Goal: Task Accomplishment & Management: Complete application form

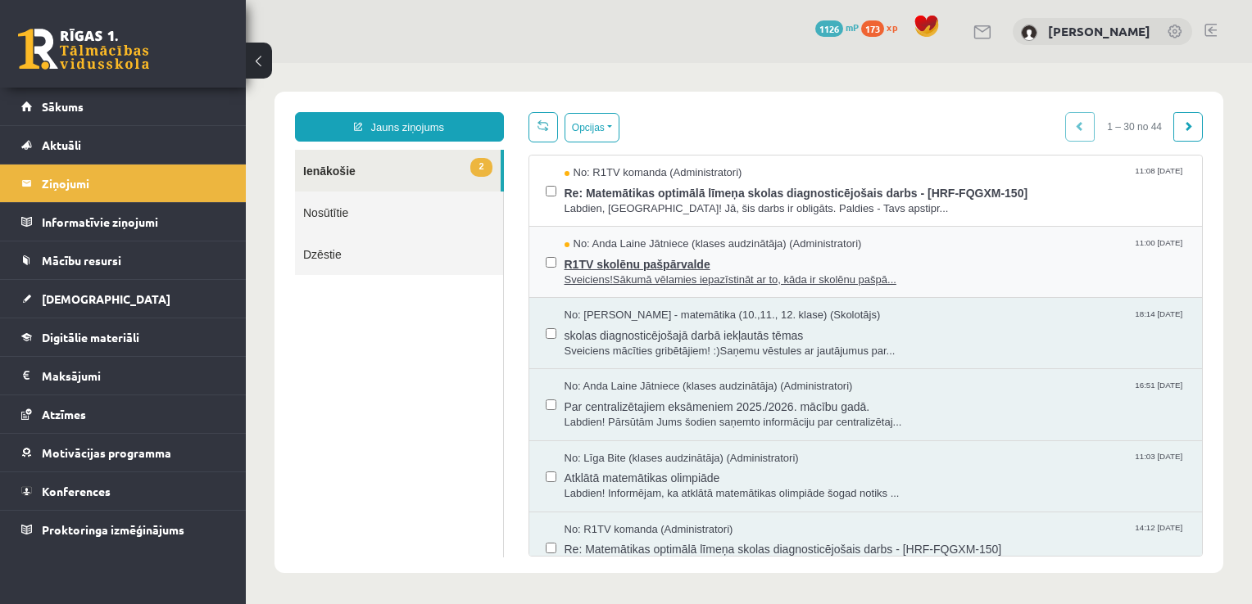
click at [637, 273] on span "Sveiciens!Sākumā vēlamies iepazīstināt ar to, kāda ir skolēnu pašpā..." at bounding box center [875, 281] width 622 height 16
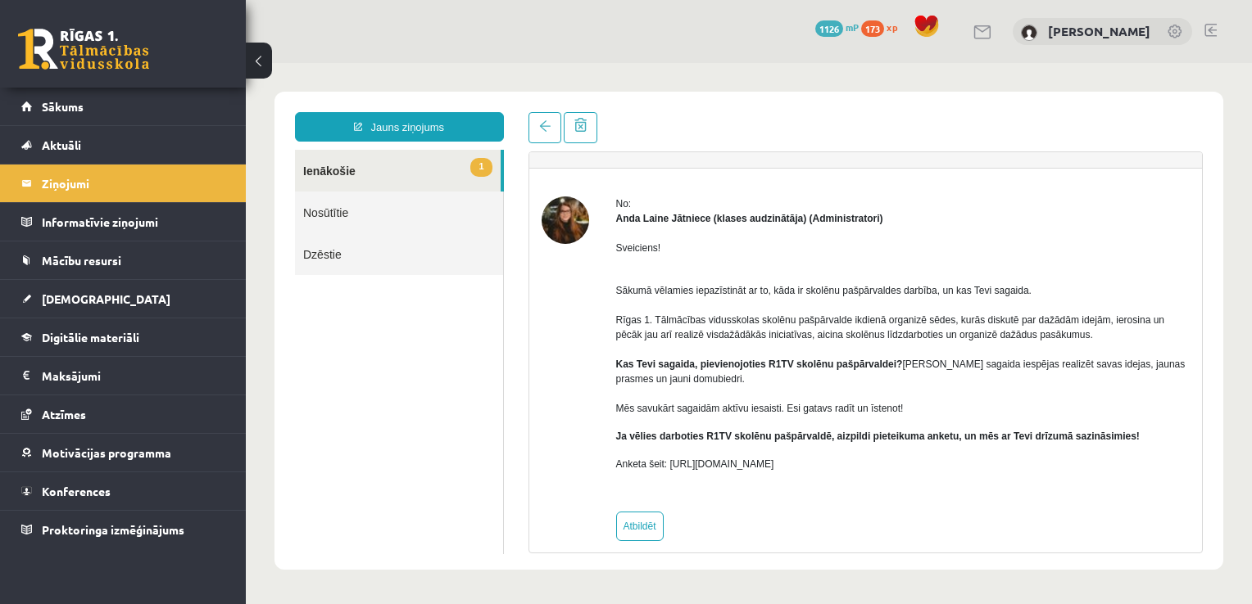
scroll to position [44, 0]
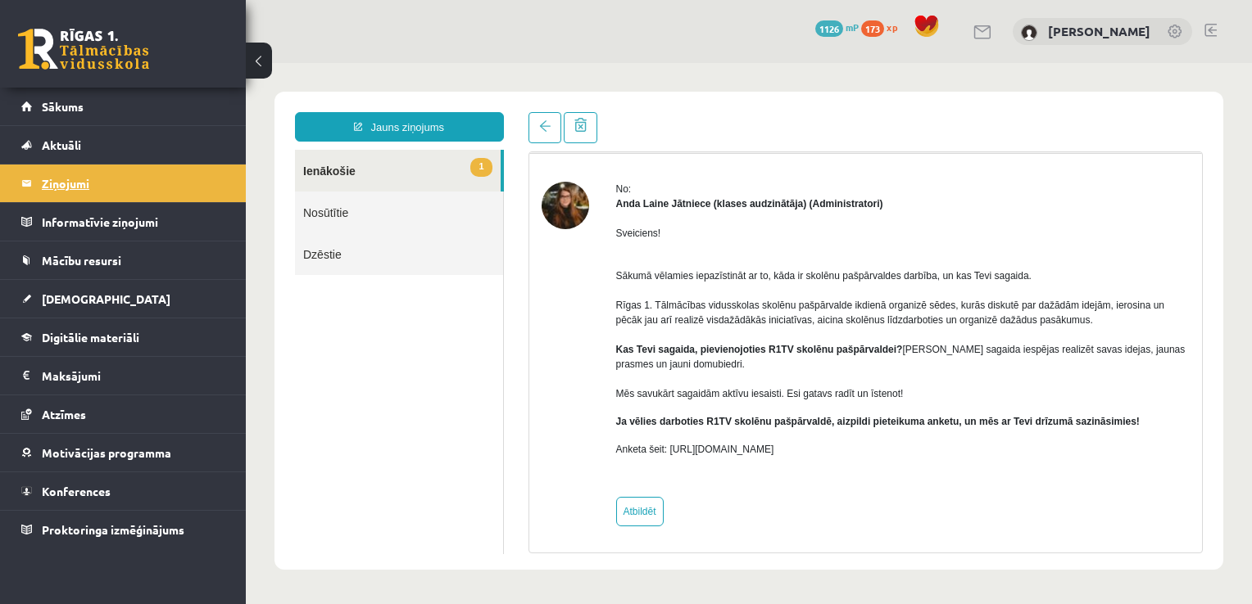
click at [71, 188] on legend "Ziņojumi 2" at bounding box center [133, 184] width 183 height 38
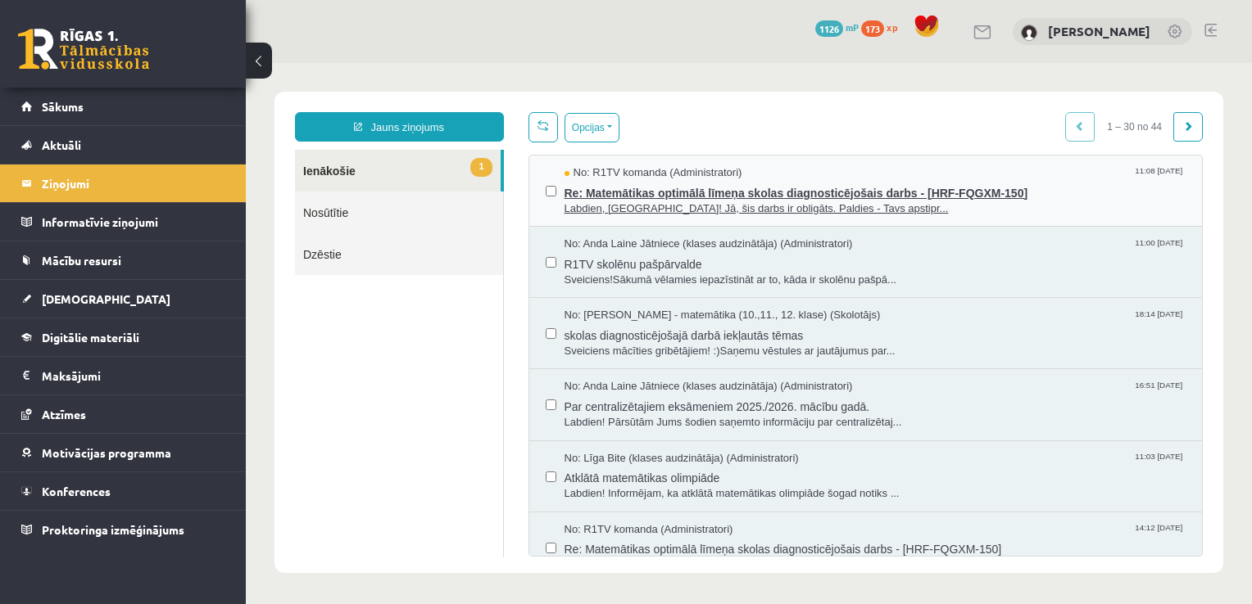
click at [666, 188] on span "Re: Matemātikas optimālā līmeņa skolas diagnosticējošais darbs - [HRF-FQGXM-150]" at bounding box center [875, 191] width 622 height 20
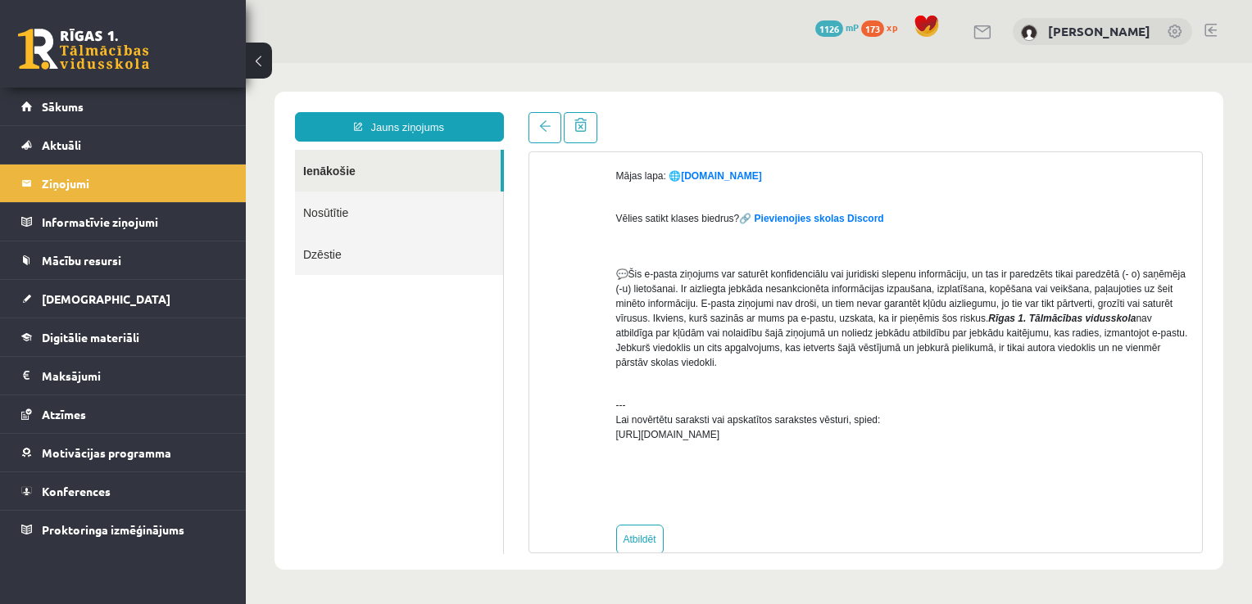
scroll to position [624, 0]
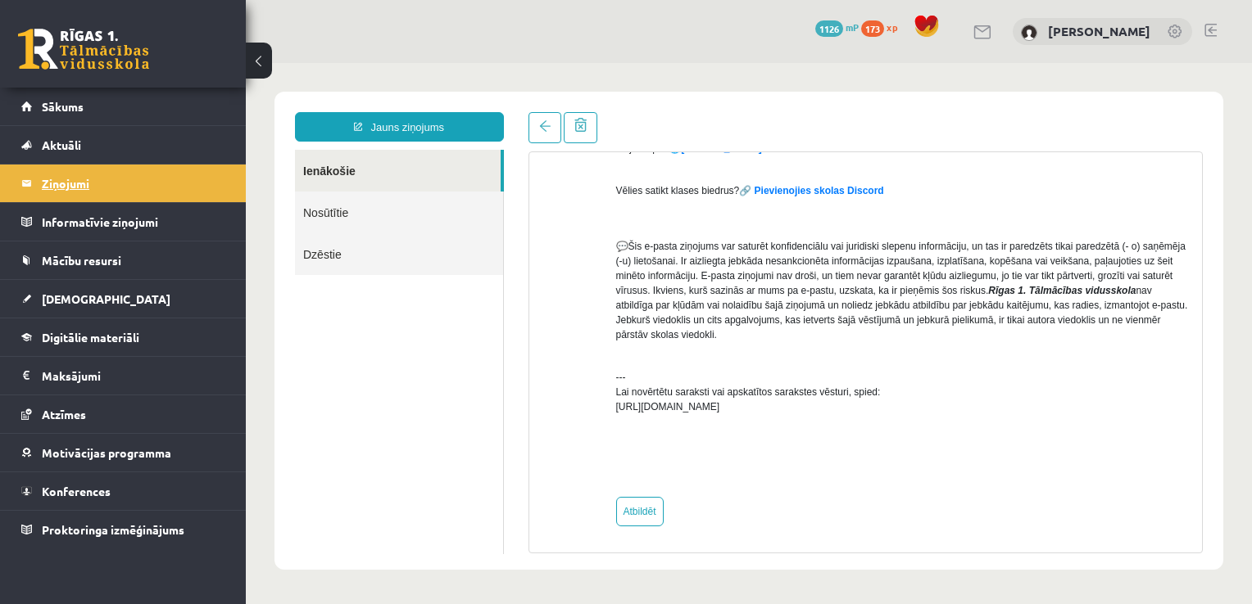
click at [79, 188] on legend "Ziņojumi 1" at bounding box center [133, 184] width 183 height 38
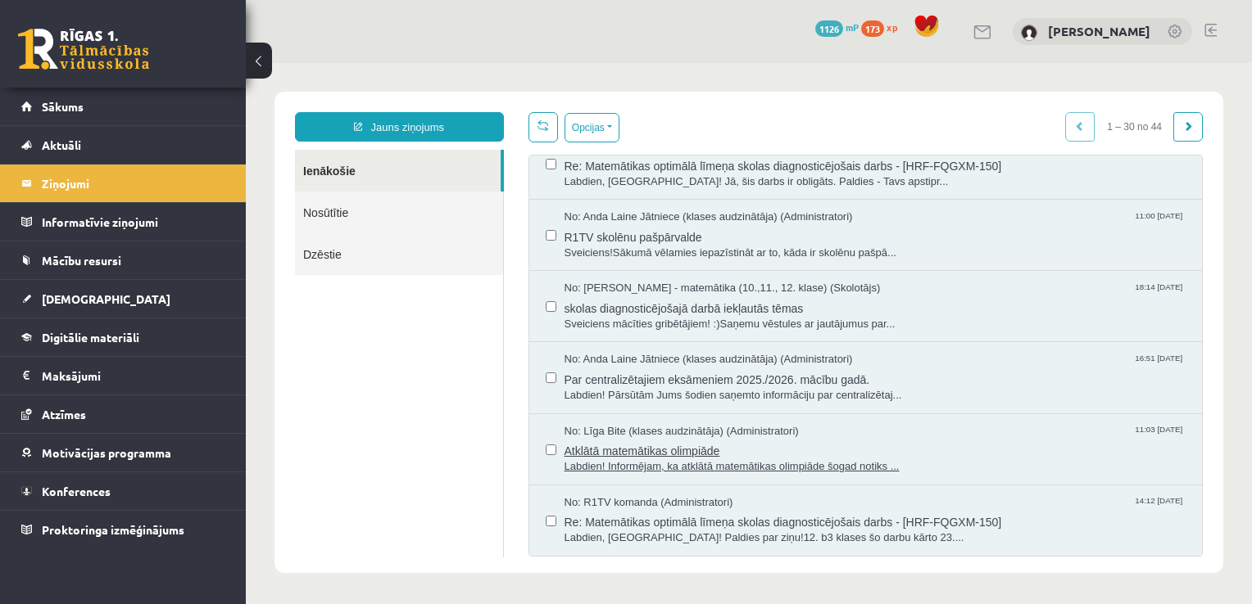
scroll to position [0, 0]
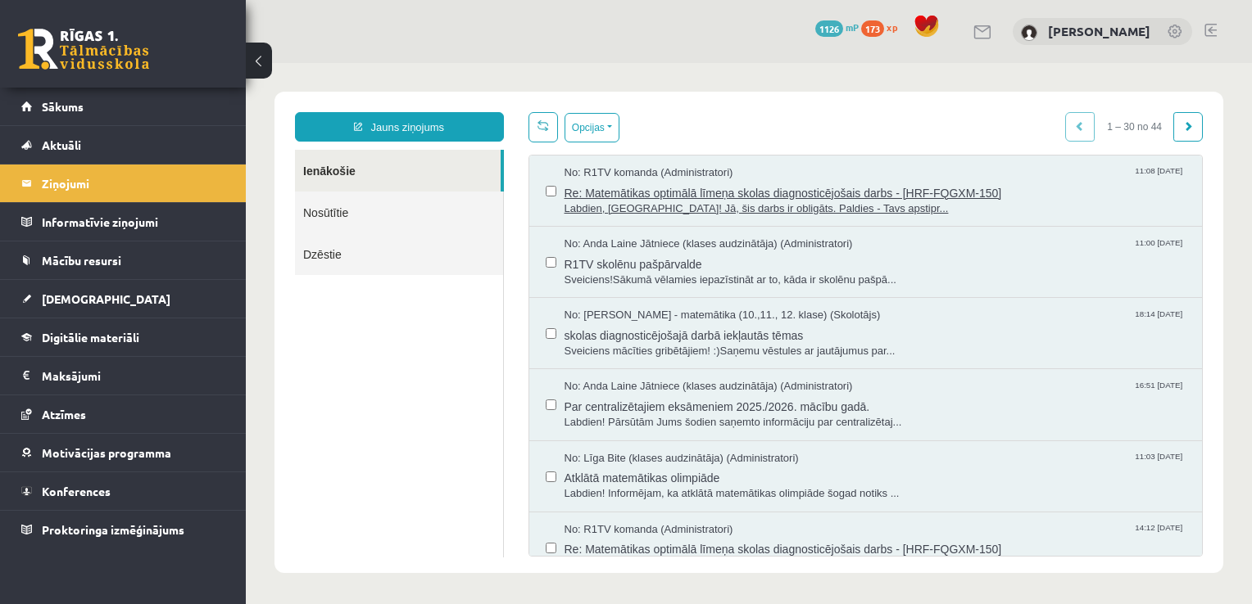
click at [688, 192] on span "Re: Matemātikas optimālā līmeņa skolas diagnosticējošais darbs - [HRF-FQGXM-150]" at bounding box center [875, 191] width 622 height 20
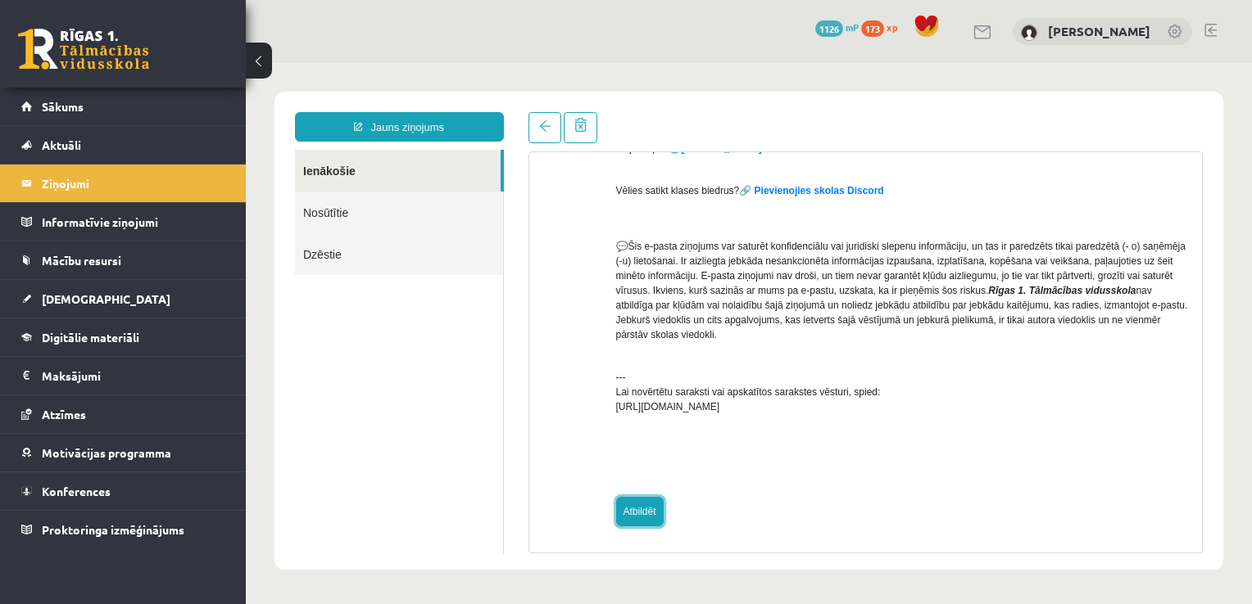
click at [637, 512] on link "Atbildēt" at bounding box center [640, 511] width 48 height 29
type input "**********"
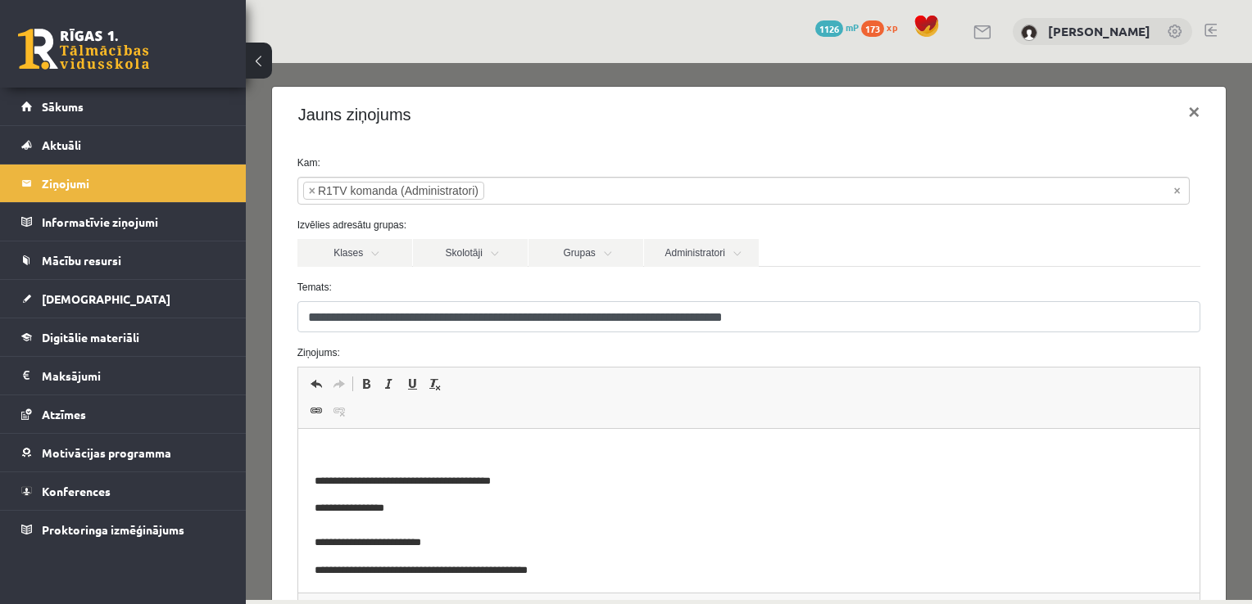
click at [549, 447] on p "Bagātinātā teksta redaktors, wiswyg-editor-47433752225580-1760009964-872" at bounding box center [748, 454] width 869 height 17
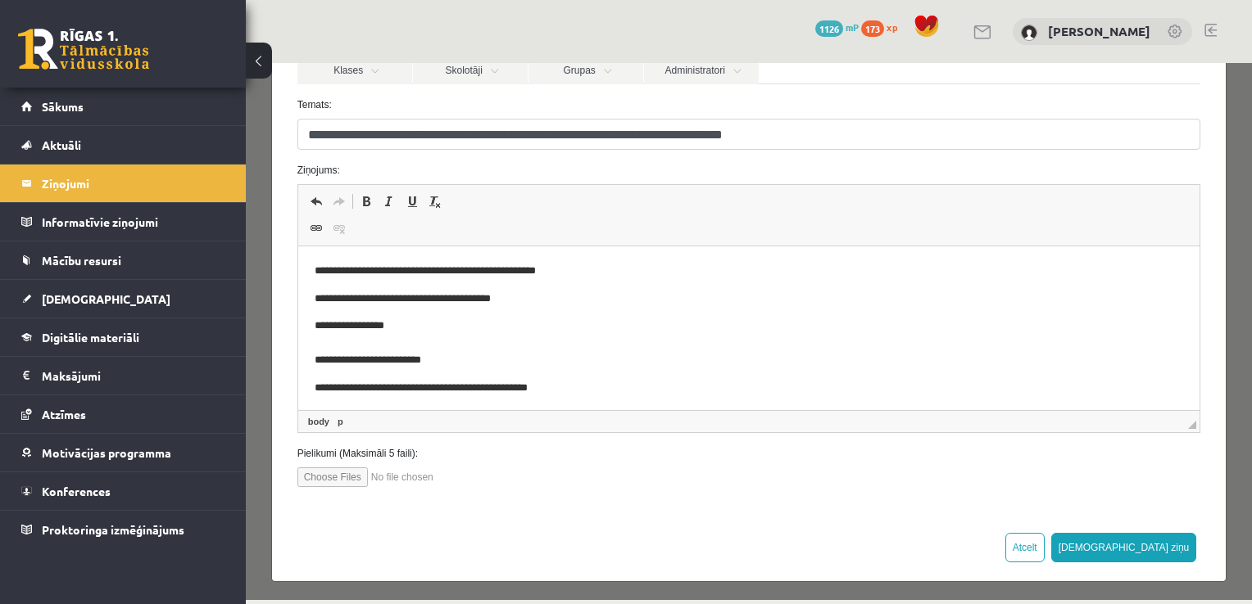
scroll to position [184, 0]
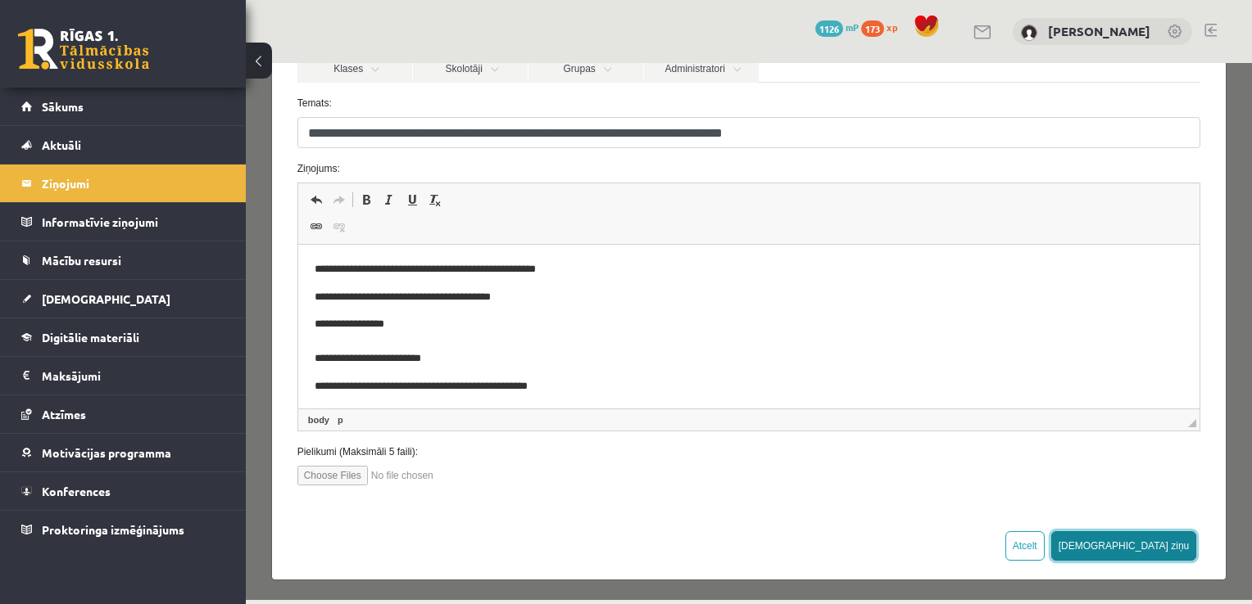
click at [1167, 540] on button "Sūtīt ziņu" at bounding box center [1124, 546] width 146 height 29
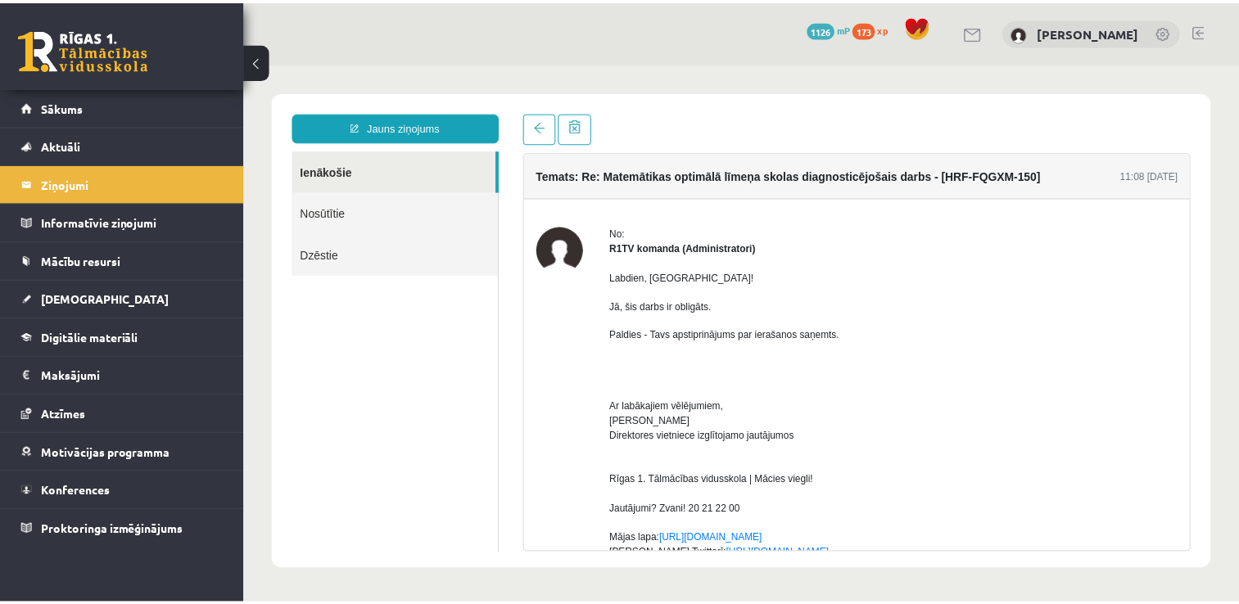
scroll to position [0, 0]
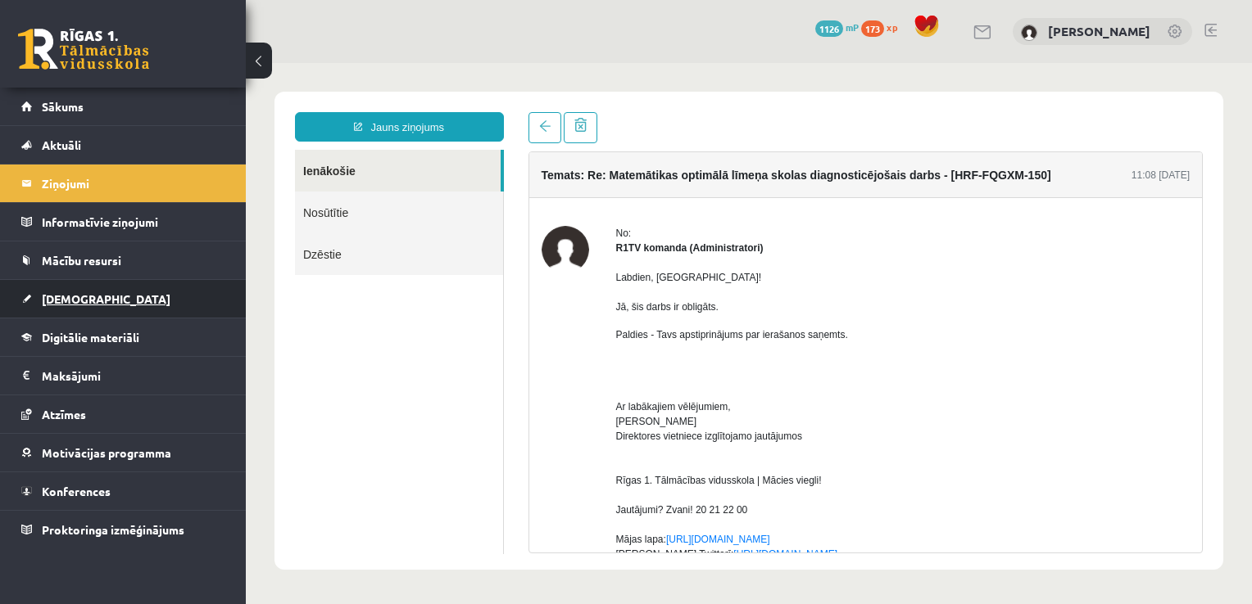
click at [66, 292] on span "[DEMOGRAPHIC_DATA]" at bounding box center [106, 299] width 129 height 15
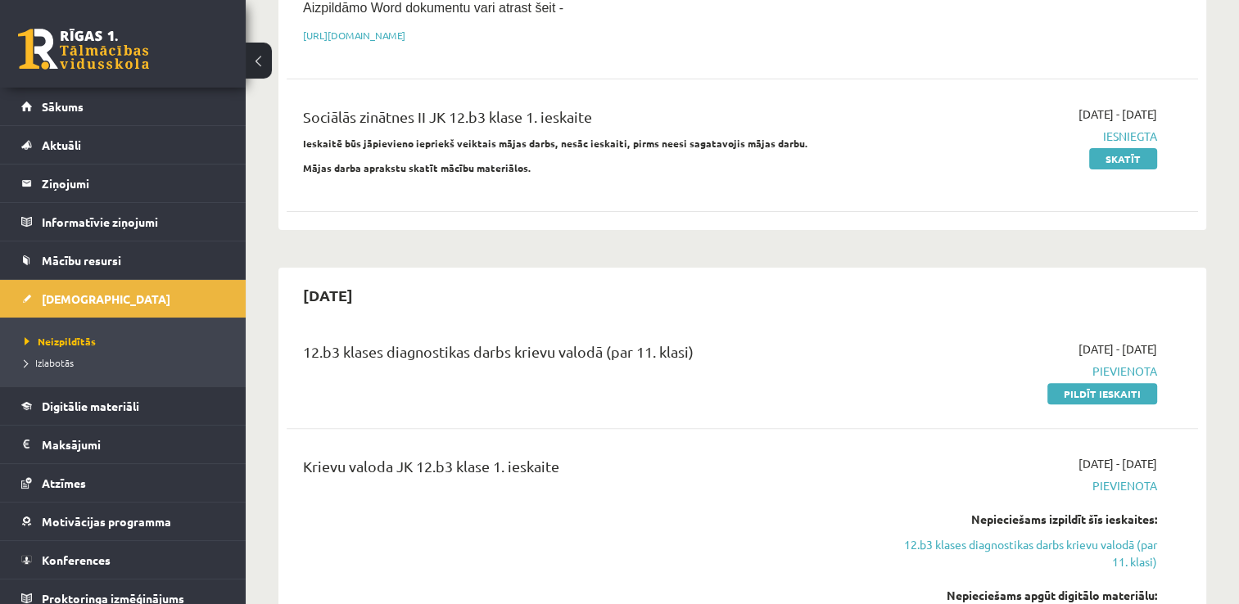
scroll to position [491, 0]
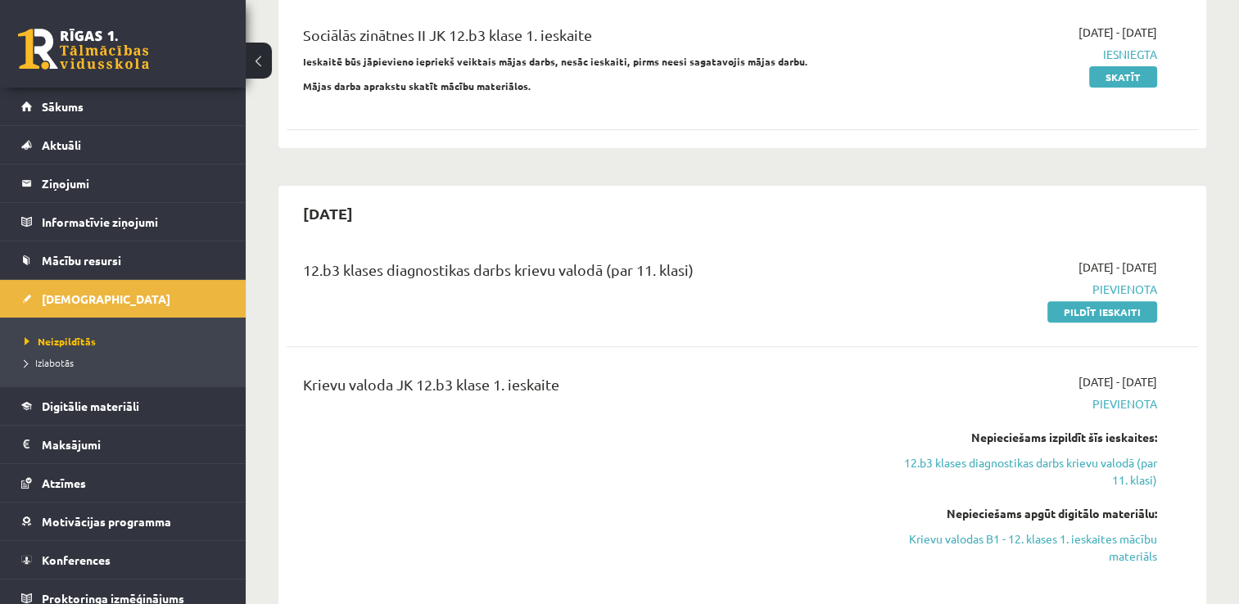
drag, startPoint x: 1088, startPoint y: 266, endPoint x: 701, endPoint y: 69, distance: 434.1
click at [1088, 301] on link "Pildīt ieskaiti" at bounding box center [1103, 311] width 110 height 21
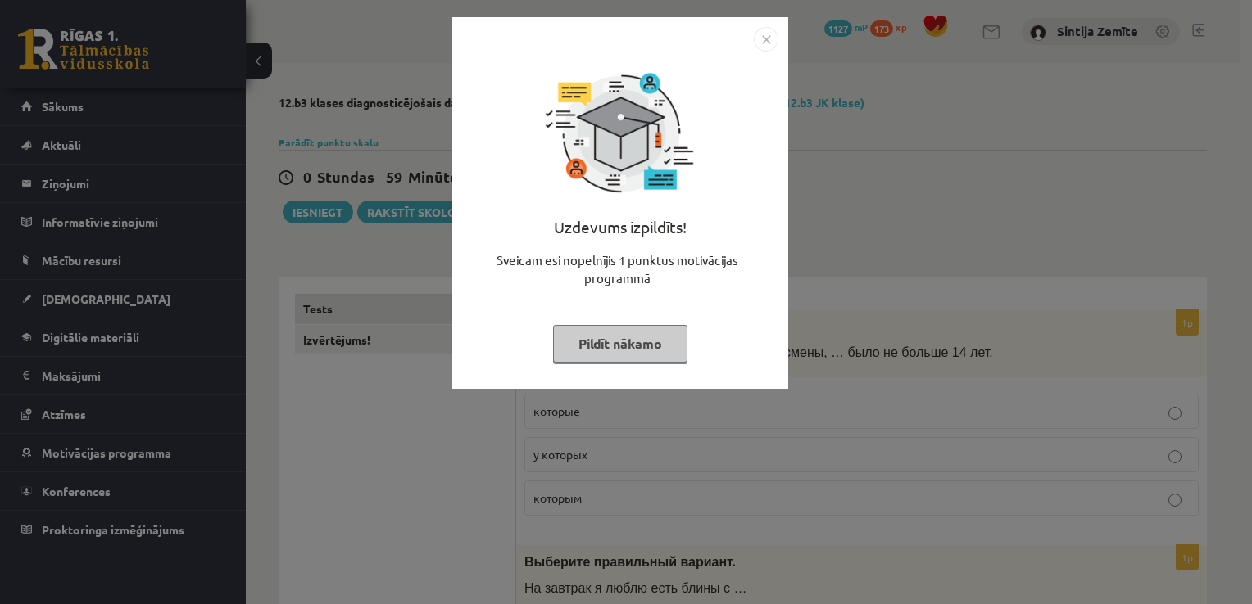
click at [609, 355] on button "Pildīt nākamo" at bounding box center [620, 344] width 134 height 38
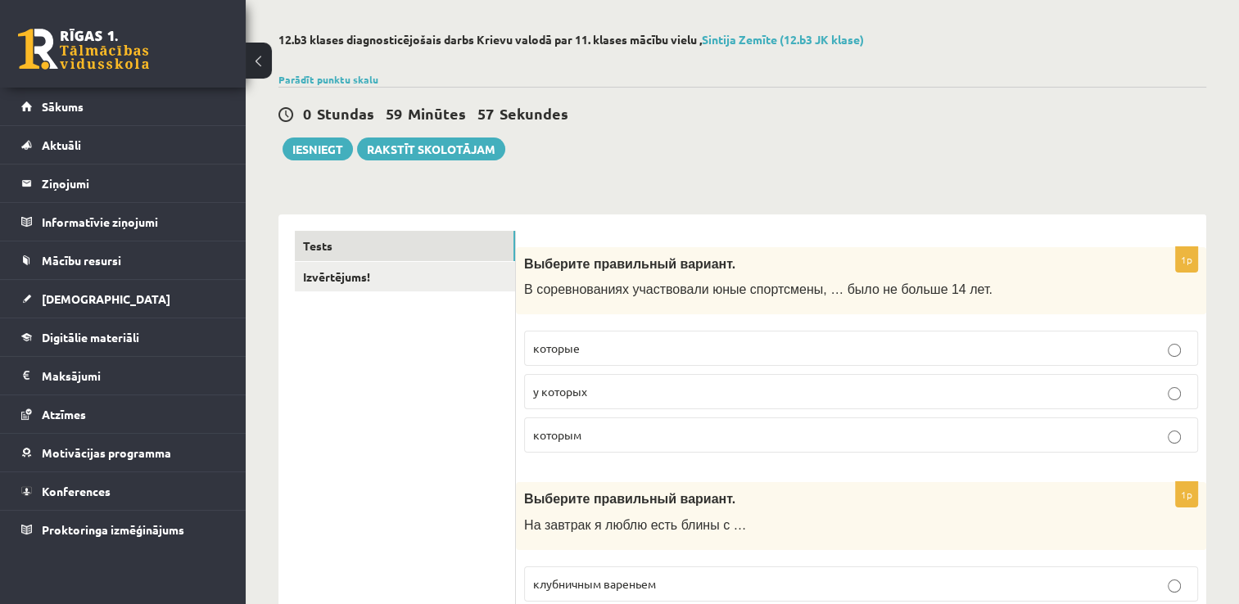
scroll to position [82, 0]
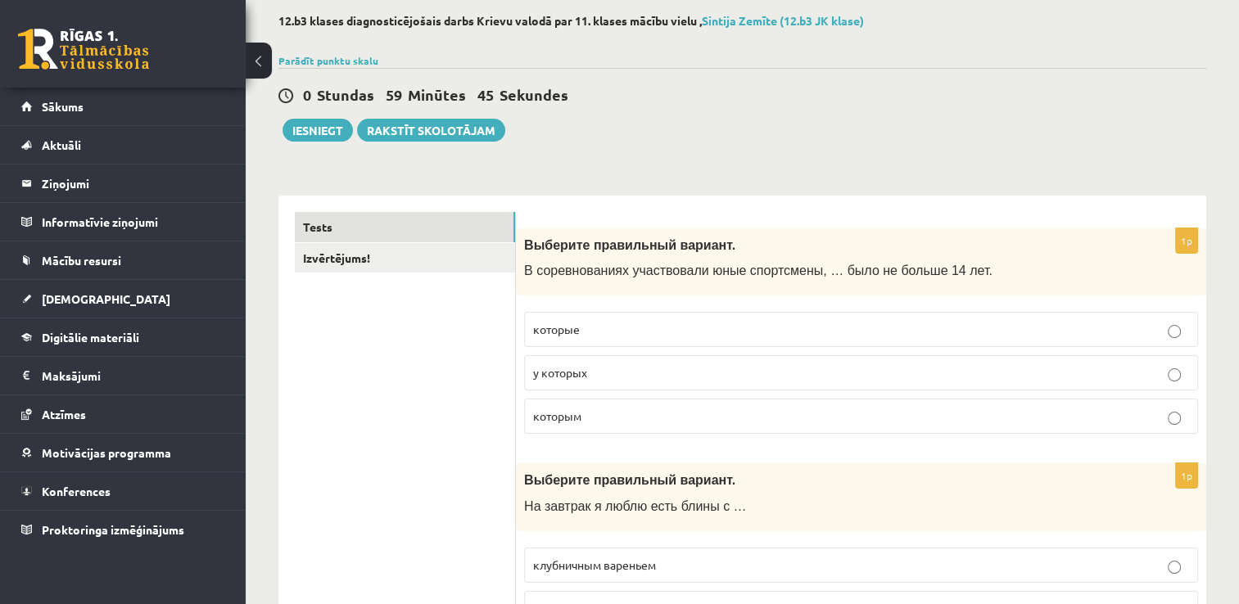
click at [586, 414] on p "которым" at bounding box center [861, 416] width 656 height 17
click at [601, 367] on p "у которых" at bounding box center [861, 372] width 656 height 17
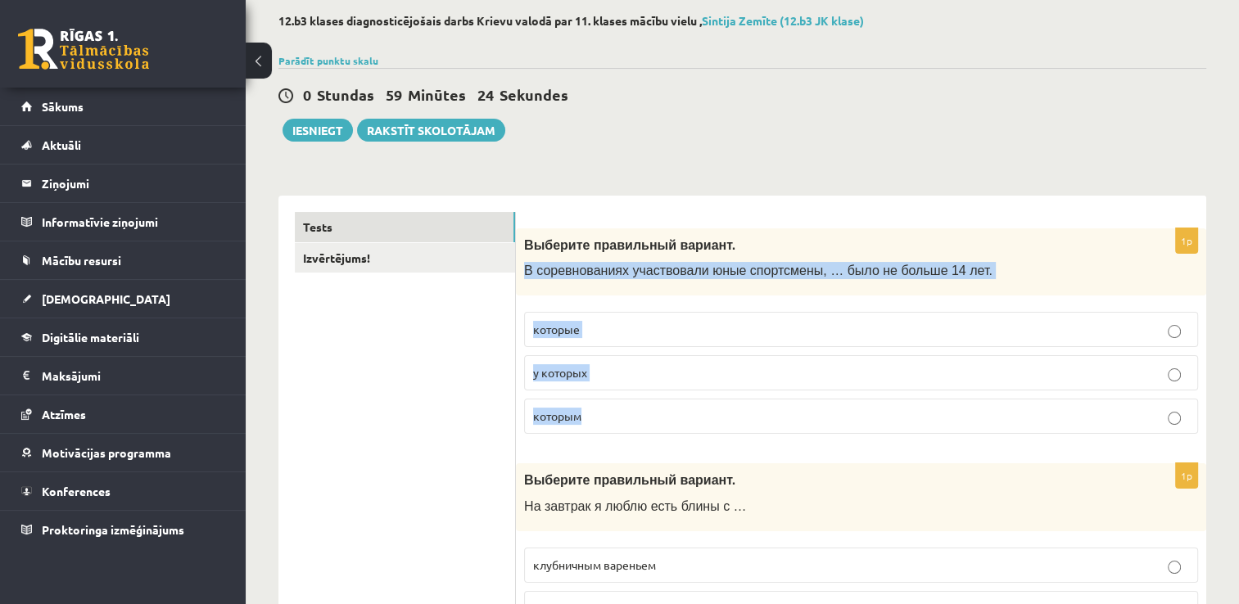
drag, startPoint x: 525, startPoint y: 267, endPoint x: 619, endPoint y: 405, distance: 166.7
click at [619, 405] on div "1p Выберите правильный вариант. В соревнованиях участвовали юные спортсмены, … …" at bounding box center [861, 339] width 690 height 220
copy div "В соревнованиях участвовали юные спортсмены, … было не больше 14 лет. которые у…"
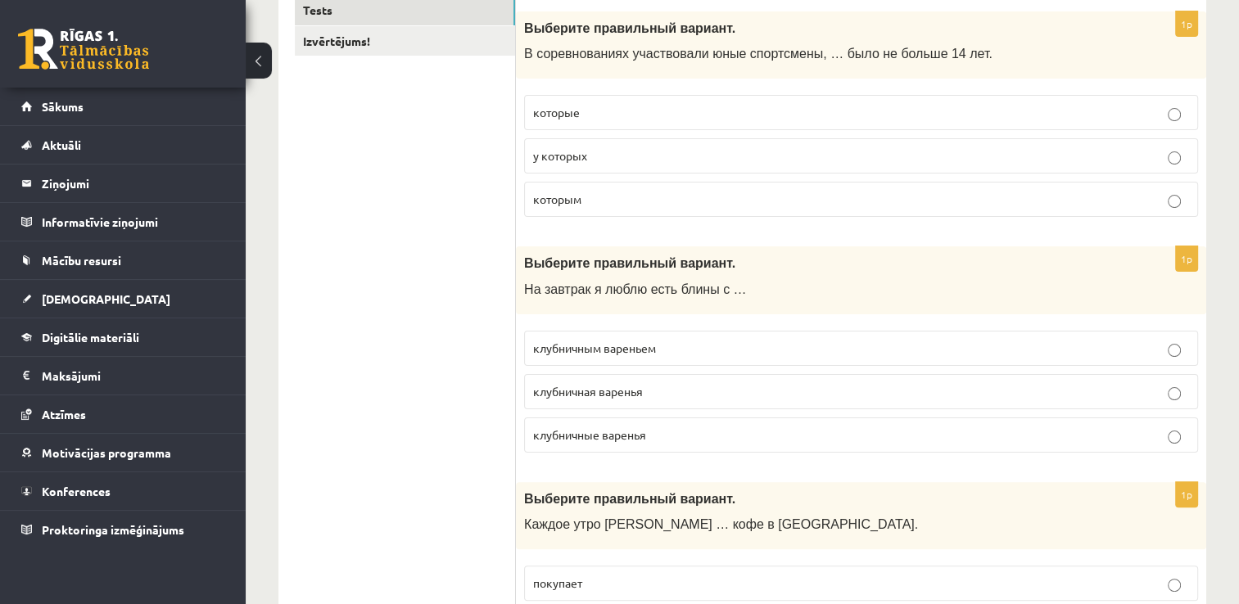
scroll to position [328, 0]
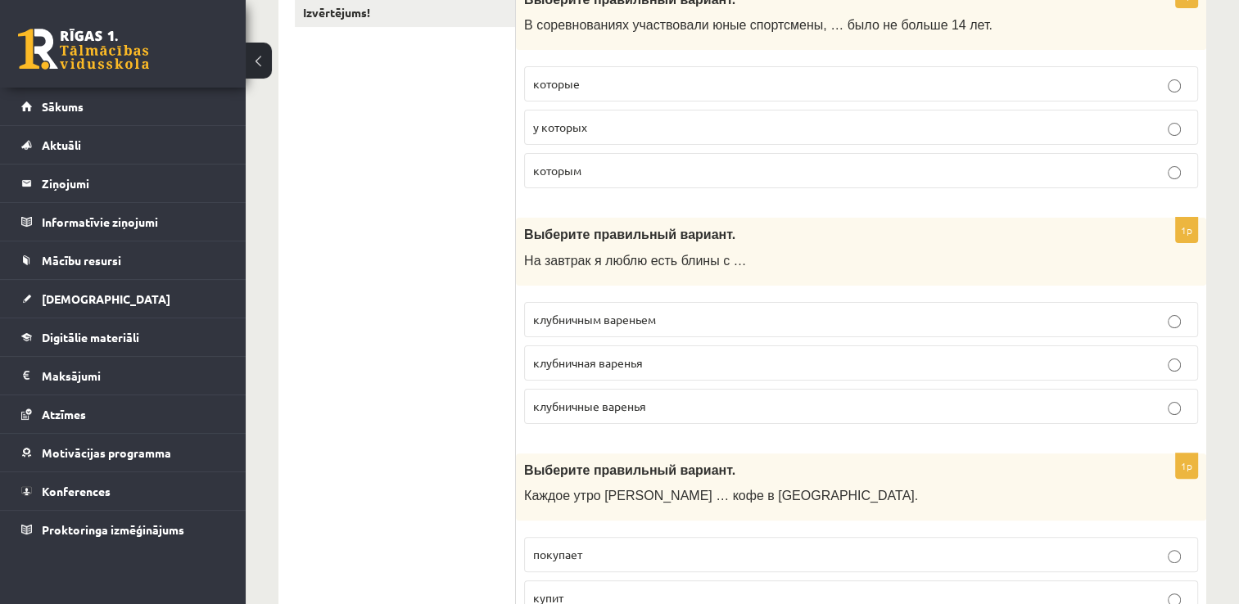
click at [636, 408] on span "клубничные варенья" at bounding box center [589, 406] width 113 height 15
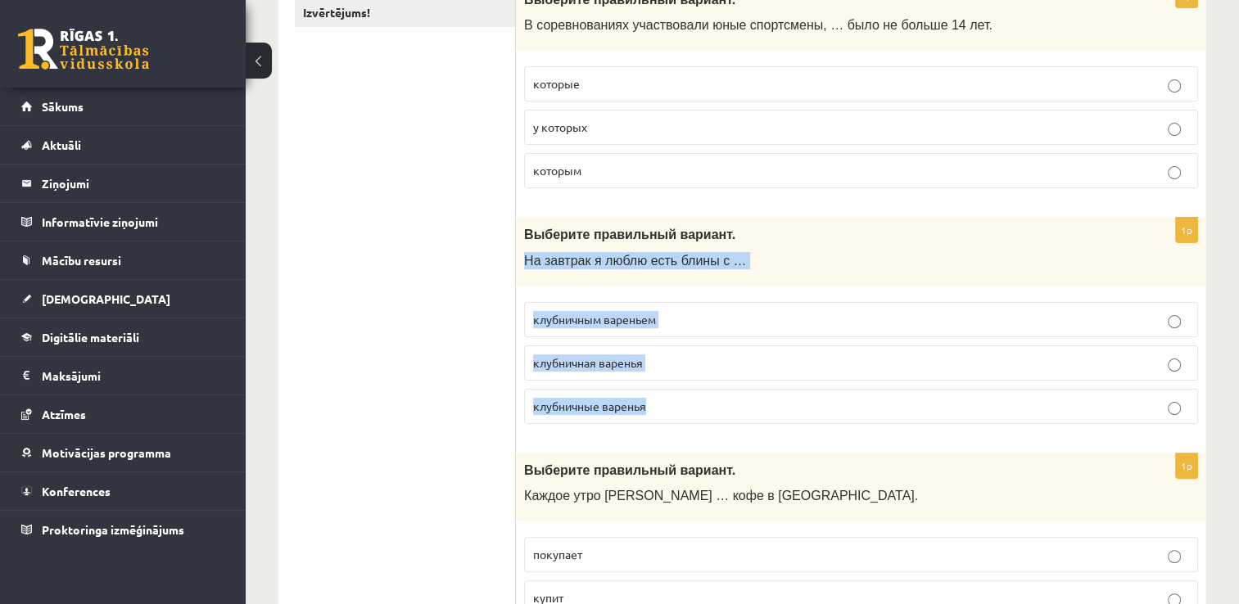
drag, startPoint x: 521, startPoint y: 256, endPoint x: 662, endPoint y: 396, distance: 199.2
click at [662, 396] on div "1p Выберите правильный вариант. На завтрак я люблю есть блины с … клубничным ва…" at bounding box center [861, 328] width 690 height 220
copy div "На завтрак я люблю есть блины с … клубничным вареньем клубничная варенья клубни…"
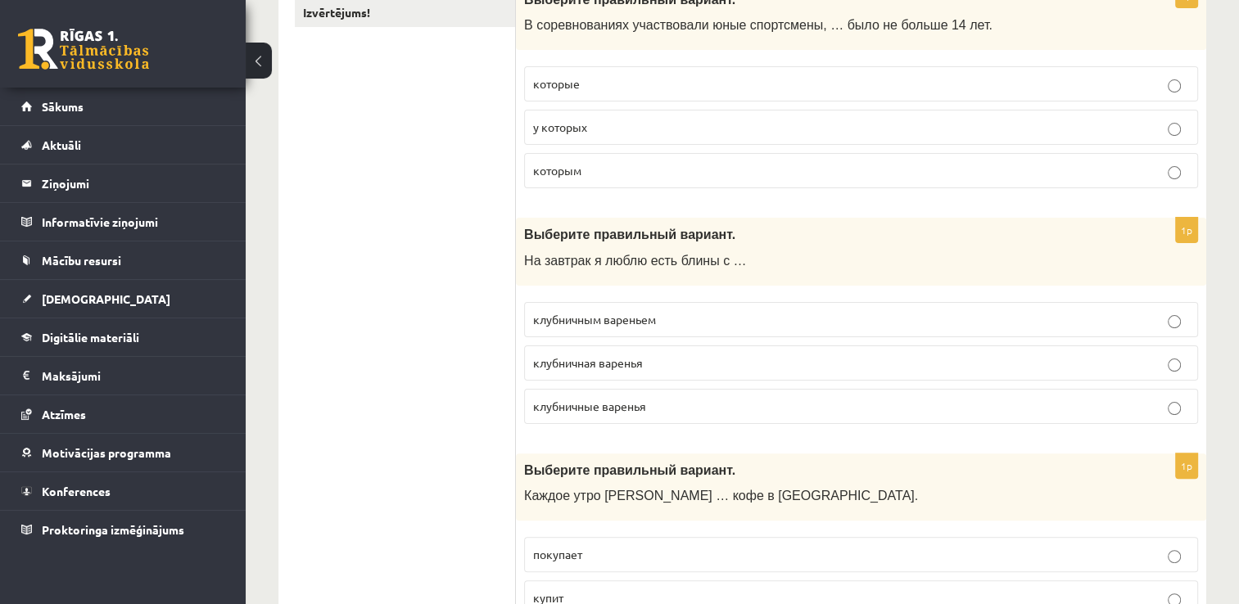
click at [659, 318] on p "клубничным вареньем" at bounding box center [861, 319] width 656 height 17
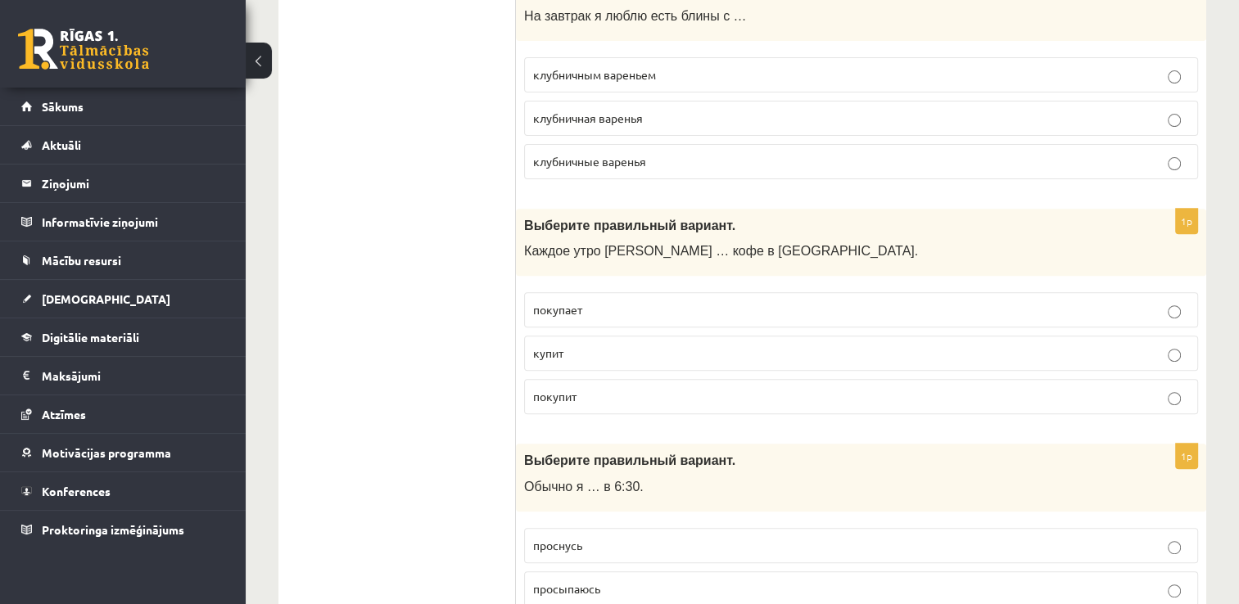
scroll to position [573, 0]
click at [588, 309] on p "покупает" at bounding box center [861, 309] width 656 height 17
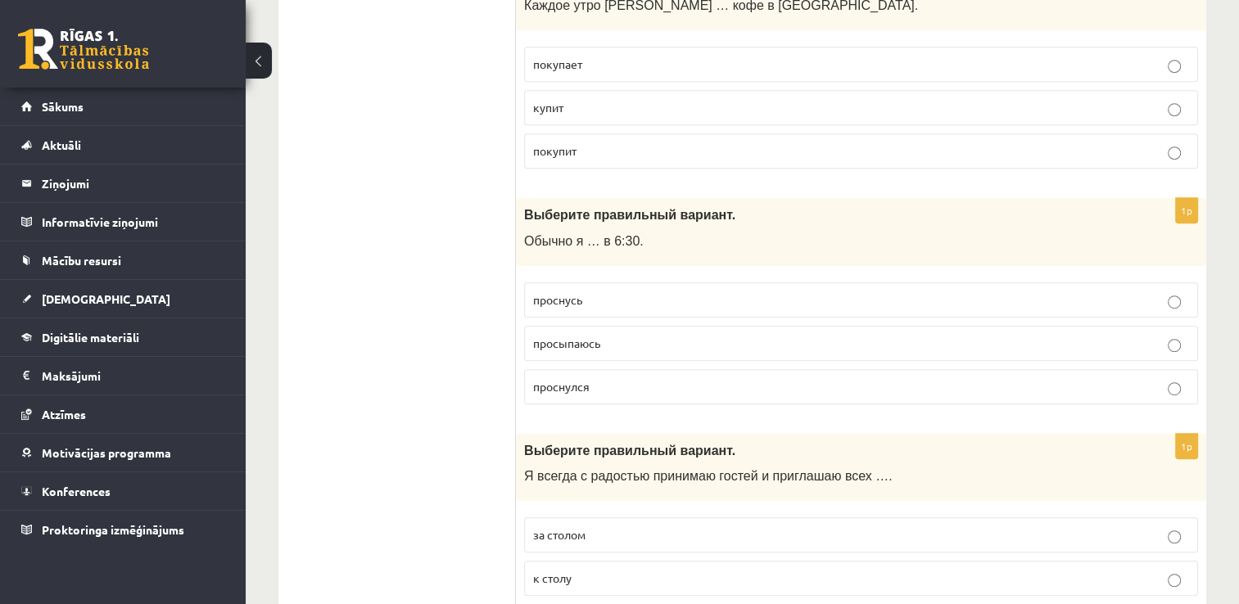
scroll to position [819, 0]
click at [581, 337] on span "просыпаюсь" at bounding box center [566, 342] width 67 height 15
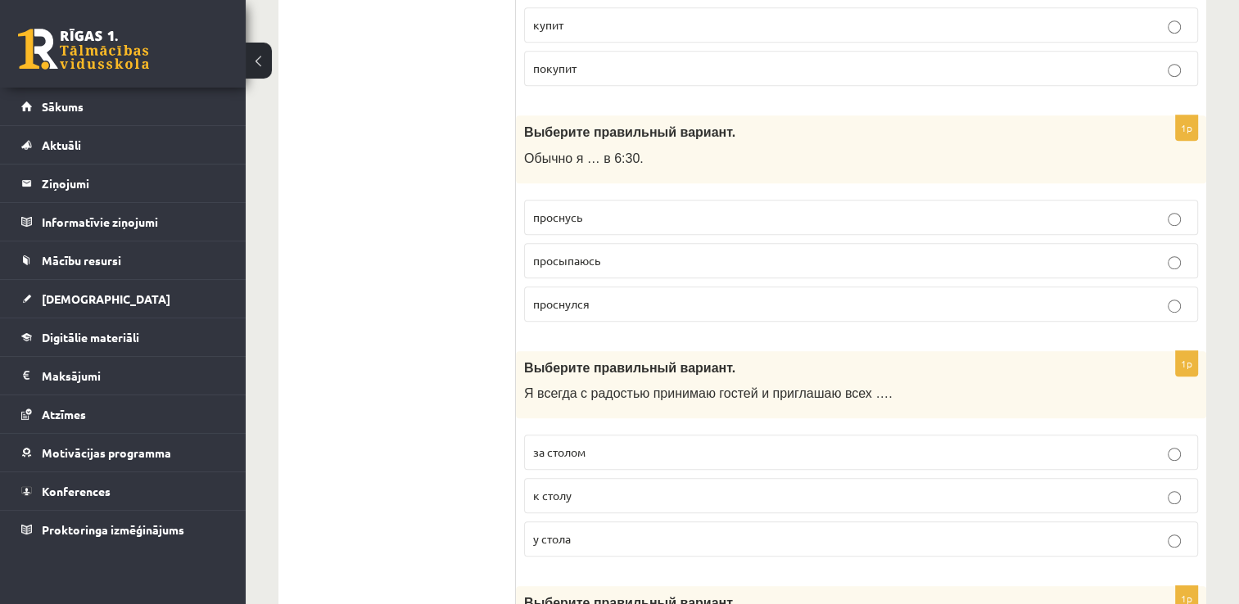
scroll to position [983, 0]
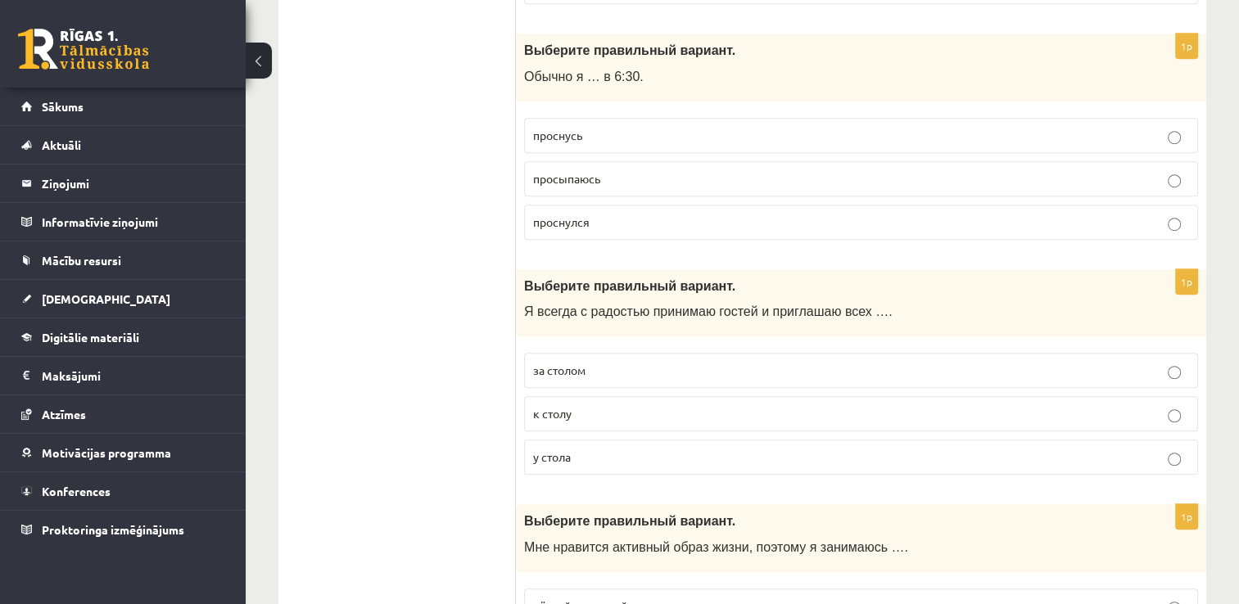
click at [577, 365] on span "за столом" at bounding box center [559, 370] width 52 height 15
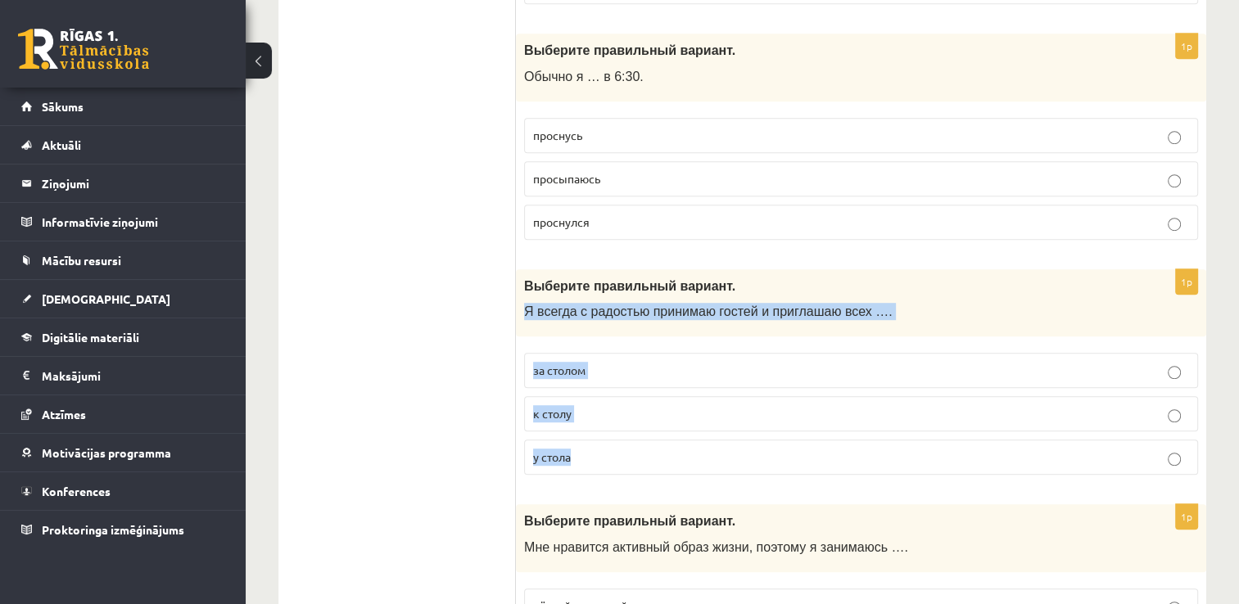
drag, startPoint x: 525, startPoint y: 304, endPoint x: 606, endPoint y: 454, distance: 170.4
click at [606, 454] on div "1p Выберите правильный вариант. Я всегда с радостью принимаю гостей и приглашаю…" at bounding box center [861, 379] width 690 height 220
copy div "Я всегда с радостью принимаю гостей и приглашаю всех …. за столом к столу у сто…"
click at [588, 414] on p "к столу" at bounding box center [861, 413] width 656 height 17
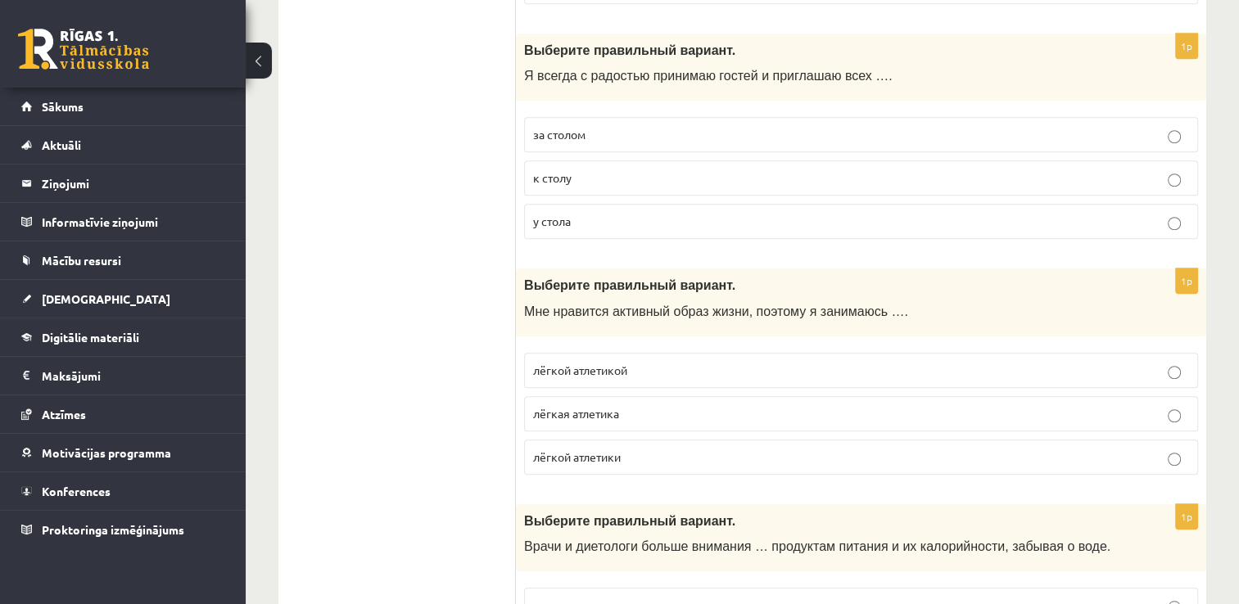
scroll to position [1229, 0]
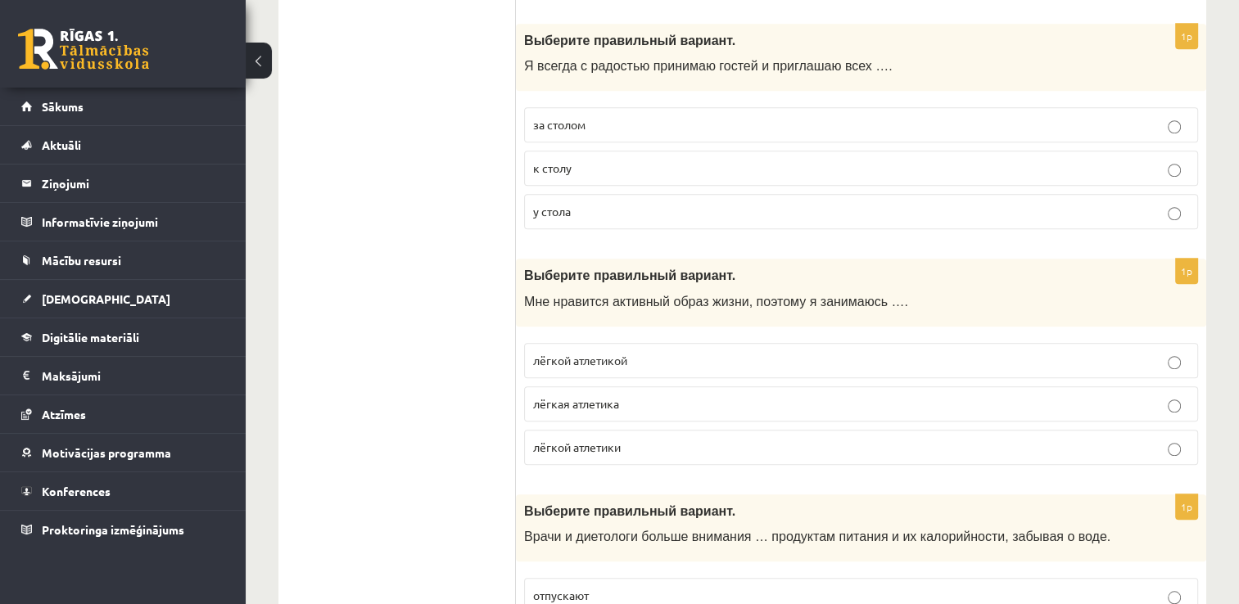
click at [567, 353] on span "лёгкой атлетикой" at bounding box center [580, 360] width 94 height 15
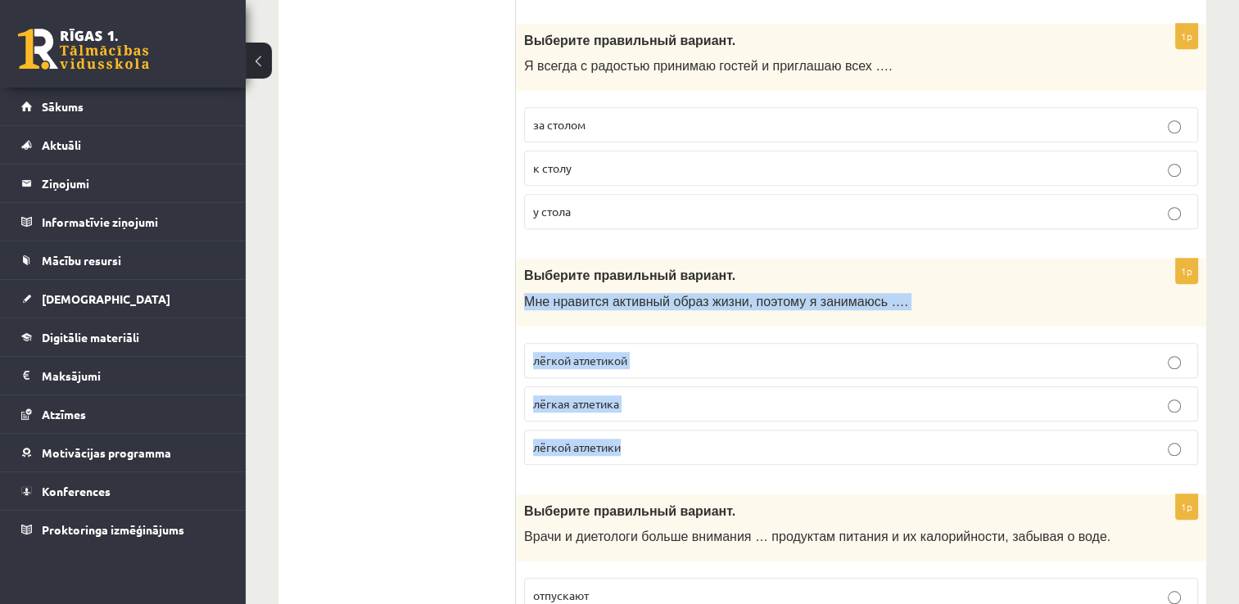
drag, startPoint x: 521, startPoint y: 290, endPoint x: 636, endPoint y: 442, distance: 190.7
click at [636, 442] on div "1p Выберите правильный вариант. Мне нравится активный образ жизни, поэтому я за…" at bounding box center [861, 369] width 690 height 220
copy div "Мне нравится активный образ жизни, поэтому я занимаюсь …. лёгкой атлетикой лёгк…"
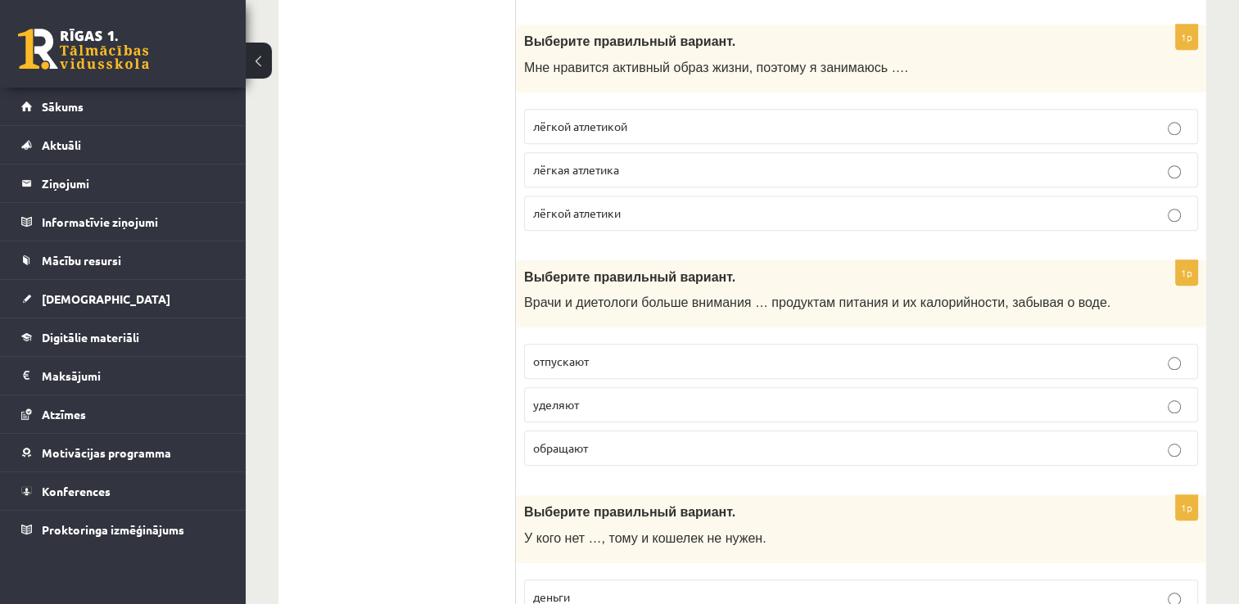
scroll to position [1474, 0]
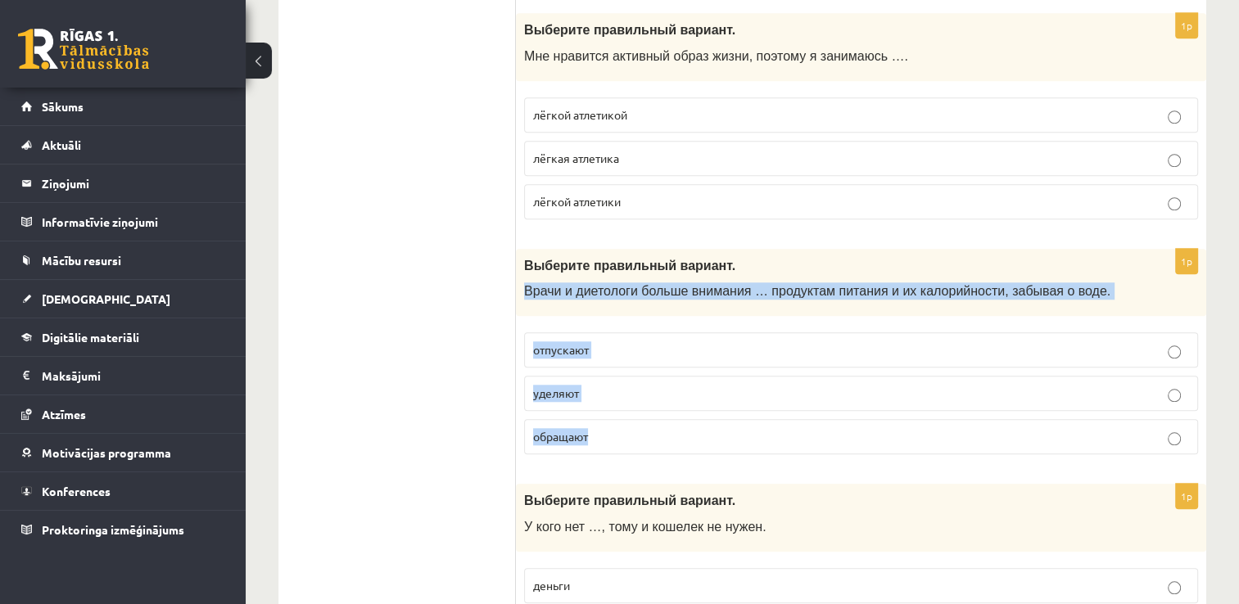
drag, startPoint x: 545, startPoint y: 300, endPoint x: 623, endPoint y: 414, distance: 139.0
click at [623, 414] on div "1p Выберите правильный вариант. Врачи и диетологи больше внимания … продуктам п…" at bounding box center [861, 359] width 690 height 220
copy div "Врачи и диетологи больше внимания … продуктам питания и их калорийности, забыва…"
click at [573, 386] on span "уделяют" at bounding box center [556, 393] width 46 height 15
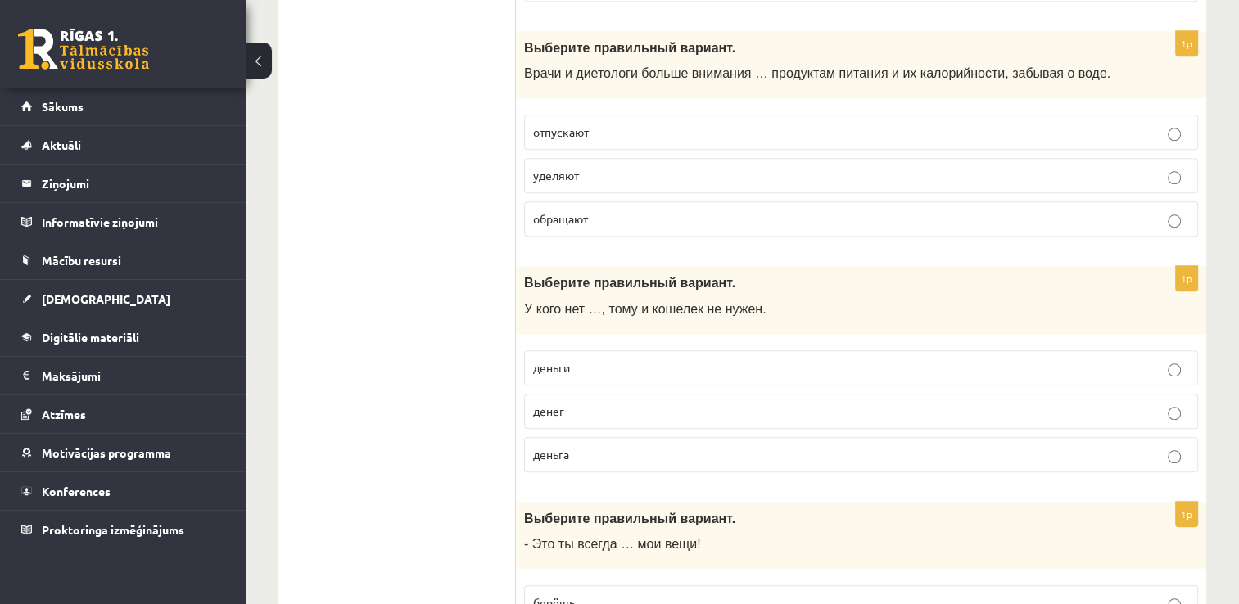
scroll to position [1720, 0]
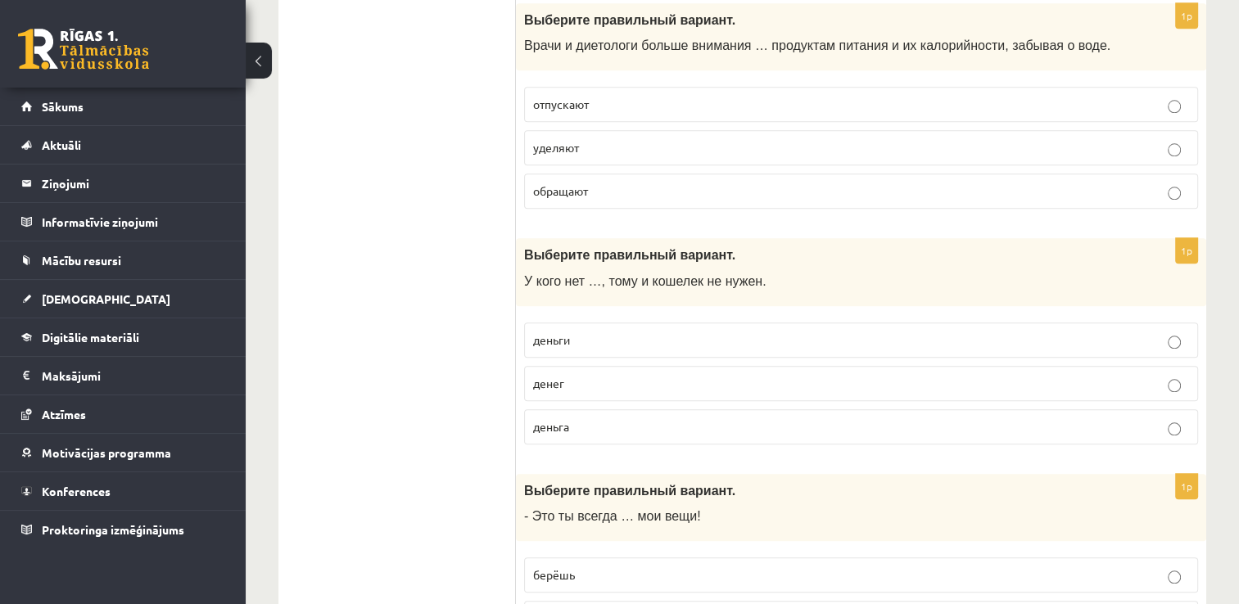
click at [568, 334] on span "деньги" at bounding box center [551, 340] width 37 height 15
drag, startPoint x: 525, startPoint y: 270, endPoint x: 595, endPoint y: 414, distance: 159.3
click at [595, 414] on div "1p Выберите правильный вариант. У кого нет …, тому и кошелек не нужен. деньги д…" at bounding box center [861, 348] width 690 height 220
copy div "У кого нет …, тому и кошелек не нужен. деньги денег деньга"
click at [590, 375] on p "денег" at bounding box center [861, 383] width 656 height 17
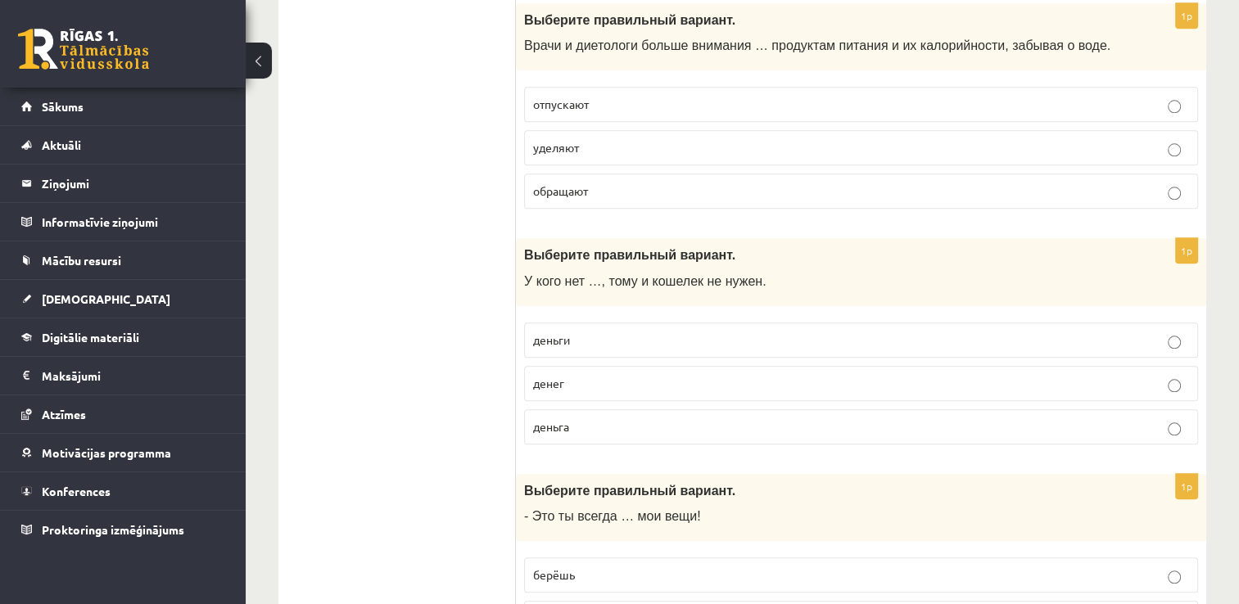
scroll to position [1966, 0]
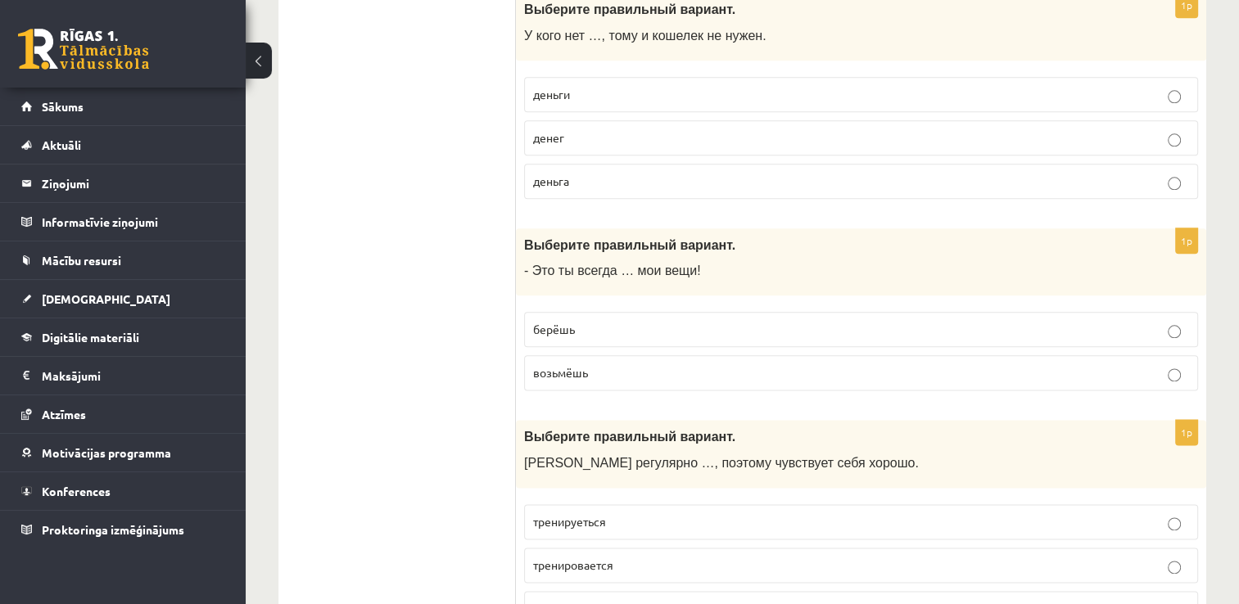
click at [564, 365] on span "возьмёшь" at bounding box center [560, 372] width 55 height 15
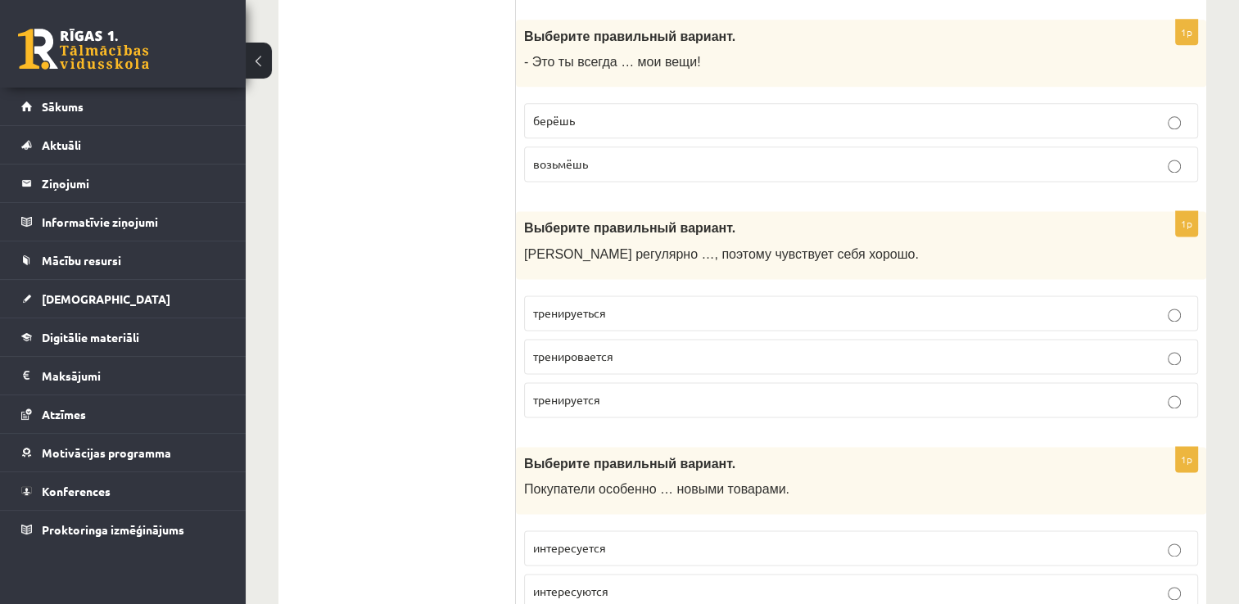
scroll to position [2211, 0]
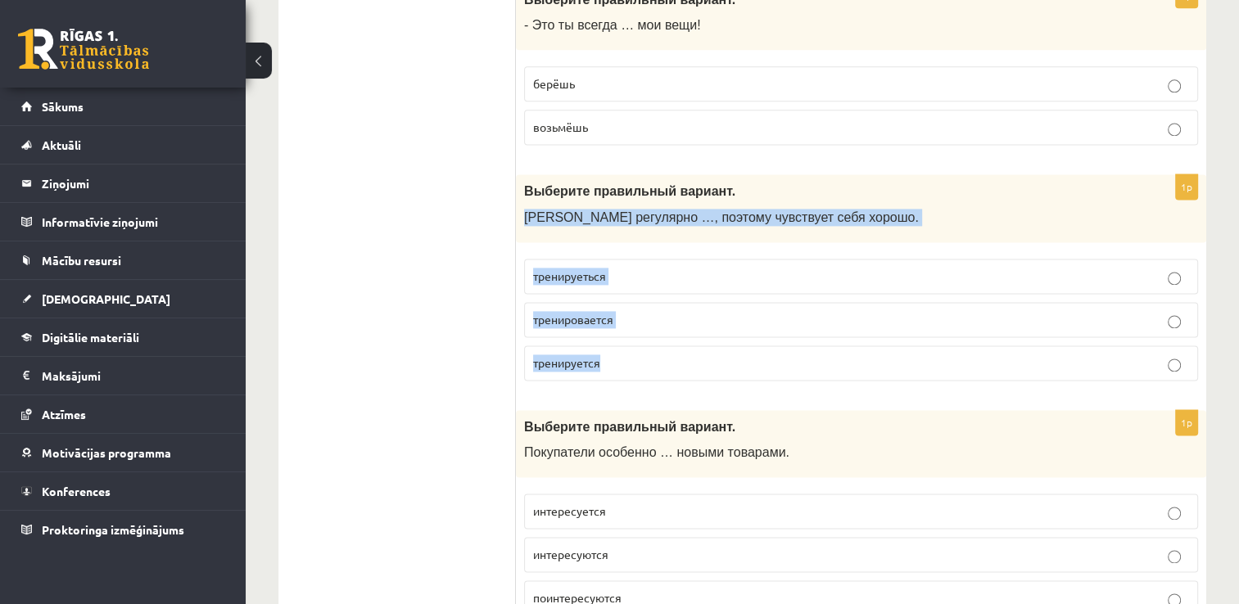
drag, startPoint x: 523, startPoint y: 208, endPoint x: 613, endPoint y: 353, distance: 170.3
click at [613, 353] on div "1p Выберите правильный вариант. Марис регулярно …, поэтому чувствует себя хорош…" at bounding box center [861, 284] width 690 height 220
copy div "Марис регулярно …, поэтому чувствует себя хорошо. тренируеться тренировается тр…"
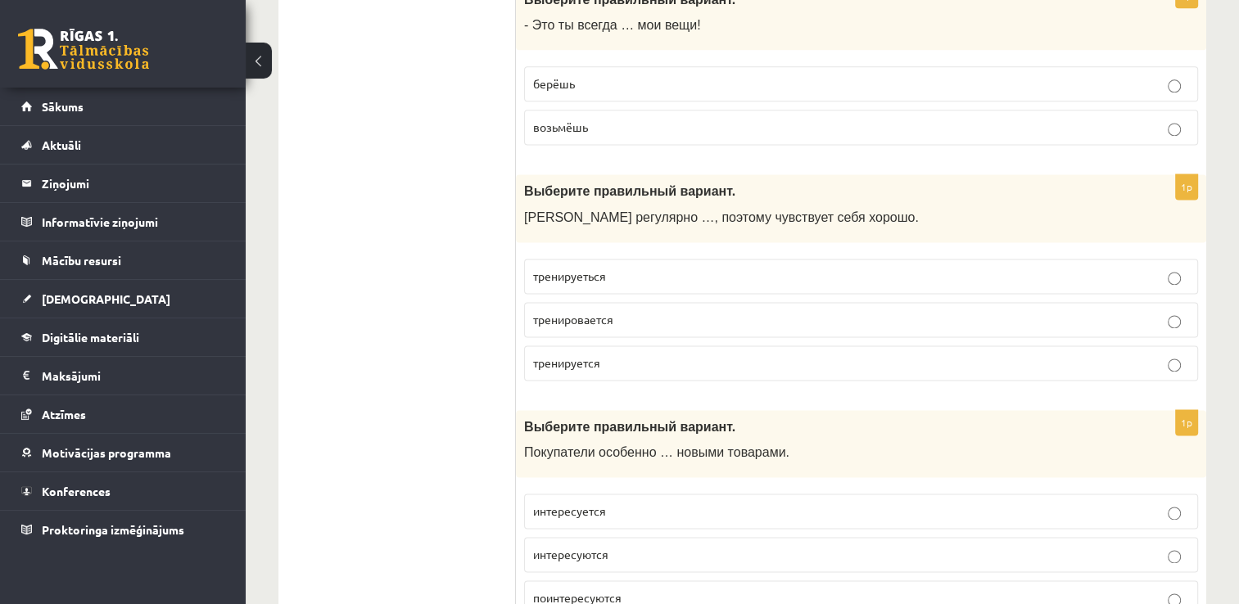
click at [609, 355] on p "тренируется" at bounding box center [861, 363] width 656 height 17
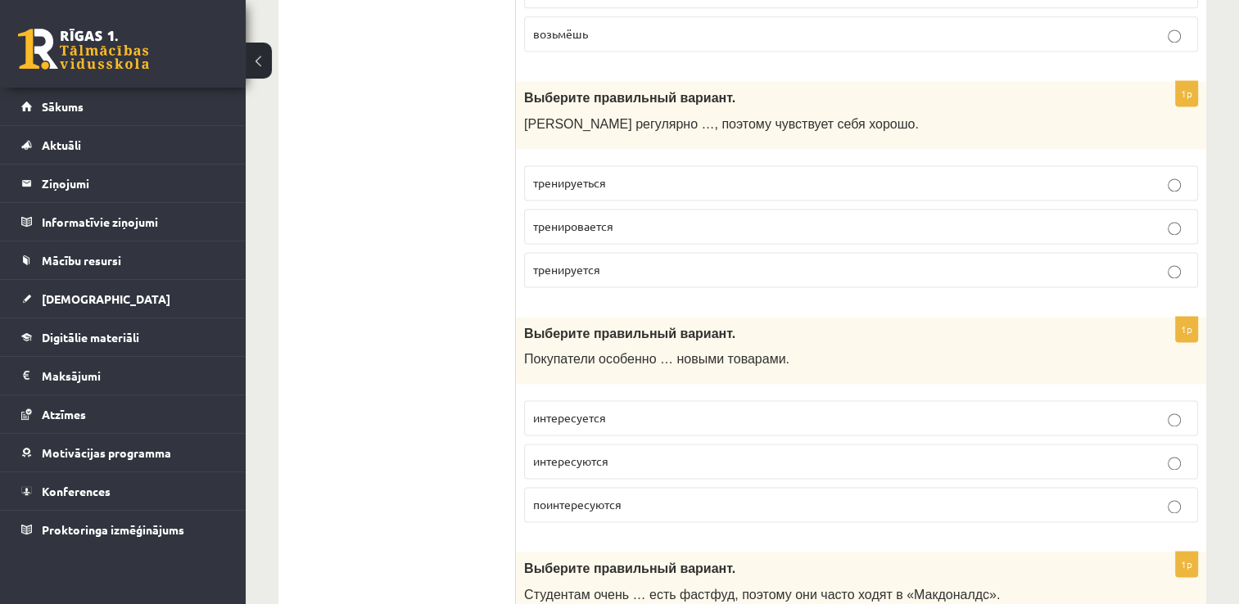
scroll to position [2375, 0]
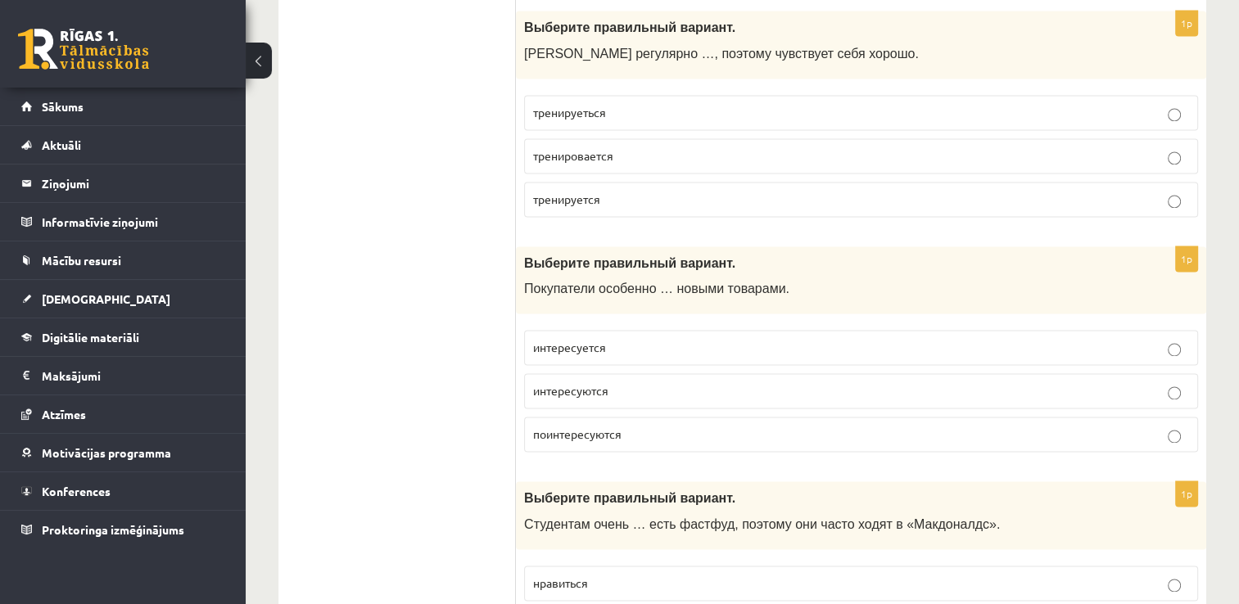
click at [572, 427] on span "поинтересуются" at bounding box center [577, 434] width 88 height 15
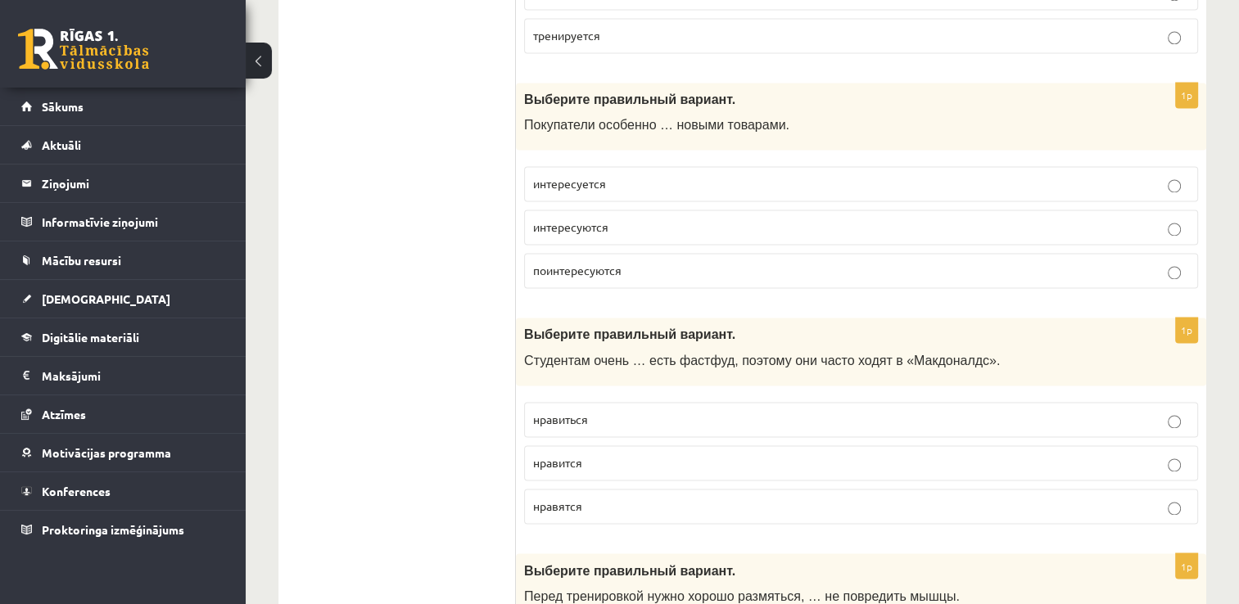
scroll to position [2621, 0]
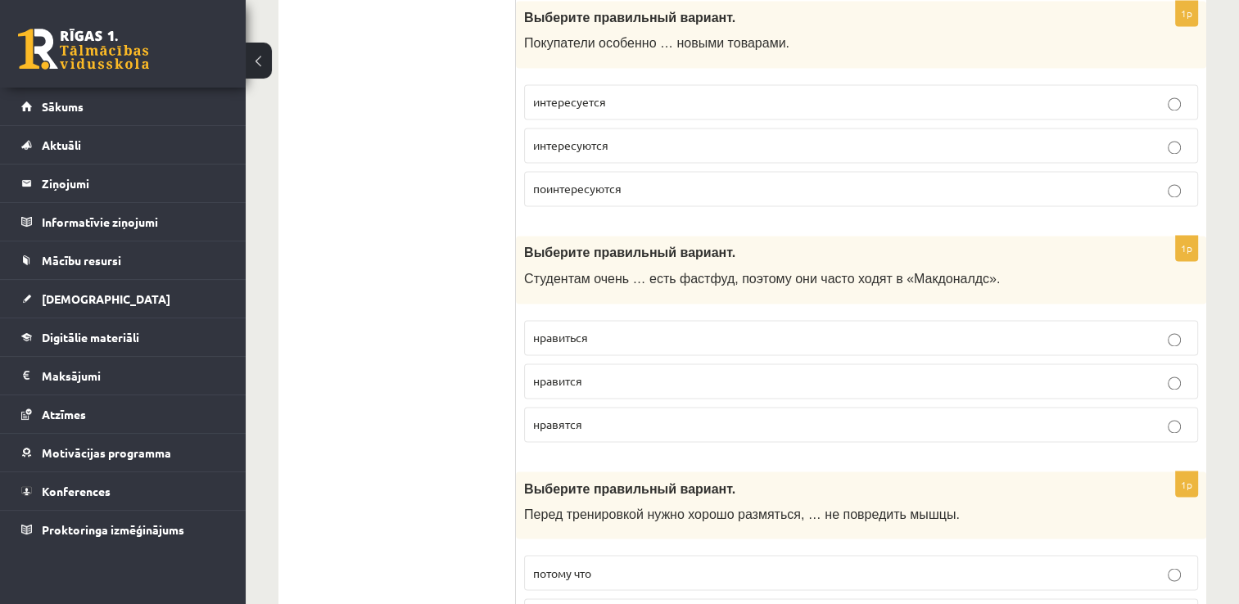
click at [581, 373] on span "нравится" at bounding box center [557, 380] width 49 height 15
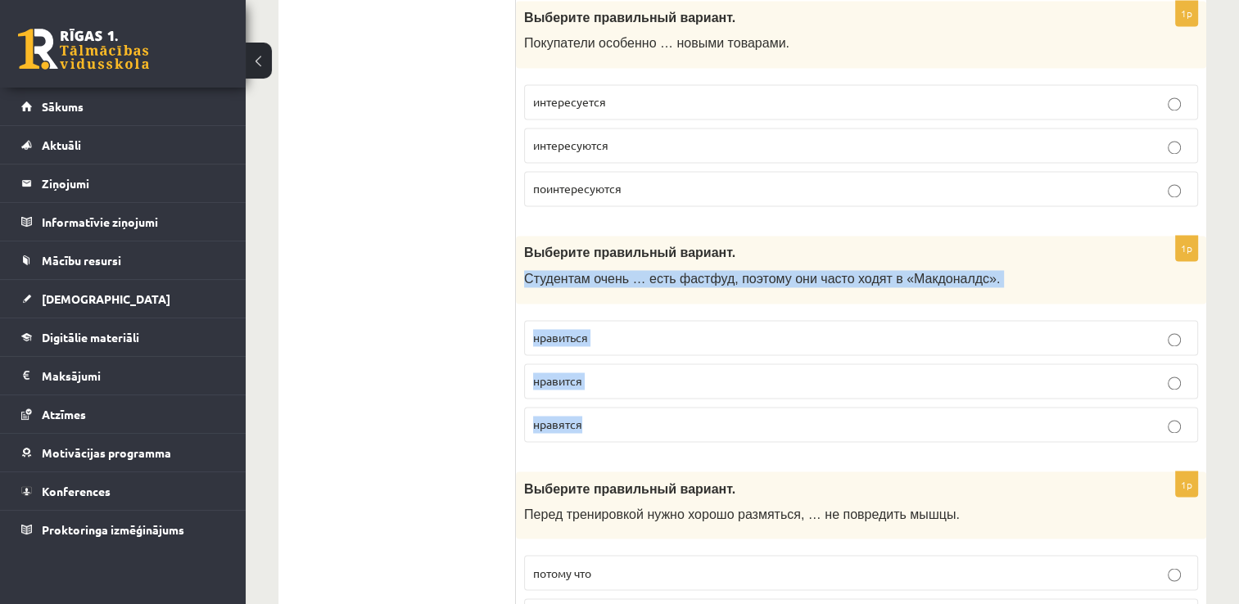
drag, startPoint x: 522, startPoint y: 267, endPoint x: 631, endPoint y: 398, distance: 170.9
click at [631, 398] on div "1p Выберите правильный вариант. Студентам очень … есть фастфуд, поэтому они час…" at bounding box center [861, 346] width 690 height 220
copy div "Студентам очень … есть фастфуд, поэтому они часто ходят в «Макдоналдс». нравить…"
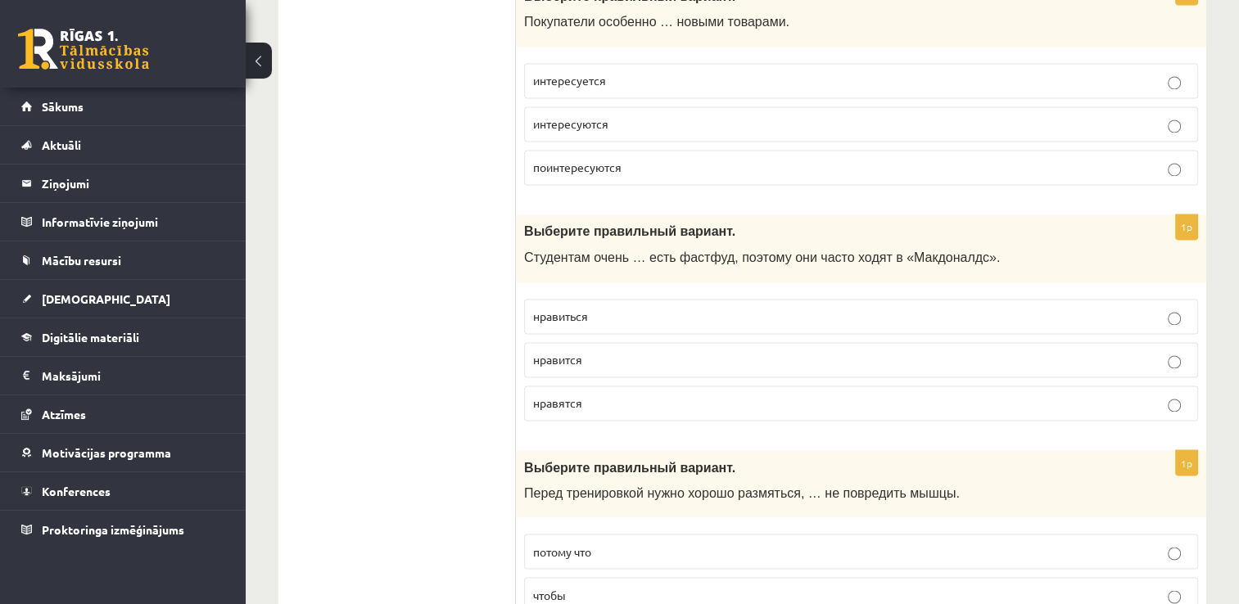
scroll to position [2867, 0]
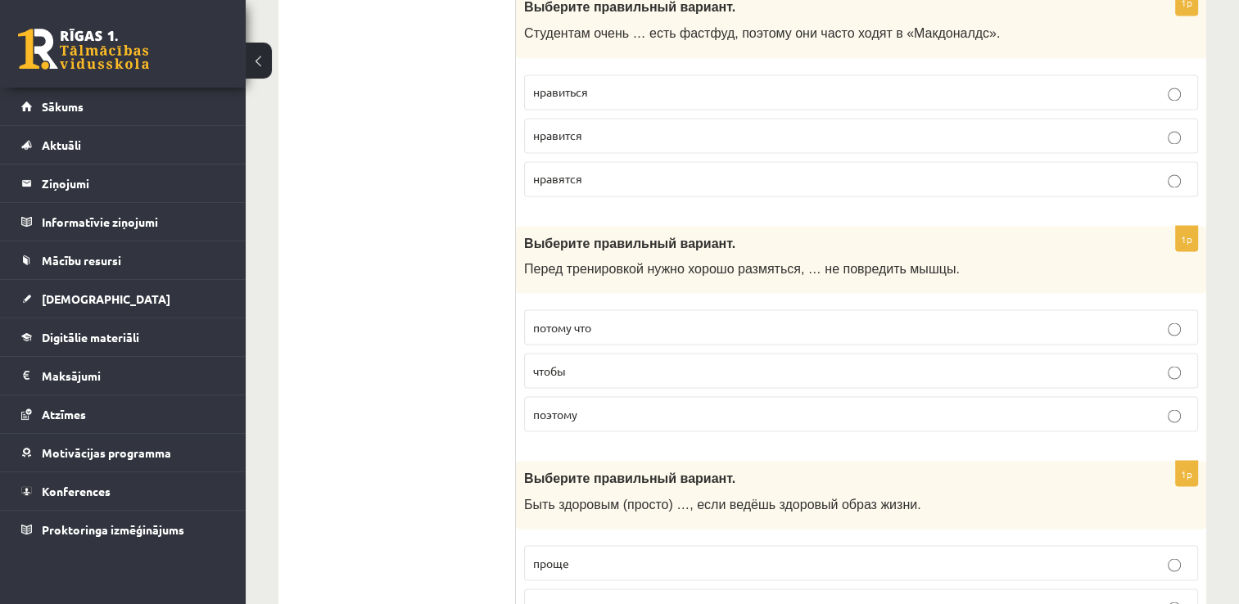
click at [544, 405] on p "поэтому" at bounding box center [861, 413] width 656 height 17
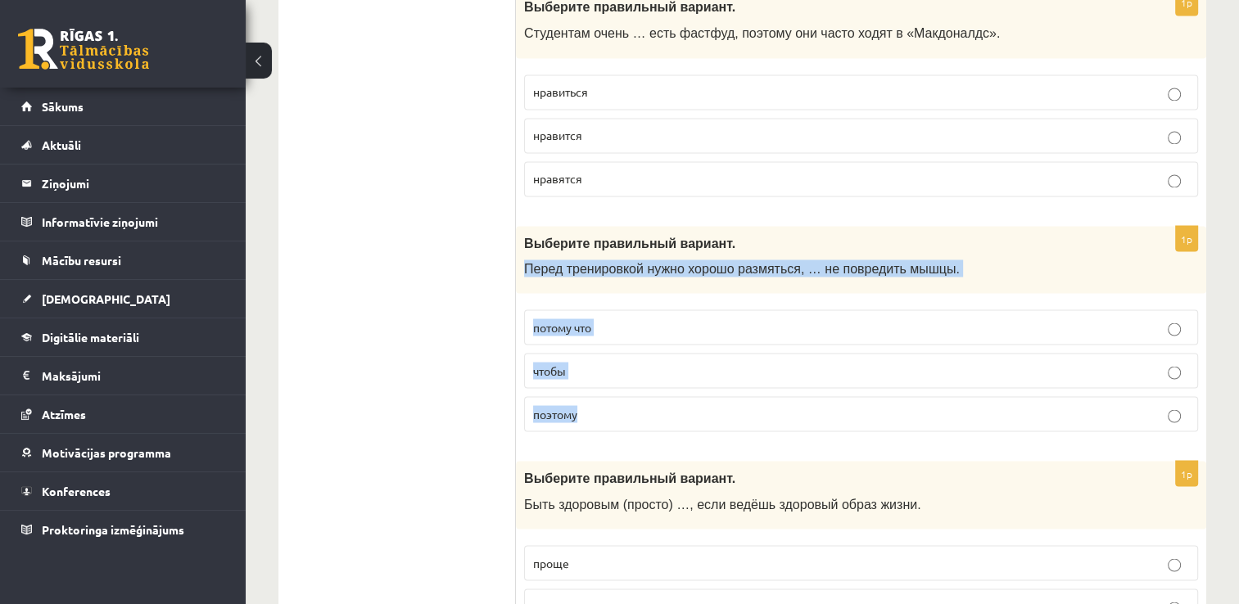
drag, startPoint x: 524, startPoint y: 256, endPoint x: 595, endPoint y: 386, distance: 147.3
click at [595, 386] on div "1p Выберите правильный вариант. Перед тренировкой нужно хорошо размяться, … не …" at bounding box center [861, 336] width 690 height 220
copy div "Перед тренировкой нужно хорошо размяться, … не повредить мышцы. потому что чтоб…"
click at [622, 353] on label "чтобы" at bounding box center [861, 370] width 674 height 35
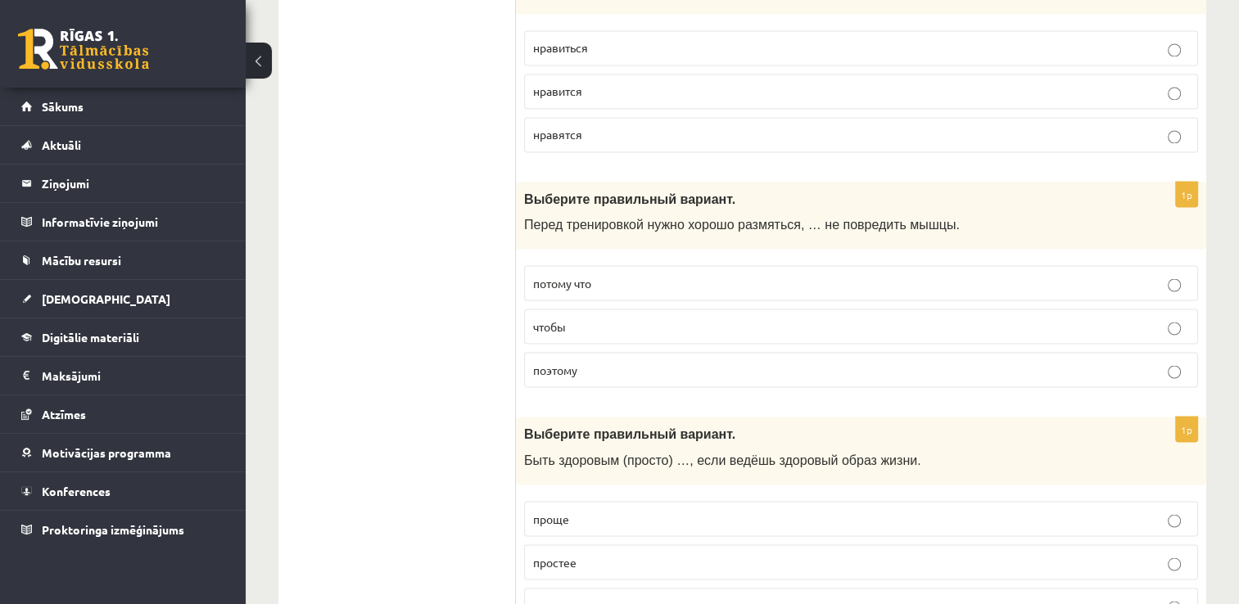
scroll to position [3112, 0]
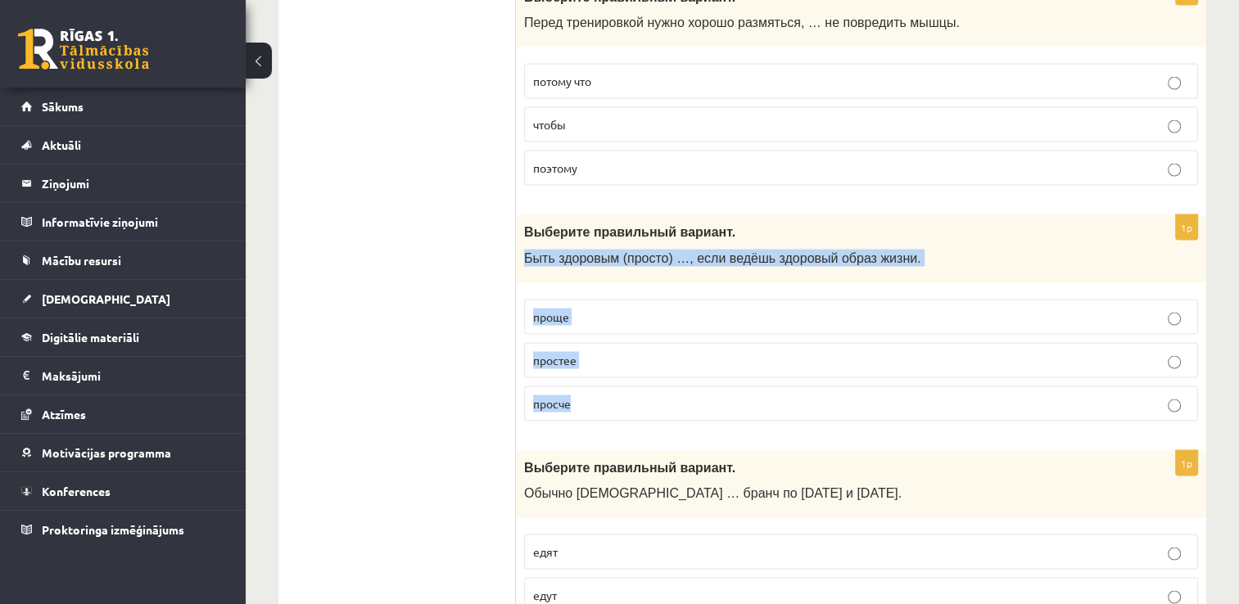
drag, startPoint x: 521, startPoint y: 246, endPoint x: 584, endPoint y: 373, distance: 142.5
click at [584, 373] on div "1p Выберите правильный вариант. Быть здоровым (просто) …, если ведёшь здоровый …" at bounding box center [861, 325] width 690 height 220
copy div "Быть здоровым (просто) …, если ведёшь здоровый образ жизни. проще простее просче"
click at [617, 309] on p "проще" at bounding box center [861, 317] width 656 height 17
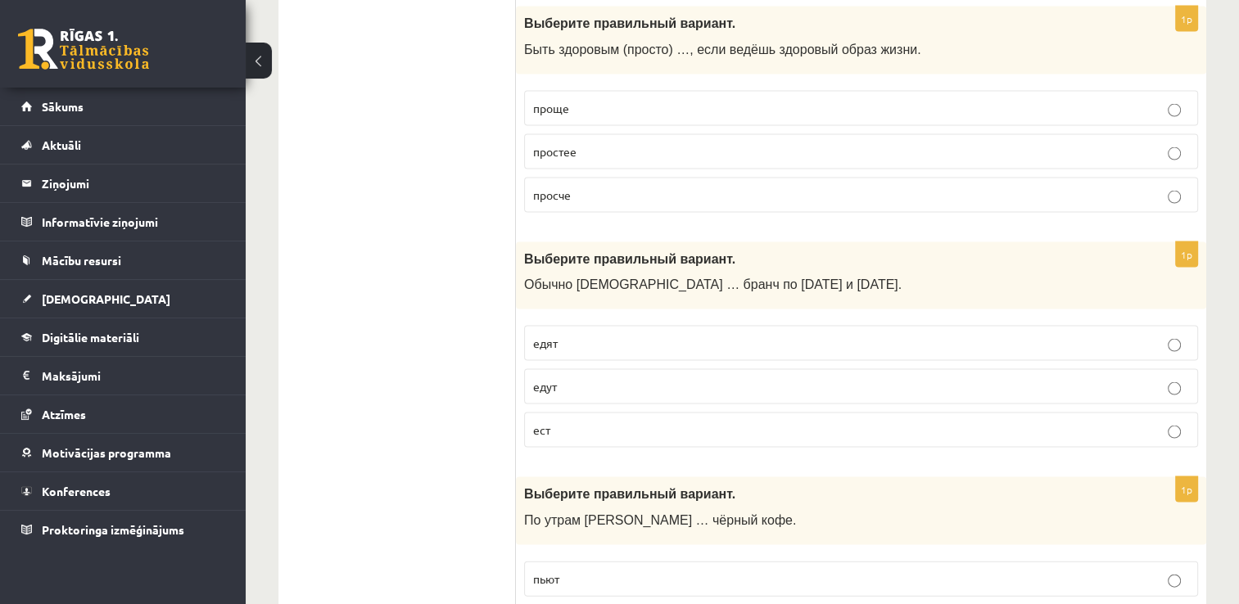
scroll to position [3358, 0]
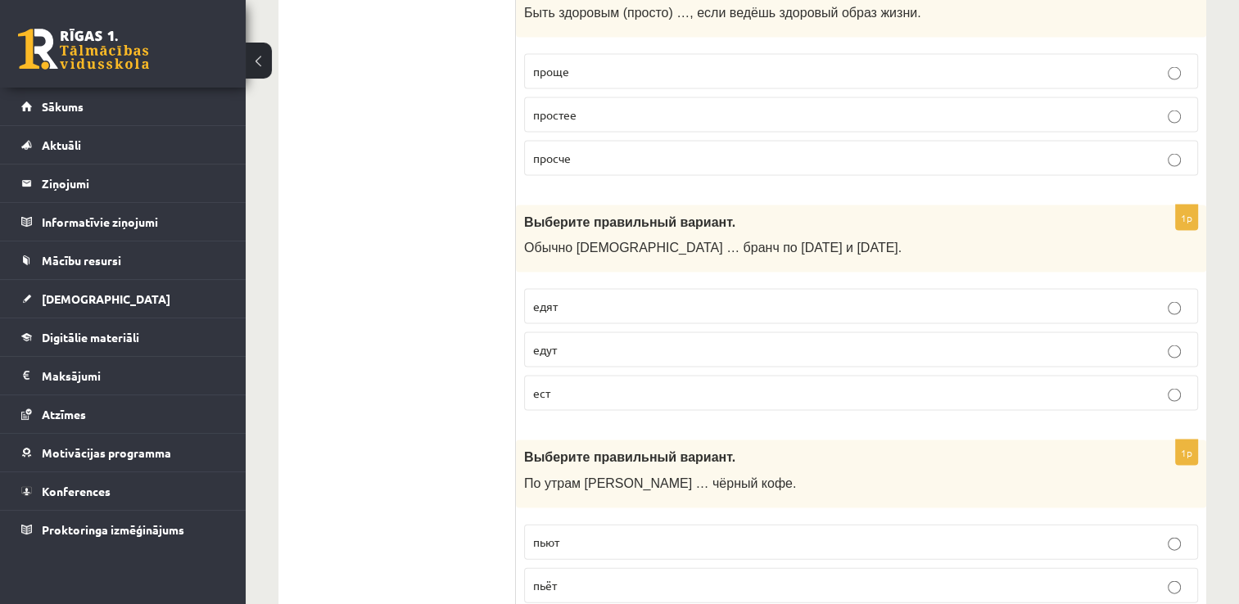
click at [532, 333] on label "едут" at bounding box center [861, 350] width 674 height 35
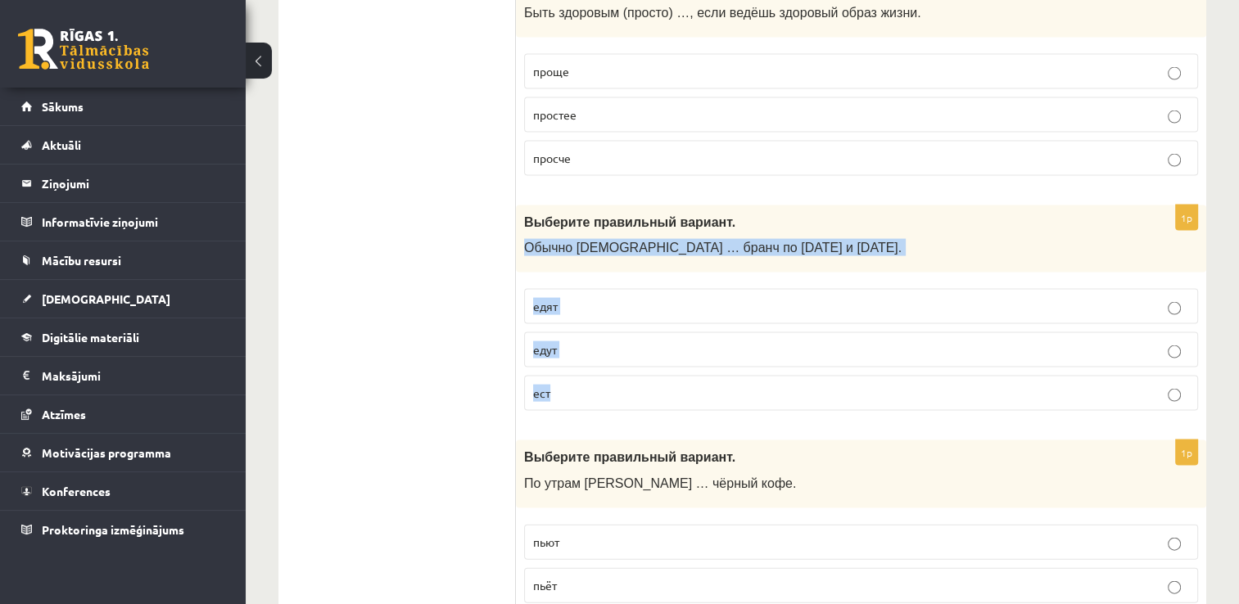
drag, startPoint x: 524, startPoint y: 229, endPoint x: 600, endPoint y: 376, distance: 164.8
click at [600, 376] on div "1p Выберите правильный вариант. Обычно англичане … бранч по субботам и воскресе…" at bounding box center [861, 316] width 690 height 220
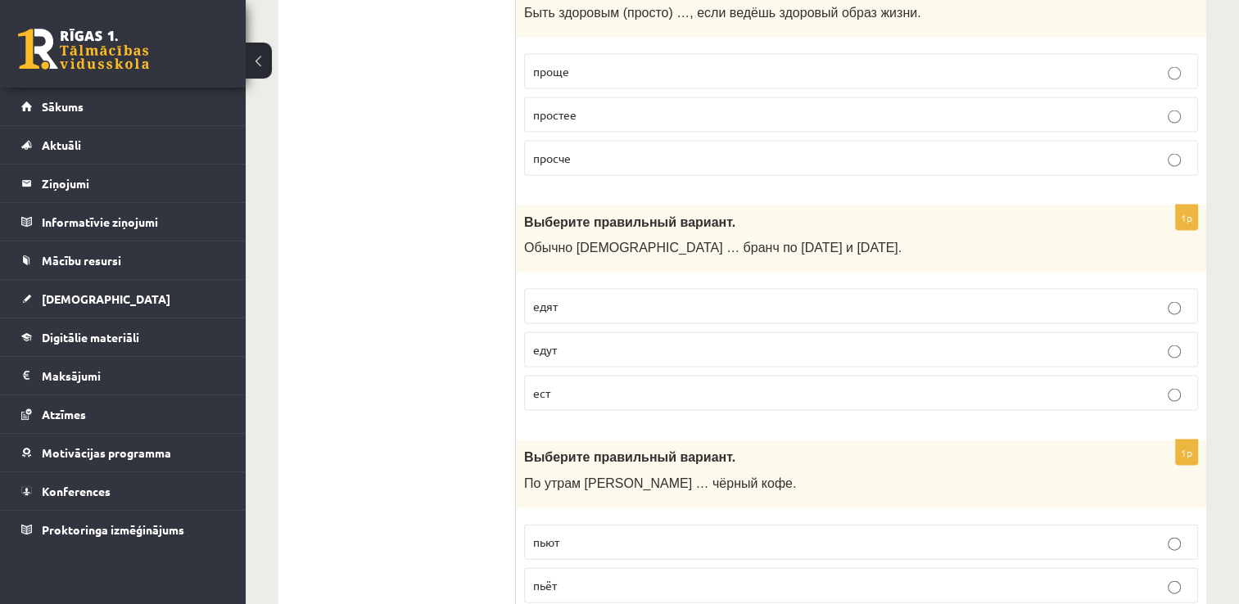
click at [415, 326] on ul "Tests Izvērtējums!" at bounding box center [405, 302] width 221 height 6733
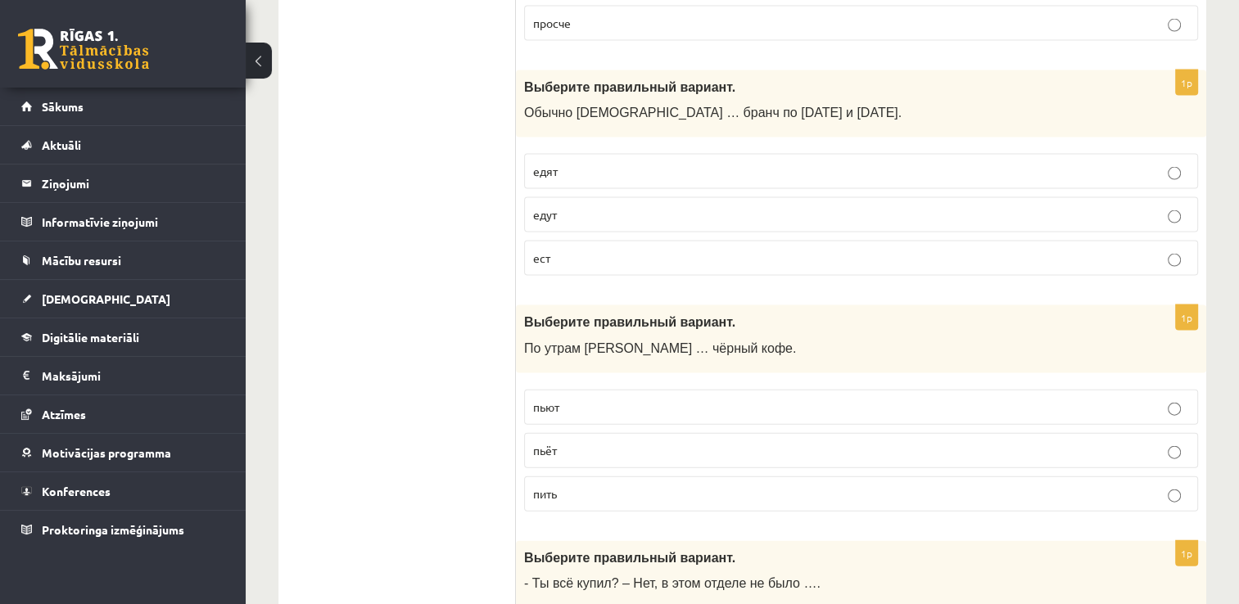
scroll to position [3522, 0]
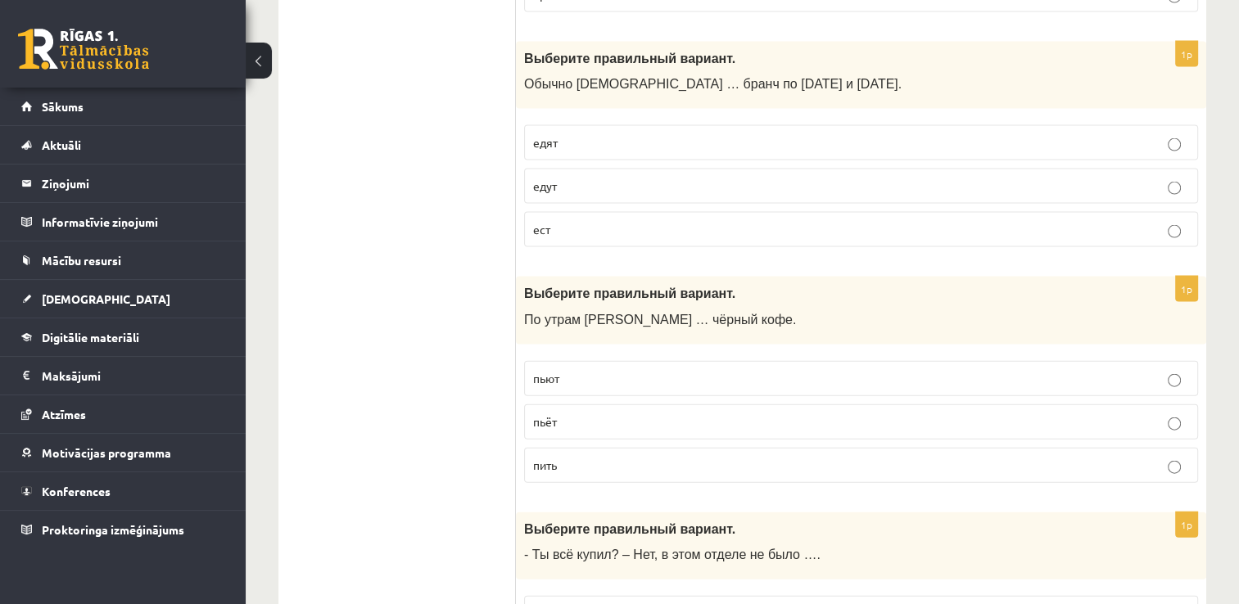
click at [570, 370] on p "пьют" at bounding box center [861, 378] width 656 height 17
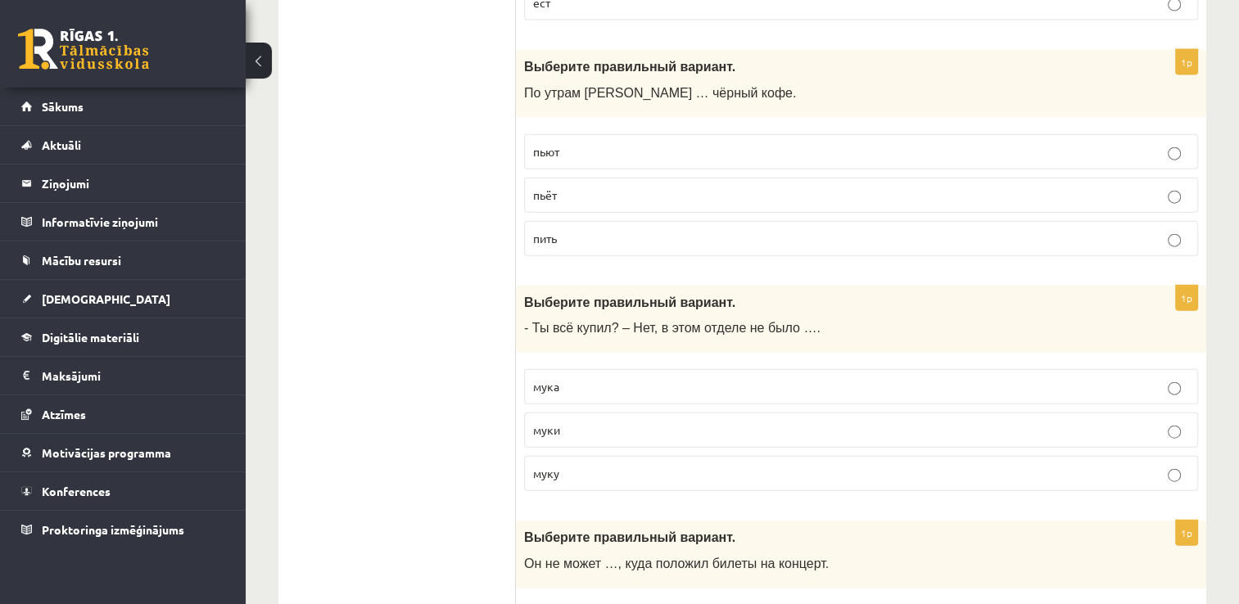
scroll to position [3768, 0]
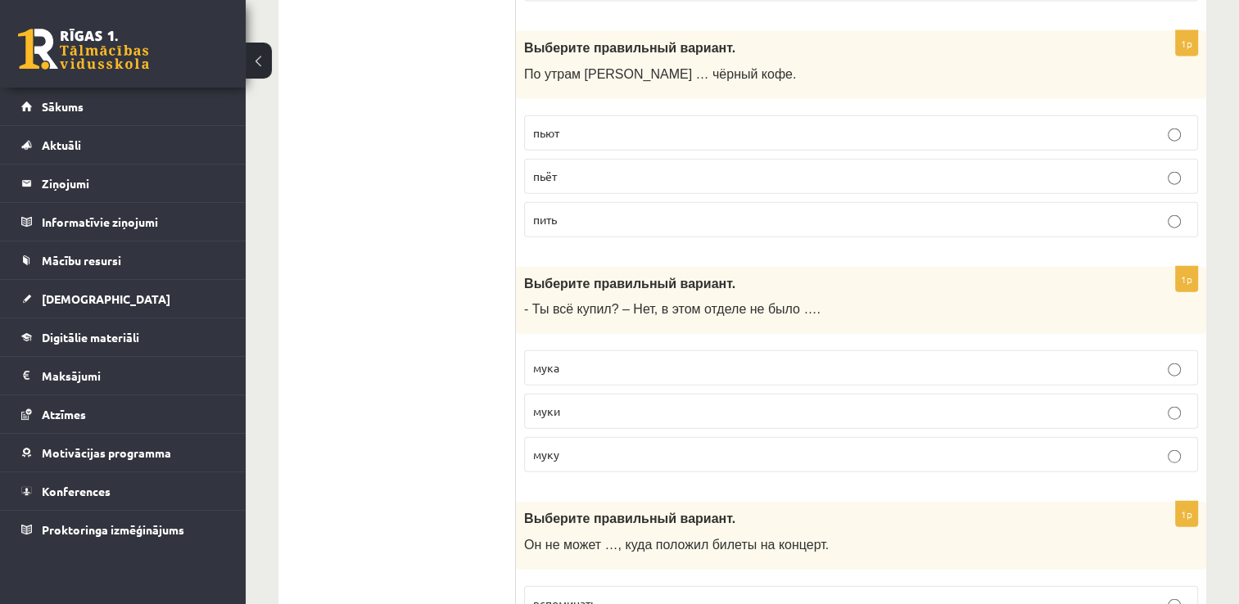
click at [569, 360] on p "мука" at bounding box center [861, 368] width 656 height 17
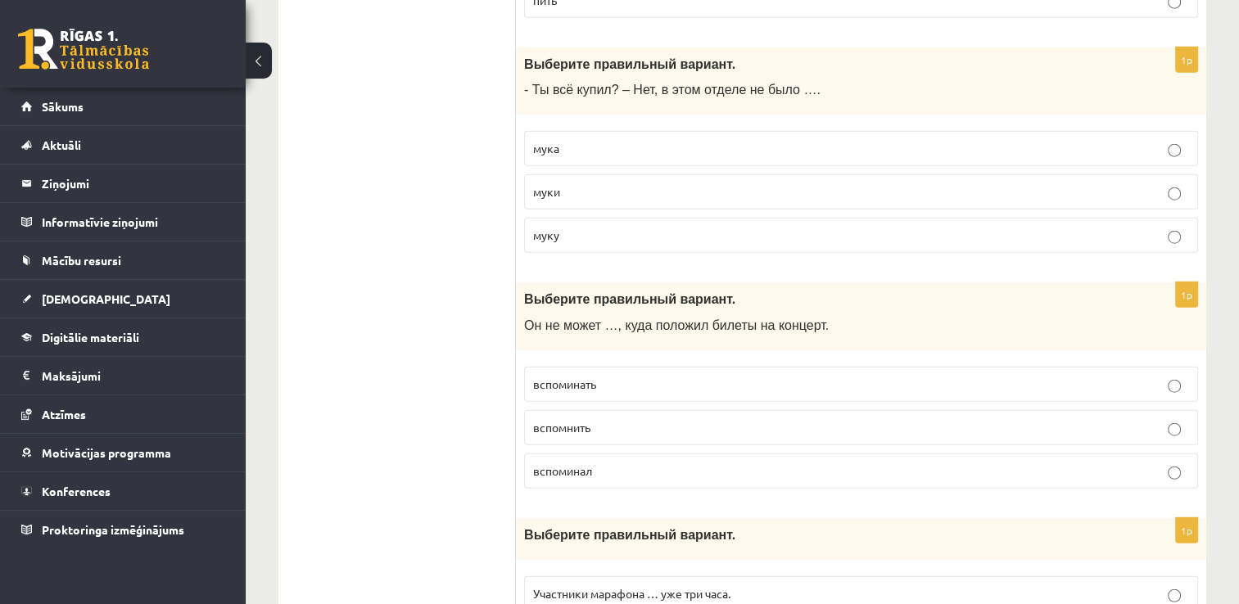
scroll to position [4013, 0]
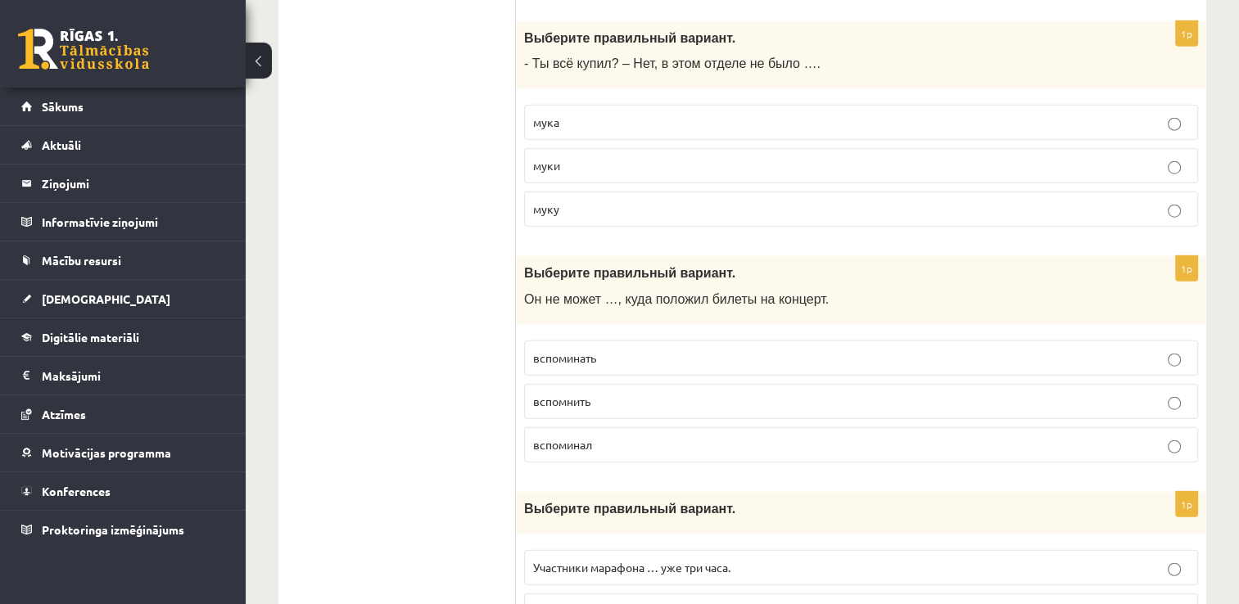
click at [564, 351] on span "вспоминать" at bounding box center [564, 358] width 63 height 15
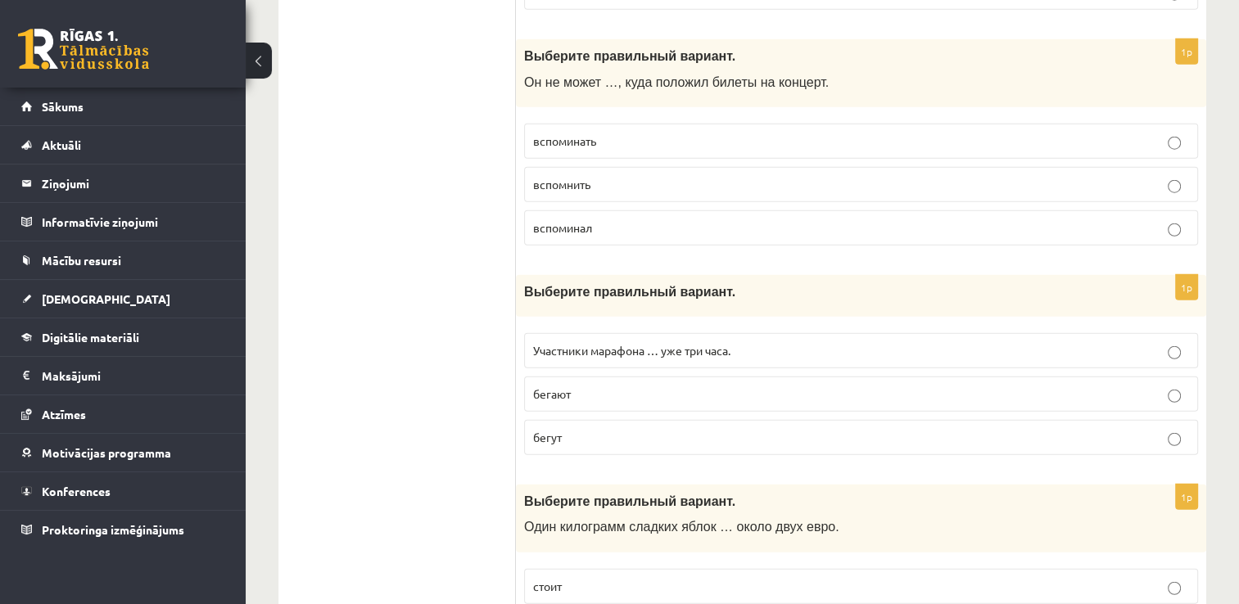
scroll to position [4259, 0]
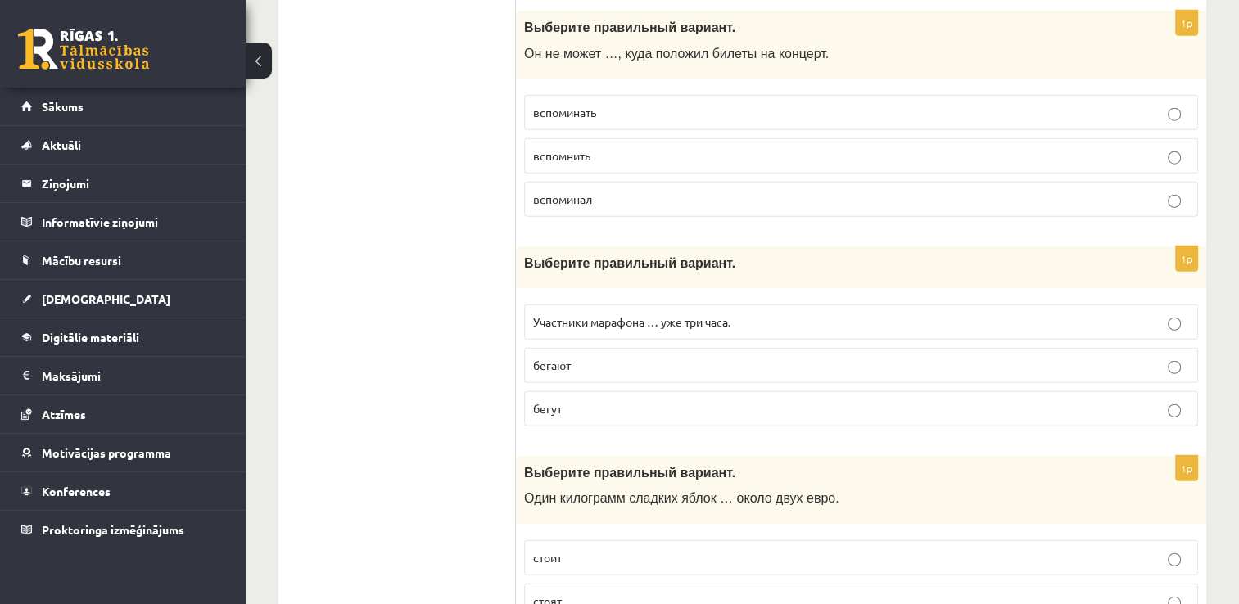
click at [589, 357] on p "бегают" at bounding box center [861, 365] width 656 height 17
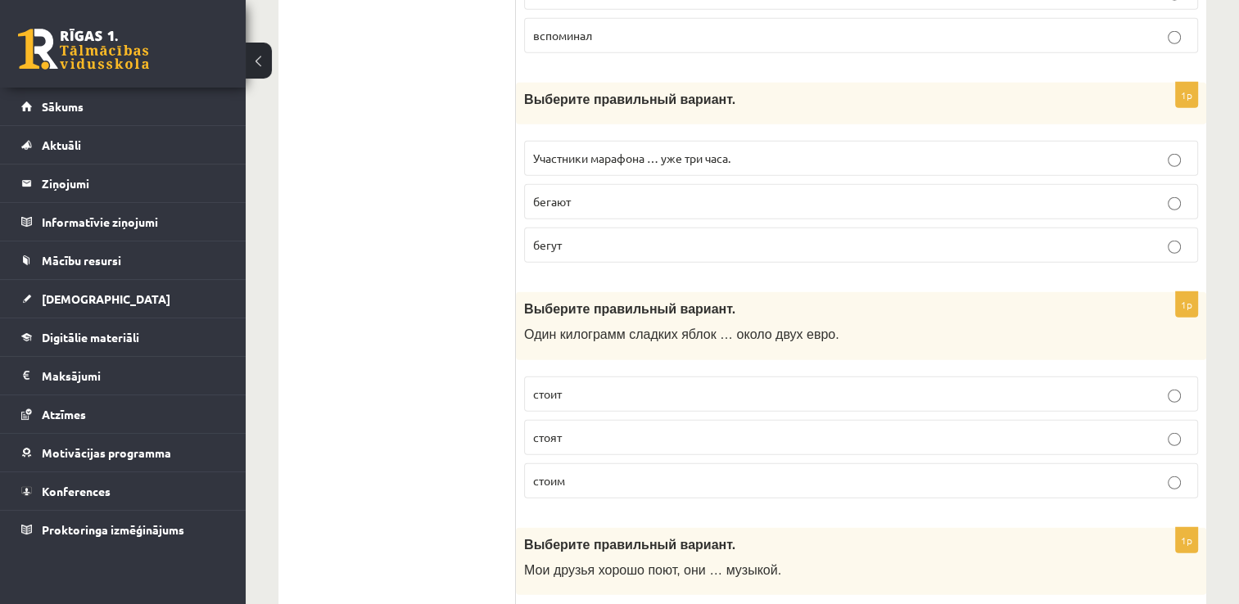
scroll to position [4505, 0]
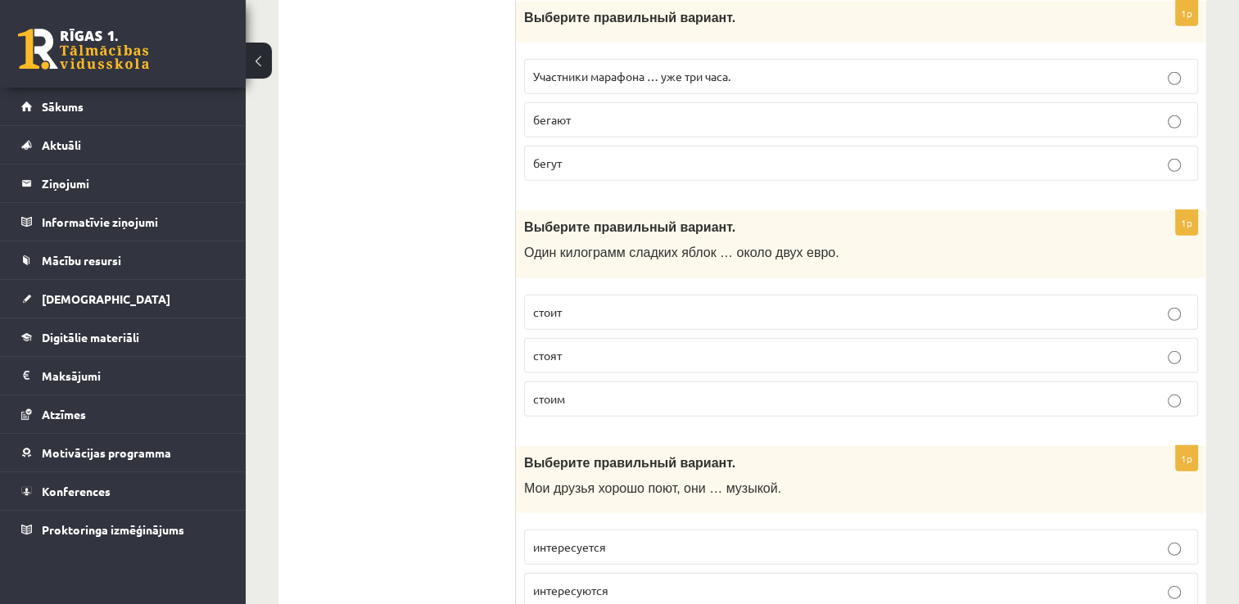
click at [586, 304] on p "стоит" at bounding box center [861, 312] width 656 height 17
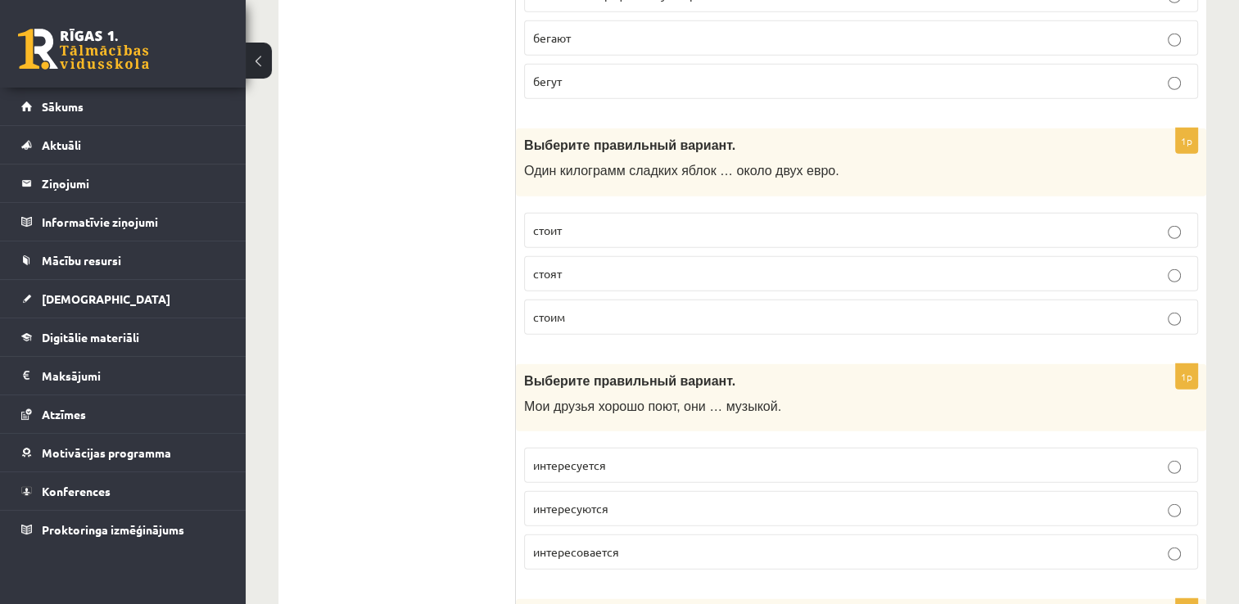
scroll to position [4669, 0]
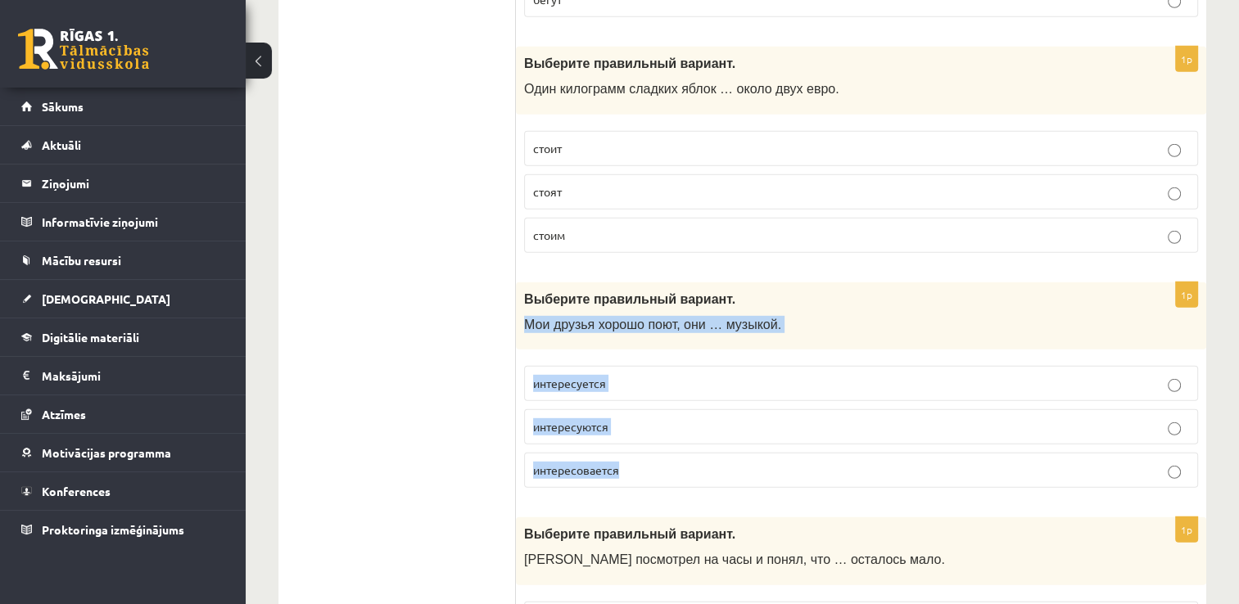
drag, startPoint x: 520, startPoint y: 297, endPoint x: 643, endPoint y: 452, distance: 197.6
click at [643, 452] on div "1p Выберите правильный вариант. Мои друзья хорошо поют, они … музыкой. интересу…" at bounding box center [861, 393] width 690 height 220
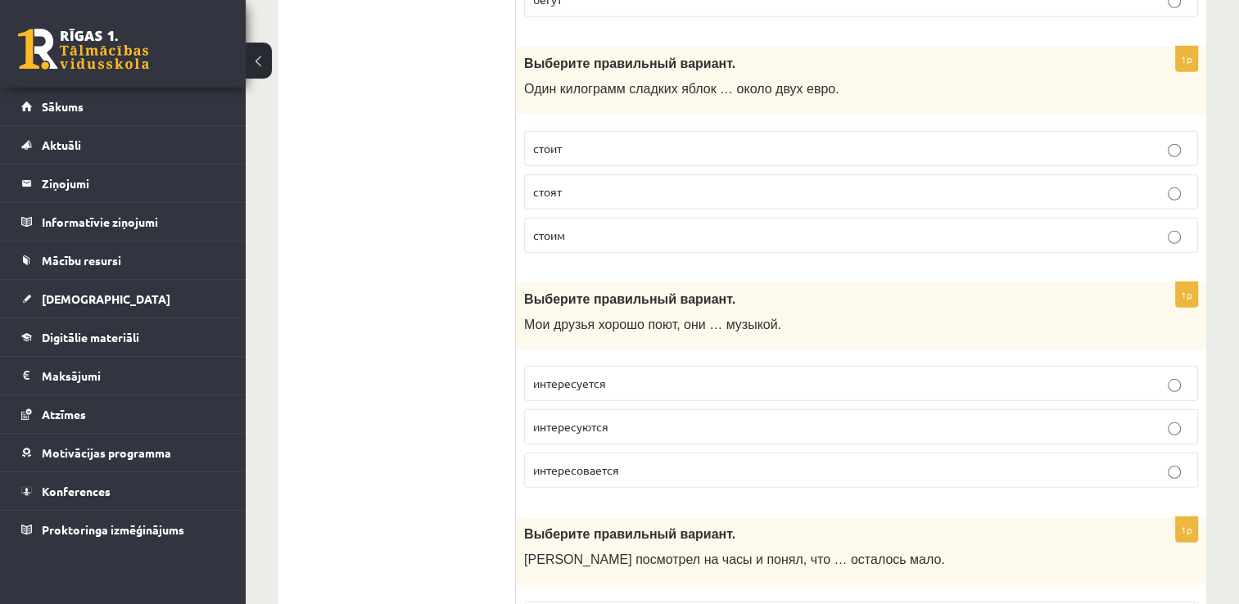
click at [589, 419] on span "интересуются" at bounding box center [570, 426] width 75 height 15
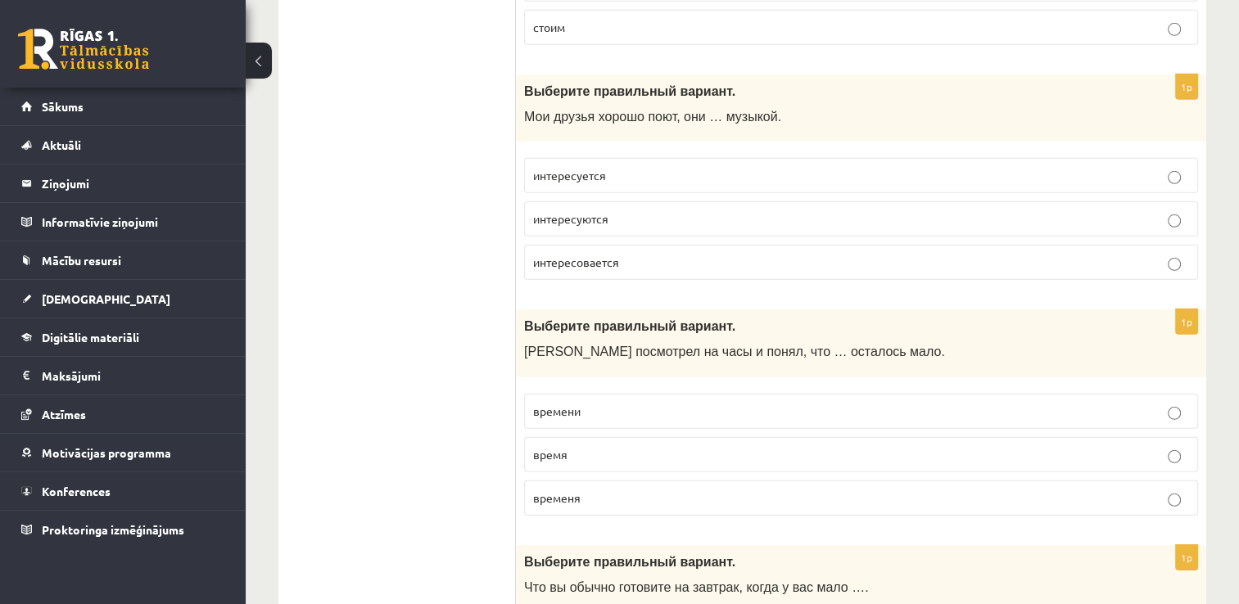
scroll to position [4914, 0]
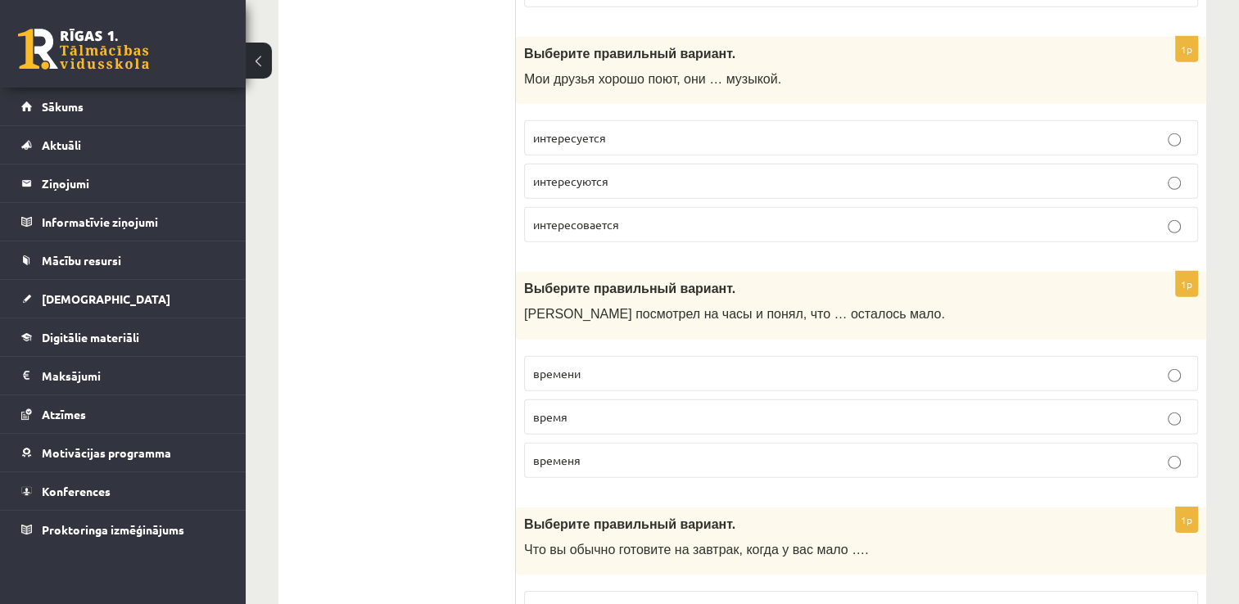
click at [577, 366] on span "времени" at bounding box center [557, 373] width 48 height 15
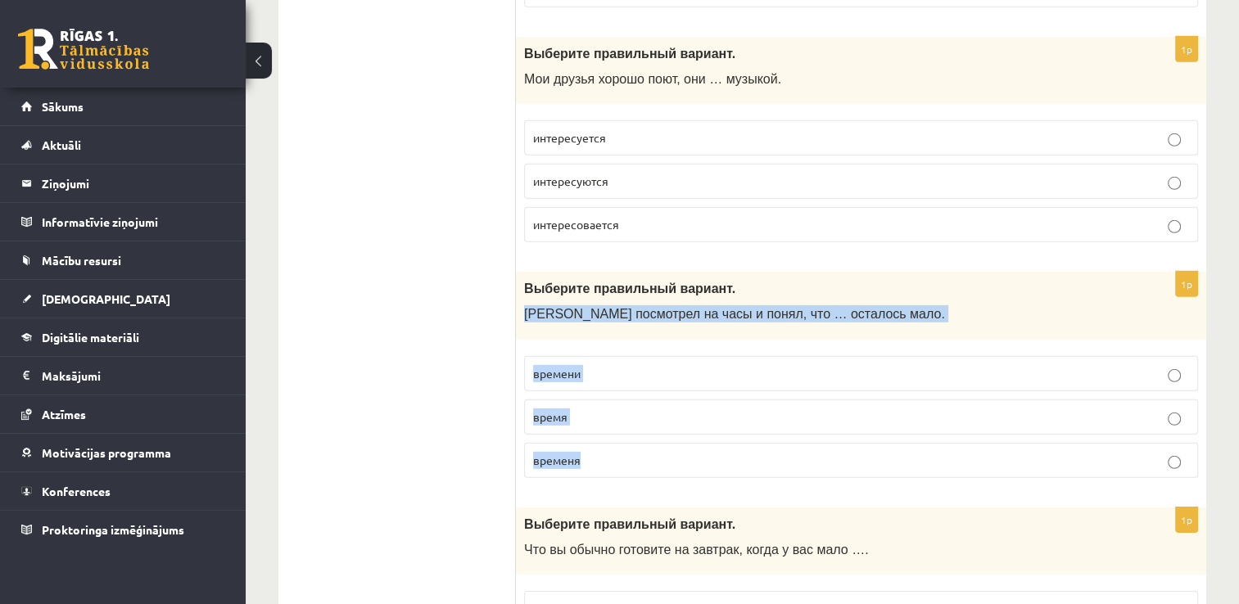
drag, startPoint x: 520, startPoint y: 292, endPoint x: 608, endPoint y: 447, distance: 178.6
click at [608, 447] on div "1p Выберите правильный вариант. Марис посмотрел на часы и понял, что … осталось…" at bounding box center [861, 382] width 690 height 220
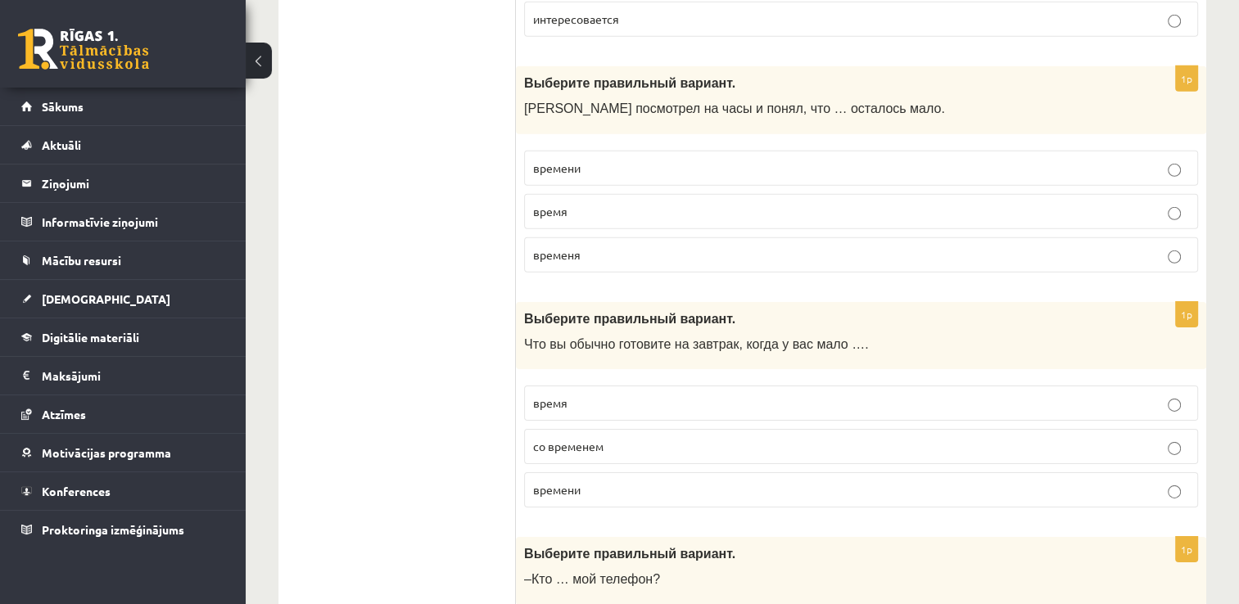
scroll to position [5160, 0]
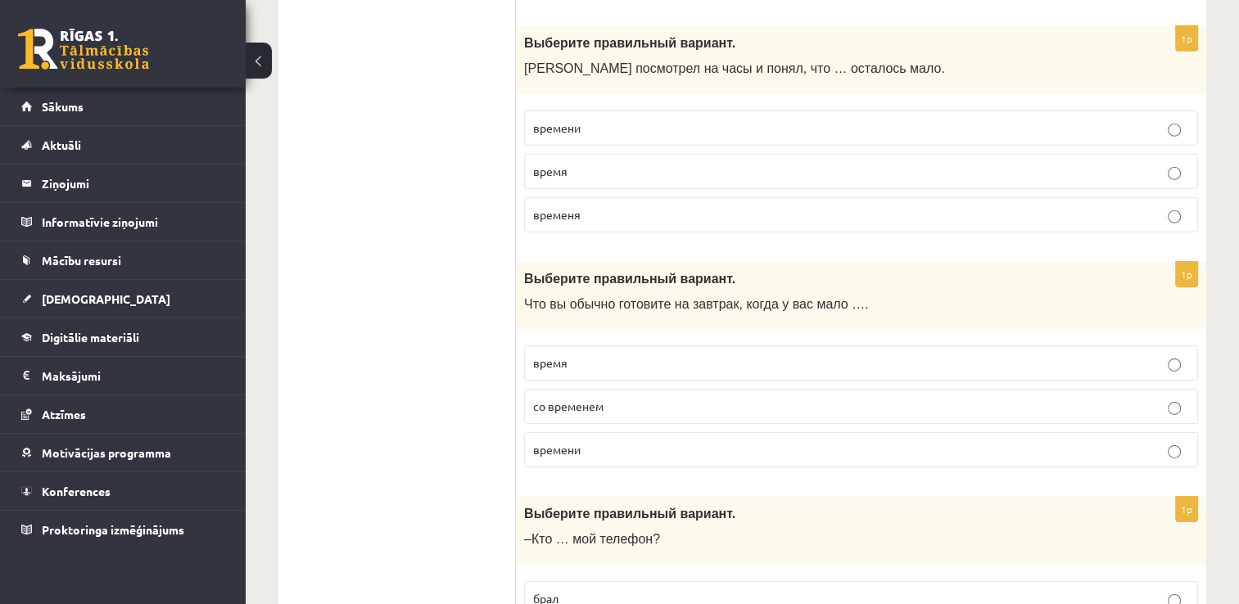
click at [613, 355] on p "время" at bounding box center [861, 363] width 656 height 17
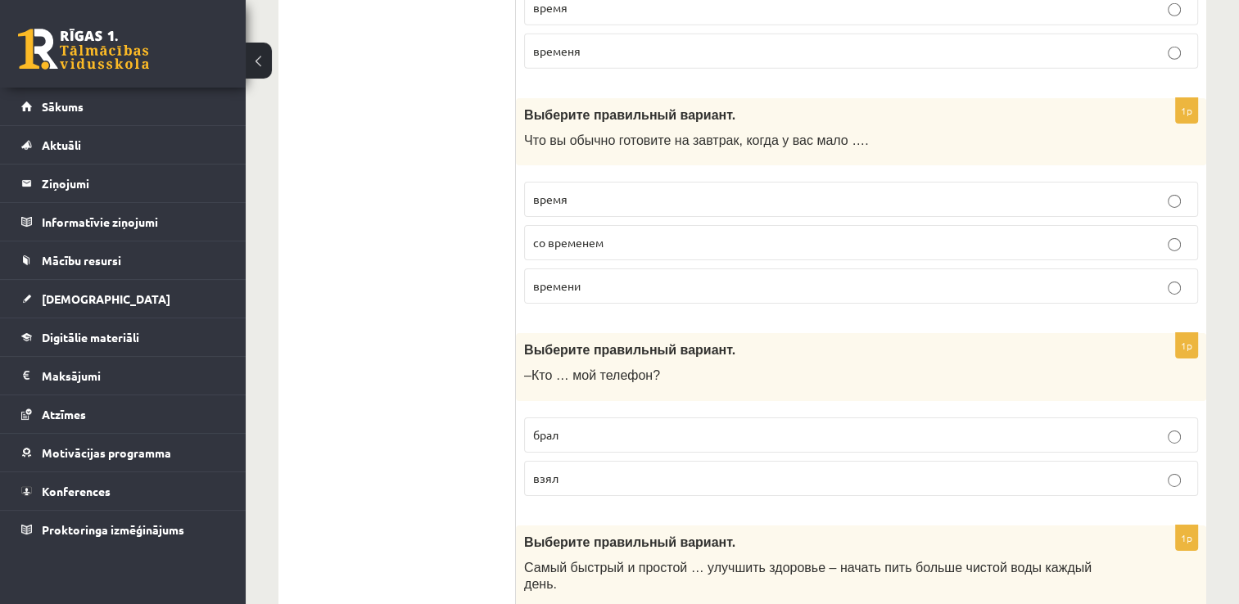
scroll to position [5406, 0]
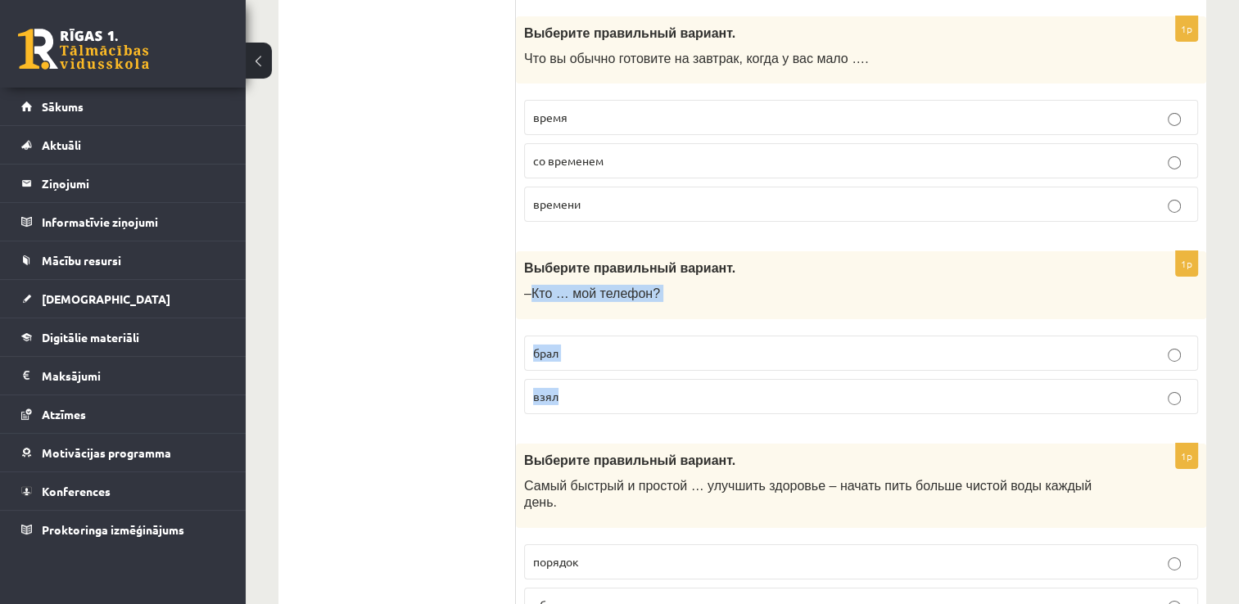
drag, startPoint x: 531, startPoint y: 269, endPoint x: 572, endPoint y: 369, distance: 108.0
click at [572, 369] on div "1p Выберите правильный вариант. –Кто … мой телефон? брал взял" at bounding box center [861, 339] width 690 height 176
click at [609, 388] on p "взял" at bounding box center [861, 396] width 656 height 17
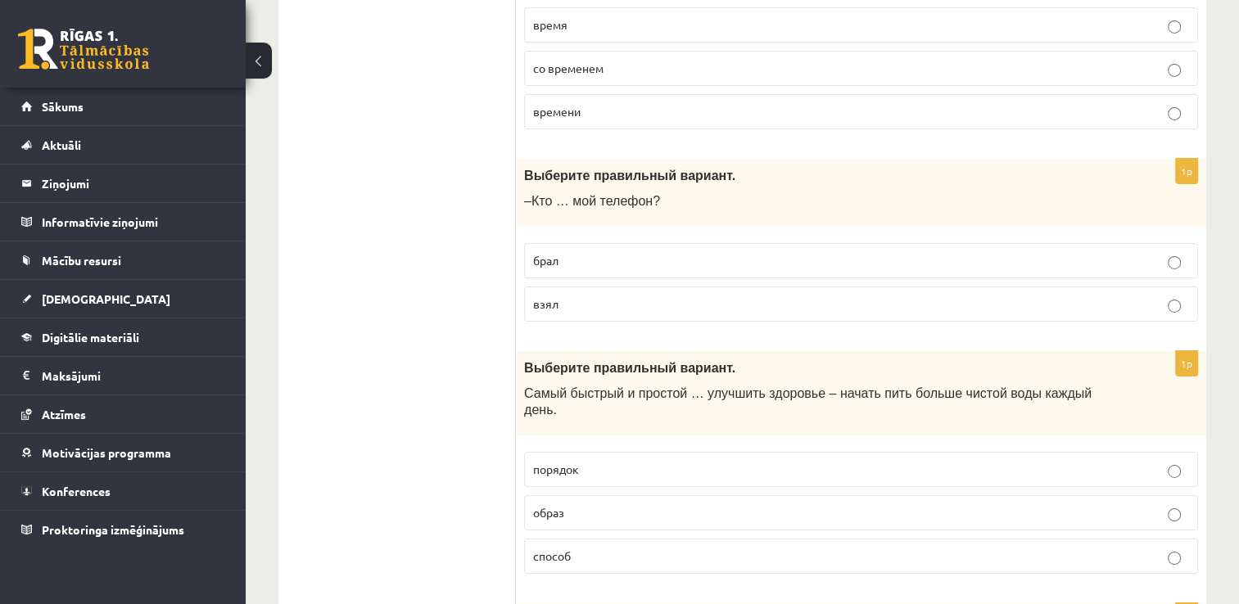
scroll to position [5570, 0]
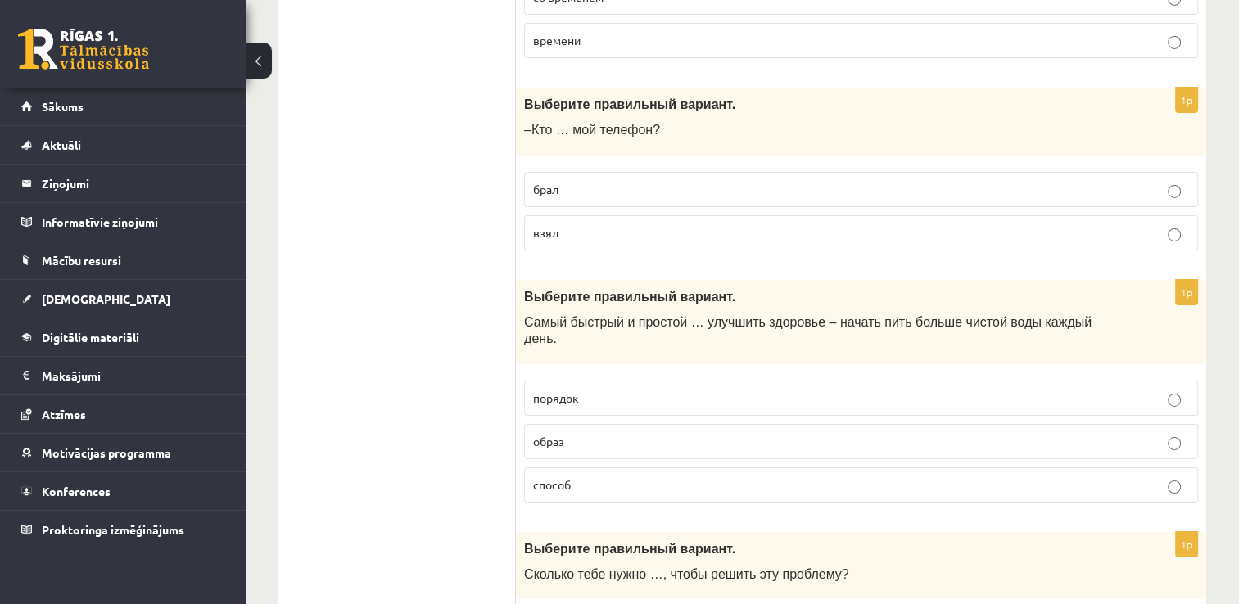
click at [609, 390] on p "порядок" at bounding box center [861, 398] width 656 height 17
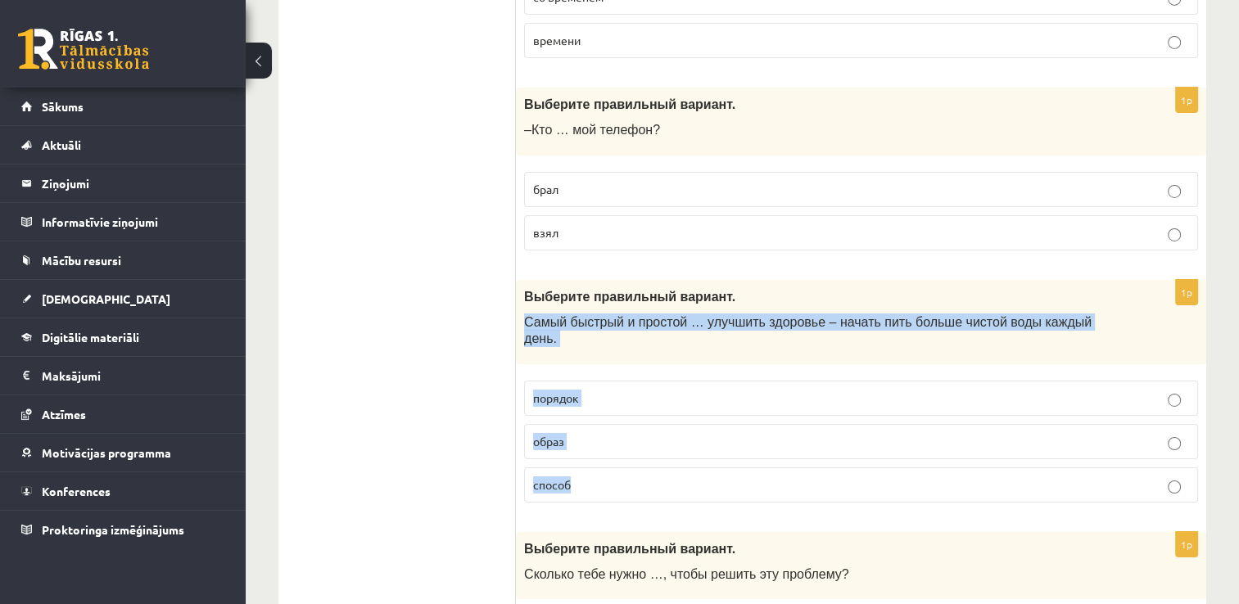
drag, startPoint x: 524, startPoint y: 296, endPoint x: 626, endPoint y: 443, distance: 178.4
click at [626, 443] on div "1p Выберите правильный вариант. Самый быстрый и простой … улучшить здоровье – н…" at bounding box center [861, 398] width 690 height 236
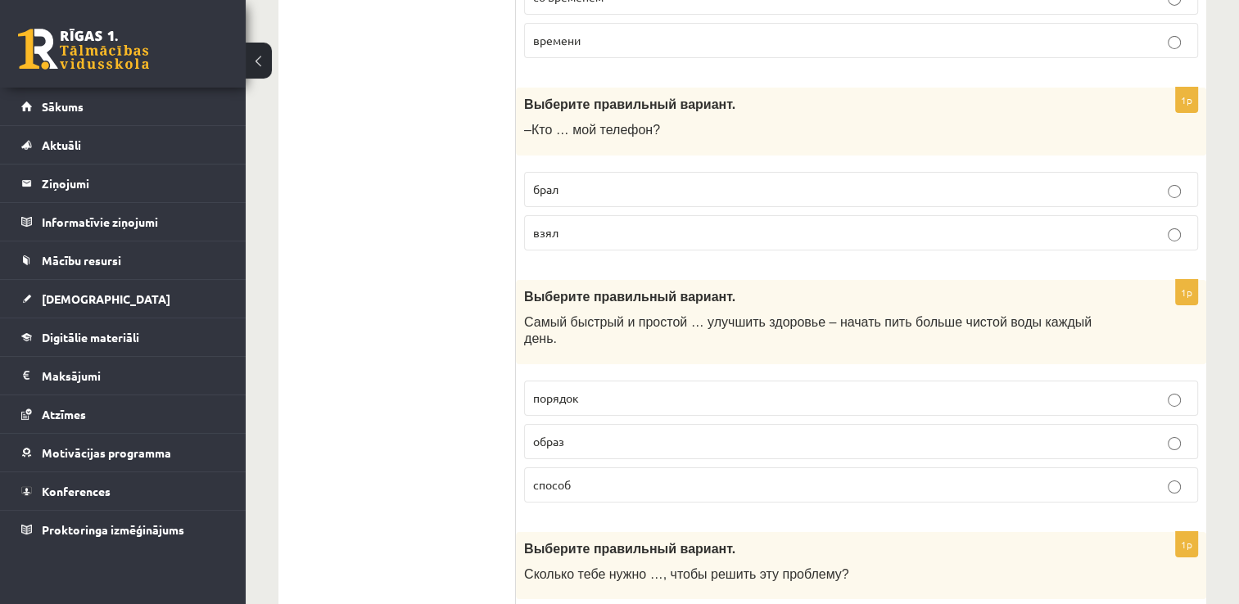
click at [557, 477] on p "способ" at bounding box center [861, 485] width 656 height 17
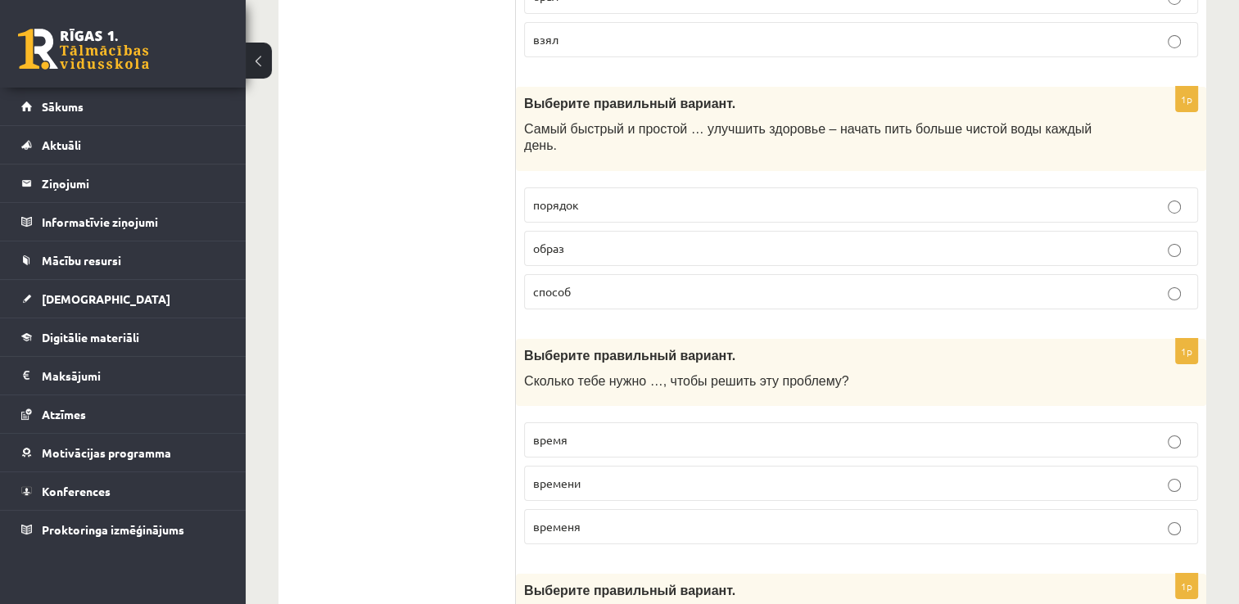
scroll to position [5815, 0]
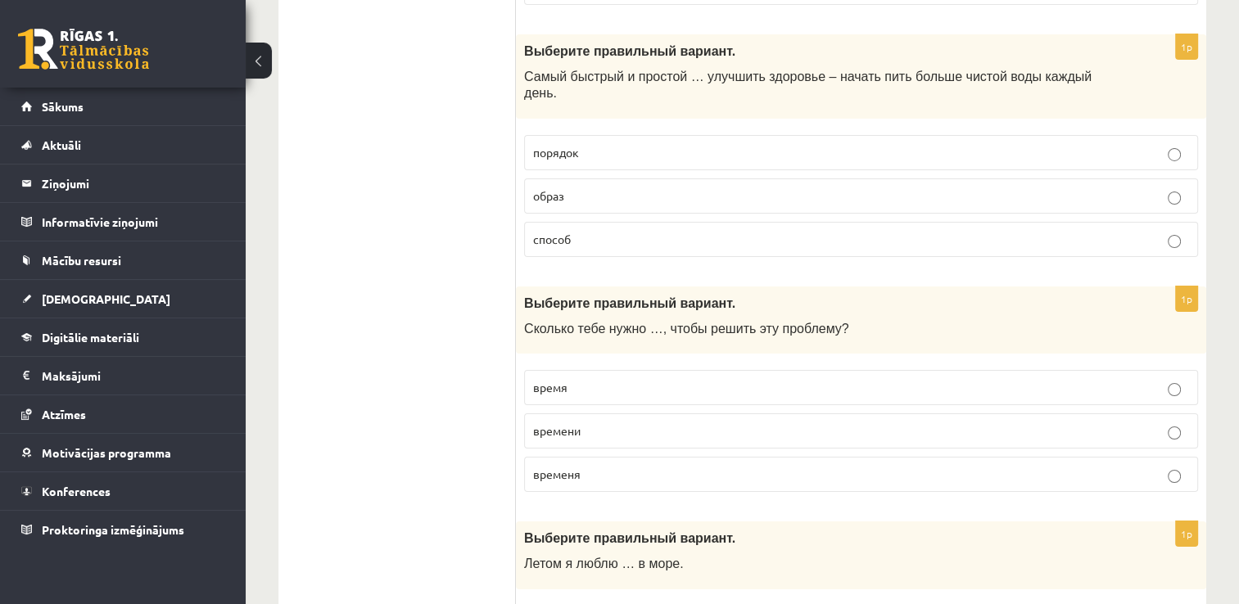
click at [604, 379] on p "время" at bounding box center [861, 387] width 656 height 17
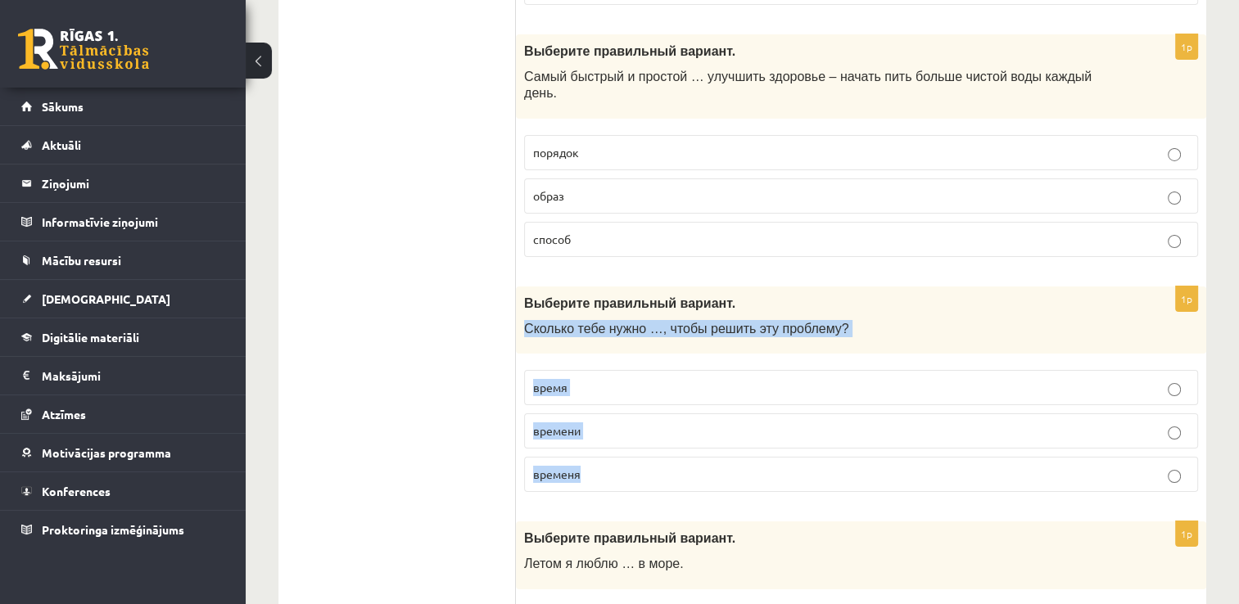
drag, startPoint x: 520, startPoint y: 279, endPoint x: 613, endPoint y: 442, distance: 187.4
click at [613, 442] on div "1p Выберите правильный вариант. Сколько тебе нужно …, чтобы решить эту проблему…" at bounding box center [861, 397] width 690 height 220
click at [624, 423] on p "времени" at bounding box center [861, 431] width 656 height 17
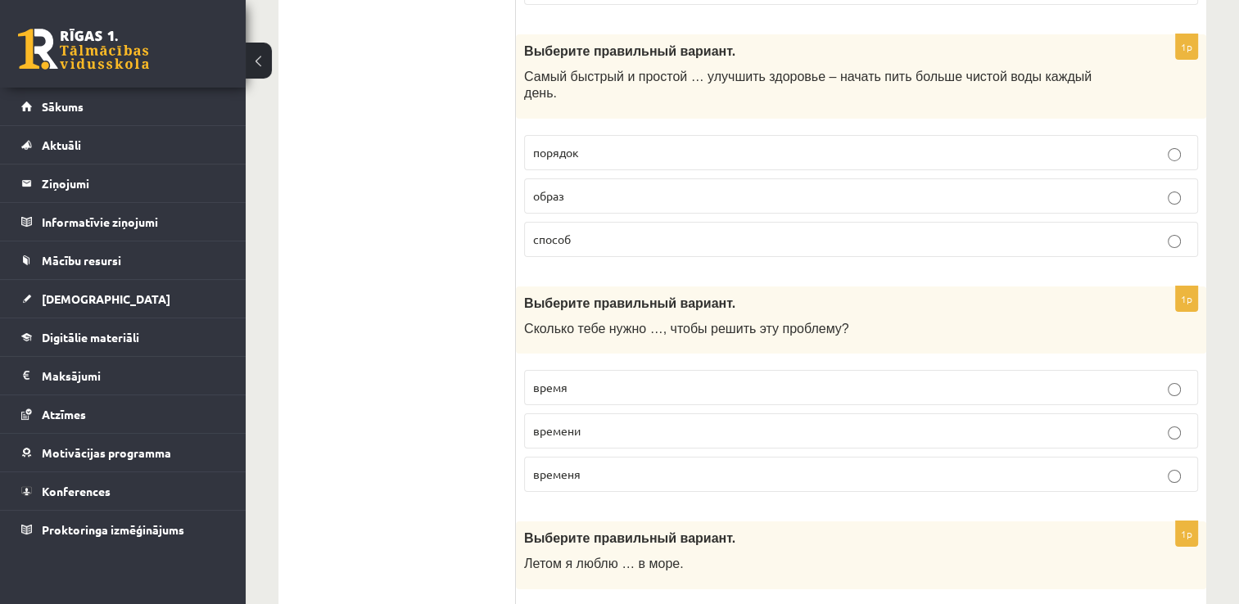
scroll to position [5979, 0]
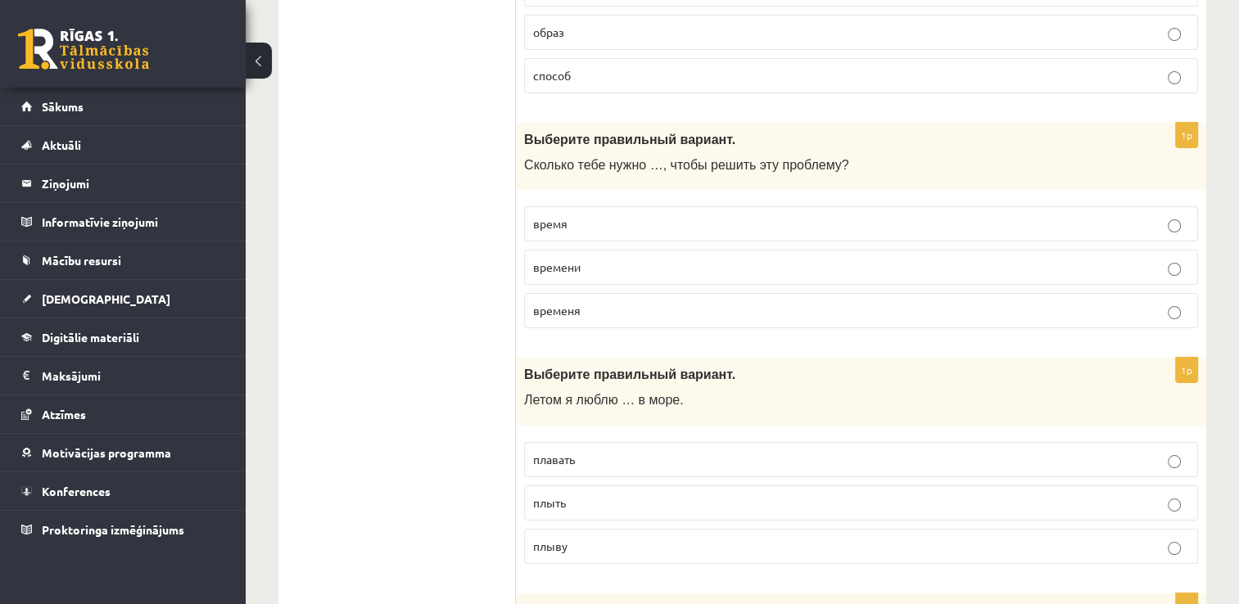
click at [594, 451] on p "плавать" at bounding box center [861, 459] width 656 height 17
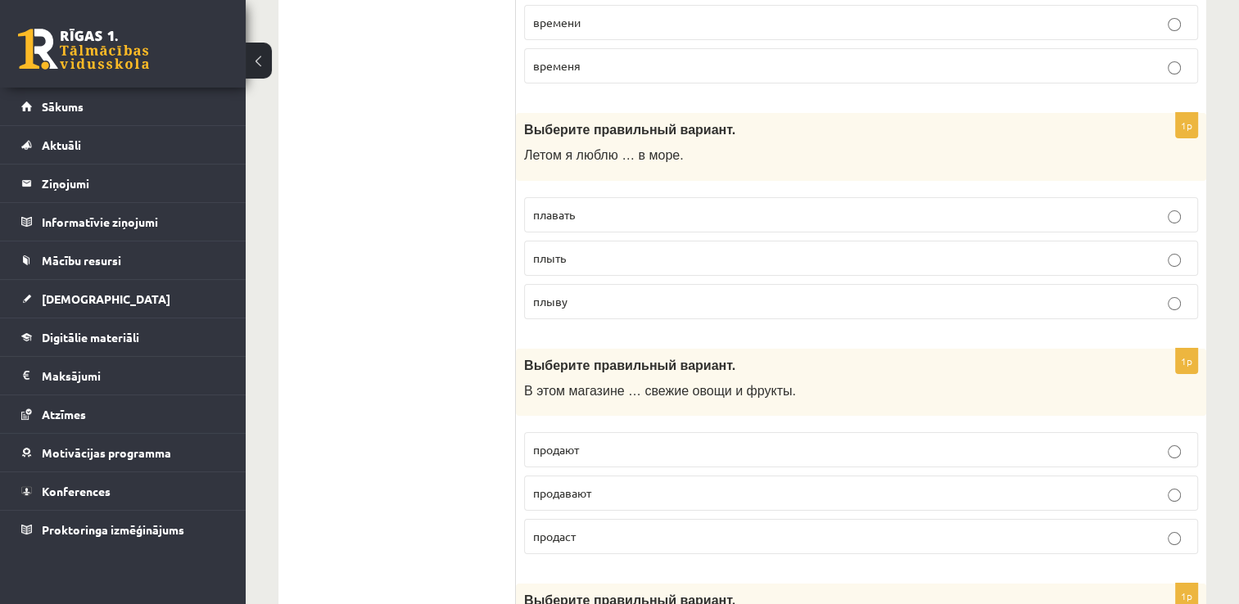
scroll to position [6225, 0]
click at [564, 485] on span "продавают" at bounding box center [562, 492] width 58 height 15
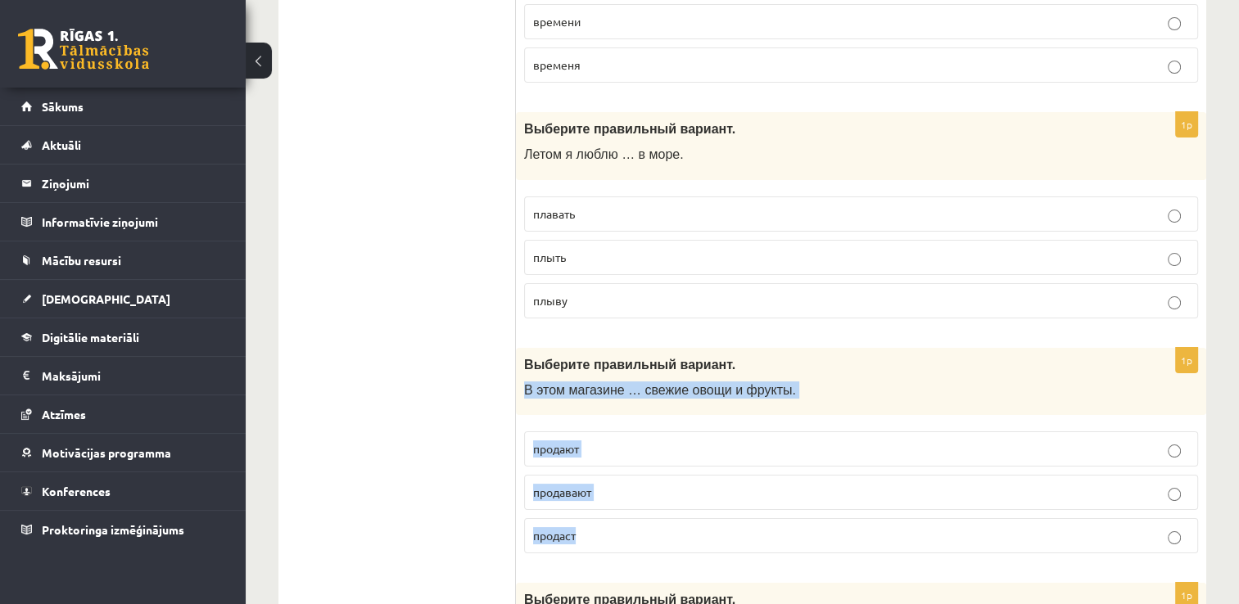
drag, startPoint x: 524, startPoint y: 349, endPoint x: 588, endPoint y: 482, distance: 148.0
click at [588, 482] on div "1p Выберите правильный вариант. В этом магазине … свежие овощи и фрукты. продаю…" at bounding box center [861, 458] width 690 height 220
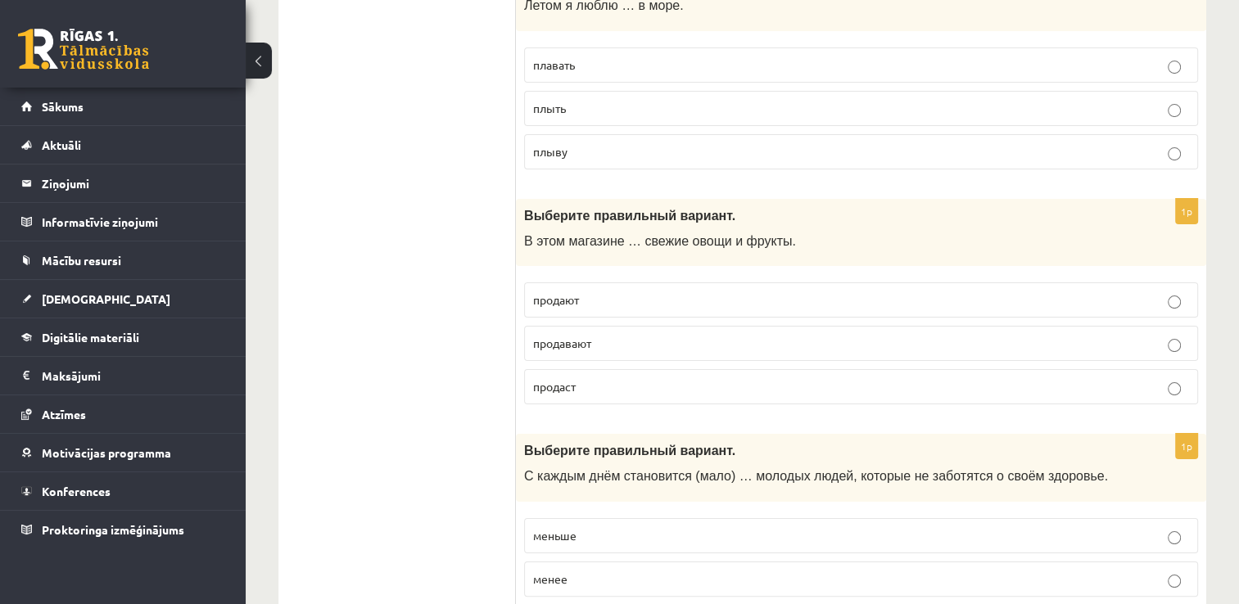
scroll to position [6424, 0]
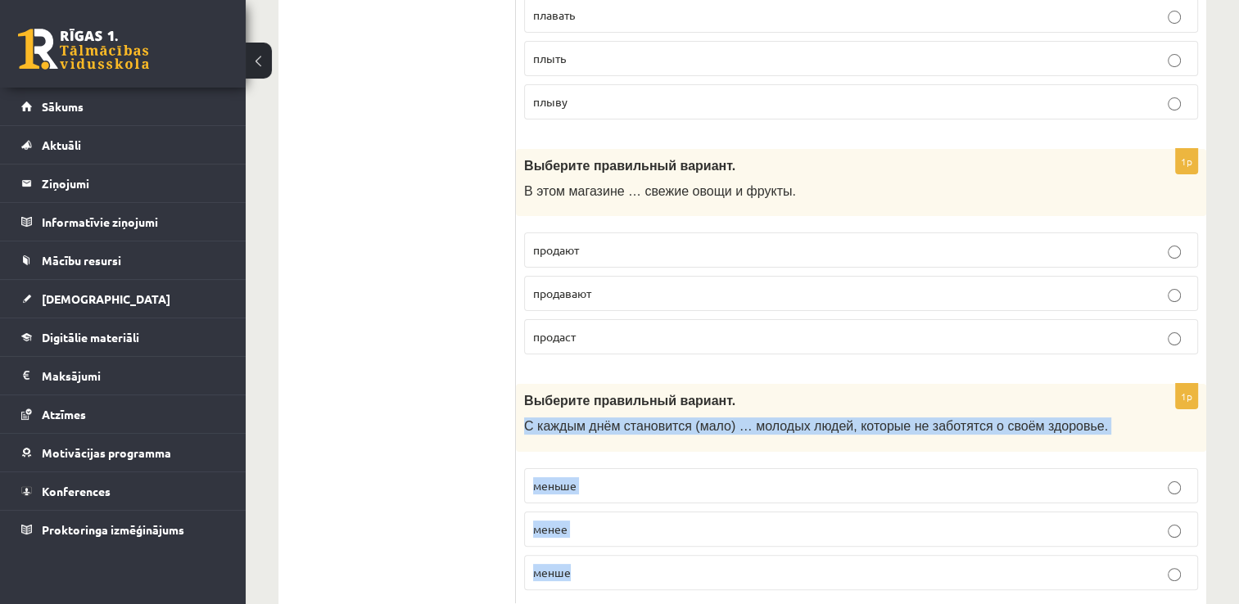
drag, startPoint x: 518, startPoint y: 383, endPoint x: 609, endPoint y: 518, distance: 162.7
click at [609, 518] on div "1p Выберите правильный вариант. С каждым днём становится (мало) … молодых людей…" at bounding box center [861, 494] width 690 height 220
click at [610, 478] on p "меньше" at bounding box center [861, 486] width 656 height 17
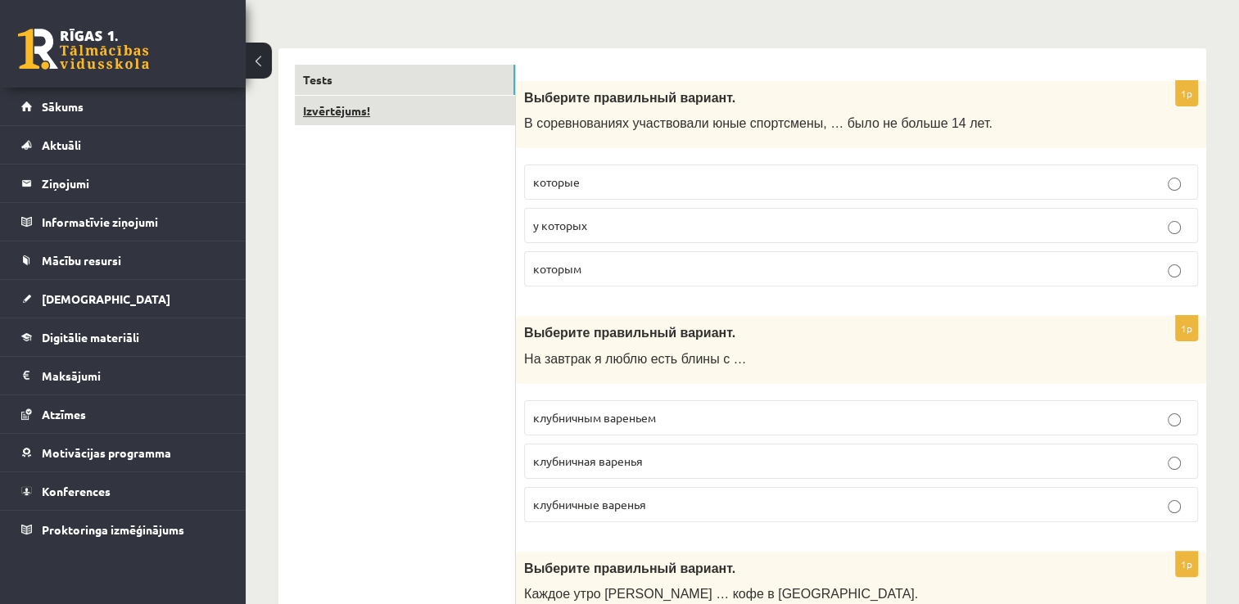
scroll to position [35, 0]
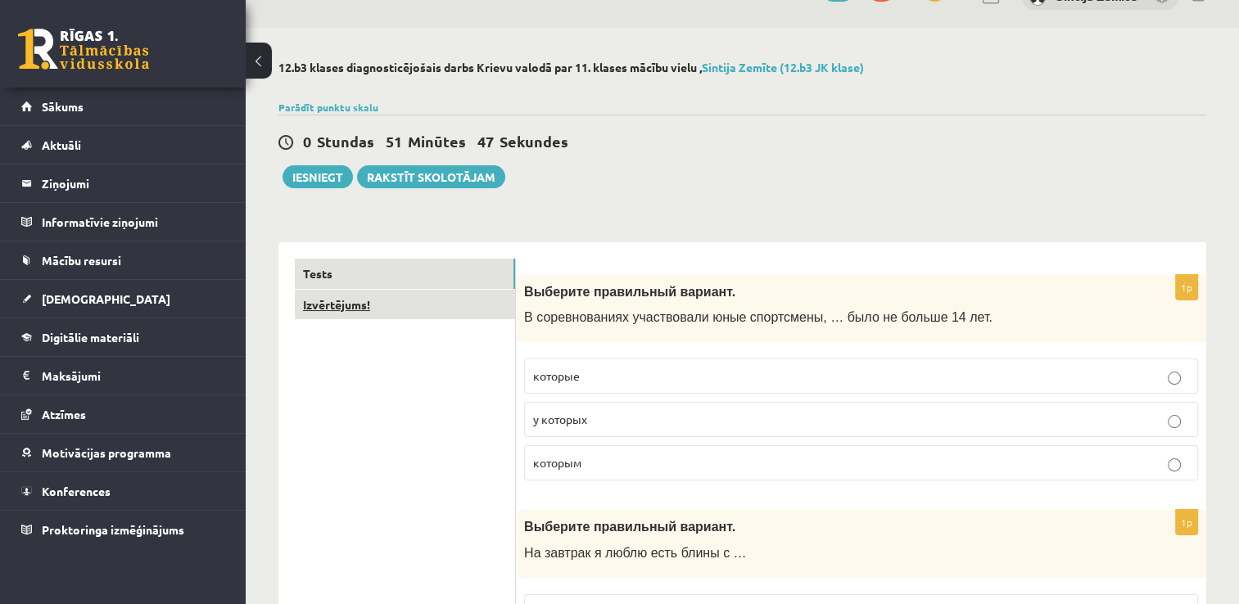
click at [464, 300] on link "Izvērtējums!" at bounding box center [405, 305] width 220 height 30
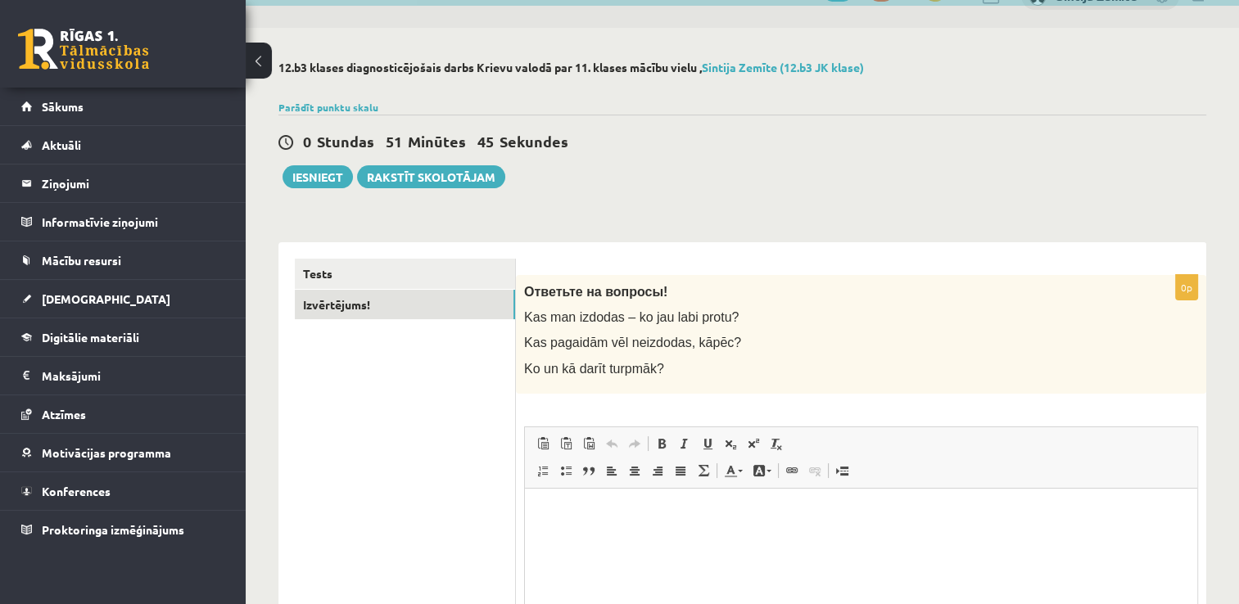
scroll to position [0, 0]
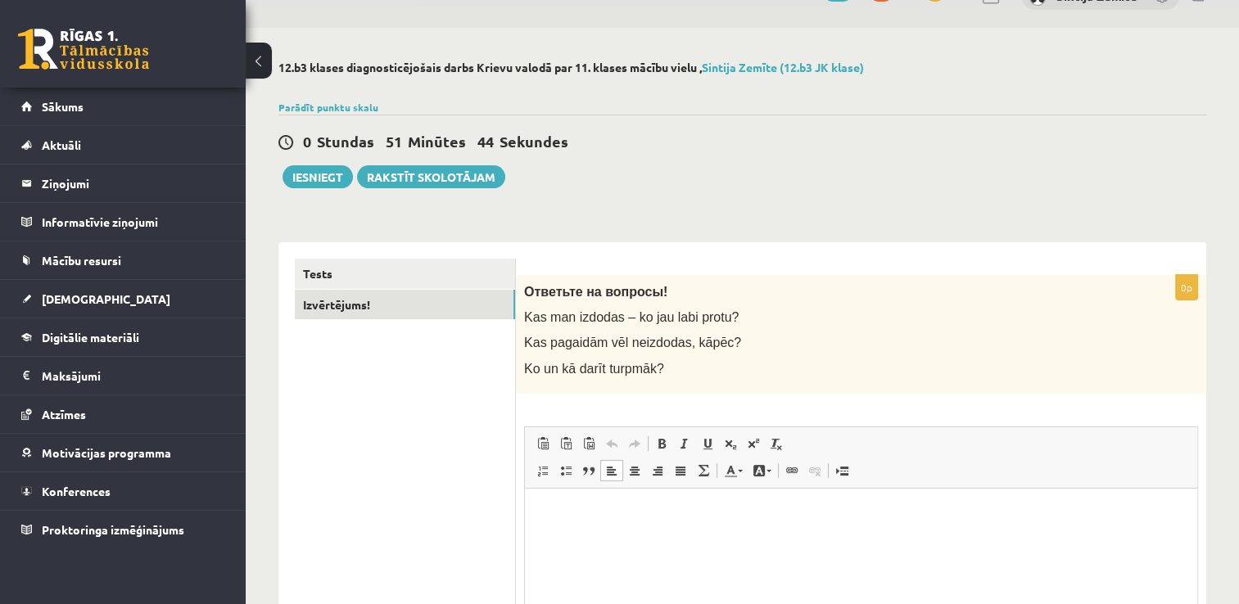
click at [623, 518] on p "Bagātinātā teksta redaktors, wiswyg-editor-user-answer-47433960692540" at bounding box center [861, 513] width 640 height 17
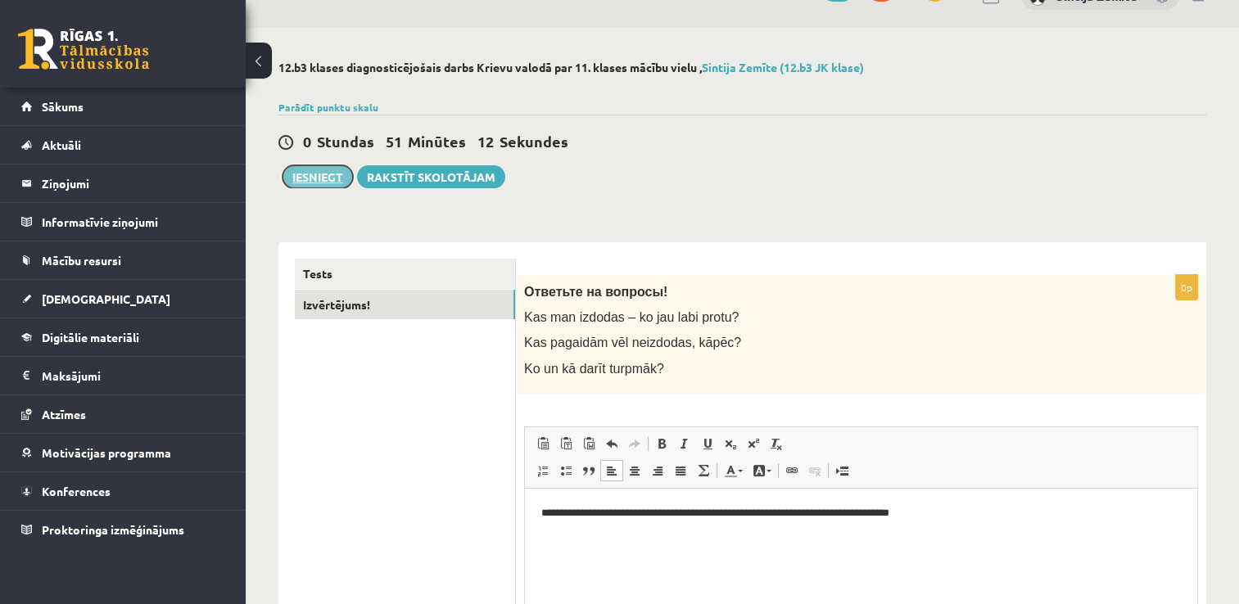
click at [305, 174] on button "Iesniegt" at bounding box center [318, 176] width 70 height 23
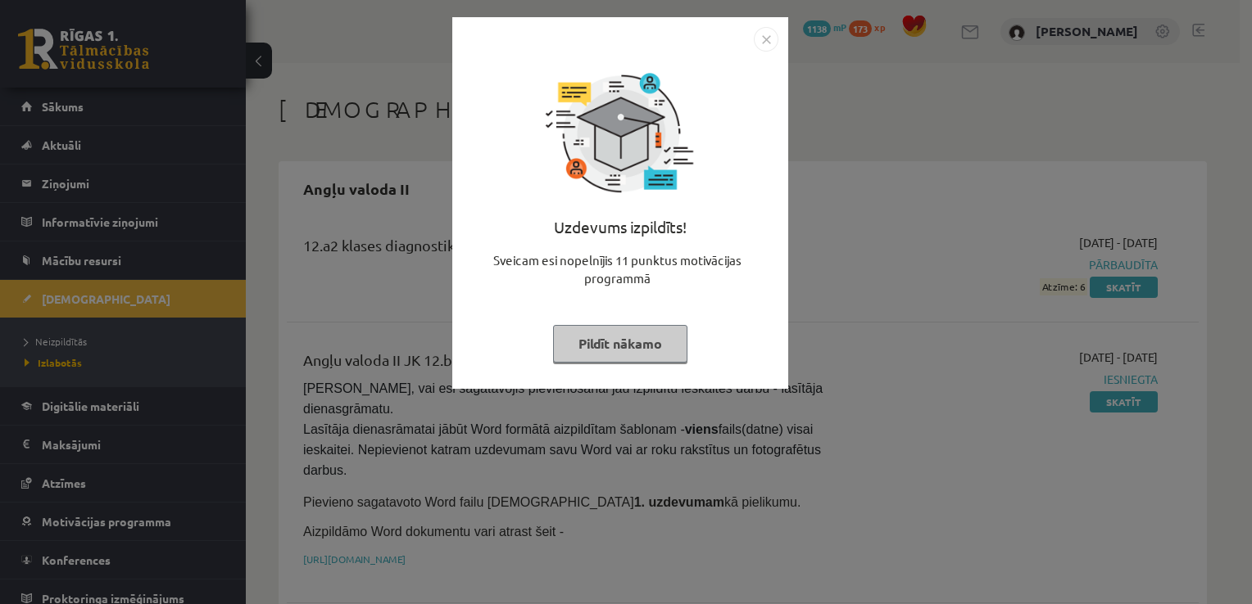
click at [607, 351] on button "Pildīt nākamo" at bounding box center [620, 344] width 134 height 38
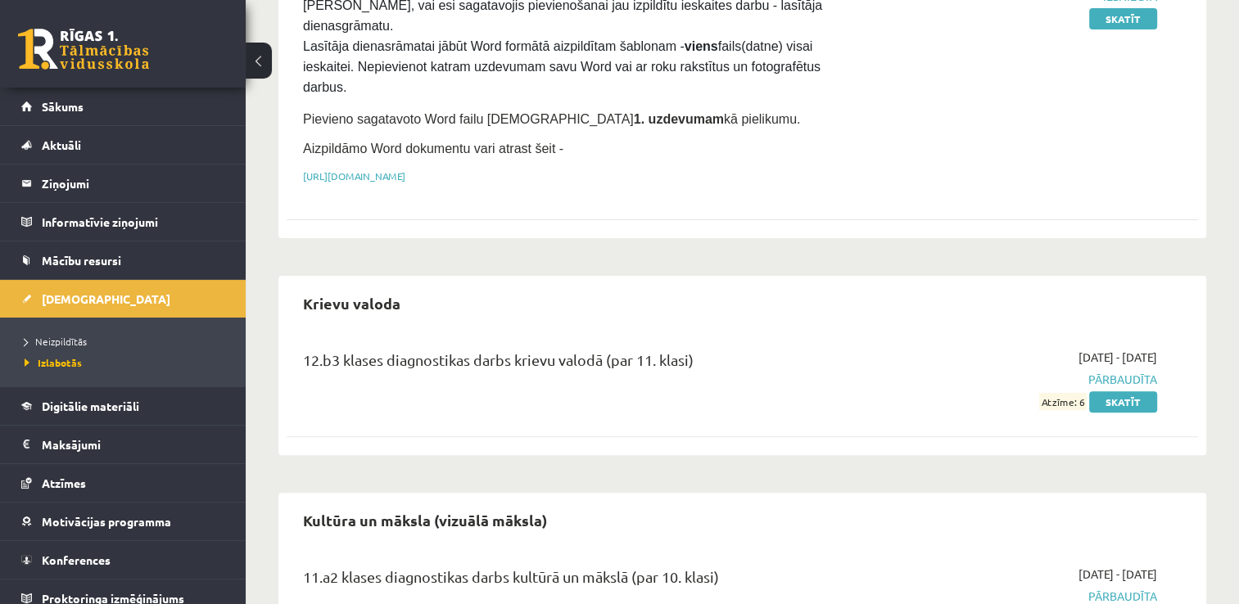
scroll to position [410, 0]
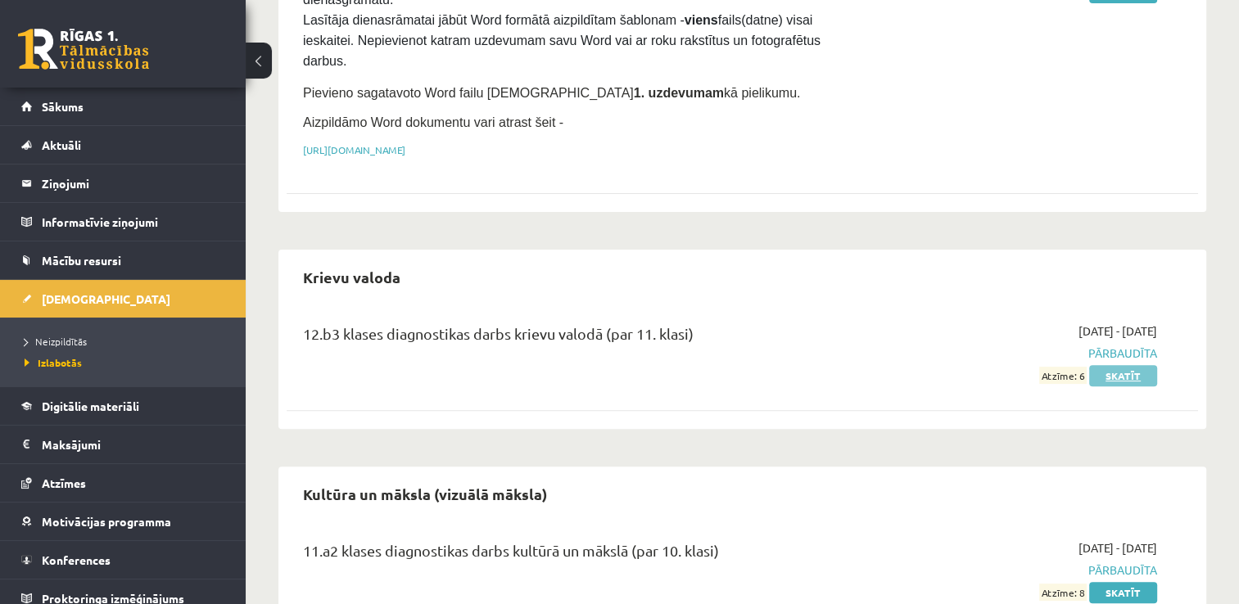
click at [1113, 365] on link "Skatīt" at bounding box center [1123, 375] width 68 height 21
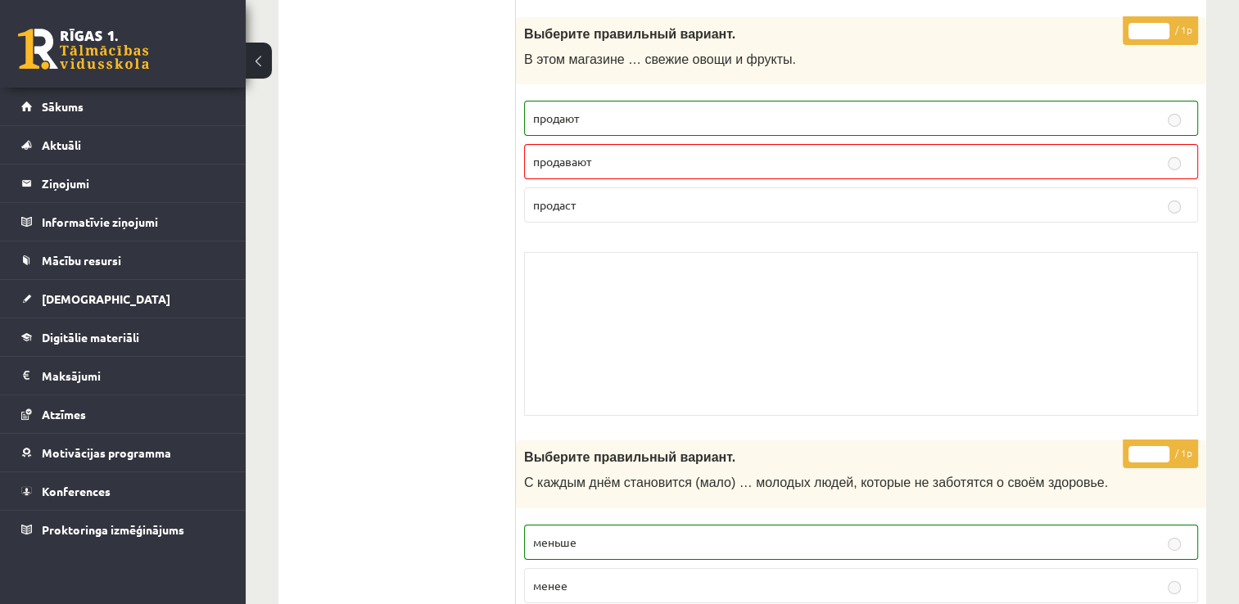
scroll to position [11363, 0]
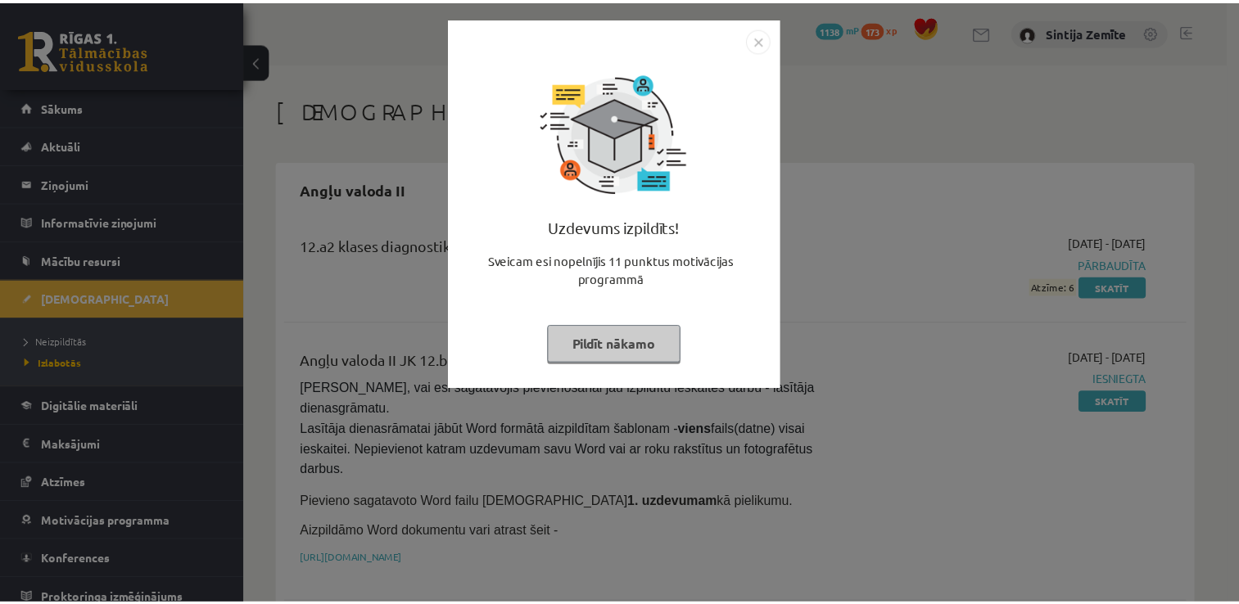
scroll to position [410, 0]
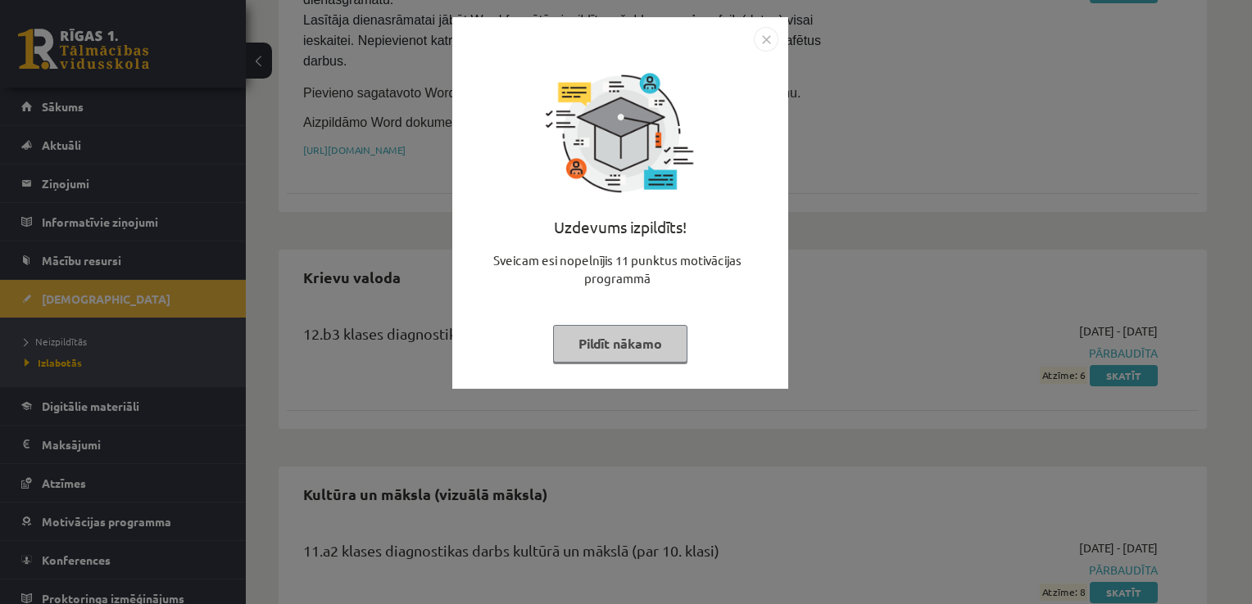
click at [605, 353] on button "Pildīt nākamo" at bounding box center [620, 344] width 134 height 38
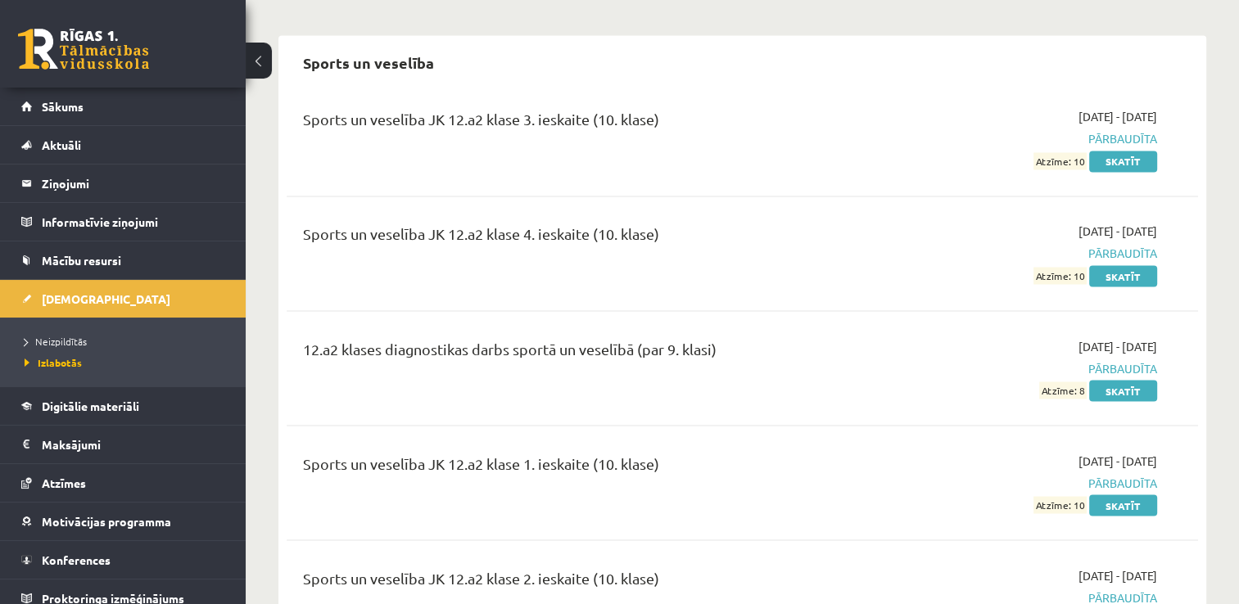
scroll to position [2507, 0]
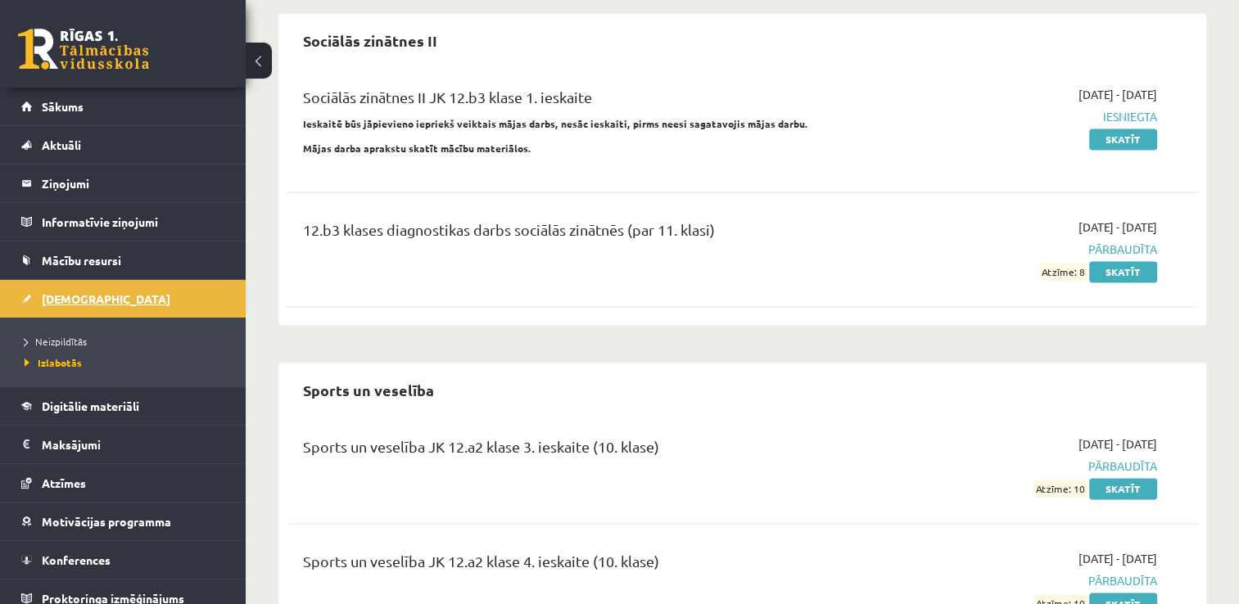
click at [93, 287] on link "[DEMOGRAPHIC_DATA]" at bounding box center [123, 299] width 204 height 38
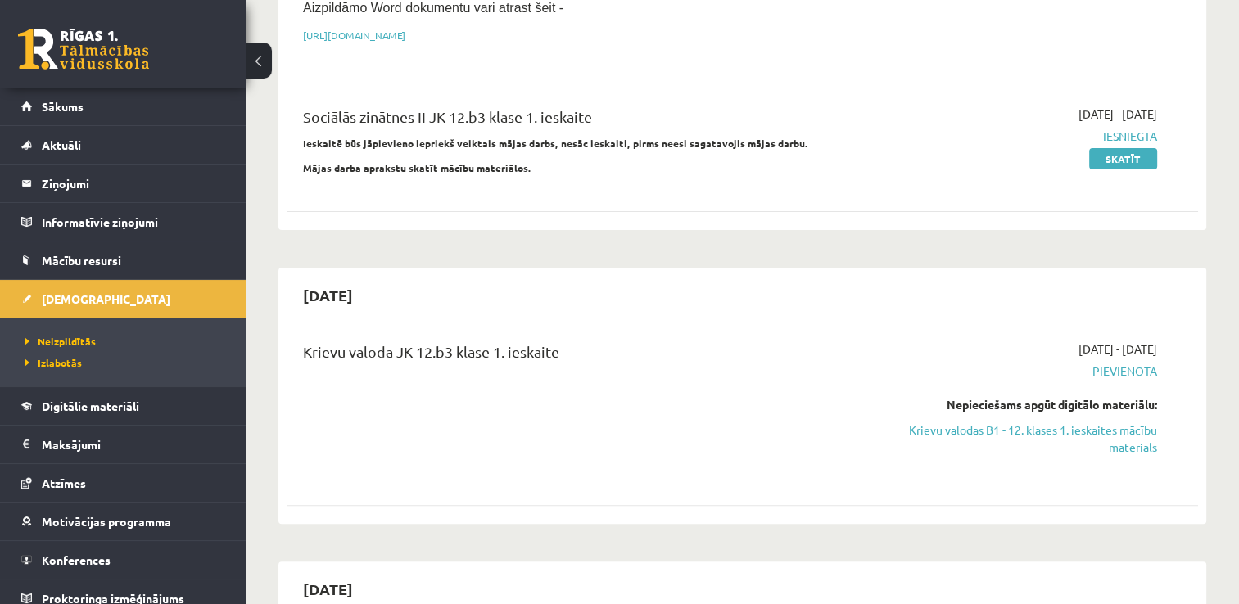
scroll to position [491, 0]
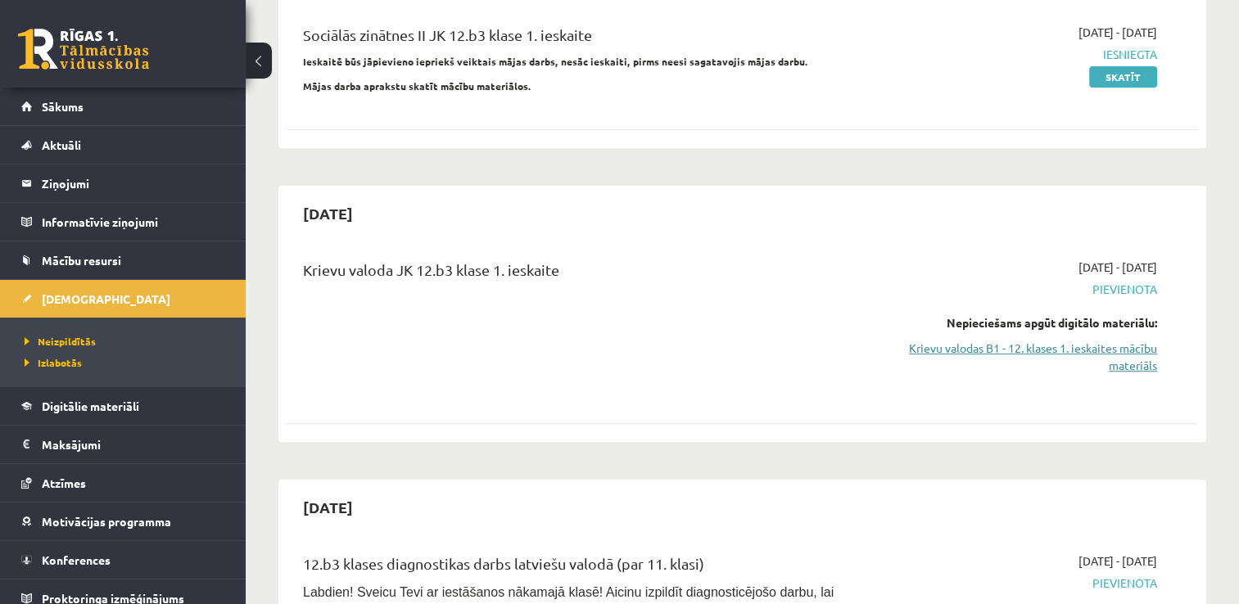
click at [1016, 340] on link "Krievu valodas B1 - 12. klases 1. ieskaites mācību materiāls" at bounding box center [1023, 357] width 269 height 34
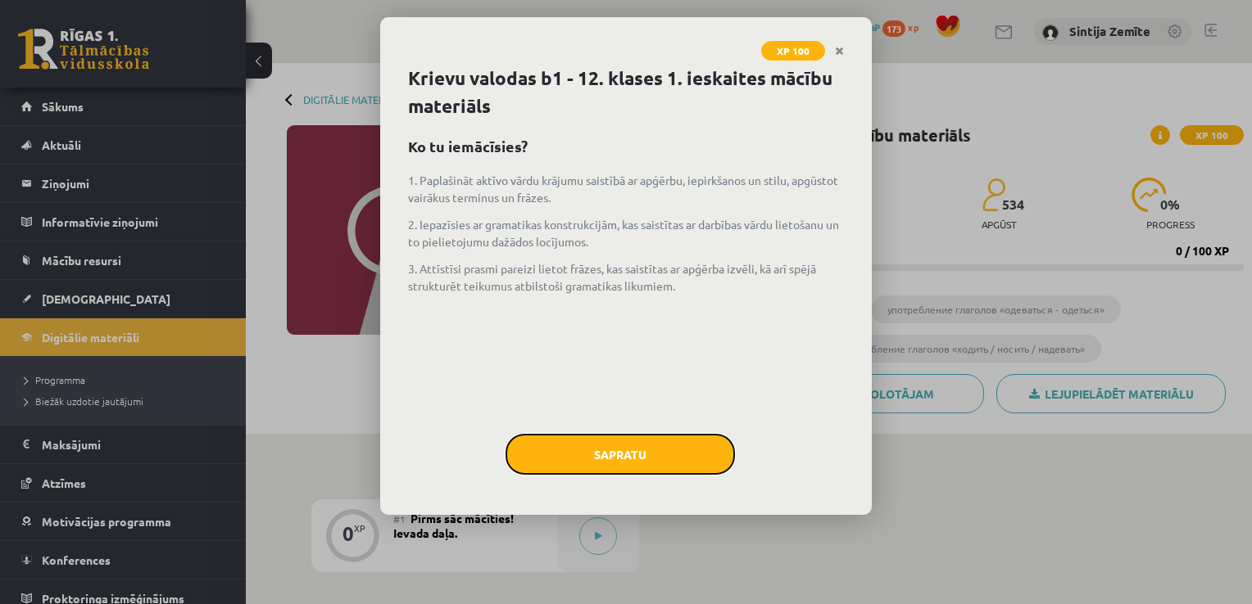
click at [629, 448] on button "Sapratu" at bounding box center [619, 454] width 229 height 41
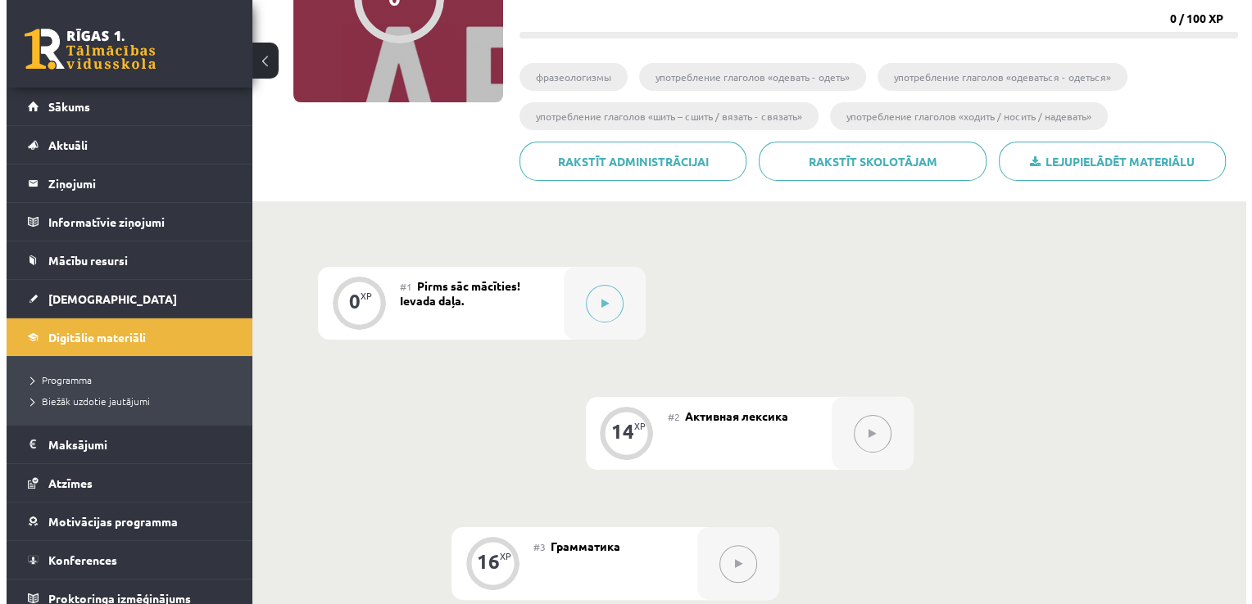
scroll to position [246, 0]
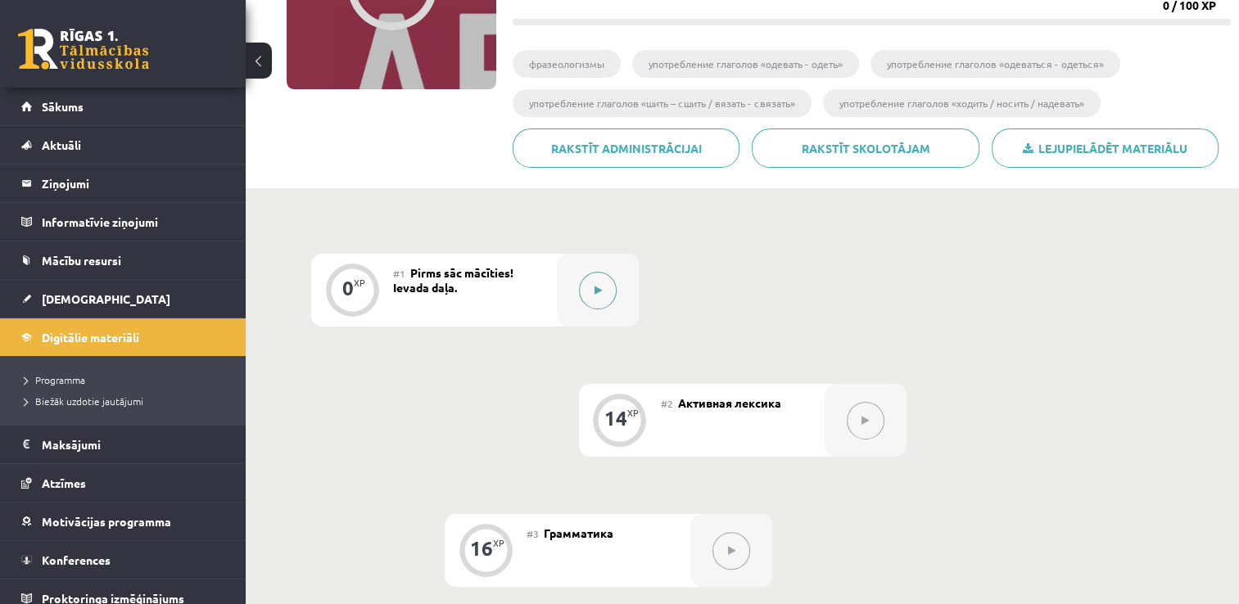
click at [588, 287] on button at bounding box center [598, 291] width 38 height 38
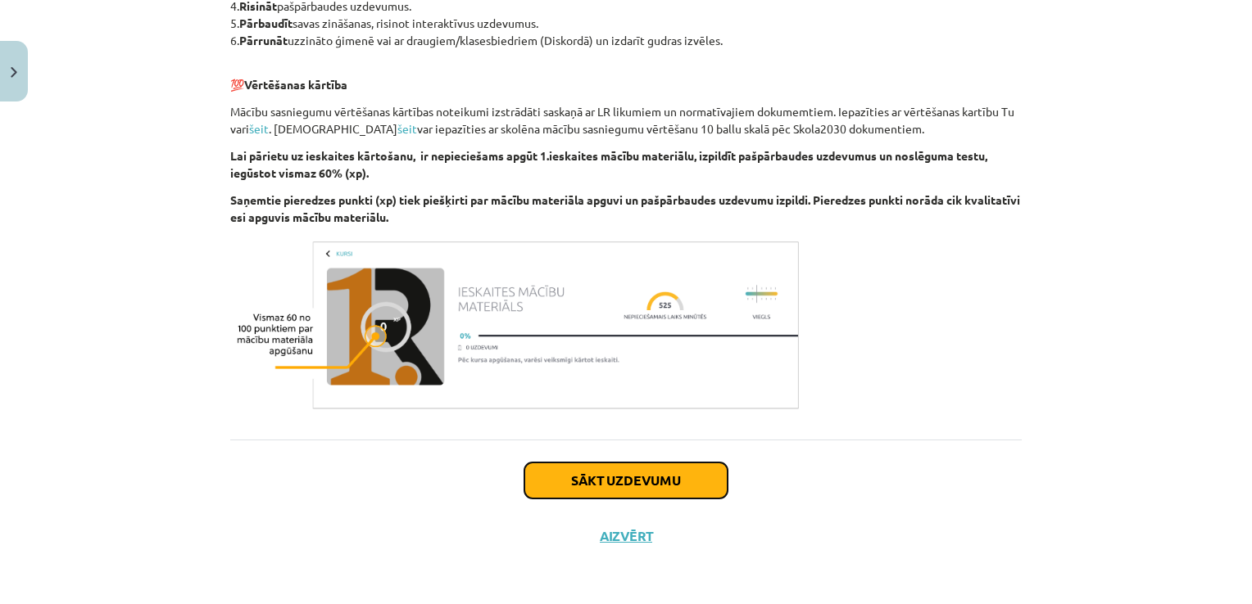
click at [652, 486] on button "Sākt uzdevumu" at bounding box center [625, 481] width 203 height 36
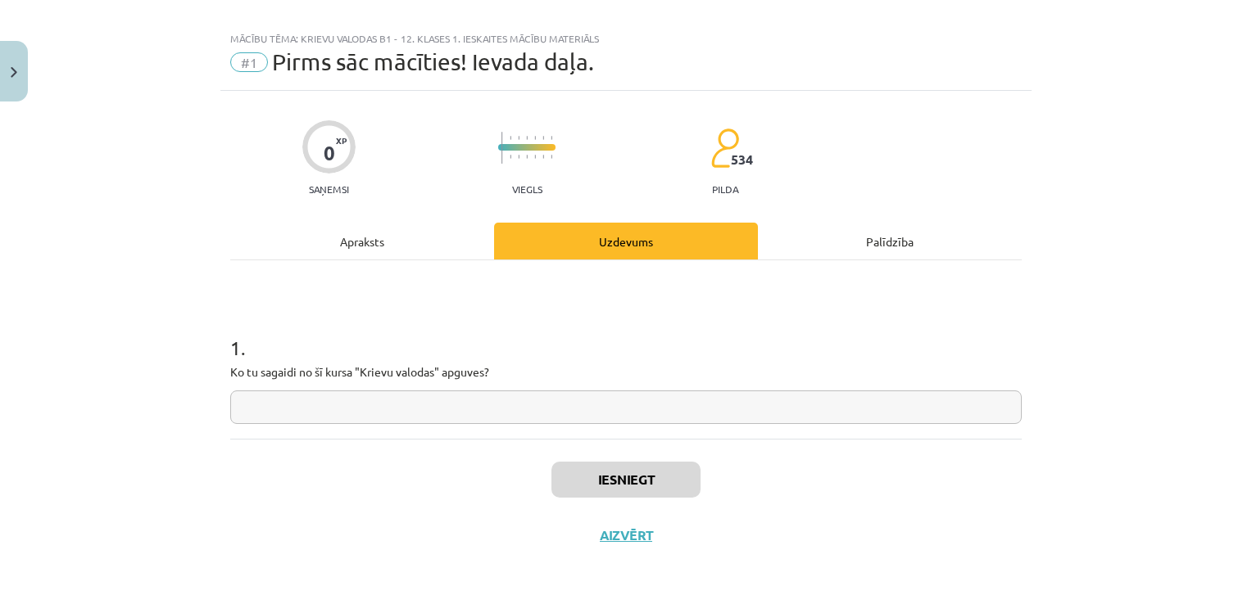
scroll to position [16, 0]
click at [627, 414] on input "text" at bounding box center [625, 409] width 791 height 34
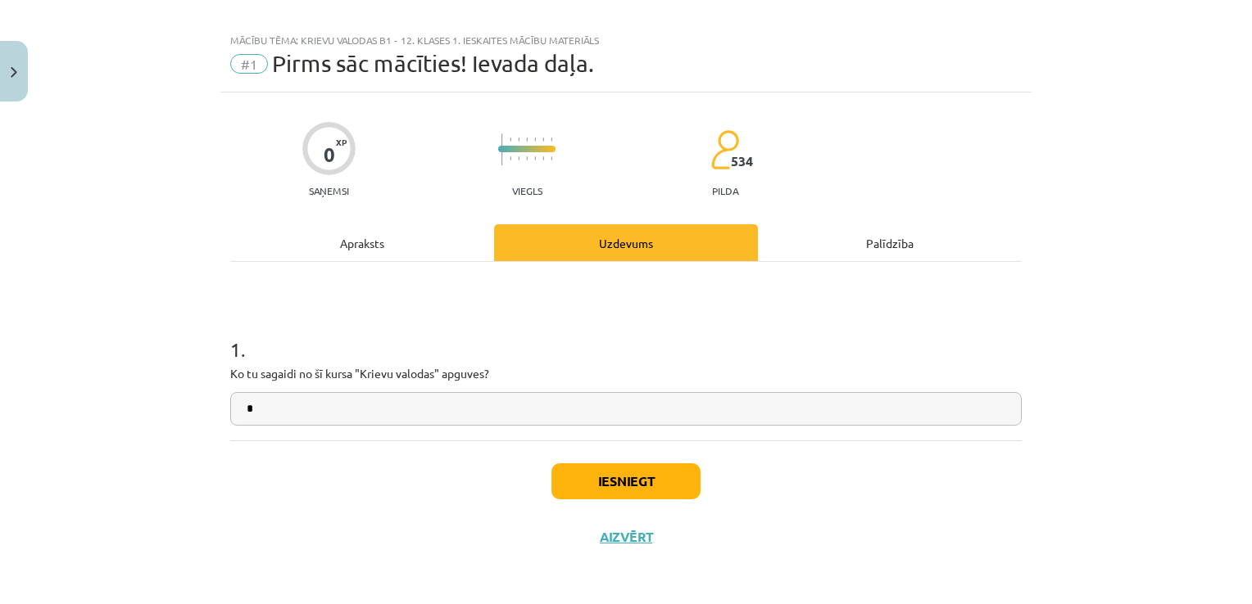
type input "*"
click at [631, 473] on button "Iesniegt" at bounding box center [625, 482] width 149 height 36
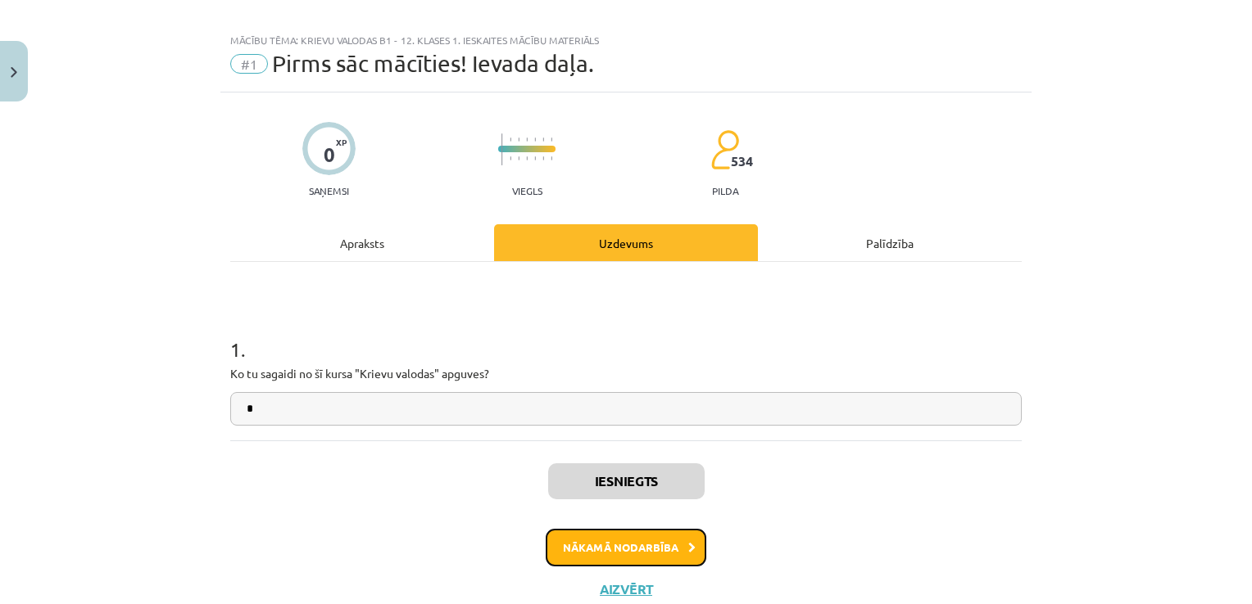
click at [597, 538] on button "Nākamā nodarbība" at bounding box center [625, 548] width 161 height 38
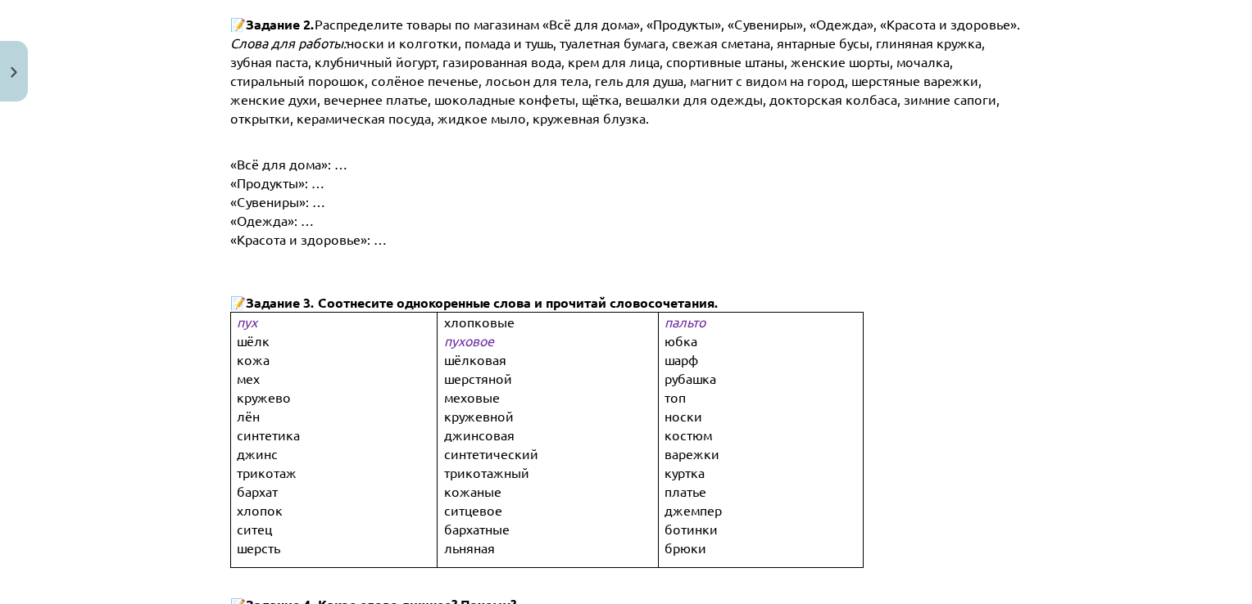
scroll to position [778, 0]
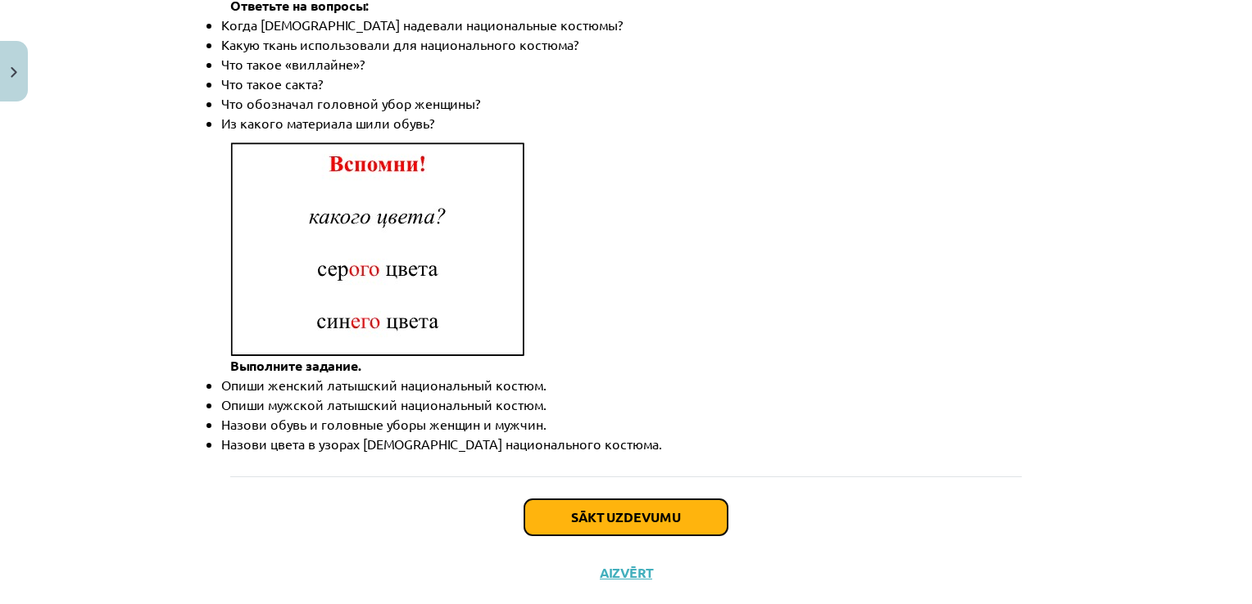
click at [566, 500] on button "Sākt uzdevumu" at bounding box center [625, 518] width 203 height 36
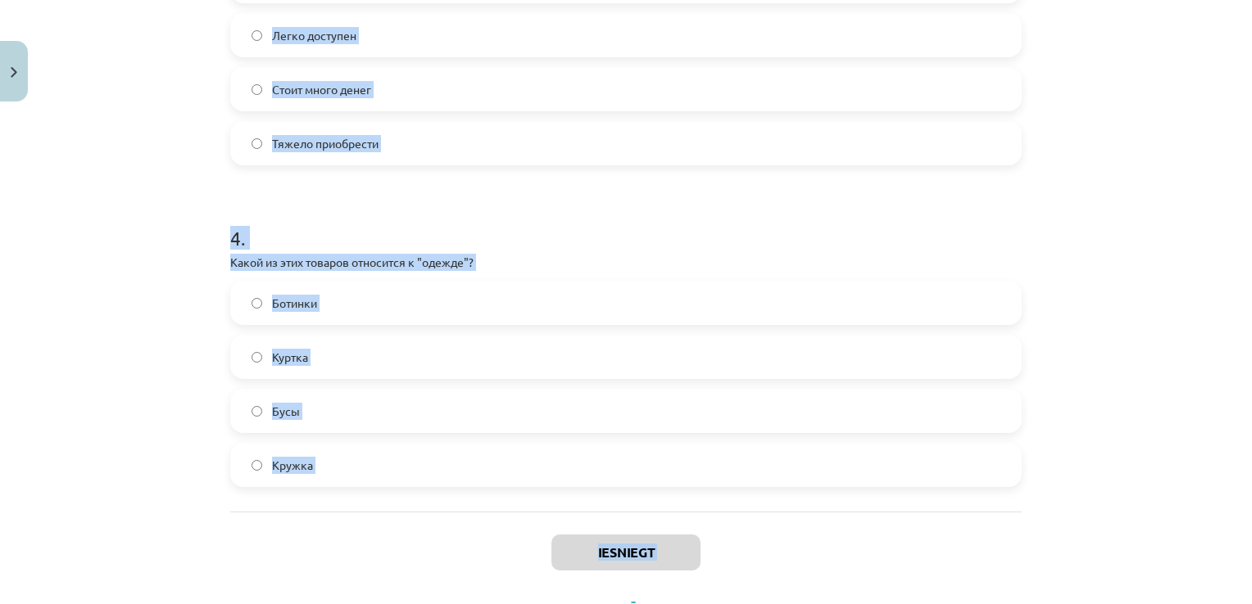
scroll to position [1166, 0]
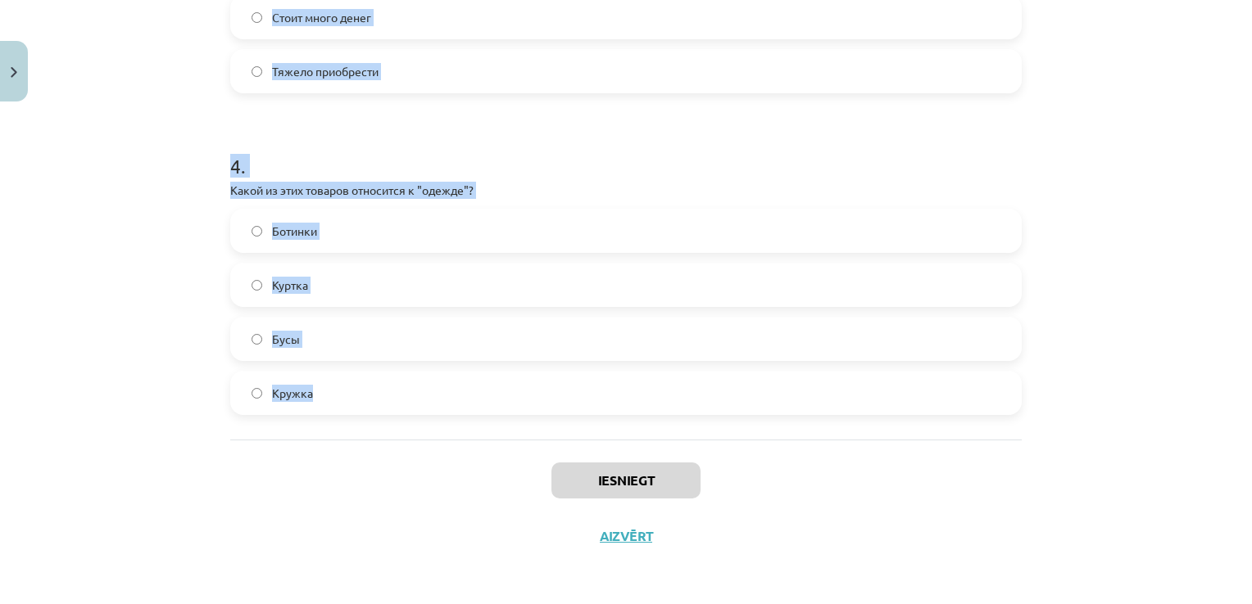
drag, startPoint x: 220, startPoint y: 265, endPoint x: 490, endPoint y: 412, distance: 307.5
copy form "Какое слово лишнее в ряду: платье, брюки, шуба, юбка, туфли? Платье Туфли Брюки…"
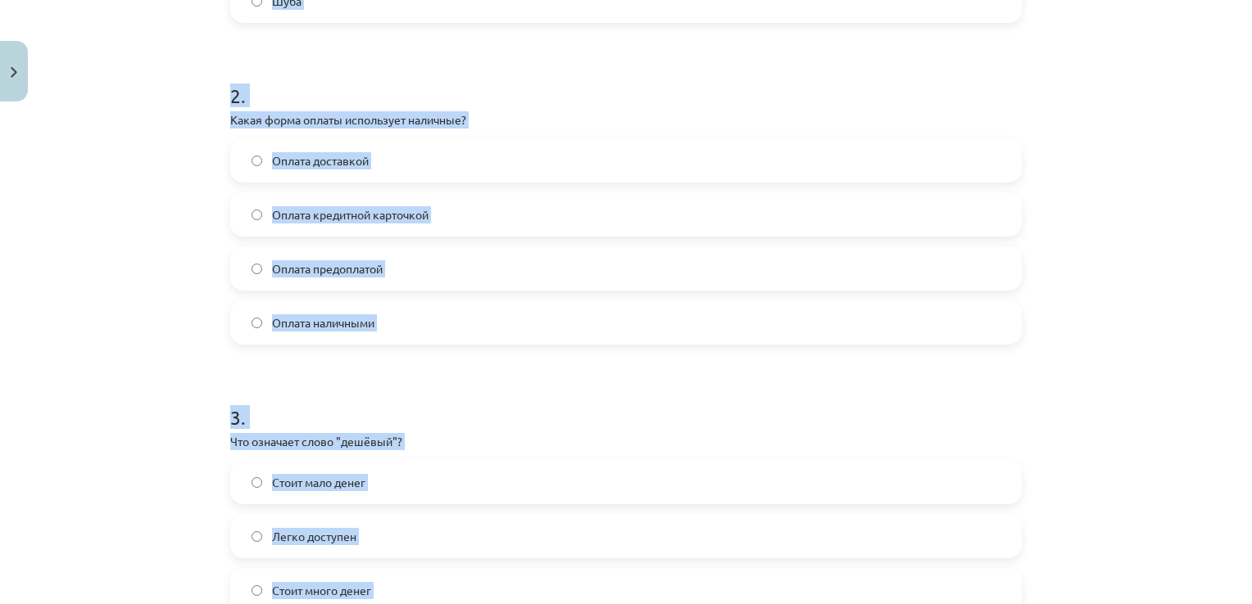
scroll to position [0, 0]
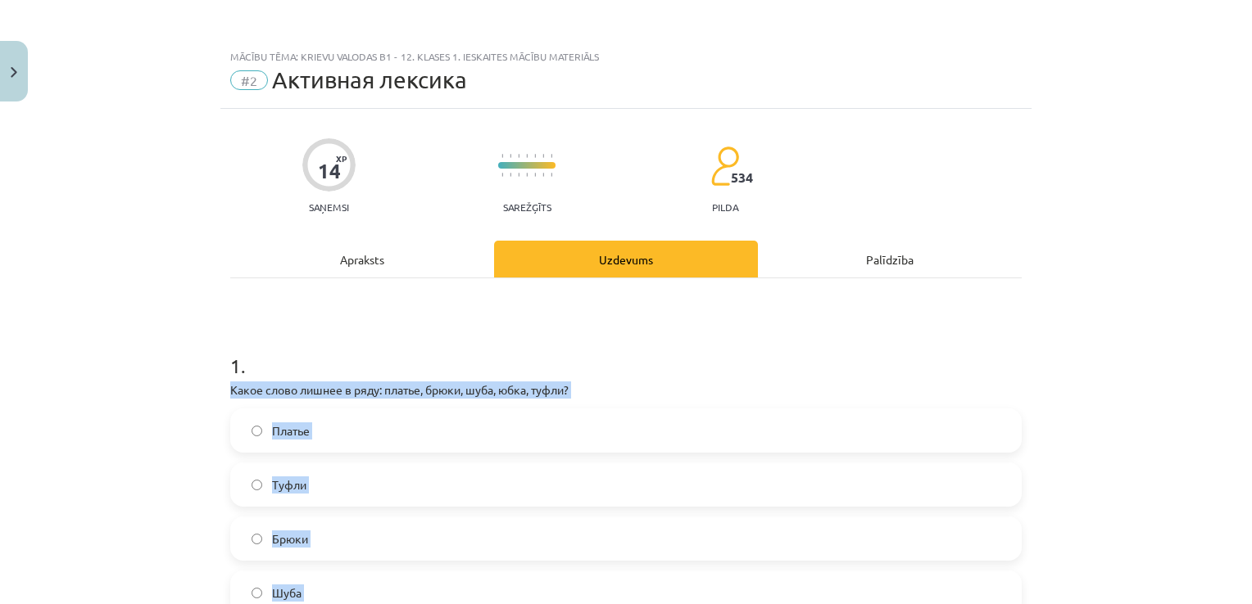
click at [195, 401] on div "Mācību tēma: Krievu valodas b1 - 12. klases 1. ieskaites mācību materiāls #2 Ак…" at bounding box center [626, 302] width 1252 height 604
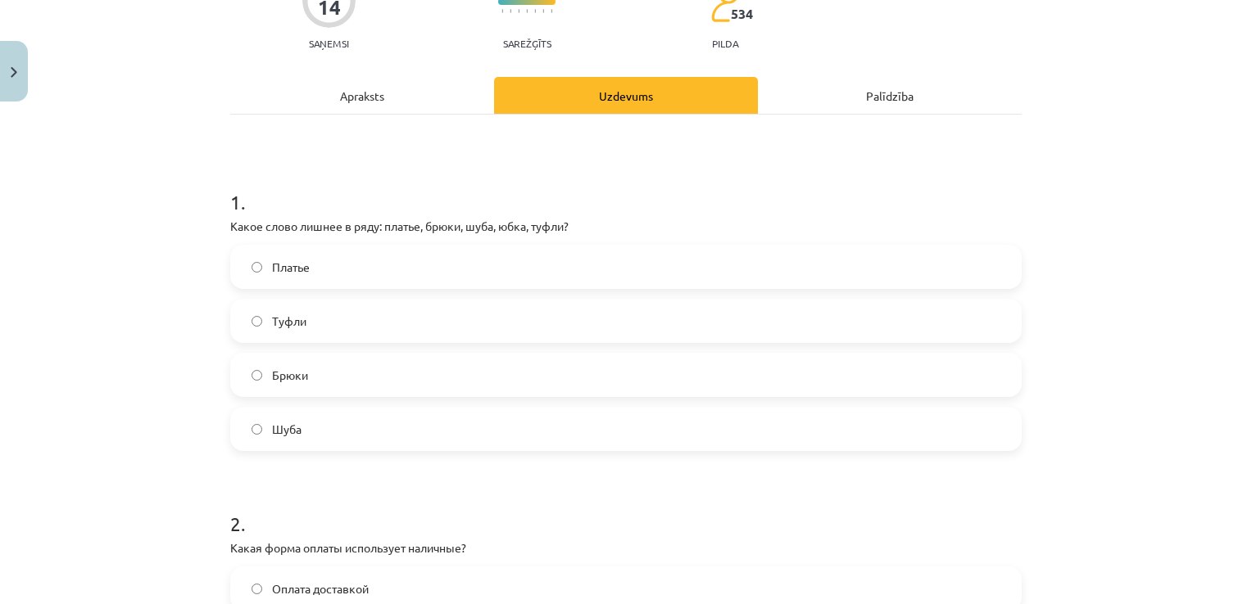
click at [364, 319] on label "Туфли" at bounding box center [626, 321] width 788 height 41
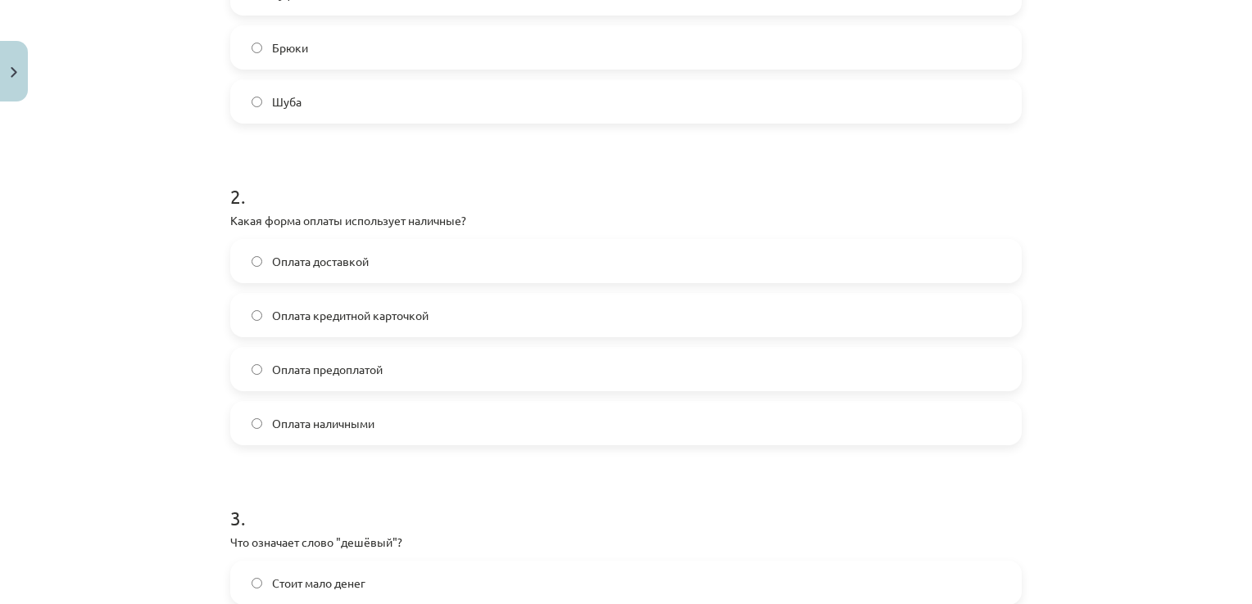
click at [373, 429] on label "Оплата наличными" at bounding box center [626, 423] width 788 height 41
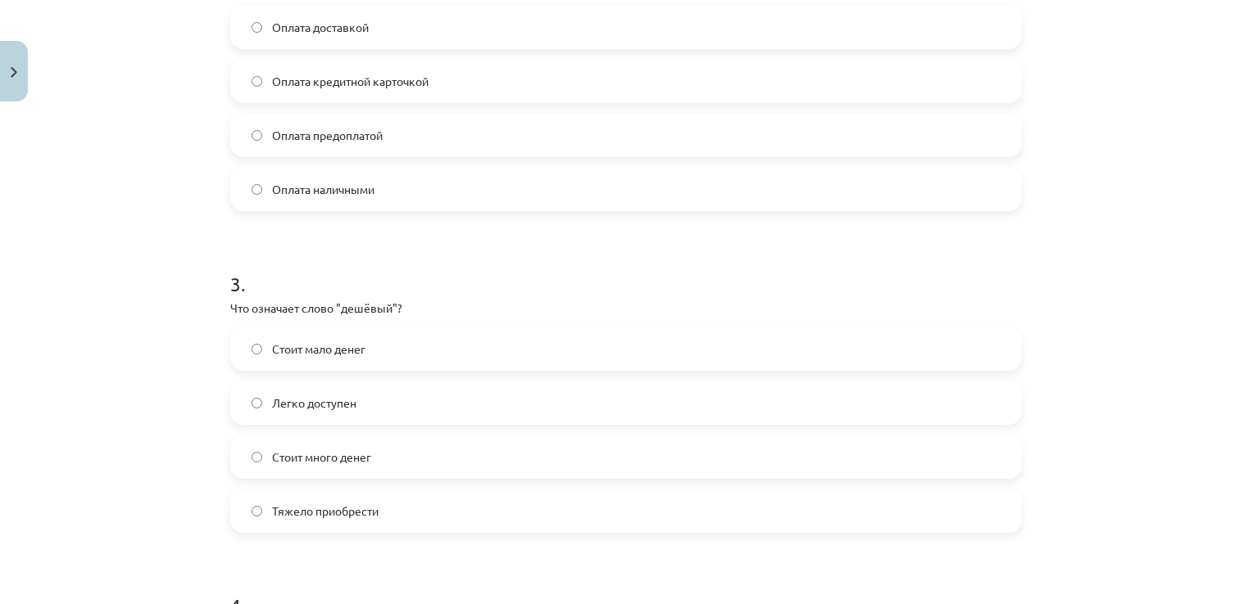
scroll to position [737, 0]
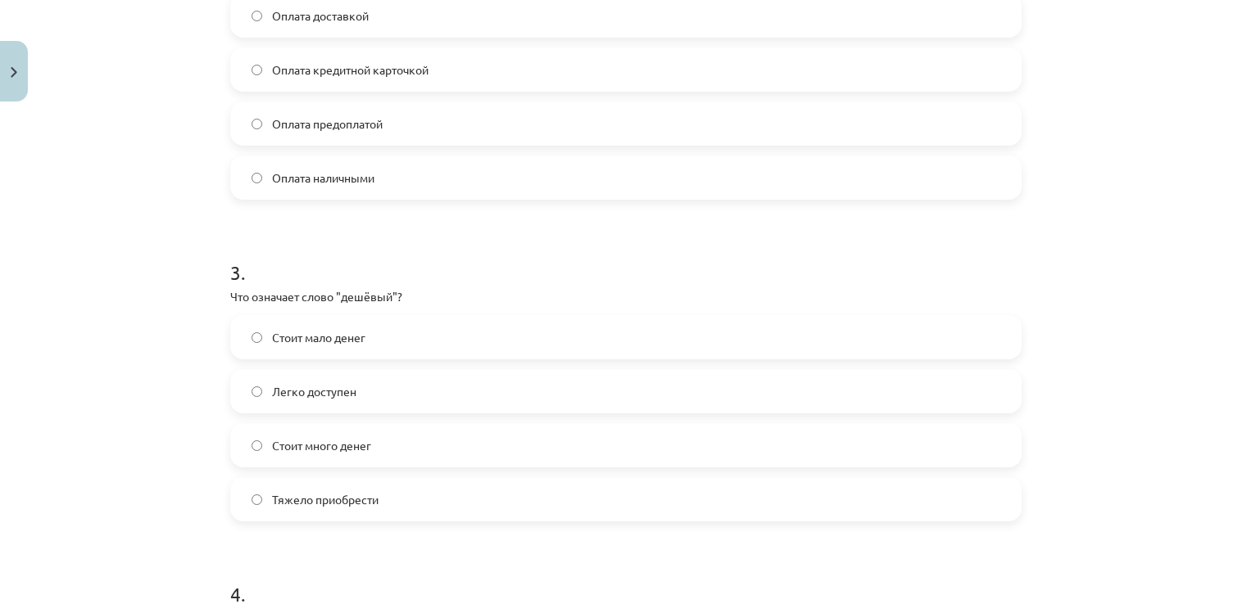
click at [379, 329] on label "Стоит мало денег" at bounding box center [626, 337] width 788 height 41
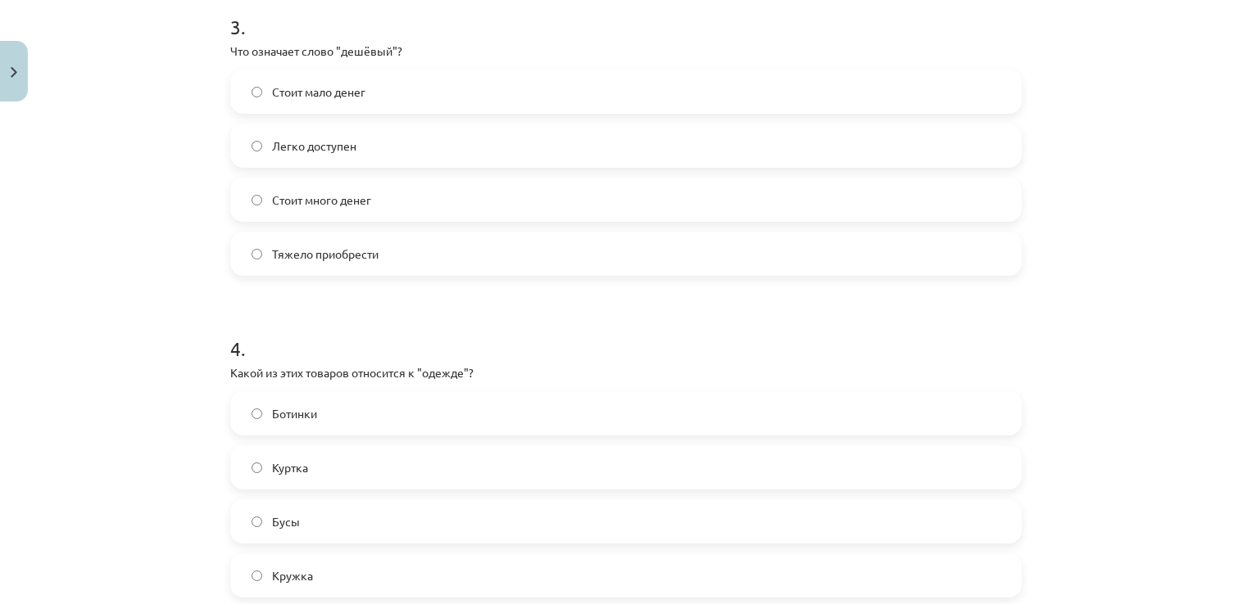
scroll to position [1065, 0]
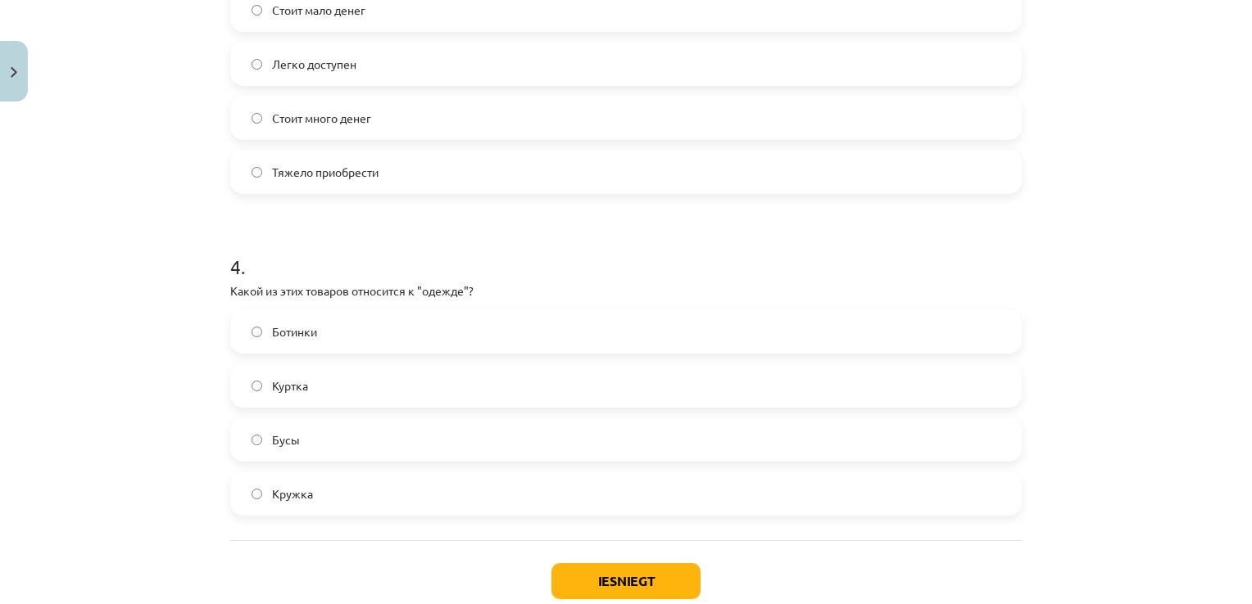
click at [278, 385] on span "Куртка" at bounding box center [290, 386] width 36 height 17
click at [621, 591] on button "Iesniegt" at bounding box center [625, 582] width 149 height 36
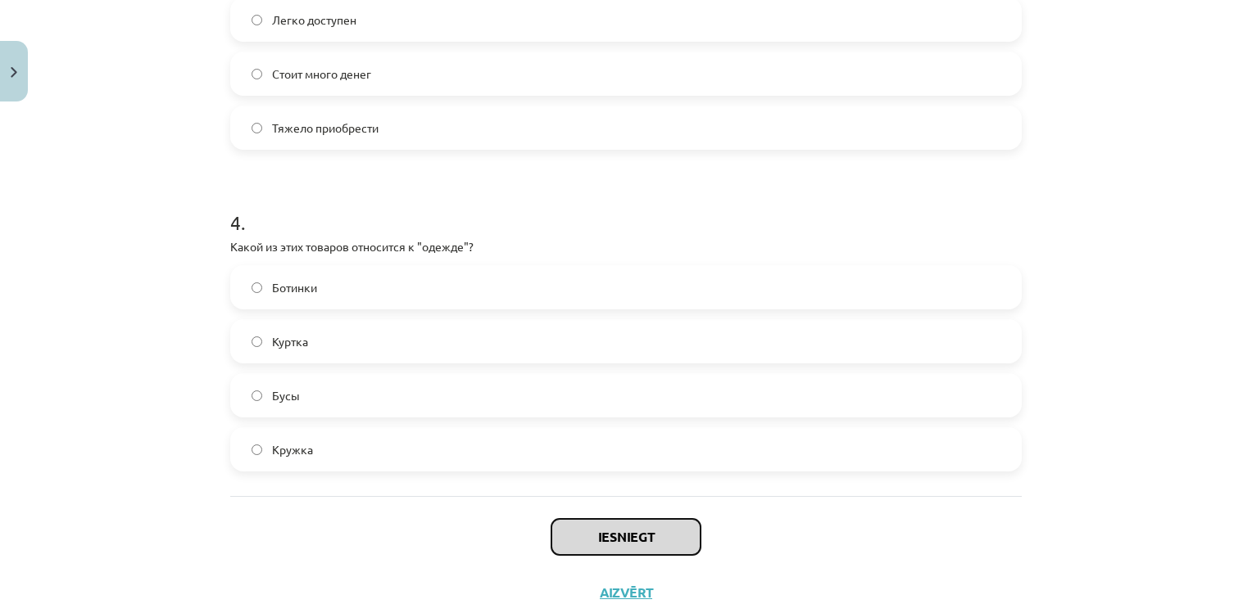
scroll to position [1147, 0]
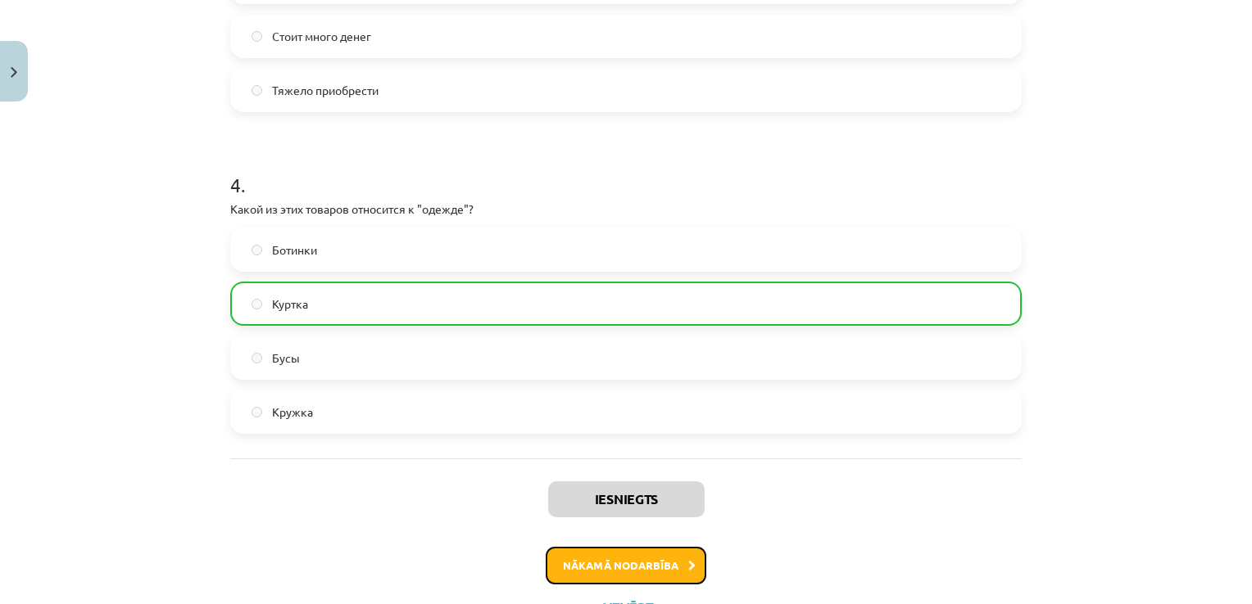
click at [580, 568] on button "Nākamā nodarbība" at bounding box center [625, 566] width 161 height 38
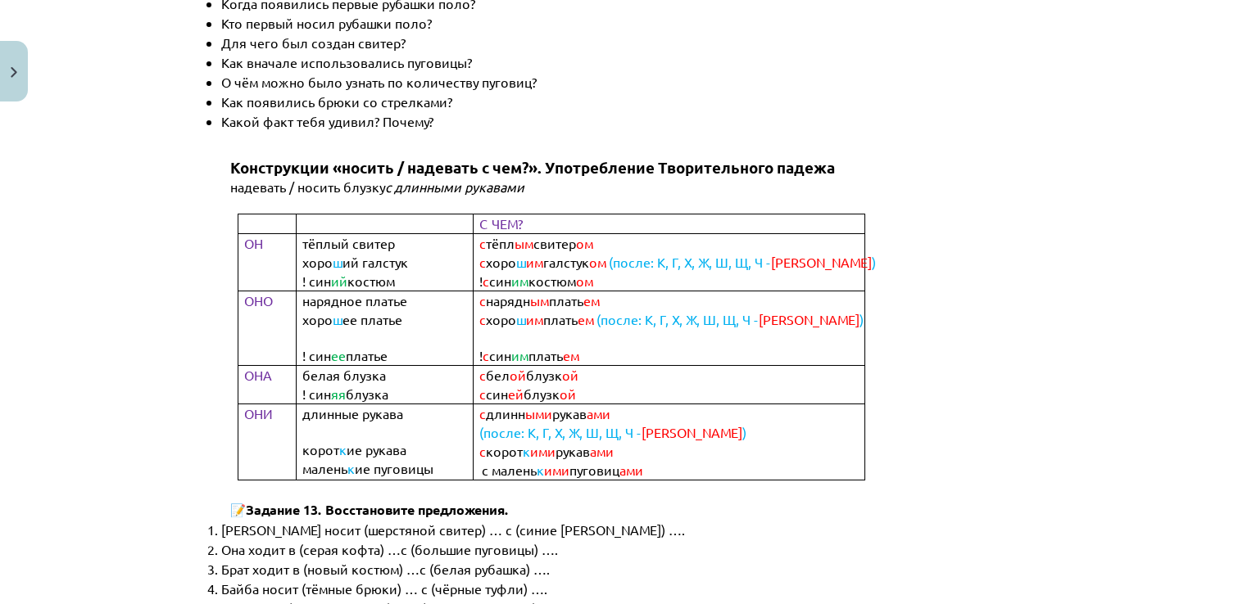
scroll to position [3153, 0]
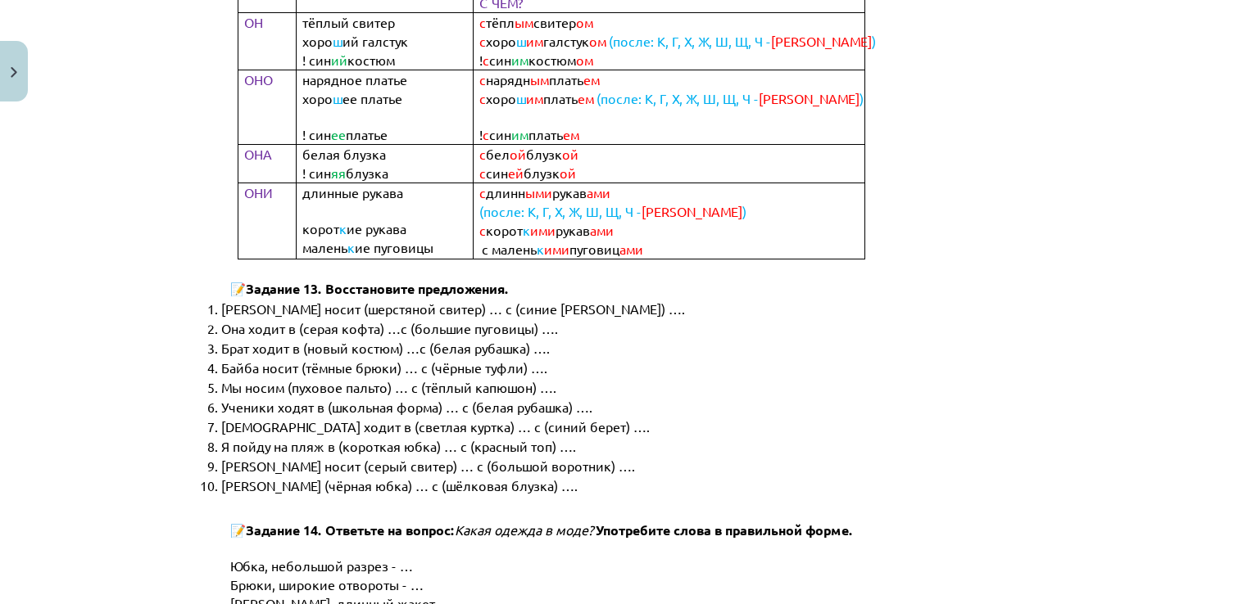
click at [926, 319] on li "Она ходит в (серая кофта) …с (большие пуговицы) …." at bounding box center [634, 329] width 827 height 20
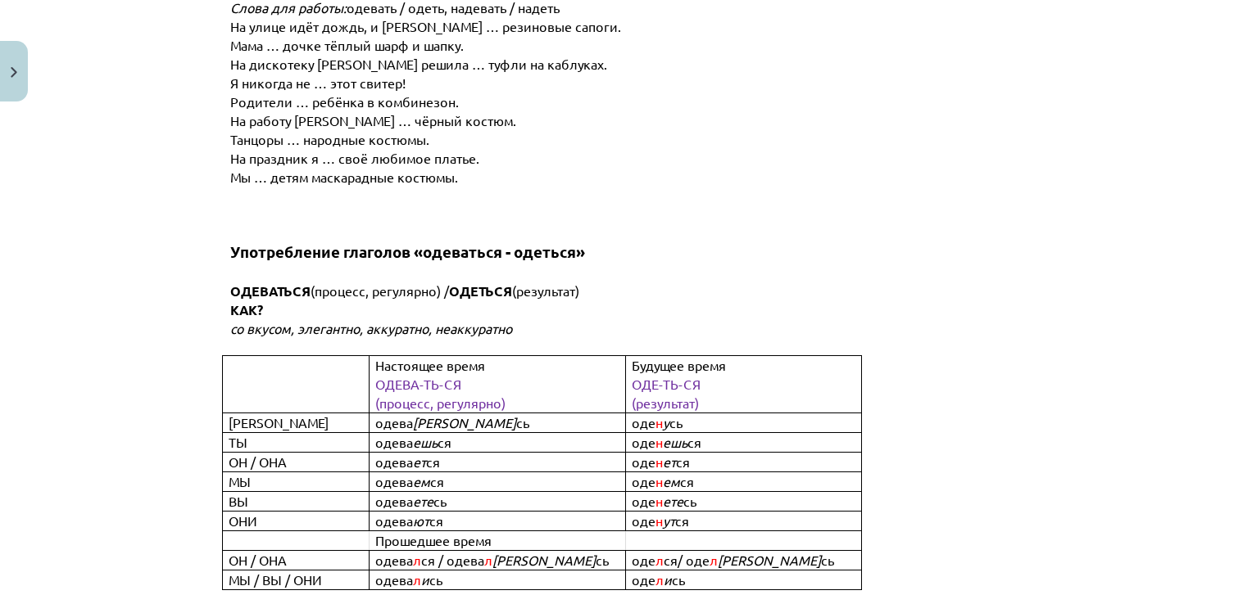
scroll to position [6143, 0]
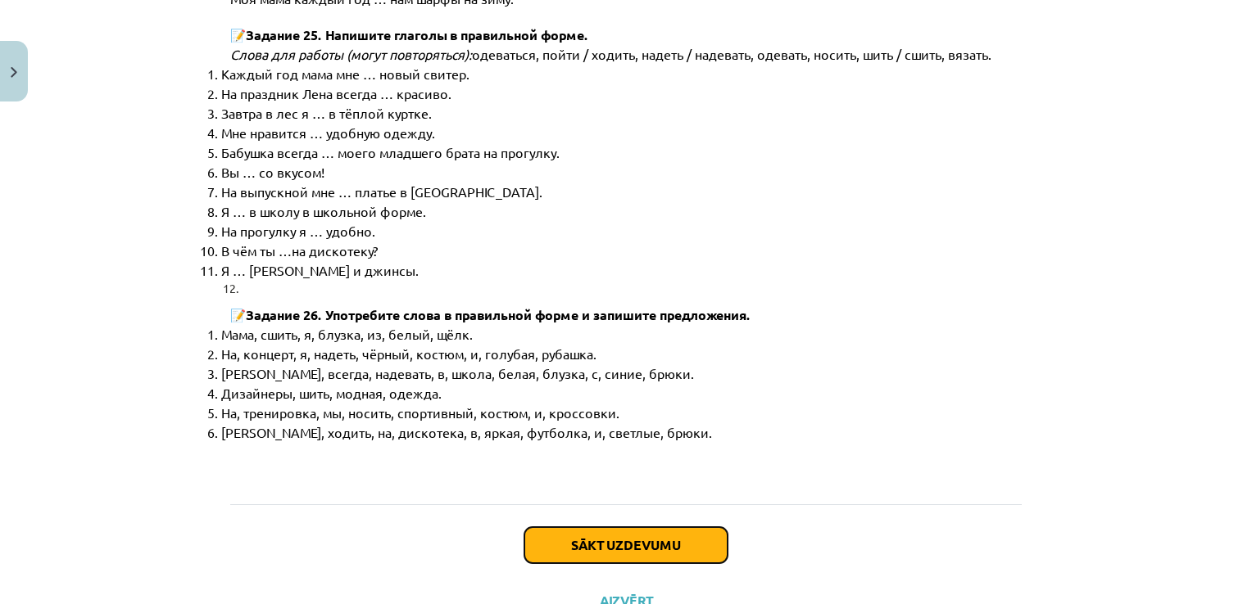
click at [625, 527] on button "Sākt uzdevumu" at bounding box center [625, 545] width 203 height 36
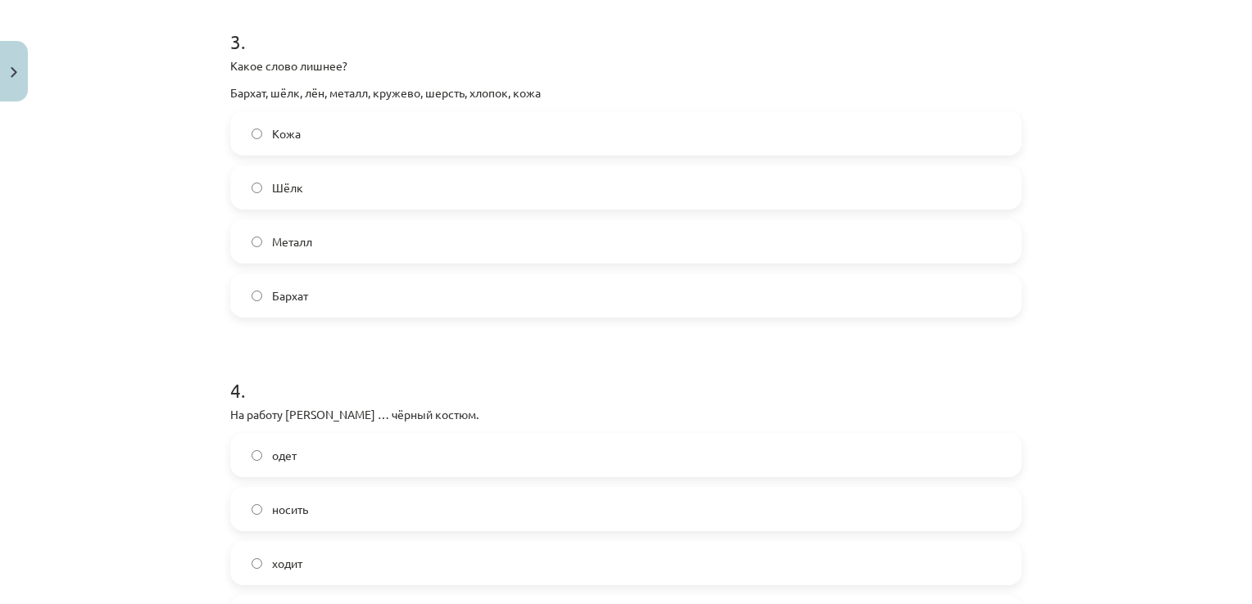
scroll to position [1193, 0]
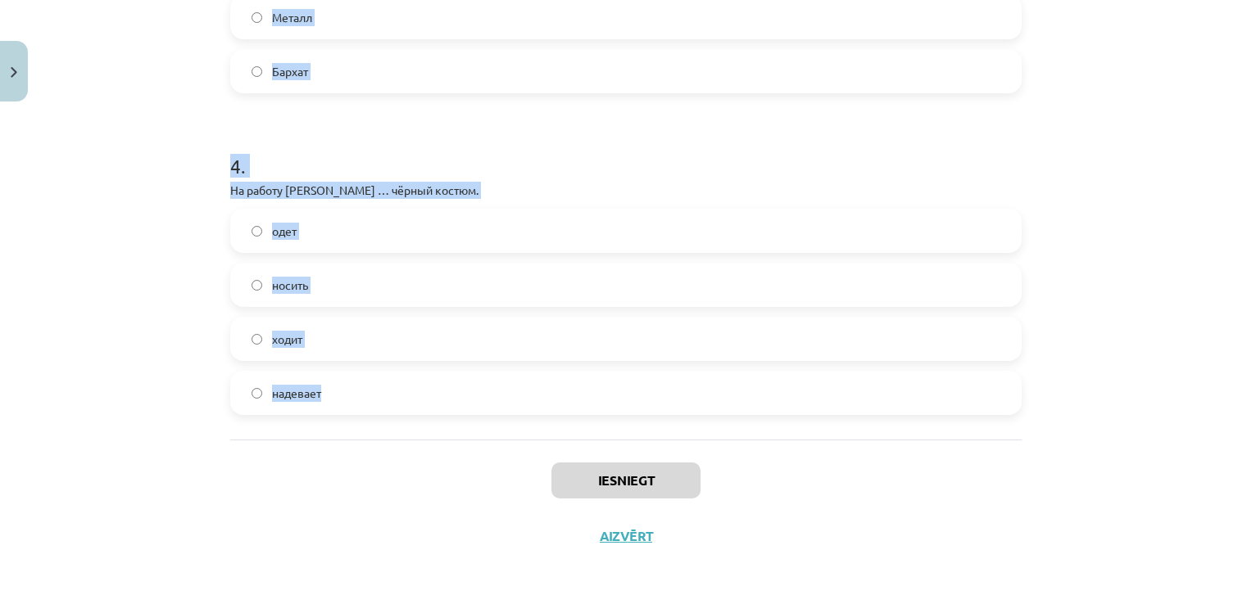
drag, startPoint x: 210, startPoint y: 267, endPoint x: 495, endPoint y: 420, distance: 322.9
click at [495, 420] on div "Mācību tēma: Krievu valodas b1 - 12. klases 1. ieskaites mācību materiāls #3 Гр…" at bounding box center [626, 302] width 1252 height 604
copy form "В школу мы ... (школьная форма). – В школу я .... надеваем школьную форму – над…"
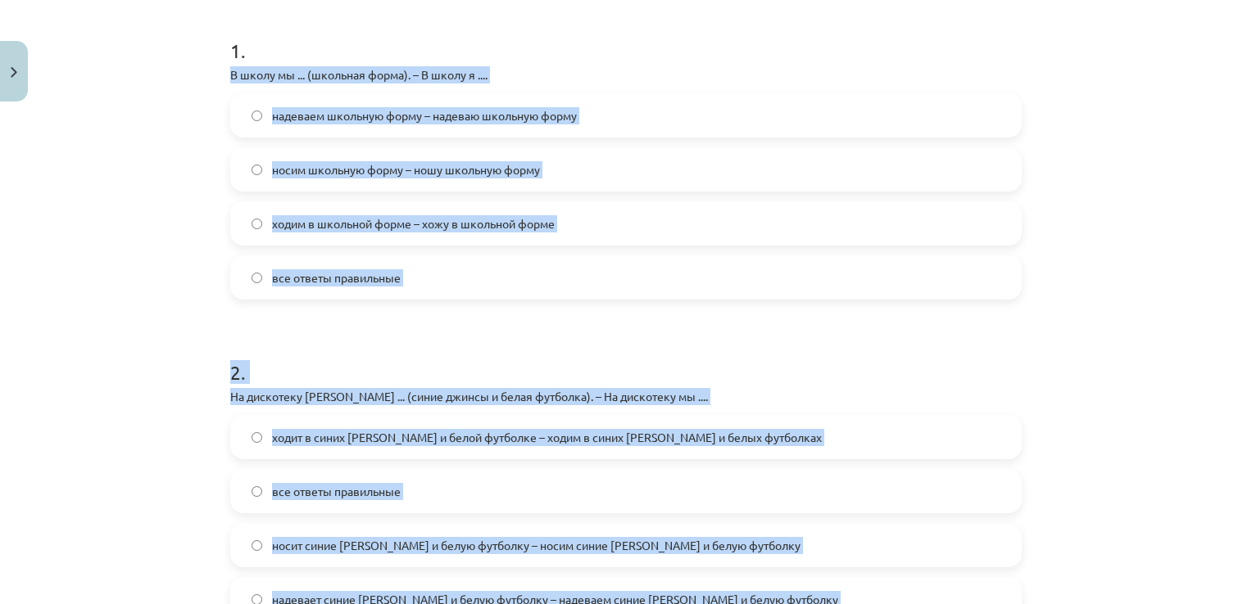
scroll to position [210, 0]
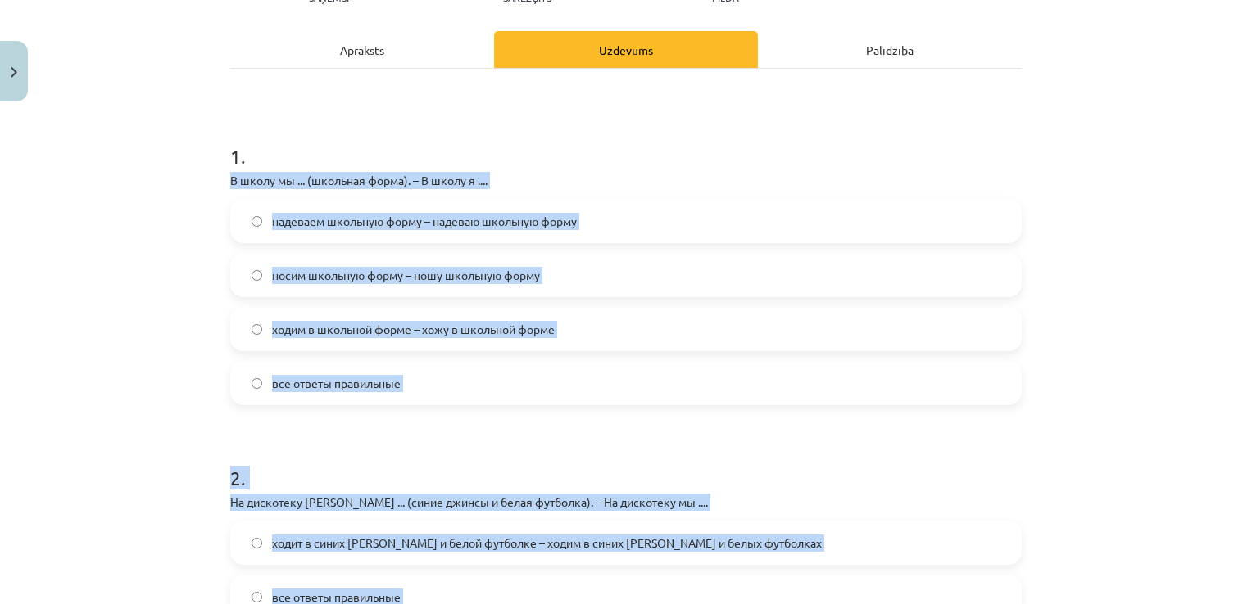
click at [147, 355] on div "Mācību tēma: Krievu valodas b1 - 12. klases 1. ieskaites mācību materiāls #3 Гр…" at bounding box center [626, 302] width 1252 height 604
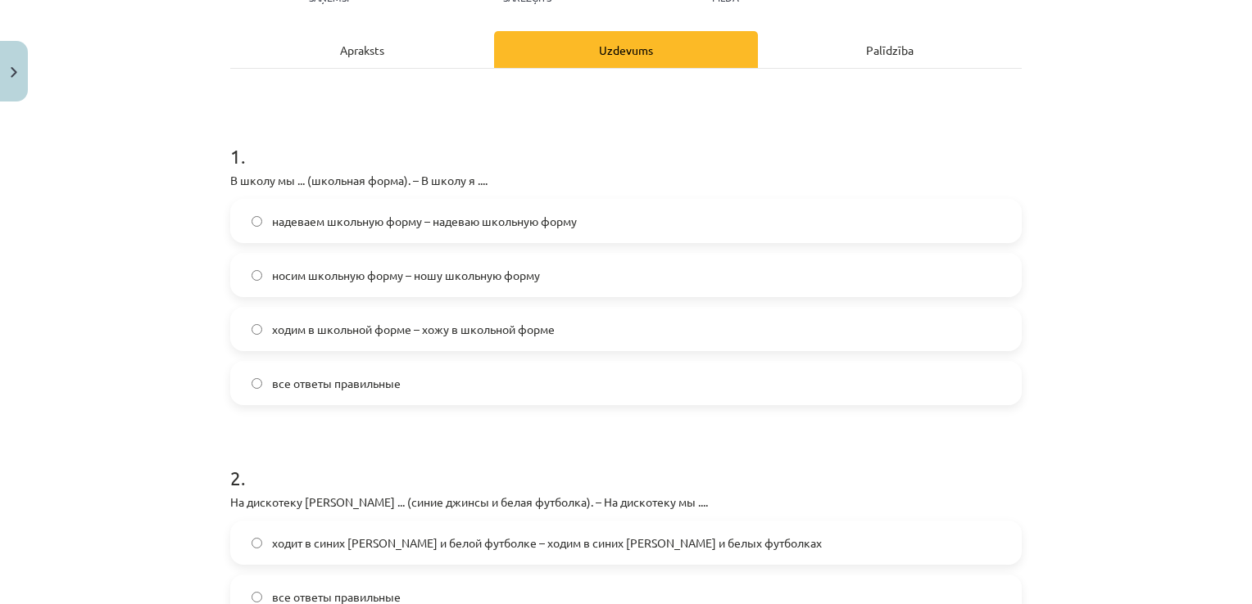
click at [337, 383] on span "все ответы правильные" at bounding box center [336, 383] width 129 height 17
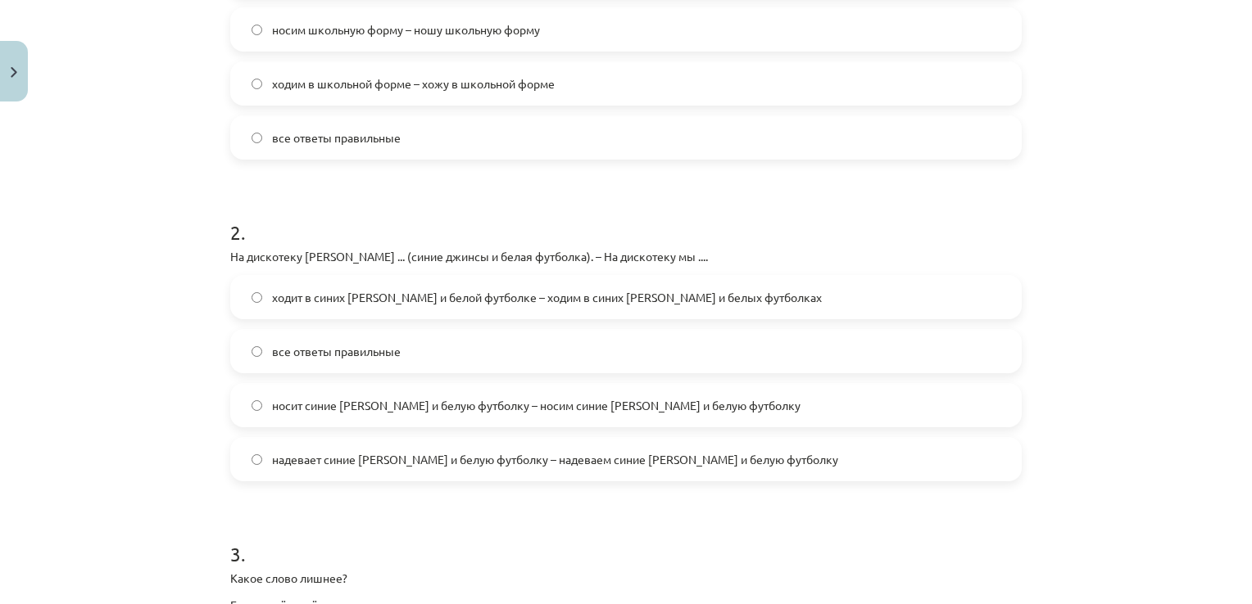
click at [306, 363] on label "все ответы правильные" at bounding box center [626, 351] width 788 height 41
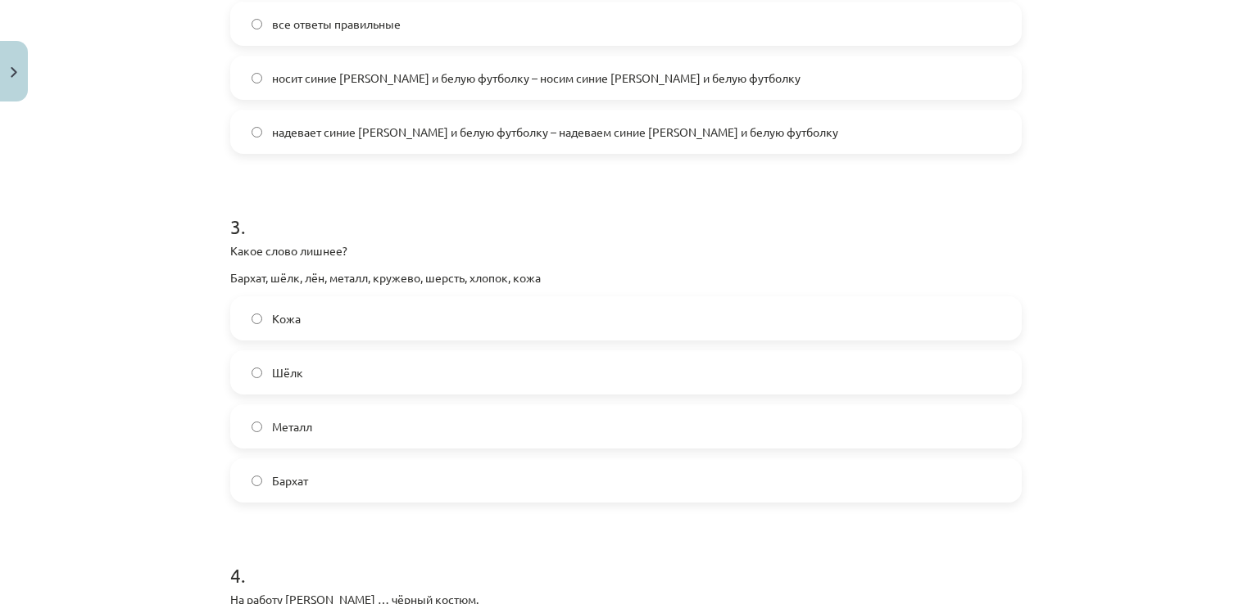
click at [304, 424] on span "Металл" at bounding box center [292, 427] width 40 height 17
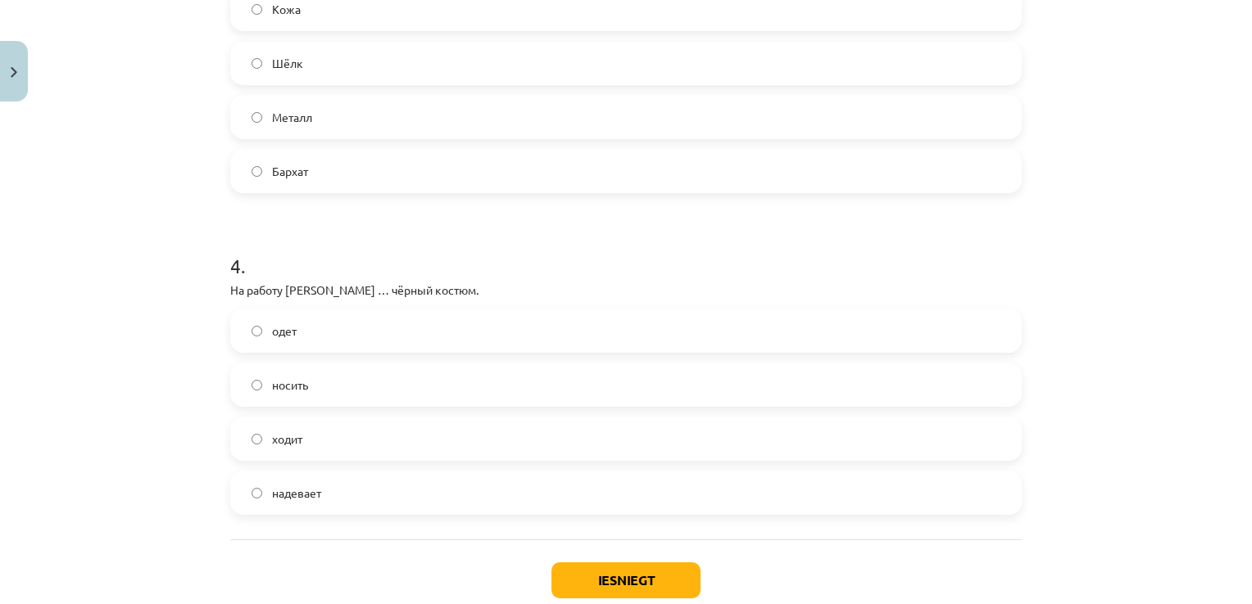
scroll to position [1111, 0]
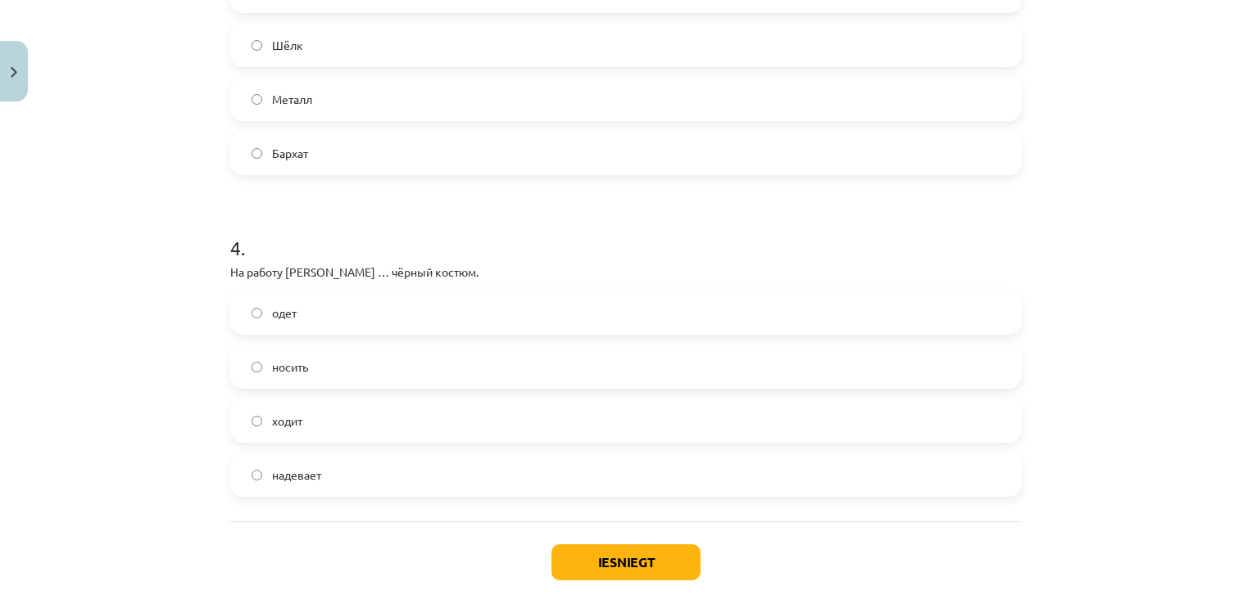
click at [347, 474] on label "надевает" at bounding box center [626, 475] width 788 height 41
click at [599, 569] on button "Iesniegt" at bounding box center [625, 563] width 149 height 36
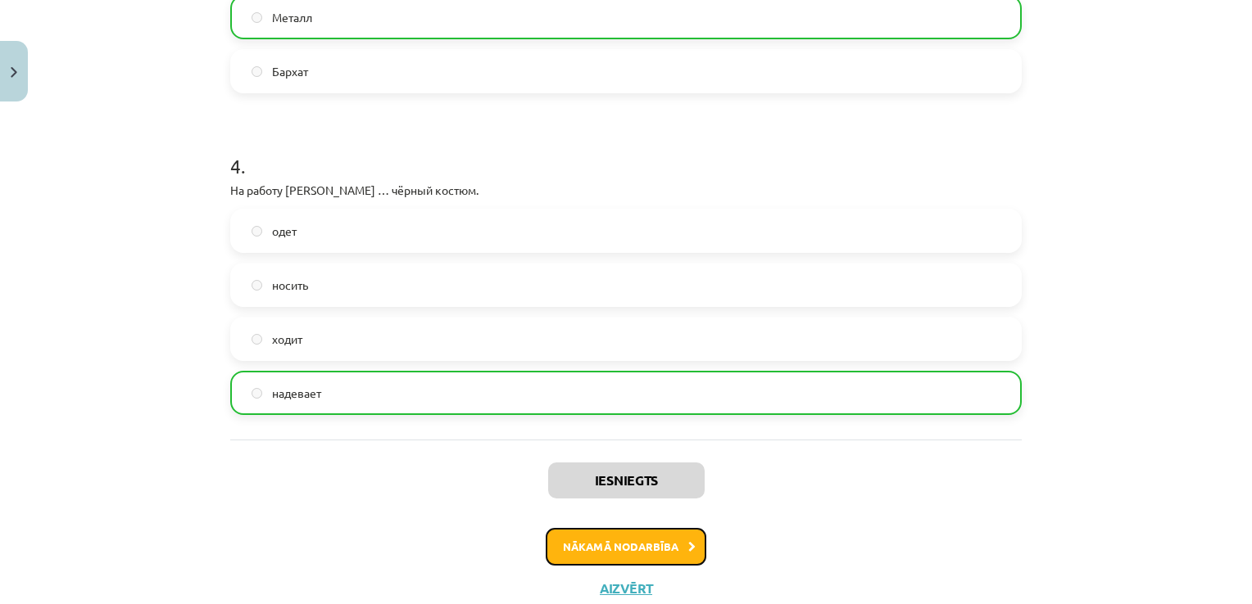
click at [596, 550] on button "Nākamā nodarbība" at bounding box center [625, 547] width 161 height 38
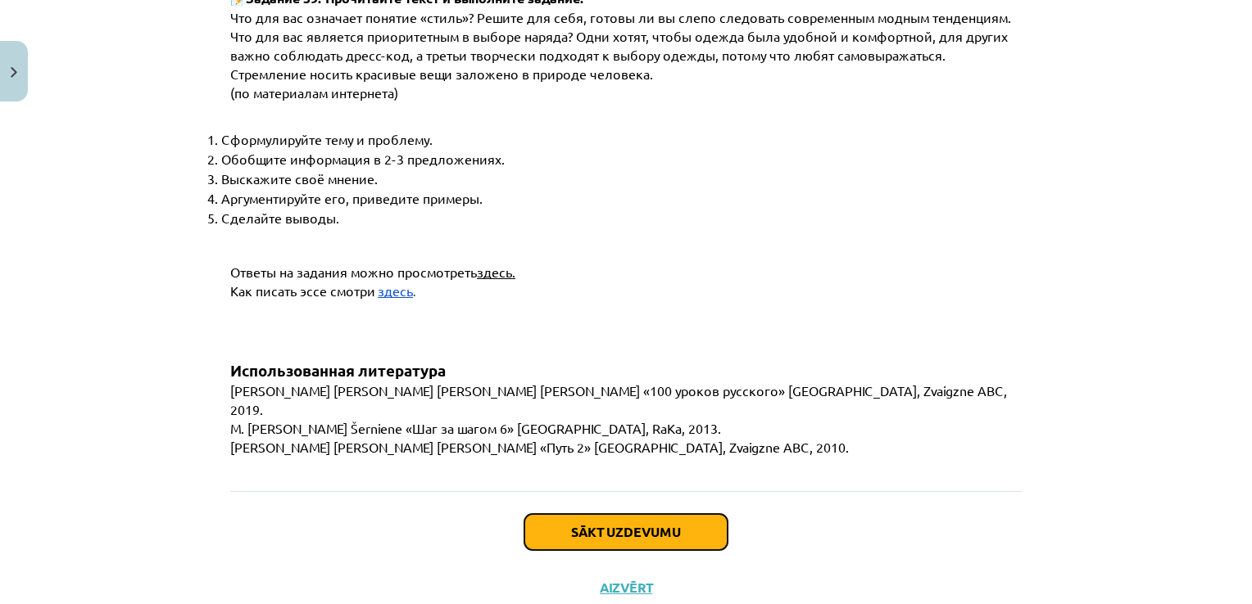
click at [586, 514] on button "Sākt uzdevumu" at bounding box center [625, 532] width 203 height 36
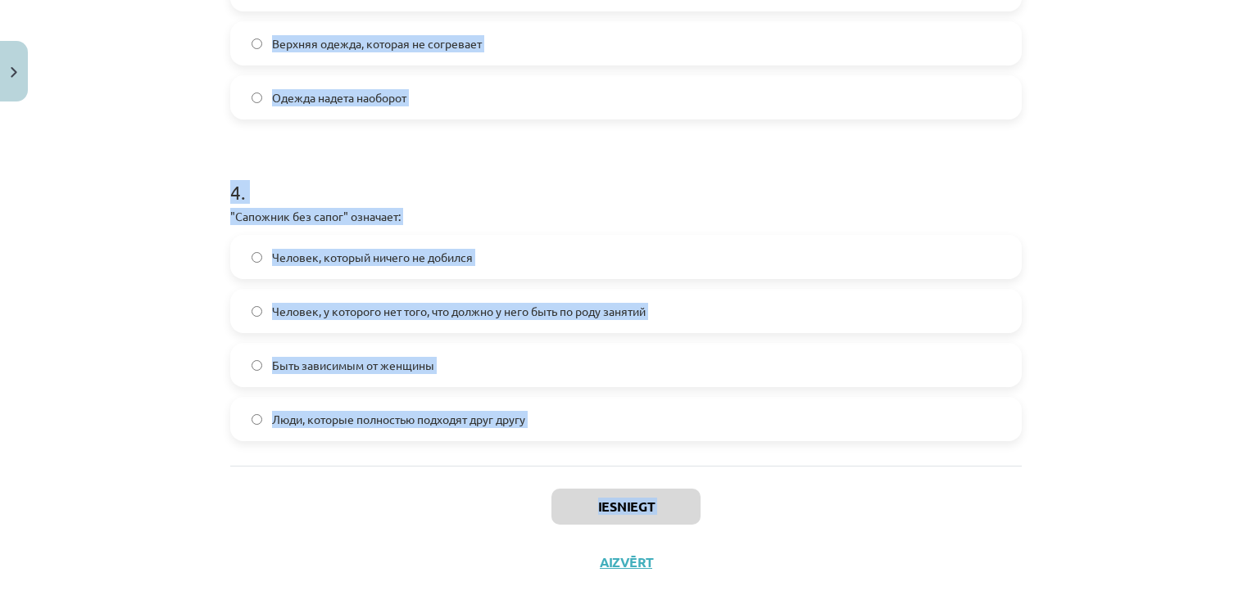
scroll to position [1166, 0]
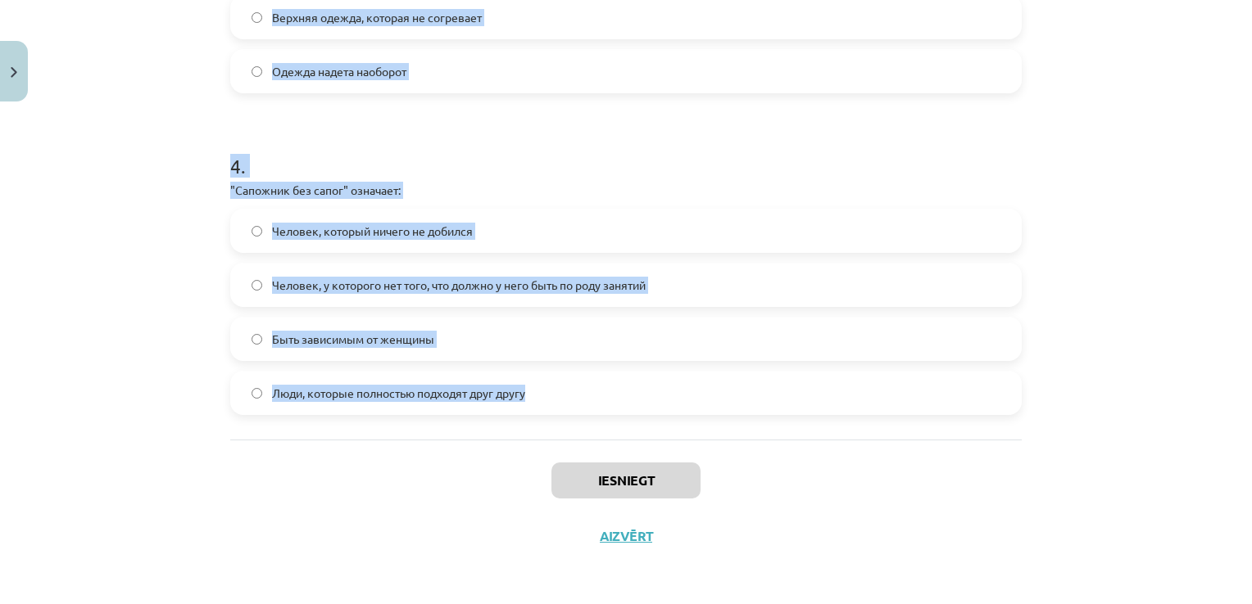
drag, startPoint x: 216, startPoint y: 342, endPoint x: 564, endPoint y: 399, distance: 352.8
copy form ""Два сапога пара" означает: Одежда надета наоборот Обычная пара обуви Люди, кот…"
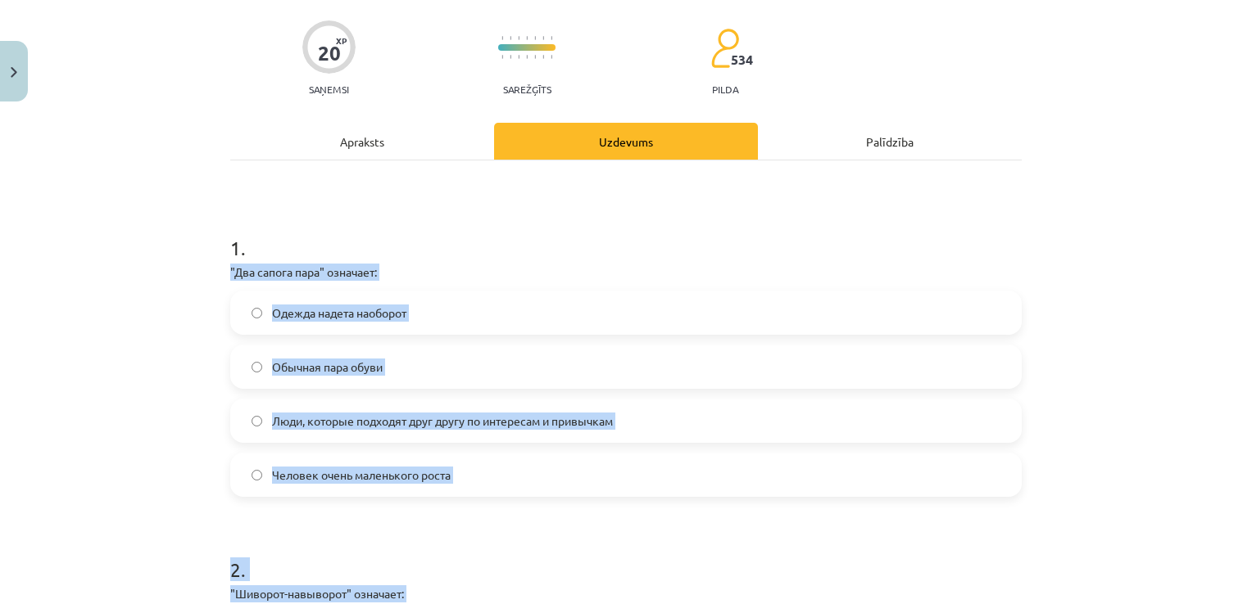
scroll to position [0, 0]
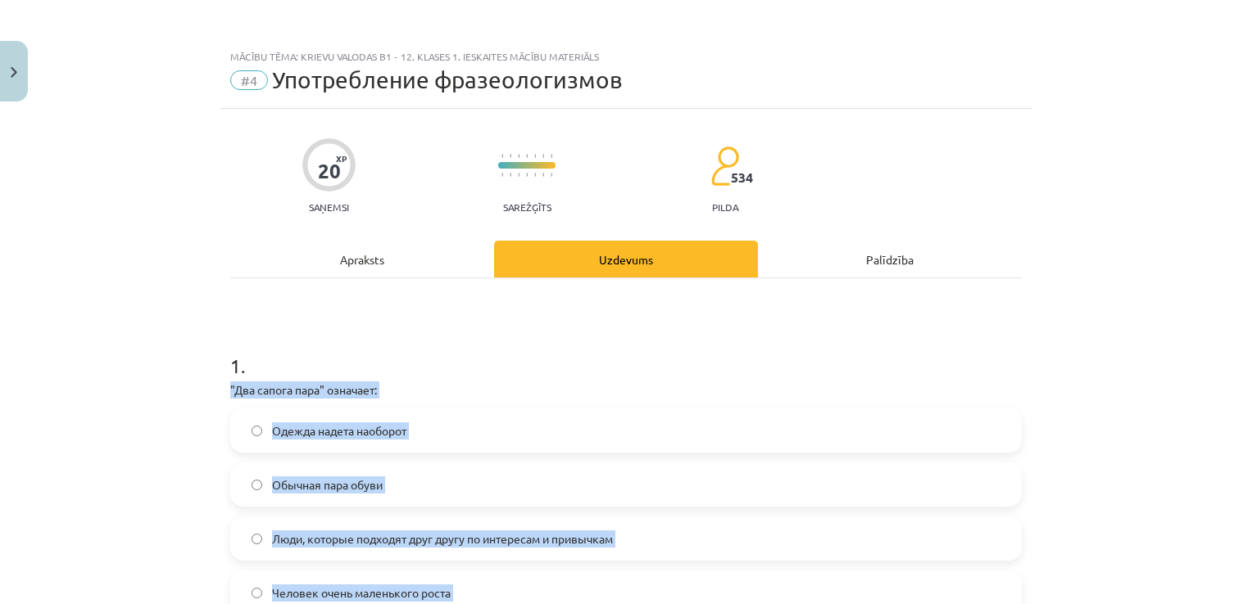
click at [119, 399] on div "Mācību tēma: Krievu valodas b1 - 12. klases 1. ieskaites mācību materiāls #4 Уп…" at bounding box center [626, 302] width 1252 height 604
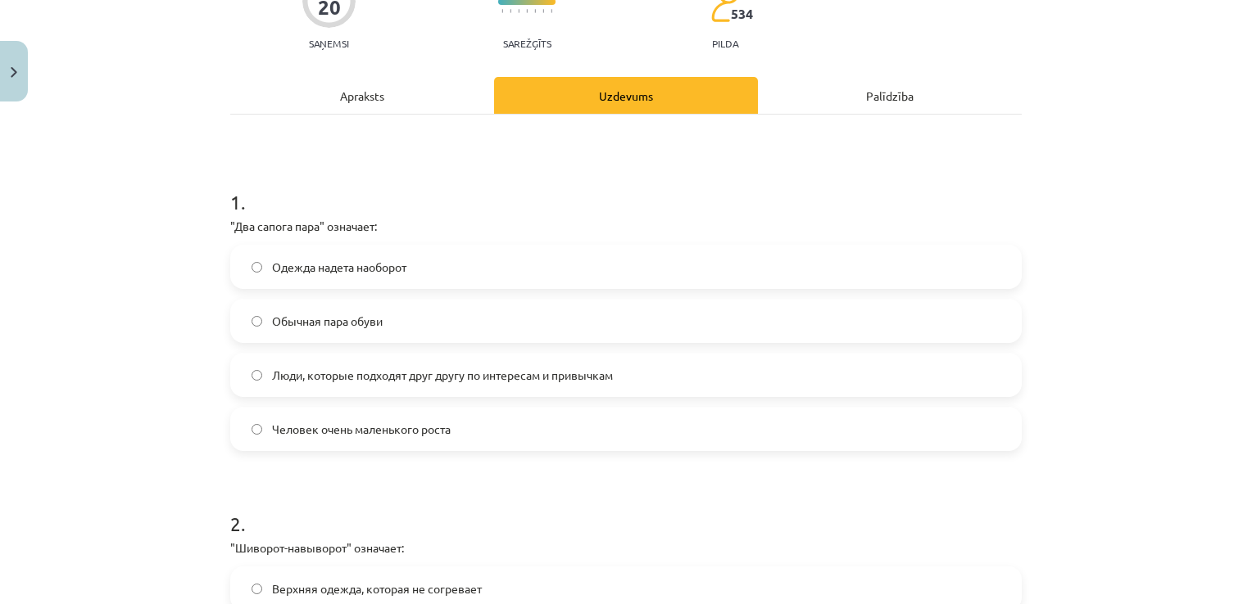
click at [495, 372] on span "Люди, которые подходят друг другу по интересам и привычкам" at bounding box center [442, 375] width 341 height 17
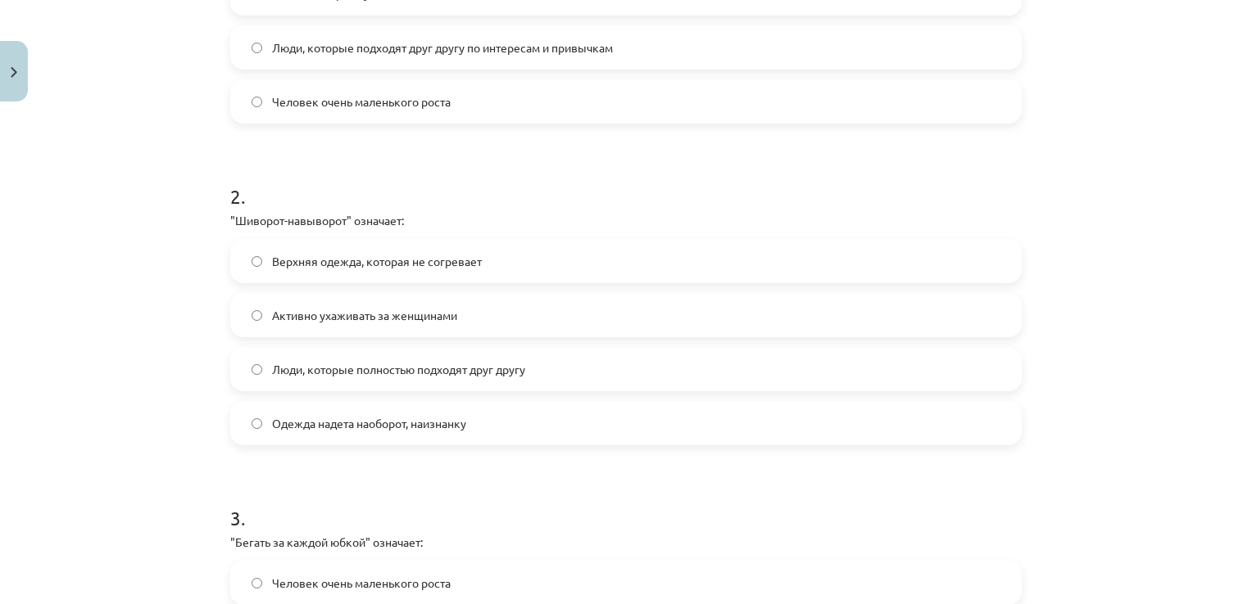
click at [364, 422] on span "Одежда надета наоборот, наизнанку" at bounding box center [369, 423] width 194 height 17
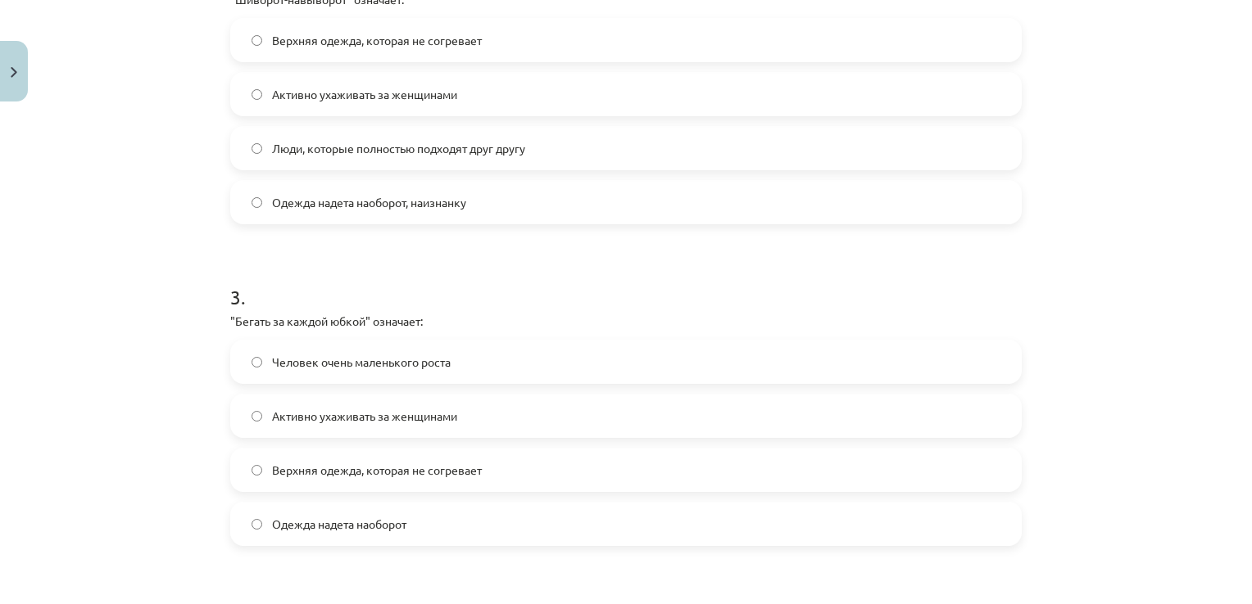
scroll to position [737, 0]
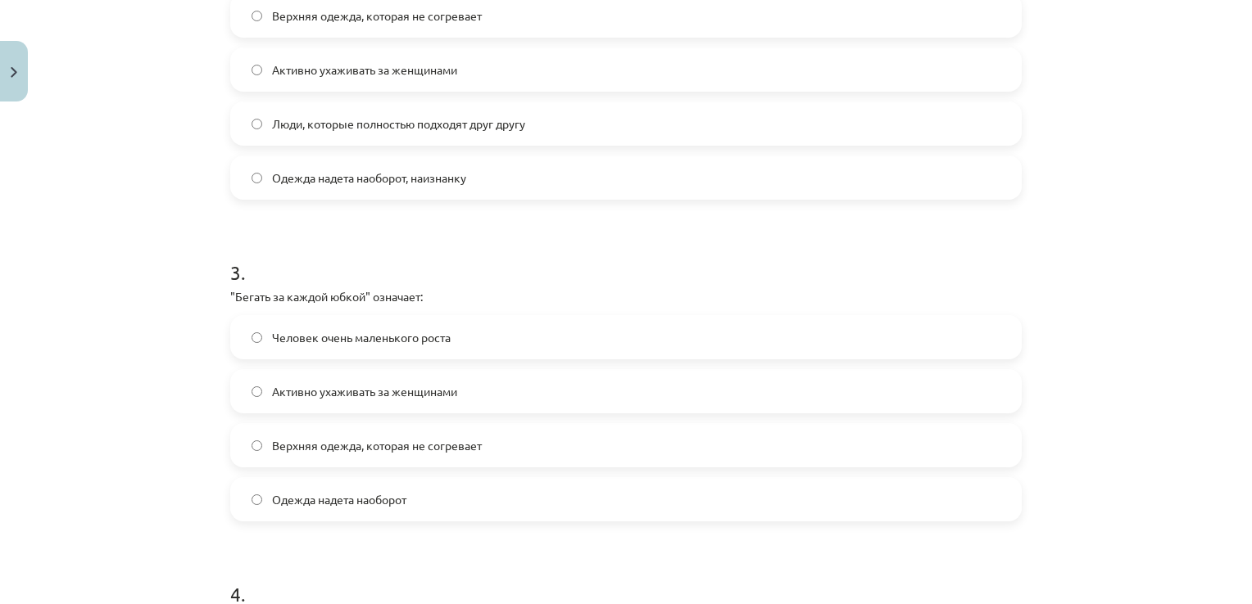
click at [319, 378] on label "Активно ухаживать за женщинами" at bounding box center [626, 391] width 788 height 41
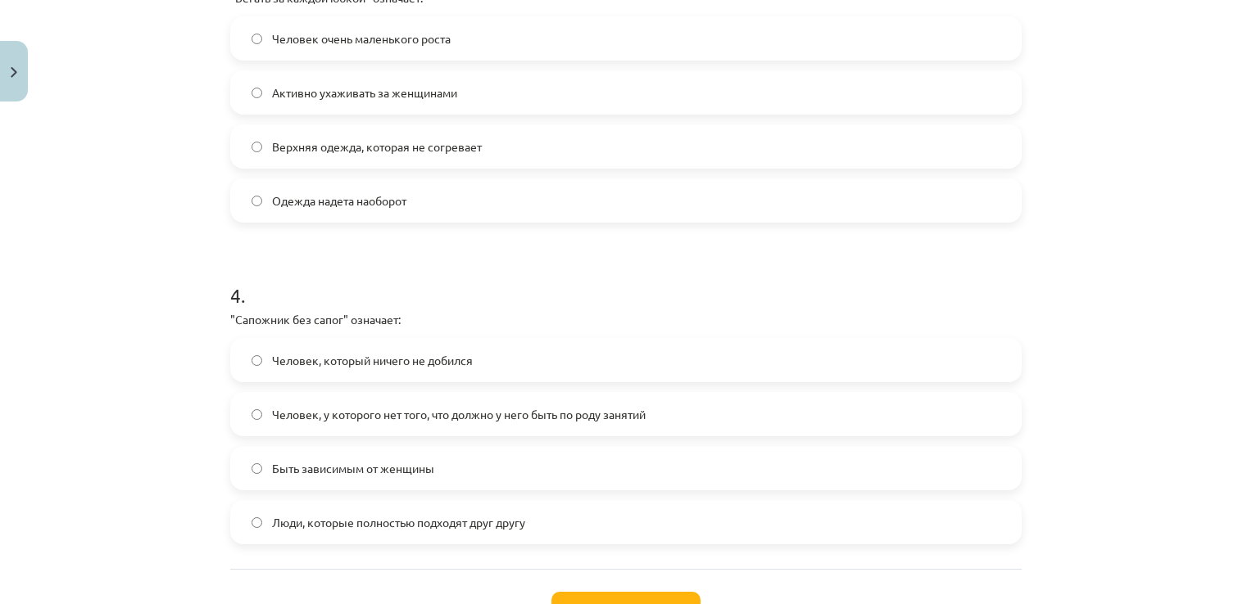
scroll to position [1065, 0]
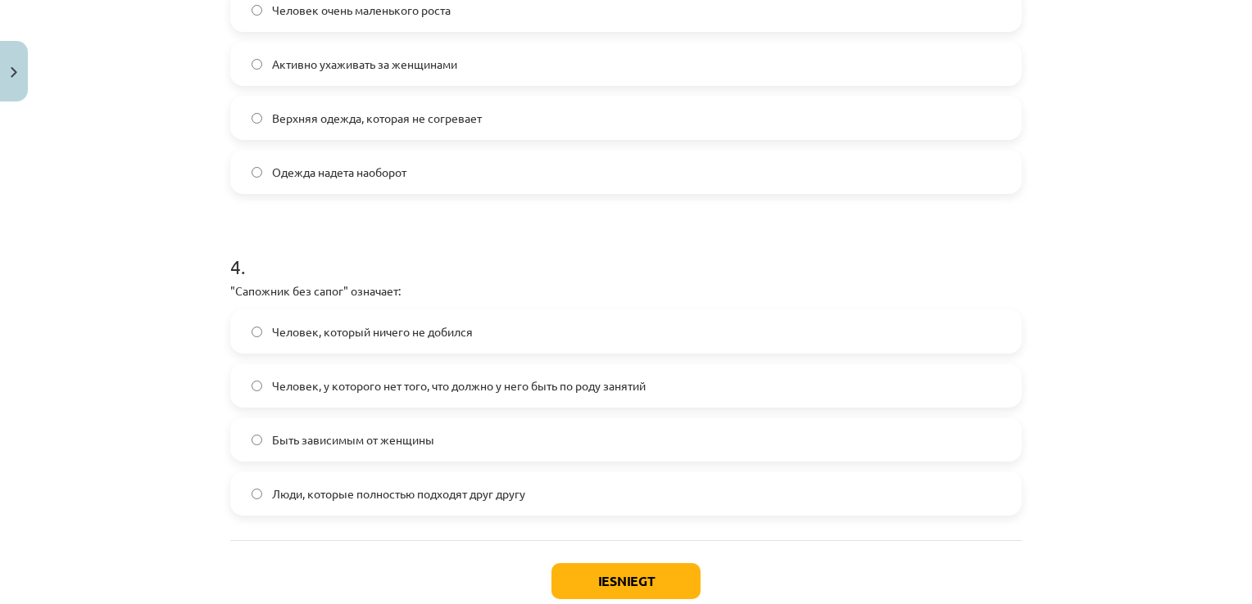
click at [370, 388] on span "Человек, у которого нет того, что должно у него быть по роду занятий" at bounding box center [458, 386] width 373 height 17
click at [646, 581] on button "Iesniegt" at bounding box center [625, 582] width 149 height 36
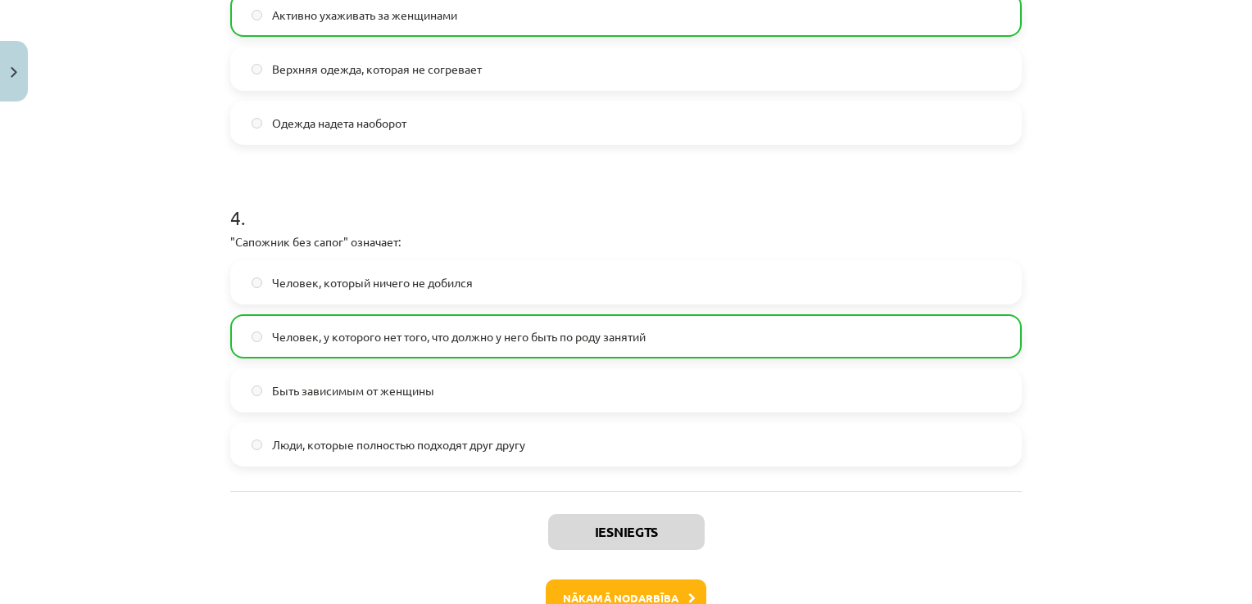
scroll to position [1217, 0]
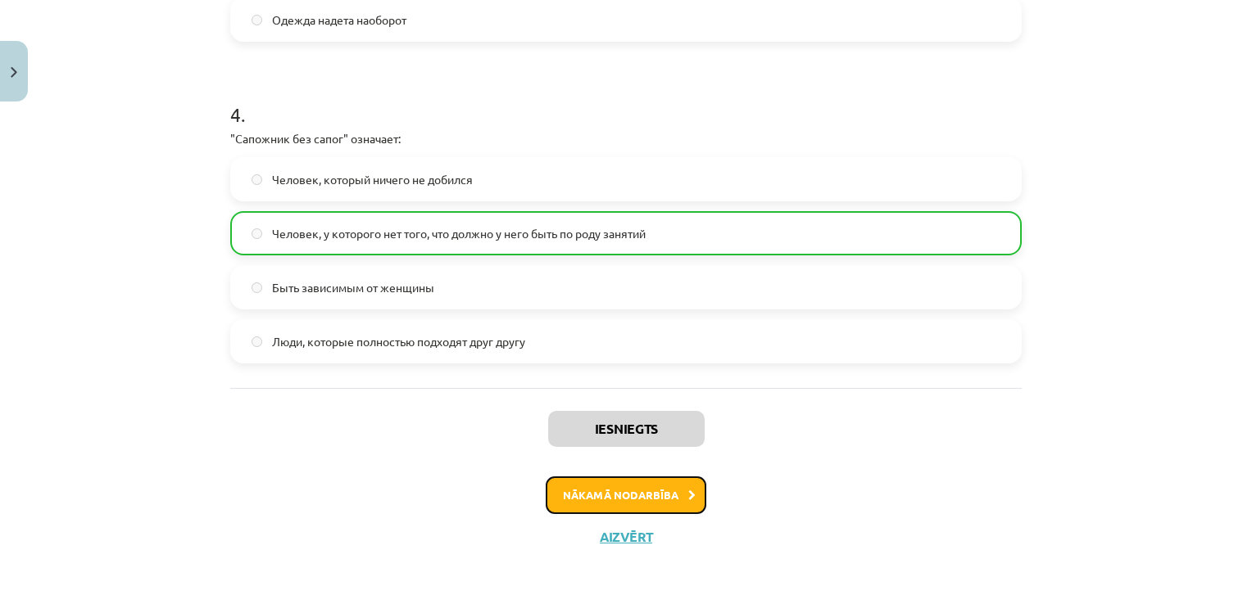
click at [607, 491] on button "Nākamā nodarbība" at bounding box center [625, 496] width 161 height 38
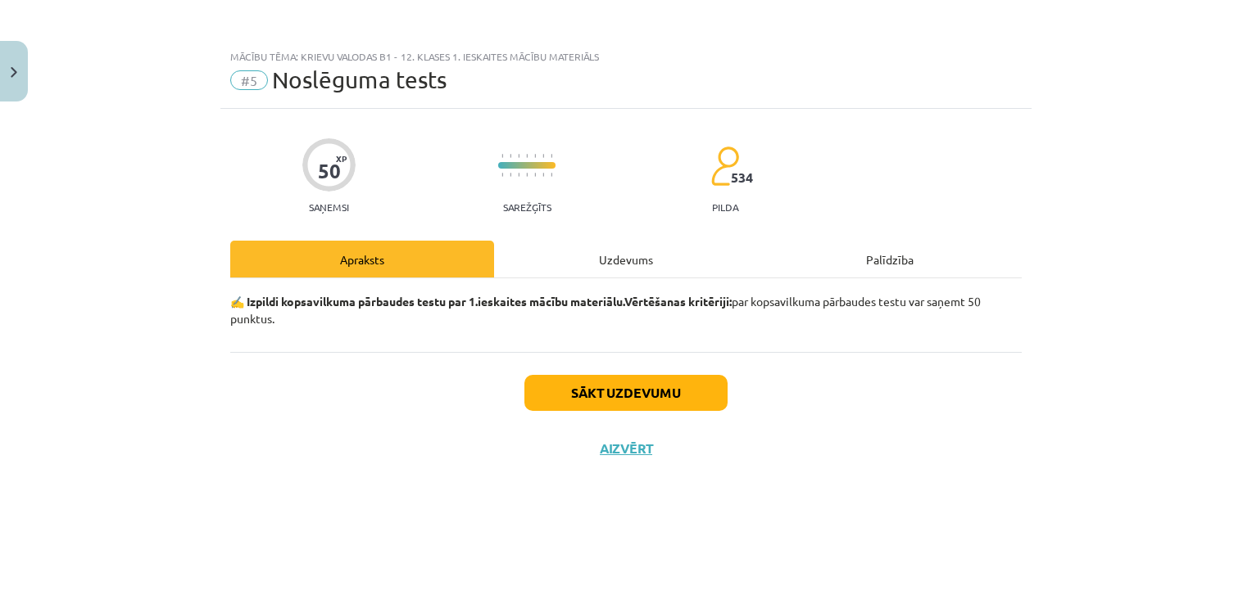
scroll to position [0, 0]
click at [593, 387] on button "Sākt uzdevumu" at bounding box center [625, 393] width 203 height 36
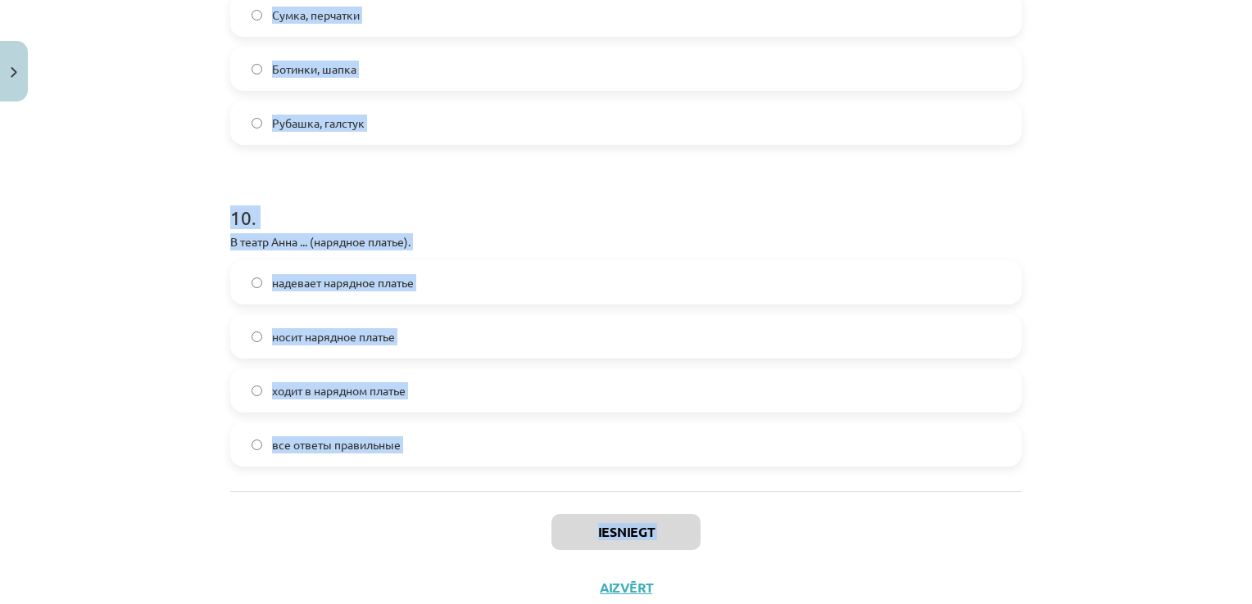
scroll to position [3096, 0]
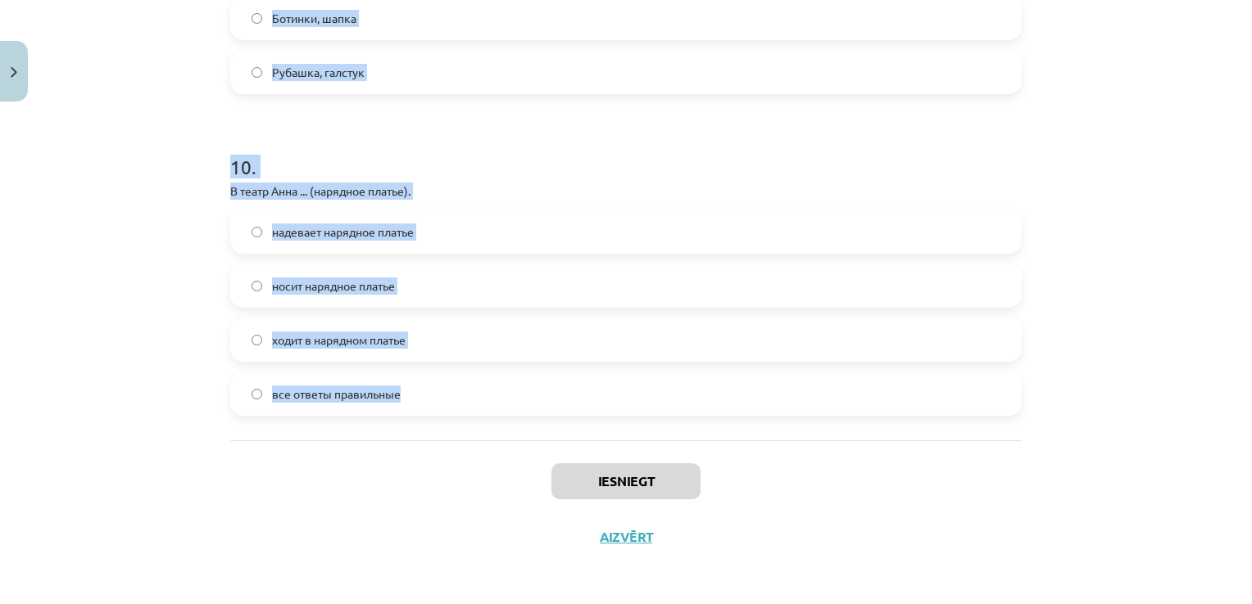
drag, startPoint x: 217, startPoint y: 139, endPoint x: 465, endPoint y: 395, distance: 356.2
copy form "Ученики школы ... (школьная форма) каждый день. носят школьную форму ходят в шк…"
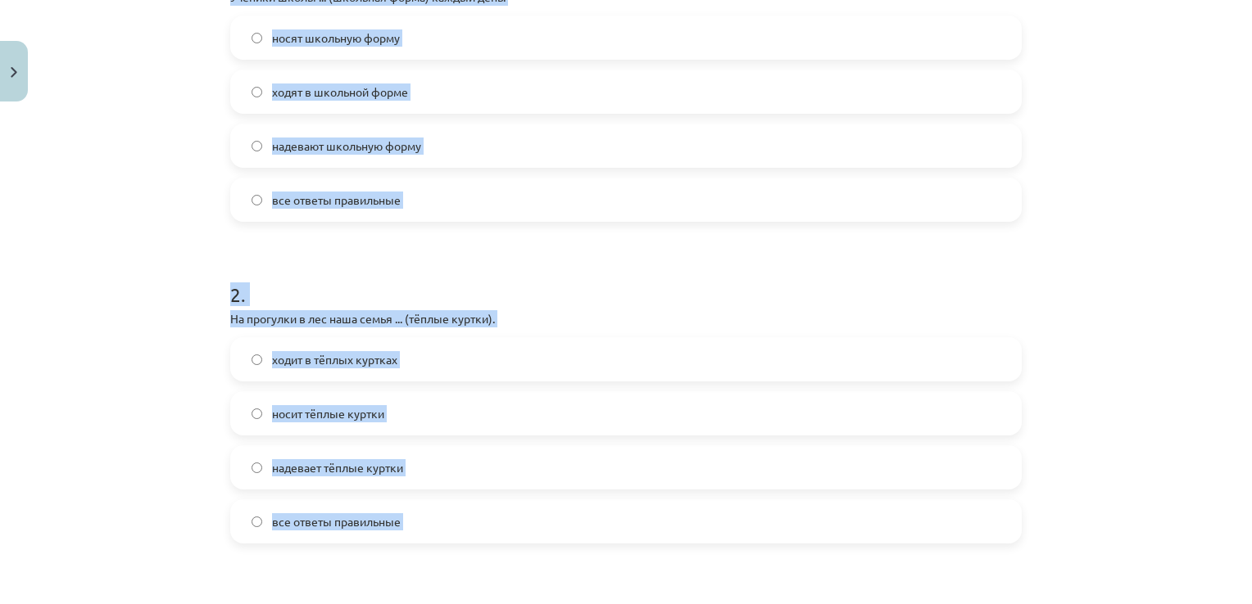
scroll to position [0, 0]
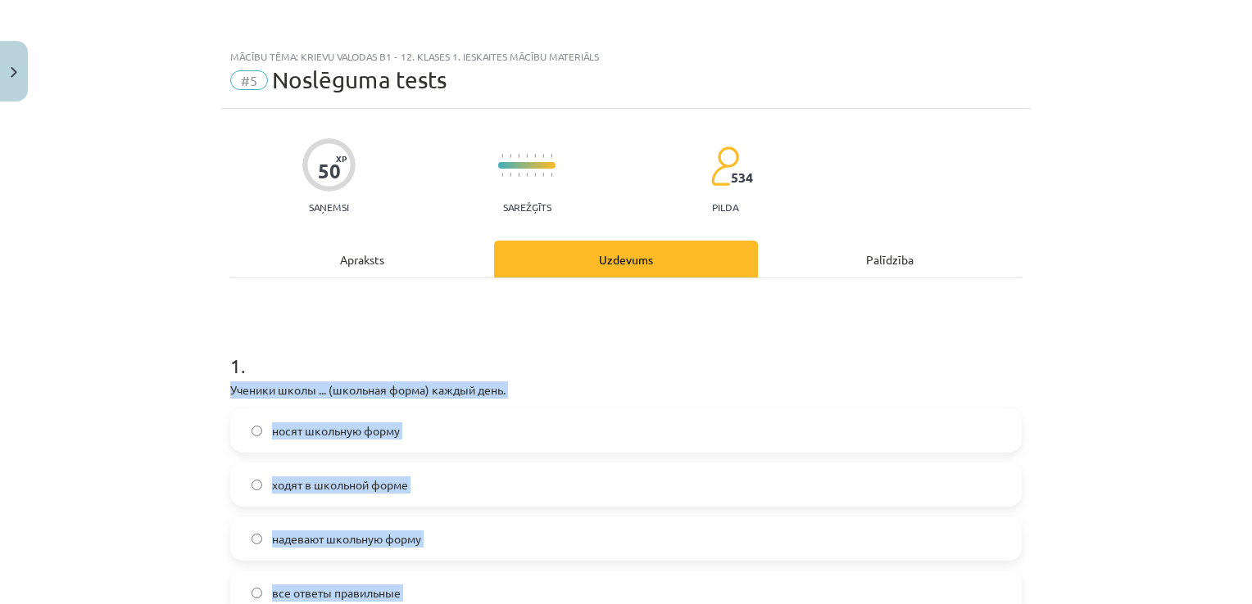
click at [102, 415] on div "Mācību tēma: Krievu valodas b1 - 12. klases 1. ieskaites mācību materiāls #5 No…" at bounding box center [626, 302] width 1252 height 604
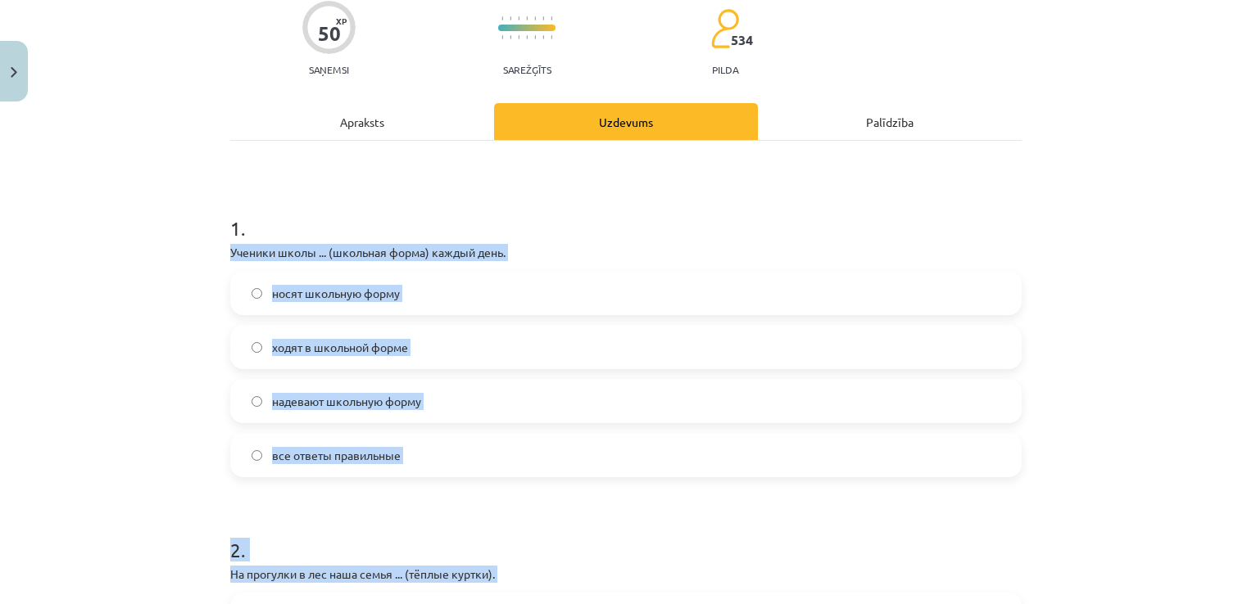
scroll to position [164, 0]
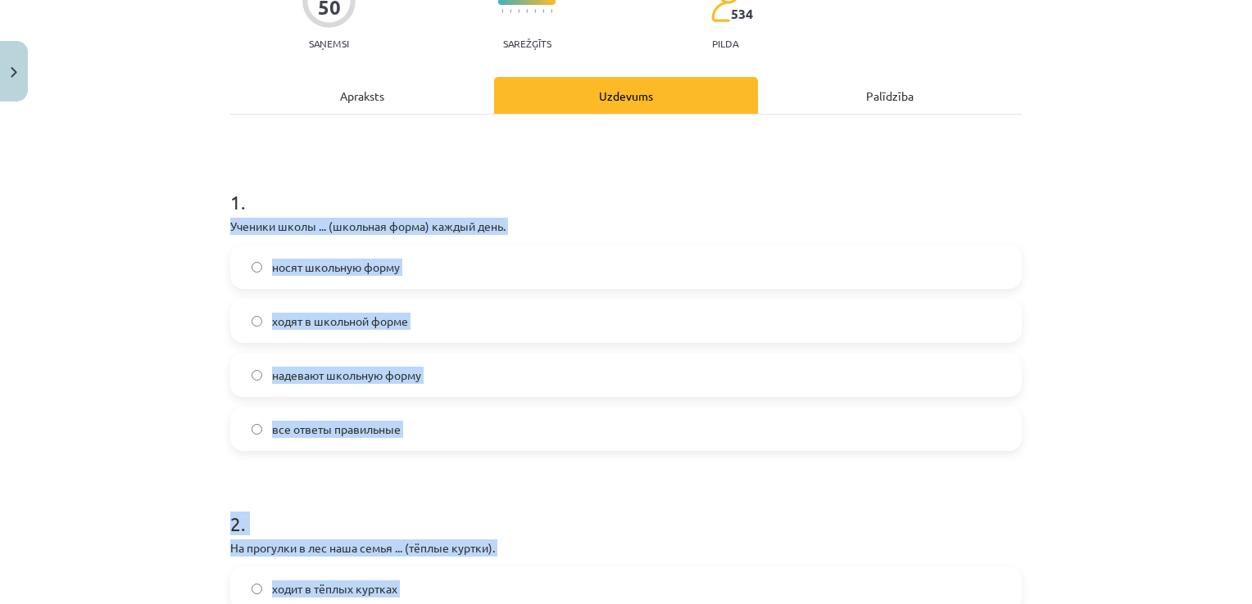
click at [203, 373] on div "Mācību tēma: Krievu valodas b1 - 12. klases 1. ieskaites mācību materiāls #5 No…" at bounding box center [626, 302] width 1252 height 604
click at [577, 247] on label "носят школьную форму" at bounding box center [626, 267] width 788 height 41
click at [593, 221] on p "Ученики школы ... (школьная форма) каждый день." at bounding box center [625, 226] width 791 height 17
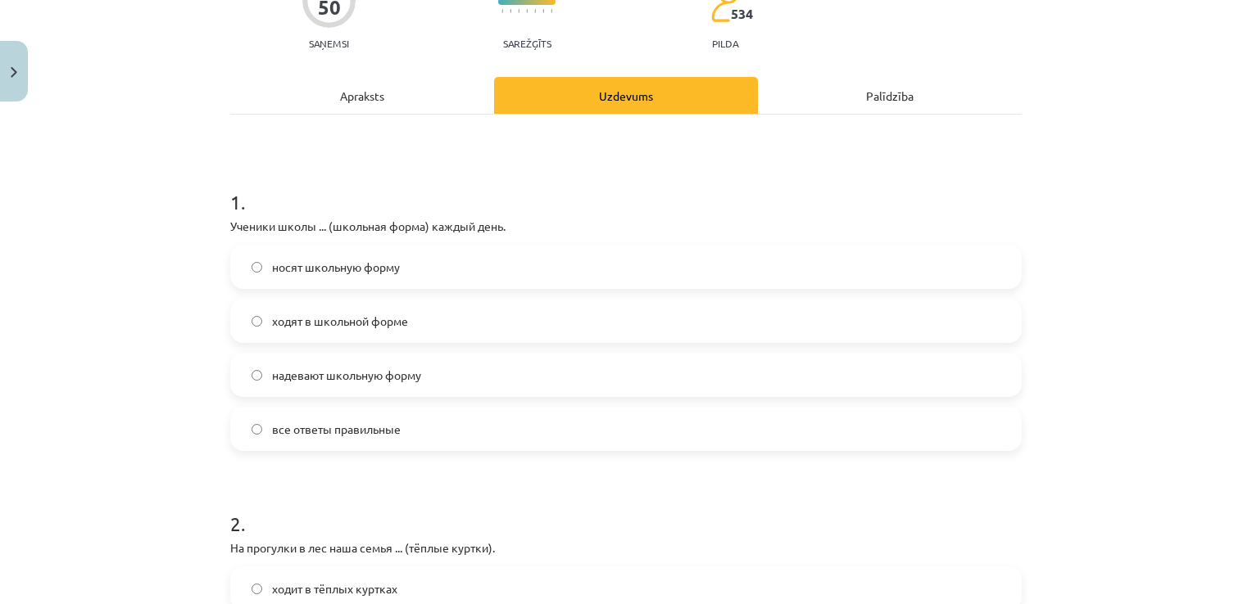
drag, startPoint x: 592, startPoint y: 202, endPoint x: 531, endPoint y: 203, distance: 61.4
click at [591, 202] on h1 "1 ." at bounding box center [625, 187] width 791 height 51
click at [301, 423] on span "все ответы правильные" at bounding box center [336, 429] width 129 height 17
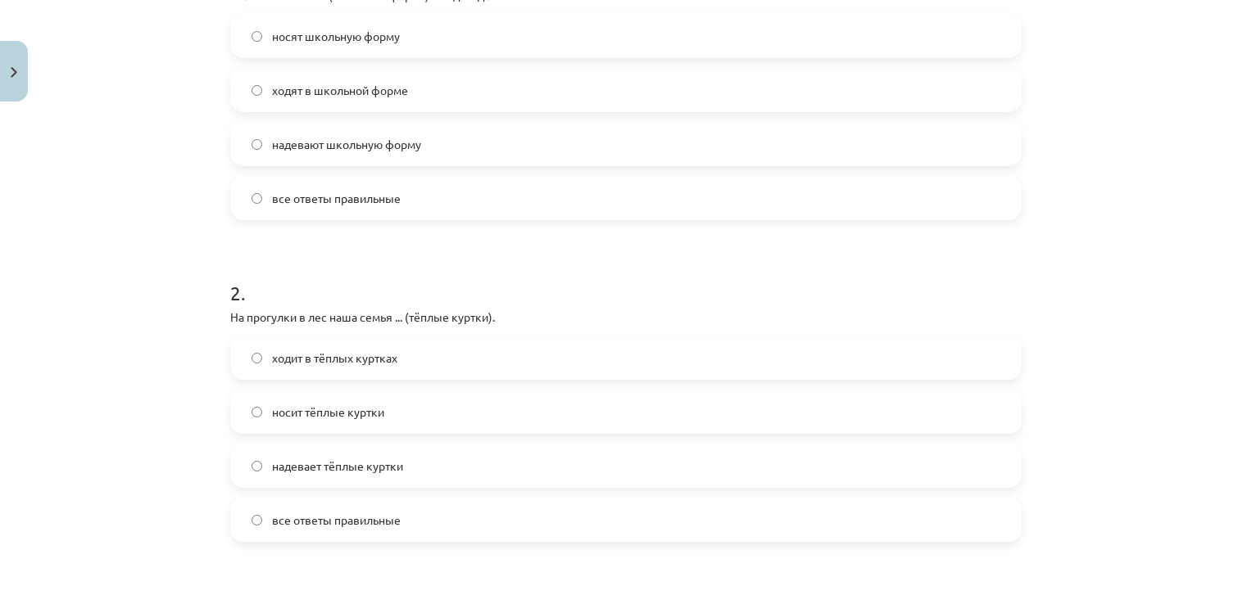
scroll to position [491, 0]
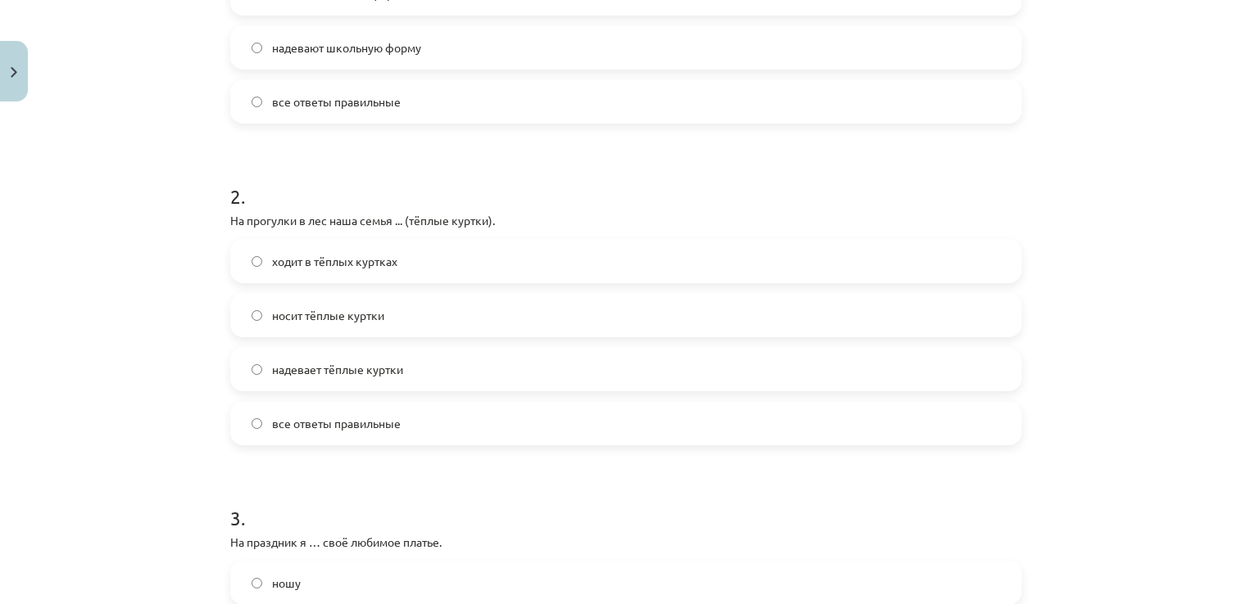
click at [327, 426] on span "все ответы правильные" at bounding box center [336, 423] width 129 height 17
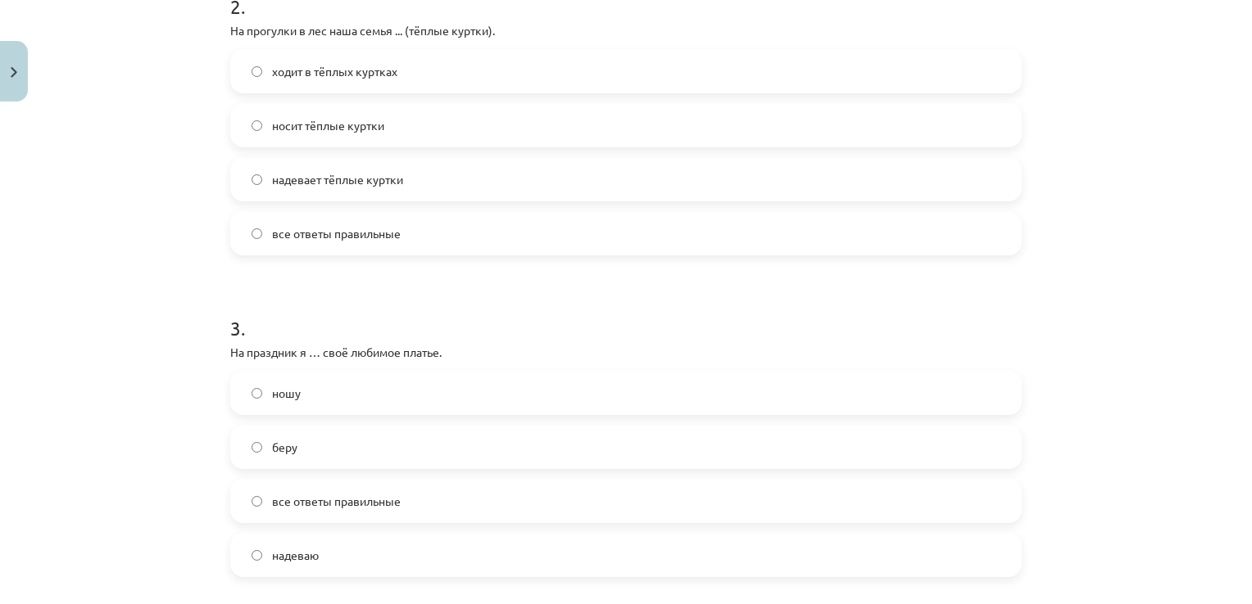
scroll to position [737, 0]
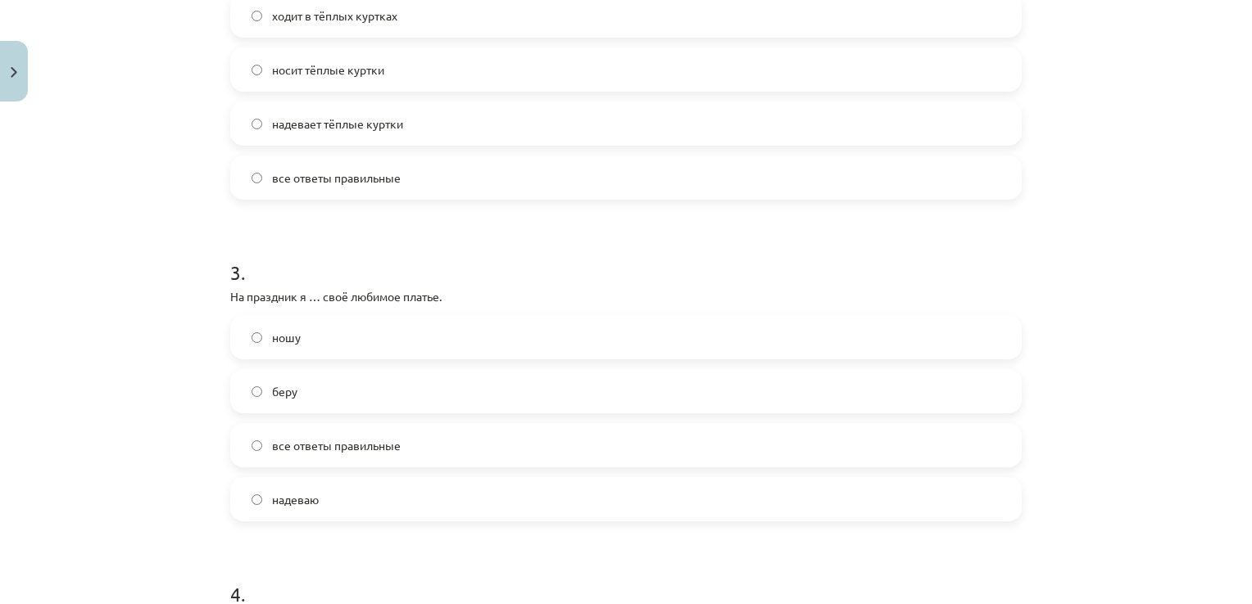
click at [329, 508] on label "надеваю" at bounding box center [626, 499] width 788 height 41
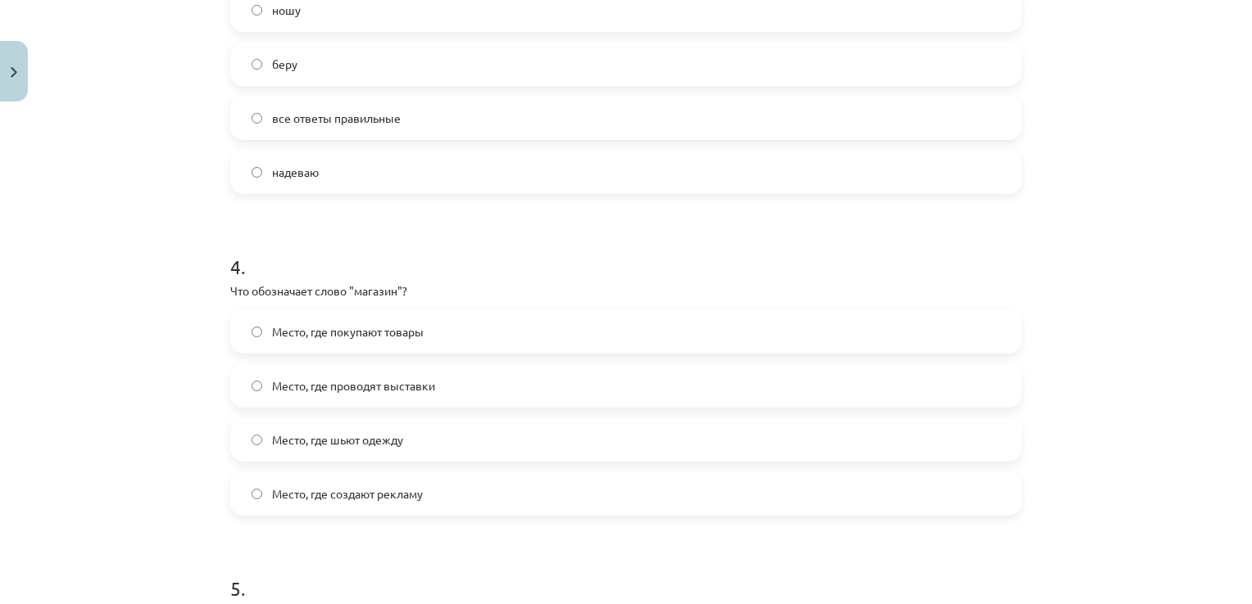
click at [385, 334] on span "Место, где покупают товары" at bounding box center [348, 332] width 152 height 17
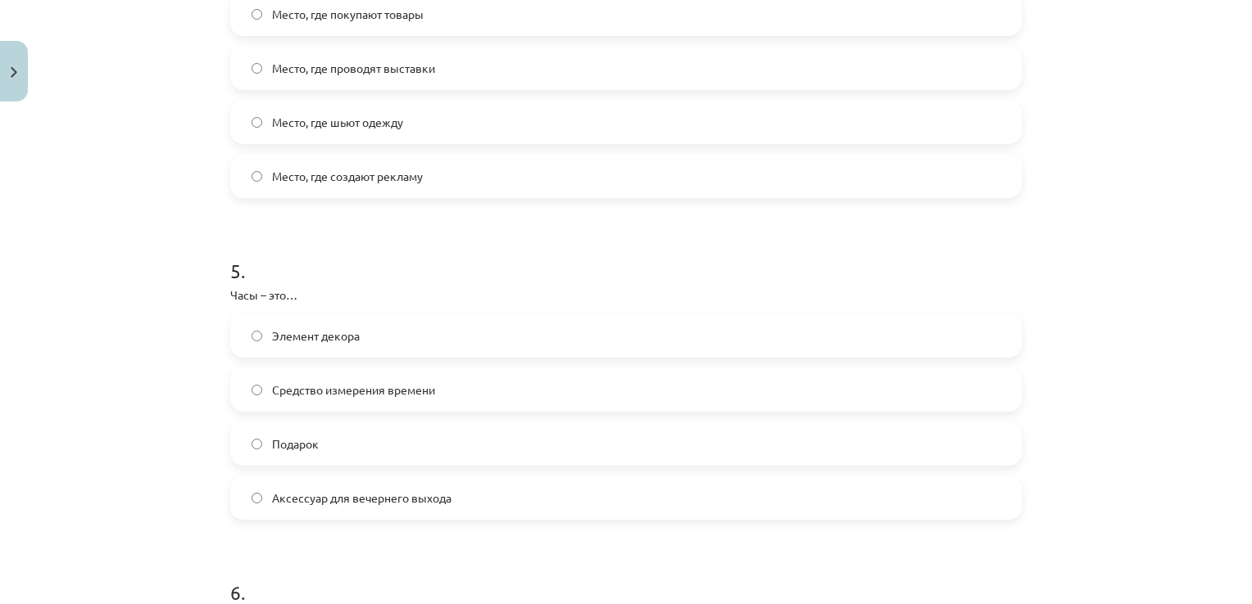
scroll to position [1392, 0]
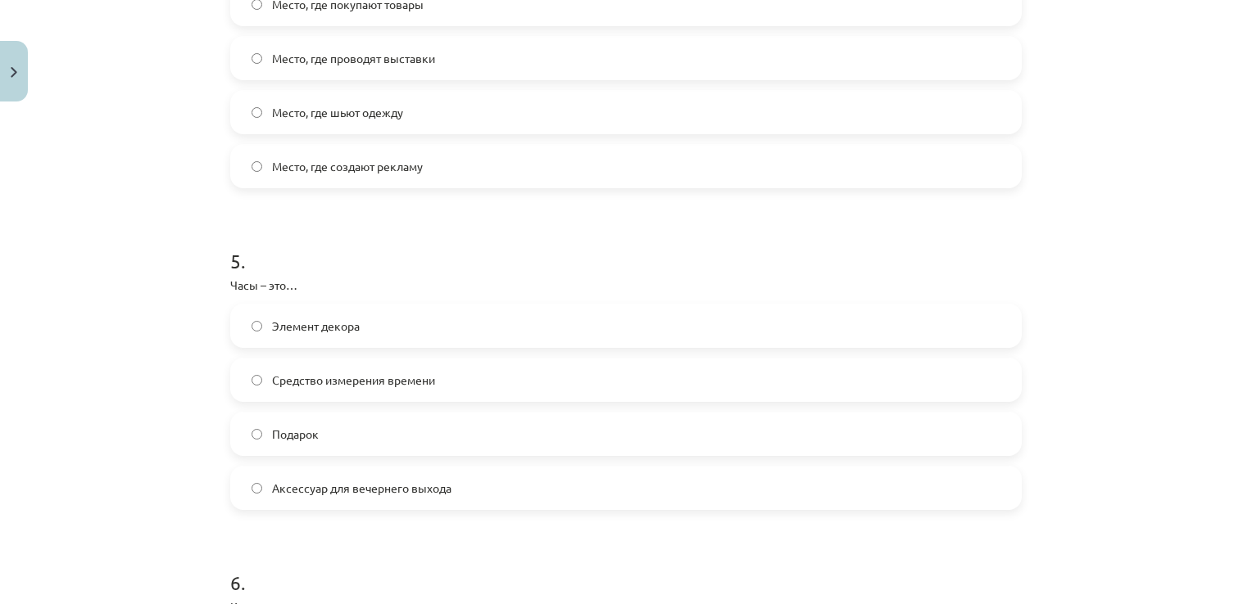
click at [424, 388] on label "Средство измерения времени" at bounding box center [626, 380] width 788 height 41
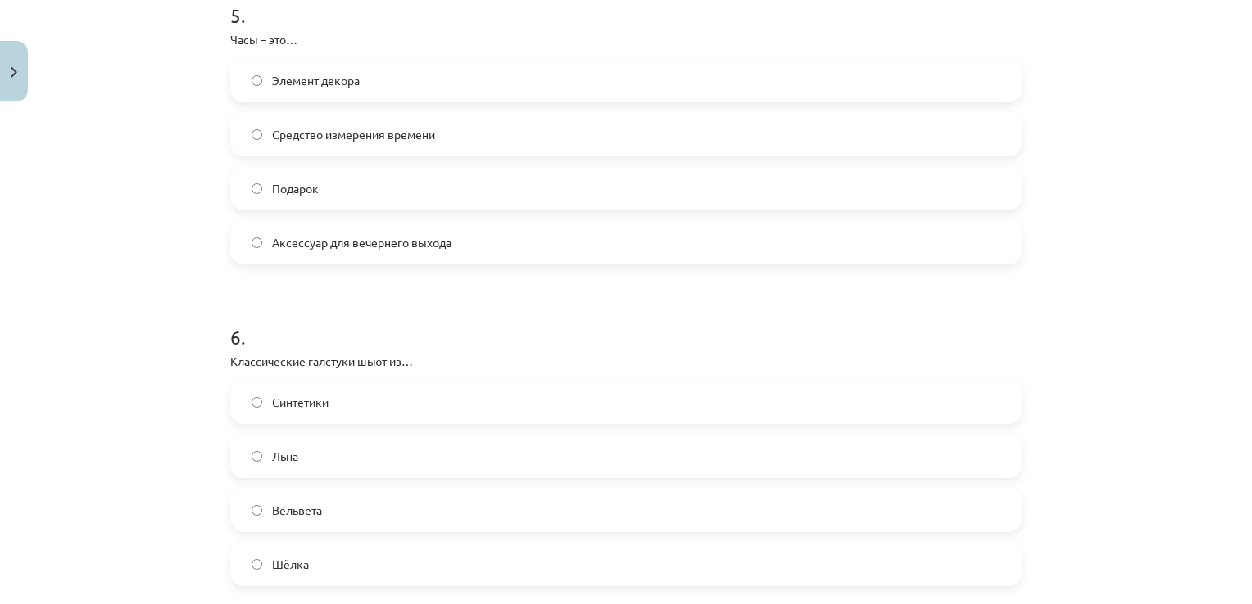
scroll to position [1720, 0]
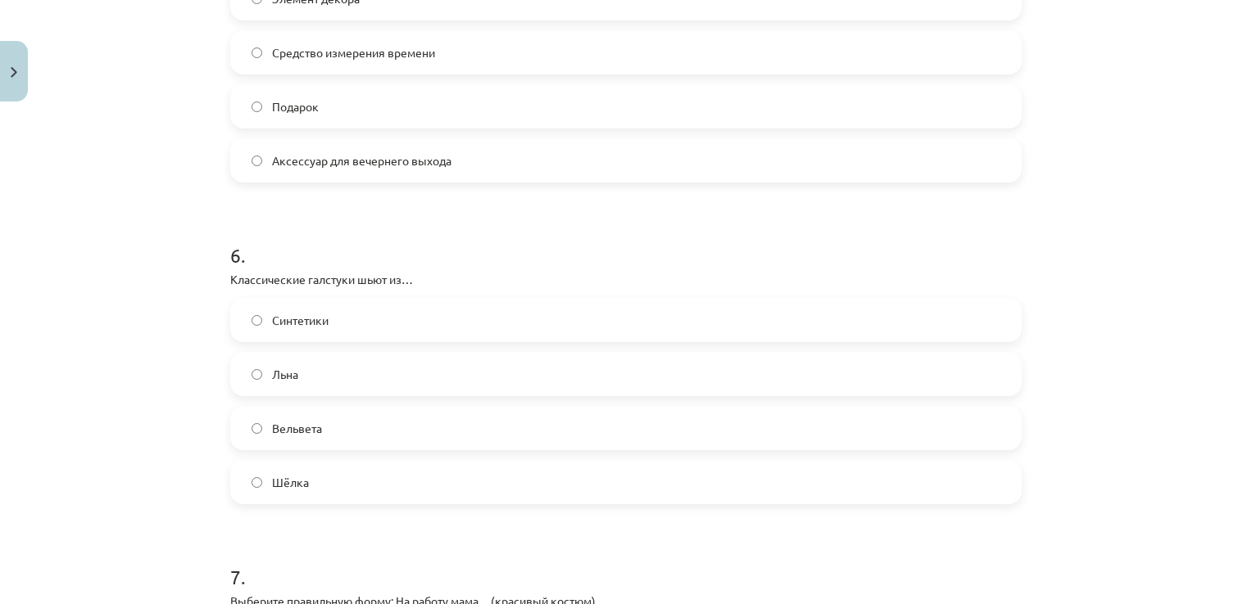
click at [409, 474] on label "Шёлка" at bounding box center [626, 482] width 788 height 41
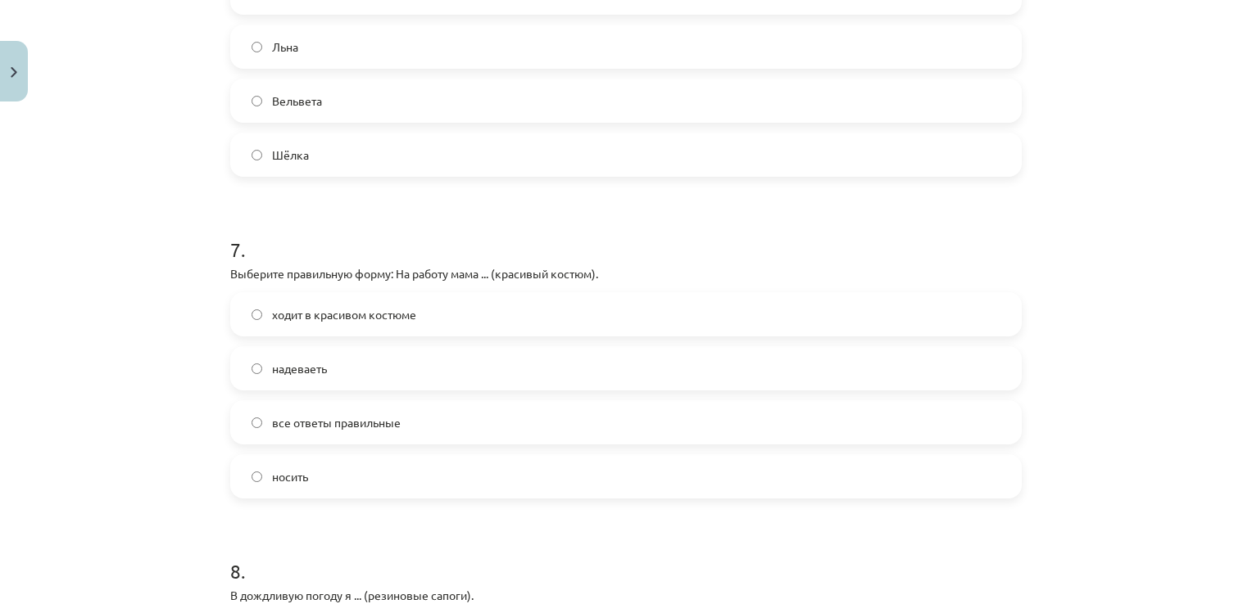
click at [328, 316] on span "ходит в красивом костюме" at bounding box center [344, 314] width 144 height 17
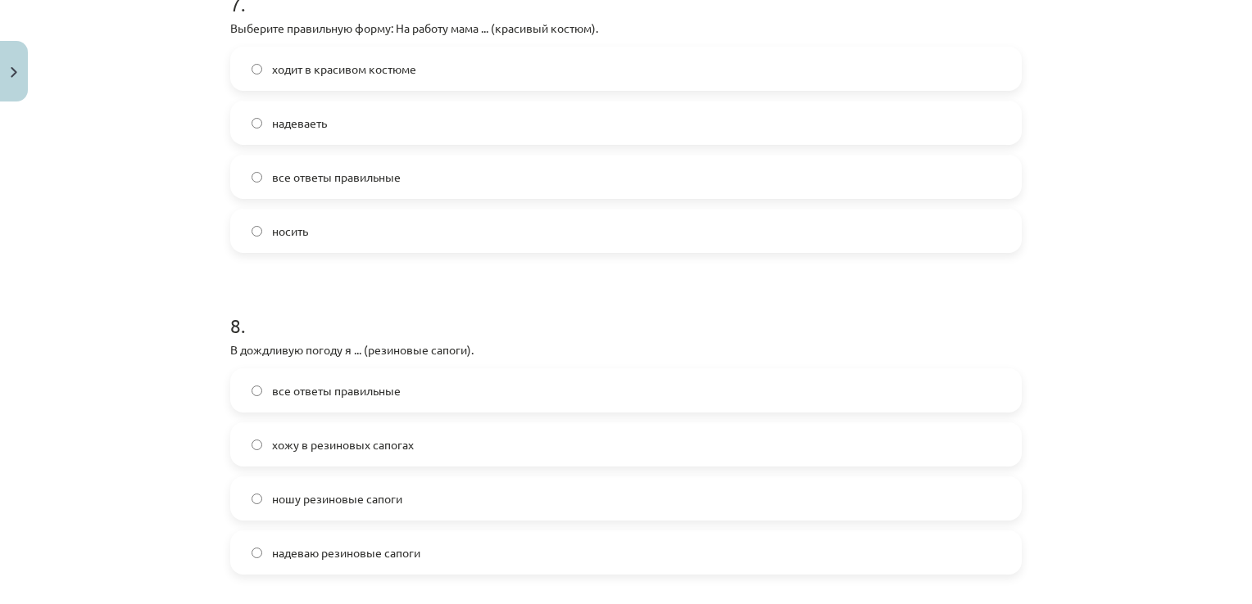
scroll to position [2375, 0]
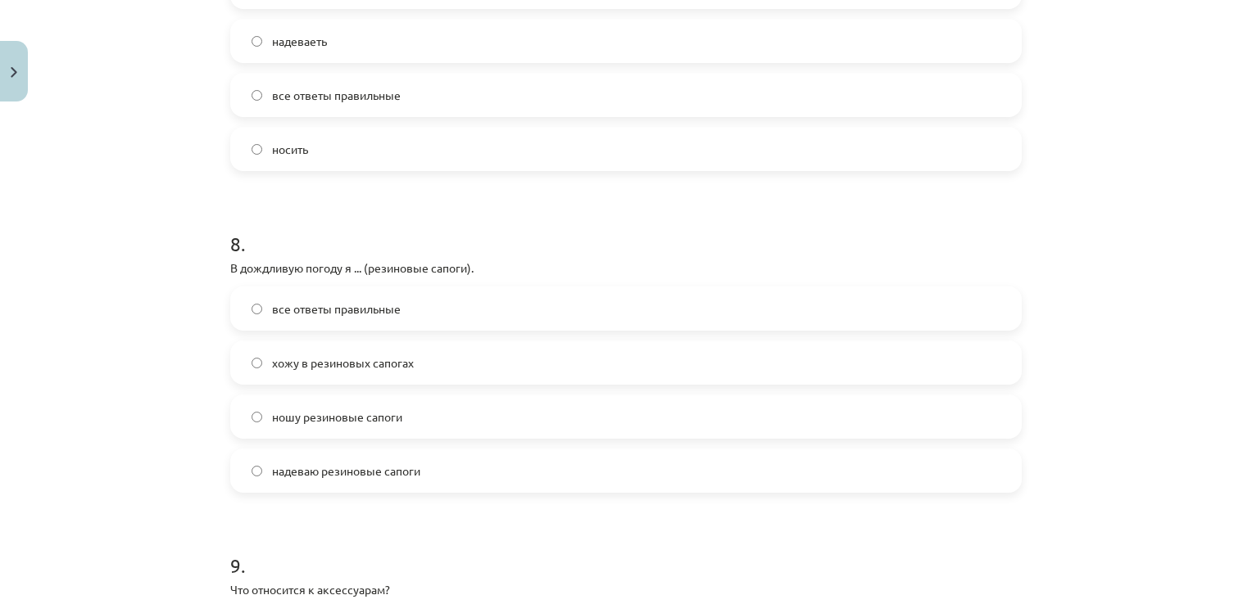
click at [371, 313] on span "все ответы правильные" at bounding box center [336, 309] width 129 height 17
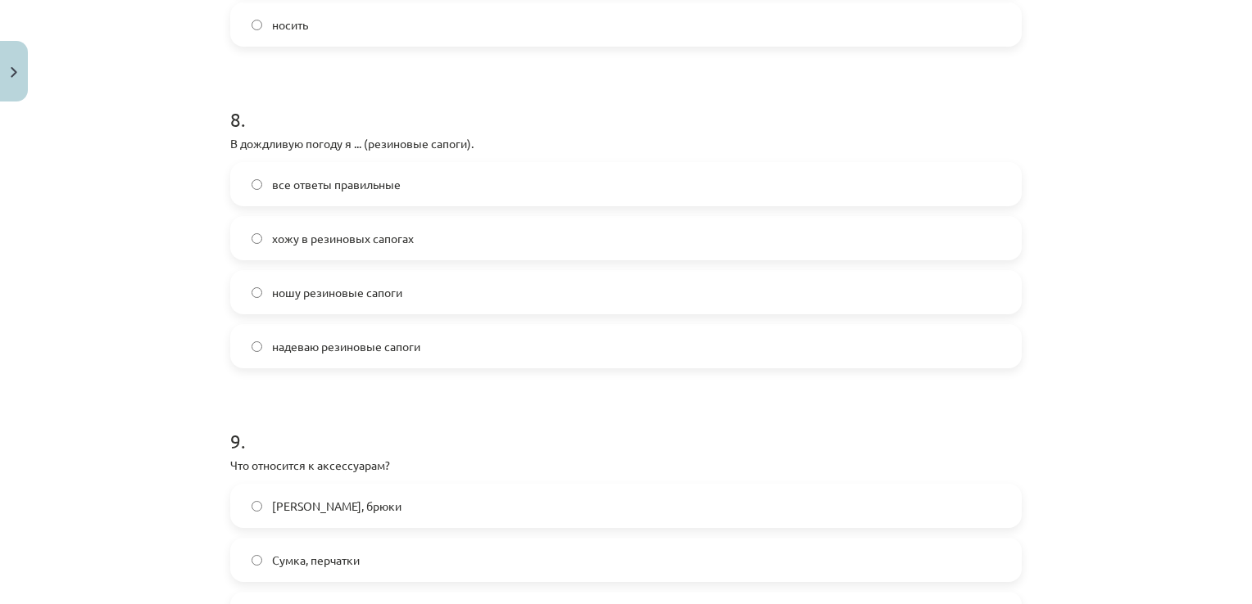
scroll to position [2621, 0]
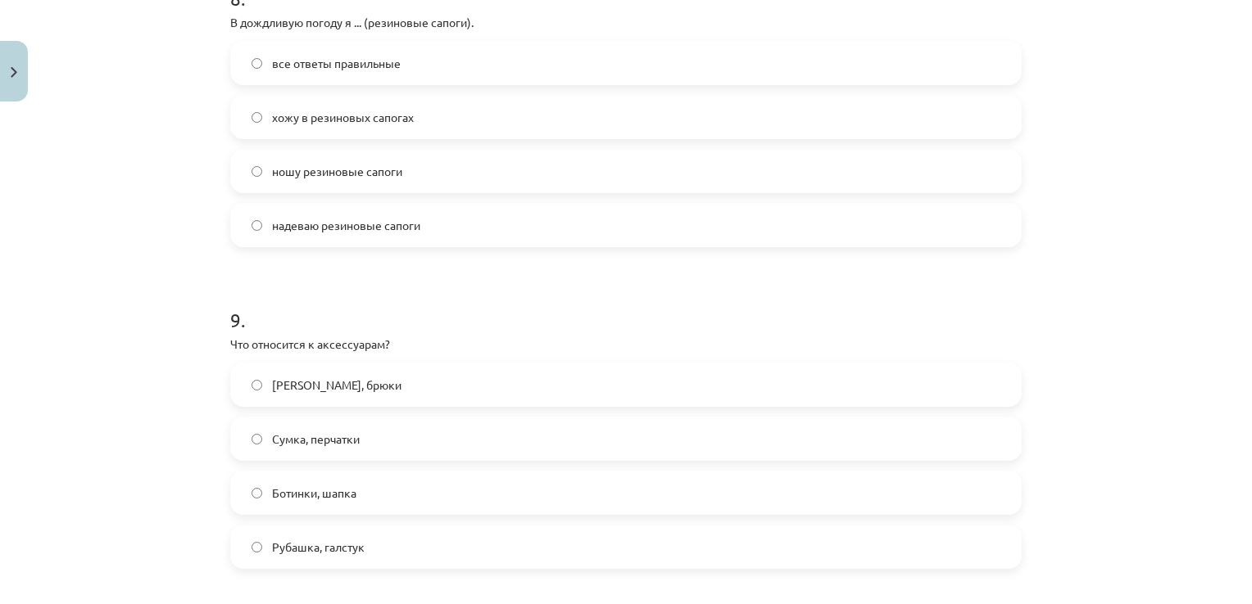
click at [324, 446] on span "Сумка, перчатки" at bounding box center [316, 439] width 88 height 17
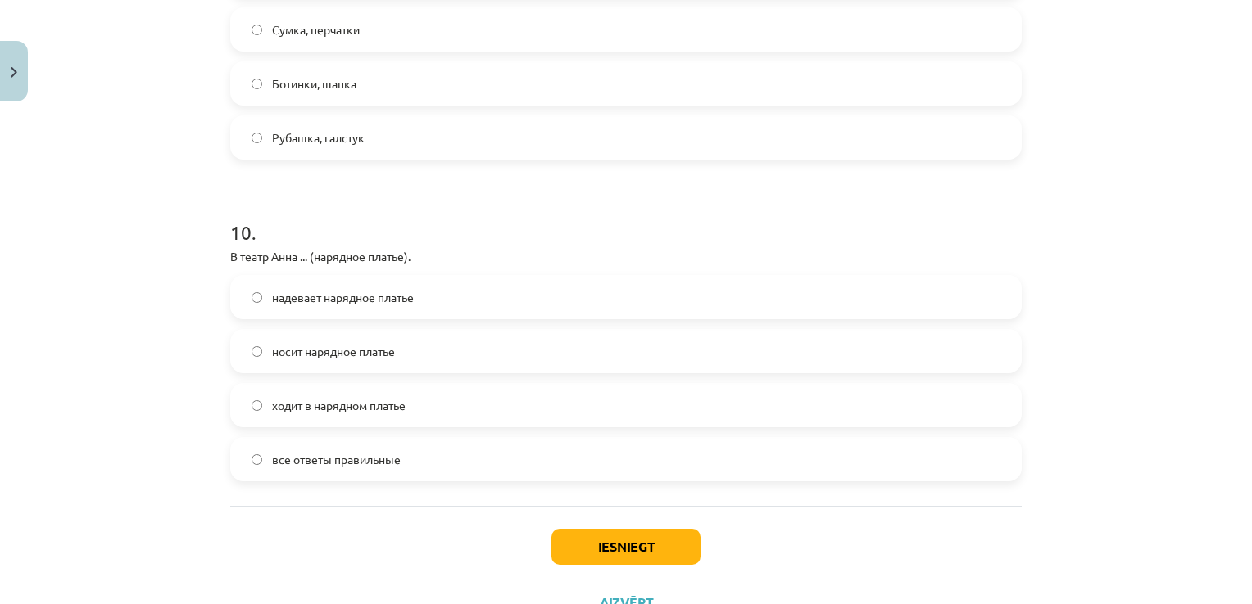
click at [300, 468] on label "все ответы правильные" at bounding box center [626, 459] width 788 height 41
click at [597, 542] on button "Iesniegt" at bounding box center [625, 547] width 149 height 36
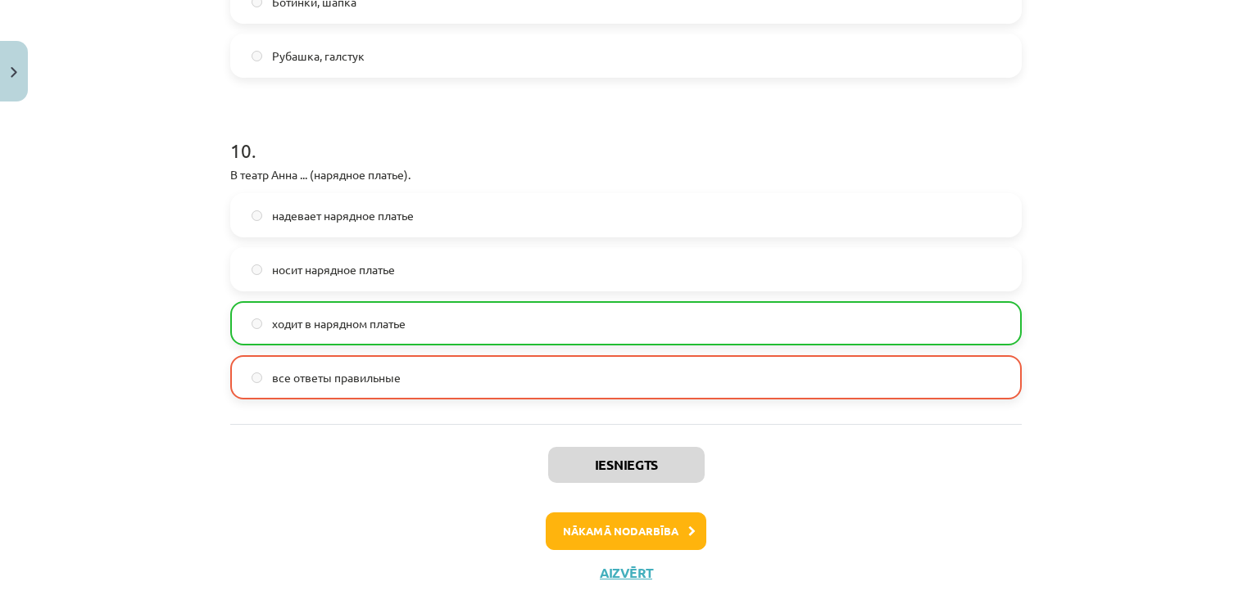
scroll to position [3148, 0]
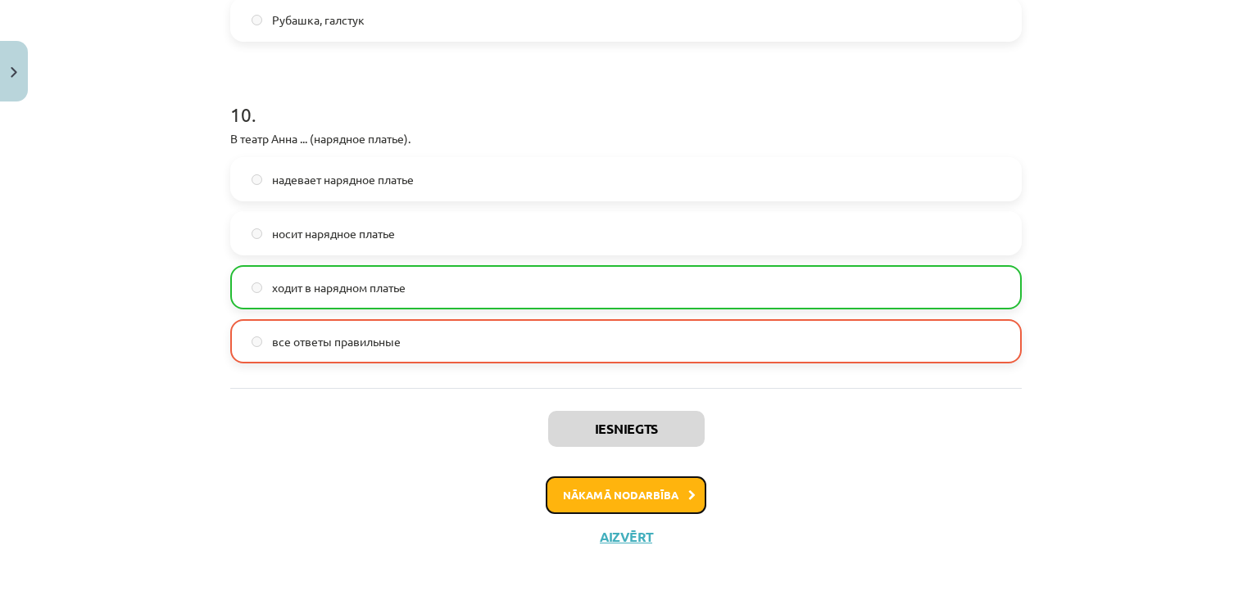
click at [586, 496] on button "Nākamā nodarbība" at bounding box center [625, 496] width 161 height 38
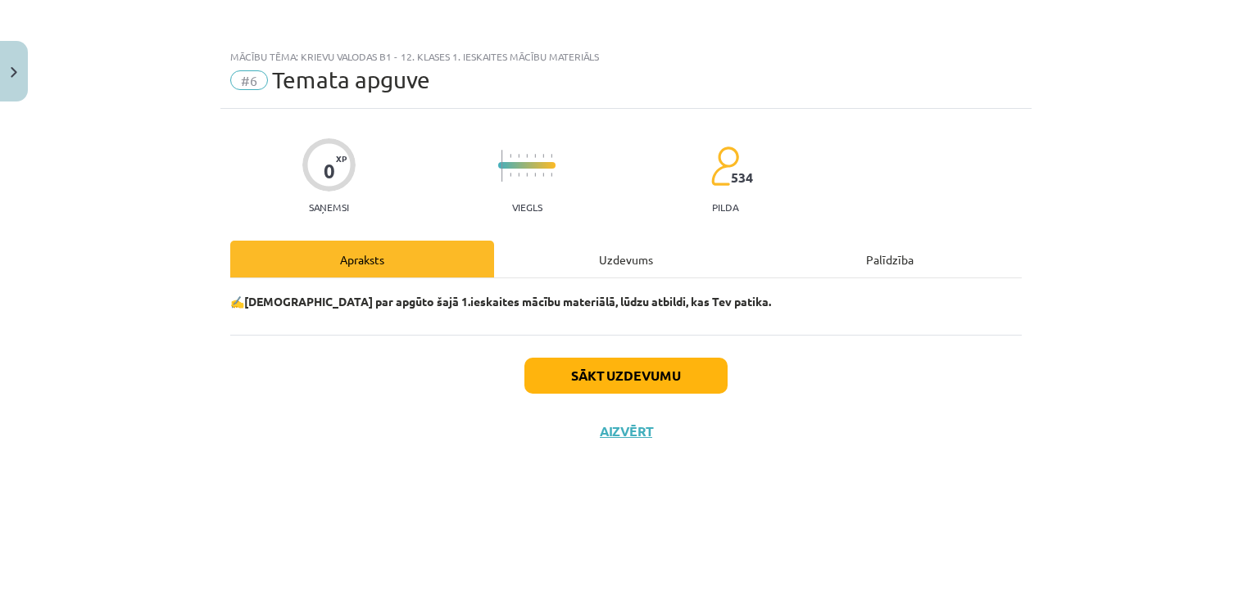
scroll to position [0, 0]
click at [574, 372] on button "Sākt uzdevumu" at bounding box center [625, 376] width 203 height 36
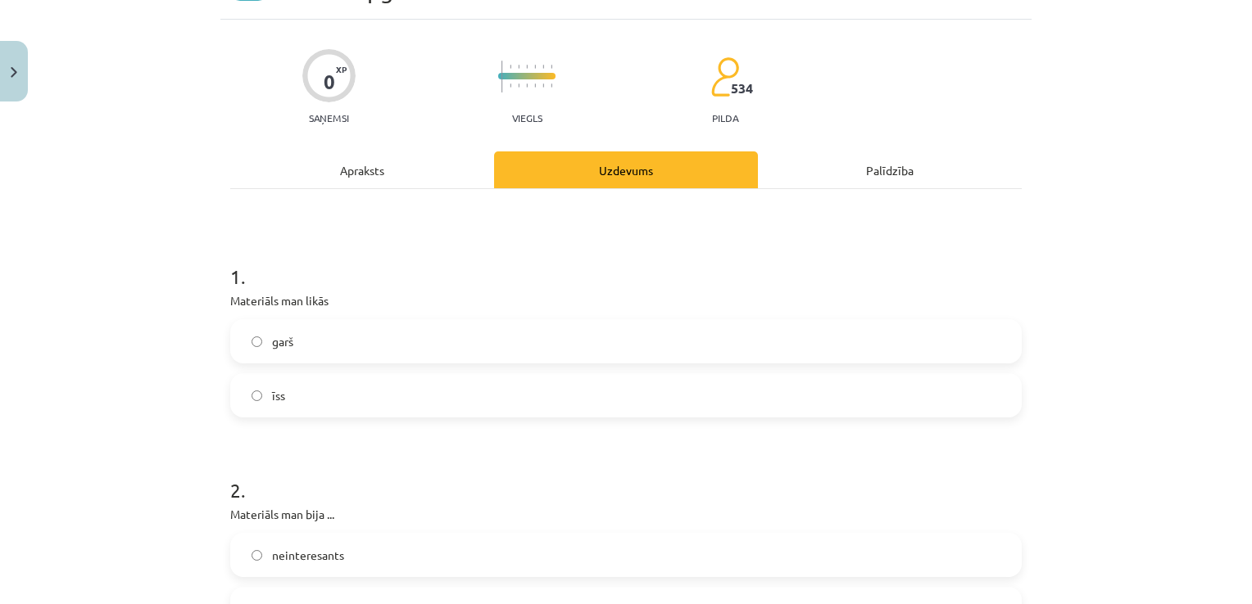
scroll to position [164, 0]
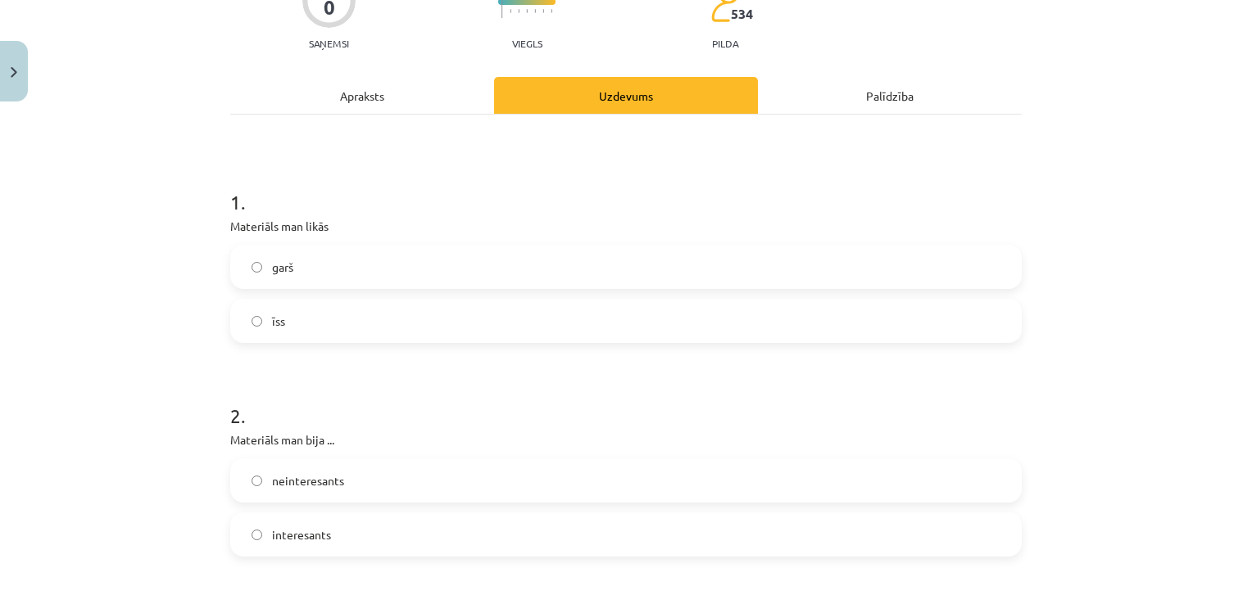
click at [319, 260] on label "garš" at bounding box center [626, 267] width 788 height 41
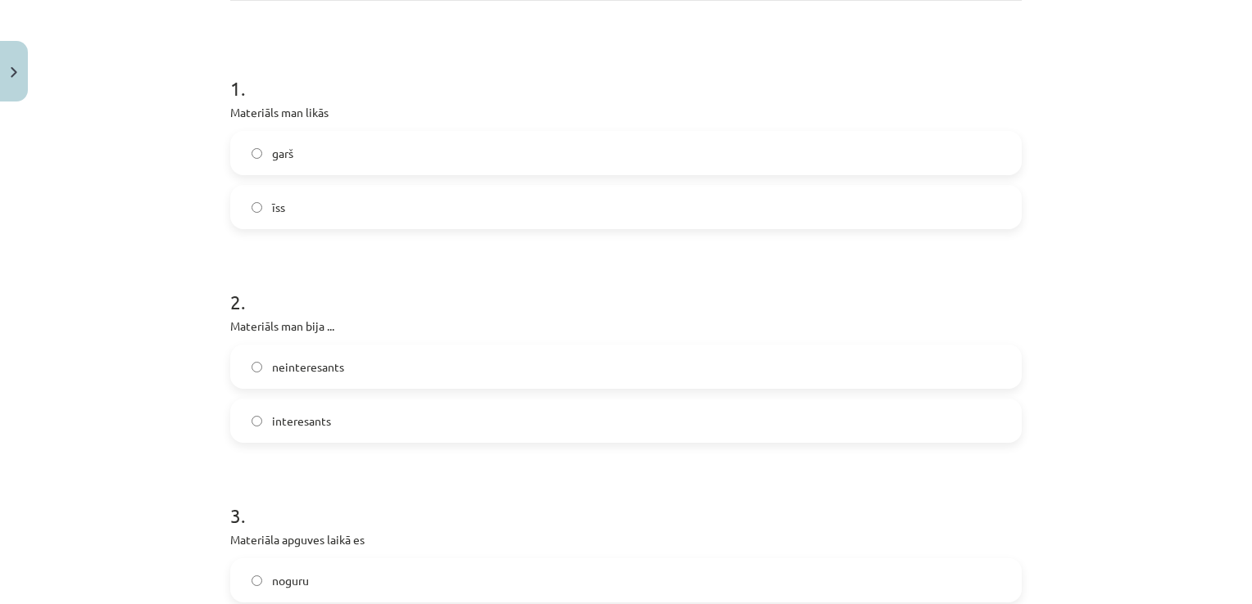
scroll to position [328, 0]
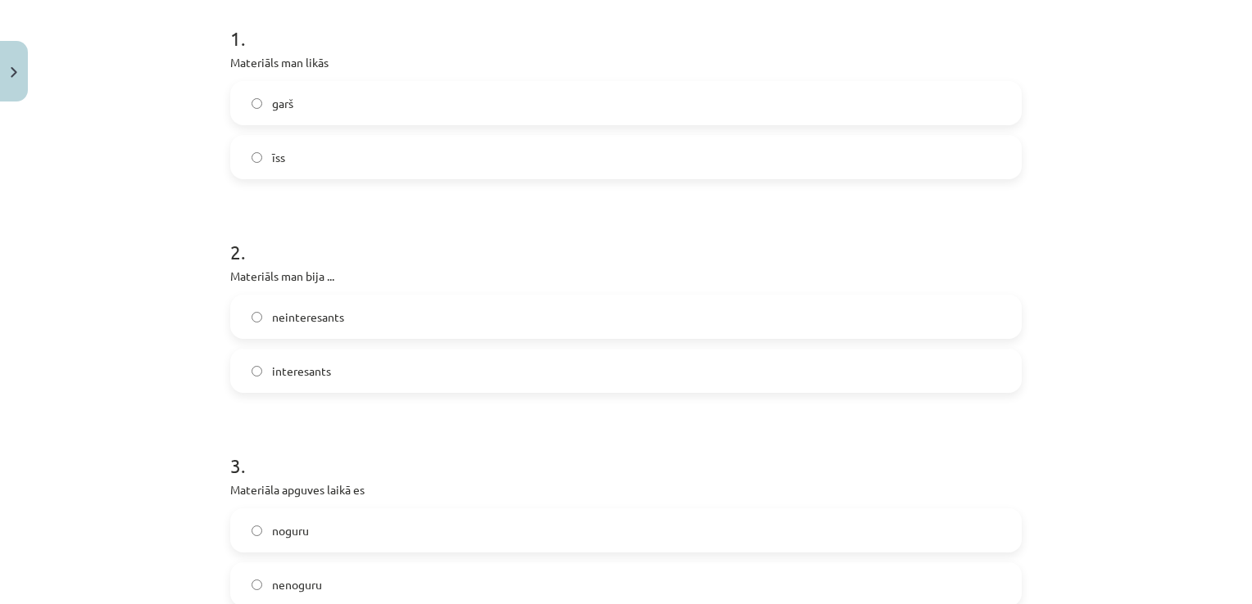
click at [301, 369] on span "interesants" at bounding box center [301, 371] width 59 height 17
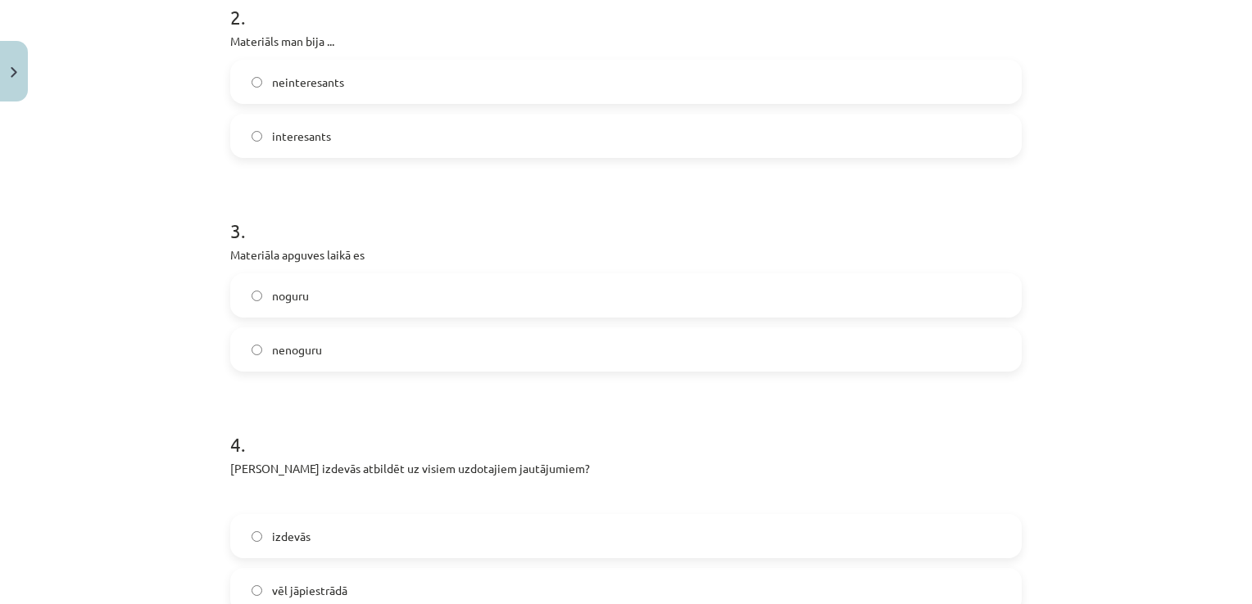
scroll to position [573, 0]
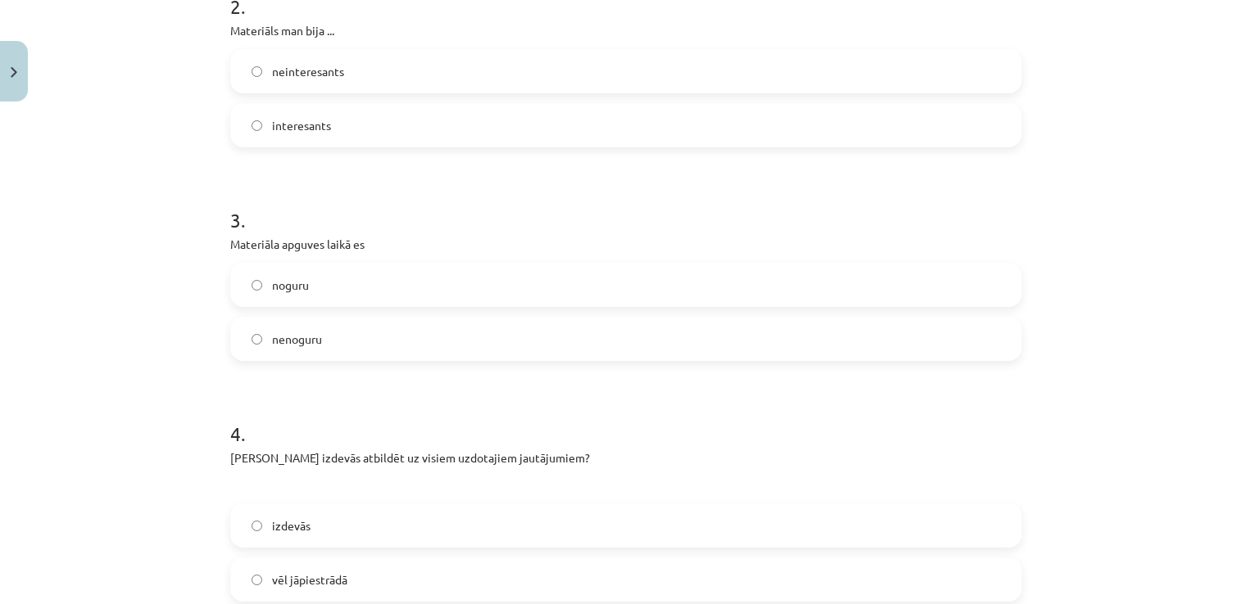
click at [300, 292] on span "noguru" at bounding box center [290, 285] width 37 height 17
click at [293, 331] on span "nenoguru" at bounding box center [297, 339] width 50 height 17
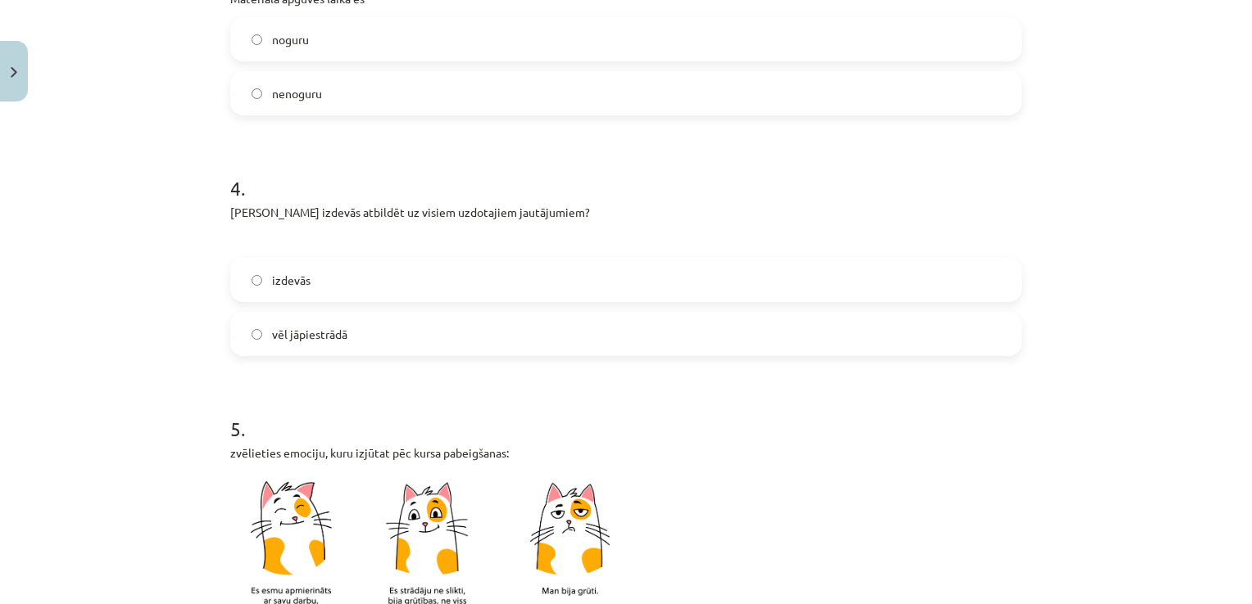
click at [292, 335] on span "vēl jāpiestrādā" at bounding box center [309, 334] width 75 height 17
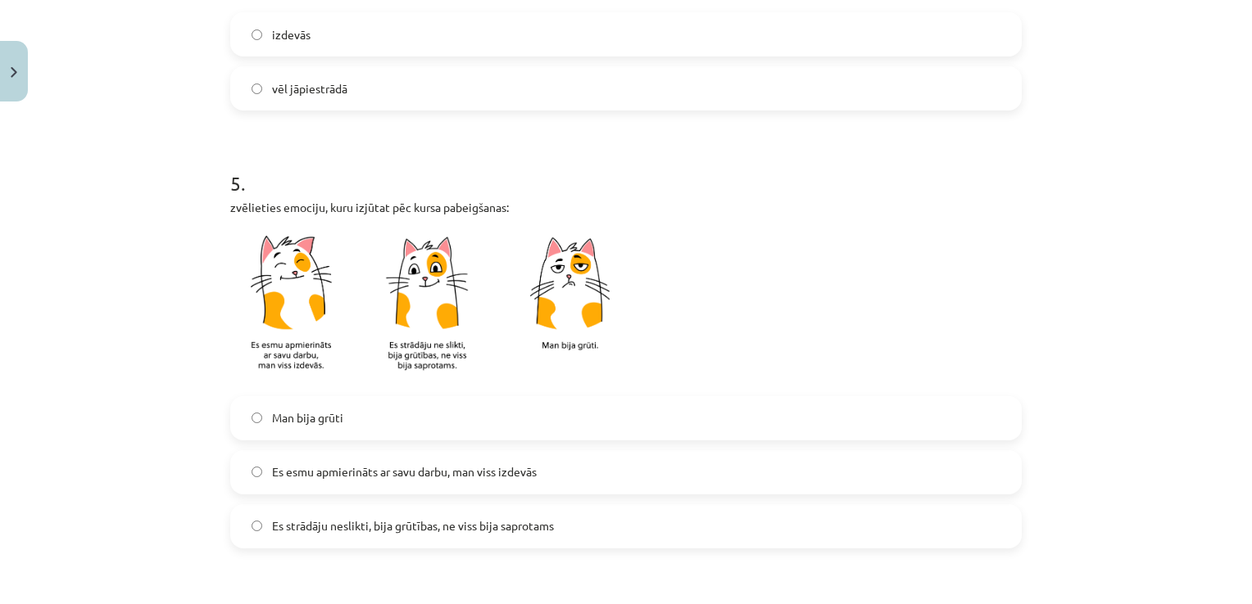
scroll to position [1147, 0]
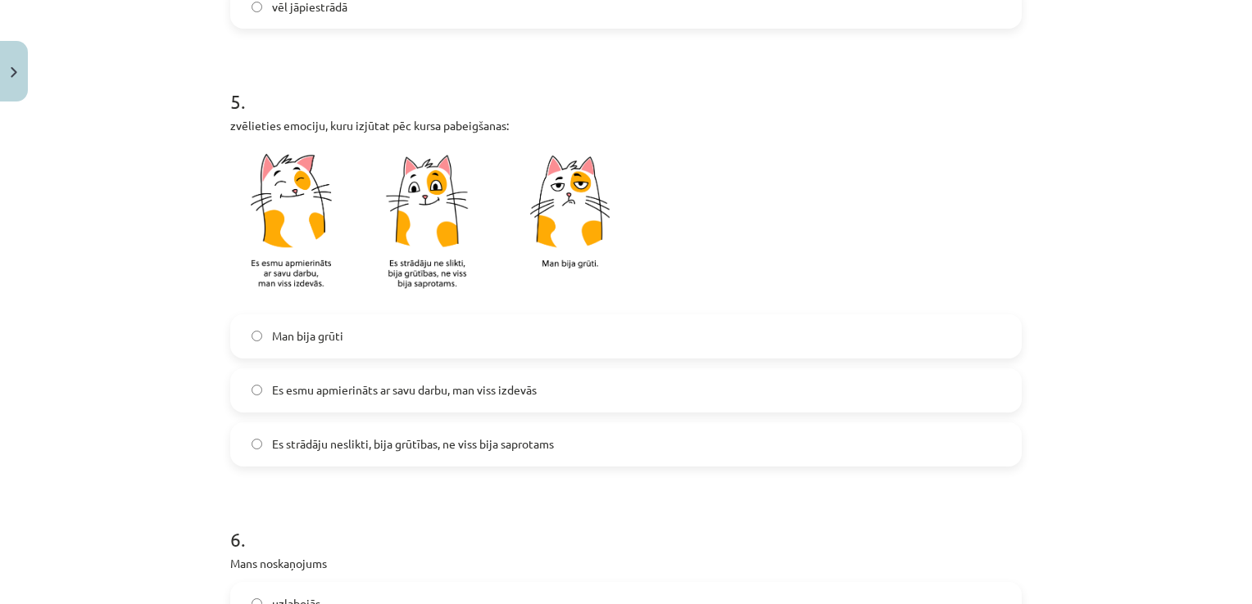
click at [287, 416] on div "Man bija grūti Es esmu apmierināts ar savu darbu, man viss izdevās Es strādāju …" at bounding box center [625, 391] width 791 height 152
click at [286, 436] on span "Es strādāju neslikti, bija grūtības, ne viss bija saprotams" at bounding box center [413, 444] width 282 height 17
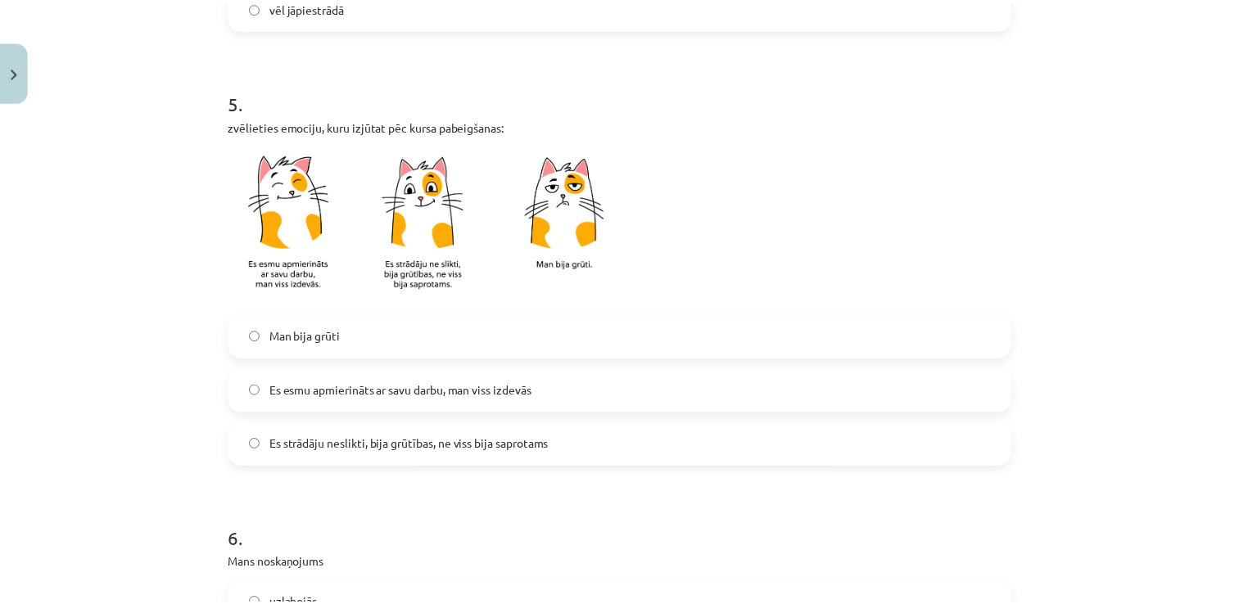
scroll to position [1411, 0]
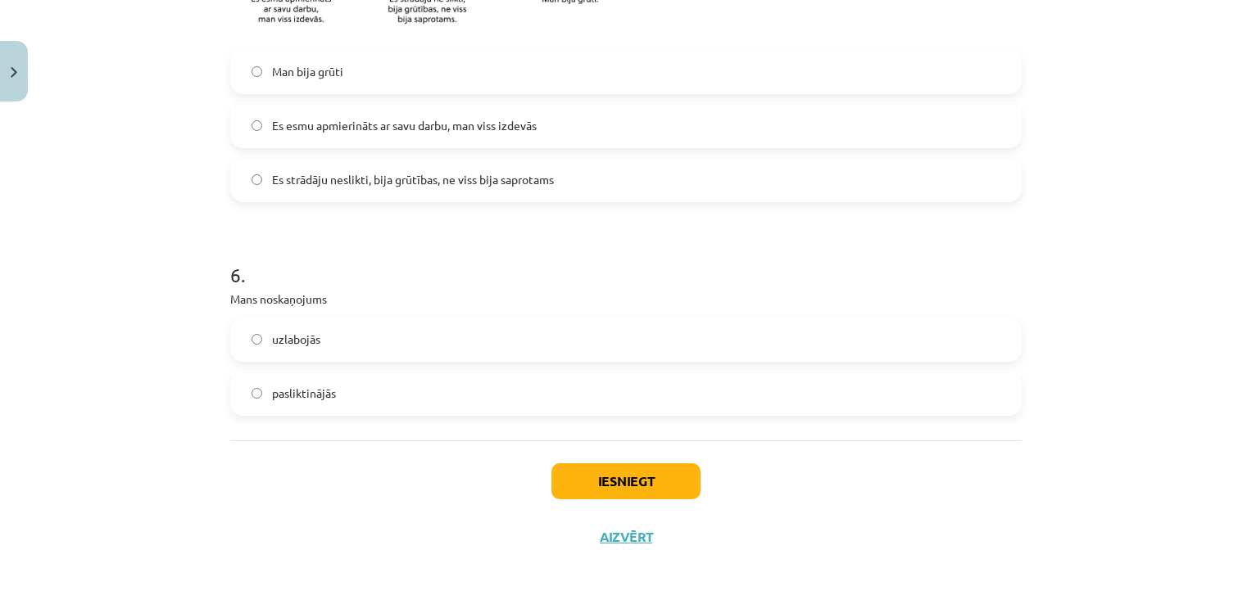
click at [301, 346] on span "uzlabojās" at bounding box center [296, 339] width 48 height 17
click at [603, 473] on button "Iesniegt" at bounding box center [625, 482] width 149 height 36
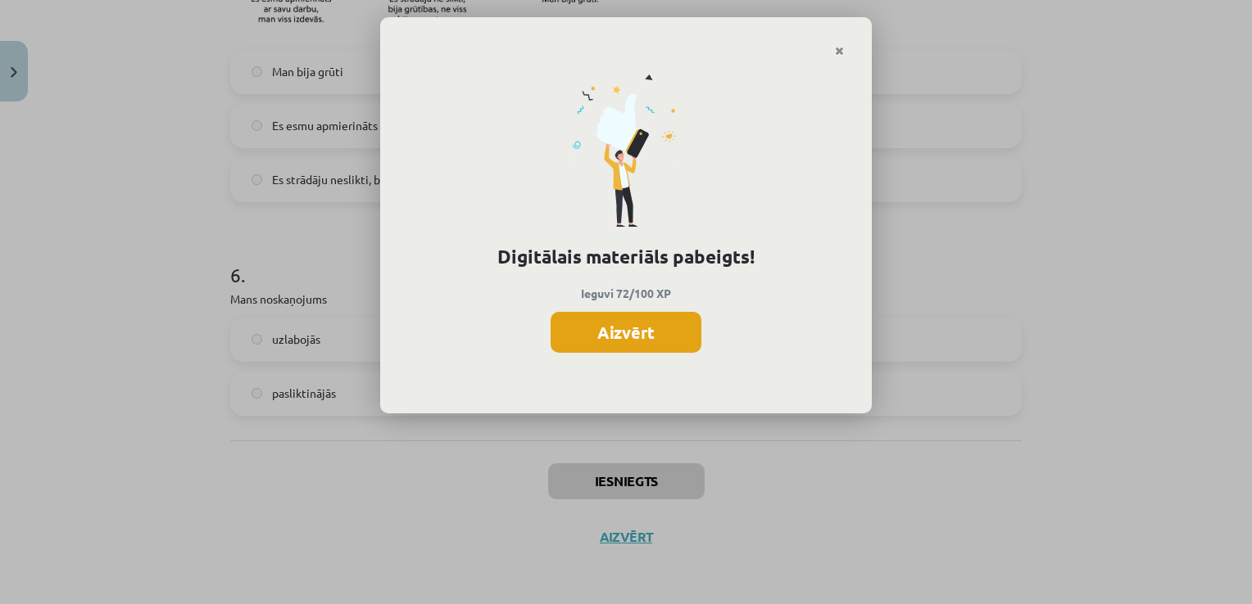
click at [629, 336] on button "Aizvērt" at bounding box center [625, 332] width 151 height 41
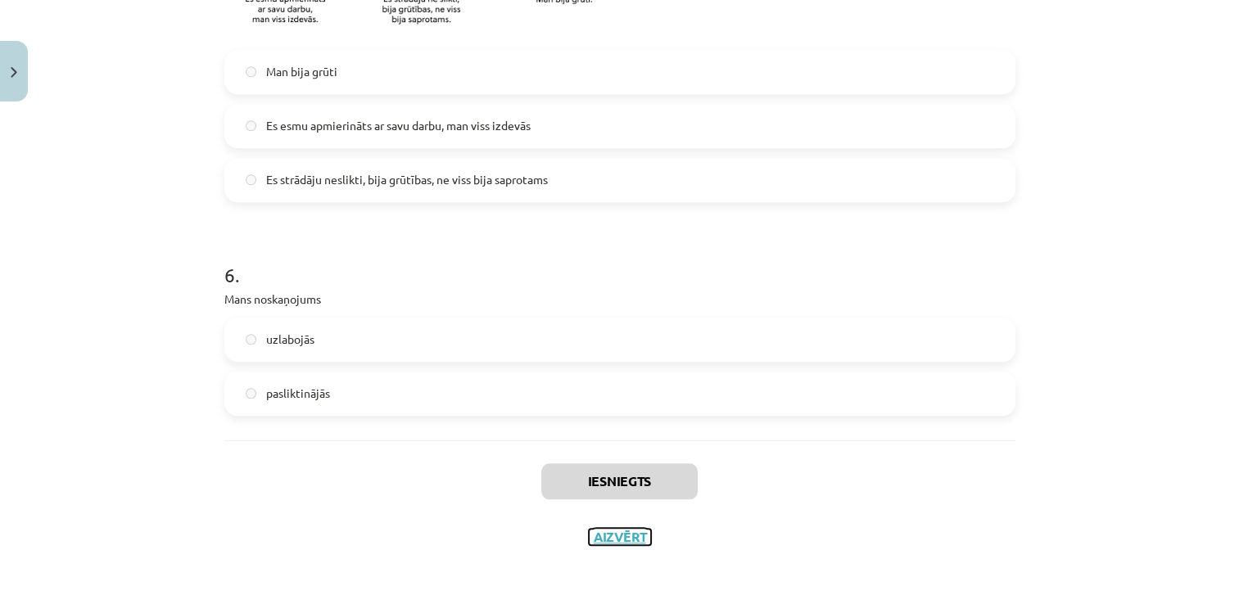
click at [608, 536] on button "Aizvērt" at bounding box center [620, 537] width 62 height 16
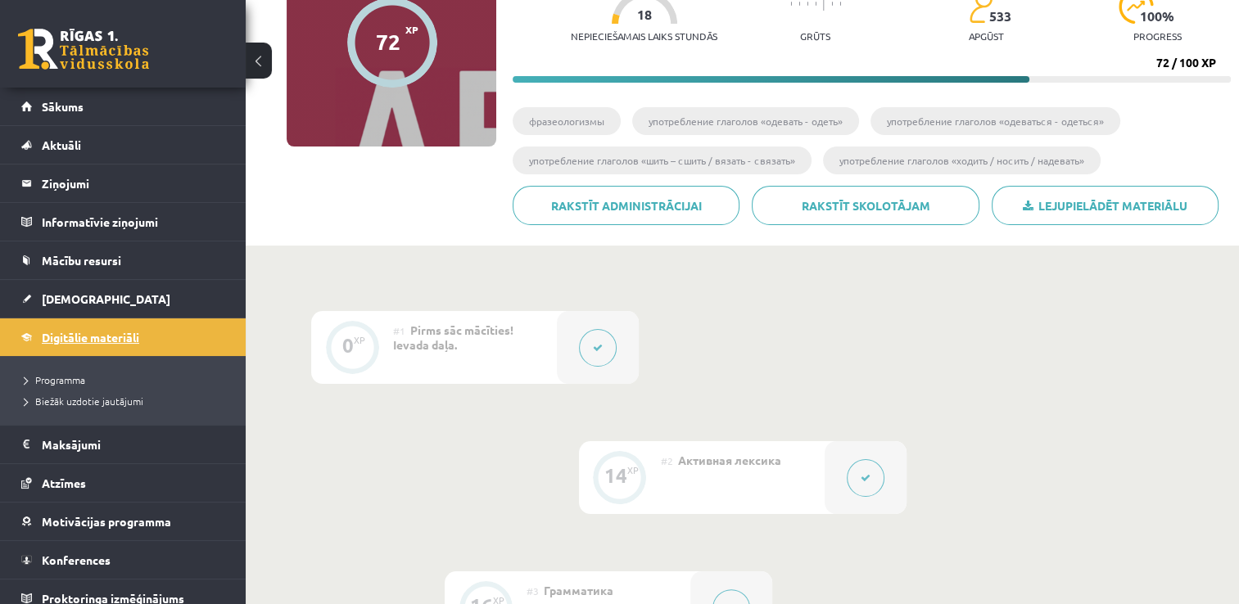
scroll to position [164, 0]
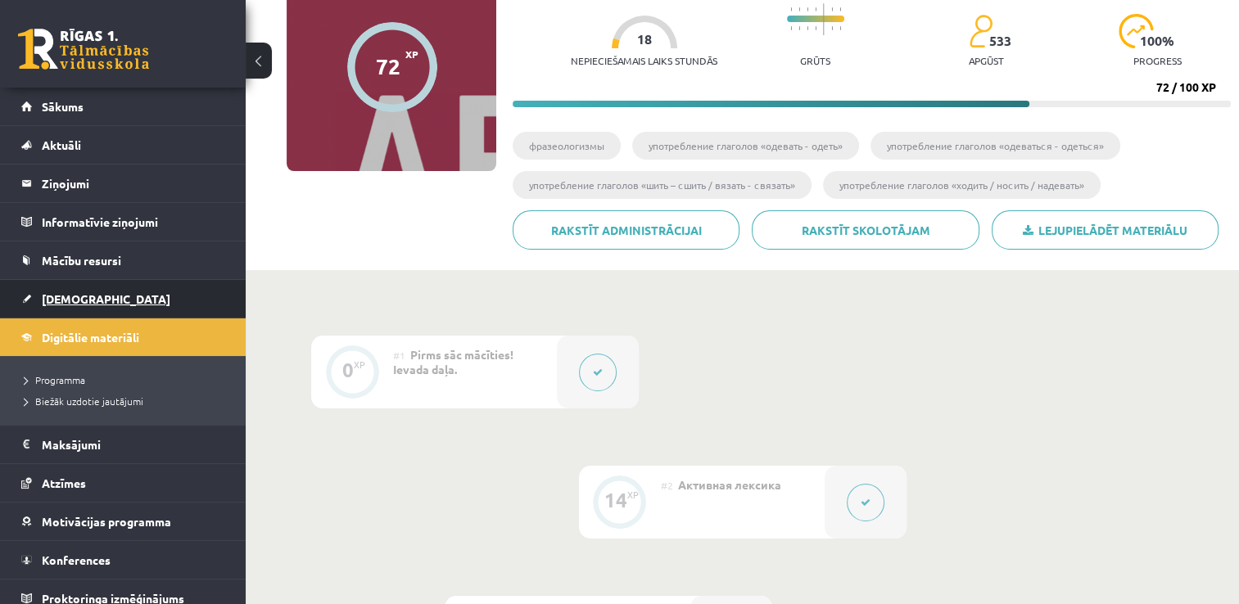
click at [79, 288] on link "[DEMOGRAPHIC_DATA]" at bounding box center [123, 299] width 204 height 38
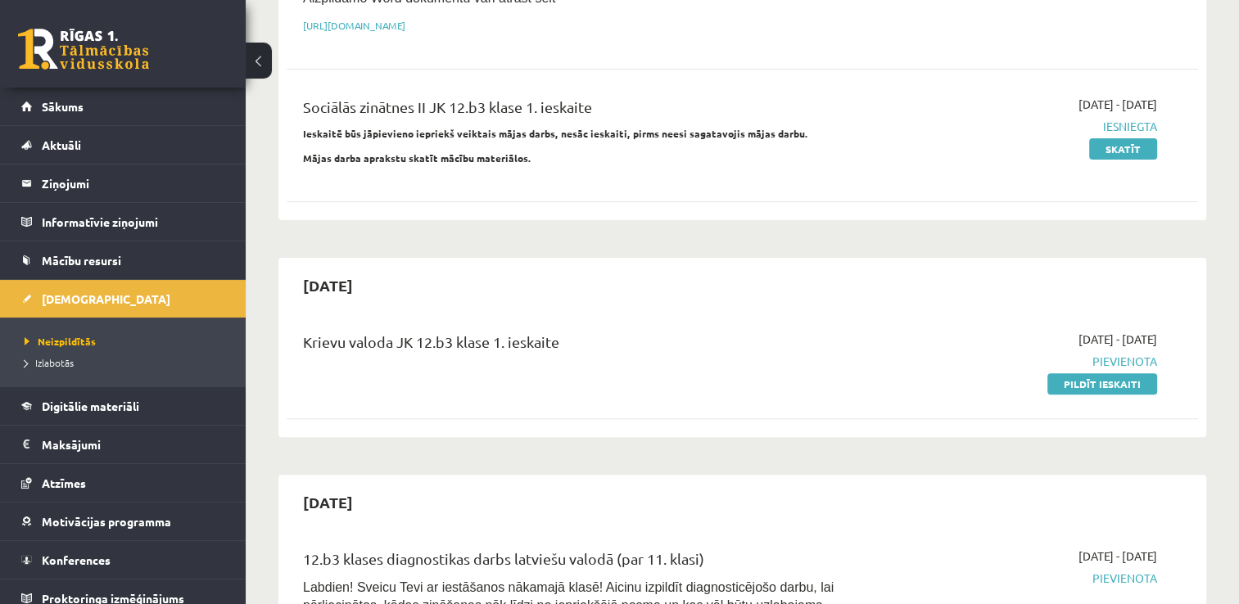
scroll to position [573, 0]
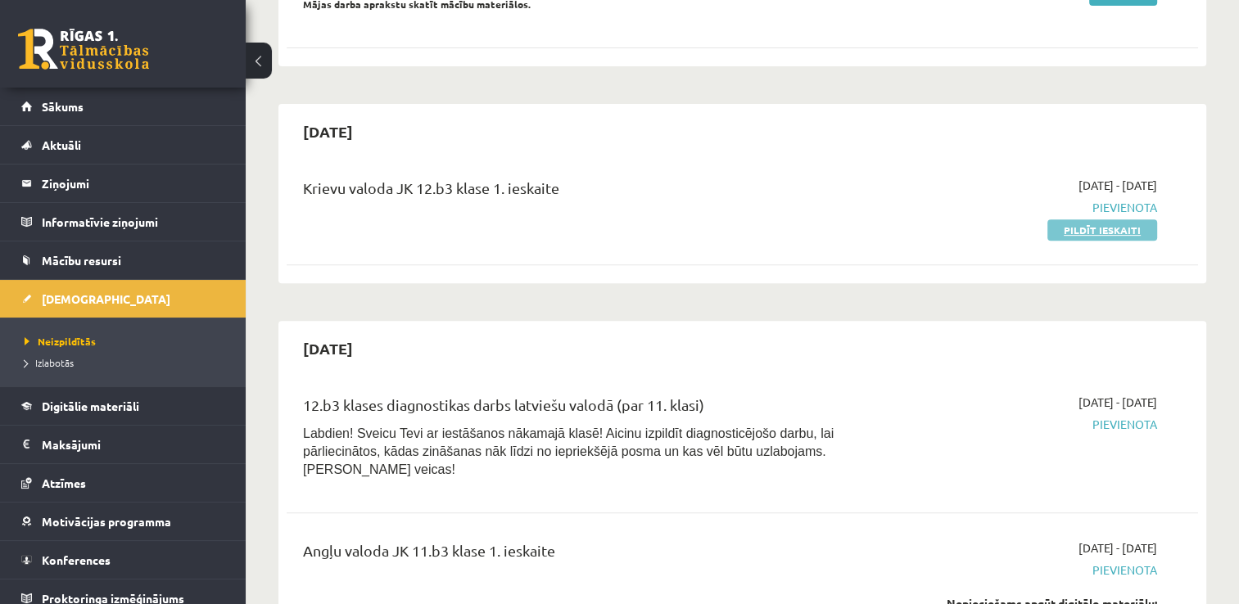
click at [1068, 220] on link "Pildīt ieskaiti" at bounding box center [1103, 230] width 110 height 21
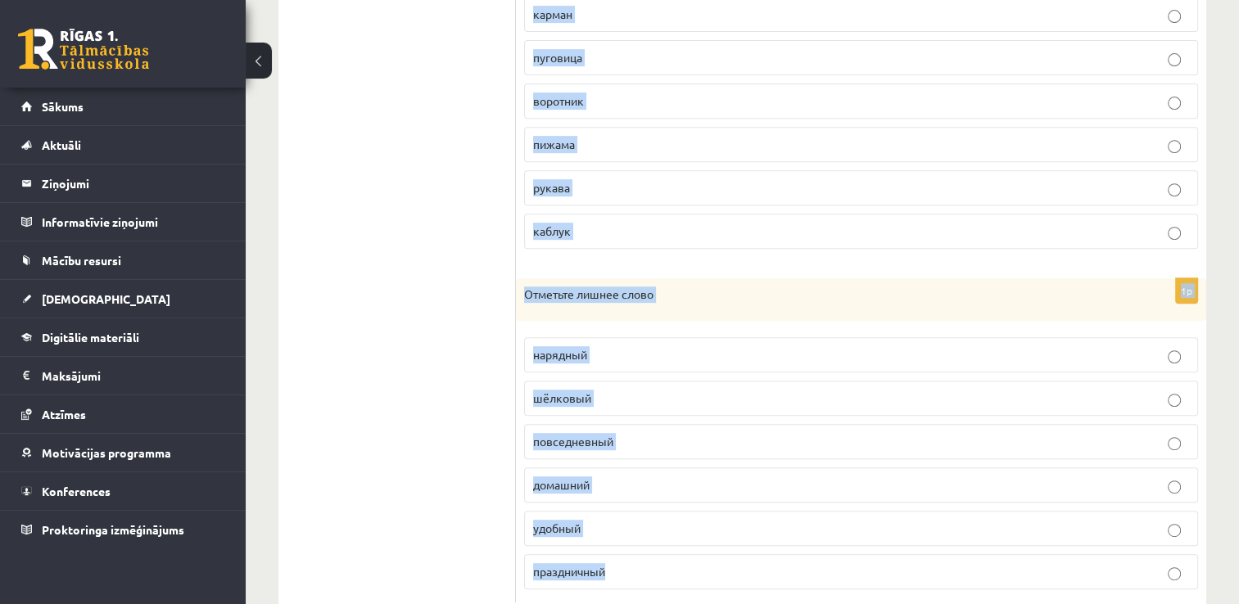
scroll to position [711, 0]
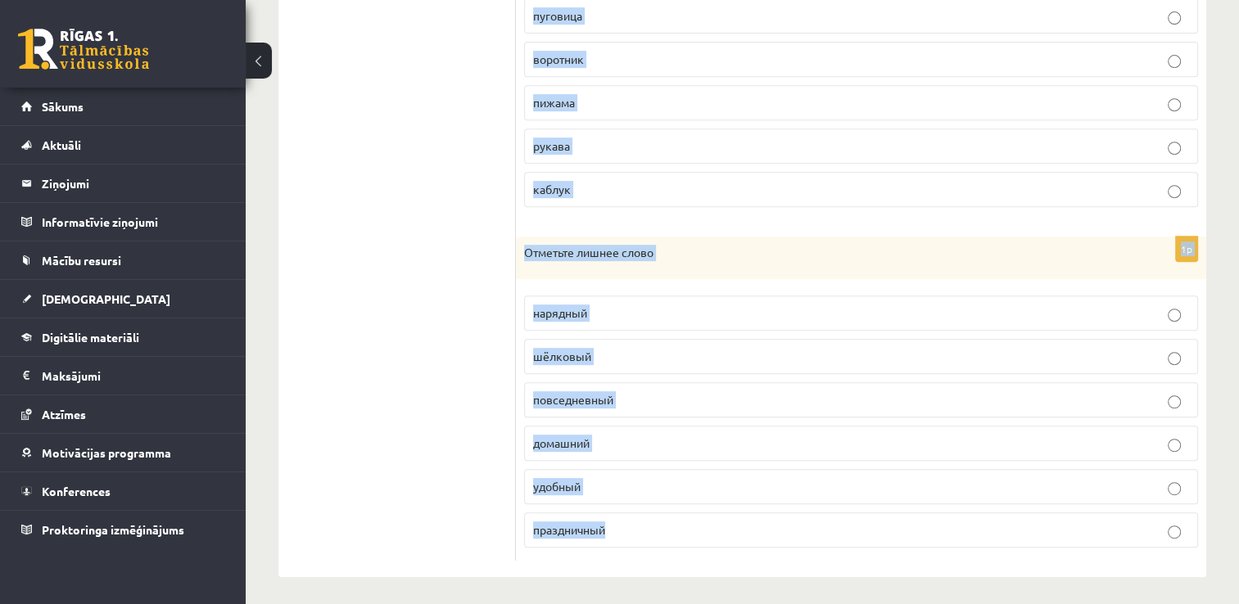
drag, startPoint x: 527, startPoint y: 162, endPoint x: 703, endPoint y: 592, distance: 464.4
copy form "Отметьте лишнее слово. платье юбка сапоги брюки блузка 1p Отметьте лишнее слово…"
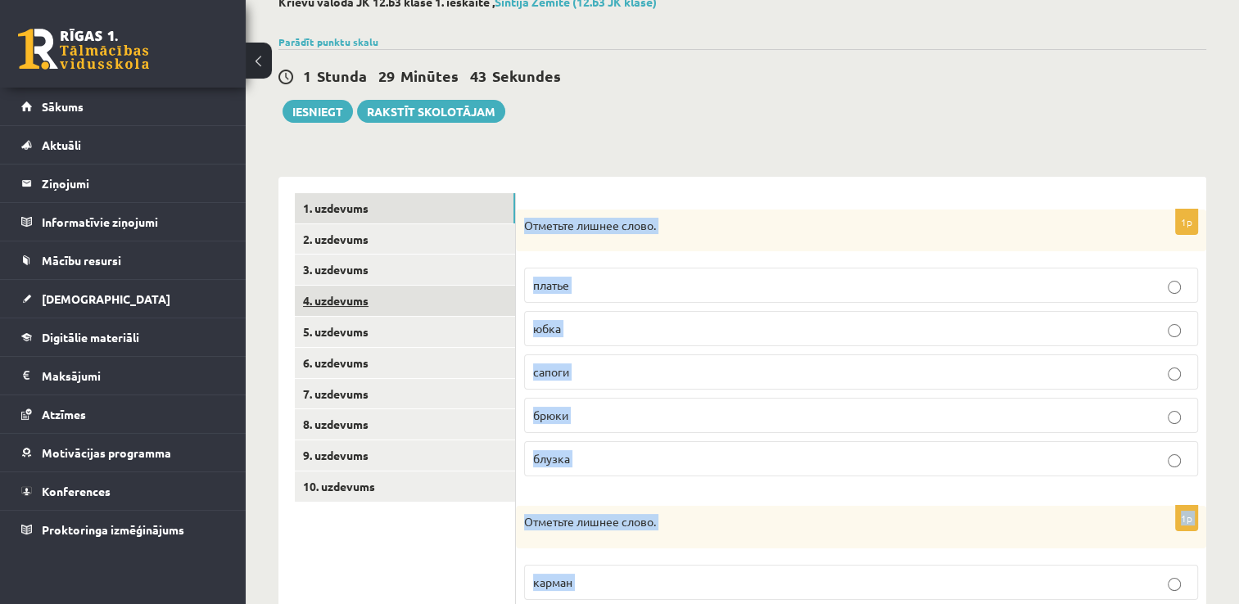
scroll to position [0, 0]
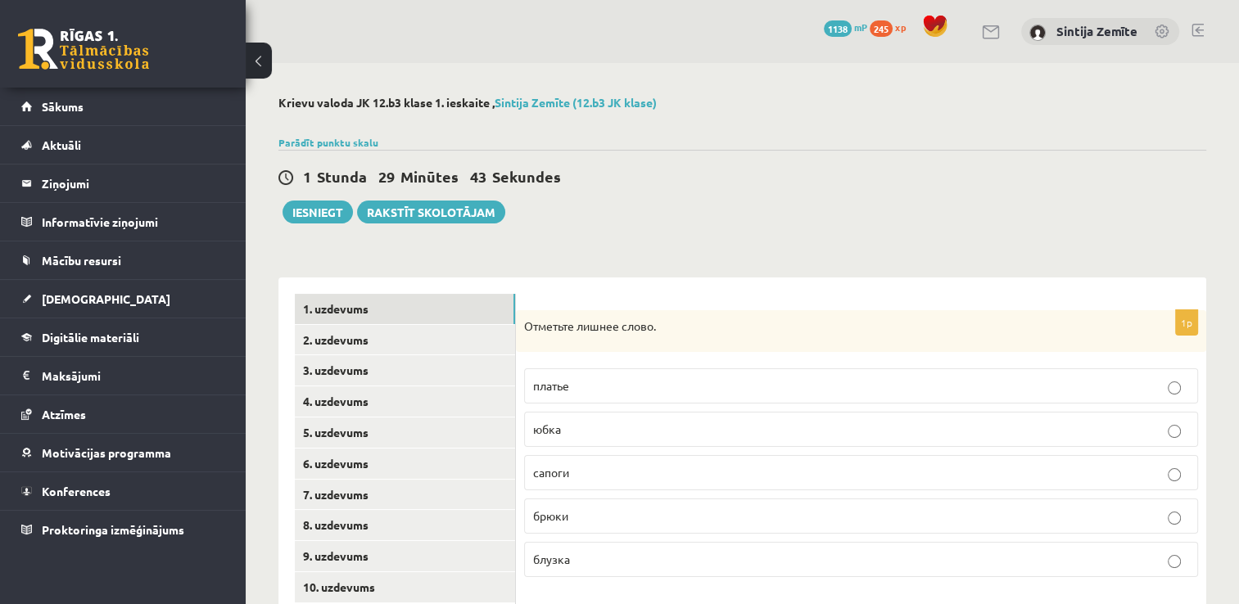
click at [665, 221] on div "1 Stunda 29 Minūtes 43 Sekundes Iesniegt Rakstīt skolotājam" at bounding box center [742, 187] width 928 height 74
drag, startPoint x: 653, startPoint y: 329, endPoint x: 506, endPoint y: 336, distance: 146.8
click at [555, 319] on p "Отметьте лишнее слово." at bounding box center [820, 327] width 592 height 16
click at [552, 328] on p "Отметьте лишнее слово." at bounding box center [820, 327] width 592 height 16
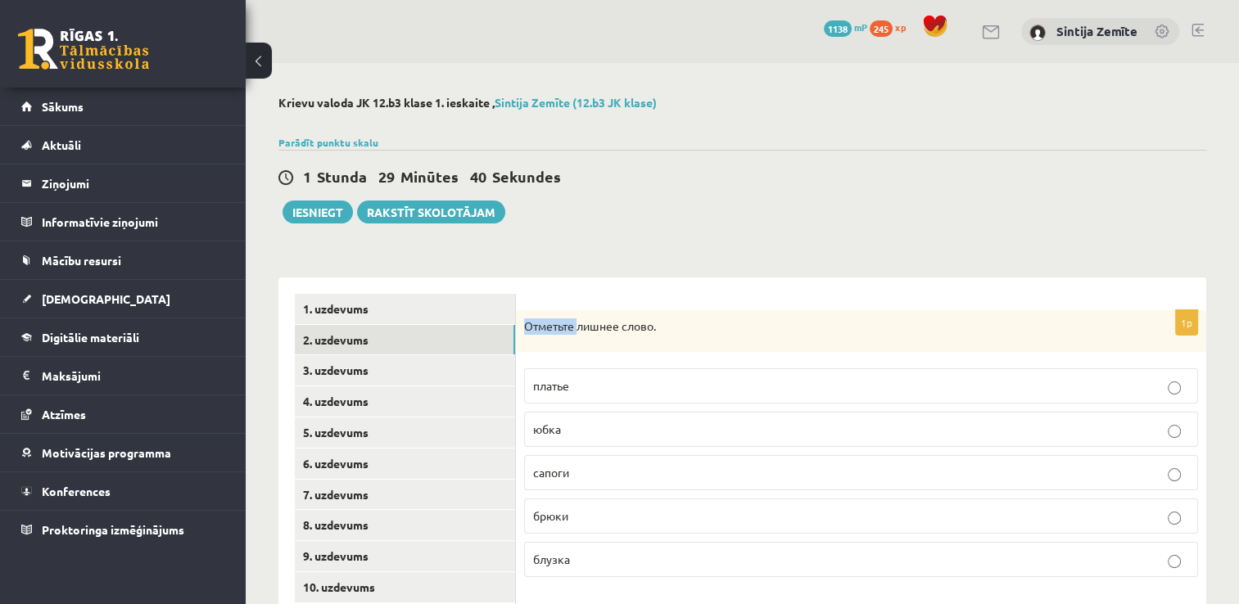
click at [552, 328] on p "Отметьте лишнее слово." at bounding box center [820, 327] width 592 height 16
click at [552, 325] on p "Отметьте лишнее слово." at bounding box center [820, 327] width 592 height 16
drag, startPoint x: 653, startPoint y: 328, endPoint x: 520, endPoint y: 329, distance: 132.7
click at [520, 329] on div "Отметьте лишнее слово." at bounding box center [861, 331] width 690 height 43
copy p "Отметьте лишнее слово"
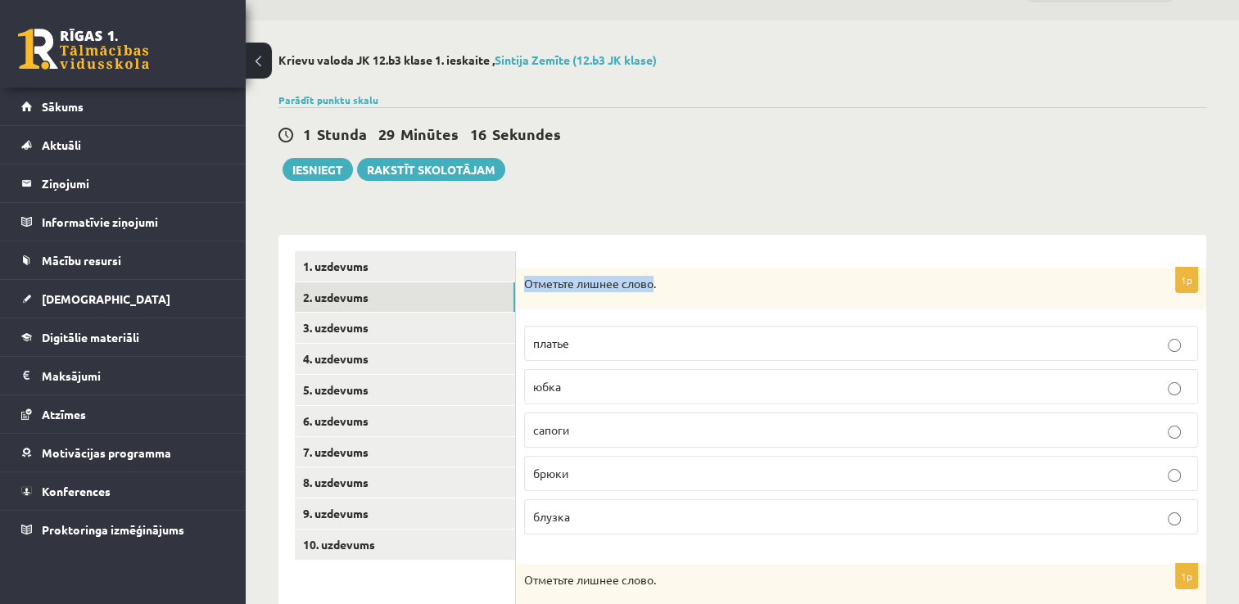
scroll to position [82, 0]
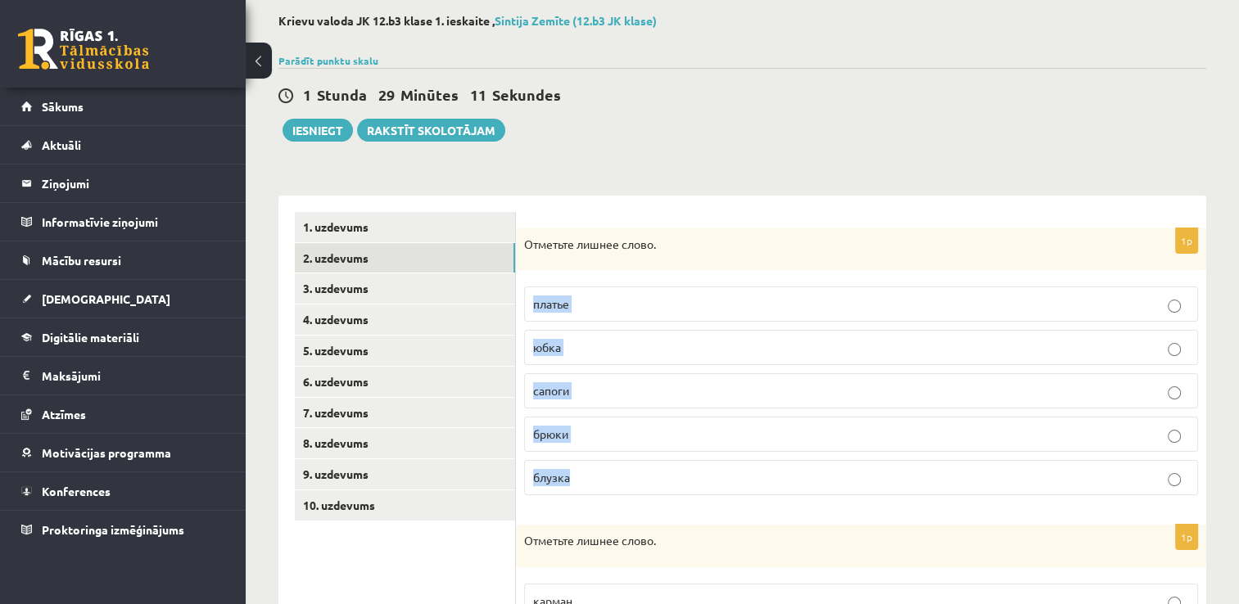
drag, startPoint x: 529, startPoint y: 305, endPoint x: 595, endPoint y: 468, distance: 176.4
click at [595, 468] on fieldset "платье юбка сапоги брюки блузка" at bounding box center [861, 389] width 674 height 222
copy fieldset "платье юбка сапоги брюки блузка"
click at [625, 394] on p "сапоги" at bounding box center [861, 390] width 656 height 17
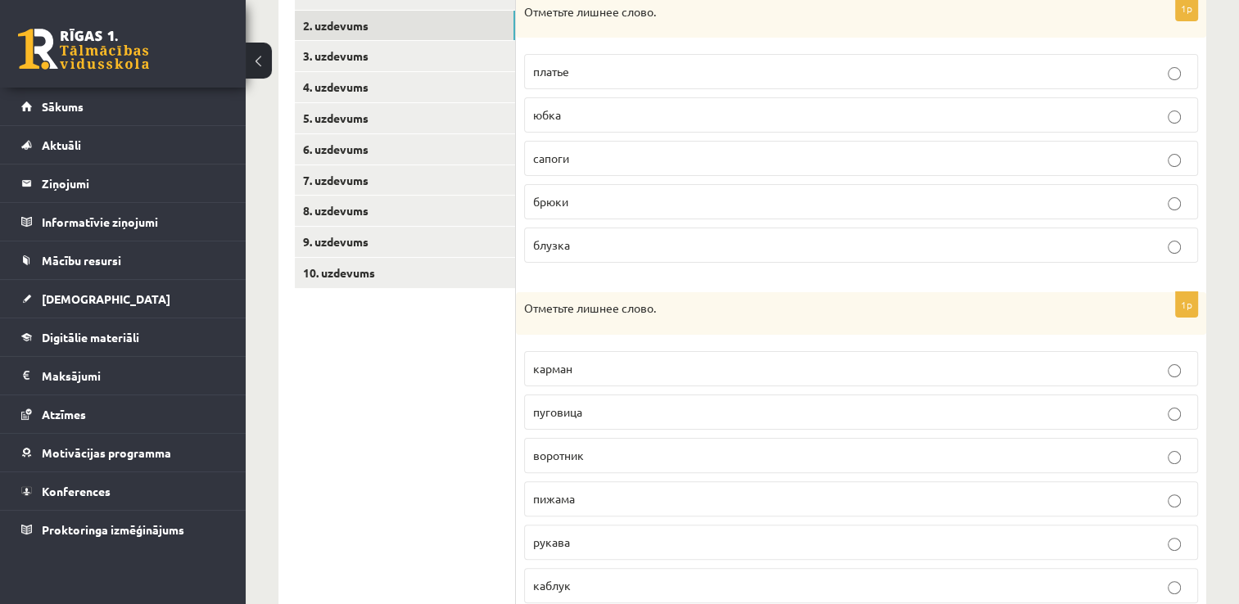
scroll to position [410, 0]
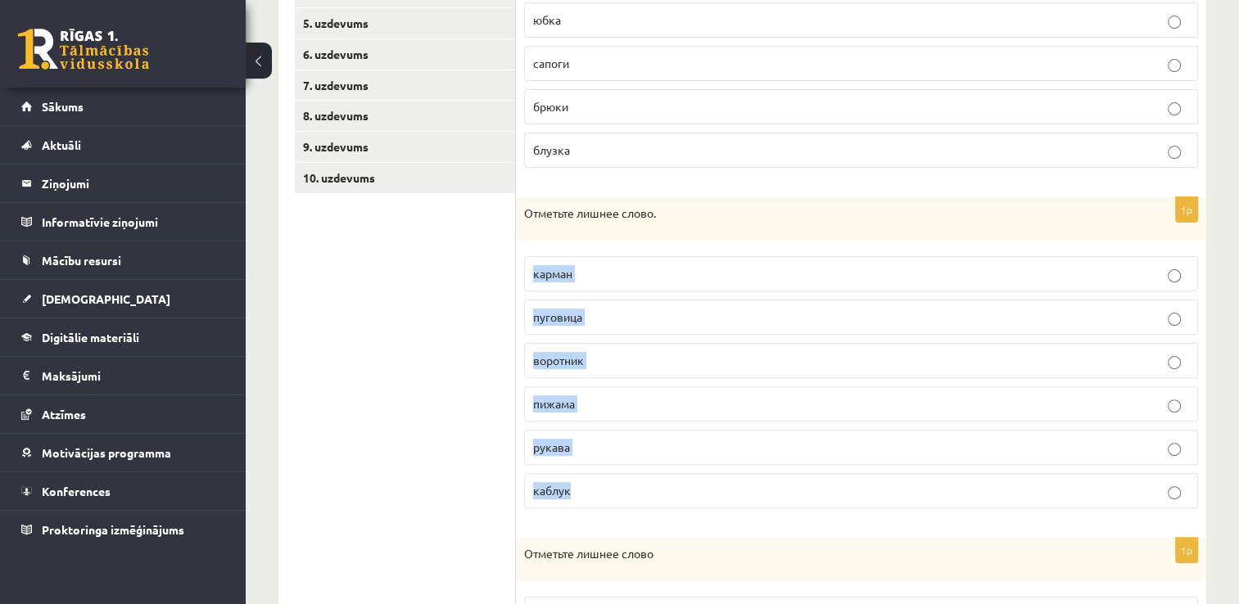
drag, startPoint x: 533, startPoint y: 270, endPoint x: 595, endPoint y: 482, distance: 220.3
click at [595, 482] on fieldset "карман пуговица воротник пижама рукава каблук" at bounding box center [861, 380] width 674 height 265
copy fieldset "карман пуговица воротник пижама рукава каблук"
click at [473, 385] on ul "1. uzdevums 2. uzdevums 3. uzdevums 4. uzdevums 5. uzdevums 6. uzdevums 7. uzde…" at bounding box center [405, 374] width 221 height 978
click at [557, 397] on span "пижама" at bounding box center [554, 403] width 42 height 15
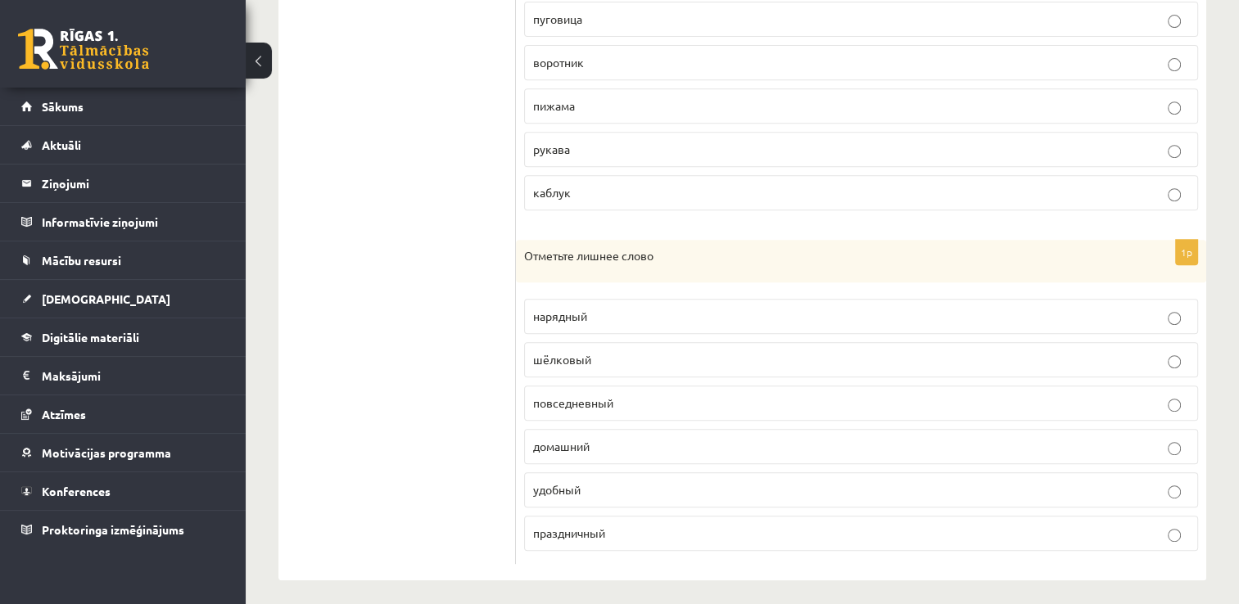
scroll to position [711, 0]
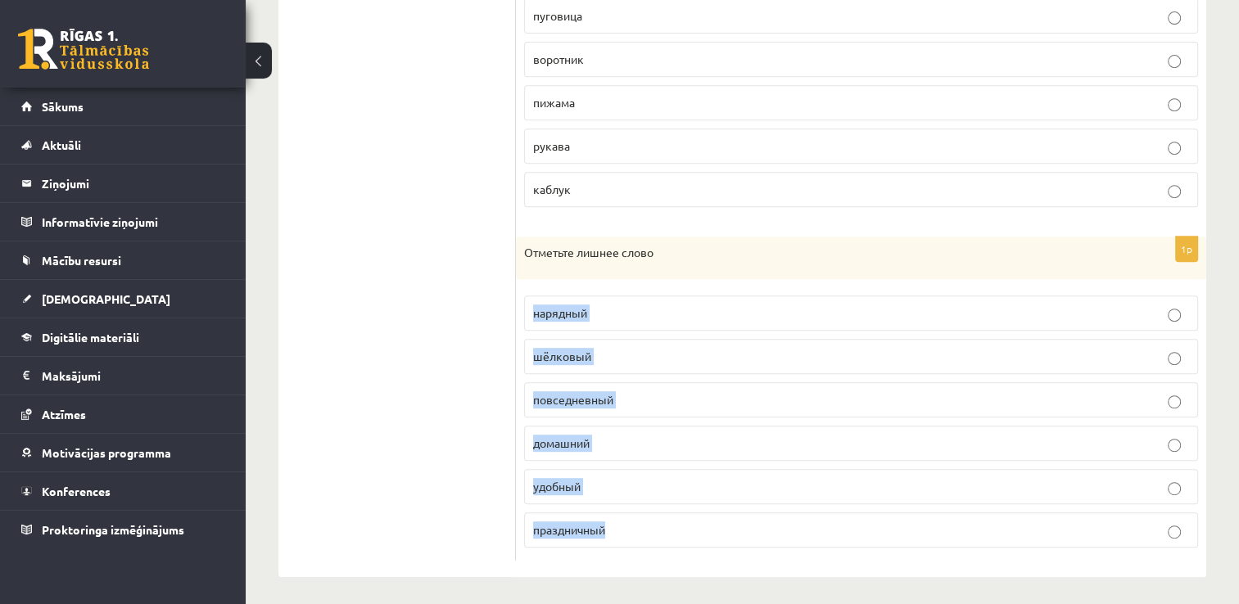
drag, startPoint x: 534, startPoint y: 311, endPoint x: 620, endPoint y: 506, distance: 213.1
click at [620, 506] on fieldset "нарядный шёлковый повседневный домашний удобный праздничный" at bounding box center [861, 419] width 674 height 265
copy fieldset "нарядный шёлковый повседневный домашний удобный праздничный"
click at [632, 362] on label "шёлковый" at bounding box center [861, 356] width 674 height 35
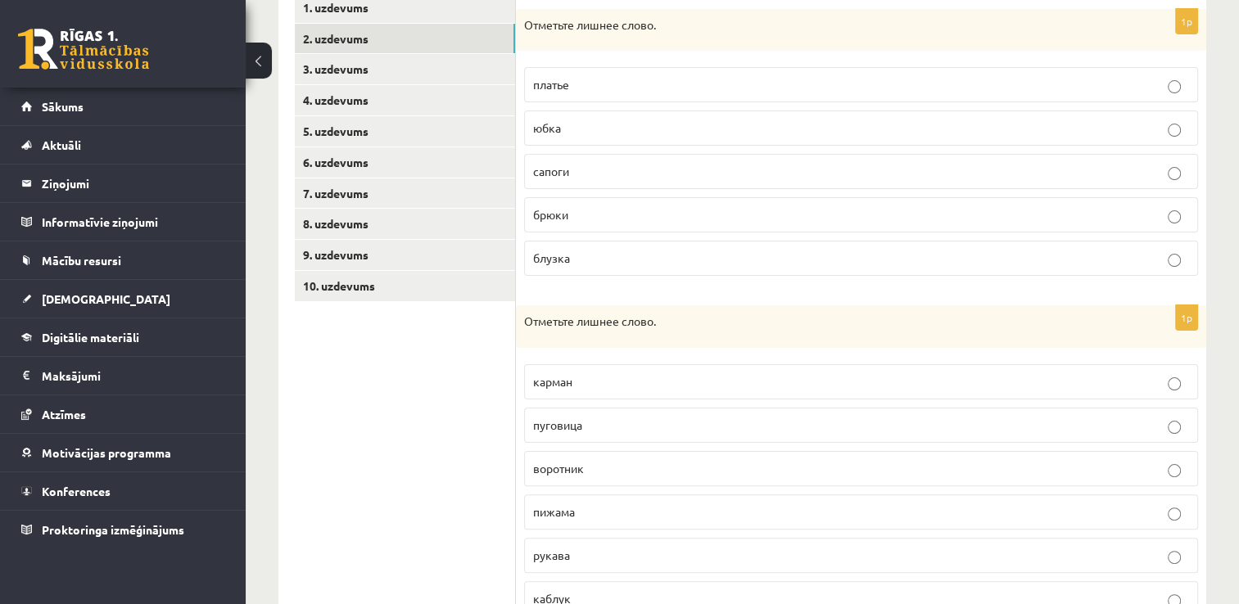
scroll to position [0, 0]
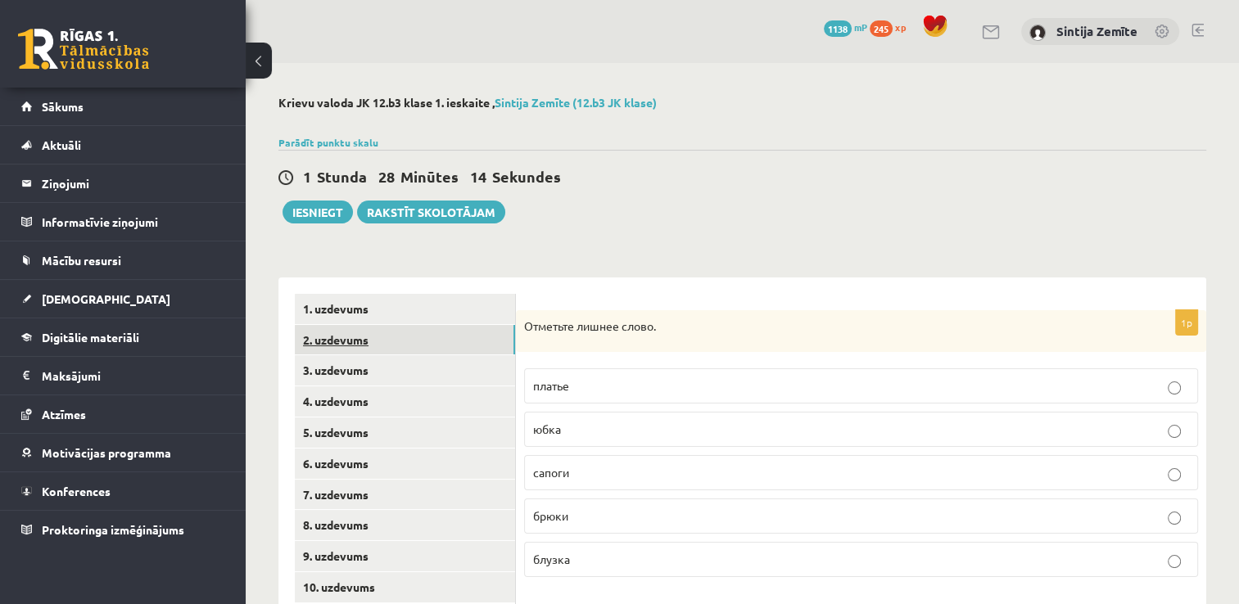
click at [332, 336] on link "2. uzdevums" at bounding box center [405, 340] width 220 height 30
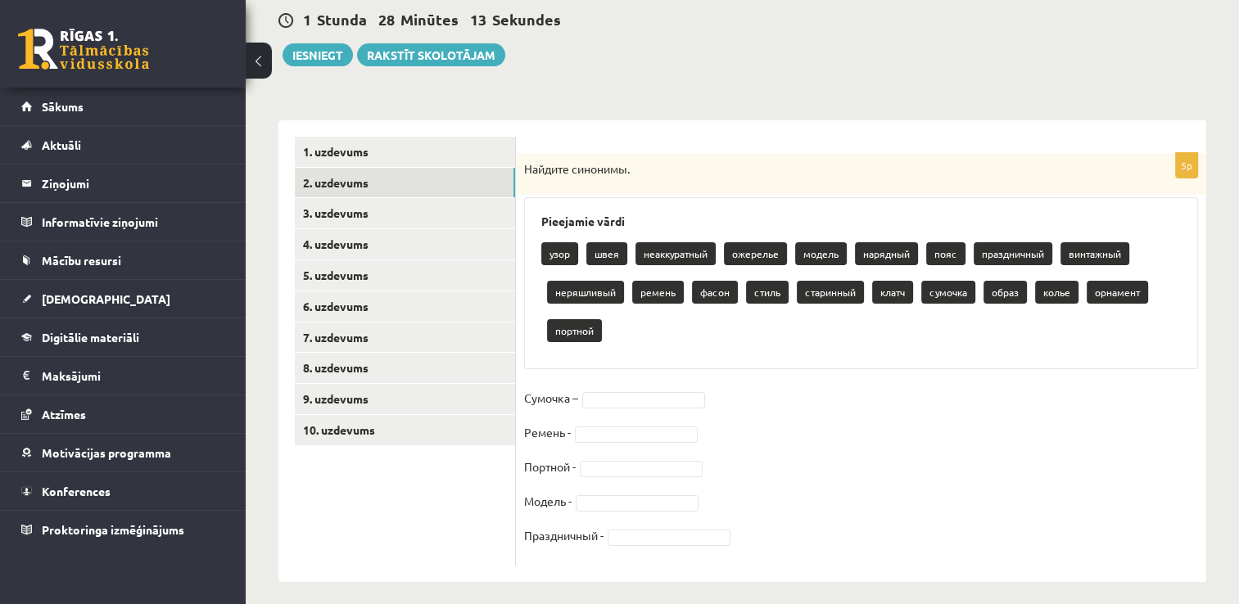
scroll to position [164, 0]
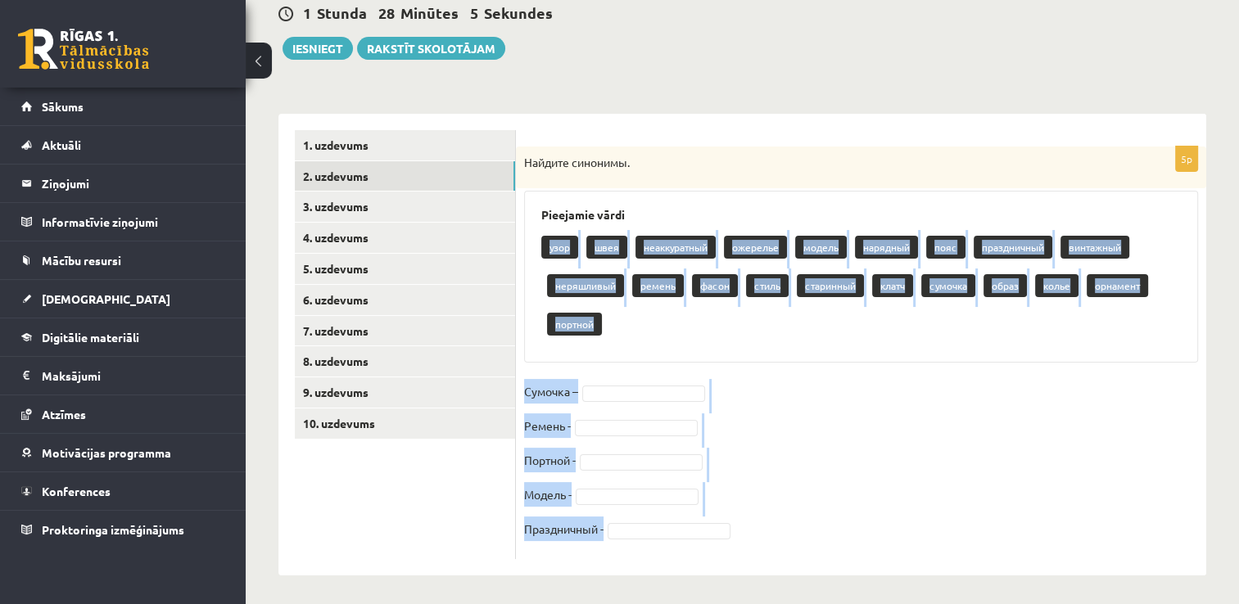
drag, startPoint x: 527, startPoint y: 238, endPoint x: 726, endPoint y: 549, distance: 369.0
click at [726, 549] on div "5p Найдите синонимы. Pieejamie vārdi узор швея неаккуратный ожерелье модель нар…" at bounding box center [861, 353] width 690 height 413
copy div "узор швея неаккуратный ожерелье модель нарядный пояс праздничный винтажный неря…"
click at [865, 416] on fieldset "Сумочка – Ремень - Портной - Модель - Праздничный -" at bounding box center [861, 465] width 674 height 172
drag, startPoint x: 524, startPoint y: 161, endPoint x: 731, endPoint y: 536, distance: 428.9
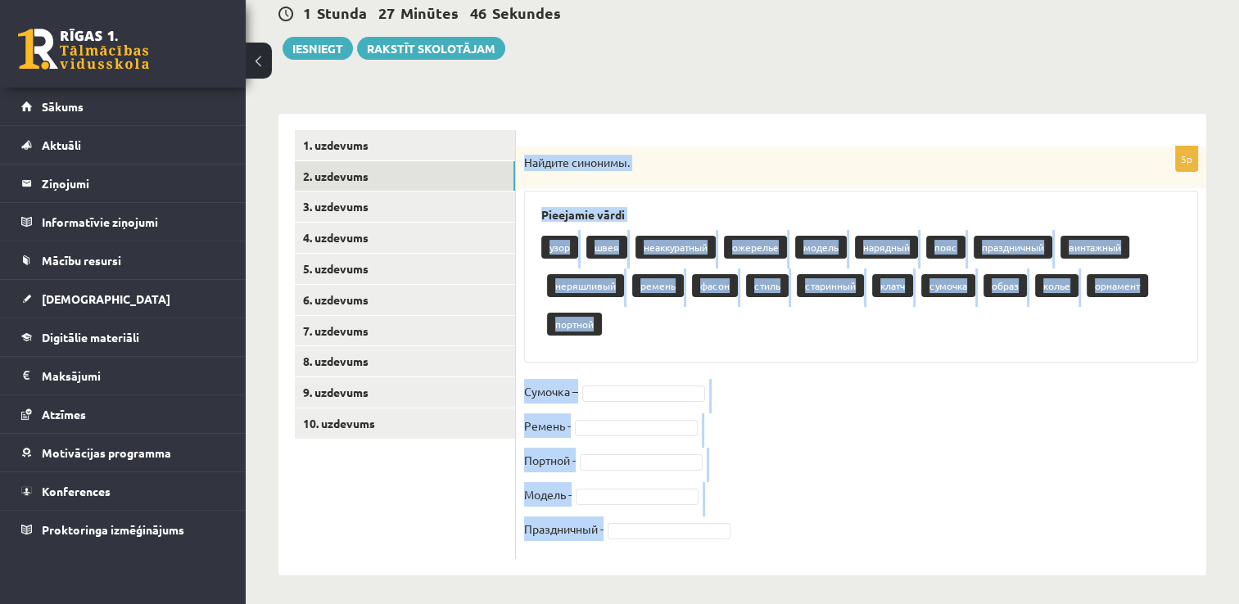
click at [727, 540] on div "5p Найдите синонимы. Pieejamie vārdi узор швея неаккуратный ожерелье модель нар…" at bounding box center [861, 353] width 690 height 413
copy div "Найдите синонимы. Pieejamie vārdi узор швея неаккуратный ожерелье модель нарядн…"
click at [867, 407] on fieldset "Сумочка – Ремень - Портной - Модель - Праздничный -" at bounding box center [861, 465] width 674 height 172
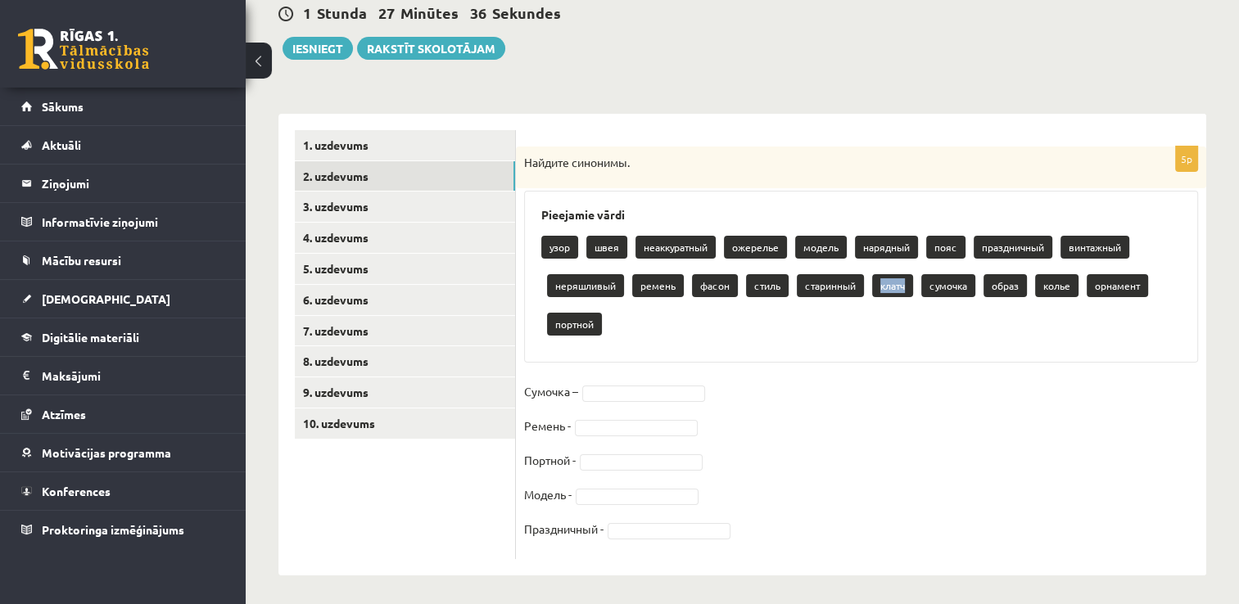
drag, startPoint x: 904, startPoint y: 283, endPoint x: 878, endPoint y: 283, distance: 26.2
click at [878, 283] on p "клатч" at bounding box center [892, 285] width 41 height 23
copy p "клатч"
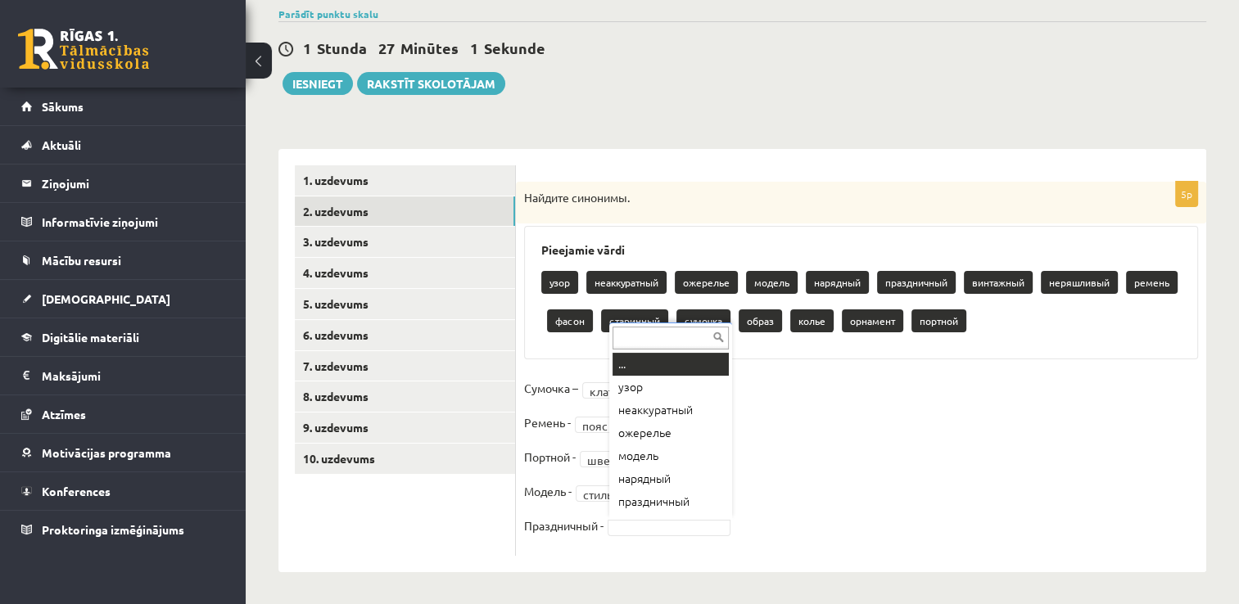
scroll to position [20, 0]
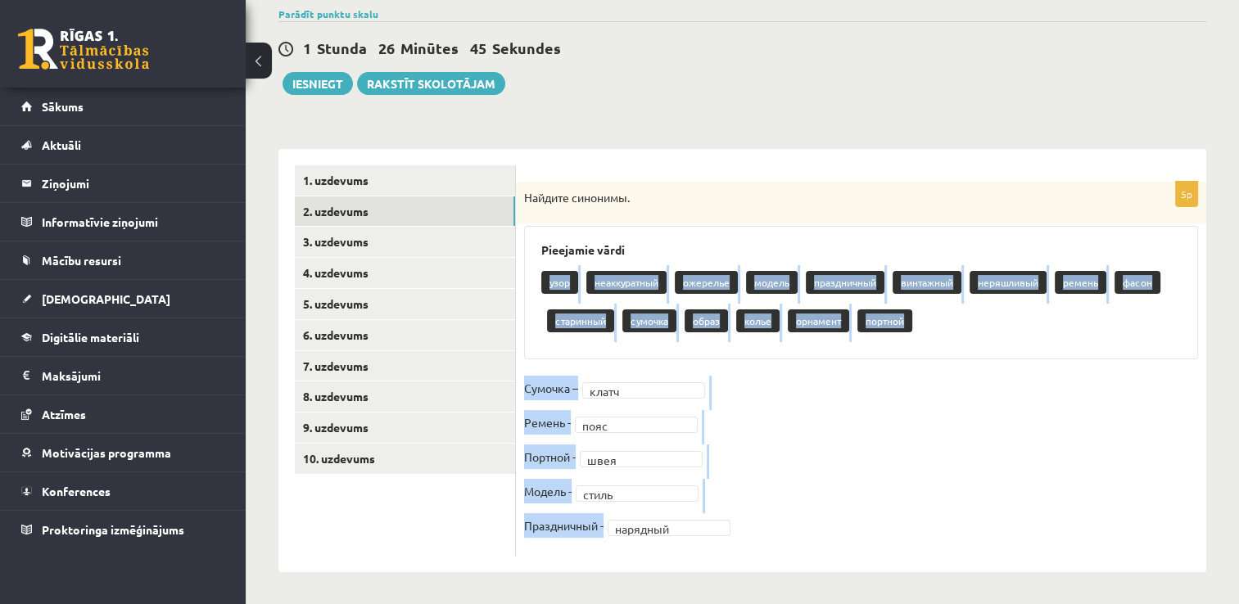
drag, startPoint x: 532, startPoint y: 272, endPoint x: 754, endPoint y: 534, distance: 342.9
click at [754, 534] on div "5p Найдите синонимы. Pieejamie vārdi узор неаккуратный ожерелье модель празднич…" at bounding box center [861, 369] width 690 height 374
copy div "узор неаккуратный ожерелье модель праздничный винтажный неряшливый ремень фасон…"
click at [801, 436] on fieldset "Сумочка – клатч ***** Ремень - пояс **** Портной - швея **** Модель - стиль ***…" at bounding box center [861, 462] width 674 height 172
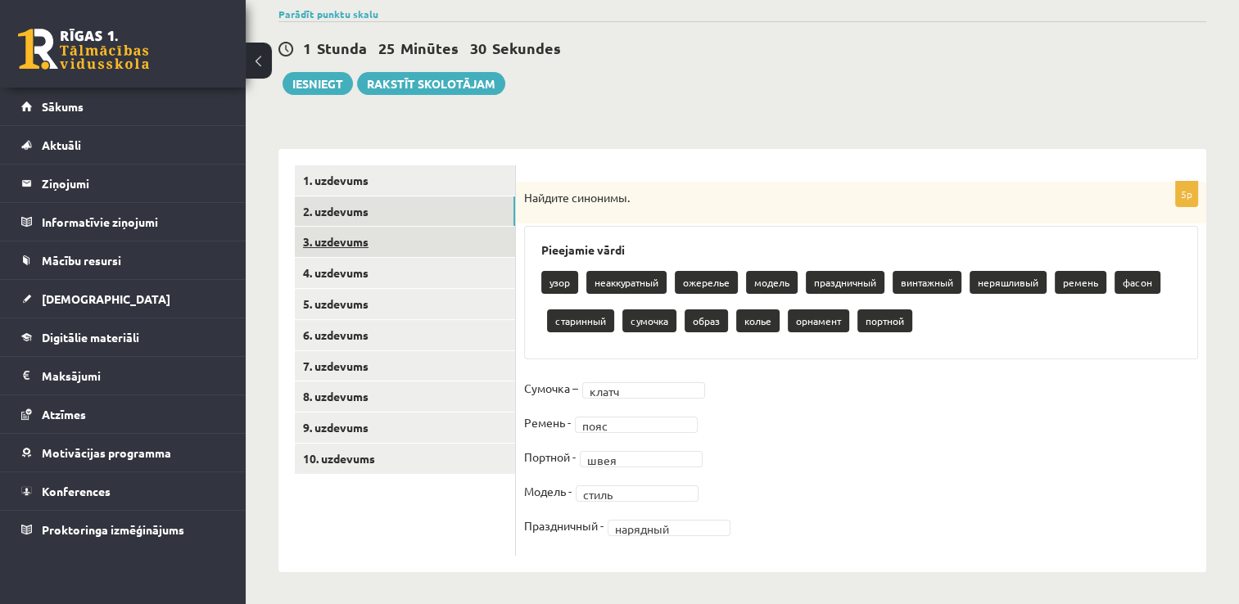
click at [375, 233] on link "3. uzdevums" at bounding box center [405, 242] width 220 height 30
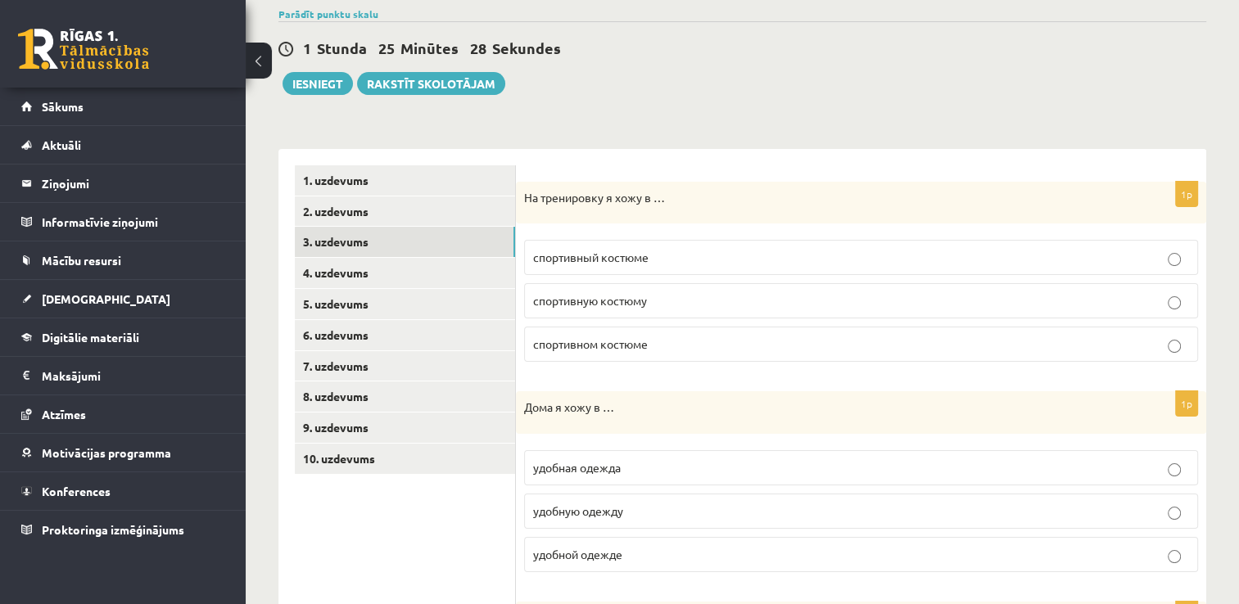
scroll to position [210, 0]
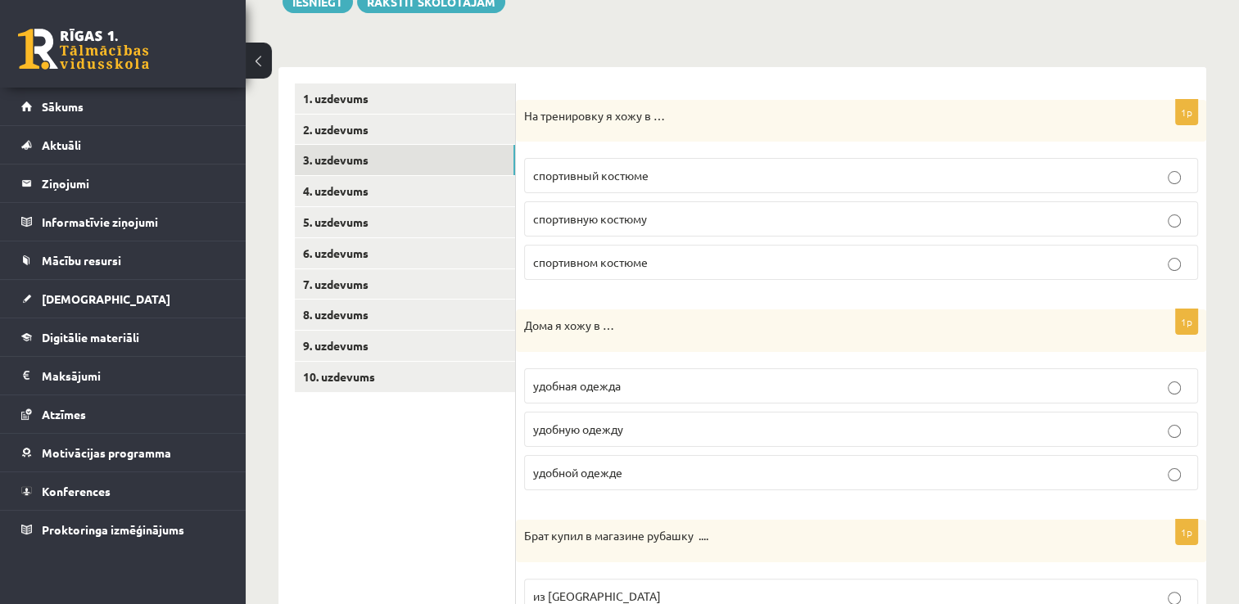
click at [582, 171] on span "спортивный костюме" at bounding box center [590, 175] width 115 height 15
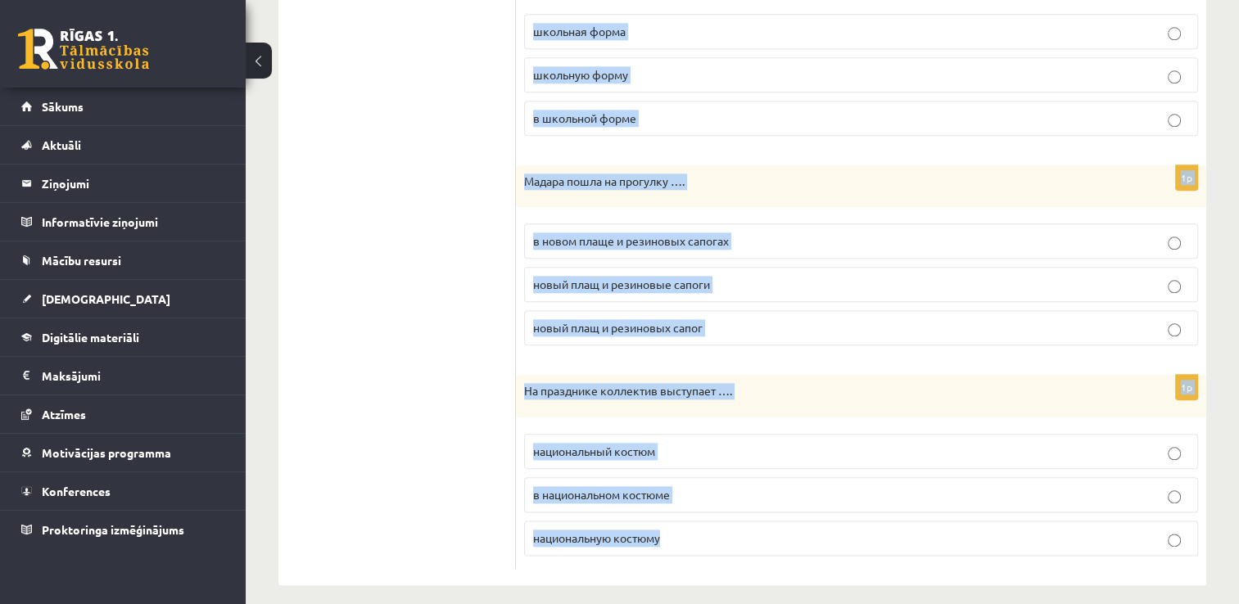
scroll to position [1830, 0]
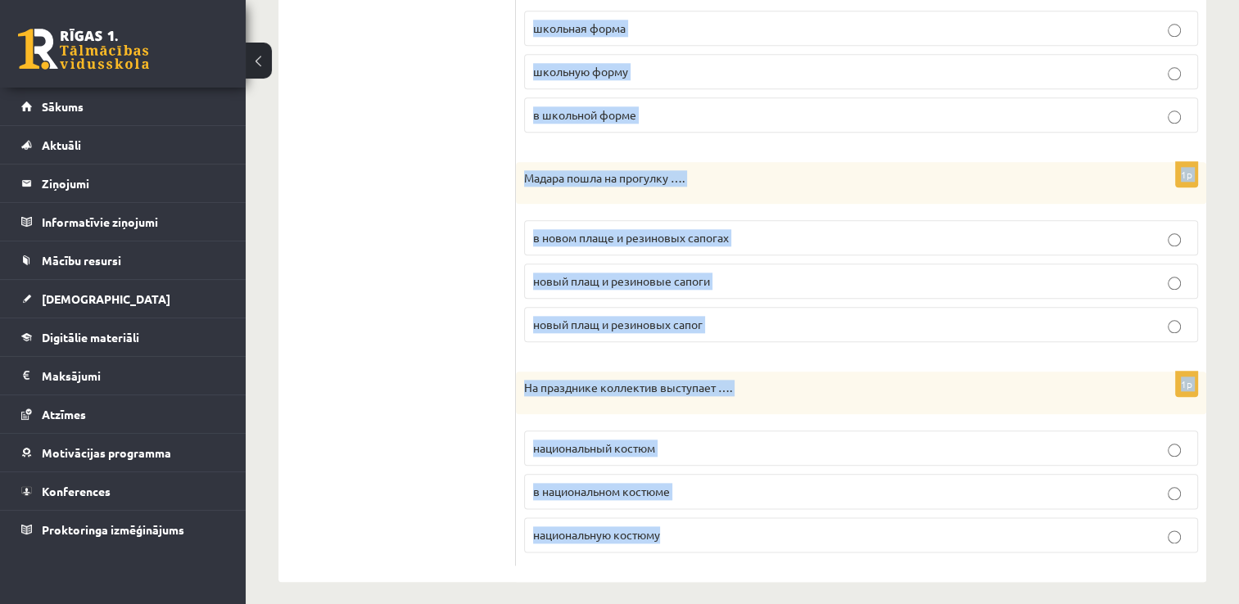
drag, startPoint x: 521, startPoint y: 113, endPoint x: 705, endPoint y: 547, distance: 471.6
copy form "На тренировку я хожу в … спортивный костюме спортивную костюму спортивном костю…"
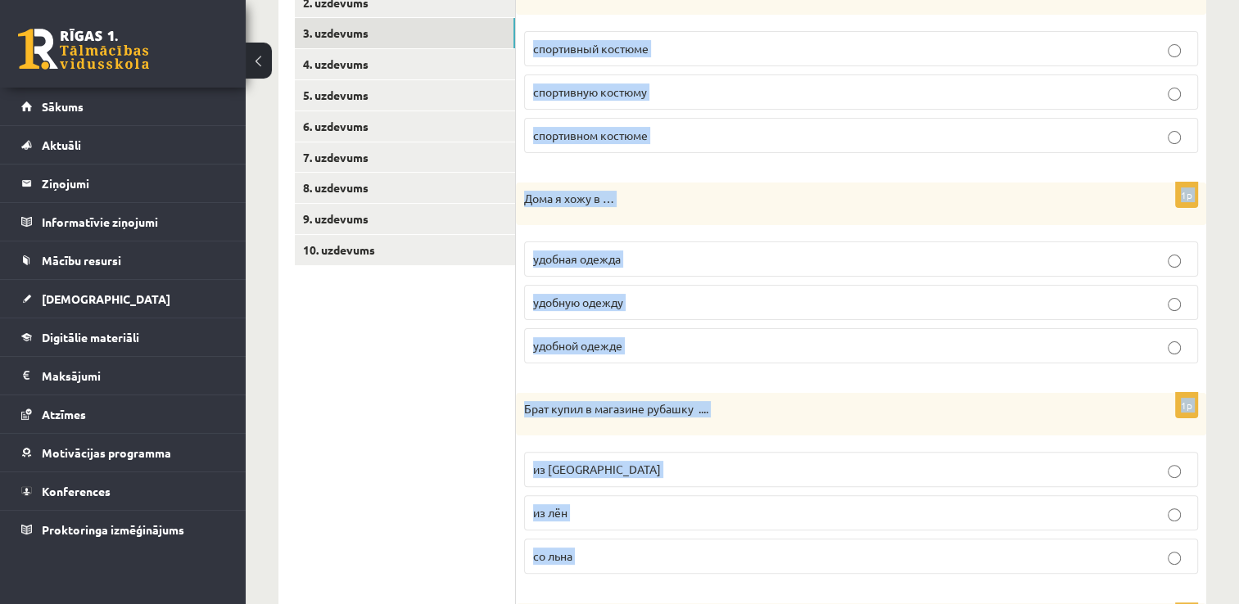
scroll to position [0, 0]
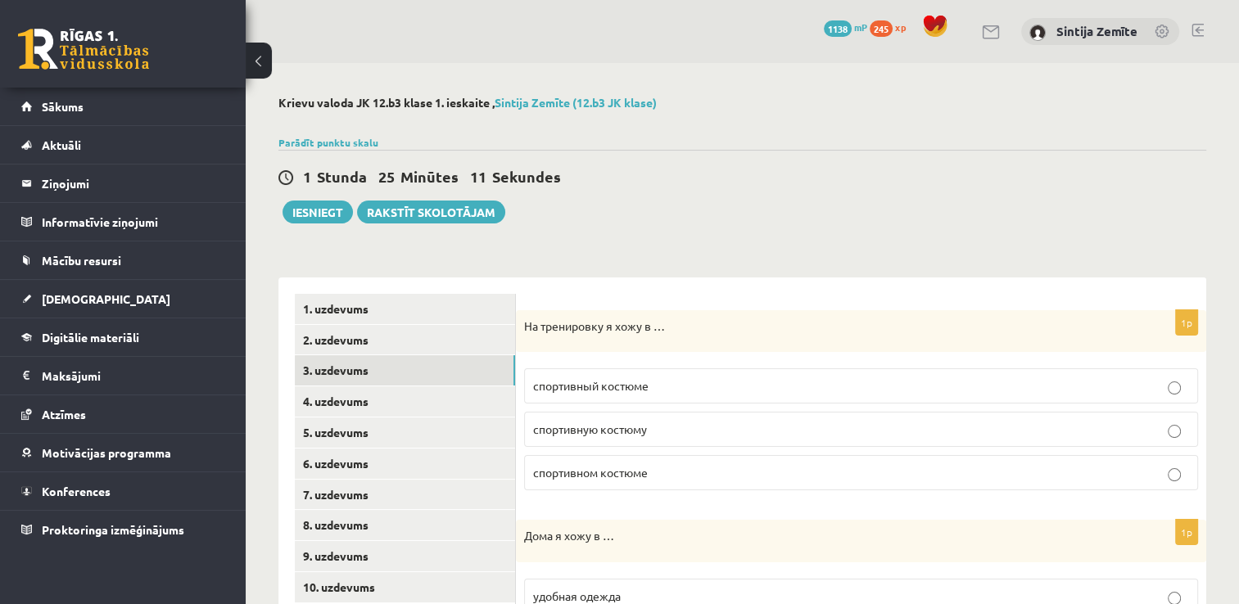
click at [832, 193] on div "1 Stunda 25 Minūtes 11 Sekundes Ieskaite saglabāta! Iesniegt Rakstīt skolotājam" at bounding box center [742, 187] width 928 height 74
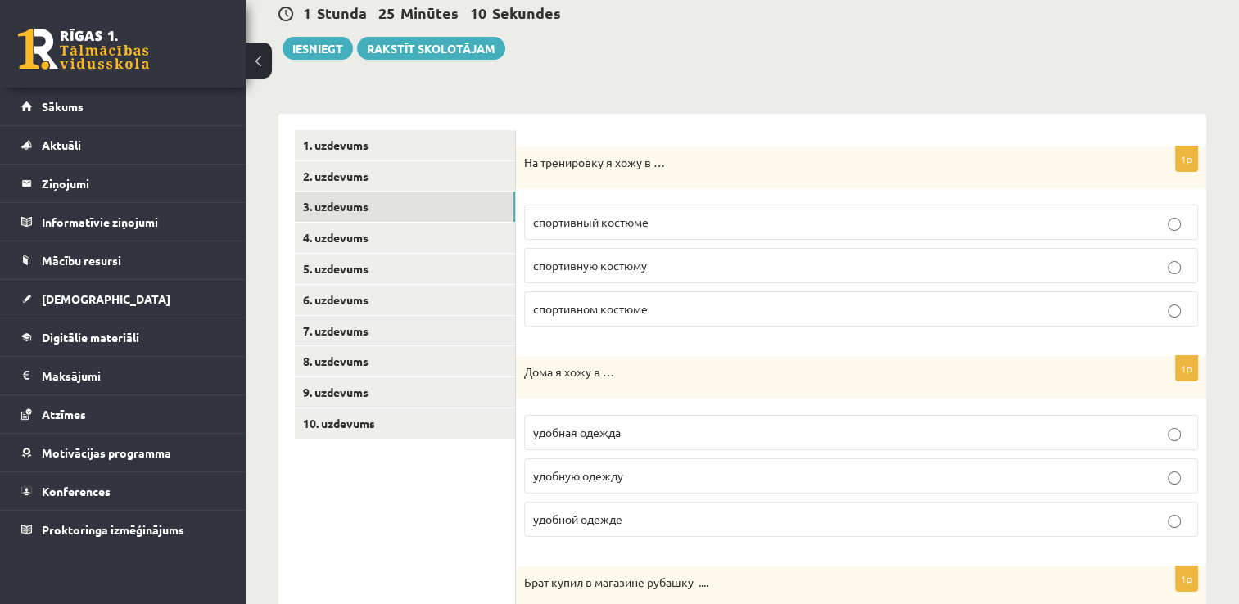
scroll to position [246, 0]
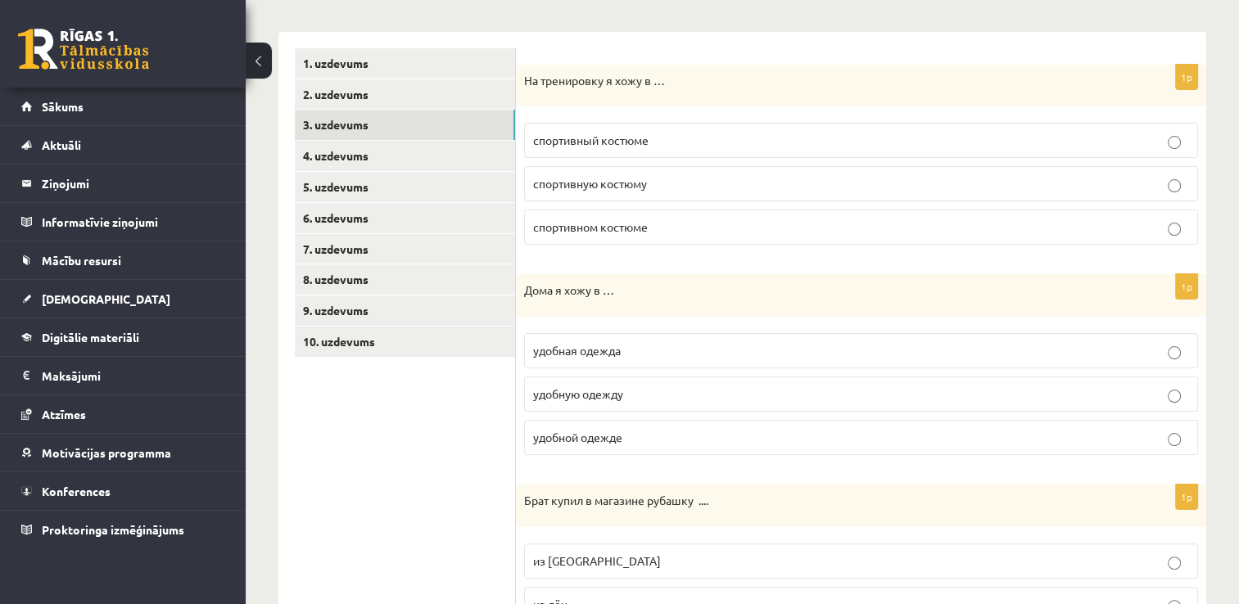
click at [651, 228] on p "спортивном костюме" at bounding box center [861, 227] width 656 height 17
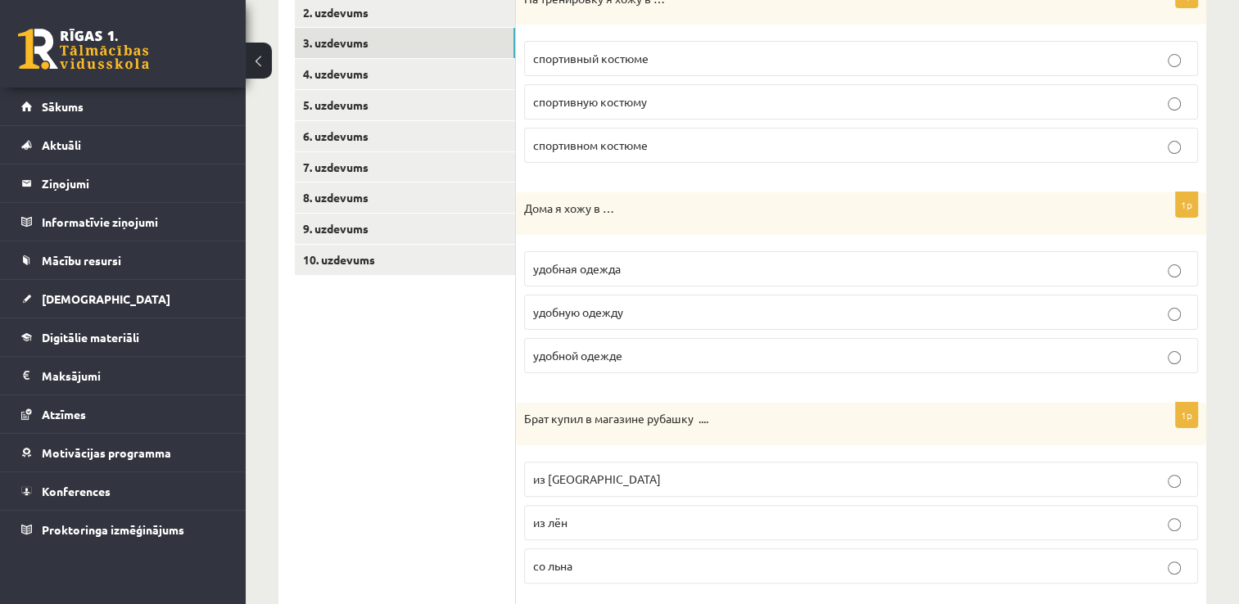
click at [591, 310] on span "удобную одежду" at bounding box center [578, 312] width 90 height 15
click at [635, 350] on p "удобной одежде" at bounding box center [861, 355] width 656 height 17
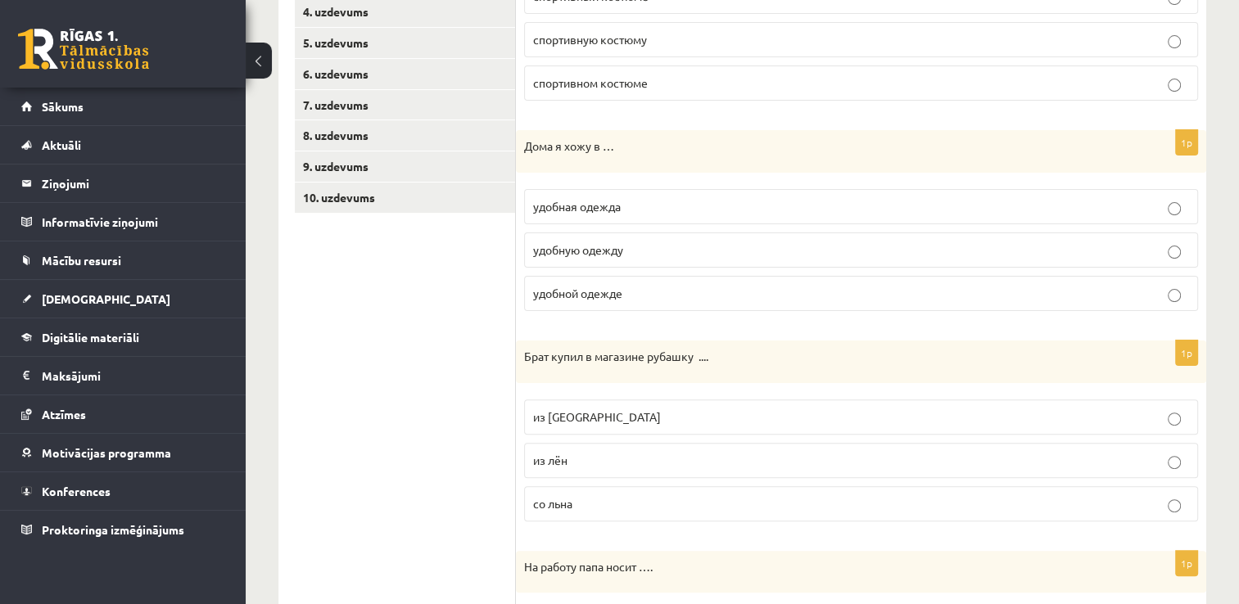
scroll to position [410, 0]
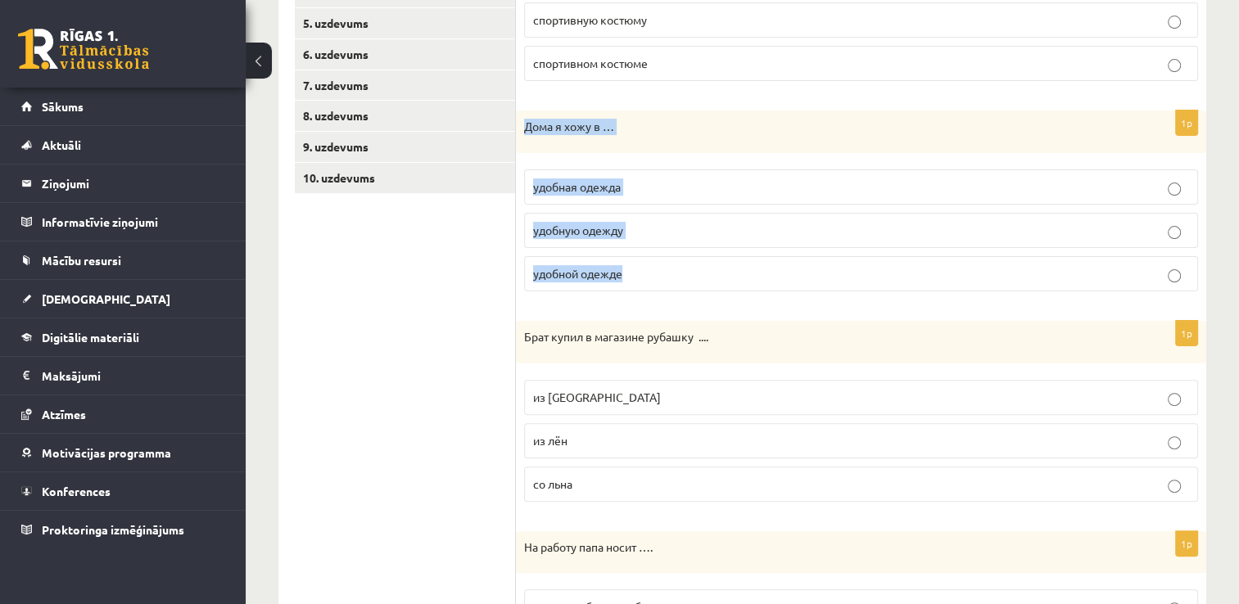
drag, startPoint x: 527, startPoint y: 123, endPoint x: 645, endPoint y: 269, distance: 188.0
click at [645, 269] on div "1p Дома я хожу в … удобная одежда удобную одежду удобной одежде" at bounding box center [861, 208] width 690 height 194
drag, startPoint x: 514, startPoint y: 325, endPoint x: 500, endPoint y: 333, distance: 16.2
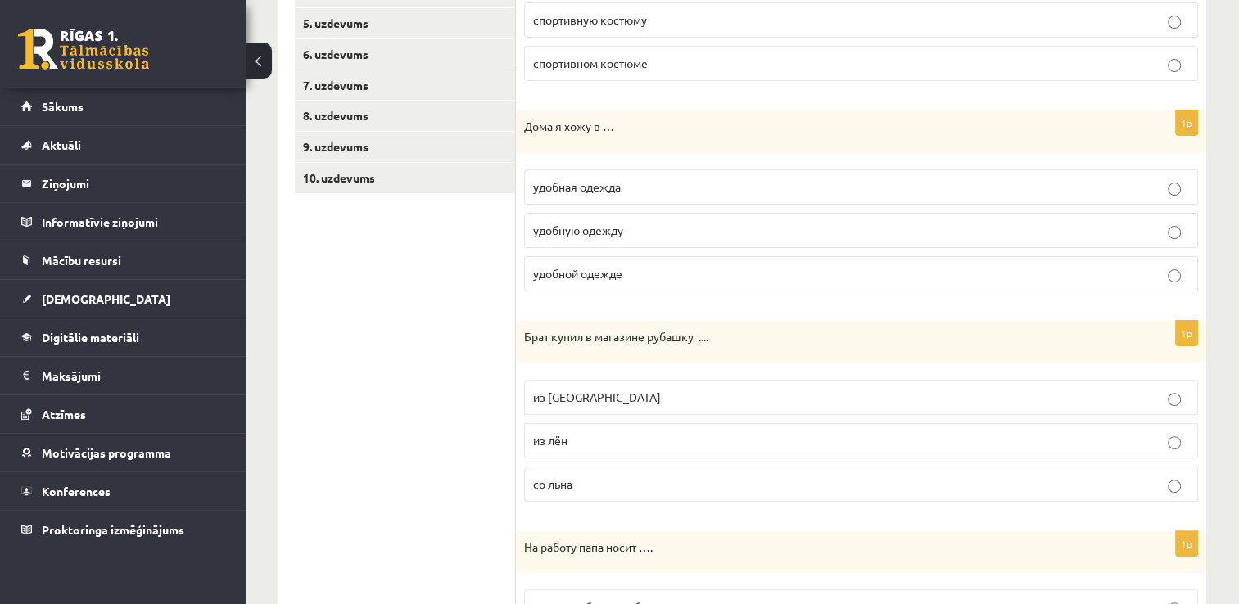
click at [668, 333] on p "Брат купил в магазине рубашку ...." at bounding box center [820, 337] width 592 height 16
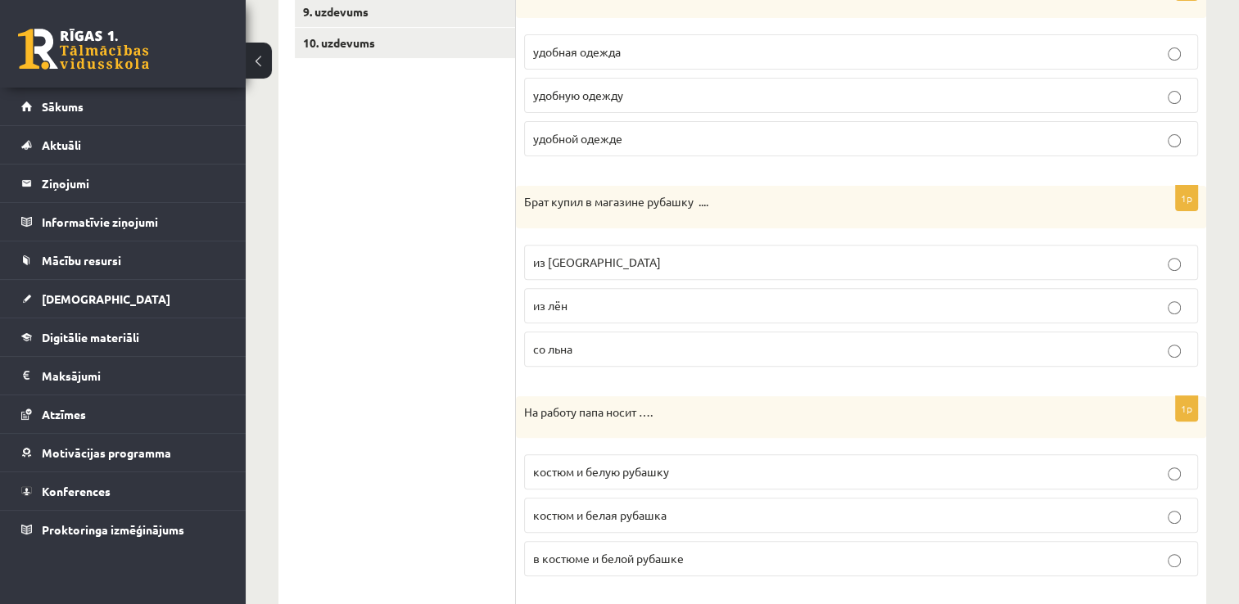
scroll to position [573, 0]
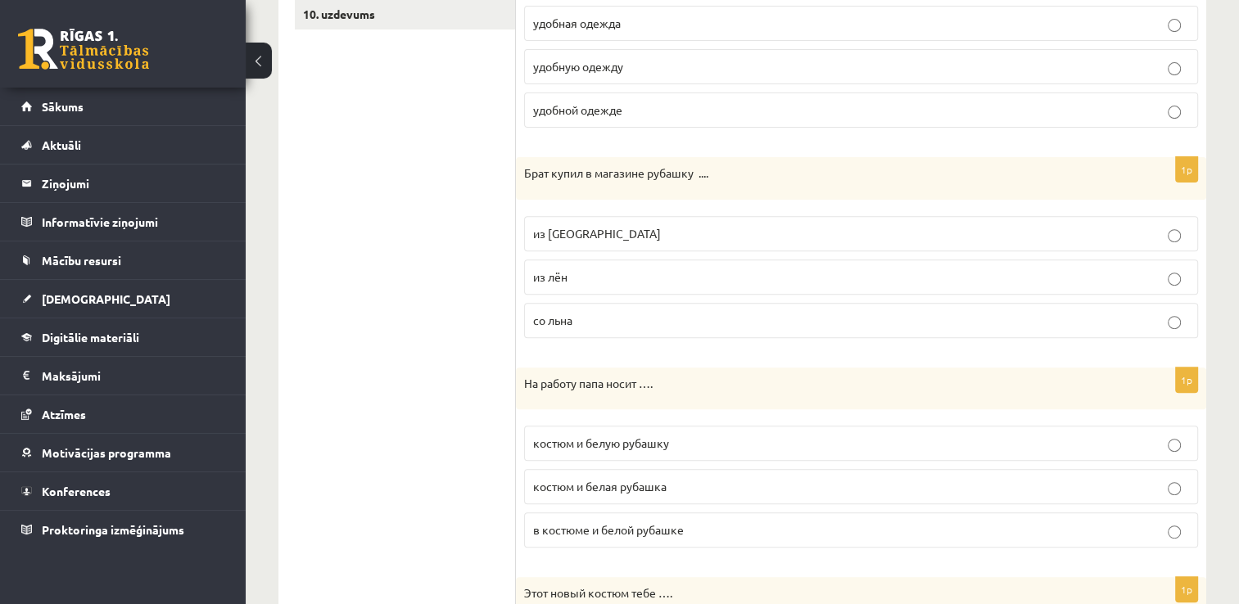
click at [579, 229] on p "из льна" at bounding box center [861, 233] width 656 height 17
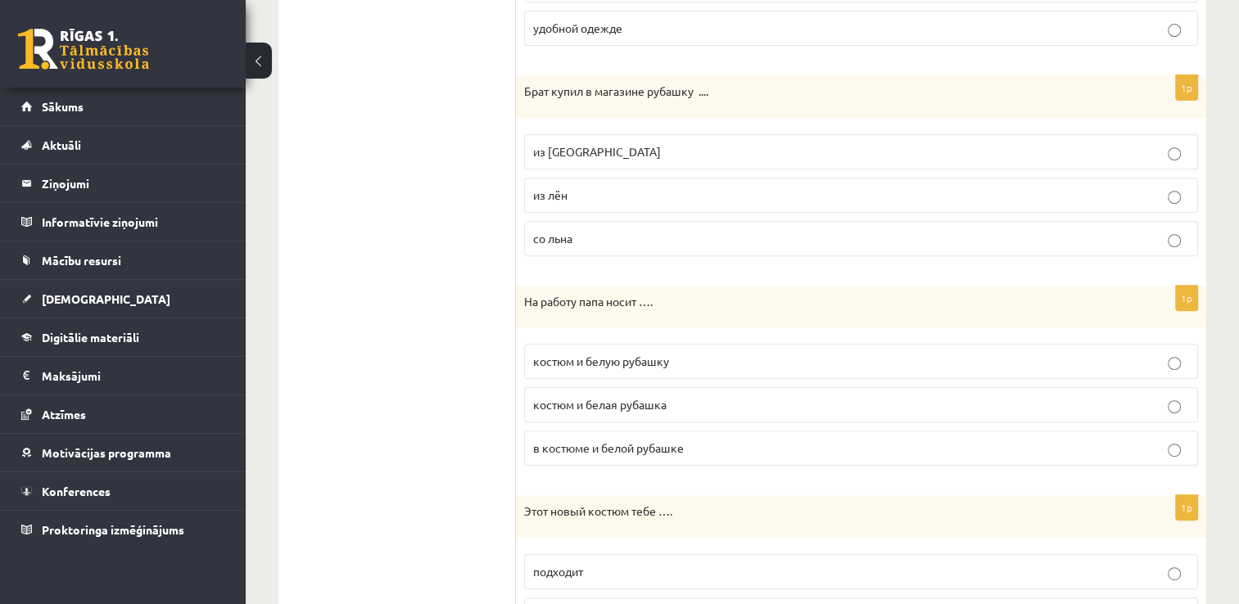
scroll to position [737, 0]
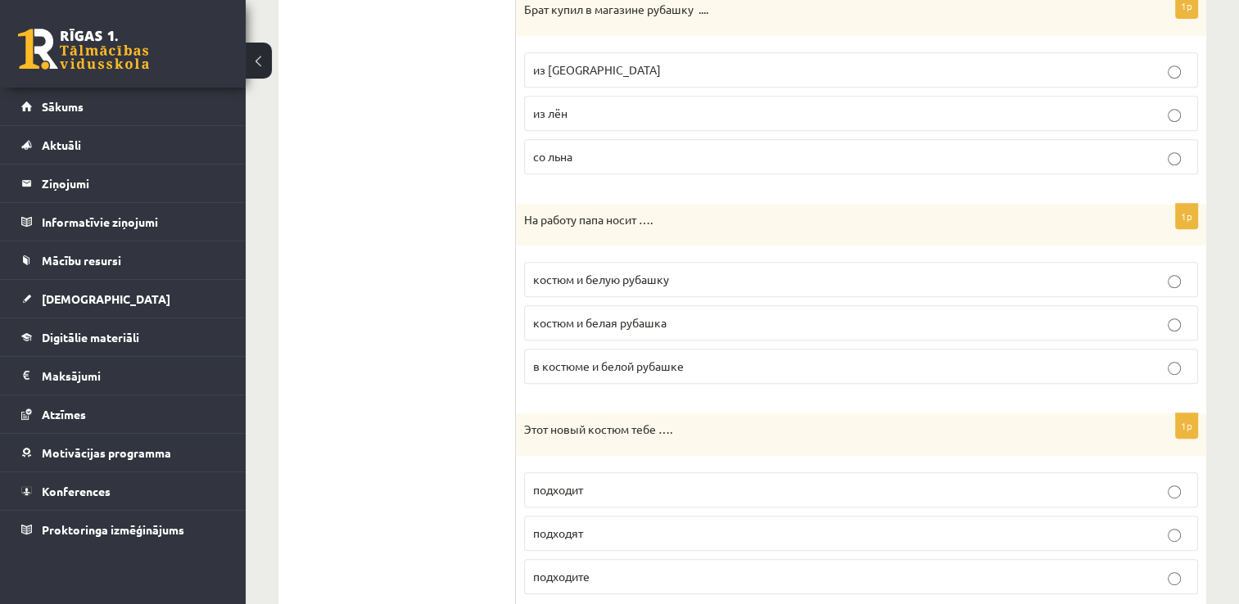
click at [619, 361] on span "в костюме и белой рубашке" at bounding box center [608, 366] width 151 height 15
click at [722, 276] on p "костюм и белую рубашку" at bounding box center [861, 279] width 656 height 17
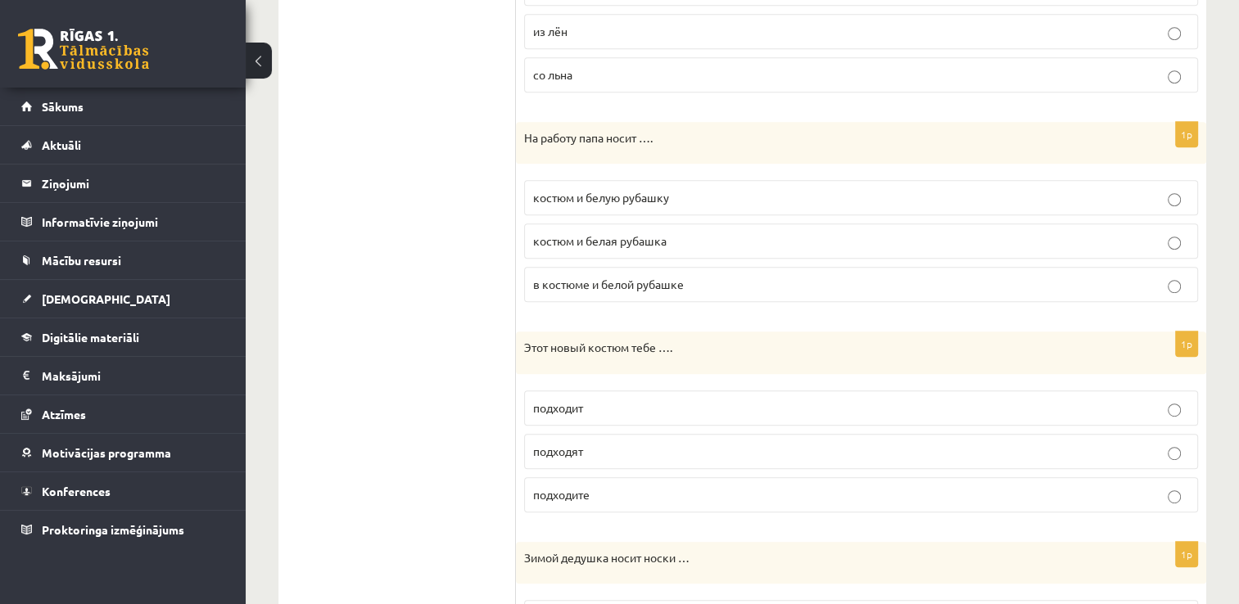
scroll to position [901, 0]
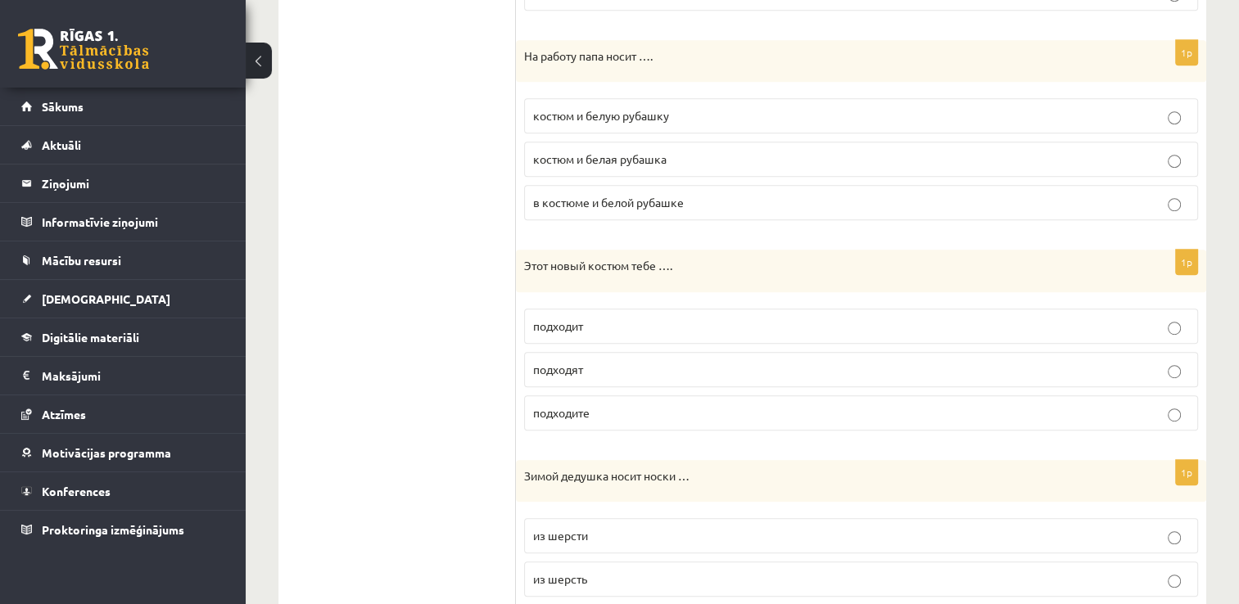
click at [594, 319] on p "подходит" at bounding box center [861, 326] width 656 height 17
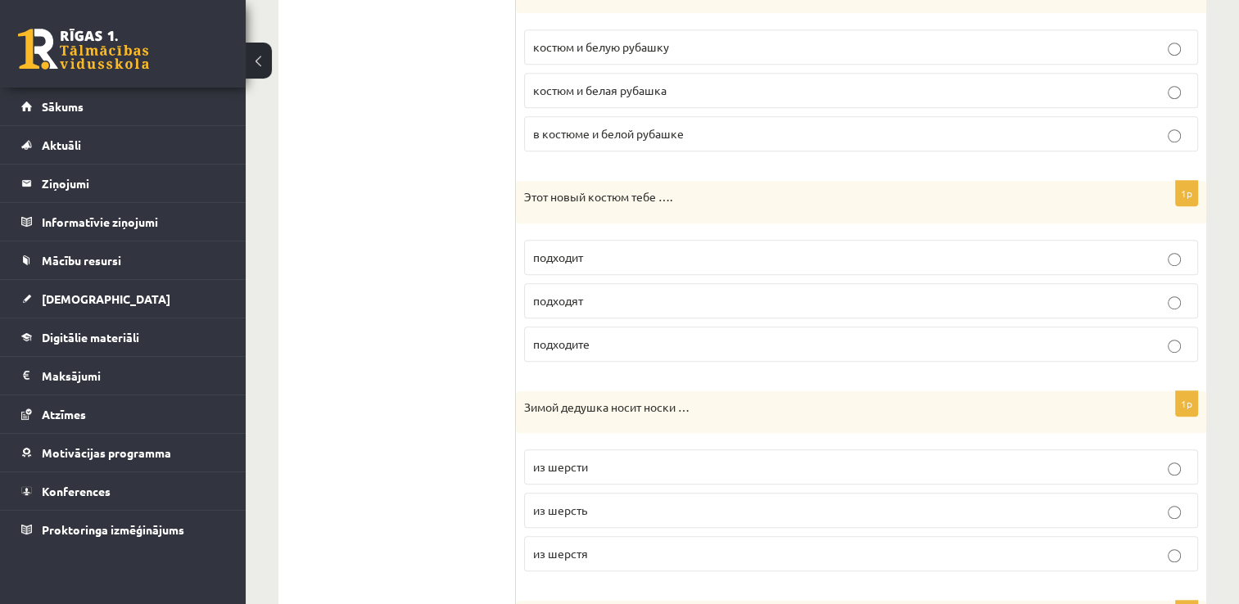
scroll to position [1065, 0]
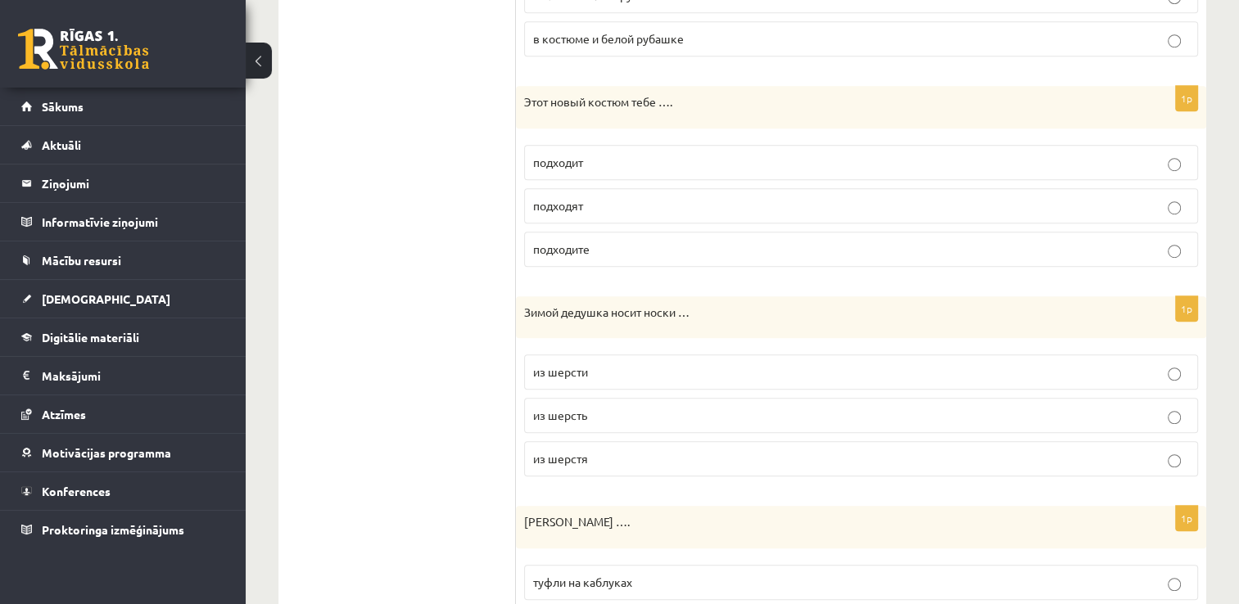
click at [652, 357] on label "из шерсти" at bounding box center [861, 372] width 674 height 35
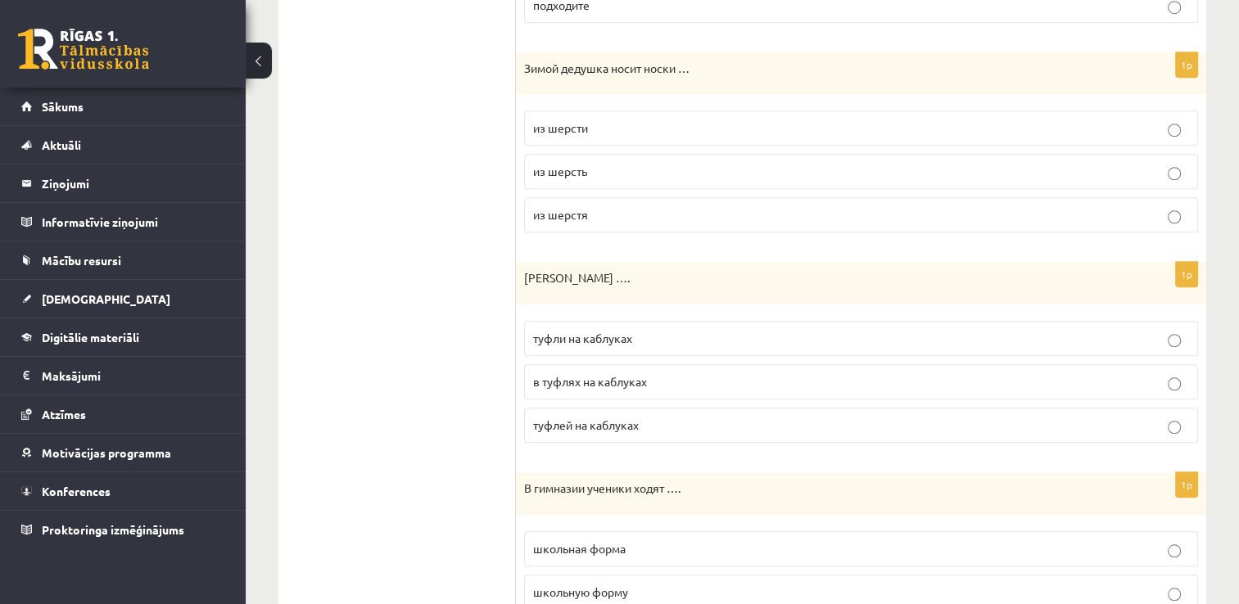
scroll to position [1310, 0]
click at [668, 333] on p "туфли на каблуках" at bounding box center [861, 336] width 656 height 17
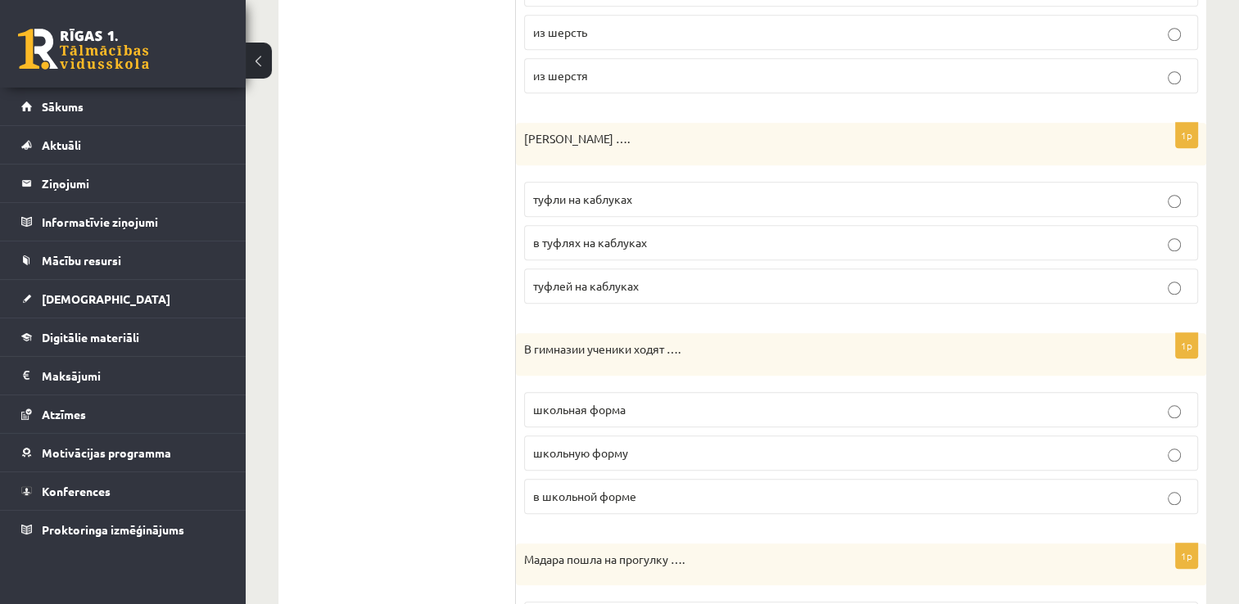
scroll to position [1474, 0]
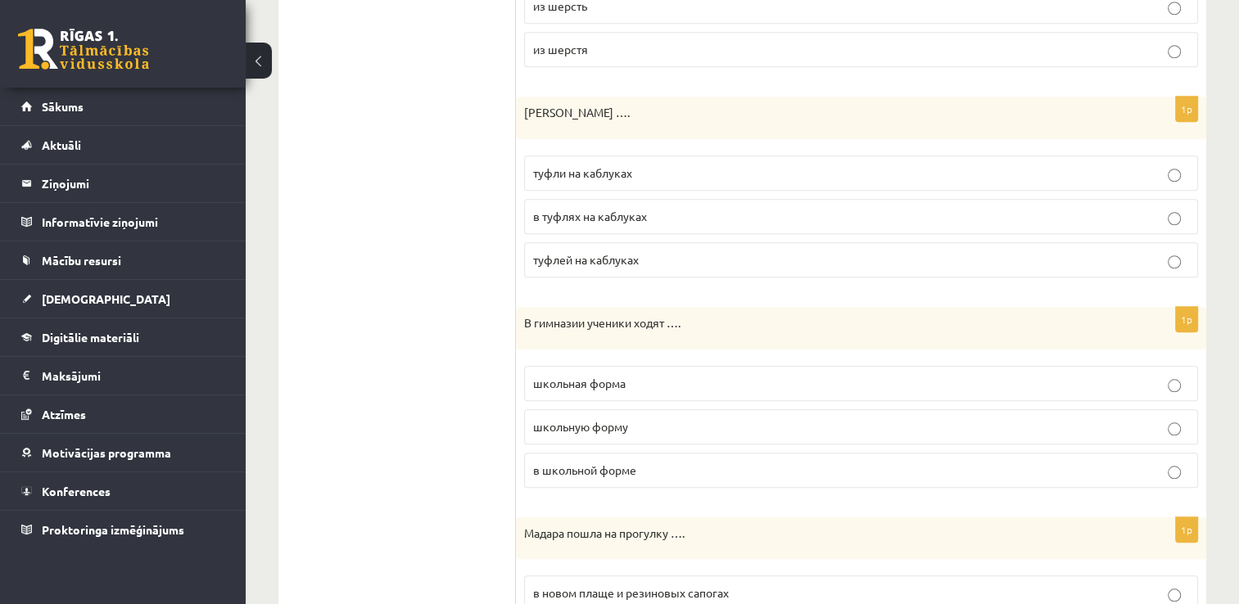
click at [587, 376] on span "школьная форма" at bounding box center [579, 383] width 93 height 15
click at [672, 462] on p "в школьной форме" at bounding box center [861, 470] width 656 height 17
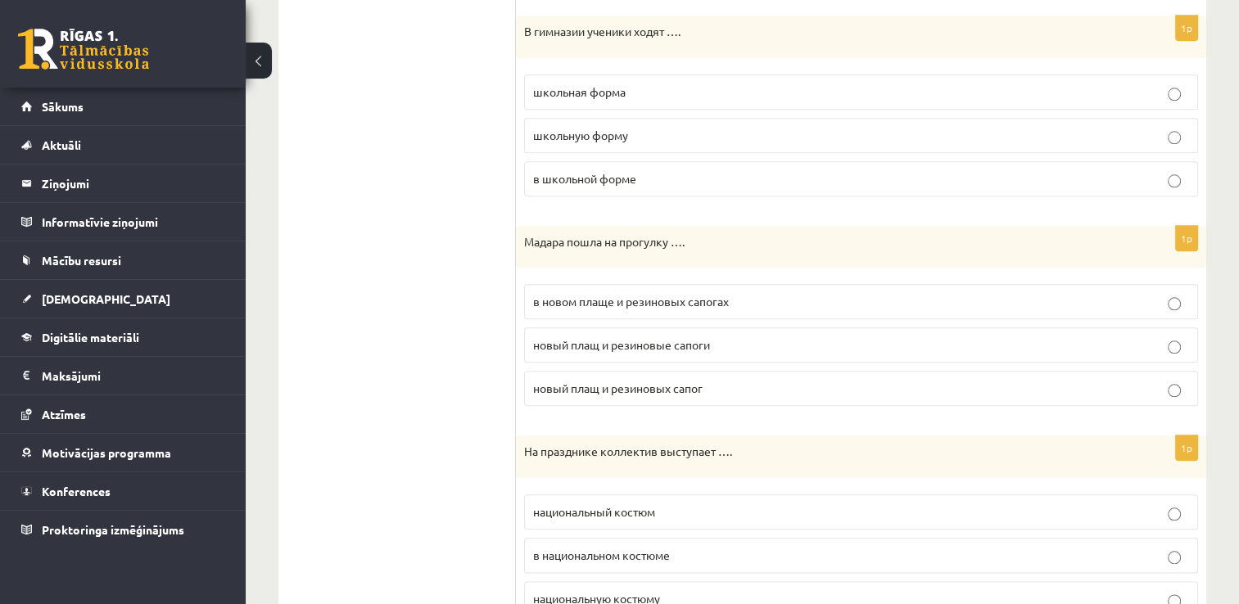
scroll to position [1802, 0]
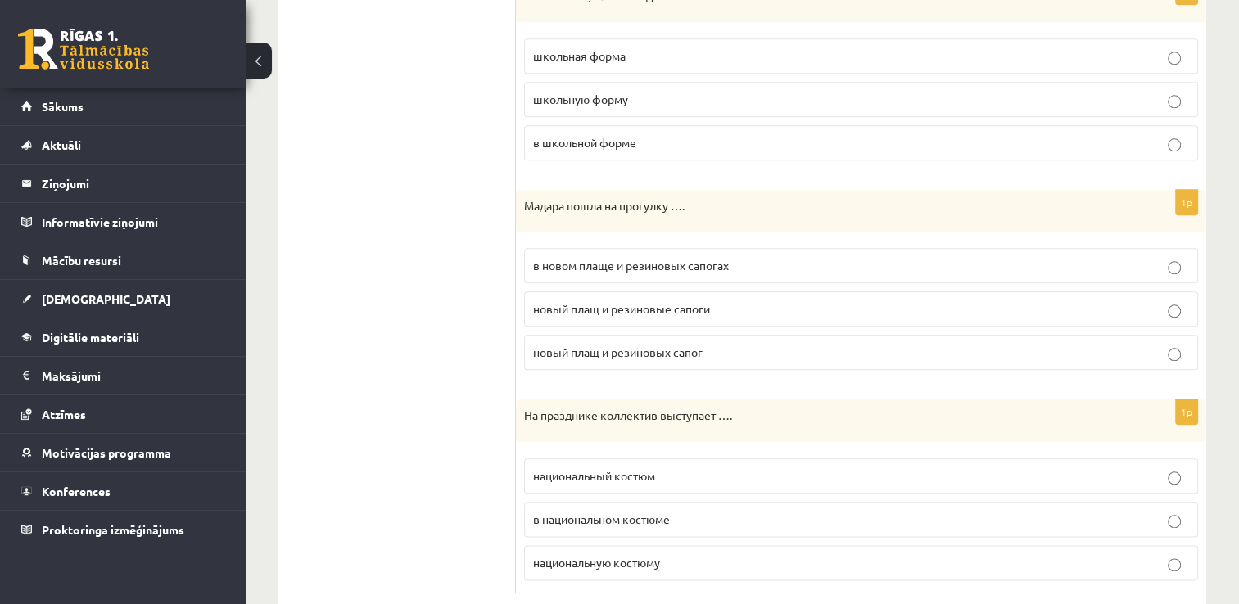
click at [691, 265] on p "в новом плаще и резиновых сапогах" at bounding box center [861, 265] width 656 height 17
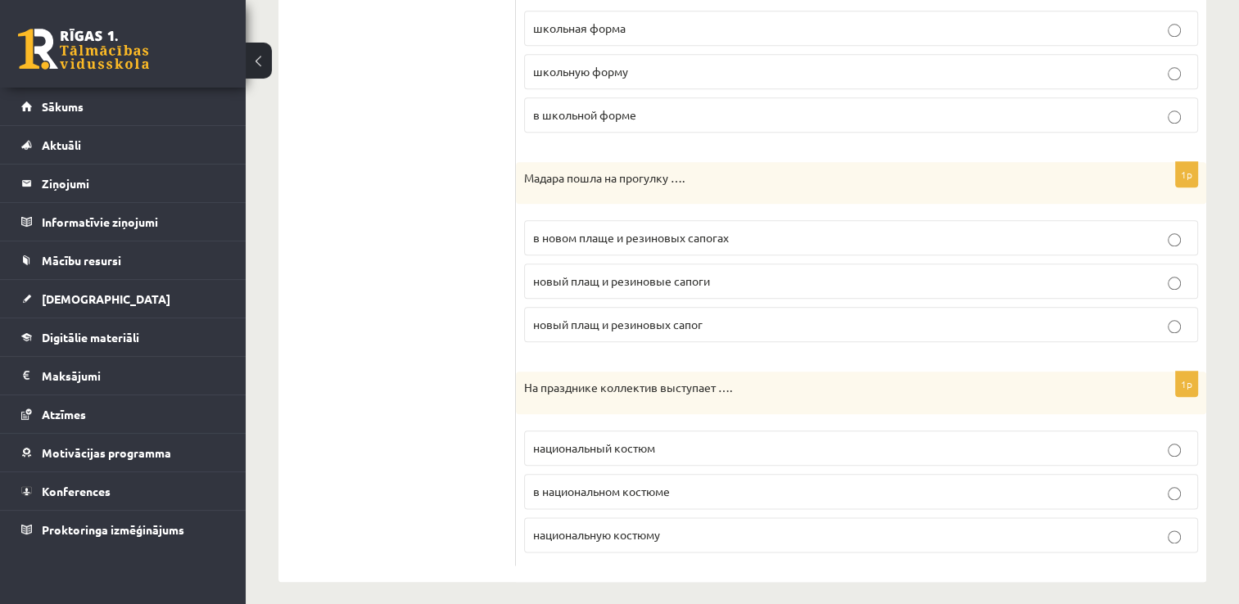
click at [560, 487] on span "в национальном костюме" at bounding box center [601, 491] width 137 height 15
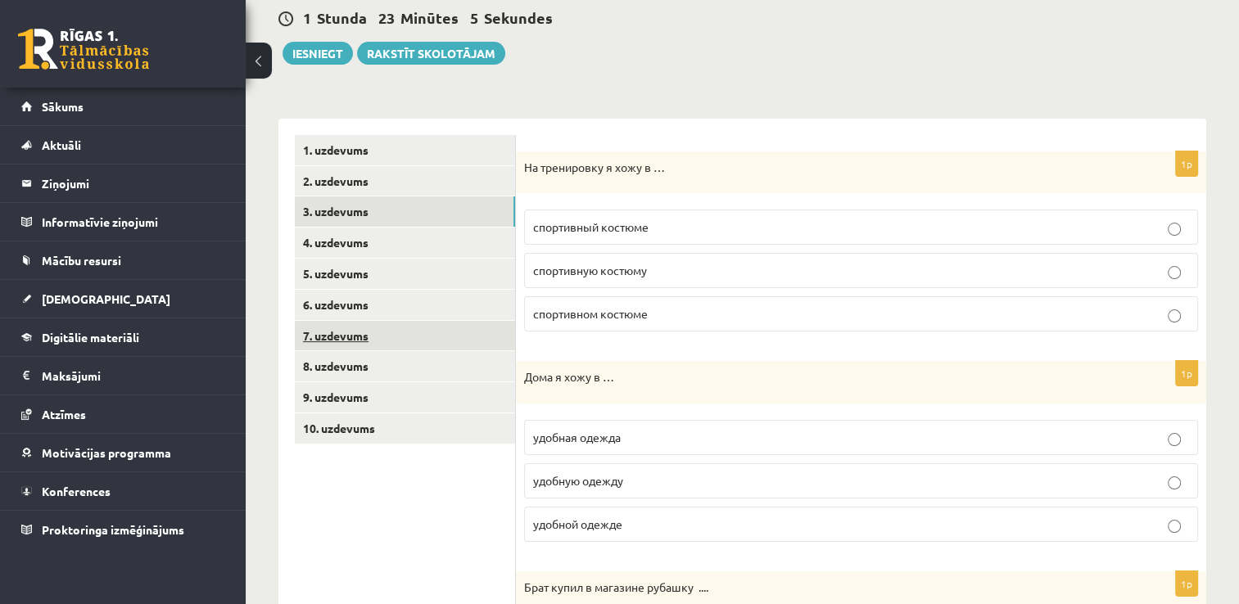
scroll to position [110, 0]
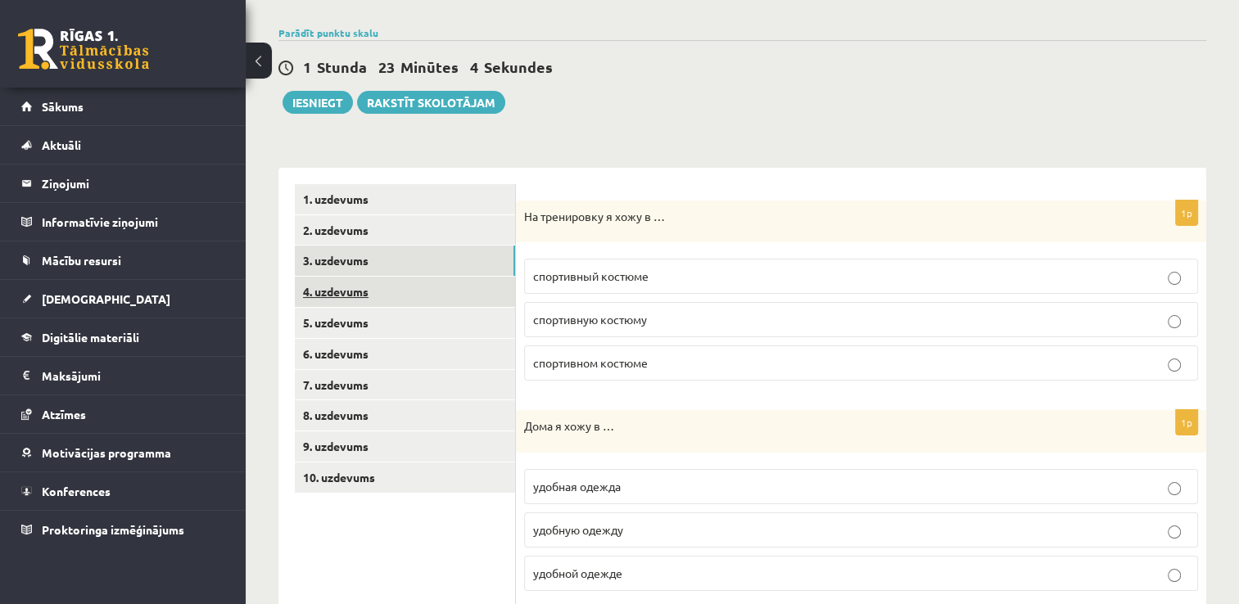
click at [406, 295] on link "4. uzdevums" at bounding box center [405, 292] width 220 height 30
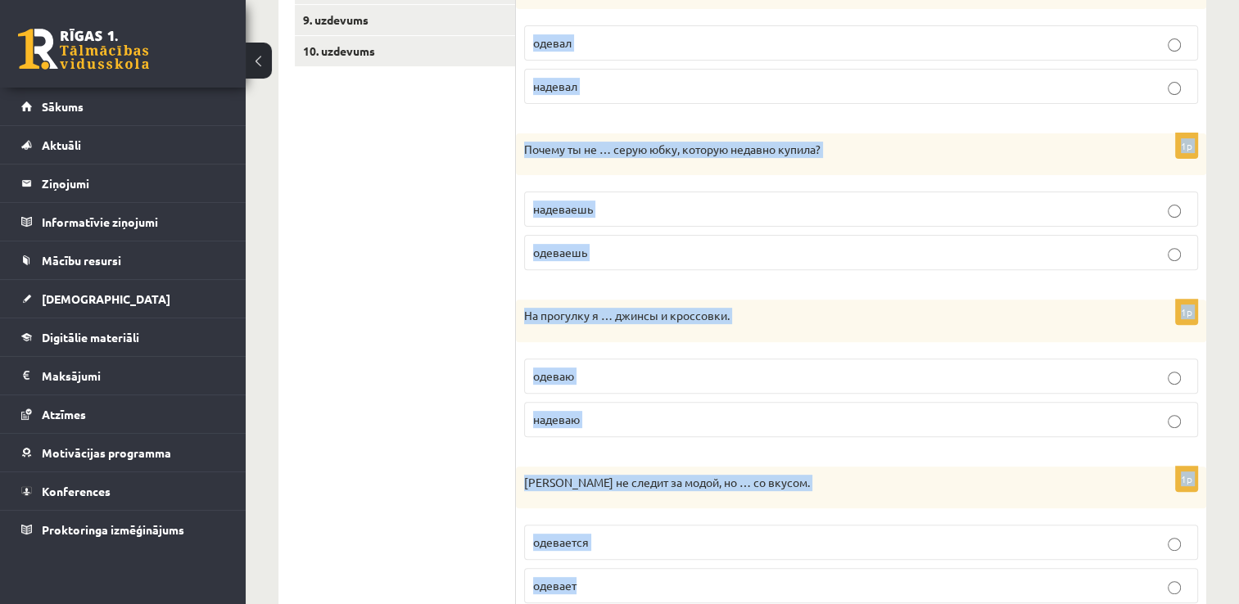
scroll to position [595, 0]
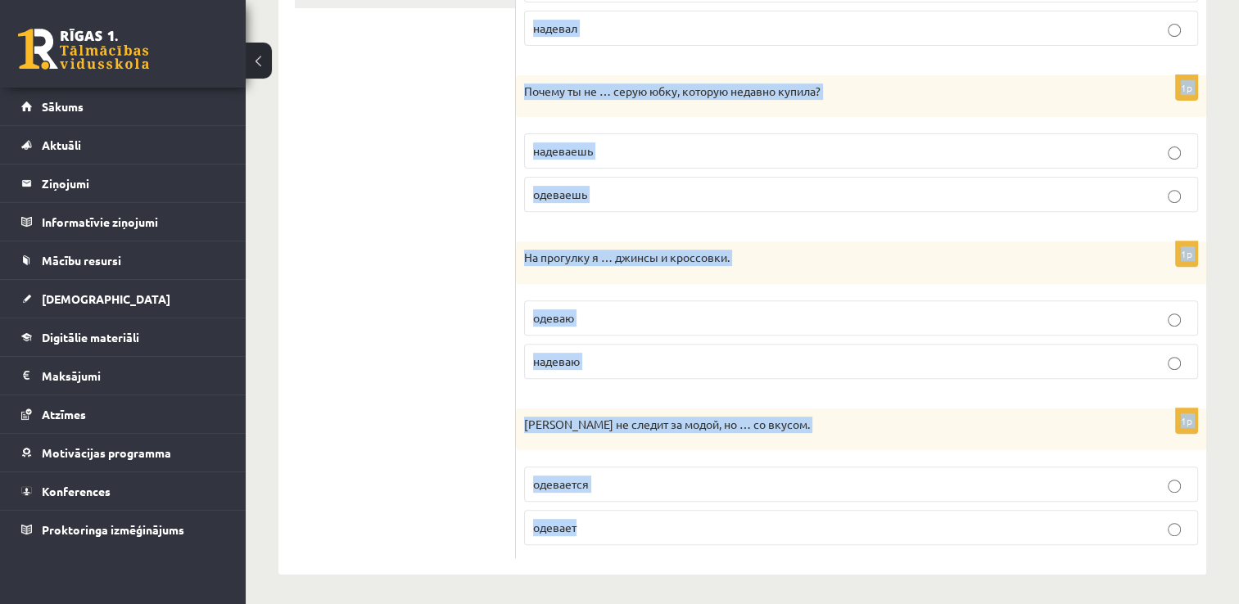
drag, startPoint x: 523, startPoint y: 238, endPoint x: 827, endPoint y: 604, distance: 475.8
click at [827, 604] on div "**********" at bounding box center [743, 37] width 994 height 1139
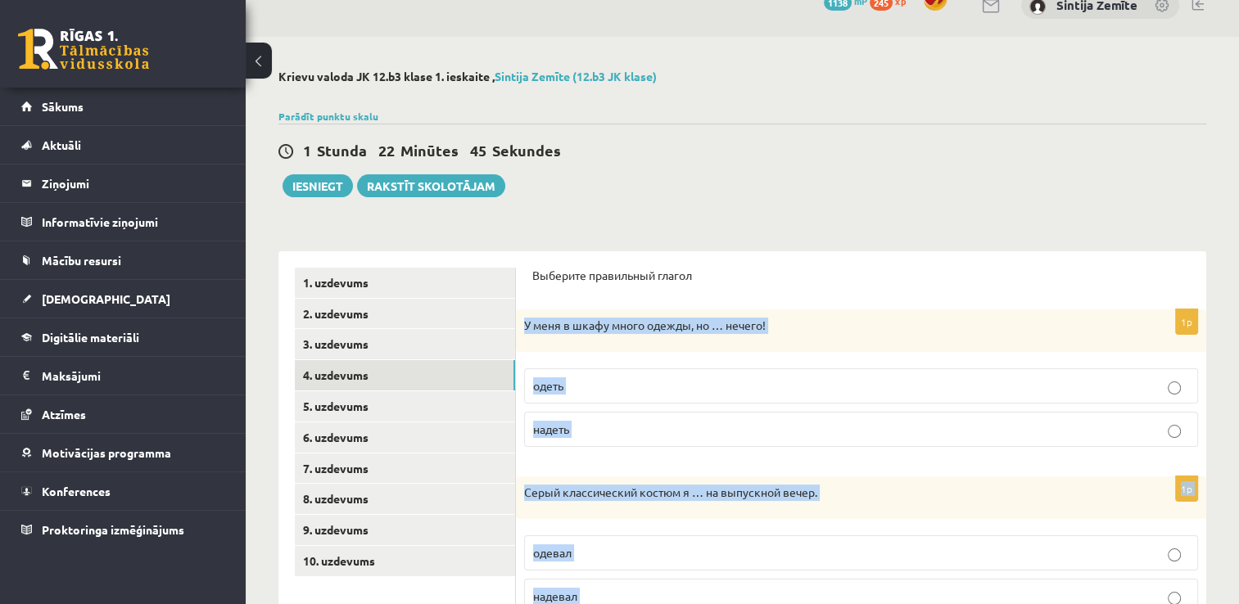
scroll to position [0, 0]
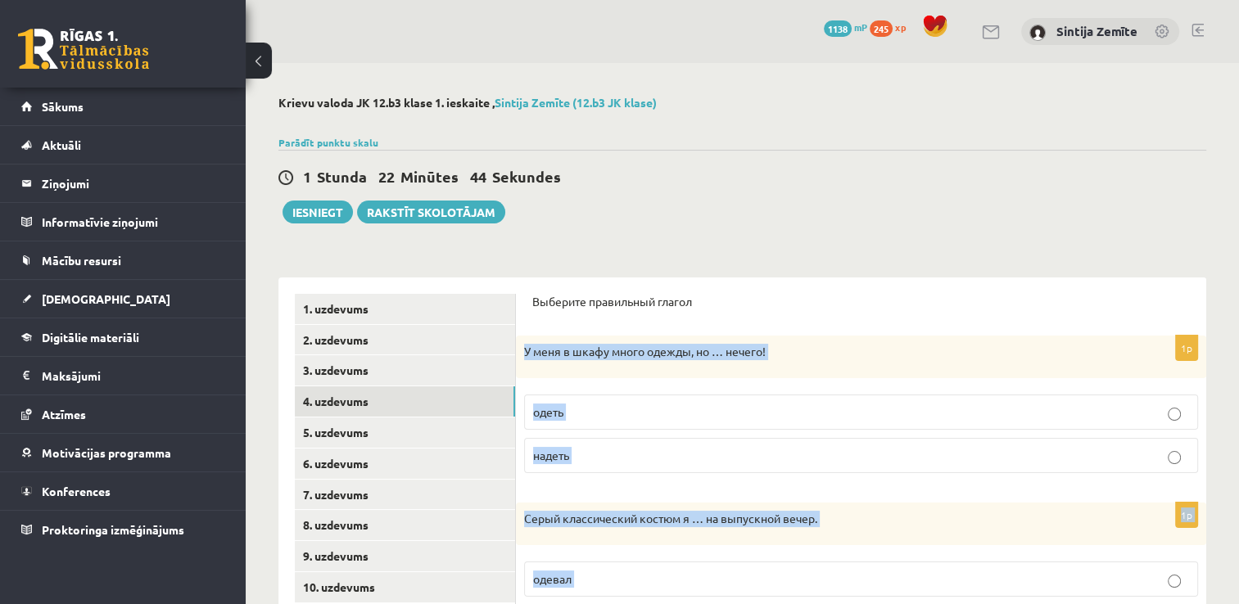
click at [793, 405] on p "одеть" at bounding box center [861, 412] width 656 height 17
click at [714, 447] on p "надеть" at bounding box center [861, 455] width 656 height 17
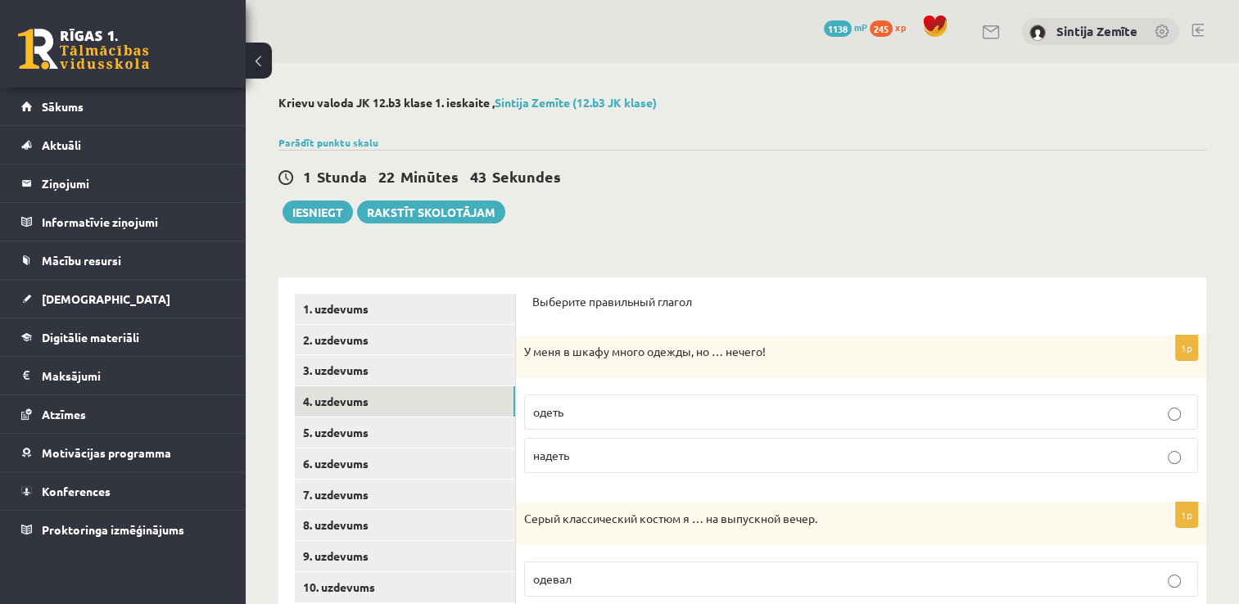
scroll to position [246, 0]
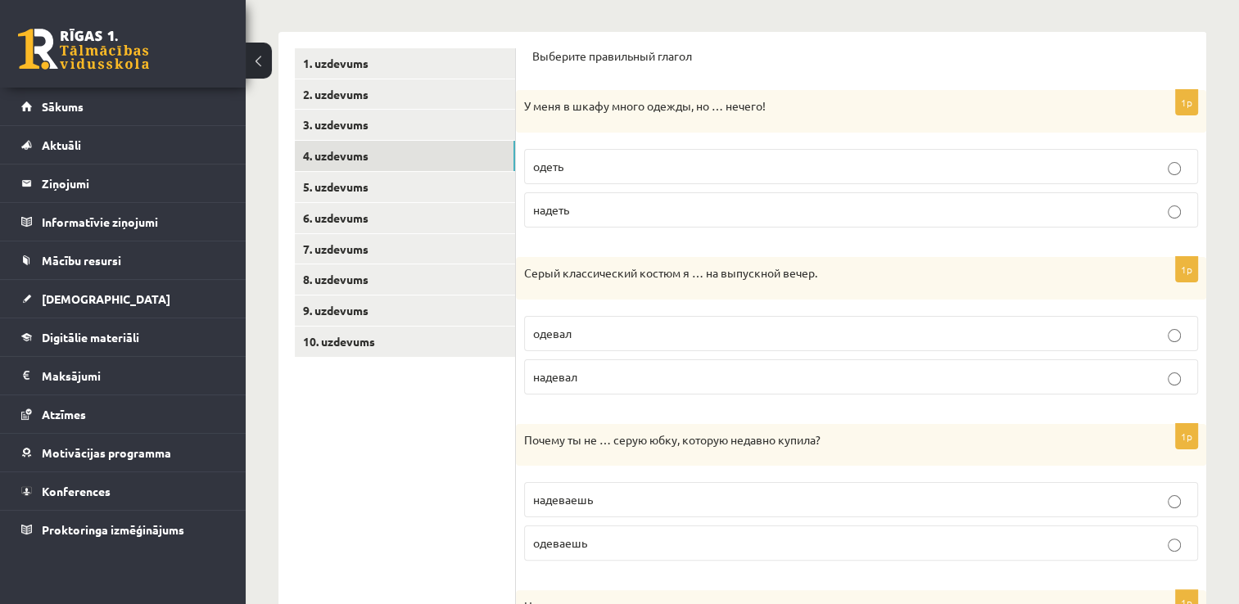
click at [619, 378] on p "надевал" at bounding box center [861, 377] width 656 height 17
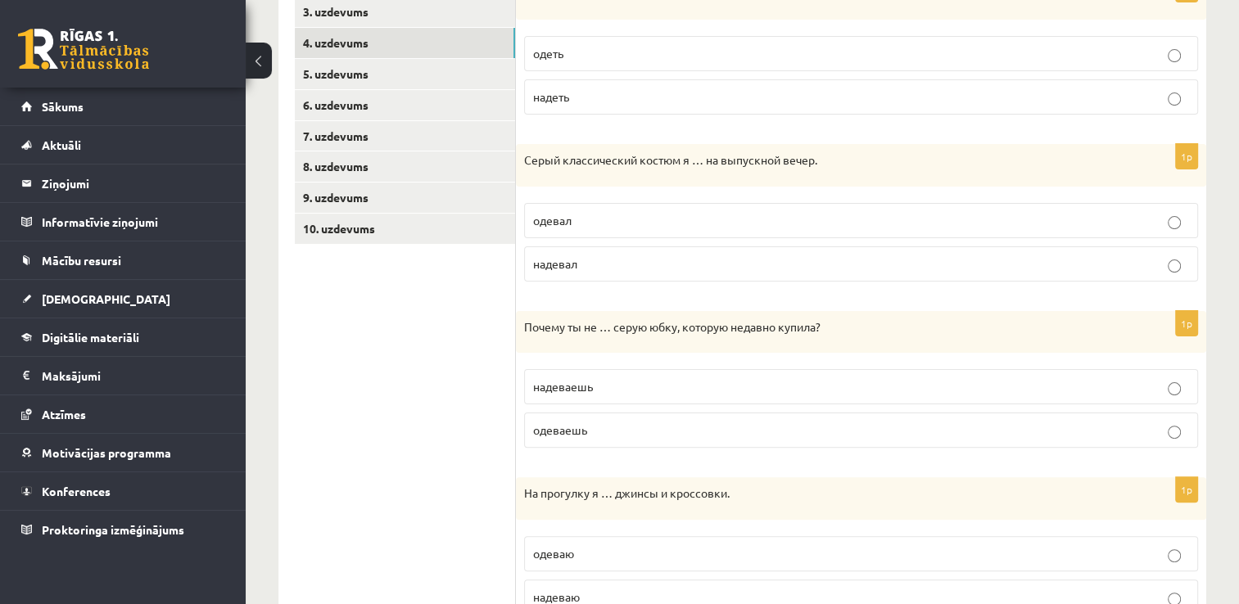
scroll to position [410, 0]
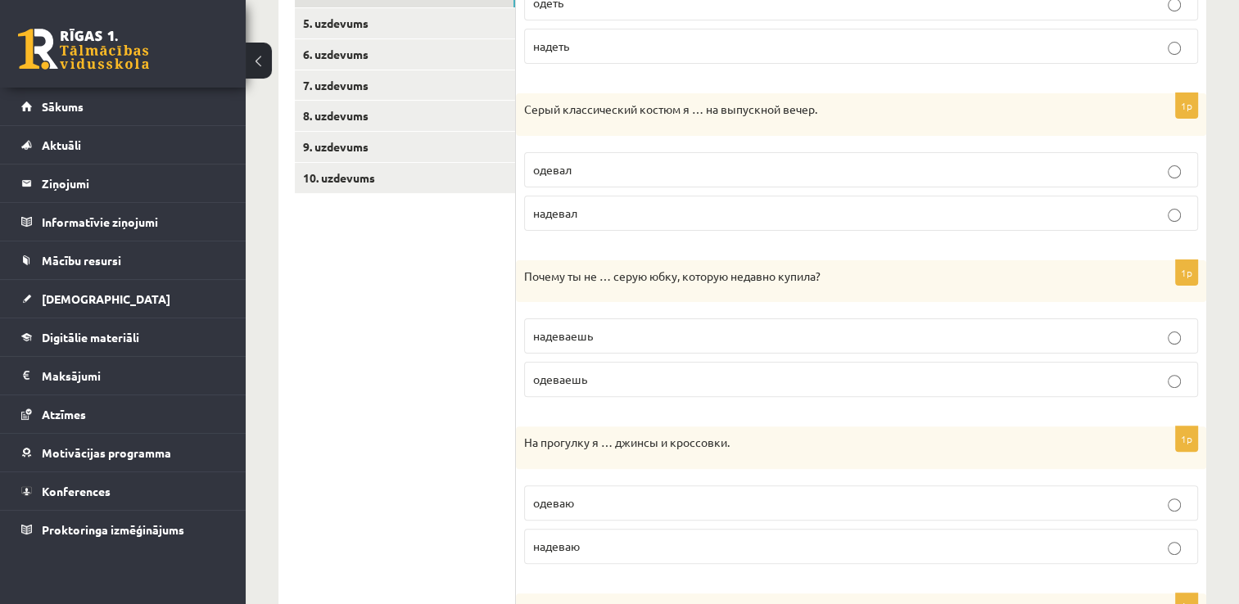
click at [642, 333] on p "надеваешь" at bounding box center [861, 336] width 656 height 17
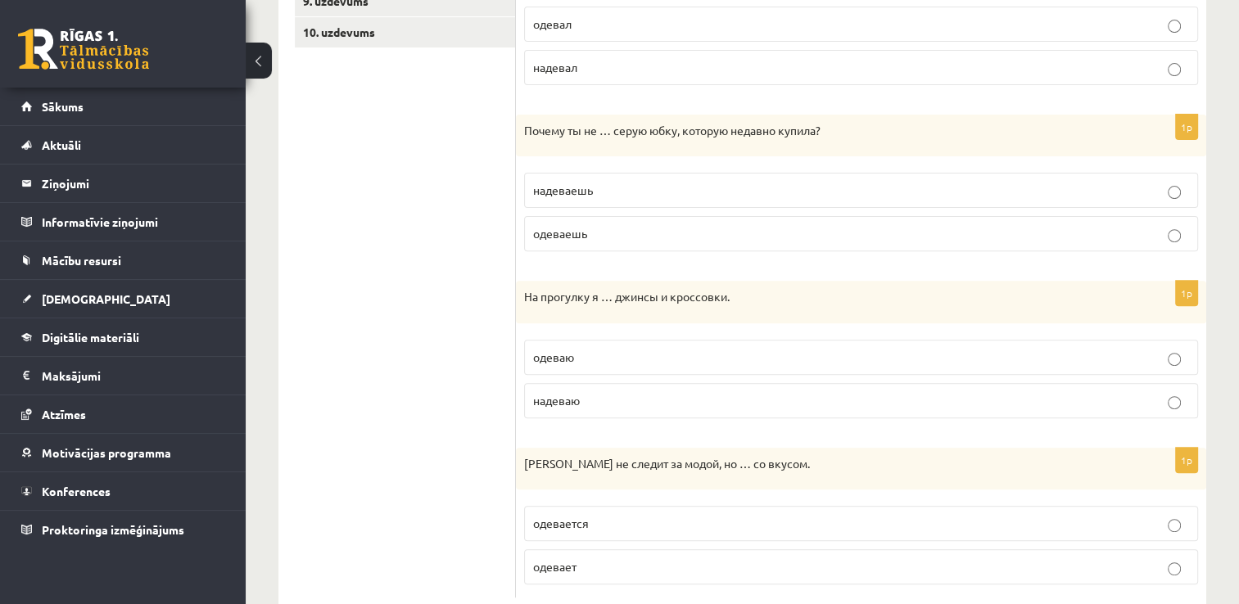
scroll to position [573, 0]
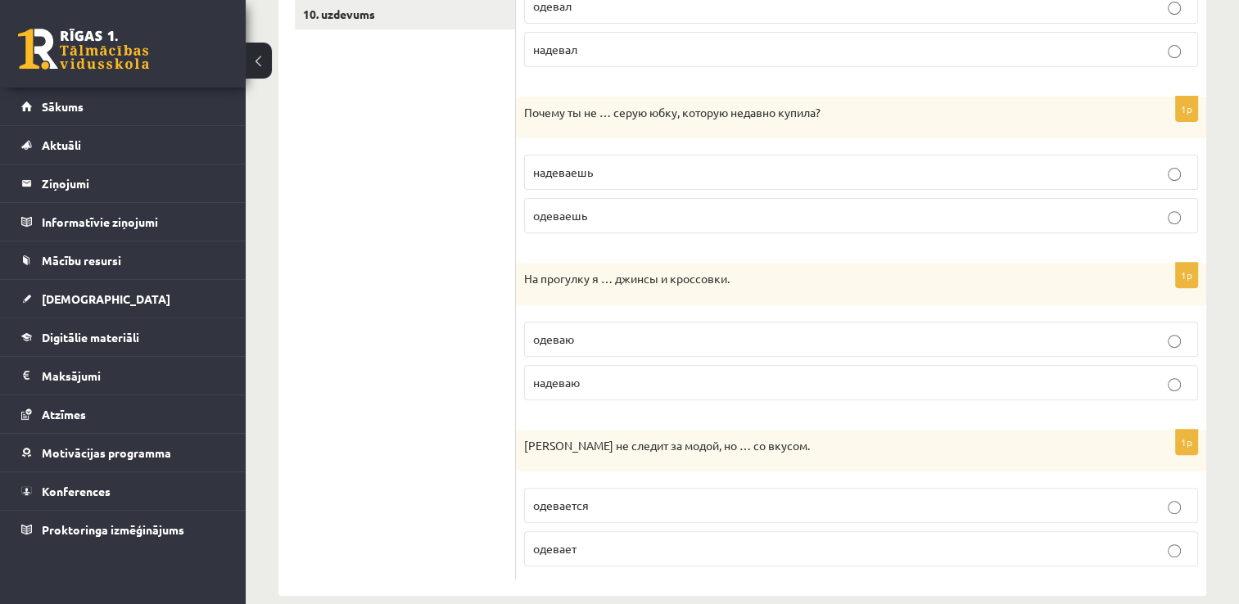
click at [603, 377] on p "надеваю" at bounding box center [861, 382] width 656 height 17
click at [560, 504] on span "одевается" at bounding box center [561, 505] width 56 height 15
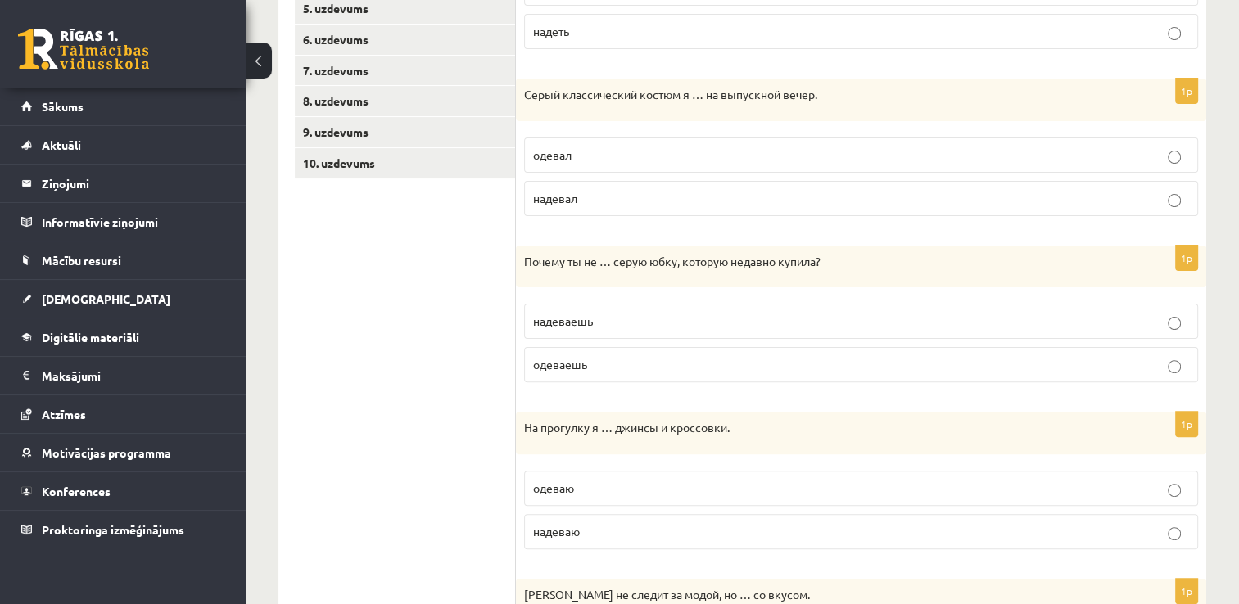
scroll to position [246, 0]
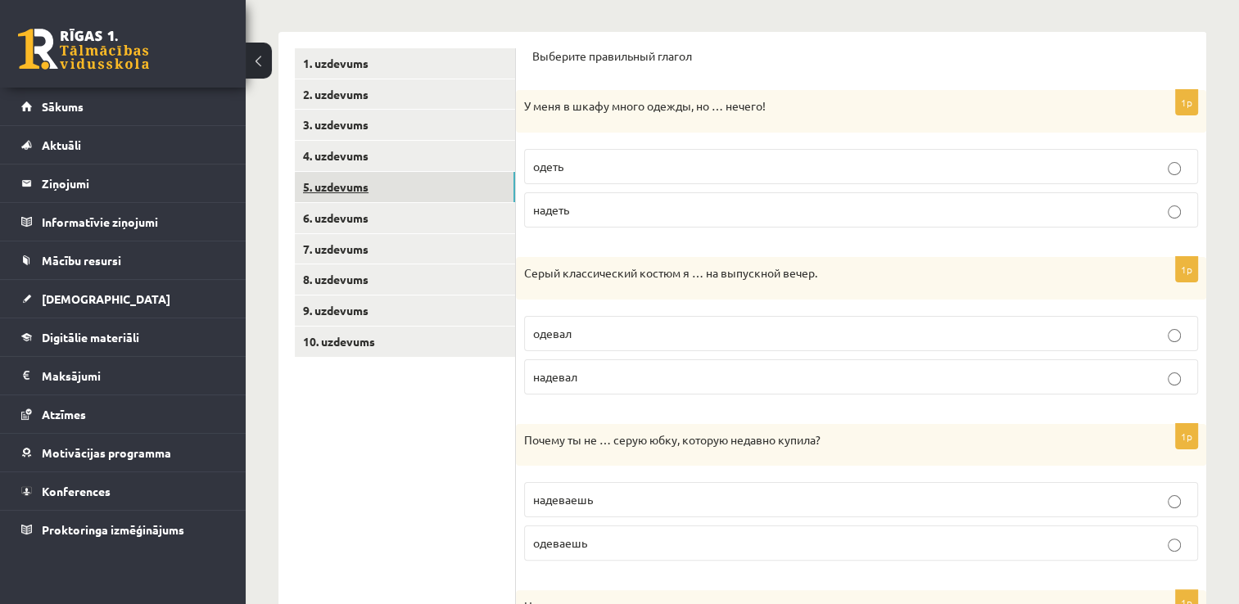
click at [396, 188] on link "5. uzdevums" at bounding box center [405, 187] width 220 height 30
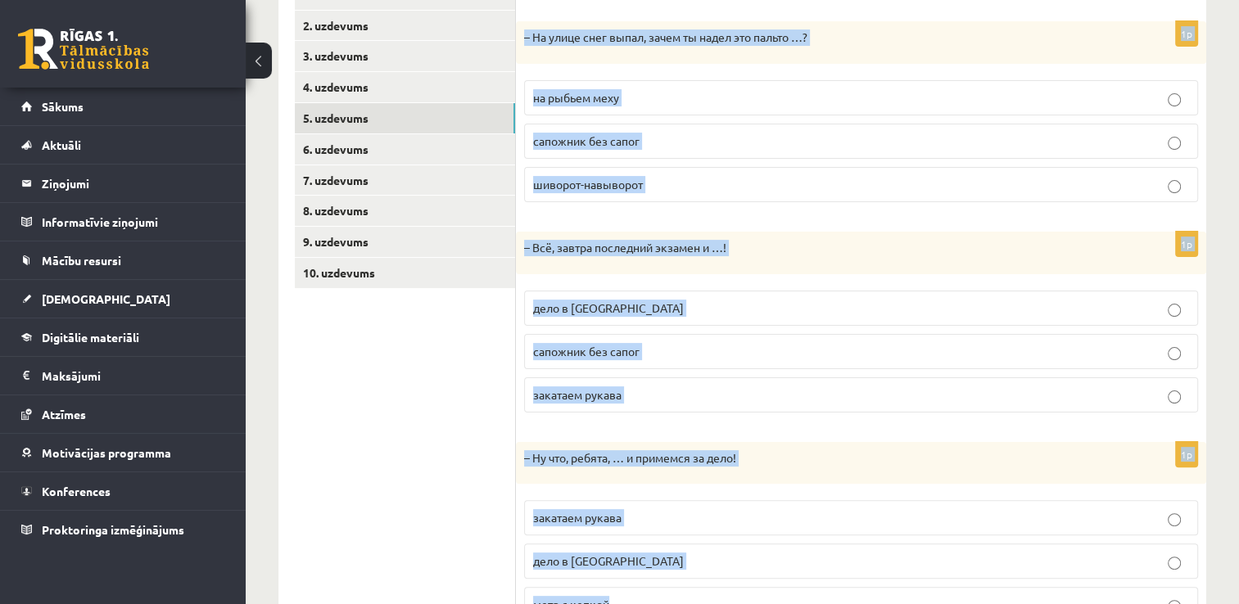
scroll to position [392, 0]
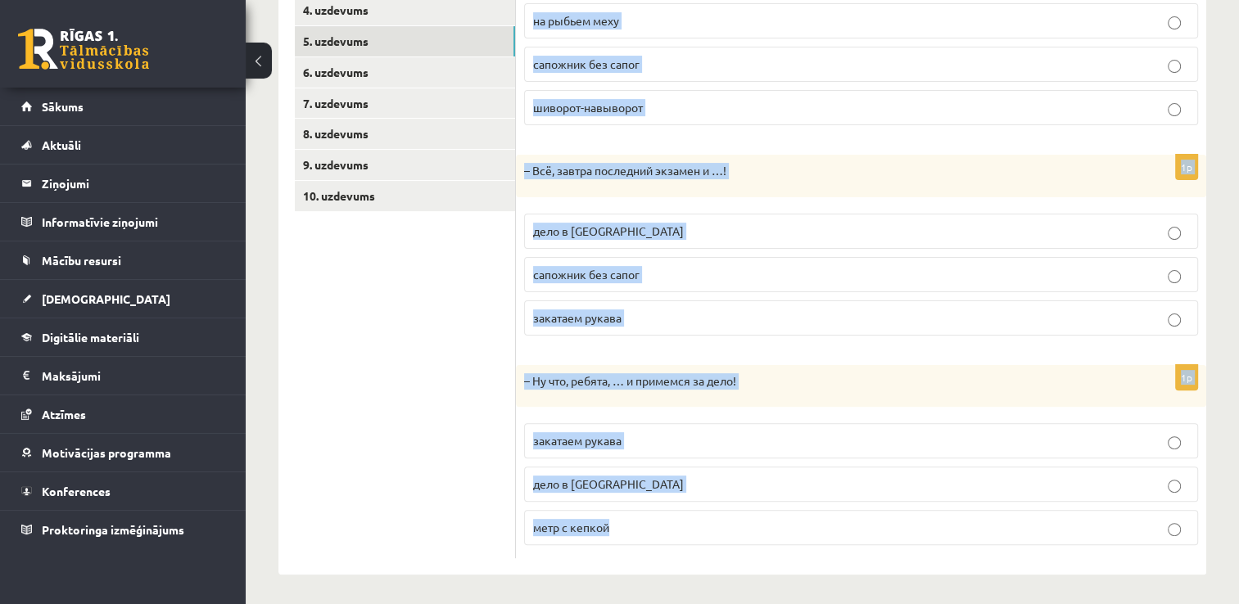
drag, startPoint x: 532, startPoint y: 52, endPoint x: 675, endPoint y: 616, distance: 581.4
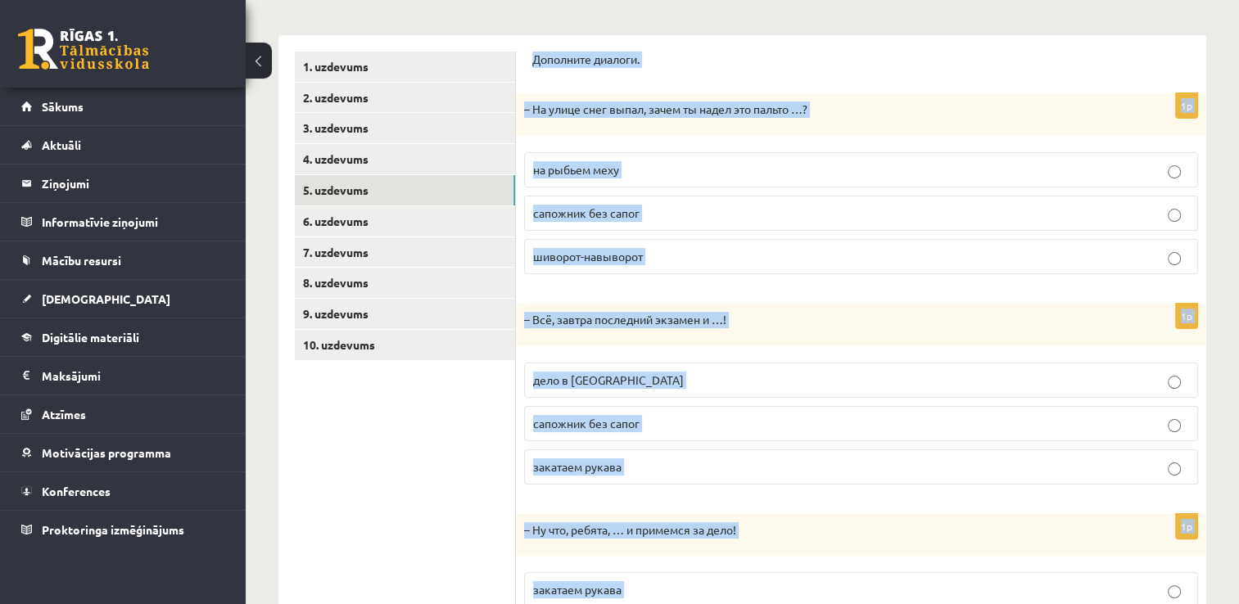
scroll to position [64, 0]
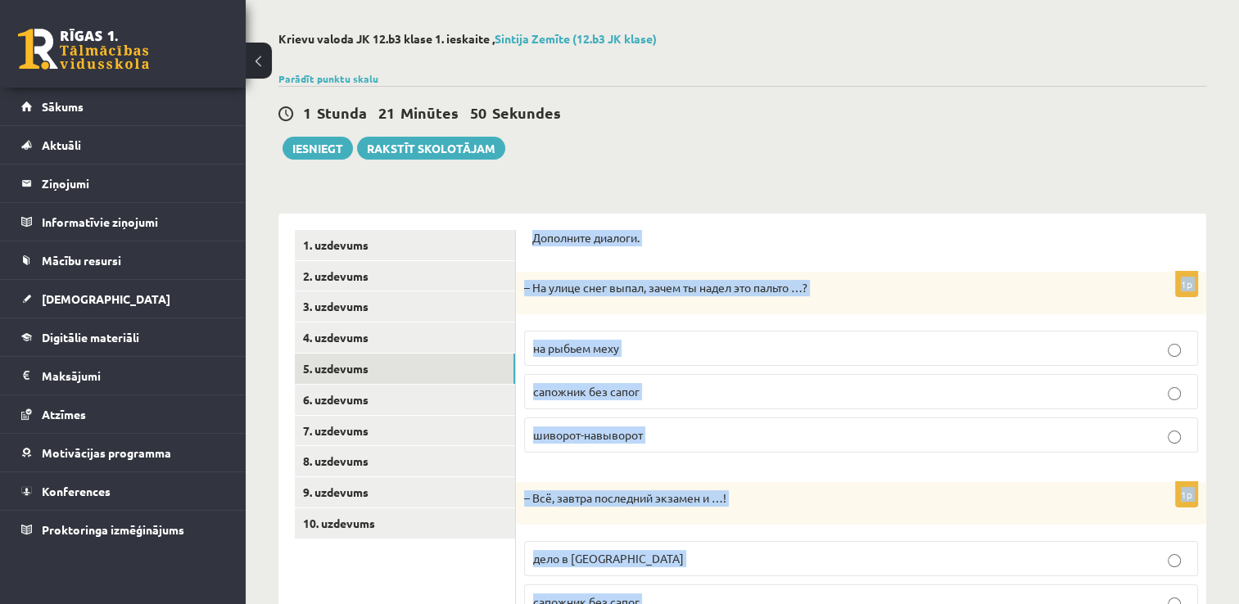
click at [710, 354] on p "на рыбьем меху" at bounding box center [861, 348] width 656 height 17
click at [737, 306] on div "– На улице снег выпал, зачем ты надел это пальто …?" at bounding box center [861, 293] width 690 height 43
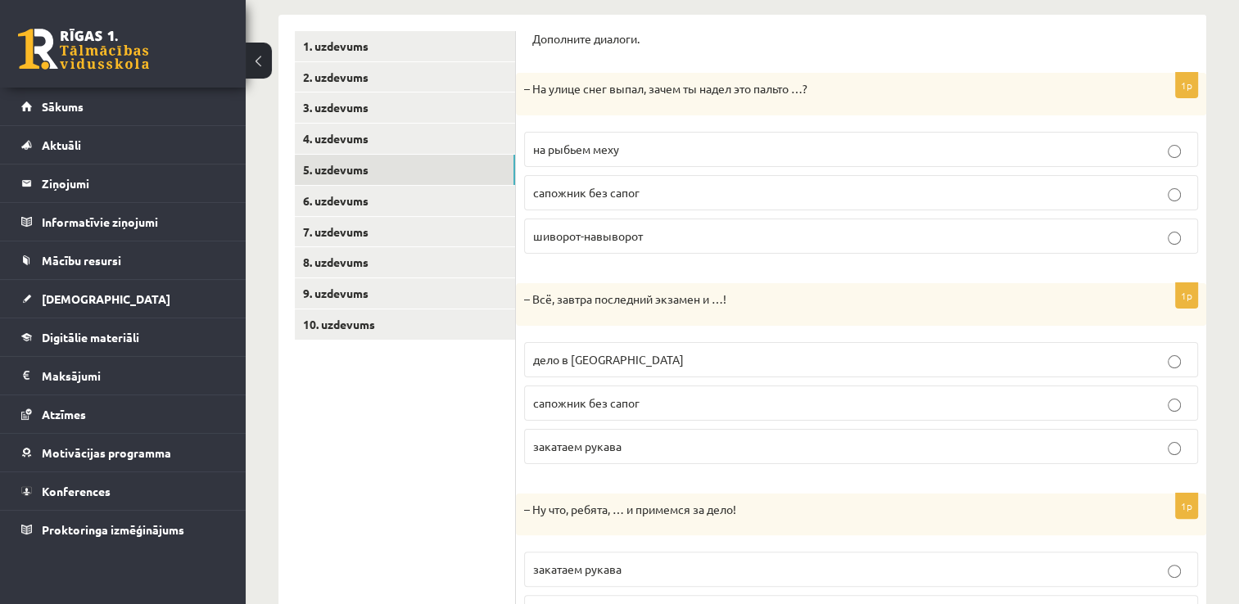
scroll to position [310, 0]
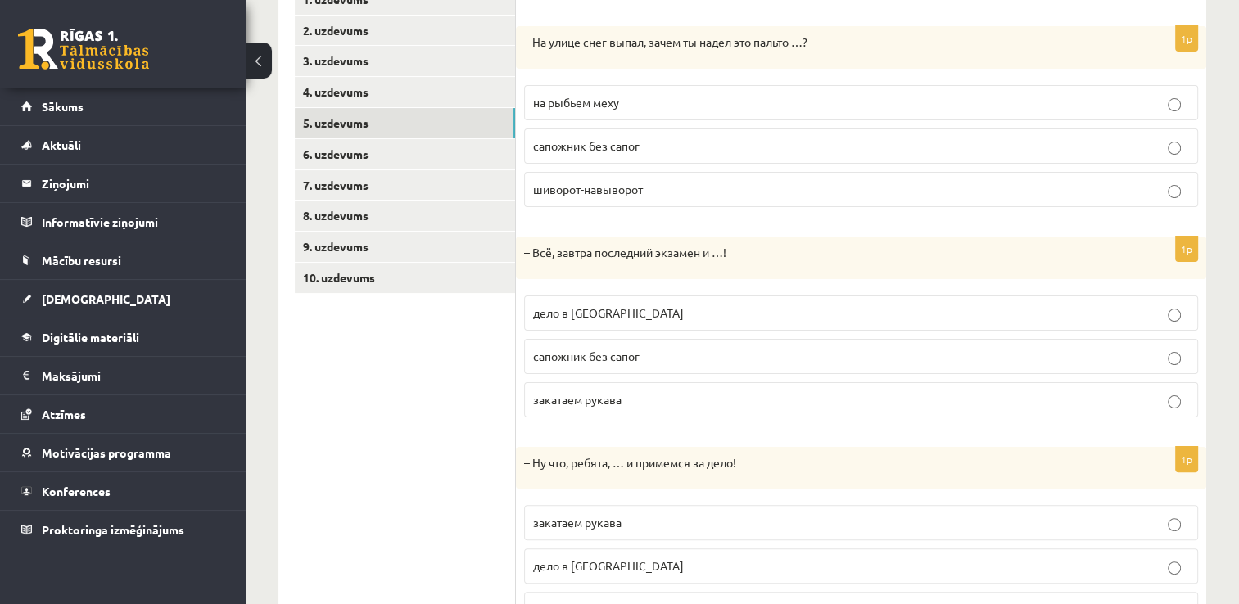
click at [638, 319] on p "дело в шляпе" at bounding box center [861, 313] width 656 height 17
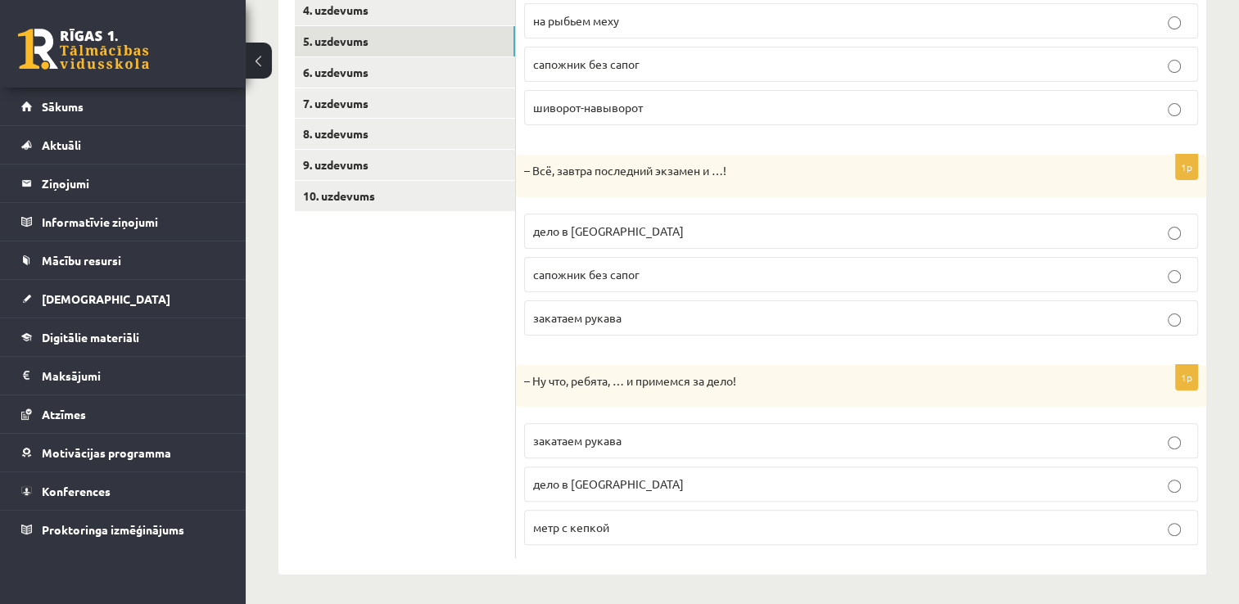
click at [590, 445] on p "закатаем рукава" at bounding box center [861, 440] width 656 height 17
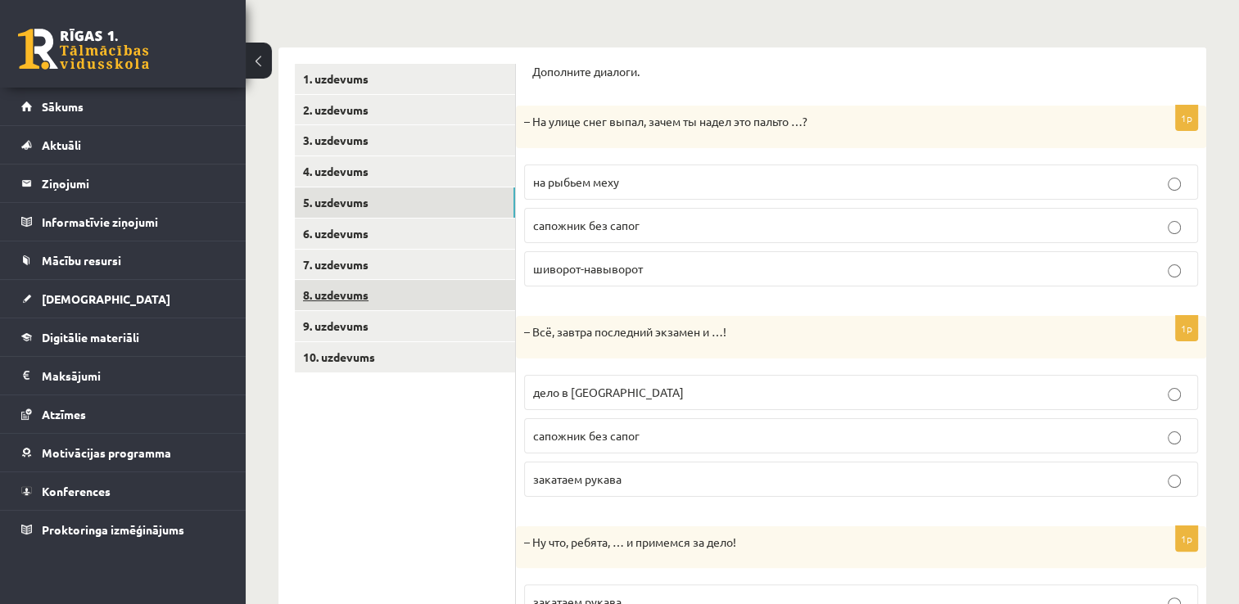
scroll to position [228, 0]
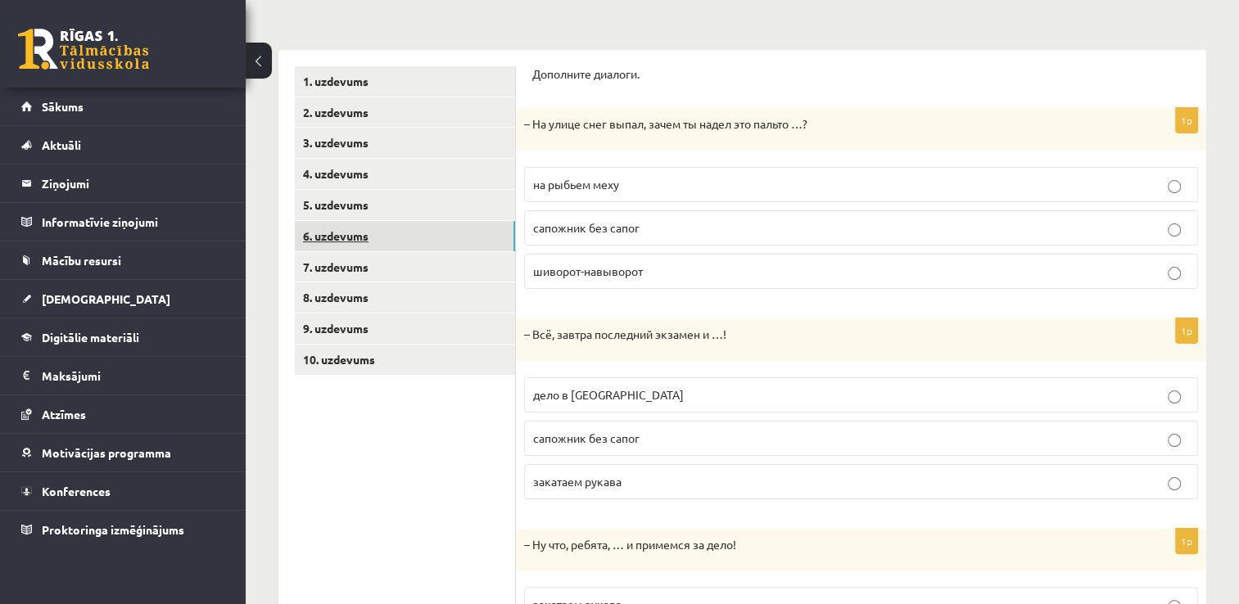
click at [351, 241] on link "6. uzdevums" at bounding box center [405, 236] width 220 height 30
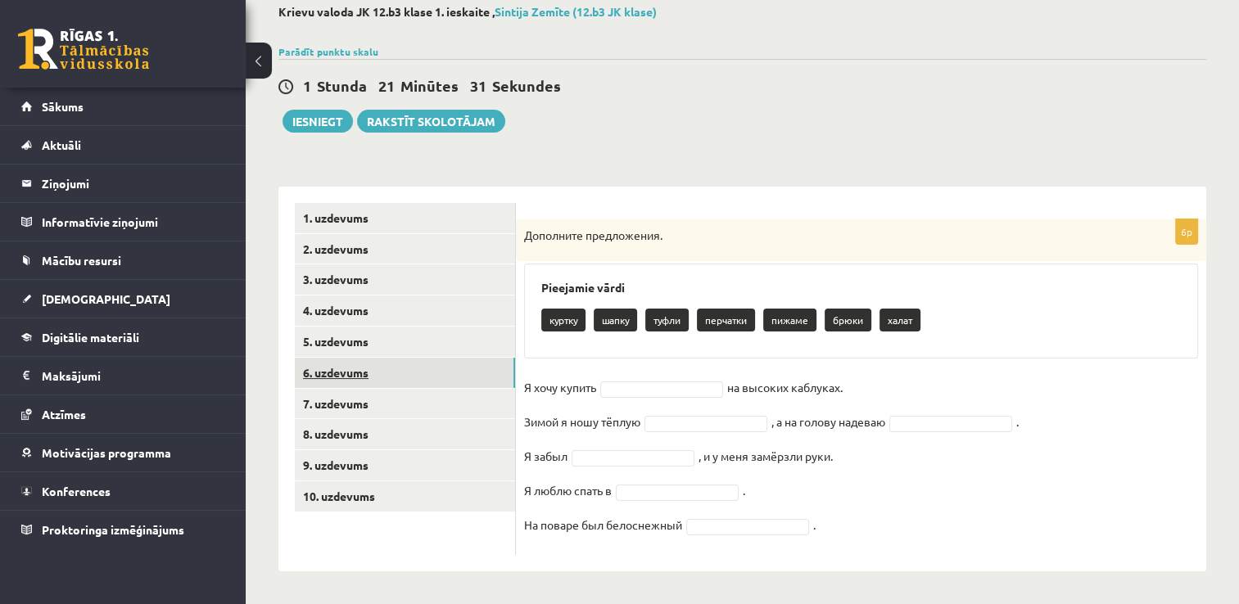
scroll to position [90, 0]
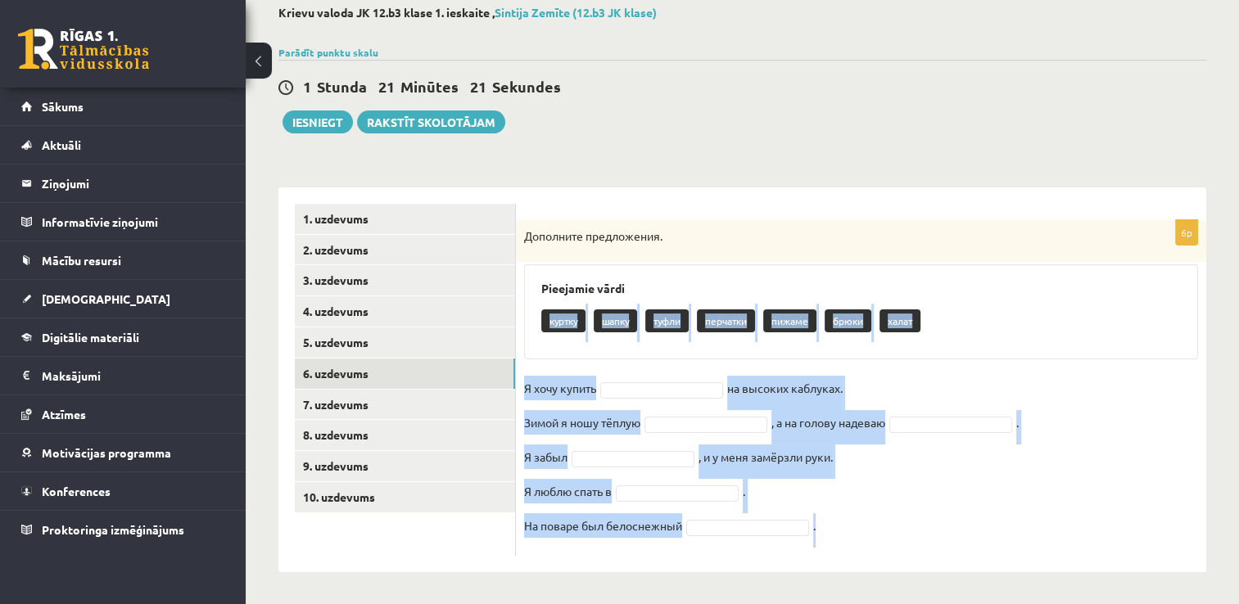
drag, startPoint x: 538, startPoint y: 313, endPoint x: 846, endPoint y: 530, distance: 376.8
click at [846, 530] on div "6p Дополните предложения. Pieejamie vārdi куртку шапку туфли перчатки пижаме бр…" at bounding box center [861, 388] width 690 height 336
click at [953, 348] on div "Pieejamie vārdi куртку шапку туфли перчатки пижаме брюки халат" at bounding box center [861, 312] width 674 height 95
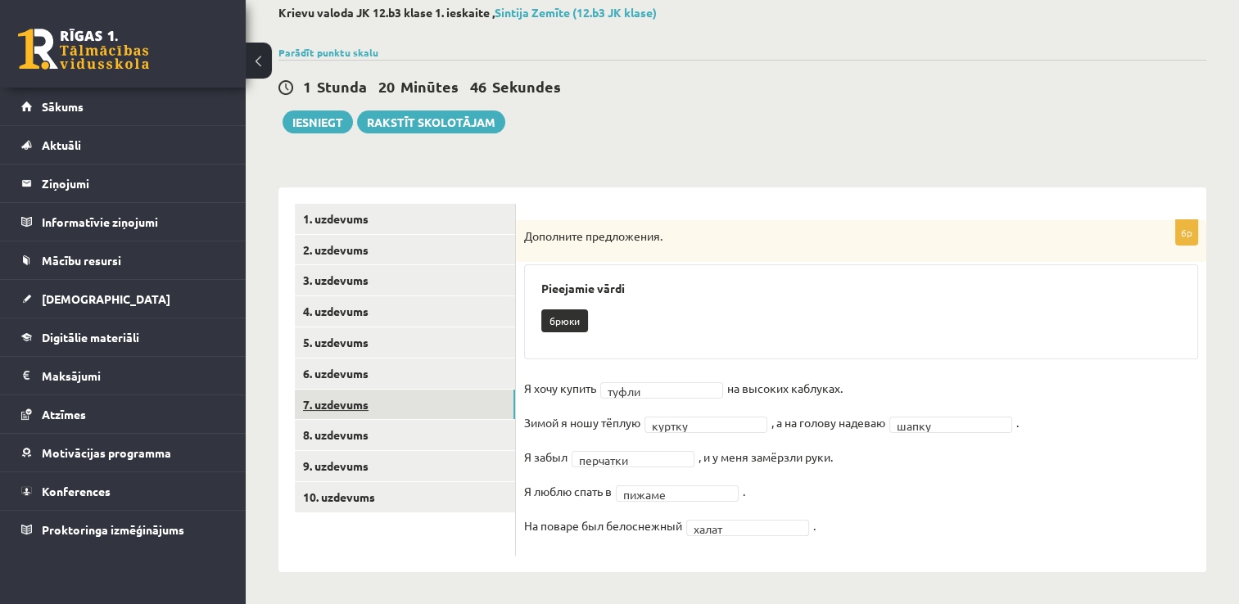
click at [375, 409] on link "7. uzdevums" at bounding box center [405, 405] width 220 height 30
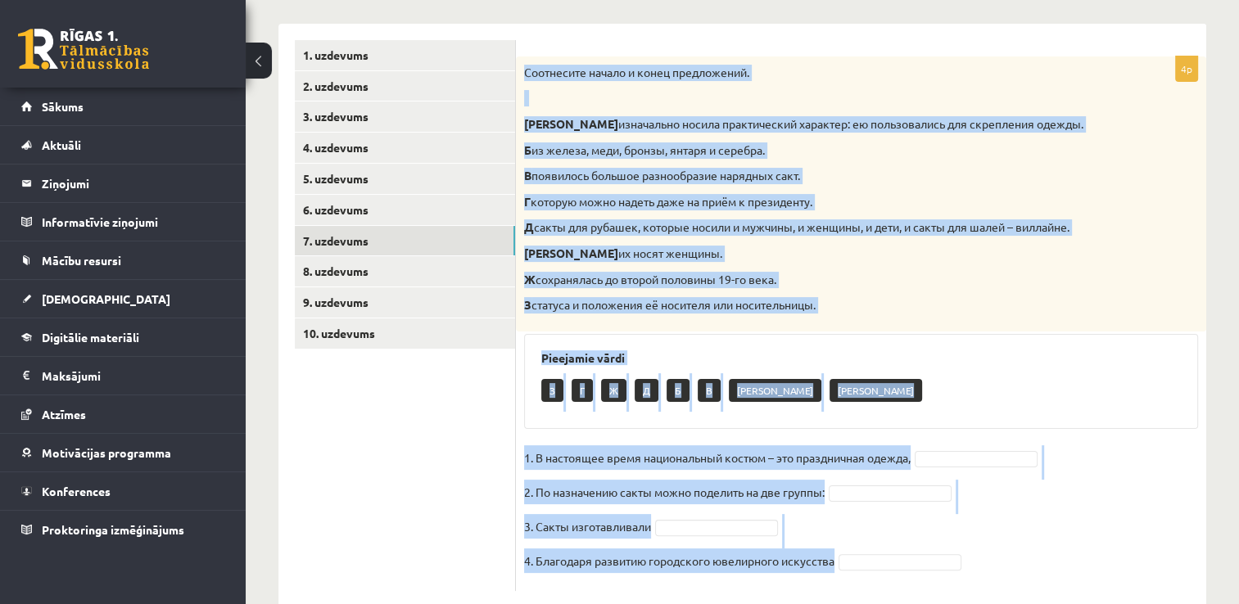
scroll to position [288, 0]
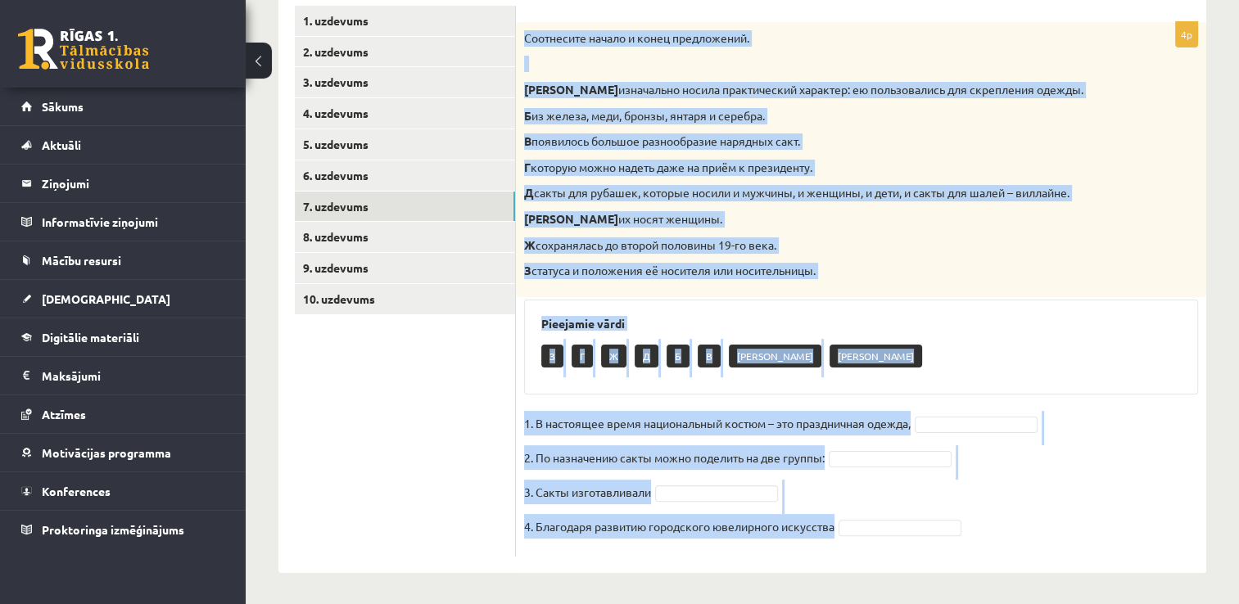
drag, startPoint x: 527, startPoint y: 67, endPoint x: 946, endPoint y: 599, distance: 677.1
click at [946, 599] on div "**********" at bounding box center [743, 190] width 994 height 831
click at [883, 365] on div "З Г Ж Д Б В А Е" at bounding box center [861, 358] width 640 height 38
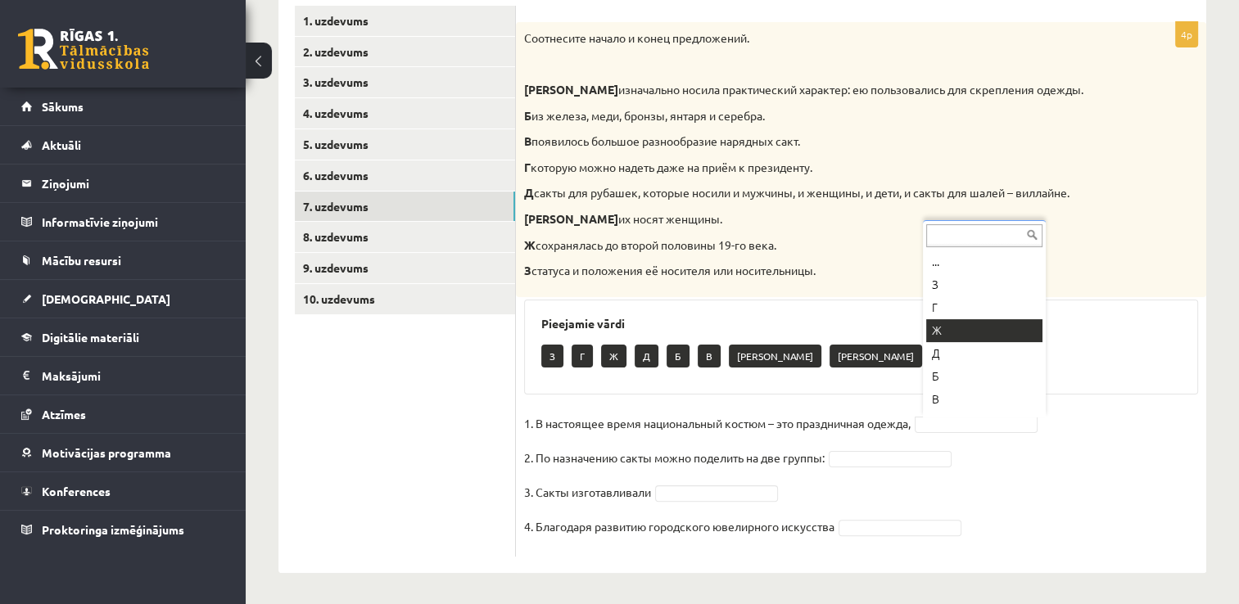
scroll to position [43, 0]
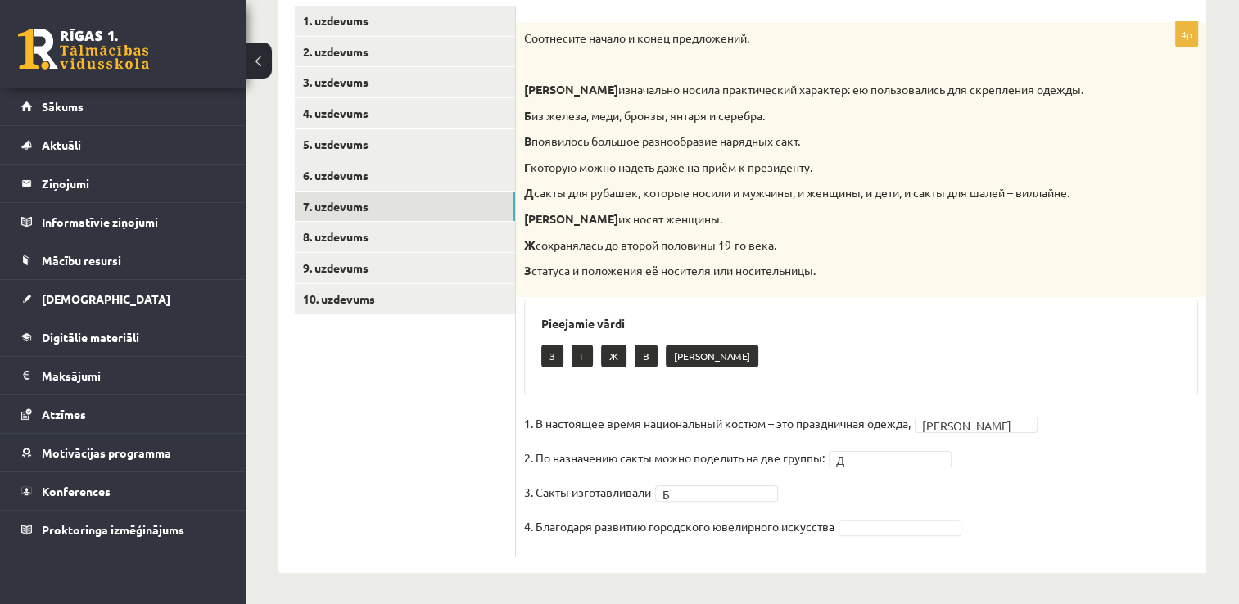
click at [871, 539] on fieldset "1. В настоящее время национальный костюм – это праздничная одежда, Е * 2. По на…" at bounding box center [861, 480] width 674 height 138
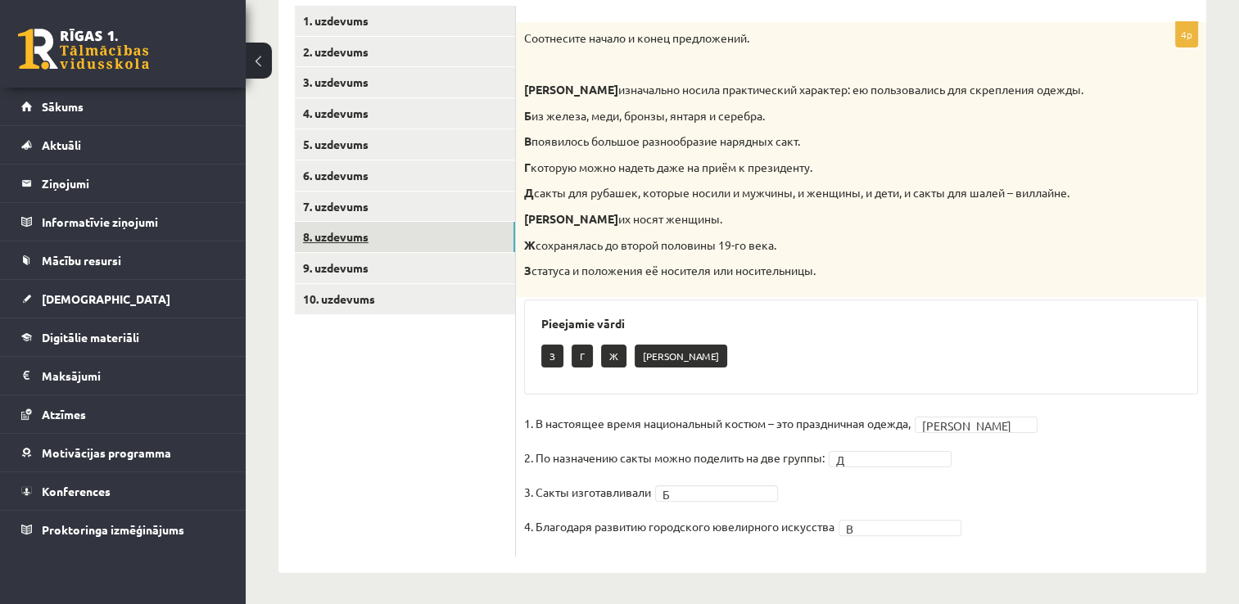
click at [337, 243] on link "8. uzdevums" at bounding box center [405, 237] width 220 height 30
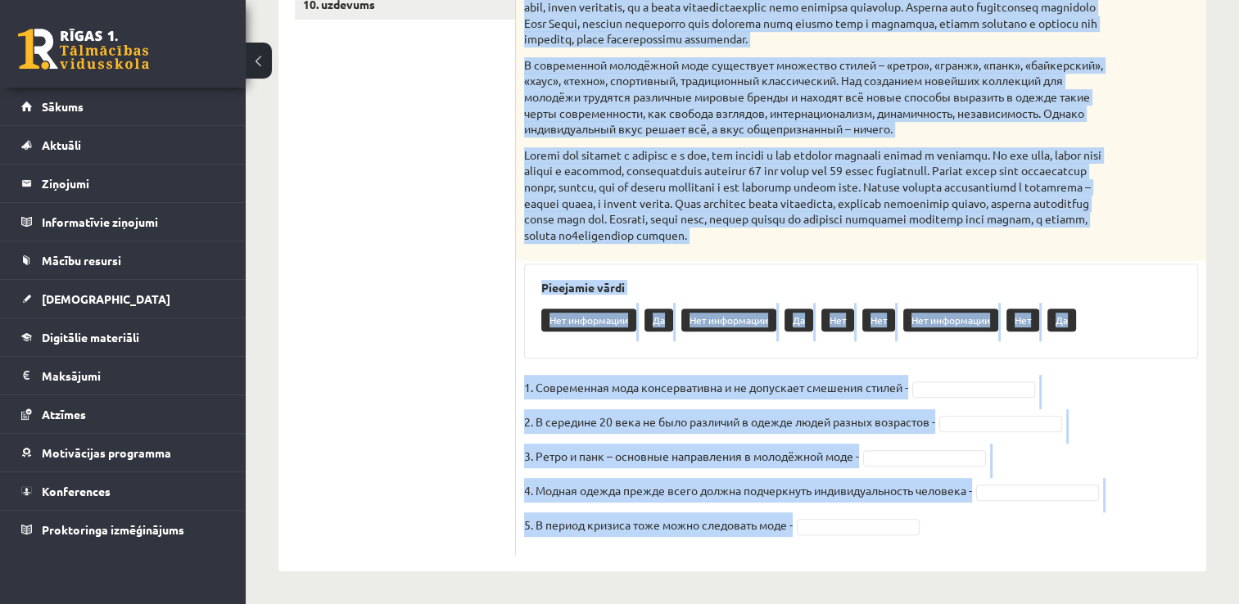
scroll to position [599, 0]
drag, startPoint x: 524, startPoint y: 219, endPoint x: 815, endPoint y: 609, distance: 486.4
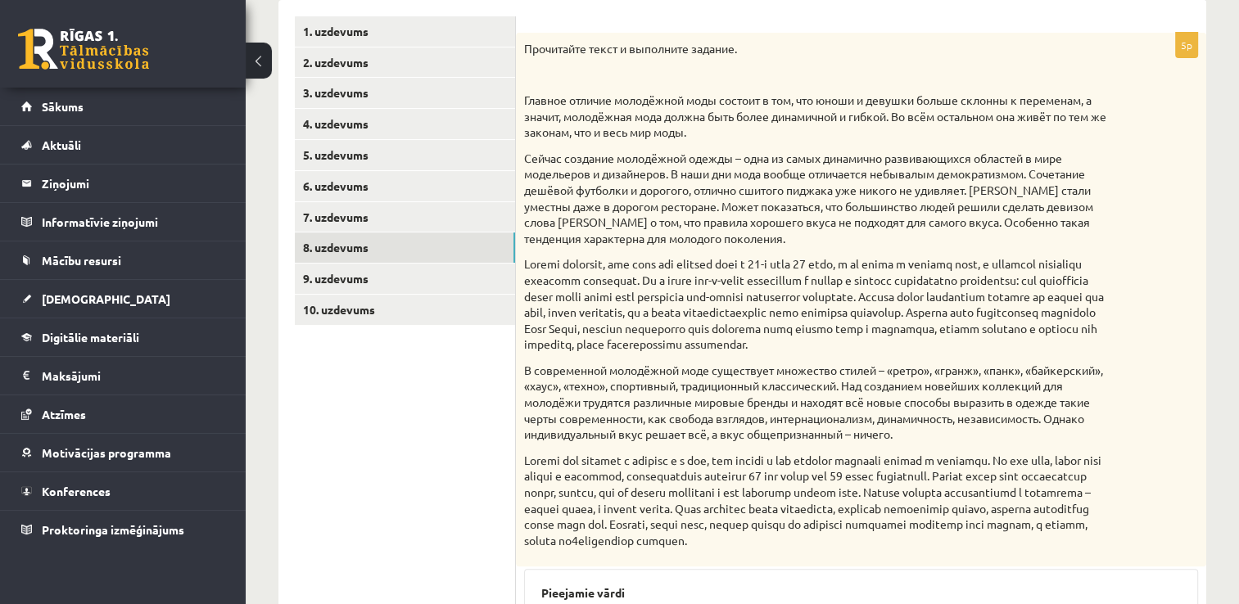
scroll to position [271, 0]
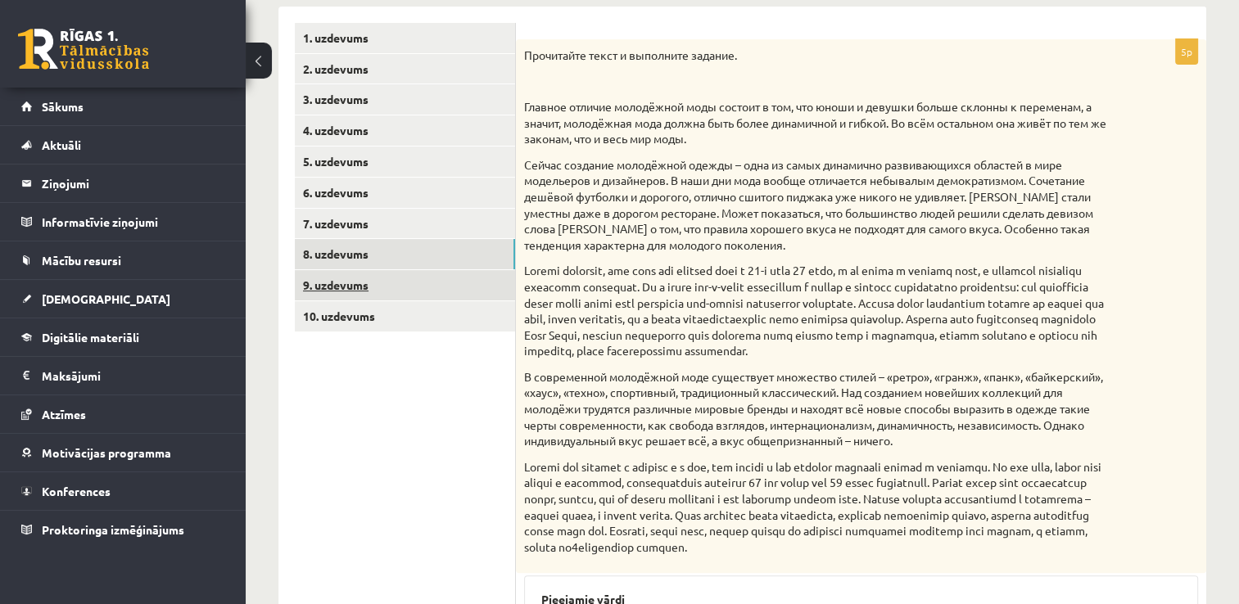
click at [364, 283] on link "9. uzdevums" at bounding box center [405, 285] width 220 height 30
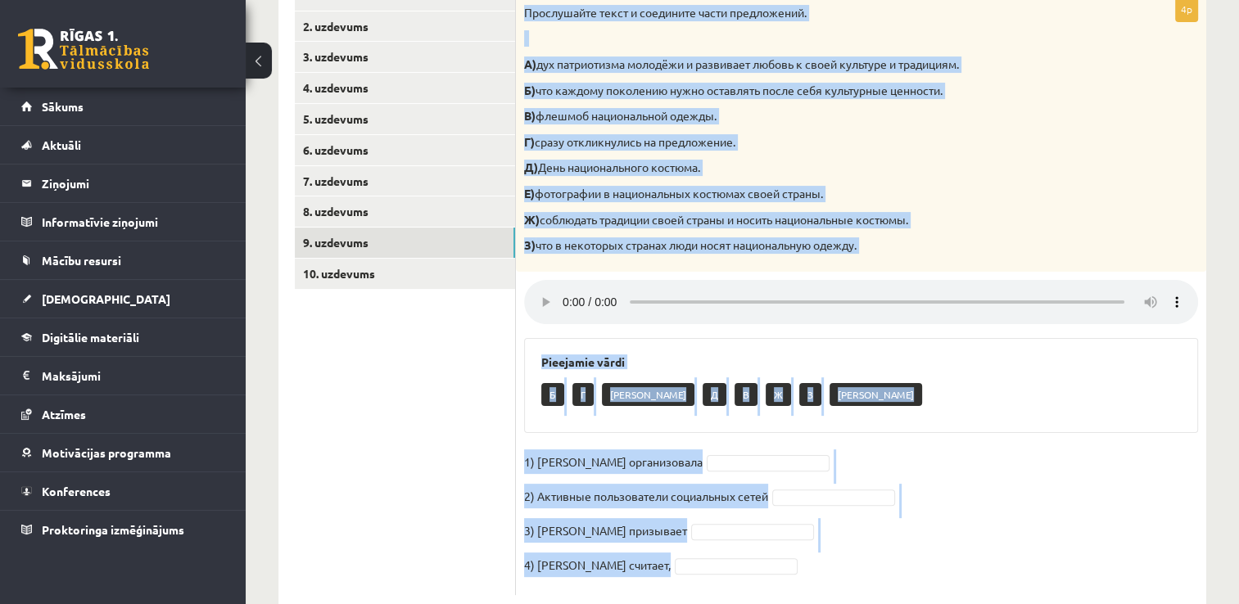
scroll to position [354, 0]
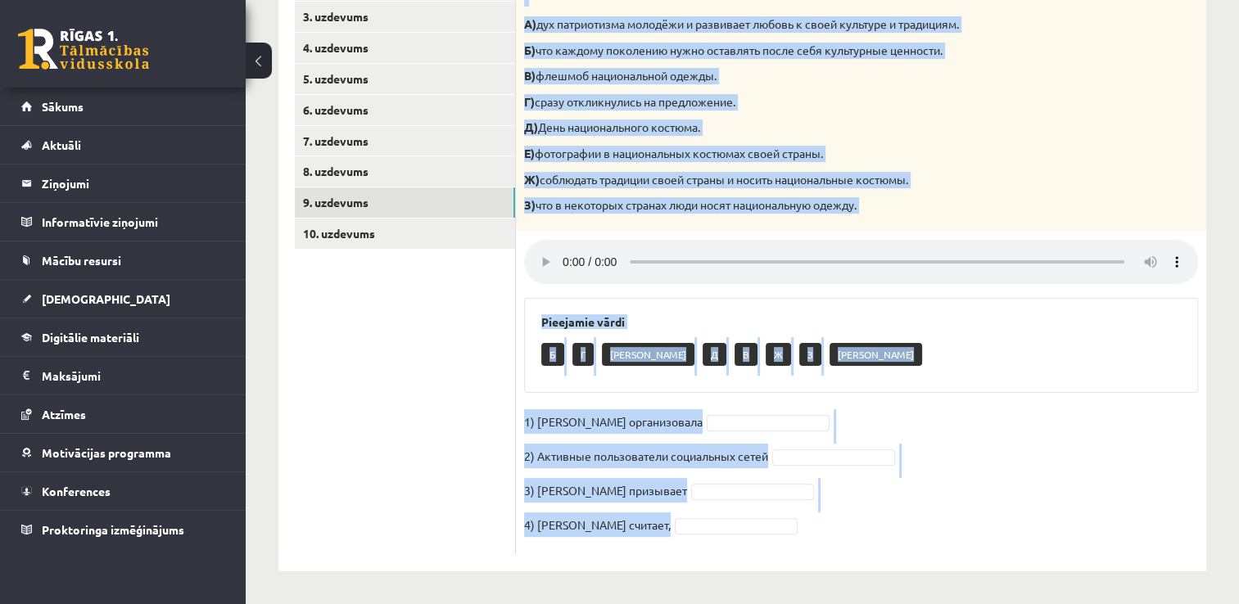
drag, startPoint x: 519, startPoint y: 51, endPoint x: 901, endPoint y: 587, distance: 658.4
click at [901, 587] on div "**********" at bounding box center [743, 156] width 994 height 895
click at [913, 392] on div "Pieejamie vārdi Б Г Е Д В Ж З А" at bounding box center [861, 345] width 674 height 95
click at [763, 411] on fieldset "1) Мухаббат Саби организовала 2) Активные пользователи социальных сетей 3) Муха…" at bounding box center [861, 479] width 674 height 138
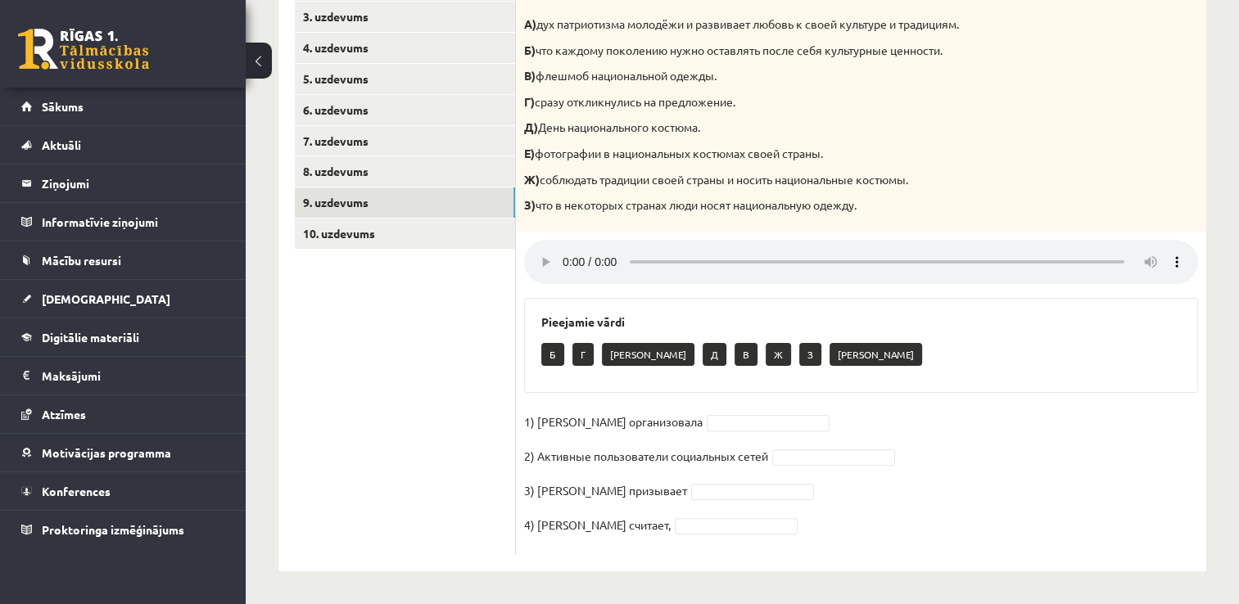
click at [871, 406] on div "4p Прослушайте текст и соедините части предложений. А) дух патриотизма молодёжи…" at bounding box center [861, 256] width 690 height 599
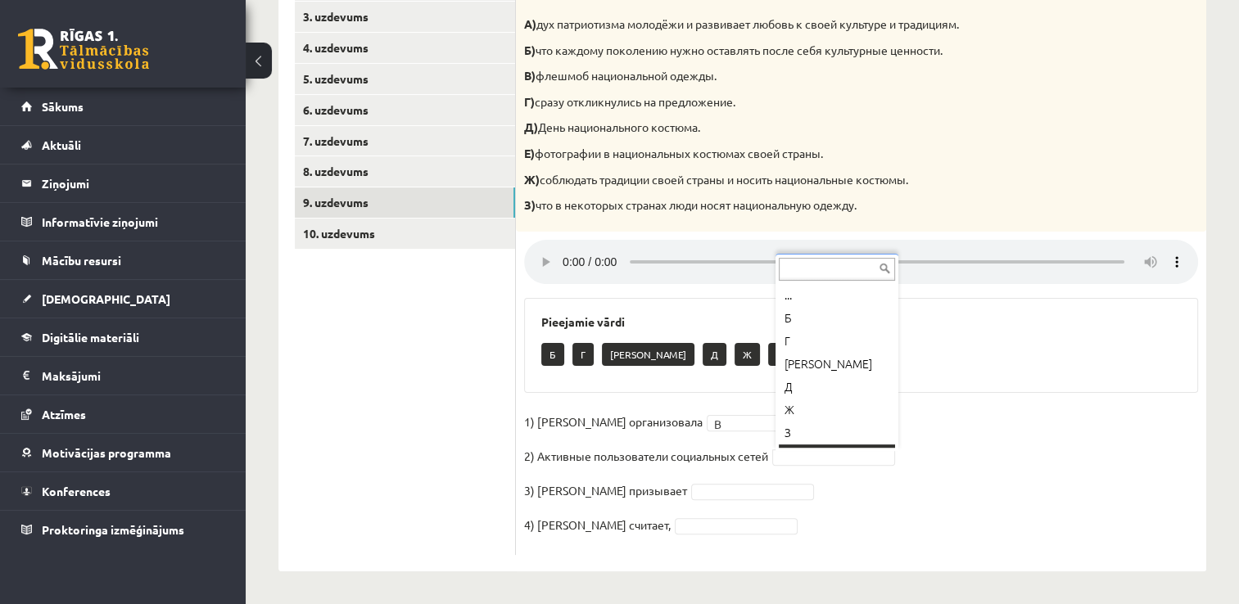
scroll to position [20, 0]
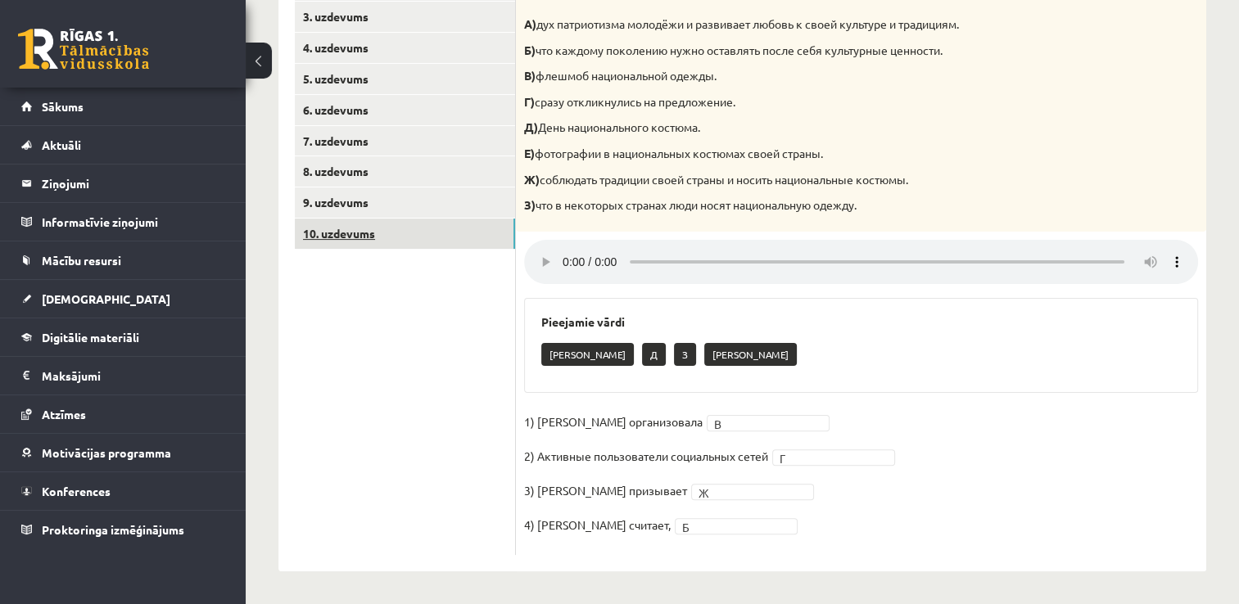
click at [359, 234] on link "10. uzdevums" at bounding box center [405, 234] width 220 height 30
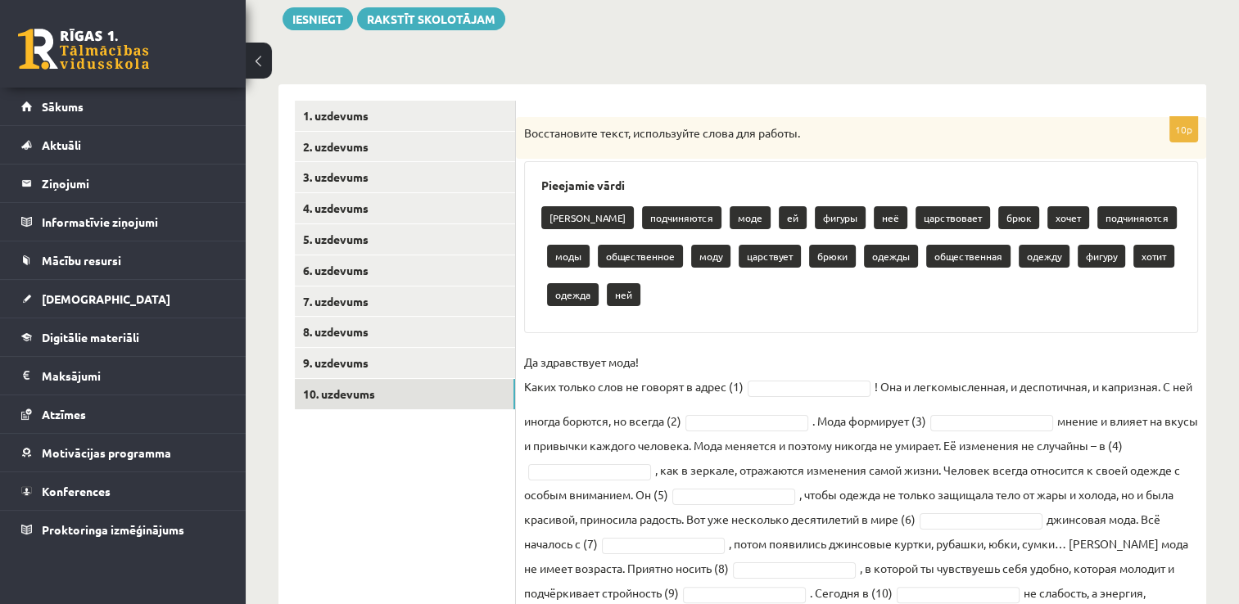
scroll to position [275, 0]
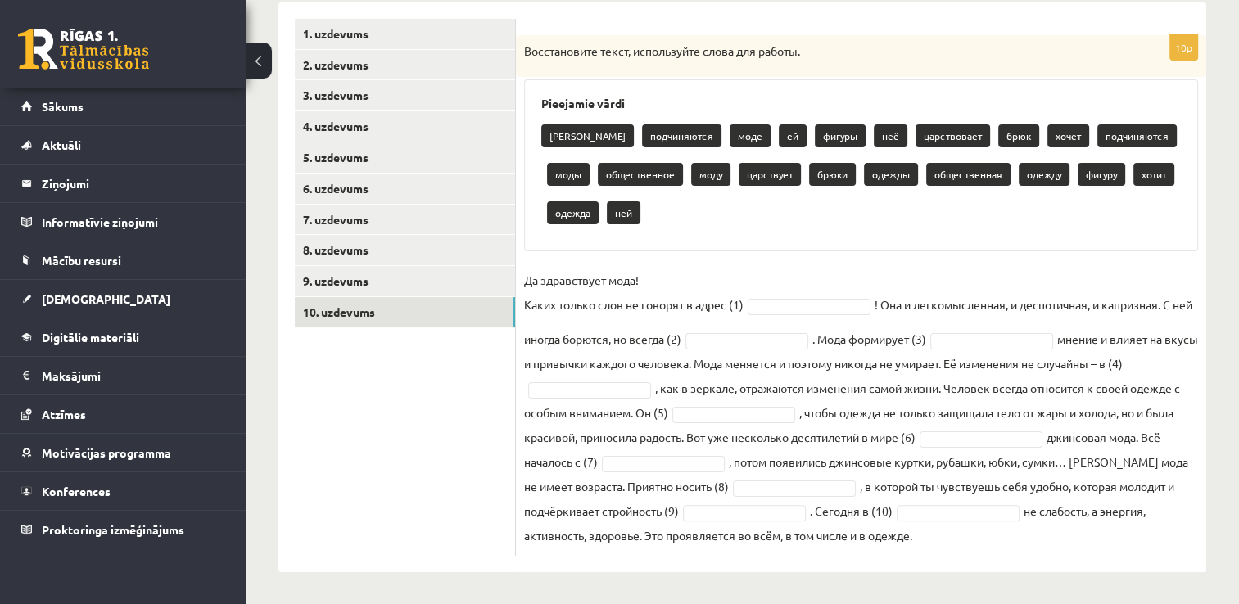
drag, startPoint x: 527, startPoint y: 47, endPoint x: 948, endPoint y: 532, distance: 642.7
click at [948, 532] on div "10p Восстановите текст, используйте слова для работы. Pieejamie vārdi брюков по…" at bounding box center [861, 295] width 690 height 521
click at [727, 251] on div "Pieejamie vārdi брюков подчиняются моде ей фигуры неё царствовает брюк хочет по…" at bounding box center [861, 165] width 674 height 172
click at [567, 170] on p "моды" at bounding box center [568, 174] width 43 height 23
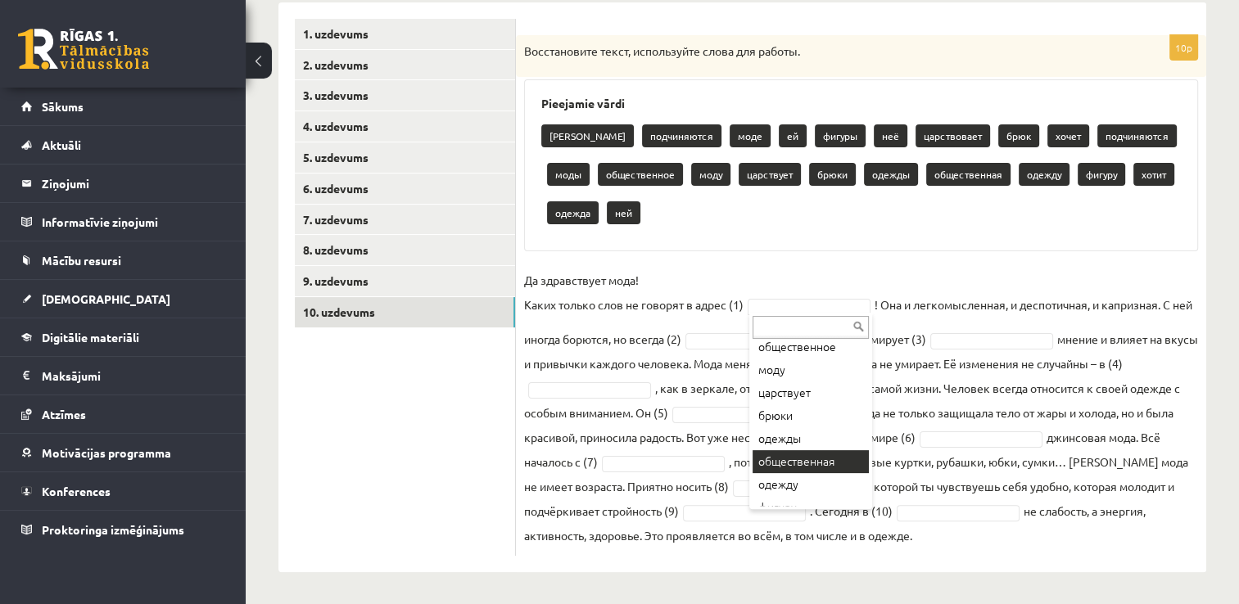
scroll to position [200, 0]
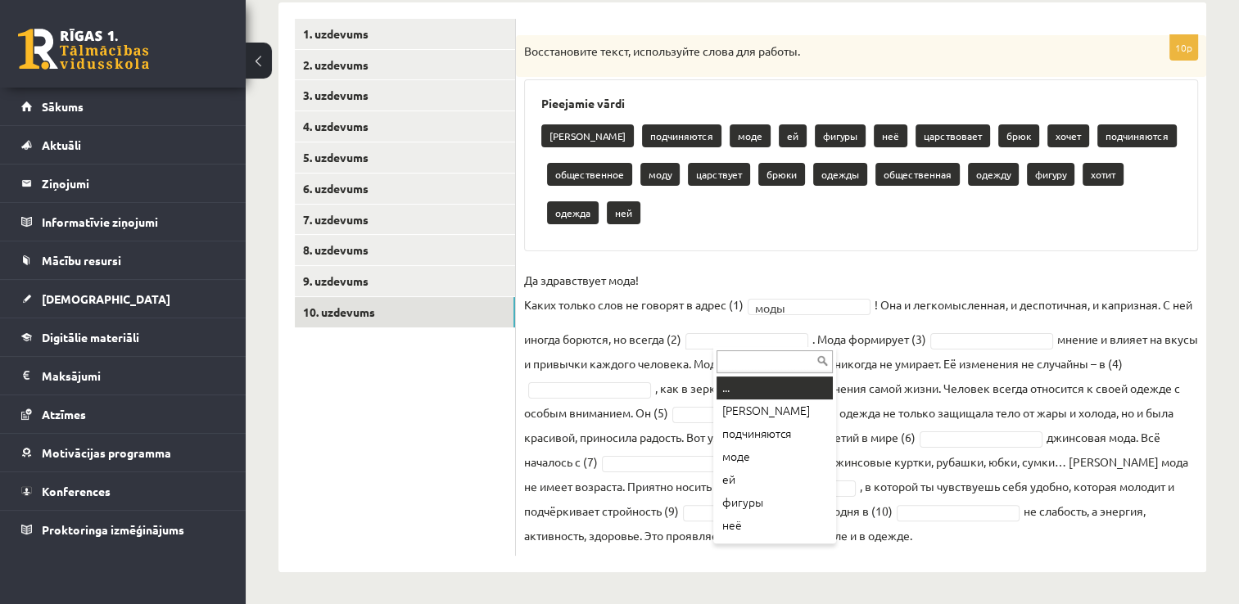
drag, startPoint x: 716, startPoint y: 336, endPoint x: 729, endPoint y: 336, distance: 13.1
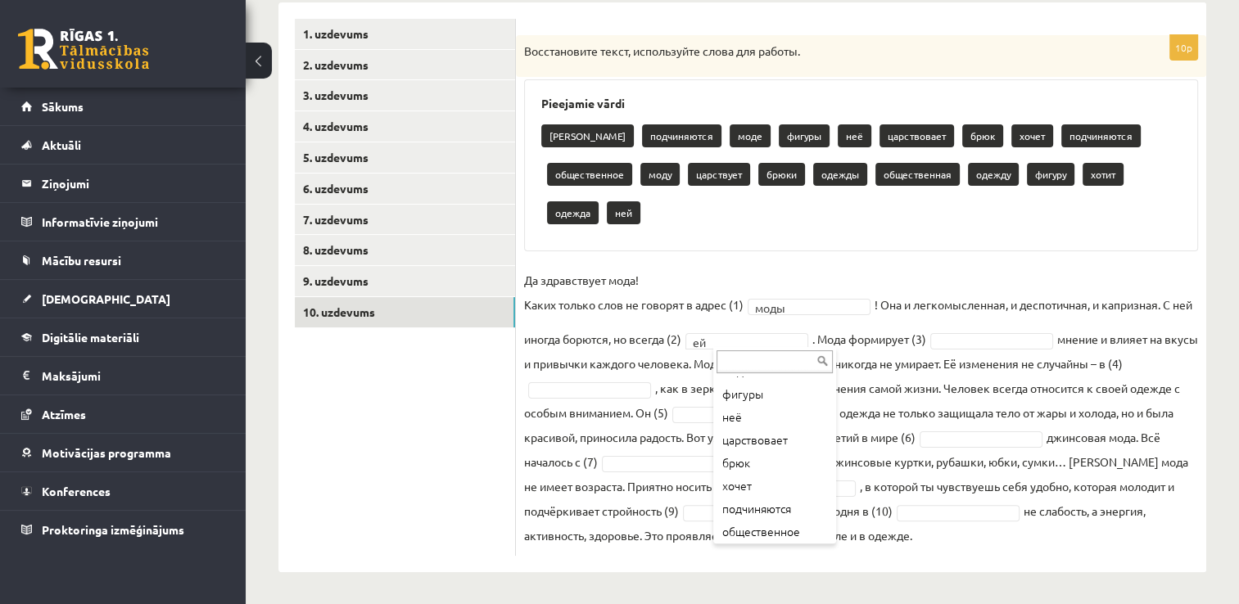
scroll to position [237, 0]
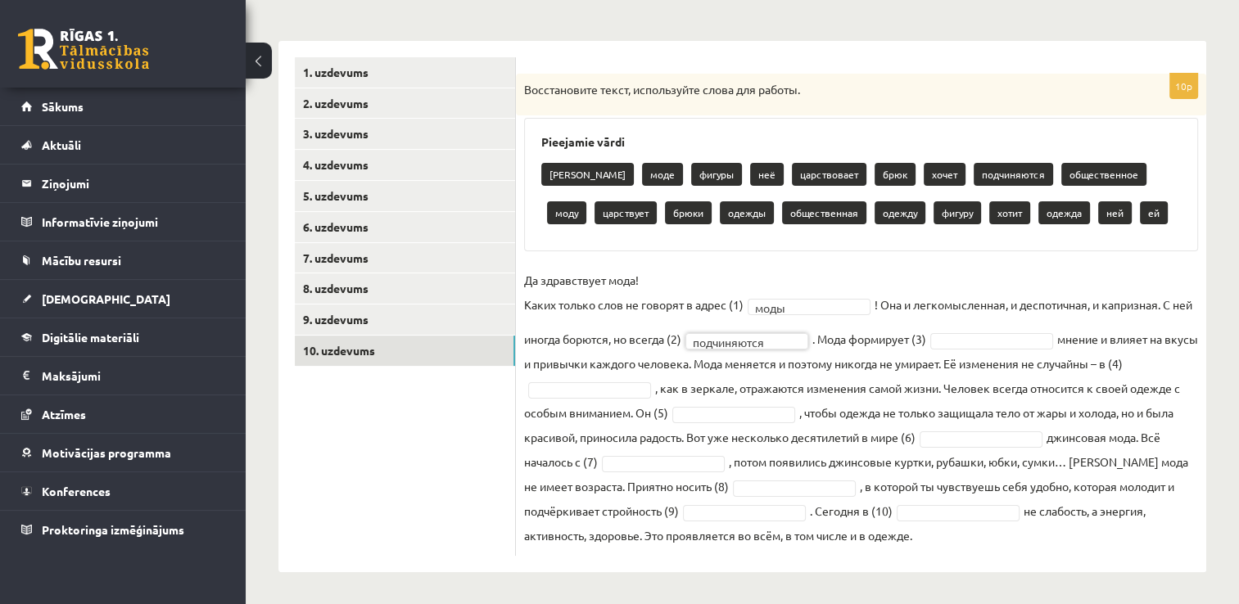
click at [1018, 344] on fieldset "**********" at bounding box center [861, 408] width 674 height 280
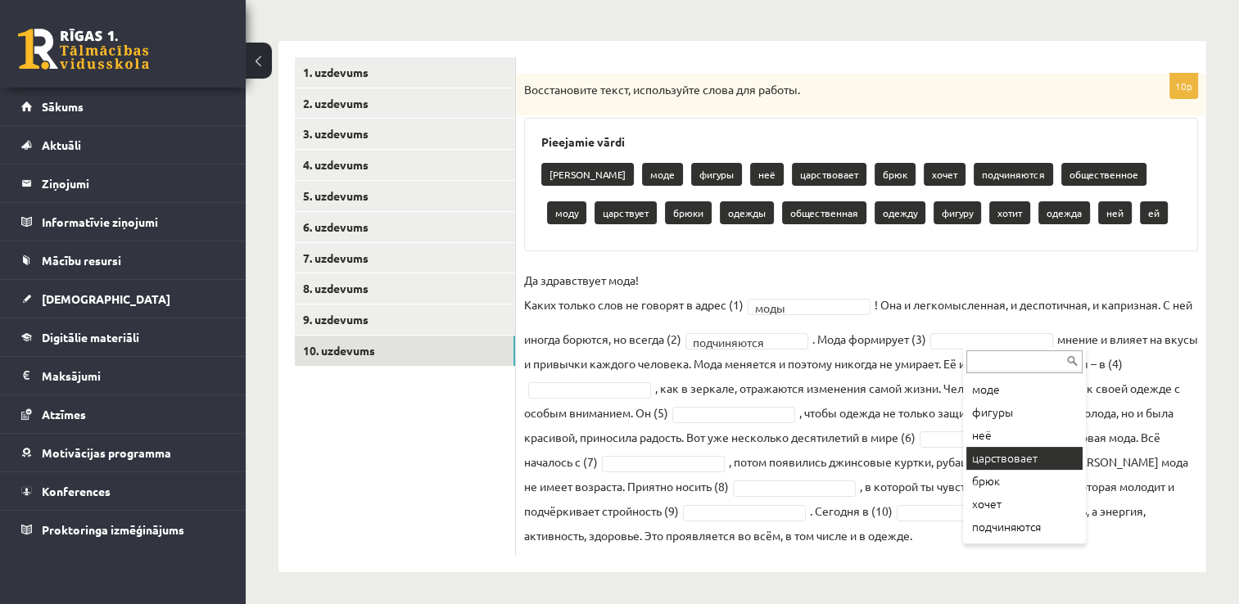
scroll to position [82, 0]
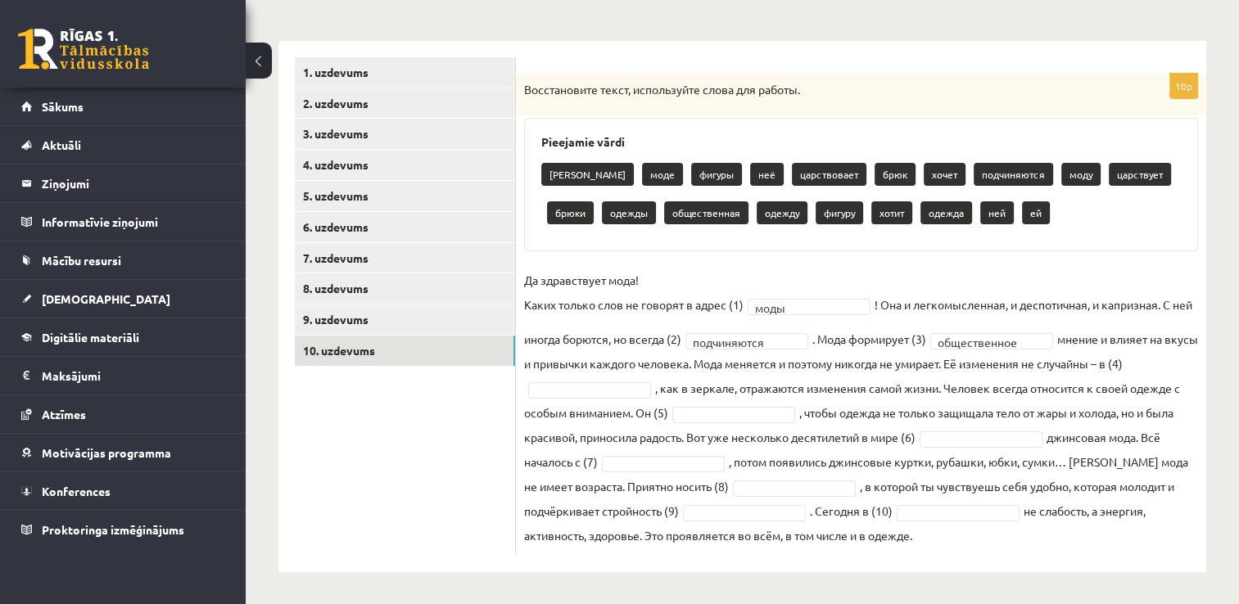
click at [610, 399] on fieldset "**********" at bounding box center [861, 408] width 674 height 280
drag, startPoint x: 610, startPoint y: 396, endPoint x: 609, endPoint y: 388, distance: 8.2
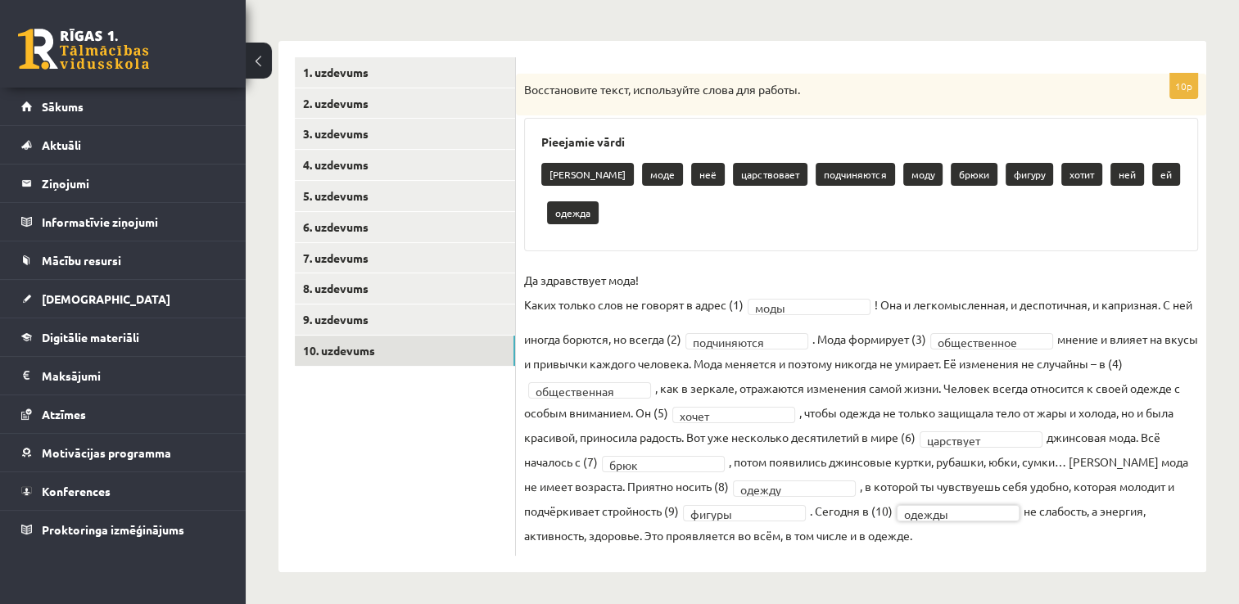
scroll to position [155, 0]
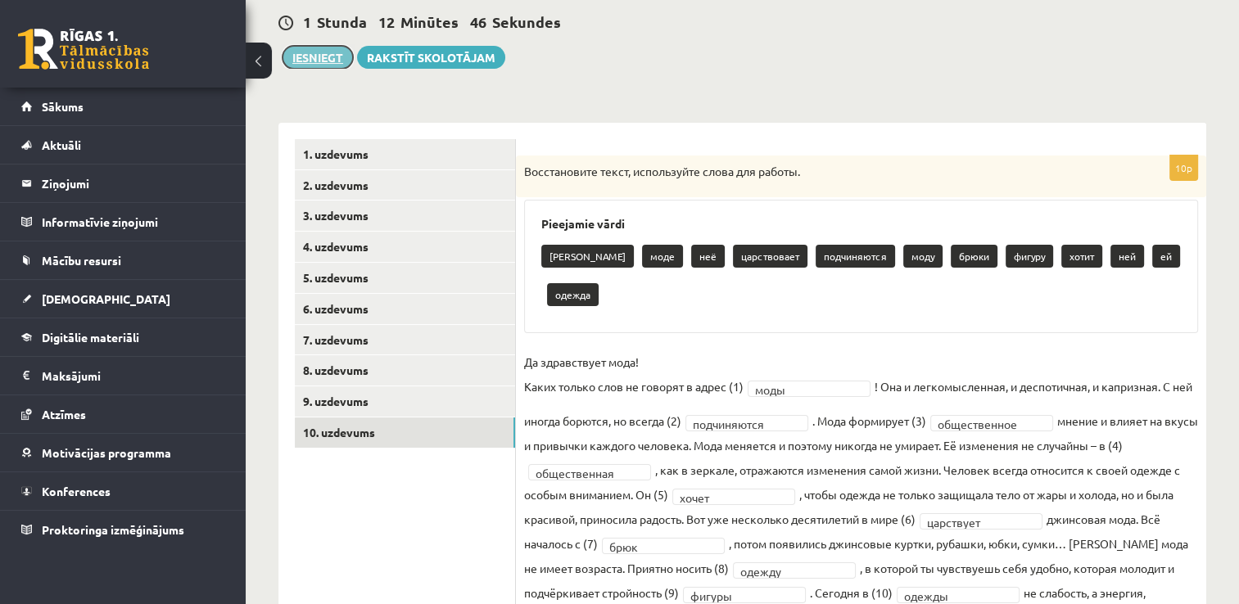
click at [301, 54] on button "Iesniegt" at bounding box center [318, 57] width 70 height 23
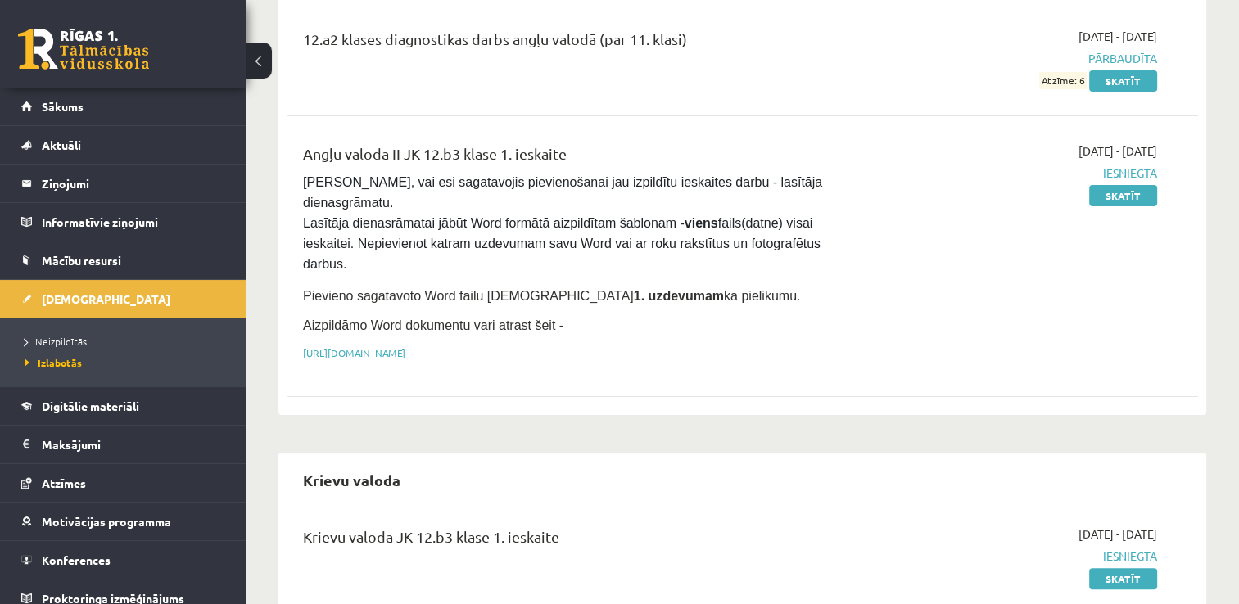
scroll to position [246, 0]
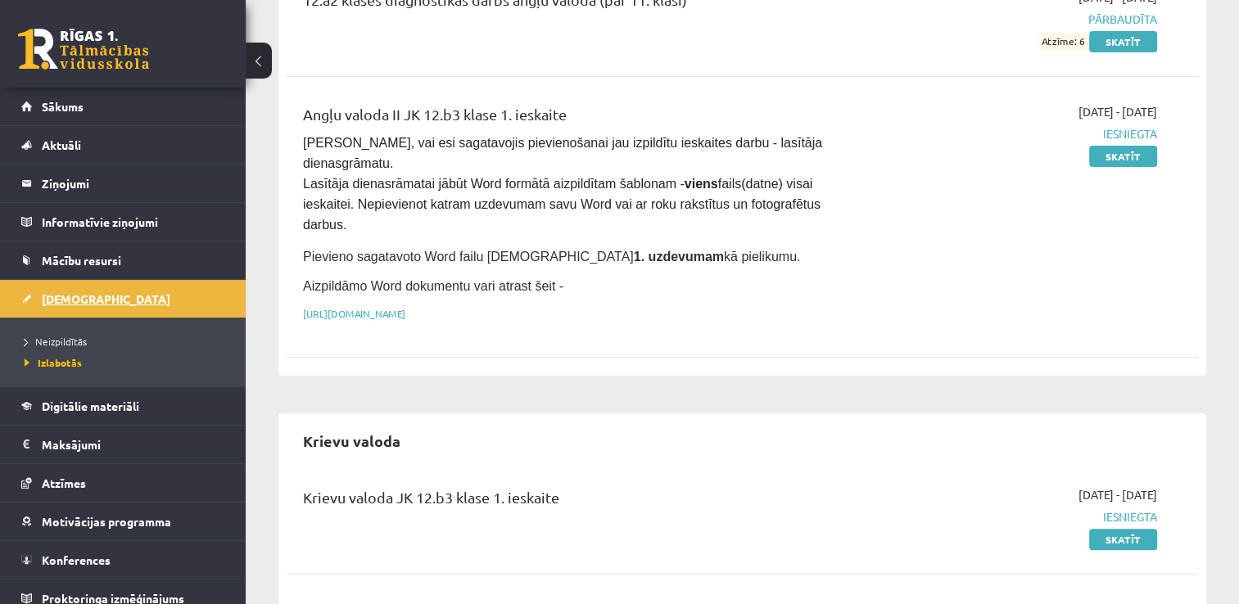
click at [57, 296] on span "[DEMOGRAPHIC_DATA]" at bounding box center [106, 299] width 129 height 15
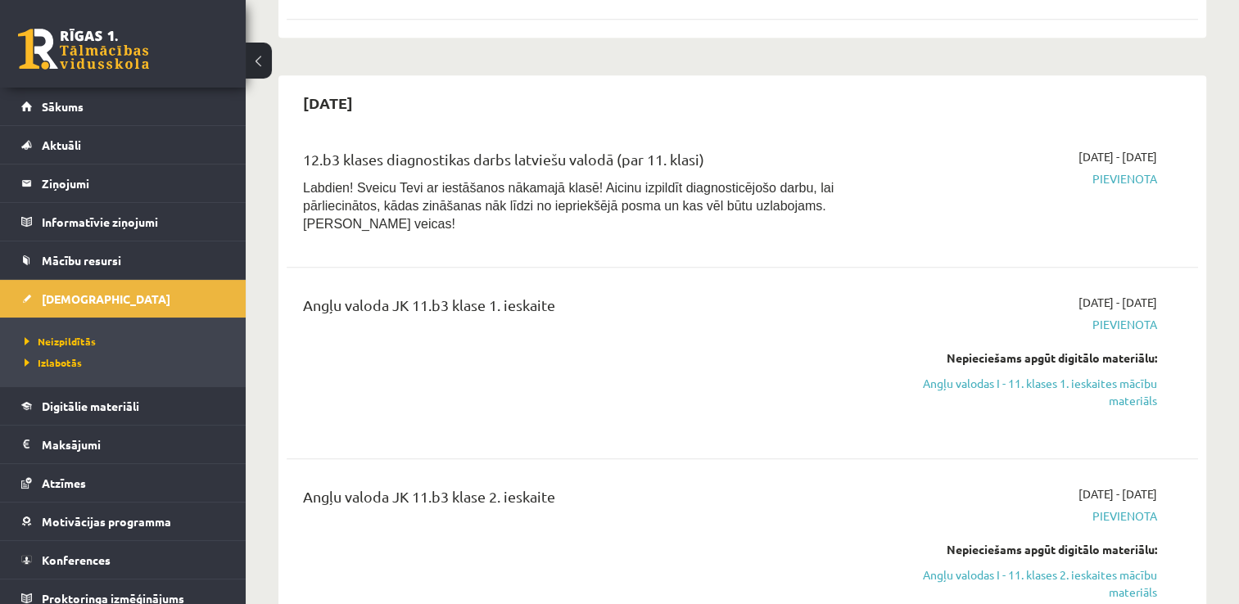
scroll to position [901, 0]
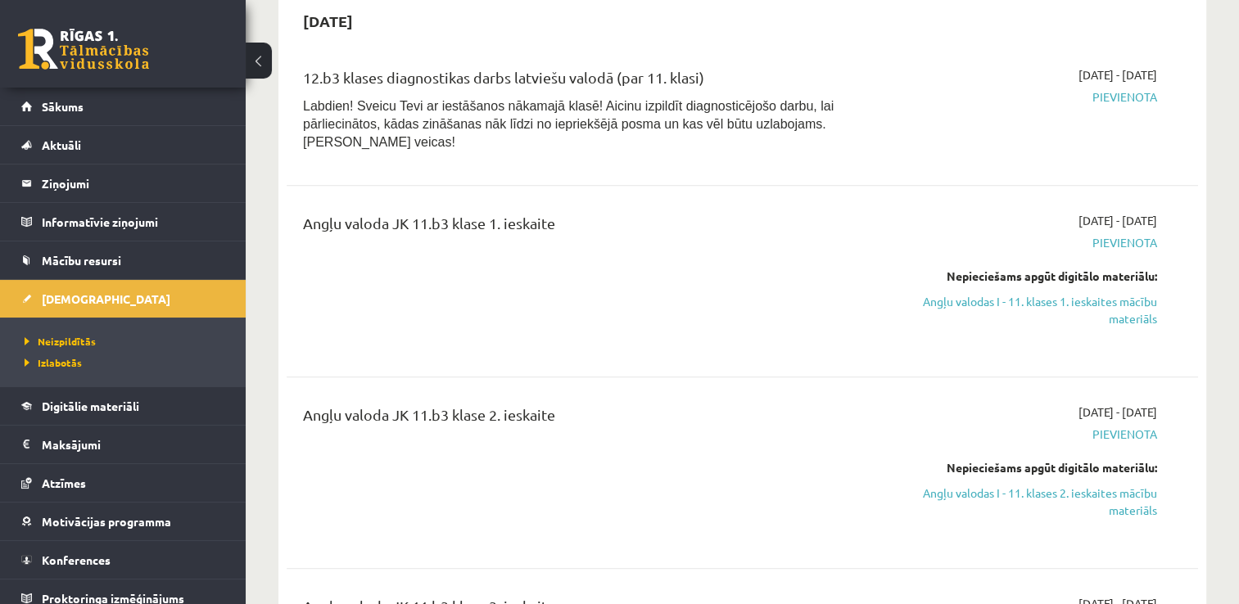
click at [1025, 293] on link "Angļu valodas I - 11. klases 1. ieskaites mācību materiāls" at bounding box center [1023, 310] width 269 height 34
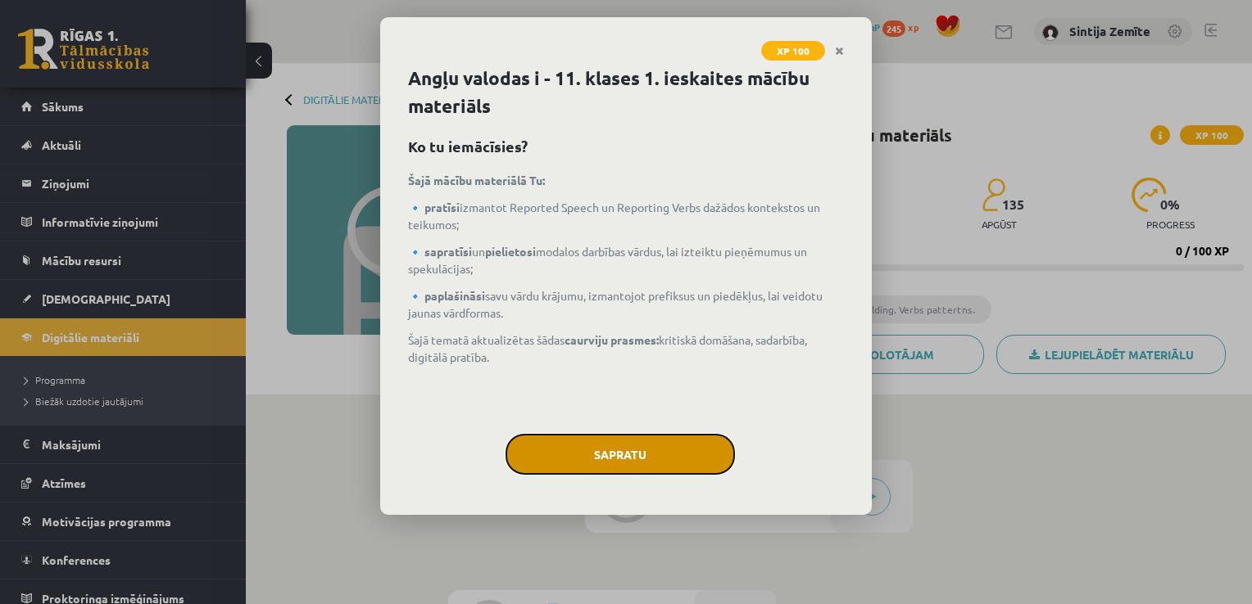
click at [660, 456] on button "Sapratu" at bounding box center [619, 454] width 229 height 41
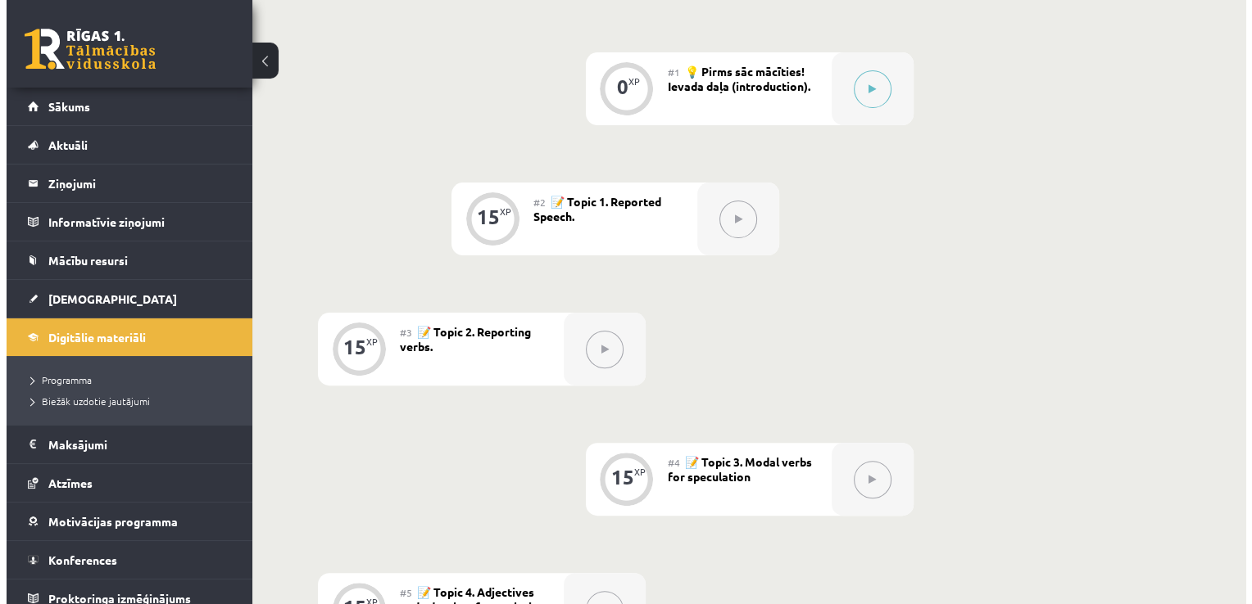
scroll to position [410, 0]
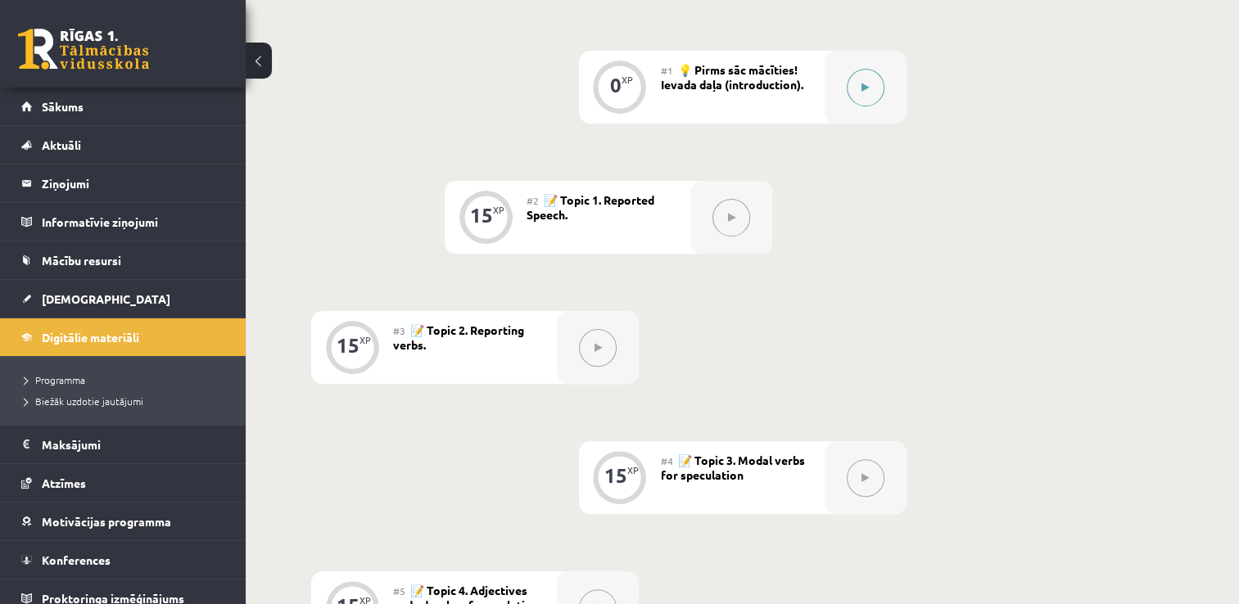
click at [871, 84] on button at bounding box center [866, 88] width 38 height 38
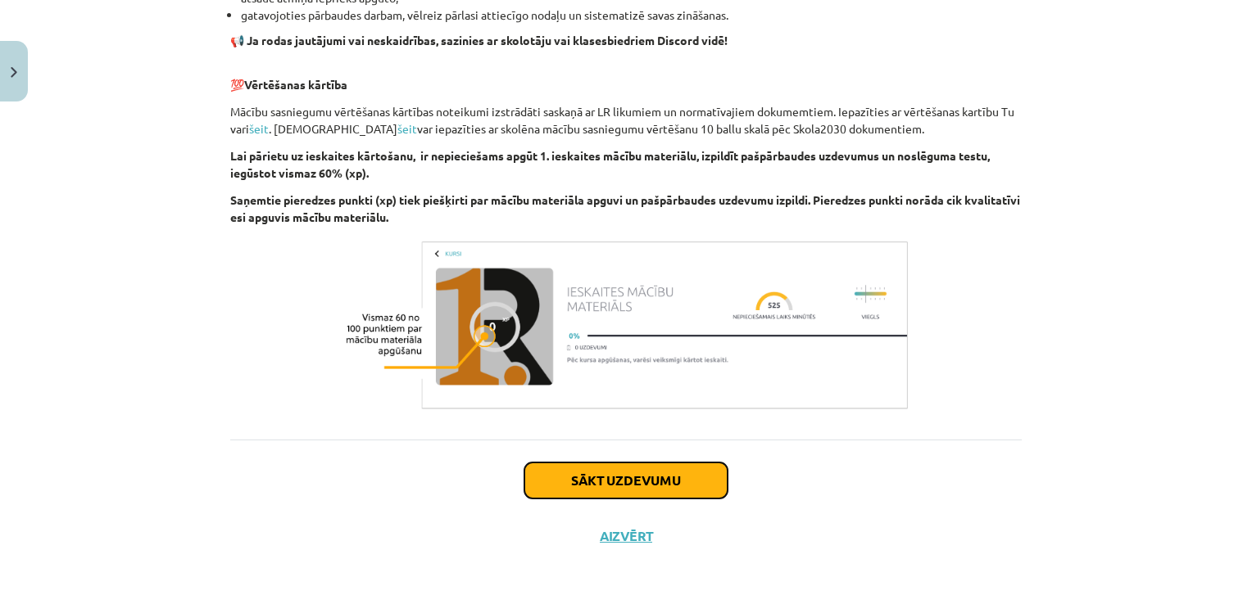
click at [699, 488] on button "Sākt uzdevumu" at bounding box center [625, 481] width 203 height 36
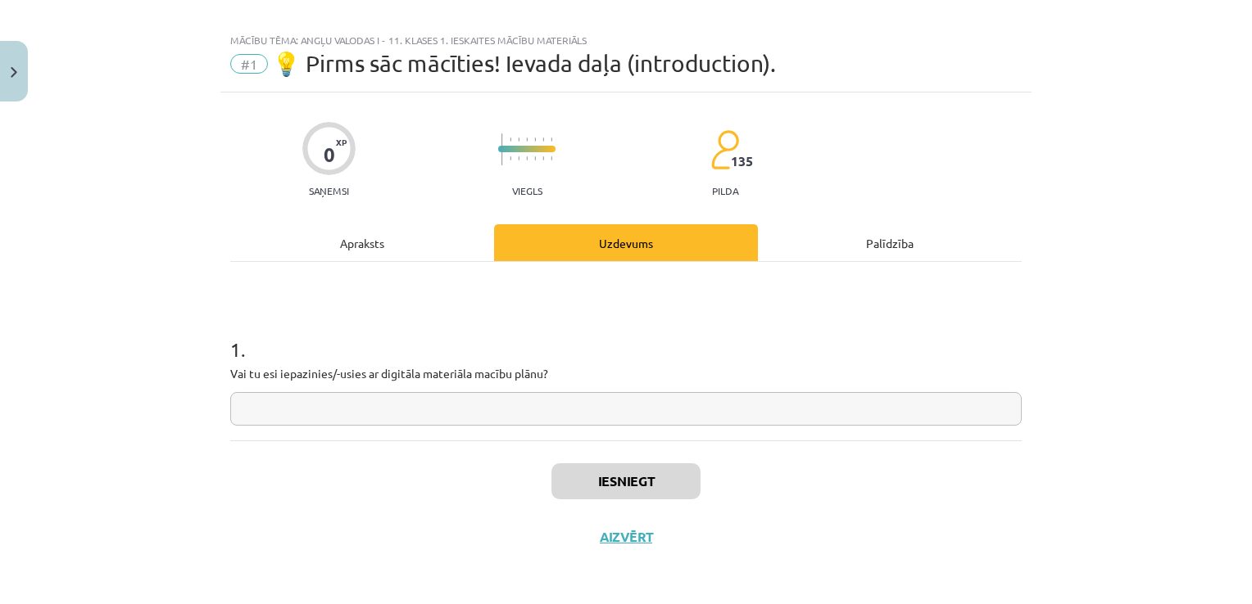
click at [627, 414] on input "text" at bounding box center [625, 409] width 791 height 34
type input "**"
click at [624, 484] on button "Iesniegt" at bounding box center [625, 482] width 149 height 36
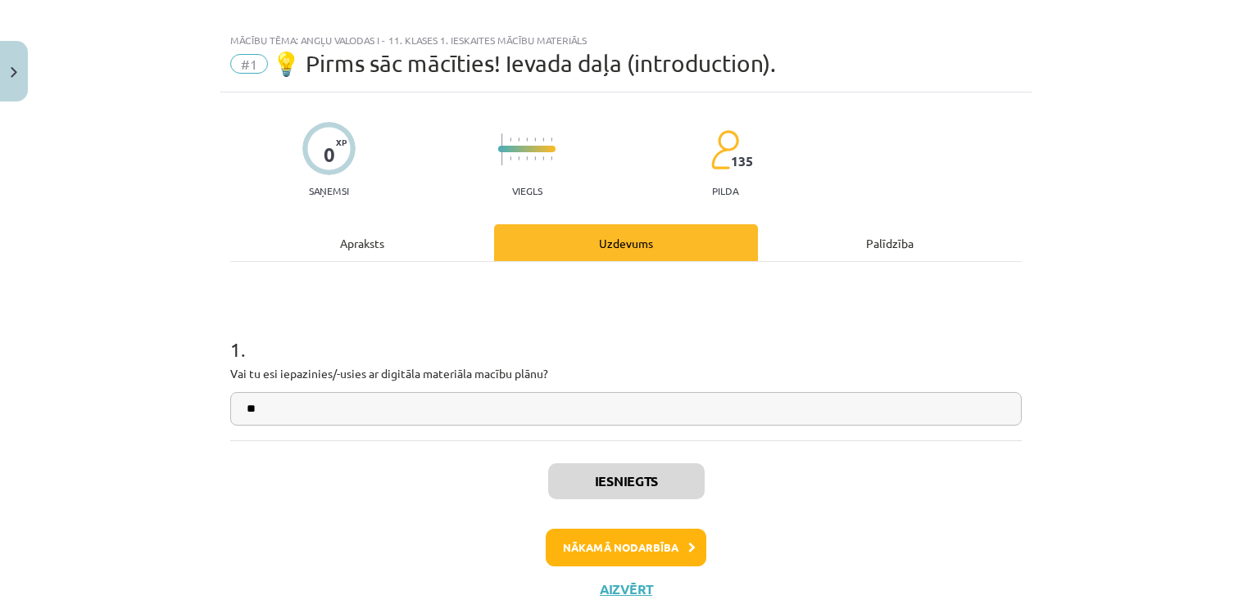
scroll to position [410, 0]
click at [596, 549] on button "Nākamā nodarbība" at bounding box center [625, 548] width 161 height 38
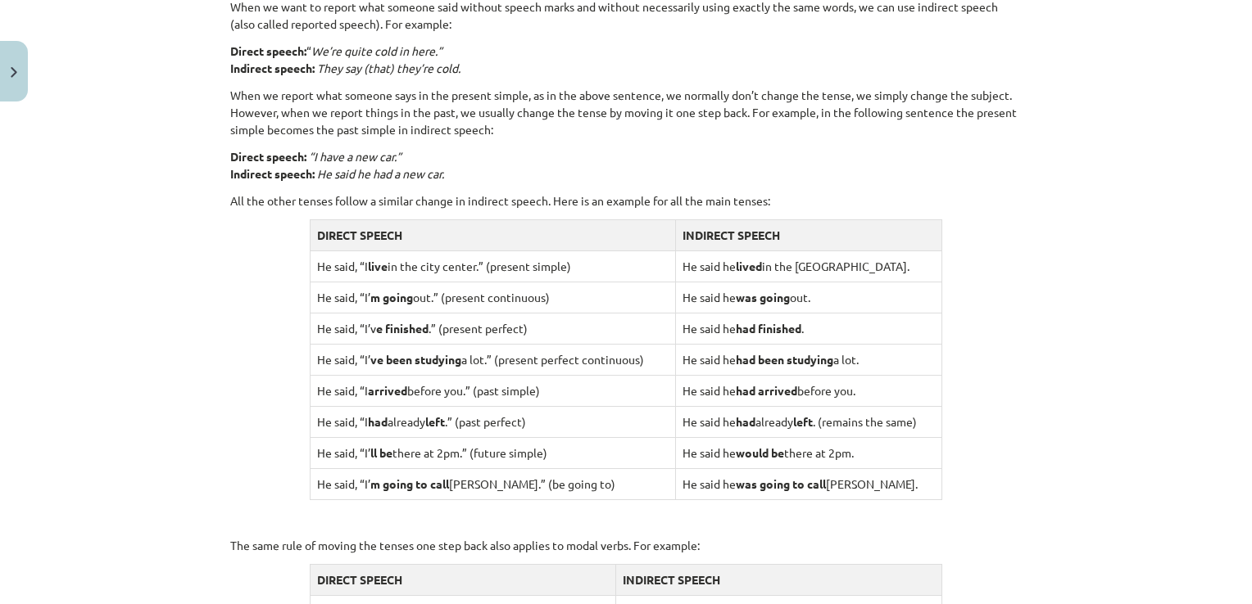
scroll to position [1515, 0]
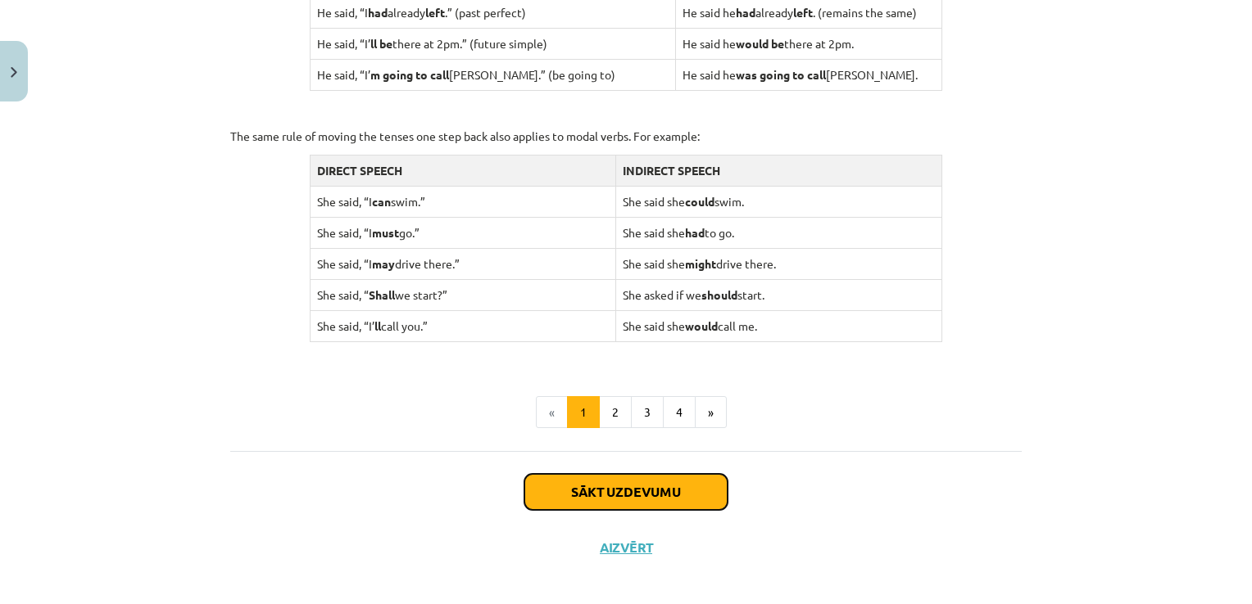
click at [619, 497] on button "Sākt uzdevumu" at bounding box center [625, 492] width 203 height 36
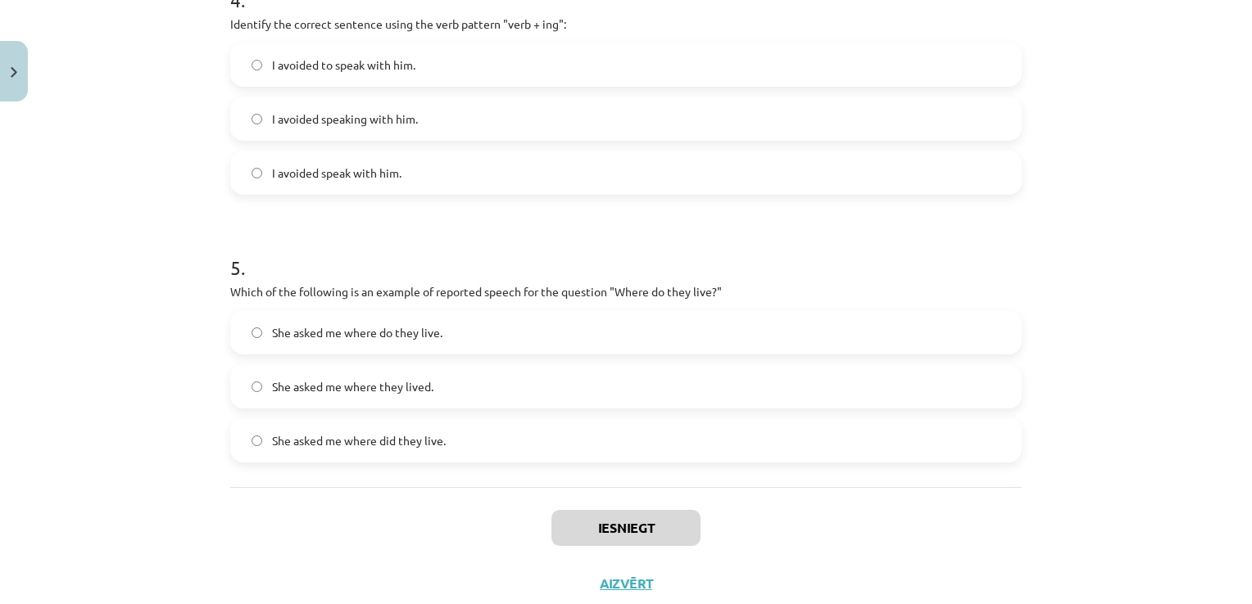
scroll to position [1217, 0]
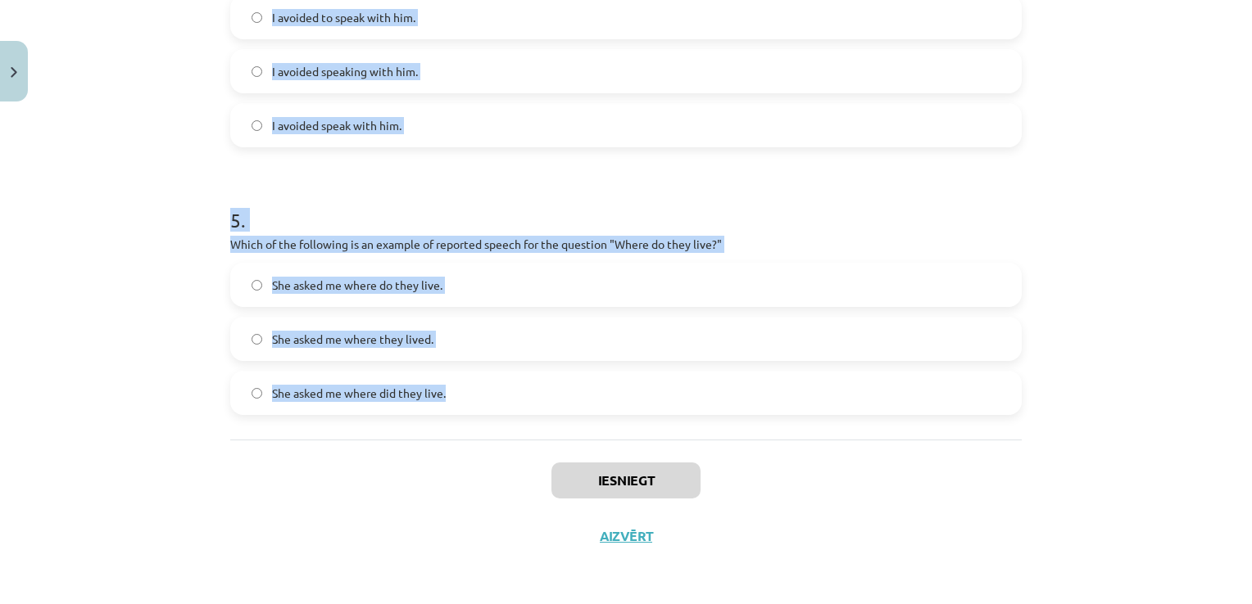
drag, startPoint x: 220, startPoint y: 345, endPoint x: 473, endPoint y: 404, distance: 259.1
copy form "Which of the following sentences correctly uses reported speech? He said that h…"
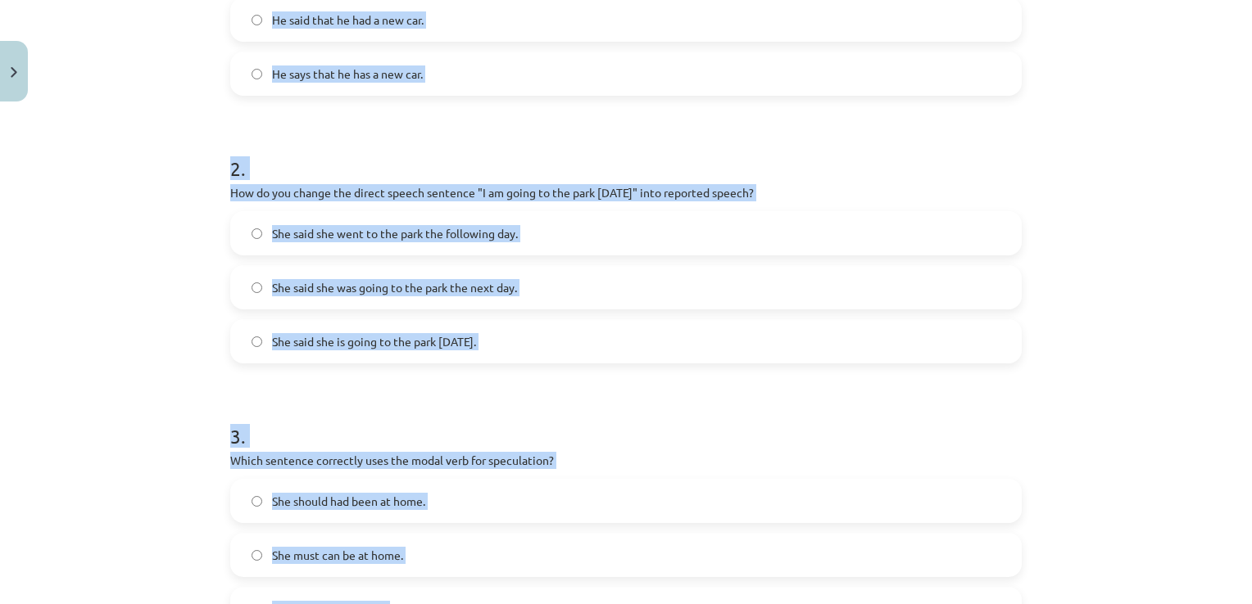
scroll to position [316, 0]
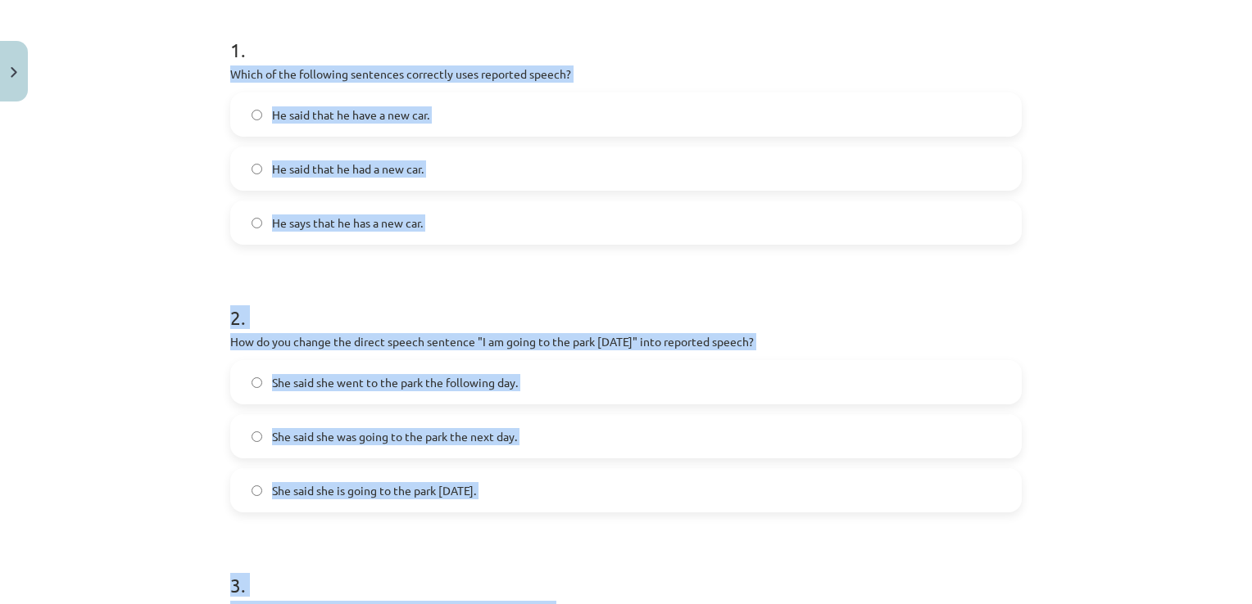
click at [148, 310] on div "Mācību tēma: Angļu valodas i - 11. klases 1. ieskaites mācību materiāls #2 📝 To…" at bounding box center [626, 302] width 1252 height 604
click at [170, 173] on div "Mācību tēma: Angļu valodas i - 11. klases 1. ieskaites mācību materiāls #2 📝 To…" at bounding box center [626, 302] width 1252 height 604
click at [609, 129] on label "He said that he have a new car." at bounding box center [626, 114] width 788 height 41
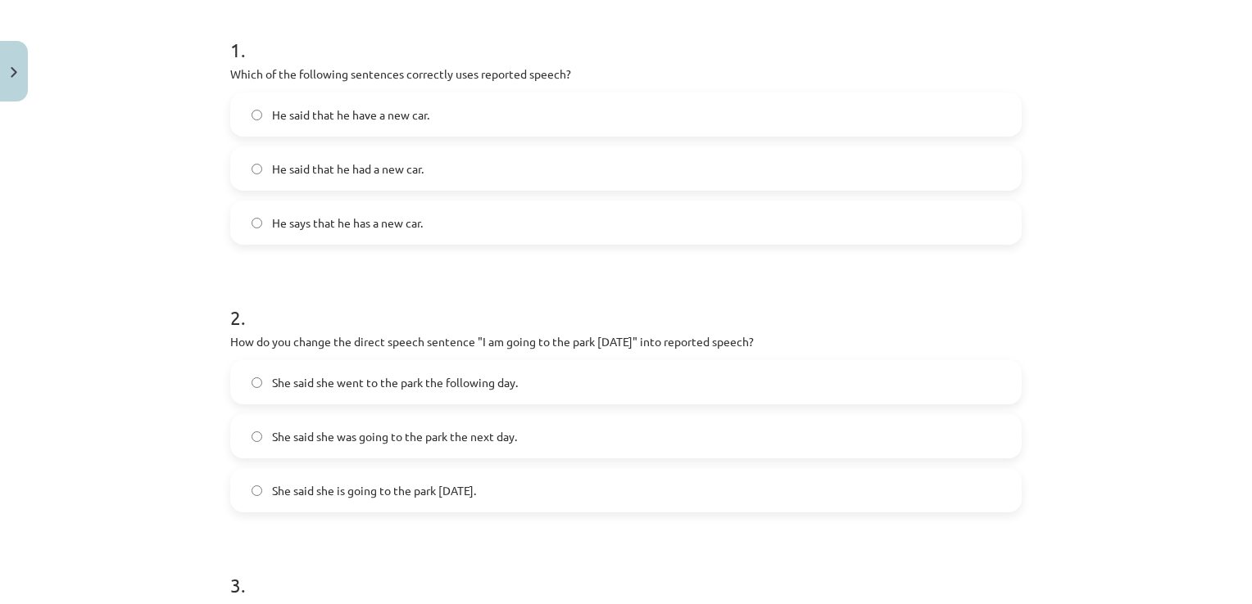
click at [380, 166] on span "He said that he had a new car." at bounding box center [348, 169] width 152 height 17
click at [367, 435] on span "She said she was going to the park the next day." at bounding box center [394, 436] width 245 height 17
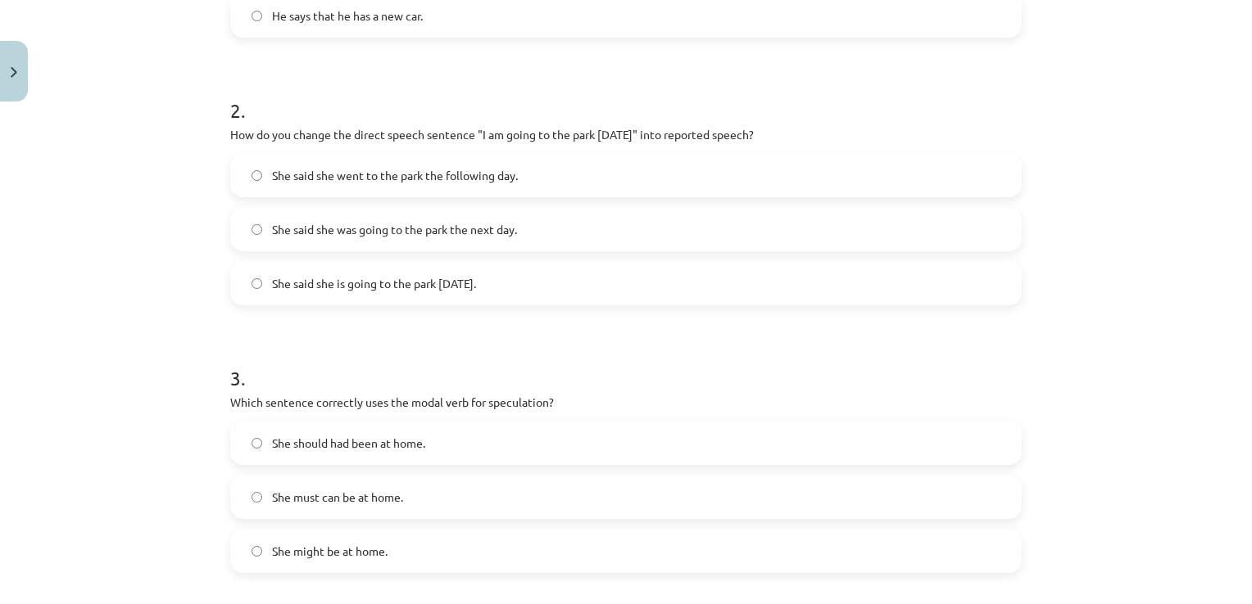
scroll to position [562, 0]
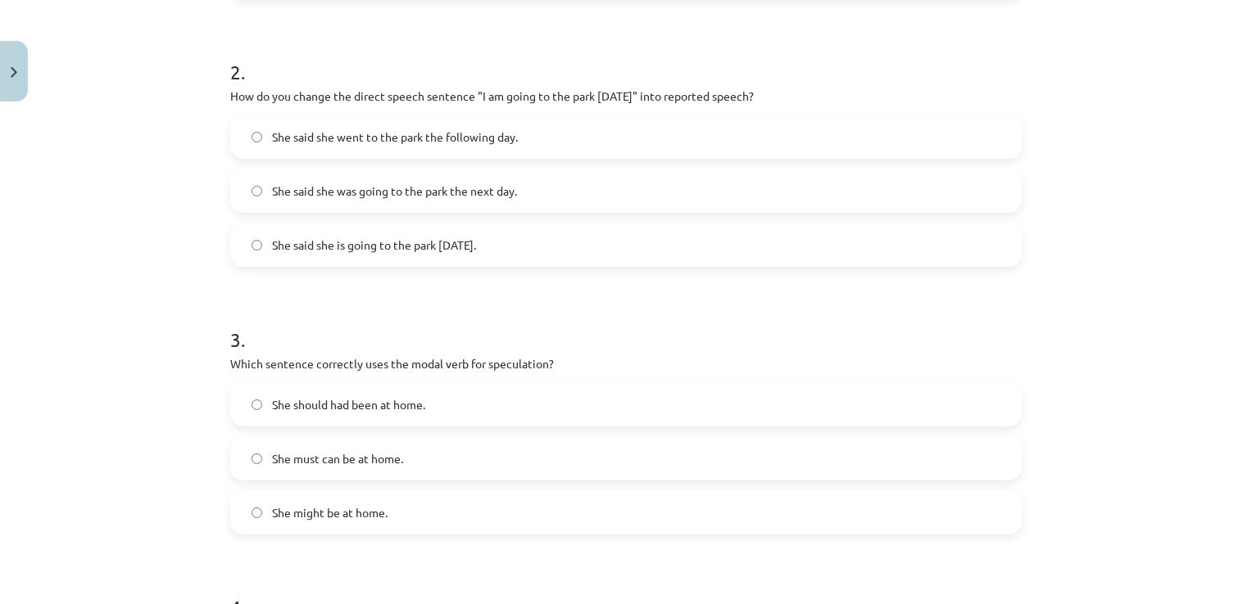
click at [427, 509] on label "She might be at home." at bounding box center [626, 512] width 788 height 41
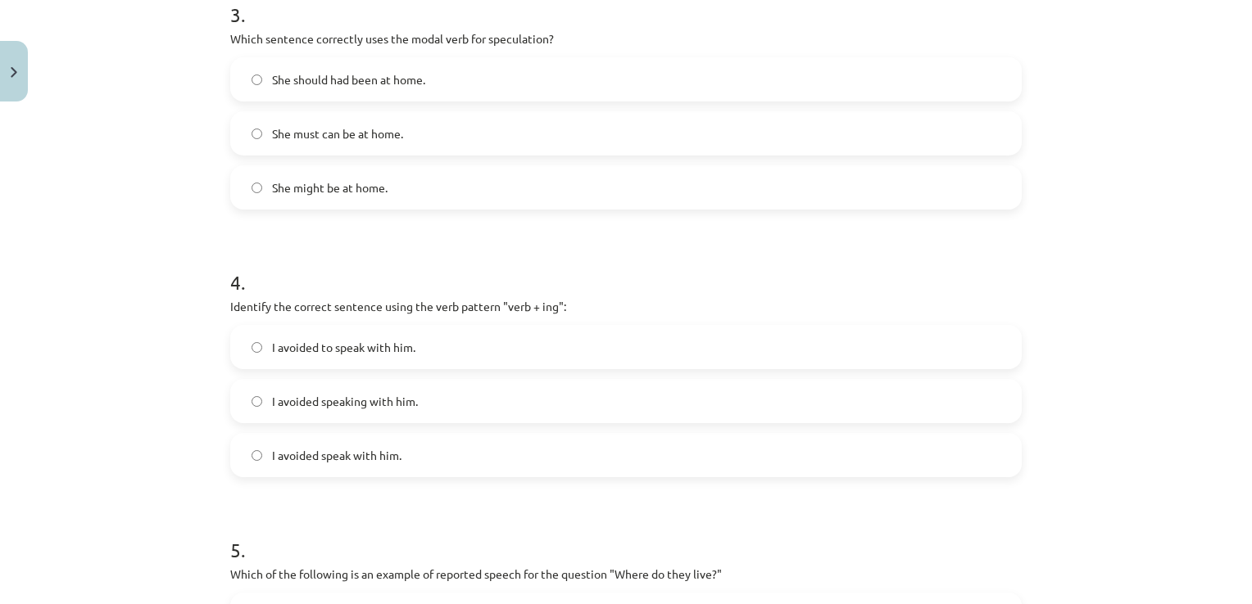
scroll to position [889, 0]
click at [464, 397] on label "I avoided speaking with him." at bounding box center [626, 398] width 788 height 41
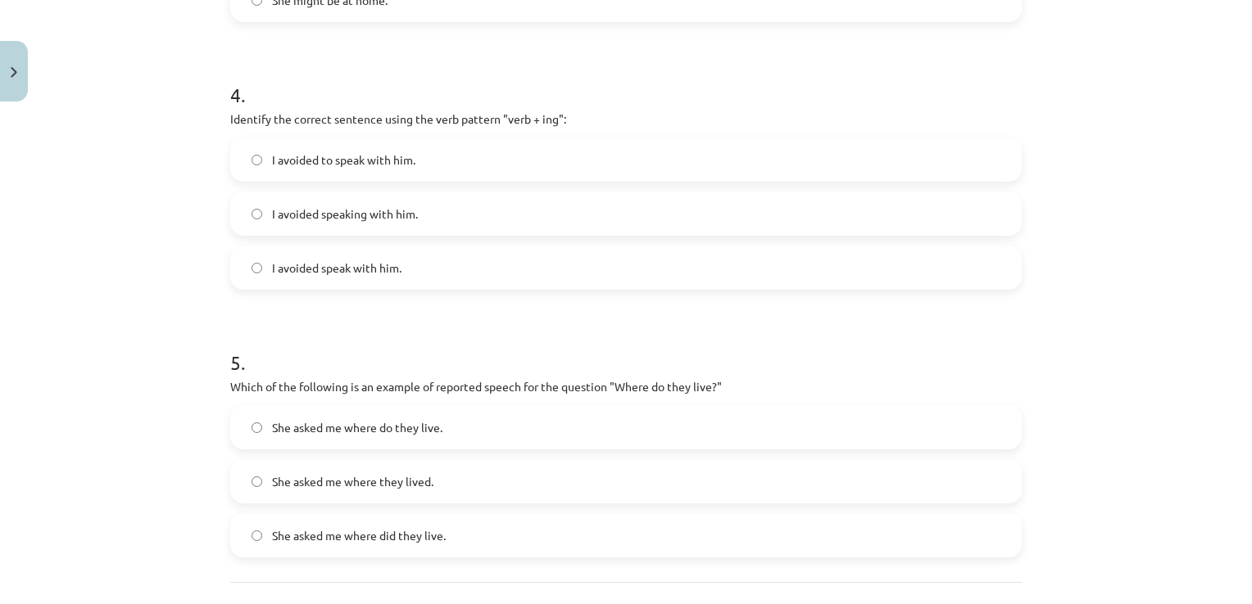
scroll to position [1135, 0]
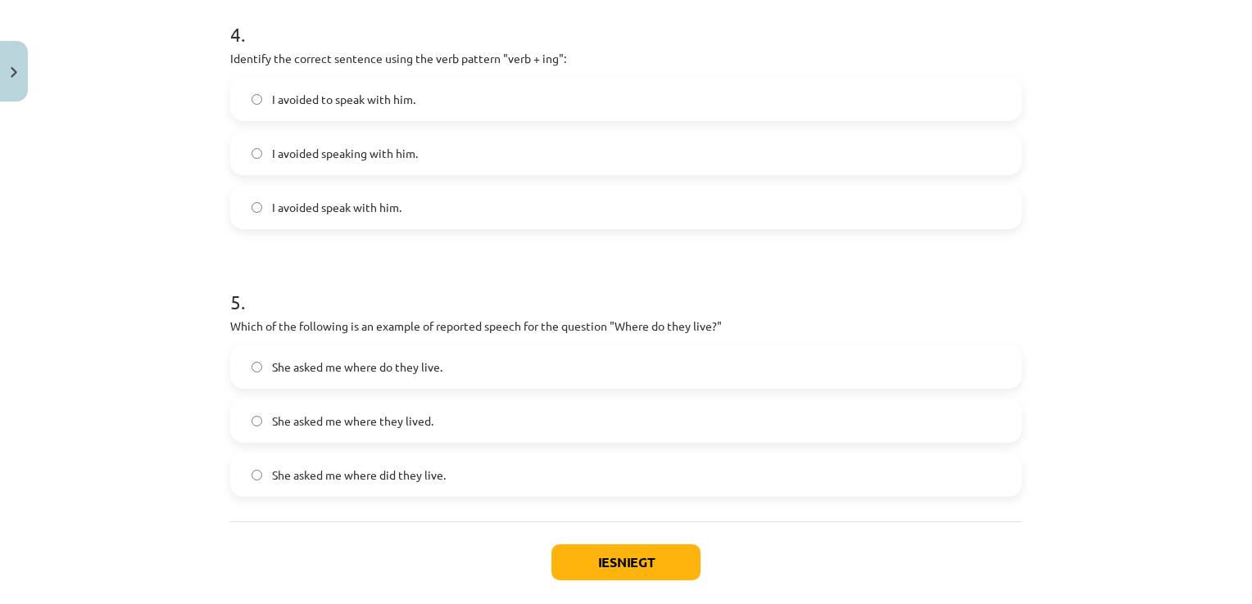
click at [359, 423] on span "She asked me where they lived." at bounding box center [352, 421] width 161 height 17
click at [593, 568] on button "Iesniegt" at bounding box center [625, 563] width 149 height 36
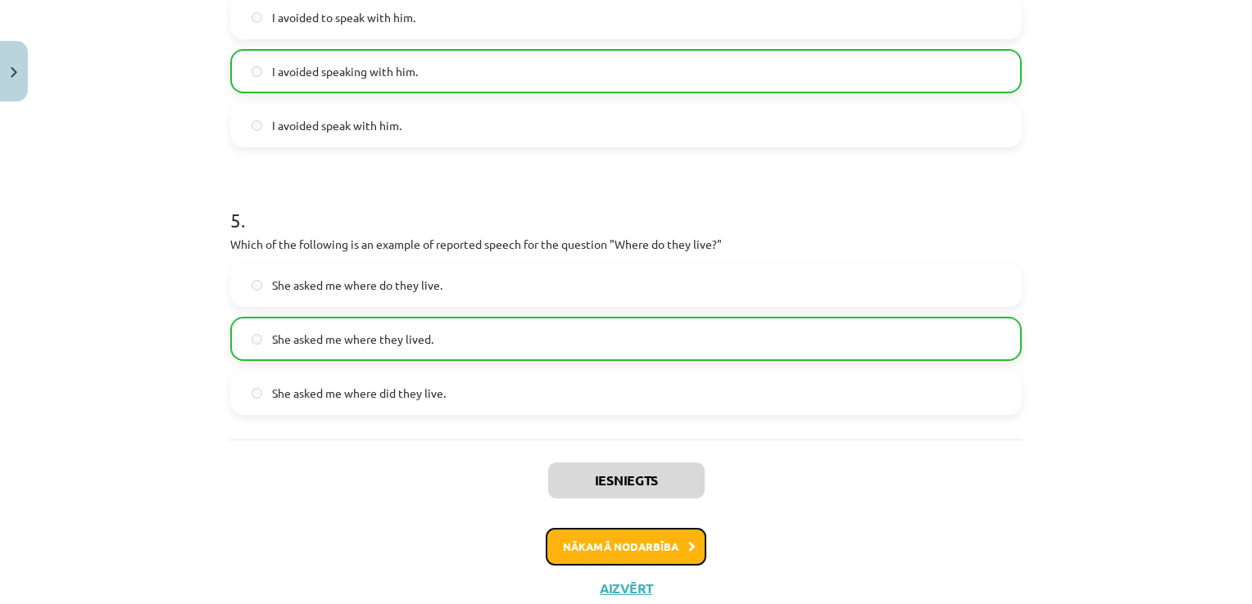
click at [603, 543] on button "Nākamā nodarbība" at bounding box center [625, 547] width 161 height 38
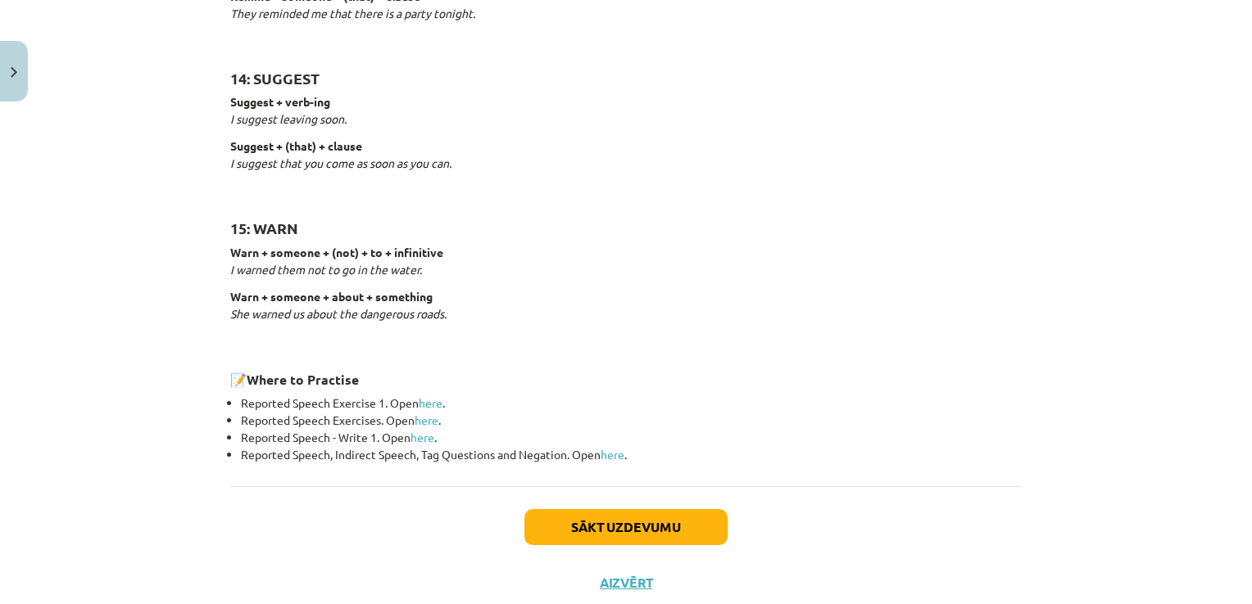
scroll to position [2555, 0]
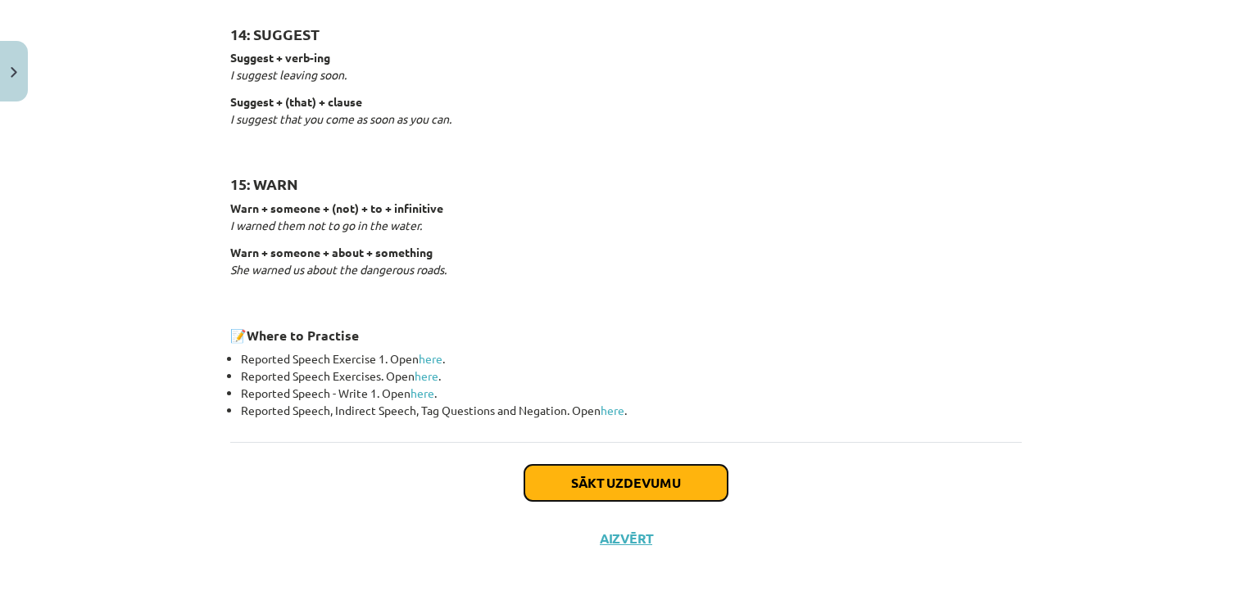
click at [574, 472] on button "Sākt uzdevumu" at bounding box center [625, 483] width 203 height 36
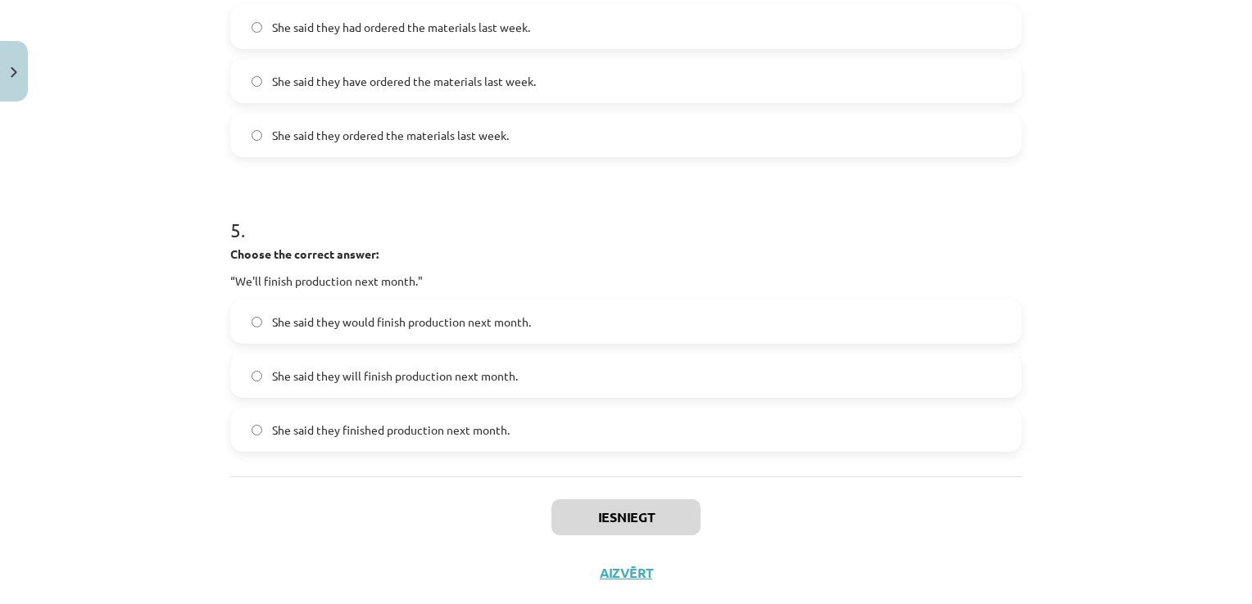
scroll to position [1352, 0]
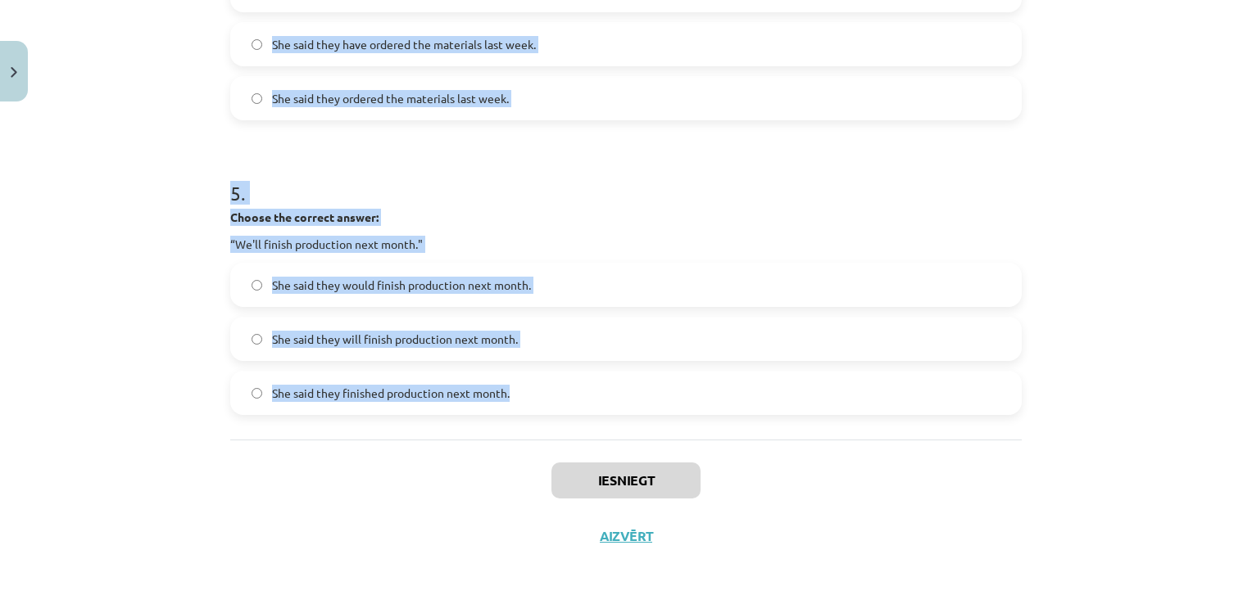
drag, startPoint x: 225, startPoint y: 348, endPoint x: 521, endPoint y: 392, distance: 298.8
copy form "Choose the correct answer: "I'm ready for the meeting." He said he had been rea…"
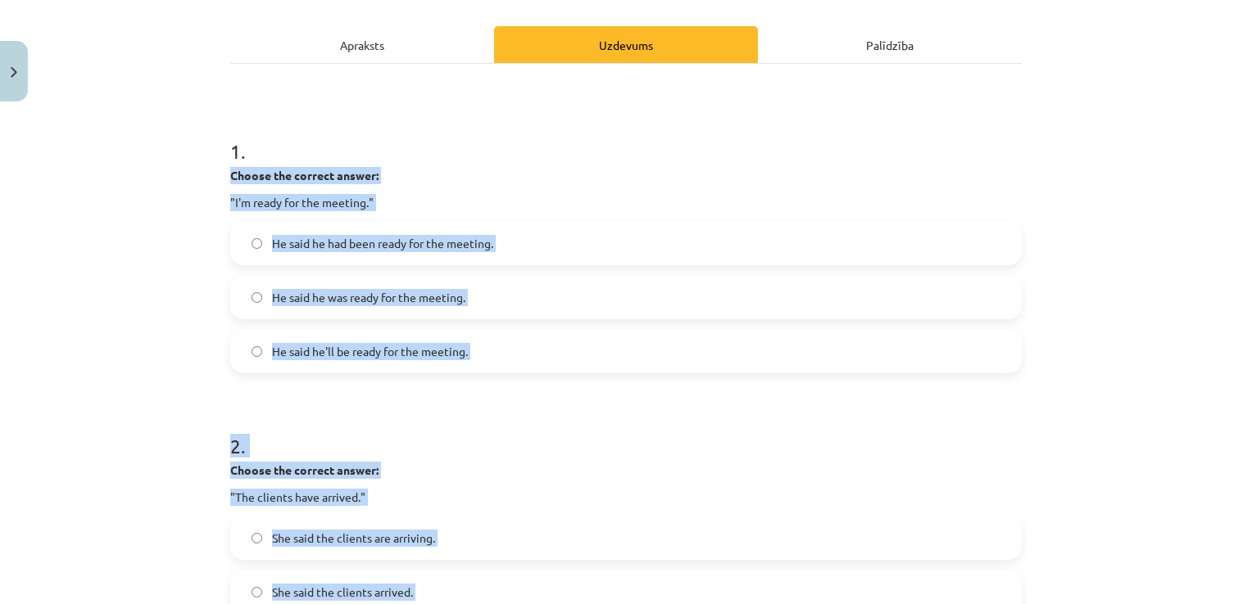
scroll to position [206, 0]
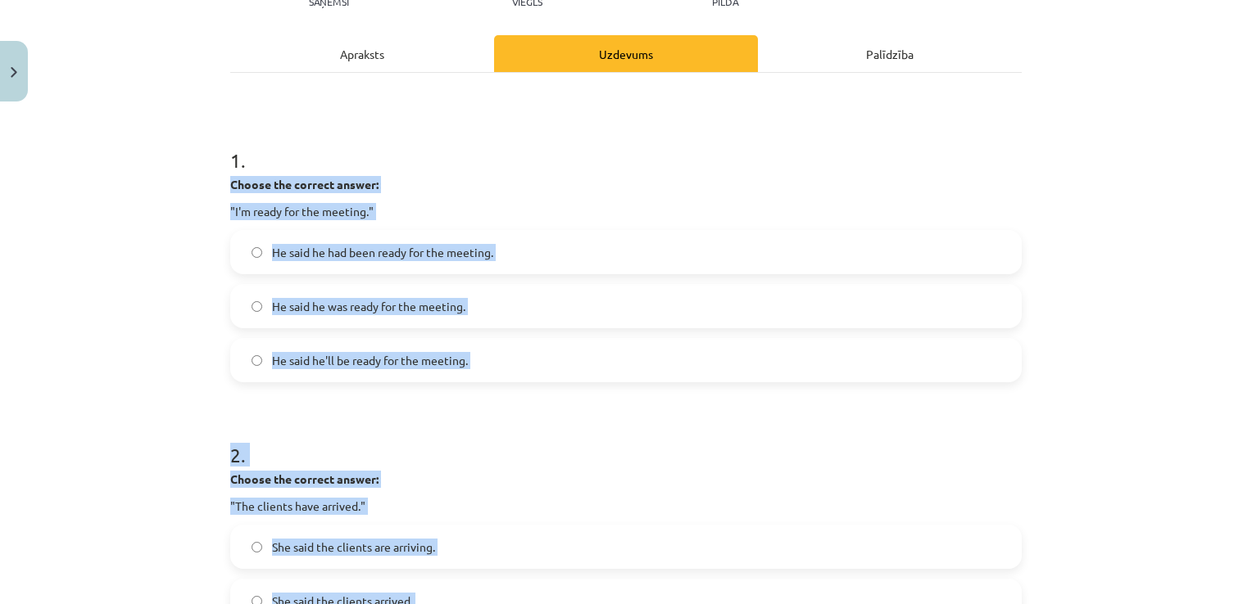
click at [150, 273] on div "Mācību tēma: Angļu valodas i - 11. klases 1. ieskaites mācību materiāls #3 📝 To…" at bounding box center [626, 302] width 1252 height 604
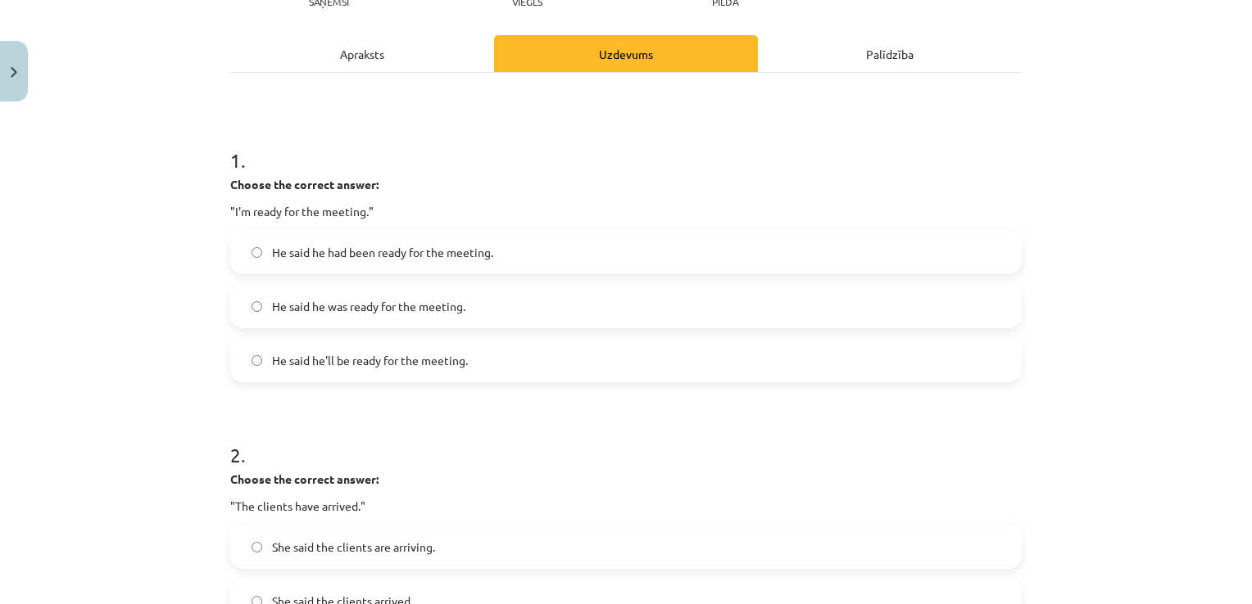
click at [358, 304] on span "He said he was ready for the meeting." at bounding box center [368, 306] width 193 height 17
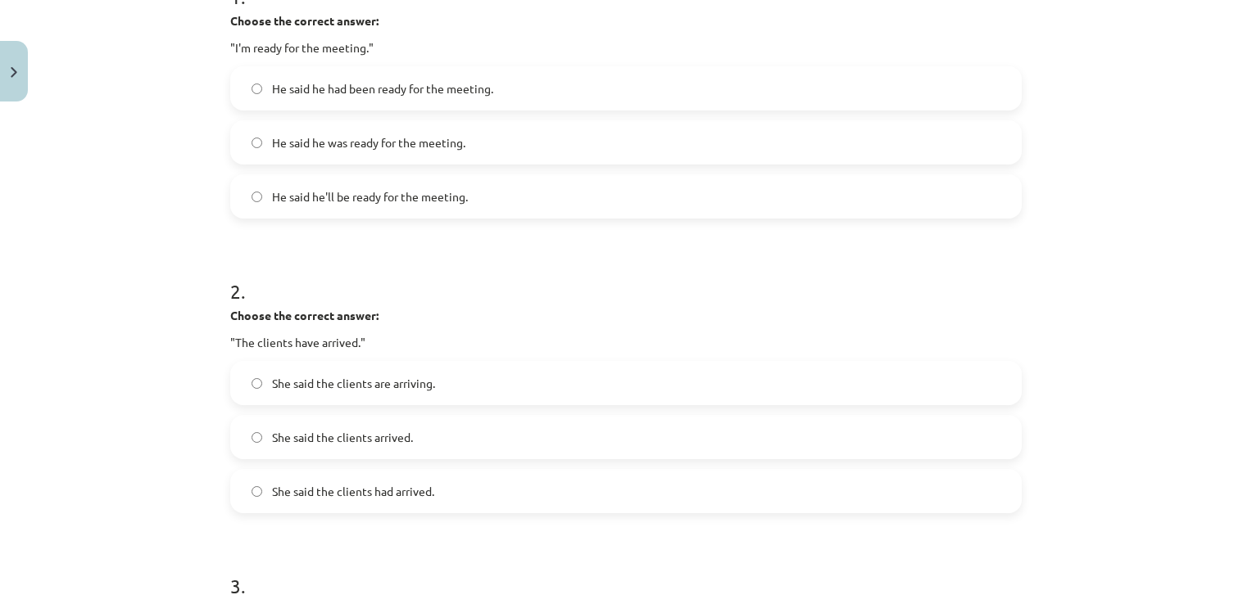
click at [383, 372] on label "She said the clients are arriving." at bounding box center [626, 383] width 788 height 41
click at [292, 490] on span "She said the clients had arrived." at bounding box center [353, 491] width 162 height 17
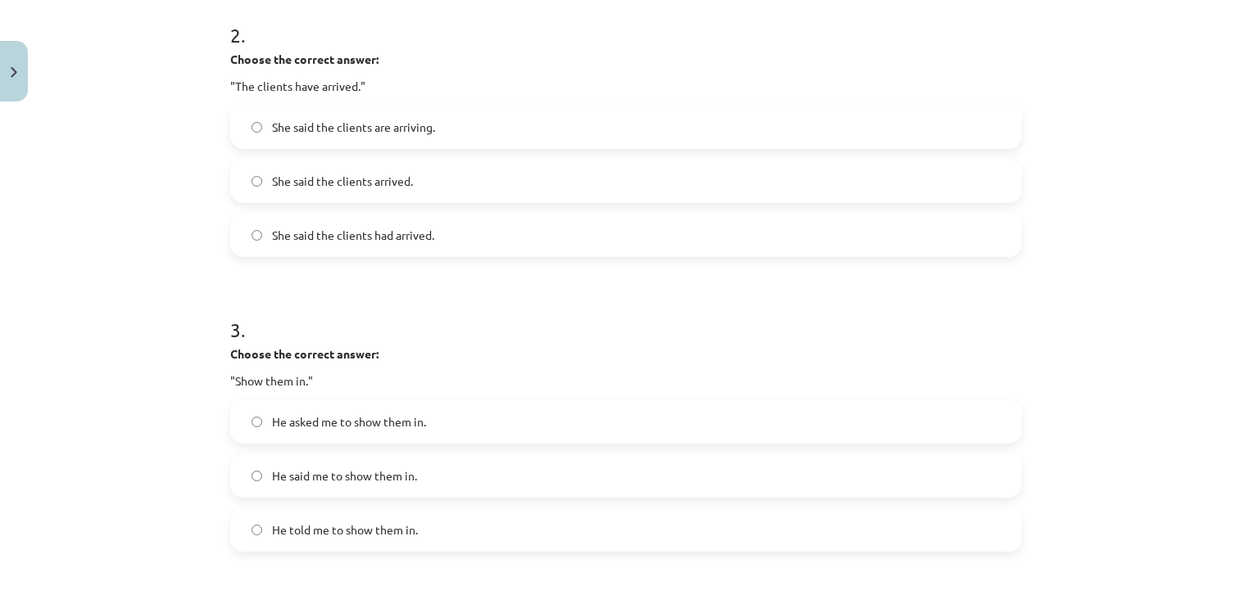
scroll to position [697, 0]
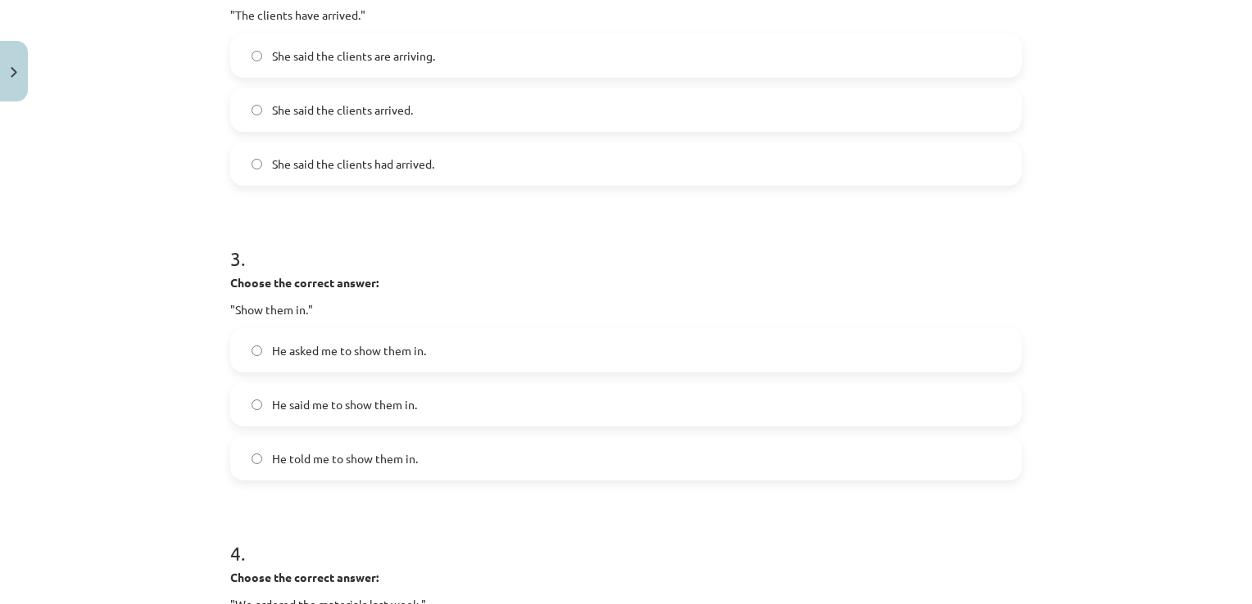
click at [324, 454] on span "He told me to show them in." at bounding box center [345, 458] width 146 height 17
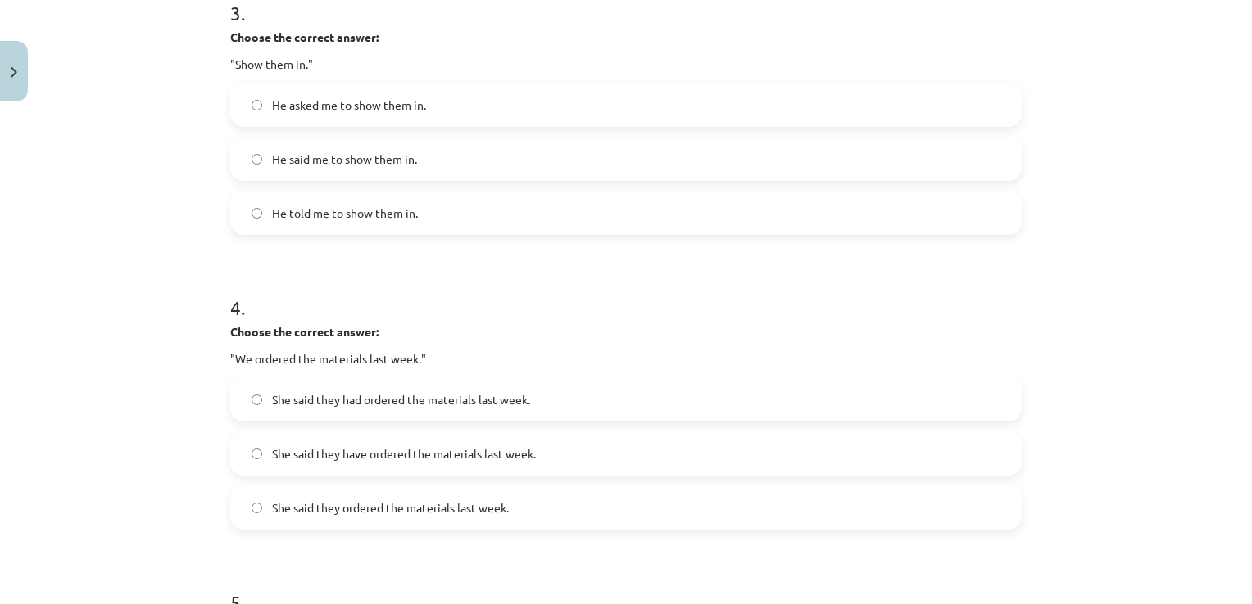
scroll to position [1025, 0]
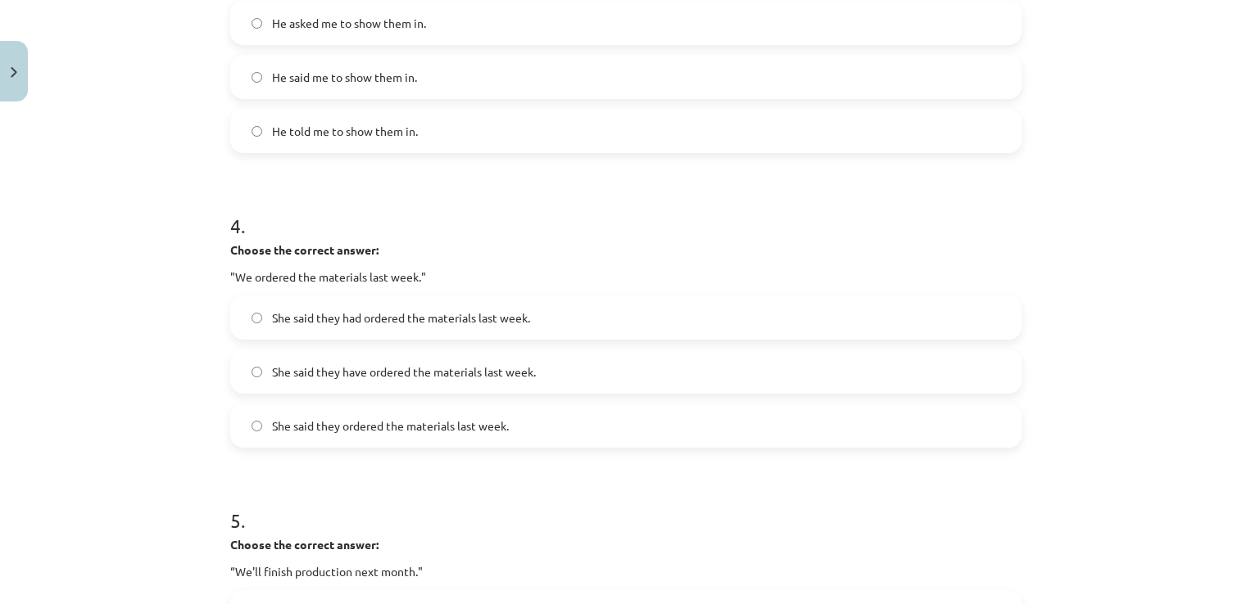
click at [349, 319] on span "She said they had ordered the materials last week." at bounding box center [401, 318] width 258 height 17
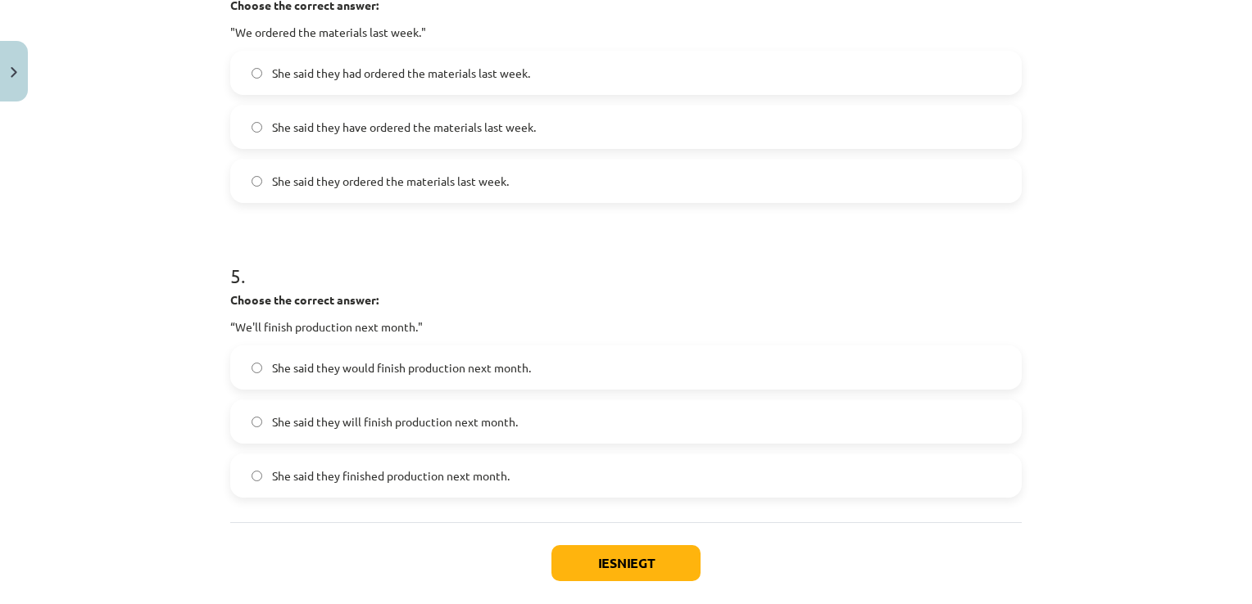
scroll to position [1270, 0]
click at [404, 362] on span "She said they would finish production next month." at bounding box center [401, 367] width 259 height 17
click at [609, 557] on button "Iesniegt" at bounding box center [625, 563] width 149 height 36
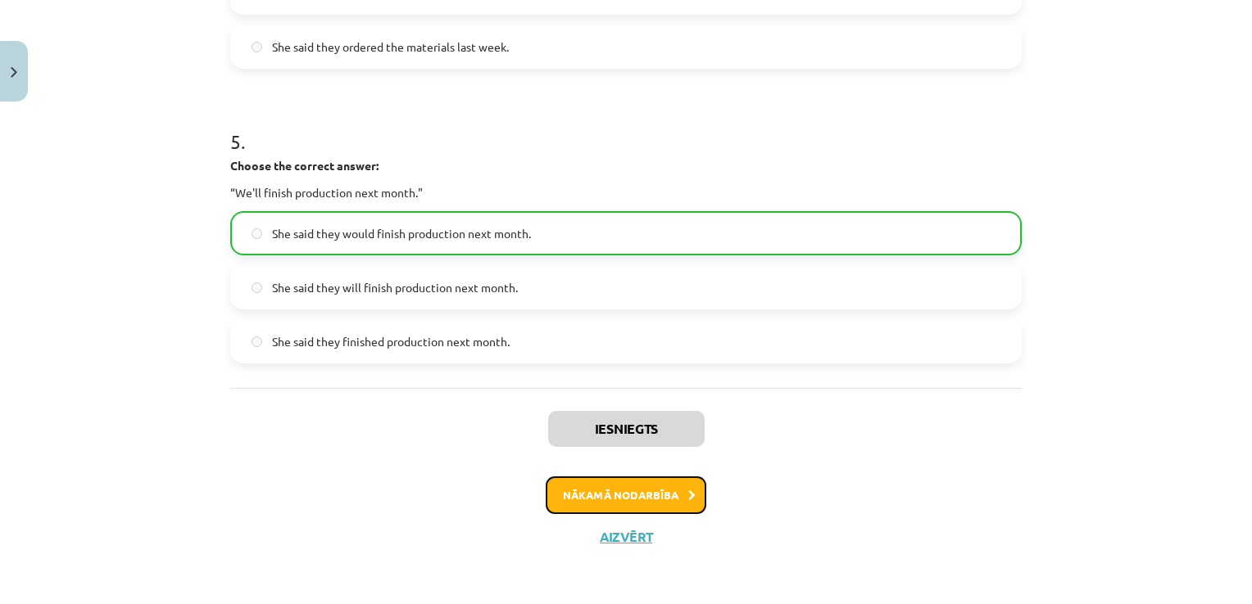
click at [636, 503] on button "Nākamā nodarbība" at bounding box center [625, 496] width 161 height 38
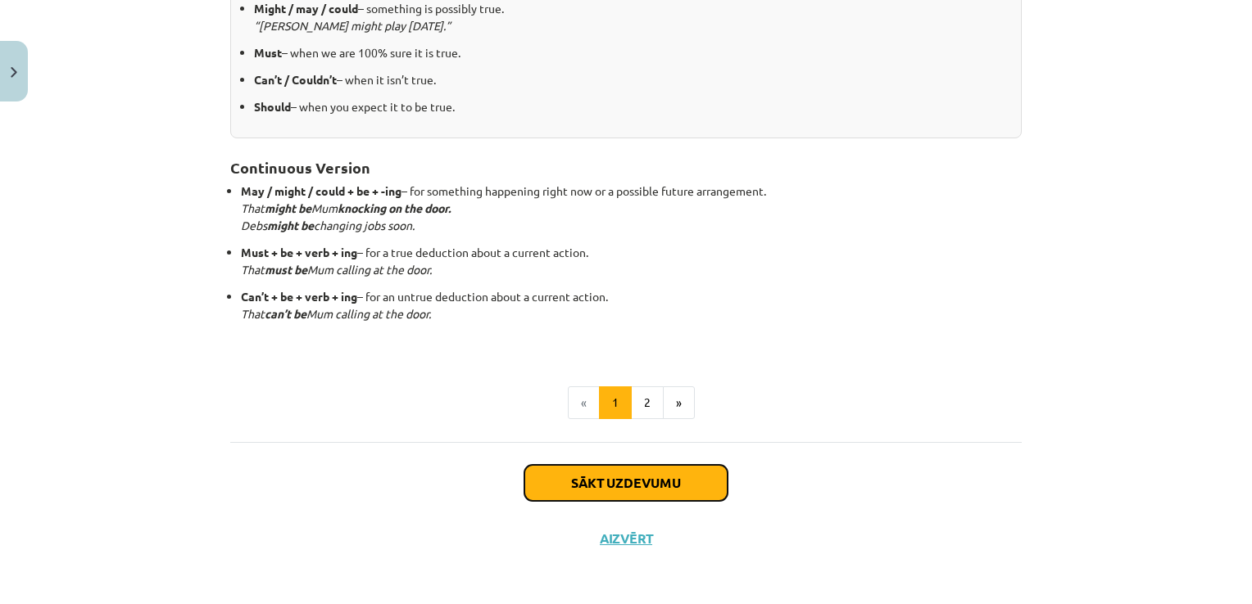
click at [637, 493] on button "Sākt uzdevumu" at bounding box center [625, 483] width 203 height 36
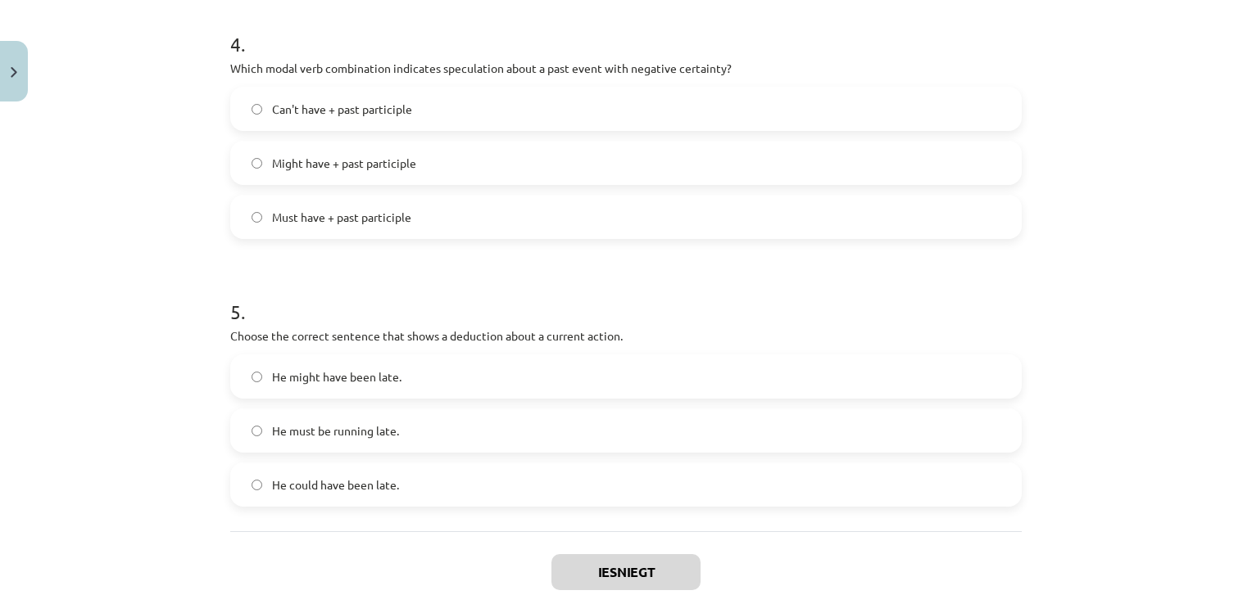
scroll to position [1217, 0]
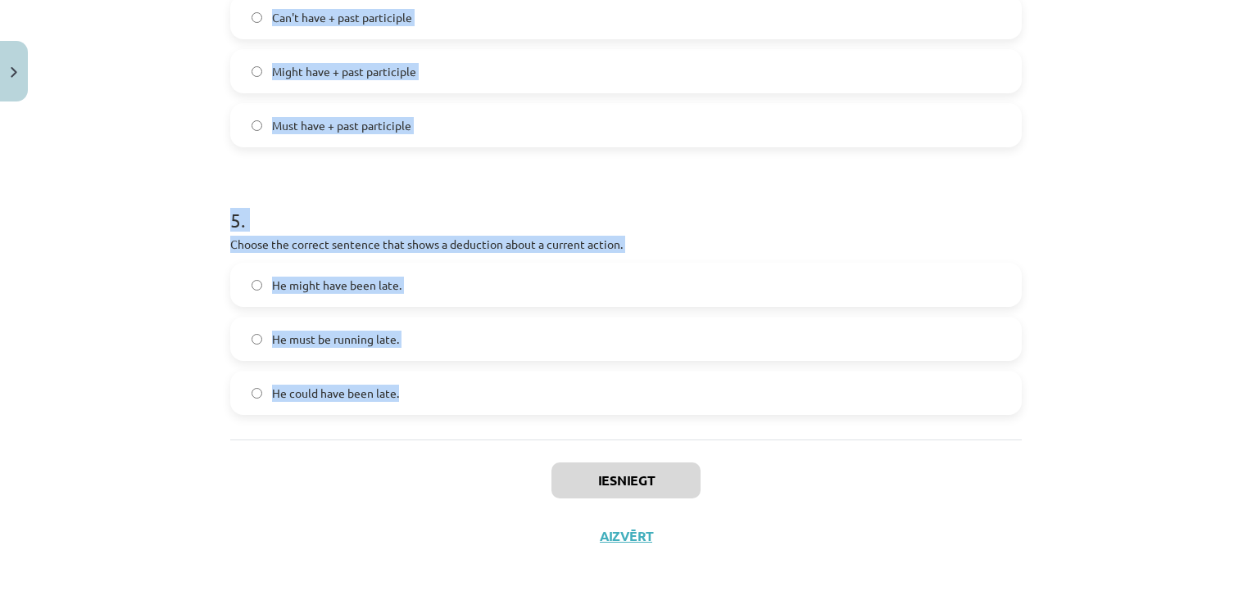
drag, startPoint x: 223, startPoint y: 346, endPoint x: 415, endPoint y: 393, distance: 198.3
copy form "Which modal verb would you use to speculate about something that is possibly tr…"
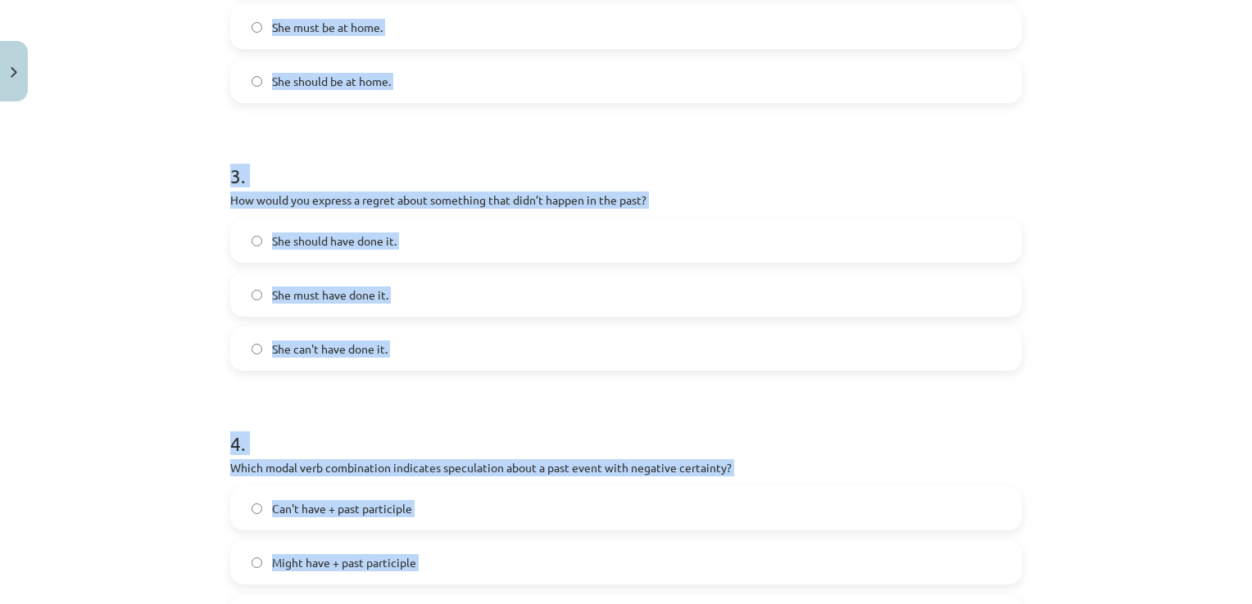
scroll to position [480, 0]
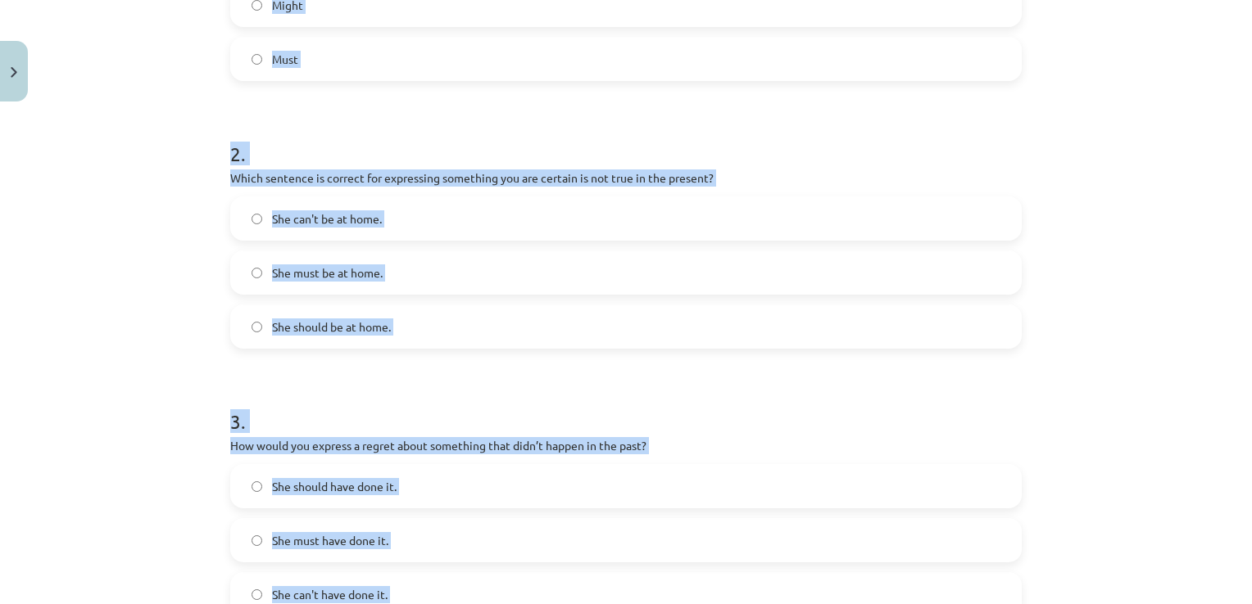
click at [136, 355] on div "Mācību tēma: Angļu valodas i - 11. klases 1. ieskaites mācību materiāls #4 📝 To…" at bounding box center [626, 302] width 1252 height 604
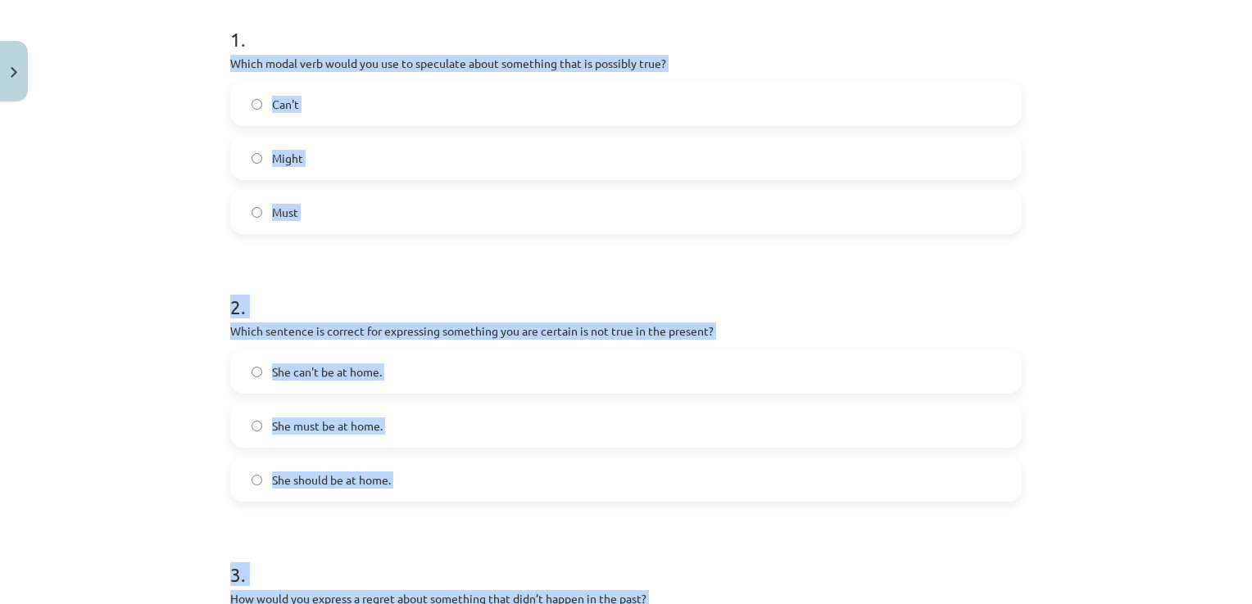
scroll to position [316, 0]
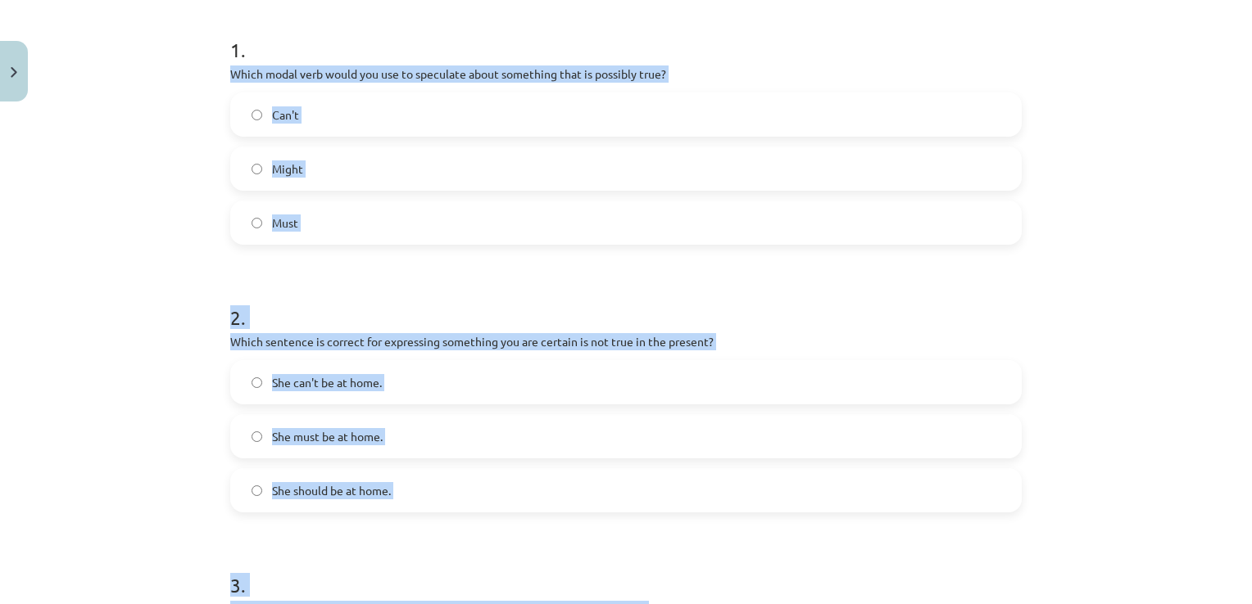
click at [272, 285] on h1 "2 ." at bounding box center [625, 303] width 791 height 51
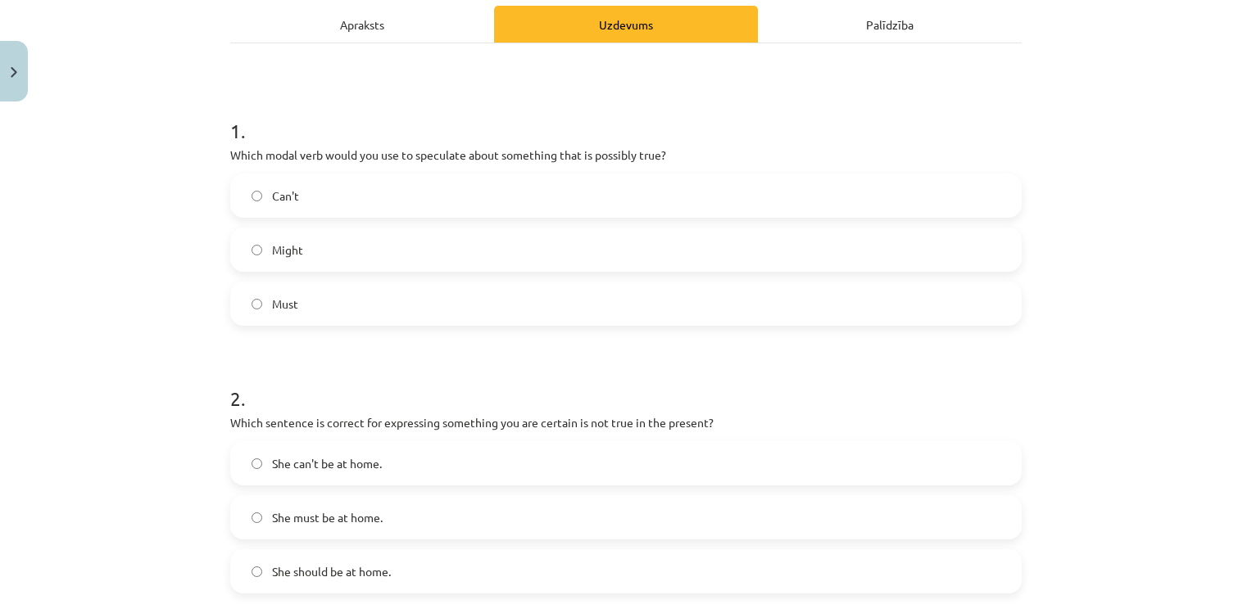
scroll to position [234, 0]
click at [371, 243] on label "Might" at bounding box center [626, 250] width 788 height 41
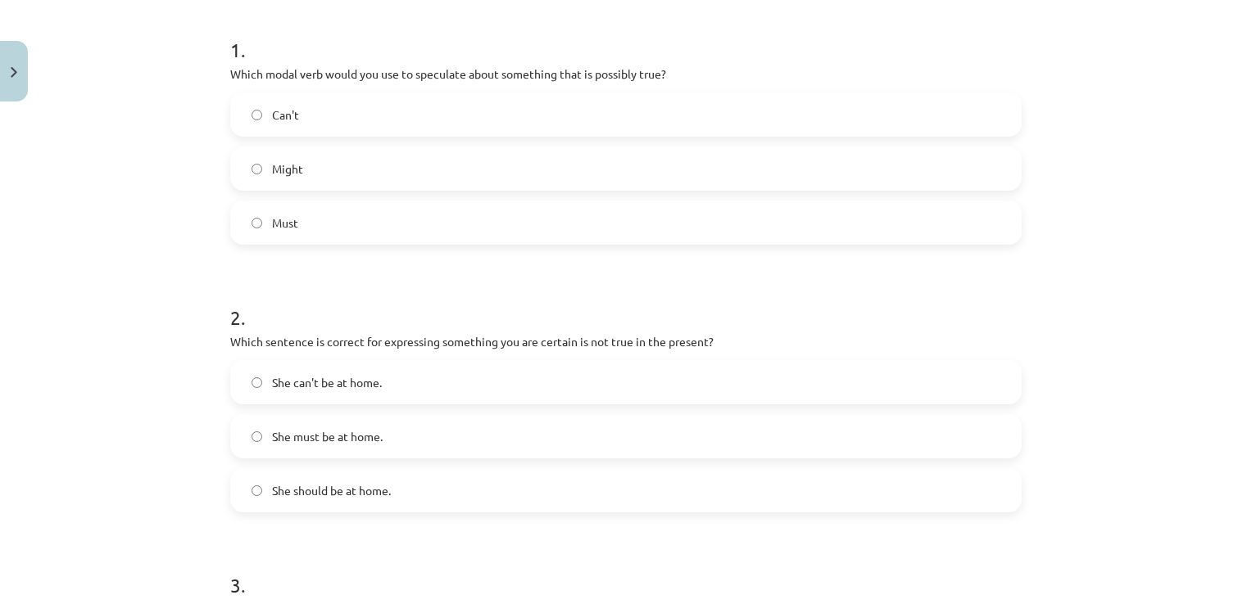
click at [300, 383] on span "She can't be at home." at bounding box center [327, 382] width 110 height 17
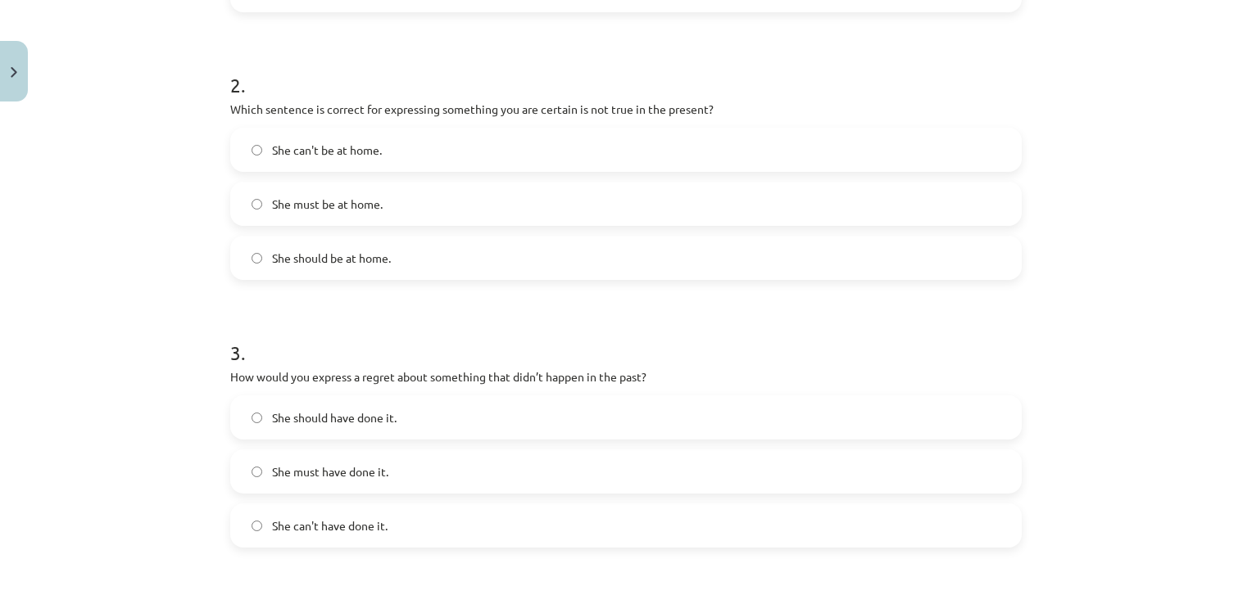
scroll to position [562, 0]
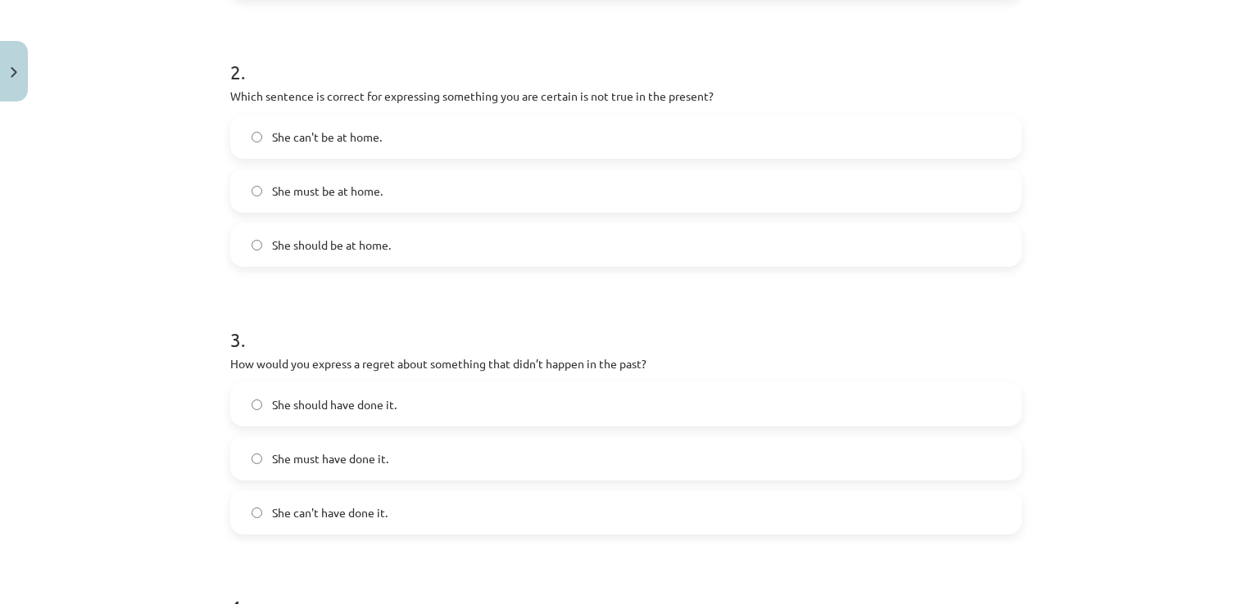
click at [342, 404] on span "She should have done it." at bounding box center [334, 404] width 124 height 17
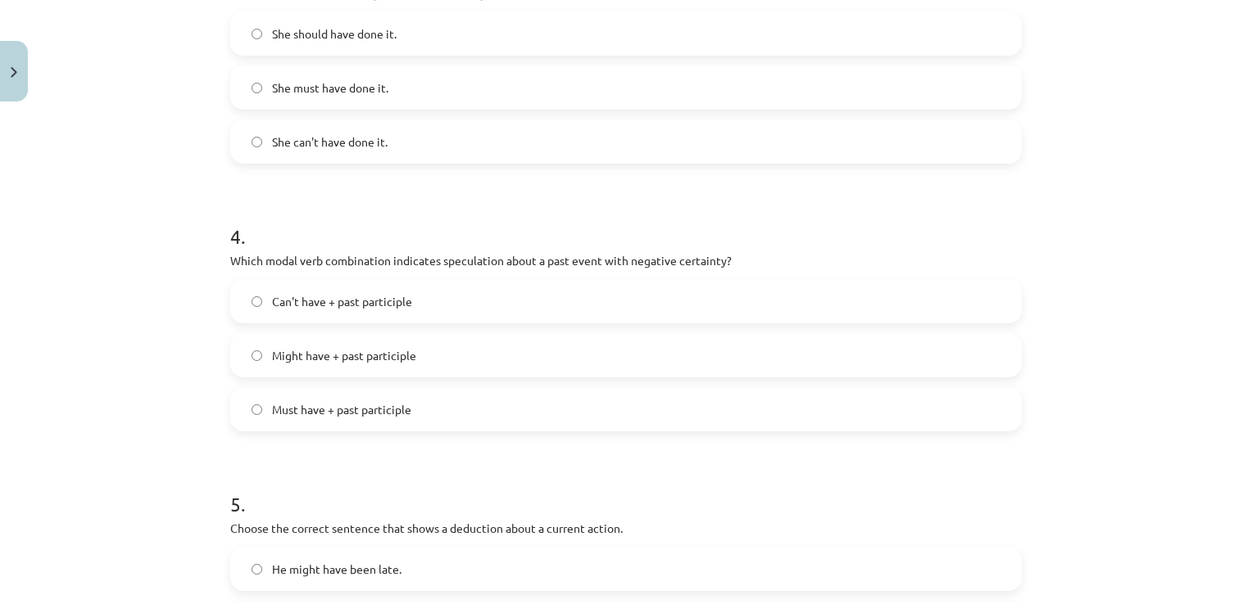
scroll to position [971, 0]
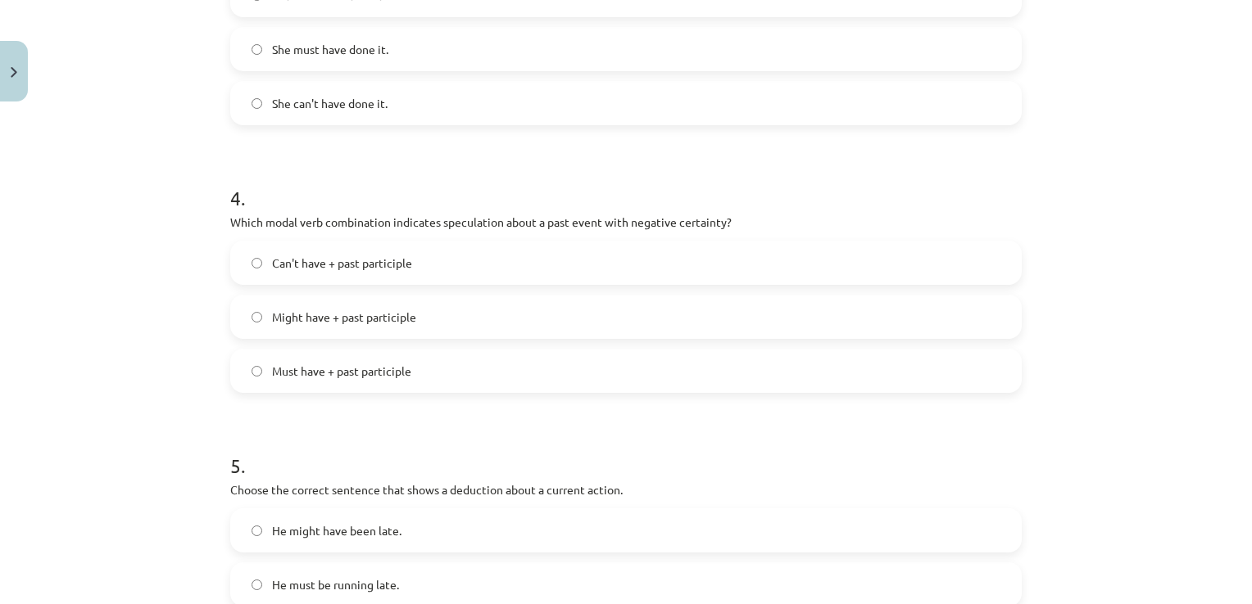
click at [392, 264] on span "Can't have + past participle" at bounding box center [342, 263] width 140 height 17
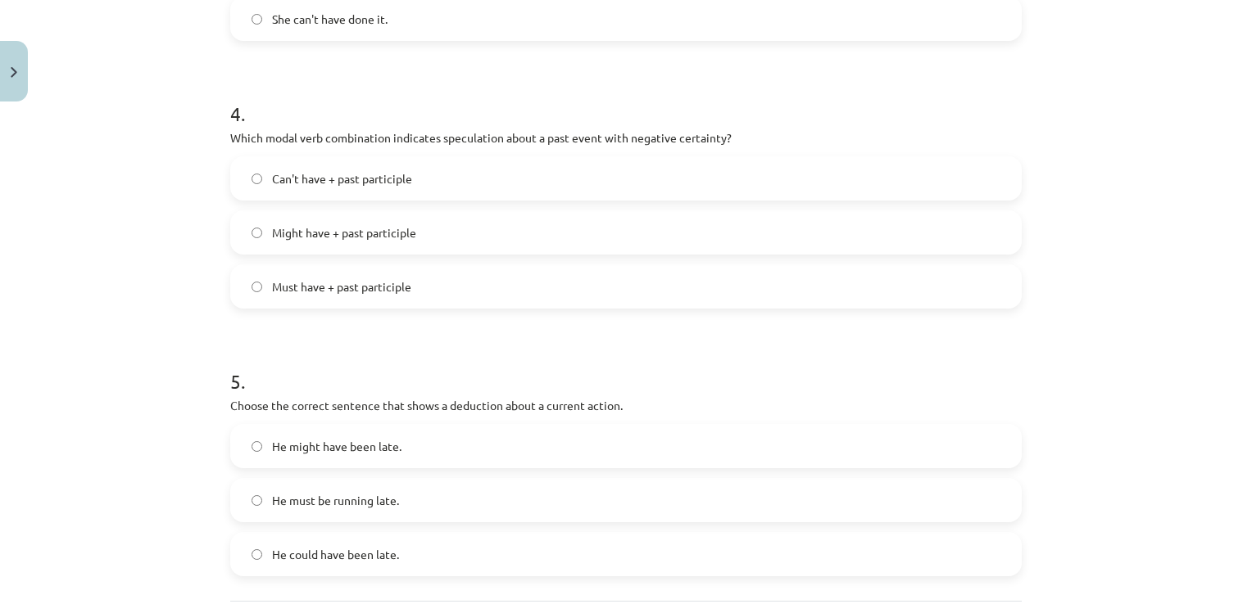
scroll to position [1135, 0]
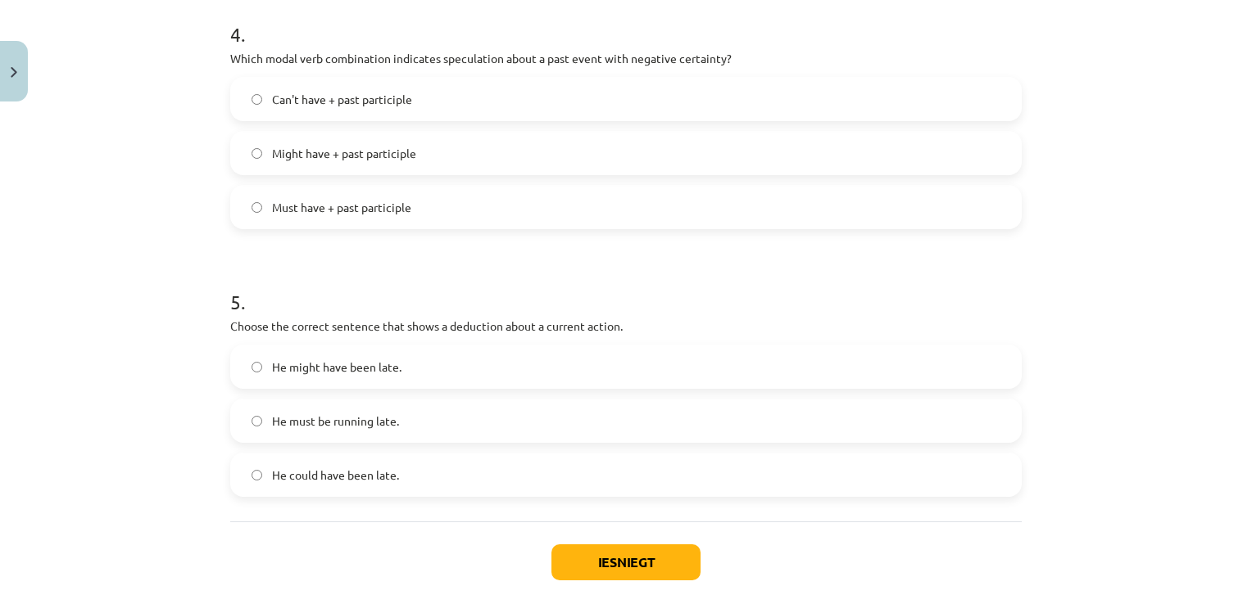
click at [400, 423] on label "He must be running late." at bounding box center [626, 421] width 788 height 41
click at [646, 562] on button "Iesniegt" at bounding box center [625, 563] width 149 height 36
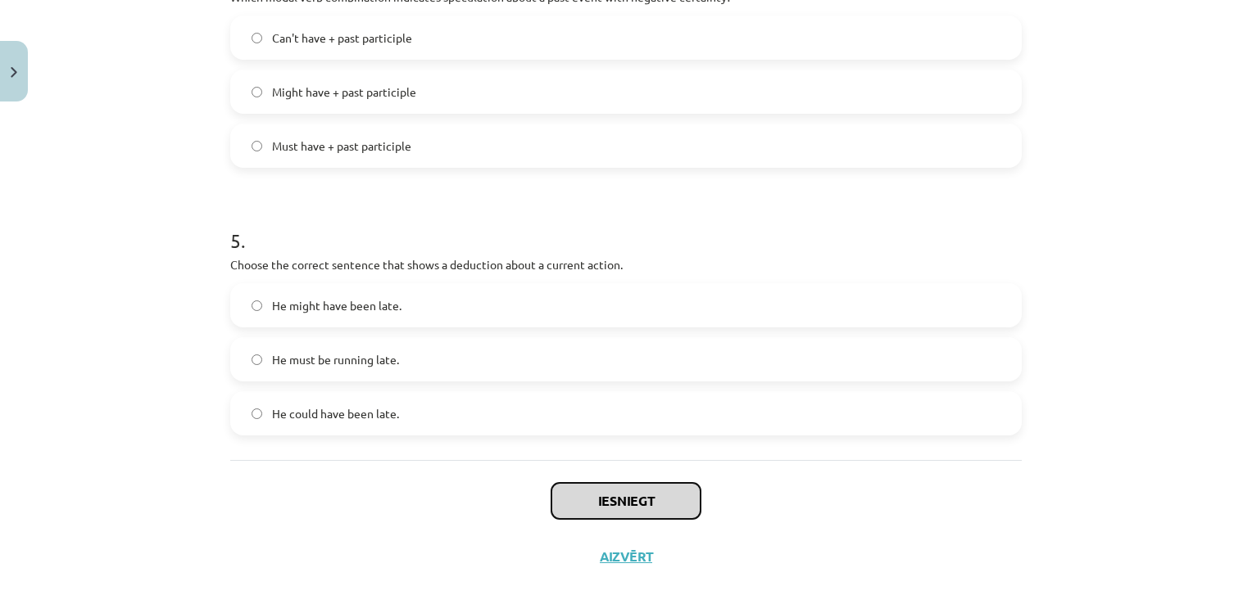
scroll to position [1217, 0]
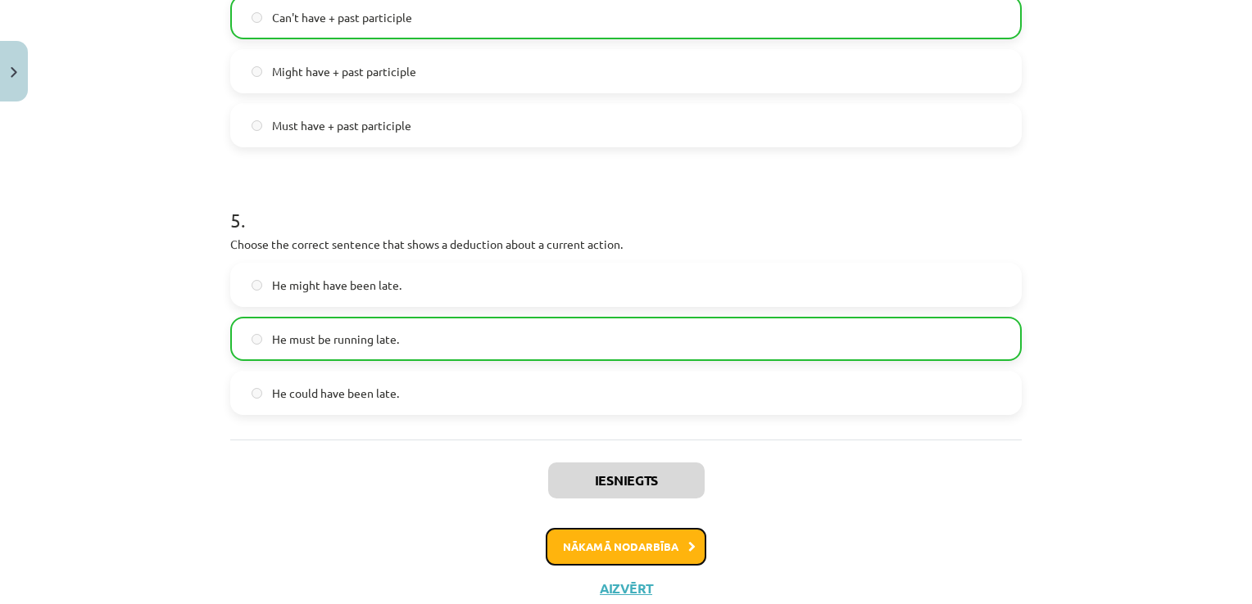
click at [626, 541] on button "Nākamā nodarbība" at bounding box center [625, 547] width 161 height 38
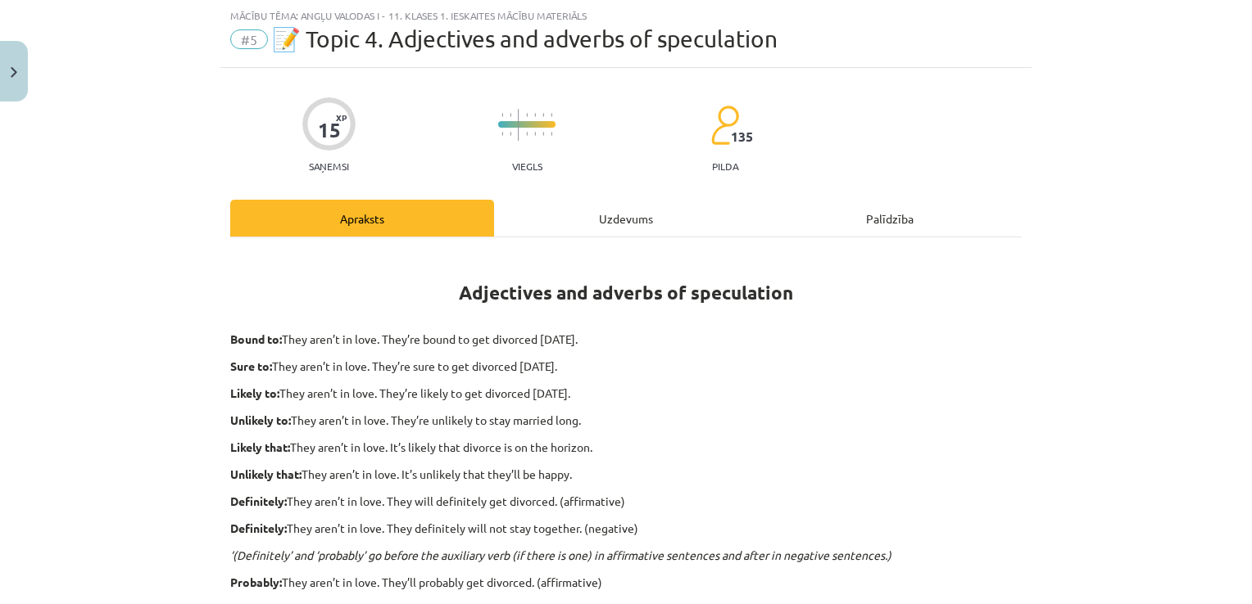
scroll to position [524, 0]
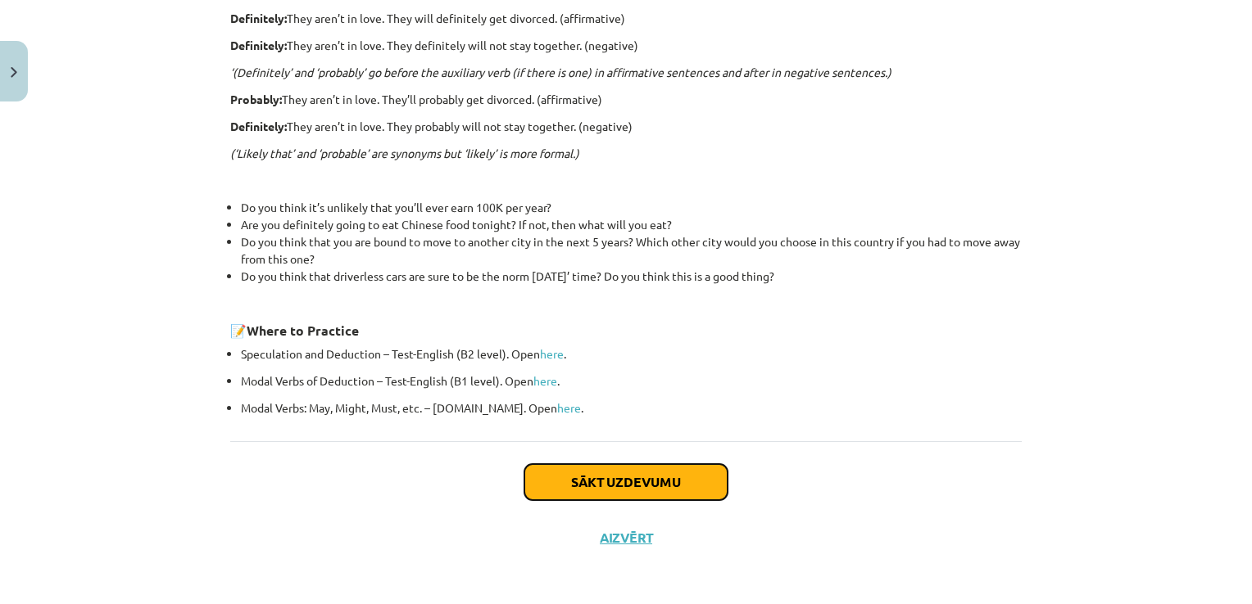
click at [621, 484] on button "Sākt uzdevumu" at bounding box center [625, 482] width 203 height 36
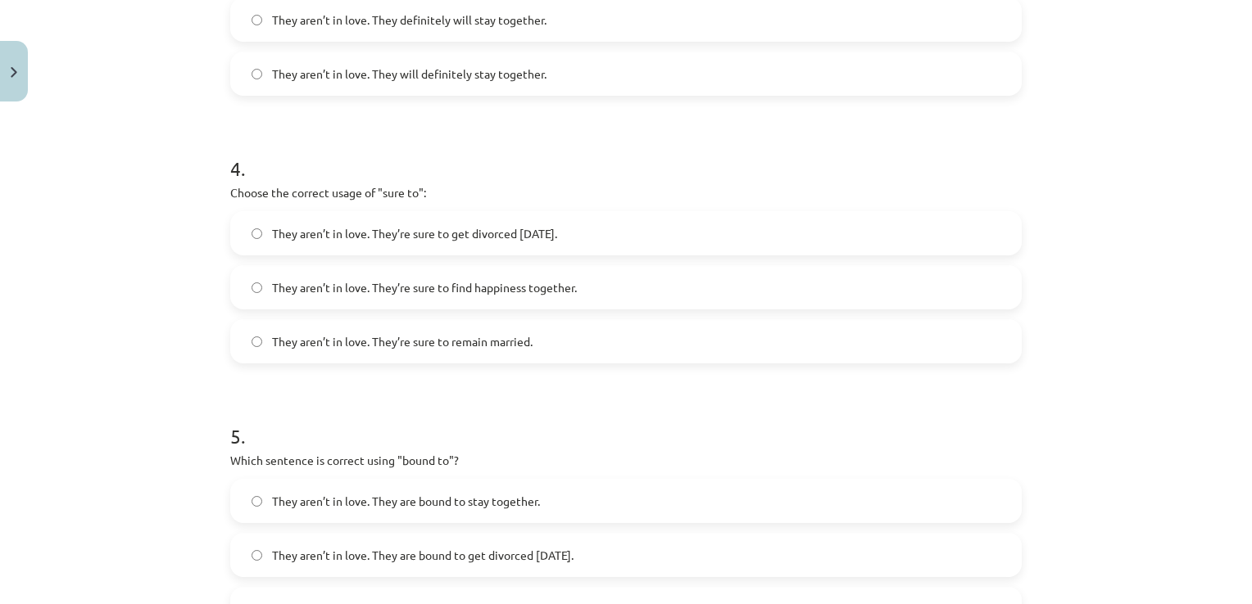
scroll to position [1244, 0]
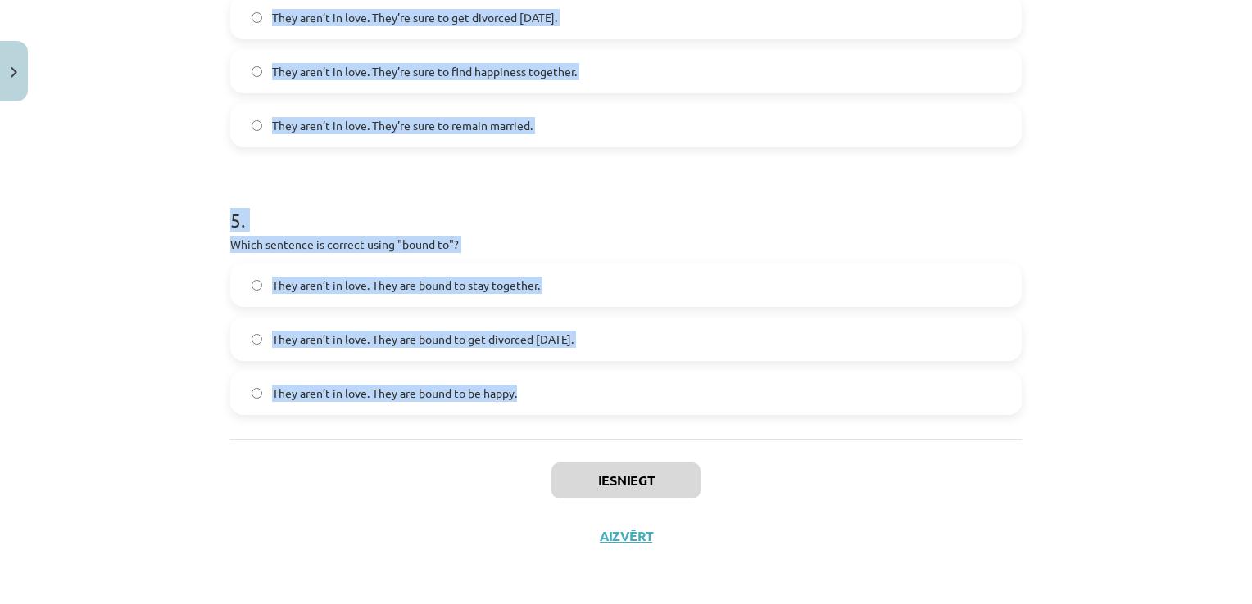
drag, startPoint x: 224, startPoint y: 347, endPoint x: 541, endPoint y: 396, distance: 320.6
copy form "Loremi dol sitamet consecte adipi "elitsedd" ei te incididuntu laboree: Dolo ma…"
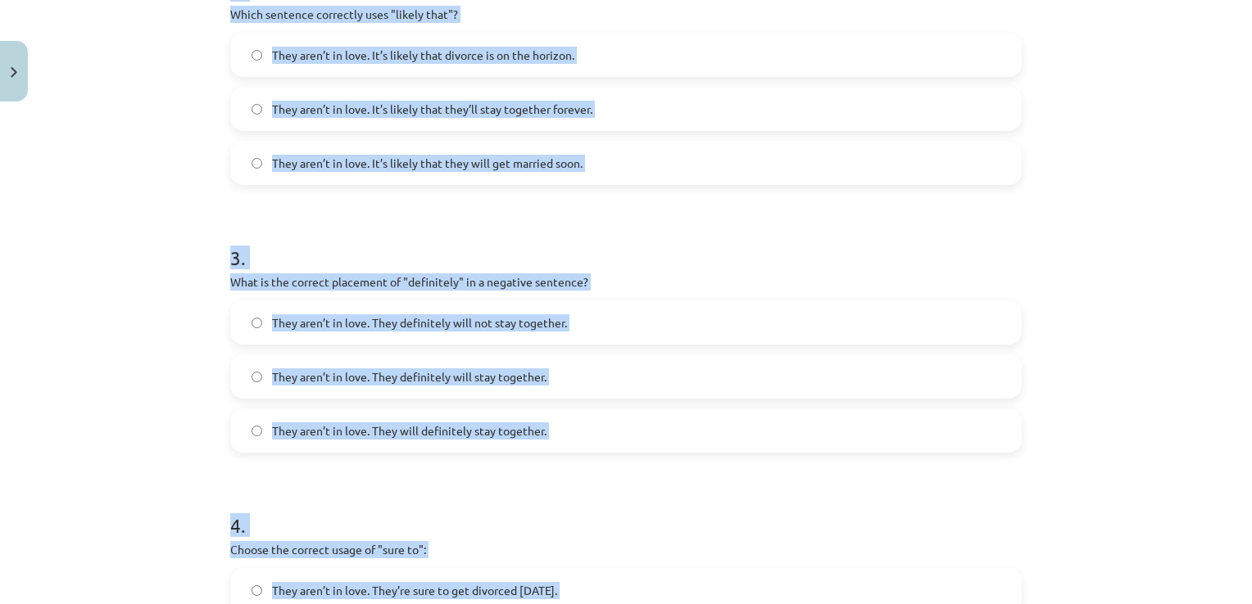
scroll to position [179, 0]
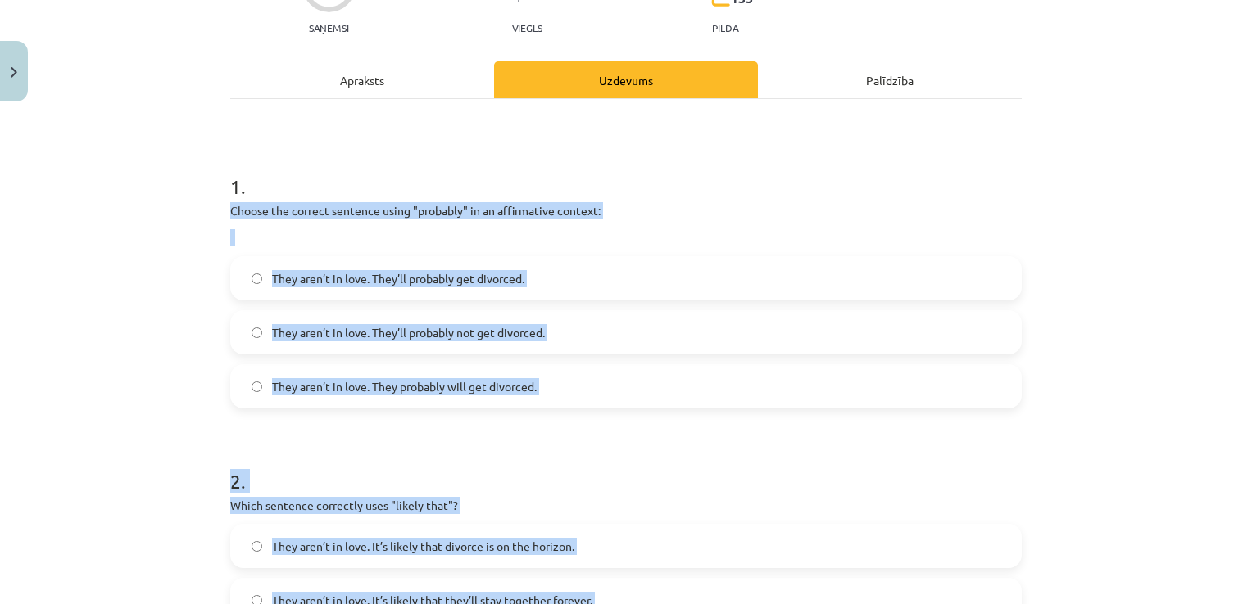
click at [153, 308] on div "Mācību tēma: Angļu valodas i - 11. klases 1. ieskaites mācību materiāls #5 📝 To…" at bounding box center [626, 302] width 1252 height 604
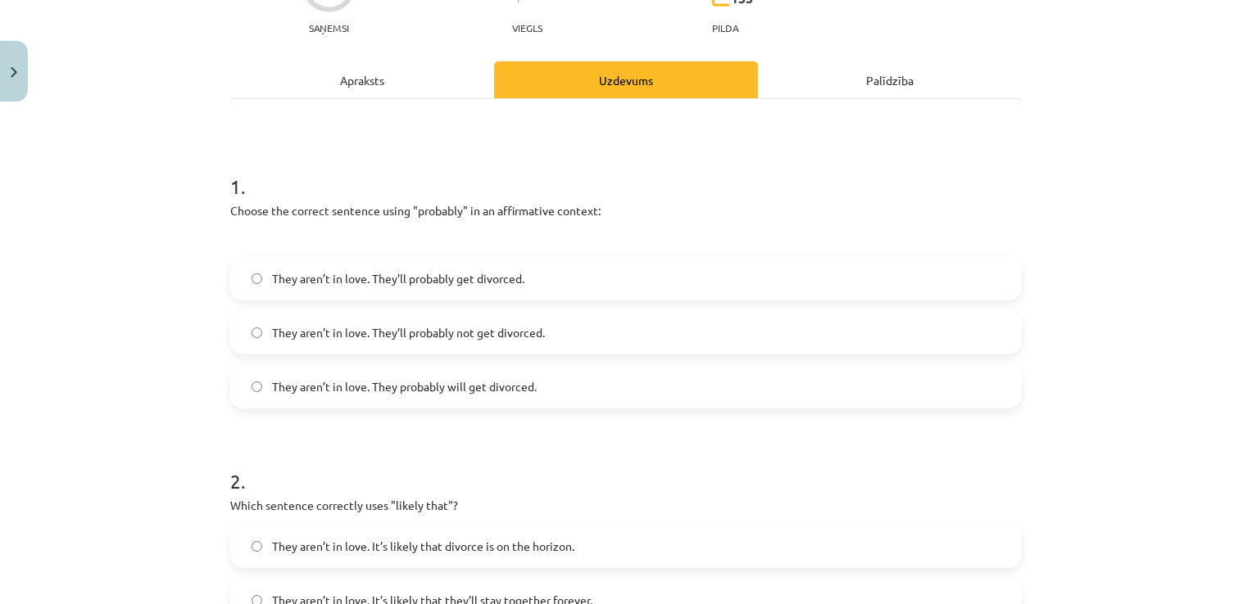
click at [540, 279] on label "They aren’t in love. They’ll probably get divorced." at bounding box center [626, 278] width 788 height 41
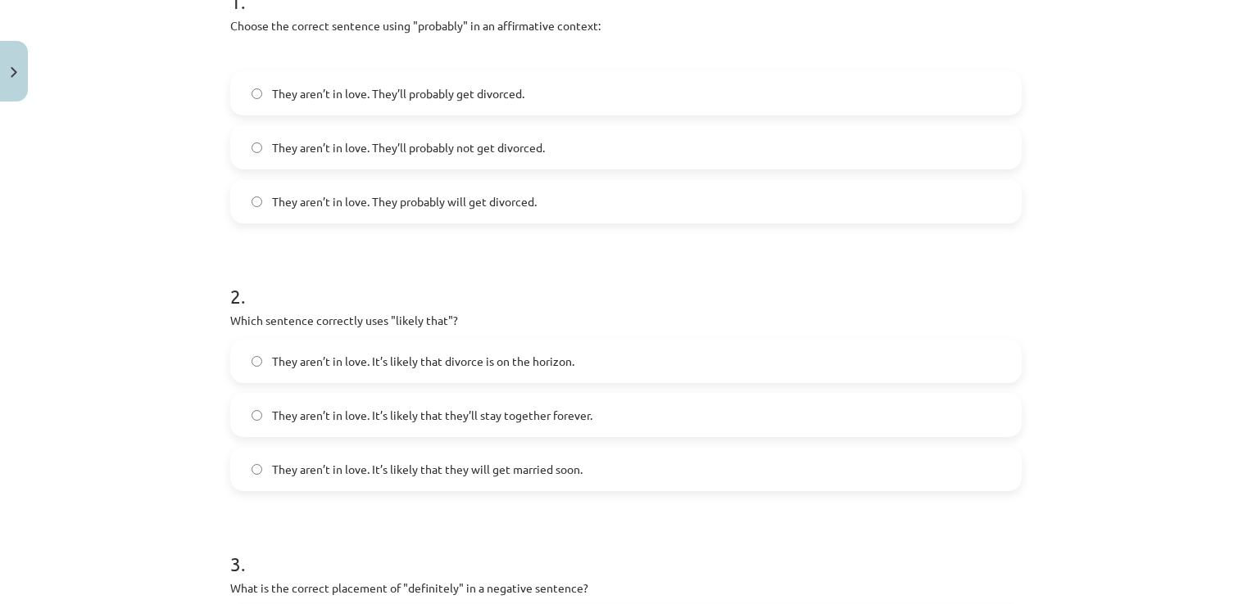
scroll to position [425, 0]
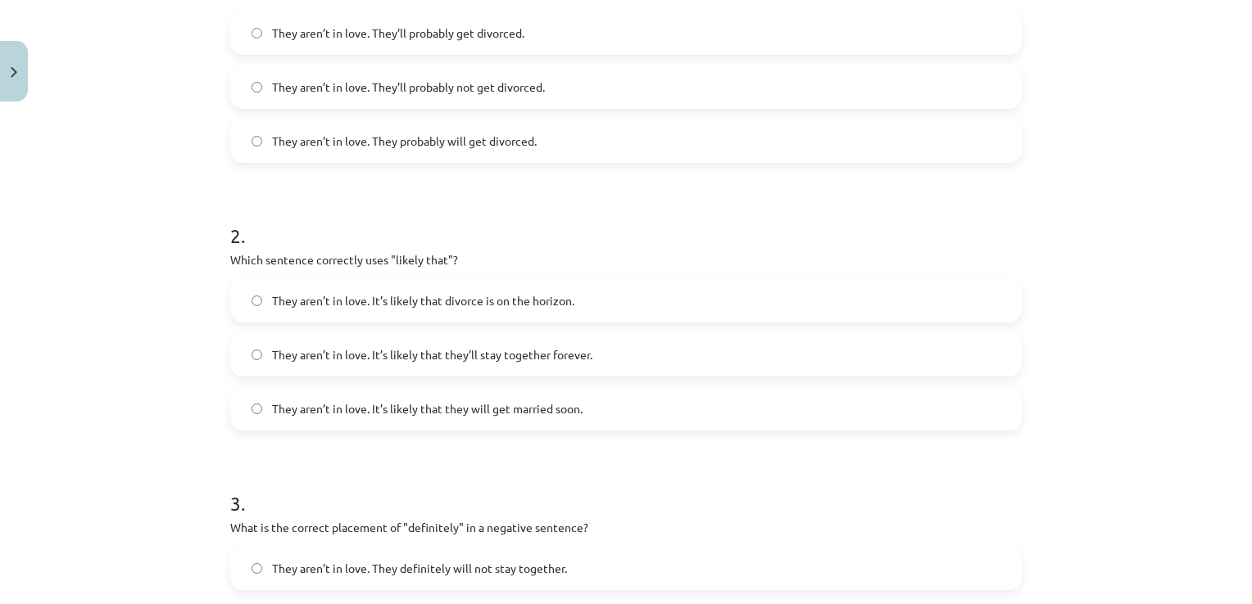
click at [456, 292] on span "They aren’t in love. It’s likely that divorce is on the horizon." at bounding box center [423, 300] width 302 height 17
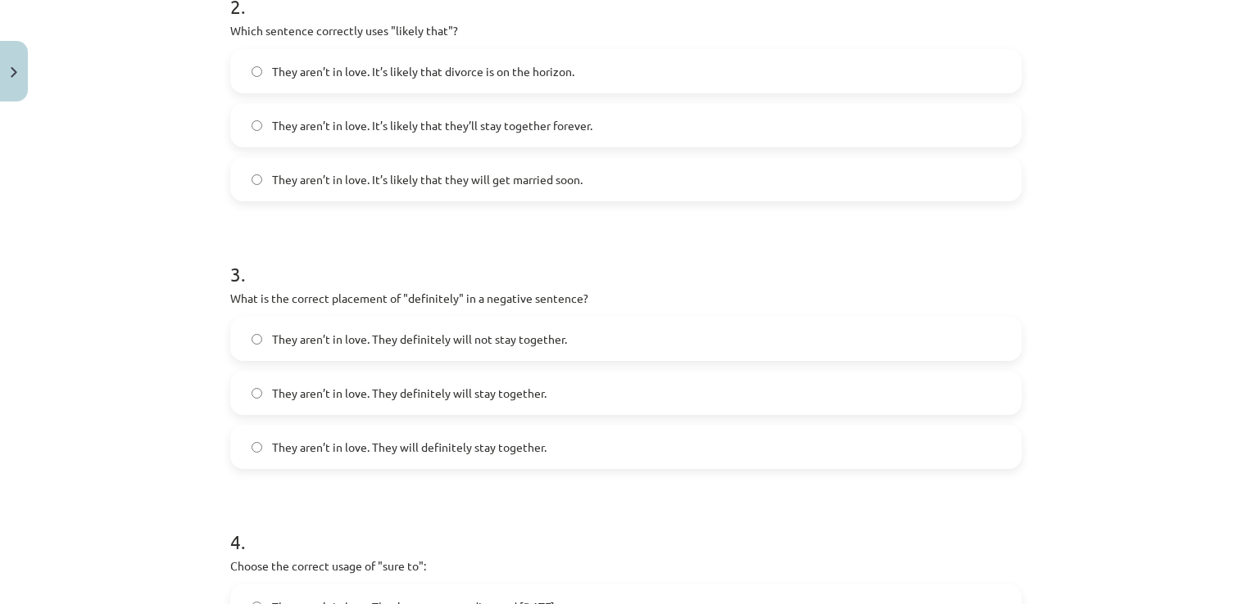
scroll to position [671, 0]
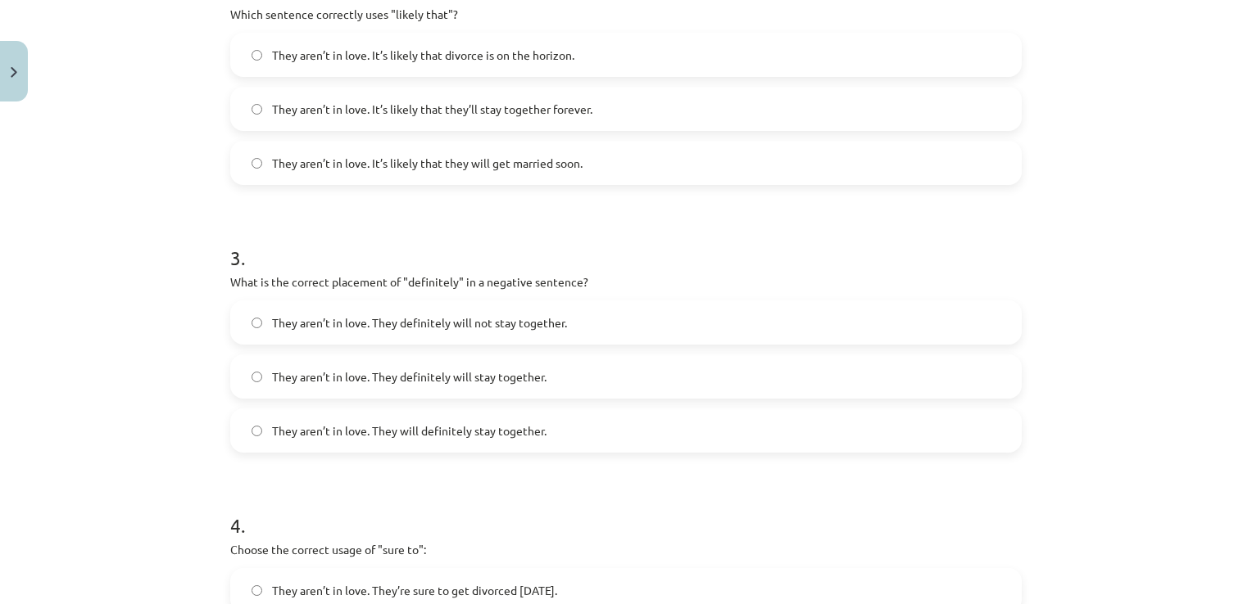
click at [486, 323] on span "They aren’t in love. They definitely will not stay together." at bounding box center [419, 323] width 295 height 17
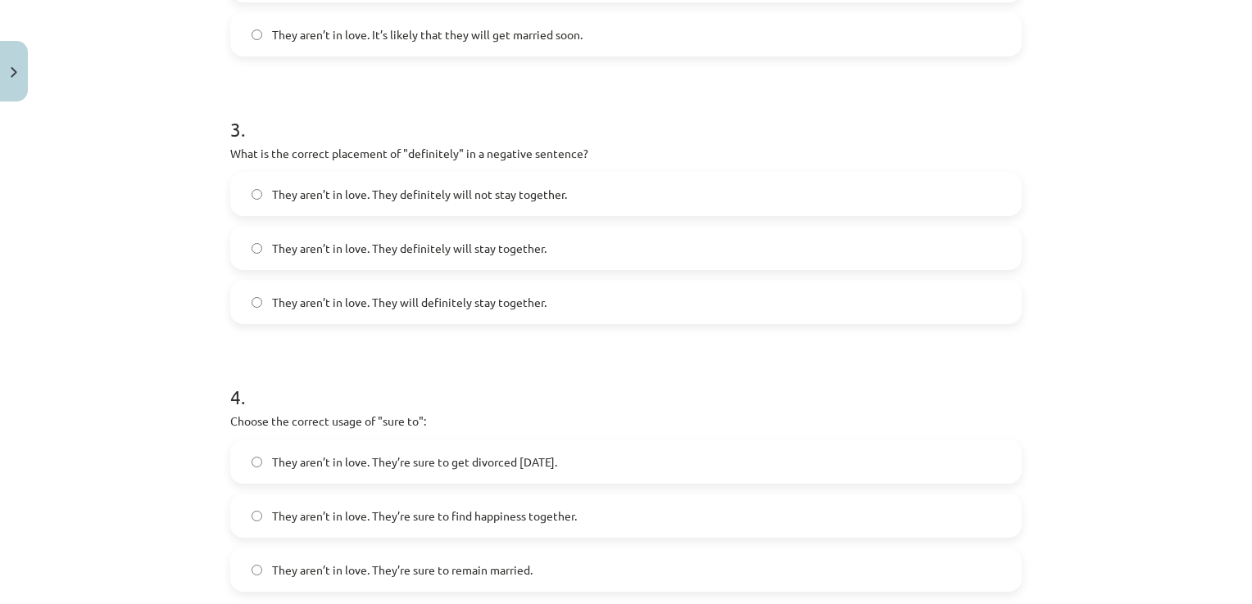
scroll to position [835, 0]
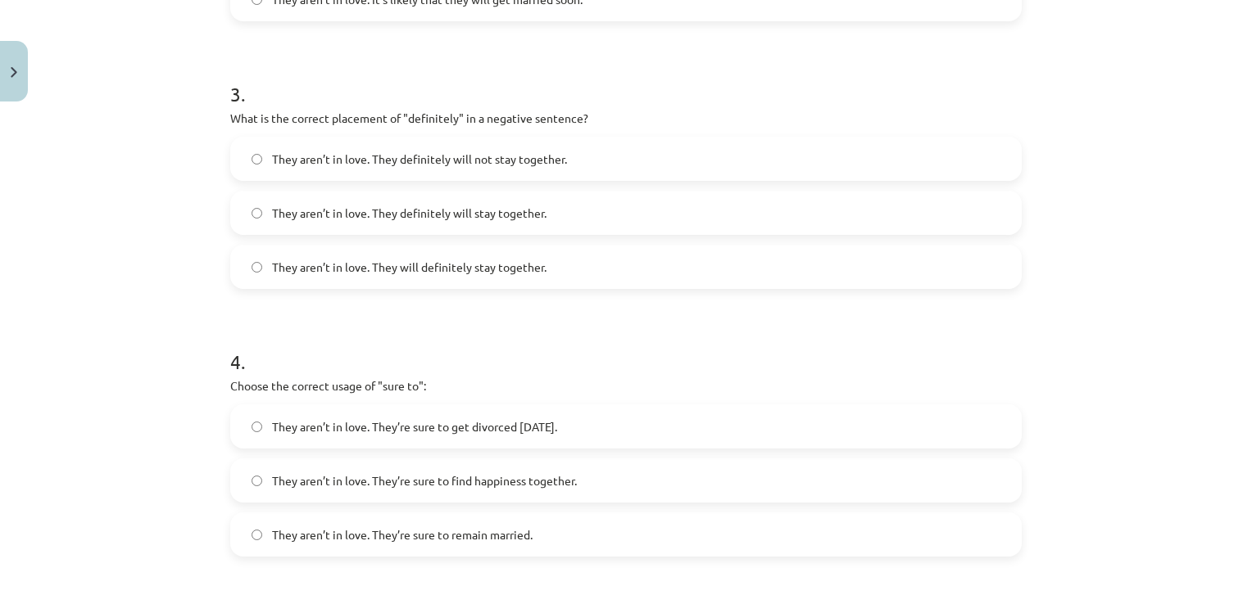
click at [659, 418] on label "They aren’t in love. They’re sure to get divorced [DATE]." at bounding box center [626, 426] width 788 height 41
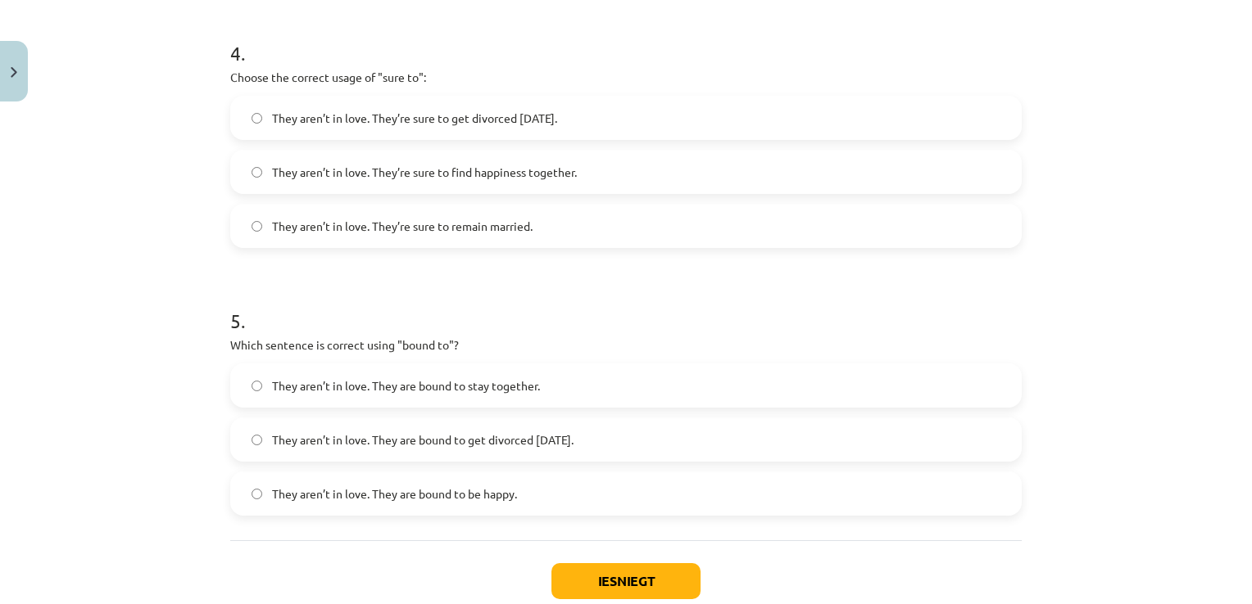
scroll to position [1162, 0]
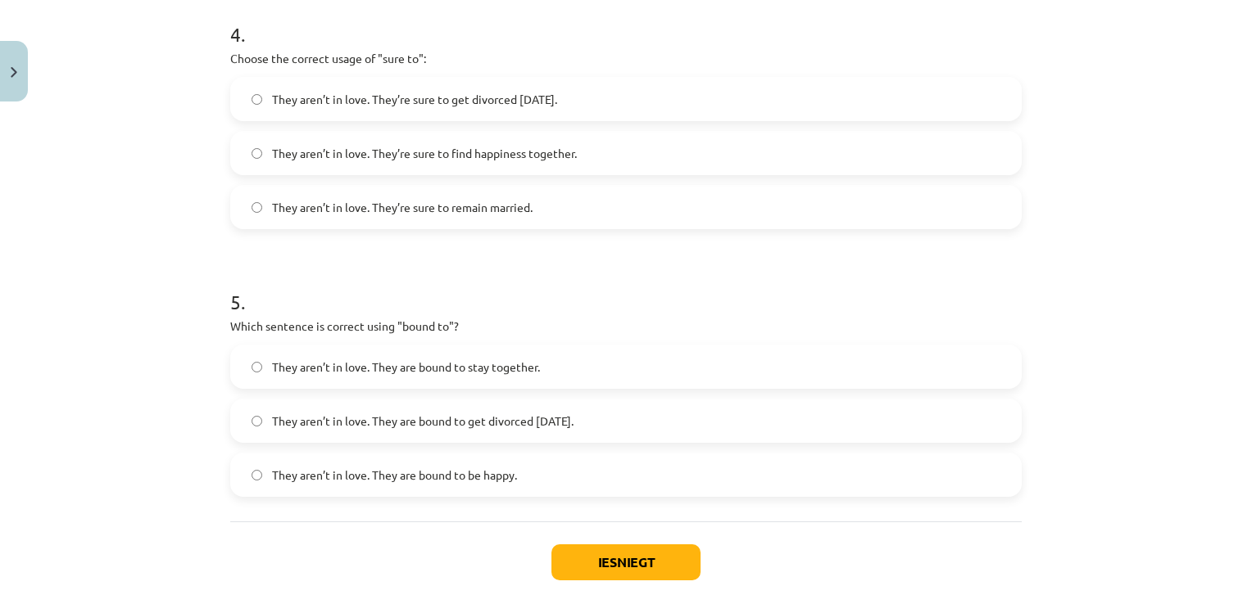
click at [573, 414] on span "They aren’t in love. They are bound to get divorced [DATE]." at bounding box center [422, 421] width 301 height 17
click at [625, 552] on button "Iesniegt" at bounding box center [625, 563] width 149 height 36
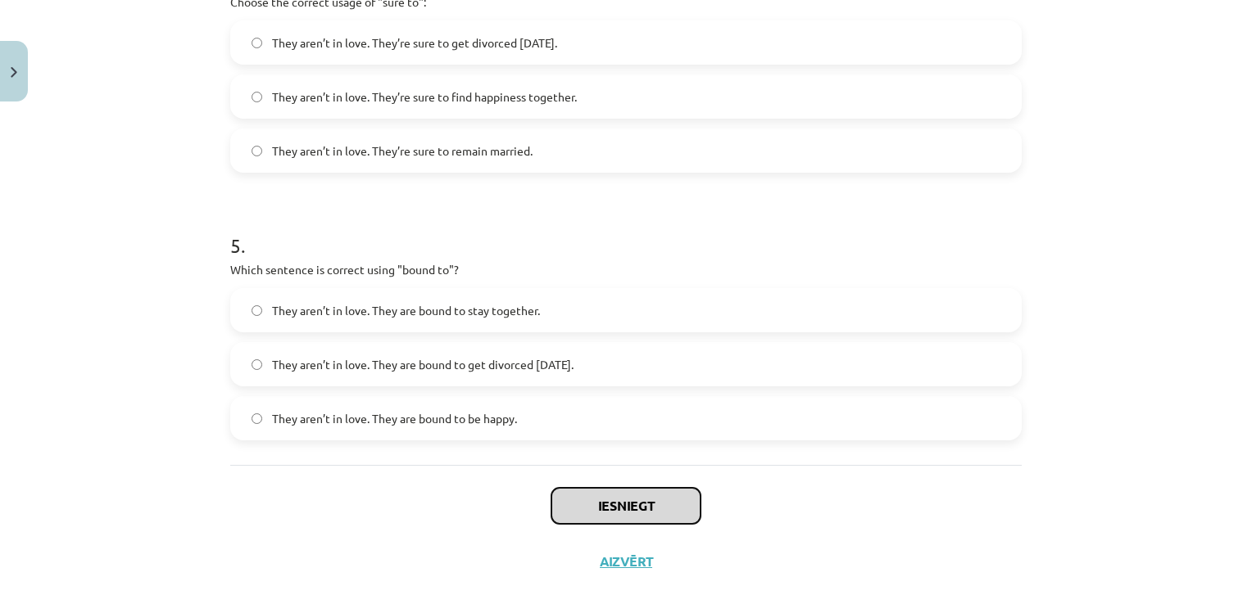
scroll to position [1244, 0]
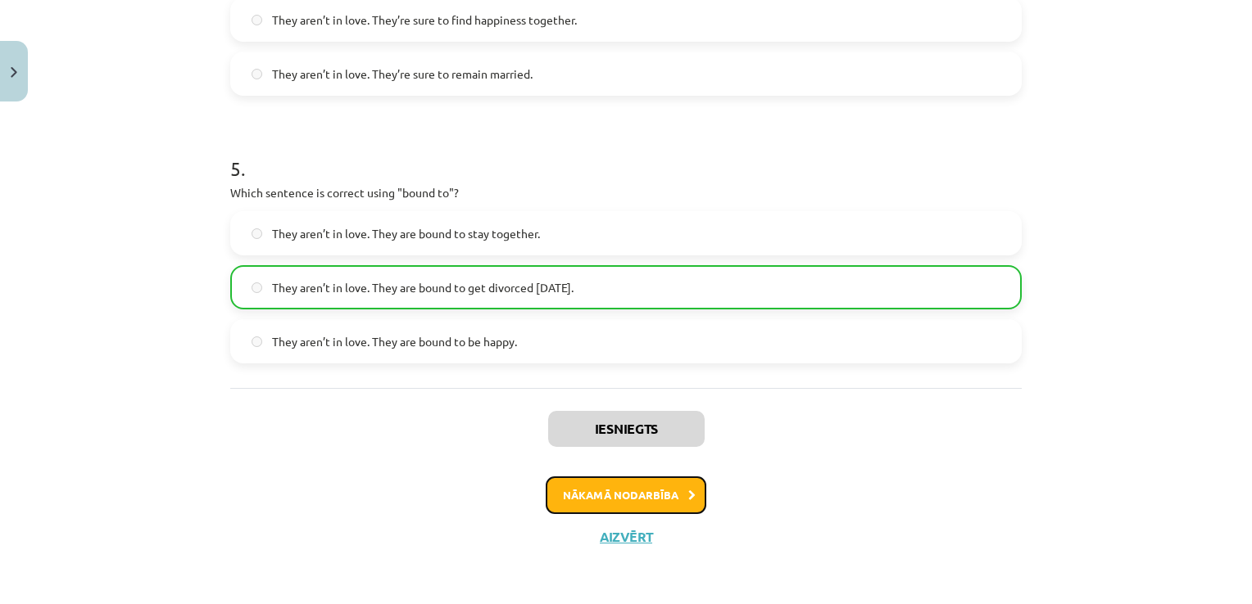
click at [652, 496] on button "Nākamā nodarbība" at bounding box center [625, 496] width 161 height 38
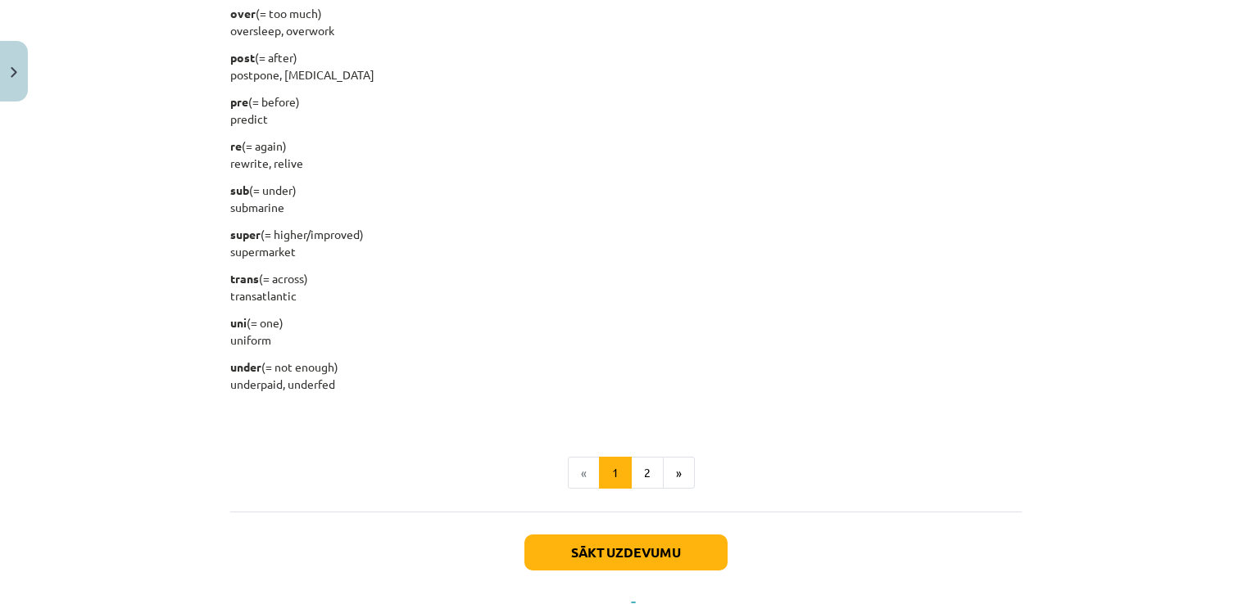
scroll to position [2007, 0]
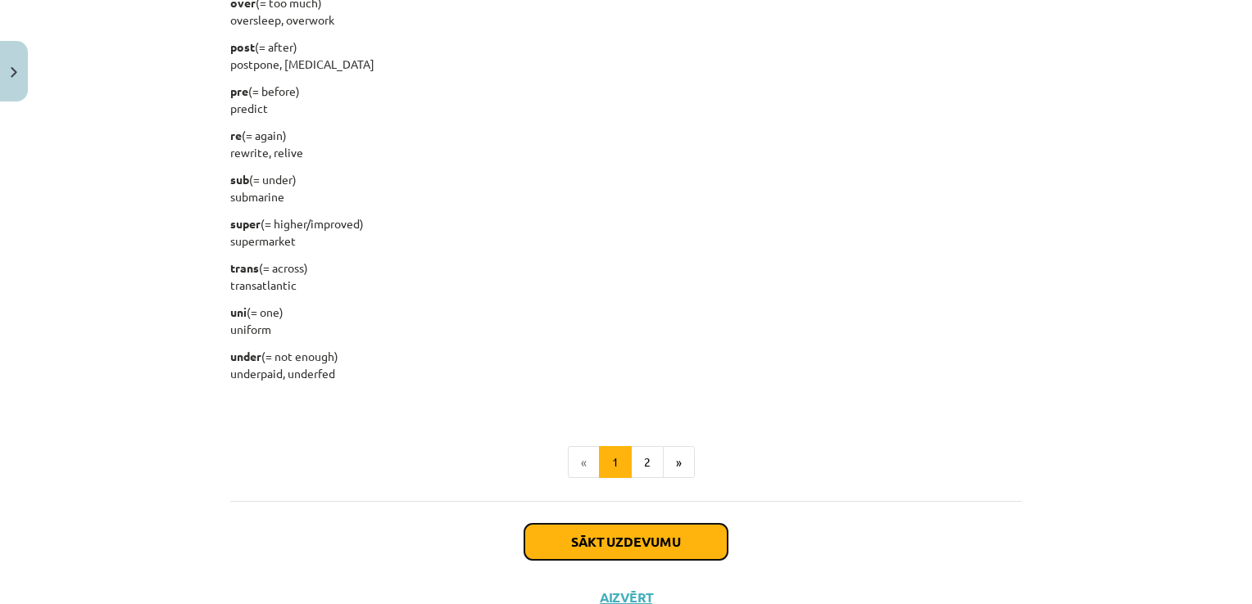
click at [637, 533] on button "Sākt uzdevumu" at bounding box center [625, 542] width 203 height 36
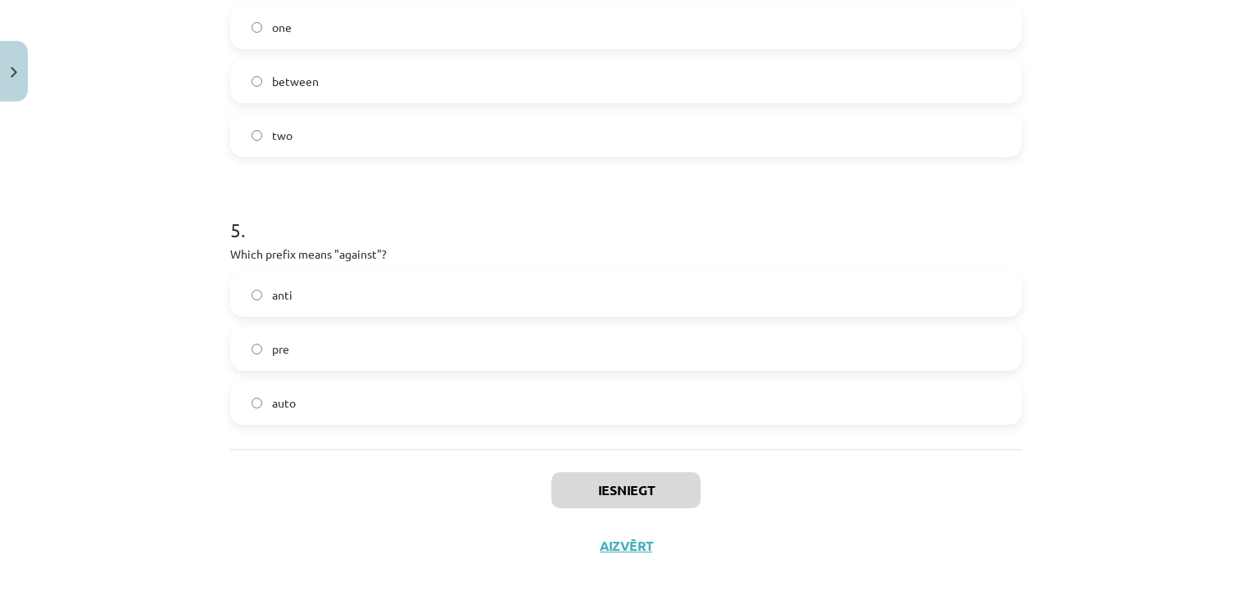
scroll to position [1244, 0]
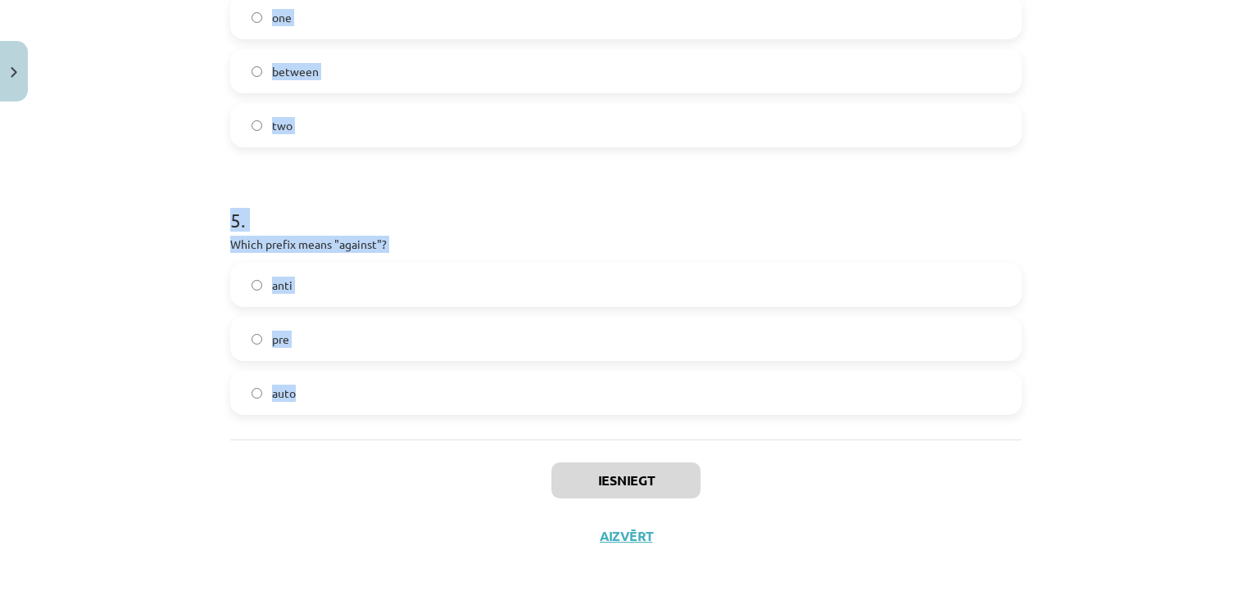
drag, startPoint x: 282, startPoint y: 357, endPoint x: 399, endPoint y: 399, distance: 124.3
click at [399, 399] on div "Mācību tēma: Angļu valodas i - 11. klases 1. ieskaites mācību materiāls #6 📝 To…" at bounding box center [626, 302] width 1252 height 604
copy form "What does the prefix "sub-" mean? across under above 2 . Which of the following…"
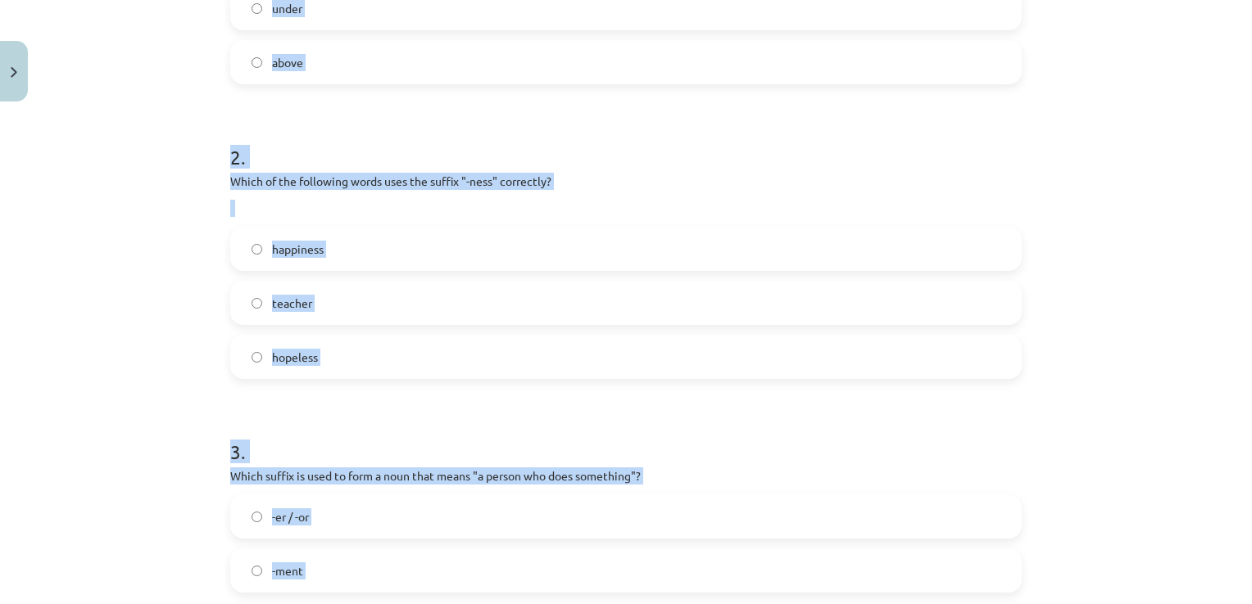
scroll to position [343, 0]
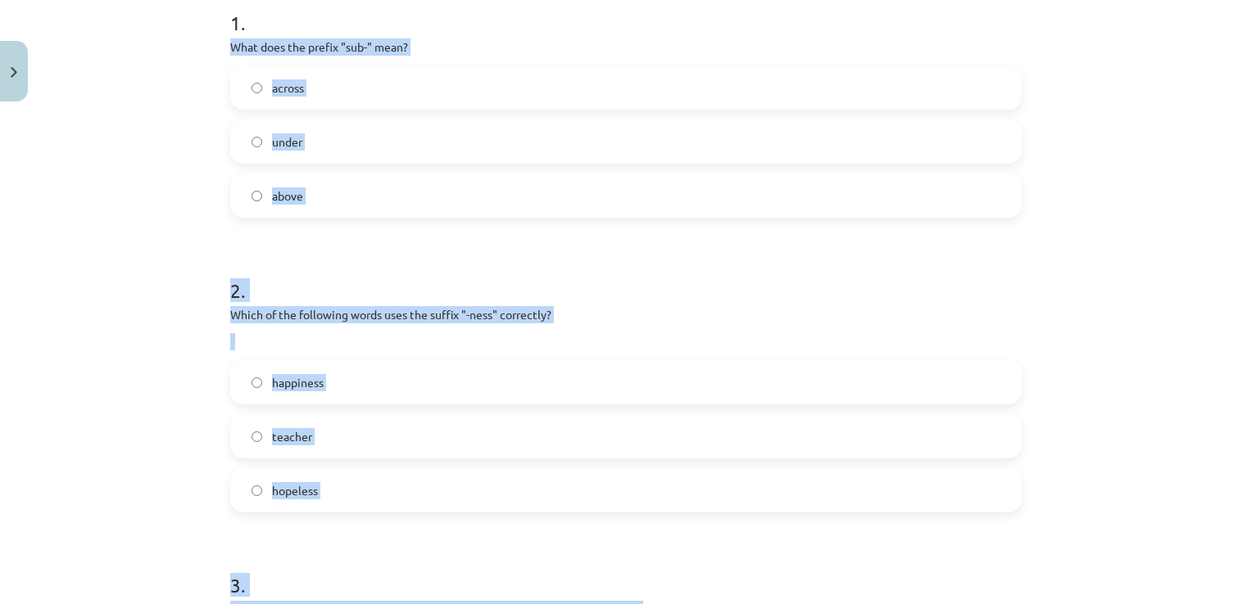
click at [197, 203] on div "Mācību tēma: Angļu valodas i - 11. klases 1. ieskaites mācību materiāls #6 📝 To…" at bounding box center [626, 302] width 1252 height 604
click at [300, 136] on label "under" at bounding box center [626, 141] width 788 height 41
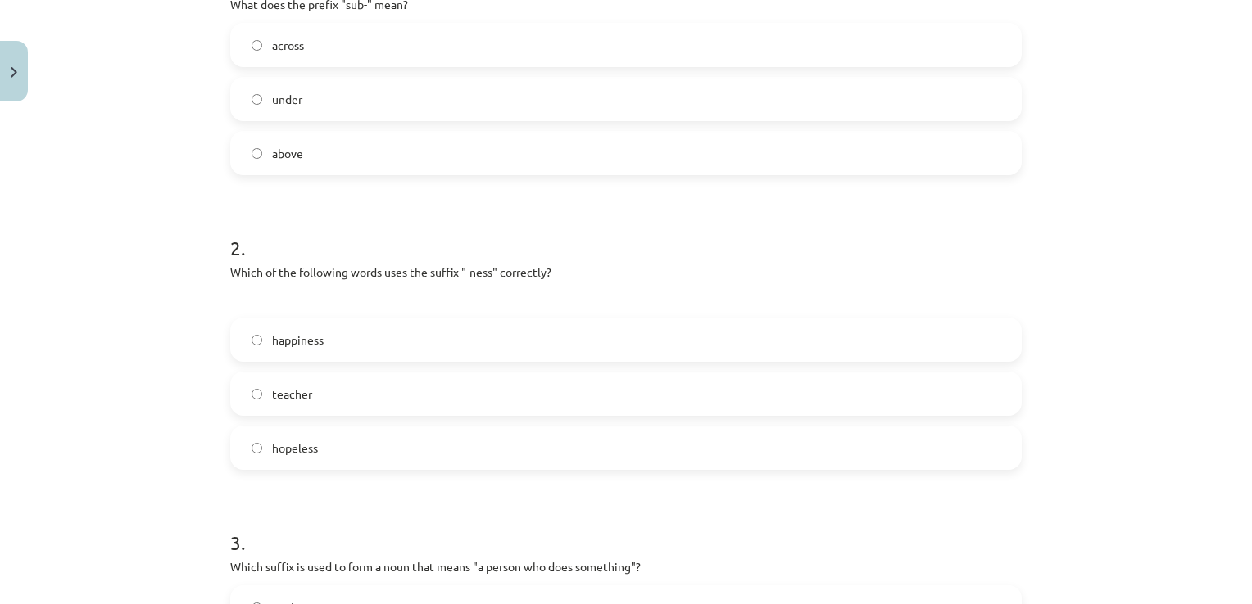
scroll to position [425, 0]
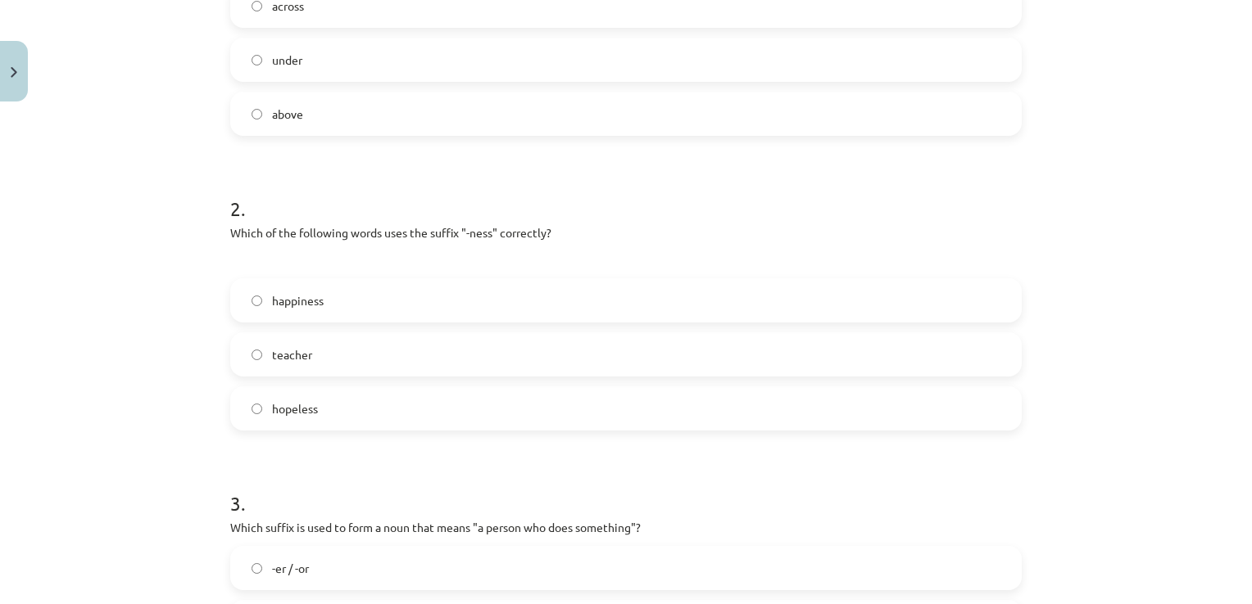
click at [364, 287] on label "happiness" at bounding box center [626, 300] width 788 height 41
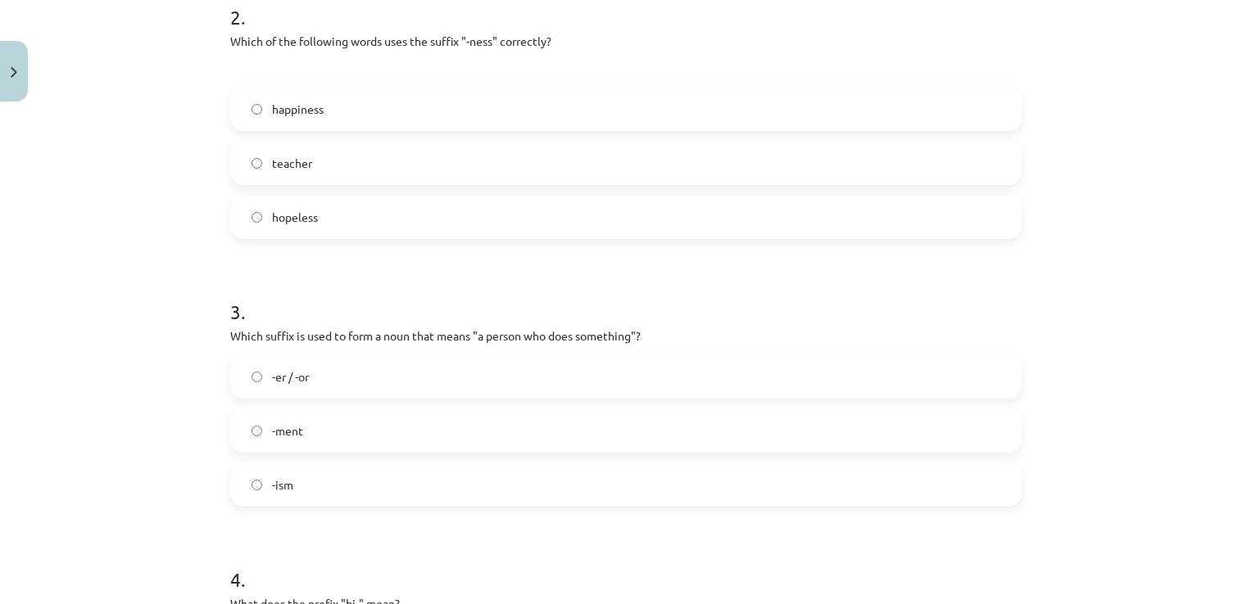
scroll to position [671, 0]
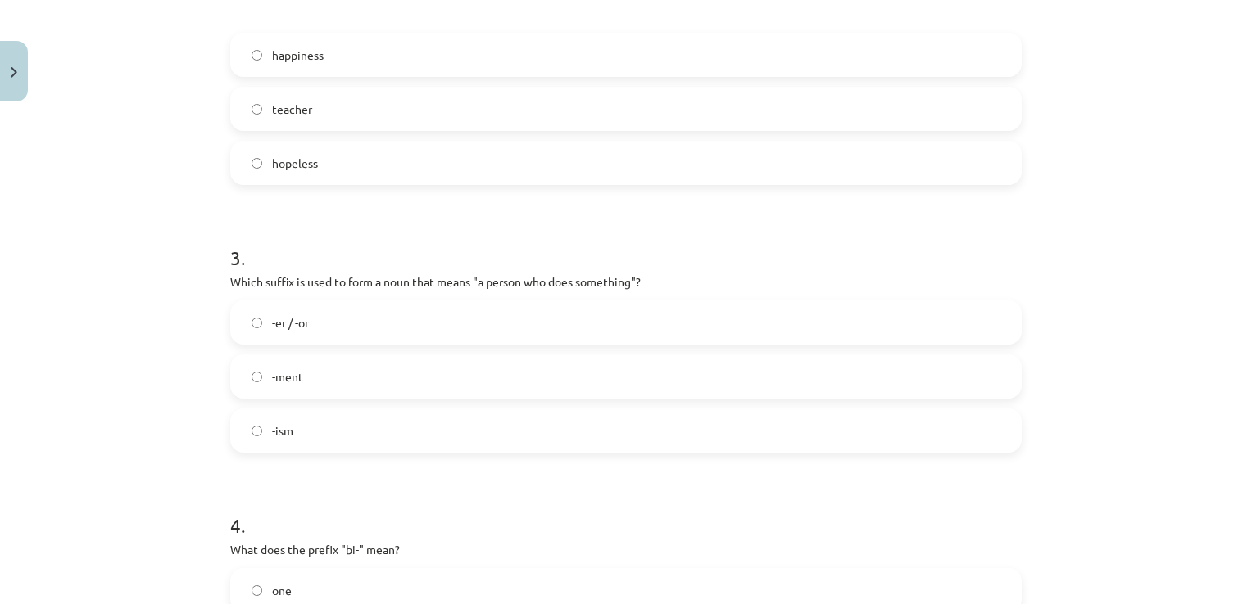
click at [331, 326] on label "-er / -or" at bounding box center [626, 322] width 788 height 41
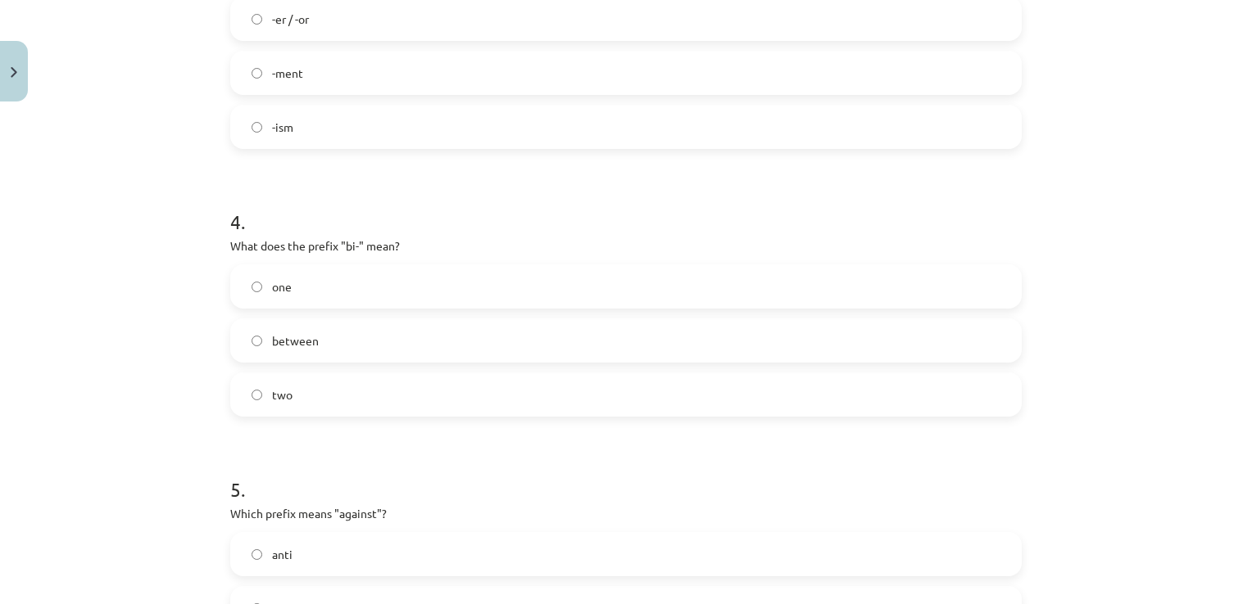
scroll to position [998, 0]
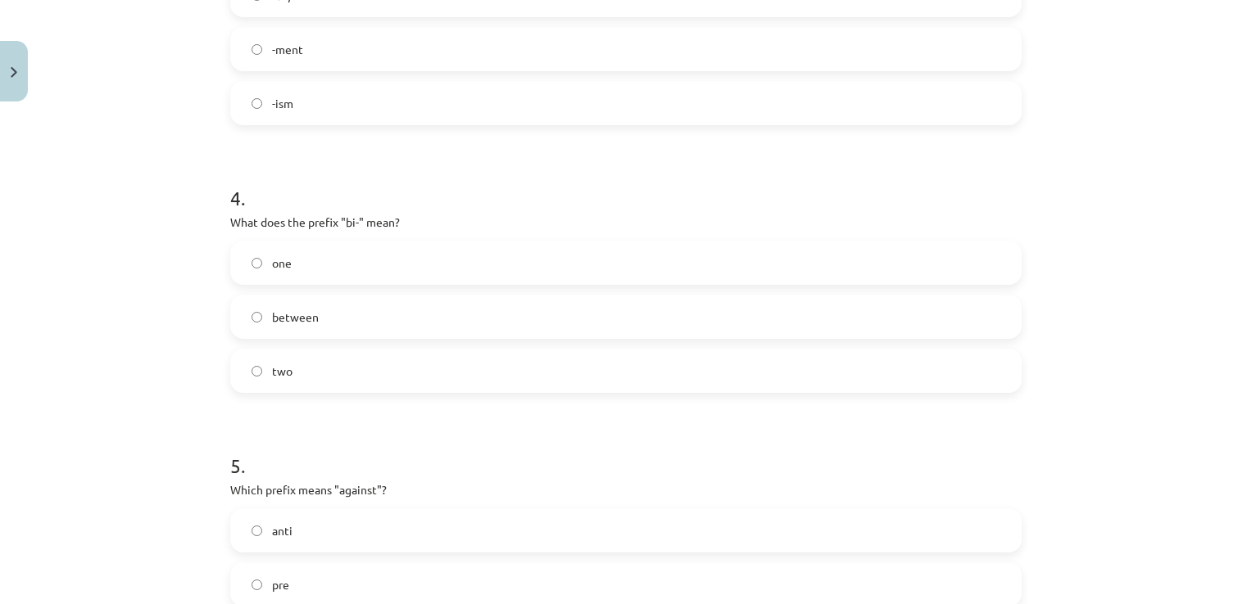
click at [240, 365] on label "two" at bounding box center [626, 371] width 788 height 41
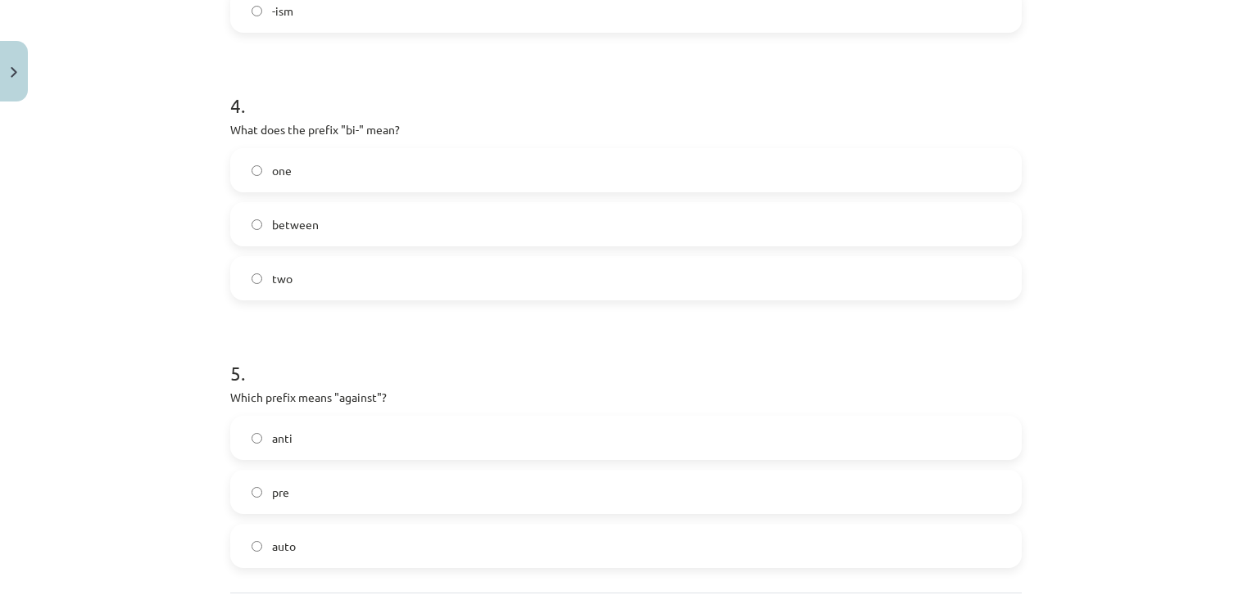
scroll to position [1162, 0]
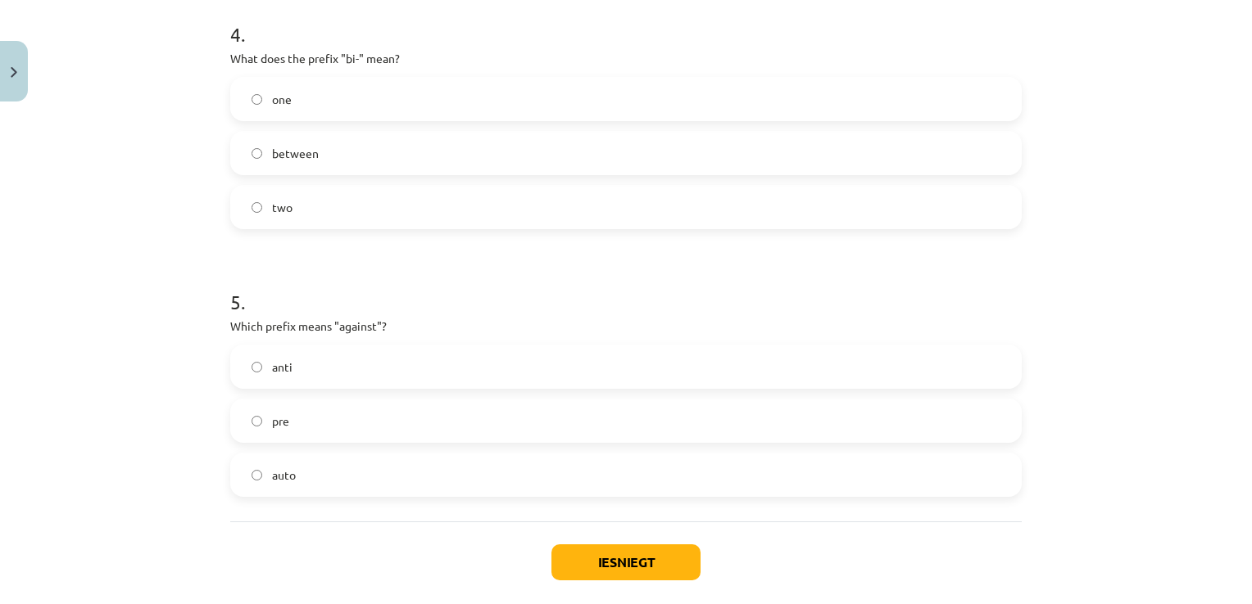
click at [272, 369] on span "anti" at bounding box center [282, 367] width 20 height 17
click at [618, 562] on button "Iesniegt" at bounding box center [625, 563] width 149 height 36
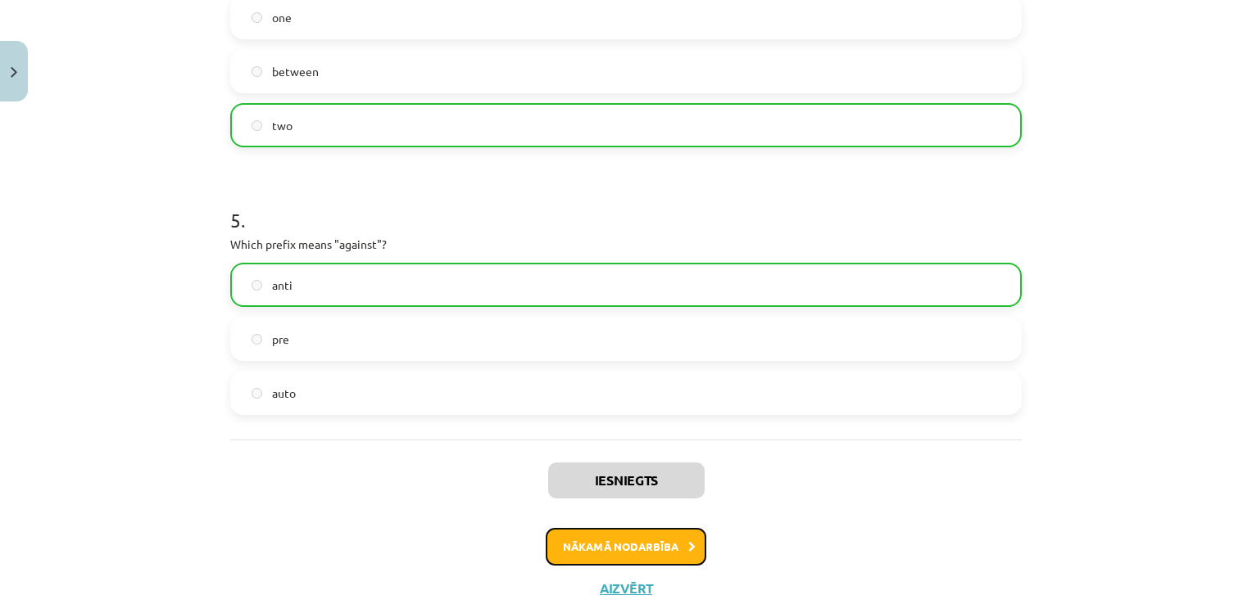
click at [598, 545] on button "Nākamā nodarbība" at bounding box center [625, 547] width 161 height 38
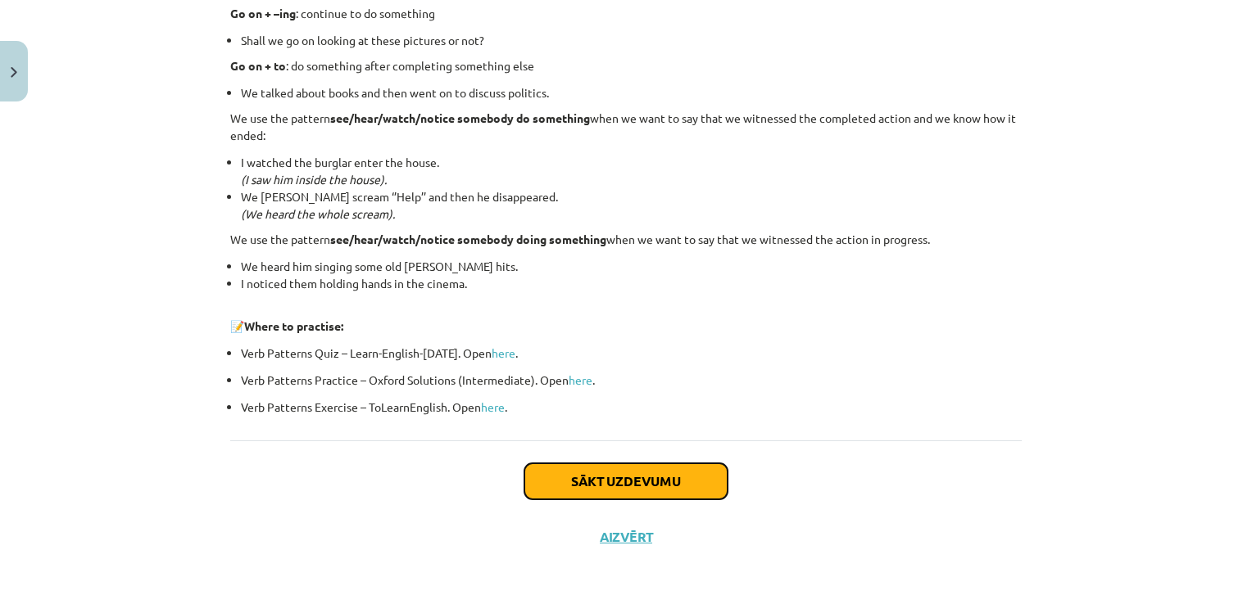
click at [550, 485] on button "Sākt uzdevumu" at bounding box center [625, 482] width 203 height 36
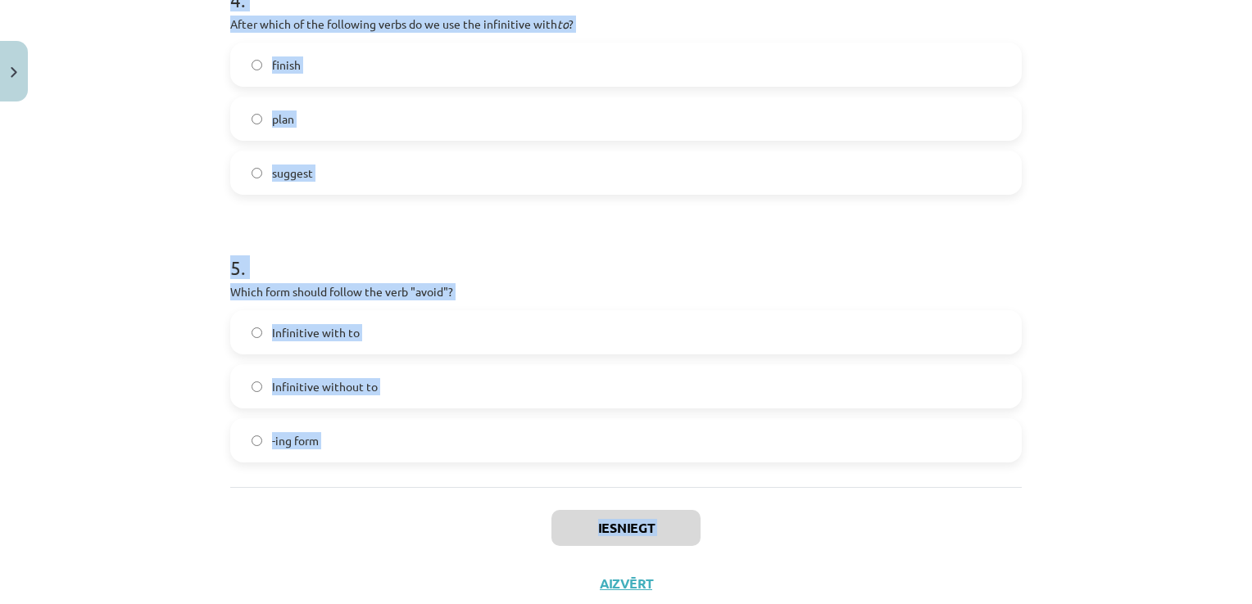
scroll to position [1217, 0]
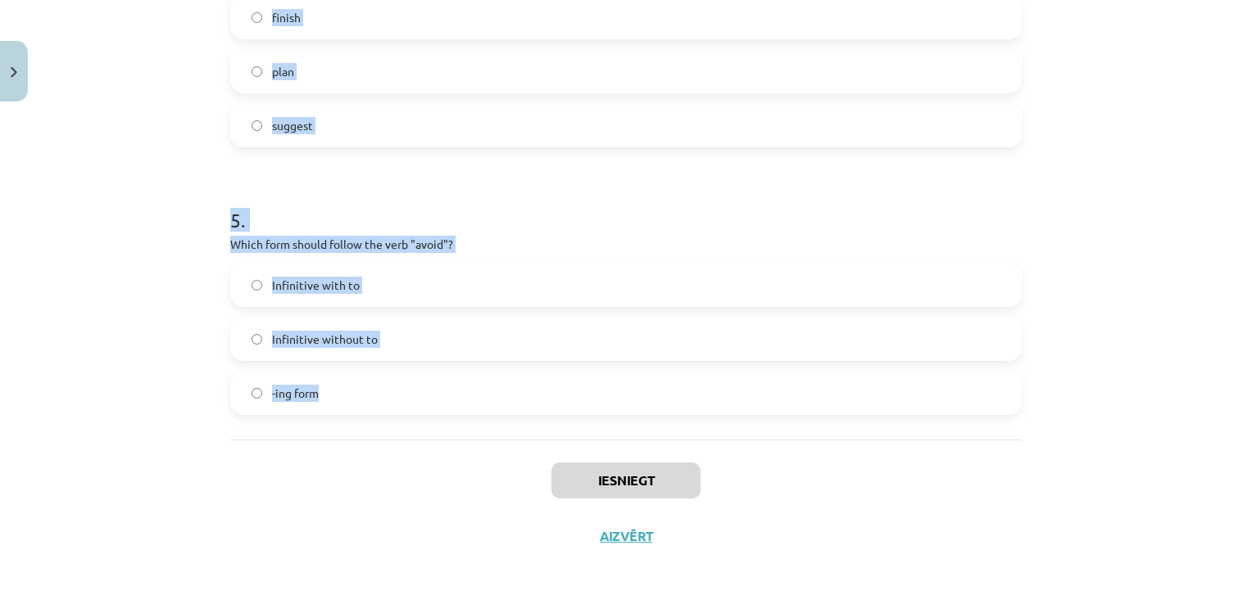
drag, startPoint x: 222, startPoint y: 350, endPoint x: 396, endPoint y: 405, distance: 183.1
copy form "What is the difference in meaning between "stop talking" and "stop to talk"? Bo…"
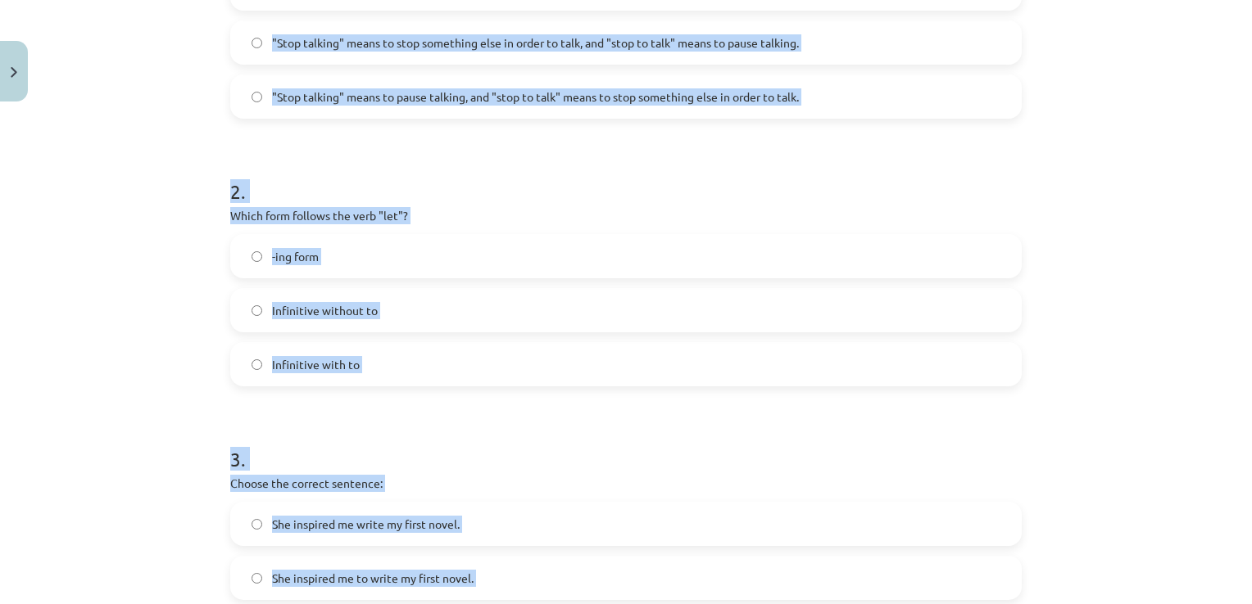
scroll to position [152, 0]
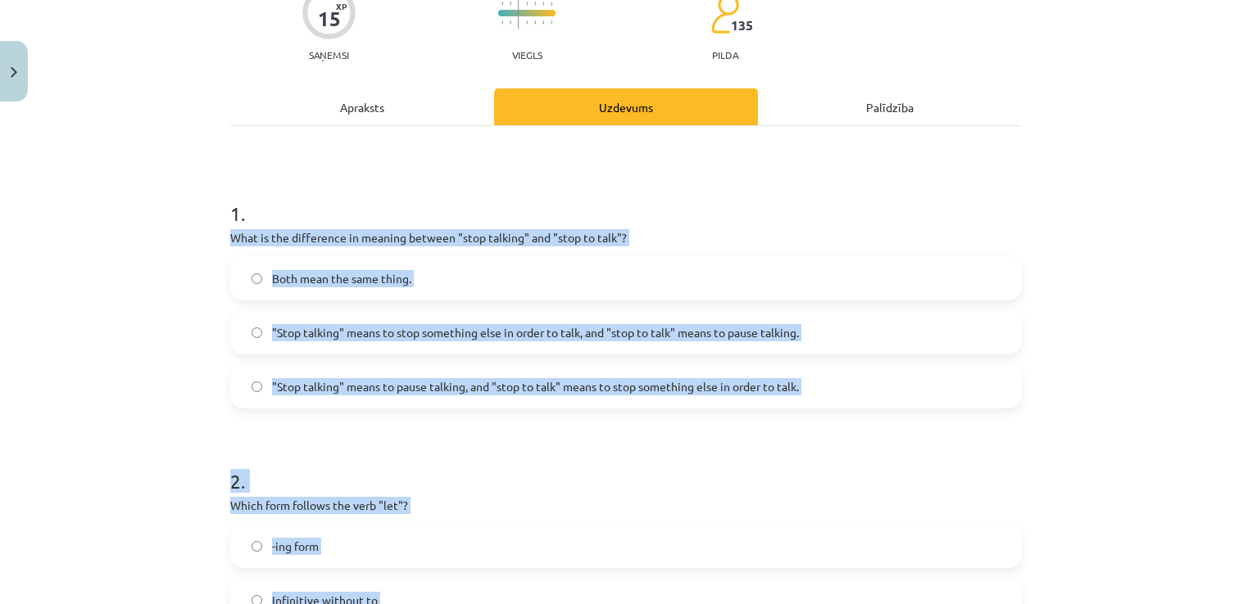
click at [103, 340] on div "Mācību tēma: Angļu valodas i - 11. klases 1. ieskaites mācību materiāls #7 📝 To…" at bounding box center [626, 302] width 1252 height 604
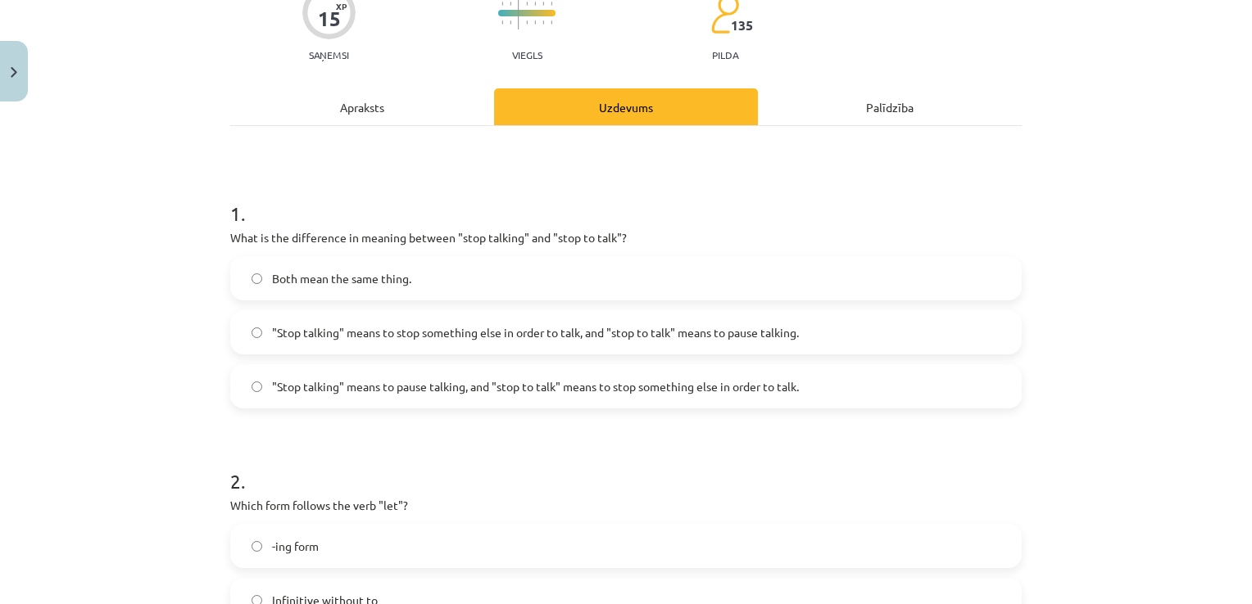
click at [499, 385] on span ""Stop talking" means to pause talking, and "stop to talk" means to stop somethi…" at bounding box center [535, 386] width 527 height 17
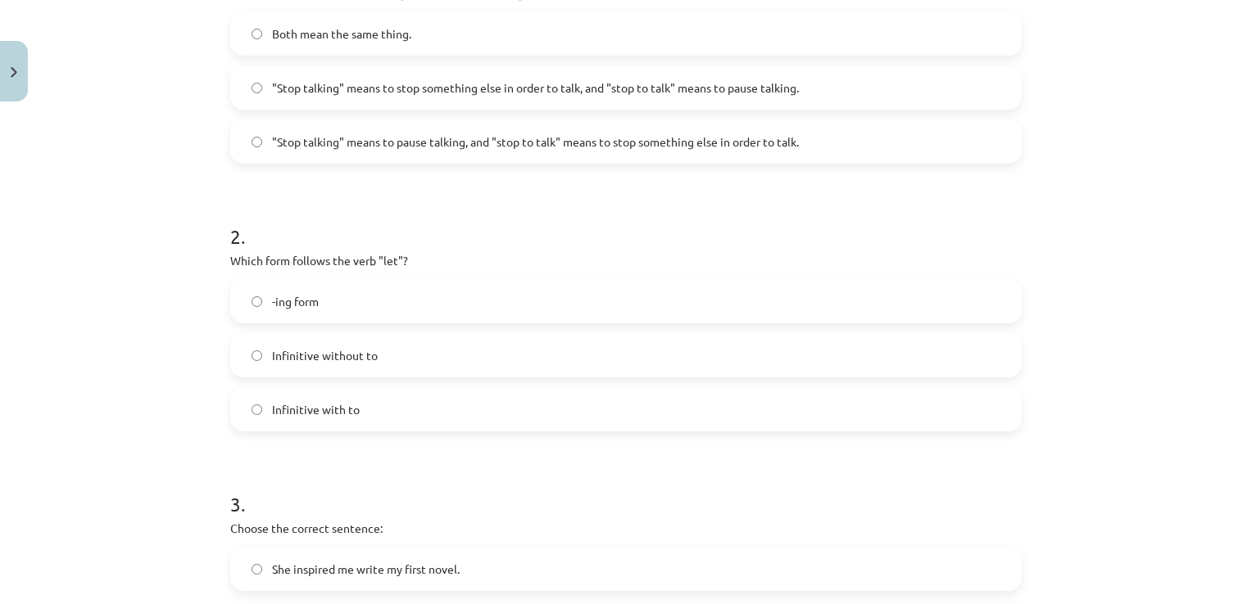
scroll to position [398, 0]
click at [396, 357] on label "Infinitive without to" at bounding box center [626, 354] width 788 height 41
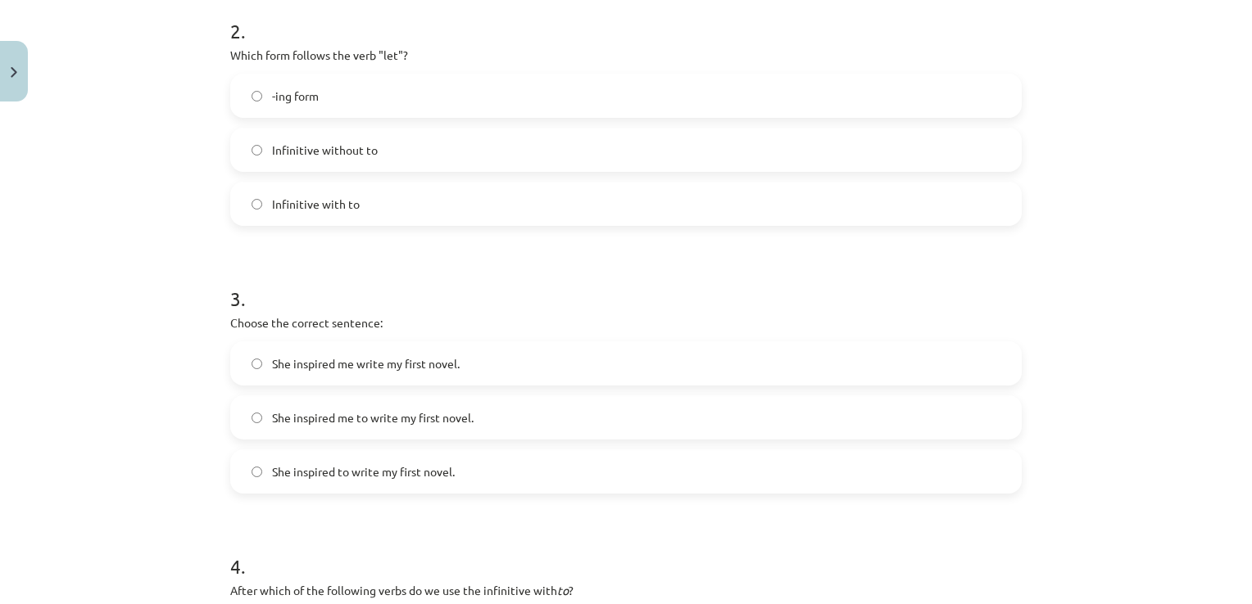
scroll to position [644, 0]
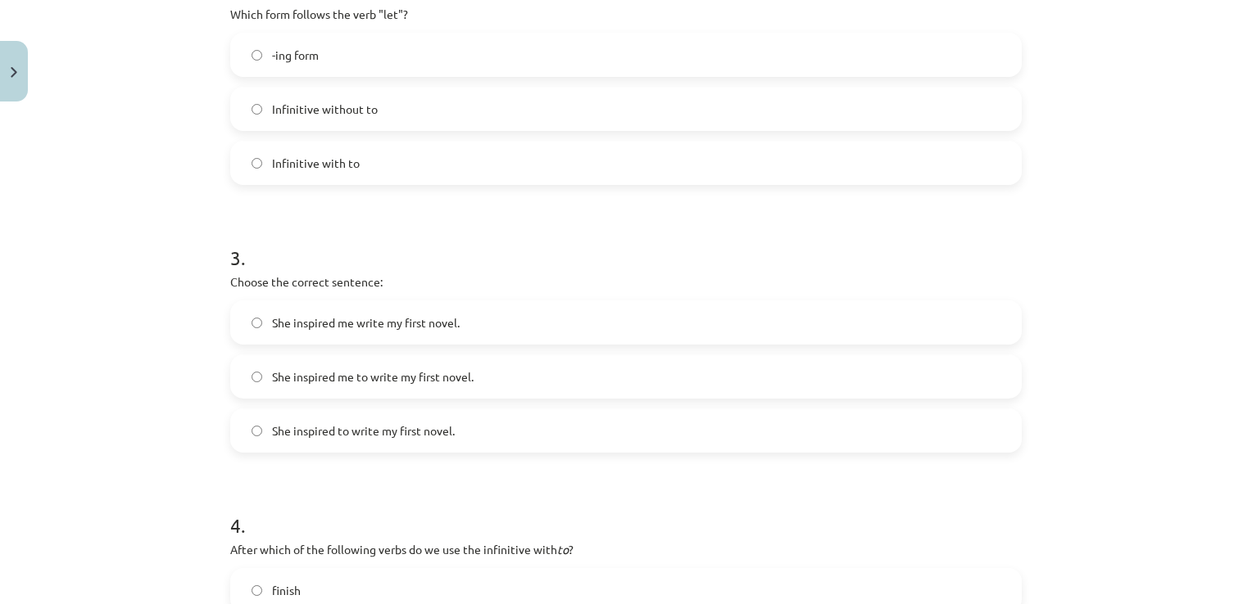
click at [455, 369] on span "She inspired me to write my first novel." at bounding box center [372, 377] width 201 height 17
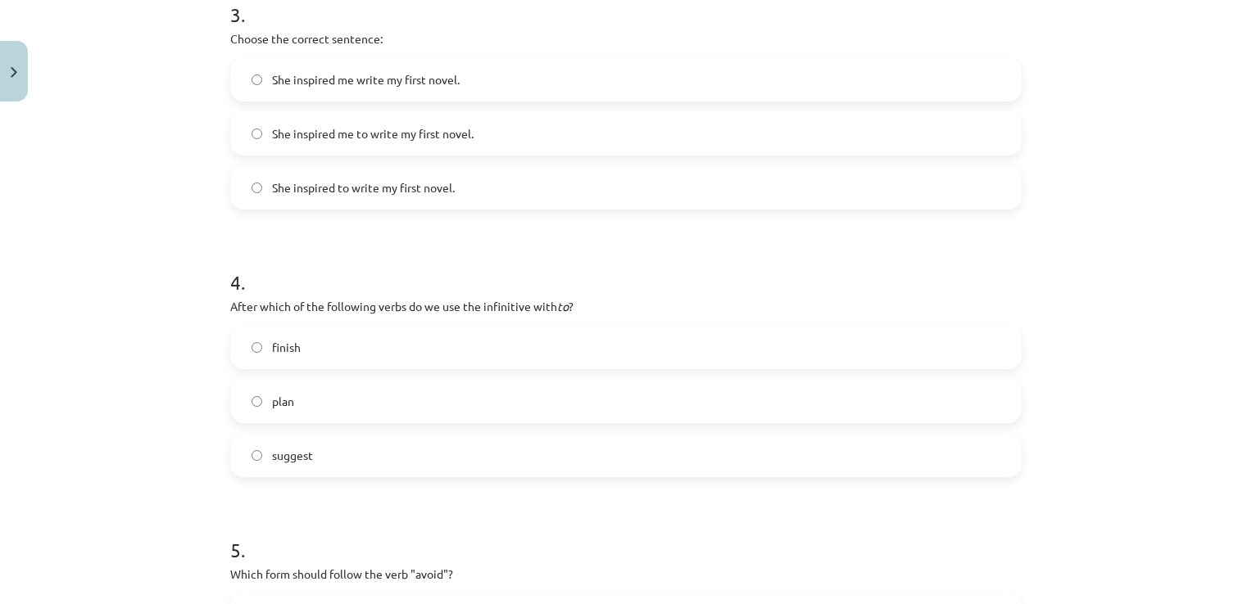
scroll to position [889, 0]
click at [337, 410] on label "plan" at bounding box center [626, 398] width 788 height 41
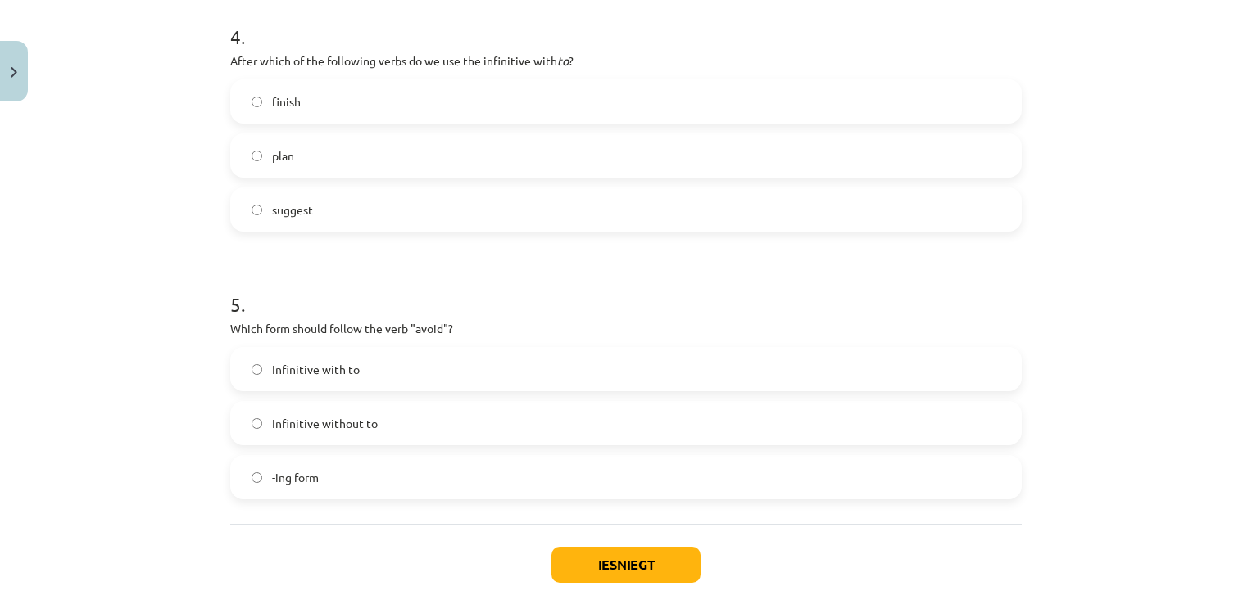
scroll to position [1135, 0]
click at [346, 459] on label "-ing form" at bounding box center [626, 475] width 788 height 41
click at [641, 561] on button "Iesniegt" at bounding box center [625, 563] width 149 height 36
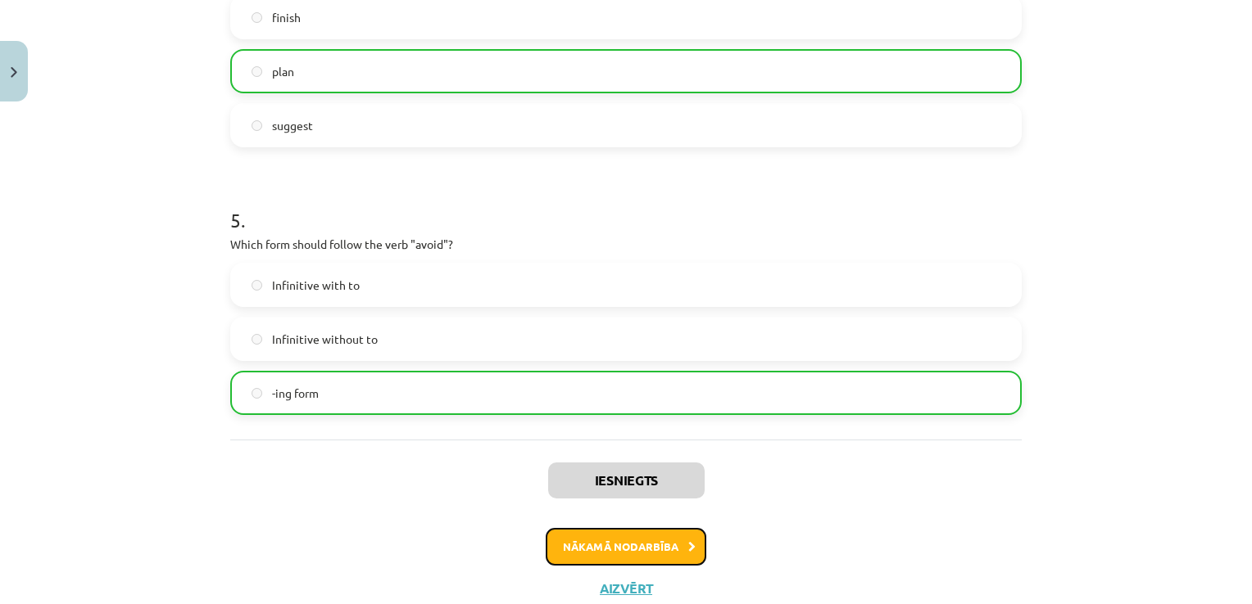
click at [636, 545] on button "Nākamā nodarbība" at bounding box center [625, 547] width 161 height 38
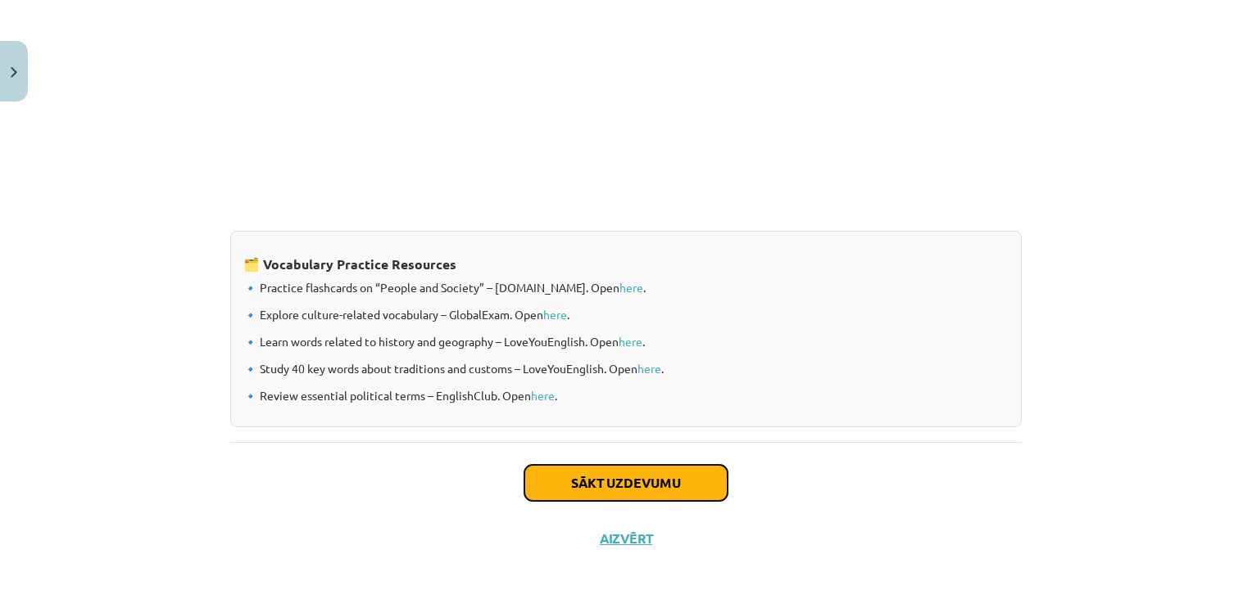
click at [638, 476] on button "Sākt uzdevumu" at bounding box center [625, 483] width 203 height 36
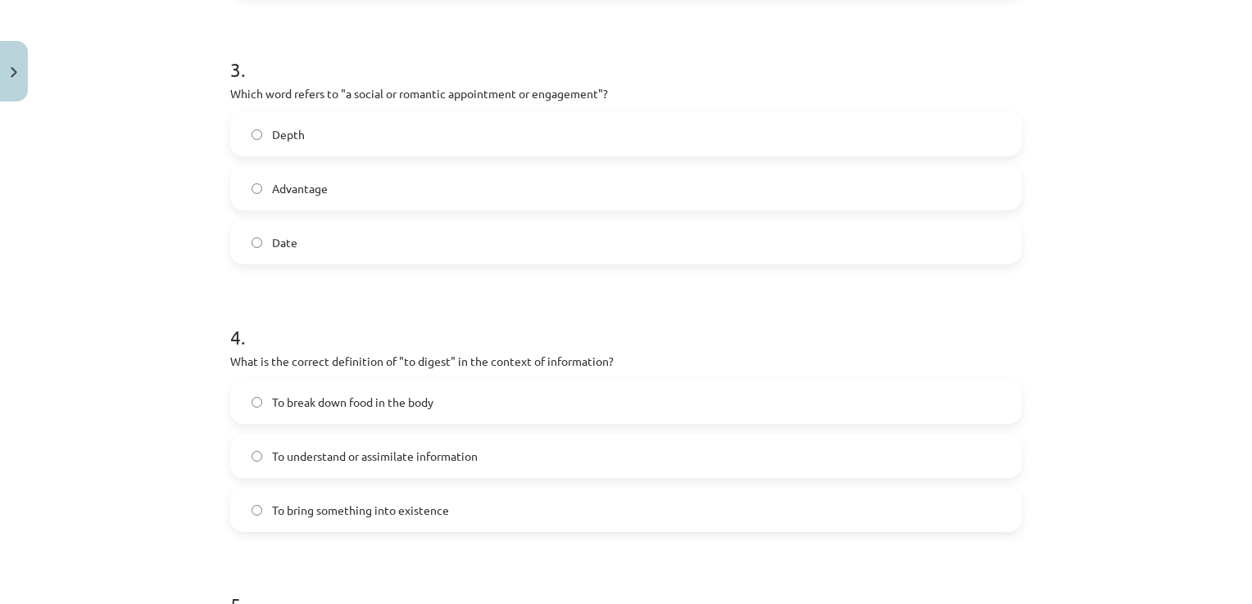
scroll to position [1271, 0]
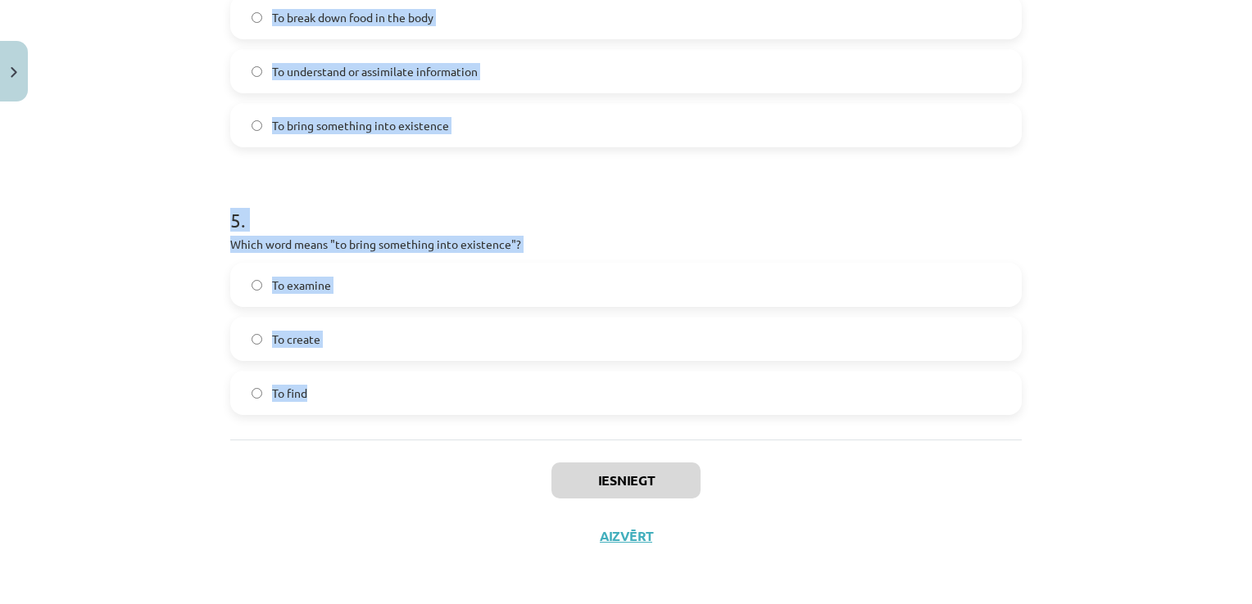
drag, startPoint x: 223, startPoint y: 348, endPoint x: 385, endPoint y: 406, distance: 172.3
copy form "Which of the following means "the surroundings or conditions in which a person,…"
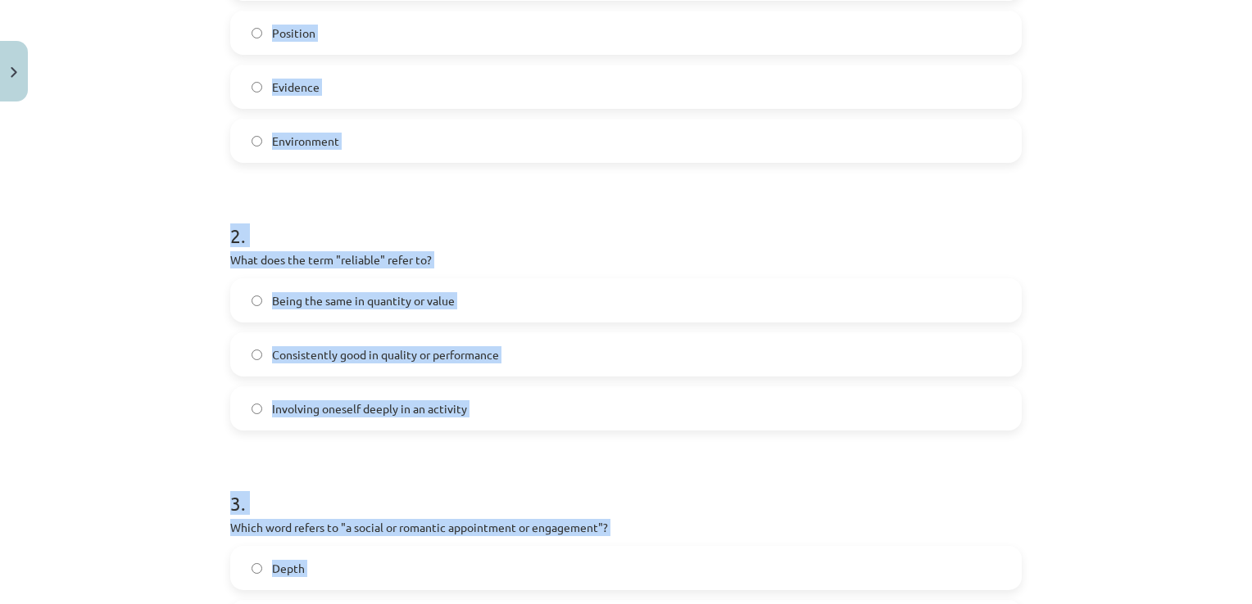
click at [157, 241] on div "Mācību tēma: Angļu valodas i - 11. klases 1. ieskaites mācību materiāls #8 🔤 To…" at bounding box center [626, 302] width 1252 height 604
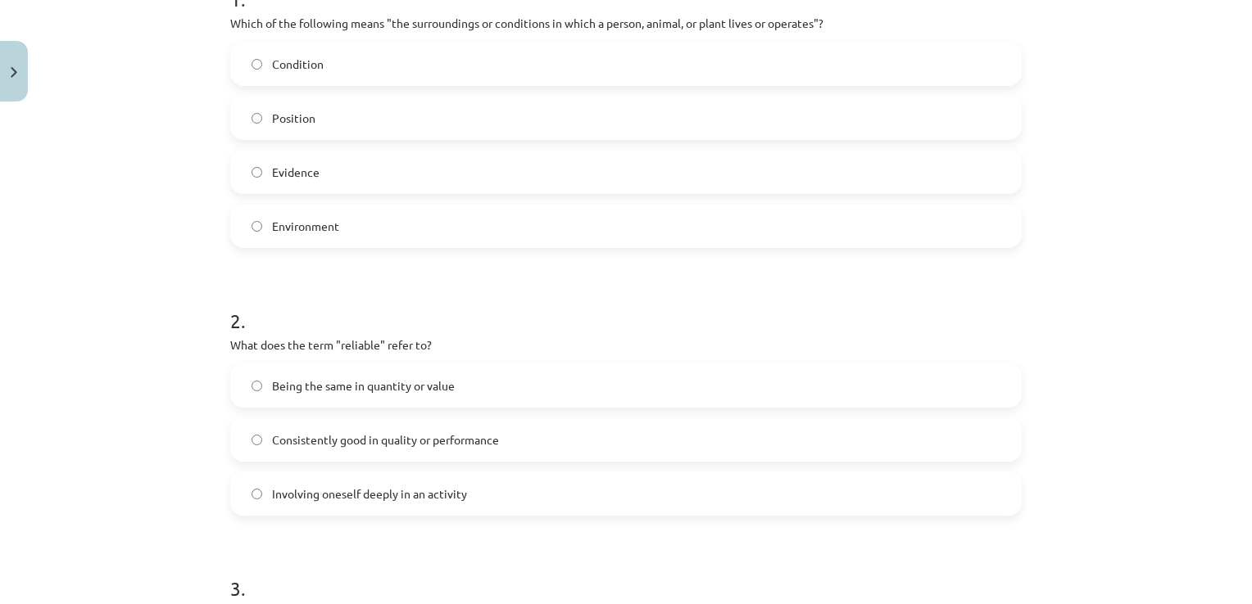
scroll to position [288, 0]
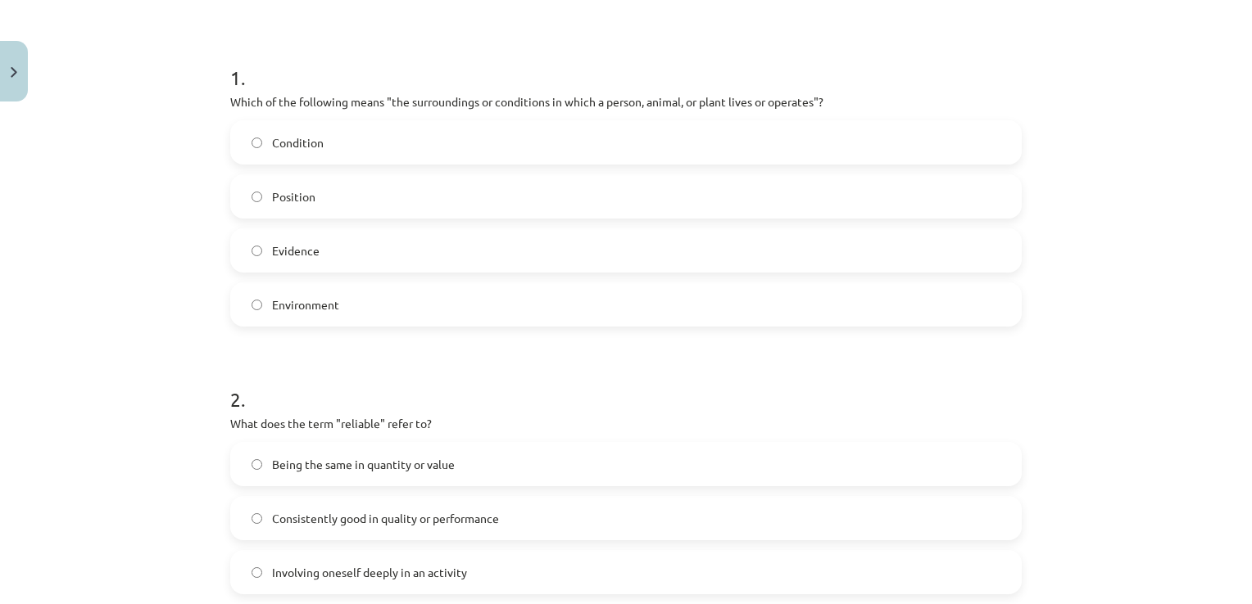
click at [363, 296] on label "Environment" at bounding box center [626, 304] width 788 height 41
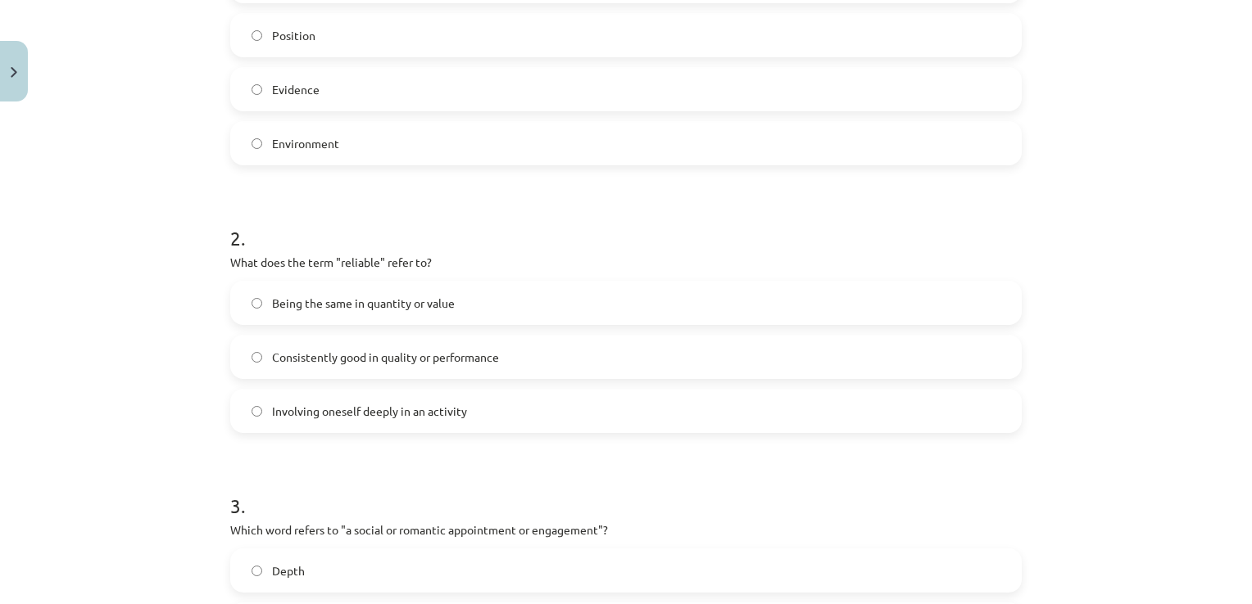
scroll to position [452, 0]
click at [450, 349] on span "Consistently good in quality or performance" at bounding box center [385, 354] width 227 height 17
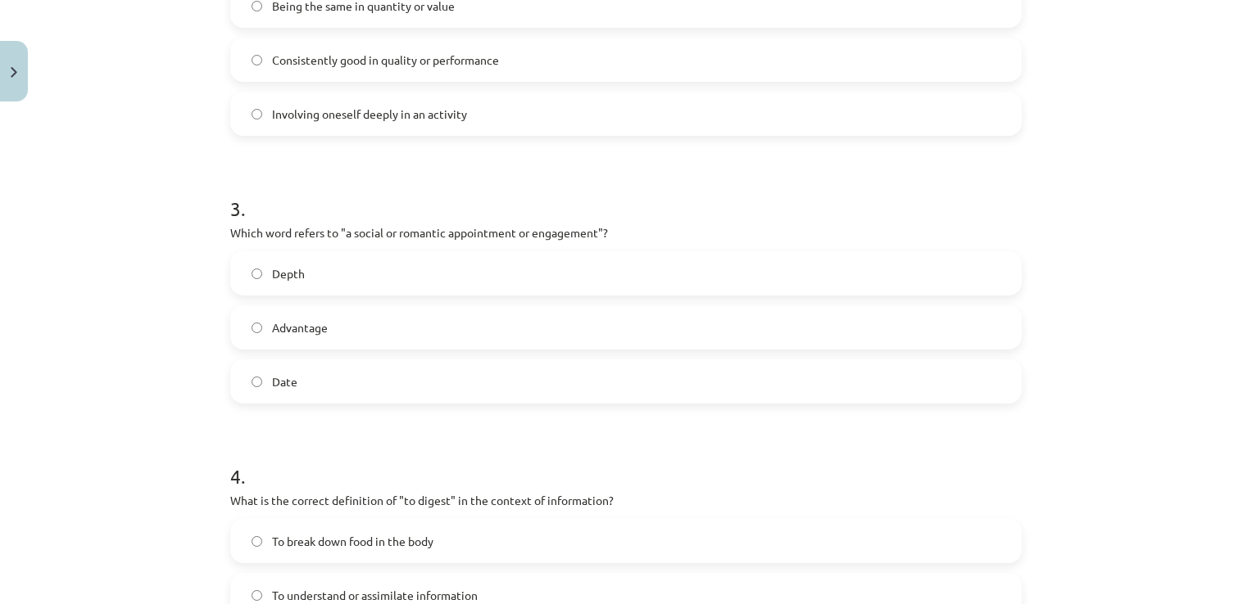
scroll to position [780, 0]
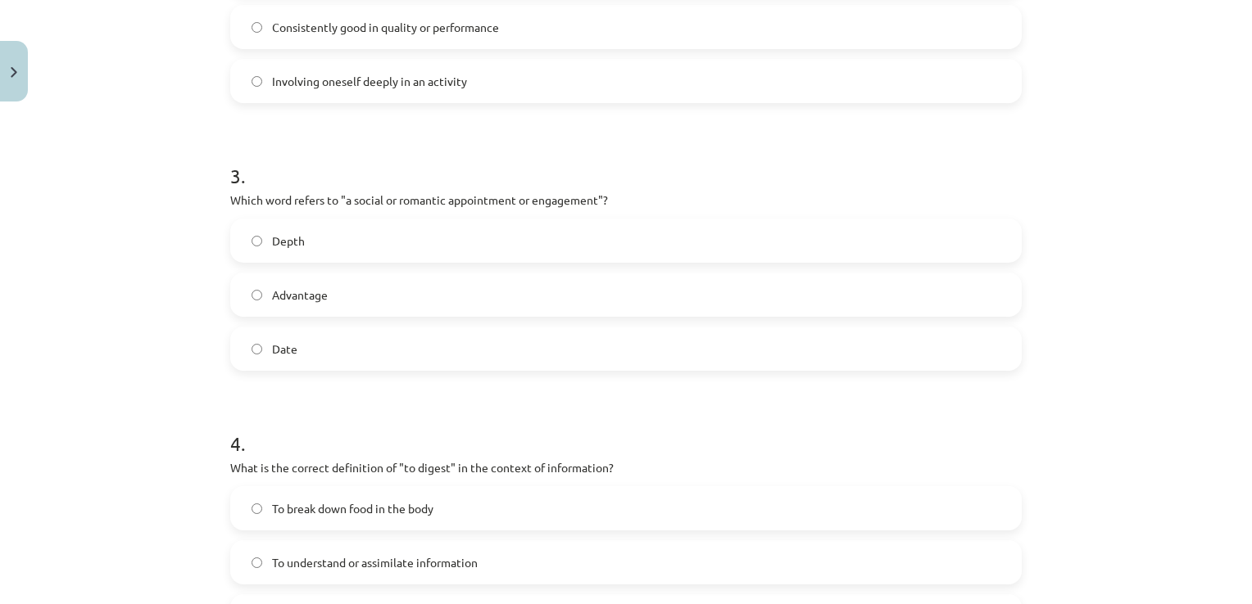
click at [394, 354] on label "Date" at bounding box center [626, 348] width 788 height 41
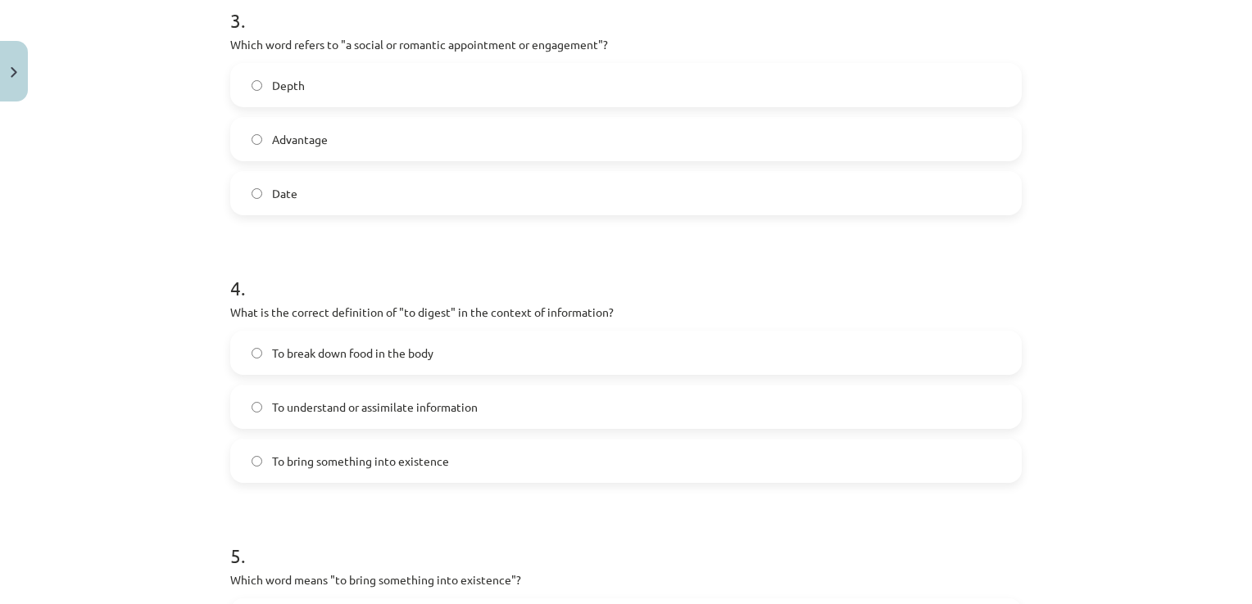
scroll to position [944, 0]
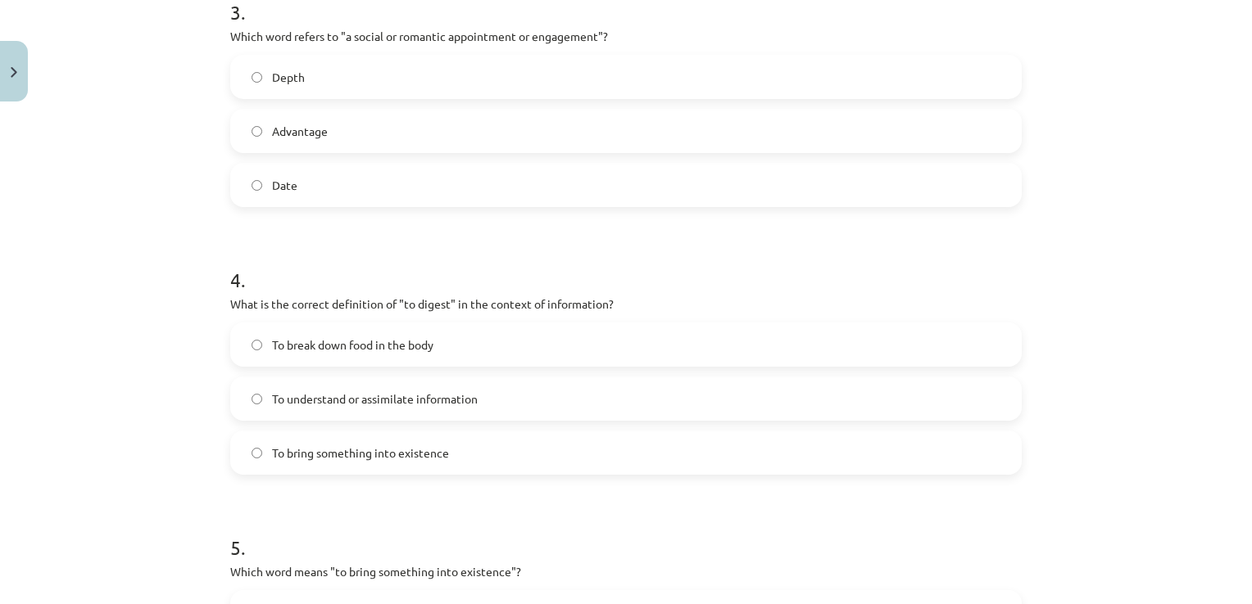
click at [412, 411] on label "To understand or assimilate information" at bounding box center [626, 398] width 788 height 41
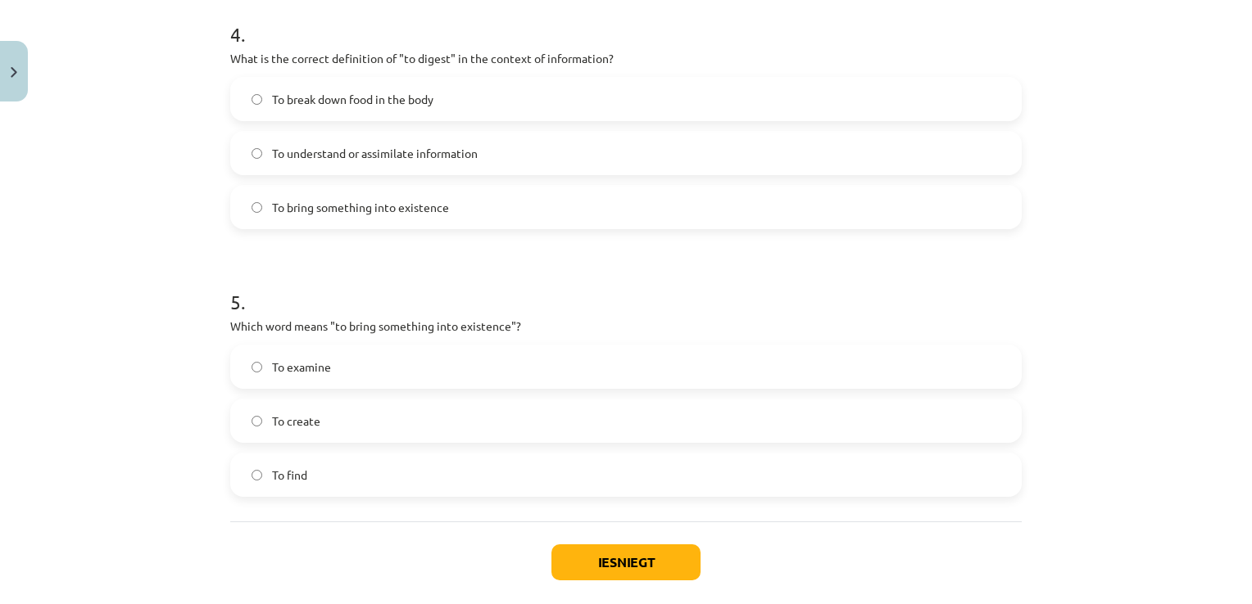
click at [290, 418] on span "To create" at bounding box center [296, 421] width 48 height 17
click at [601, 556] on button "Iesniegt" at bounding box center [625, 563] width 149 height 36
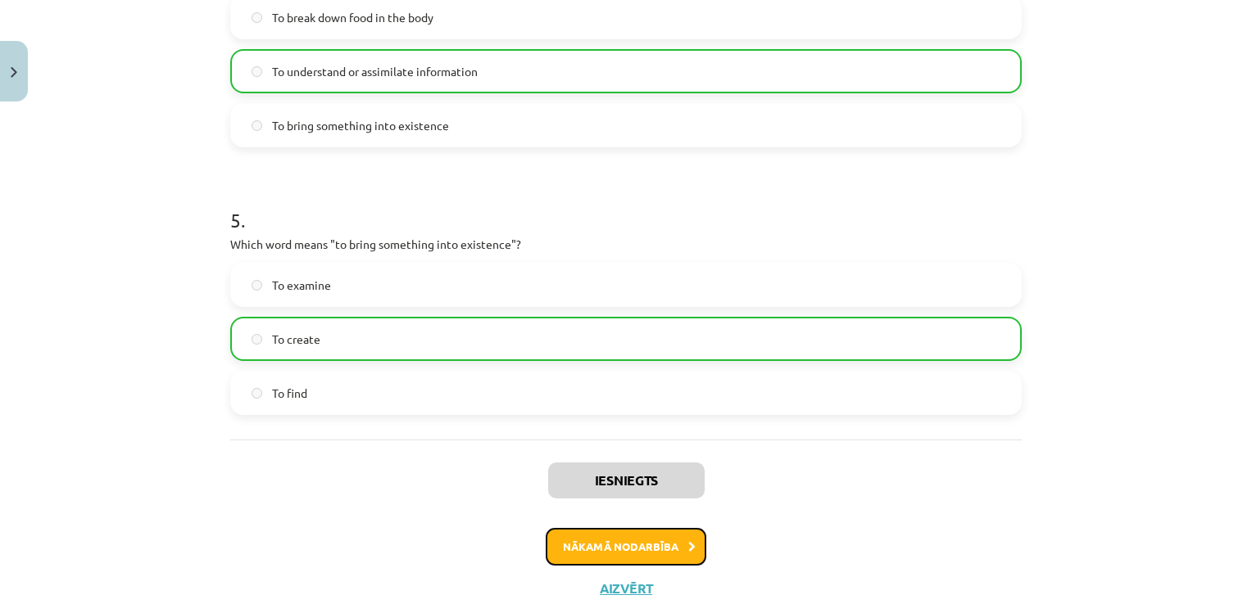
click at [620, 545] on button "Nākamā nodarbība" at bounding box center [625, 547] width 161 height 38
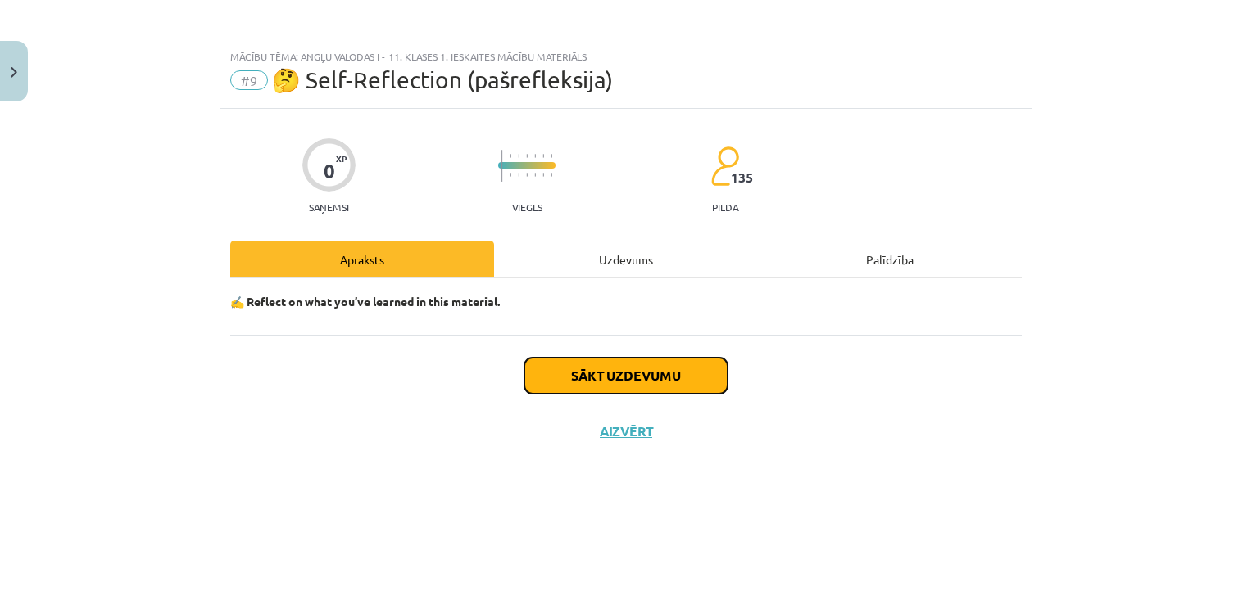
click at [621, 369] on button "Sākt uzdevumu" at bounding box center [625, 376] width 203 height 36
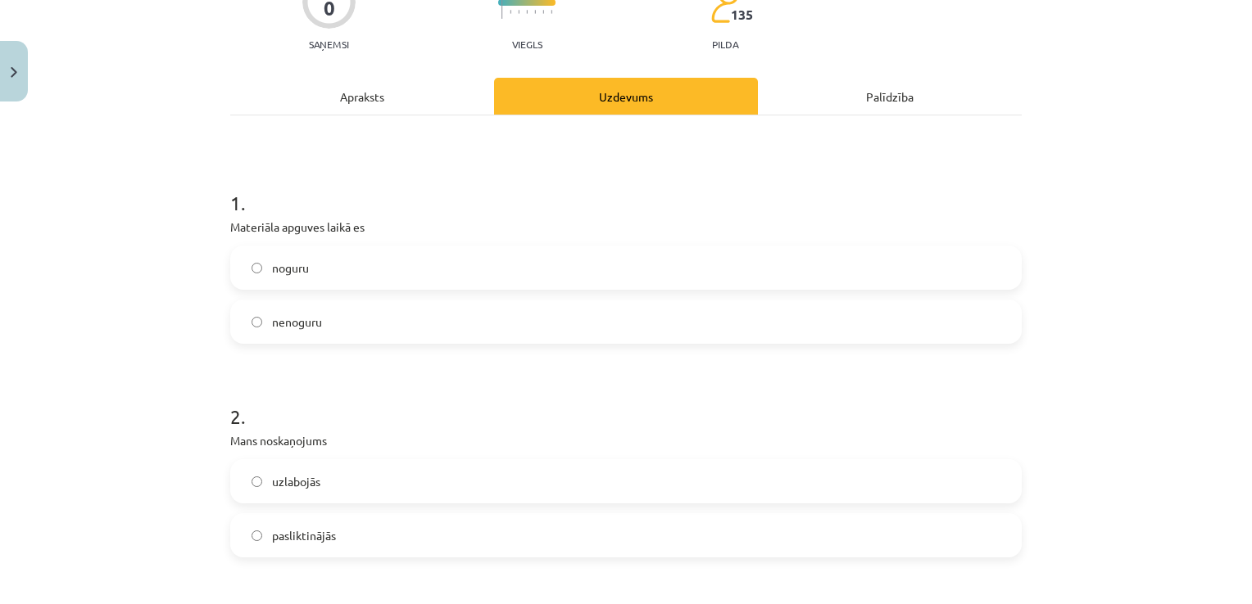
scroll to position [164, 0]
click at [340, 264] on label "noguru" at bounding box center [626, 267] width 788 height 41
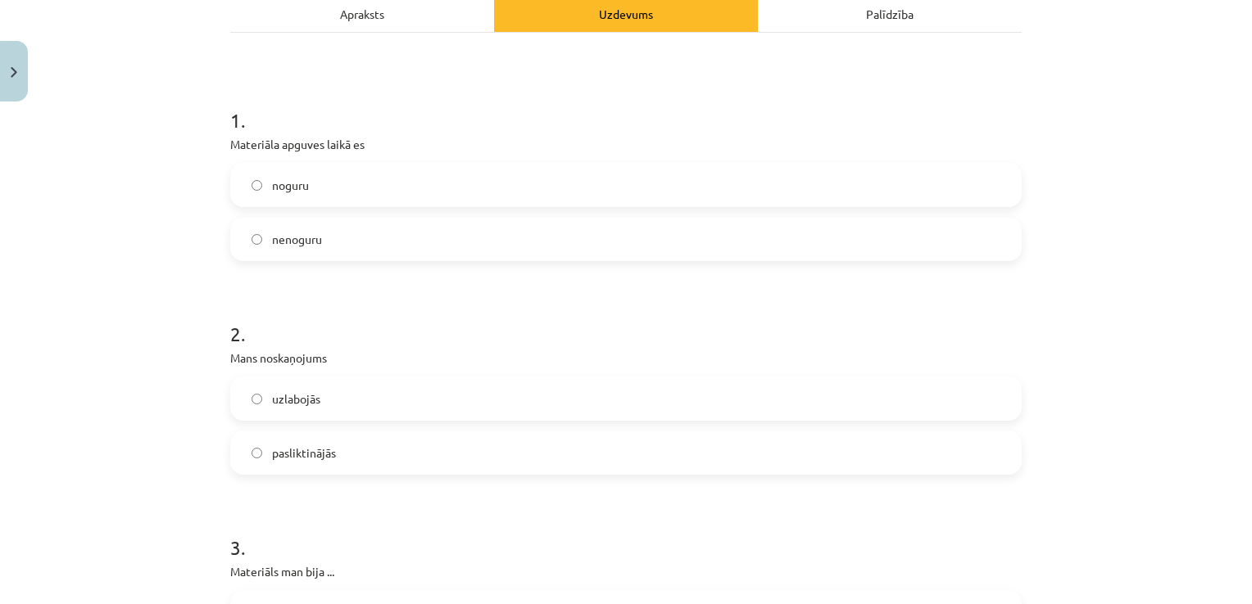
click at [351, 457] on label "pasliktinājās" at bounding box center [626, 452] width 788 height 41
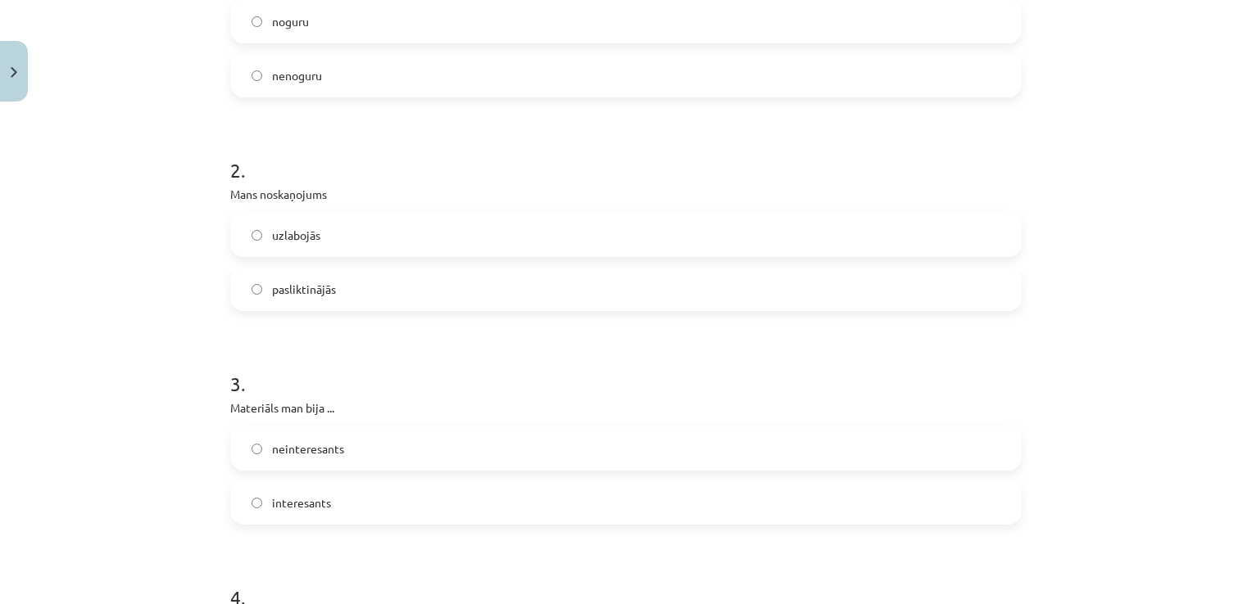
click at [339, 493] on label "interesants" at bounding box center [626, 502] width 788 height 41
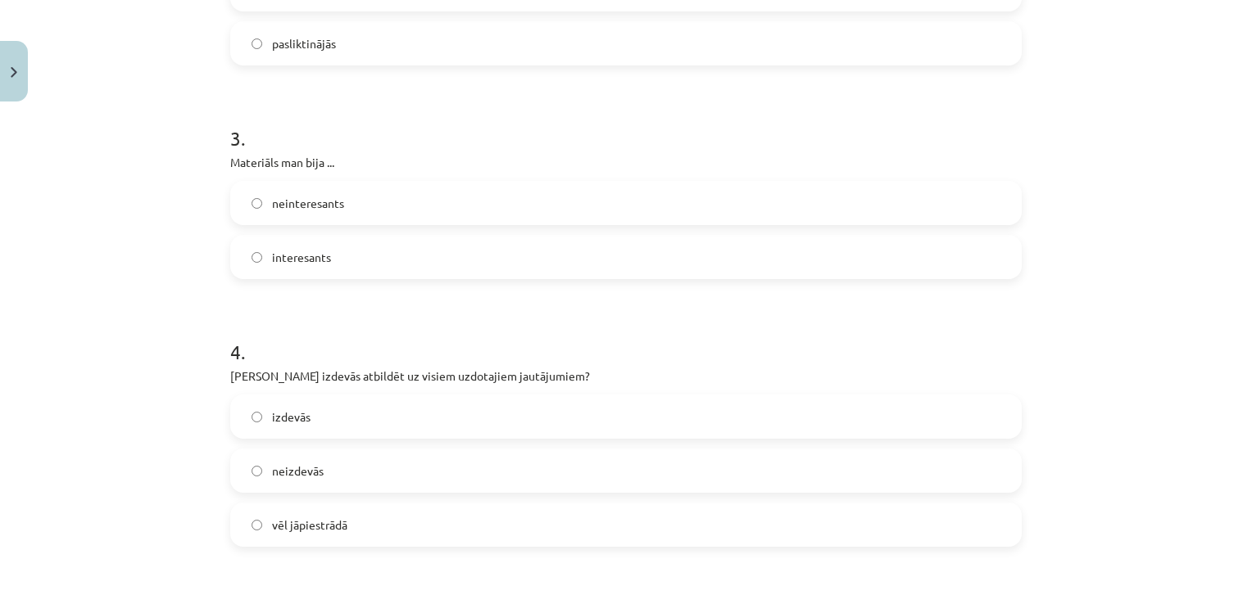
click at [344, 525] on label "vēl jāpiestrādā" at bounding box center [626, 525] width 788 height 41
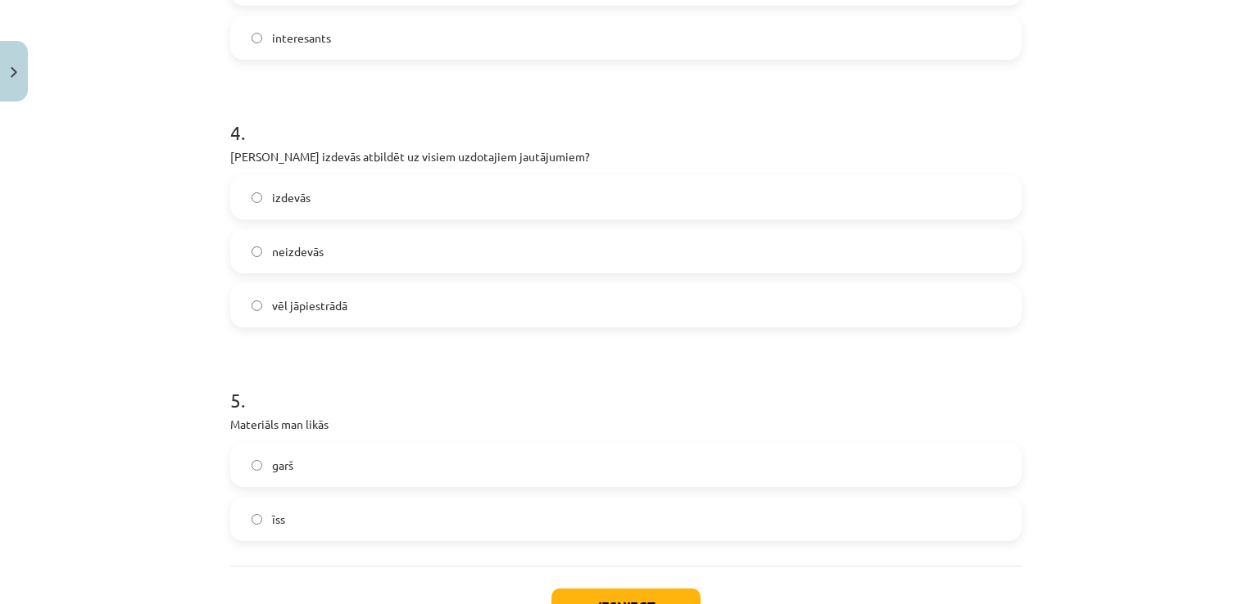
scroll to position [901, 0]
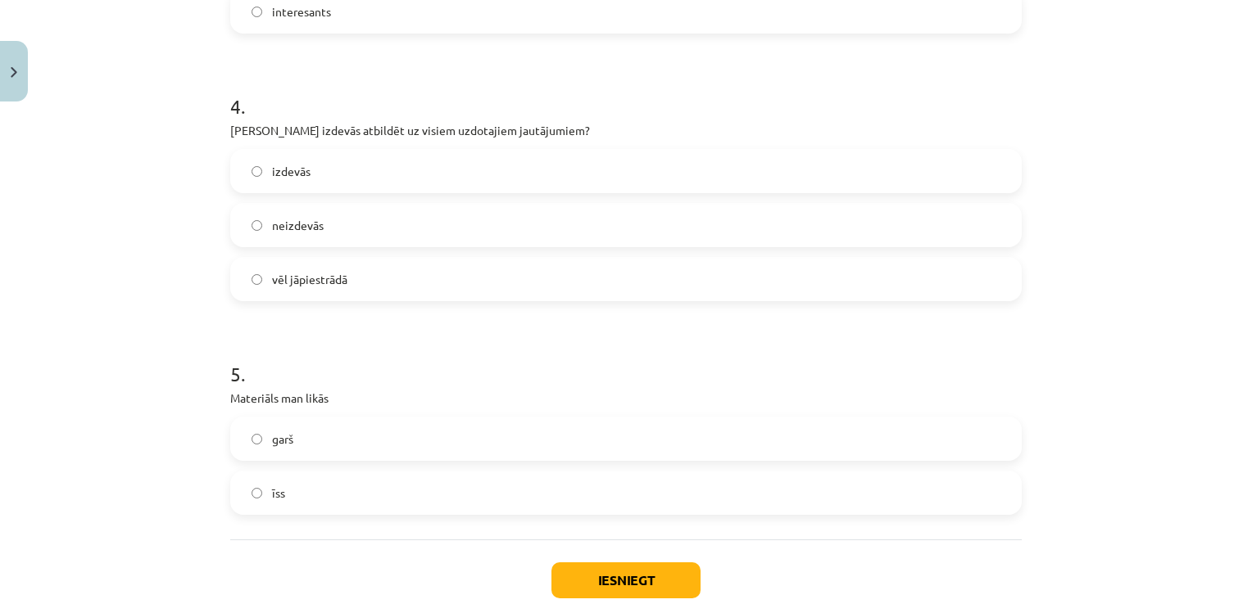
click at [330, 442] on label "garš" at bounding box center [626, 439] width 788 height 41
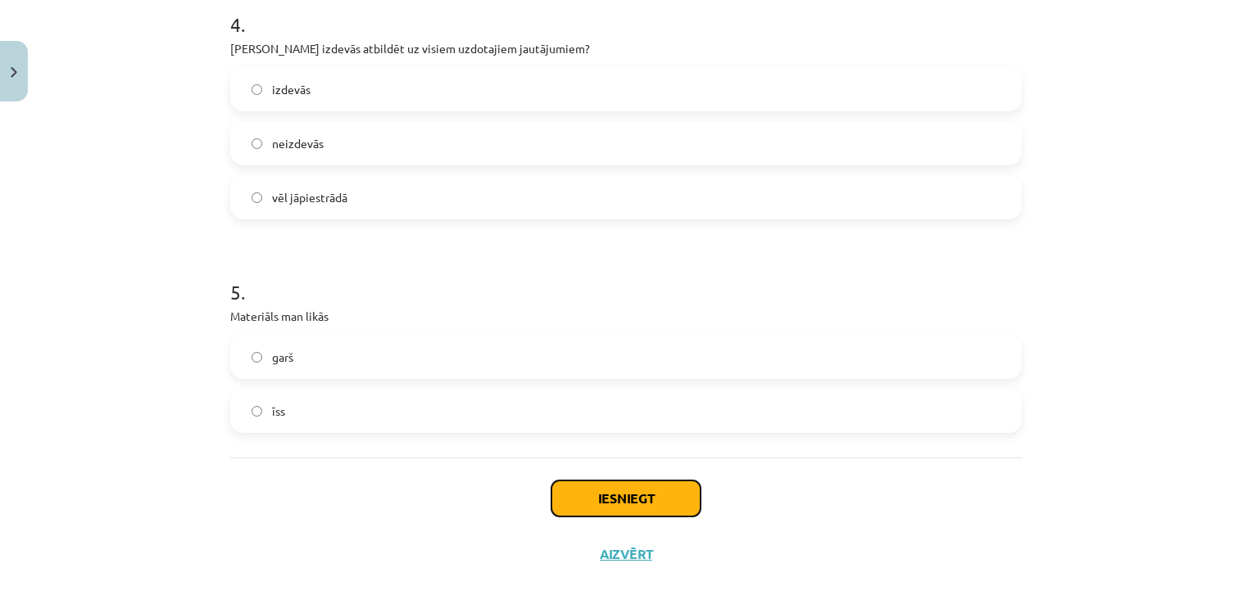
click at [572, 492] on button "Iesniegt" at bounding box center [625, 499] width 149 height 36
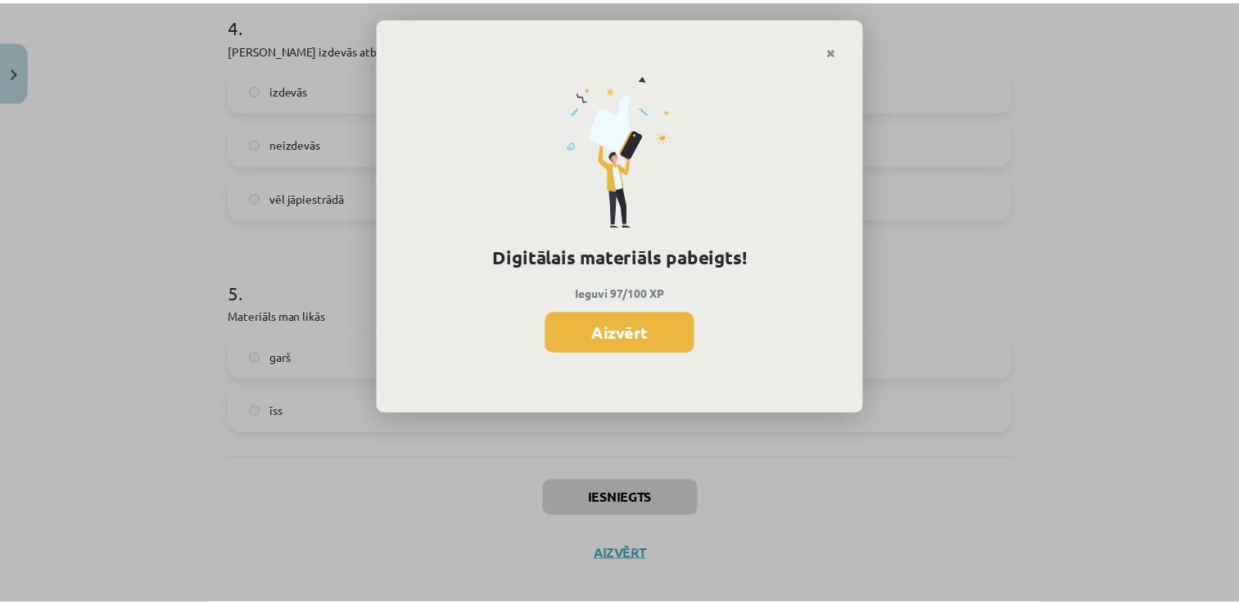
scroll to position [410, 0]
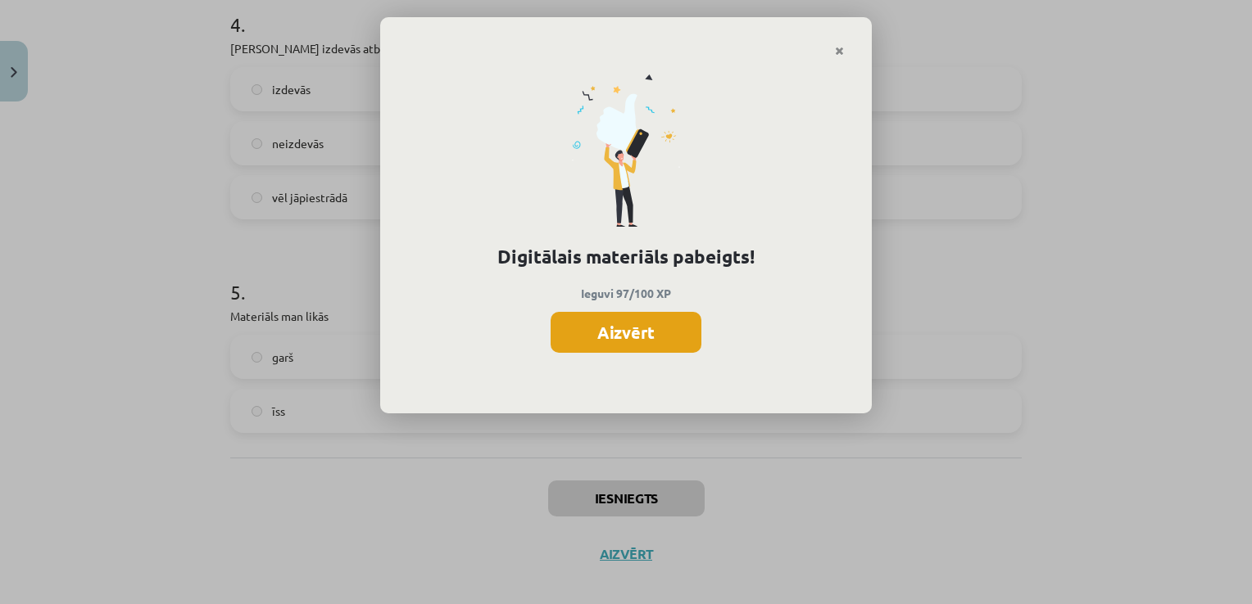
click at [642, 329] on button "Aizvērt" at bounding box center [625, 332] width 151 height 41
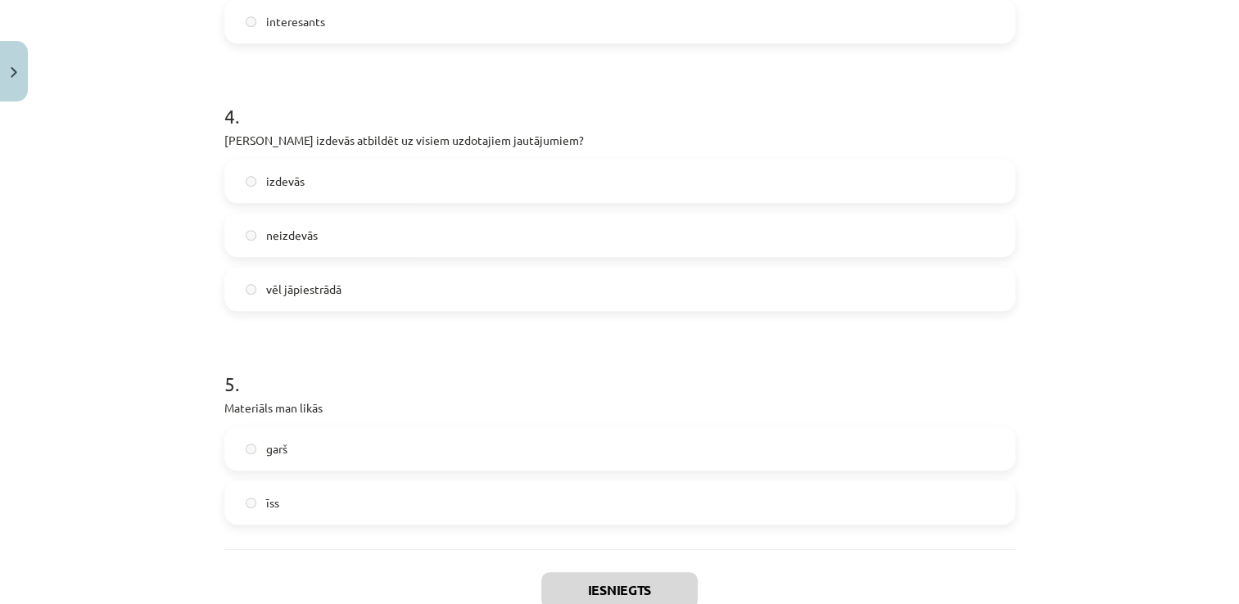
scroll to position [1001, 0]
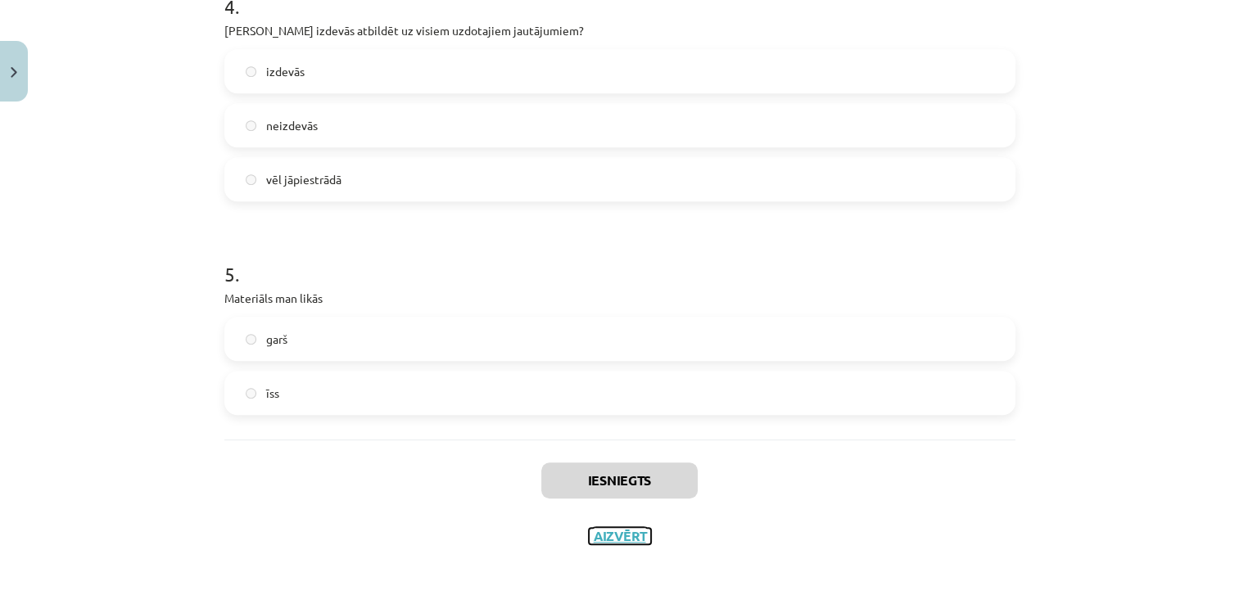
click at [611, 539] on button "Aizvērt" at bounding box center [620, 536] width 62 height 16
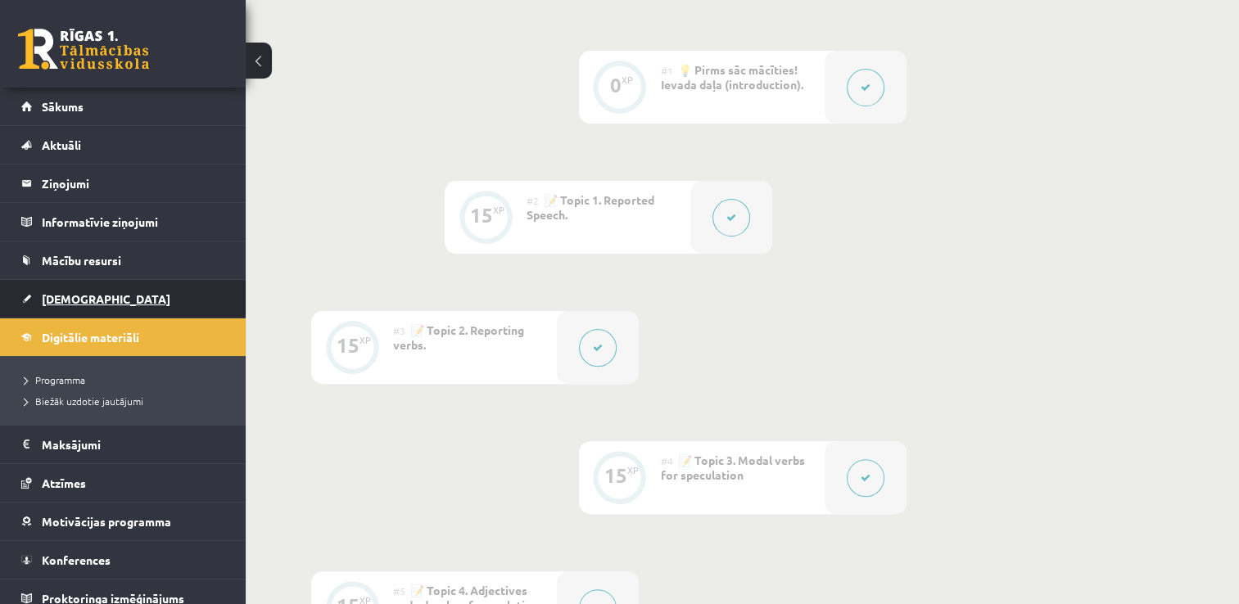
click at [76, 301] on span "[DEMOGRAPHIC_DATA]" at bounding box center [106, 299] width 129 height 15
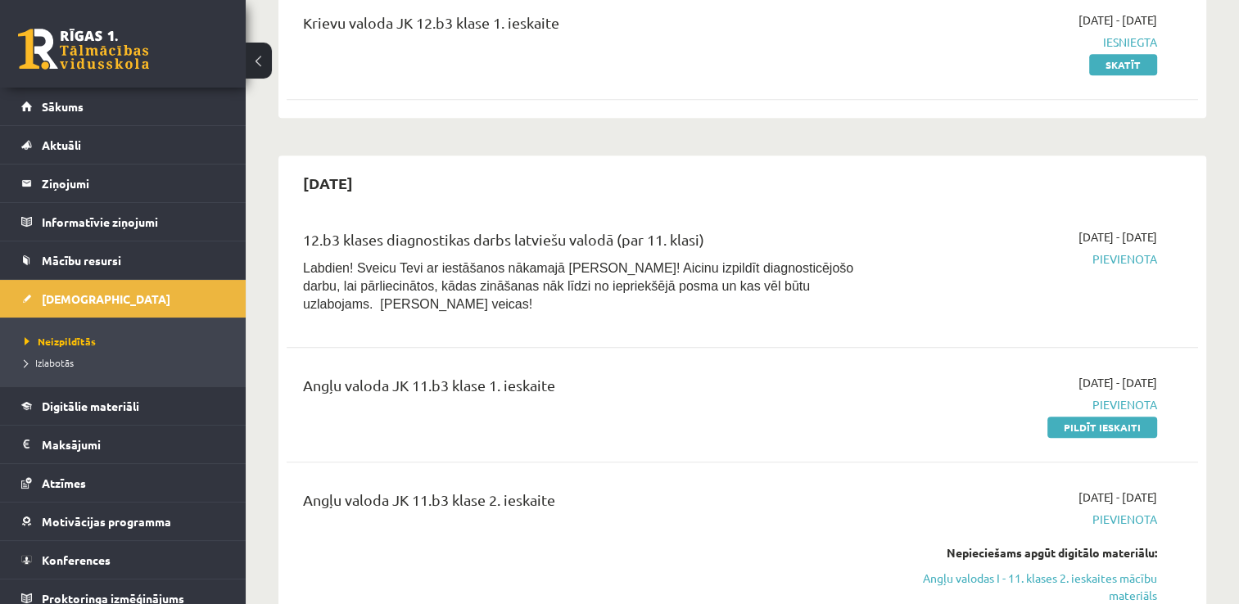
scroll to position [819, 0]
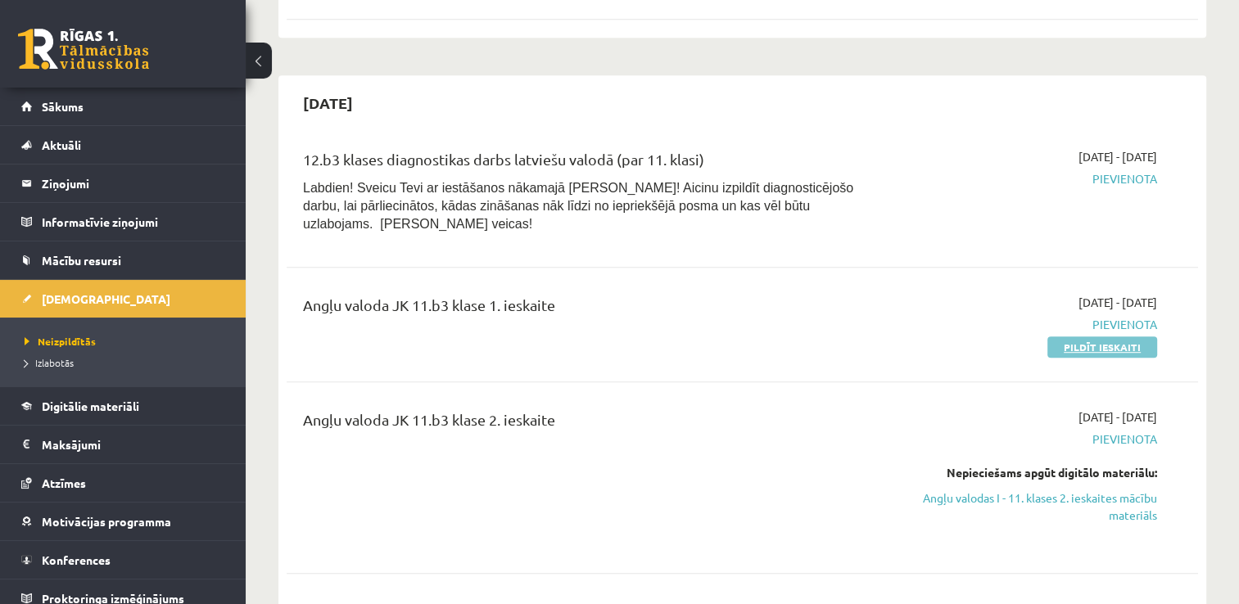
click at [1075, 337] on link "Pildīt ieskaiti" at bounding box center [1103, 347] width 110 height 21
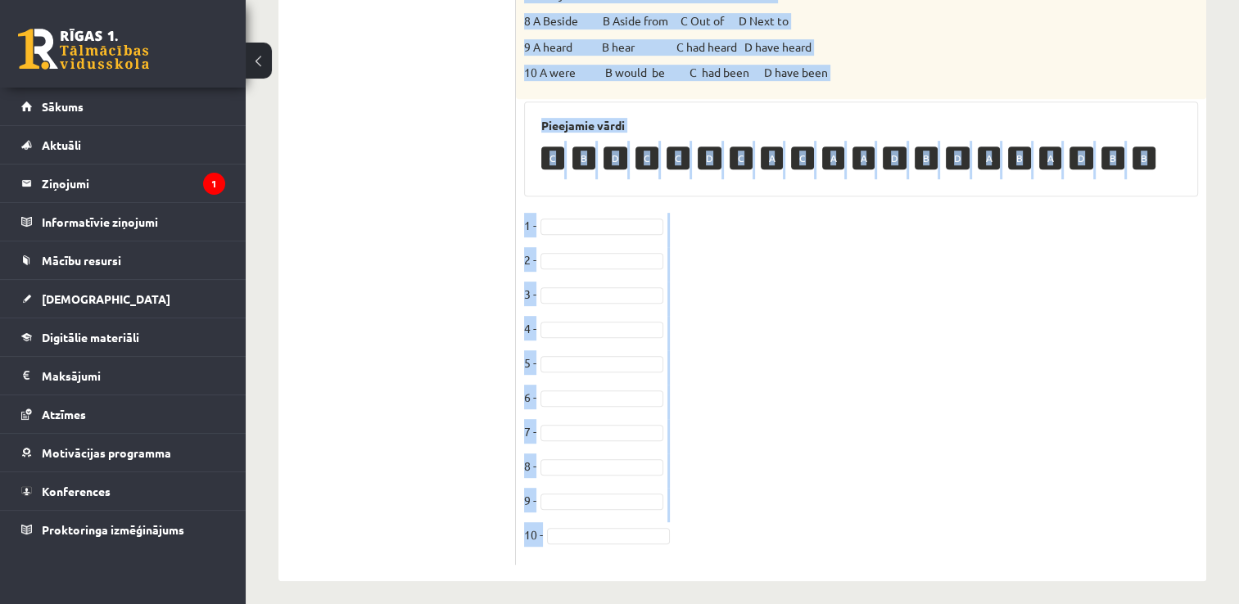
scroll to position [727, 0]
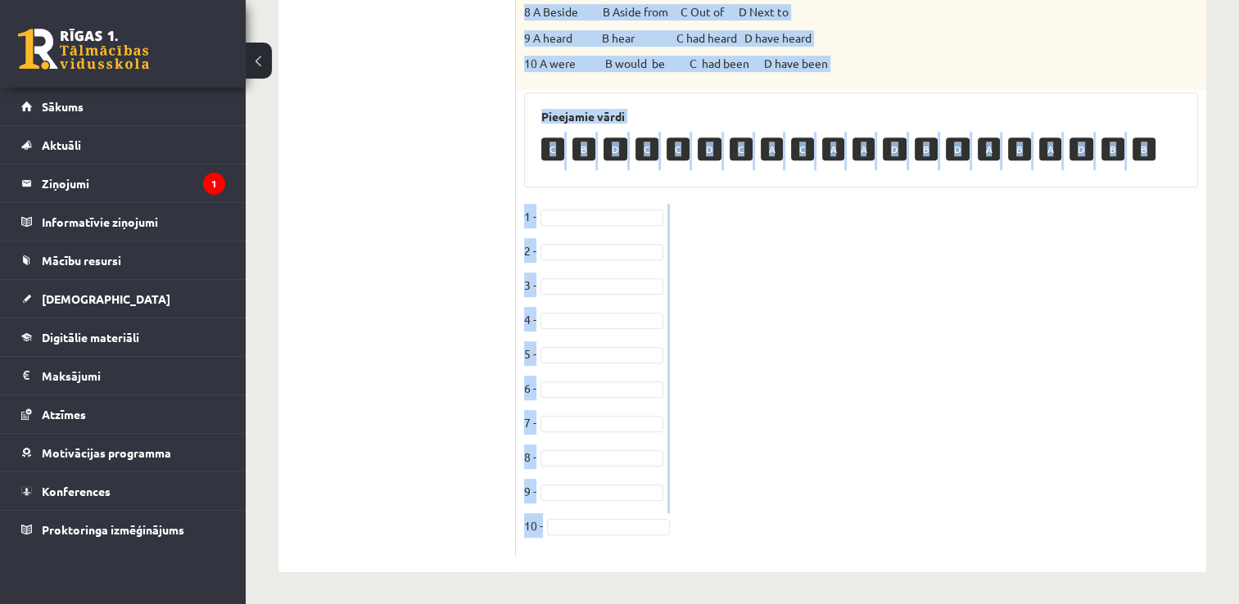
drag, startPoint x: 523, startPoint y: 79, endPoint x: 832, endPoint y: 542, distance: 557.5
click at [832, 542] on div "10p Choose the correct answer. 1 A sound B noise C shout D call 2 A fall B felt…" at bounding box center [861, 69] width 690 height 973
copy div "Loremi dol sitamet consec. A elits doeius tempor Incidi, utl etdol ma aliquaen …"
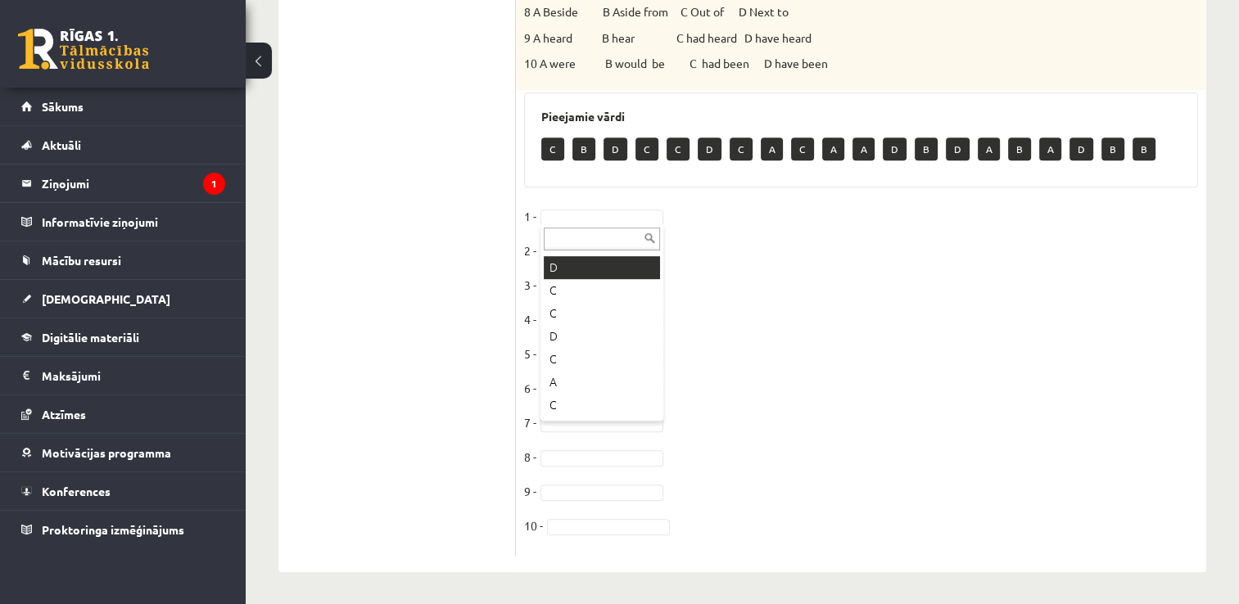
scroll to position [164, 0]
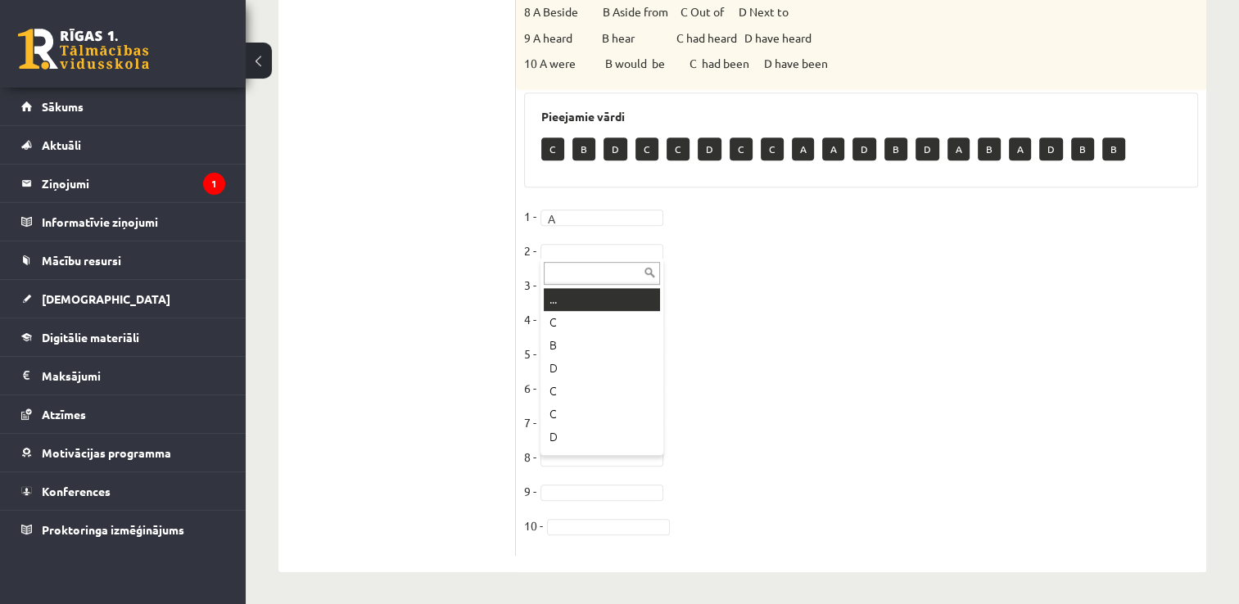
type input "*"
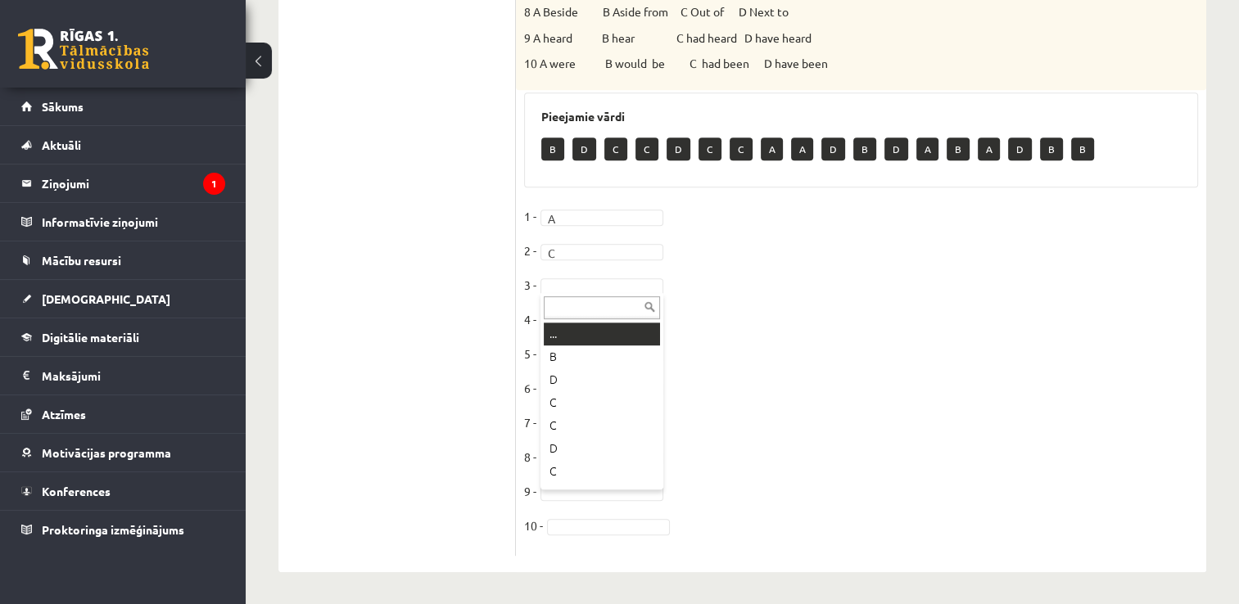
type input "*"
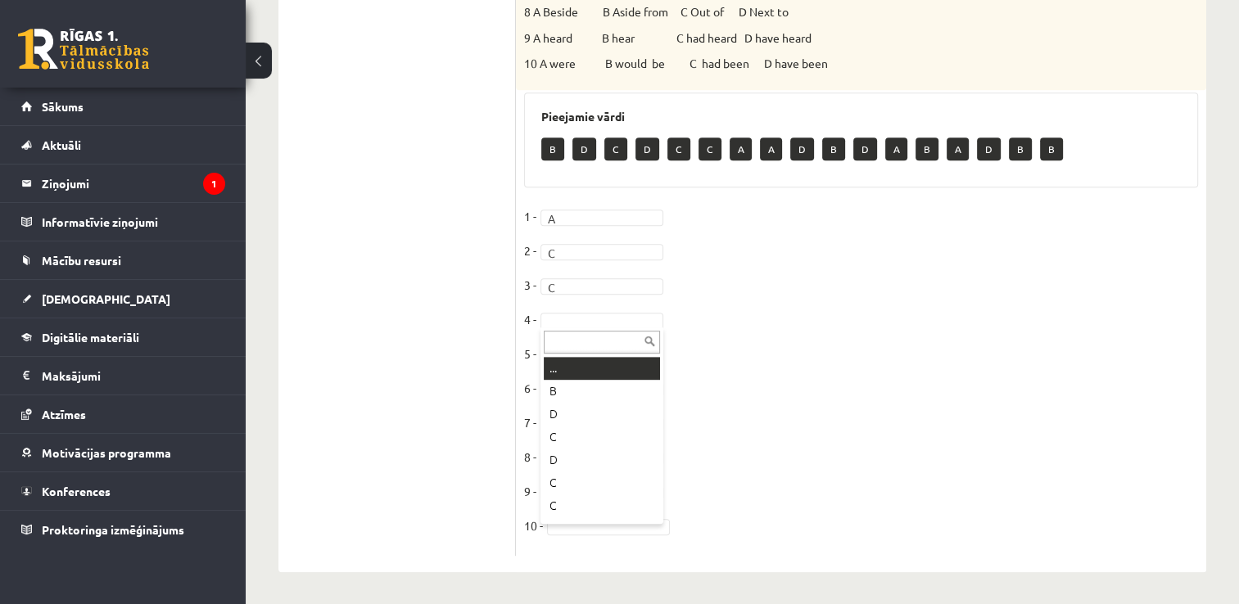
type input "*"
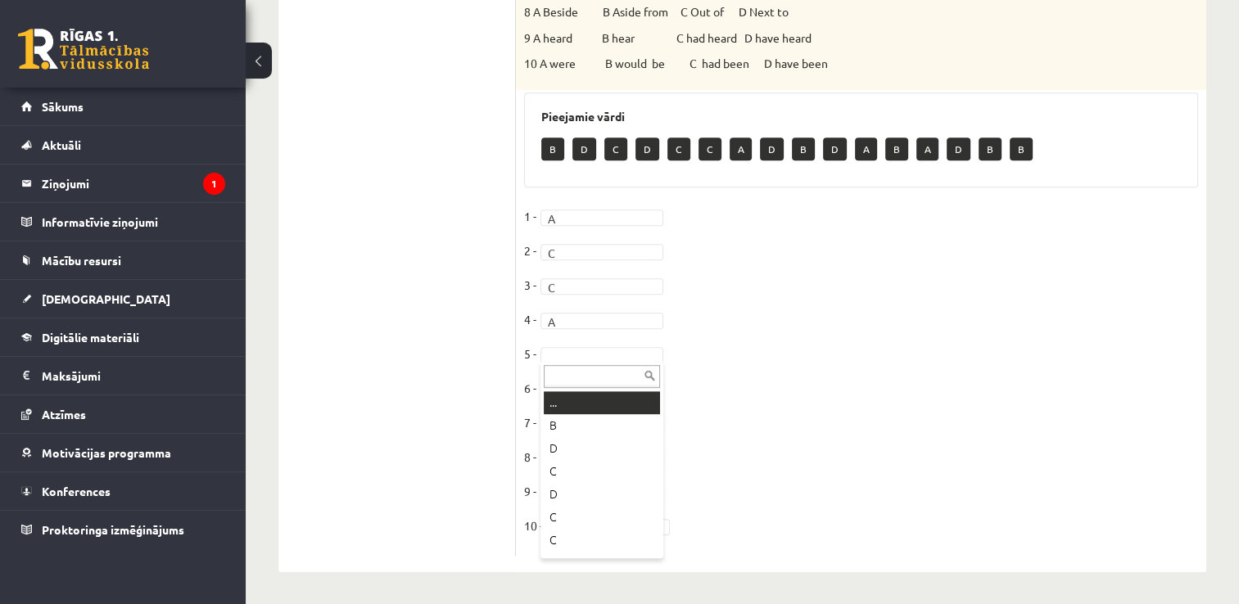
type input "*"
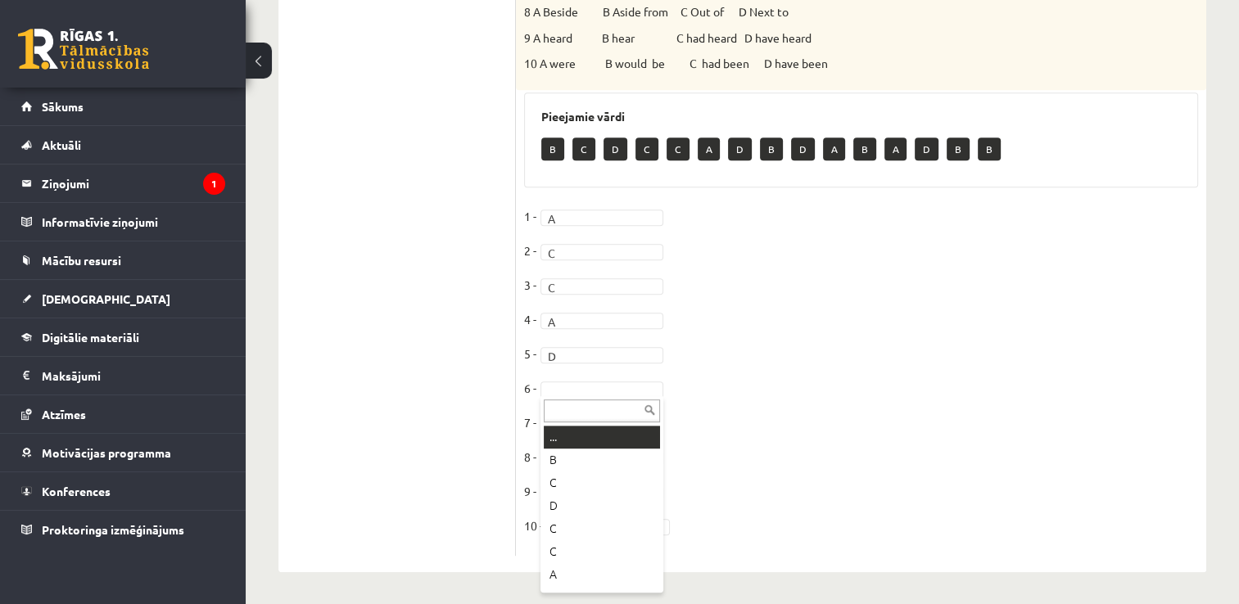
type input "*"
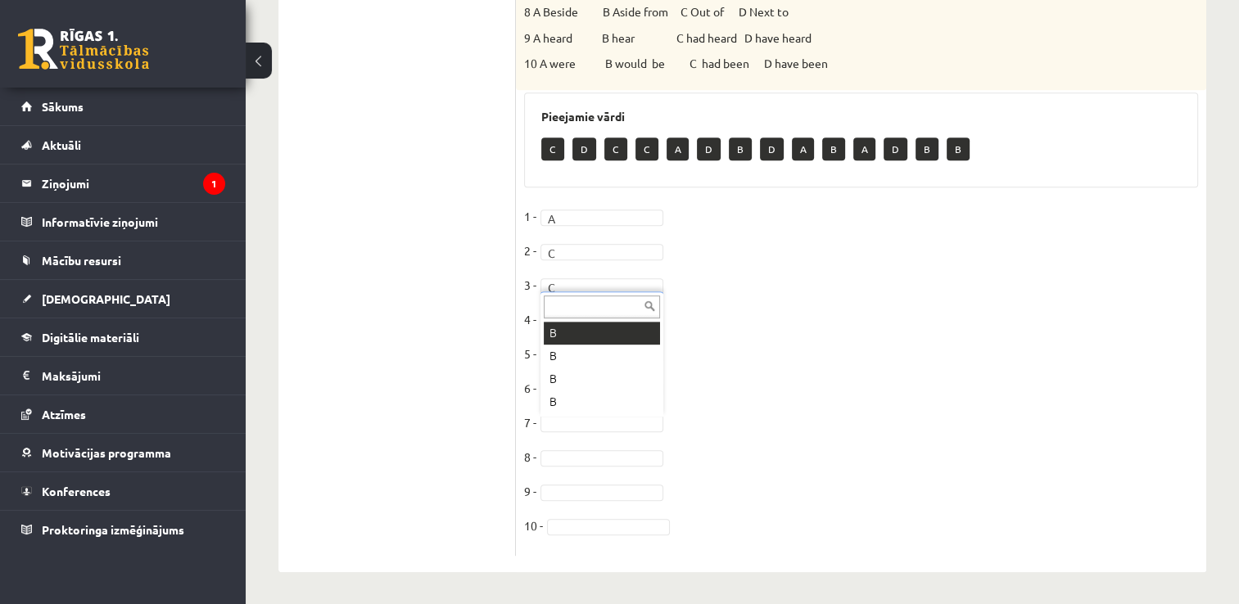
type input "*"
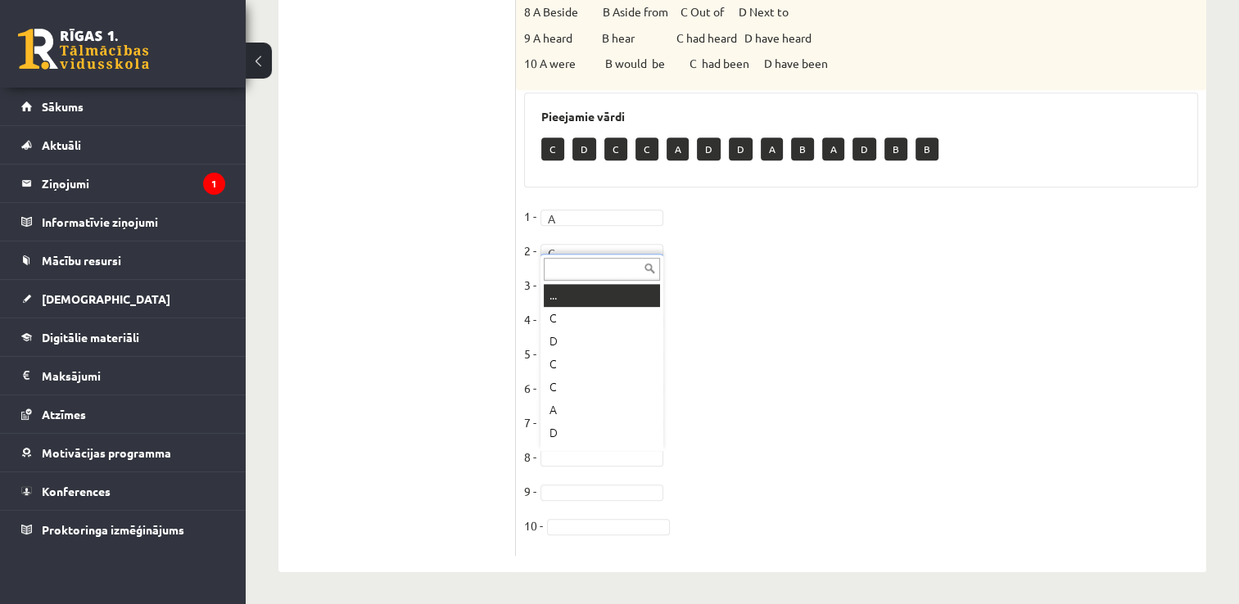
type input "*"
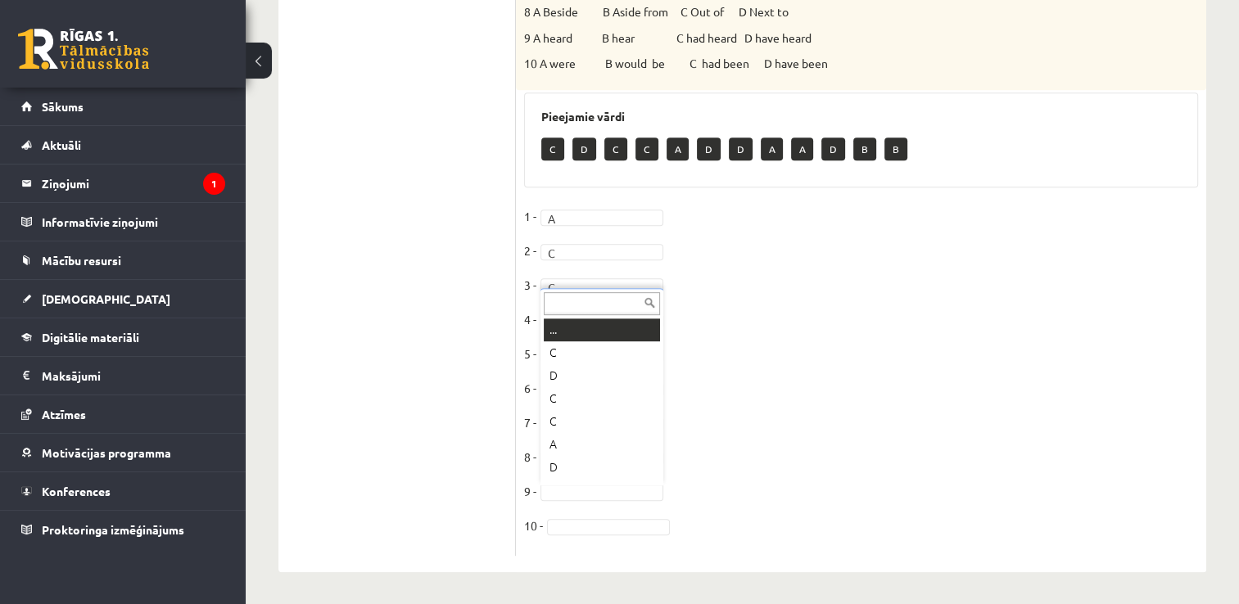
type input "*"
click at [593, 514] on fieldset "1 - A * 2 - C * 3 - C * 4 - A * 5 - D * 6 - B * 7 - B * 8 - B * 9 - B * 10 -" at bounding box center [861, 376] width 674 height 344
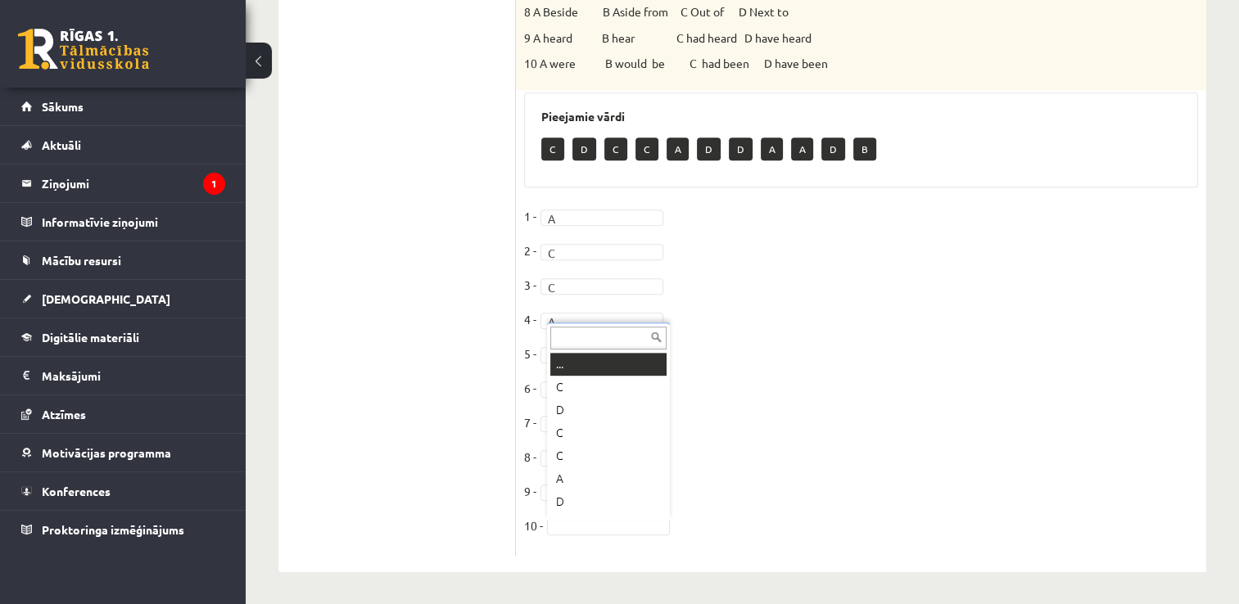
type input "*"
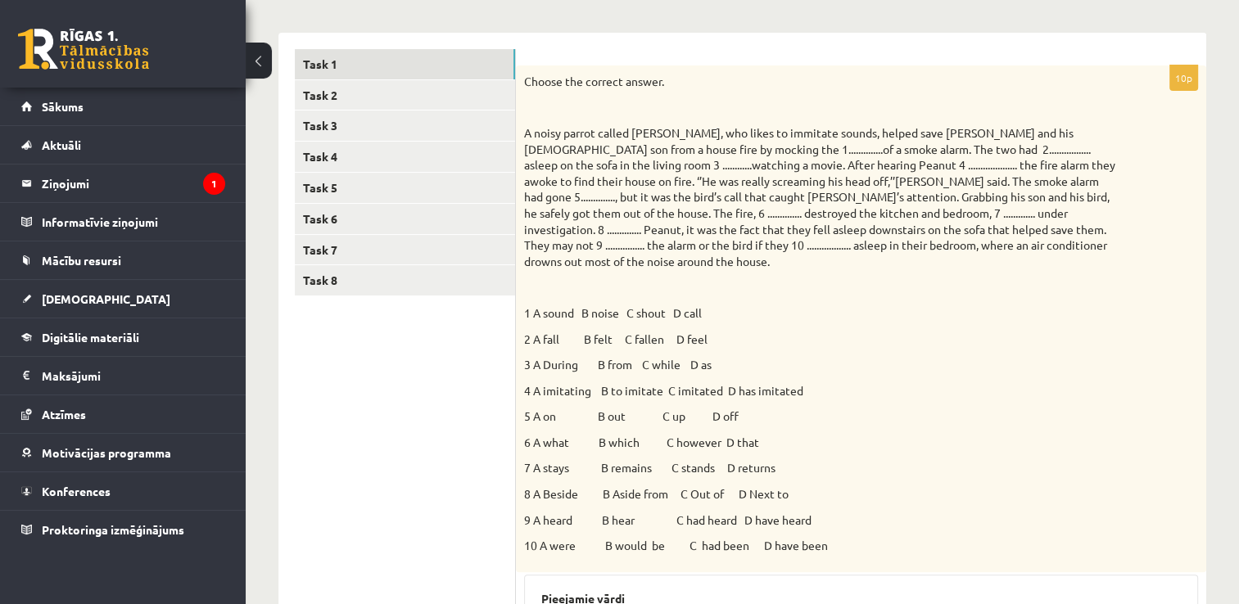
scroll to position [236, 0]
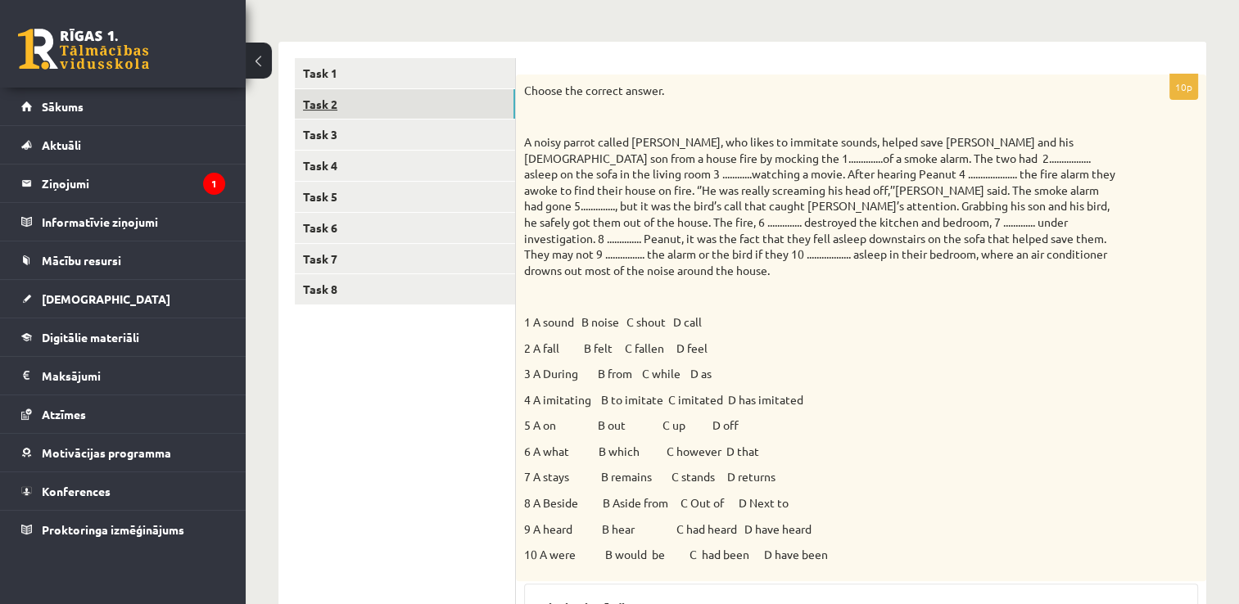
click at [415, 108] on link "Task 2" at bounding box center [405, 104] width 220 height 30
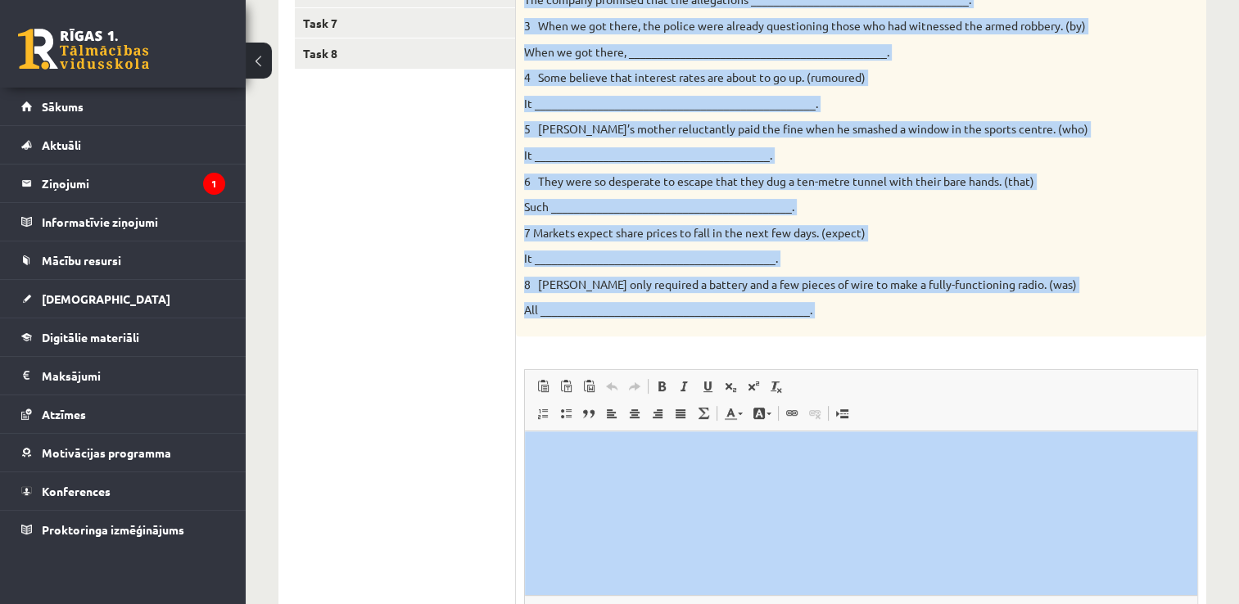
scroll to position [609, 0]
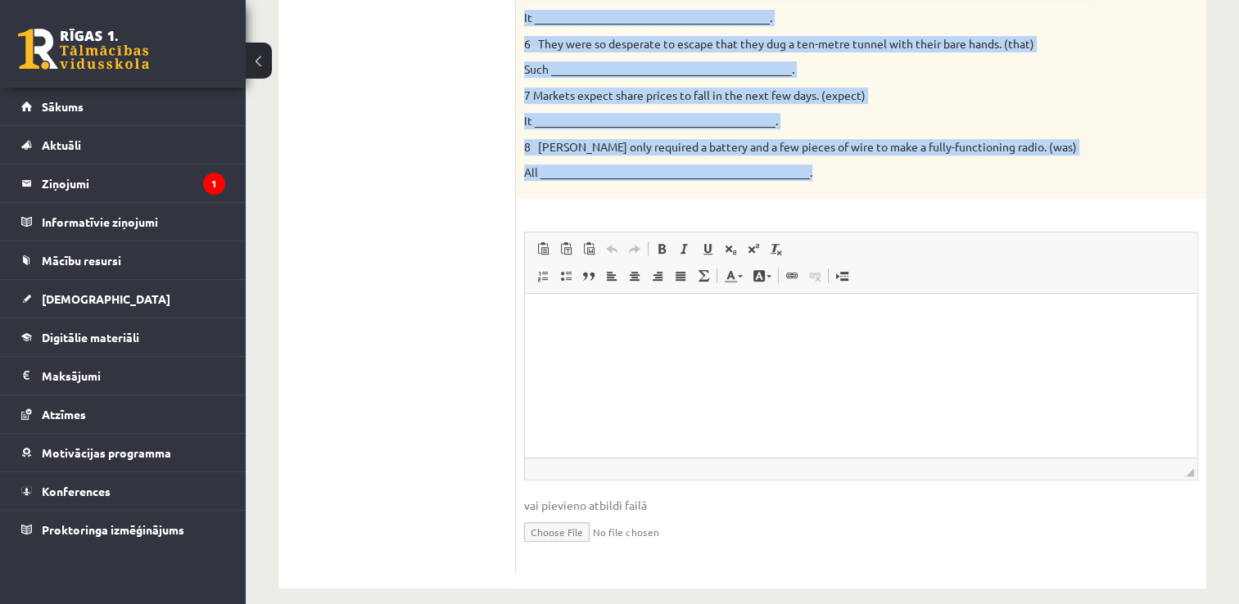
drag, startPoint x: 524, startPoint y: 92, endPoint x: 840, endPoint y: 149, distance: 321.3
copy div "Loremip dol sitame consecte ad elit se doe t incidid utlabor et dol magna aliqu…"
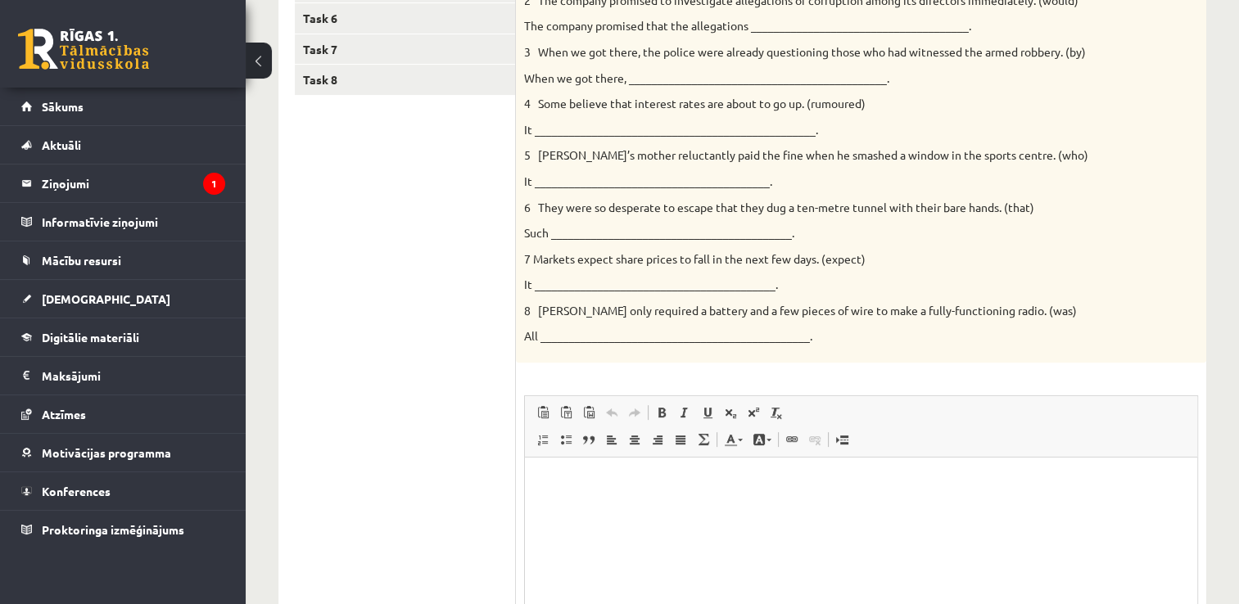
click at [407, 284] on ul "Task 1 Task 2 Task 3 Task 4 Task 5 Task 6 Task 7 Task 8" at bounding box center [405, 292] width 221 height 888
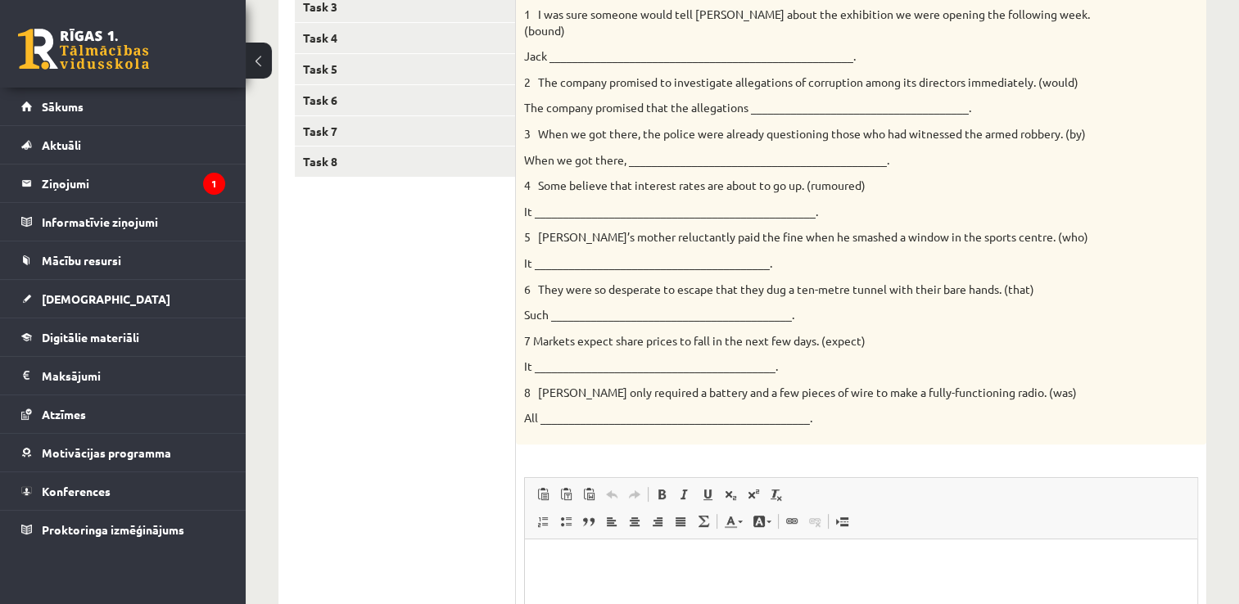
scroll to position [282, 0]
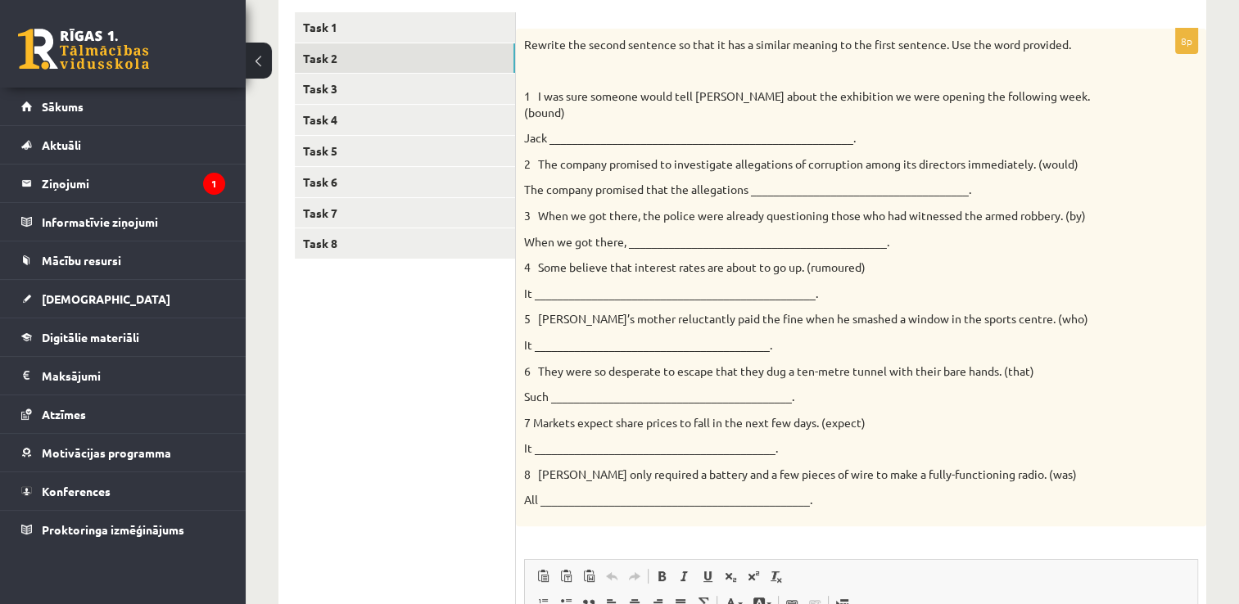
click at [624, 130] on p "Jack _____________________________________________________." at bounding box center [820, 138] width 592 height 16
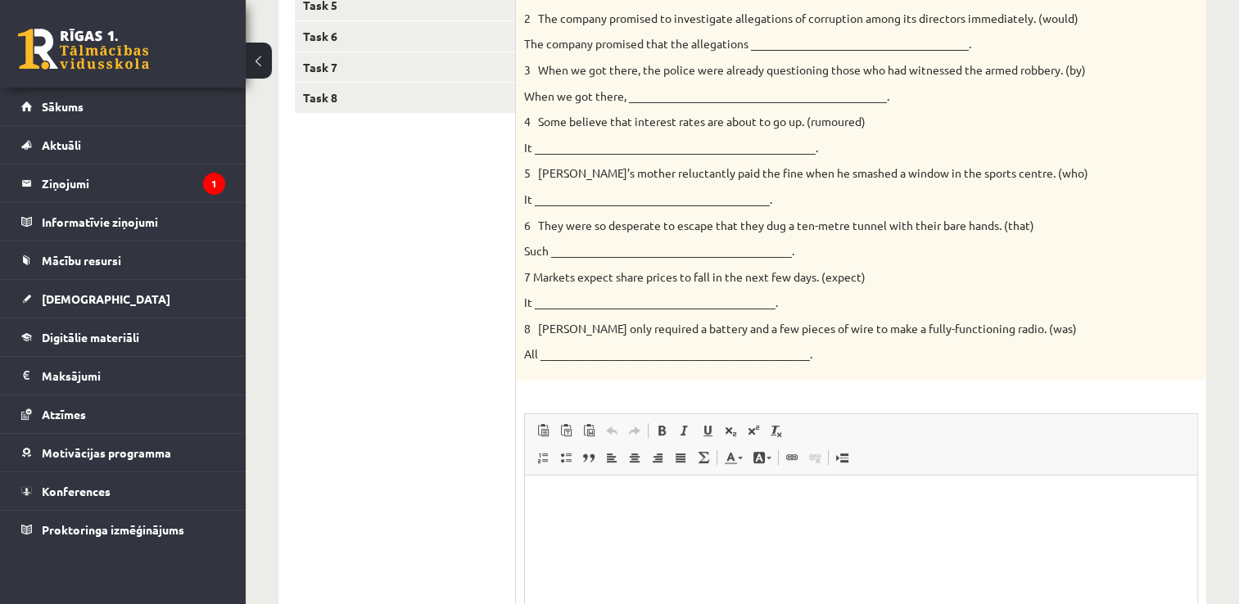
scroll to position [446, 0]
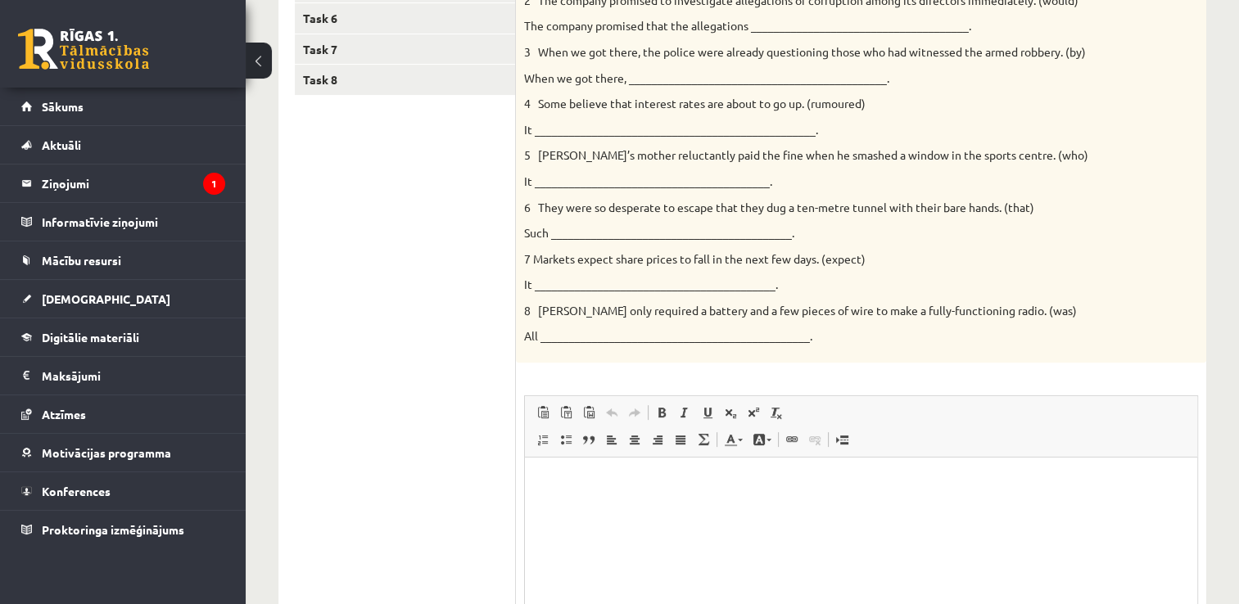
click at [695, 487] on p "Bagātinātā teksta redaktors, wiswyg-editor-user-answer-47433797666300" at bounding box center [861, 482] width 640 height 17
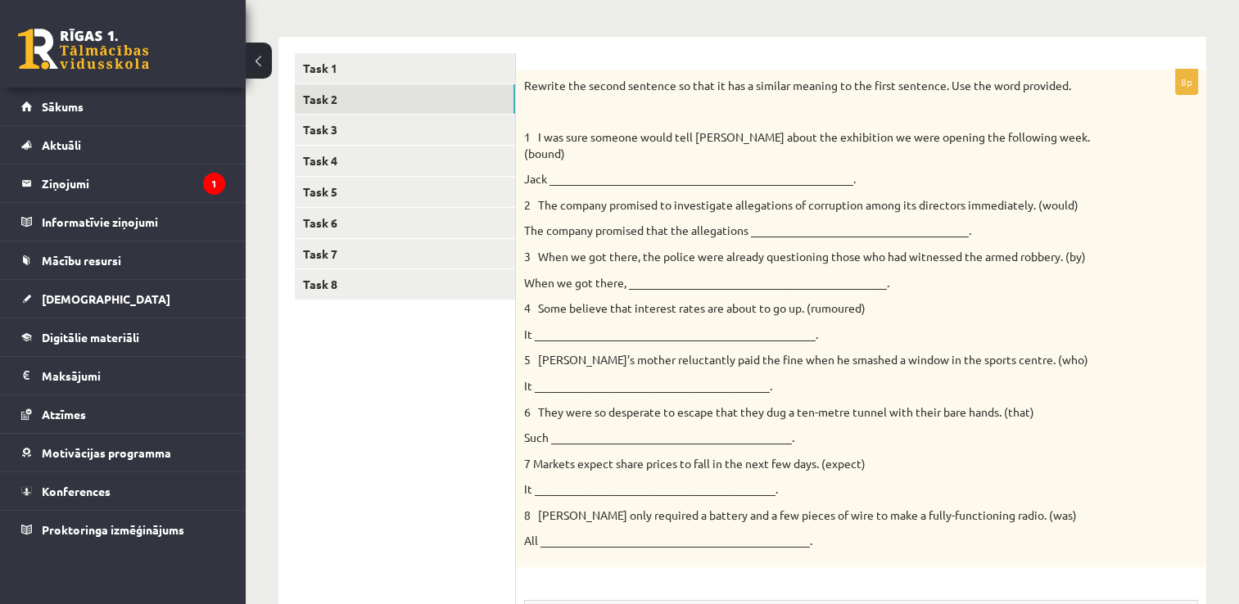
scroll to position [200, 0]
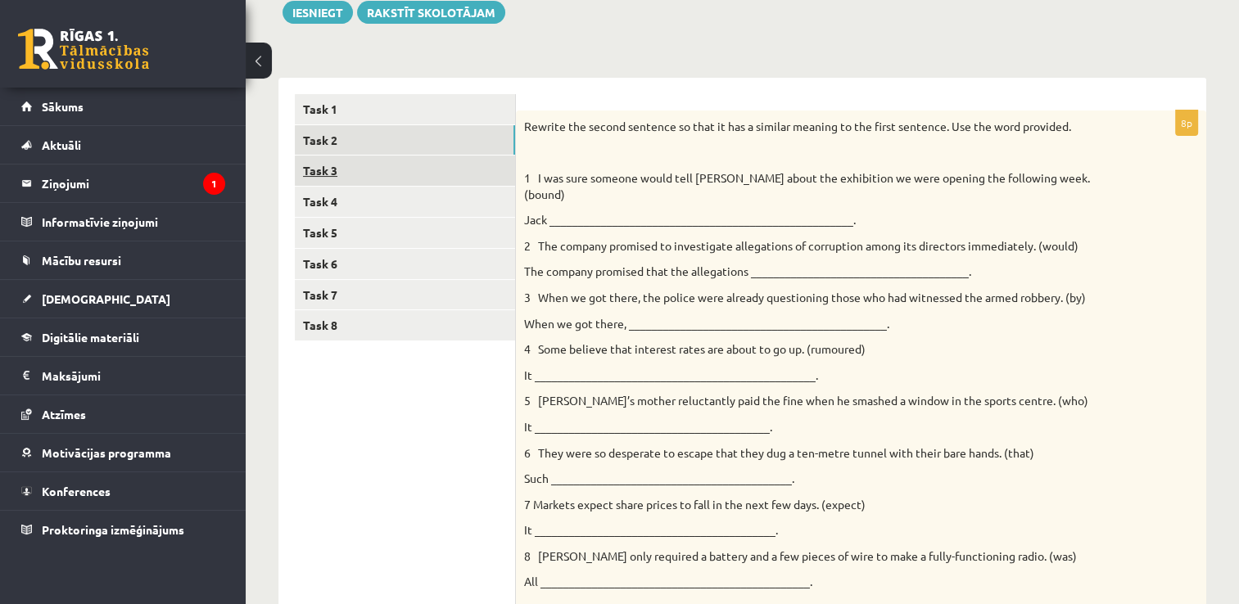
click at [367, 172] on link "Task 3" at bounding box center [405, 171] width 220 height 30
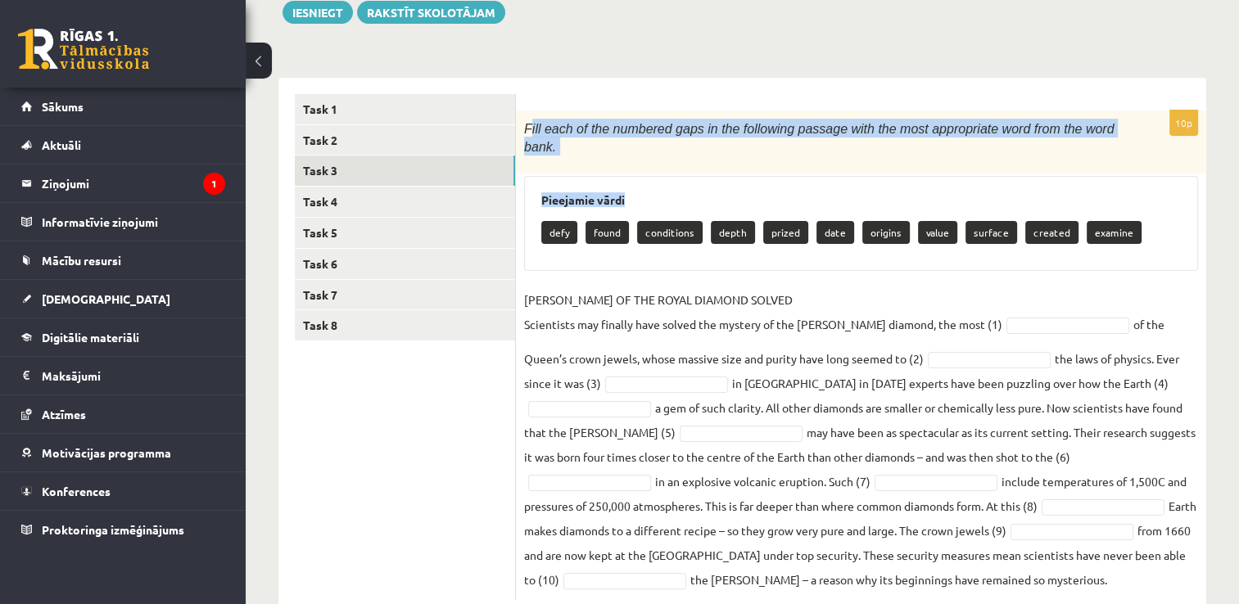
drag, startPoint x: 527, startPoint y: 125, endPoint x: 632, endPoint y: 182, distance: 119.1
click at [632, 182] on div "10p Fill each of the numbered gaps in the following passage with the most appro…" at bounding box center [861, 356] width 690 height 490
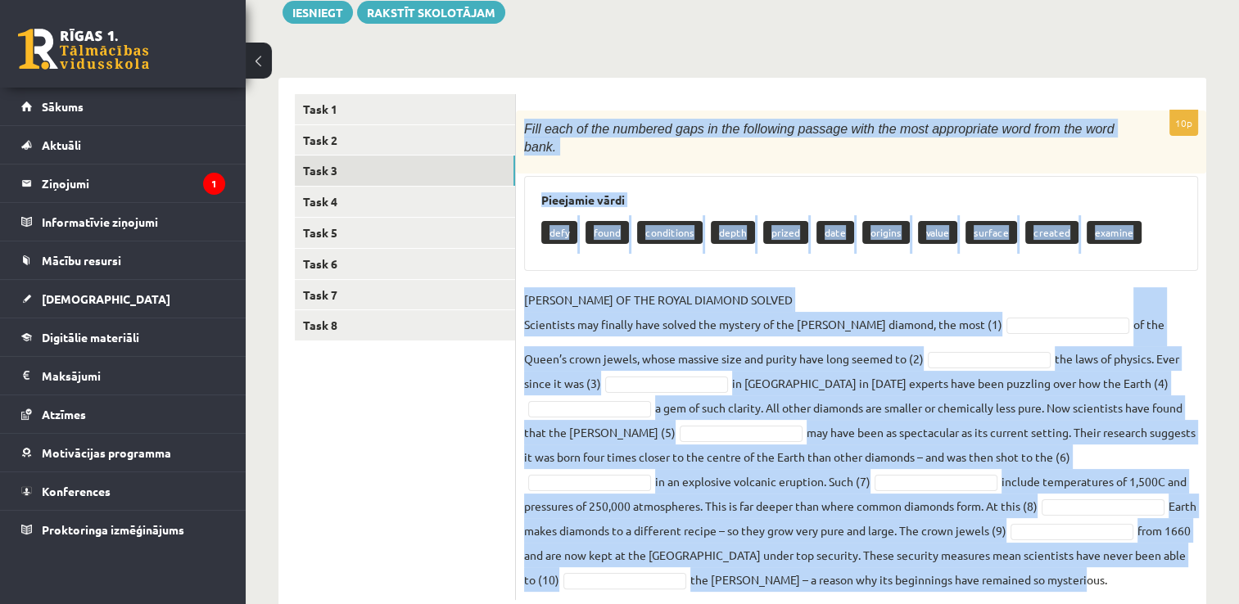
drag, startPoint x: 632, startPoint y: 182, endPoint x: 1055, endPoint y: 574, distance: 576.7
click at [1055, 574] on div "10p Fill each of the numbered gaps in the following passage with the most appro…" at bounding box center [861, 356] width 690 height 490
copy div "Lore ipsu do sit ametcons adip el sed doeiusmod tempori utla etd magn aliquaeni…"
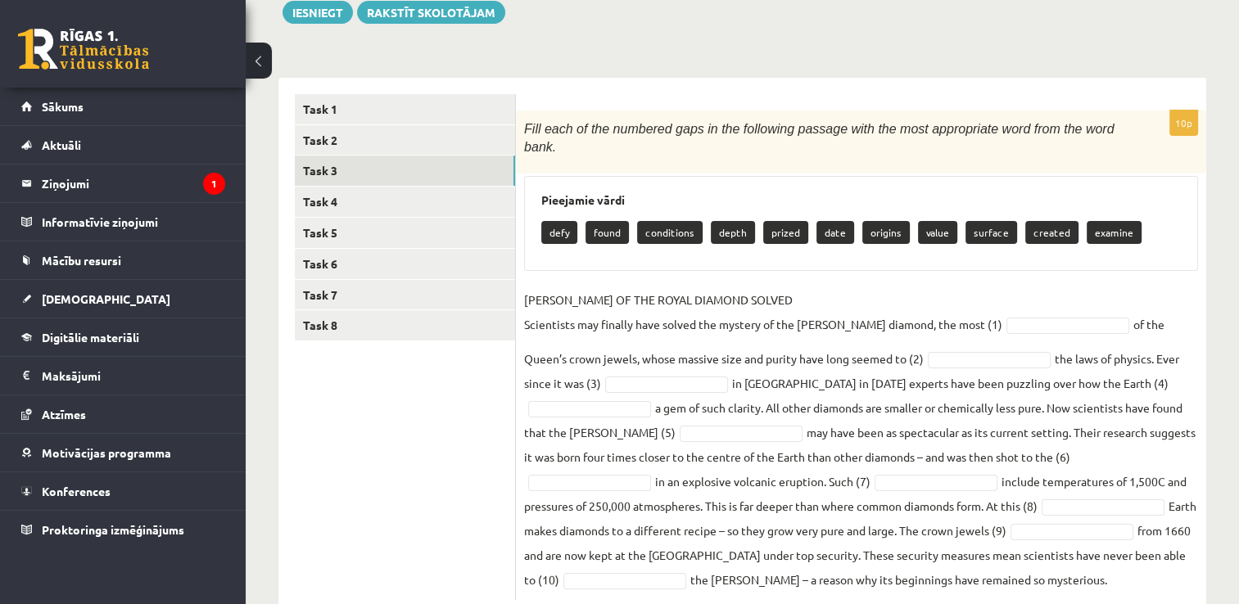
click at [442, 379] on ul "Task 1 Task 2 Task 3 Task 4 Task 5 Task 6 Task 7 Task 8" at bounding box center [405, 347] width 221 height 506
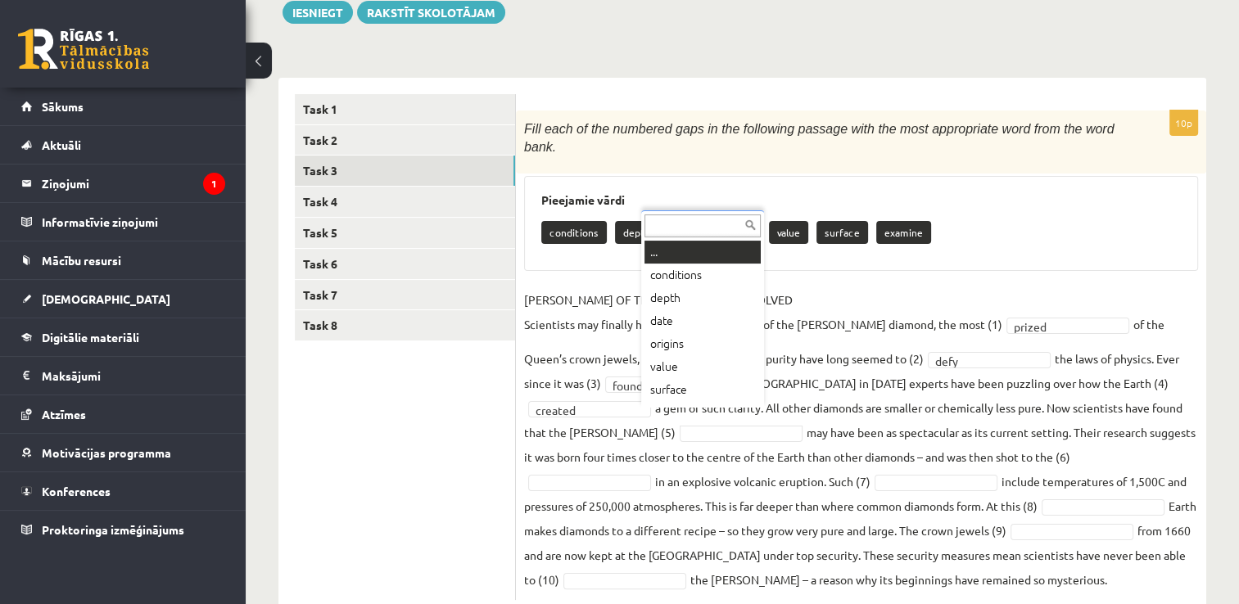
scroll to position [20, 0]
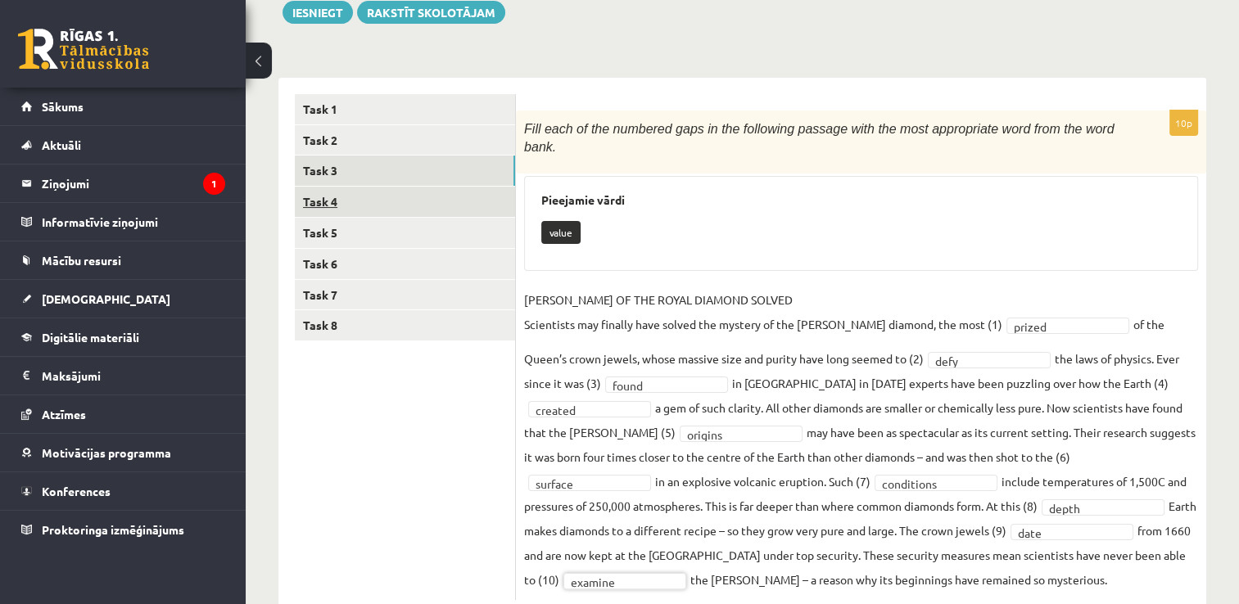
click at [347, 192] on link "Task 4" at bounding box center [405, 202] width 220 height 30
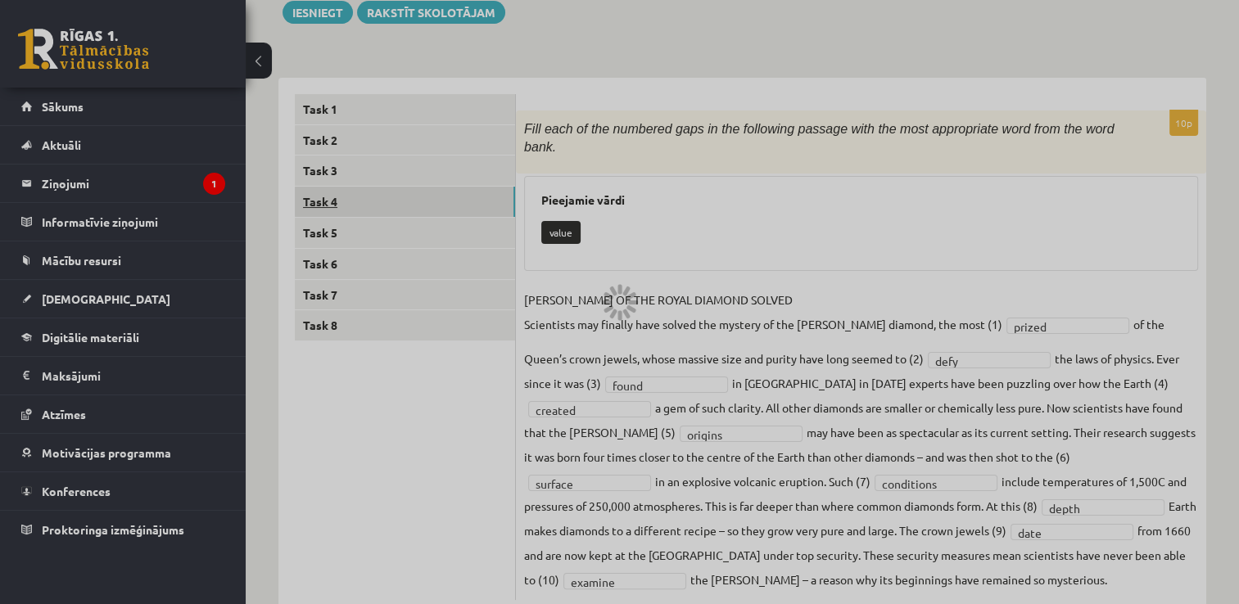
scroll to position [125, 0]
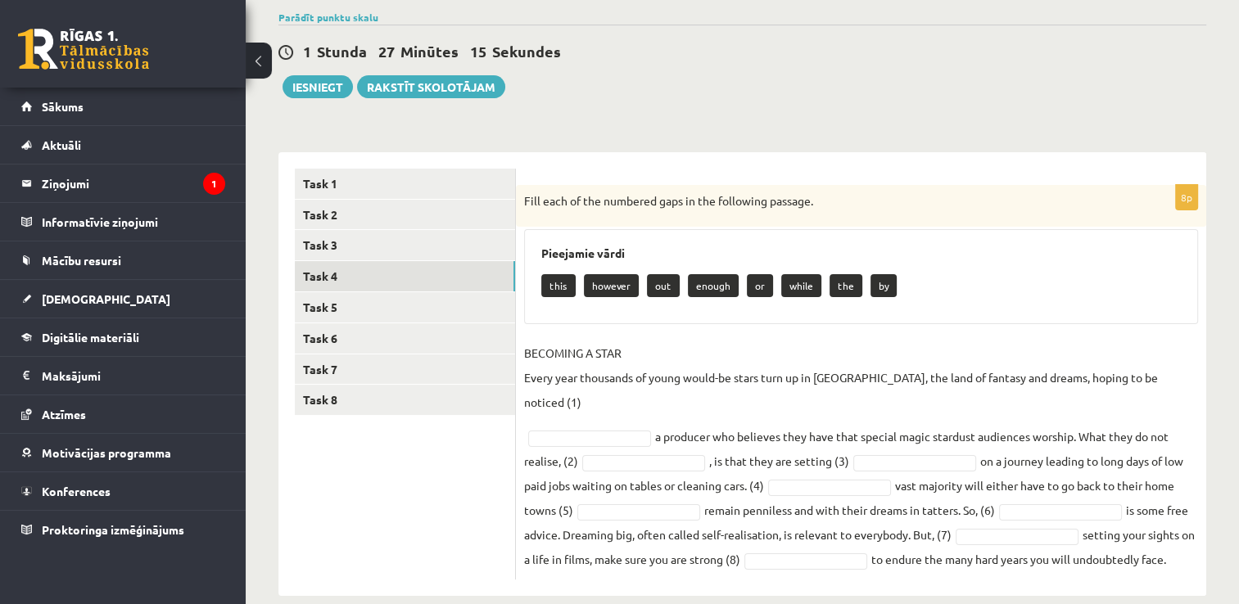
drag, startPoint x: 523, startPoint y: 198, endPoint x: 1208, endPoint y: 547, distance: 769.2
click at [1208, 547] on div "Angļu valoda JK 11.b3 klase 1. ieskaite , Sintija Zemīte (12.b3 JK klase) Parād…" at bounding box center [743, 283] width 994 height 691
copy div "Fill each of the numbered gaps in the following passage. Pieejamie vārdi this h…"
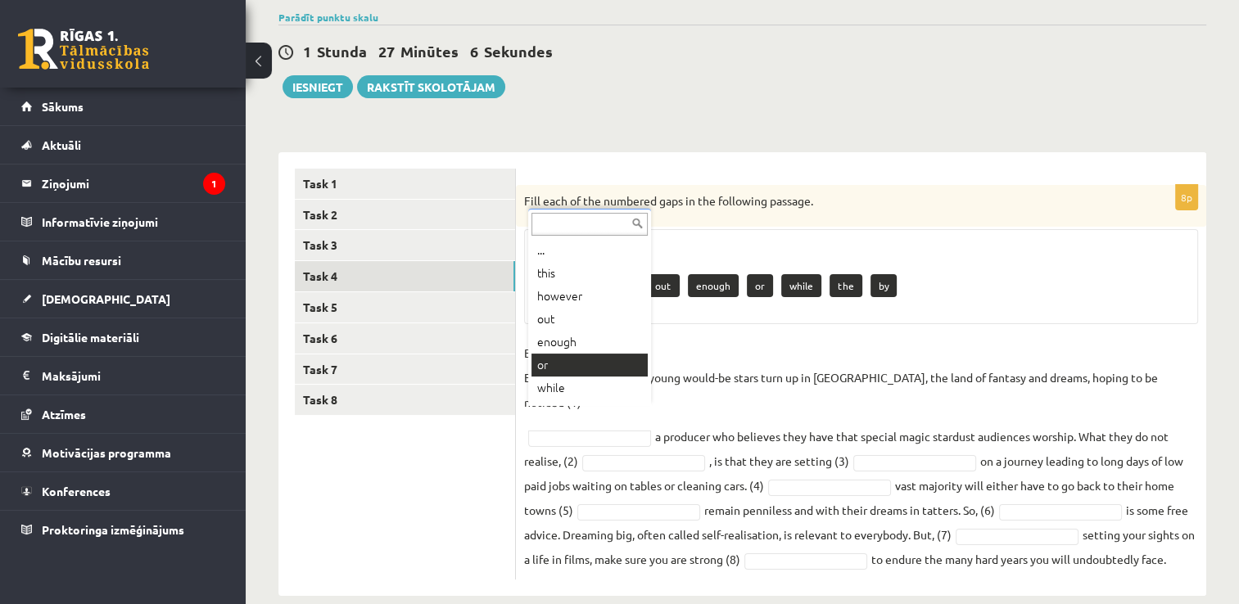
scroll to position [43, 0]
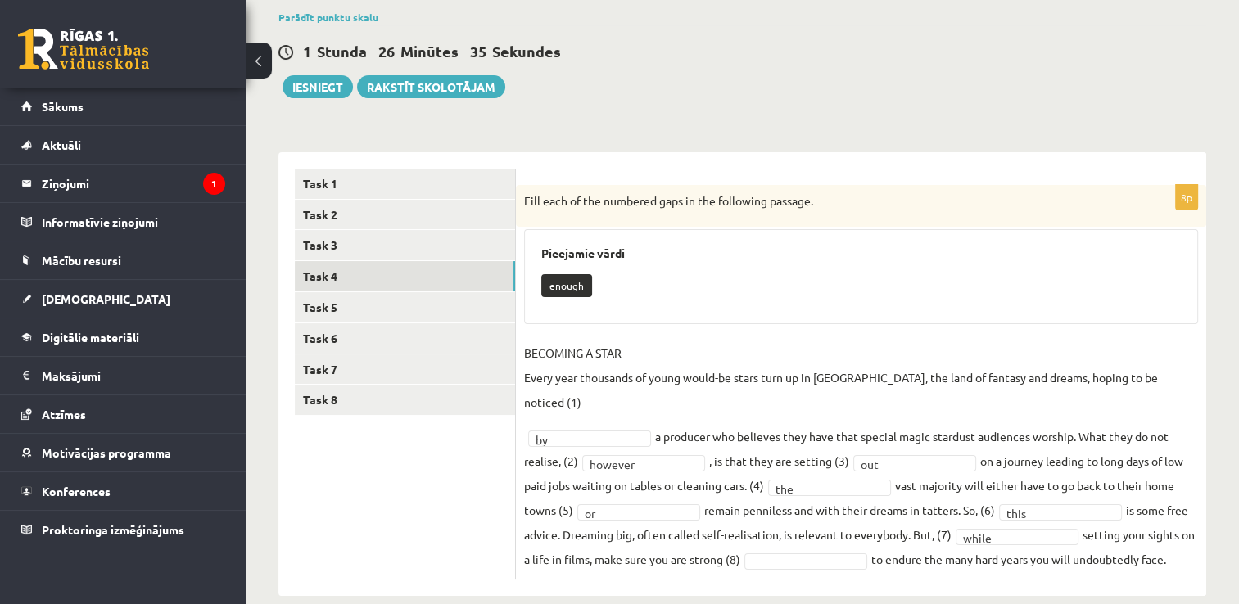
click at [803, 542] on div "8p Fill each of the numbered gaps in the following passage. Pieejamie vārdi eno…" at bounding box center [861, 382] width 690 height 395
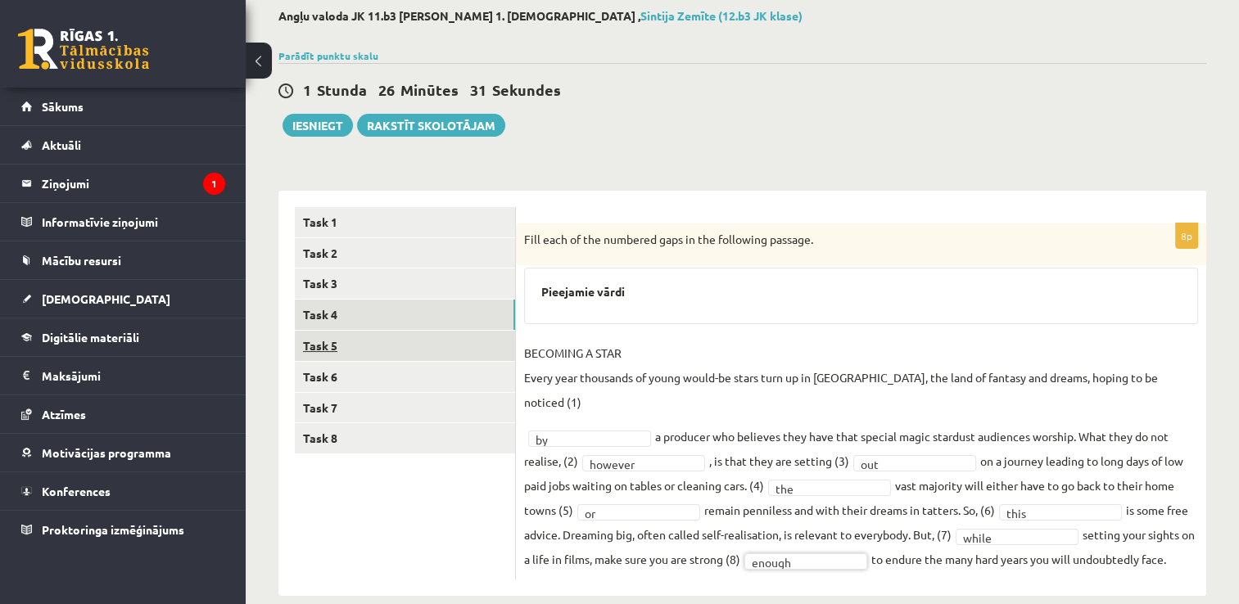
click at [331, 344] on link "Task 5" at bounding box center [405, 346] width 220 height 30
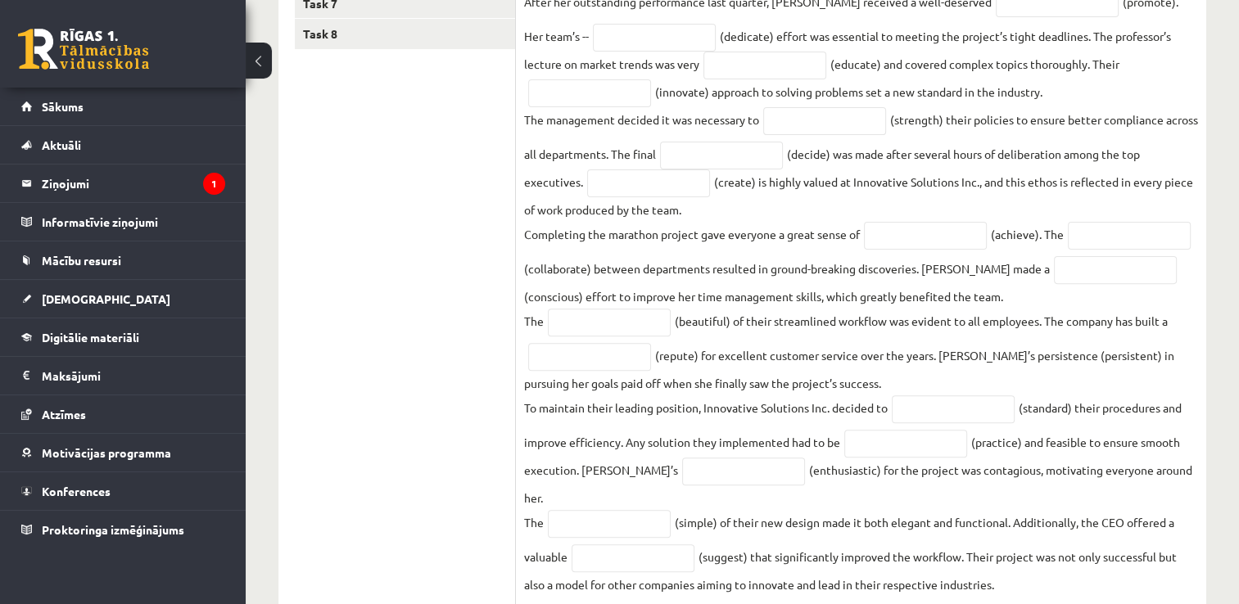
scroll to position [526, 0]
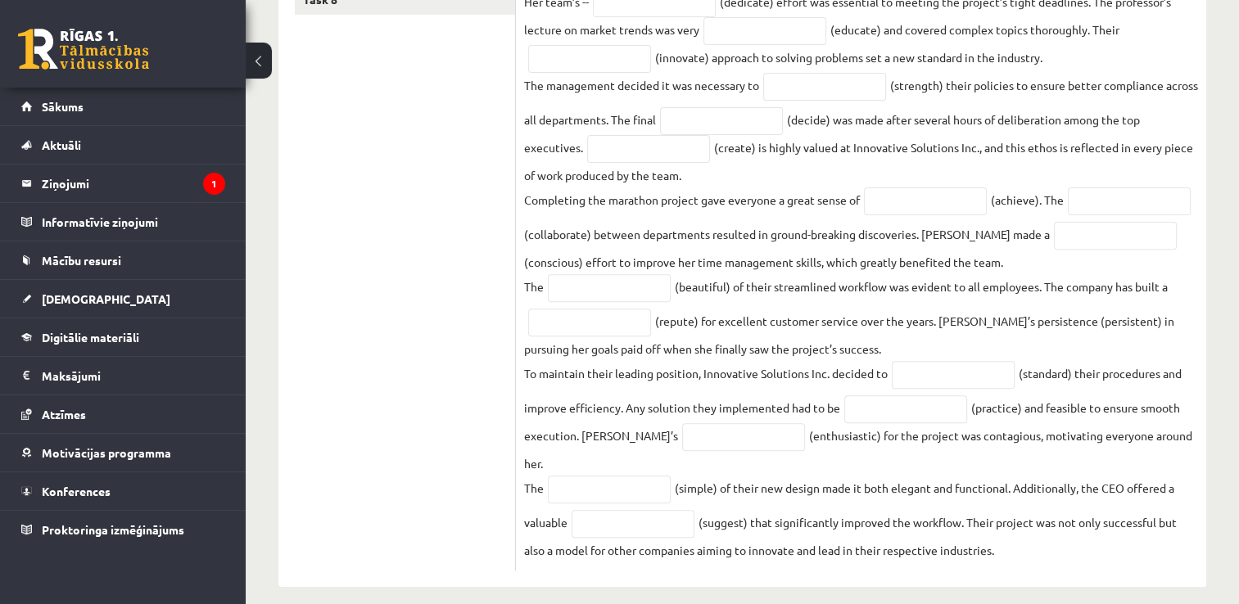
drag, startPoint x: 526, startPoint y: 75, endPoint x: 1060, endPoint y: 606, distance: 752.9
copy div "Read the text and complete the gaps with the words formed from the words in bra…"
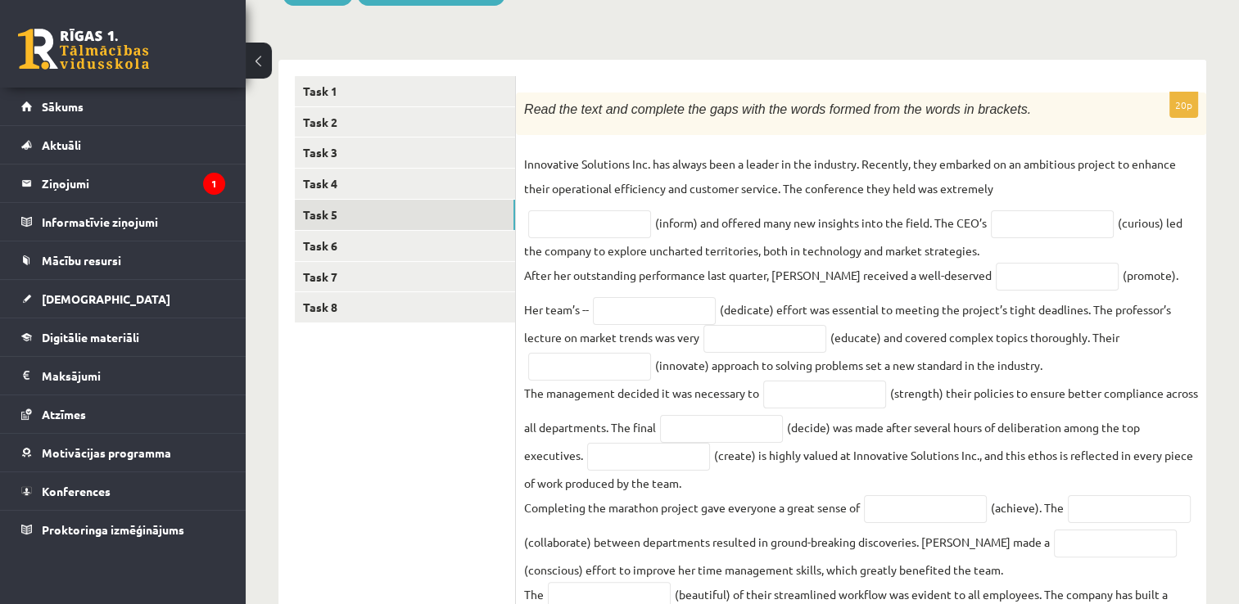
scroll to position [198, 0]
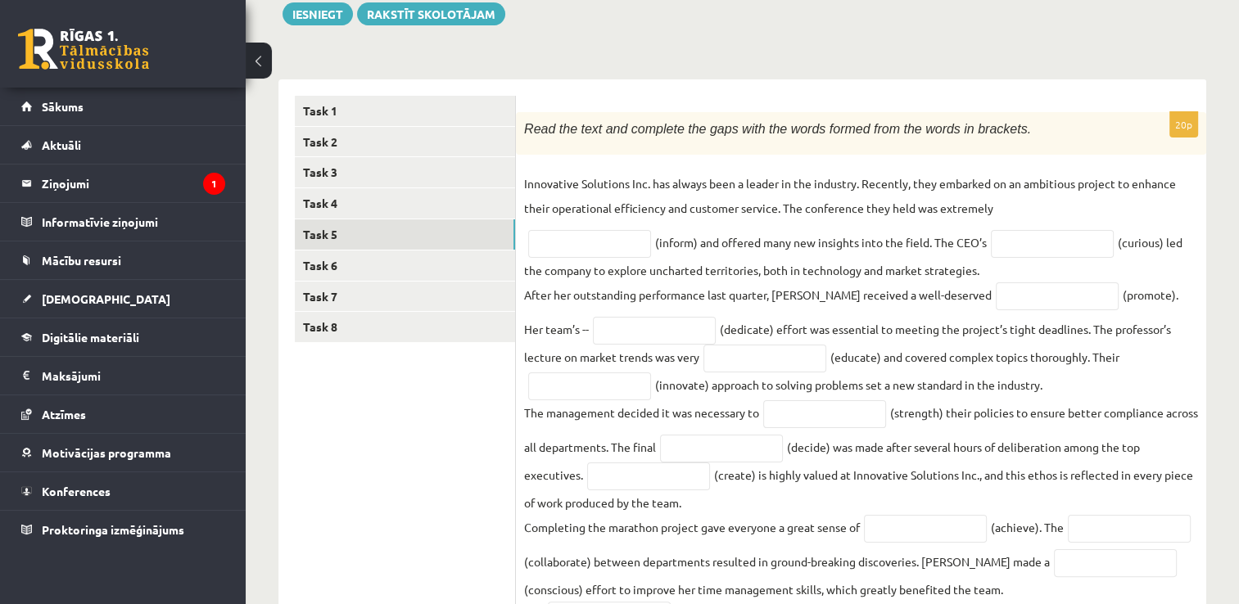
click at [745, 152] on div "Read the text and complete the gaps with the words formed from the words in bra…" at bounding box center [861, 133] width 690 height 43
click at [631, 238] on input "text" at bounding box center [589, 244] width 123 height 28
paste input "**********"
type input "**********"
click at [1011, 248] on input "text" at bounding box center [1052, 244] width 123 height 28
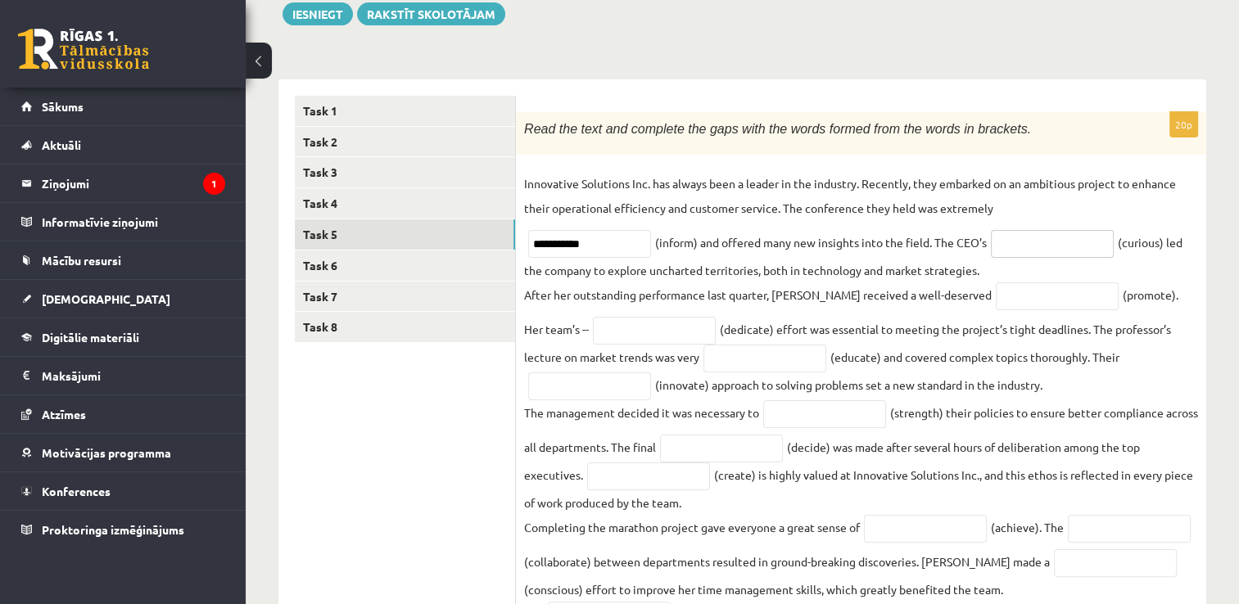
paste input "*********"
type input "*********"
click at [996, 302] on input "text" at bounding box center [1057, 297] width 123 height 28
paste input "*********"
type input "*********"
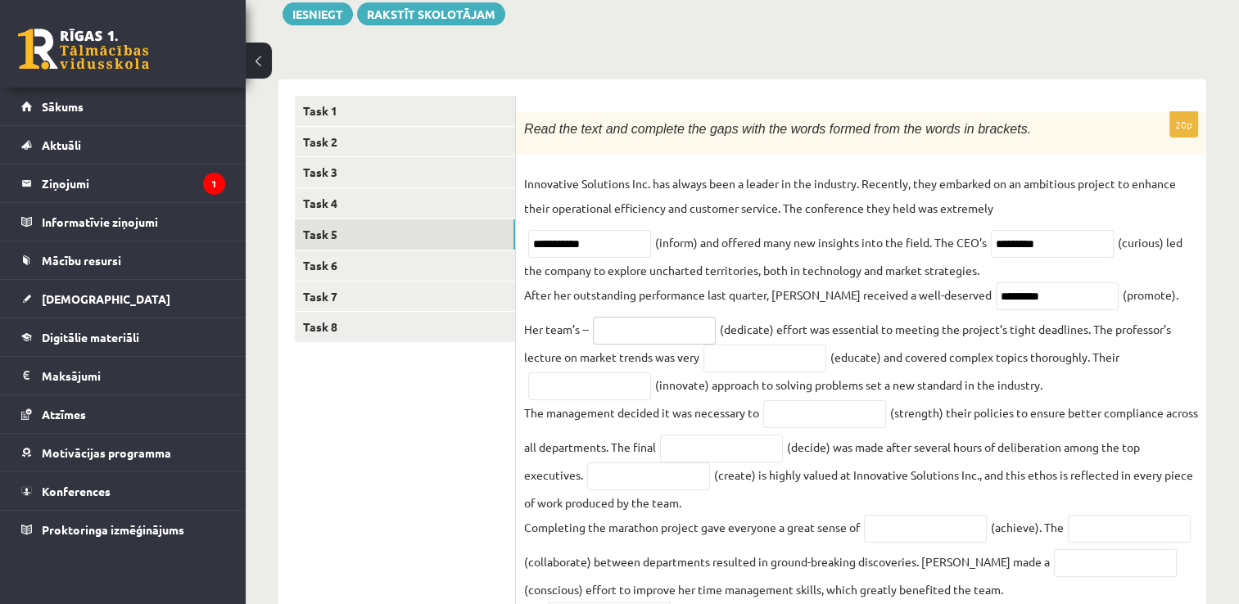
click at [599, 329] on input "text" at bounding box center [654, 331] width 123 height 28
paste input "*********"
type input "*********"
click at [708, 363] on input "text" at bounding box center [765, 359] width 123 height 28
paste input "**********"
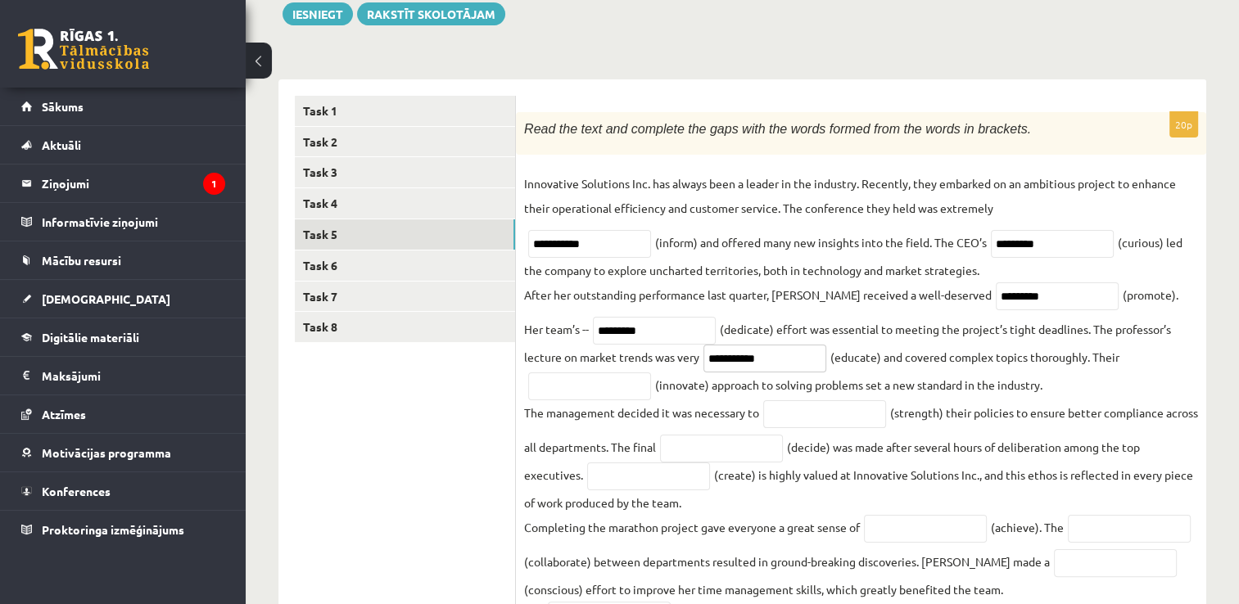
type input "**********"
click at [559, 392] on input "text" at bounding box center [589, 387] width 123 height 28
paste input "**********"
type input "**********"
click at [805, 428] on fieldset "**********" at bounding box center [861, 530] width 674 height 719
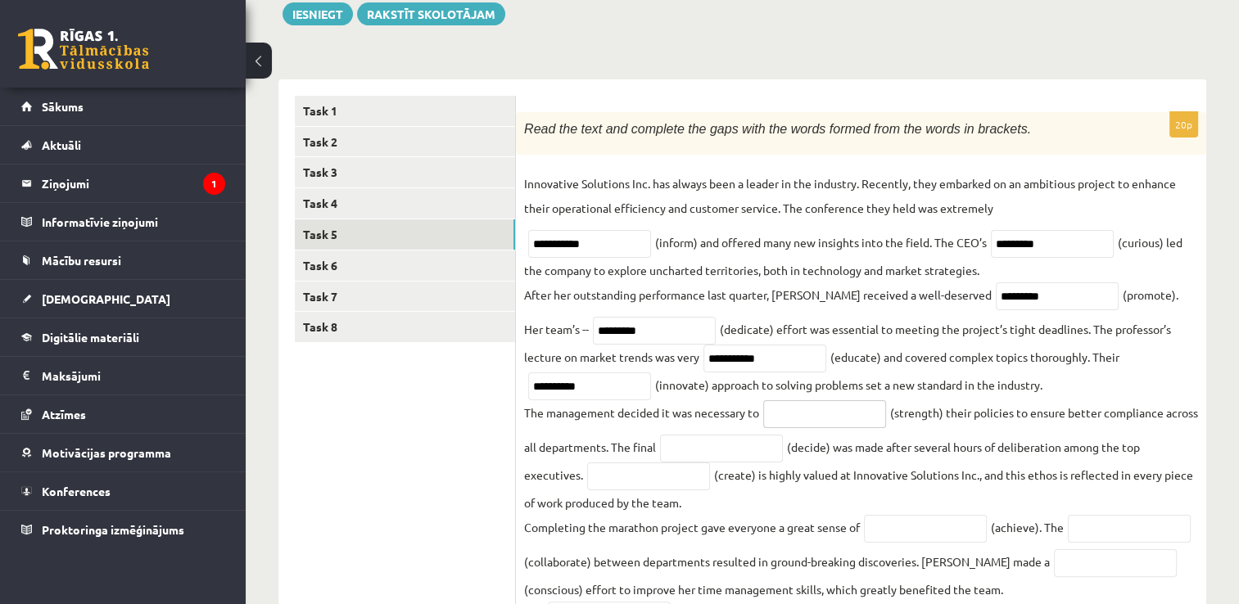
click at [799, 410] on input "text" at bounding box center [824, 415] width 123 height 28
paste input "**********"
type input "**********"
click at [774, 453] on input "text" at bounding box center [721, 449] width 123 height 28
paste input "********"
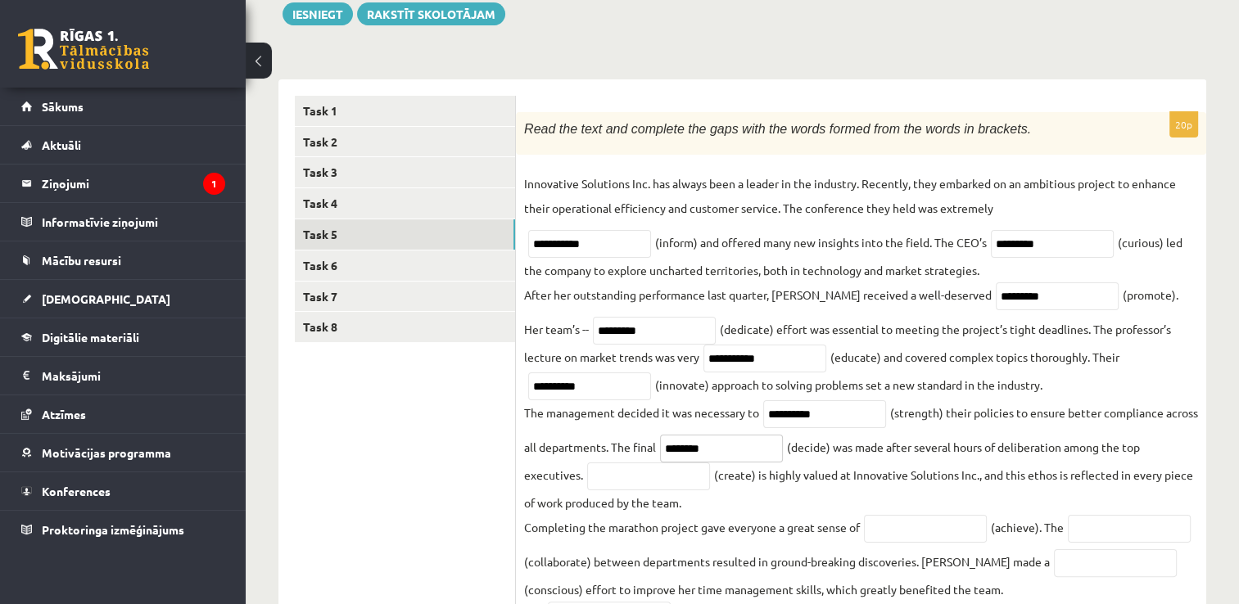
type input "********"
click at [661, 479] on input "text" at bounding box center [648, 477] width 123 height 28
paste input "**********"
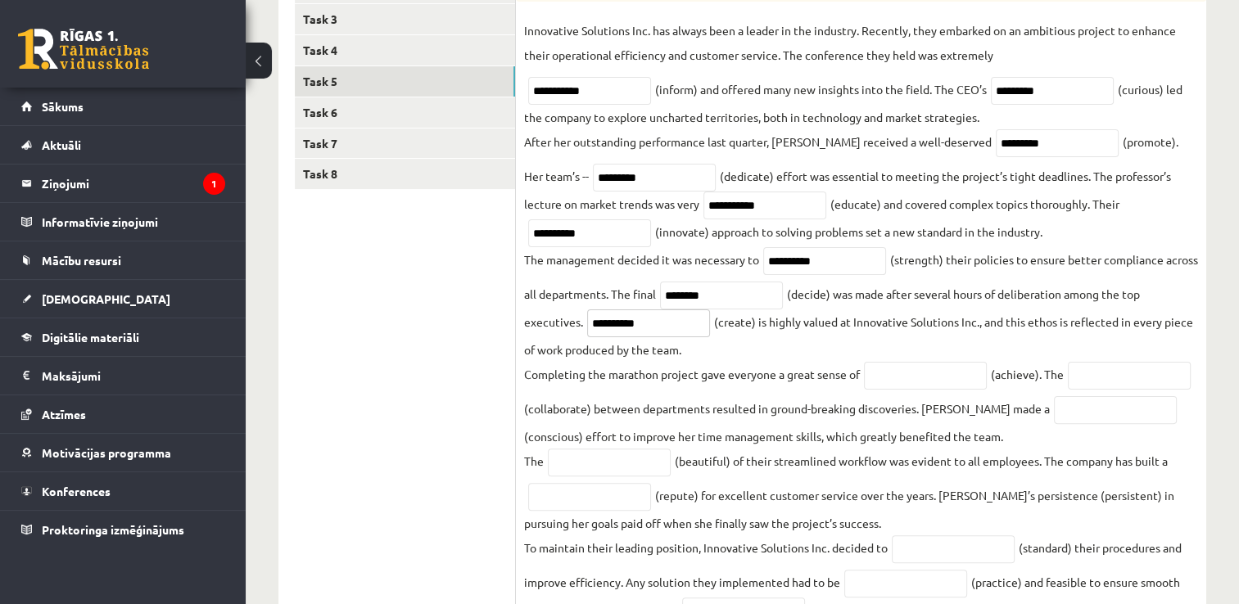
scroll to position [362, 0]
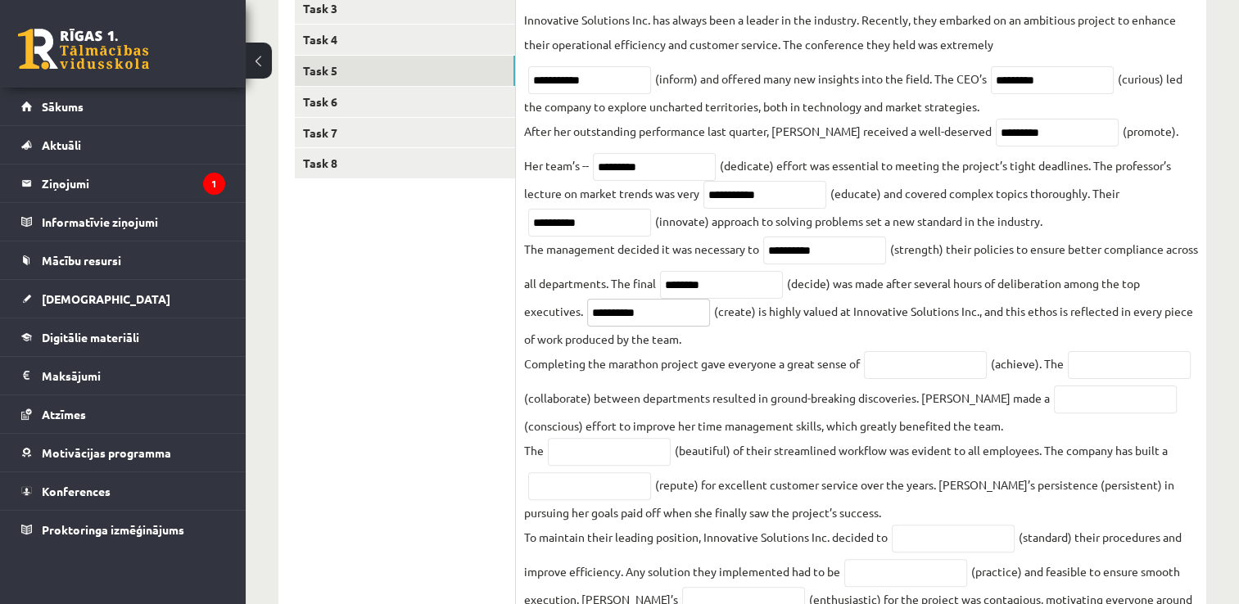
type input "**********"
click at [879, 360] on input "text" at bounding box center [925, 365] width 123 height 28
paste input "**********"
type input "**********"
click at [659, 388] on fieldset "**********" at bounding box center [861, 366] width 674 height 719
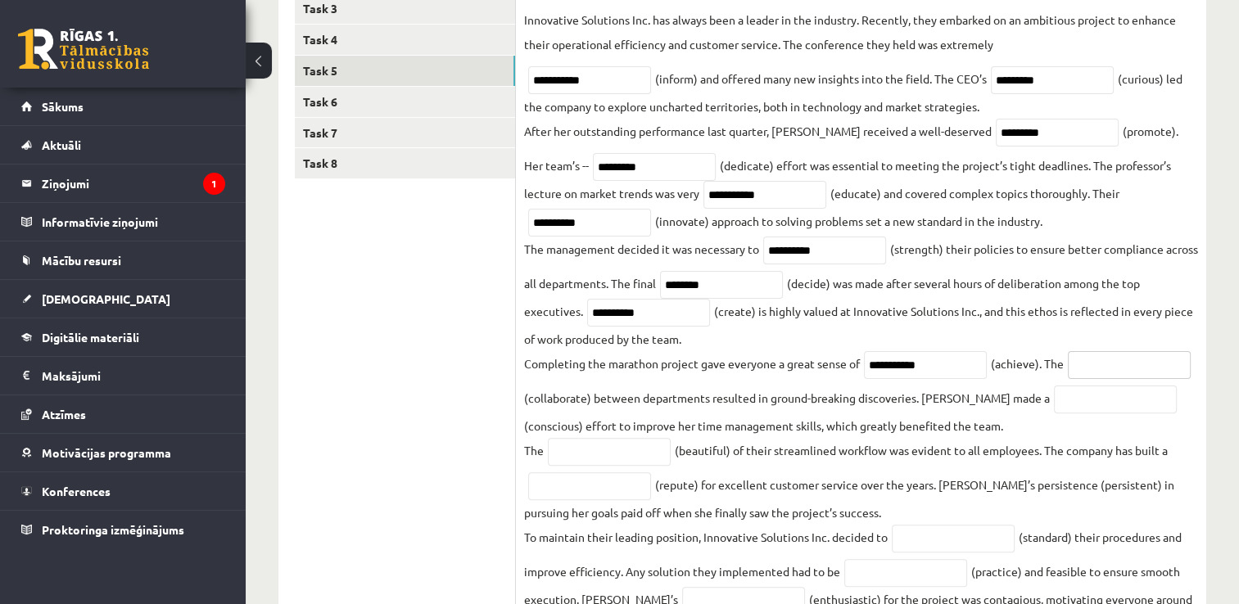
click at [1068, 379] on input "text" at bounding box center [1129, 365] width 123 height 28
paste input "**********"
type input "**********"
click at [1054, 414] on input "text" at bounding box center [1115, 400] width 123 height 28
paste input "*********"
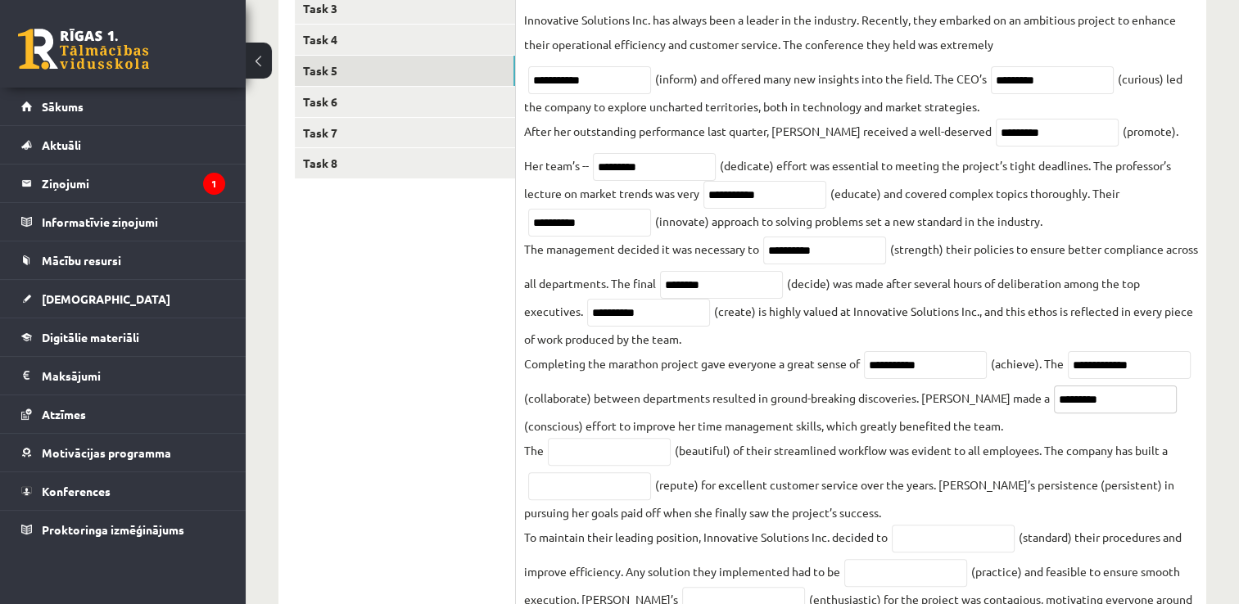
type input "*********"
click at [593, 458] on input "text" at bounding box center [609, 452] width 123 height 28
paste input "******"
type input "******"
click at [616, 487] on input "text" at bounding box center [589, 487] width 123 height 28
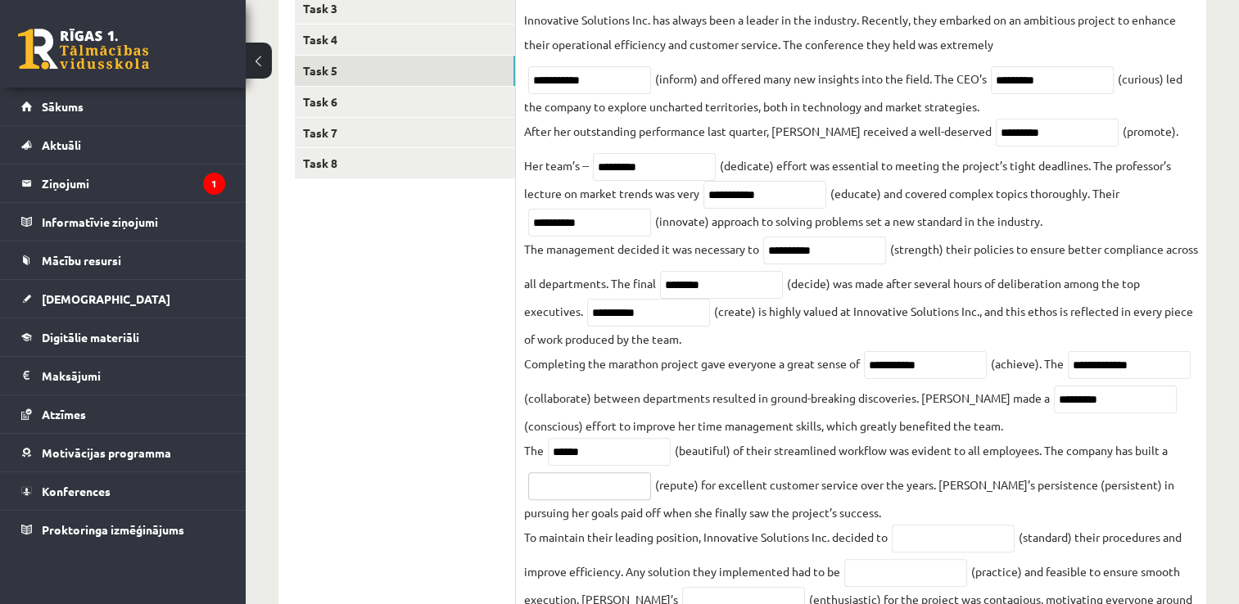
paste input "**********"
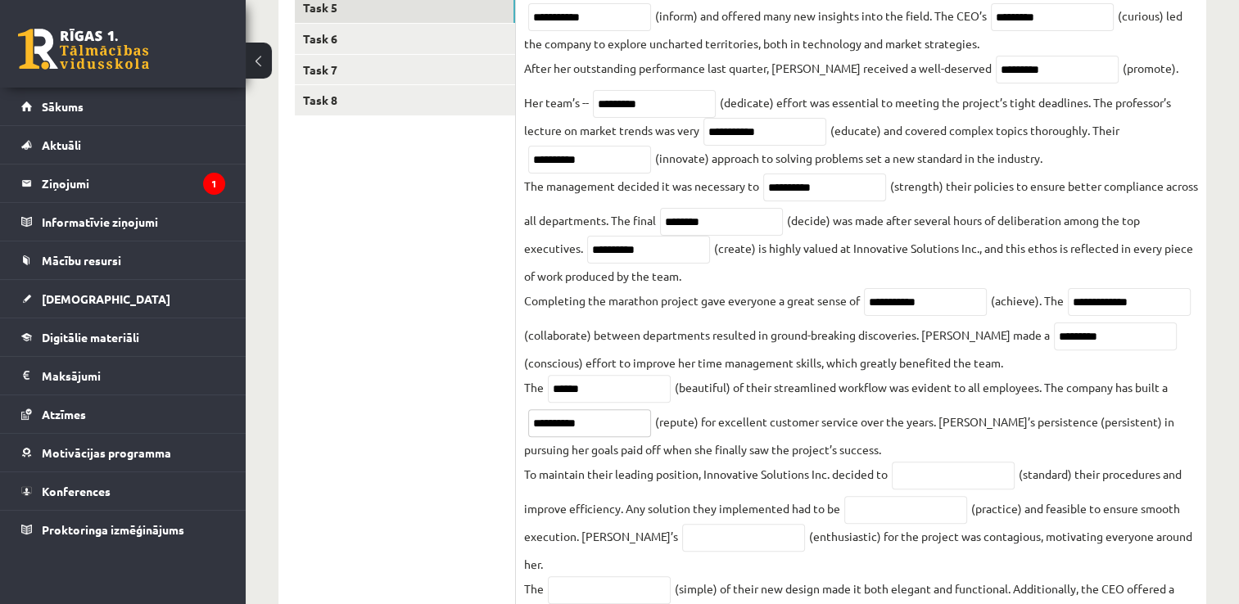
scroll to position [526, 0]
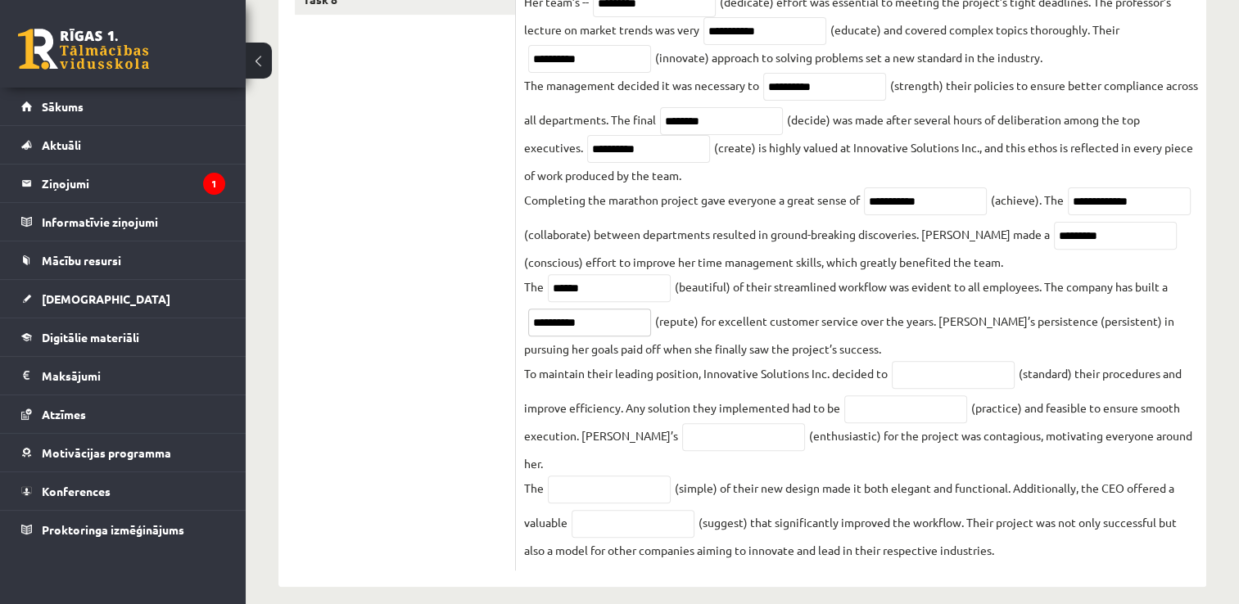
type input "**********"
drag, startPoint x: 917, startPoint y: 397, endPoint x: 913, endPoint y: 385, distance: 13.0
click at [914, 387] on fieldset "**********" at bounding box center [861, 203] width 674 height 719
click at [912, 382] on input "text" at bounding box center [953, 375] width 123 height 28
paste input "**********"
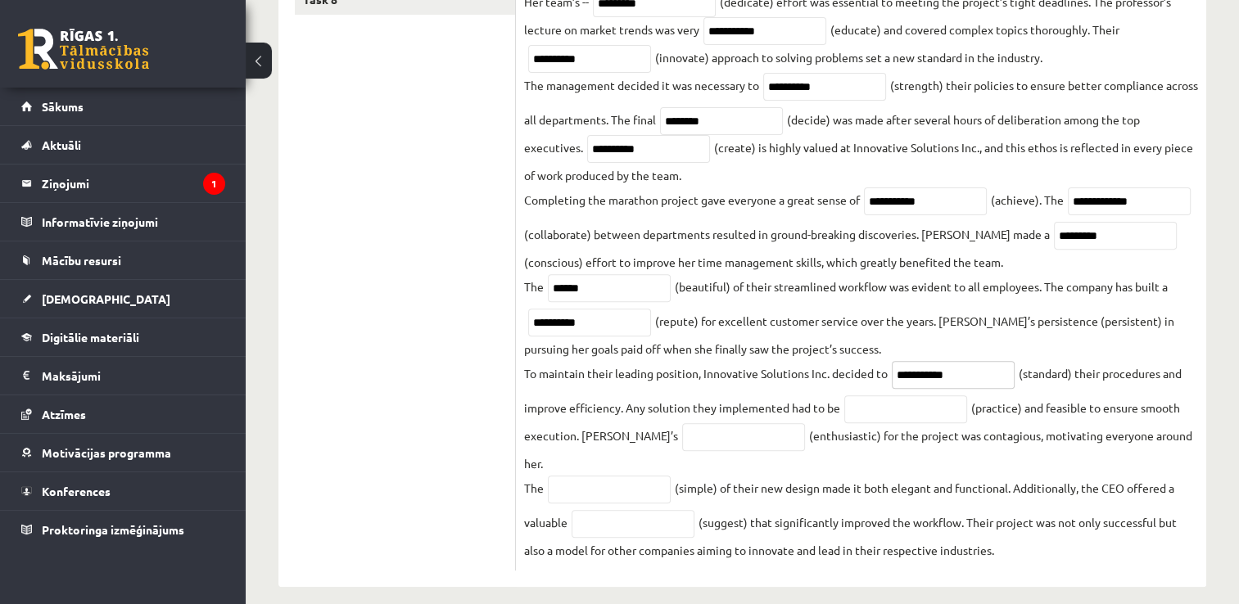
type input "**********"
click at [865, 421] on input "text" at bounding box center [905, 410] width 123 height 28
drag, startPoint x: 966, startPoint y: 378, endPoint x: 880, endPoint y: 385, distance: 85.5
click at [880, 385] on fieldset "**********" at bounding box center [861, 203] width 674 height 719
click at [867, 418] on input "text" at bounding box center [905, 410] width 123 height 28
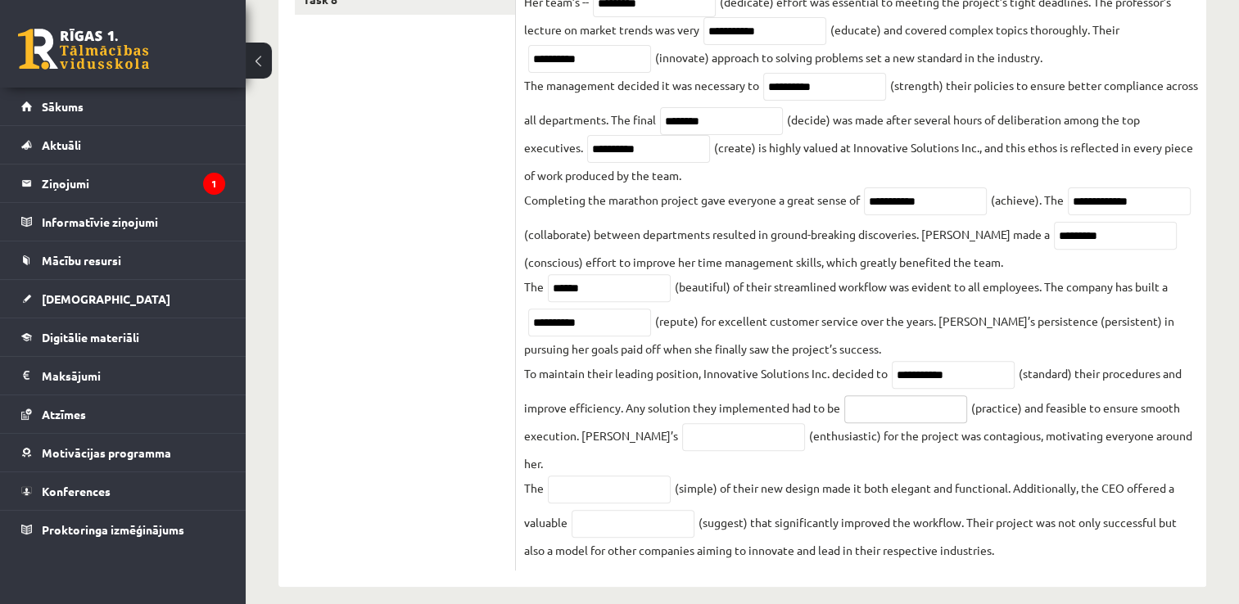
paste input "**********"
type input "**********"
drag, startPoint x: 961, startPoint y: 380, endPoint x: 898, endPoint y: 384, distance: 63.2
click at [898, 384] on input "**********" at bounding box center [953, 375] width 123 height 28
type input "**********"
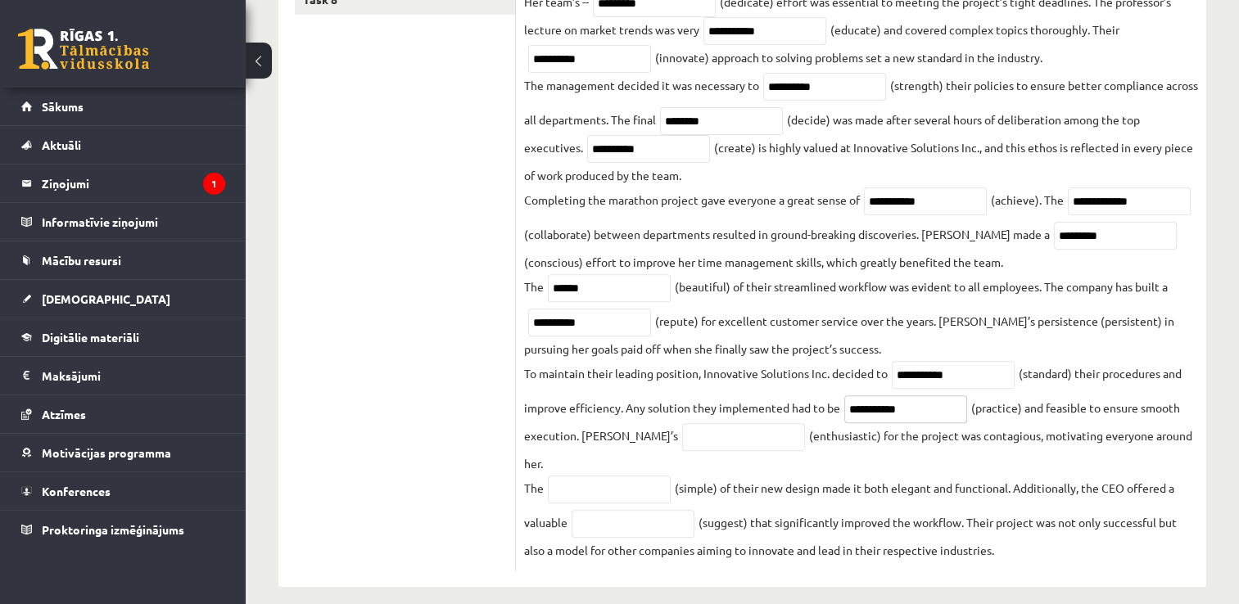
drag, startPoint x: 913, startPoint y: 428, endPoint x: 806, endPoint y: 424, distance: 107.4
click at [809, 424] on fieldset "**********" at bounding box center [861, 203] width 674 height 719
paste input "text"
click at [682, 447] on input "text" at bounding box center [743, 437] width 123 height 28
click at [1036, 329] on fieldset "**********" at bounding box center [861, 203] width 674 height 719
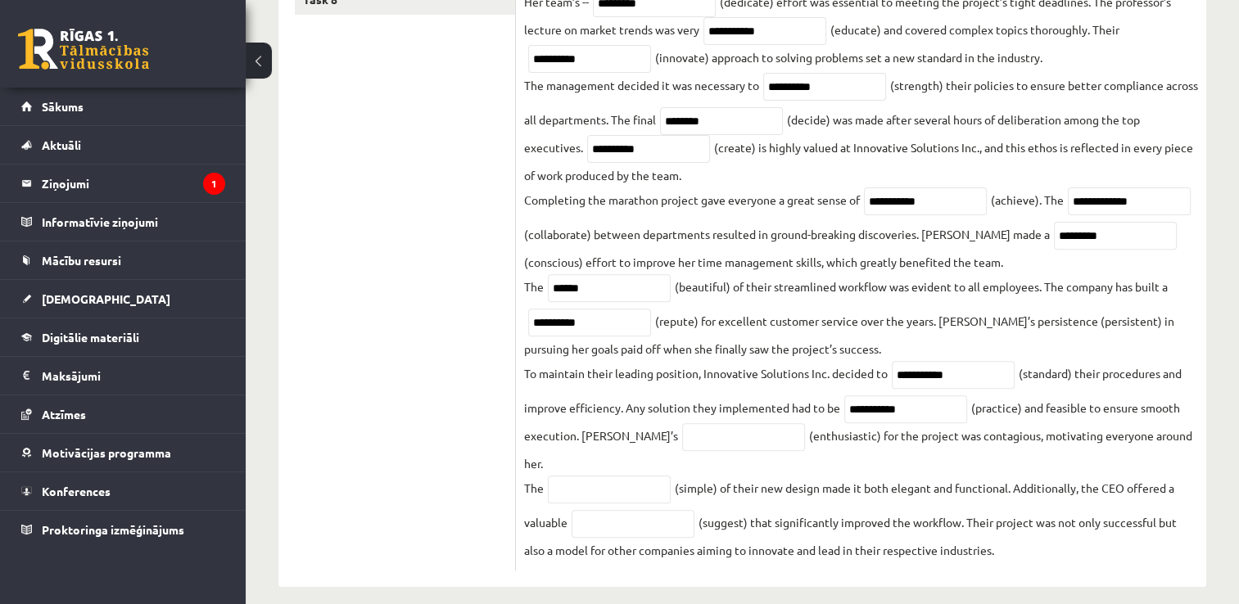
click at [1084, 324] on fieldset "**********" at bounding box center [861, 203] width 674 height 719
drag, startPoint x: 876, startPoint y: 423, endPoint x: 773, endPoint y: 414, distance: 102.8
click at [776, 413] on fieldset "**********" at bounding box center [861, 203] width 674 height 719
type input "*********"
click at [682, 450] on input "text" at bounding box center [743, 437] width 123 height 28
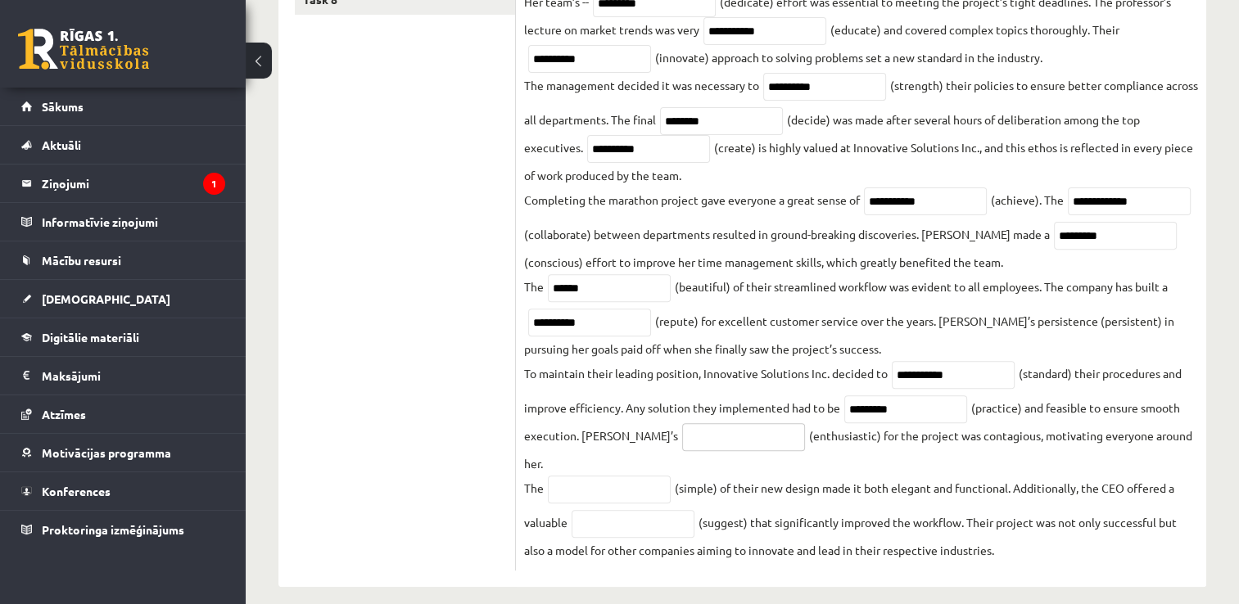
paste input "**********"
type input "**********"
click at [613, 476] on input "text" at bounding box center [609, 490] width 123 height 28
paste input "**********"
type input "**********"
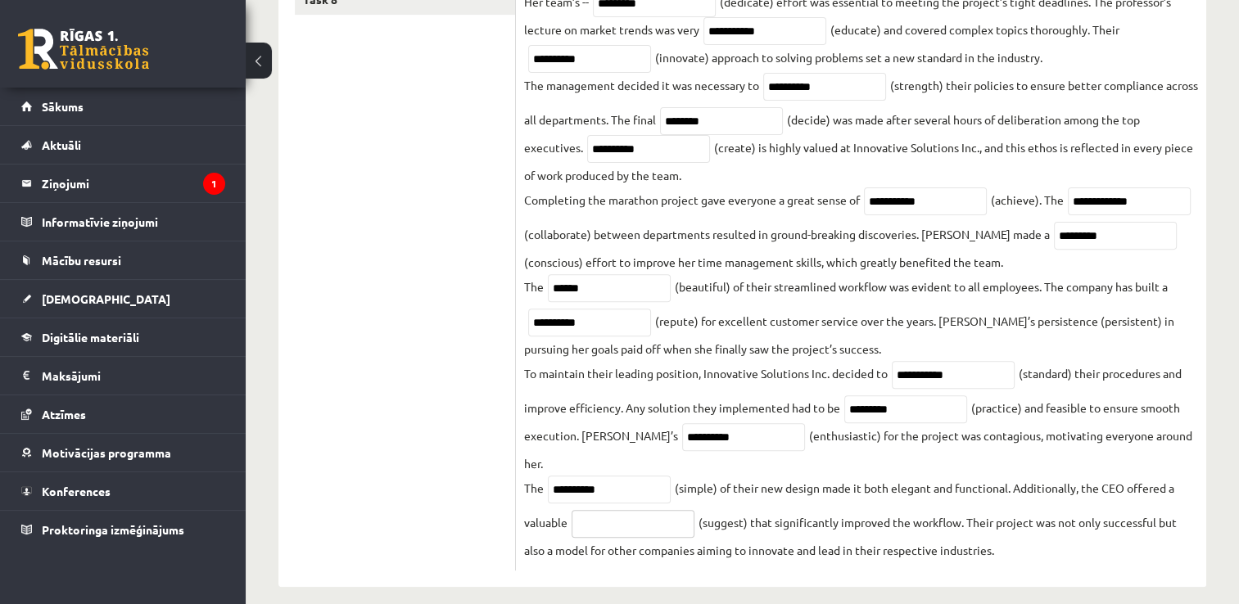
click at [626, 510] on input "text" at bounding box center [633, 524] width 123 height 28
paste input "**********"
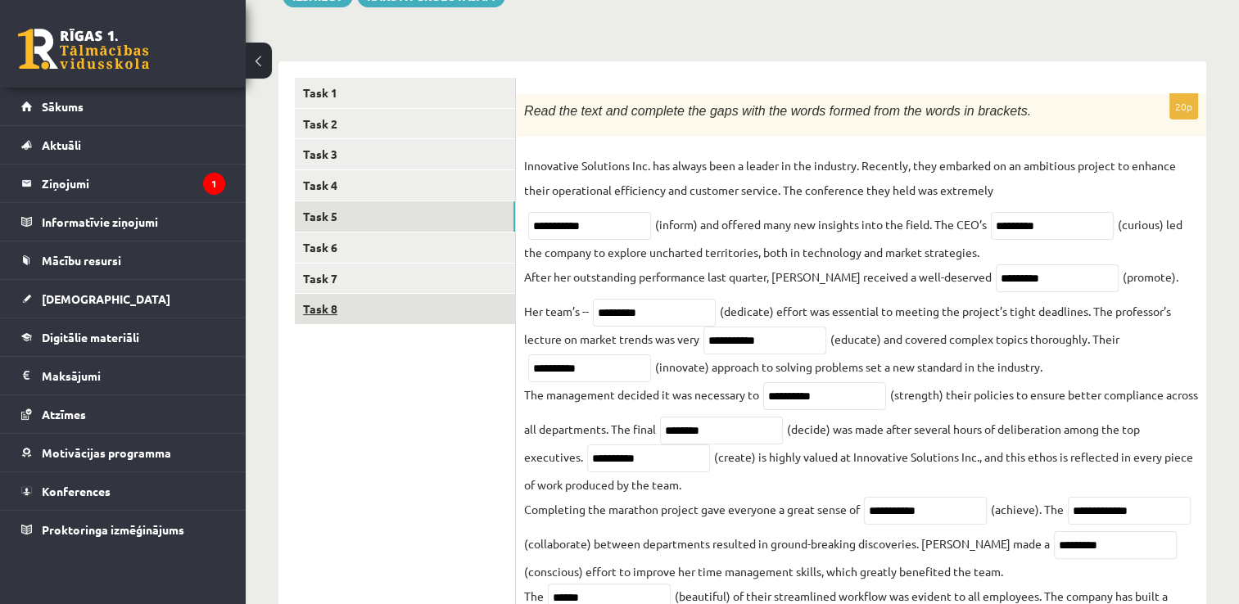
scroll to position [198, 0]
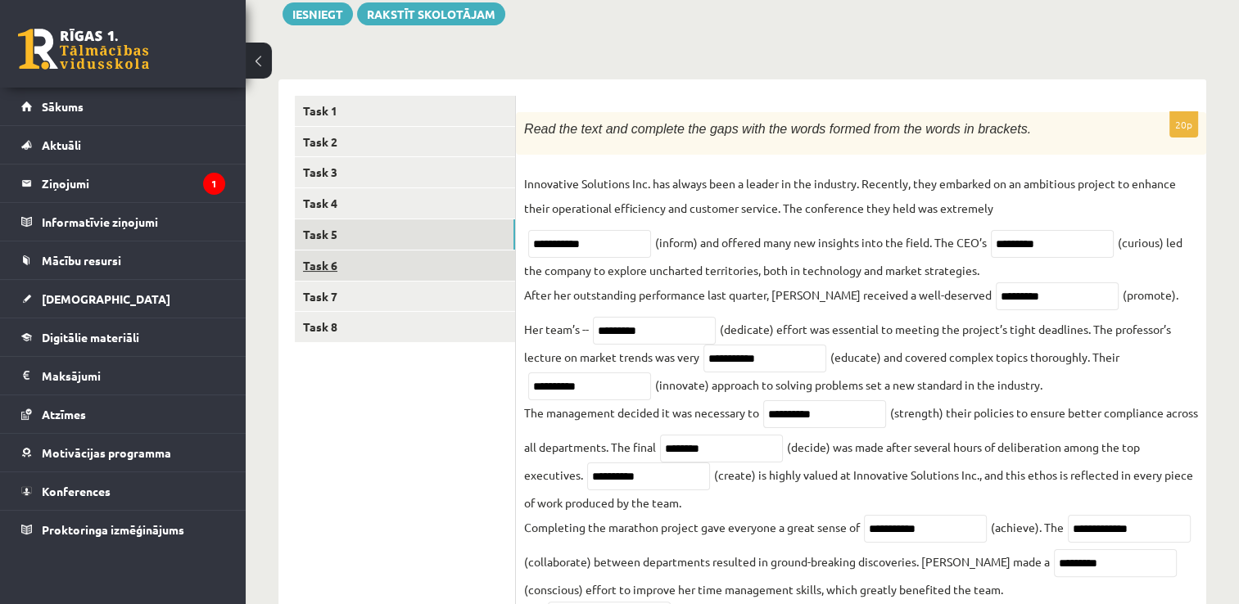
type input "**********"
click at [333, 263] on link "Task 6" at bounding box center [405, 266] width 220 height 30
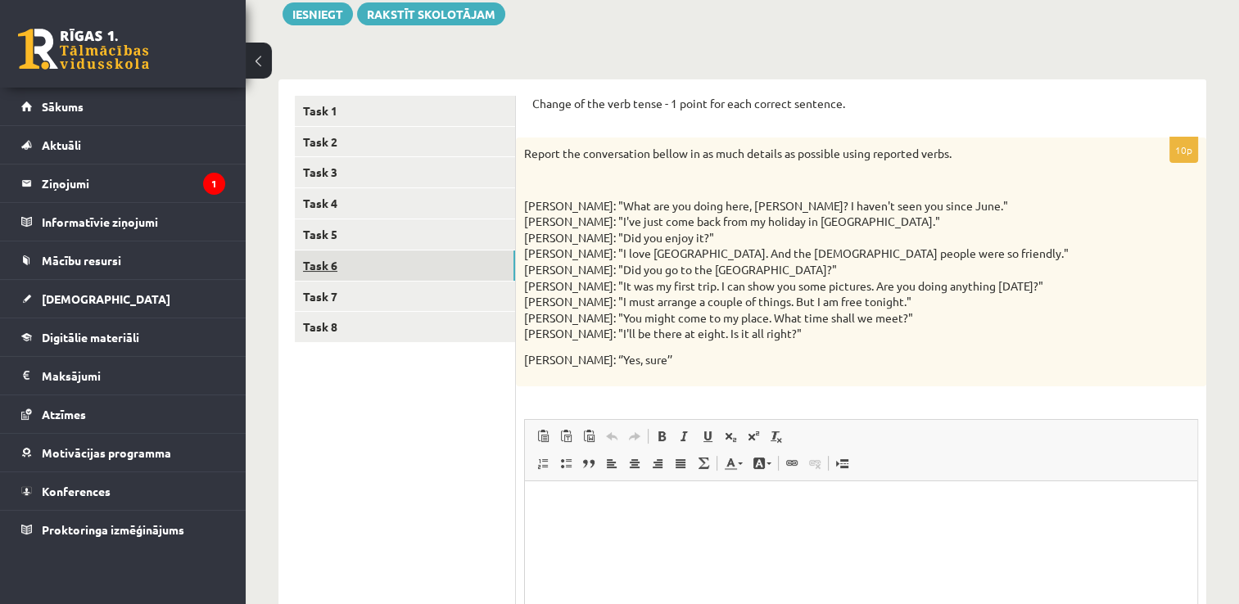
scroll to position [0, 0]
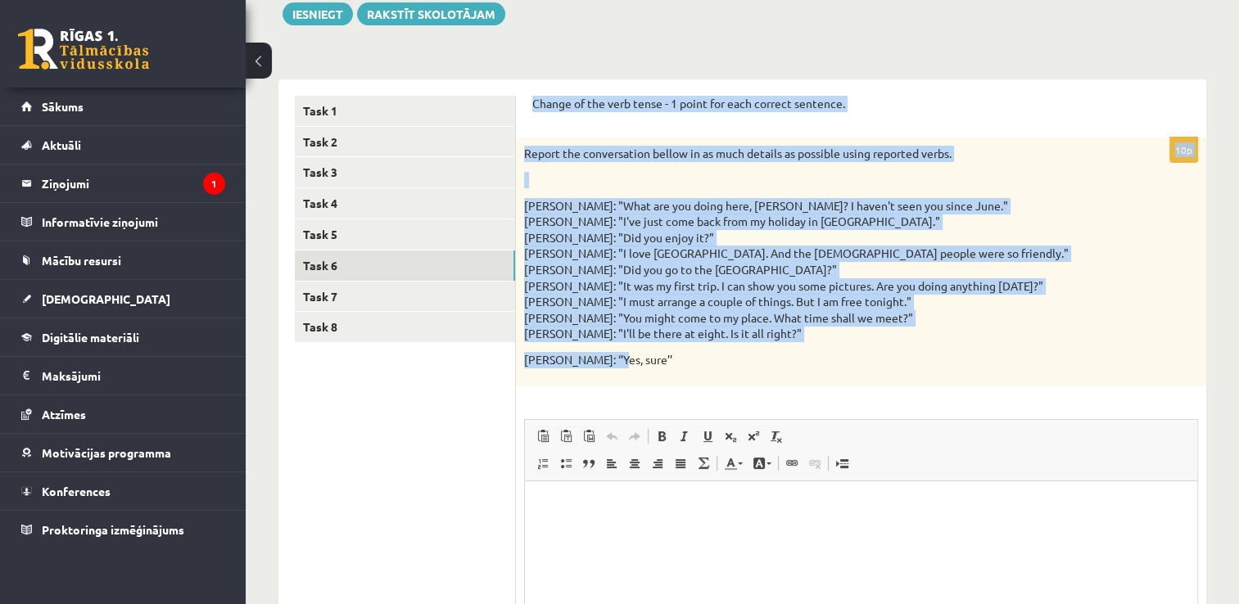
drag, startPoint x: 531, startPoint y: 100, endPoint x: 891, endPoint y: 365, distance: 447.5
click at [891, 365] on div "Change of the verb tense - 1 point for each correct sentence. 10p Report the co…" at bounding box center [861, 427] width 690 height 697
copy form "Change of the verb tense - 1 point for each correct sentence. 10p Report the co…"
click at [767, 378] on div "Report the conversation bellow in as much details as possible using reported ve…" at bounding box center [861, 262] width 690 height 248
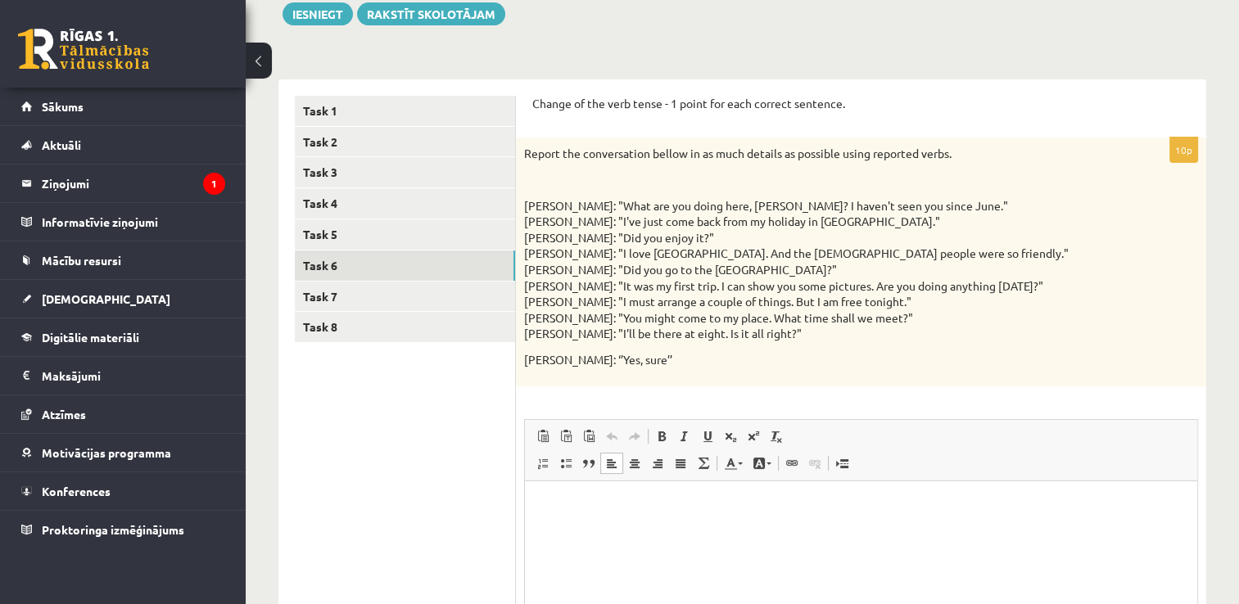
click at [718, 516] on html at bounding box center [861, 506] width 672 height 50
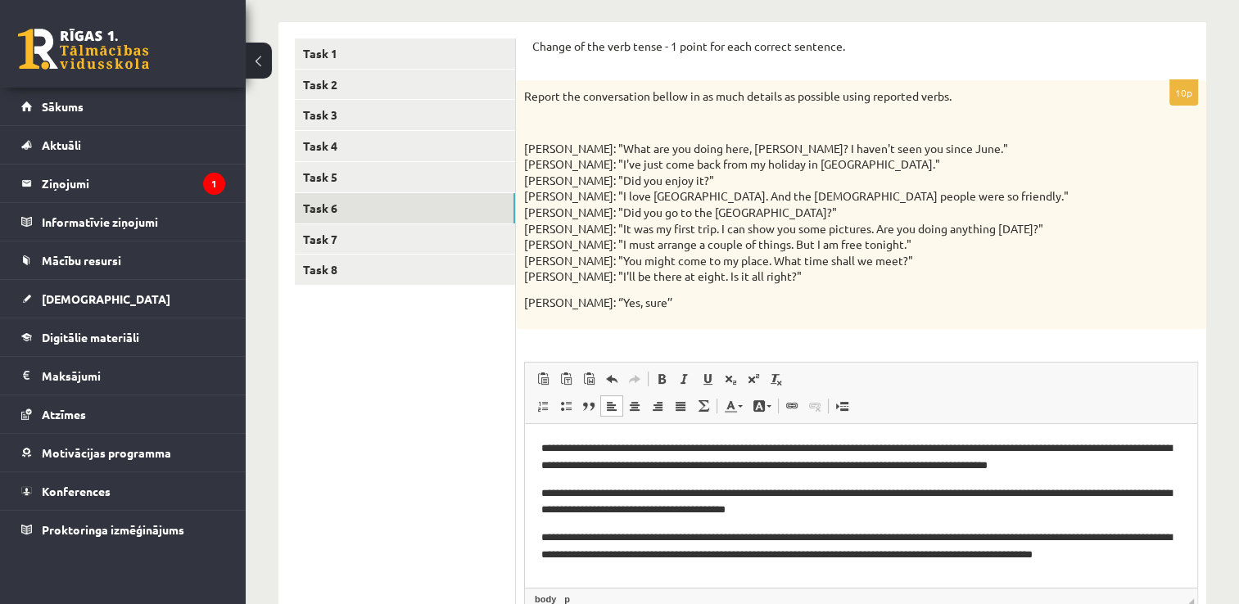
scroll to position [293, 0]
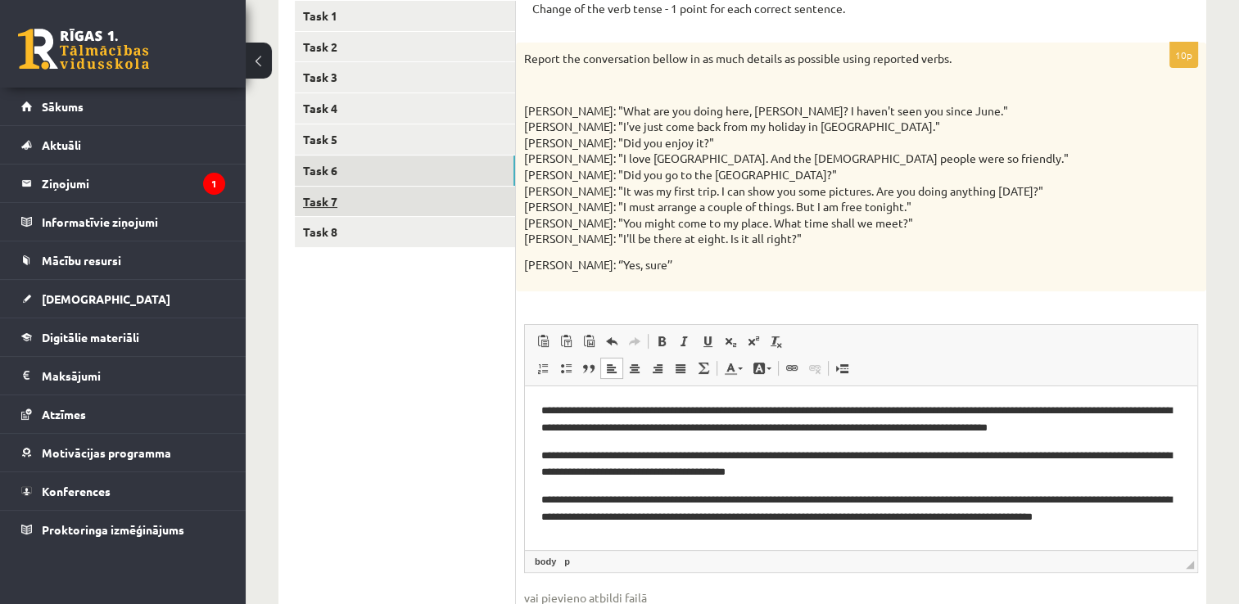
click at [346, 197] on link "Task 7" at bounding box center [405, 202] width 220 height 30
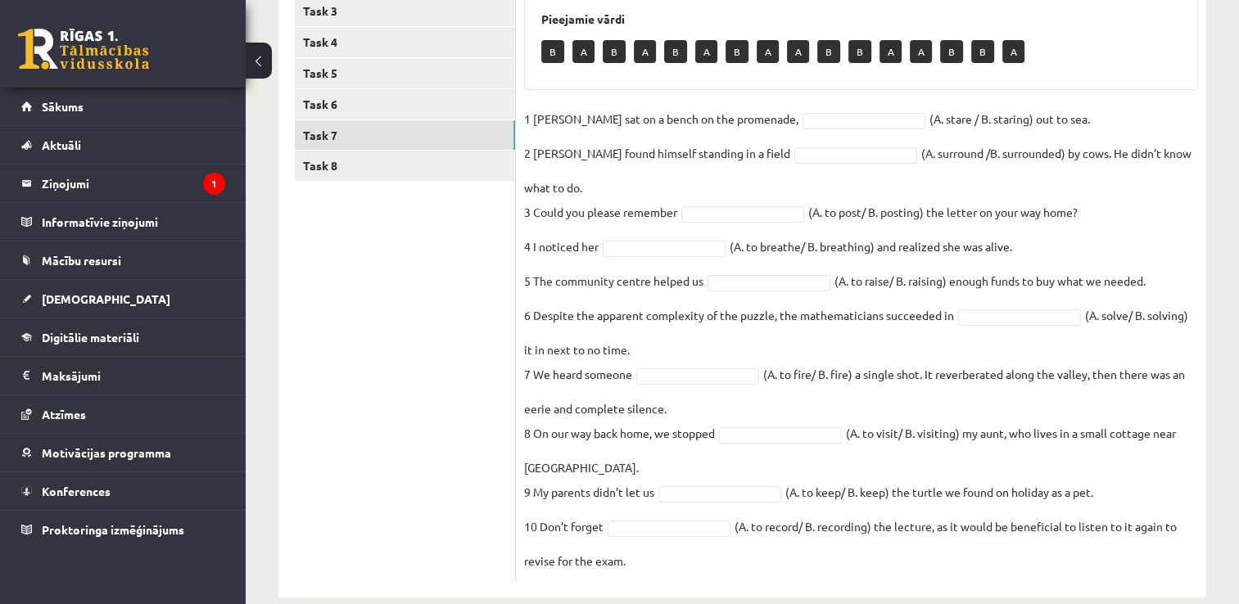
scroll to position [361, 0]
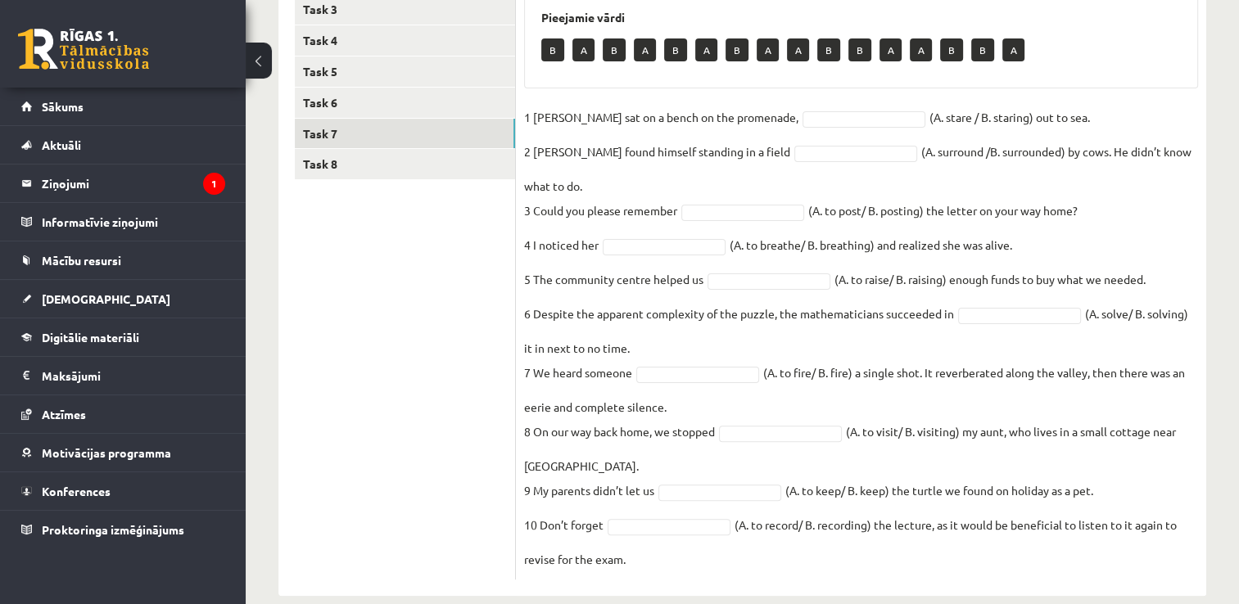
drag, startPoint x: 524, startPoint y: 109, endPoint x: 960, endPoint y: 591, distance: 650.1
click at [960, 591] on div "Angļu valoda JK 11.b3 klase 1. ieskaite , Sintija Zemīte (12.b3 JK klase) Parād…" at bounding box center [743, 165] width 994 height 927
copy div "Choose the correct form of the verb. Pieejamie vārdi B A B A B A B A A B B A A …"
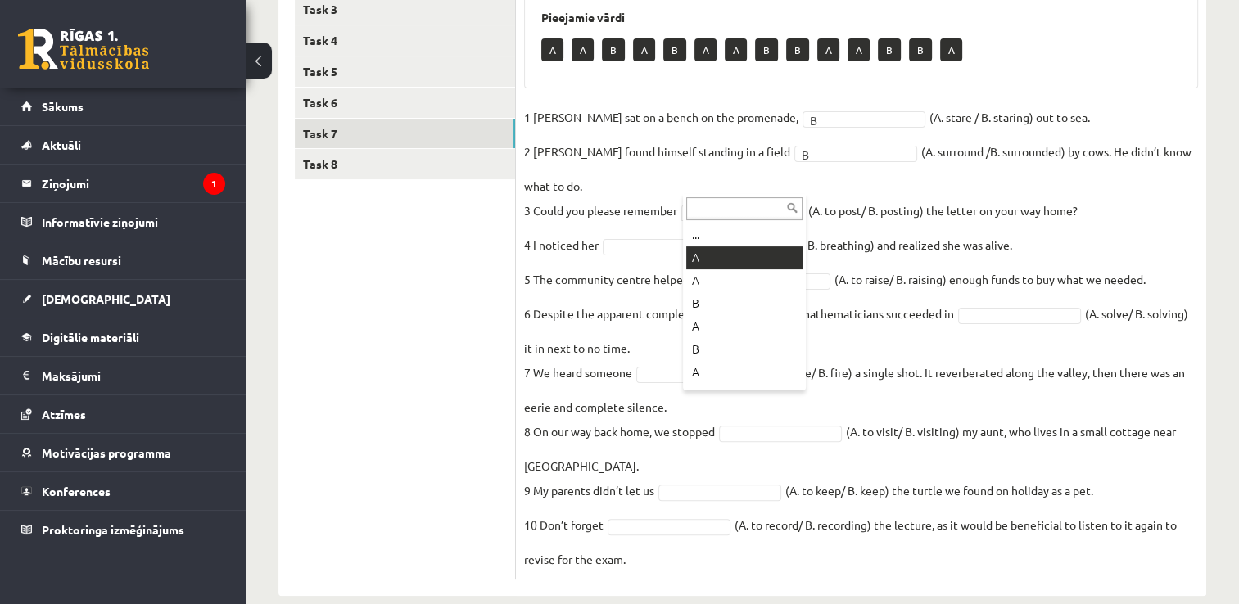
drag, startPoint x: 724, startPoint y: 254, endPoint x: 714, endPoint y: 252, distance: 10.0
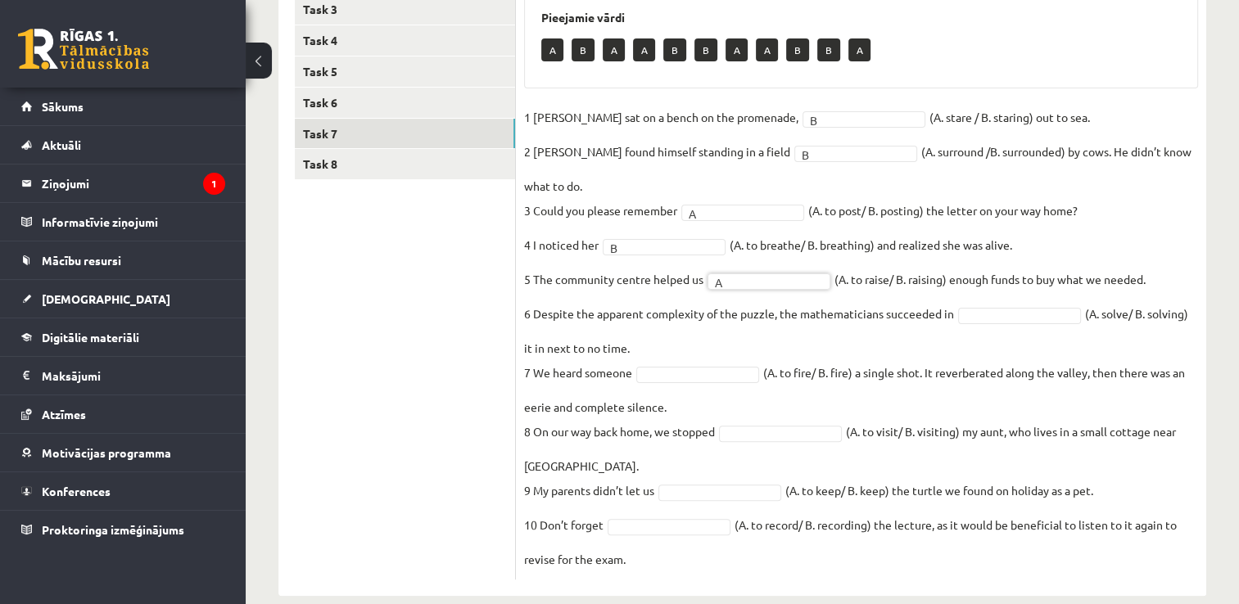
drag, startPoint x: 980, startPoint y: 287, endPoint x: 980, endPoint y: 302, distance: 14.7
drag, startPoint x: 983, startPoint y: 388, endPoint x: 794, endPoint y: 358, distance: 191.6
click at [793, 416] on fieldset "1 Jill sat on a bench on the promenade, B * (A. stare / B. staring) out to sea.…" at bounding box center [861, 338] width 674 height 467
drag, startPoint x: 786, startPoint y: 422, endPoint x: 781, endPoint y: 408, distance: 15.1
click at [785, 421] on fieldset "1 Jill sat on a bench on the promenade, B * (A. stare / B. staring) out to sea.…" at bounding box center [861, 338] width 674 height 467
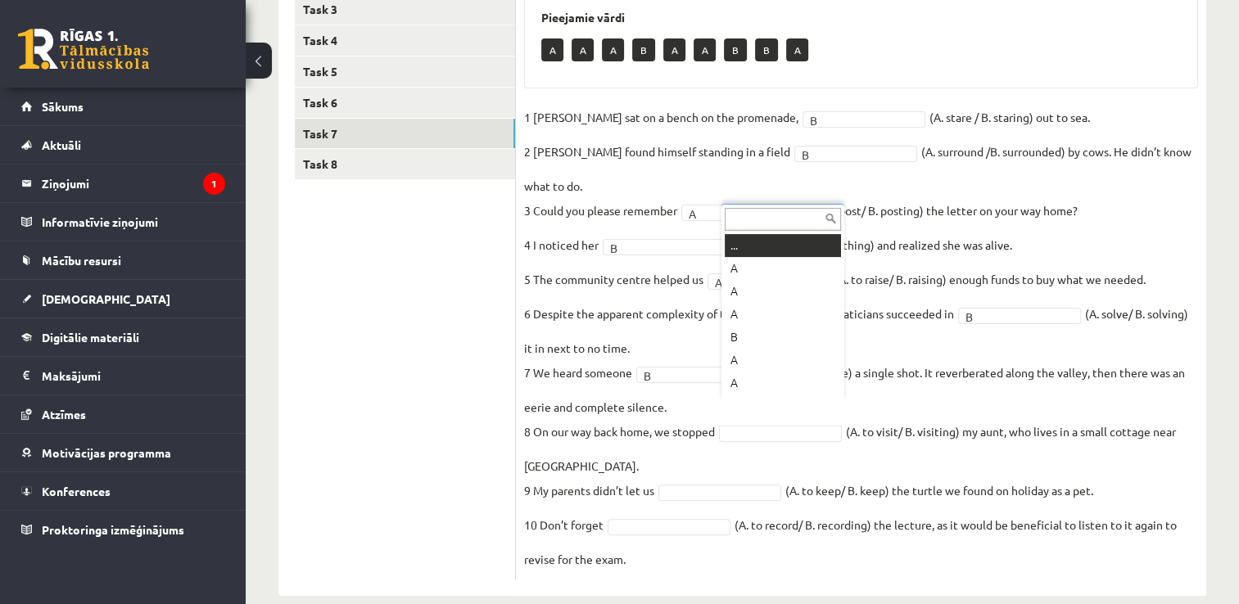
drag, startPoint x: 781, startPoint y: 408, endPoint x: 768, endPoint y: 436, distance: 30.4
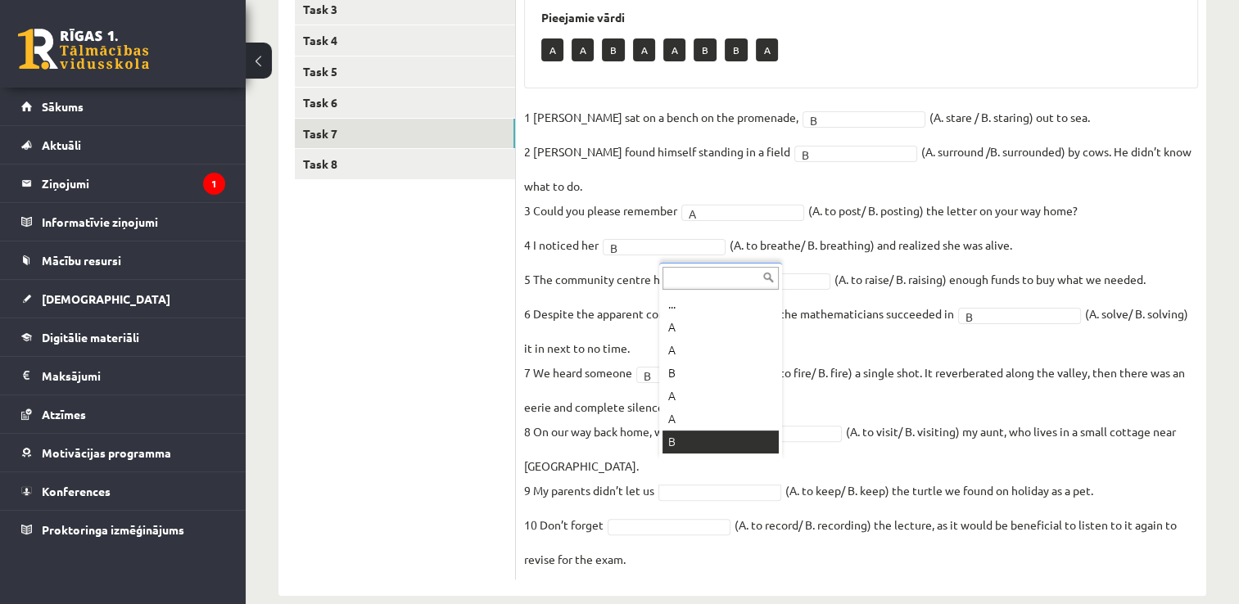
scroll to position [20, 0]
drag, startPoint x: 698, startPoint y: 355, endPoint x: 691, endPoint y: 406, distance: 51.2
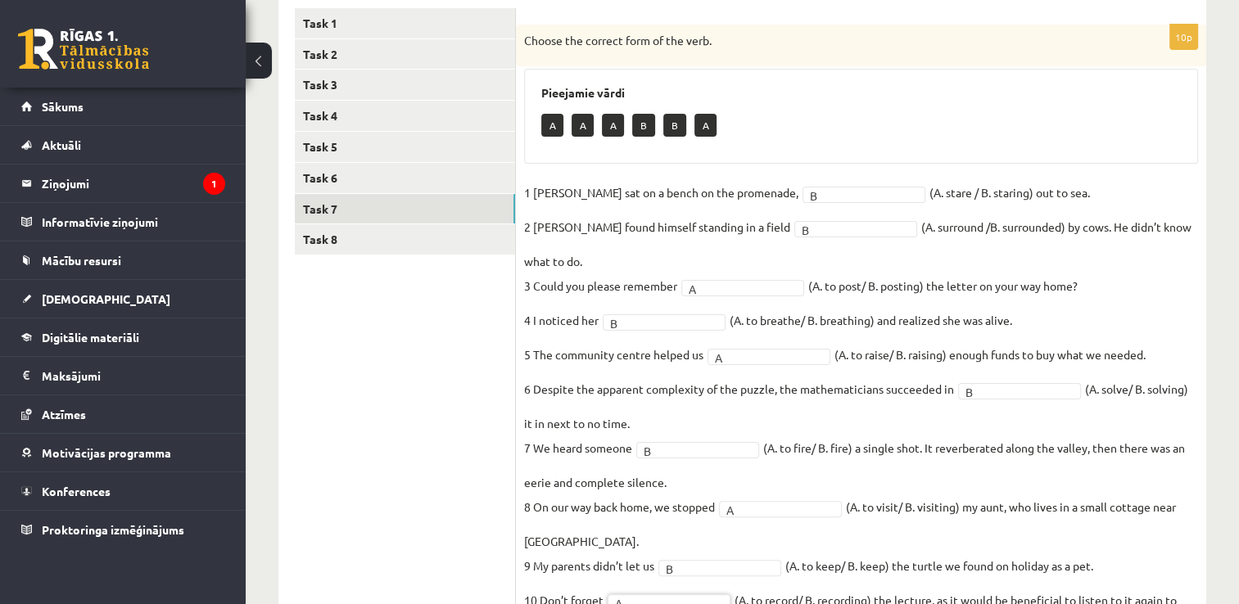
scroll to position [197, 0]
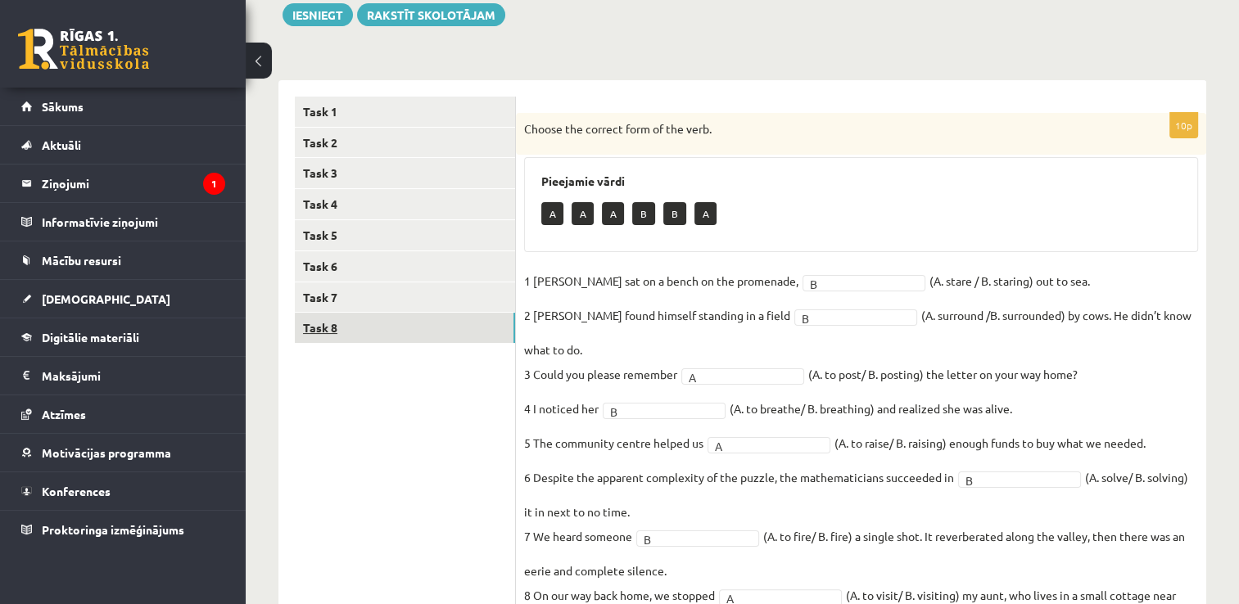
click at [382, 332] on link "Task 8" at bounding box center [405, 328] width 220 height 30
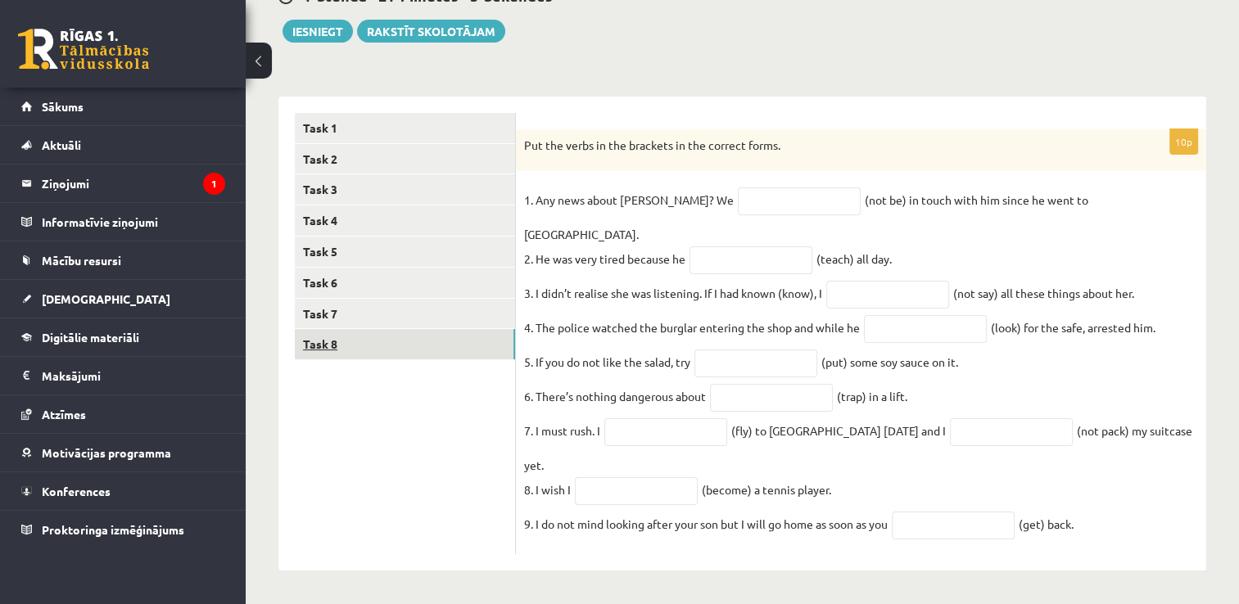
scroll to position [145, 0]
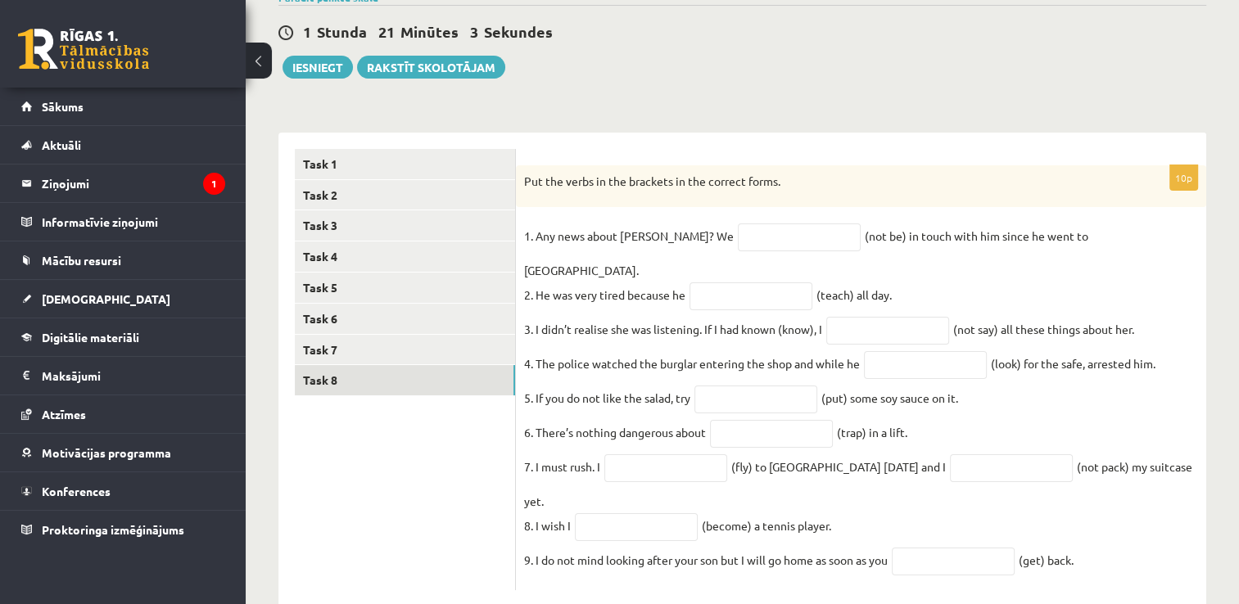
drag, startPoint x: 521, startPoint y: 175, endPoint x: 1166, endPoint y: 523, distance: 732.6
click at [1166, 523] on div "10p Put the verbs in the brackets in the correct forms. 1. Any news about Georg…" at bounding box center [861, 378] width 690 height 426
copy div "Put the verbs in the brackets in the correct forms. 1. Any news about George? W…"
click at [763, 192] on div "Put the verbs in the brackets in the correct forms." at bounding box center [861, 186] width 690 height 43
click at [738, 246] on input "text" at bounding box center [799, 238] width 123 height 28
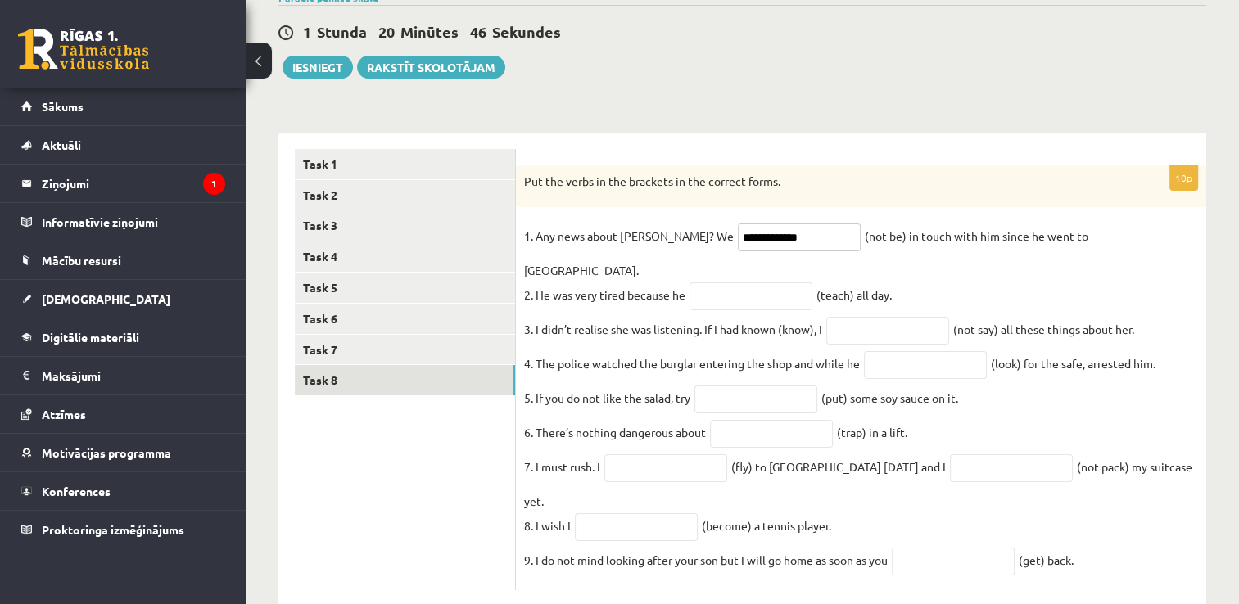
type input "**********"
click at [767, 283] on input "text" at bounding box center [751, 297] width 123 height 28
paste input "**********"
type input "**********"
click at [894, 317] on input "text" at bounding box center [887, 331] width 123 height 28
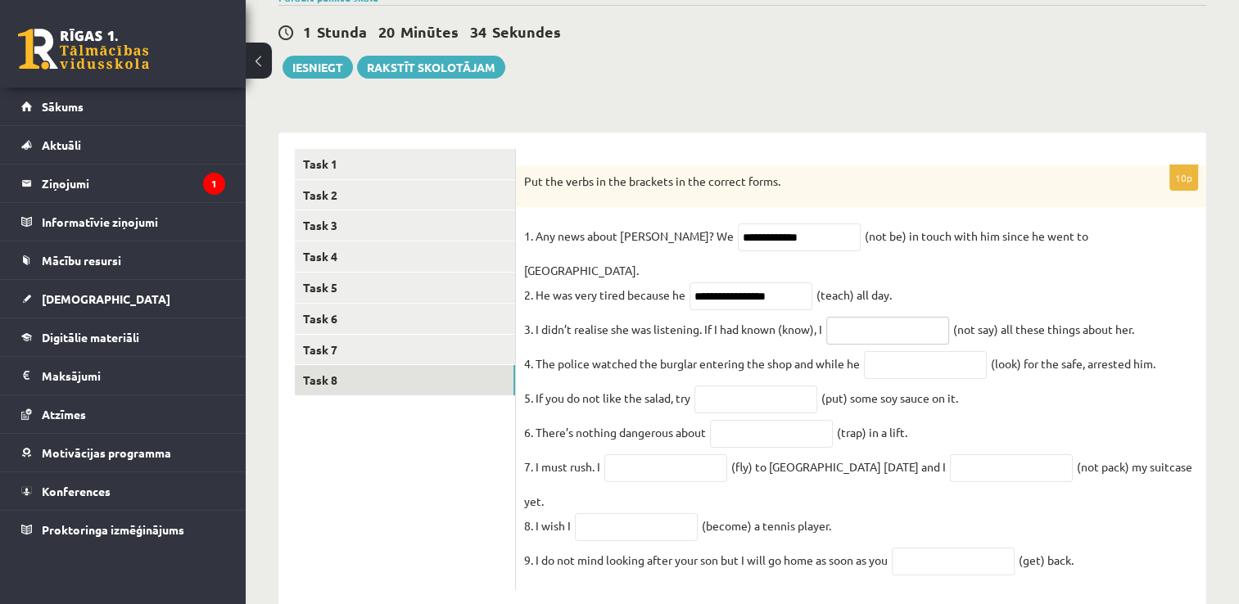
click at [849, 317] on input "text" at bounding box center [887, 331] width 123 height 28
paste input "**********"
type input "**********"
click at [919, 351] on input "text" at bounding box center [925, 365] width 123 height 28
paste input "**********"
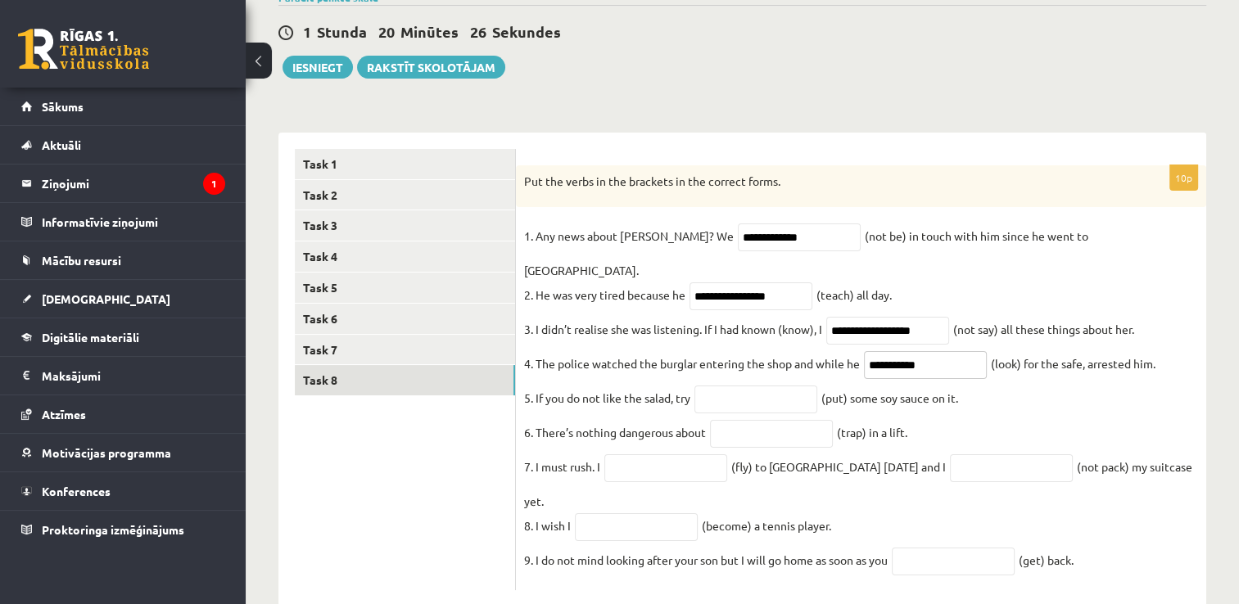
type input "**********"
click at [781, 386] on input "text" at bounding box center [756, 400] width 123 height 28
paste input "*******"
type input "*******"
click at [763, 420] on input "text" at bounding box center [771, 434] width 123 height 28
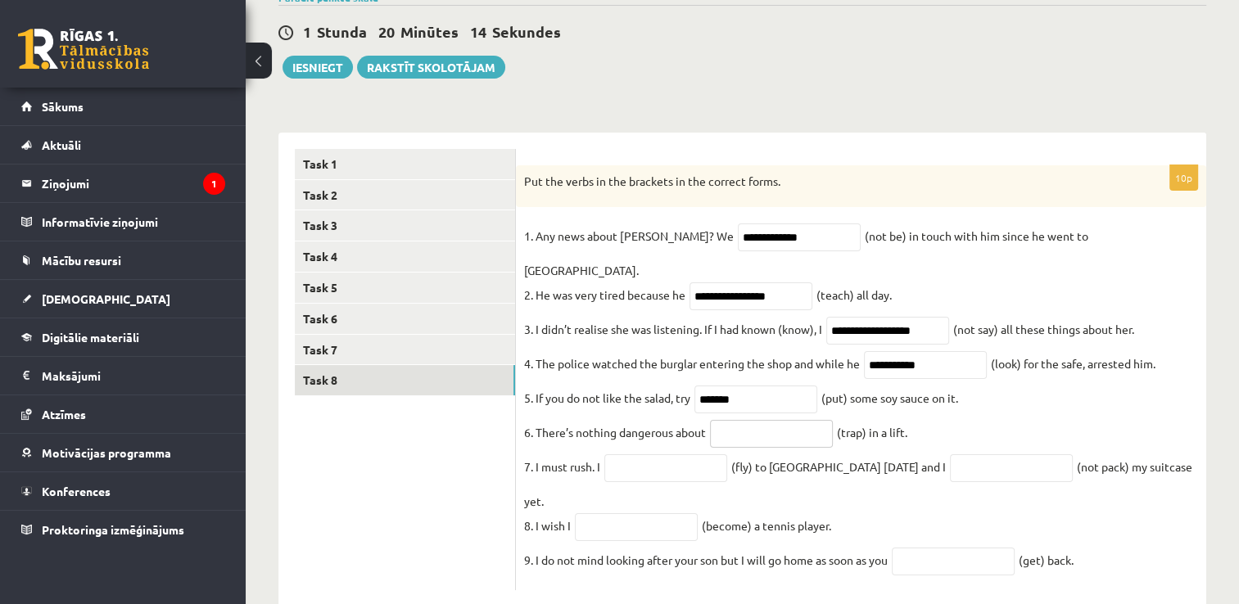
paste input "**********"
type input "**********"
click at [721, 455] on input "text" at bounding box center [665, 469] width 123 height 28
paste input "*********"
type input "*********"
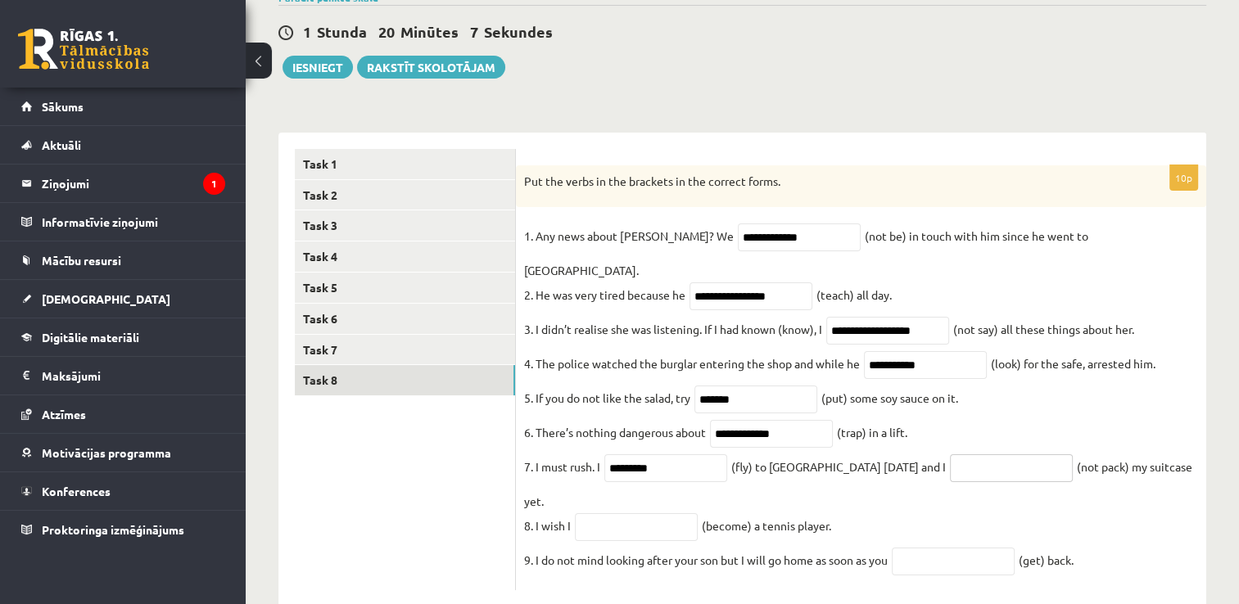
click at [989, 455] on input "text" at bounding box center [1011, 469] width 123 height 28
paste input "**********"
type input "**********"
click at [652, 514] on input "text" at bounding box center [636, 528] width 123 height 28
paste input "**********"
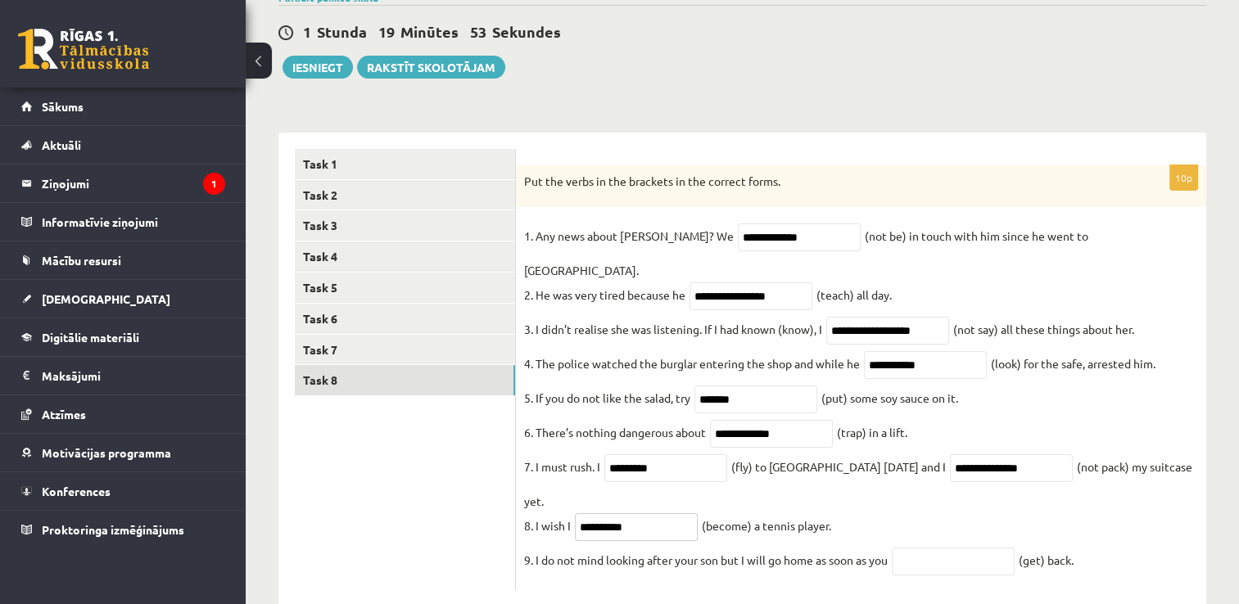
type input "**********"
click at [924, 548] on input "text" at bounding box center [953, 562] width 123 height 28
type input "***"
click at [344, 457] on ul "Task 1 Task 2 Task 3 Task 4 Task 5 Task 6 Task 7 Task 8" at bounding box center [405, 370] width 221 height 442
click at [328, 382] on link "Task 8" at bounding box center [405, 380] width 220 height 30
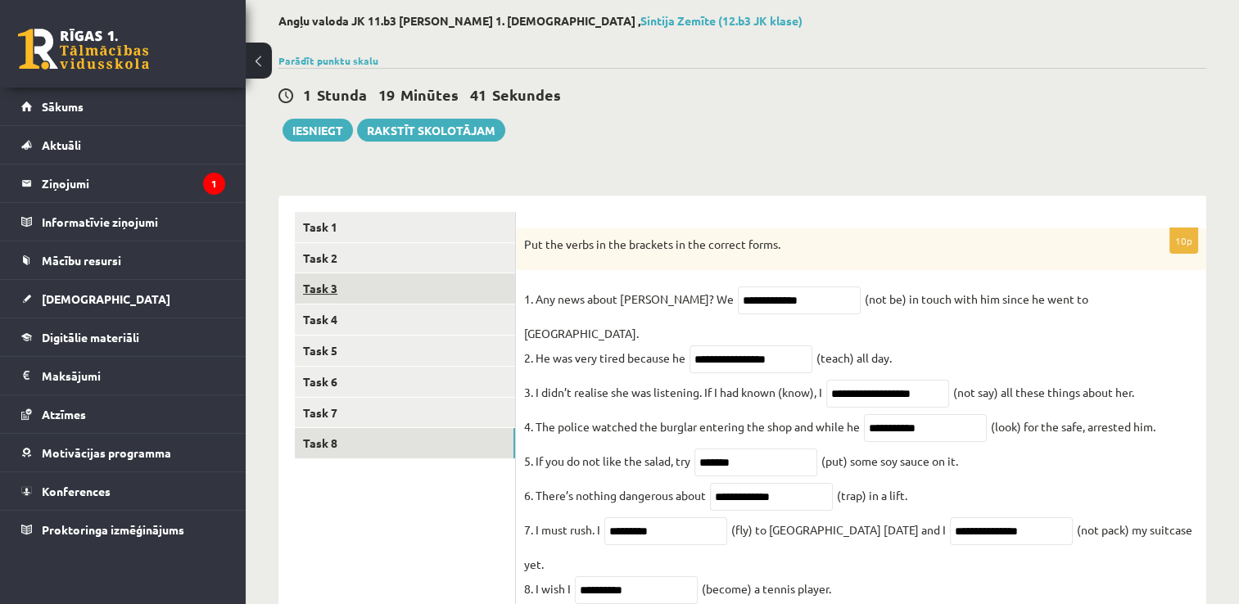
scroll to position [63, 0]
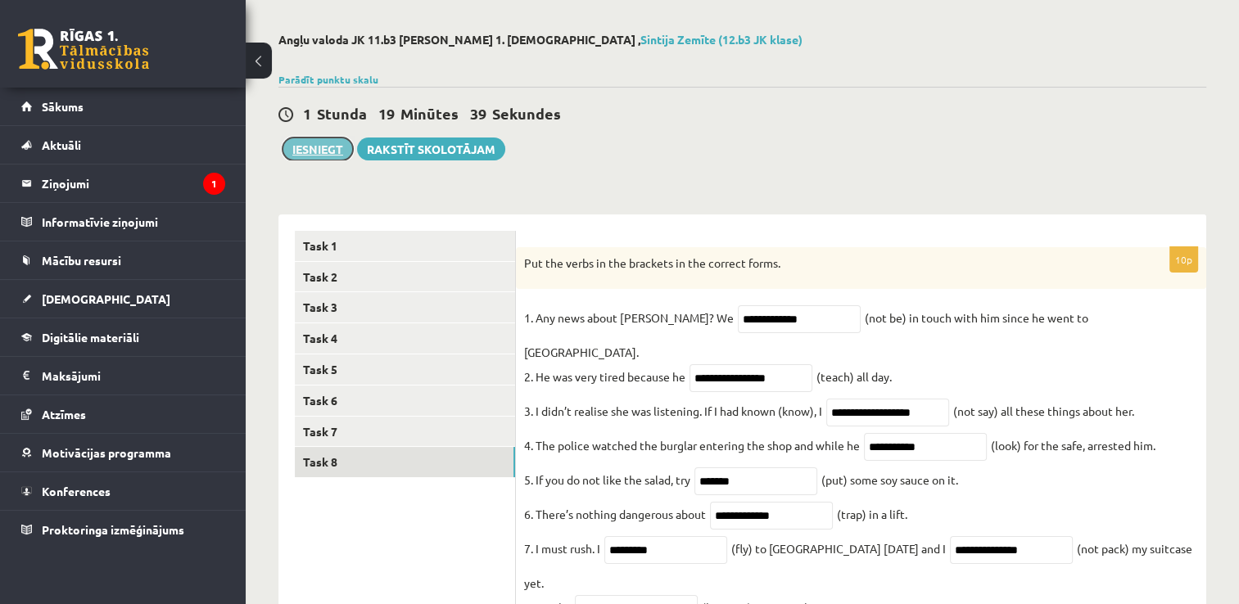
click at [321, 143] on button "Iesniegt" at bounding box center [318, 149] width 70 height 23
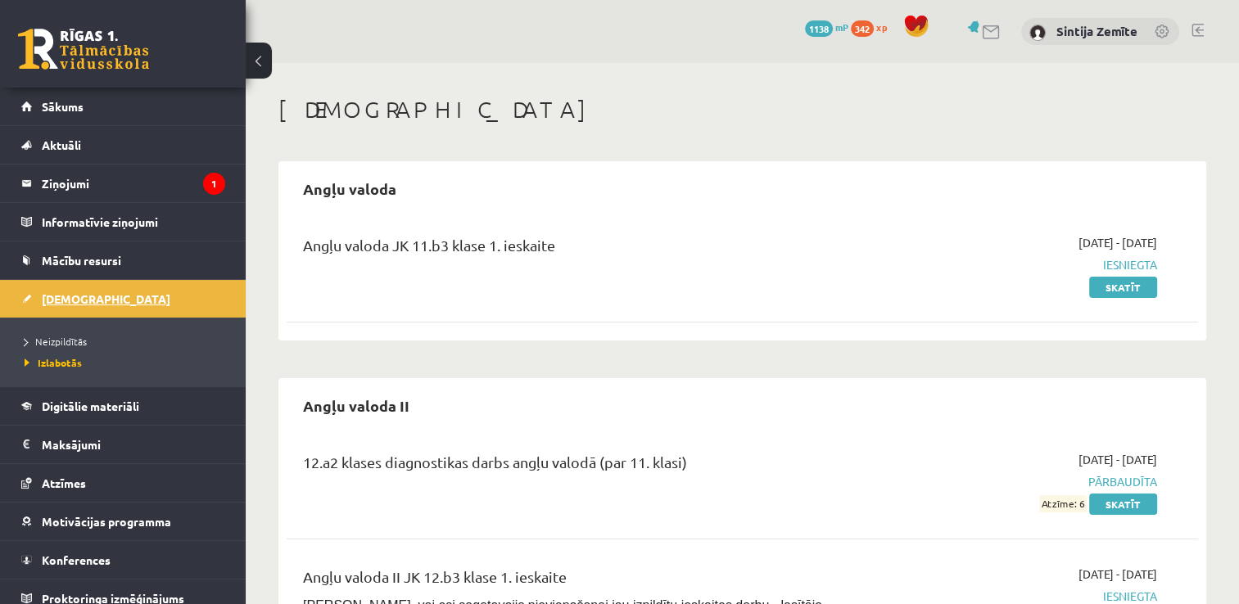
click at [92, 303] on link "[DEMOGRAPHIC_DATA]" at bounding box center [123, 299] width 204 height 38
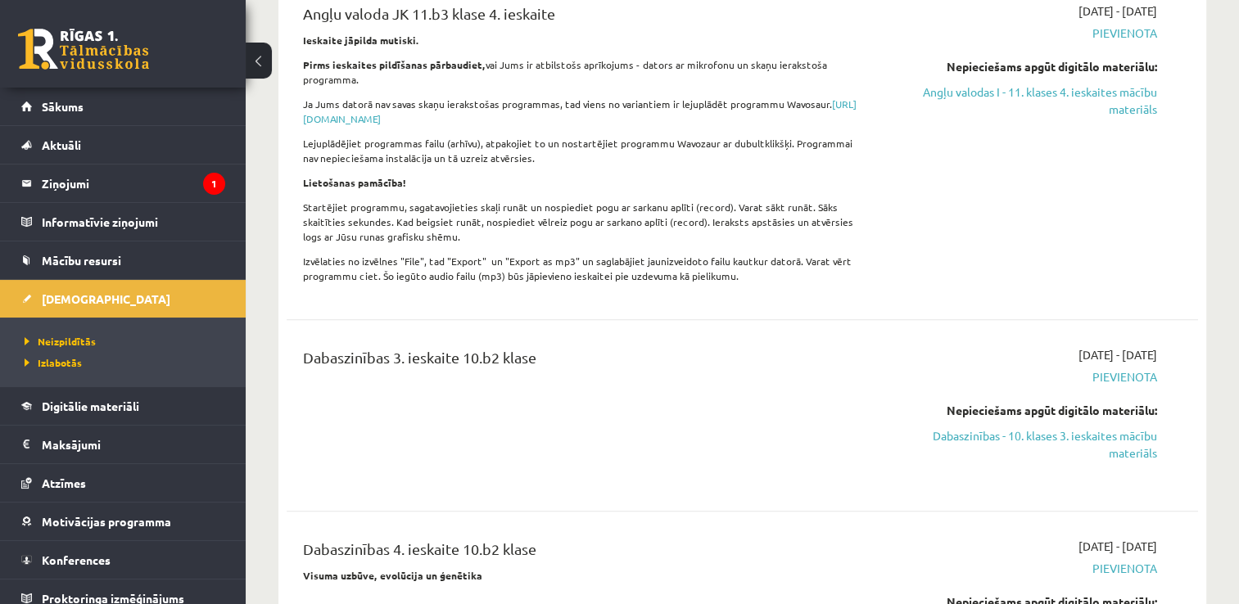
scroll to position [1691, 0]
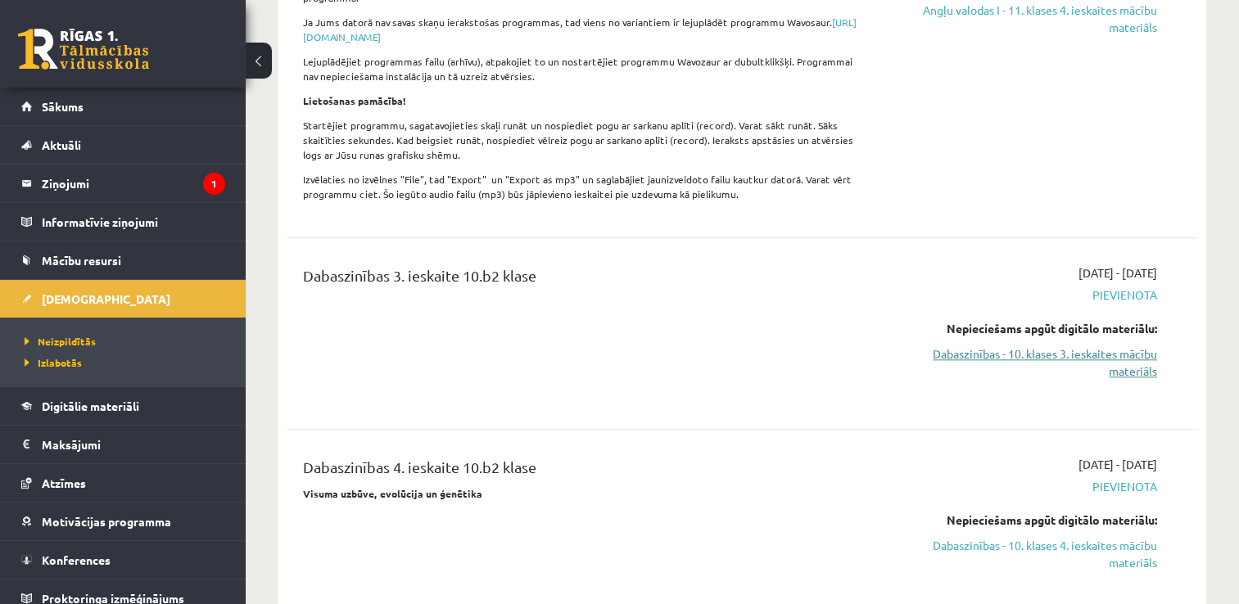
click at [960, 346] on link "Dabaszinības - 10. klases 3. ieskaites mācību materiāls" at bounding box center [1023, 363] width 269 height 34
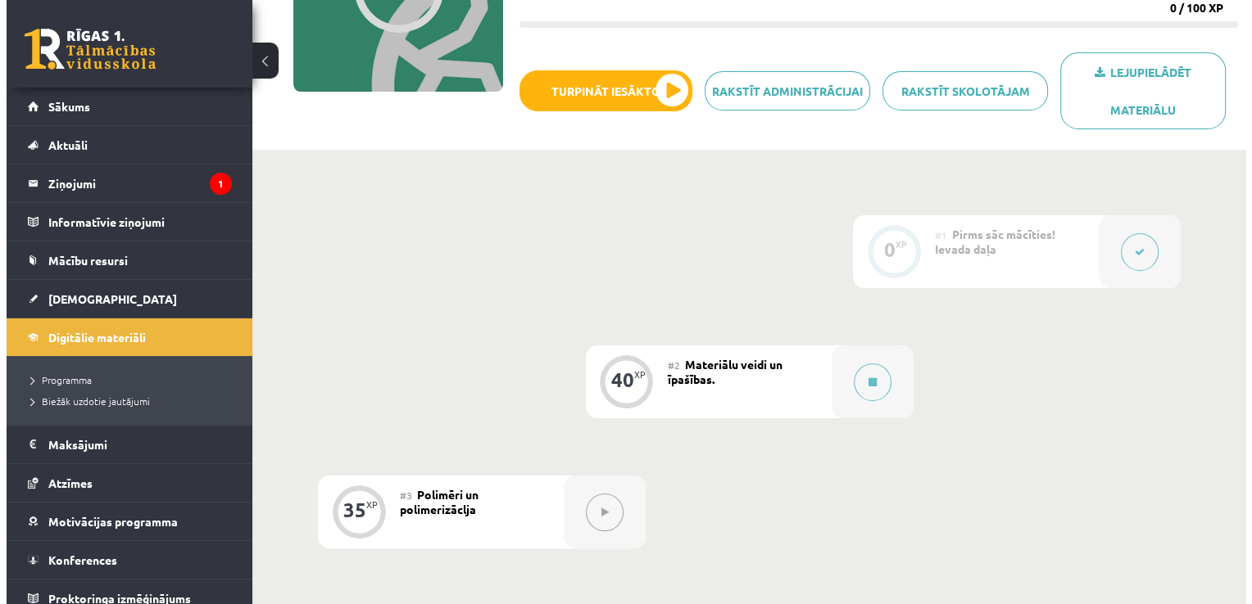
scroll to position [246, 0]
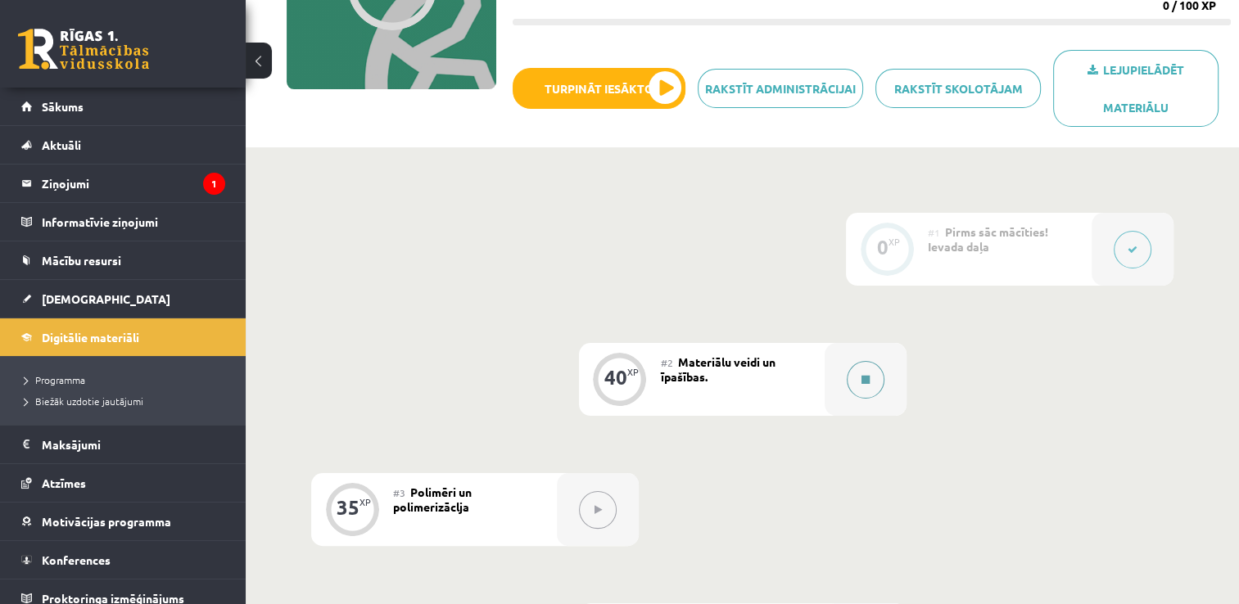
click at [871, 376] on button at bounding box center [866, 380] width 38 height 38
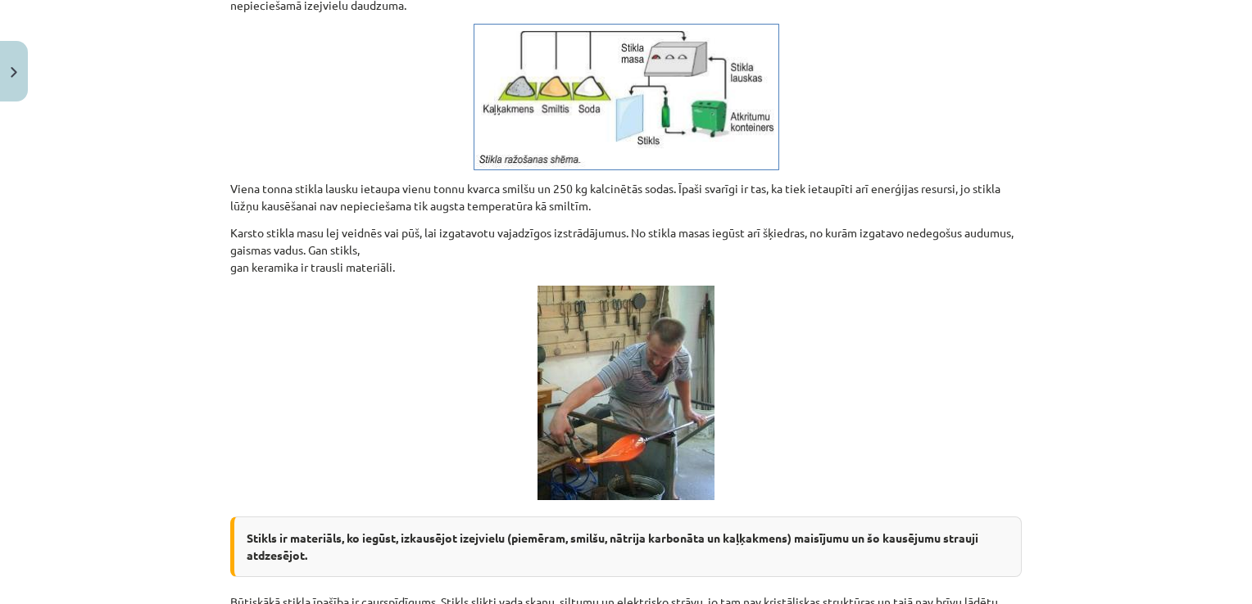
scroll to position [3686, 0]
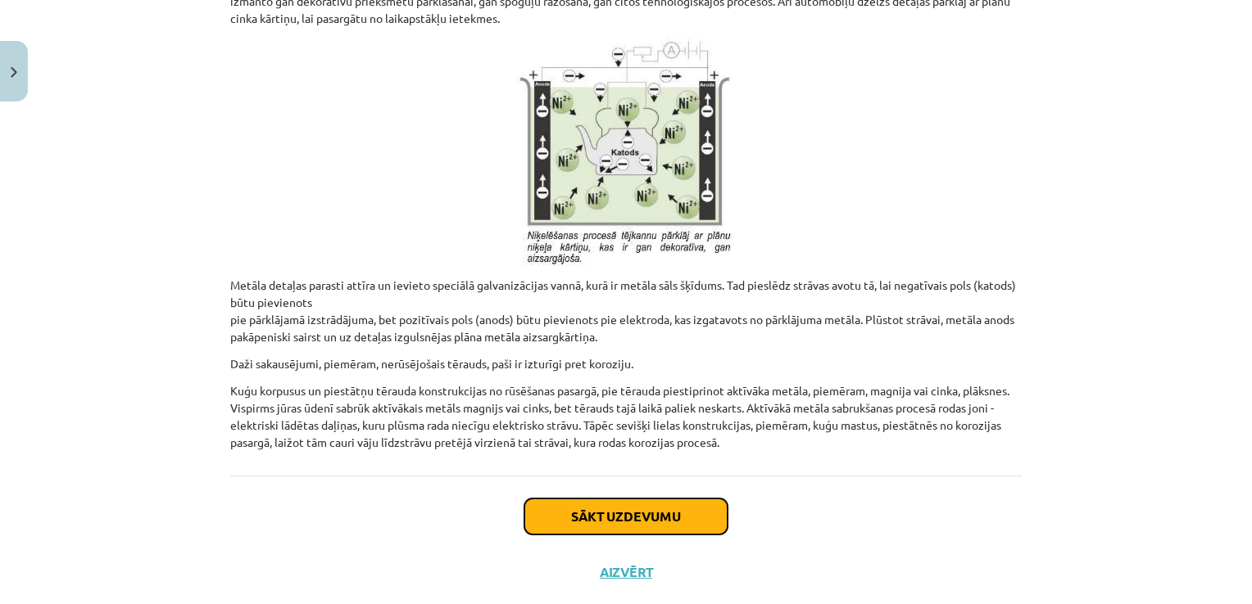
click at [661, 499] on button "Sākt uzdevumu" at bounding box center [625, 517] width 203 height 36
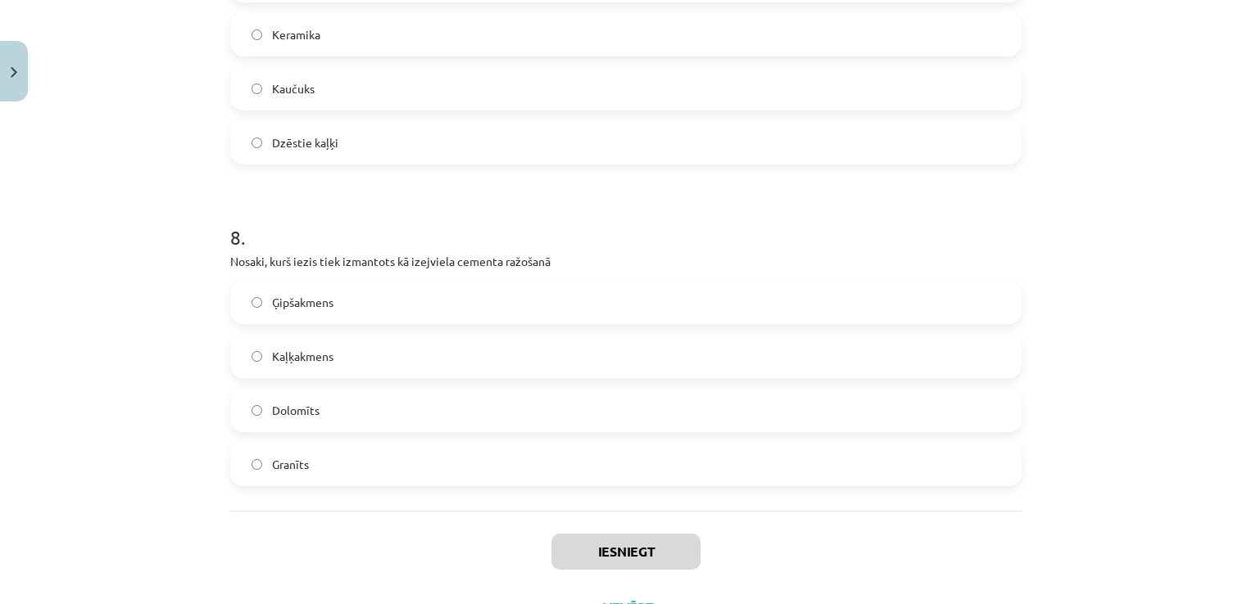
scroll to position [2398, 0]
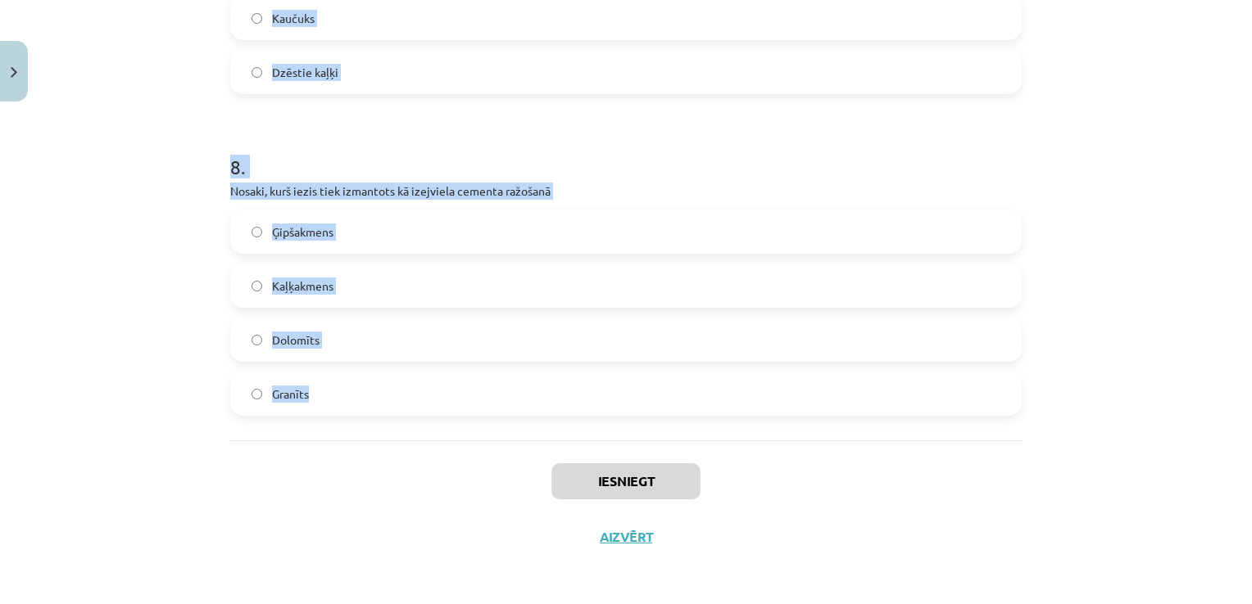
drag, startPoint x: 215, startPoint y: 345, endPoint x: 419, endPoint y: 401, distance: 212.4
copy form "Izvēlies pareizo atbildi Korozijai pakļauti tikai dzelzs priekšmeti Korozija no…"
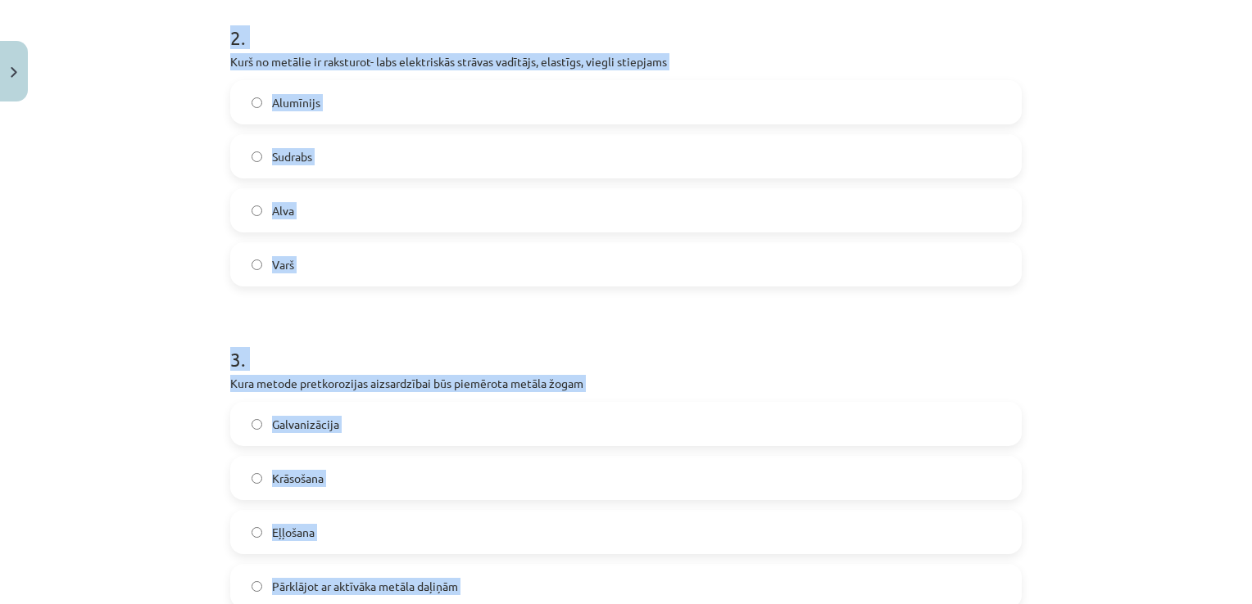
click at [197, 203] on div "Mācību tēma: Dabaszinības - 10. klases 3. ieskaites mācību materiāls #2 Materiā…" at bounding box center [626, 302] width 1252 height 604
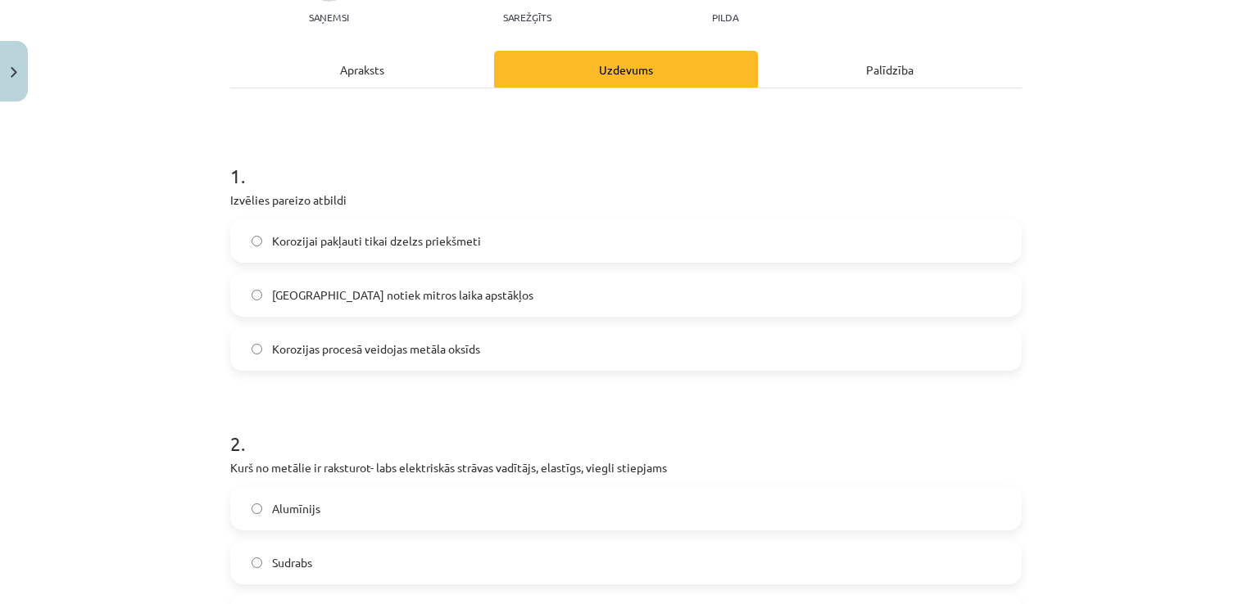
scroll to position [187, 0]
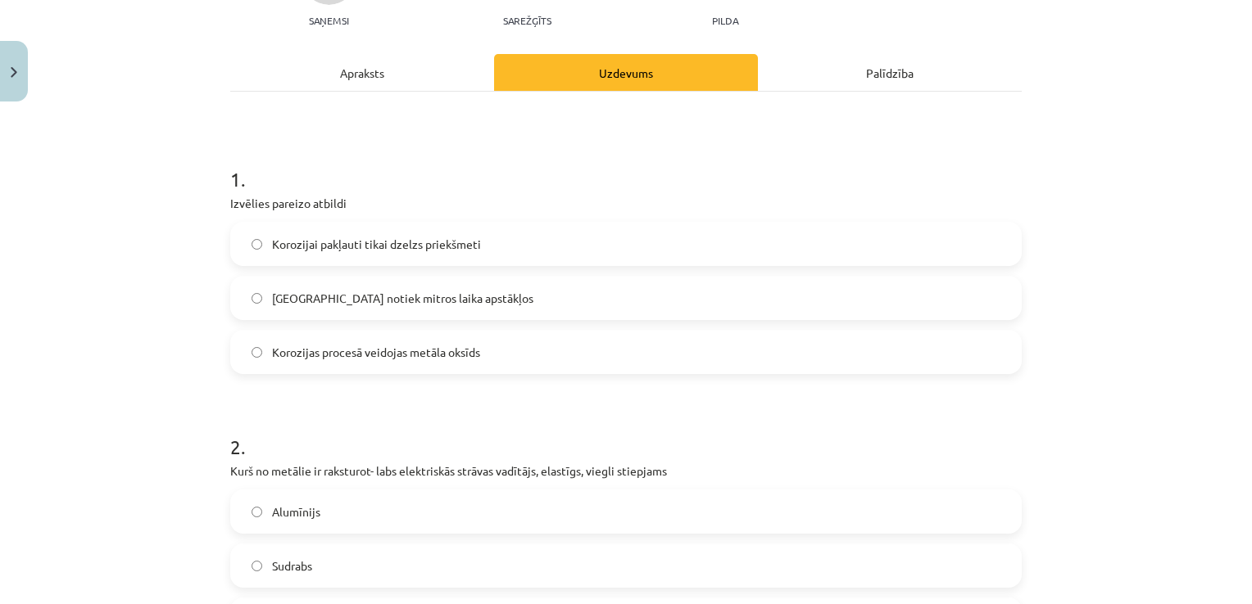
click at [388, 353] on span "Korozijas procesā veidojas metāla oksīds" at bounding box center [376, 352] width 208 height 17
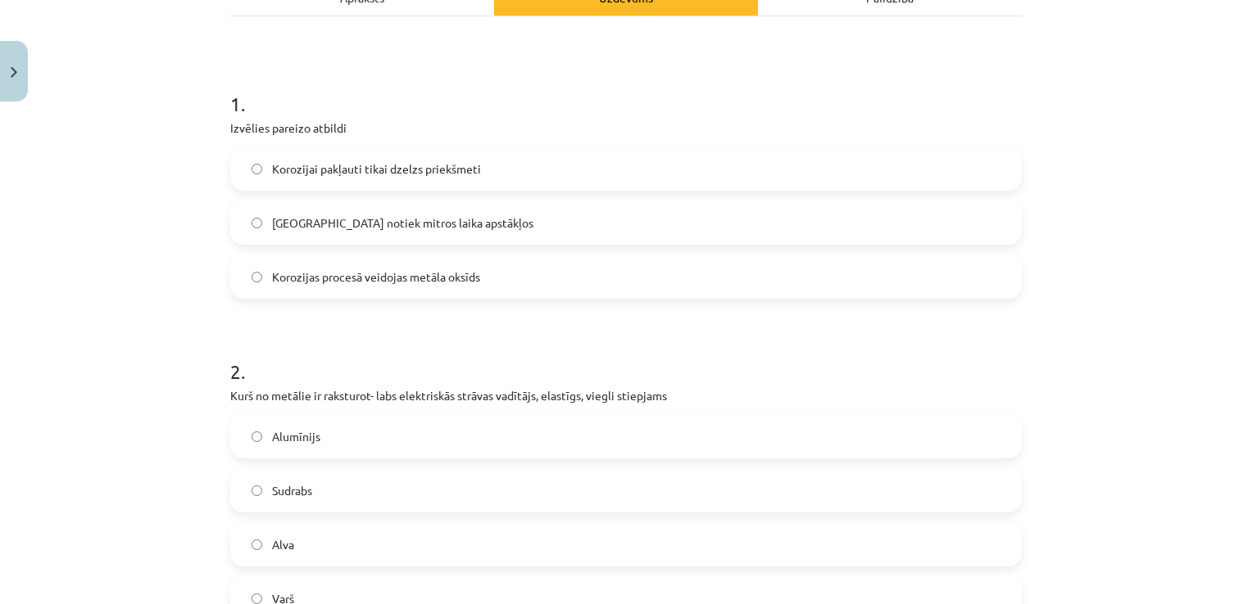
scroll to position [351, 0]
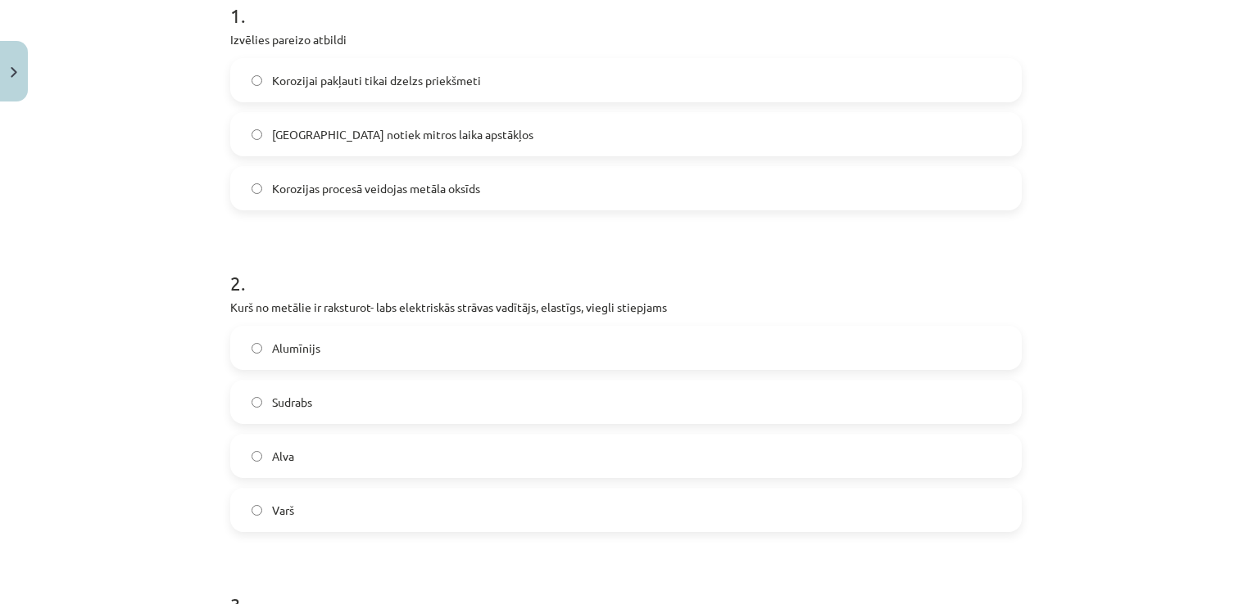
click at [326, 509] on label "Varš" at bounding box center [626, 510] width 788 height 41
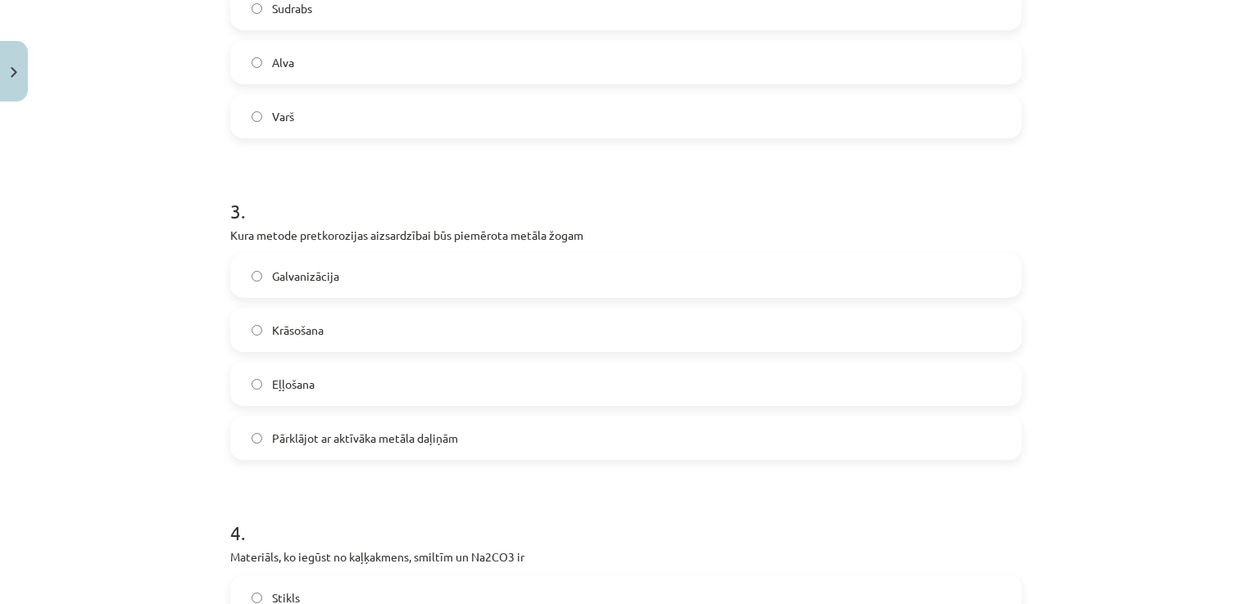
scroll to position [760, 0]
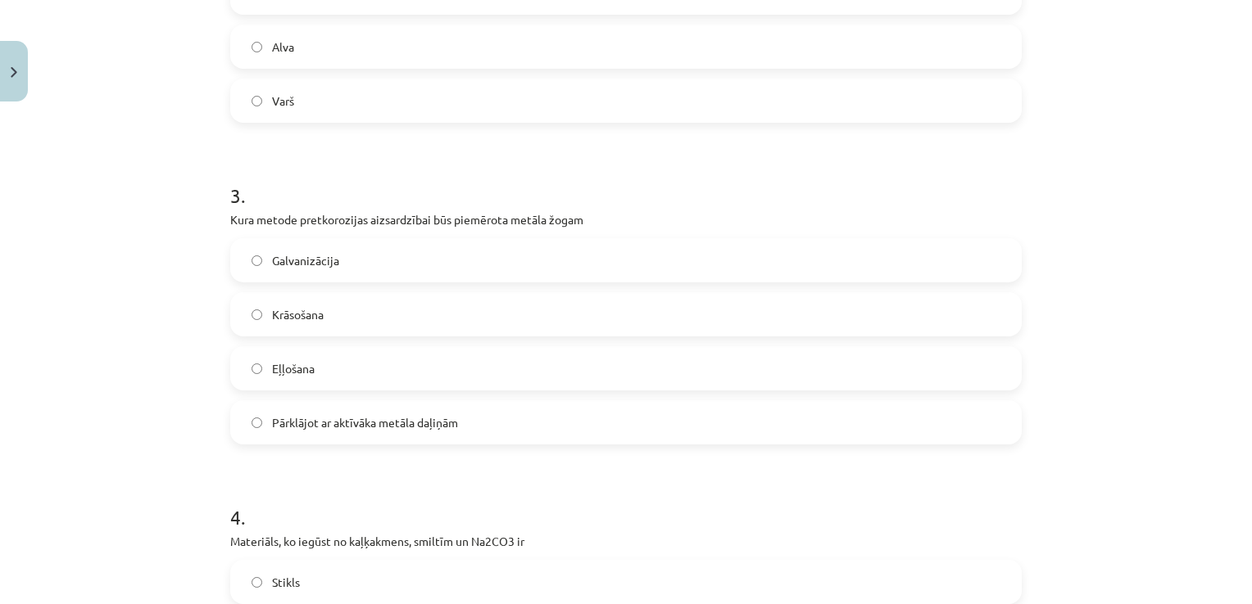
click at [375, 260] on label "Galvanizācija" at bounding box center [626, 260] width 788 height 41
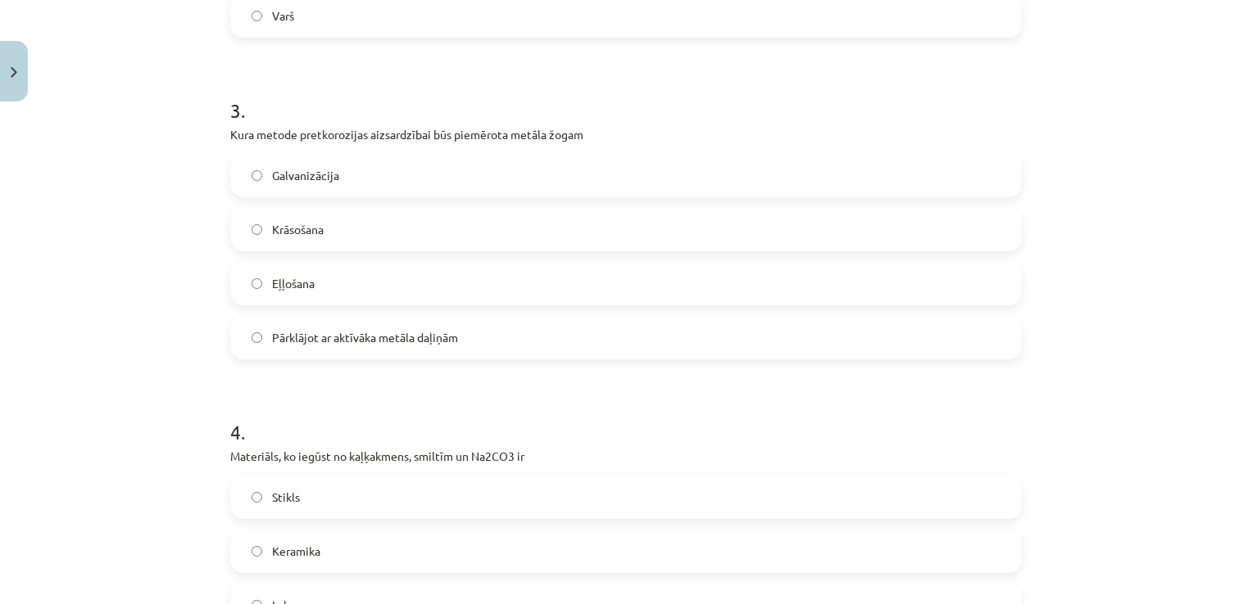
scroll to position [1006, 0]
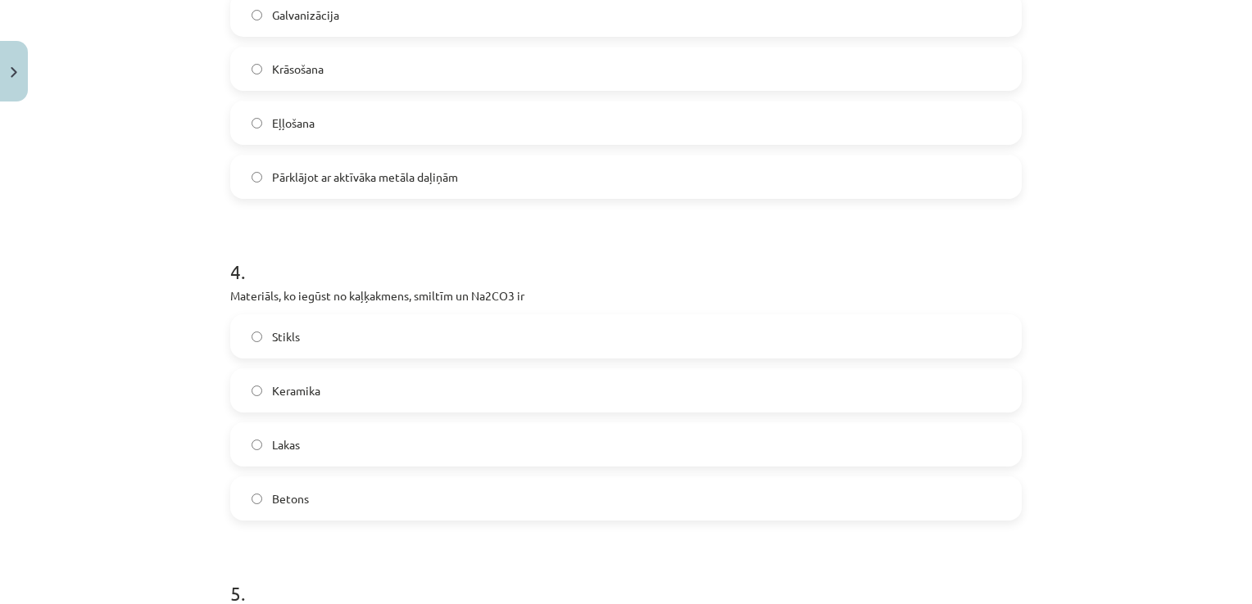
click at [301, 336] on label "Stikls" at bounding box center [626, 336] width 788 height 41
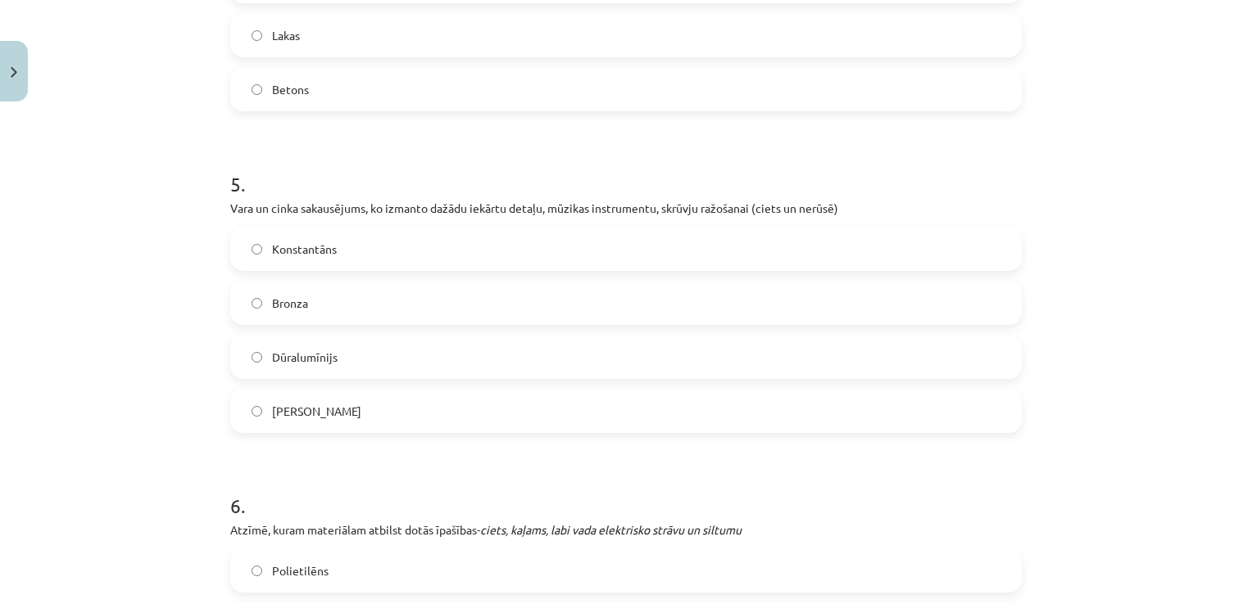
click at [326, 424] on label "Misiņš" at bounding box center [626, 411] width 788 height 41
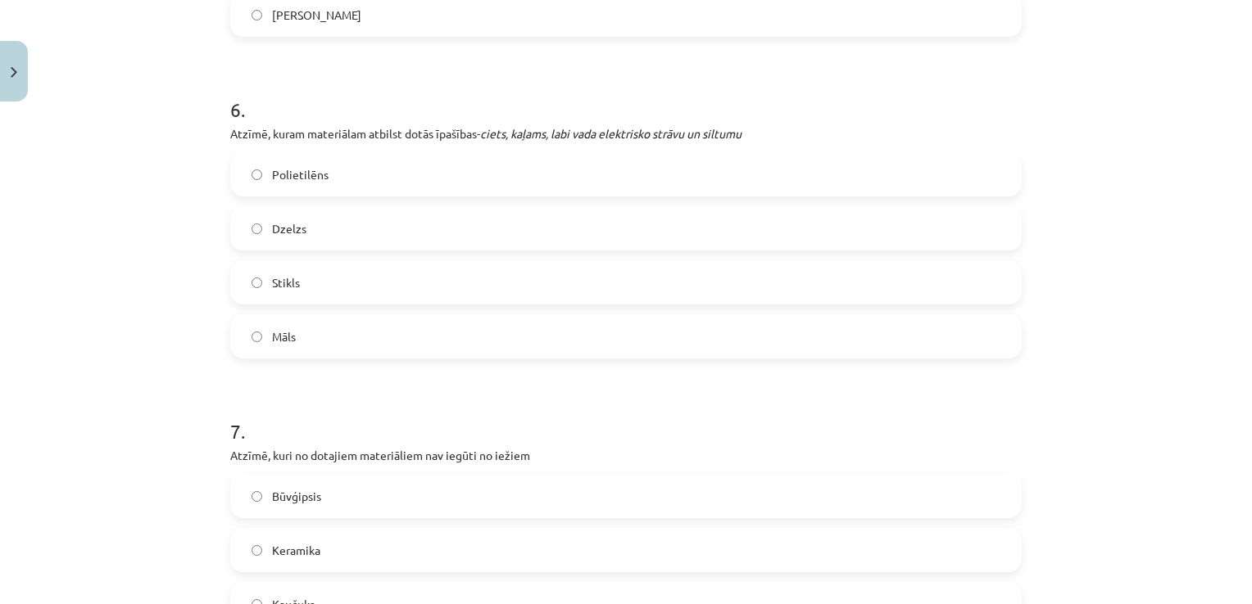
scroll to position [1825, 0]
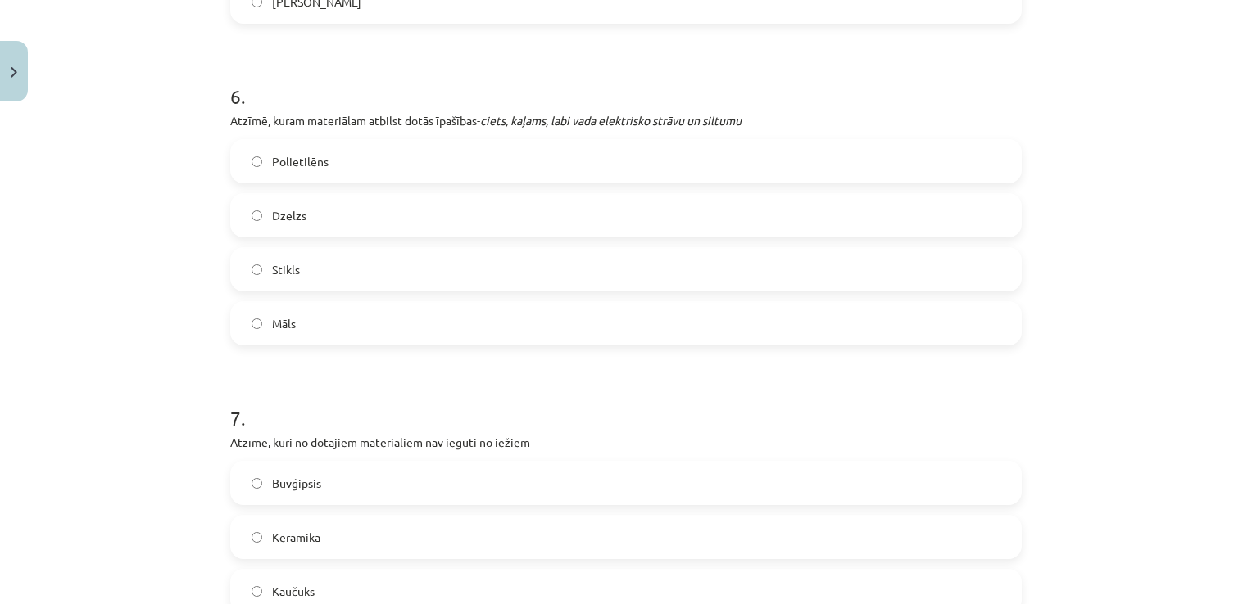
click at [367, 221] on label "Dzelzs" at bounding box center [626, 215] width 788 height 41
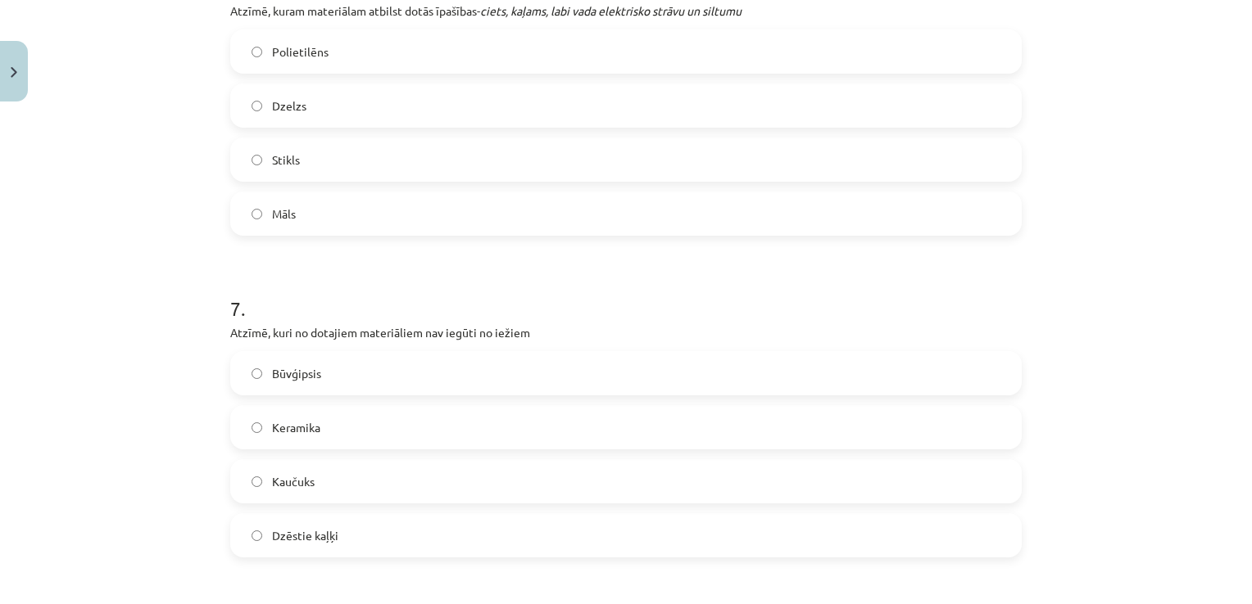
scroll to position [2071, 0]
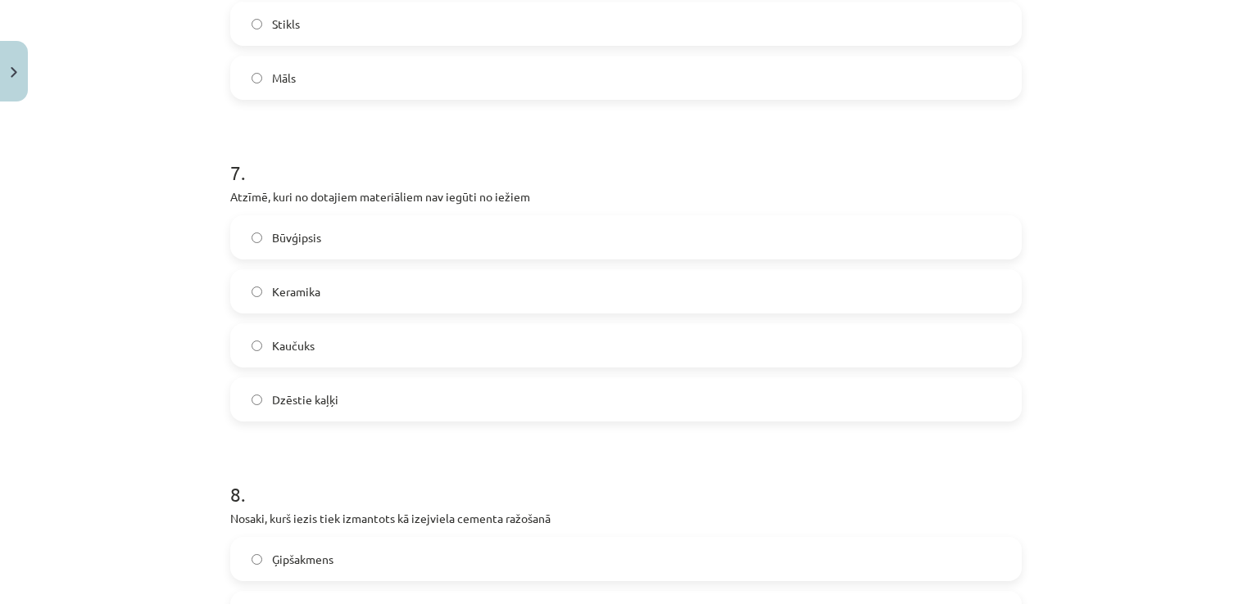
click at [359, 344] on label "Kaučuks" at bounding box center [626, 345] width 788 height 41
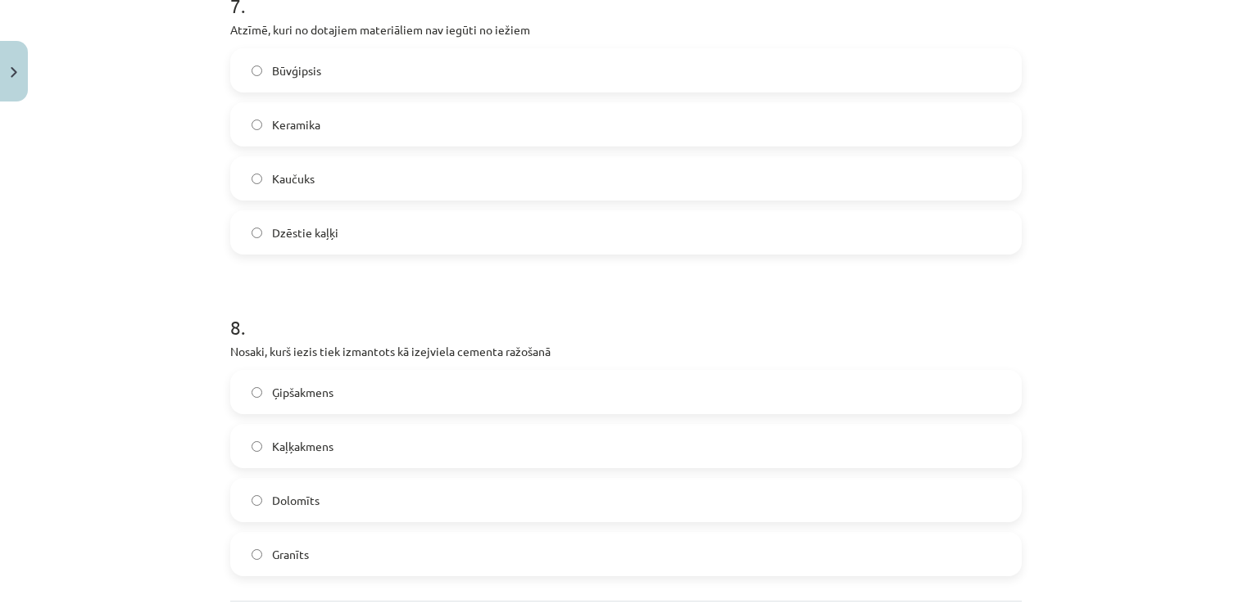
scroll to position [2316, 0]
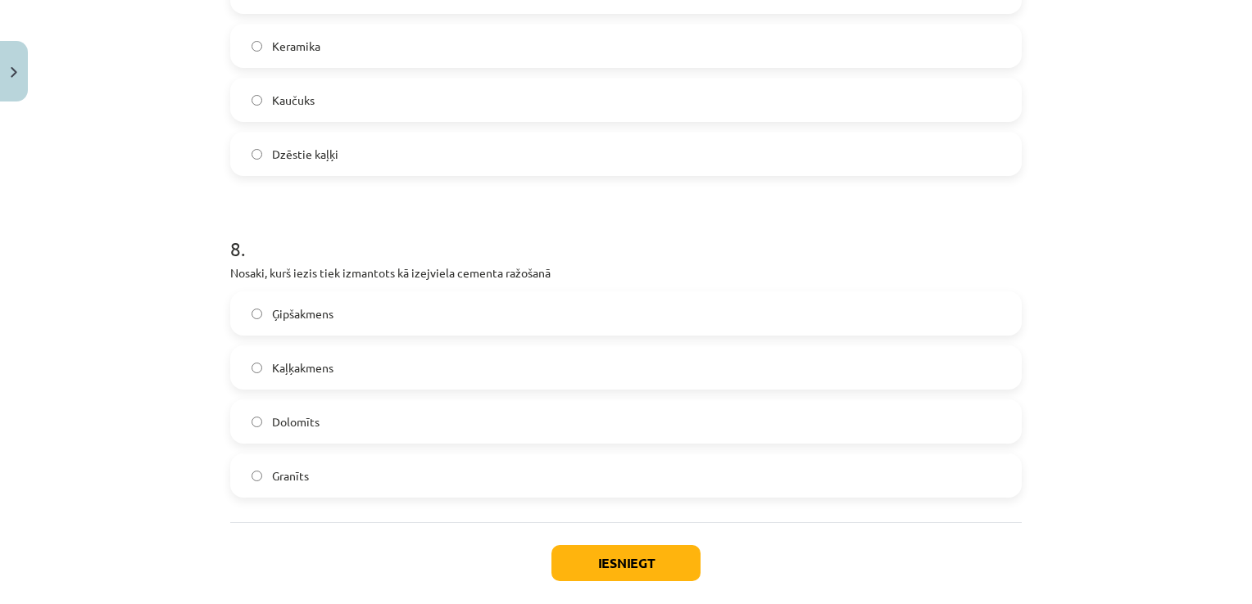
click at [347, 374] on label "Kaļķakmens" at bounding box center [626, 367] width 788 height 41
click at [653, 568] on button "Iesniegt" at bounding box center [625, 563] width 149 height 36
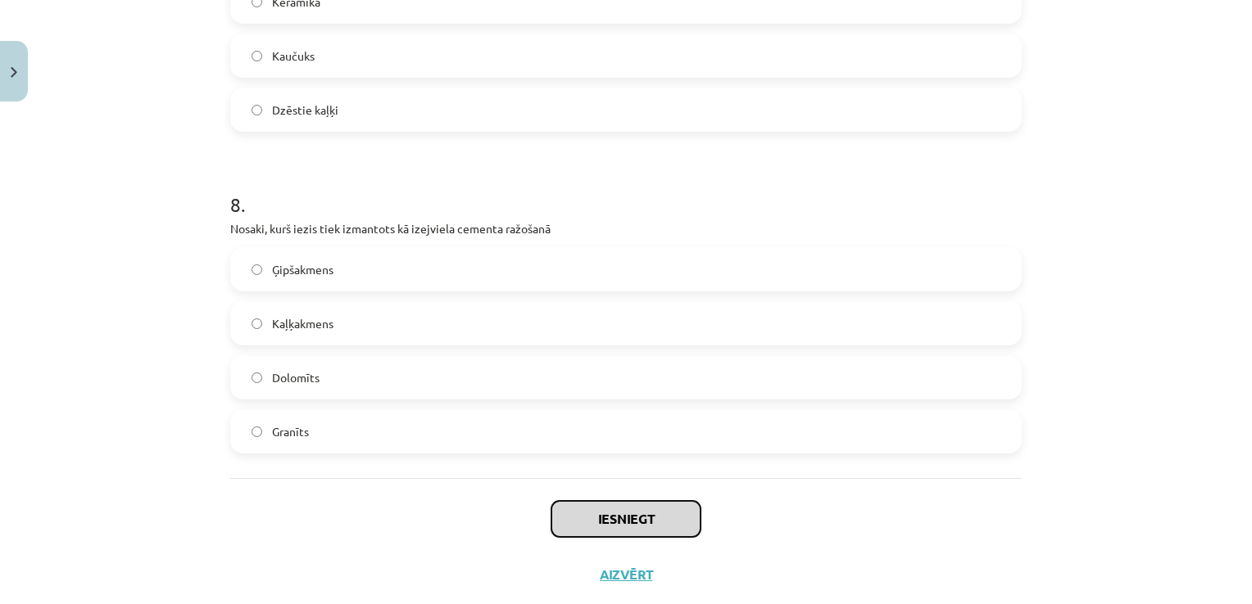
scroll to position [2398, 0]
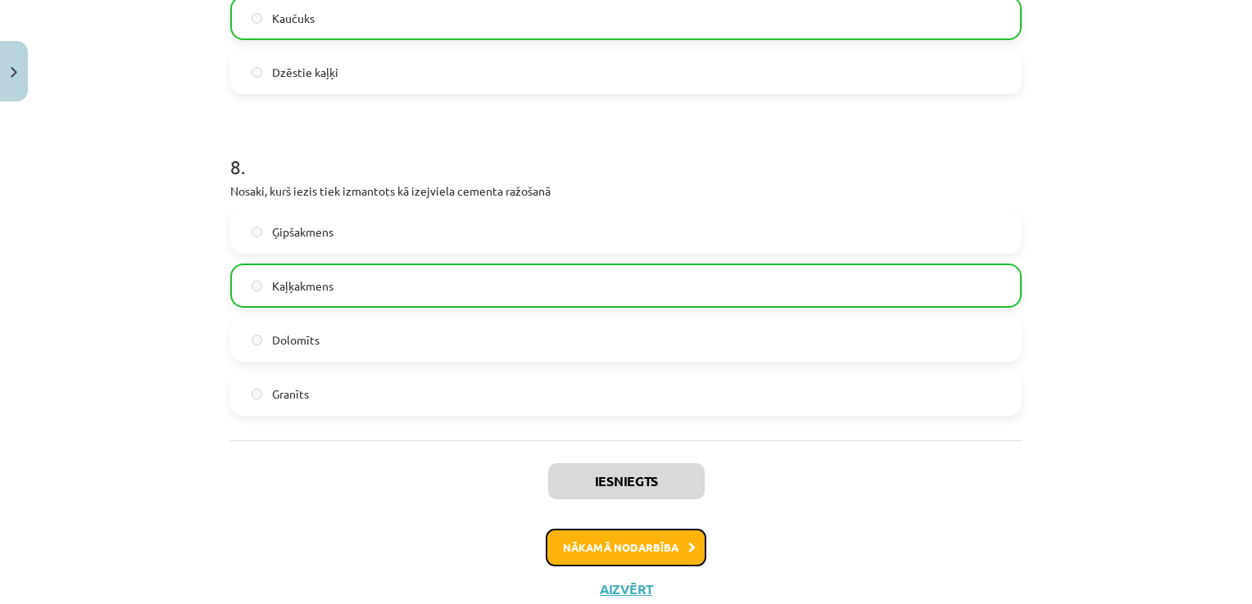
click at [652, 549] on button "Nākamā nodarbība" at bounding box center [625, 548] width 161 height 38
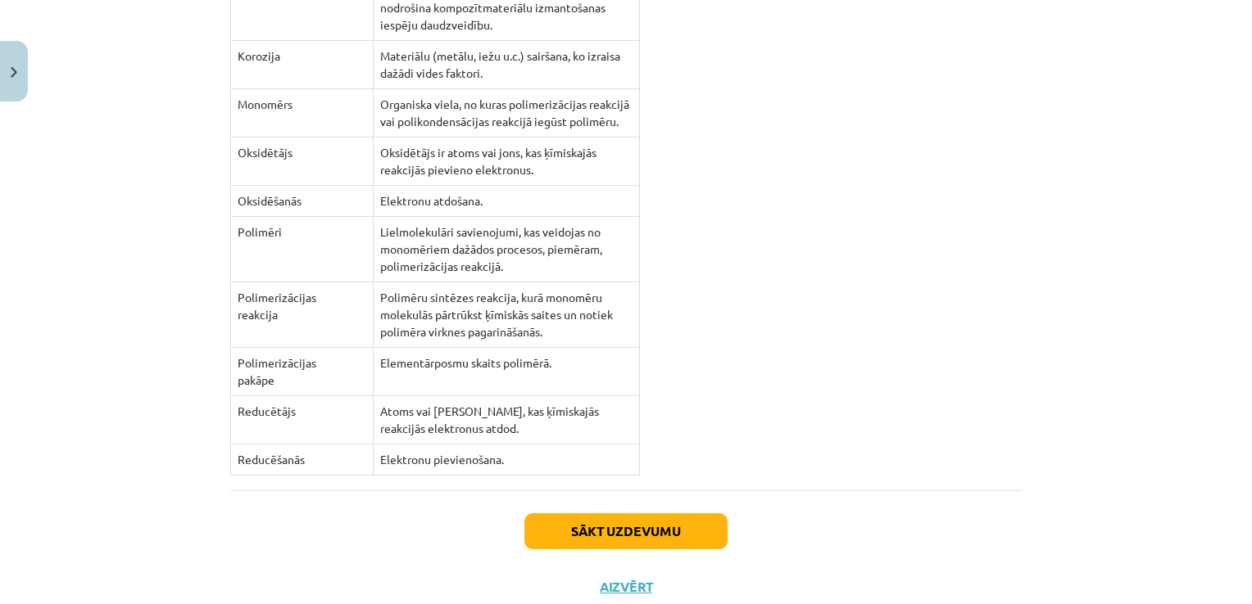
scroll to position [14346, 0]
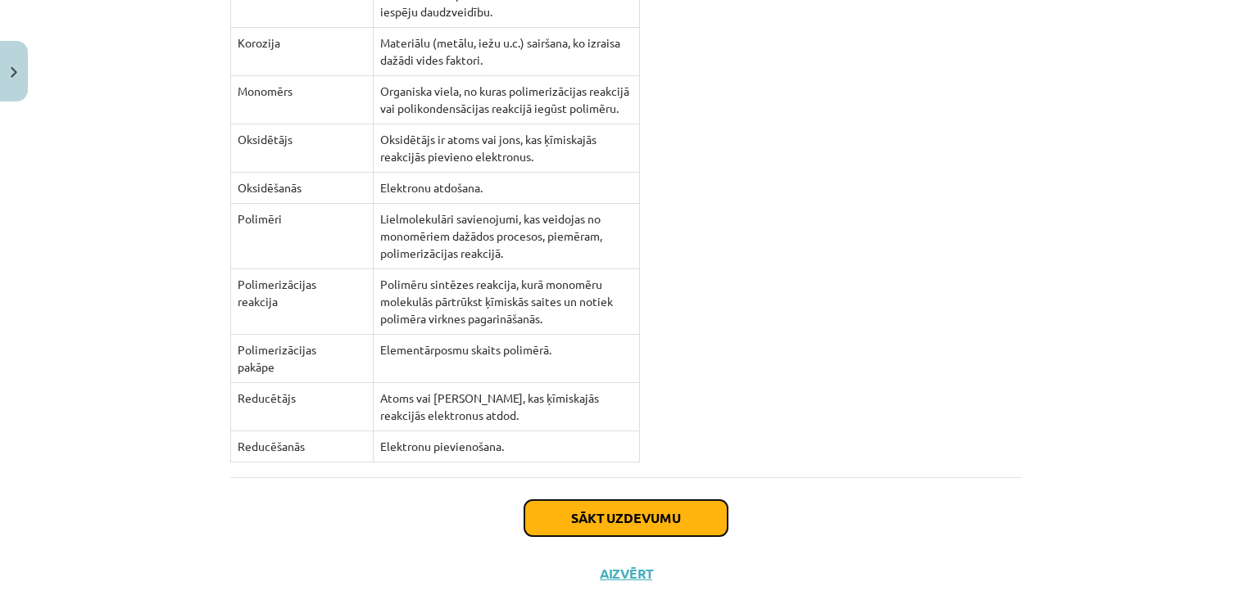
click at [613, 500] on button "Sākt uzdevumu" at bounding box center [625, 518] width 203 height 36
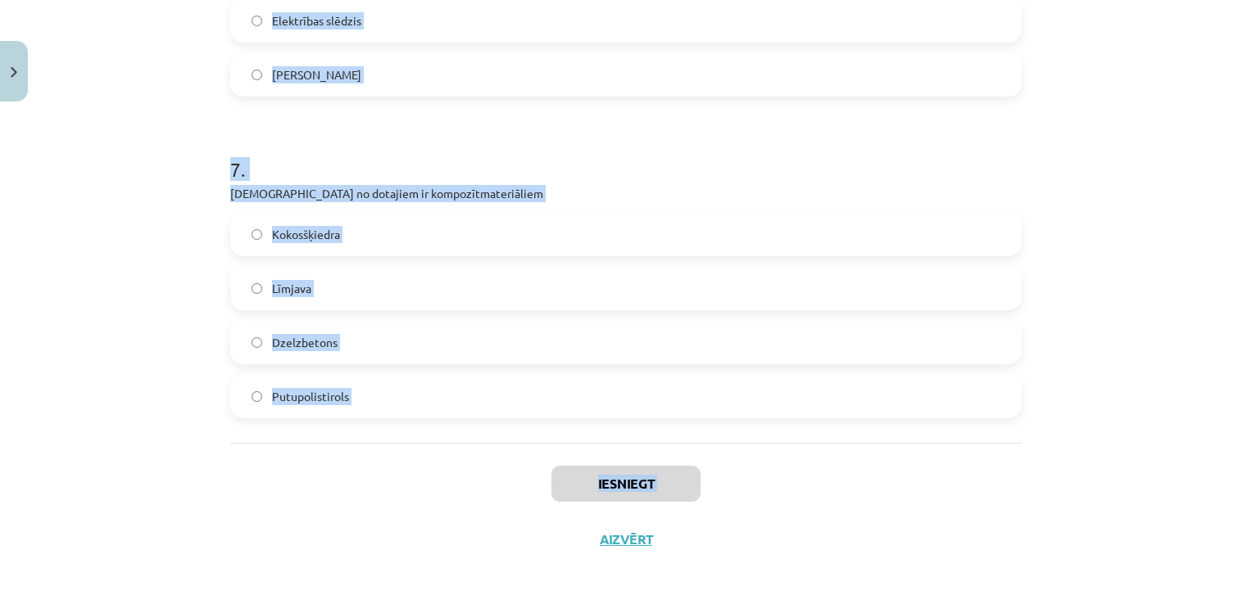
scroll to position [2023, 0]
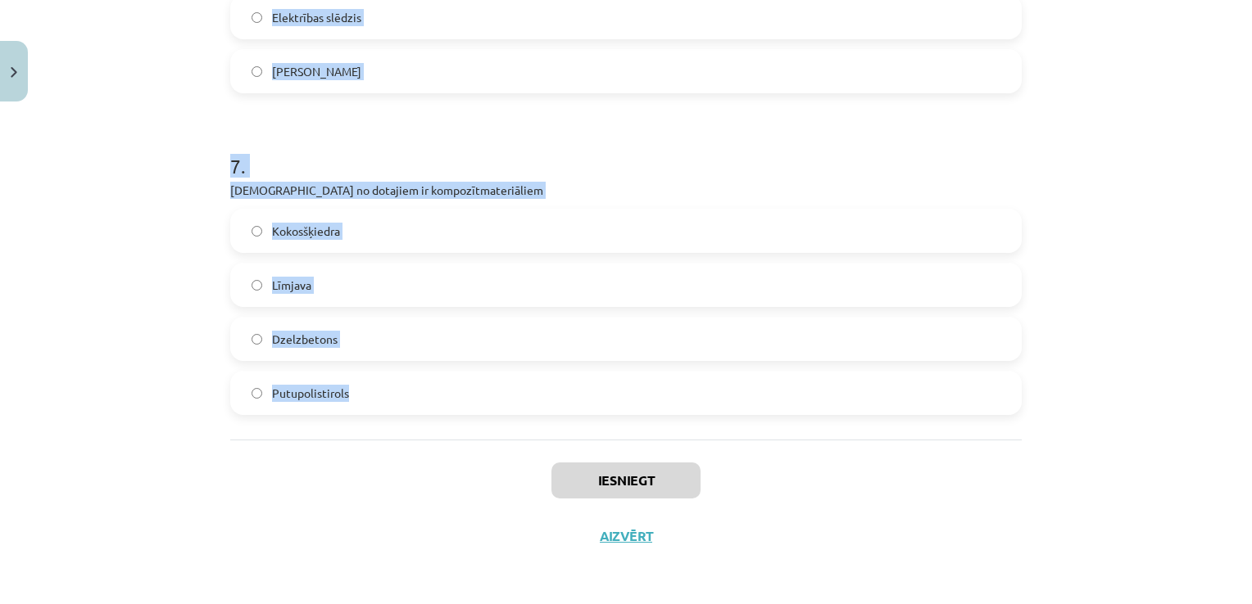
drag, startPoint x: 219, startPoint y: 346, endPoint x: 433, endPoint y: 385, distance: 218.0
copy form "Kuri no dotajiem materiāliem ir palīgmateriāli Cementa java Līme Keramzītbetons…"
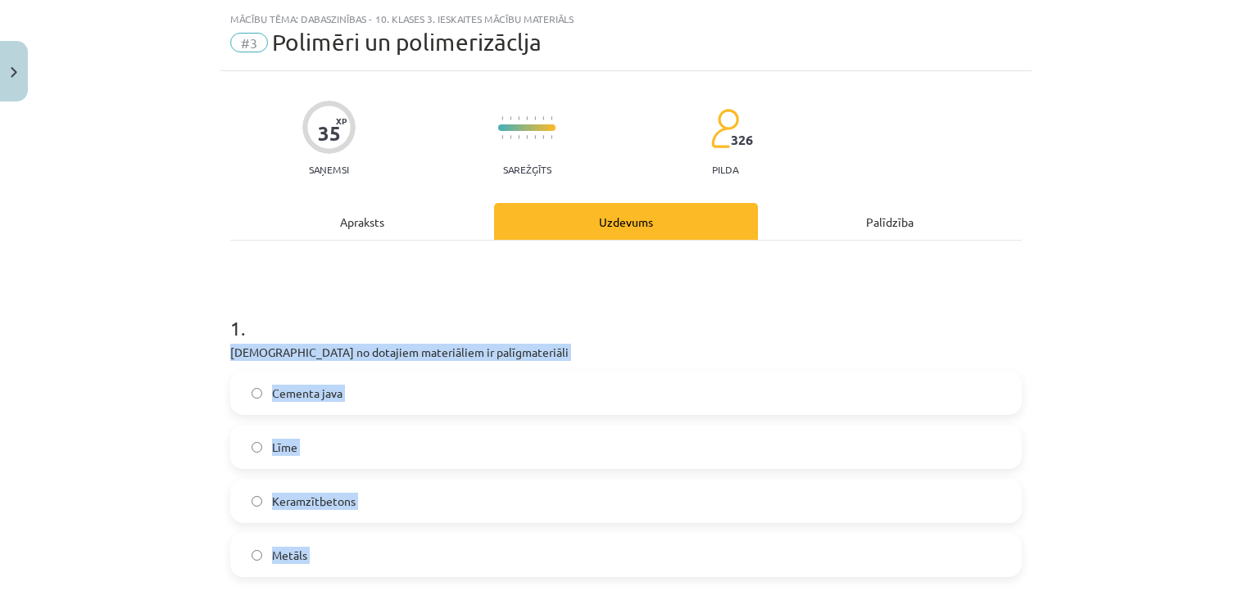
scroll to position [13, 0]
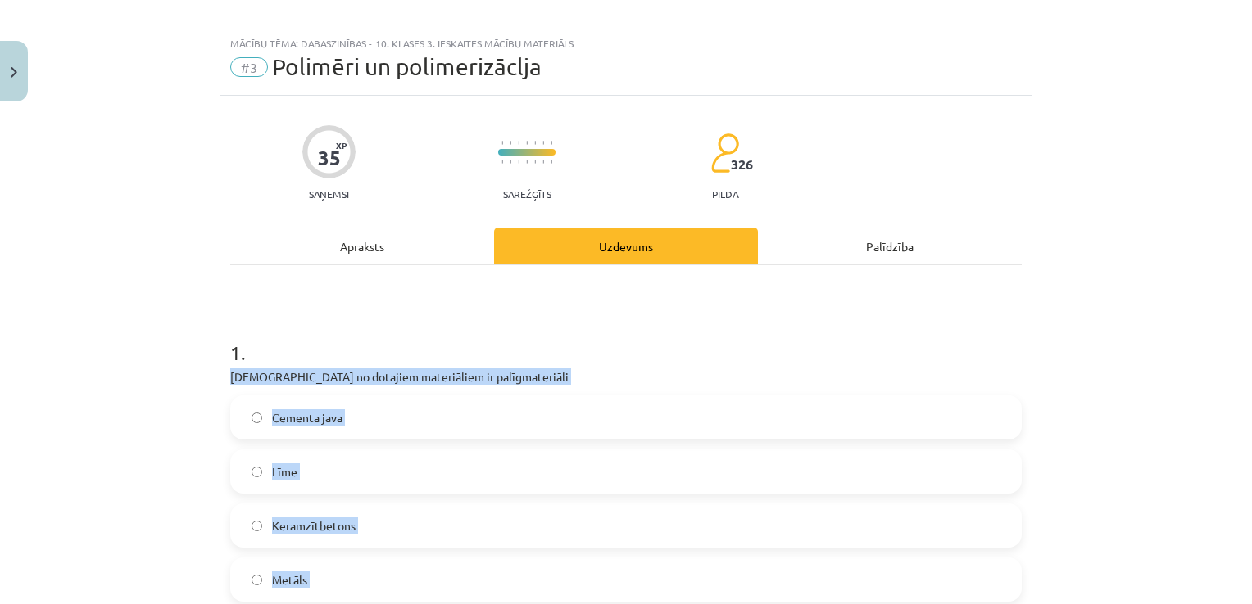
click at [41, 420] on div "Mācību tēma: Dabaszinības - 10. klases 3. ieskaites mācību materiāls #3 Polimēr…" at bounding box center [626, 302] width 1252 height 604
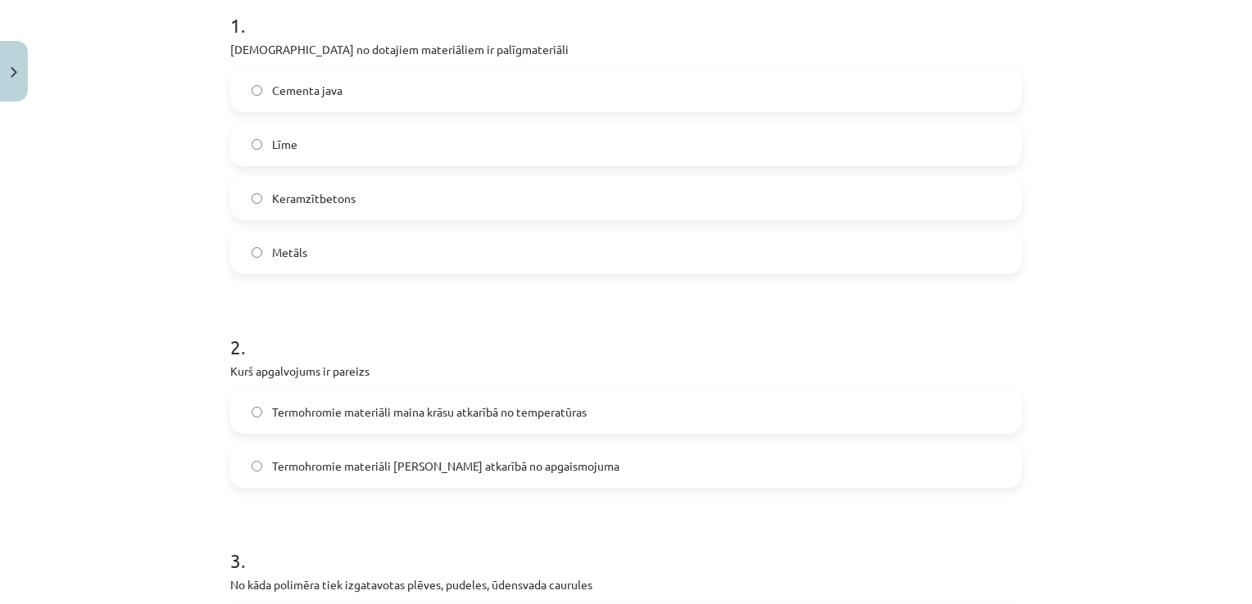
scroll to position [259, 0]
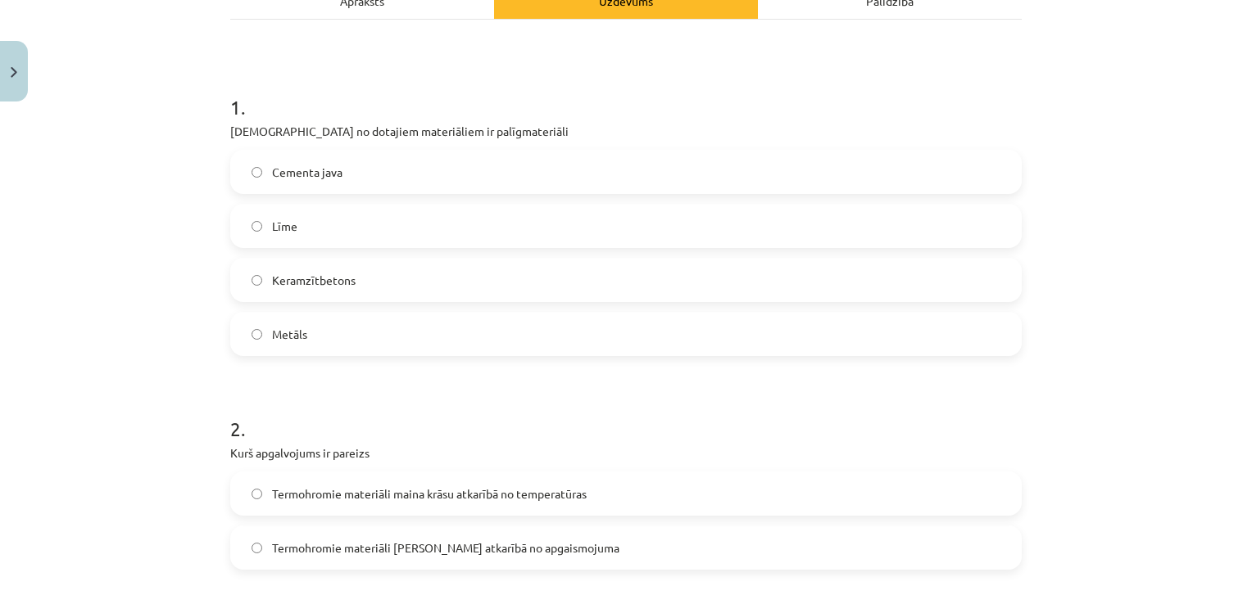
click at [272, 223] on span "Līme" at bounding box center [284, 226] width 25 height 17
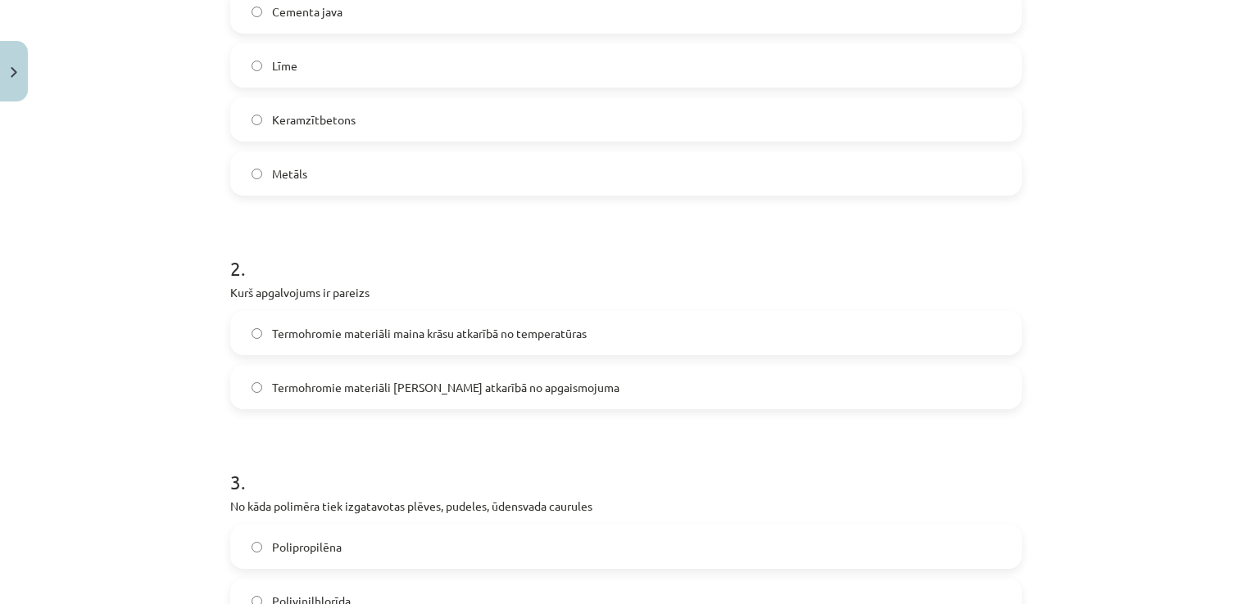
scroll to position [505, 0]
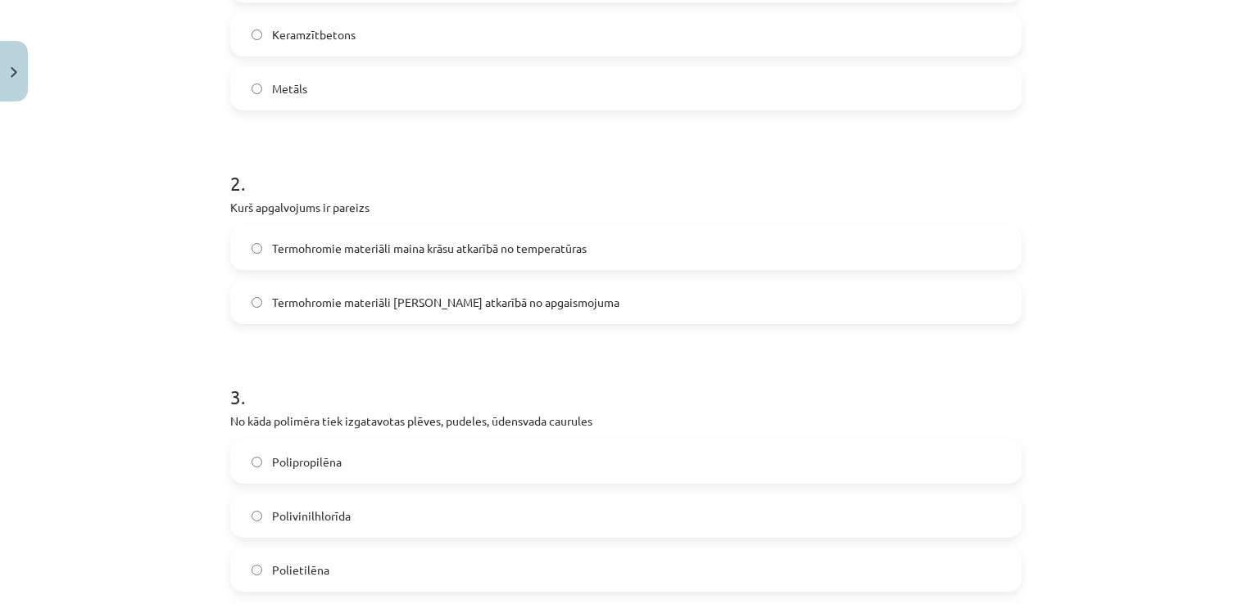
click at [290, 241] on span "Termohromie materiāli maina krāsu atkarībā no temperatūras" at bounding box center [429, 248] width 315 height 17
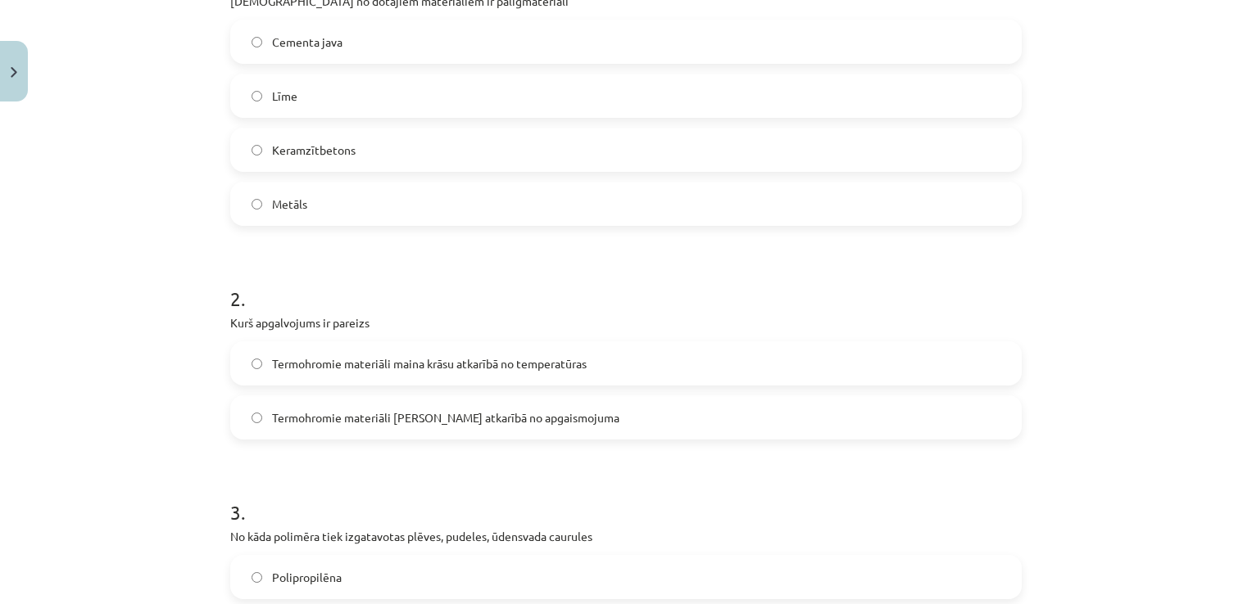
scroll to position [177, 0]
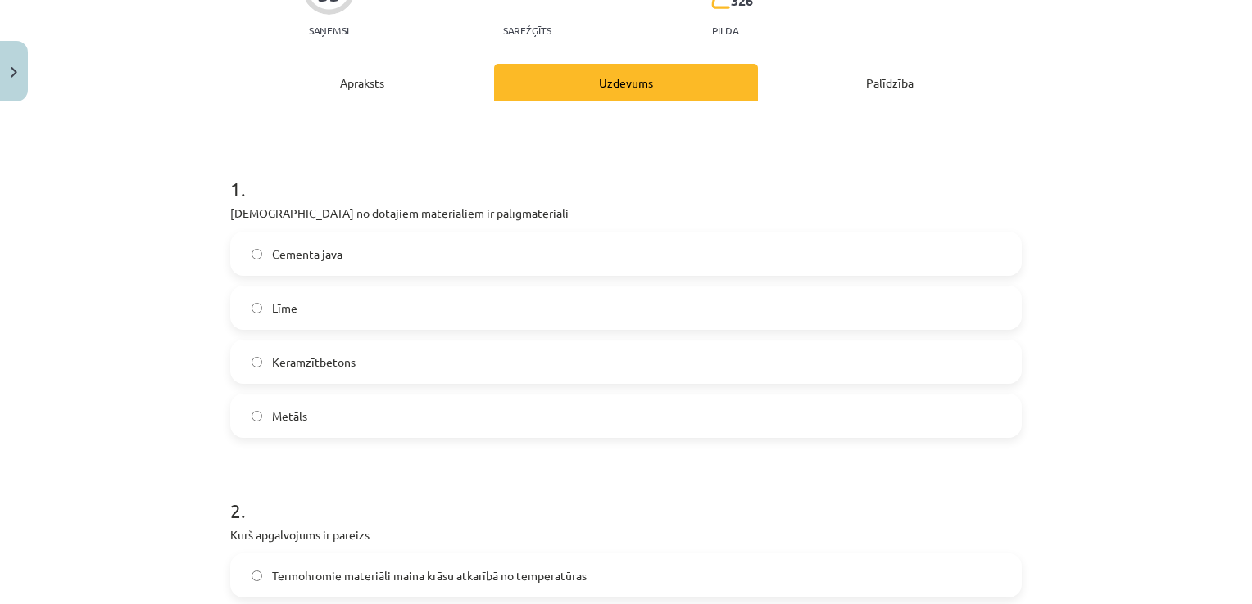
click at [355, 255] on label "Cementa java" at bounding box center [626, 253] width 788 height 41
click at [345, 287] on label "Līme" at bounding box center [626, 307] width 788 height 41
click at [351, 251] on label "Cementa java" at bounding box center [626, 253] width 788 height 41
click at [546, 165] on h1 "1 ." at bounding box center [625, 174] width 791 height 51
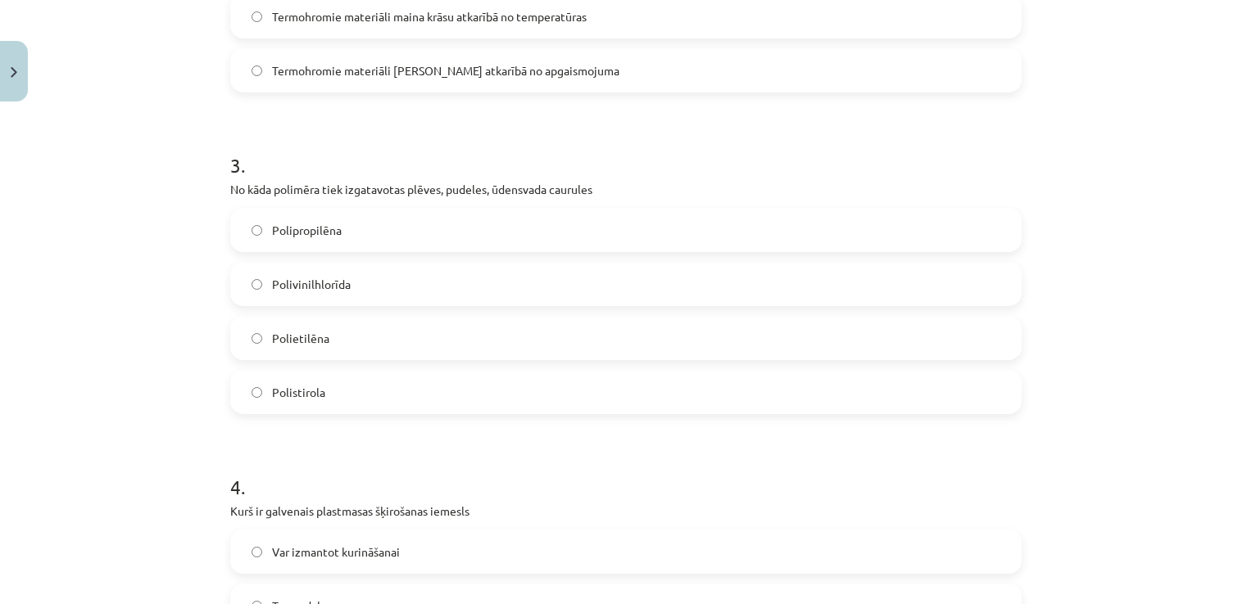
scroll to position [750, 0]
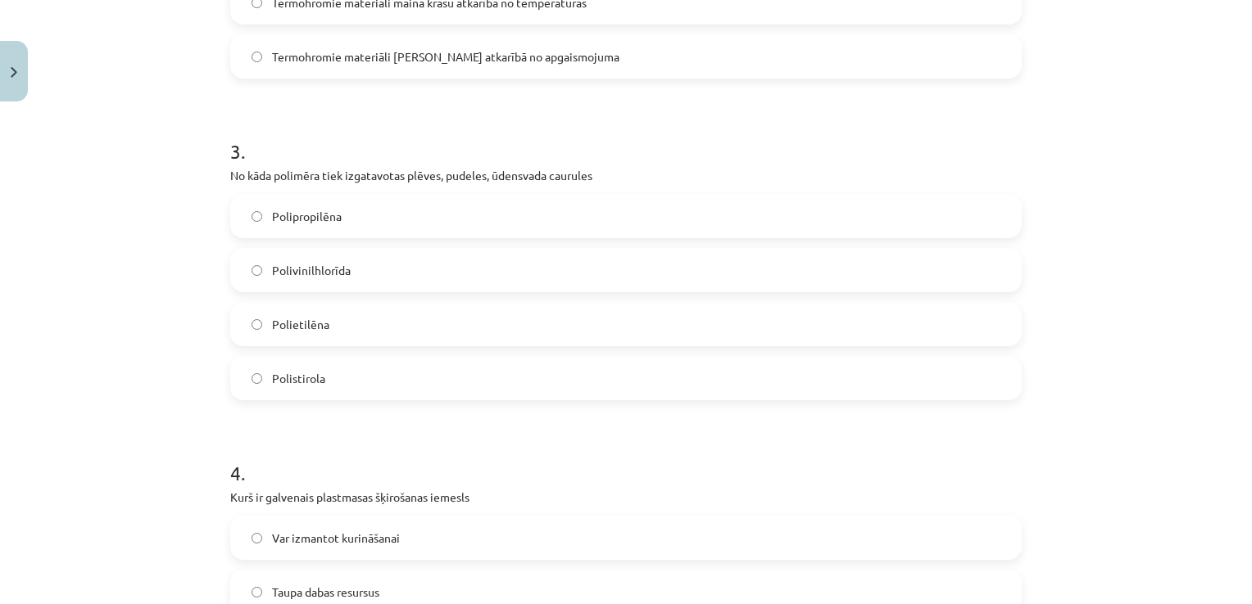
click at [448, 312] on label "Polietilēna" at bounding box center [626, 324] width 788 height 41
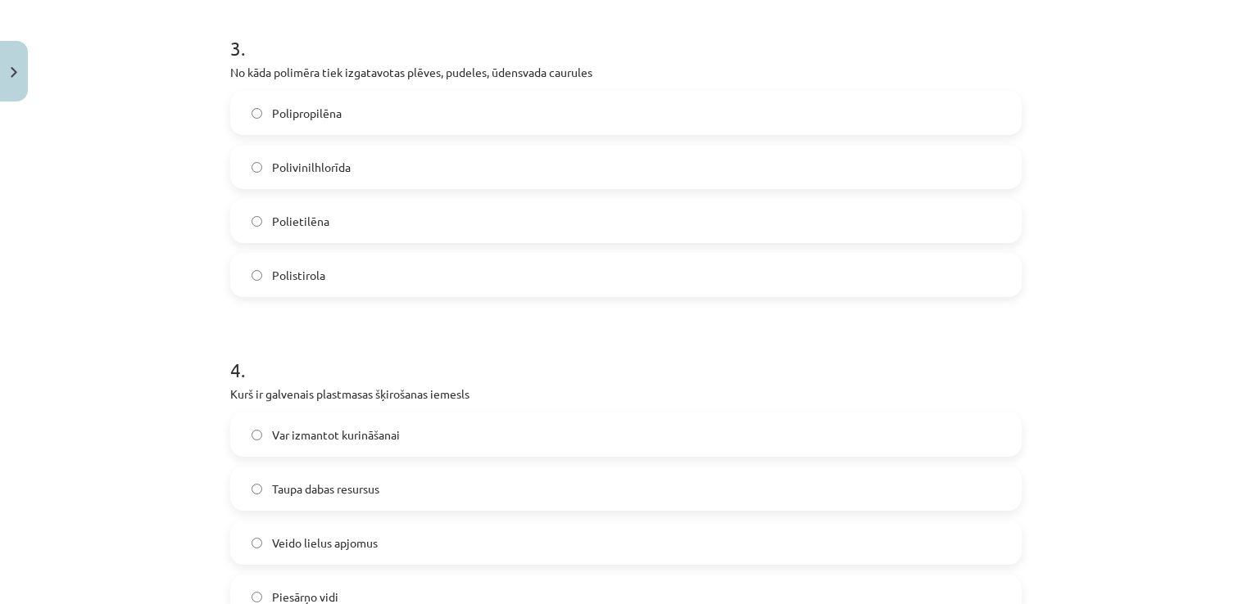
scroll to position [996, 0]
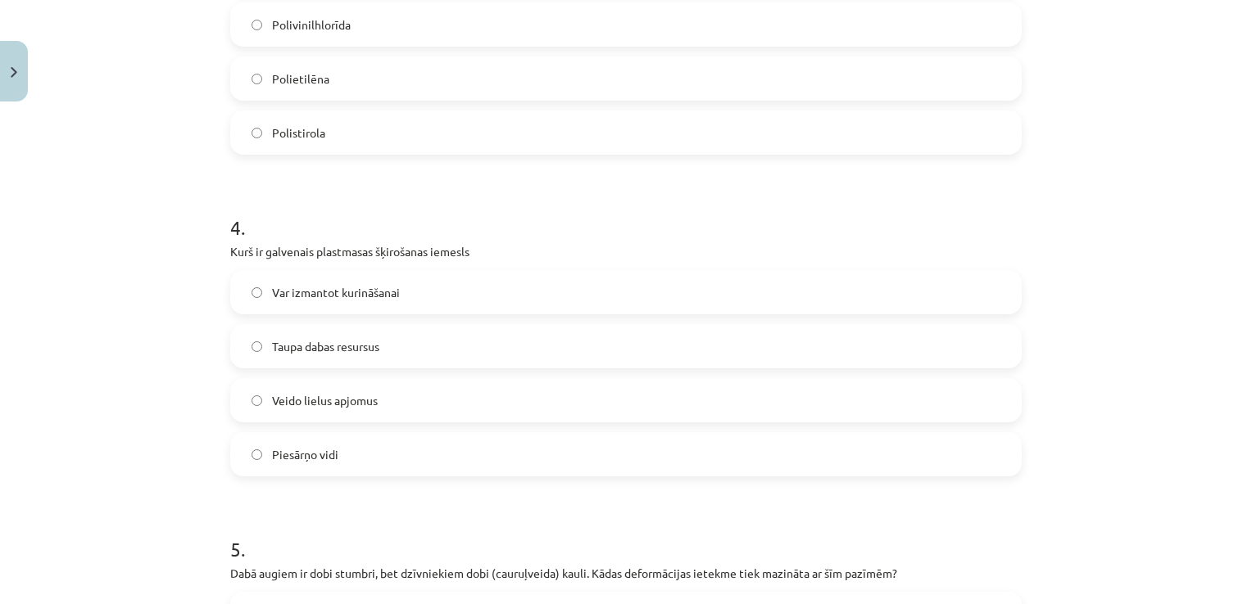
click at [428, 288] on label "Var izmantot kurināšanai" at bounding box center [626, 292] width 788 height 41
click at [419, 328] on label "Taupa dabas resursus" at bounding box center [626, 346] width 788 height 41
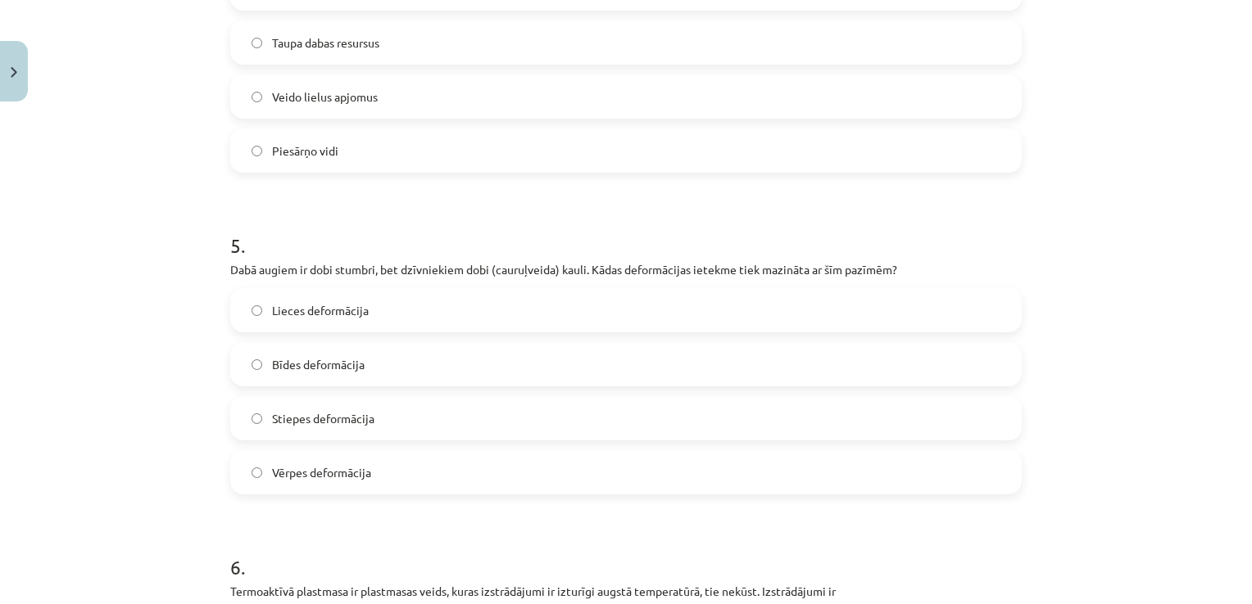
scroll to position [1324, 0]
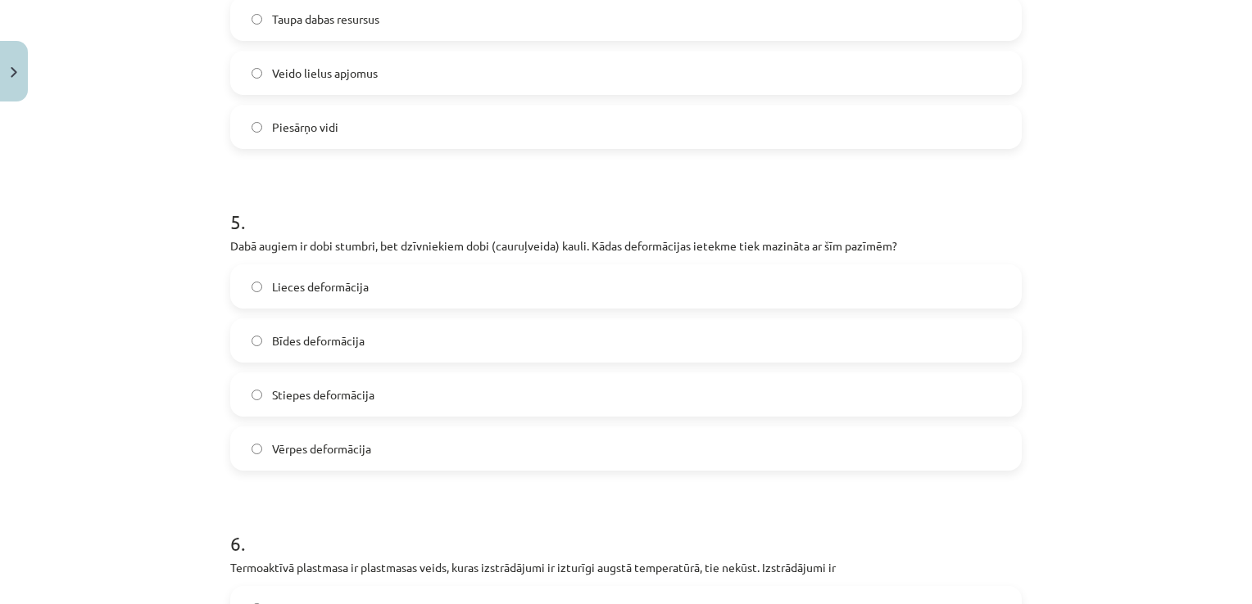
click at [417, 283] on label "Lieces deformācija" at bounding box center [626, 286] width 788 height 41
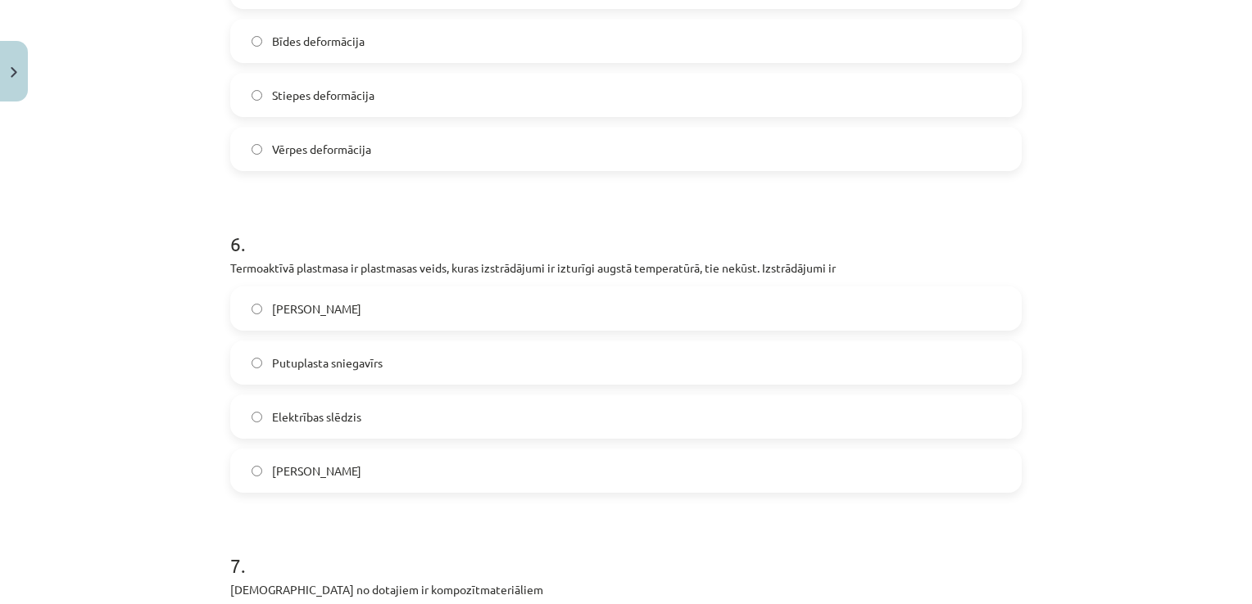
scroll to position [1651, 0]
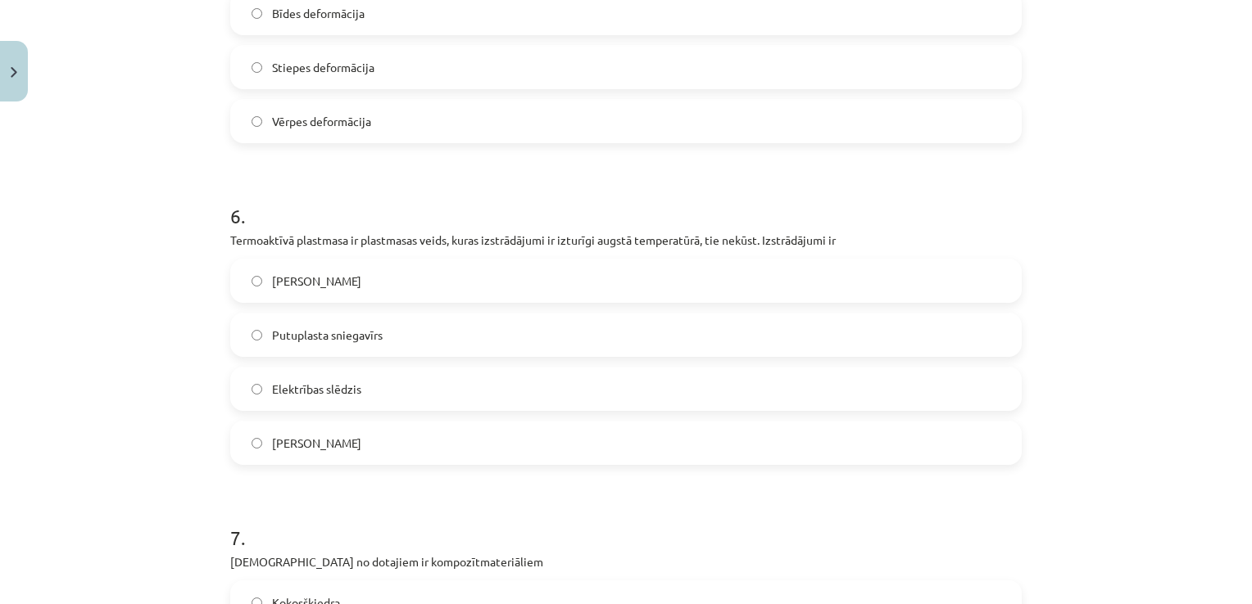
click at [315, 388] on span "Elektrības slēdzis" at bounding box center [316, 389] width 89 height 17
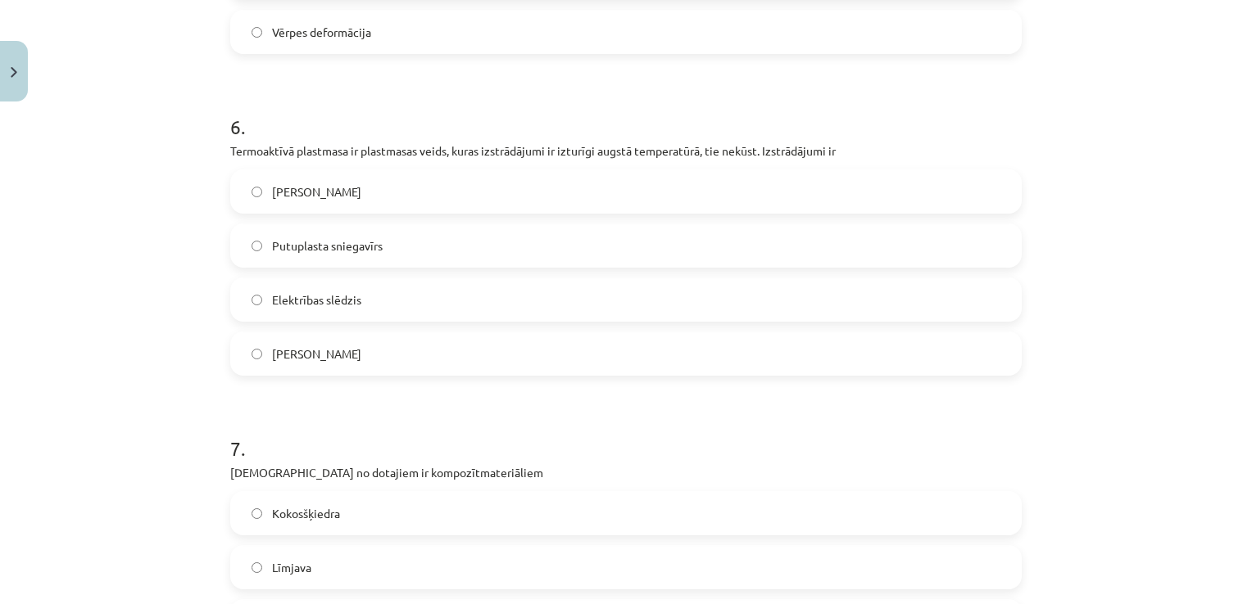
scroll to position [1979, 0]
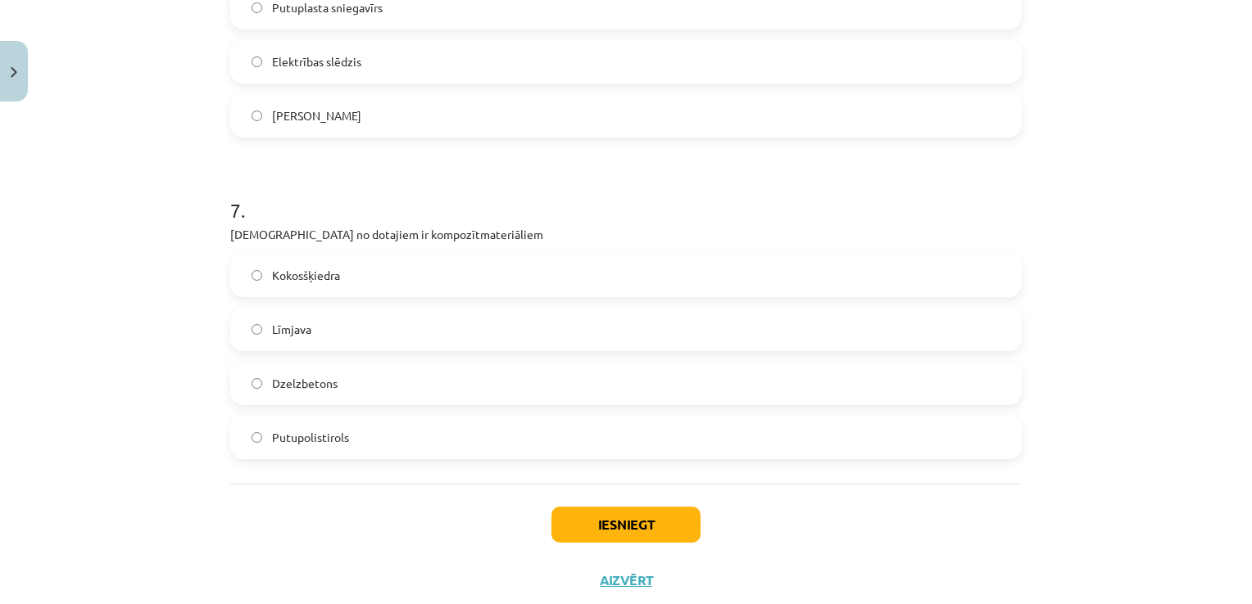
click at [310, 380] on span "Dzelzbetons" at bounding box center [305, 383] width 66 height 17
click at [308, 319] on label "Līmjava" at bounding box center [626, 329] width 788 height 41
click at [306, 357] on div "Kokosšķiedra Līmjava Dzelzbetons Putupolistirols" at bounding box center [625, 356] width 791 height 206
click at [305, 371] on label "Dzelzbetons" at bounding box center [626, 383] width 788 height 41
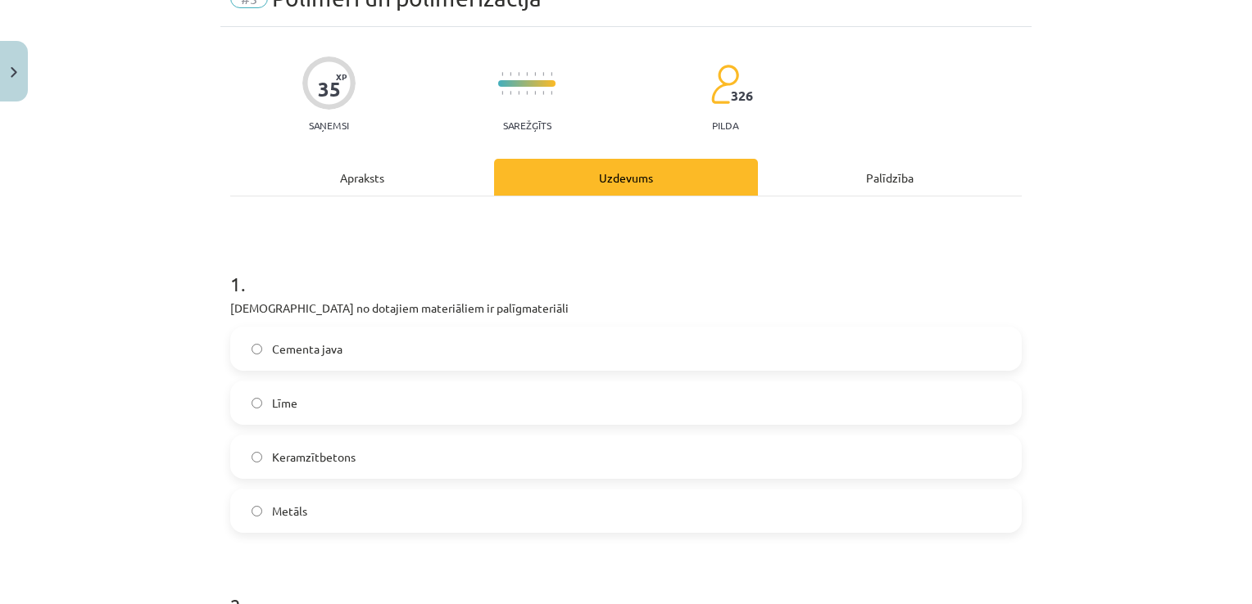
scroll to position [164, 0]
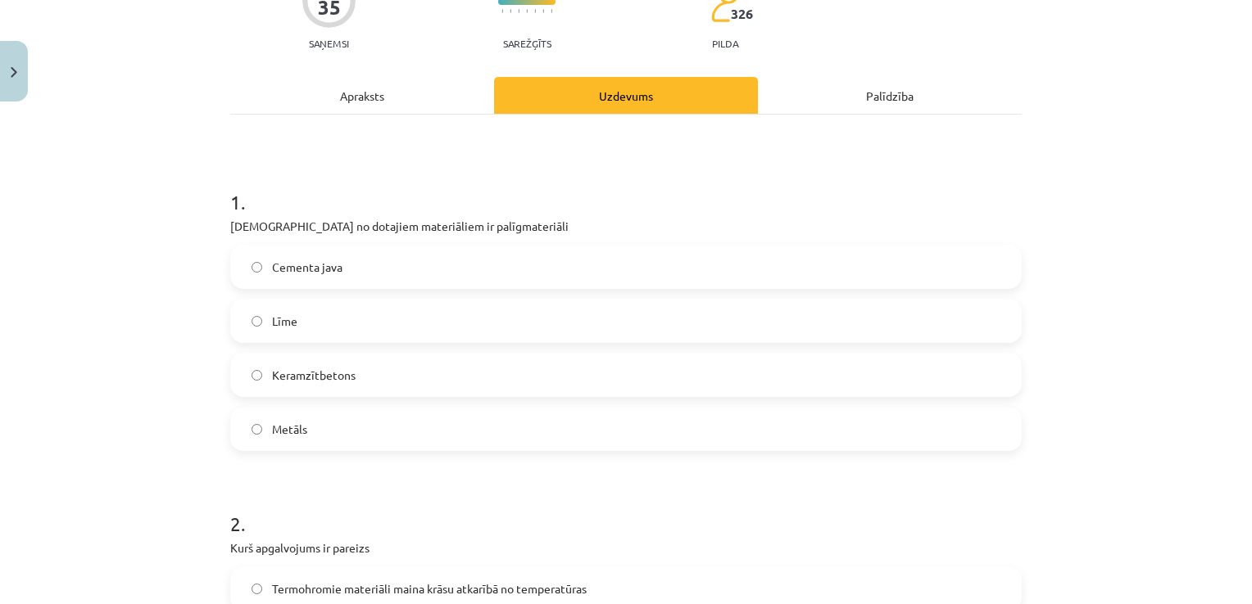
click at [319, 318] on label "Līme" at bounding box center [626, 321] width 788 height 41
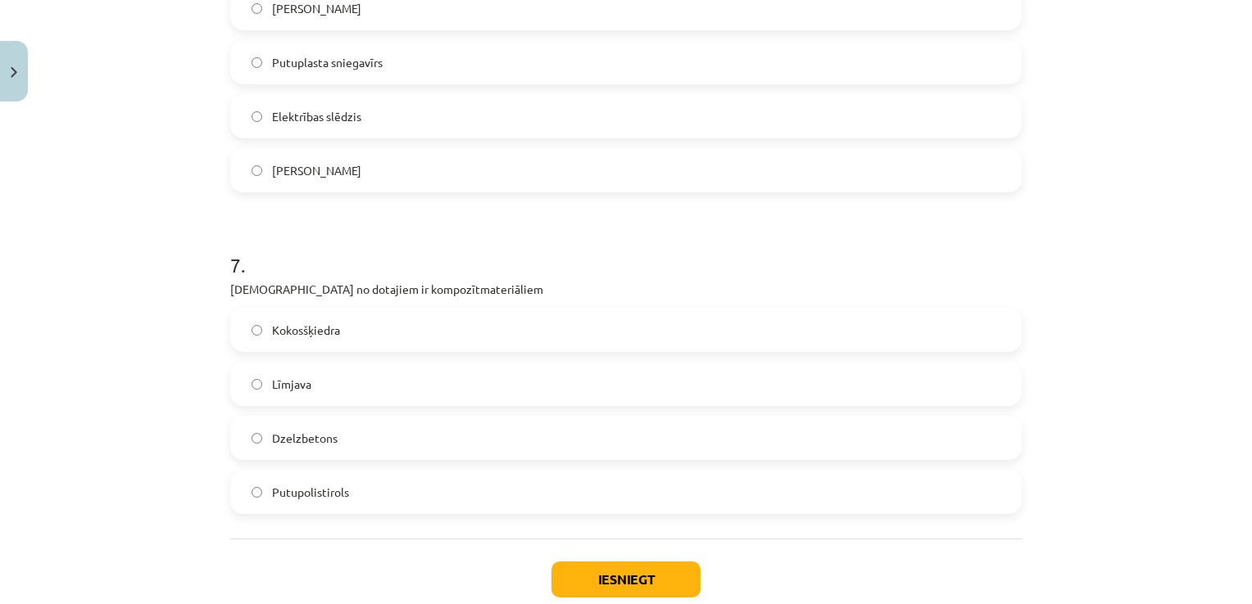
scroll to position [2023, 0]
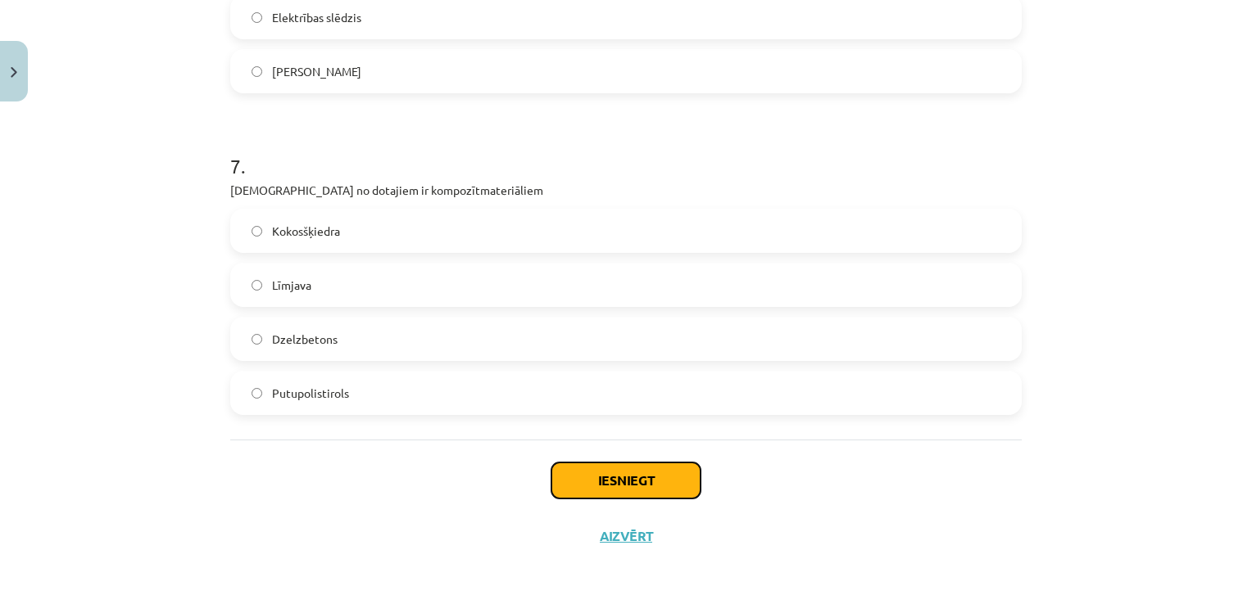
click at [641, 473] on button "Iesniegt" at bounding box center [625, 481] width 149 height 36
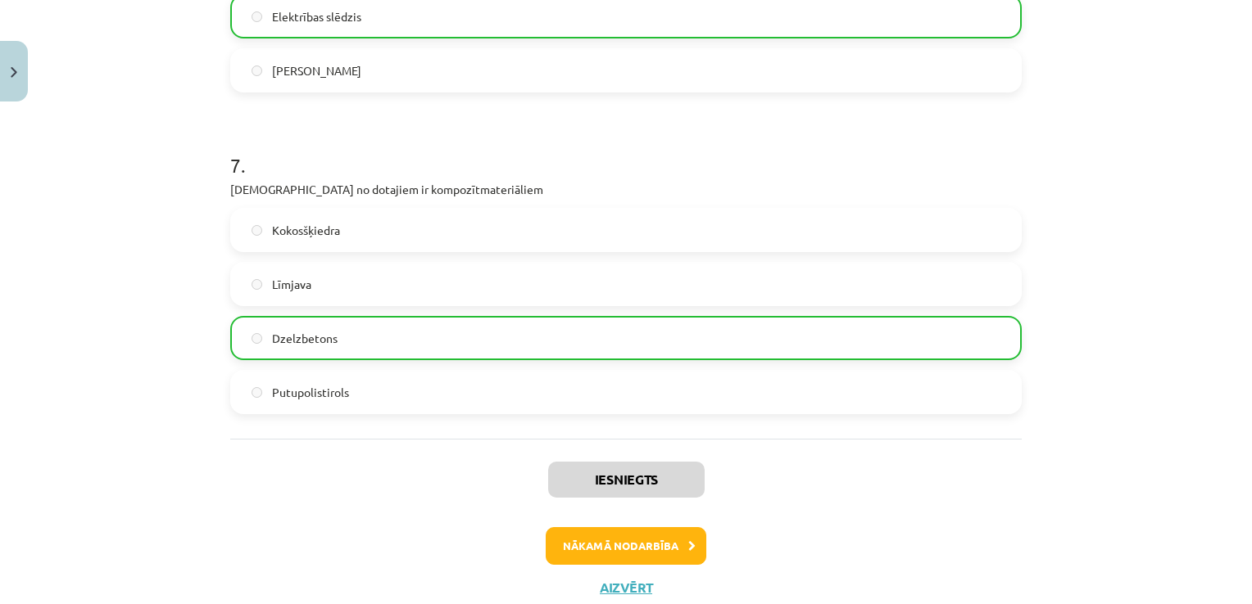
scroll to position [2074, 0]
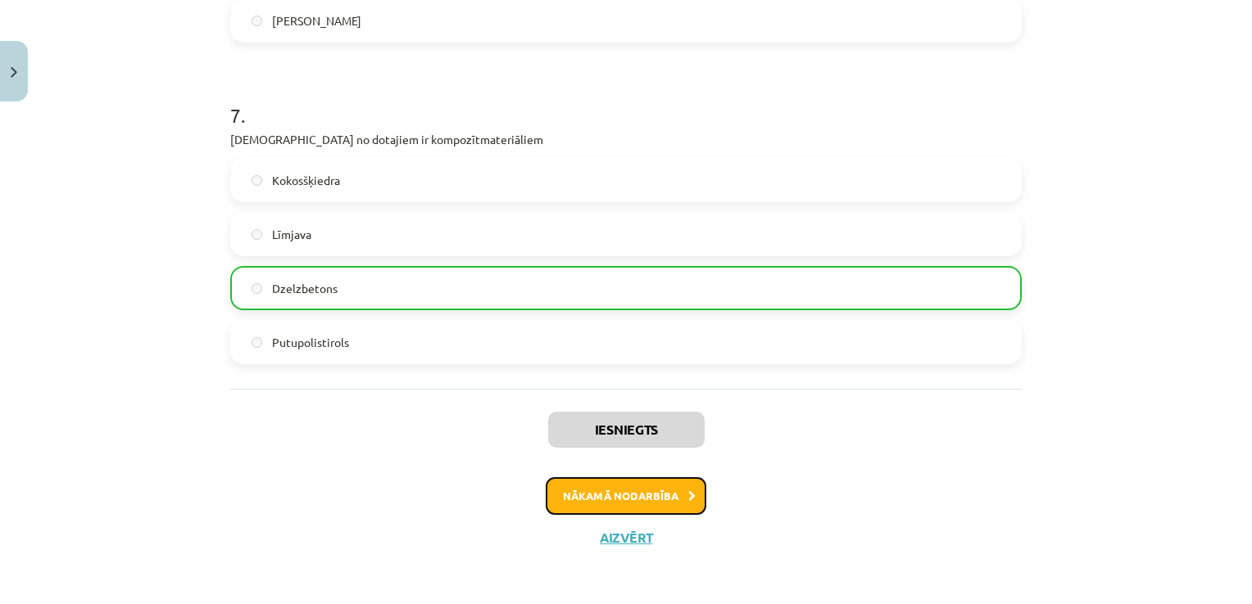
click at [621, 488] on button "Nākamā nodarbība" at bounding box center [625, 497] width 161 height 38
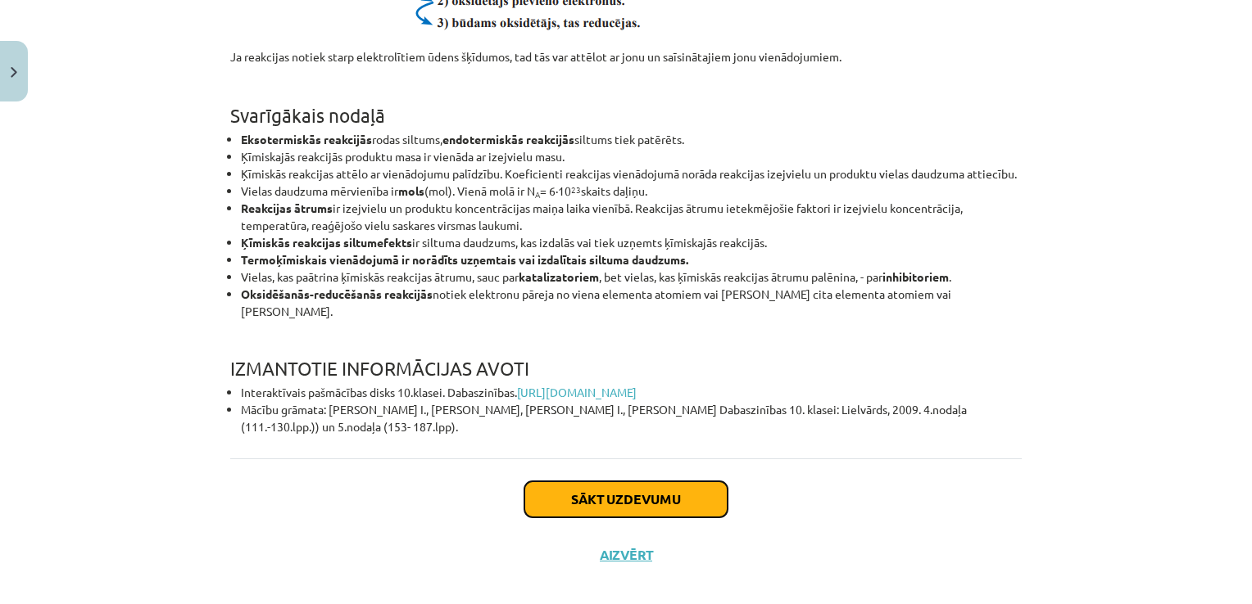
click at [550, 483] on button "Sākt uzdevumu" at bounding box center [625, 500] width 203 height 36
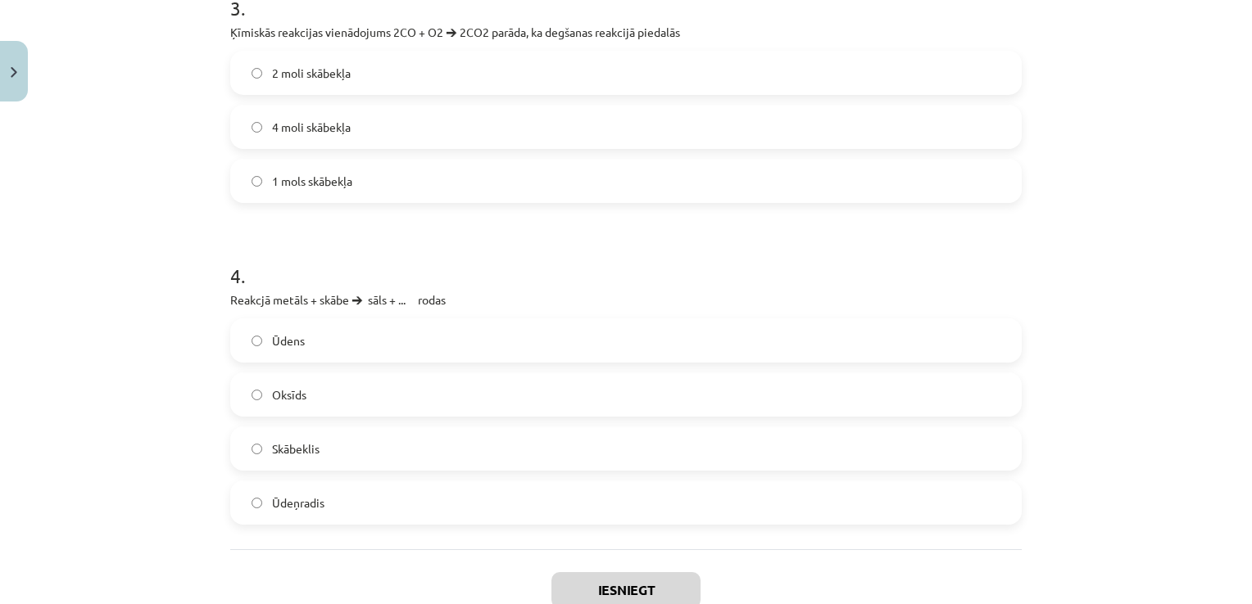
scroll to position [1057, 0]
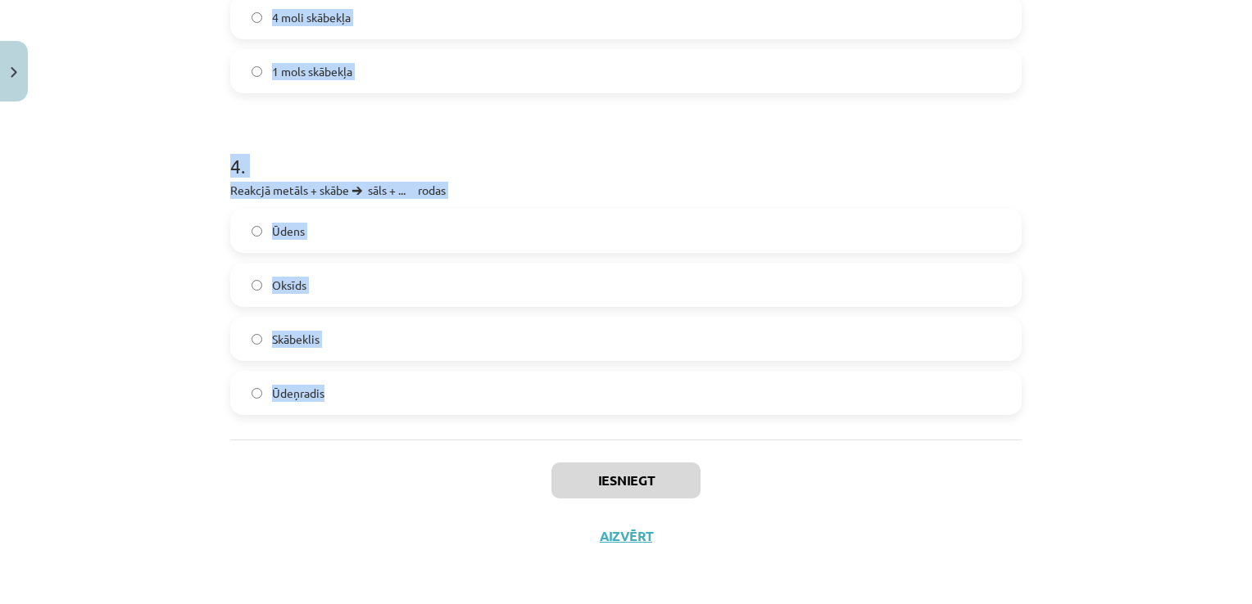
drag, startPoint x: 211, startPoint y: 345, endPoint x: 422, endPoint y: 385, distance: 214.3
click at [422, 385] on div "Mācību tēma: Dabaszinības - 10. klases 3. ieskaites mācību materiāls #4 Ķīmisko…" at bounding box center [626, 302] width 1252 height 604
copy form "Degšanas reakcijās vienmēr rodas oglekļa(IV) oksīds un Ūdeņradis Ūdens Skābekli…"
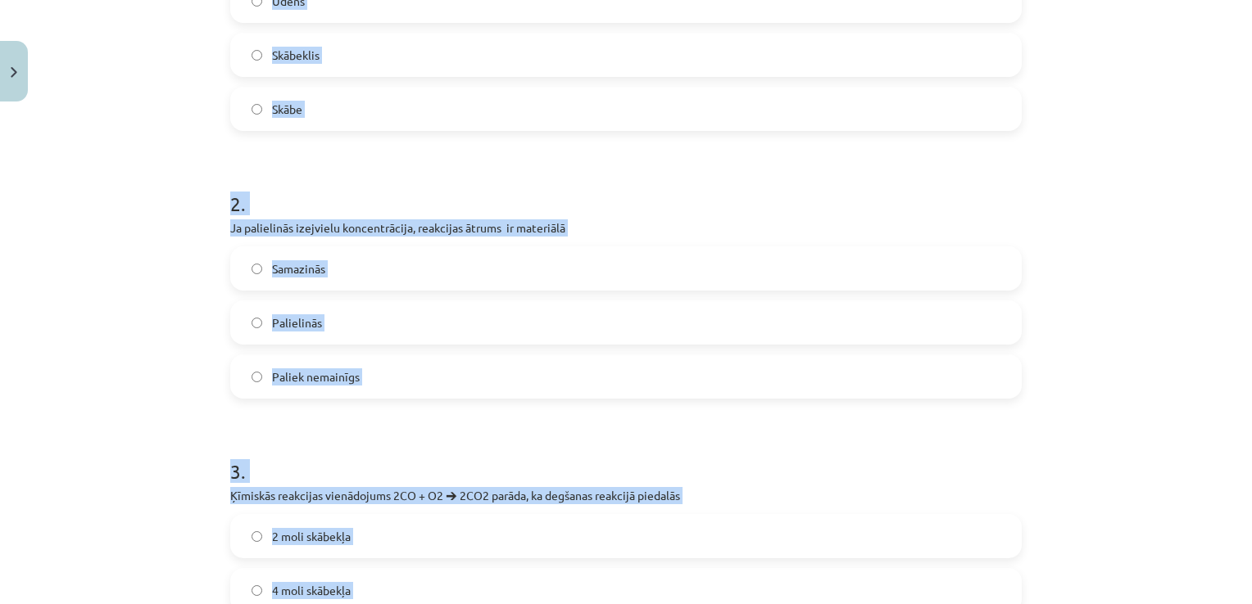
scroll to position [0, 0]
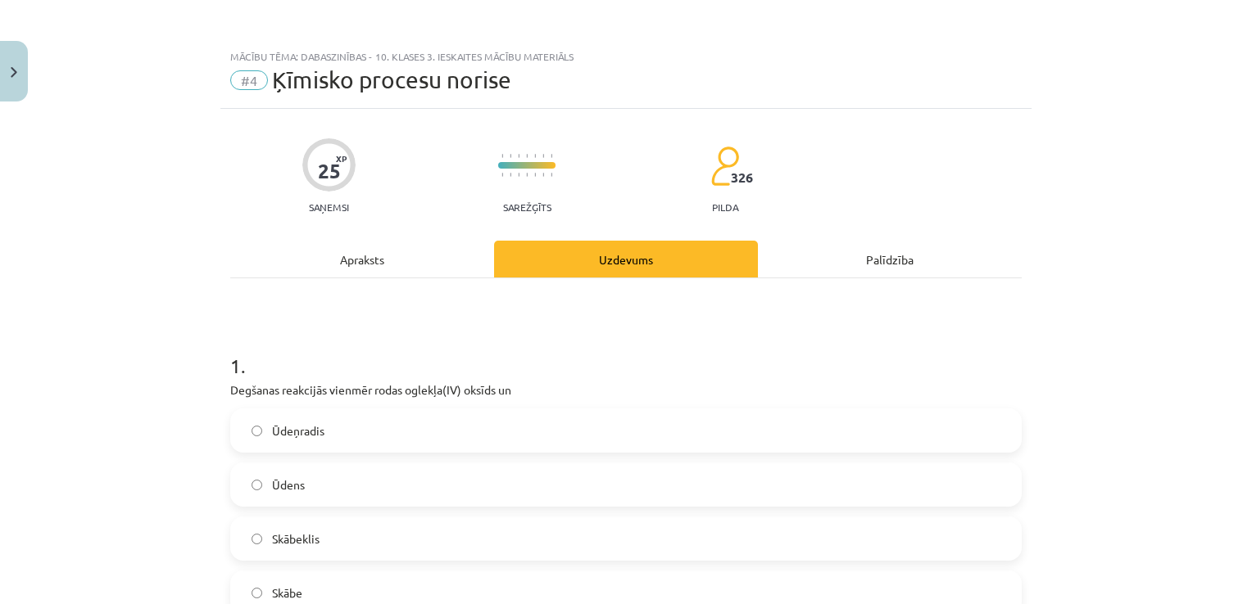
click at [164, 357] on div "Mācību tēma: Dabaszinības - 10. klases 3. ieskaites mācību materiāls #4 Ķīmisko…" at bounding box center [626, 302] width 1252 height 604
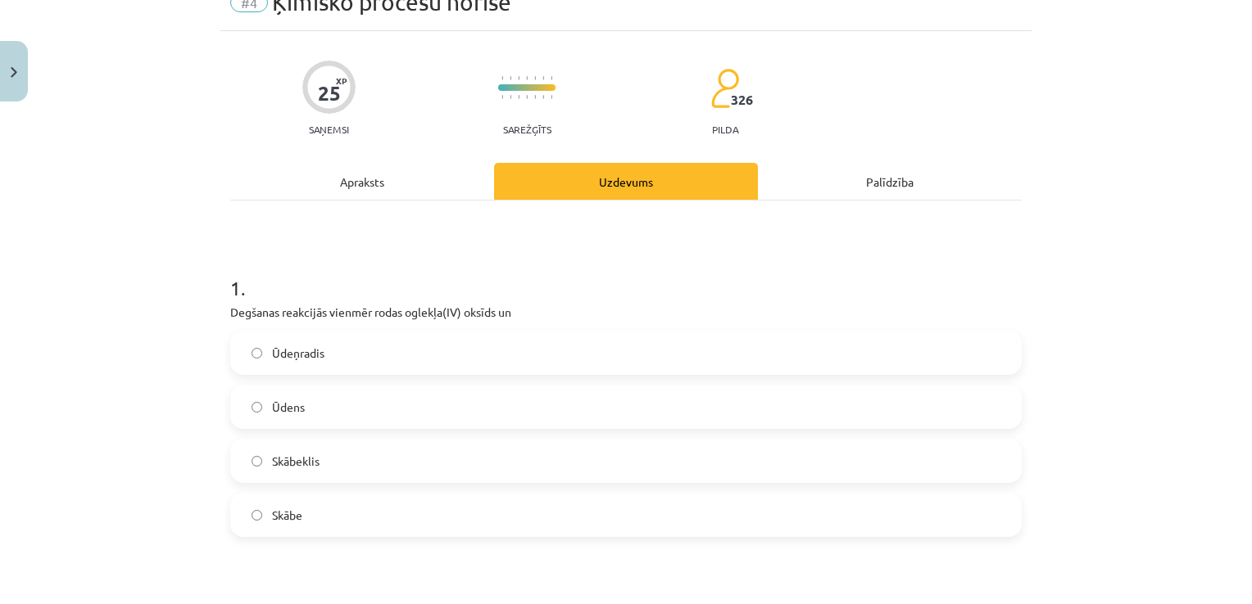
scroll to position [164, 0]
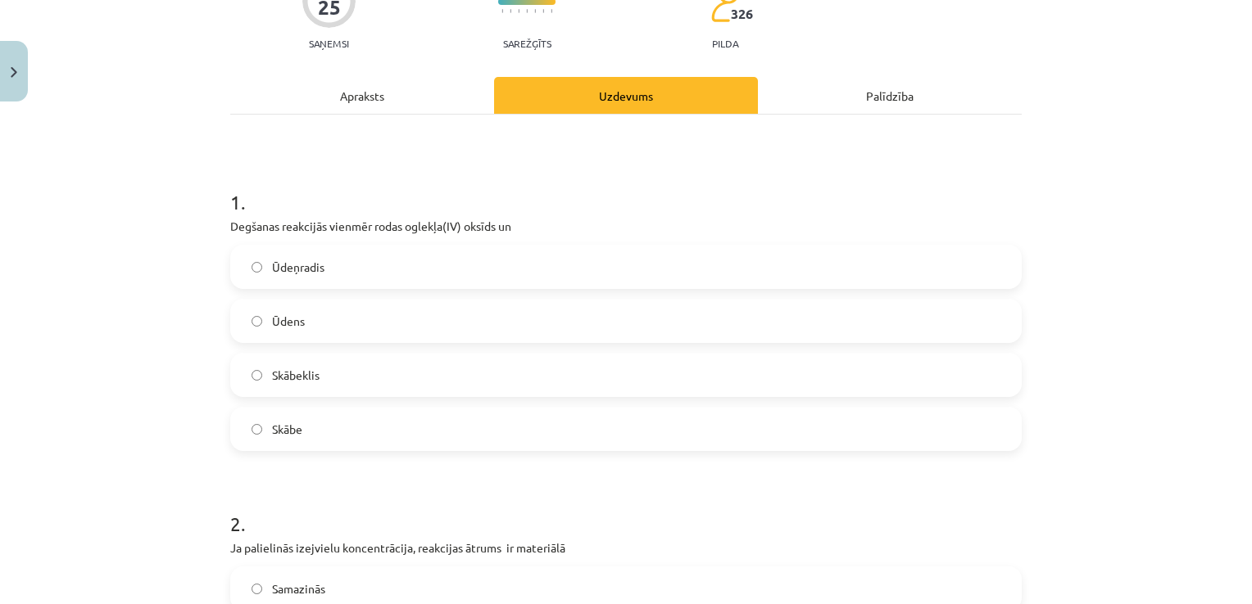
click at [337, 269] on label "Ūdeņradis" at bounding box center [626, 267] width 788 height 41
click at [387, 316] on label "Ūdens" at bounding box center [626, 321] width 788 height 41
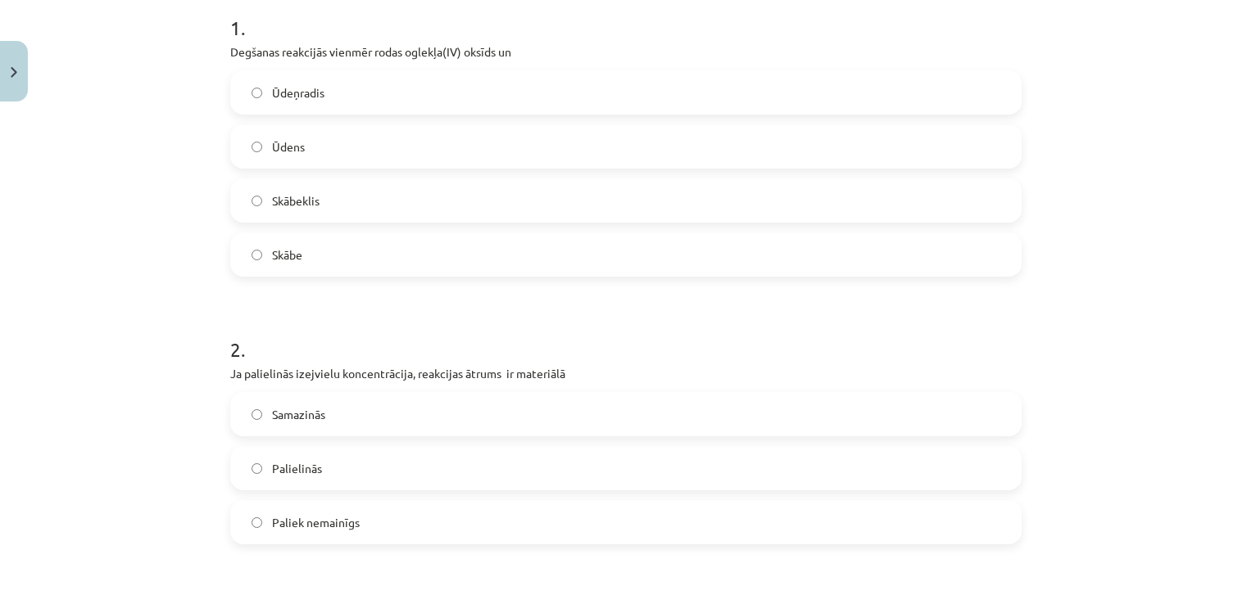
scroll to position [491, 0]
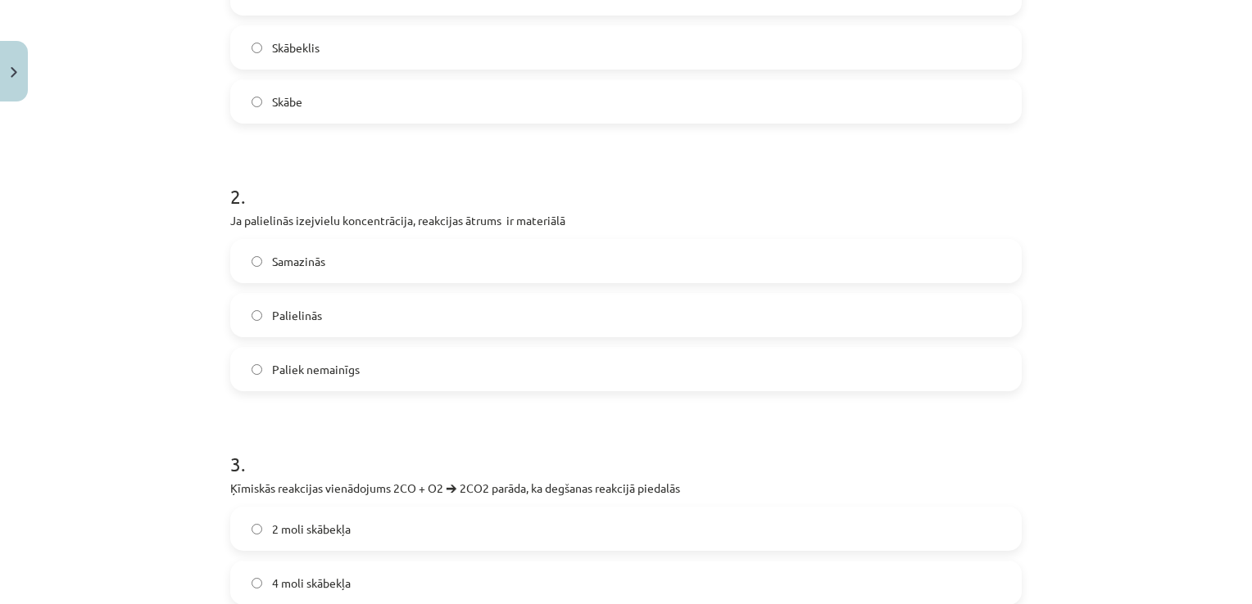
click at [333, 316] on label "Palielinās" at bounding box center [626, 315] width 788 height 41
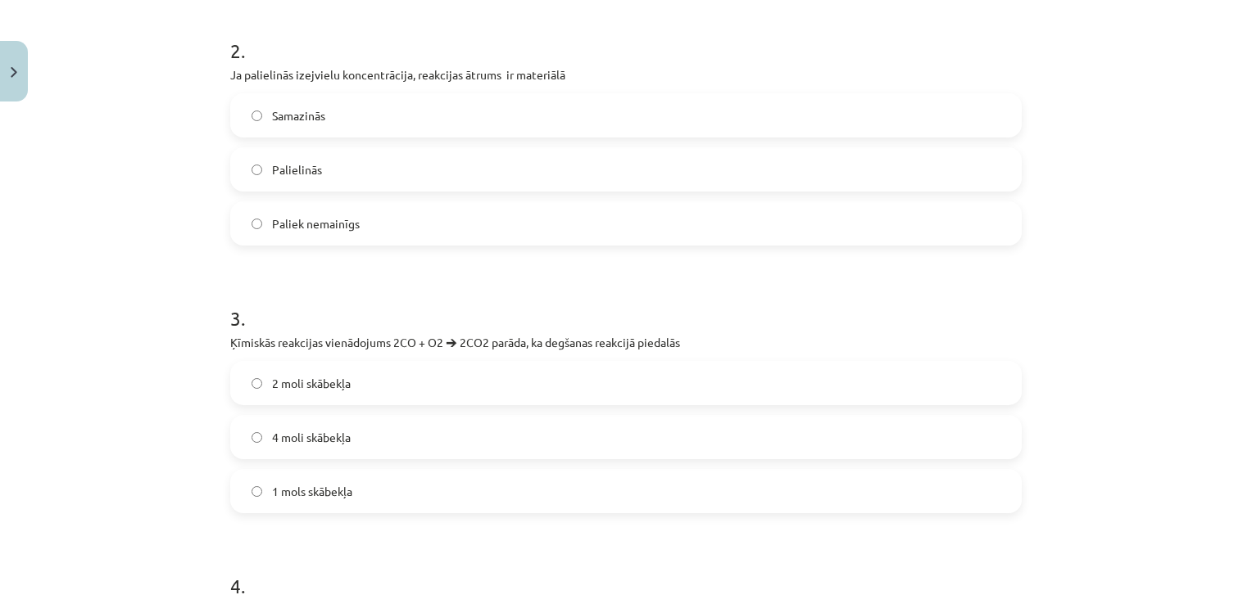
scroll to position [655, 0]
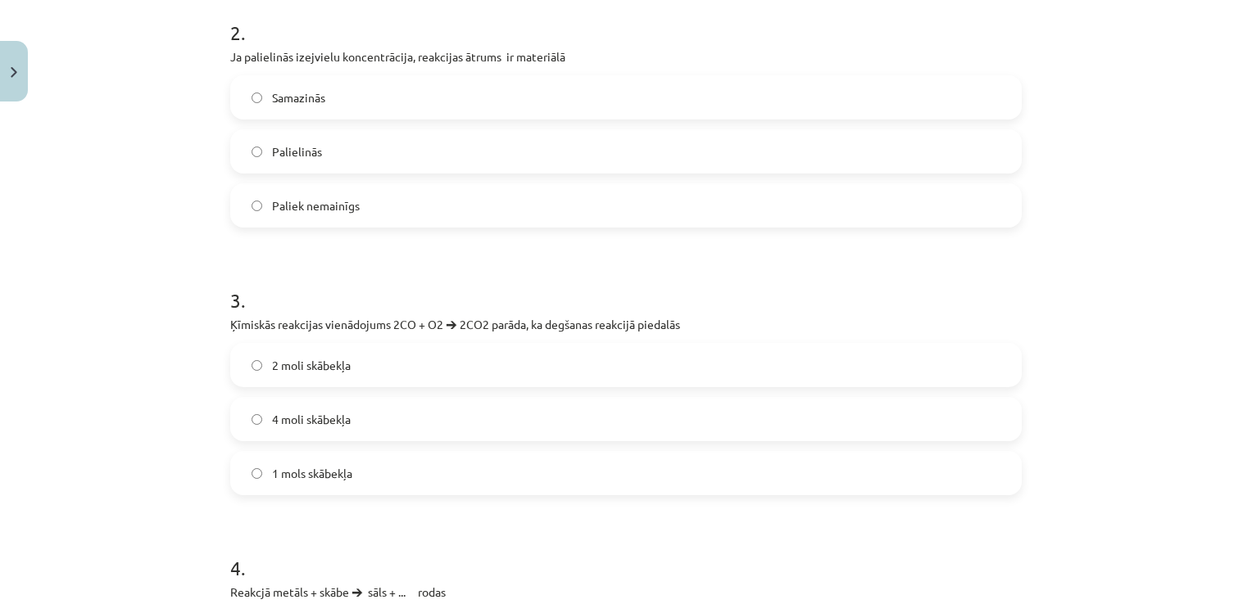
click at [296, 467] on span "1 mols skābekļa" at bounding box center [312, 473] width 80 height 17
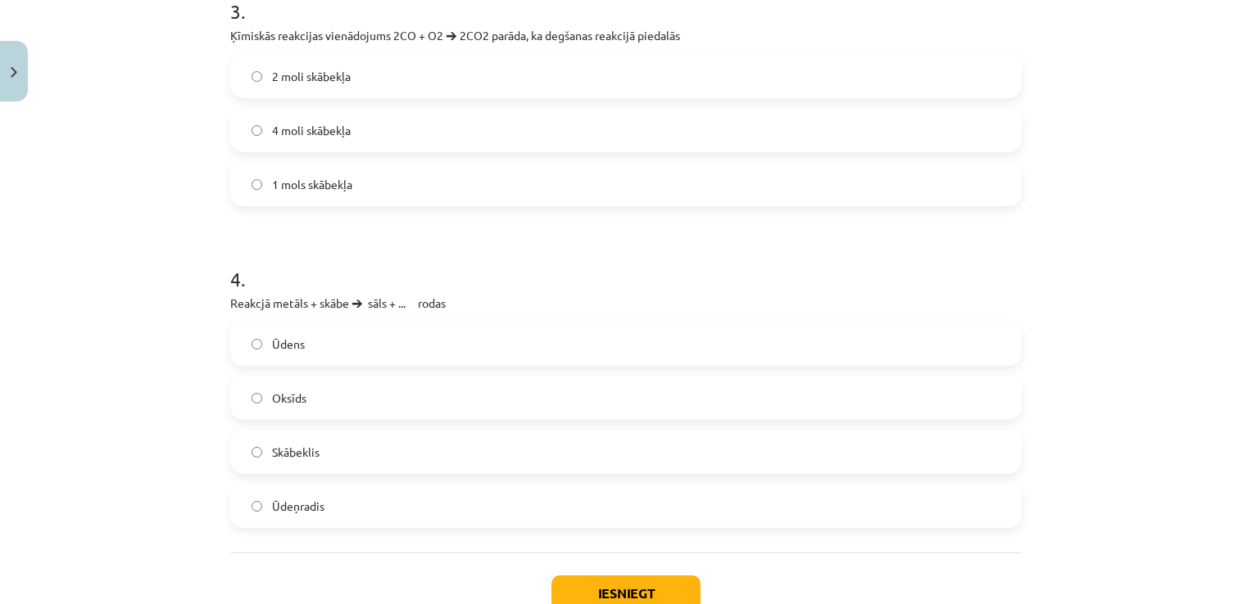
scroll to position [983, 0]
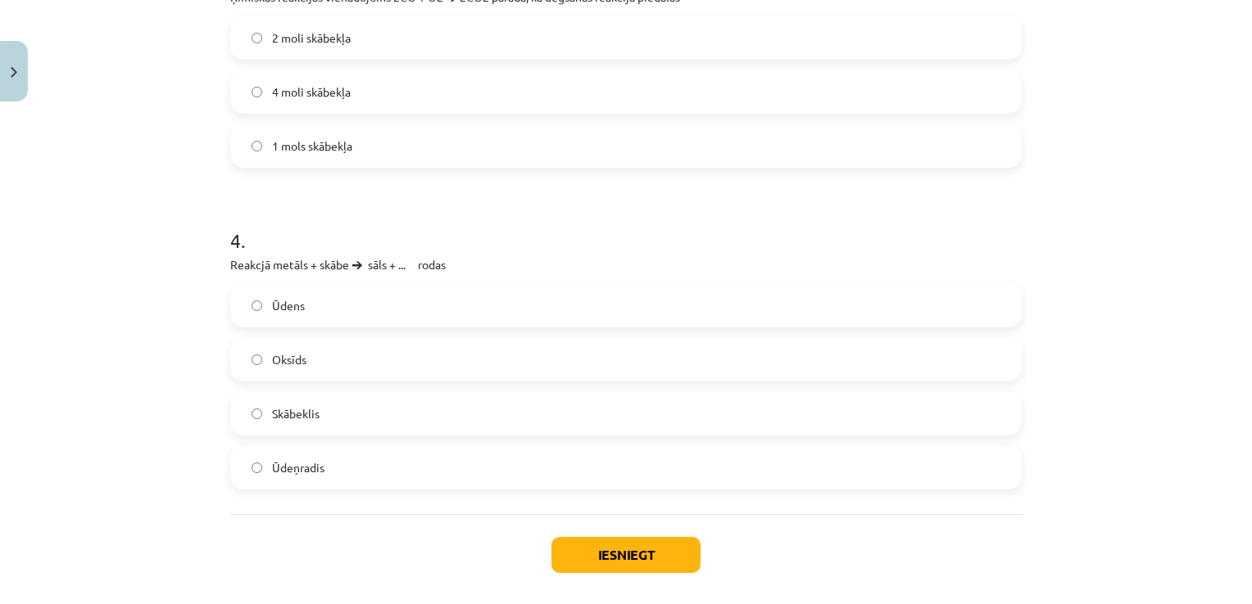
click at [361, 478] on label "Ūdeņradis" at bounding box center [626, 467] width 788 height 41
click at [621, 553] on button "Iesniegt" at bounding box center [625, 555] width 149 height 36
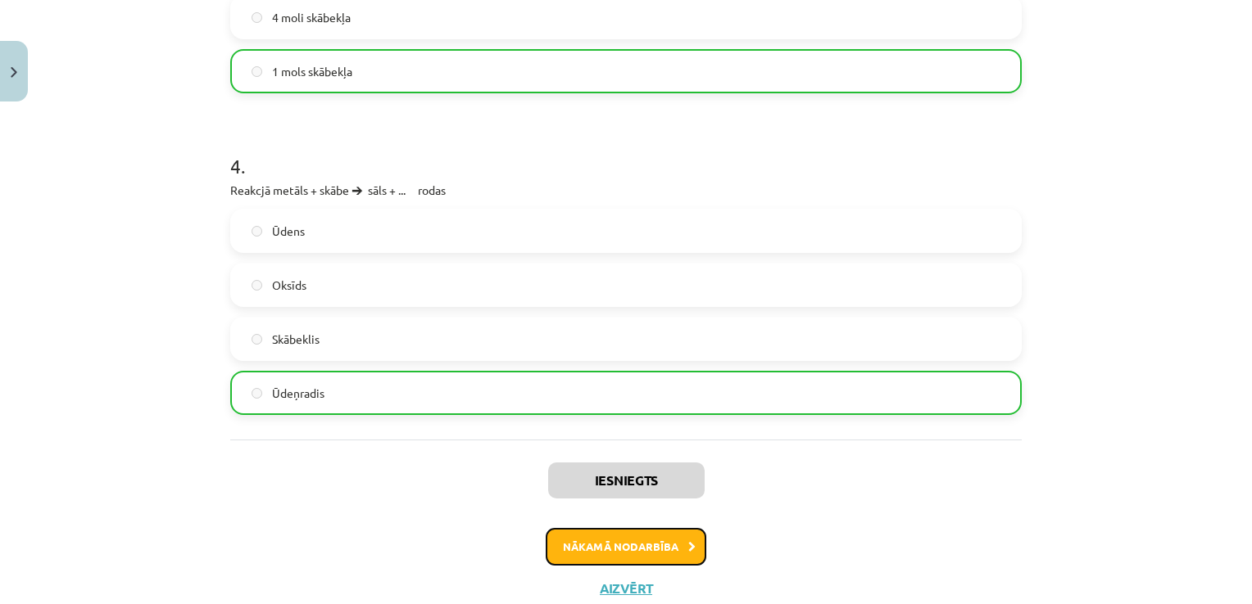
click at [616, 542] on button "Nākamā nodarbība" at bounding box center [625, 547] width 161 height 38
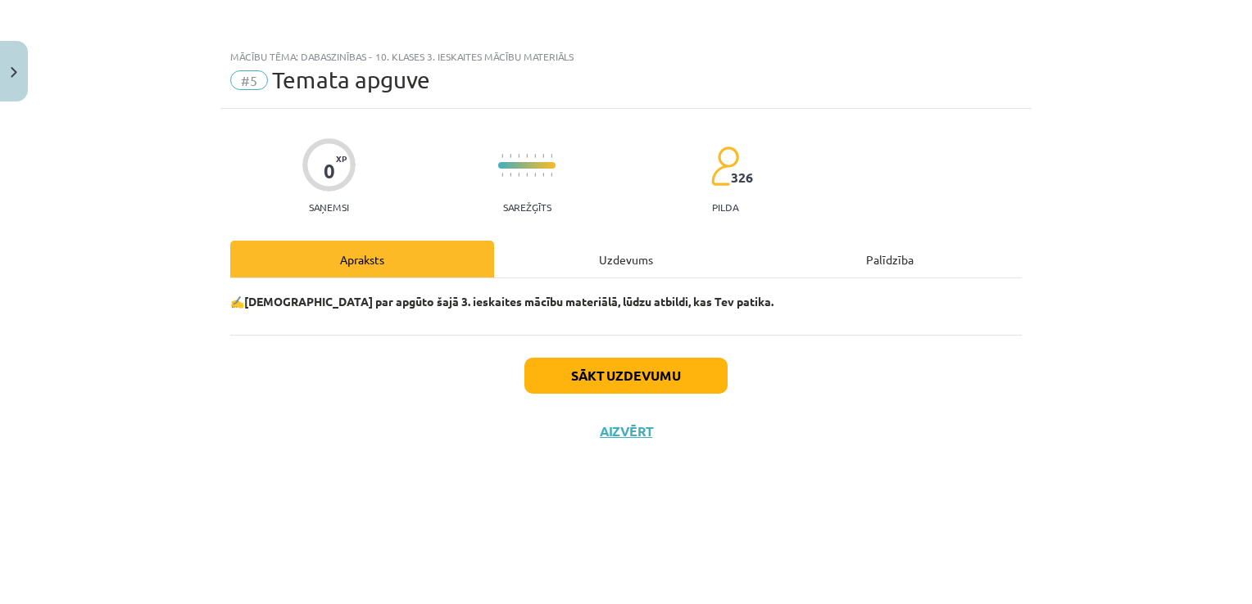
scroll to position [0, 0]
click at [616, 377] on button "Sākt uzdevumu" at bounding box center [625, 376] width 203 height 36
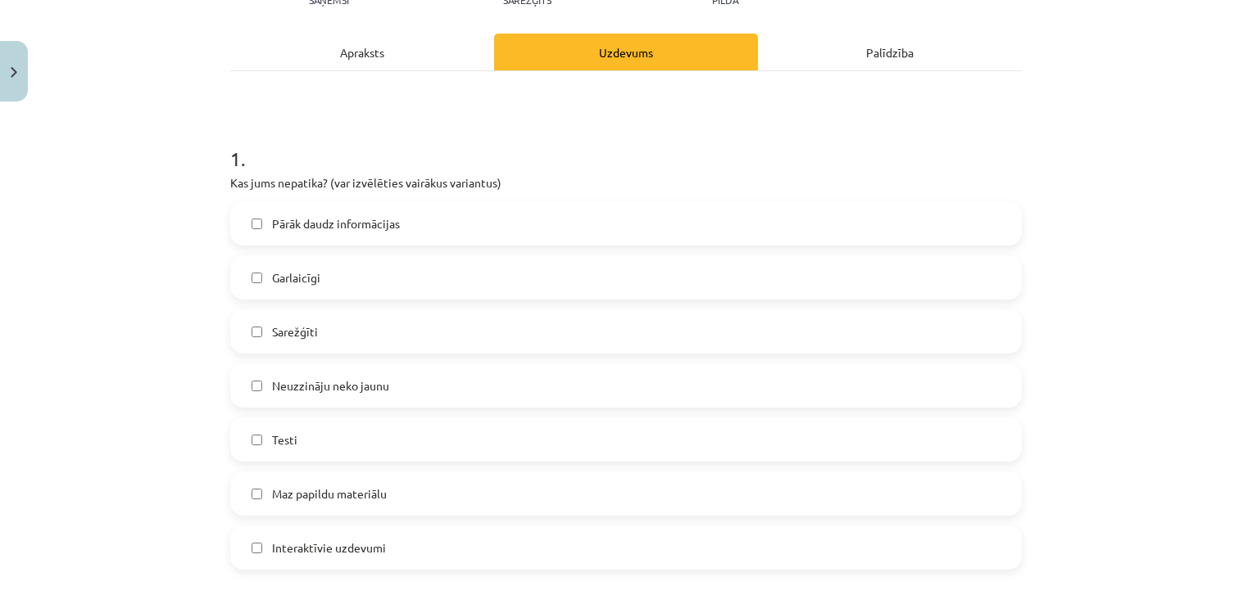
scroll to position [246, 0]
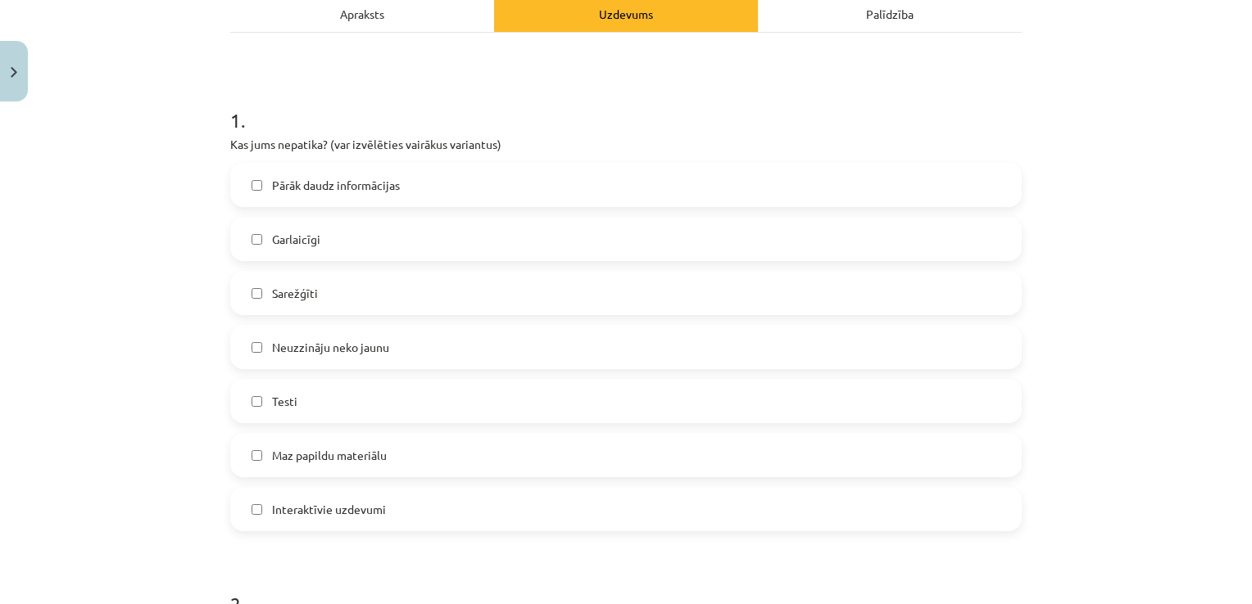
click at [428, 188] on label "Pārāk daudz informācijas" at bounding box center [626, 185] width 788 height 41
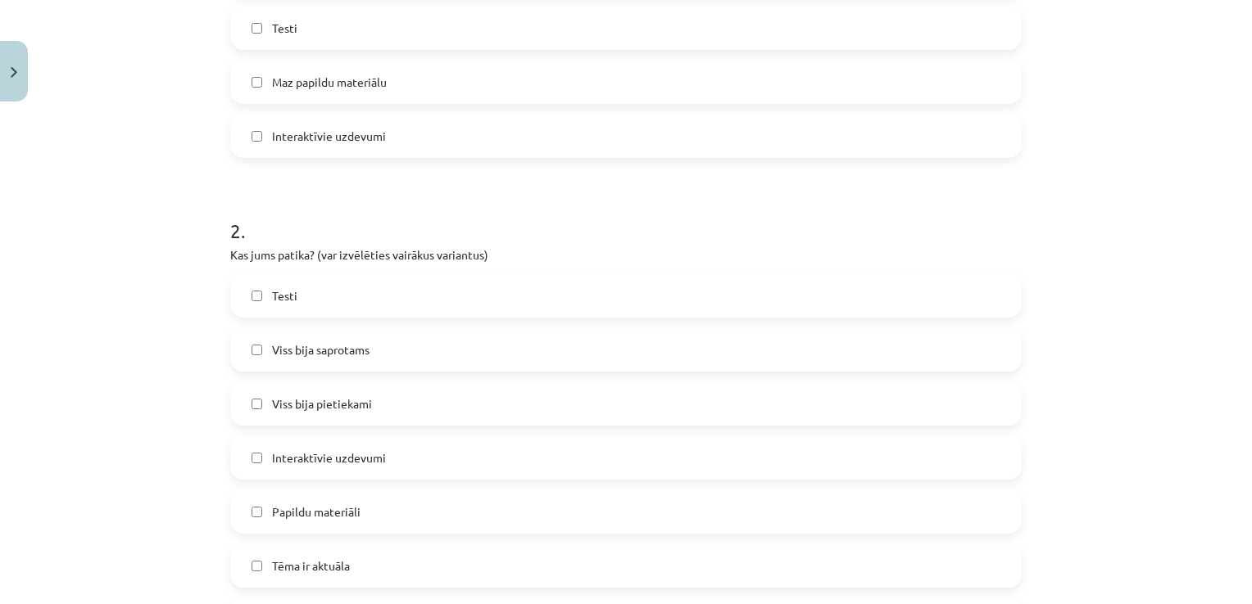
scroll to position [655, 0]
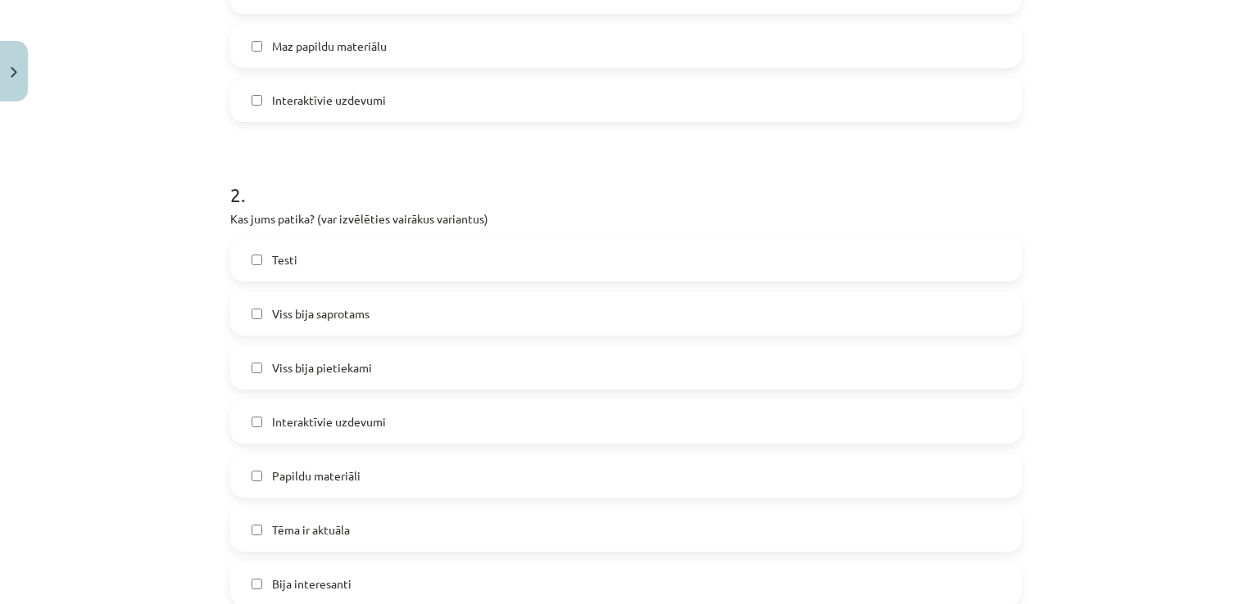
click at [434, 252] on label "Testi" at bounding box center [626, 259] width 788 height 41
click at [428, 319] on label "Viss bija saprotams" at bounding box center [626, 313] width 788 height 41
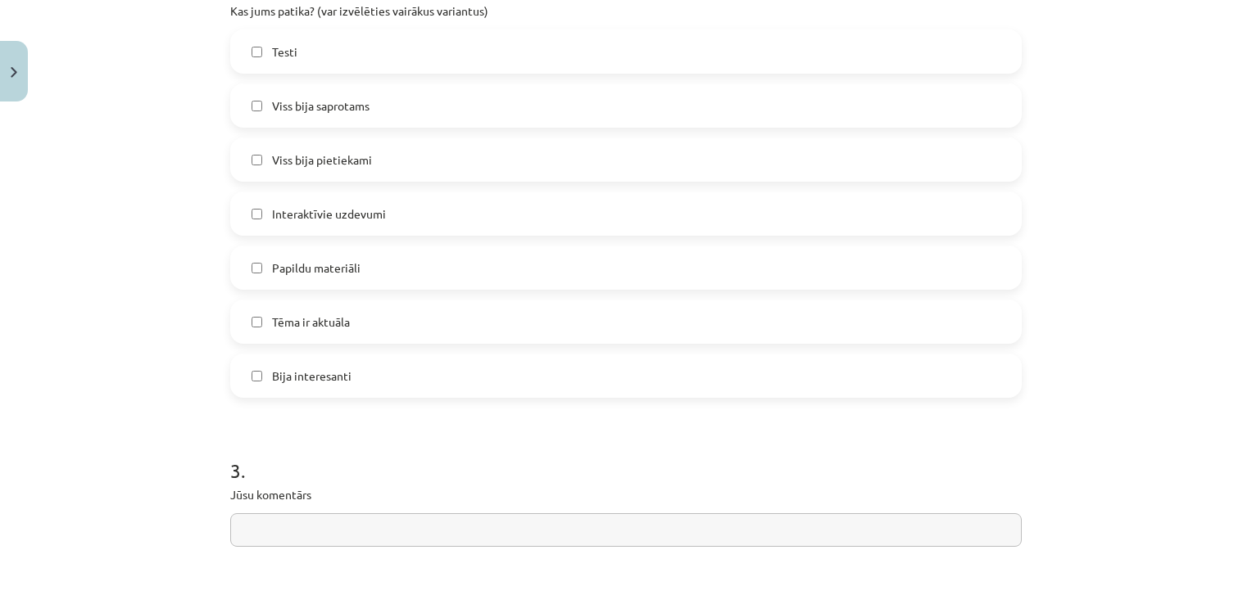
scroll to position [901, 0]
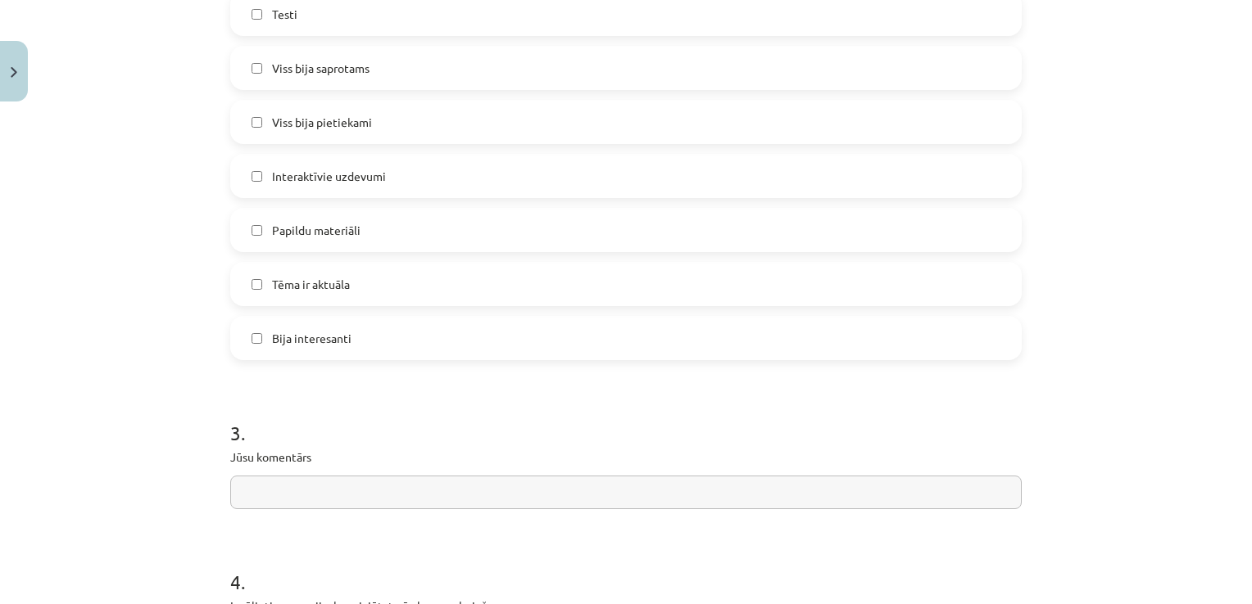
click at [397, 284] on label "Tēma ir aktuāla" at bounding box center [626, 284] width 788 height 41
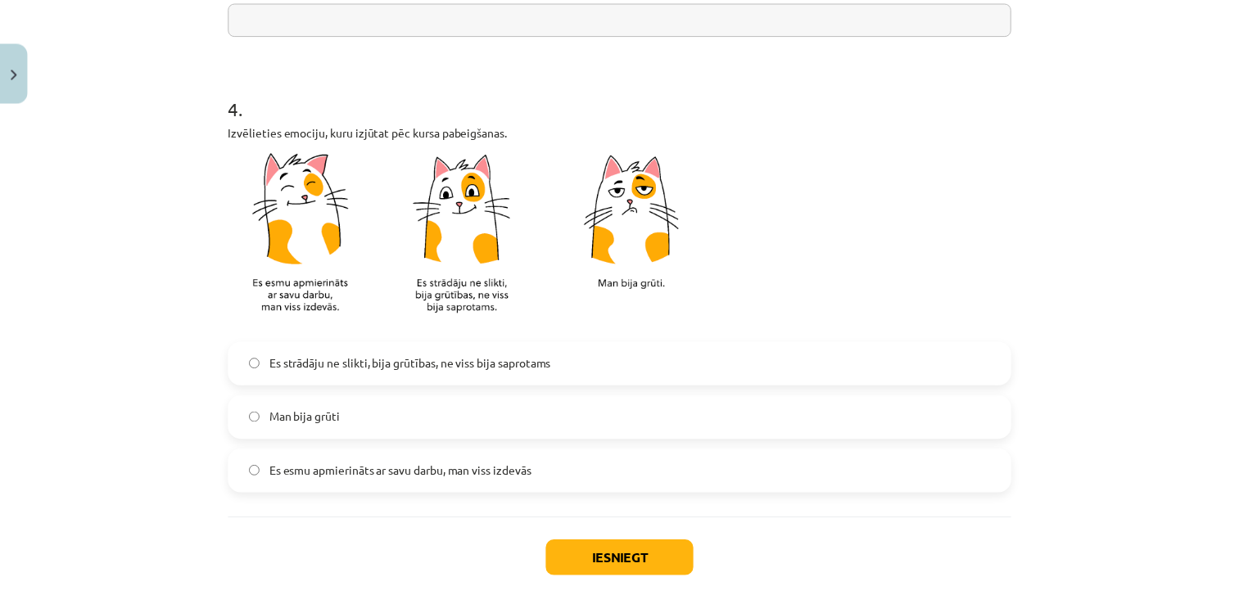
scroll to position [1392, 0]
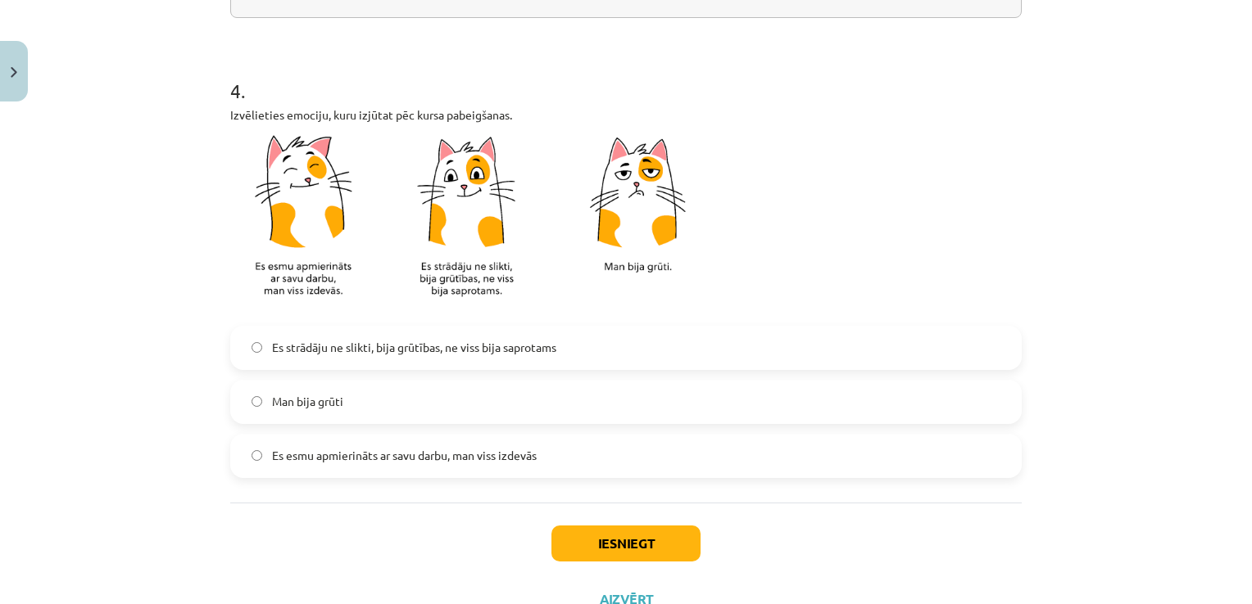
click at [382, 456] on span "Es esmu apmierināts ar savu darbu, man viss izdevās" at bounding box center [404, 455] width 265 height 17
click at [653, 541] on button "Iesniegt" at bounding box center [625, 544] width 149 height 36
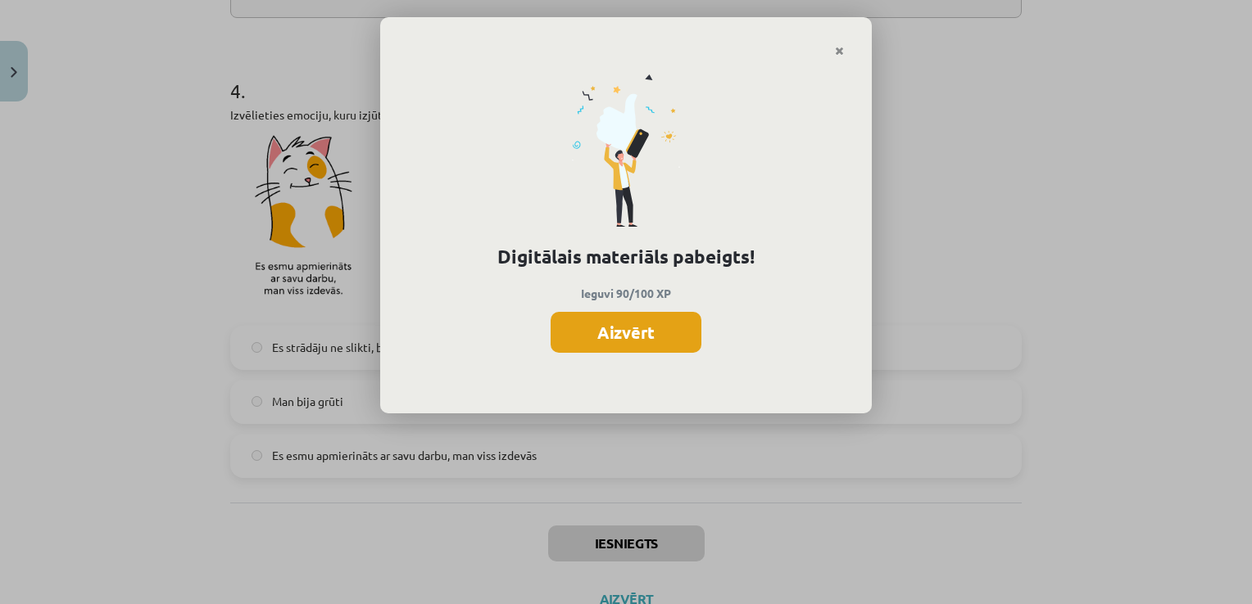
click at [619, 333] on button "Aizvērt" at bounding box center [625, 332] width 151 height 41
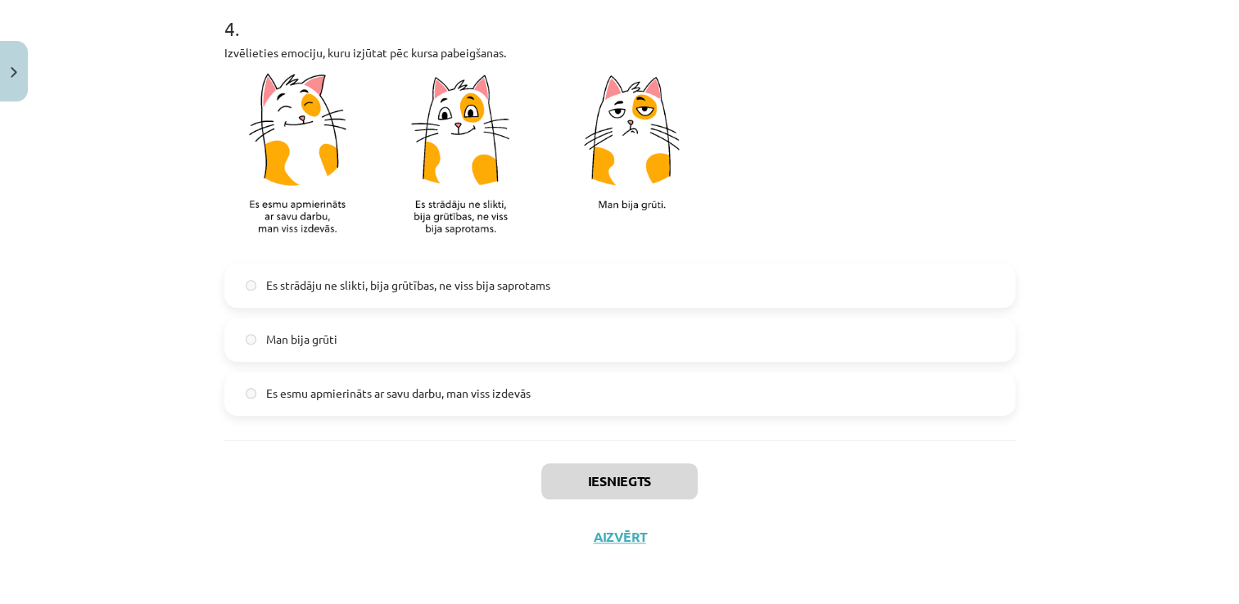
scroll to position [1455, 0]
click at [609, 532] on button "Aizvērt" at bounding box center [620, 537] width 62 height 16
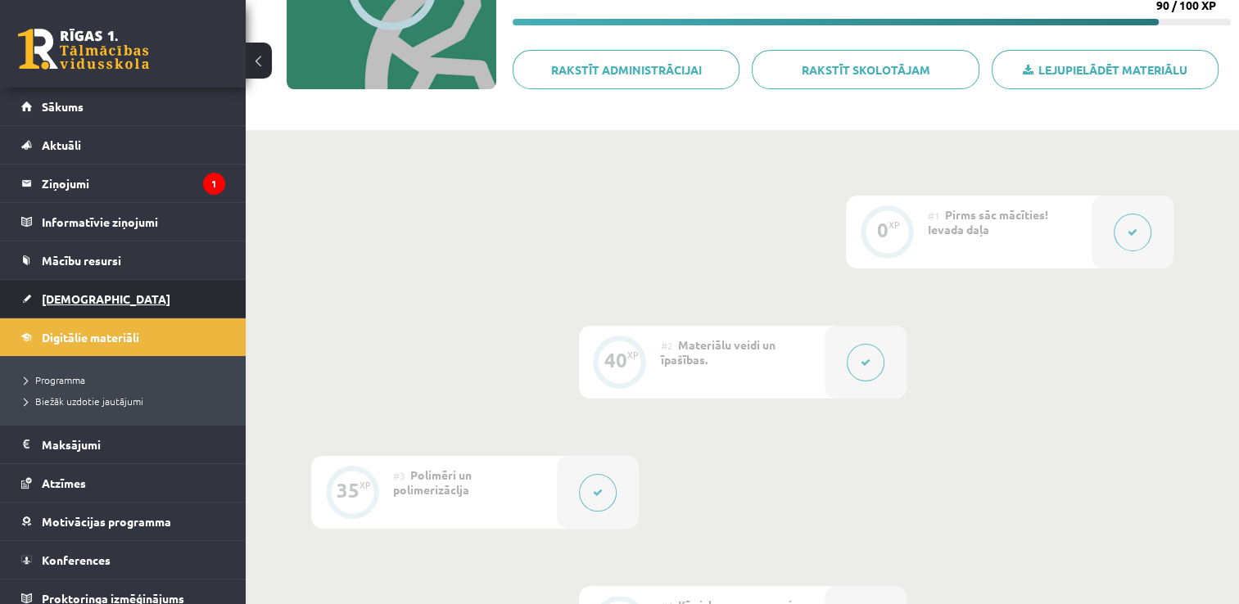
click at [112, 305] on link "[DEMOGRAPHIC_DATA]" at bounding box center [123, 299] width 204 height 38
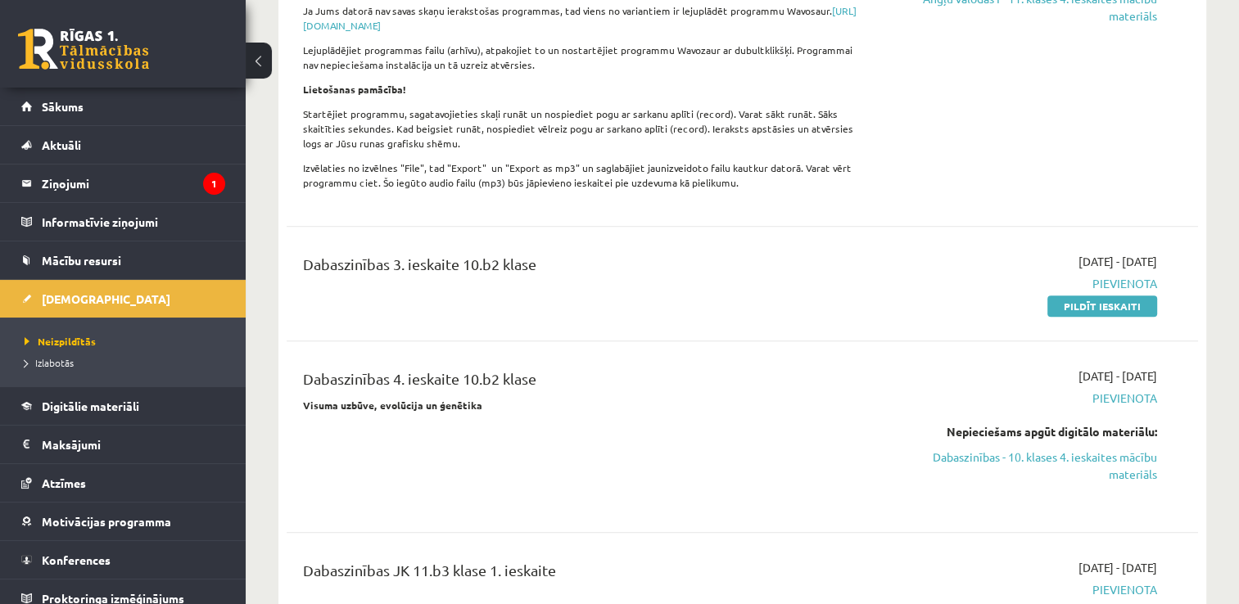
scroll to position [1720, 0]
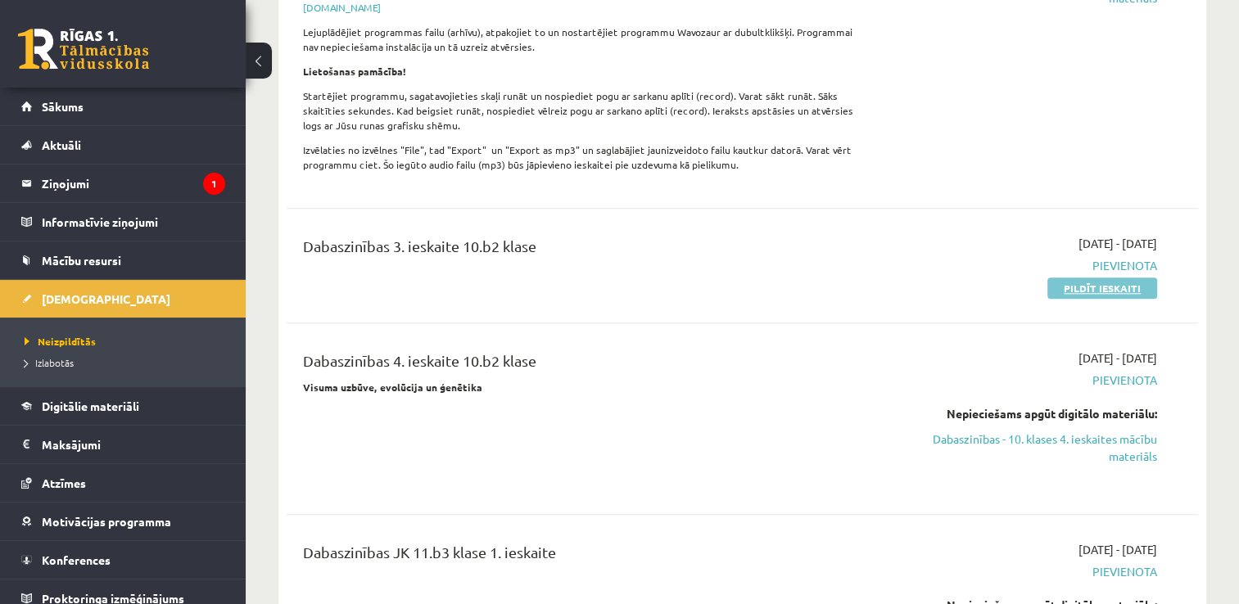
click at [1117, 278] on link "Pildīt ieskaiti" at bounding box center [1103, 288] width 110 height 21
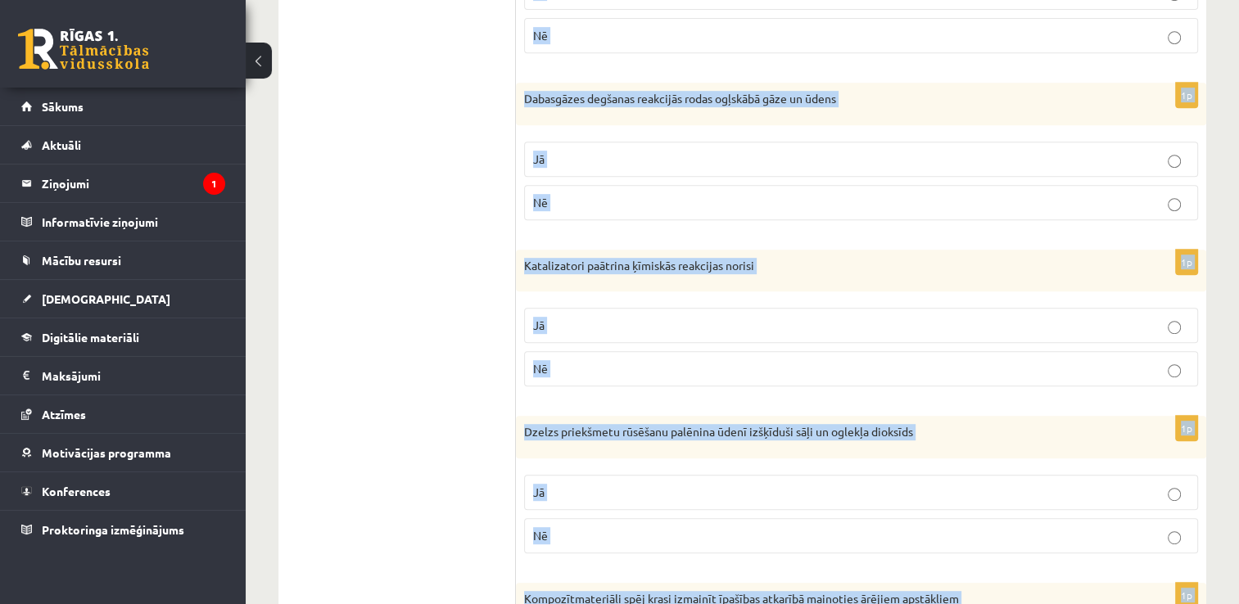
scroll to position [927, 0]
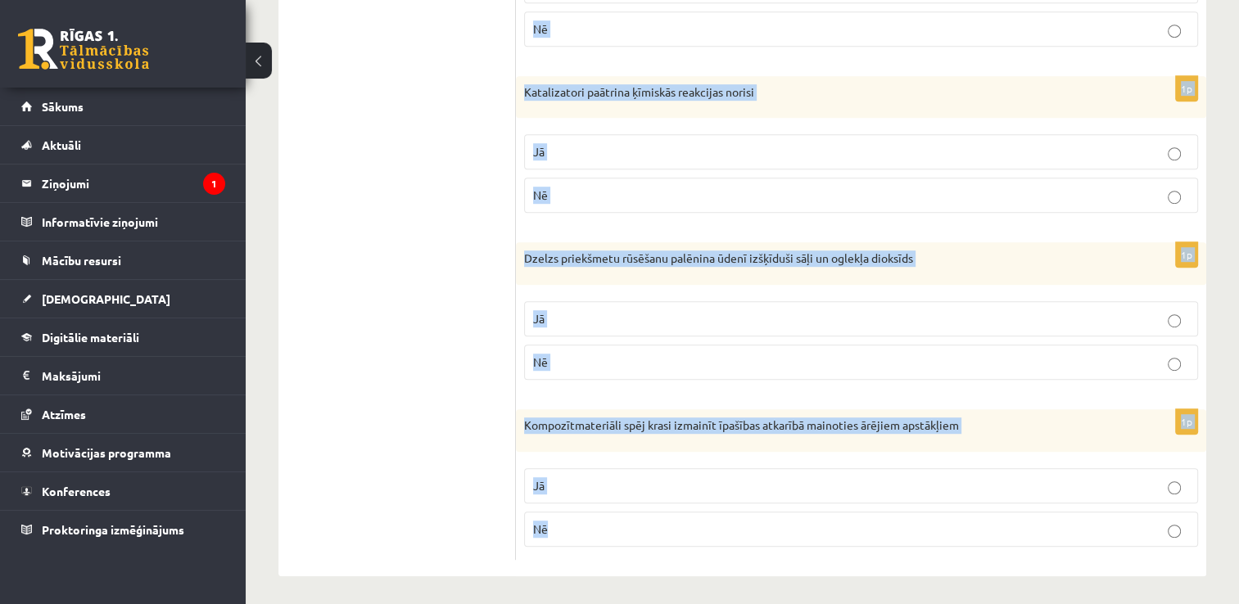
drag, startPoint x: 531, startPoint y: 53, endPoint x: 814, endPoint y: 614, distance: 628.6
copy form "Vai apgalvojums ir patiess? Atzīmē Jā vai Nē! 1p Barības vielu šķelšanās organi…"
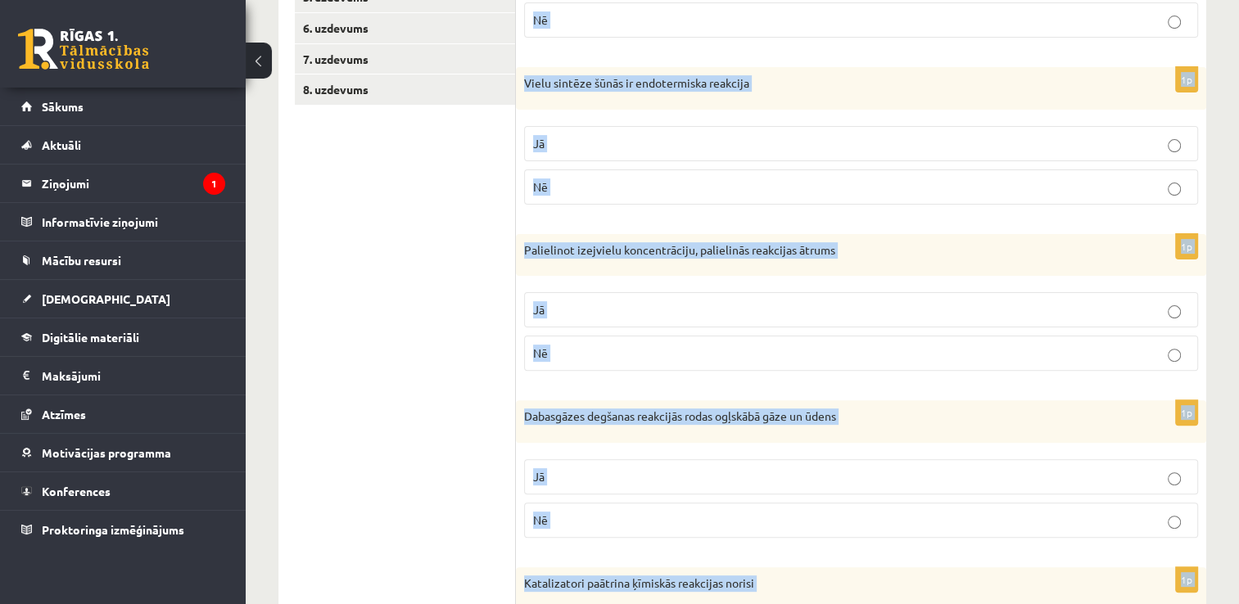
scroll to position [108, 0]
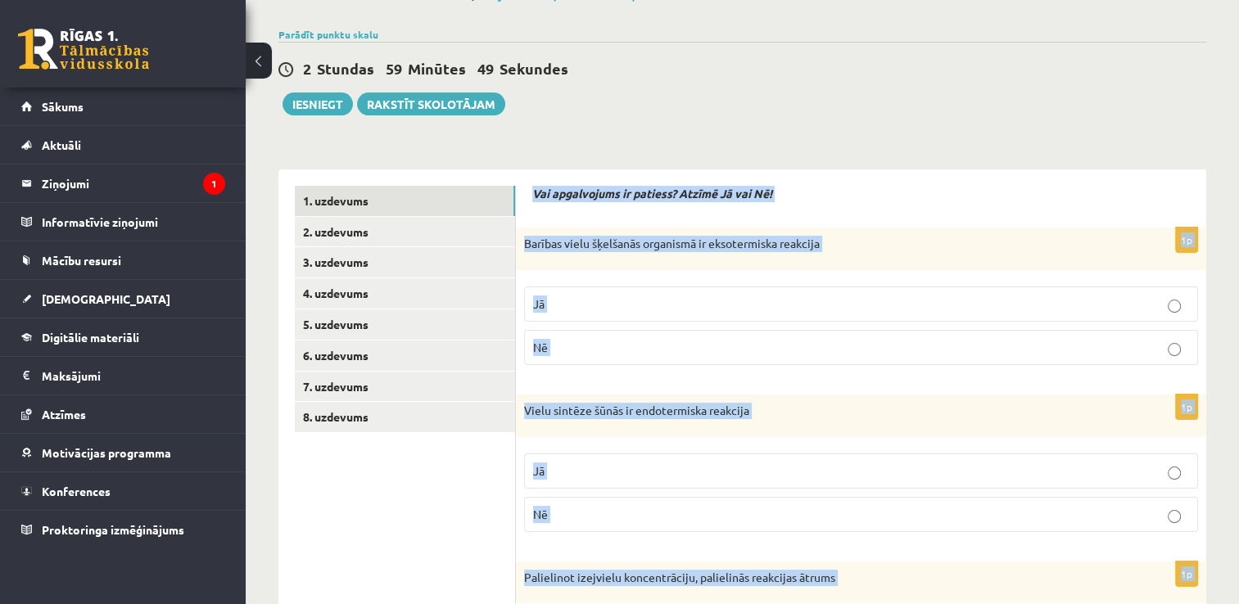
click at [862, 194] on p "Vai apgalvojums ir patiess? Atzīmē Jā vai Nē!" at bounding box center [861, 194] width 658 height 16
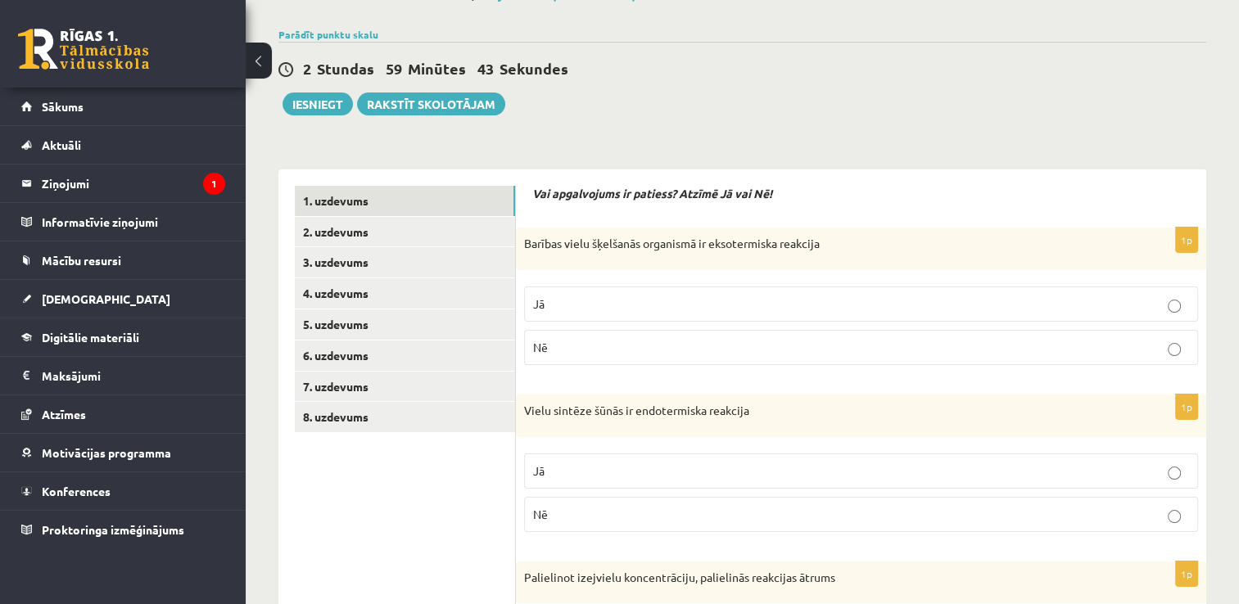
click at [675, 309] on p "Jā" at bounding box center [861, 304] width 656 height 17
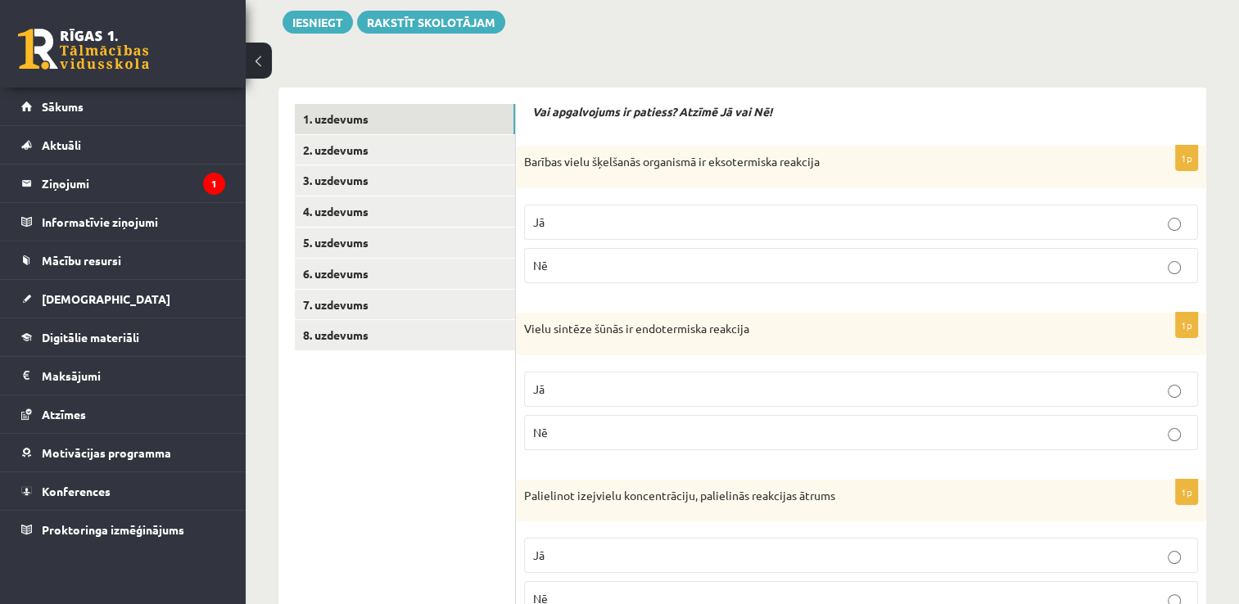
scroll to position [354, 0]
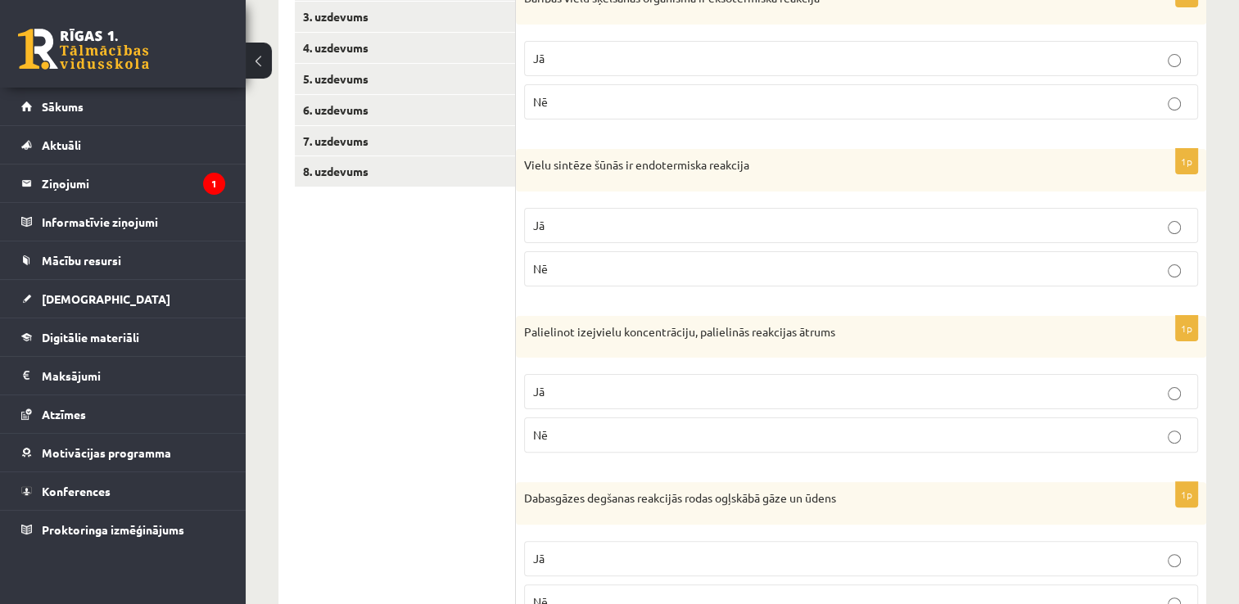
click at [654, 210] on label "Jā" at bounding box center [861, 225] width 674 height 35
click at [673, 383] on p "Jā" at bounding box center [861, 391] width 656 height 17
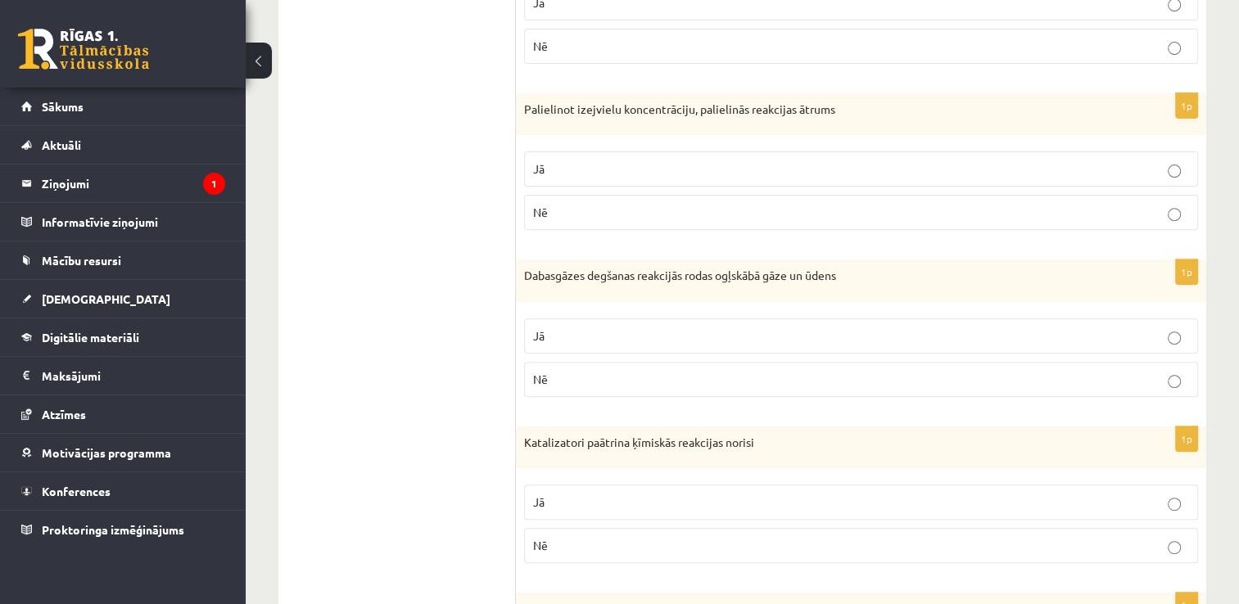
scroll to position [600, 0]
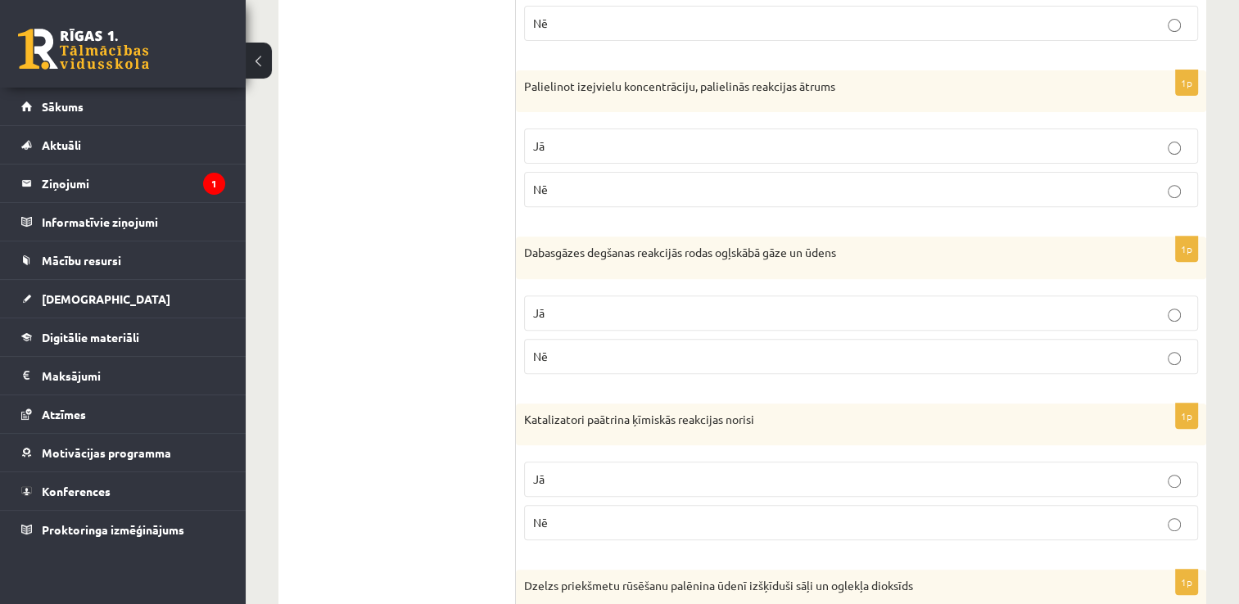
click at [663, 305] on p "Jā" at bounding box center [861, 313] width 656 height 17
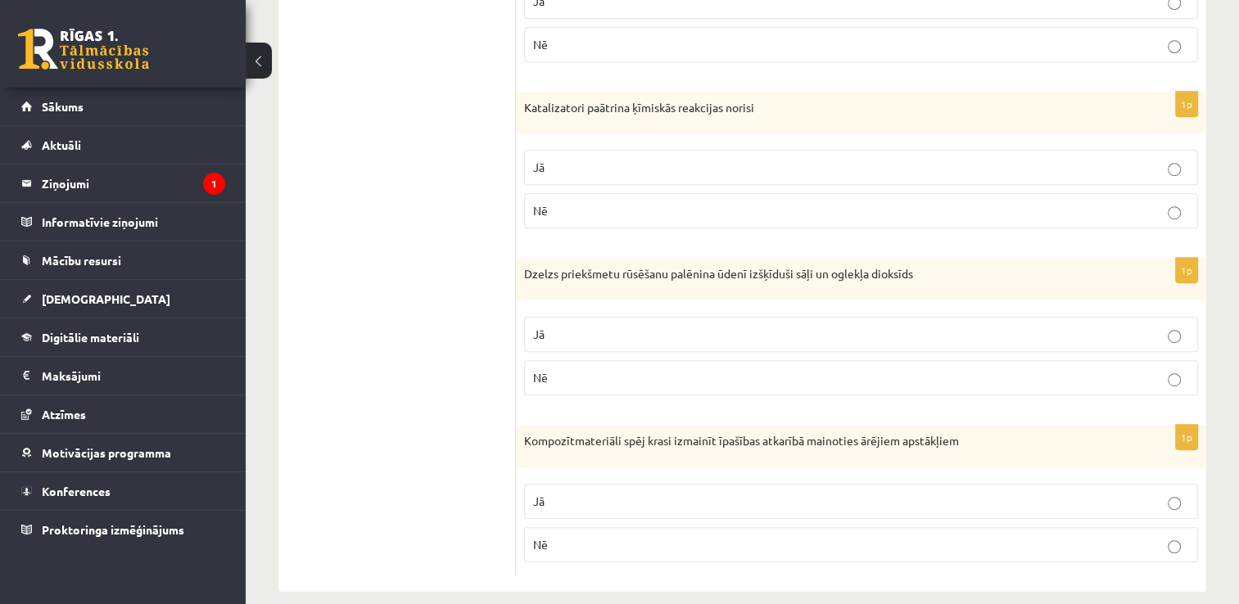
scroll to position [927, 0]
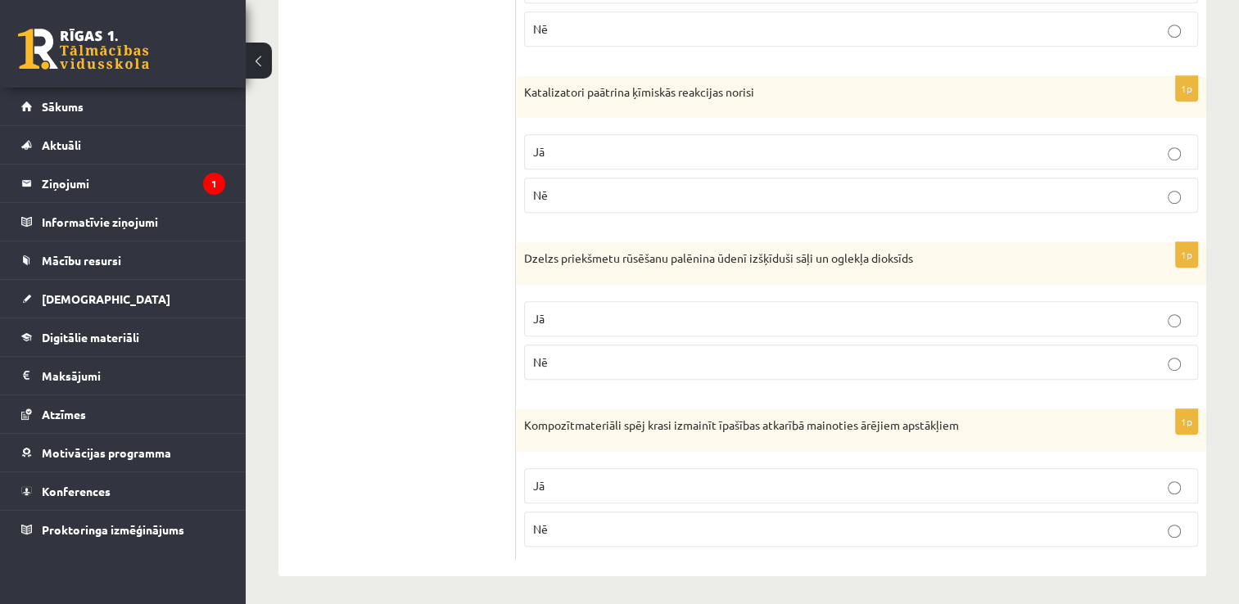
click at [636, 357] on p "Nē" at bounding box center [861, 362] width 656 height 17
click at [624, 526] on p "Nē" at bounding box center [861, 529] width 656 height 17
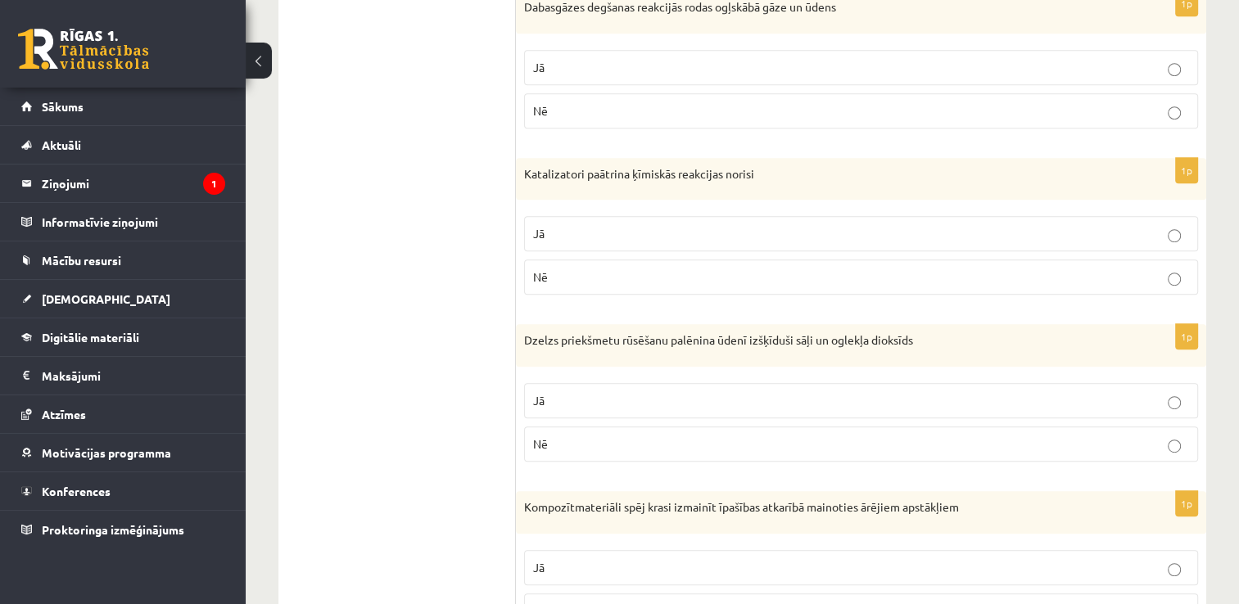
click at [654, 221] on label "Jā" at bounding box center [861, 233] width 674 height 35
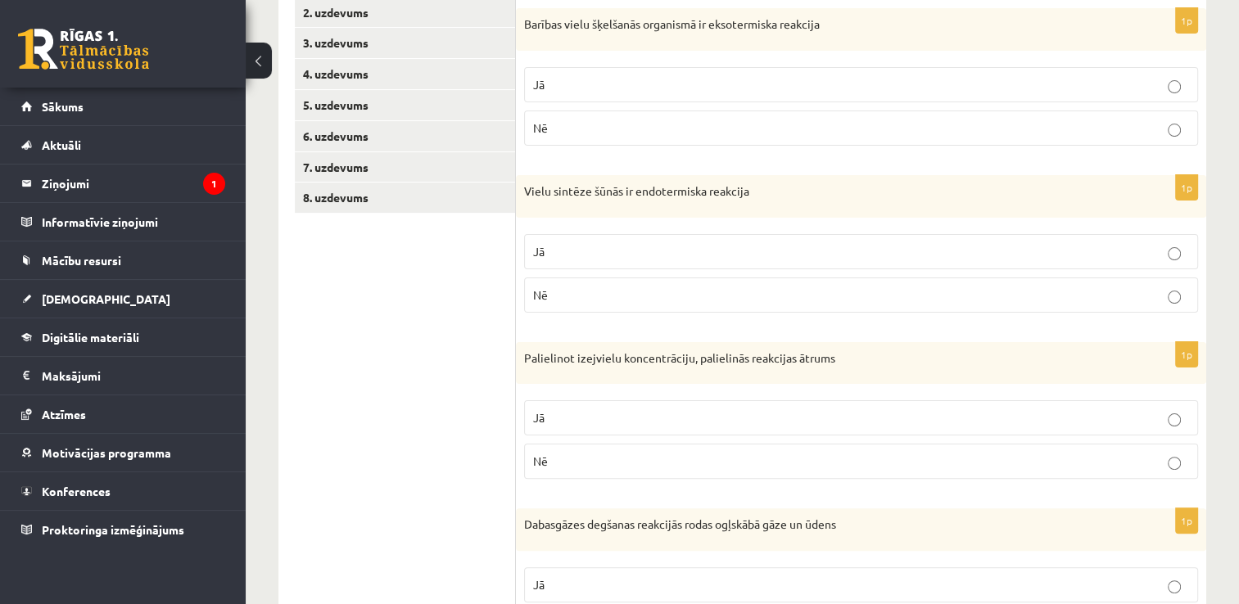
scroll to position [108, 0]
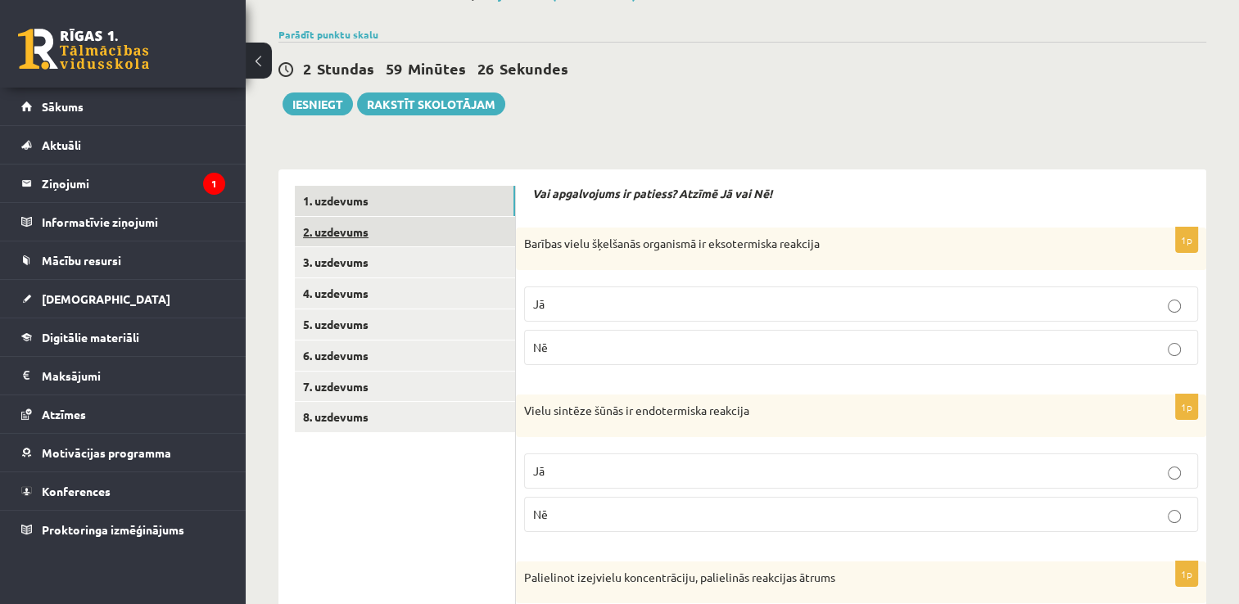
click at [395, 231] on link "2. uzdevums" at bounding box center [405, 232] width 220 height 30
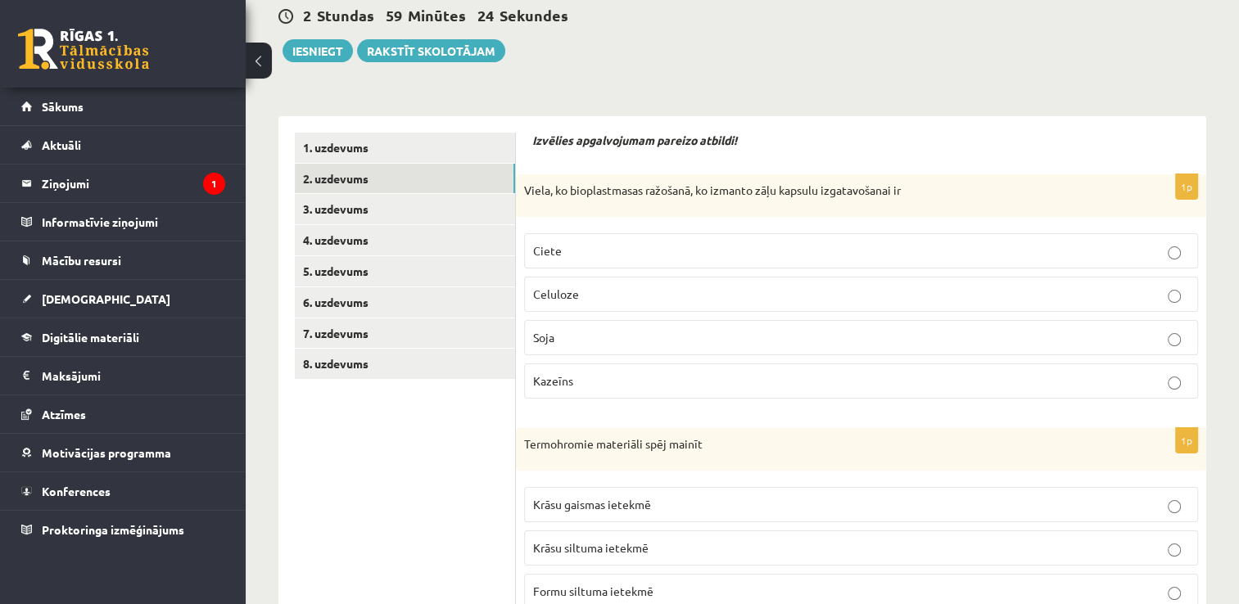
scroll to position [190, 0]
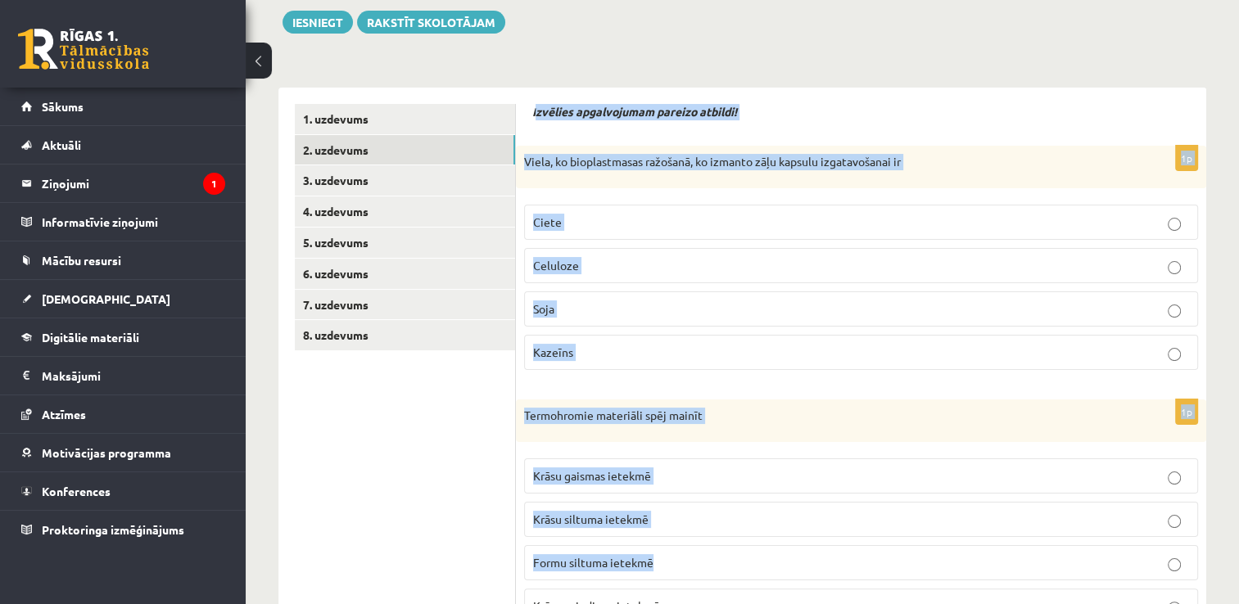
drag, startPoint x: 534, startPoint y: 104, endPoint x: 840, endPoint y: 576, distance: 562.1
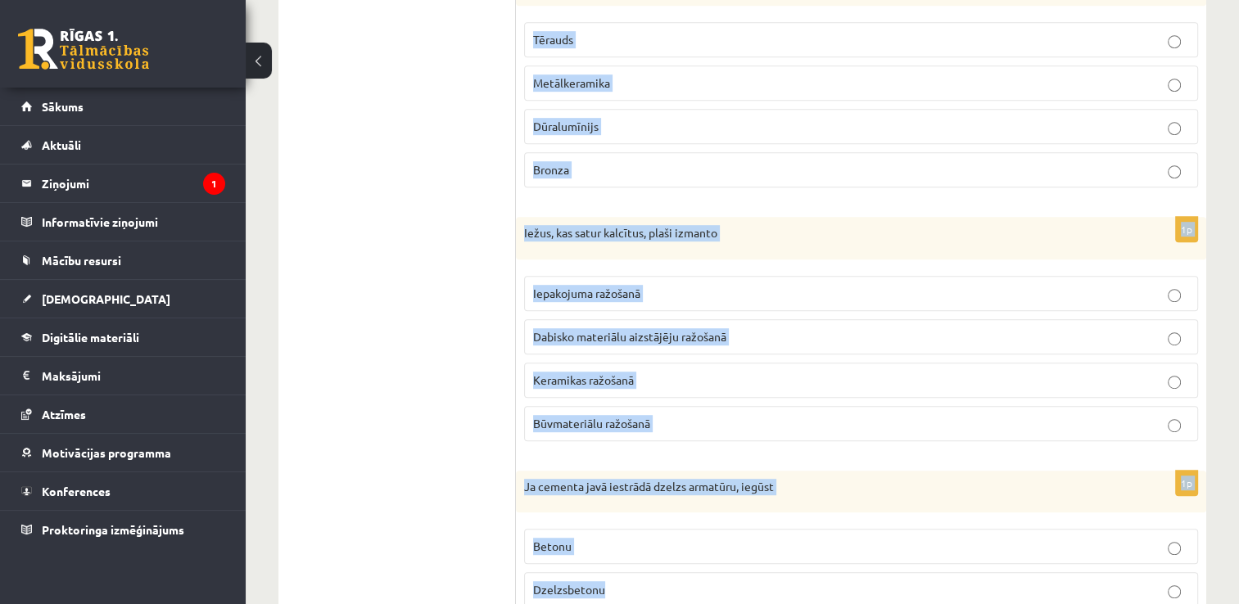
scroll to position [1025, 0]
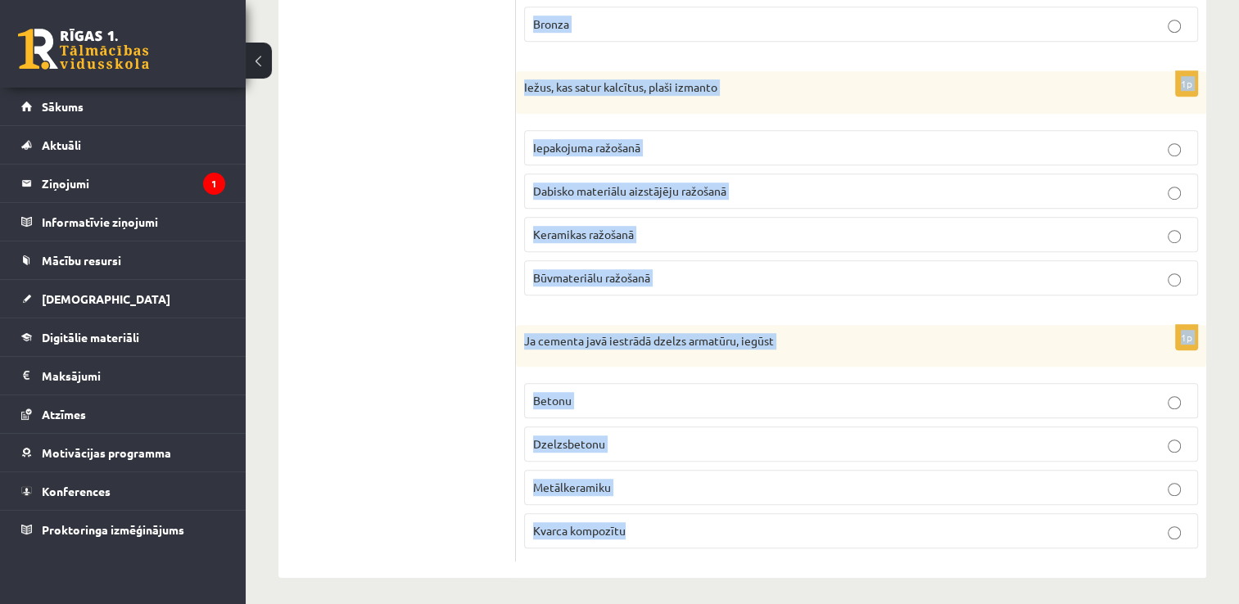
drag, startPoint x: 544, startPoint y: 117, endPoint x: 800, endPoint y: 627, distance: 570.3
copy form "Loremips dolorsitamet consect adipisc! 1e Seddo, ei temporincidid utlabore, et …"
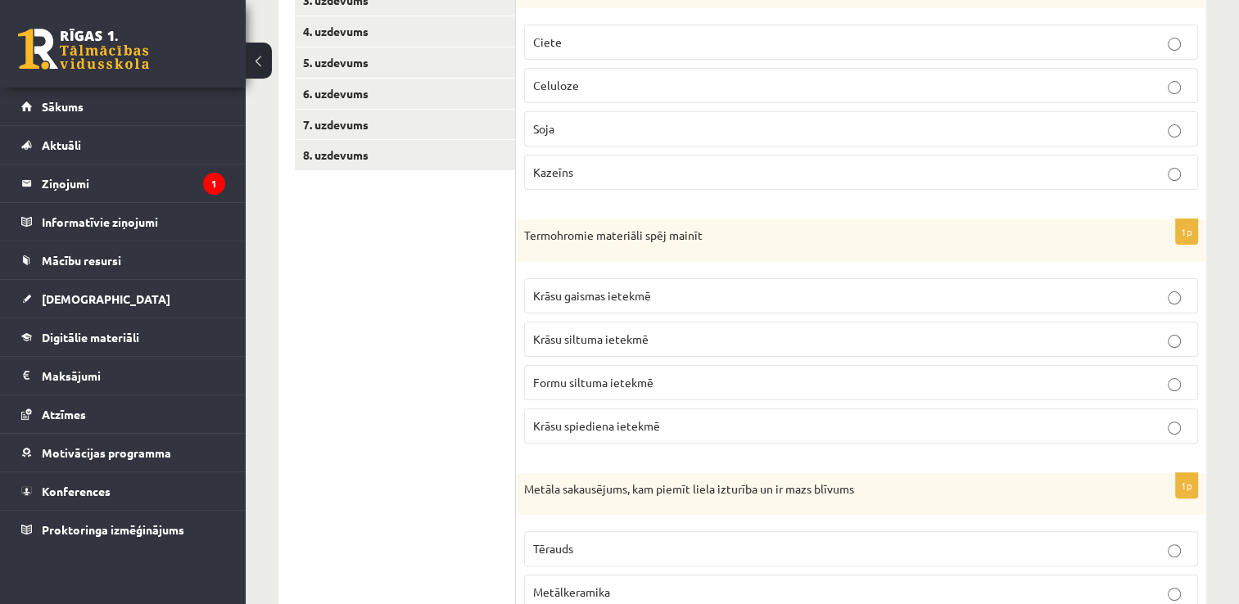
click at [478, 396] on ul "1. uzdevums 2. uzdevums 3. uzdevums 4. uzdevums 5. uzdevums 6. uzdevums 7. uzde…" at bounding box center [405, 571] width 221 height 1294
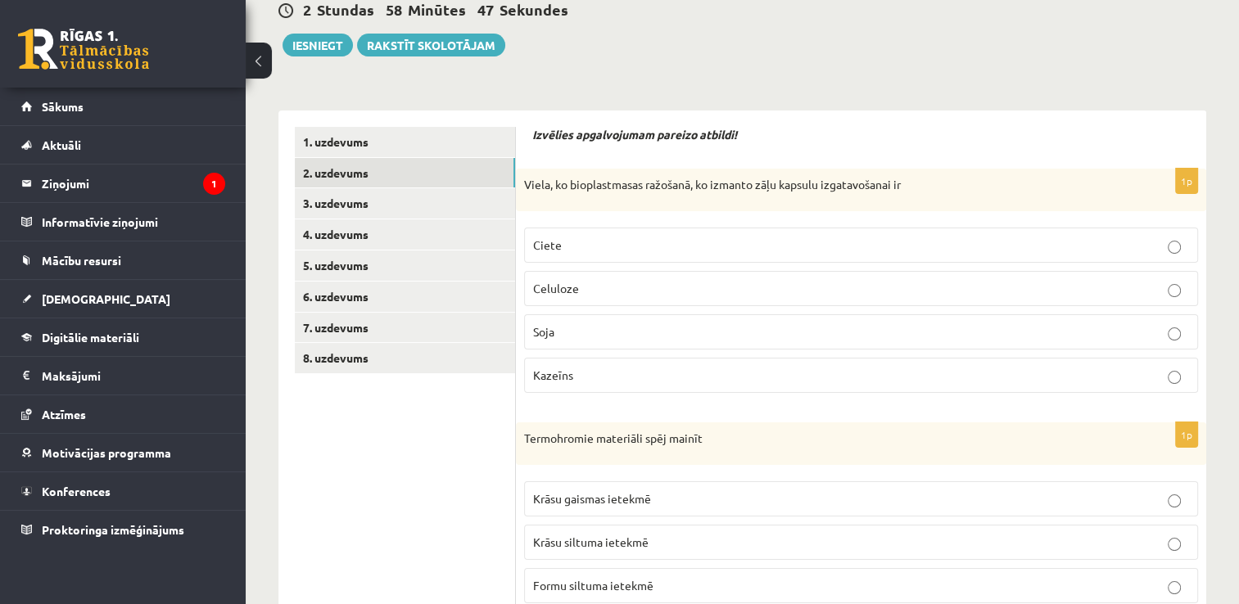
scroll to position [206, 0]
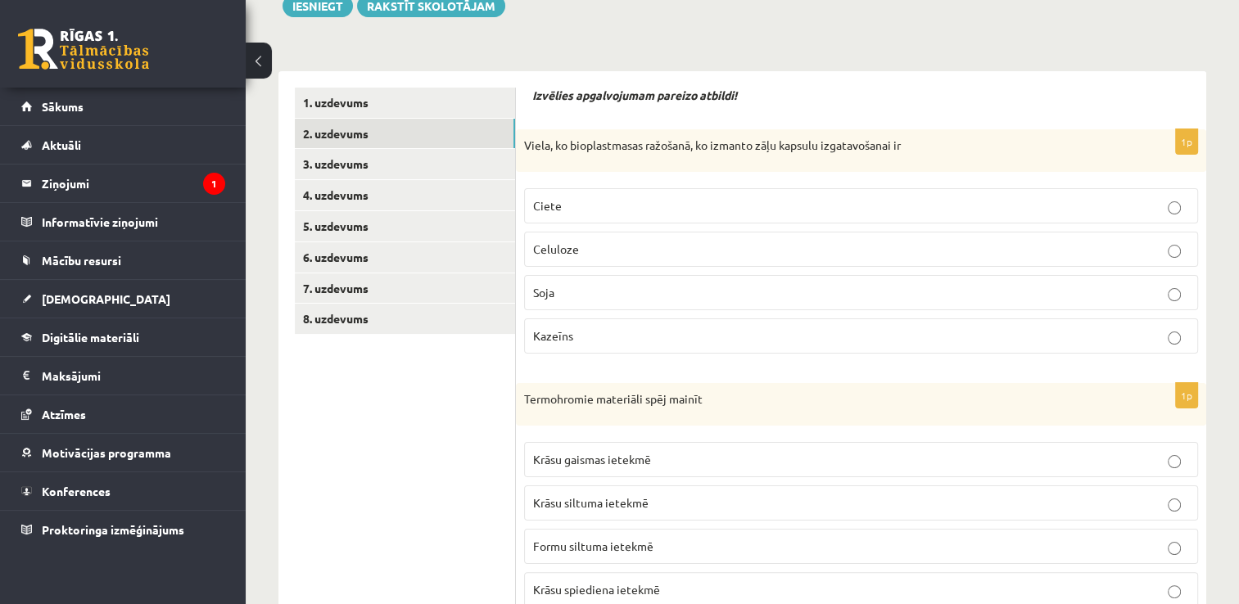
click at [582, 340] on p "Kazeīns" at bounding box center [861, 336] width 656 height 17
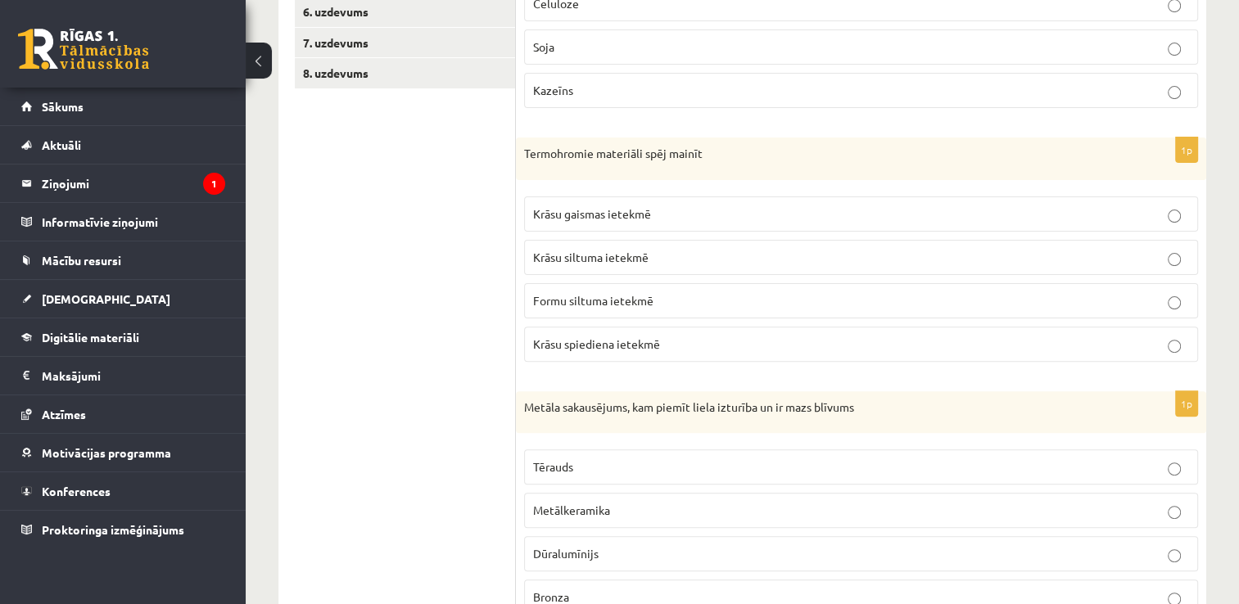
click at [607, 255] on span "Krāsu siltuma ietekmē" at bounding box center [590, 257] width 115 height 15
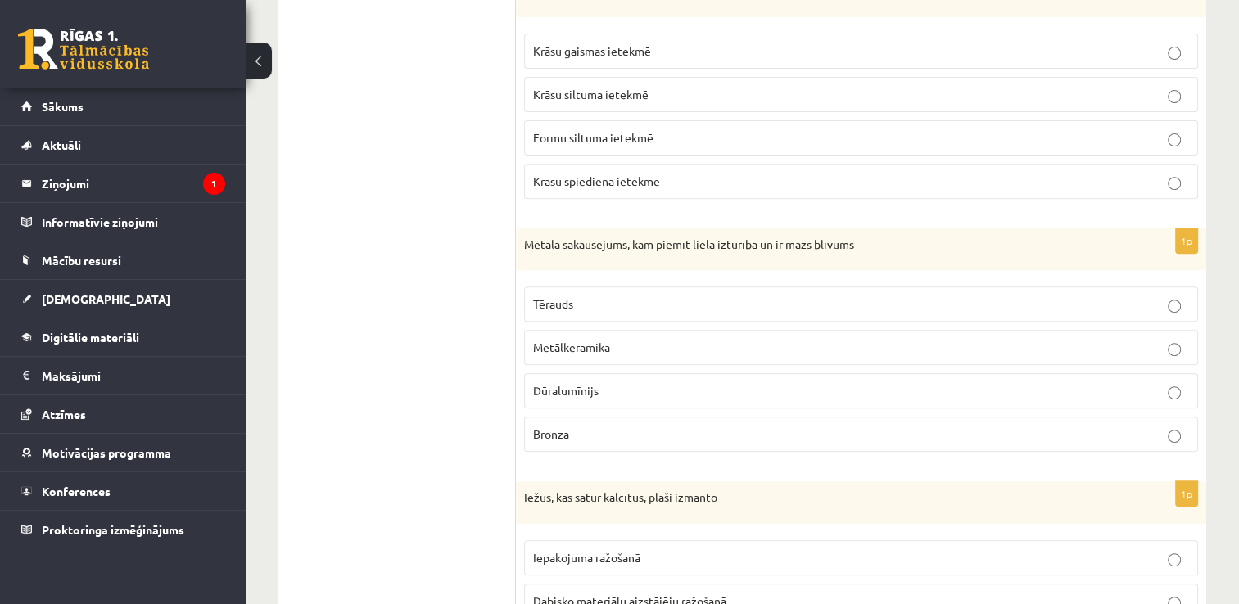
scroll to position [616, 0]
click at [639, 384] on p "Dūralumīnijs" at bounding box center [861, 390] width 656 height 17
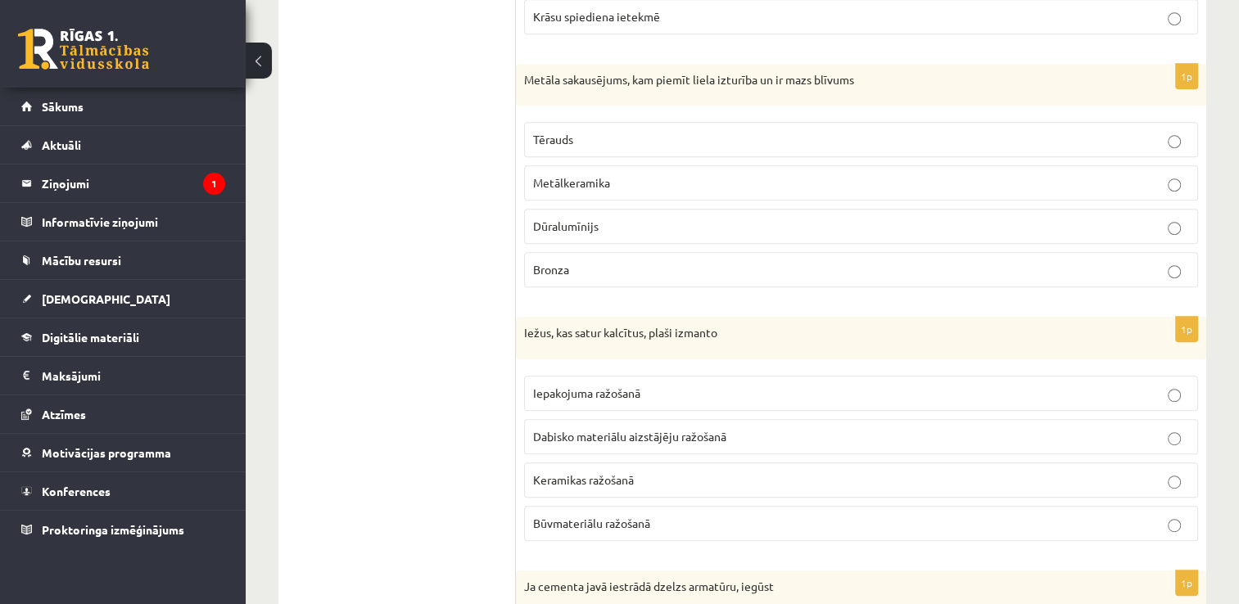
click at [597, 520] on span "Būvmateriālu ražošanā" at bounding box center [591, 523] width 117 height 15
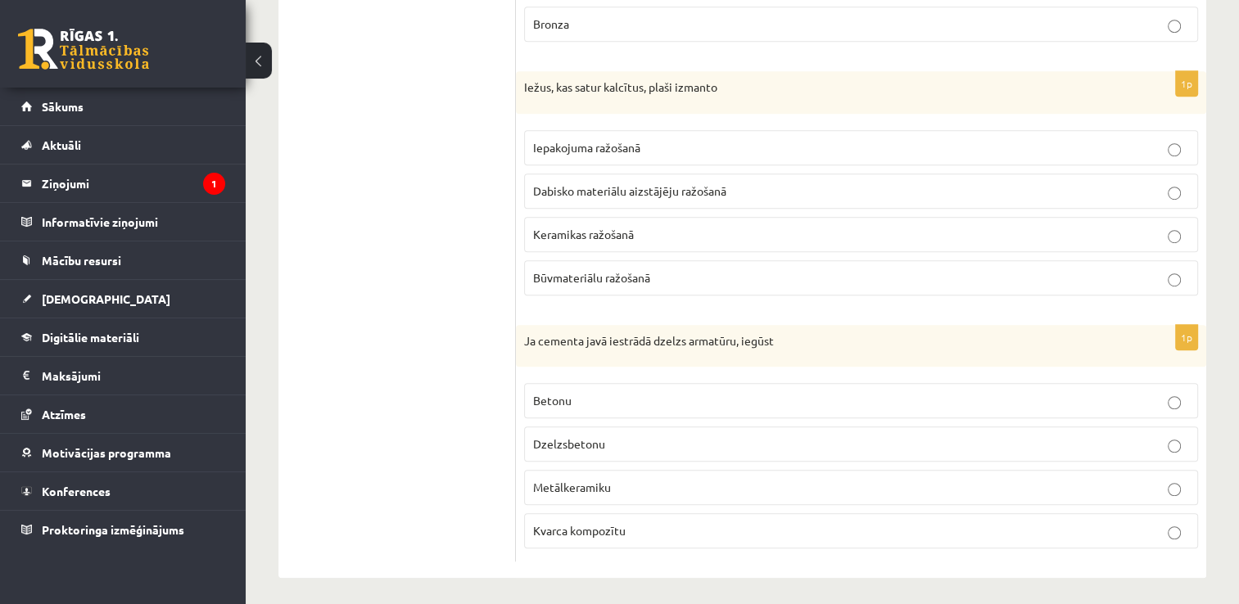
click at [622, 449] on label "Dzelzsbetonu" at bounding box center [861, 444] width 674 height 35
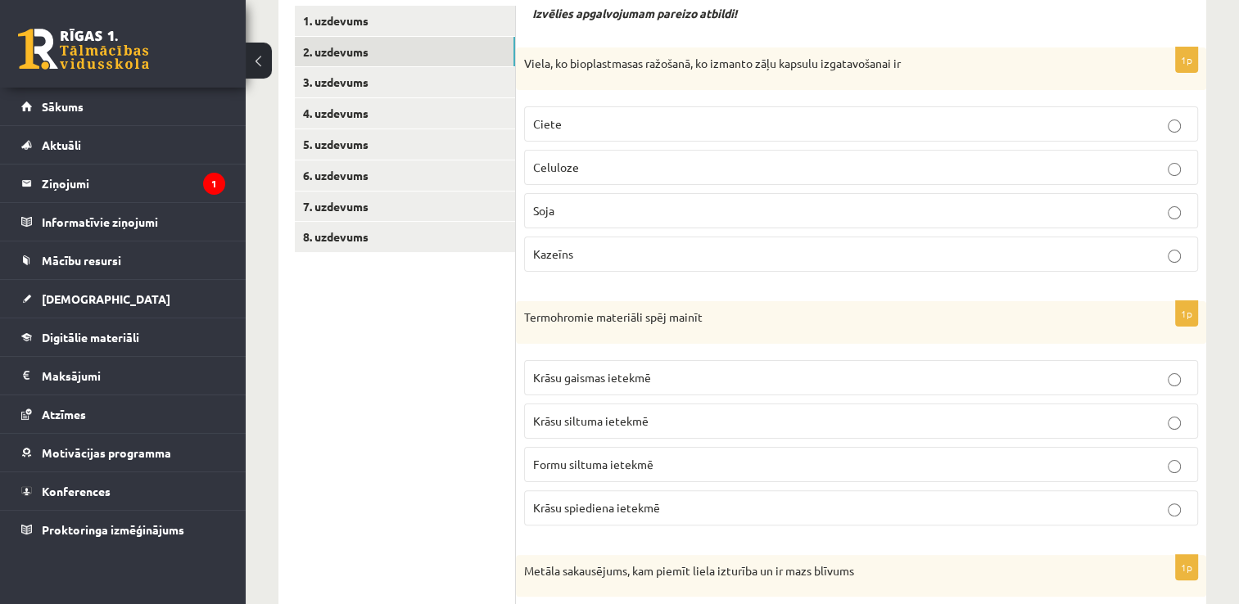
scroll to position [288, 0]
click at [366, 80] on link "3. uzdevums" at bounding box center [405, 82] width 220 height 30
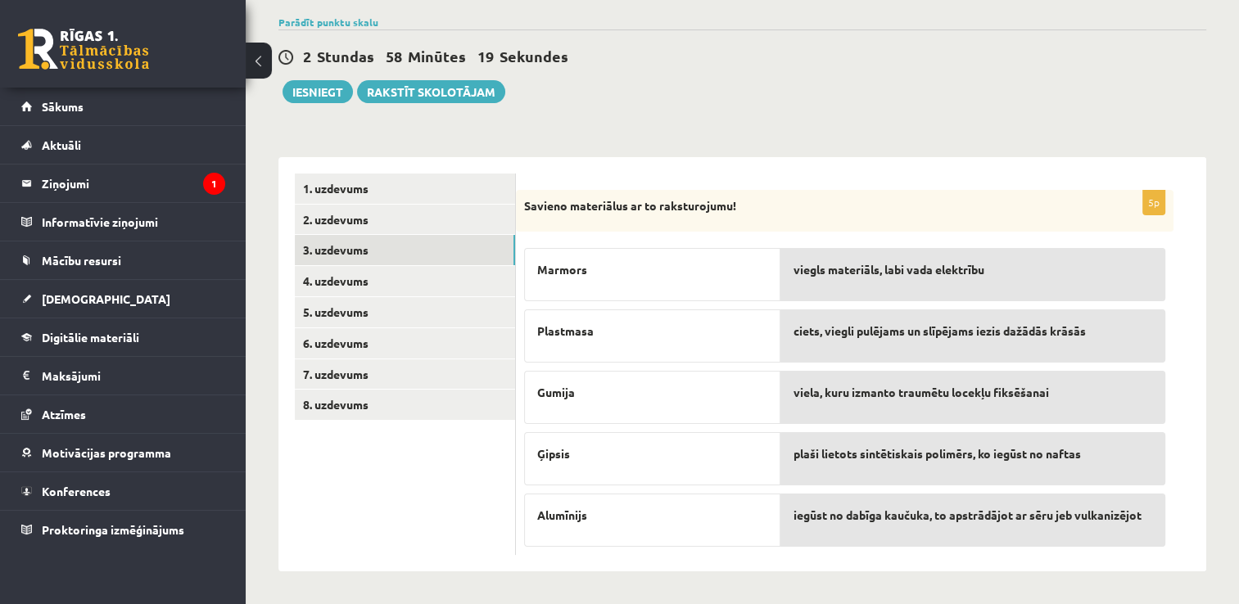
scroll to position [119, 0]
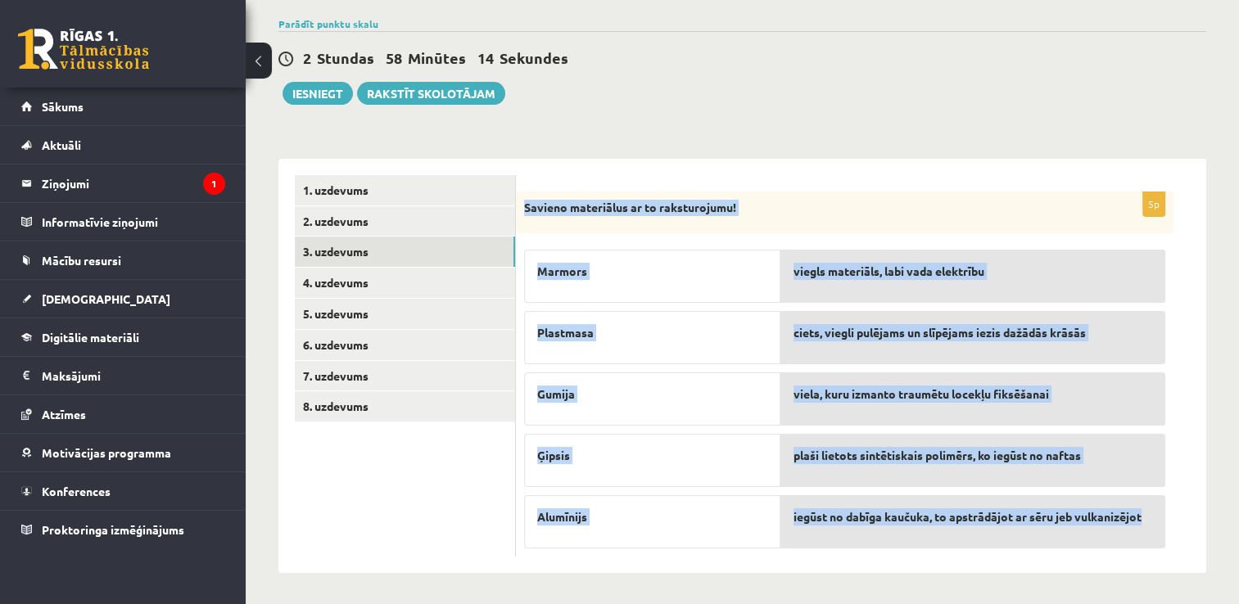
drag, startPoint x: 524, startPoint y: 201, endPoint x: 1161, endPoint y: 522, distance: 712.8
click at [1161, 522] on div "5p Savieno materiālus ar to raksturojumu! Marmors Plastmasa Gumija Ģipsis [GEOG…" at bounding box center [845, 375] width 658 height 366
copy div "Savieno materiālus ar to raksturojumu! Marmors Plastmasa Gumija Ģipsis Alumīnij…"
click at [830, 200] on p "Savieno materiālus ar to raksturojumu!" at bounding box center [803, 208] width 559 height 16
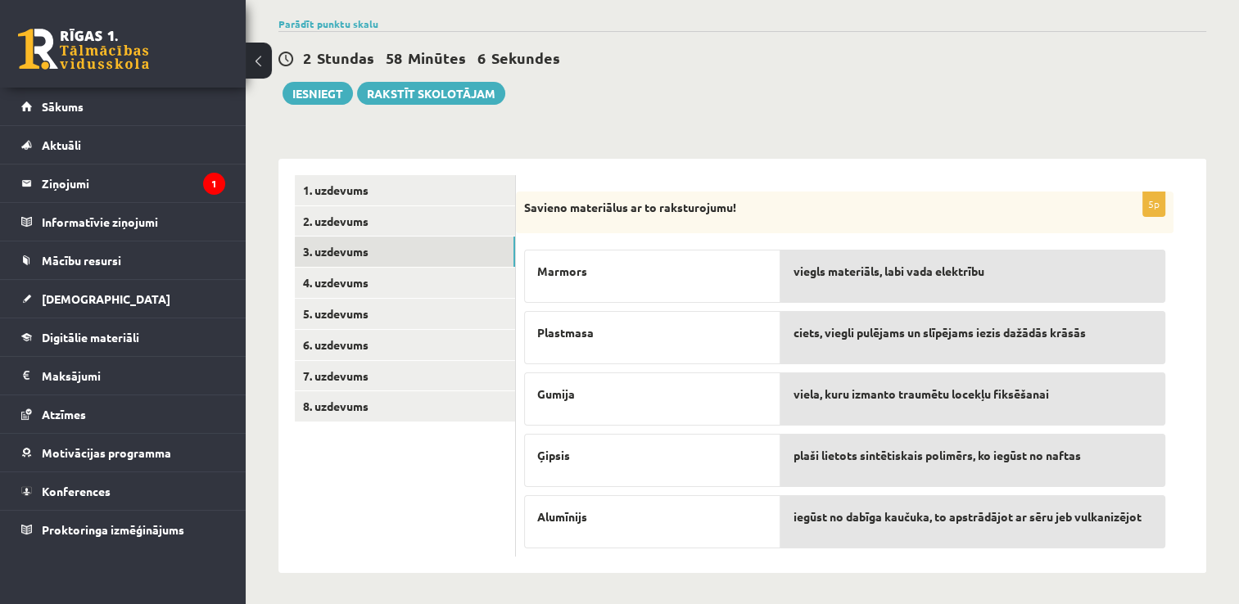
click at [681, 275] on p "Marmors" at bounding box center [652, 271] width 230 height 17
click at [832, 337] on span "ciets, viegli pulējams un slīpējams iezis dažādās krāsās" at bounding box center [940, 332] width 292 height 17
drag, startPoint x: 832, startPoint y: 337, endPoint x: 815, endPoint y: 271, distance: 67.7
click at [794, 275] on div "viegls materiāls, labi vada elektrību ciets, viegli pulējams un slīpējams iezis…" at bounding box center [973, 395] width 385 height 306
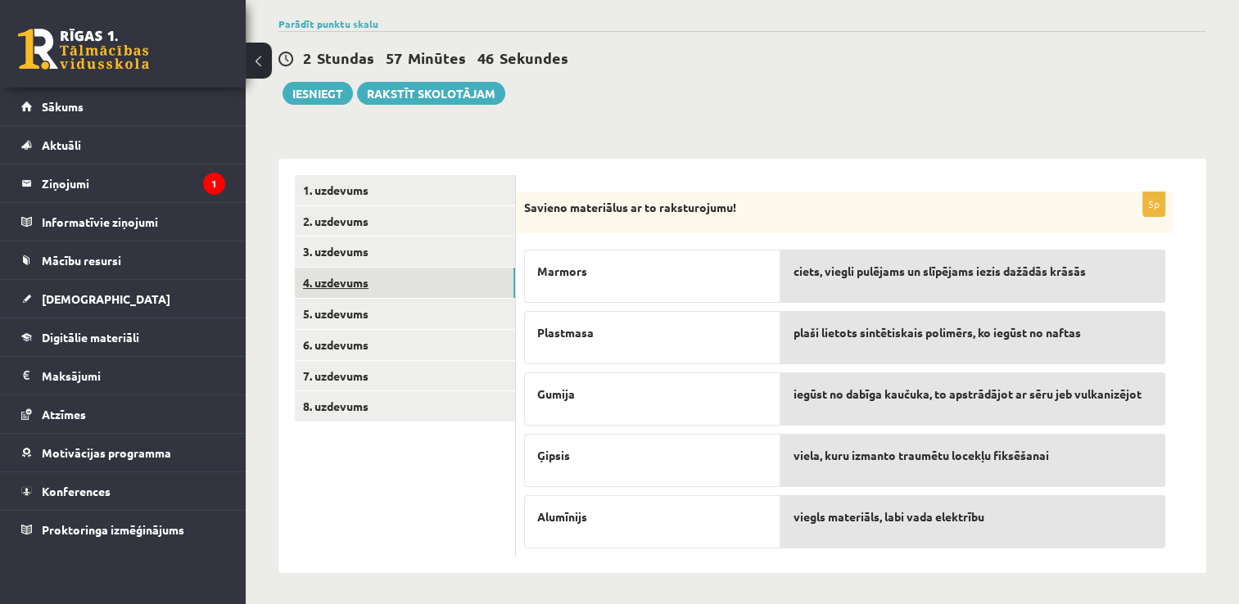
click at [336, 283] on link "4. uzdevums" at bounding box center [405, 283] width 220 height 30
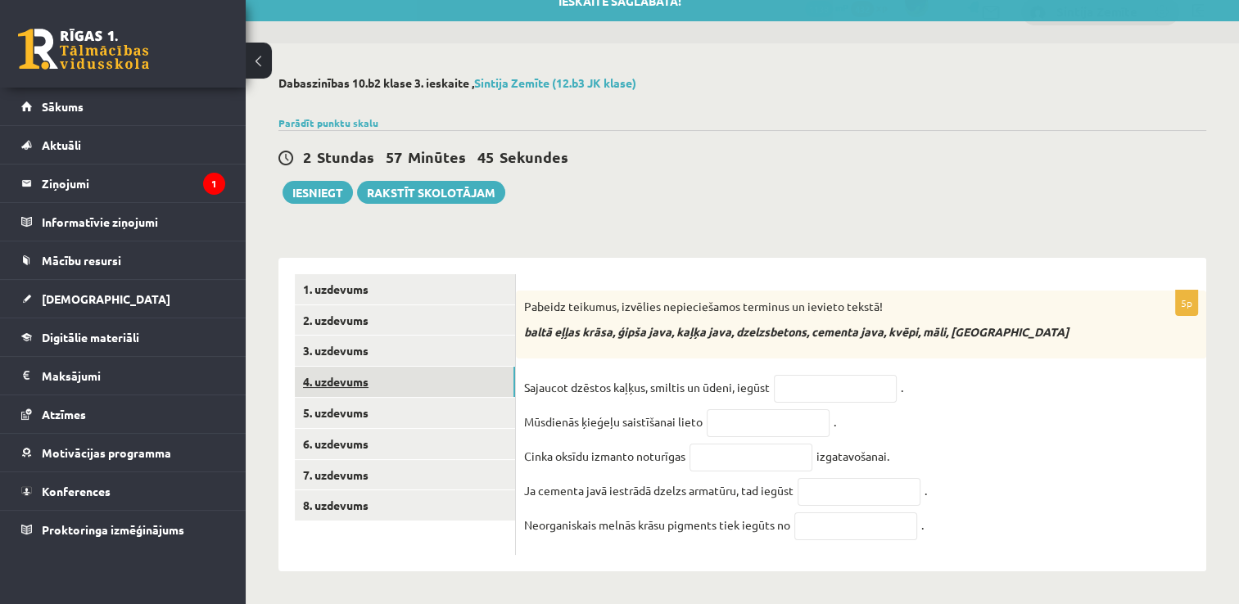
scroll to position [26, 0]
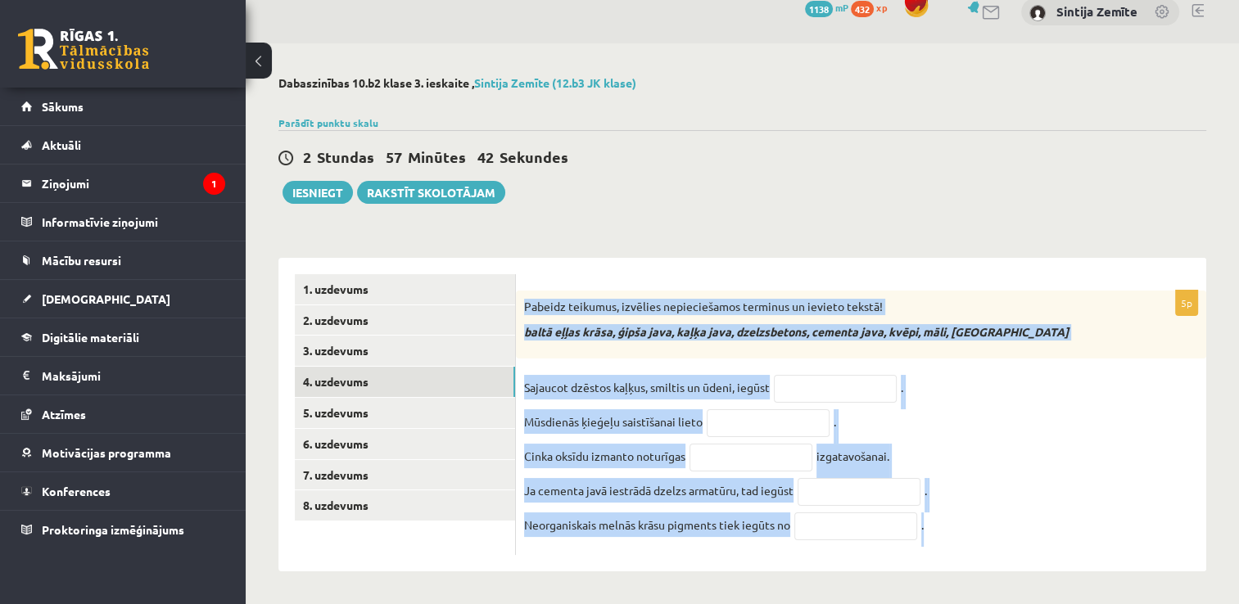
drag, startPoint x: 524, startPoint y: 297, endPoint x: 931, endPoint y: 523, distance: 465.6
click at [931, 523] on div "5p Pabeidz teikumus, izvēlies nepieciešamos terminus un ievieto tekstā! baltā e…" at bounding box center [861, 423] width 690 height 265
copy div "Pabeidz teikumus, izvēlies nepieciešamos terminus un ievieto tekstā! baltā eļļa…"
click at [821, 376] on input "text" at bounding box center [835, 389] width 123 height 28
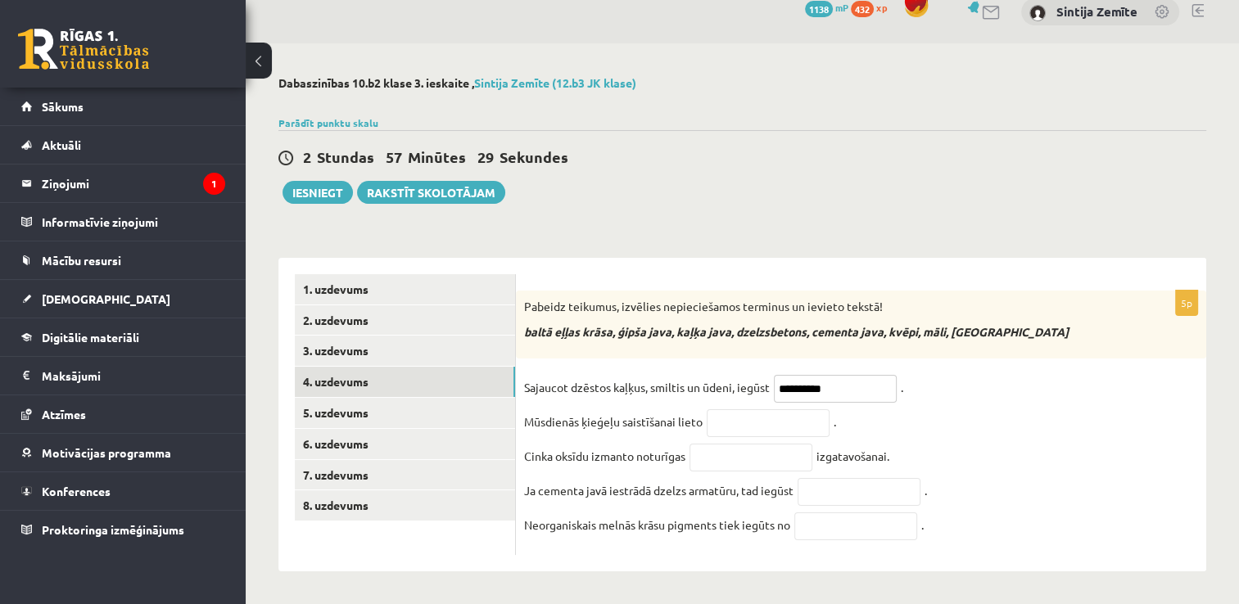
type input "**********"
click at [780, 419] on input "text" at bounding box center [768, 424] width 123 height 28
type input "**********"
click at [761, 444] on input "text" at bounding box center [751, 458] width 123 height 28
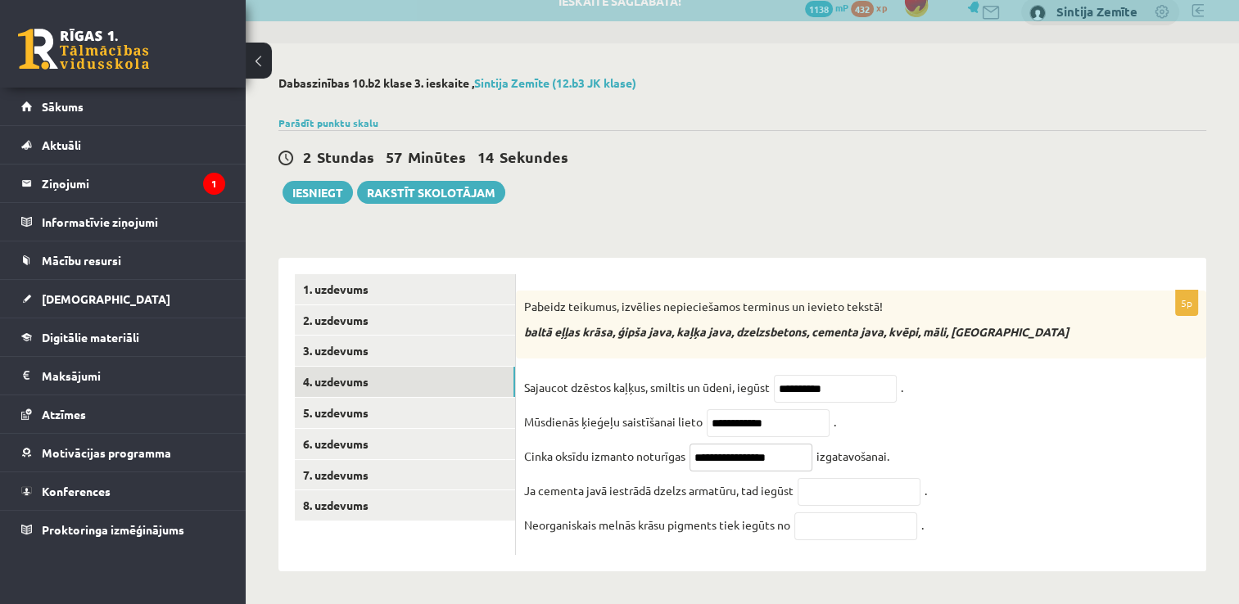
type input "**********"
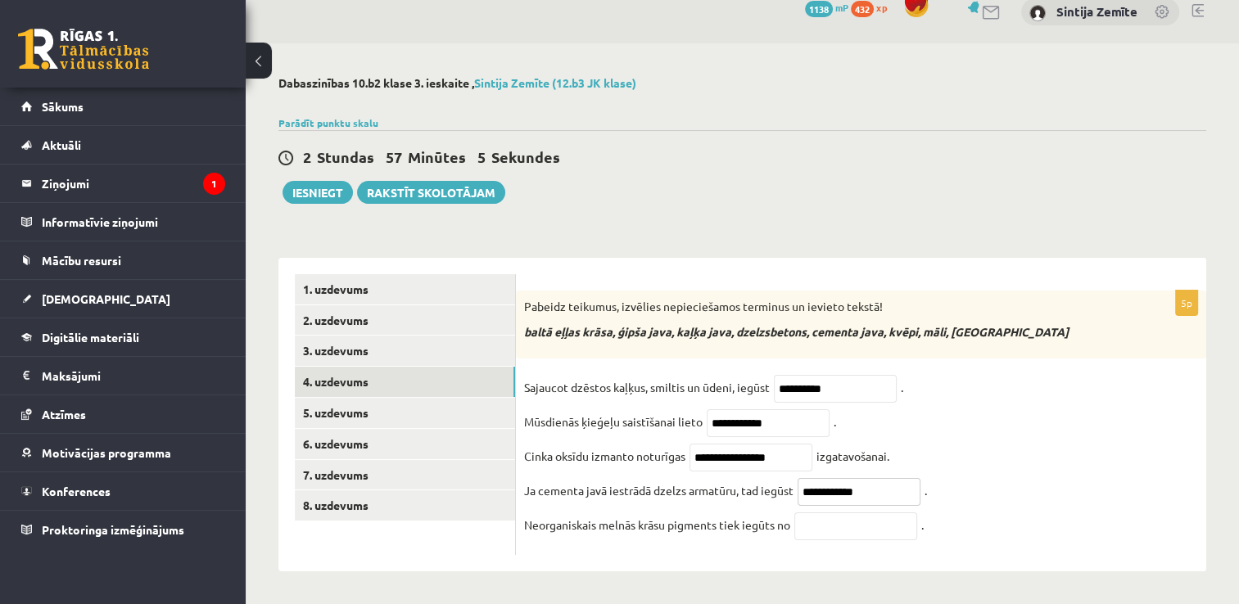
type input "**********"
type input "*****"
click at [412, 398] on link "5. uzdevums" at bounding box center [405, 413] width 220 height 30
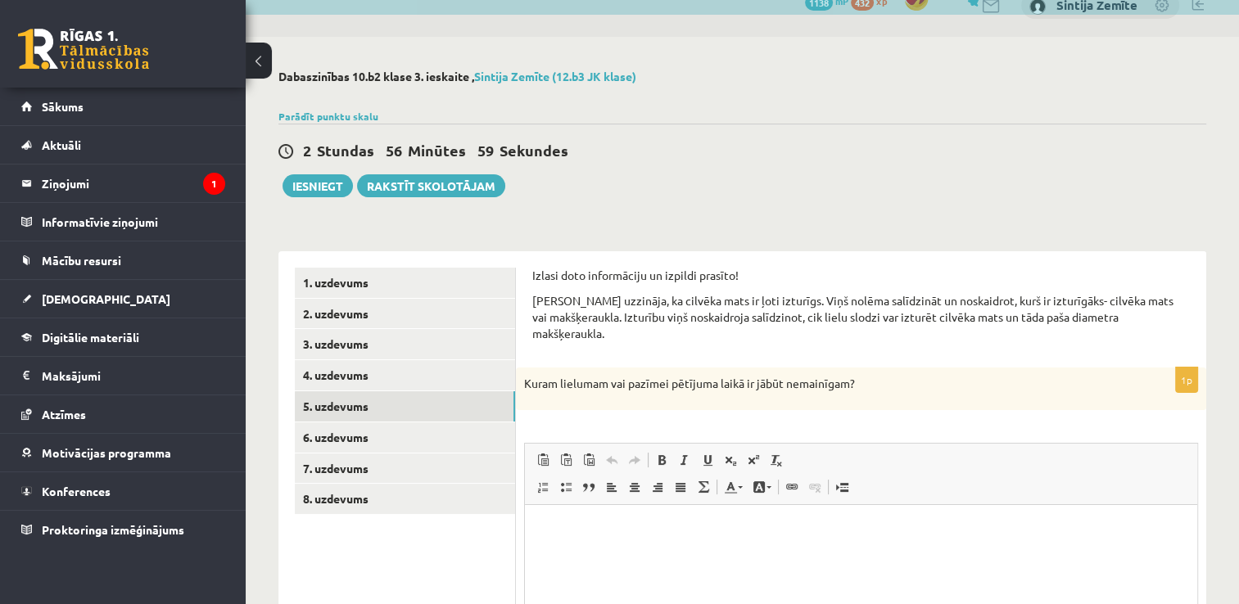
scroll to position [0, 0]
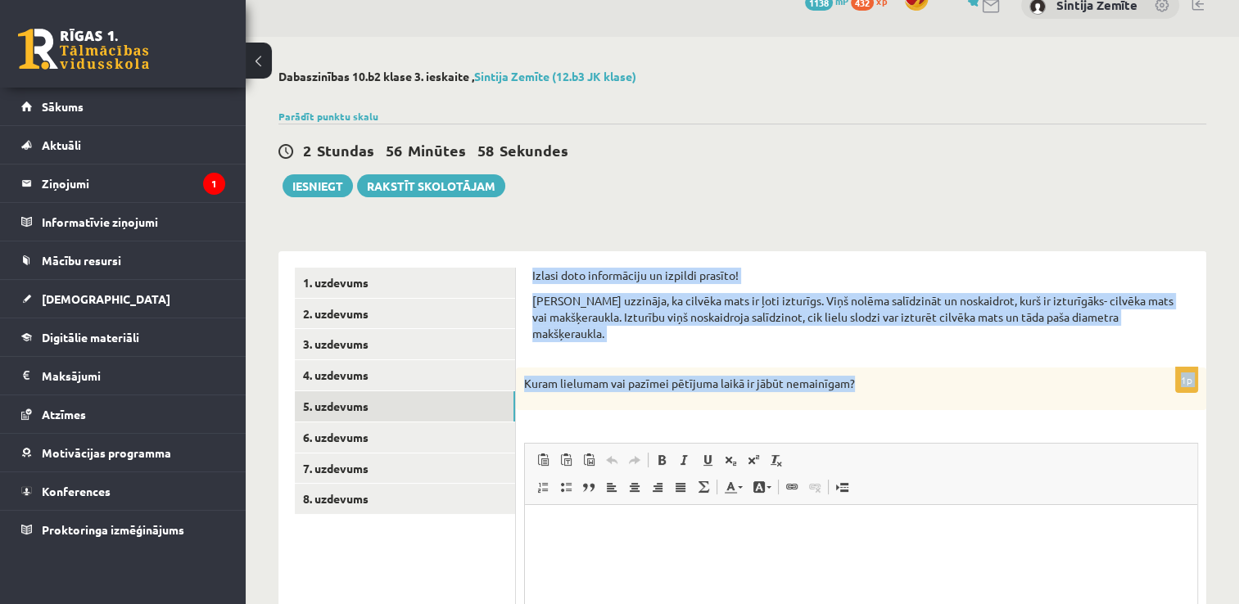
drag, startPoint x: 528, startPoint y: 270, endPoint x: 889, endPoint y: 383, distance: 377.7
copy form "Izlasi doto informāciju un izpildi prasīto! [PERSON_NAME] uzzināja, ka cilvēka …"
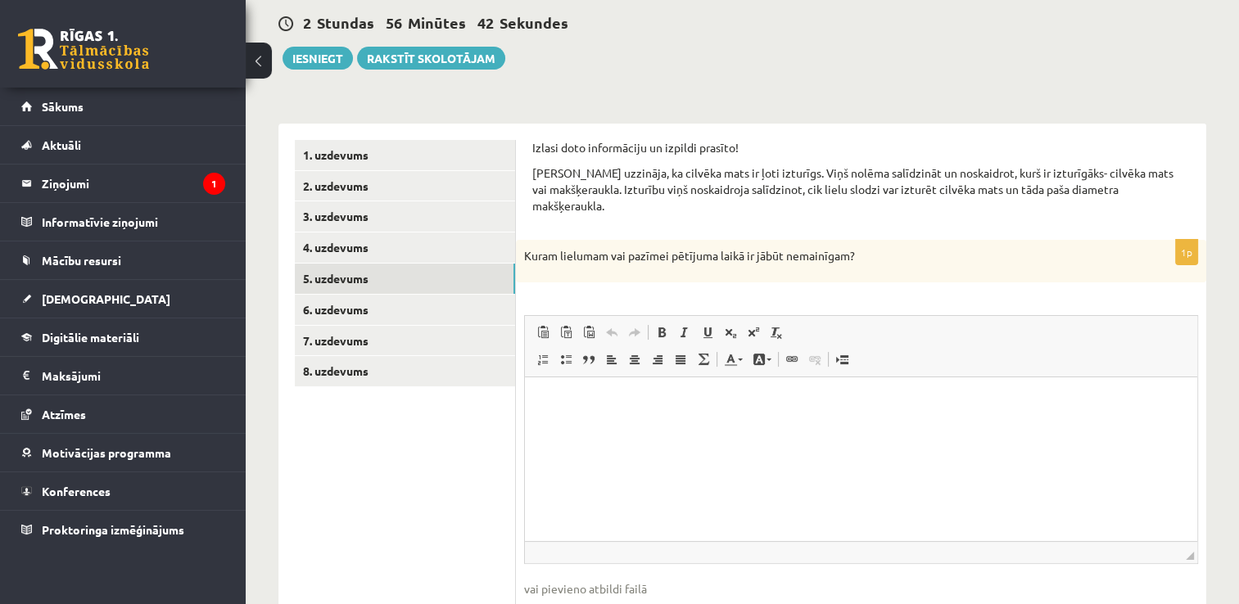
scroll to position [190, 0]
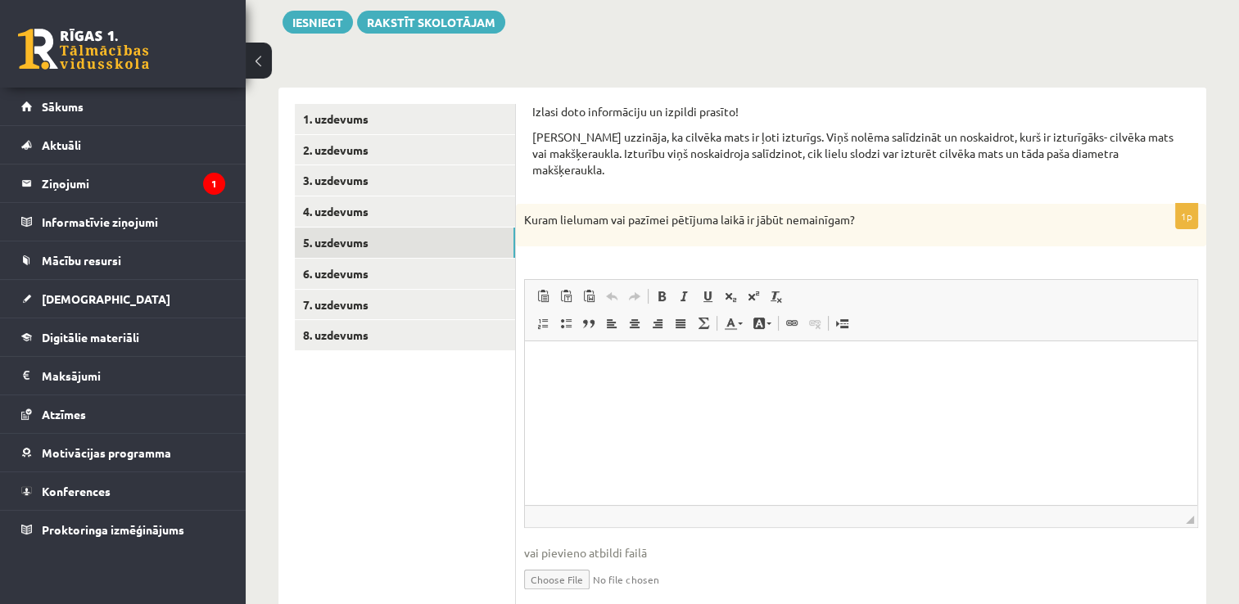
click at [785, 391] on html at bounding box center [861, 366] width 672 height 50
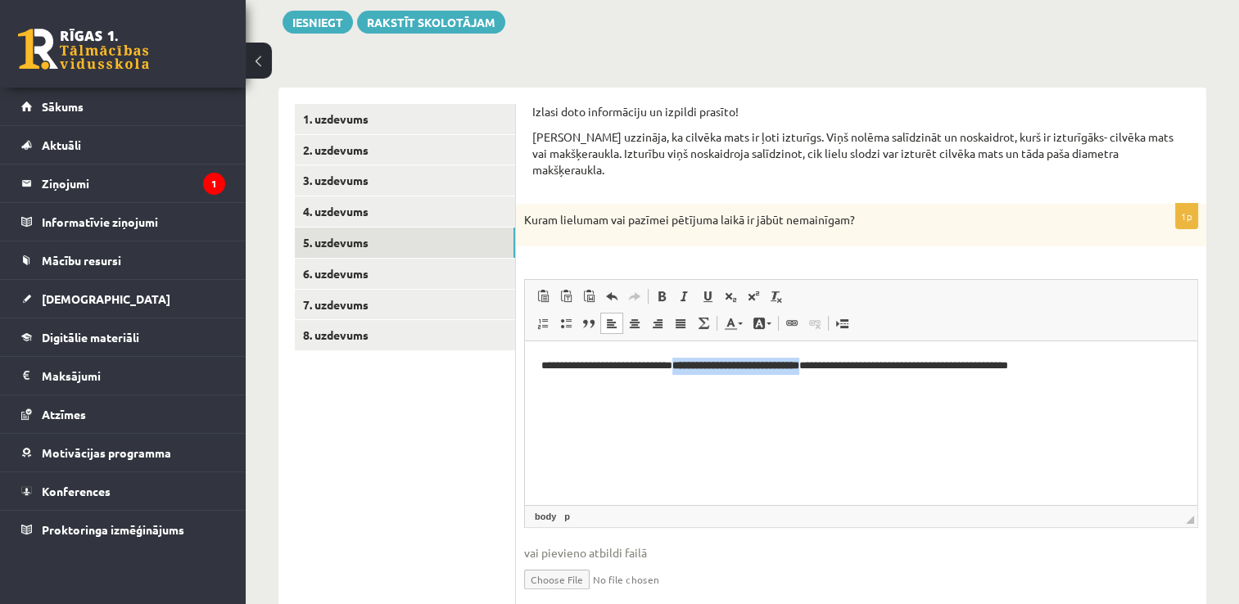
drag, startPoint x: 699, startPoint y: 366, endPoint x: 876, endPoint y: 368, distance: 176.1
click at [799, 368] on strong "**********" at bounding box center [735, 365] width 127 height 11
click at [663, 290] on span at bounding box center [661, 296] width 13 height 13
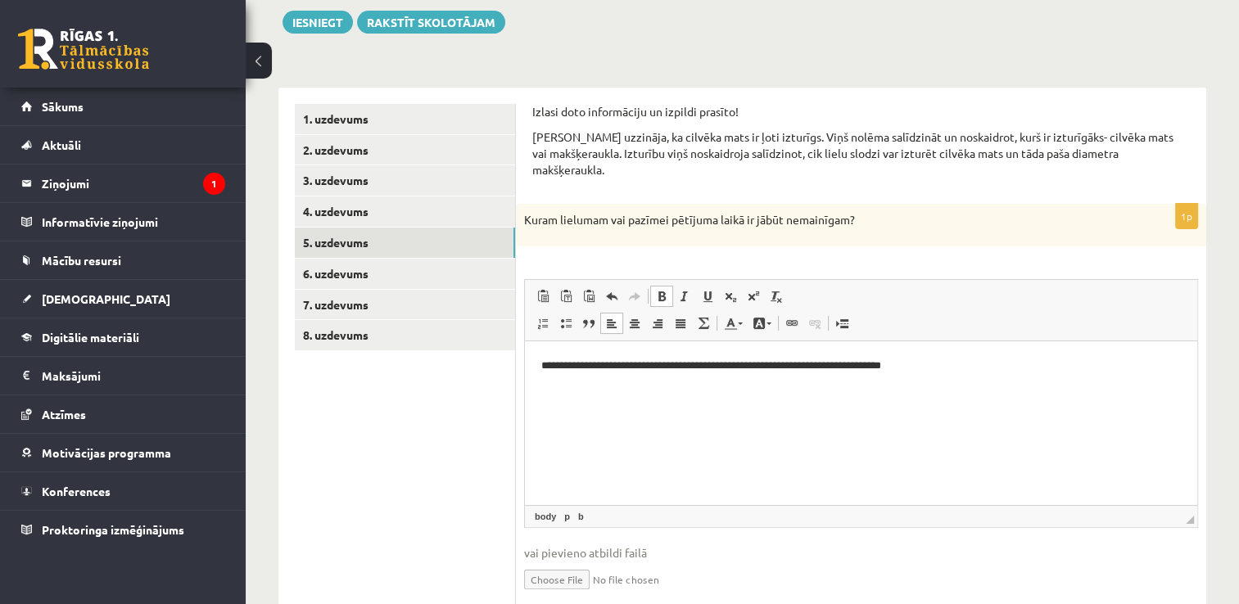
click at [657, 290] on span at bounding box center [661, 296] width 13 height 13
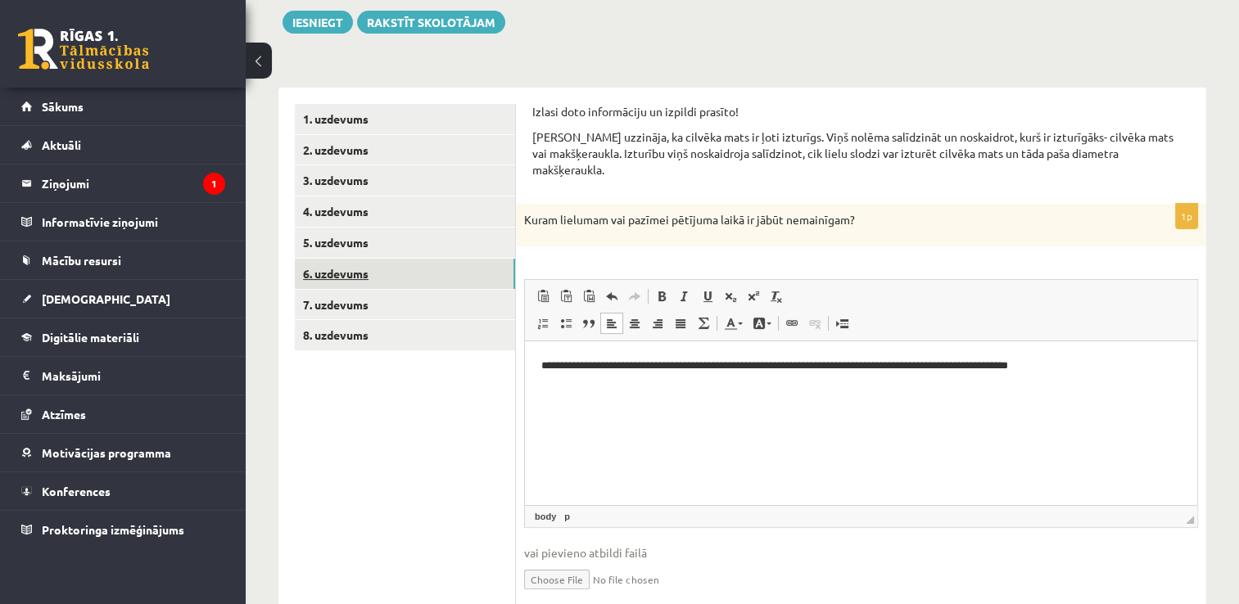
click at [379, 270] on link "6. uzdevums" at bounding box center [405, 274] width 220 height 30
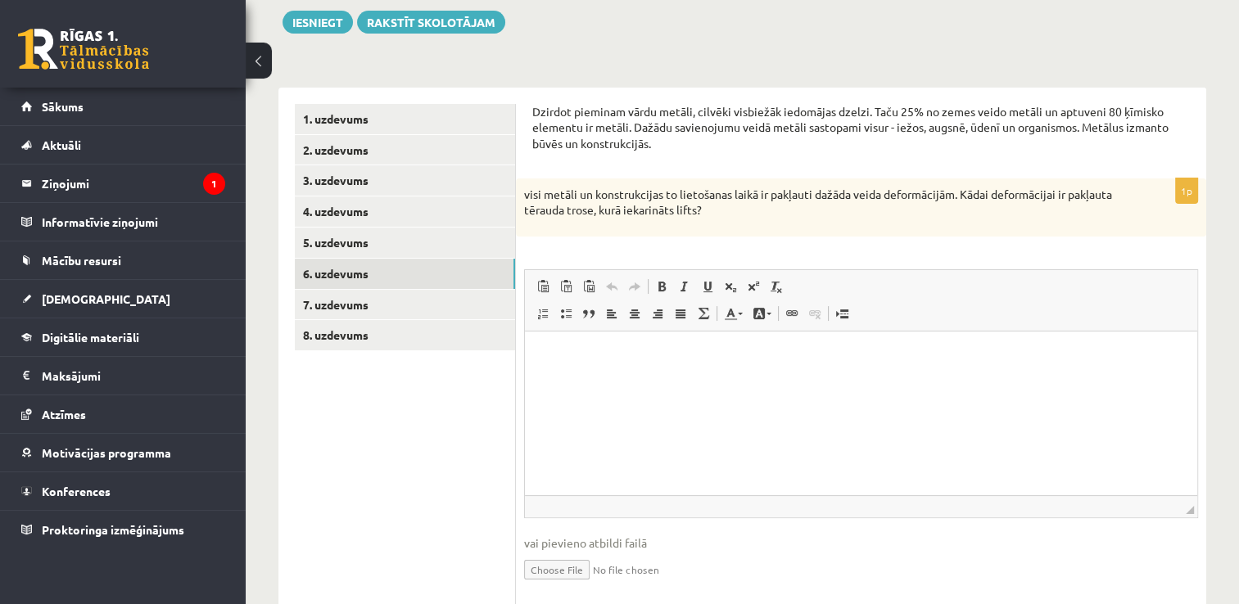
scroll to position [0, 0]
drag, startPoint x: 531, startPoint y: 108, endPoint x: 751, endPoint y: 223, distance: 248.4
copy form "Dzirdot pieminam vārdu metāli, cilvēki visbiežāk iedomājas dzelzi. Taču 25% no …"
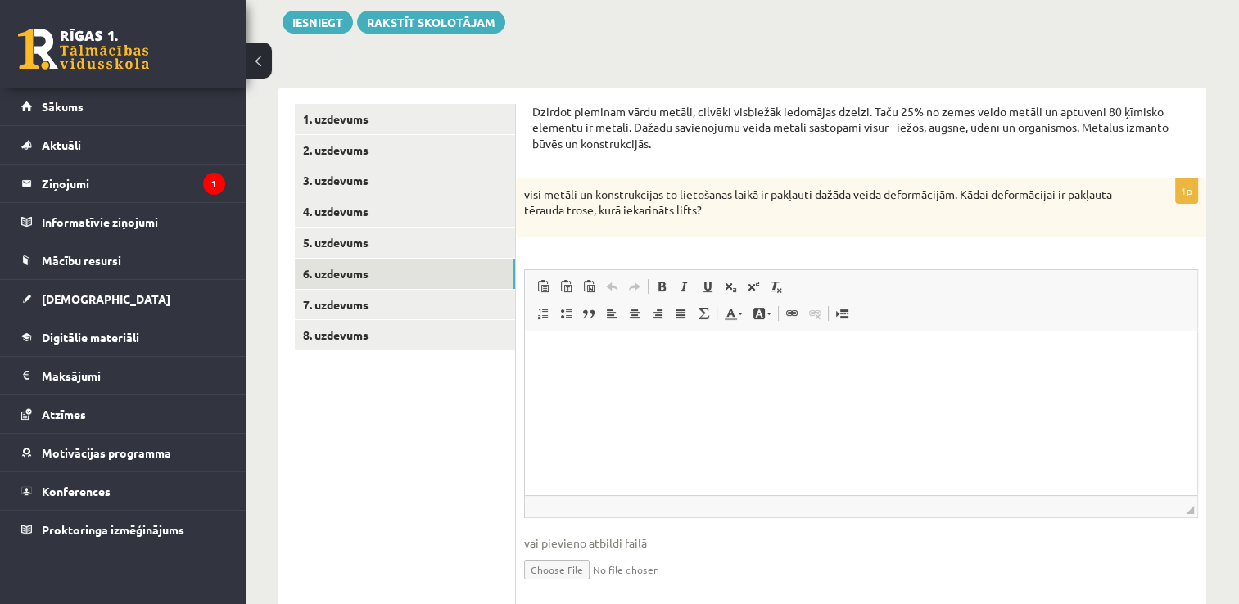
click at [787, 117] on p "Dzirdot pieminam vārdu metāli, cilvēki visbiežāk iedomājas dzelzi. Taču 25% no …" at bounding box center [861, 128] width 658 height 48
click at [786, 113] on p "Dzirdot pieminam vārdu metāli, cilvēki visbiežāk iedomājas dzelzi. Taču 25% no …" at bounding box center [861, 128] width 658 height 48
click at [772, 116] on p "Dzirdot pieminam vārdu metāli, cilvēki visbiežāk iedomājas dzelzi. Taču 25% no …" at bounding box center [861, 128] width 658 height 48
click at [744, 369] on html at bounding box center [861, 356] width 672 height 50
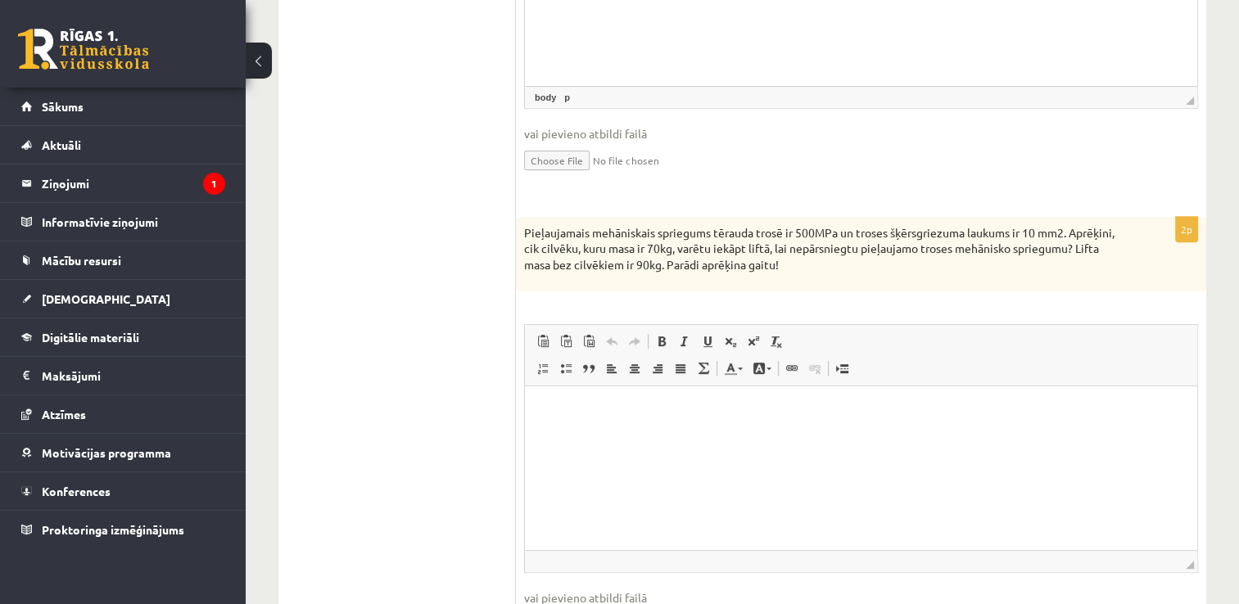
scroll to position [600, 0]
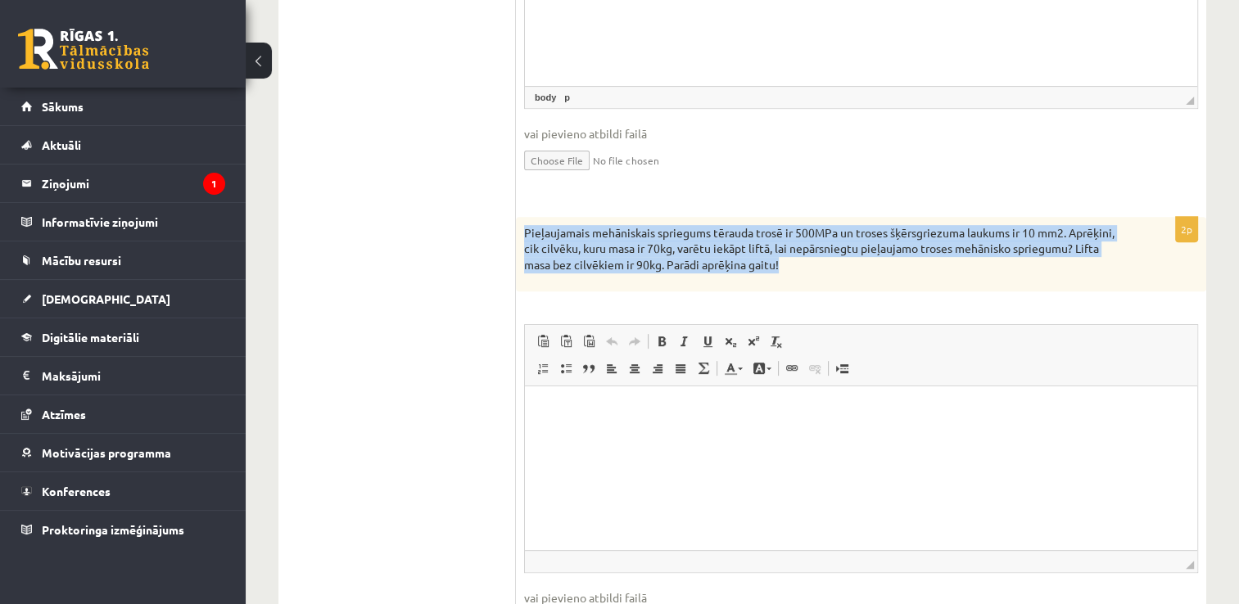
drag, startPoint x: 524, startPoint y: 224, endPoint x: 880, endPoint y: 270, distance: 359.3
click at [880, 270] on div "Pieļaujamais mehāniskais spriegums tērauda trosē ir 500MPa un troses šķērsgriez…" at bounding box center [861, 254] width 690 height 75
copy p "Pieļaujamais mehāniskais spriegums tērauda trosē ir 500MPa un troses šķērsgriez…"
click at [819, 277] on div "Pieļaujamais mehāniskais spriegums tērauda trosē ir 500MPa un troses šķērsgriez…" at bounding box center [861, 254] width 690 height 75
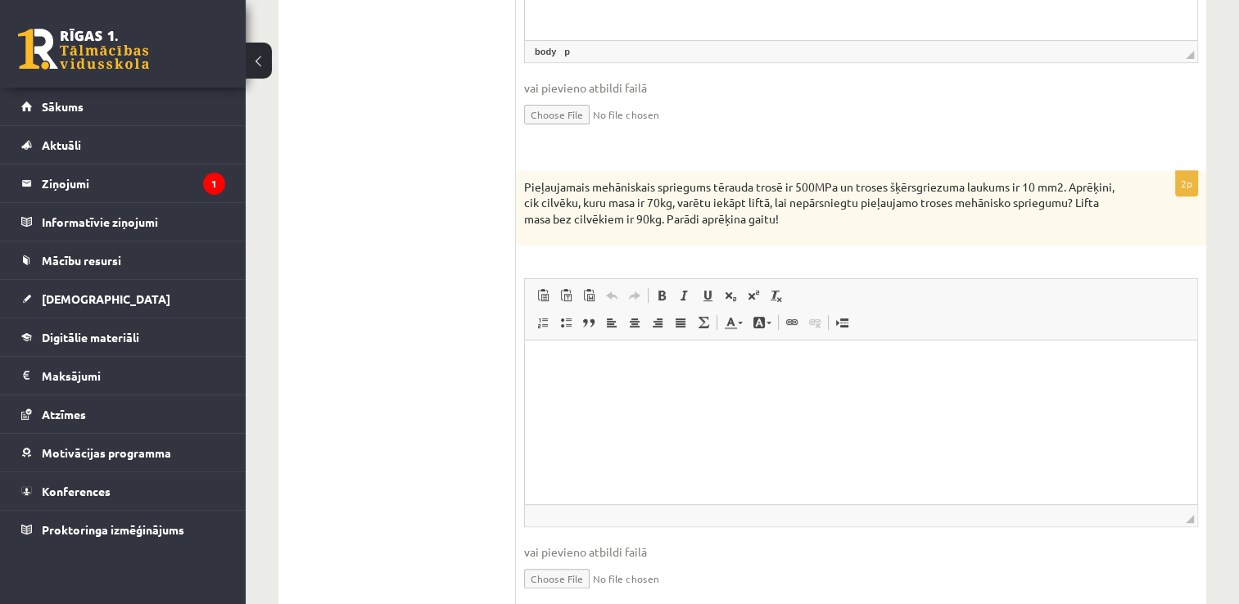
scroll to position [681, 0]
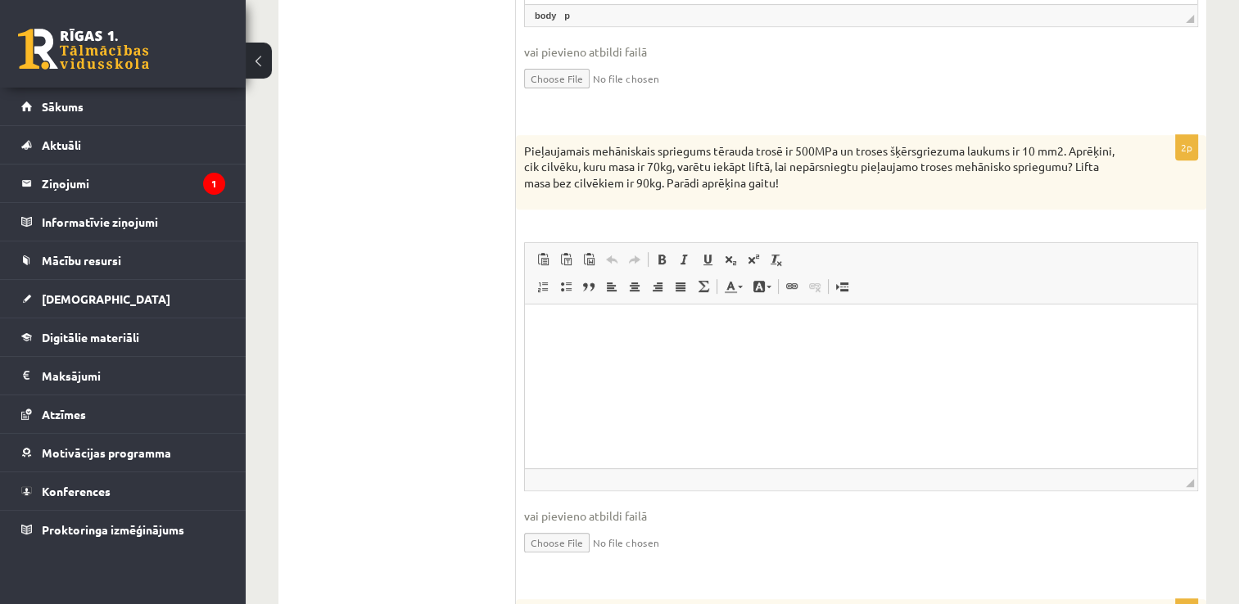
click at [713, 354] on html at bounding box center [861, 329] width 672 height 50
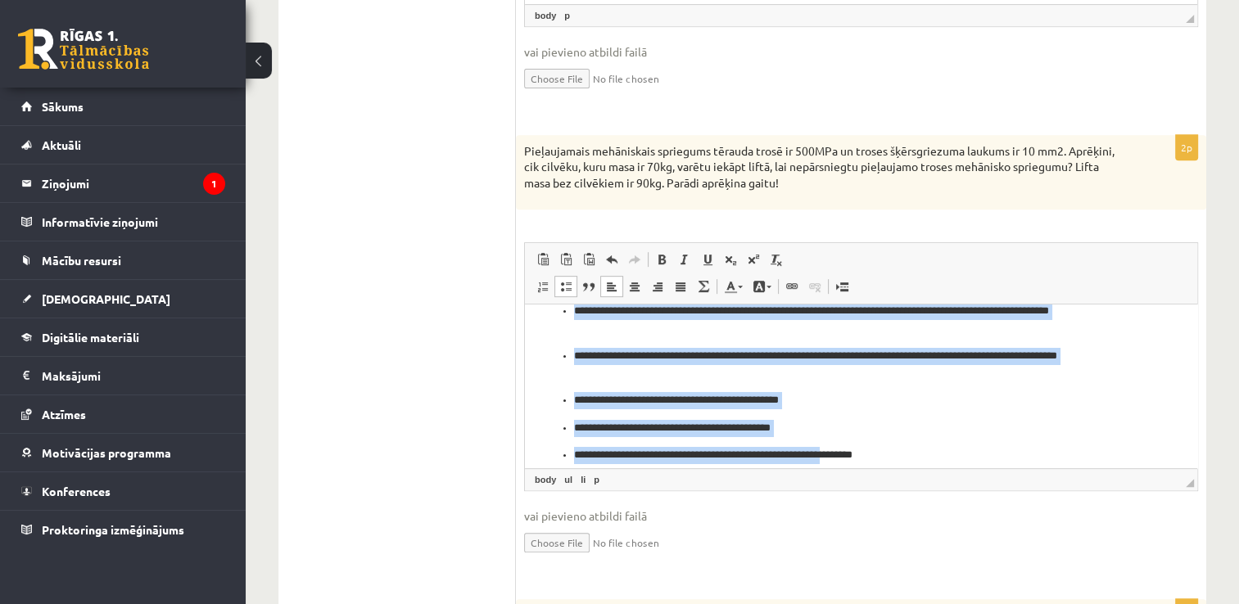
scroll to position [30, 0]
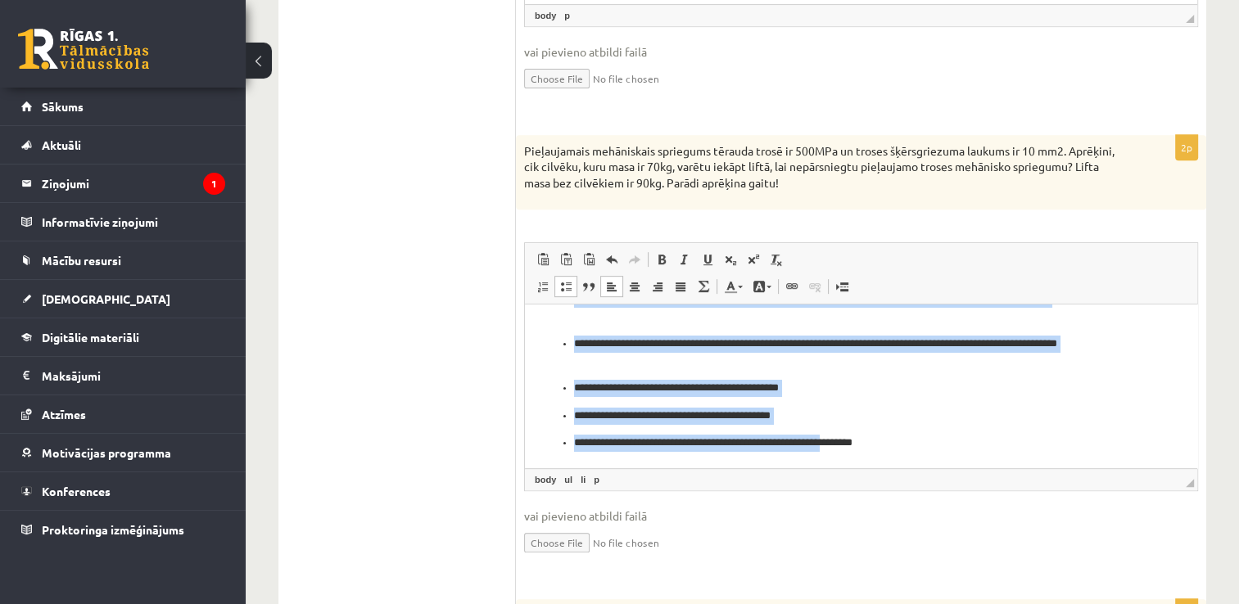
drag, startPoint x: 561, startPoint y: 324, endPoint x: 856, endPoint y: 458, distance: 323.7
click at [856, 458] on html "**********" at bounding box center [861, 371] width 672 height 194
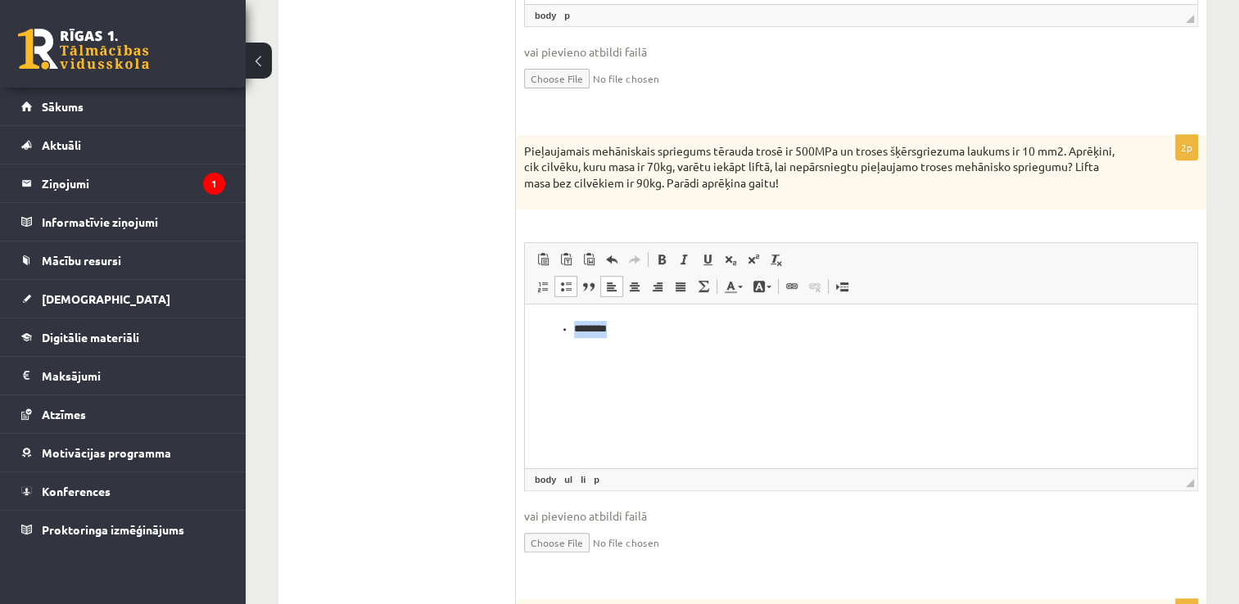
scroll to position [0, 0]
click at [685, 347] on html "********" at bounding box center [861, 329] width 672 height 50
click at [728, 354] on html at bounding box center [861, 329] width 672 height 50
click at [566, 539] on input "file" at bounding box center [861, 542] width 674 height 34
type input "**********"
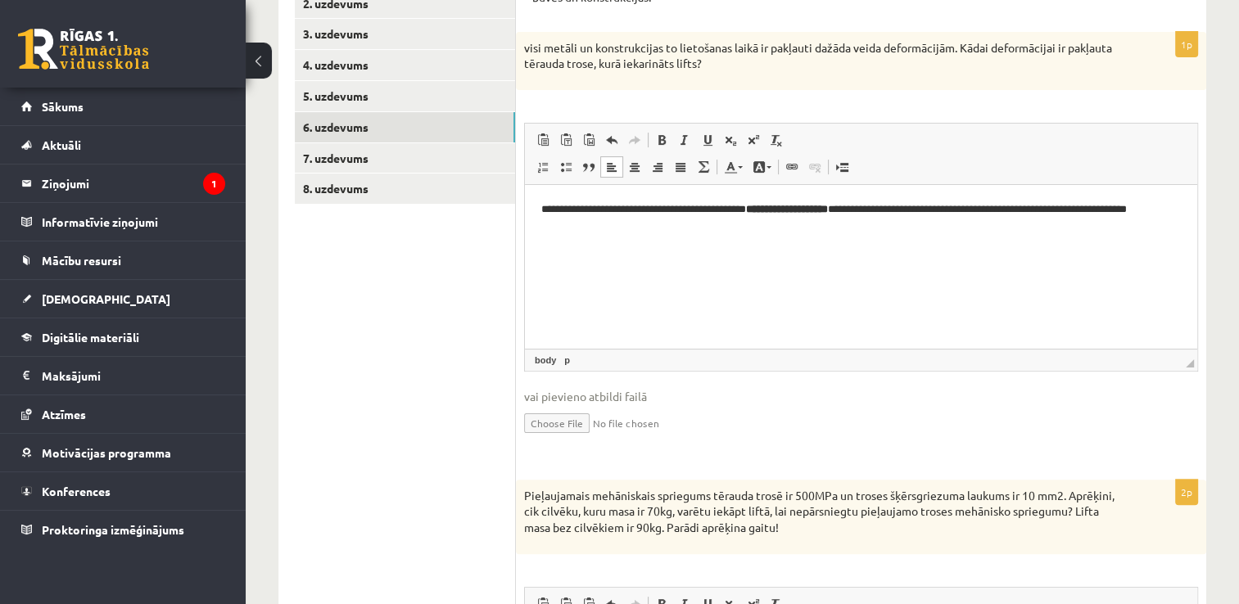
scroll to position [272, 0]
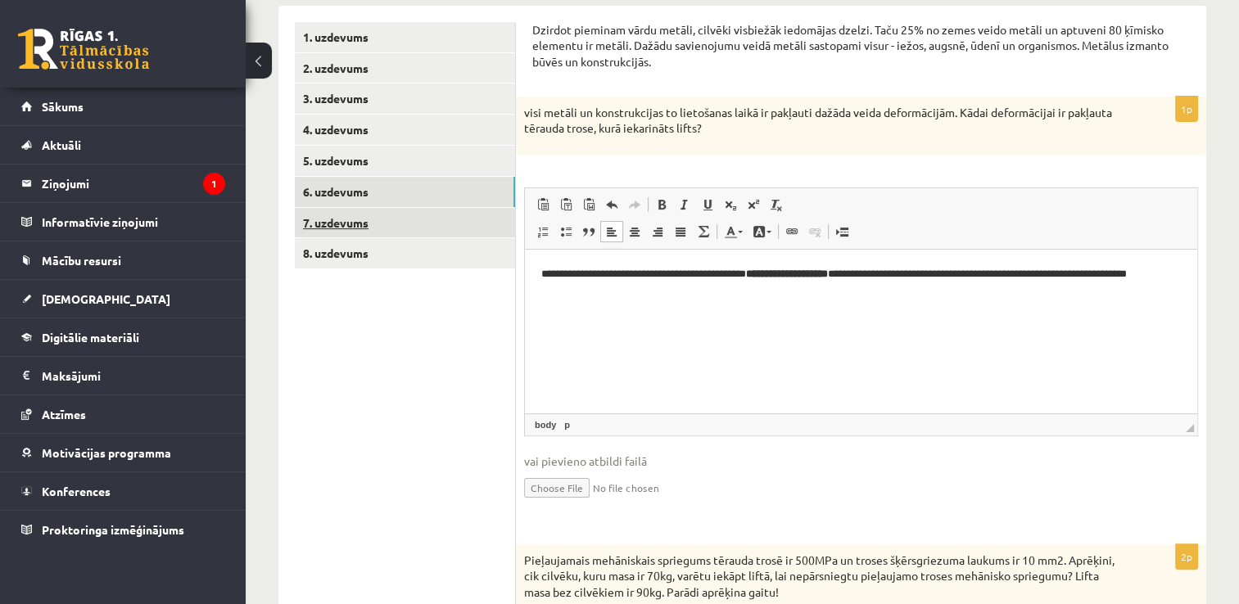
click at [349, 218] on link "7. uzdevums" at bounding box center [405, 223] width 220 height 30
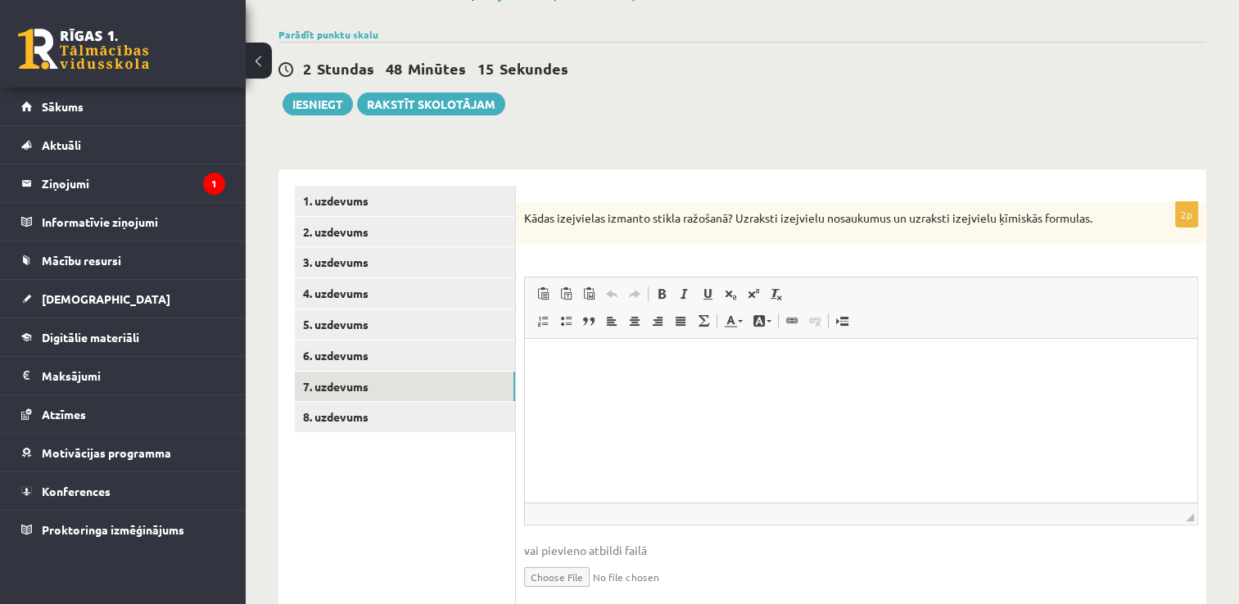
scroll to position [0, 0]
click at [528, 215] on p "Kādas izejvielas izmanto stikla ražošanā? Uzraksti izejvielu nosaukumus un uzra…" at bounding box center [820, 218] width 592 height 16
drag, startPoint x: 523, startPoint y: 215, endPoint x: 1106, endPoint y: 207, distance: 583.2
click at [1106, 207] on div "Kādas izejvielas izmanto stikla ražošanā? Uzraksti izejvielu nosaukumus un uzra…" at bounding box center [861, 223] width 690 height 43
copy p "Kādas izejvielas izmanto stikla ražošanā? Uzraksti izejvielu nosaukumus un uzra…"
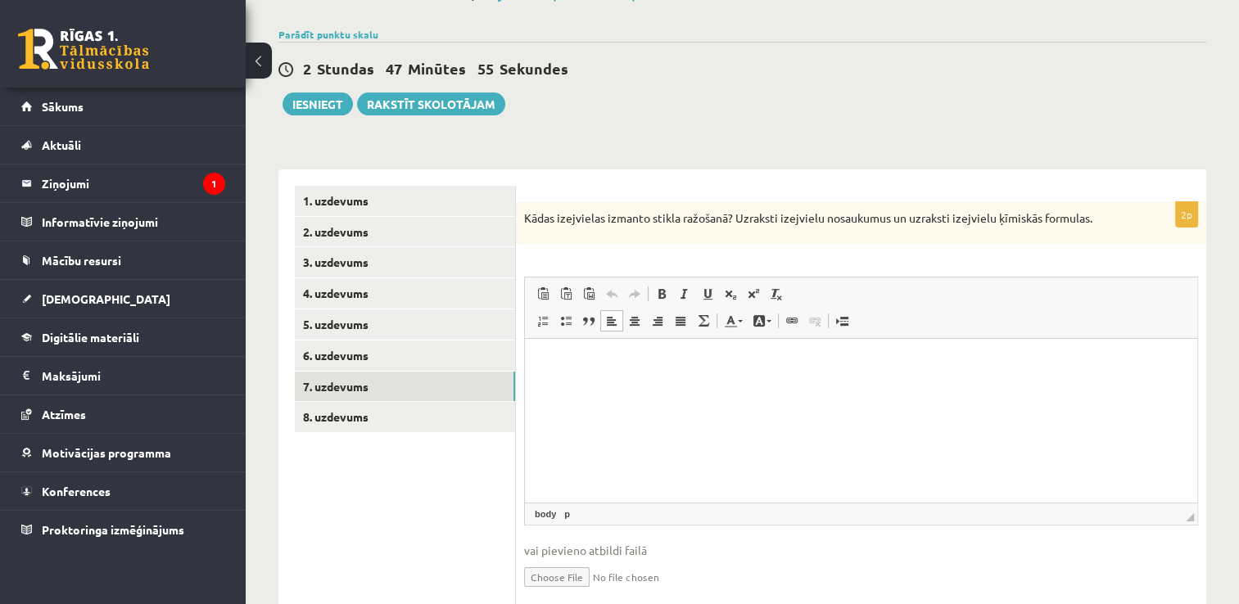
click at [676, 389] on html at bounding box center [861, 364] width 672 height 50
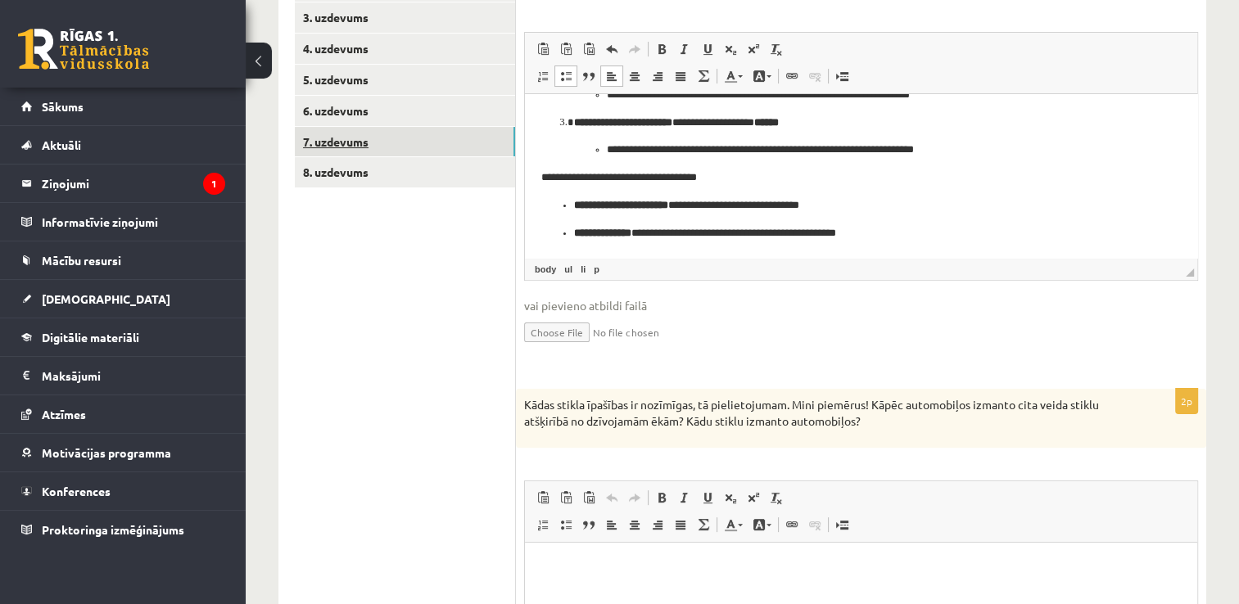
scroll to position [354, 0]
drag, startPoint x: 541, startPoint y: 405, endPoint x: 885, endPoint y: 441, distance: 345.1
click at [885, 441] on div "Kādas stikla īpašības ir nozīmīgas, tā pielietojumam. Mini piemērus! Kāpēc auto…" at bounding box center [861, 417] width 690 height 58
copy p "Kādas stikla īpašības ir nozīmīgas, tā pielietojumam. Mini piemērus! Kāpēc auto…"
click at [783, 345] on input "file" at bounding box center [861, 331] width 674 height 34
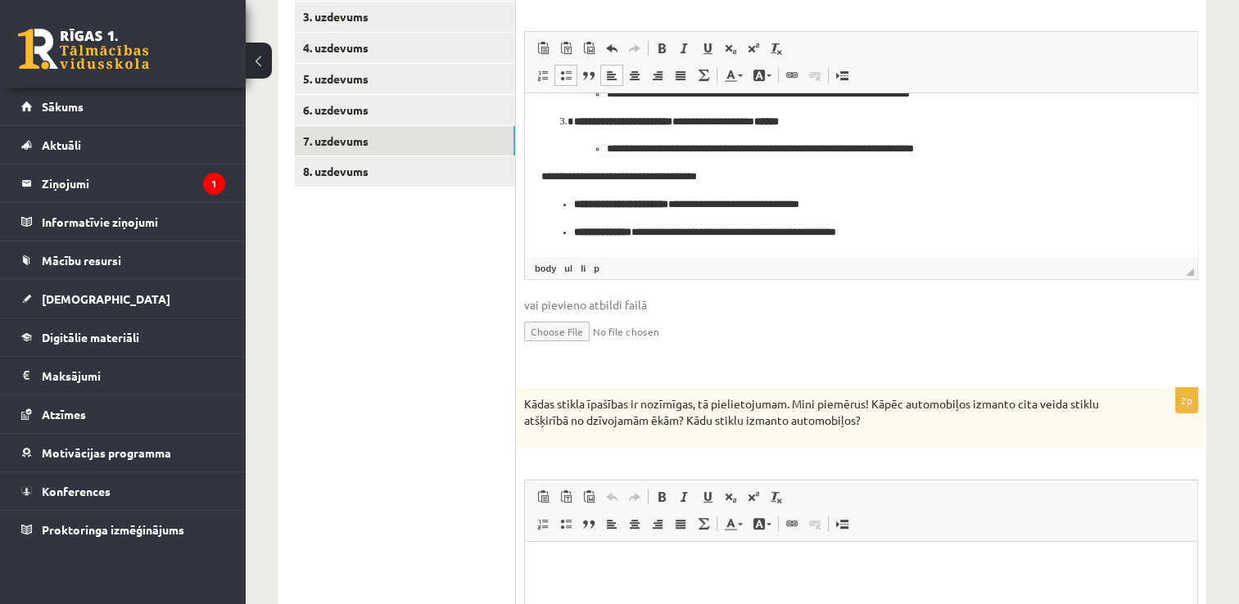
click at [570, 333] on input "file" at bounding box center [861, 331] width 674 height 34
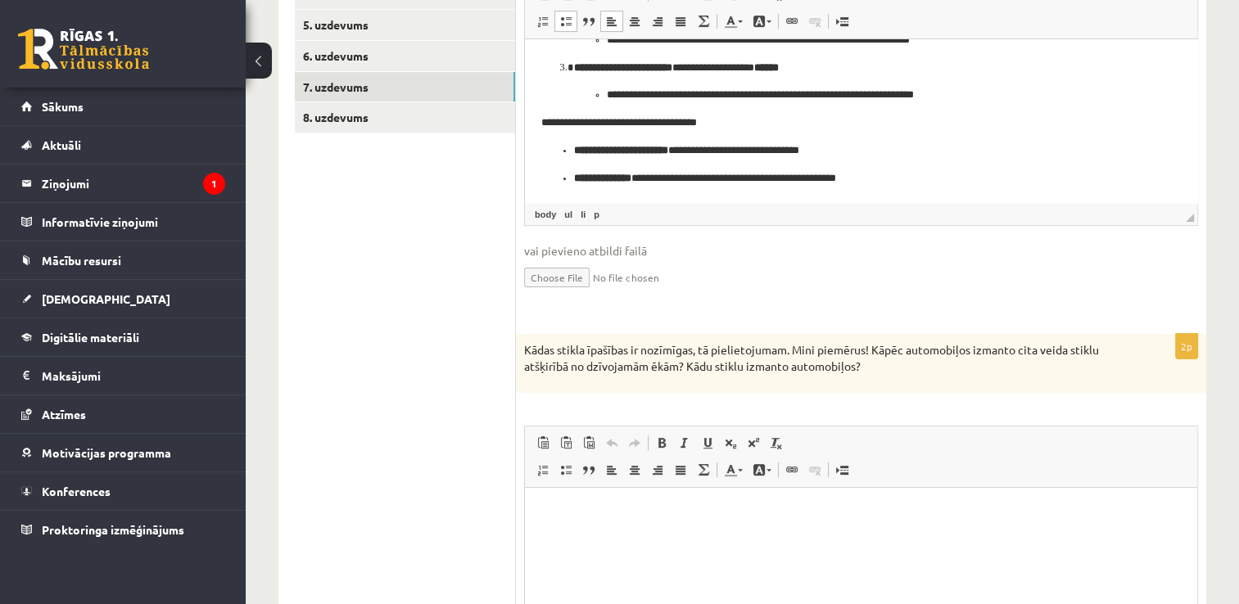
scroll to position [436, 0]
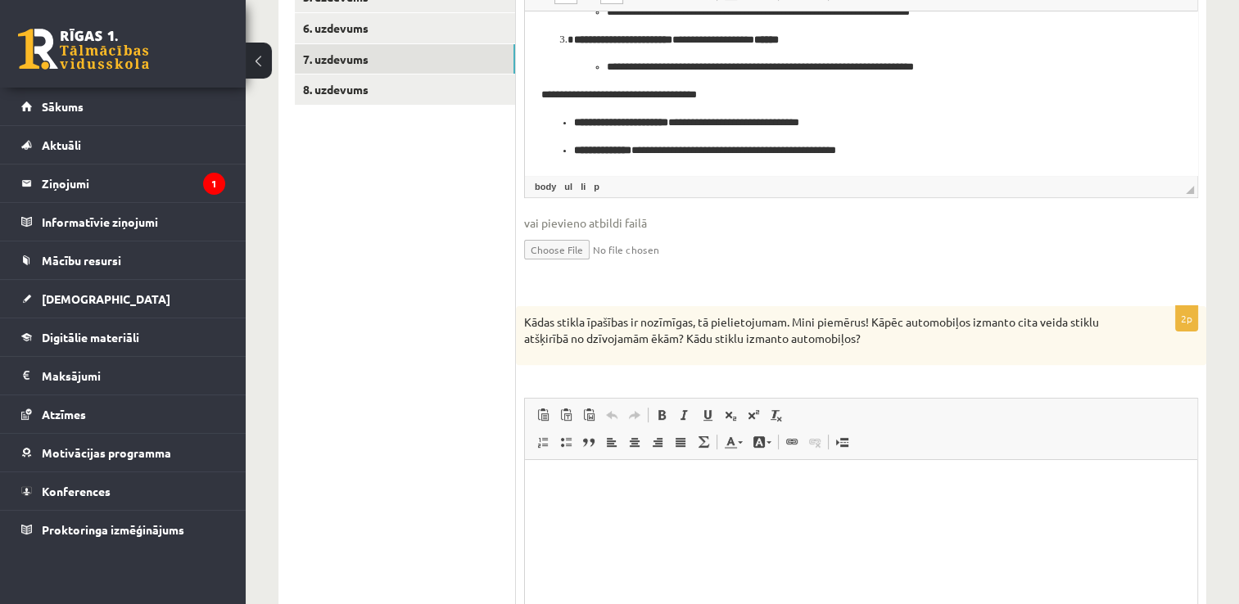
click at [661, 319] on p "Kādas stikla īpašības ir nozīmīgas, tā pielietojumam. Mini piemērus! Kāpēc auto…" at bounding box center [820, 331] width 592 height 32
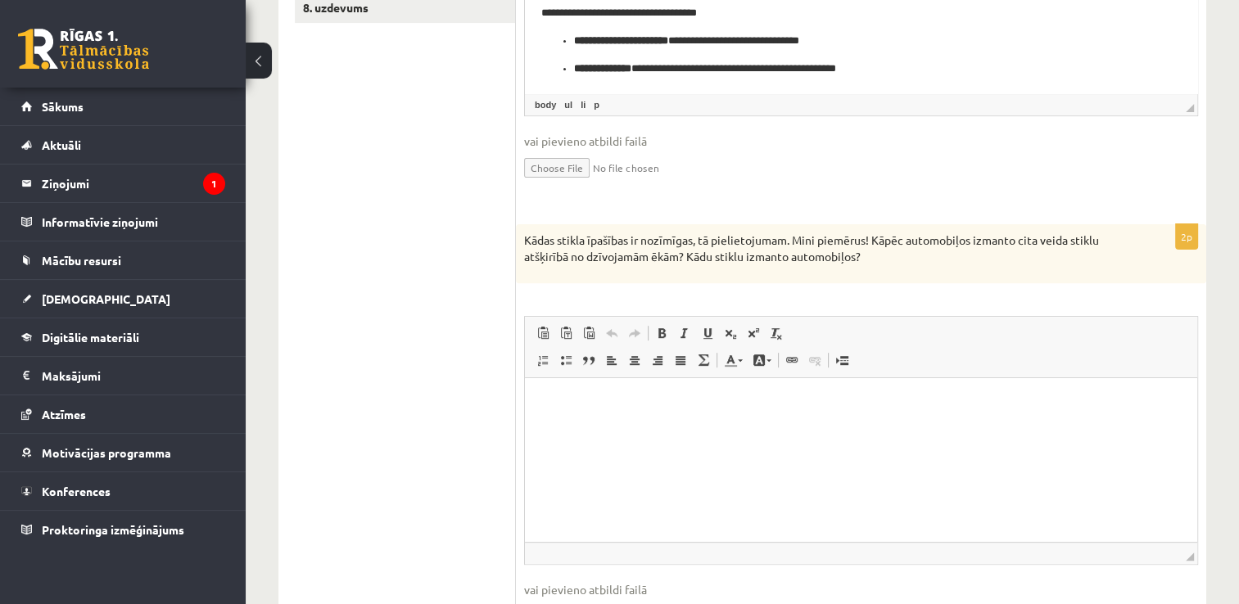
click at [636, 428] on html at bounding box center [861, 403] width 672 height 50
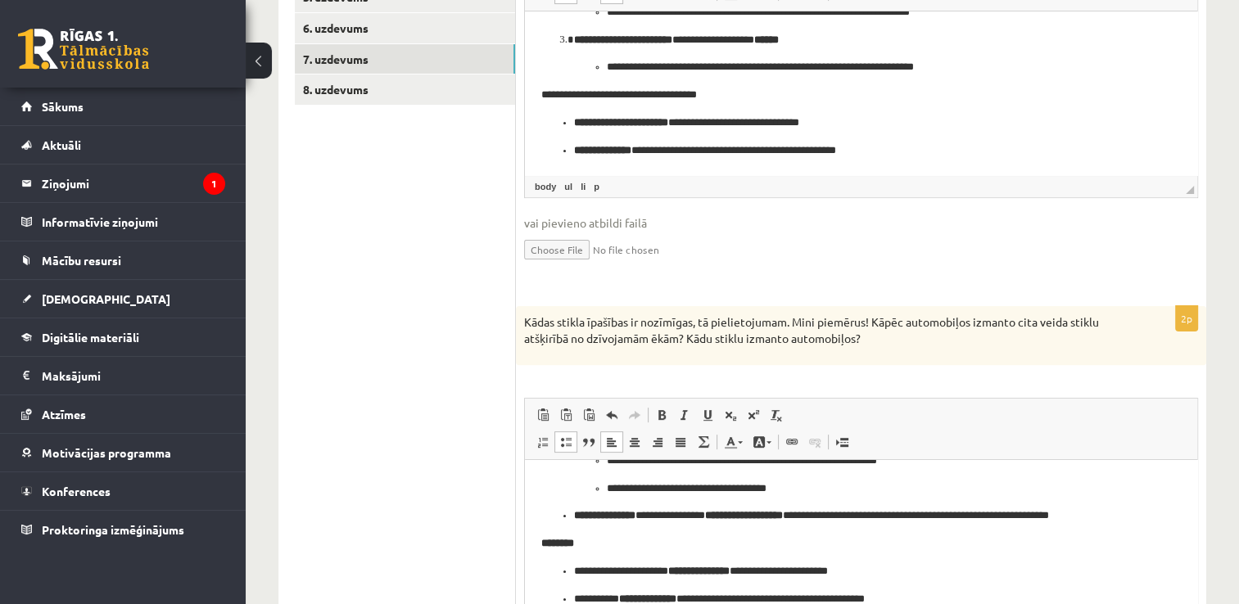
scroll to position [354, 0]
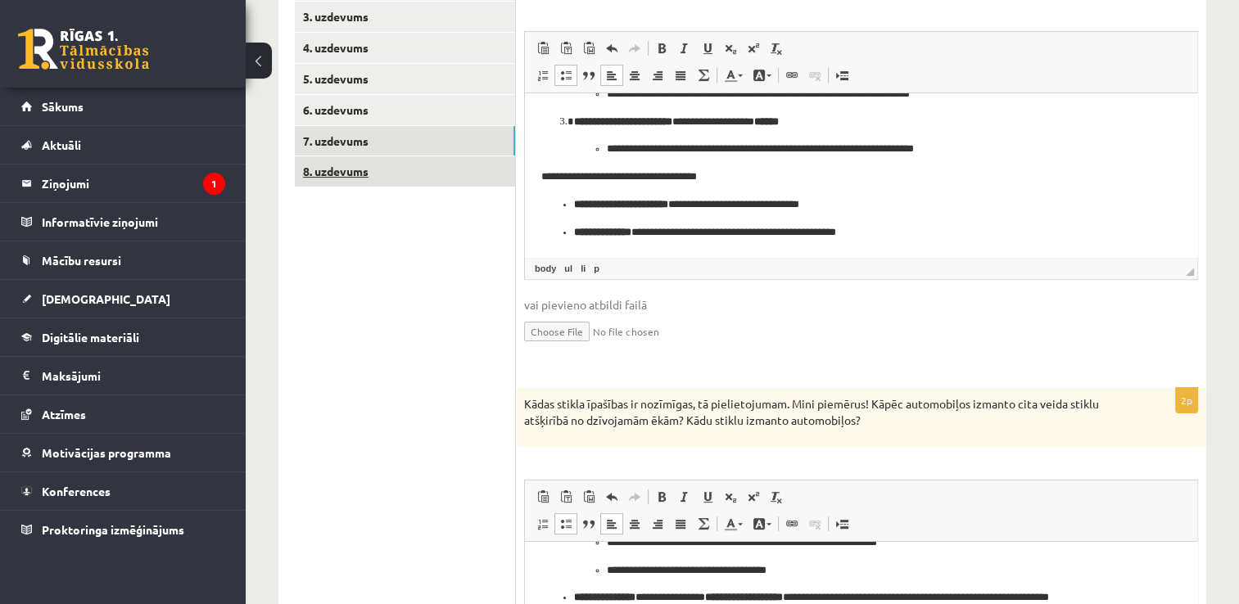
click at [349, 172] on link "8. uzdevums" at bounding box center [405, 171] width 220 height 30
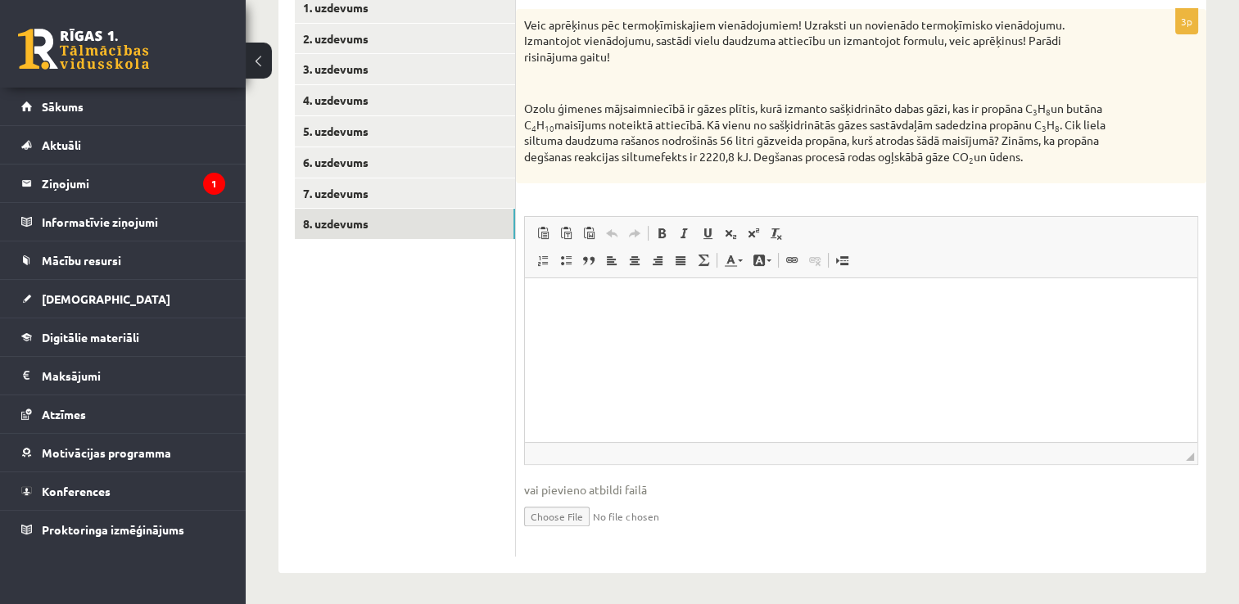
scroll to position [0, 0]
click at [526, 183] on div "3p Veic aprēķinus pēc termoķīmiskajiem vienādojumiem! Uzraksti un novienādo ter…" at bounding box center [861, 283] width 690 height 548
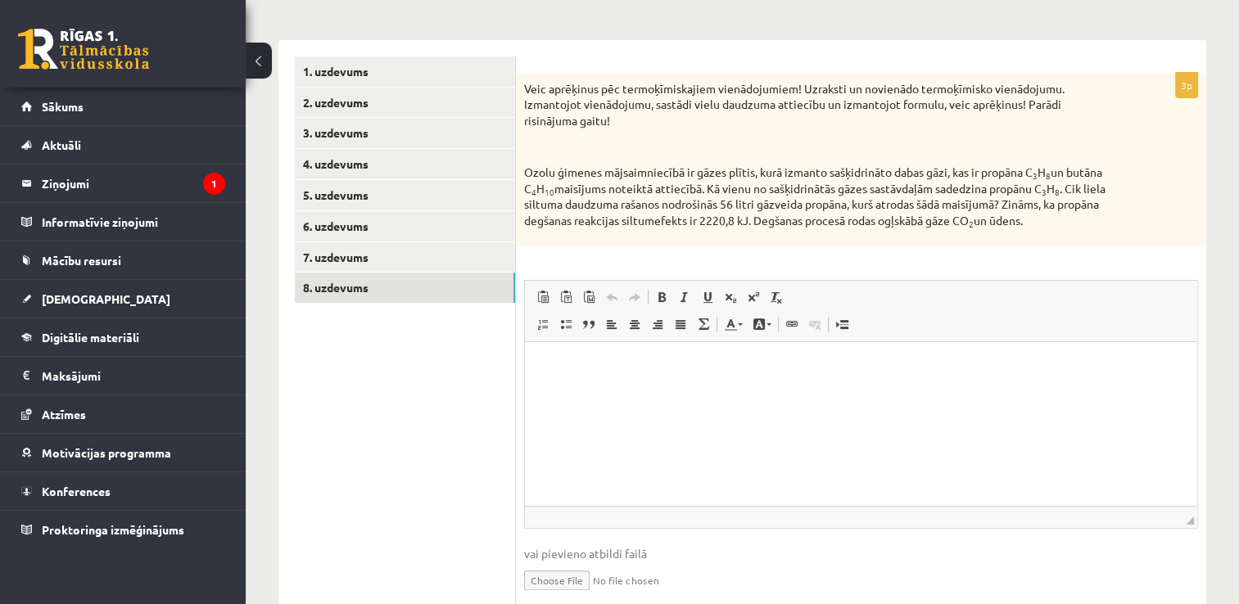
scroll to position [220, 0]
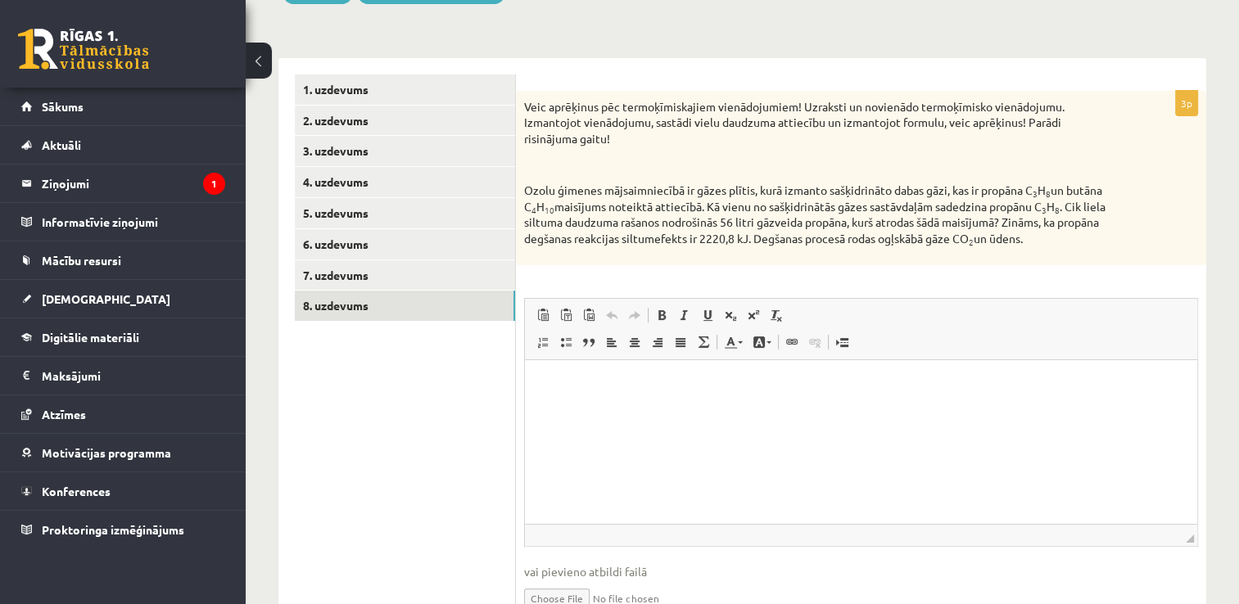
drag, startPoint x: 518, startPoint y: 106, endPoint x: 1107, endPoint y: 242, distance: 604.4
click at [1107, 242] on div "Veic aprēķinus pēc termoķīmiskajiem vienādojumiem! Uzraksti un novienādo termoķ…" at bounding box center [861, 178] width 690 height 174
copy div "Veic aprēķinus pēc termoķīmiskajiem vienādojumiem! Uzraksti un novienādo termoķ…"
click at [573, 594] on input "file" at bounding box center [861, 598] width 674 height 34
type input "**********"
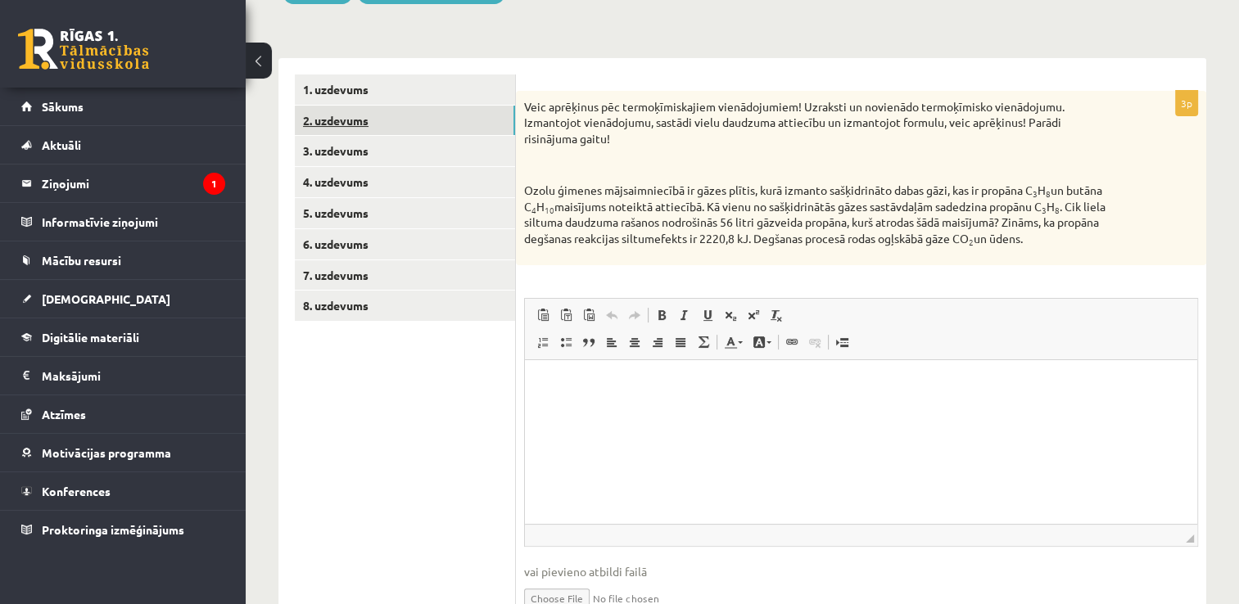
click at [359, 122] on link "2. uzdevums" at bounding box center [405, 121] width 220 height 30
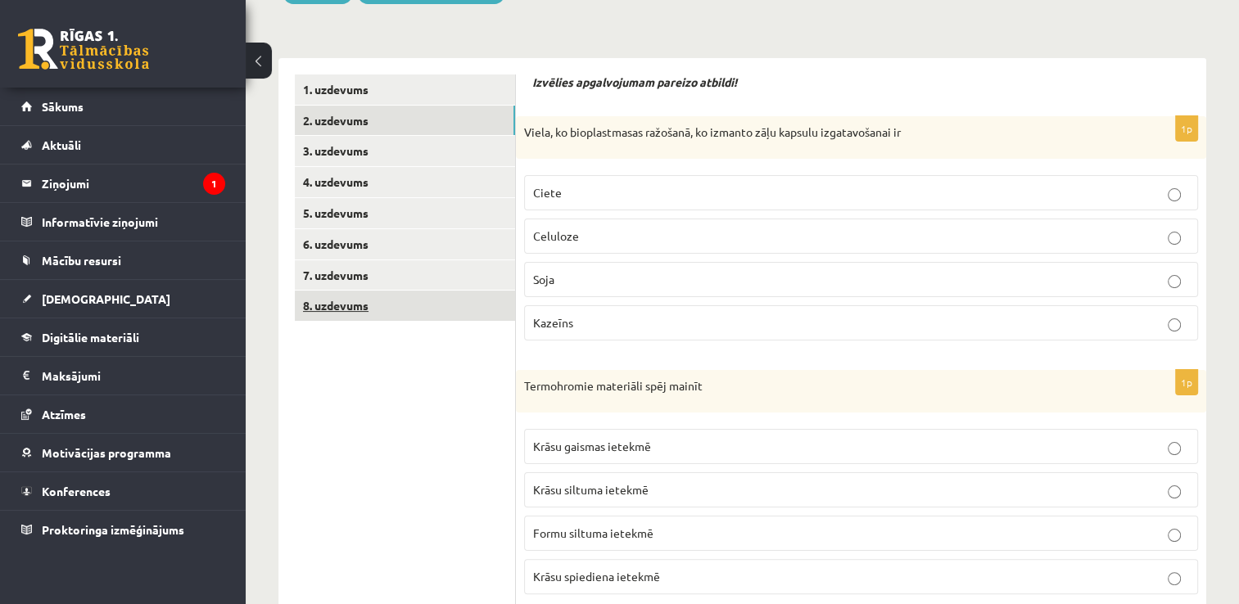
click at [369, 304] on link "8. uzdevums" at bounding box center [405, 306] width 220 height 30
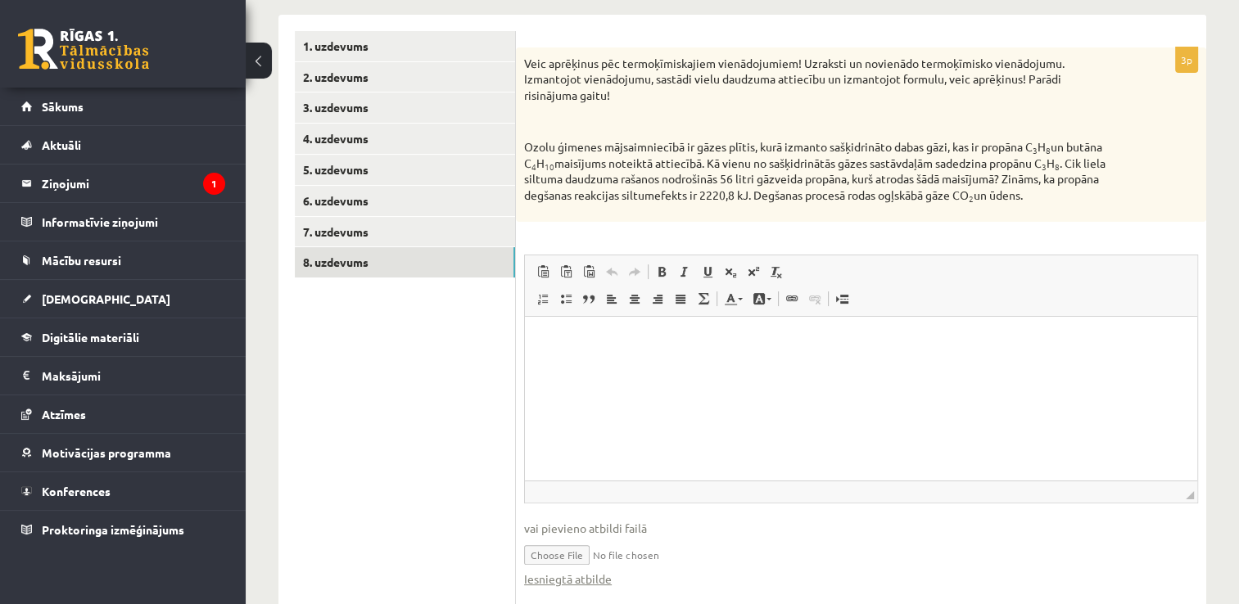
scroll to position [301, 0]
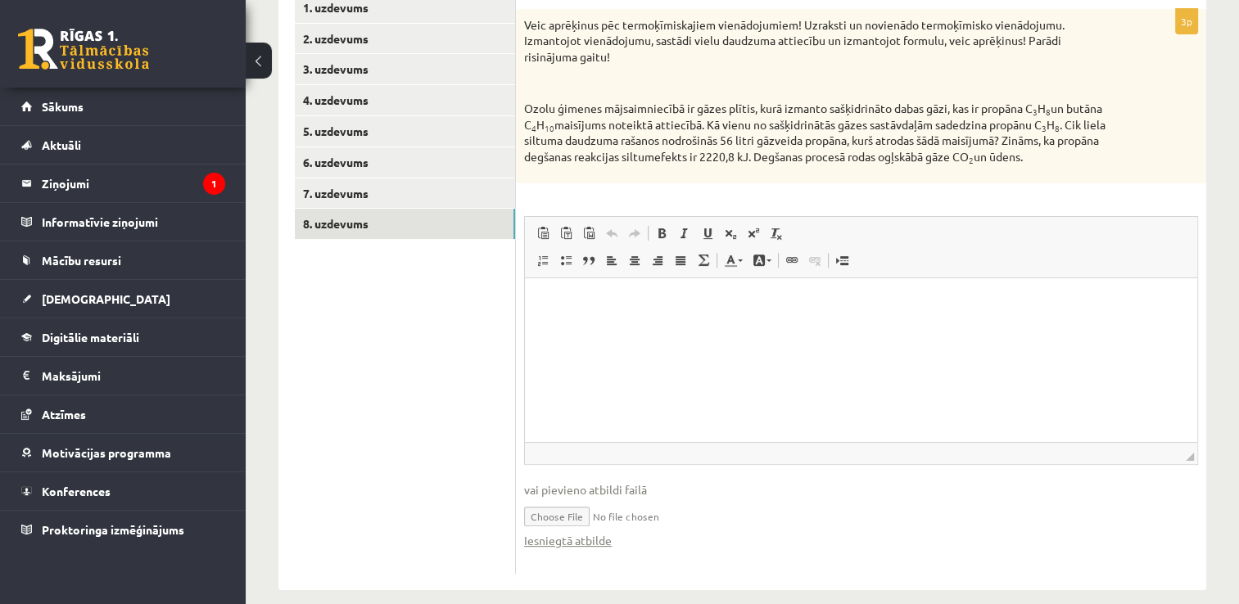
click at [564, 515] on input "file" at bounding box center [861, 516] width 674 height 34
type input "**********"
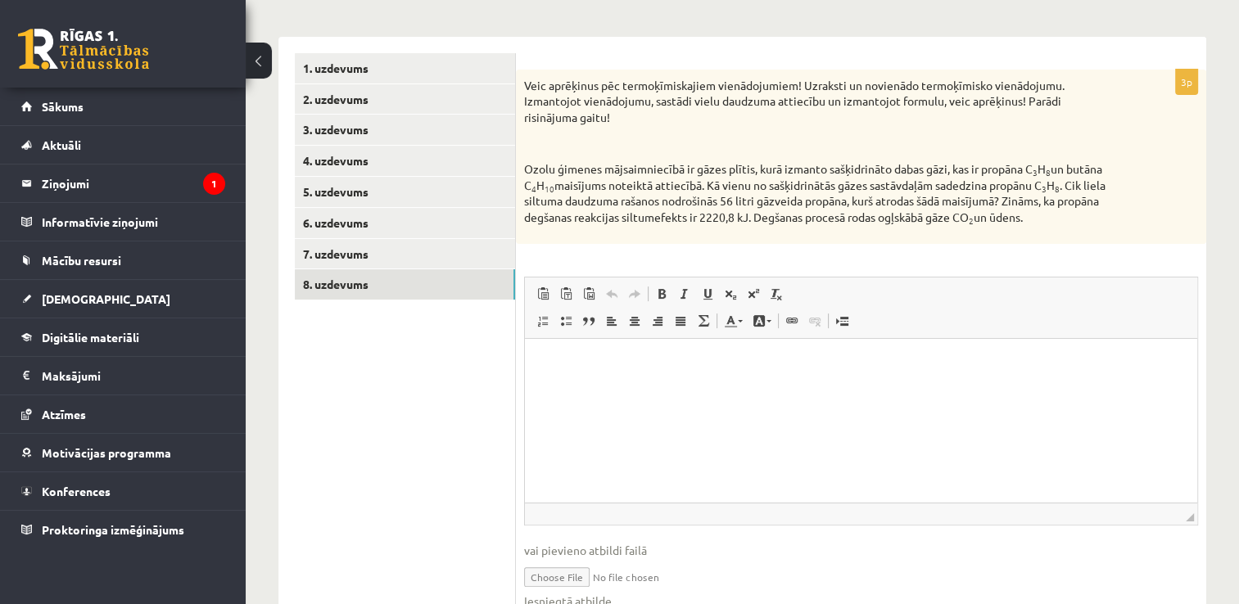
scroll to position [138, 0]
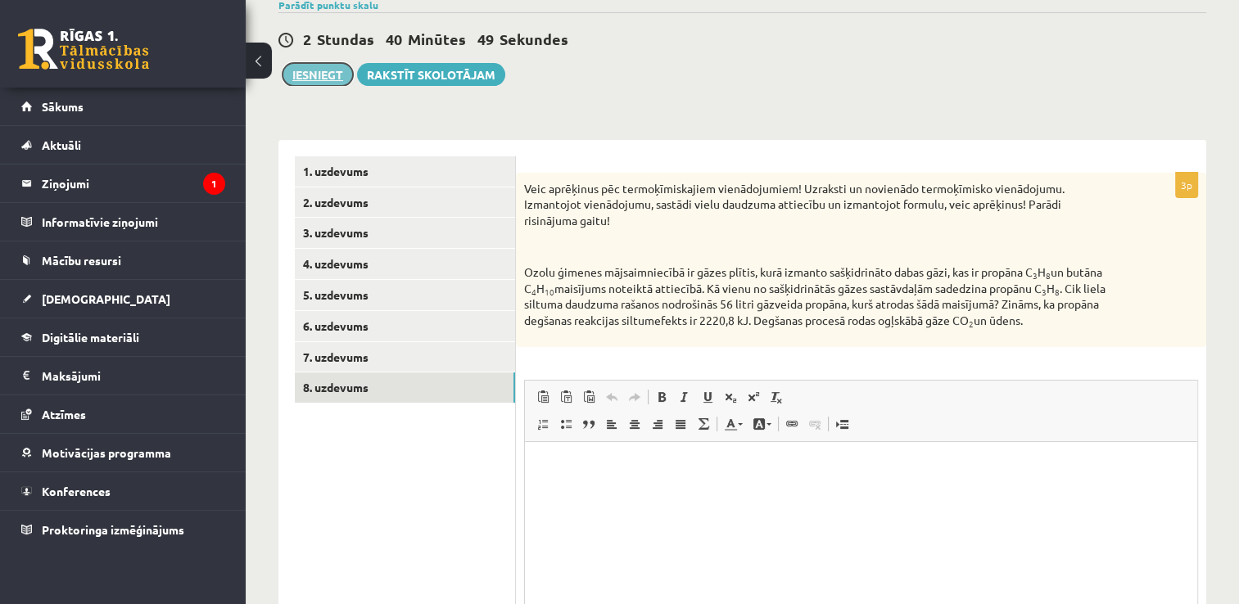
click at [306, 74] on button "Iesniegt" at bounding box center [318, 74] width 70 height 23
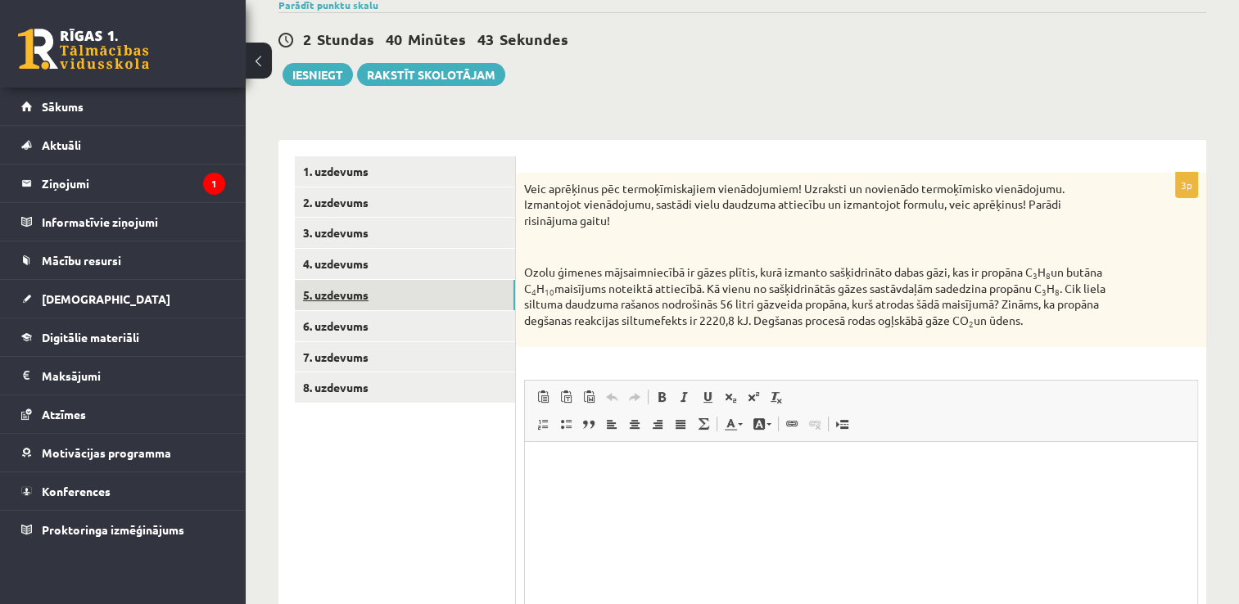
click at [393, 296] on link "5. uzdevums" at bounding box center [405, 295] width 220 height 30
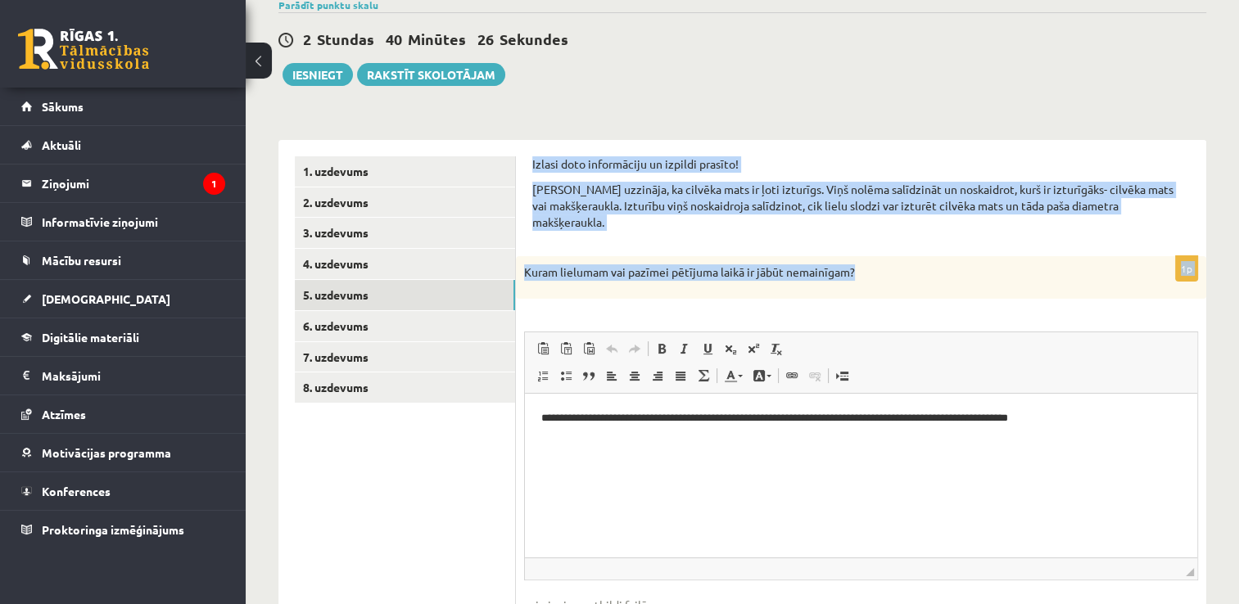
drag, startPoint x: 628, startPoint y: 179, endPoint x: 889, endPoint y: 248, distance: 270.4
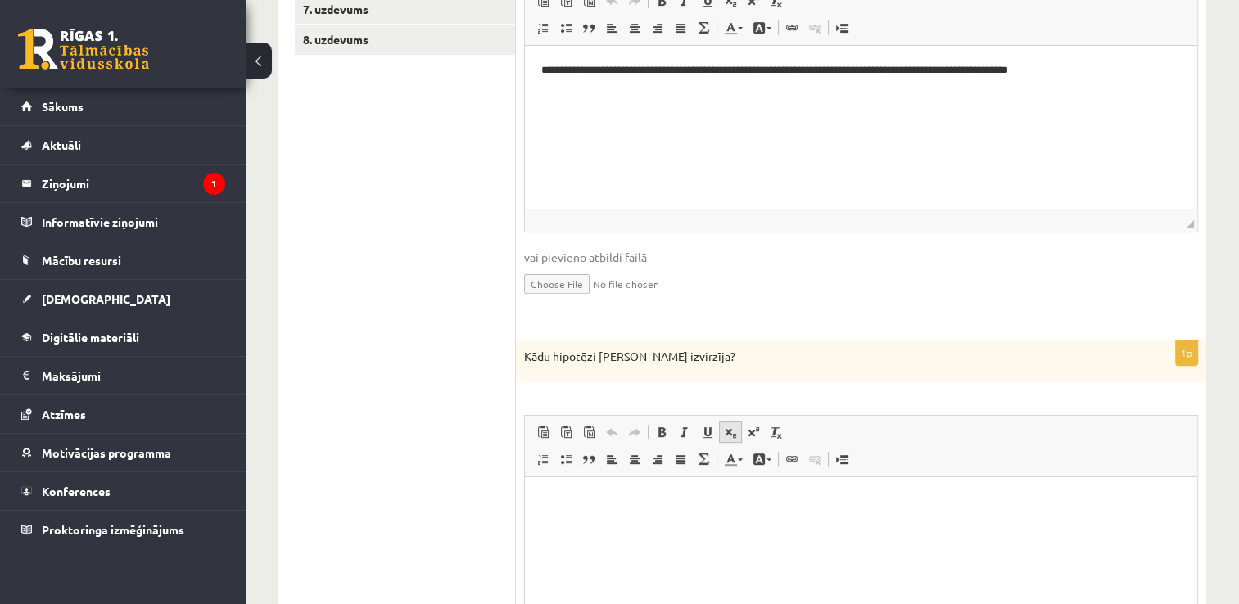
scroll to position [547, 0]
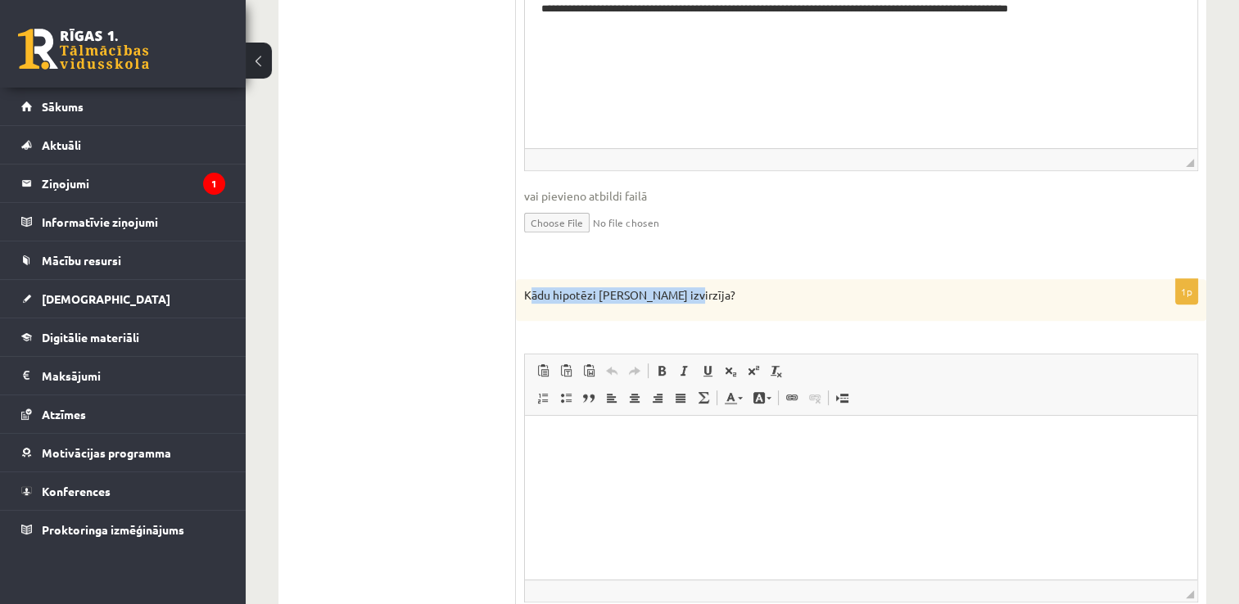
drag, startPoint x: 531, startPoint y: 278, endPoint x: 700, endPoint y: 285, distance: 169.7
click at [700, 287] on p "Kādu hipotēzi [PERSON_NAME] izvirzīja?" at bounding box center [820, 295] width 592 height 16
click at [715, 287] on p "Kādu hipotēzi [PERSON_NAME] izvirzīja?" at bounding box center [820, 295] width 592 height 16
drag, startPoint x: 663, startPoint y: 283, endPoint x: 524, endPoint y: 280, distance: 138.4
click at [524, 287] on p "Kādu hipotēzi [PERSON_NAME] izvirzīja?" at bounding box center [820, 295] width 592 height 16
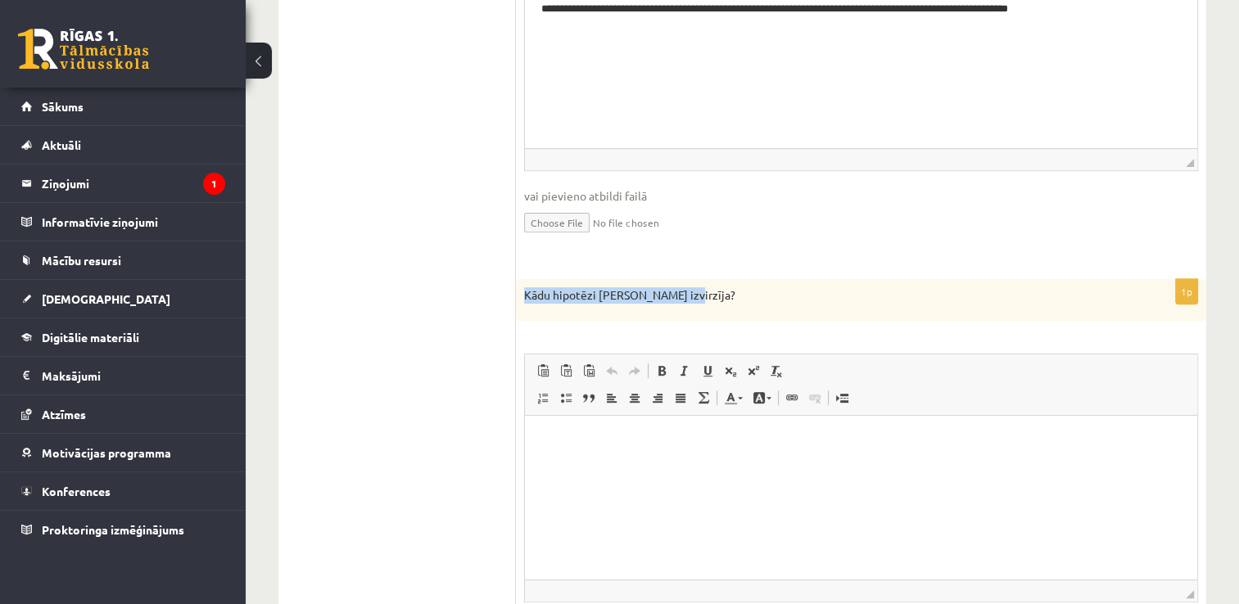
scroll to position [875, 0]
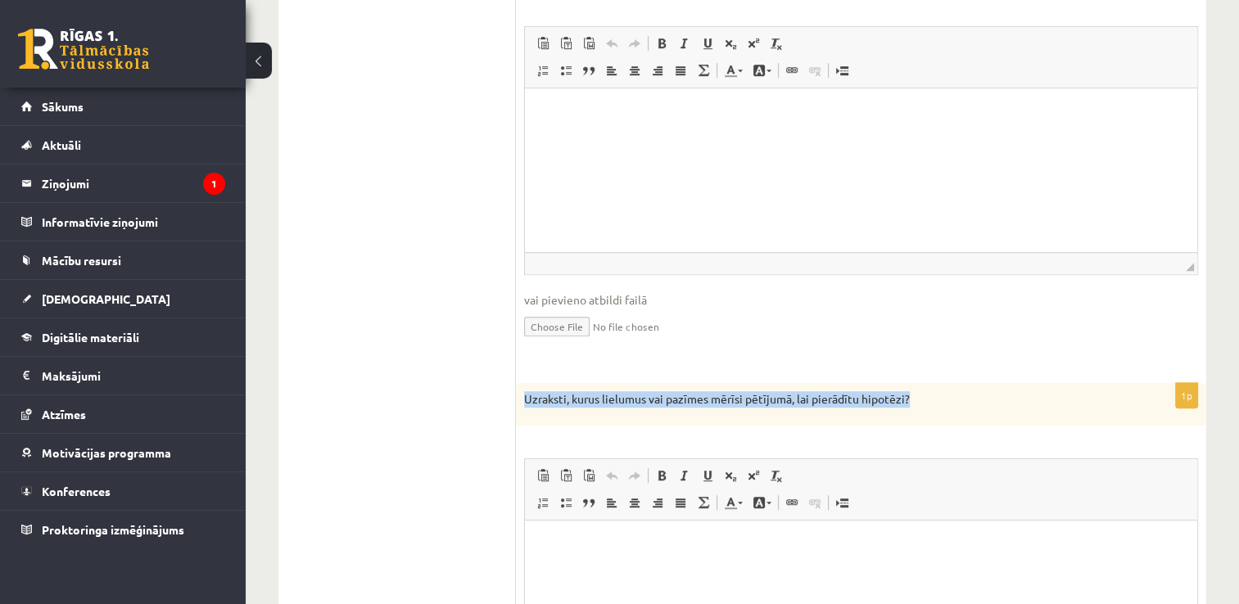
drag, startPoint x: 526, startPoint y: 382, endPoint x: 917, endPoint y: 361, distance: 392.0
click at [917, 361] on form "**********" at bounding box center [861, 541] width 658 height 2244
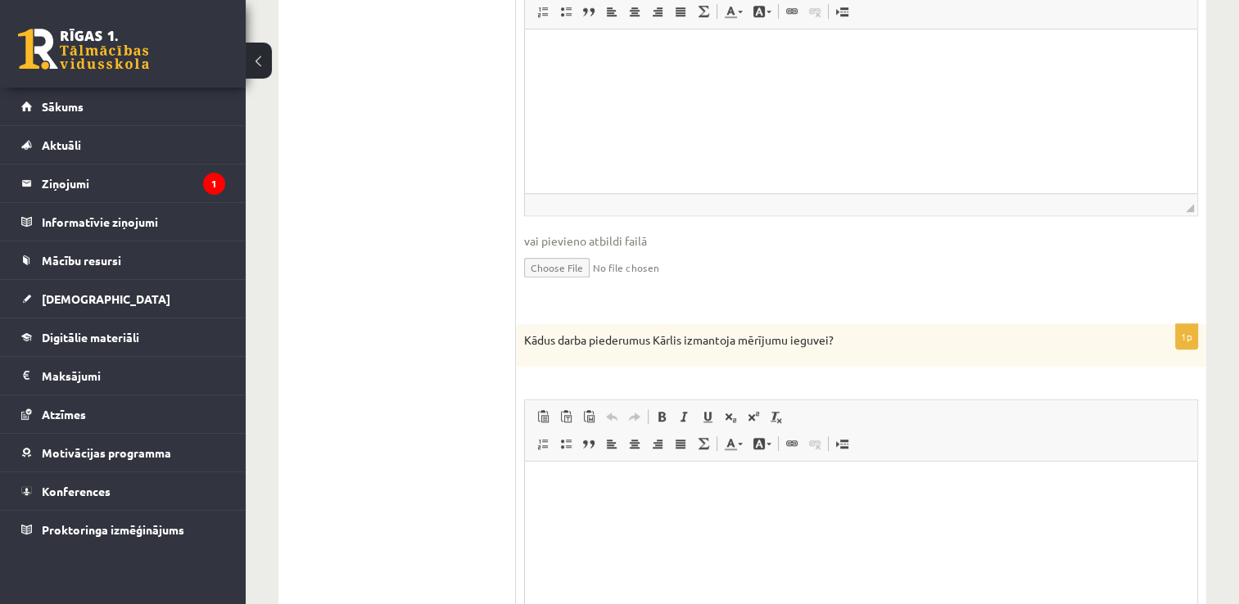
scroll to position [1366, 0]
drag, startPoint x: 543, startPoint y: 317, endPoint x: 802, endPoint y: 313, distance: 258.9
click at [802, 333] on p "Kādus darba piederumus Kārlis izmantoja mērījumu ieguvei?" at bounding box center [820, 341] width 592 height 16
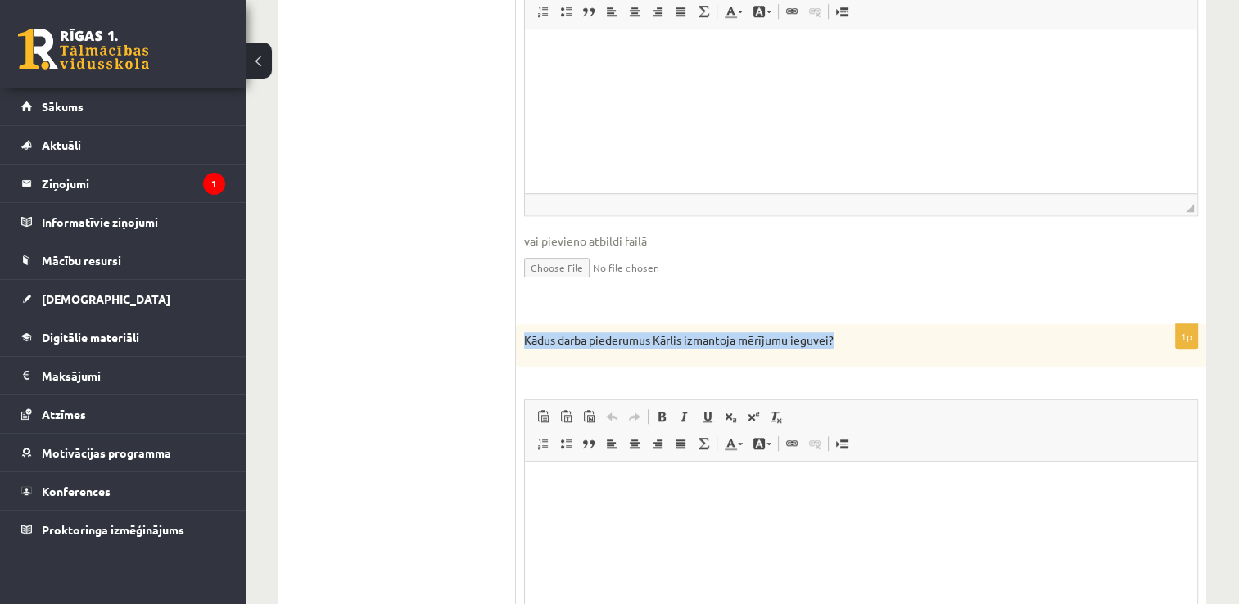
drag, startPoint x: 802, startPoint y: 313, endPoint x: 519, endPoint y: 322, distance: 282.7
click at [519, 324] on div "Kādus darba piederumus Kārlis izmantoja mērījumu ieguvei?" at bounding box center [861, 345] width 690 height 43
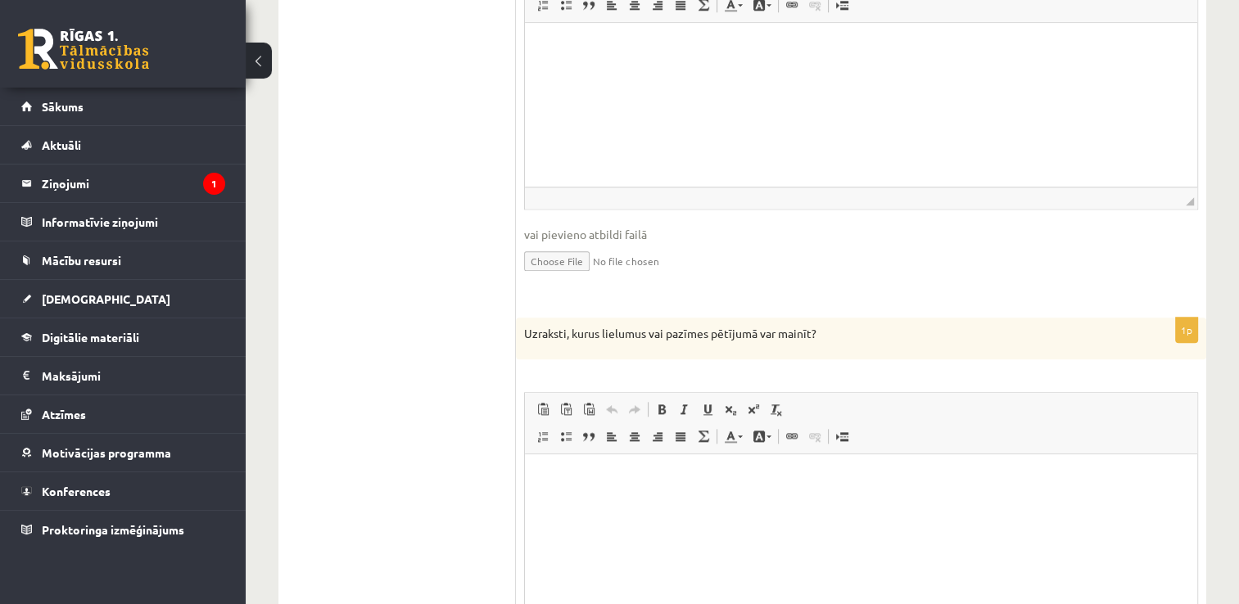
scroll to position [1858, 0]
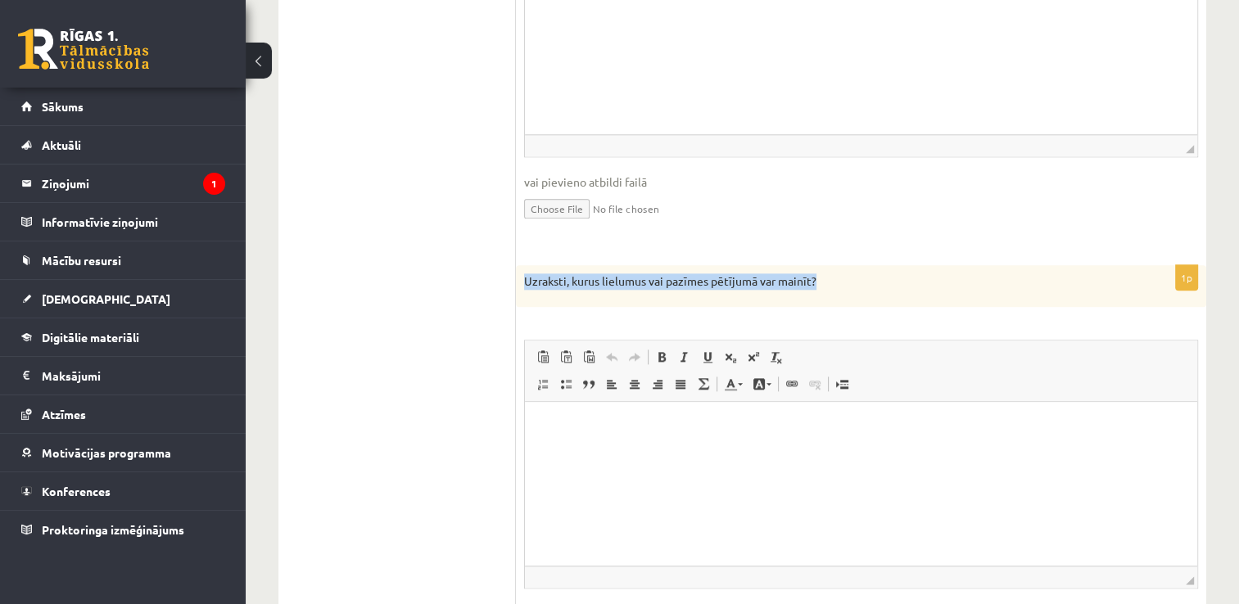
drag, startPoint x: 518, startPoint y: 257, endPoint x: 829, endPoint y: 244, distance: 310.7
click at [829, 265] on div "Uzraksti, kurus lielumus vai pazīmes pētījumā var mainīt?" at bounding box center [861, 286] width 690 height 43
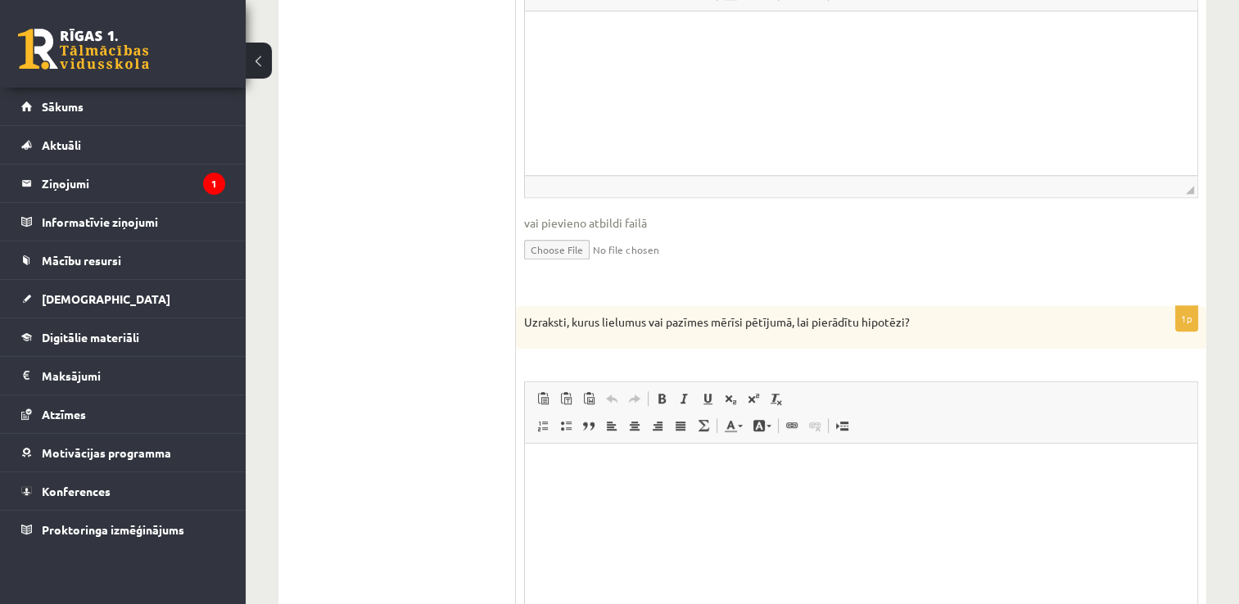
scroll to position [732, 0]
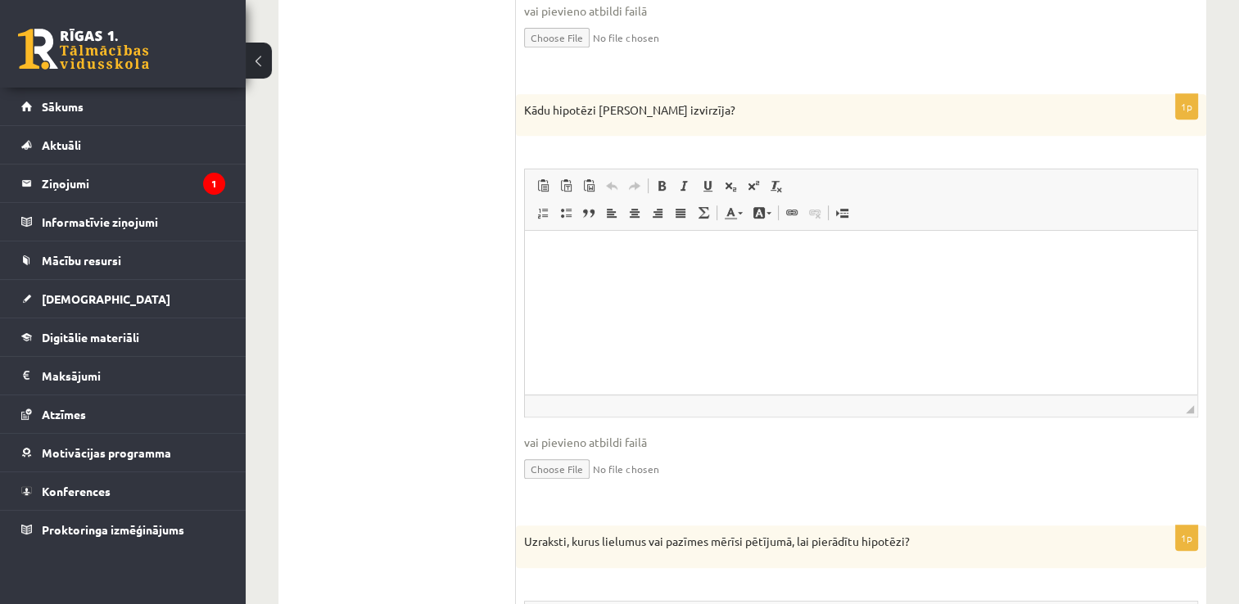
click at [646, 281] on html at bounding box center [861, 256] width 672 height 50
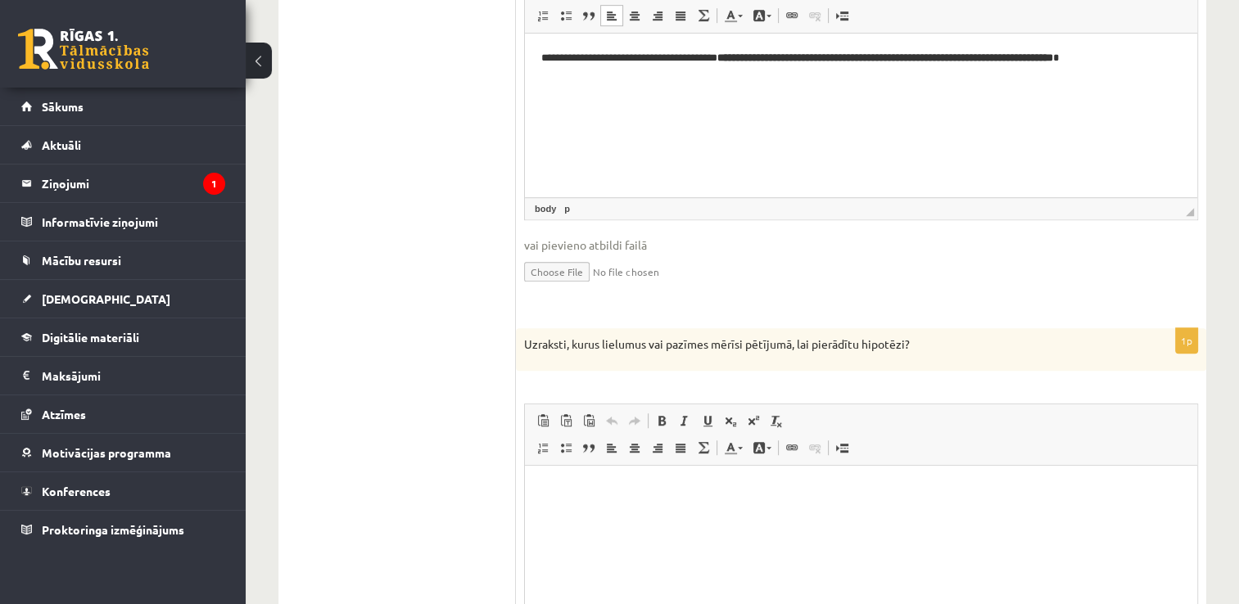
scroll to position [1142, 0]
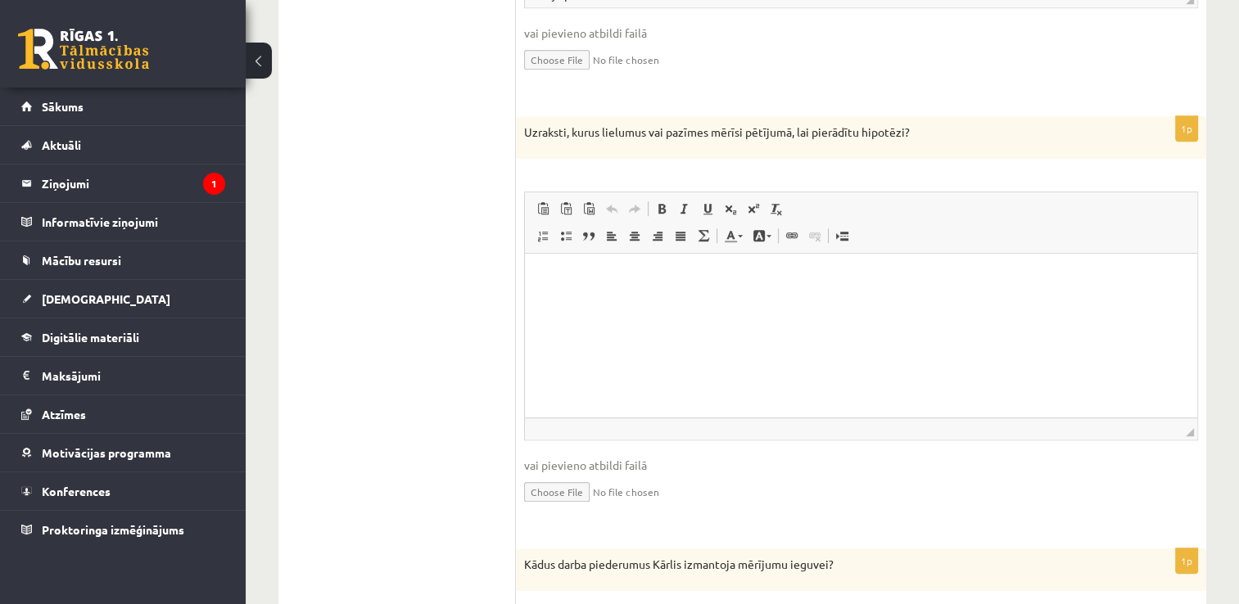
click at [772, 304] on html at bounding box center [861, 279] width 672 height 50
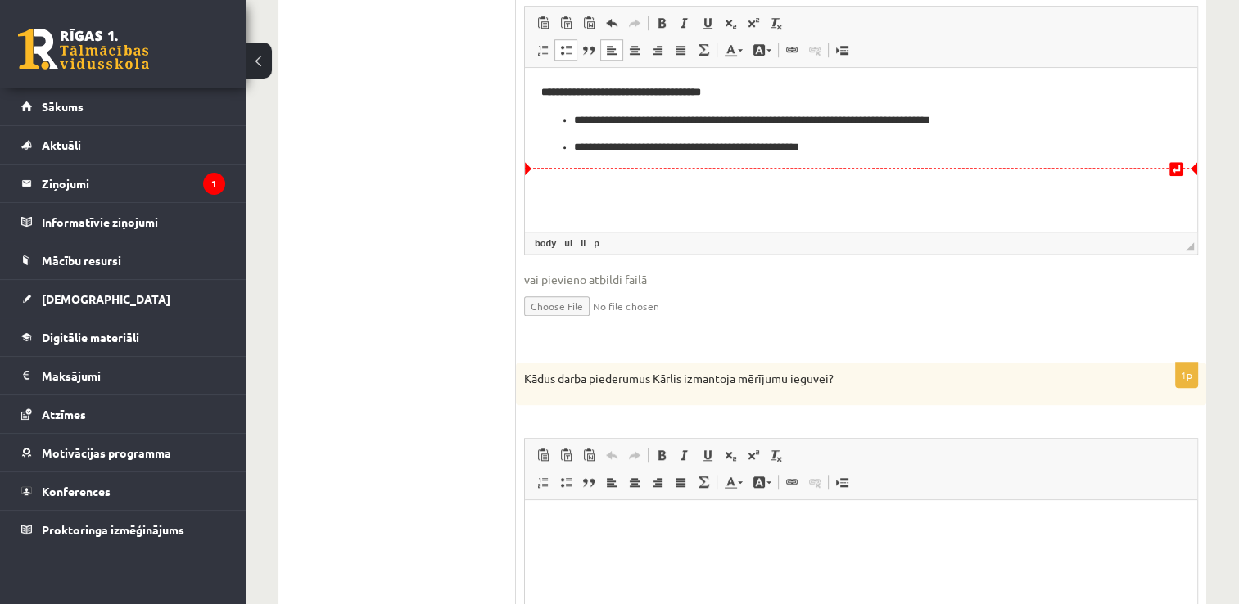
scroll to position [1387, 0]
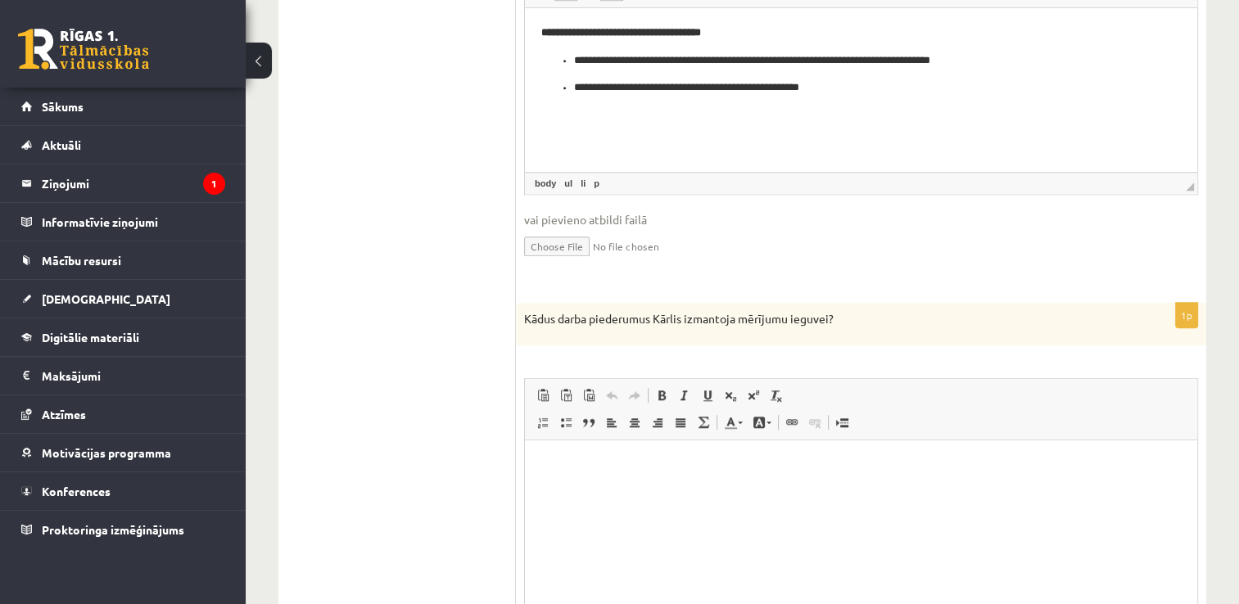
click at [717, 490] on html at bounding box center [861, 465] width 672 height 50
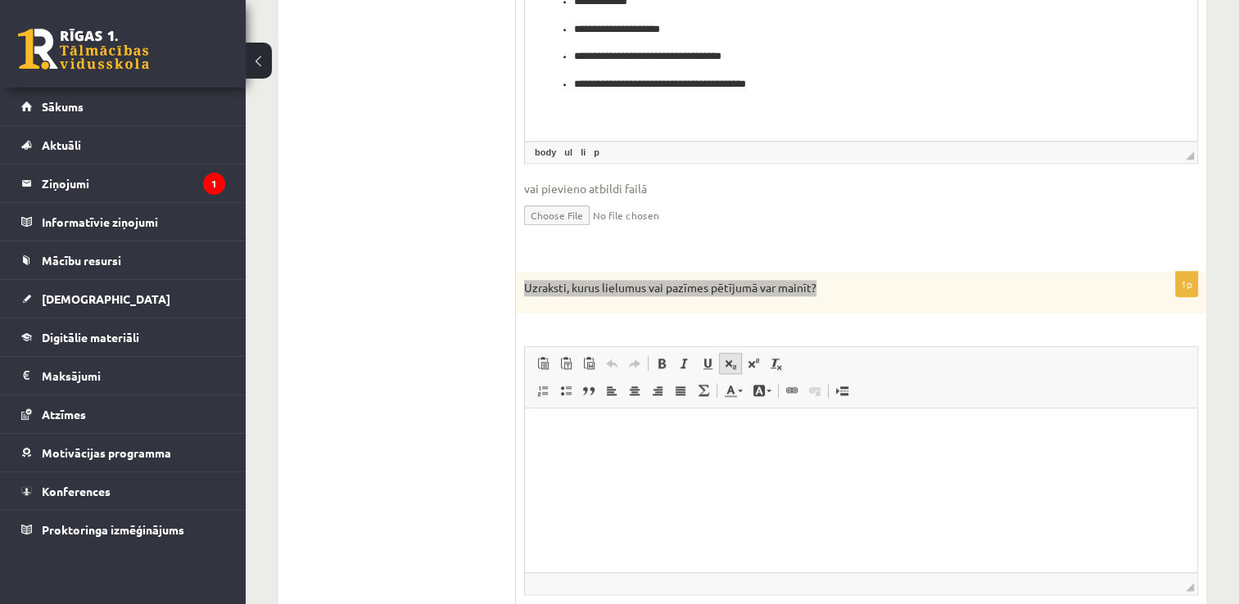
scroll to position [1879, 0]
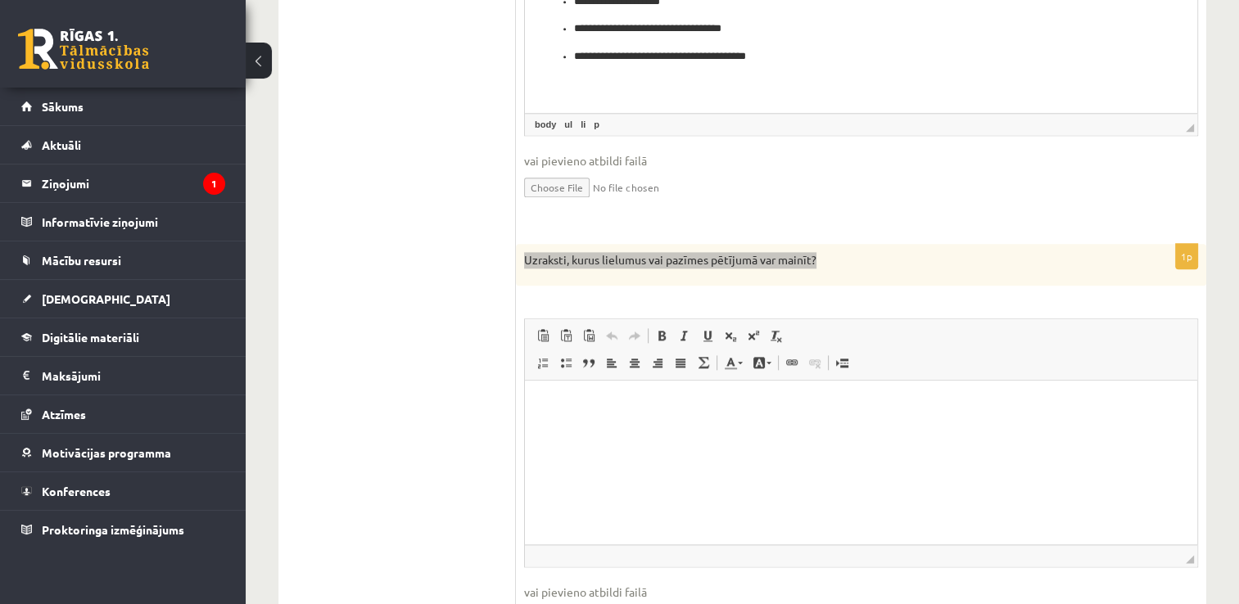
drag, startPoint x: 705, startPoint y: 512, endPoint x: 708, endPoint y: 468, distance: 43.5
click at [705, 431] on html at bounding box center [861, 406] width 672 height 50
click at [746, 431] on html at bounding box center [861, 406] width 672 height 50
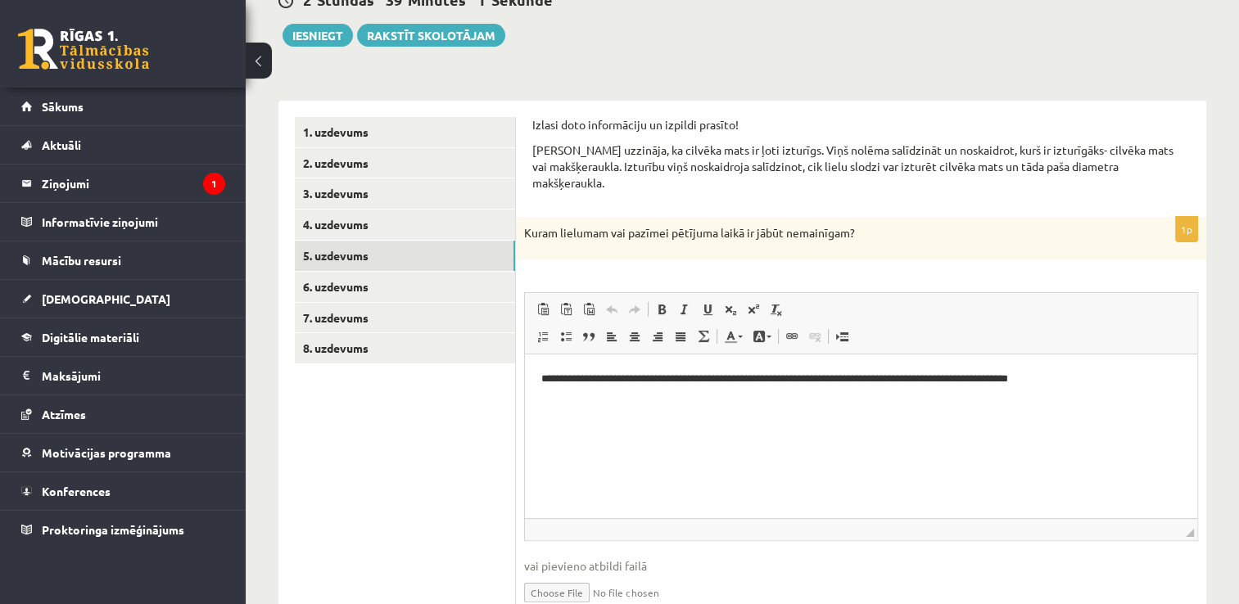
scroll to position [159, 0]
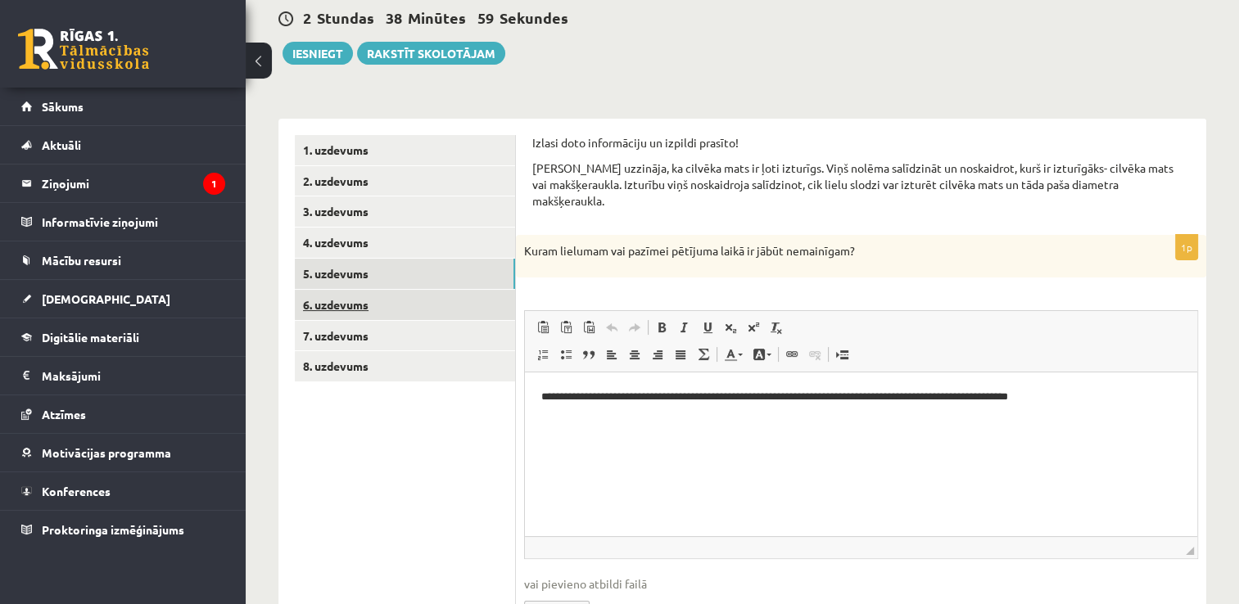
click at [333, 307] on link "6. uzdevums" at bounding box center [405, 305] width 220 height 30
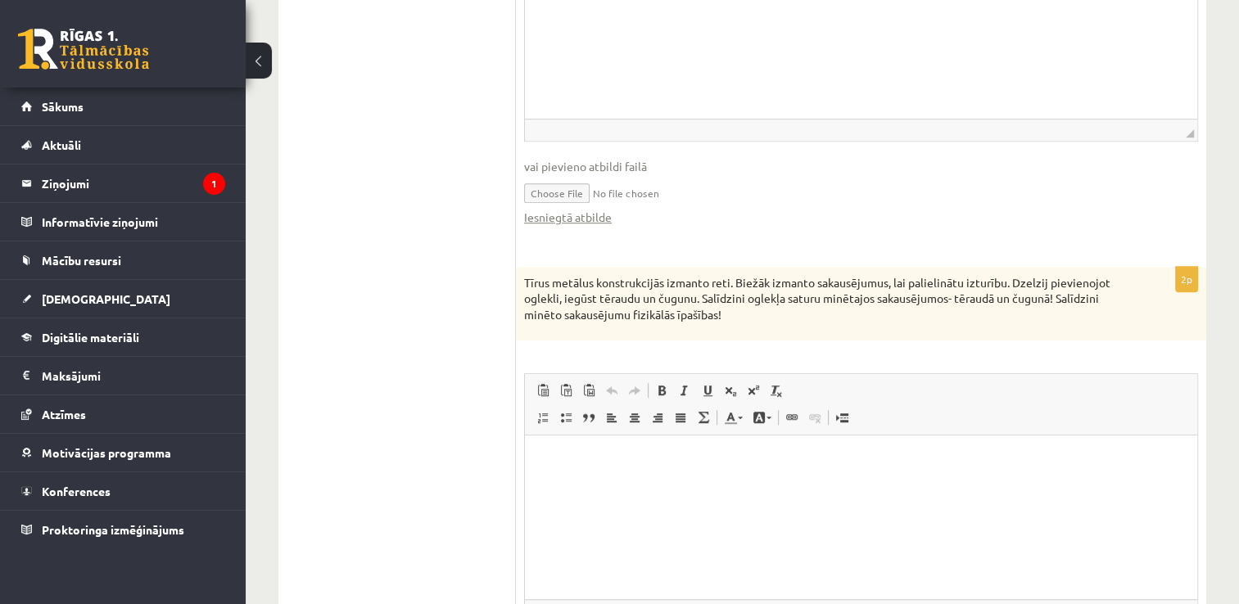
scroll to position [1060, 0]
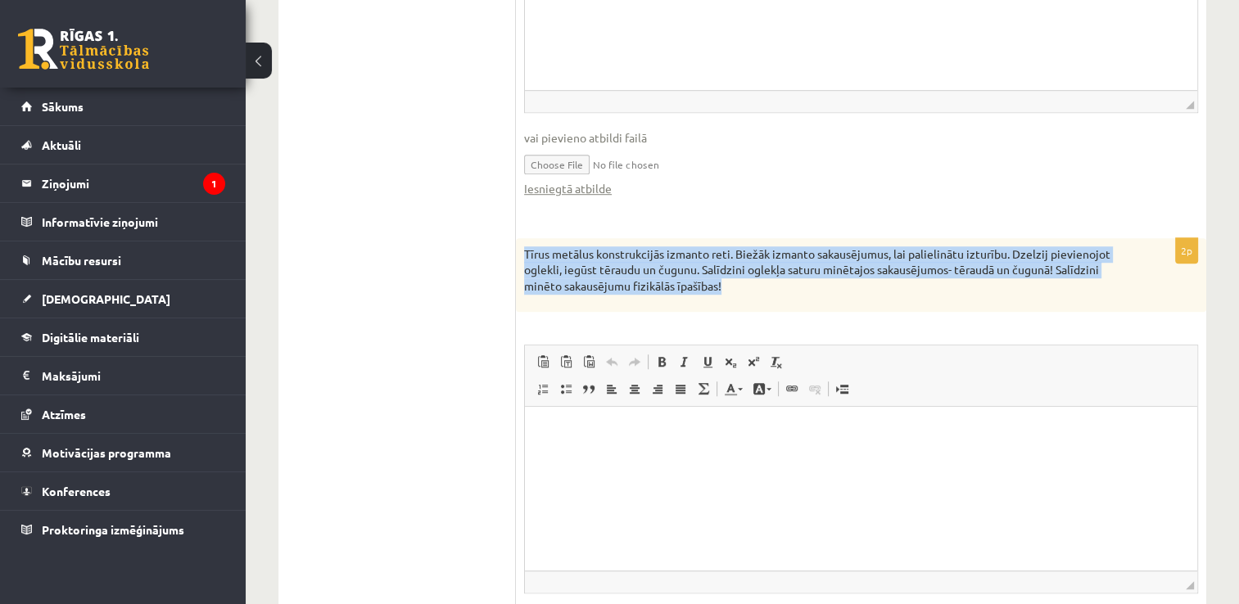
drag, startPoint x: 523, startPoint y: 247, endPoint x: 744, endPoint y: 289, distance: 224.2
click at [744, 289] on div "Tīrus metālus konstrukcijās izmanto reti. Biežāk izmanto sakausējumus, lai pali…" at bounding box center [861, 275] width 690 height 75
click at [854, 260] on p "Tīrus metālus konstrukcijās izmanto reti. Biežāk izmanto sakausējumus, lai pali…" at bounding box center [820, 271] width 592 height 48
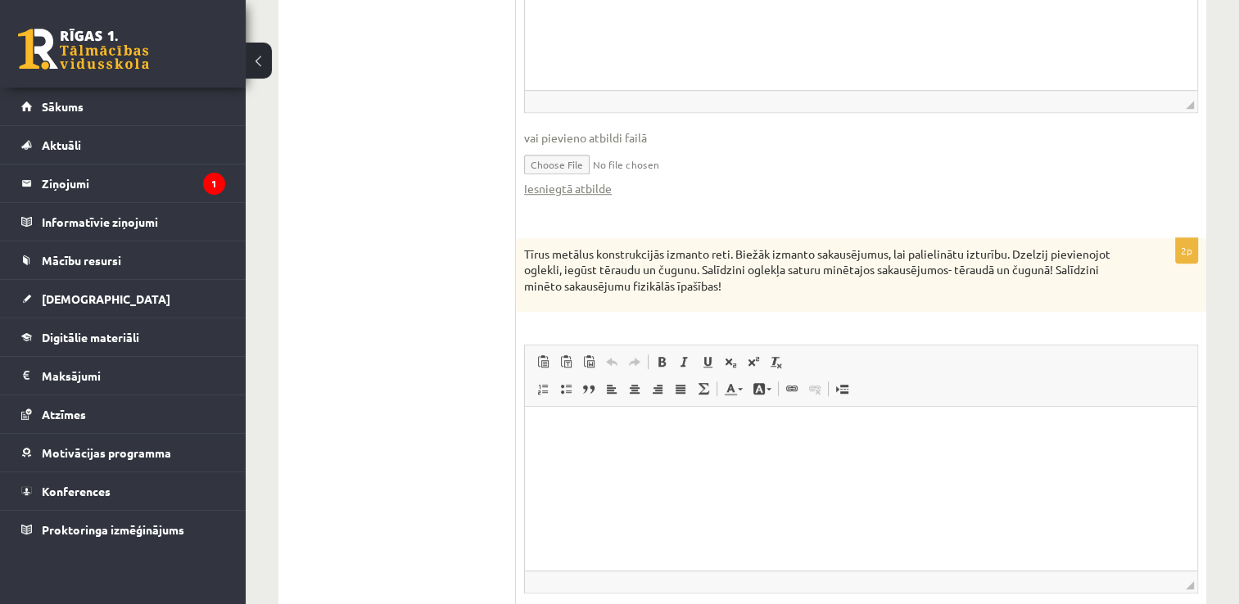
click at [733, 457] on html at bounding box center [861, 432] width 672 height 50
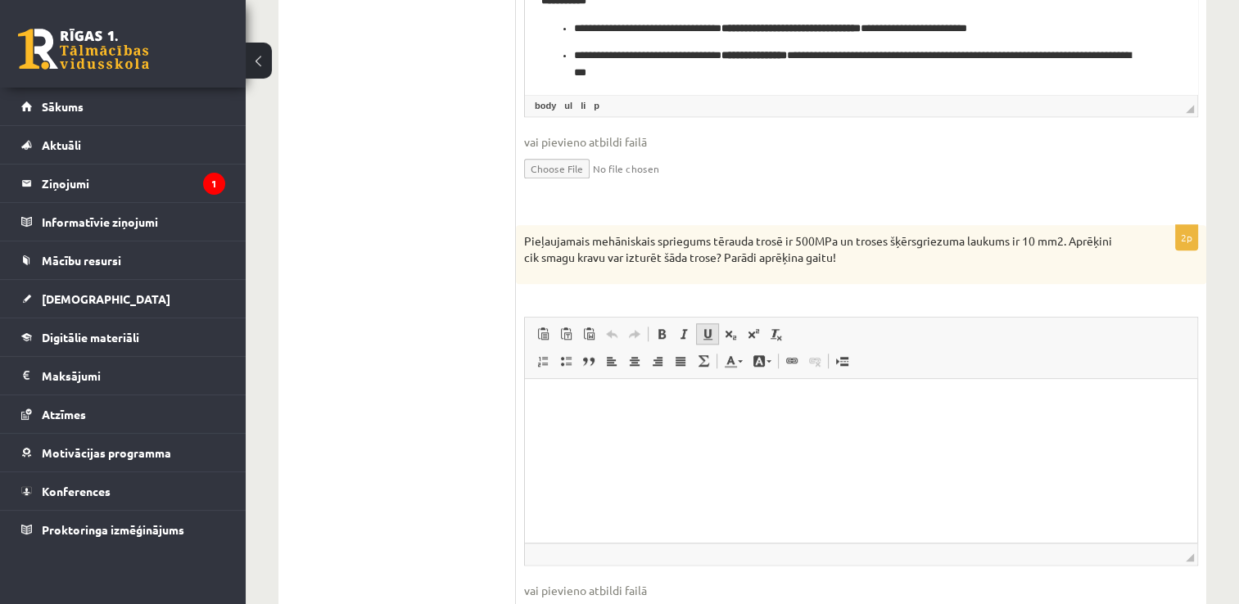
scroll to position [1633, 0]
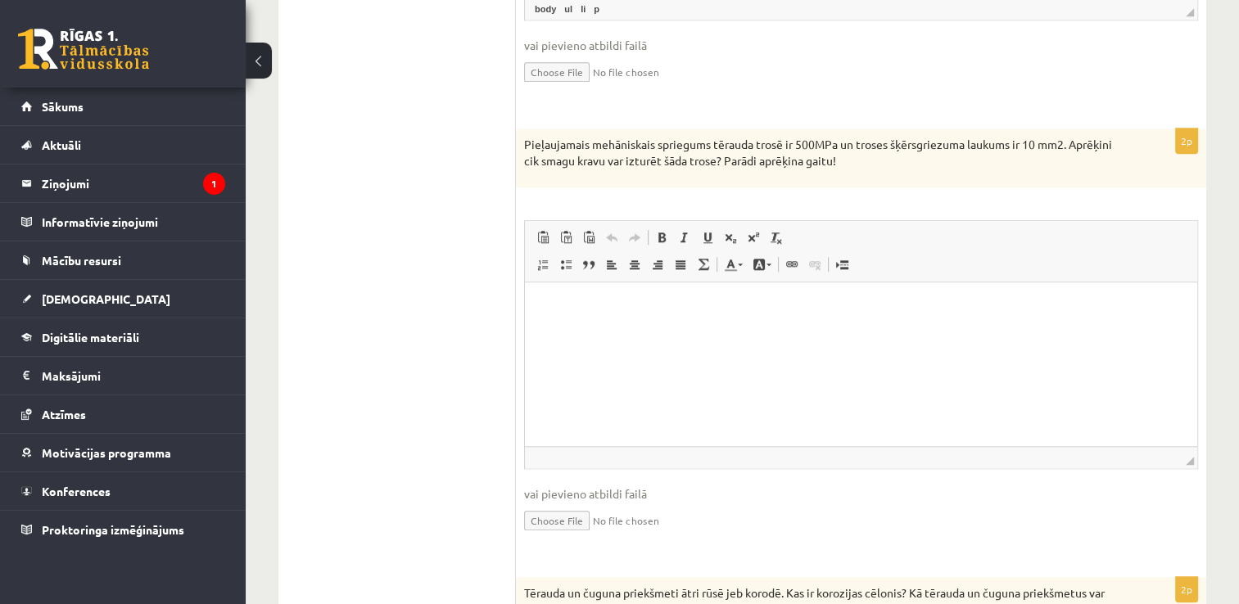
drag, startPoint x: 514, startPoint y: 137, endPoint x: 847, endPoint y: 169, distance: 334.9
drag, startPoint x: 847, startPoint y: 169, endPoint x: 905, endPoint y: 165, distance: 58.3
click at [905, 165] on p "Pieļaujamais mehāniskais spriegums tērauda trosē ir 500MPa un troses šķērsgriez…" at bounding box center [820, 153] width 592 height 32
drag, startPoint x: 903, startPoint y: 154, endPoint x: 523, endPoint y: 143, distance: 381.0
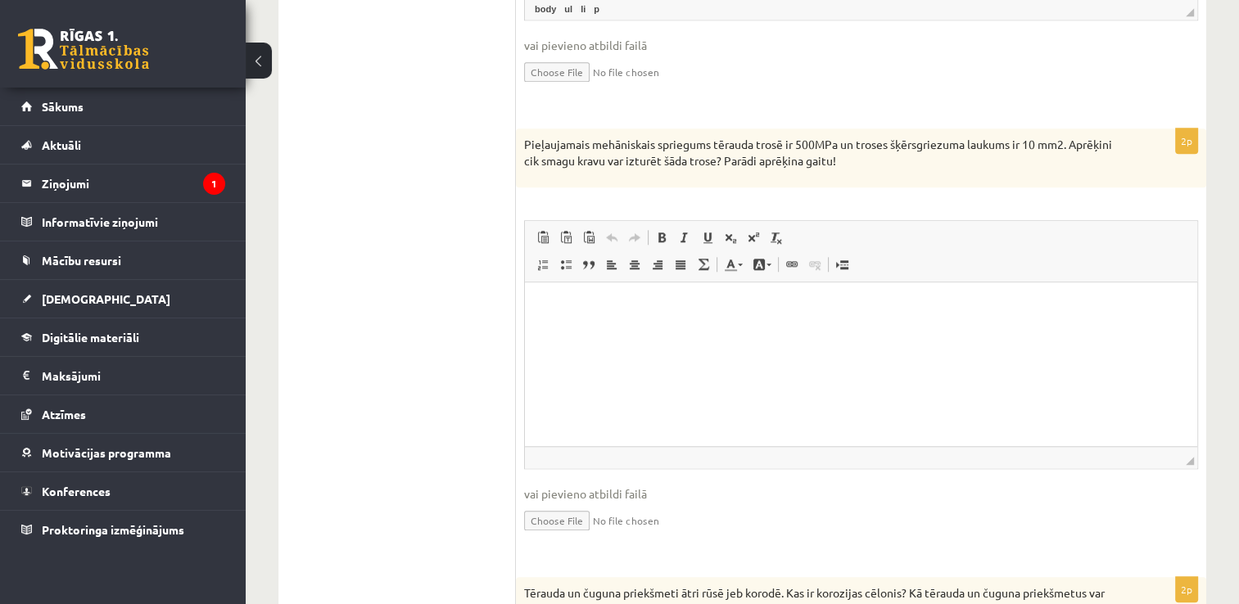
click at [523, 143] on div "Pieļaujamais mehāniskais spriegums tērauda trosē ir 500MPa un troses šķērsgriez…" at bounding box center [861, 158] width 690 height 58
click at [695, 332] on html at bounding box center [861, 307] width 672 height 50
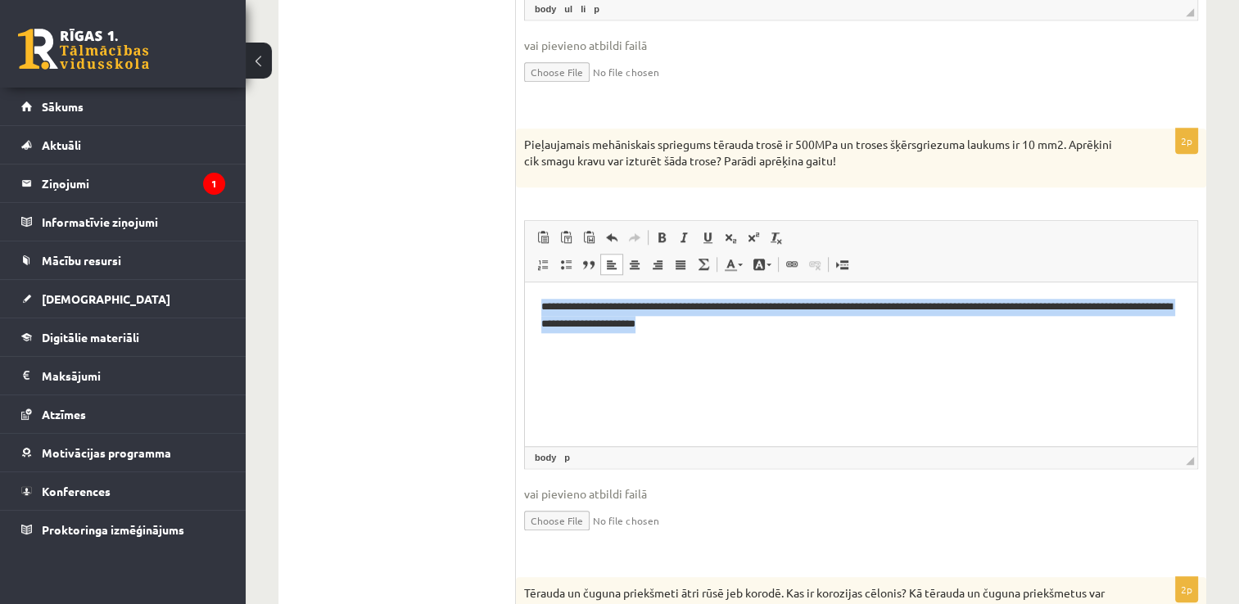
drag, startPoint x: 855, startPoint y: 324, endPoint x: 536, endPoint y: 289, distance: 321.3
click at [536, 289] on html "**********" at bounding box center [861, 315] width 672 height 67
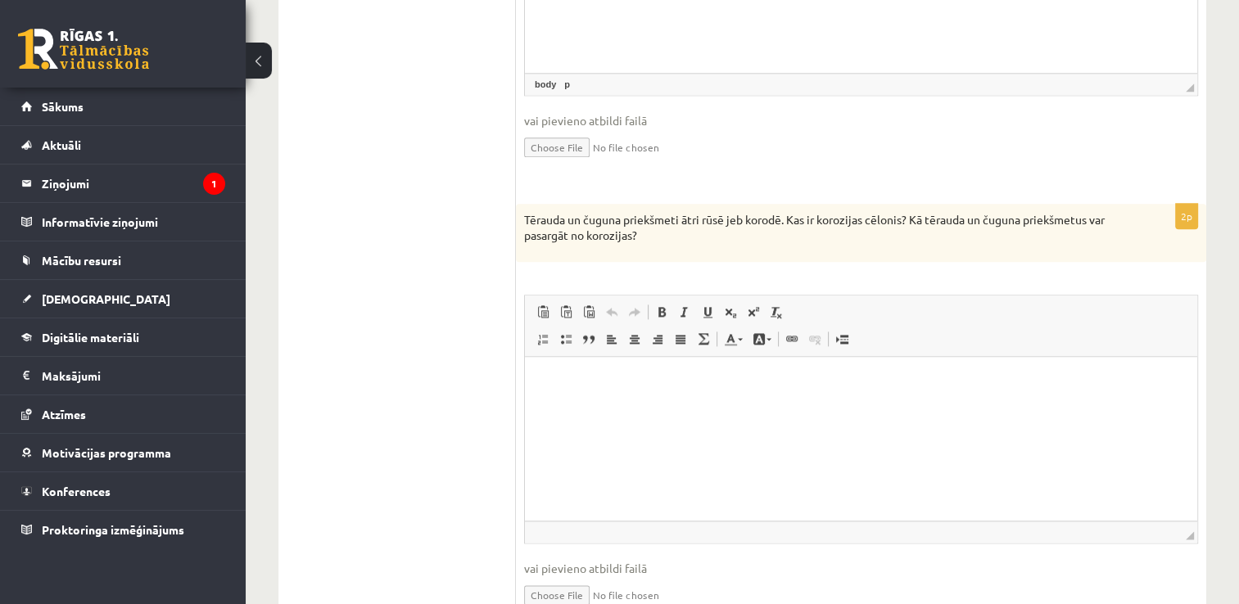
scroll to position [2080, 0]
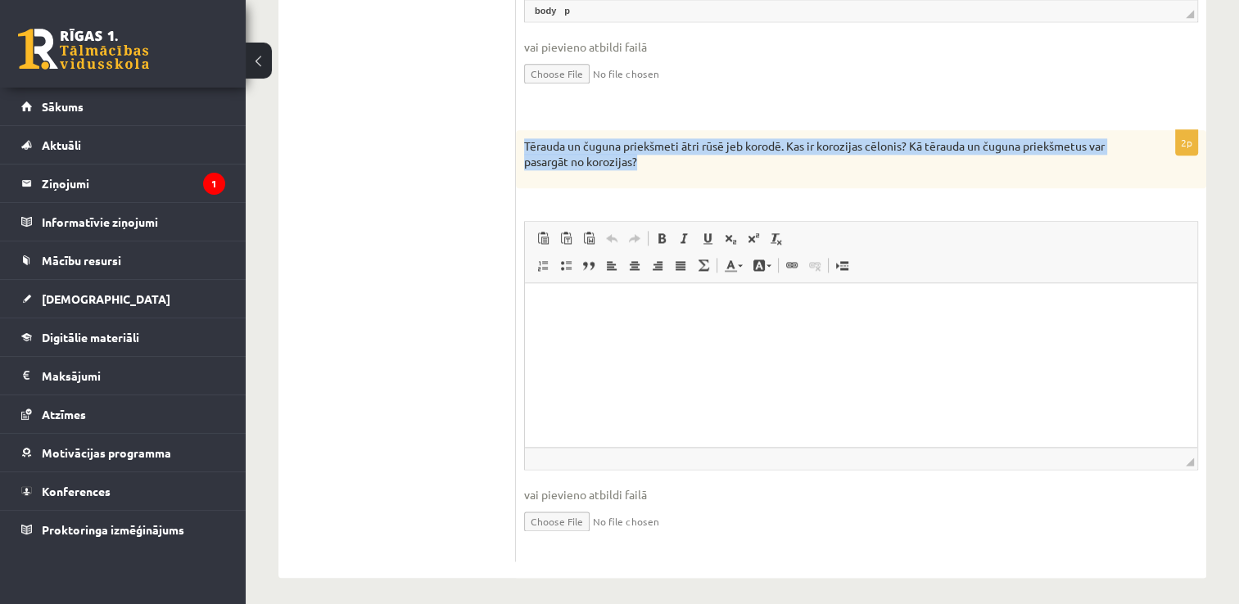
drag, startPoint x: 524, startPoint y: 143, endPoint x: 640, endPoint y: 169, distance: 119.2
click at [640, 169] on div "Tērauda un čuguna priekšmeti ātri rūsē jeb korodē. Kas ir korozijas cēlonis? Kā…" at bounding box center [861, 159] width 690 height 58
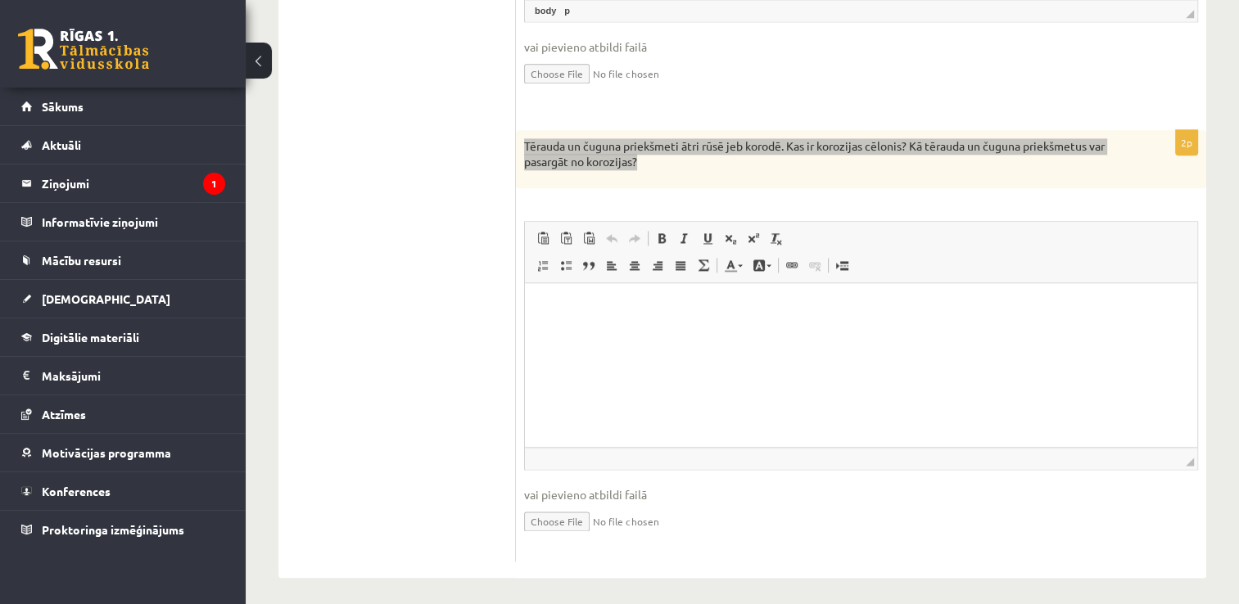
click at [636, 333] on html at bounding box center [861, 308] width 672 height 50
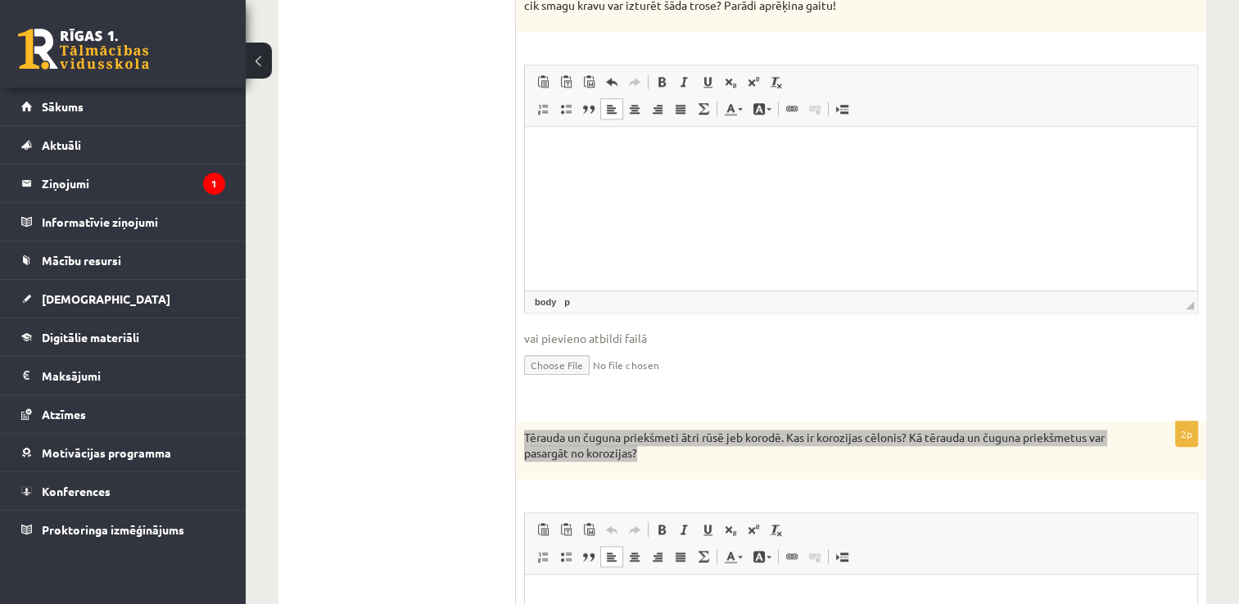
scroll to position [1753, 0]
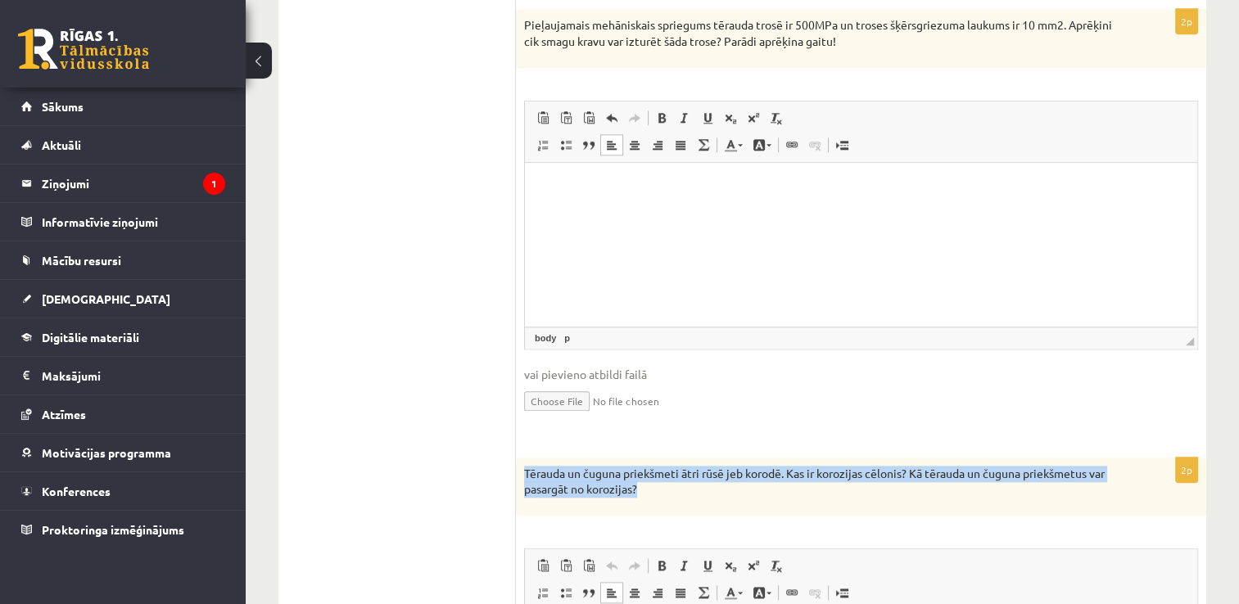
click at [571, 401] on input "file" at bounding box center [861, 400] width 674 height 34
type input "**********"
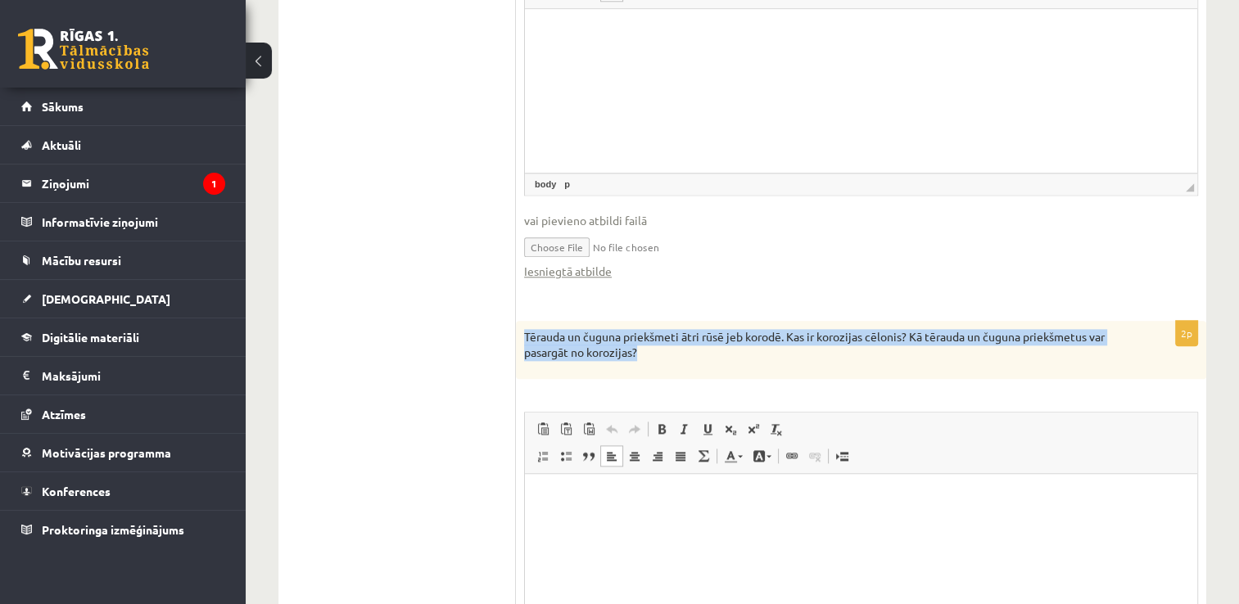
scroll to position [1917, 0]
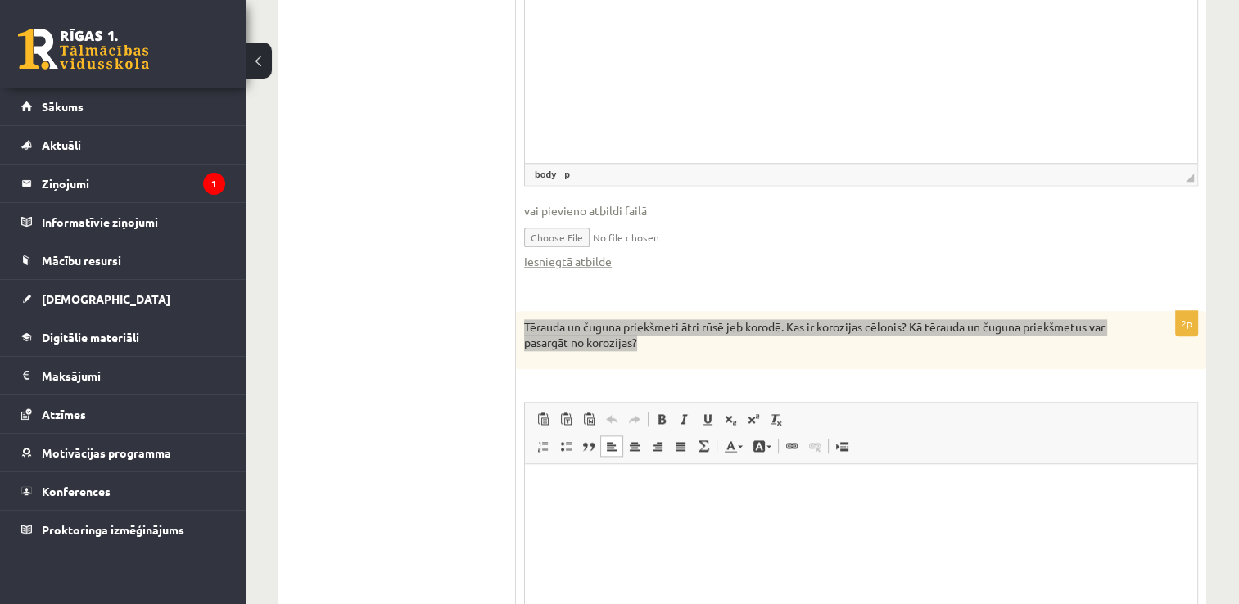
click at [728, 514] on html at bounding box center [861, 489] width 672 height 50
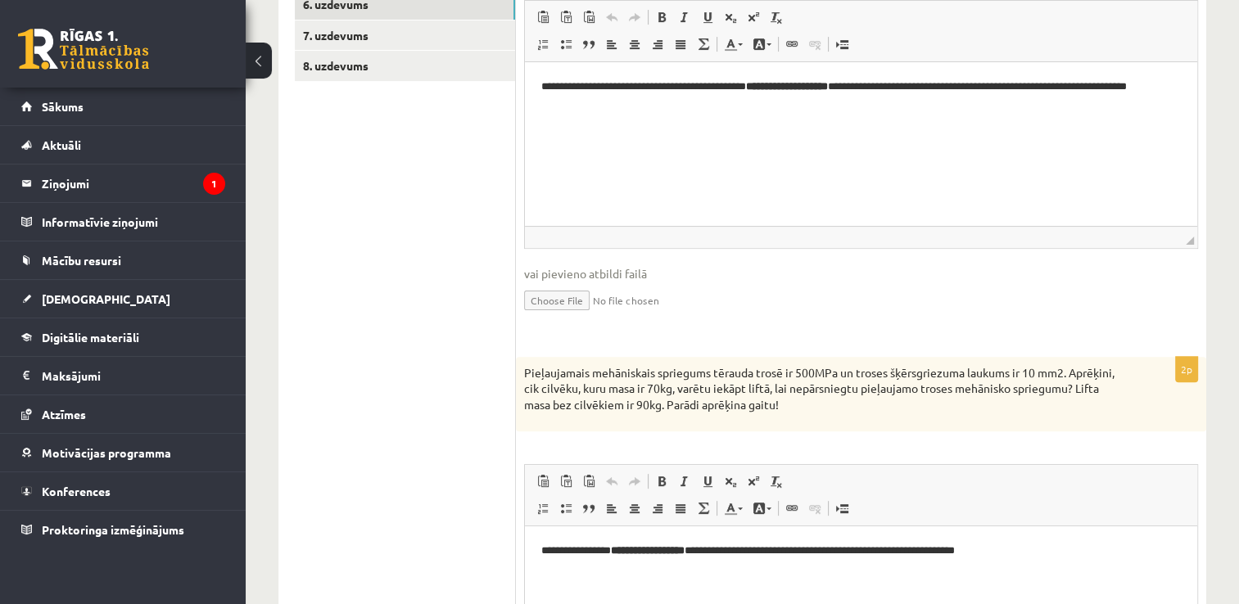
scroll to position [50, 0]
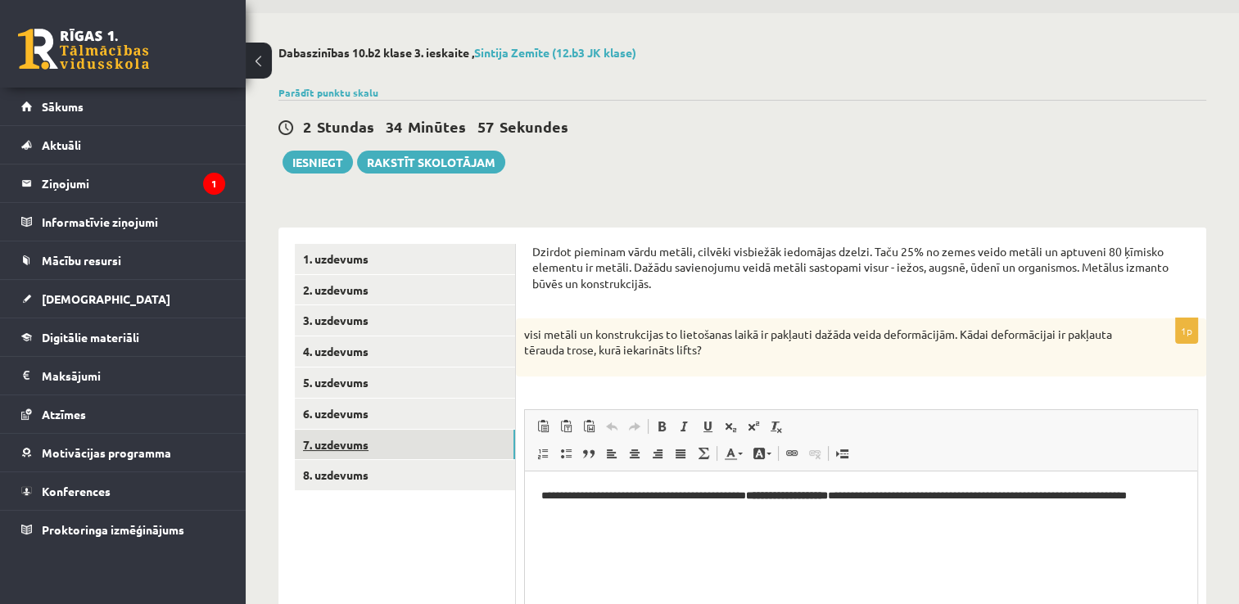
click at [395, 442] on link "7. uzdevums" at bounding box center [405, 445] width 220 height 30
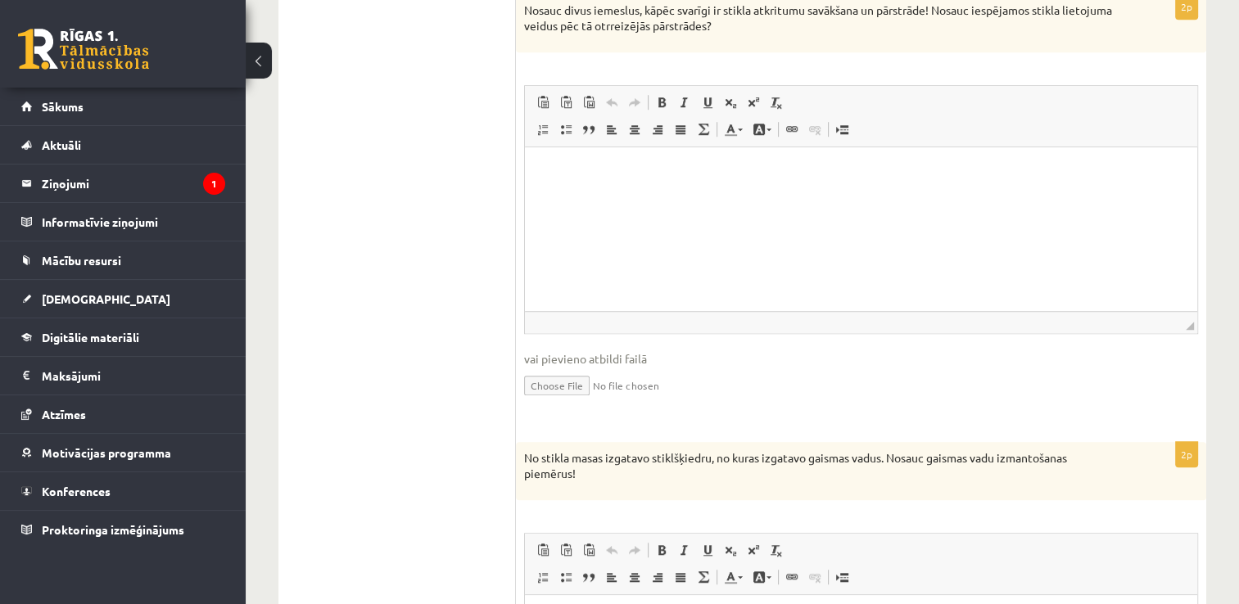
scroll to position [1115, 0]
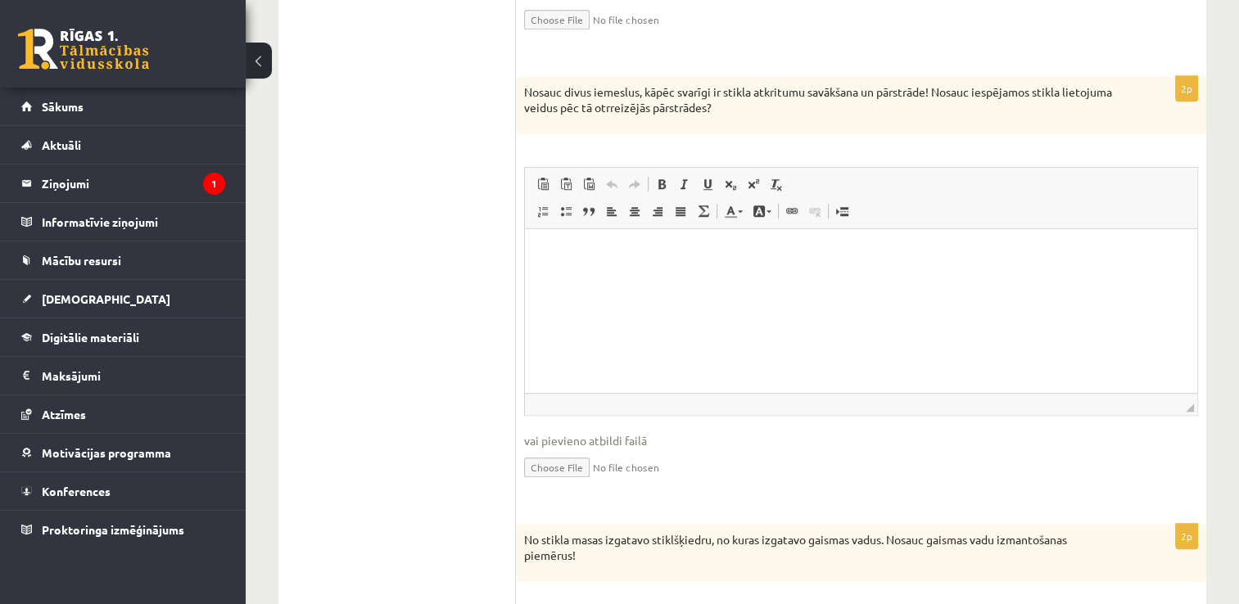
drag, startPoint x: 563, startPoint y: 87, endPoint x: 773, endPoint y: 115, distance: 212.4
click at [773, 115] on div "Nosauc divus iemeslus, kāpēc svarīgi ir stikla atkritumu savākšana un pārstrāde…" at bounding box center [861, 105] width 690 height 58
click at [640, 278] on html at bounding box center [861, 254] width 672 height 50
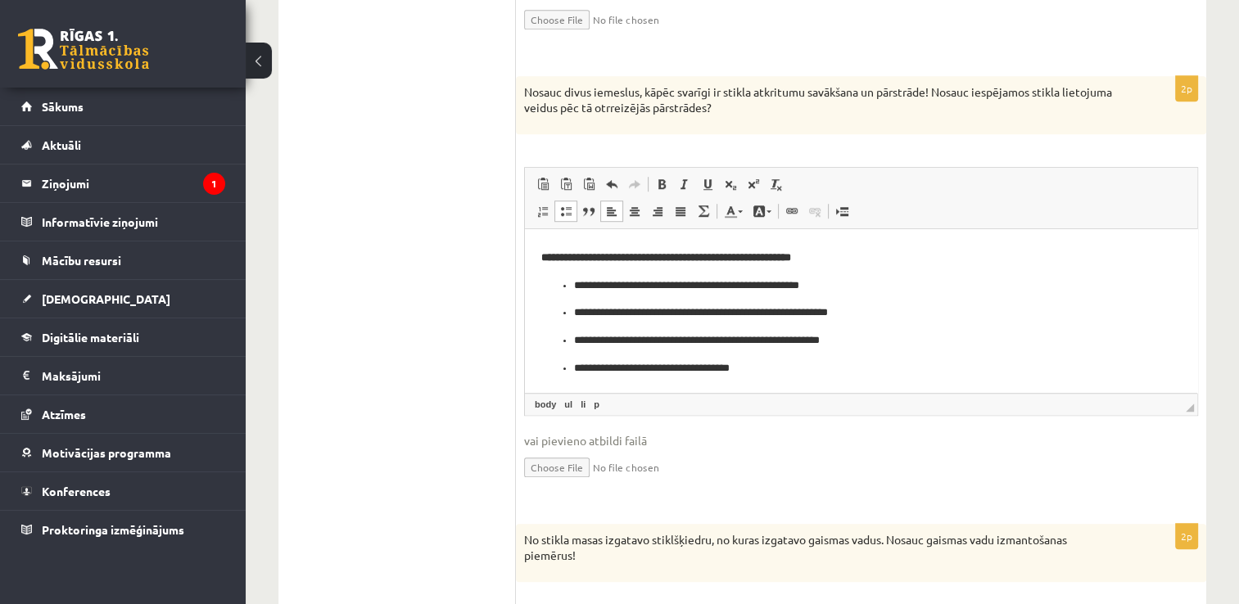
scroll to position [1279, 0]
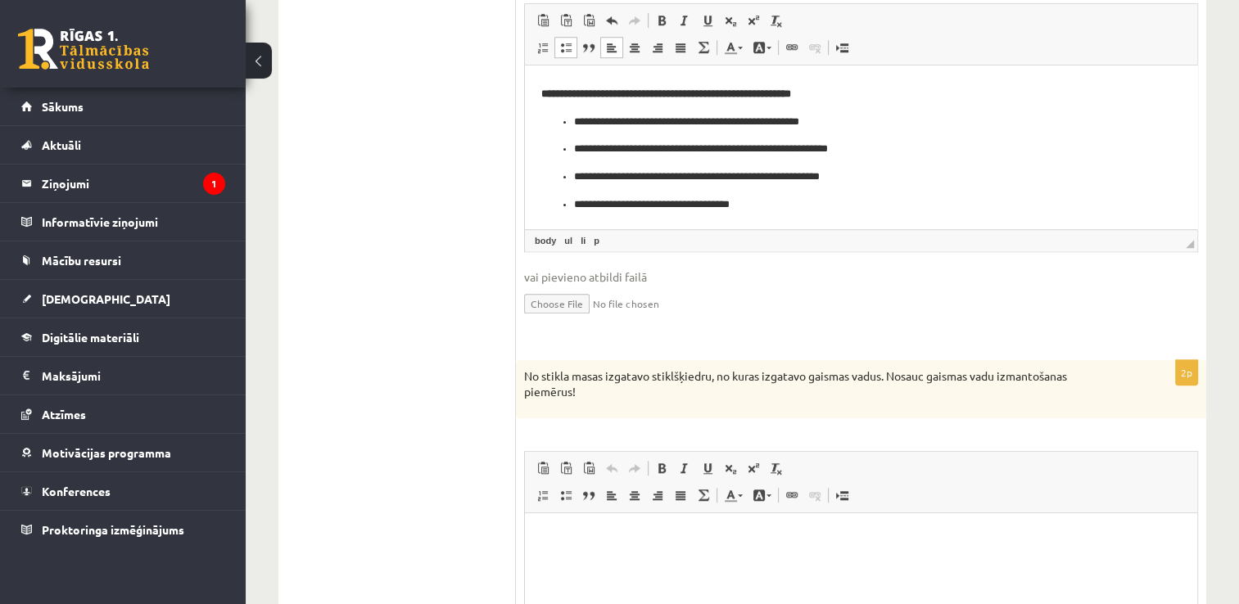
drag, startPoint x: 523, startPoint y: 368, endPoint x: 593, endPoint y: 395, distance: 75.4
click at [593, 395] on div "No stikla masas izgatavo stiklšķiedru, no kuras izgatavo gaismas vadus. Nosauc …" at bounding box center [861, 389] width 690 height 58
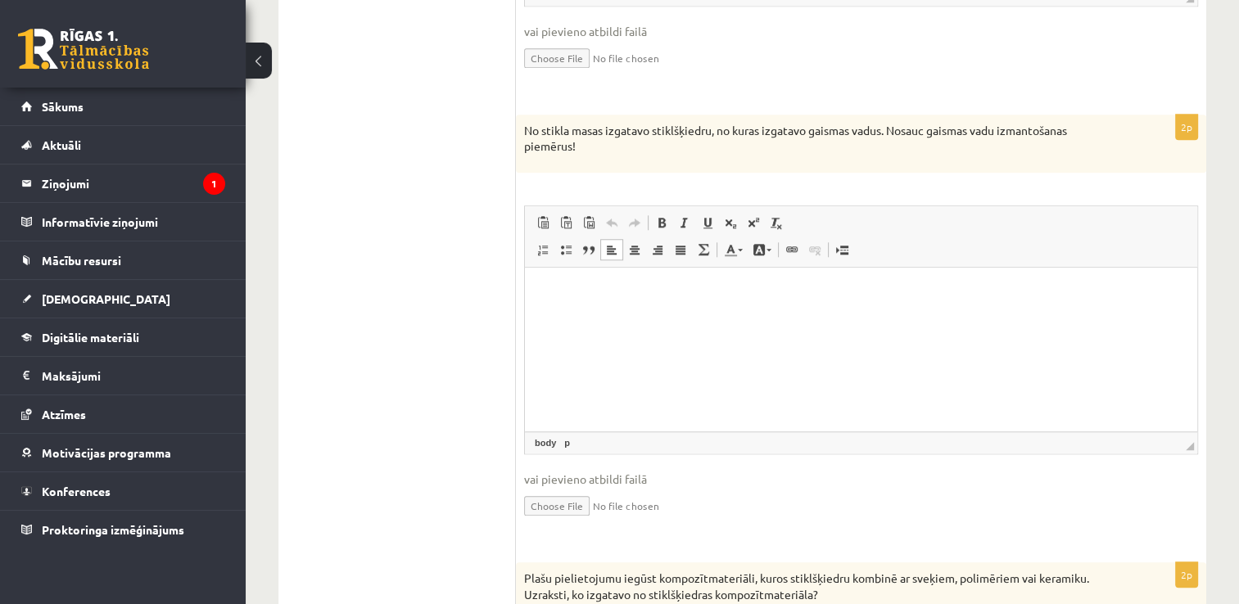
click at [633, 318] on html at bounding box center [861, 293] width 672 height 50
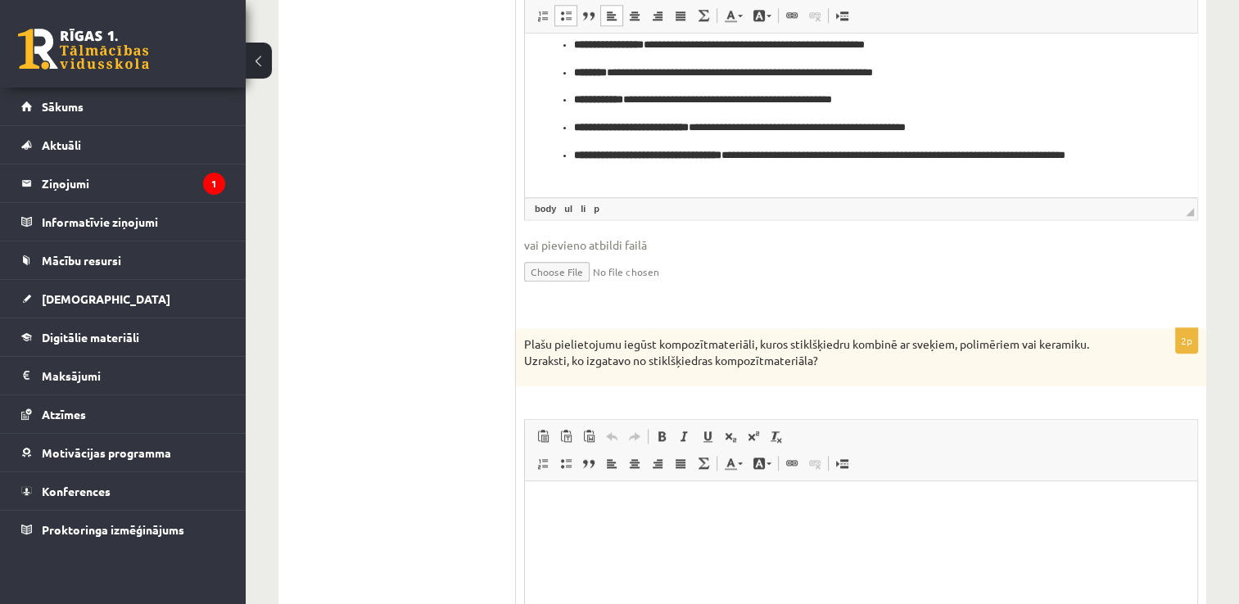
scroll to position [1770, 0]
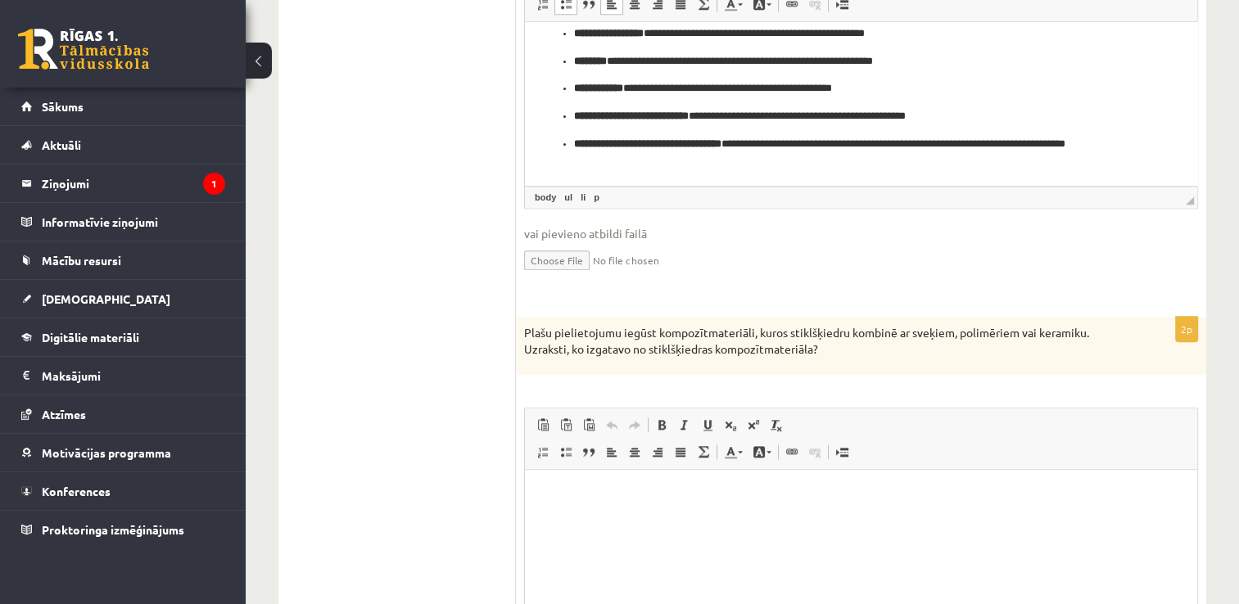
drag, startPoint x: 576, startPoint y: 329, endPoint x: 831, endPoint y: 362, distance: 256.8
click at [831, 362] on div "Plašu pielietojumu iegūst kompozītmateriāli, kuros stiklšķiedru kombinē ar sveķ…" at bounding box center [861, 346] width 690 height 58
click at [692, 520] on html at bounding box center [861, 495] width 672 height 50
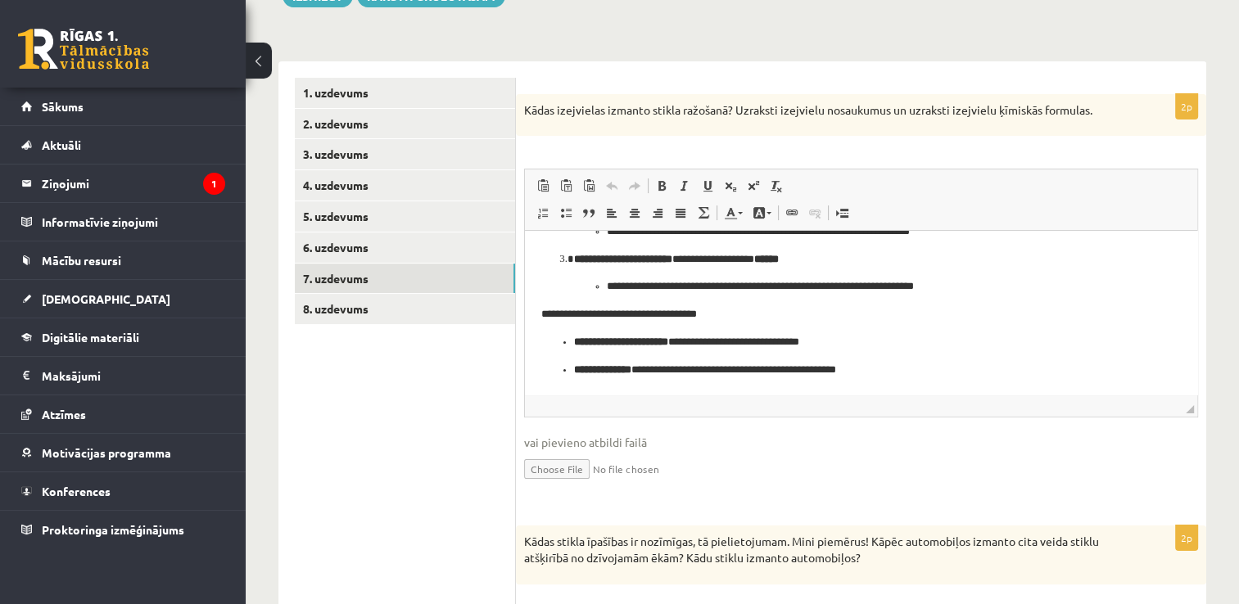
scroll to position [0, 0]
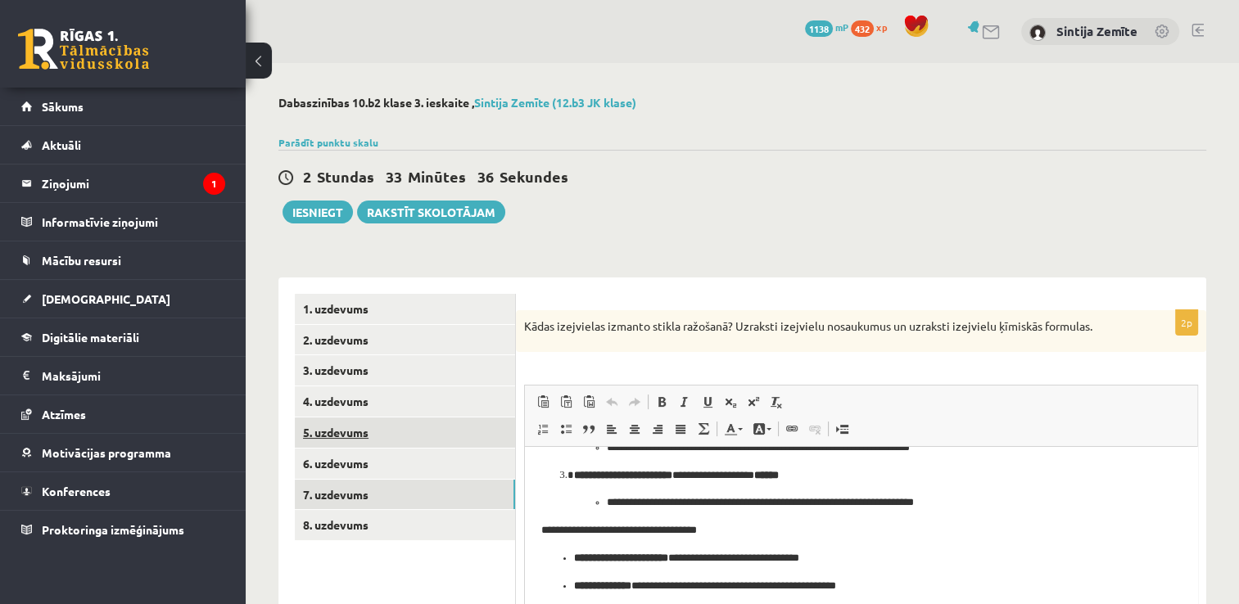
click at [353, 433] on link "5. uzdevums" at bounding box center [405, 433] width 220 height 30
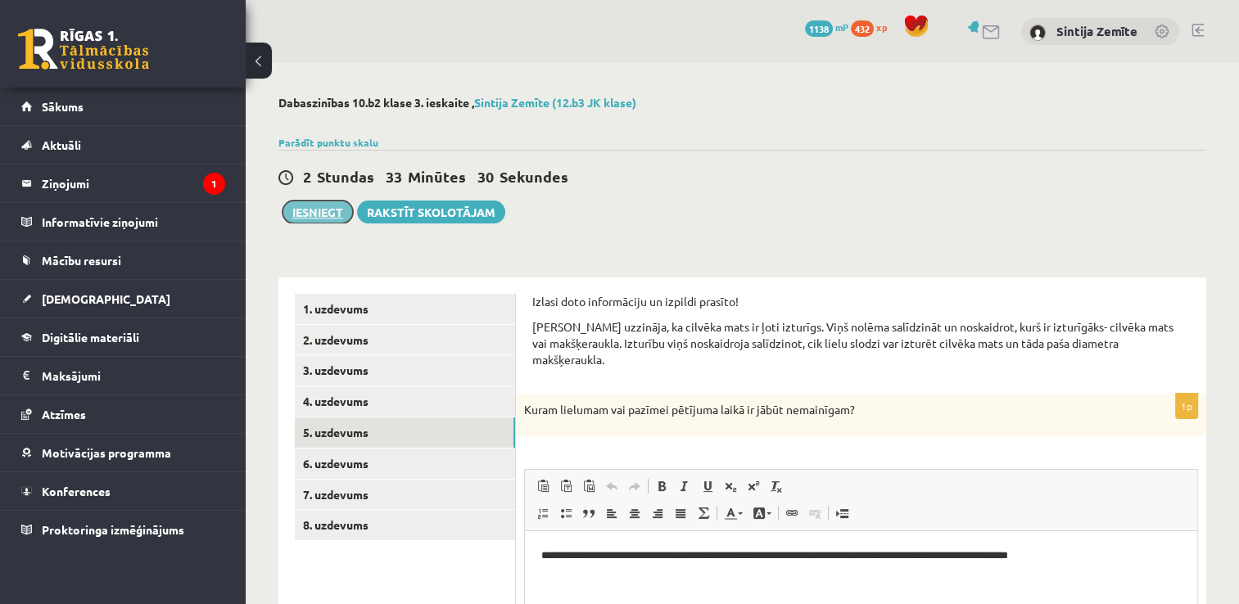
click at [325, 211] on button "Iesniegt" at bounding box center [318, 212] width 70 height 23
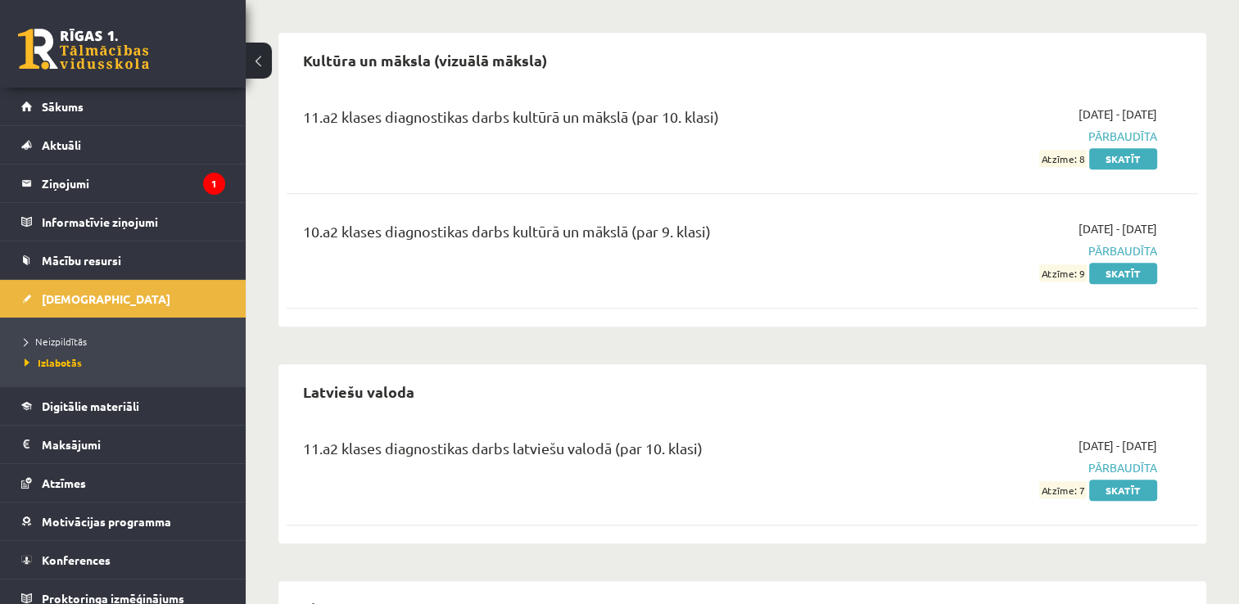
scroll to position [1474, 0]
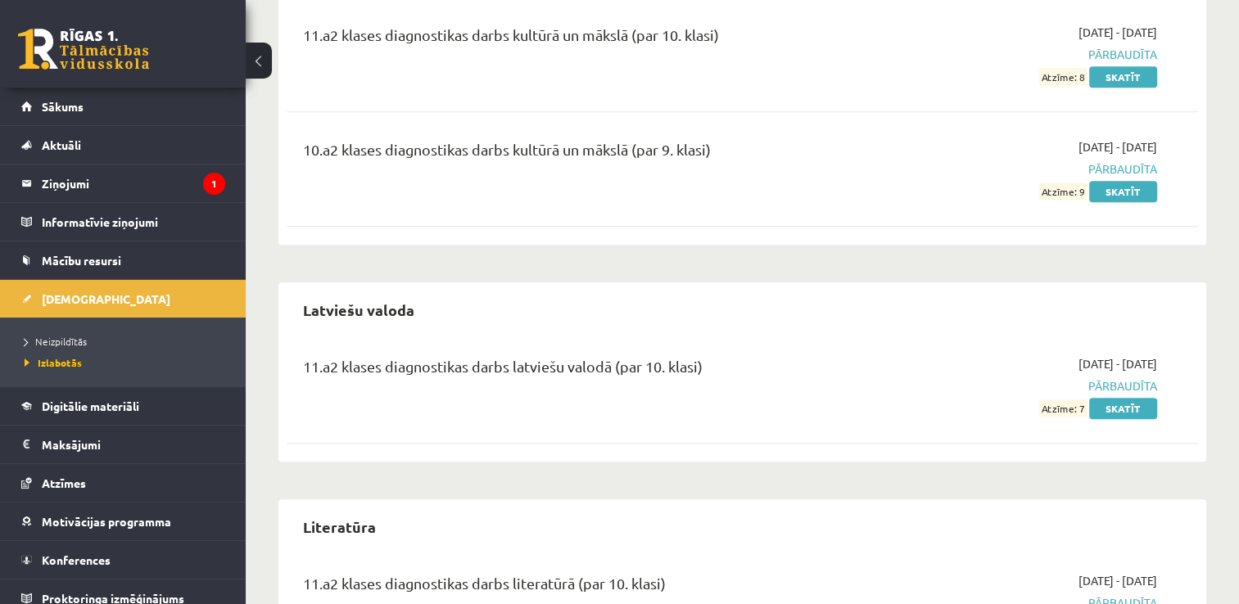
drag, startPoint x: 95, startPoint y: 330, endPoint x: 87, endPoint y: 346, distance: 18.3
click at [95, 331] on li "Neizpildītās" at bounding box center [127, 341] width 205 height 21
click at [87, 346] on link "Neizpildītās" at bounding box center [127, 341] width 205 height 15
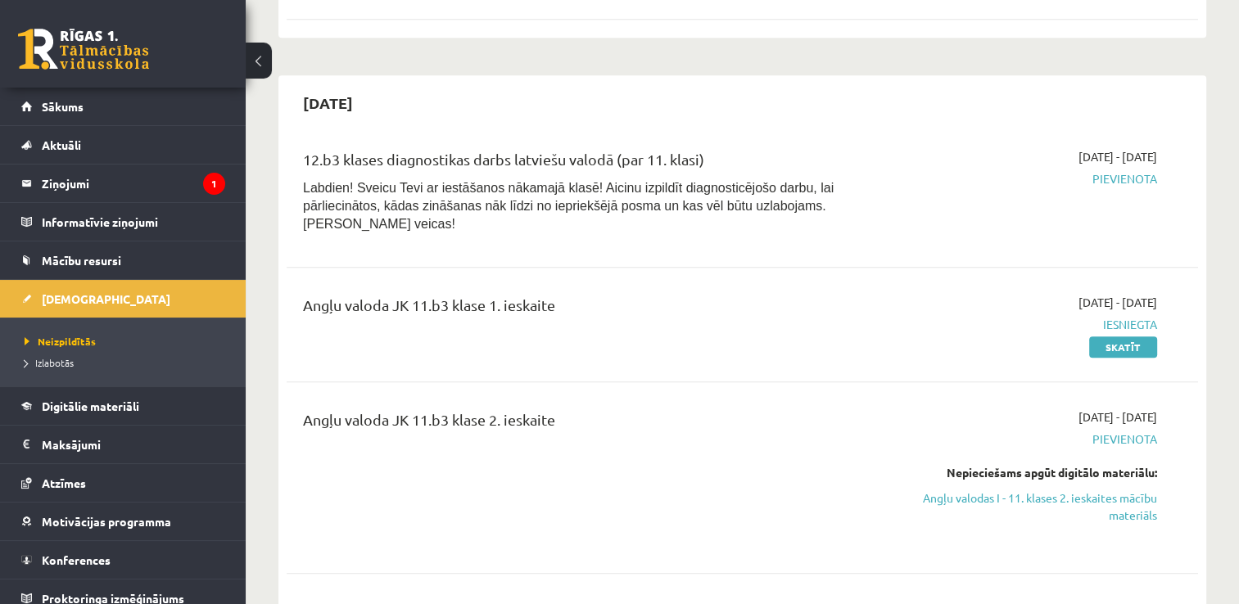
scroll to position [901, 0]
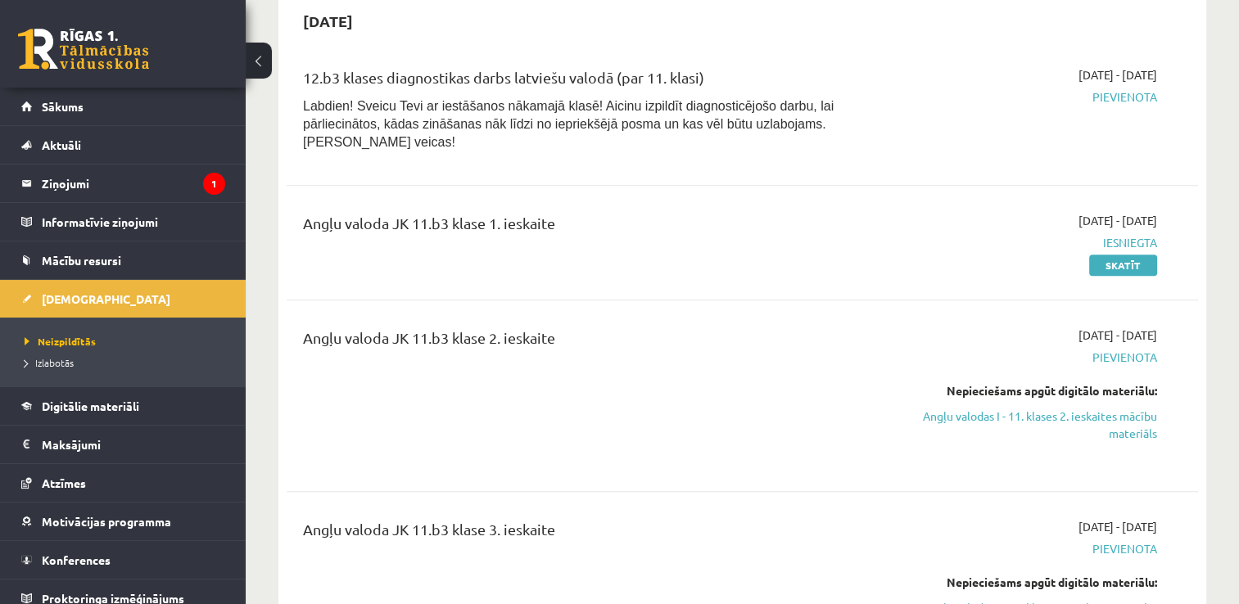
click at [997, 408] on link "Angļu valodas I - 11. klases 2. ieskaites mācību materiāls" at bounding box center [1023, 425] width 269 height 34
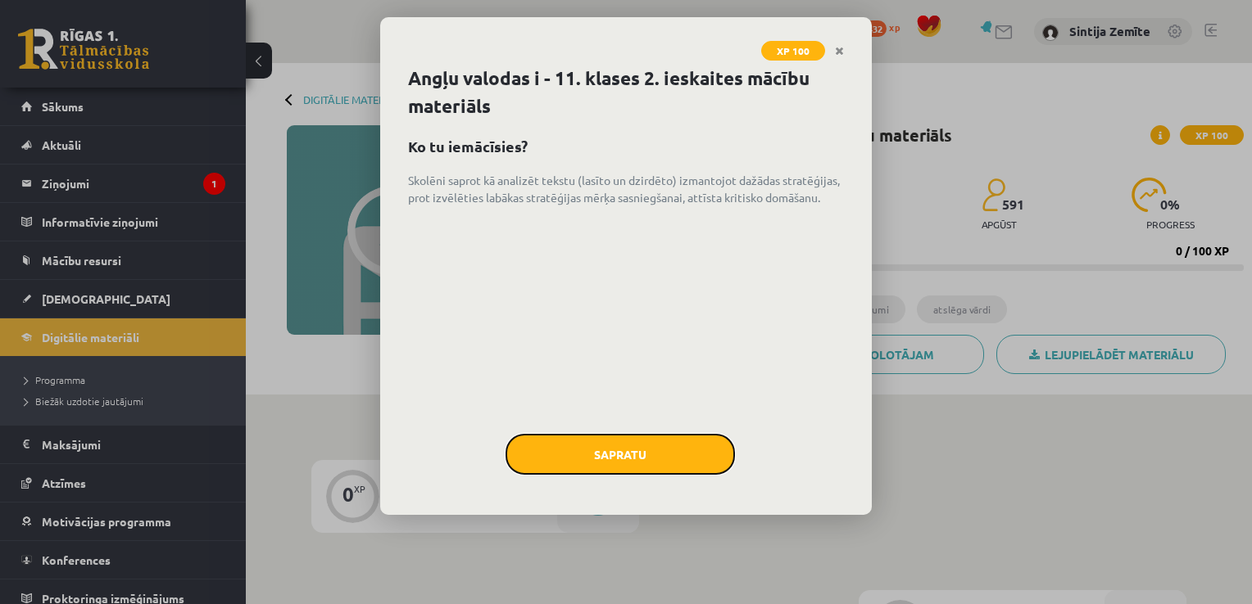
click at [579, 442] on button "Sapratu" at bounding box center [619, 454] width 229 height 41
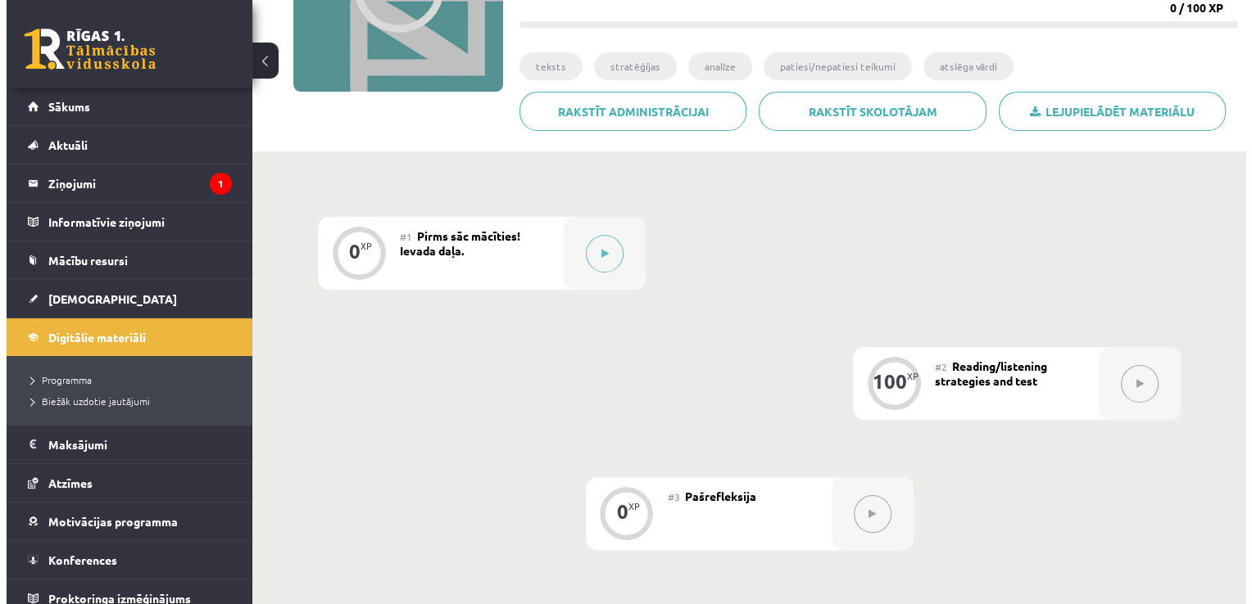
scroll to position [246, 0]
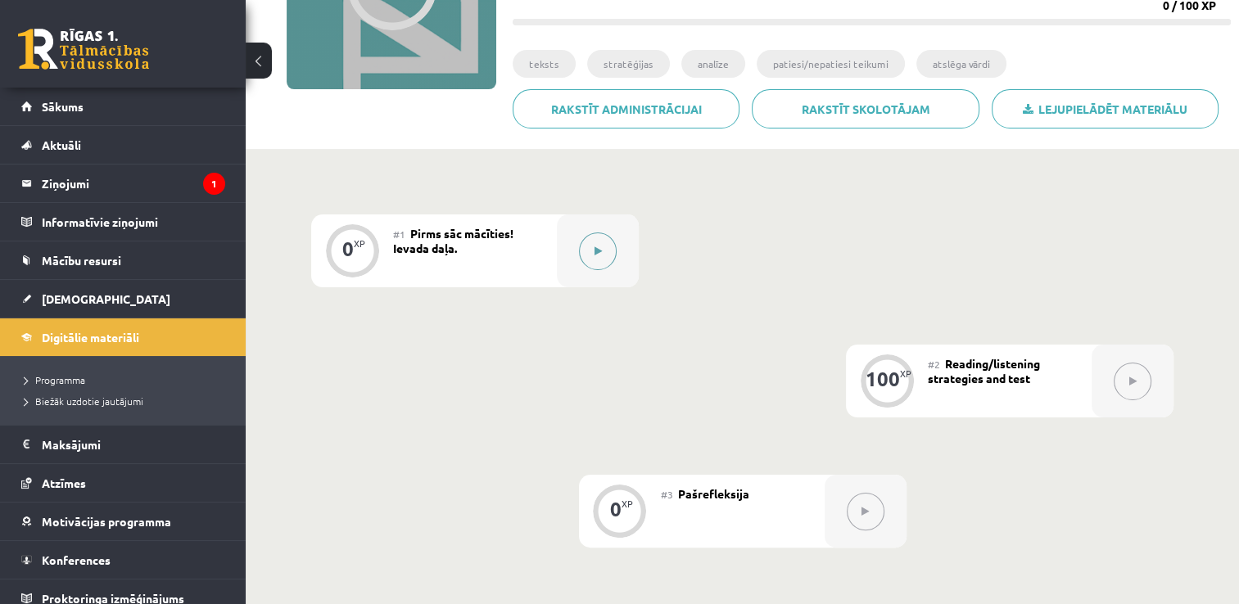
click at [591, 246] on button at bounding box center [598, 252] width 38 height 38
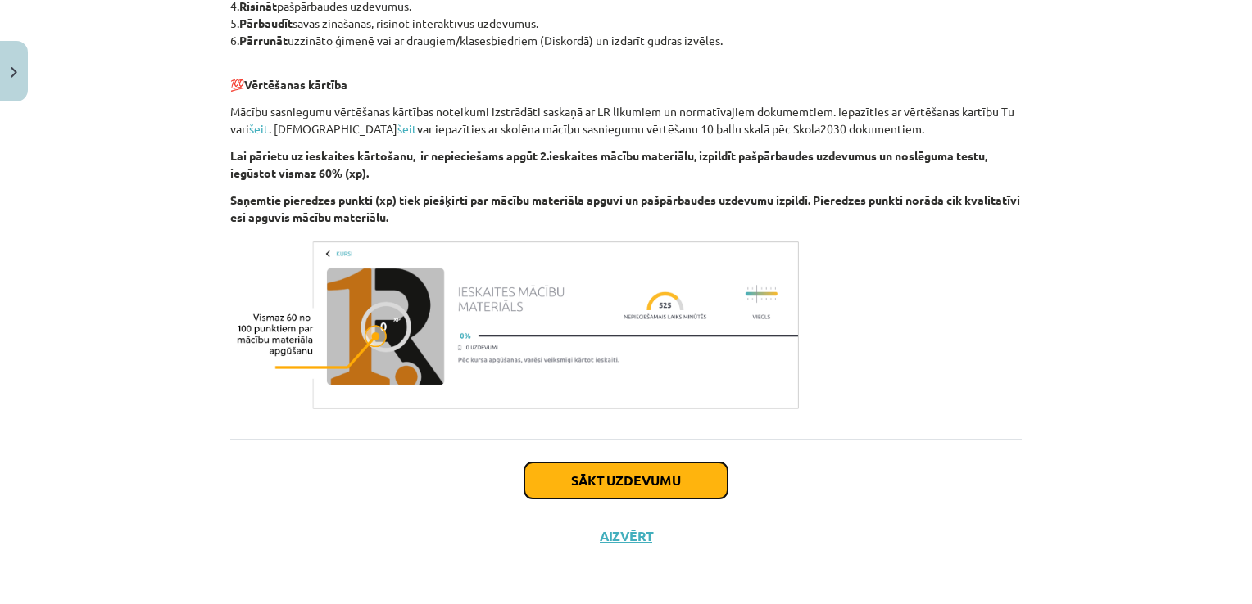
click at [603, 471] on button "Sākt uzdevumu" at bounding box center [625, 481] width 203 height 36
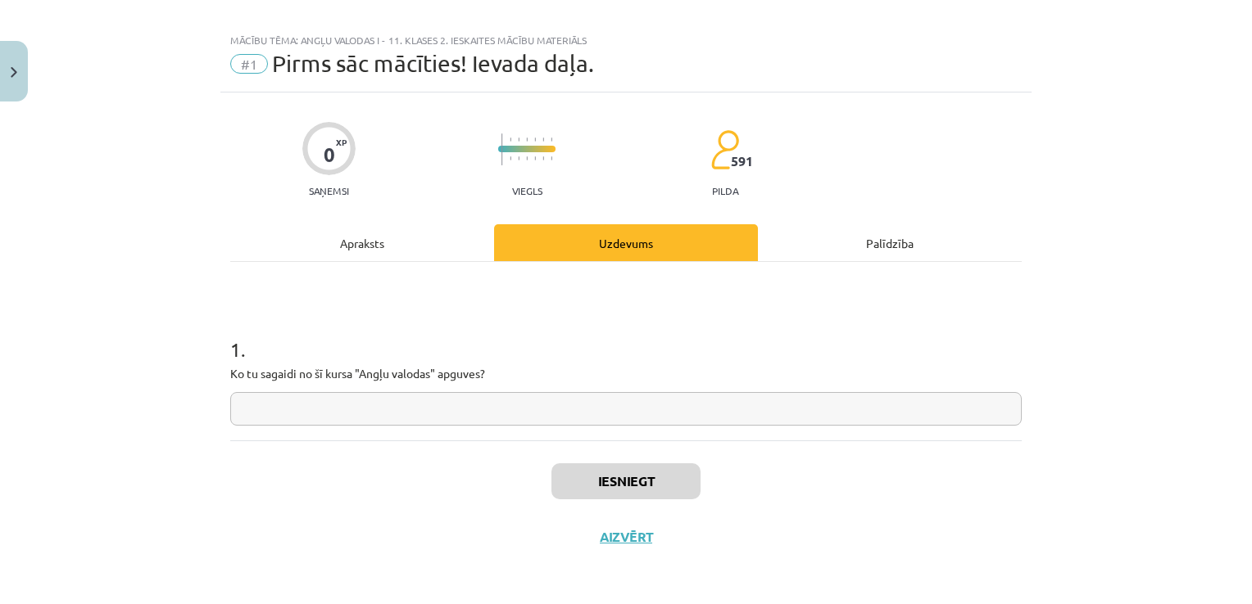
click at [511, 405] on input "text" at bounding box center [625, 409] width 791 height 34
type input "*"
click at [580, 478] on button "Iesniegt" at bounding box center [625, 482] width 149 height 36
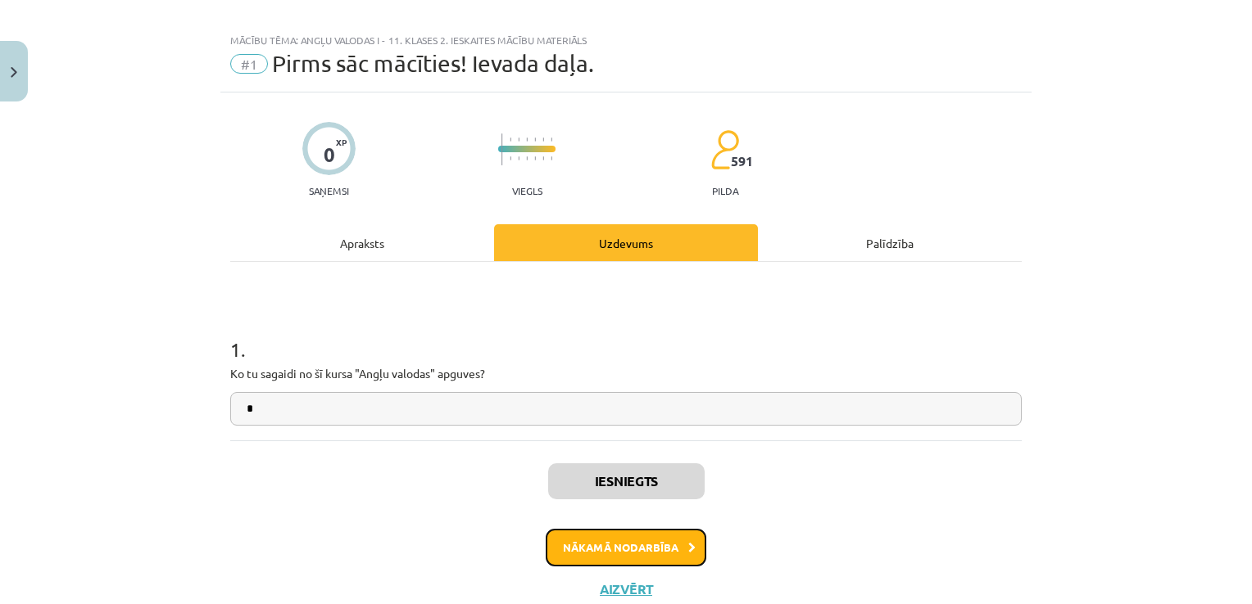
click at [626, 553] on button "Nākamā nodarbība" at bounding box center [625, 548] width 161 height 38
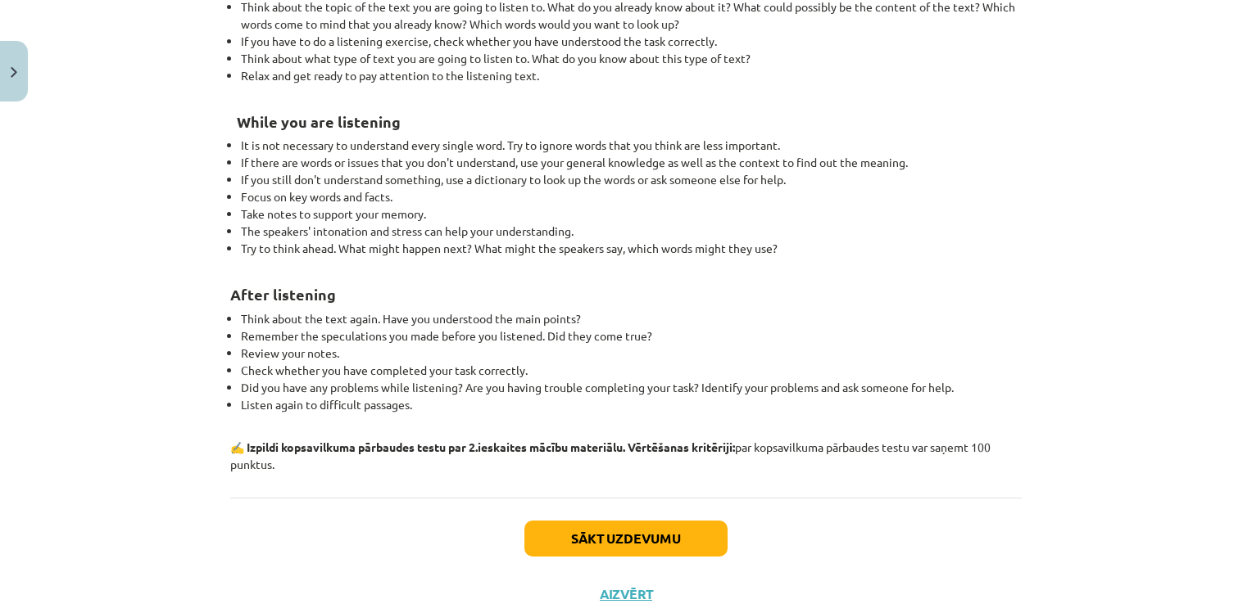
scroll to position [1782, 0]
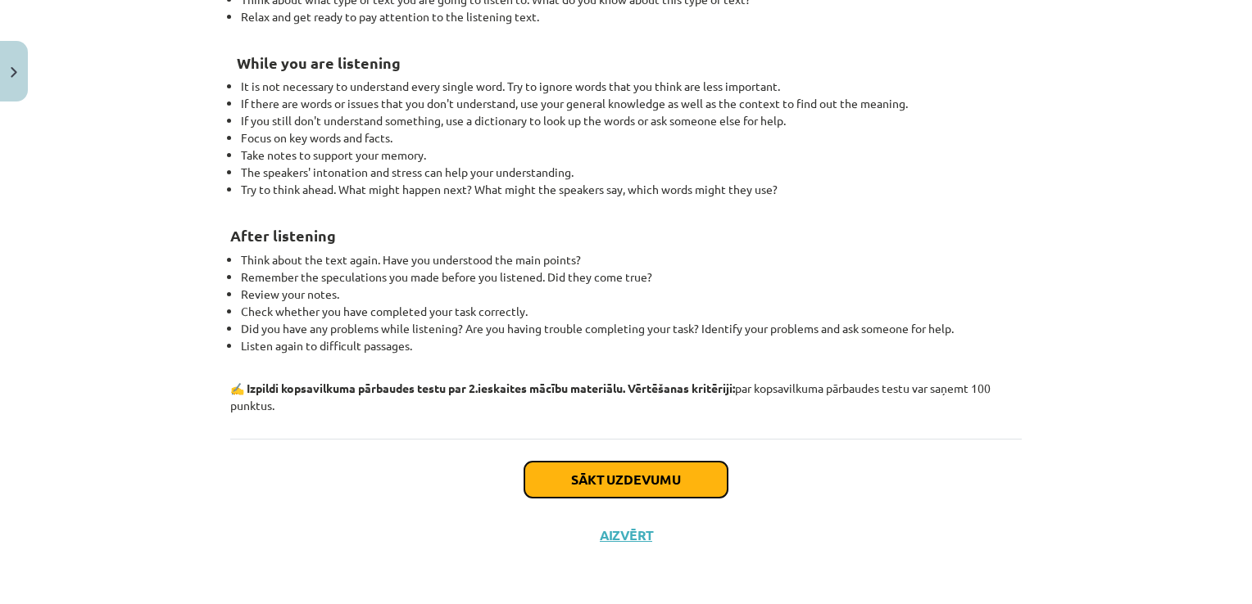
click at [619, 462] on button "Sākt uzdevumu" at bounding box center [625, 480] width 203 height 36
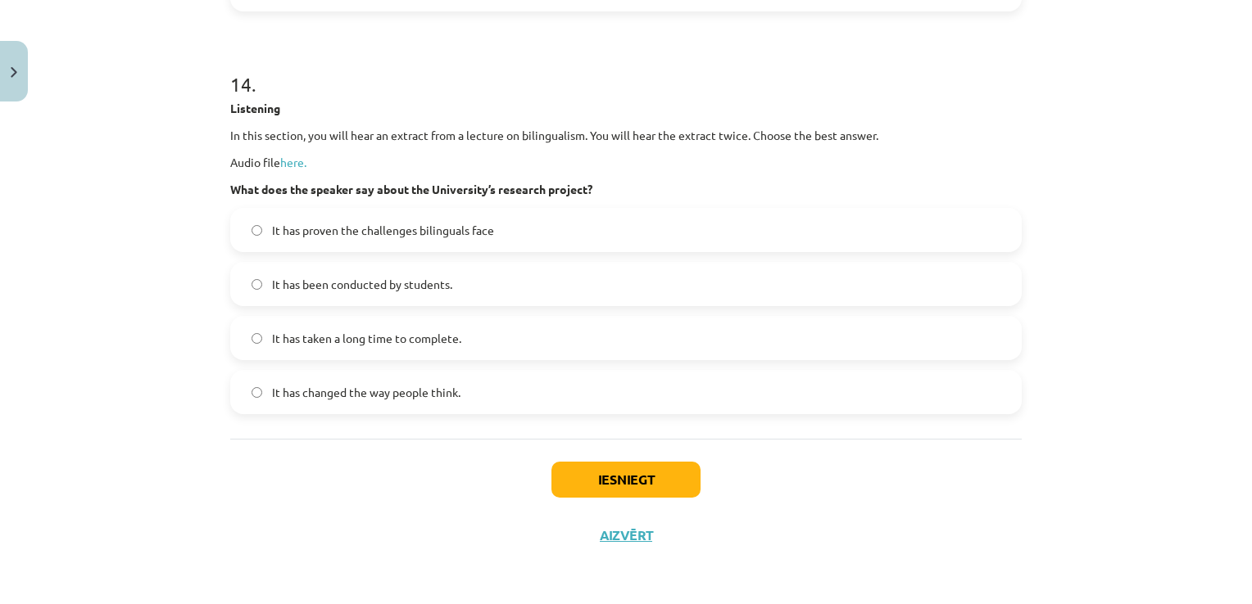
scroll to position [6844, 0]
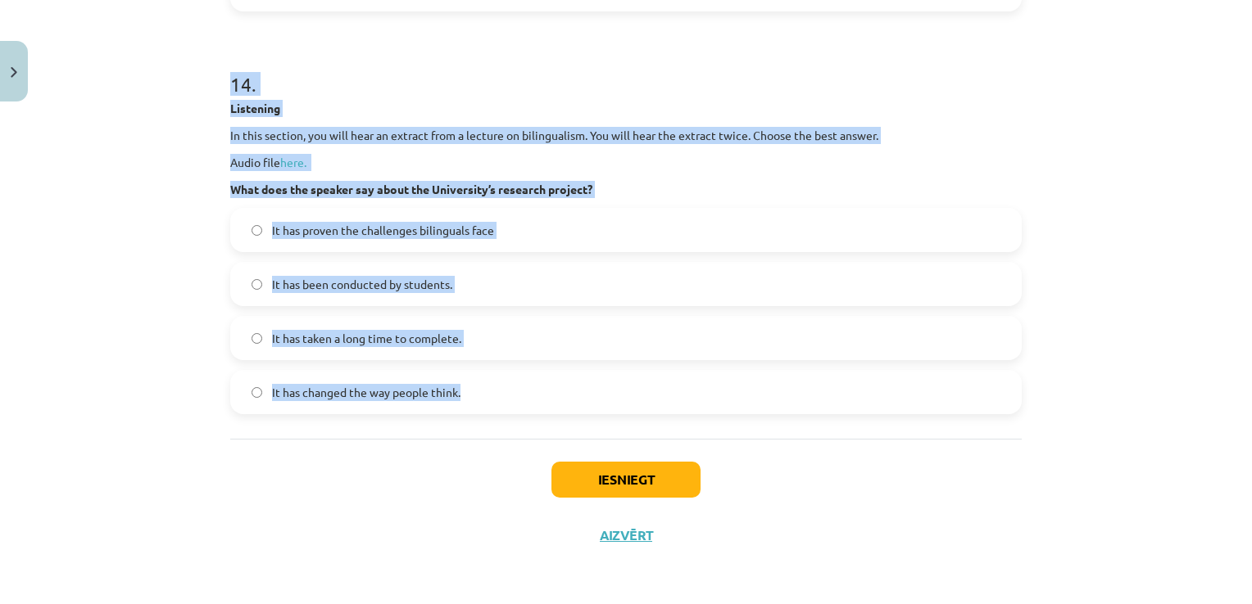
drag, startPoint x: 208, startPoint y: 187, endPoint x: 776, endPoint y: 405, distance: 609.0
click at [776, 405] on div "**********" at bounding box center [626, 302] width 1252 height 604
copy form "**********"
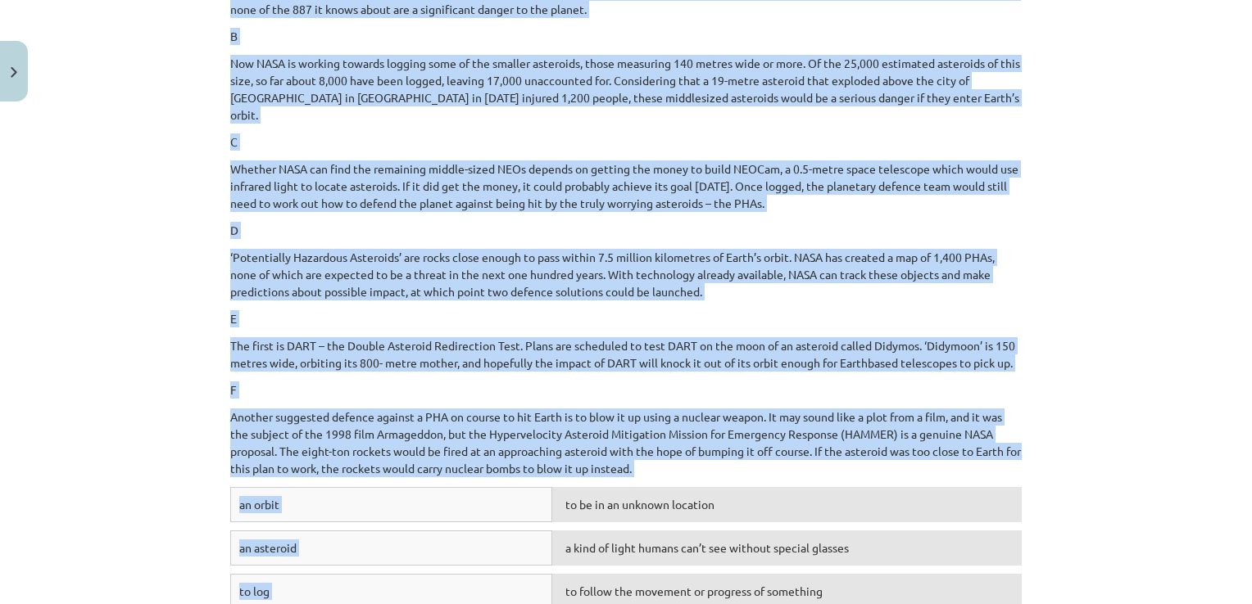
scroll to position [0, 0]
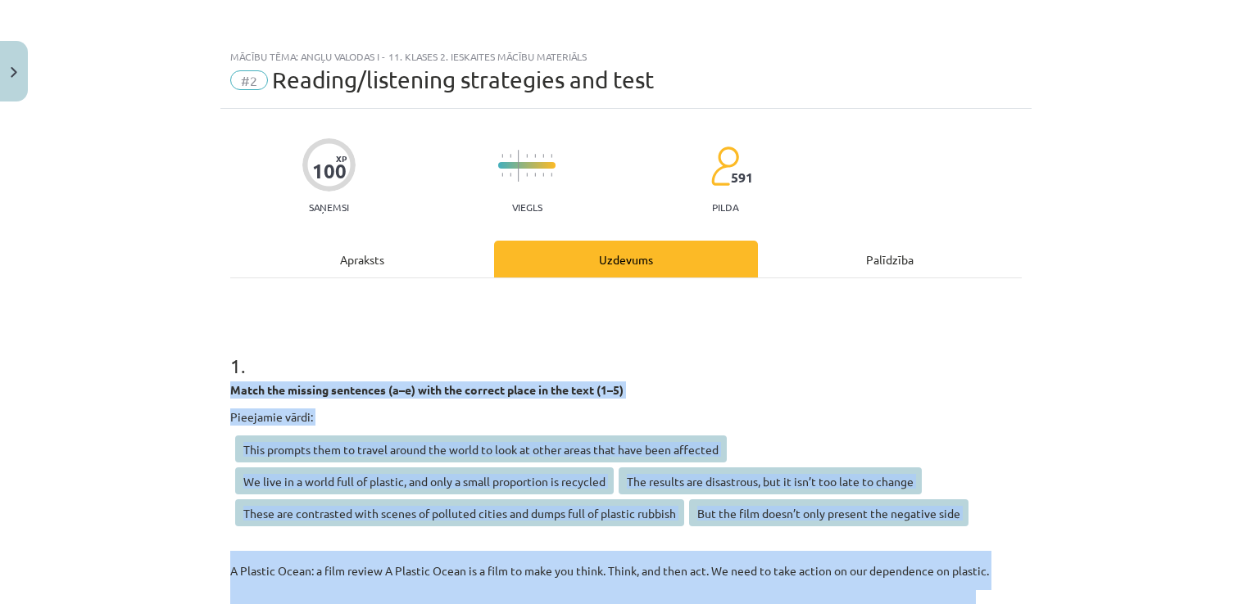
drag, startPoint x: 914, startPoint y: 393, endPoint x: 904, endPoint y: 396, distance: 10.1
click at [914, 392] on p "Match the missing sentences (a–e) with the correct place in the text (1–5)" at bounding box center [625, 390] width 791 height 17
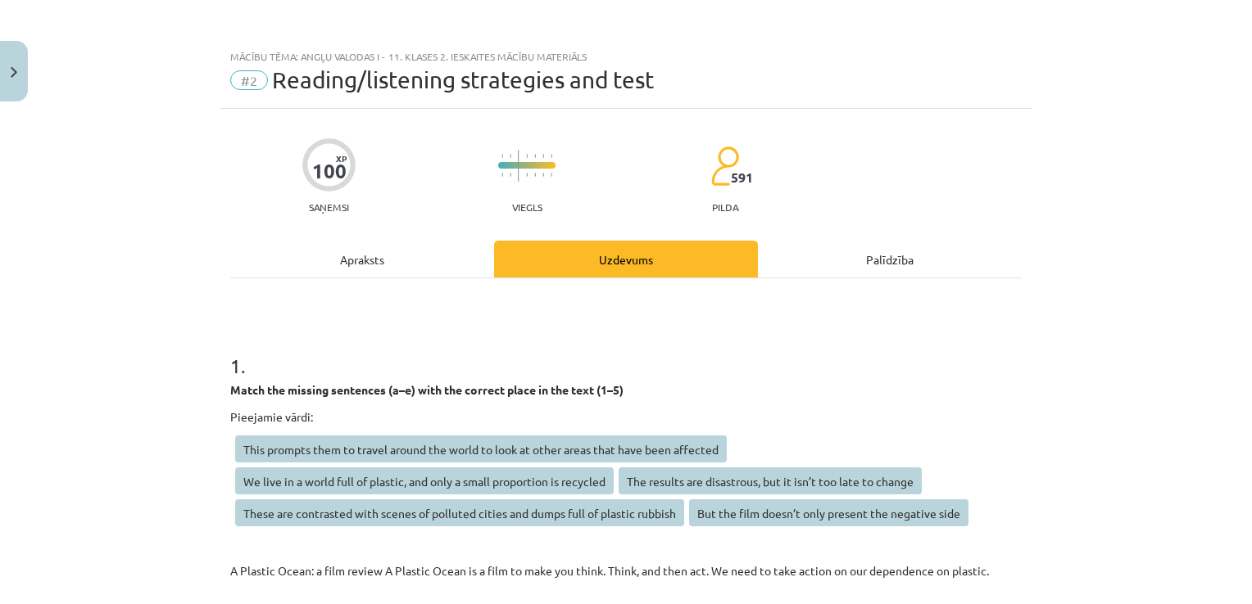
click at [701, 351] on h1 "1 ." at bounding box center [625, 351] width 791 height 51
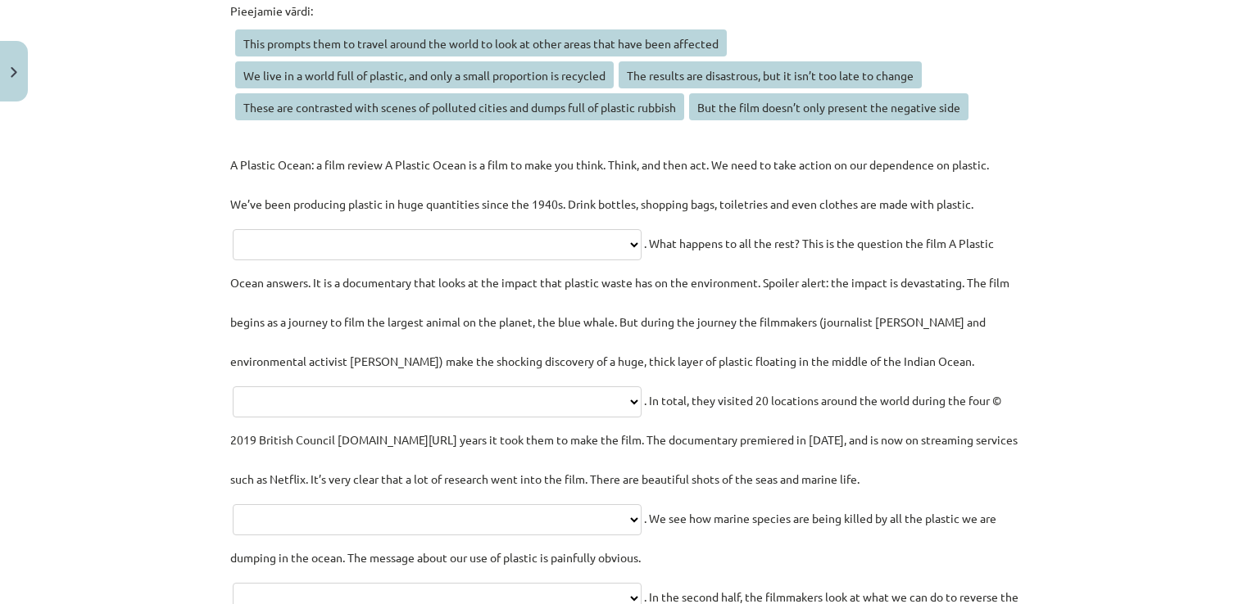
scroll to position [410, 0]
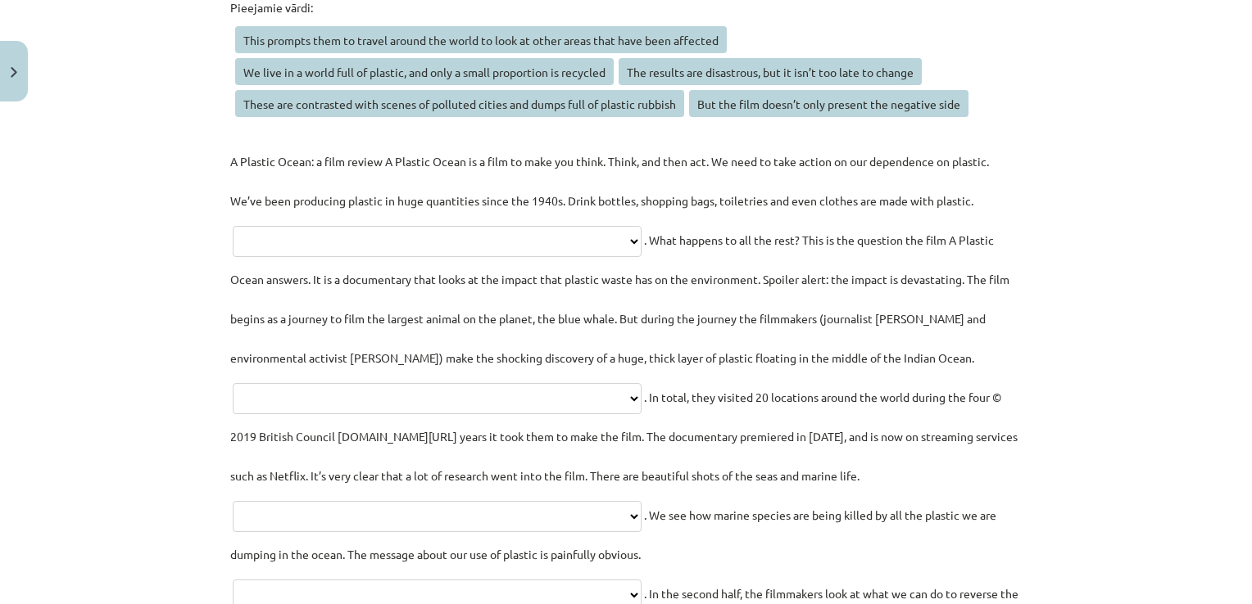
click at [496, 235] on select "**********" at bounding box center [437, 241] width 409 height 31
select select "**********"
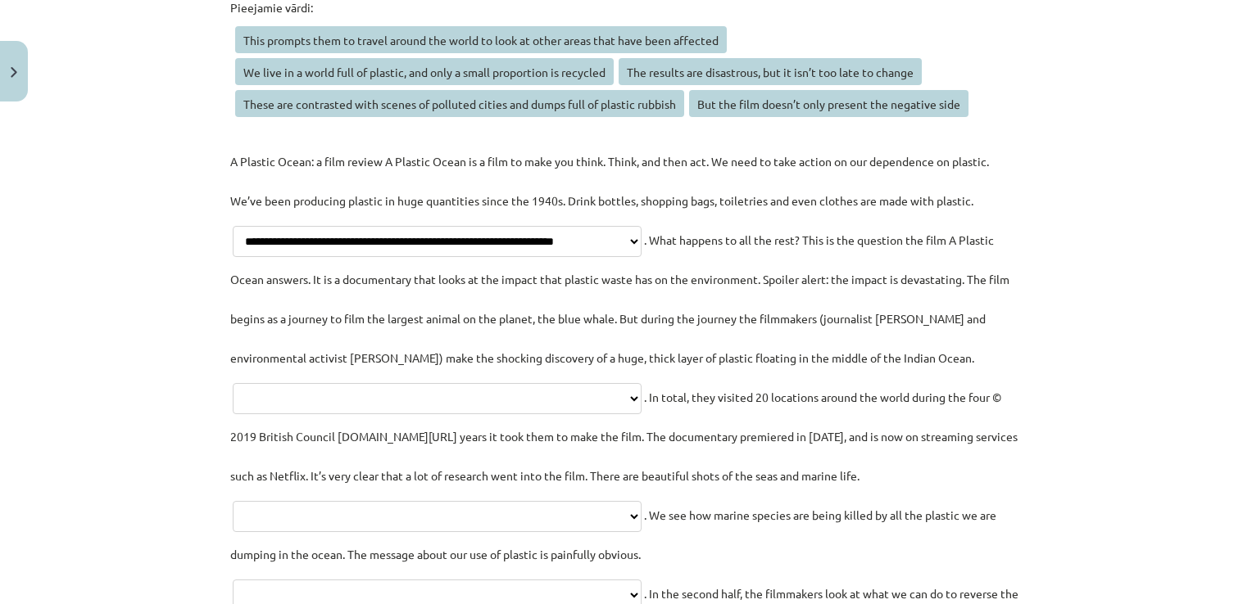
click at [233, 226] on select "**********" at bounding box center [437, 241] width 409 height 31
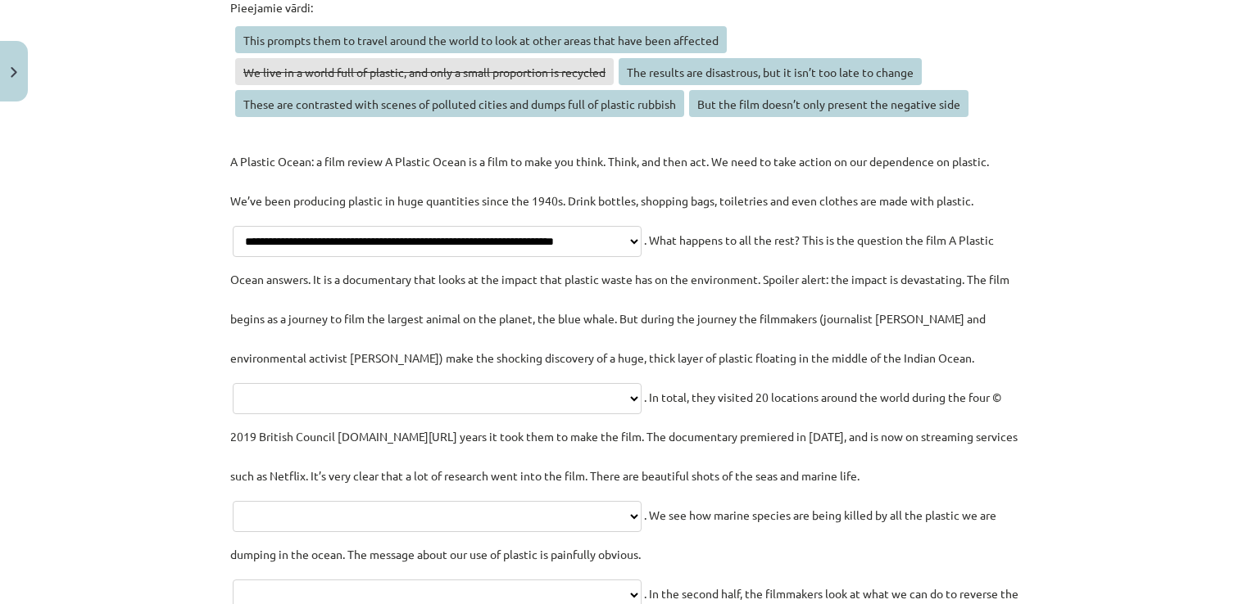
click at [504, 395] on select "**********" at bounding box center [437, 398] width 409 height 31
select select "**********"
click at [265, 383] on select "**********" at bounding box center [437, 398] width 409 height 31
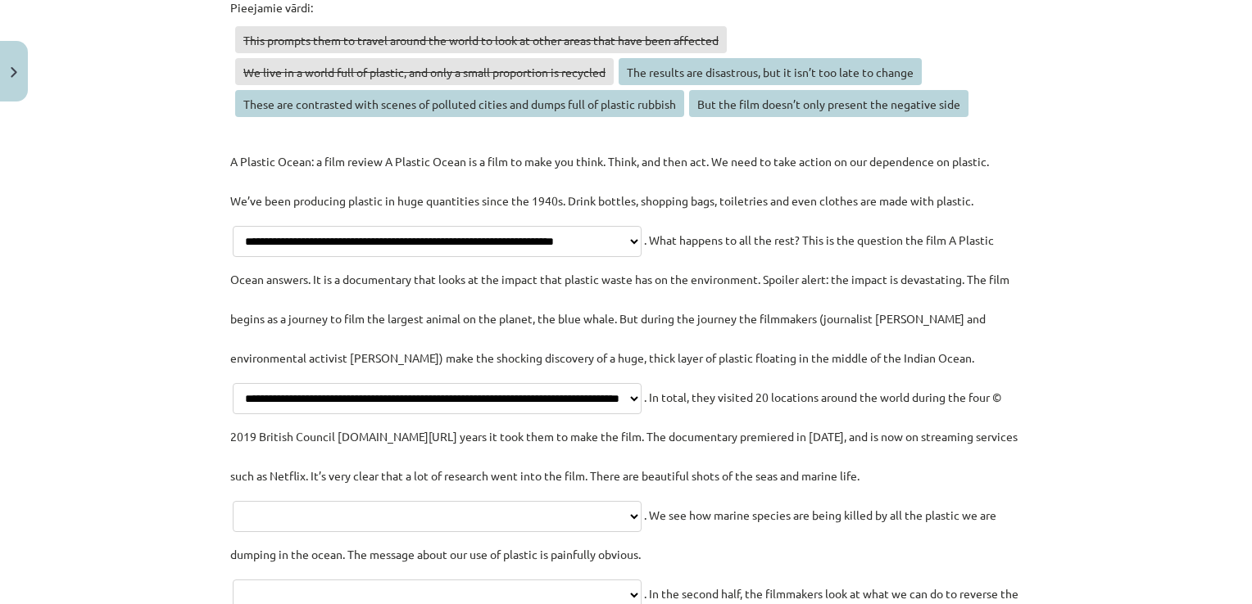
click at [464, 519] on select "**********" at bounding box center [437, 516] width 409 height 31
select select "**********"
click at [287, 501] on select "**********" at bounding box center [437, 516] width 409 height 31
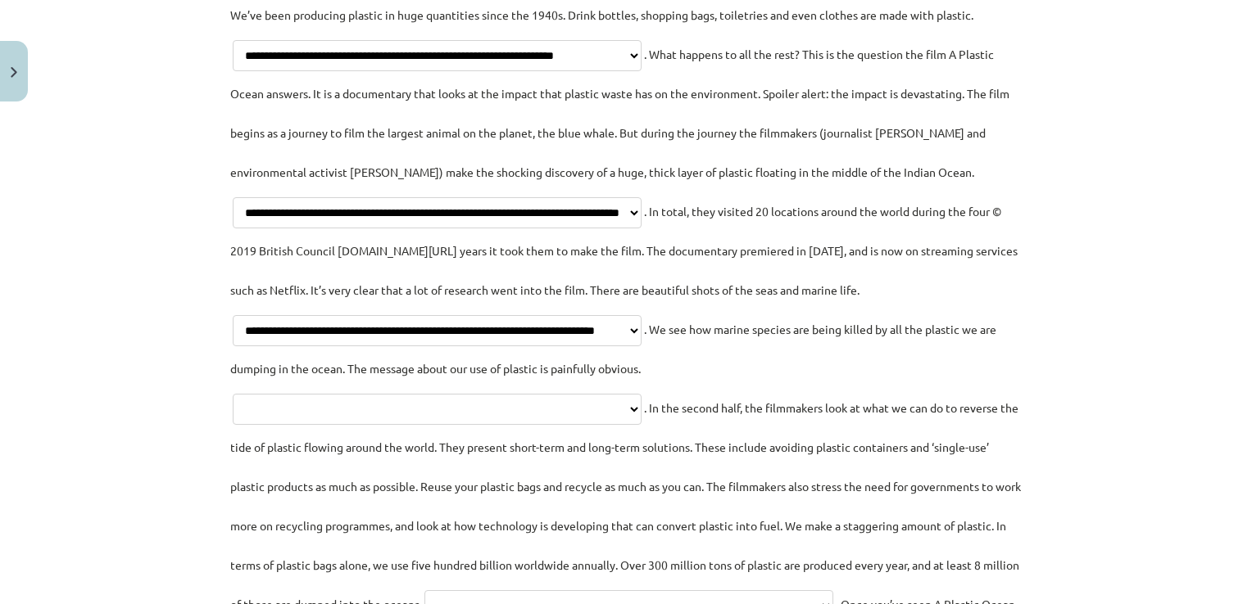
scroll to position [655, 0]
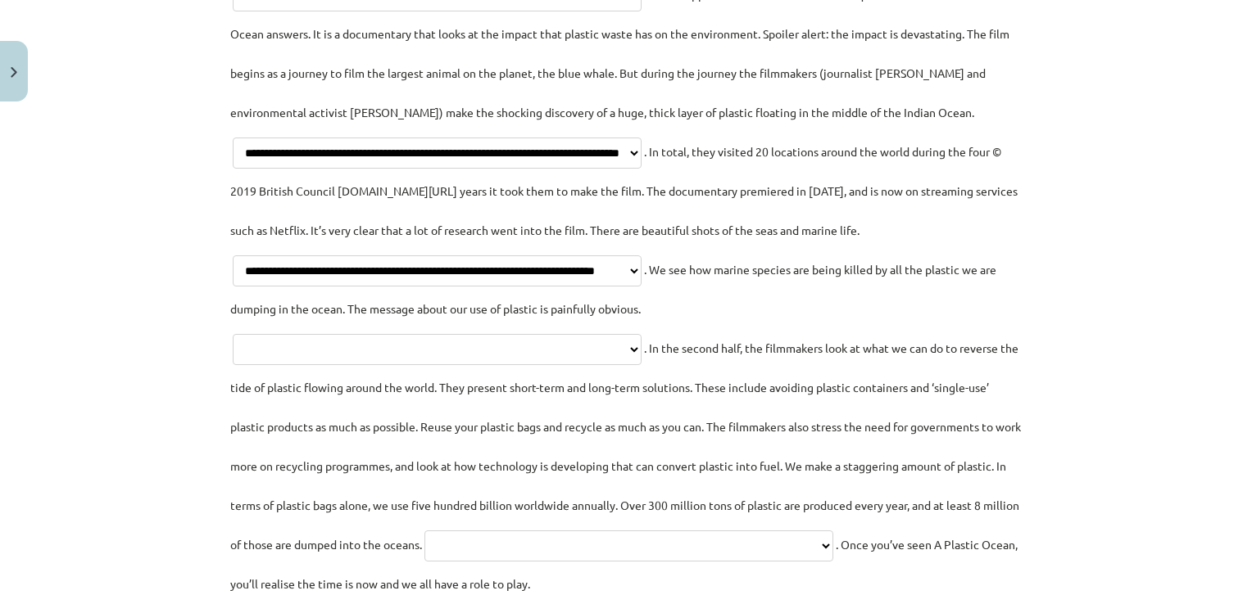
click at [484, 354] on select "**********" at bounding box center [437, 349] width 409 height 31
select select "**********"
click at [233, 334] on select "**********" at bounding box center [437, 349] width 409 height 31
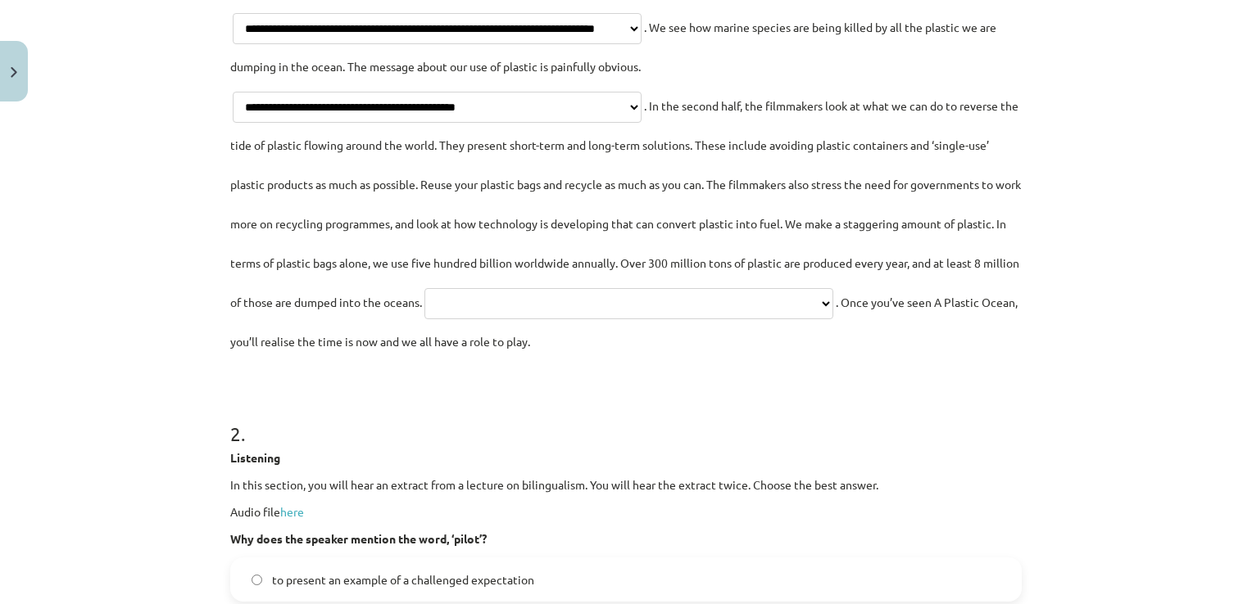
scroll to position [901, 0]
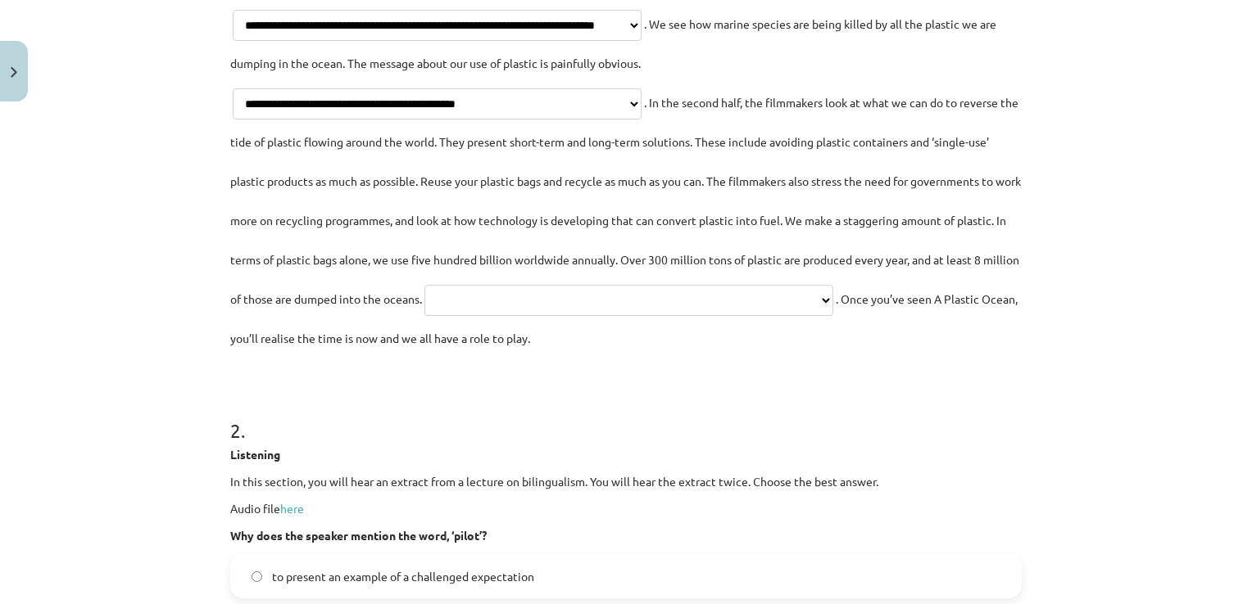
click at [436, 316] on select "**********" at bounding box center [628, 300] width 409 height 31
select select "**********"
click at [424, 316] on select "**********" at bounding box center [628, 300] width 409 height 31
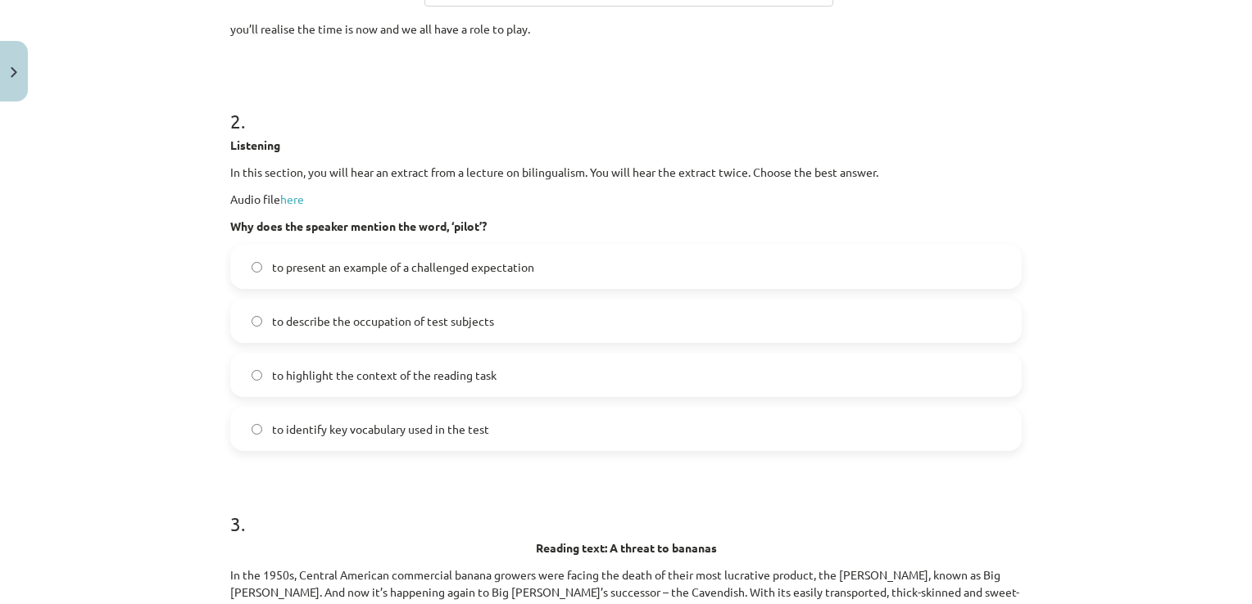
scroll to position [1229, 0]
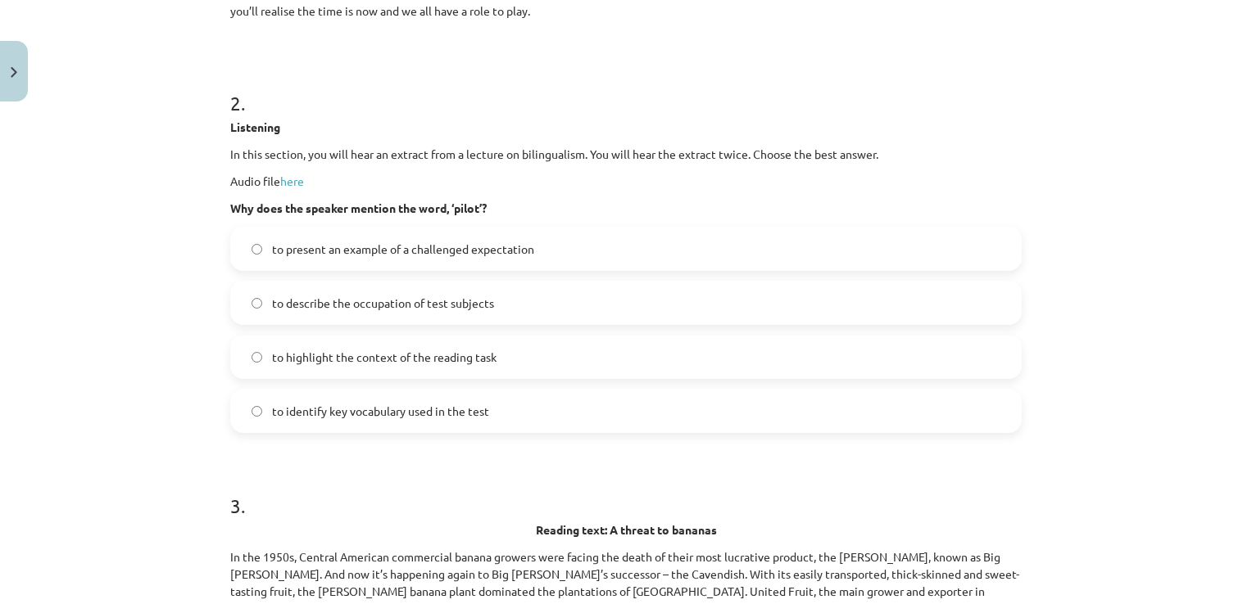
click at [468, 258] on span "to present an example of a challenged expectation" at bounding box center [403, 249] width 262 height 17
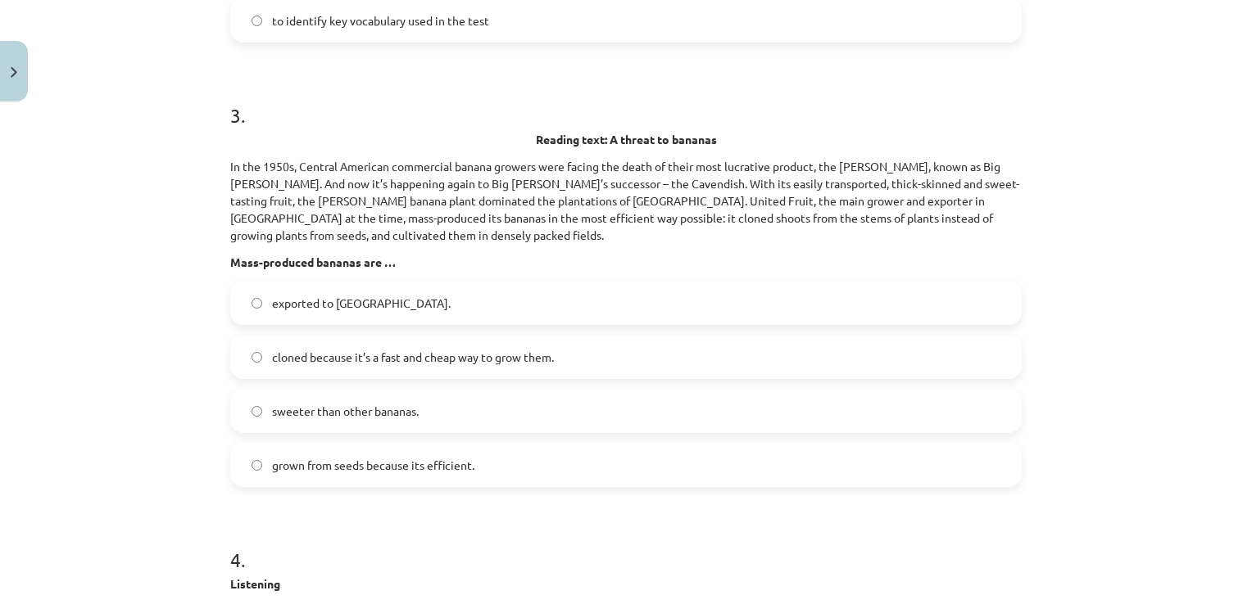
scroll to position [1638, 0]
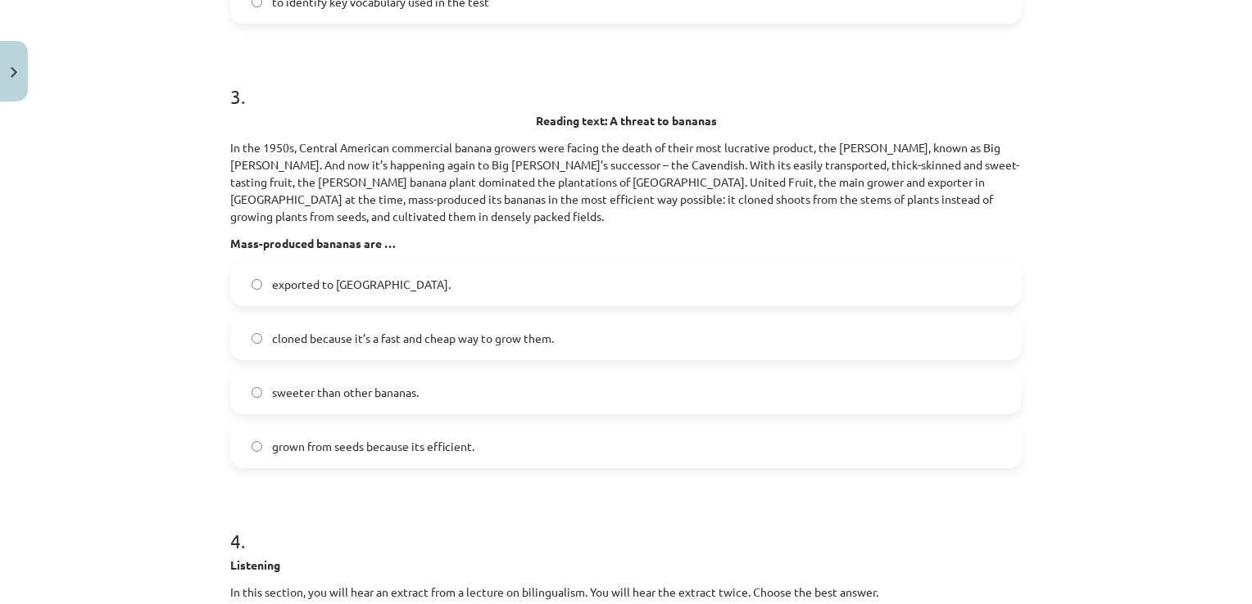
click at [432, 347] on span "cloned because it’s a fast and cheap way to grow them." at bounding box center [413, 338] width 282 height 17
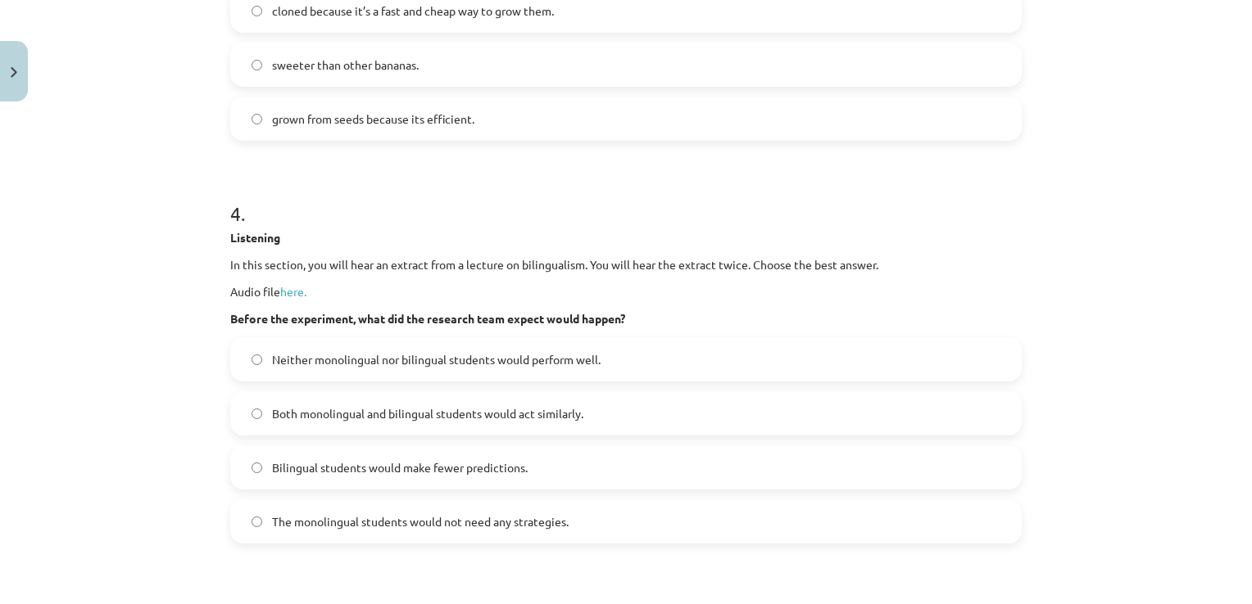
scroll to position [2048, 0]
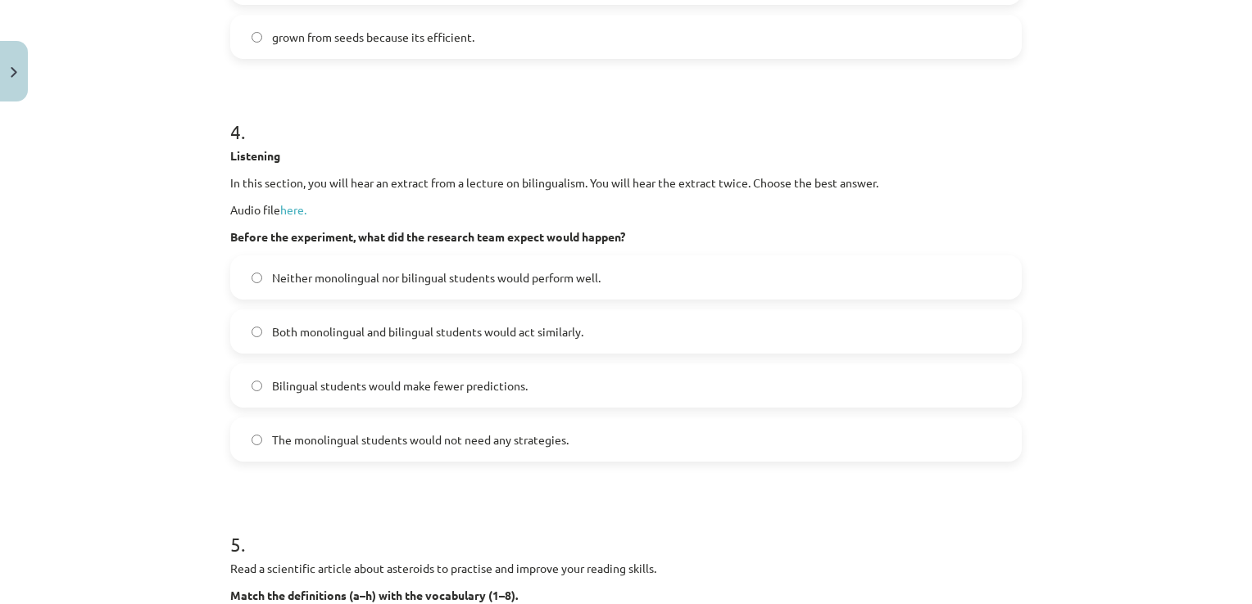
click at [419, 341] on span "Both monolingual and bilingual students would act similarly." at bounding box center [427, 332] width 311 height 17
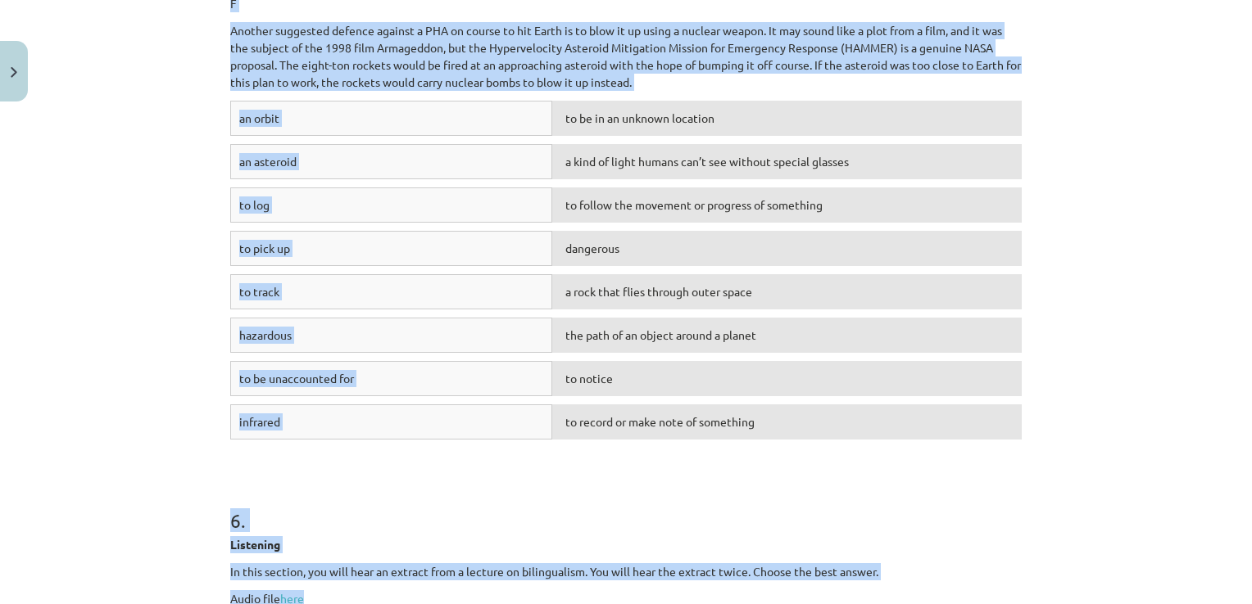
scroll to position [3236, 0]
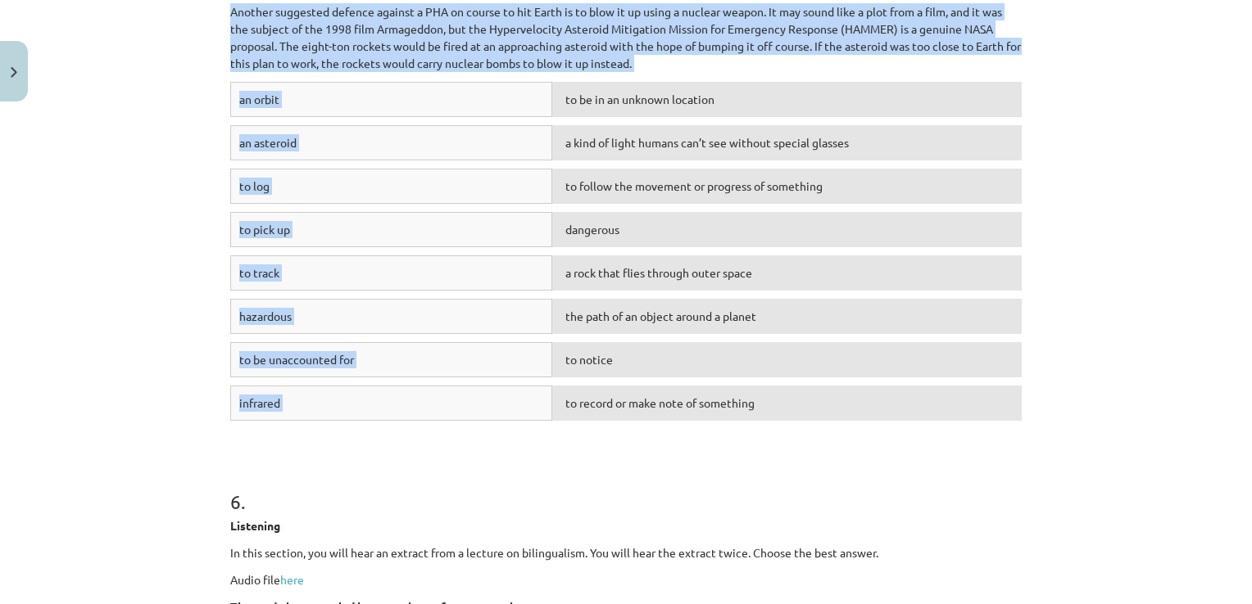
drag, startPoint x: 260, startPoint y: 120, endPoint x: 765, endPoint y: 444, distance: 599.8
click at [765, 444] on div "**********" at bounding box center [625, 513] width 811 height 7281
drag, startPoint x: 765, startPoint y: 444, endPoint x: 746, endPoint y: 428, distance: 24.4
click at [745, 421] on div "to record or make note of something" at bounding box center [786, 403] width 469 height 35
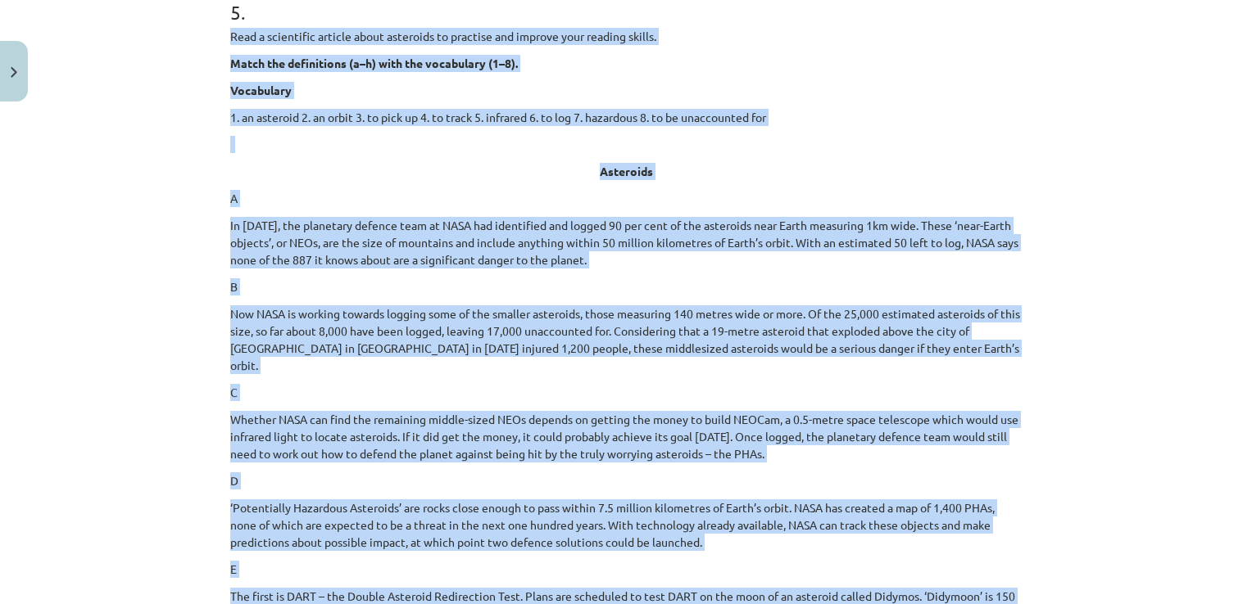
scroll to position [2581, 0]
click at [164, 291] on div "**********" at bounding box center [626, 302] width 1252 height 604
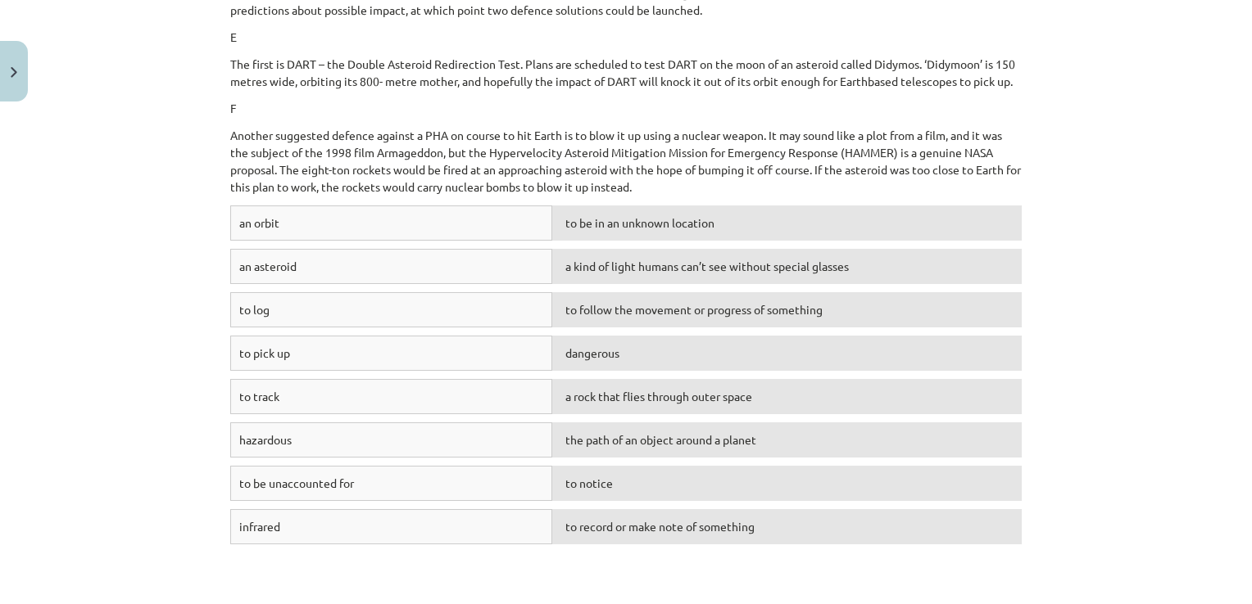
scroll to position [3236, 0]
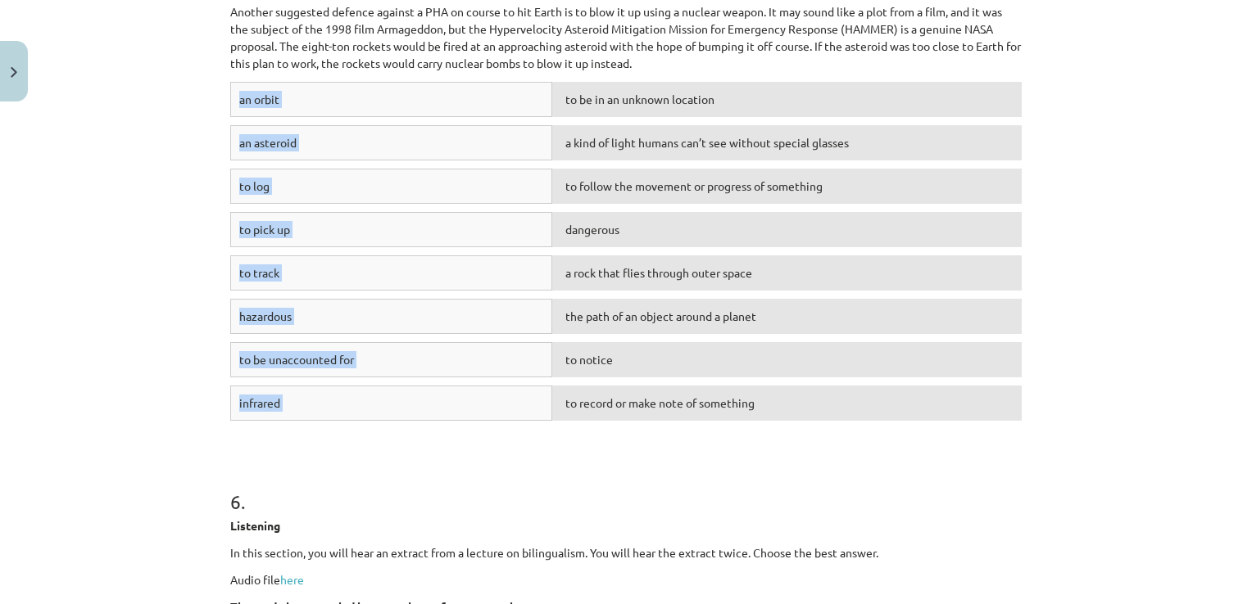
drag, startPoint x: 258, startPoint y: 122, endPoint x: 811, endPoint y: 437, distance: 636.5
click at [811, 437] on div "**********" at bounding box center [625, 513] width 811 height 7281
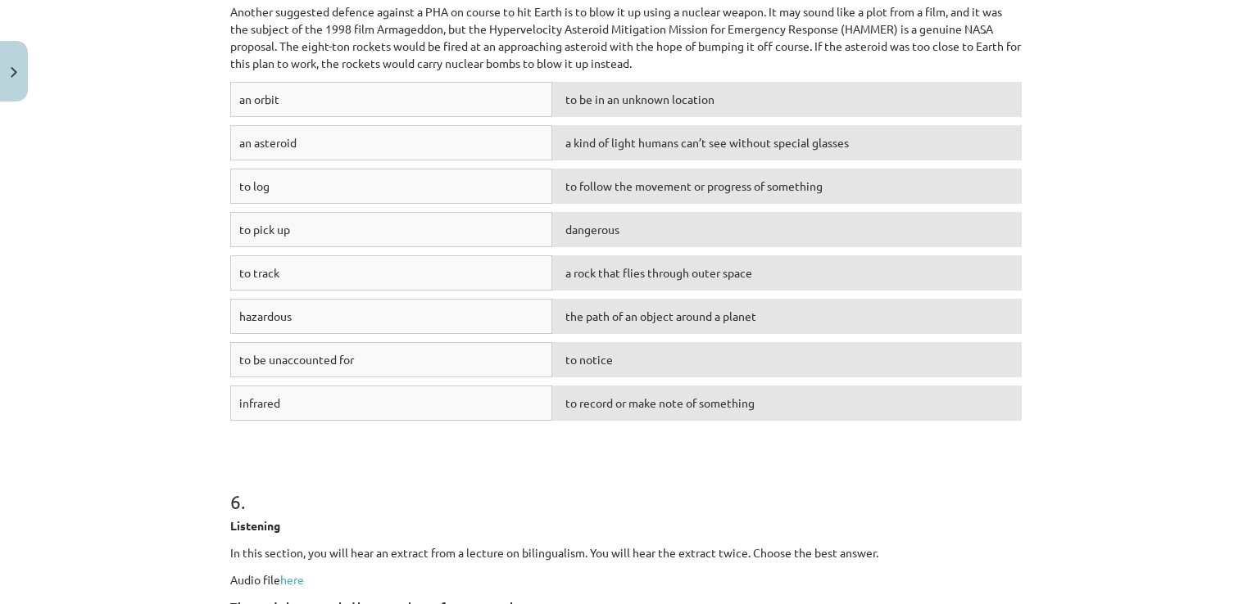
drag, startPoint x: 811, startPoint y: 437, endPoint x: 798, endPoint y: 471, distance: 36.0
click at [798, 471] on form "**********" at bounding box center [625, 547] width 791 height 6914
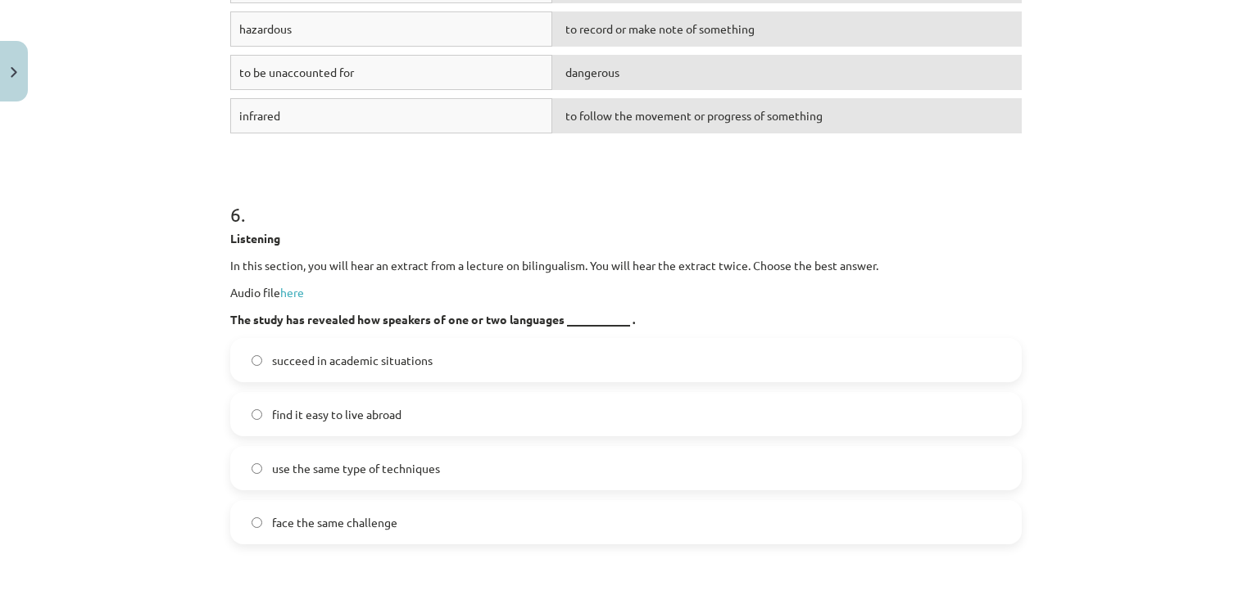
scroll to position [3564, 0]
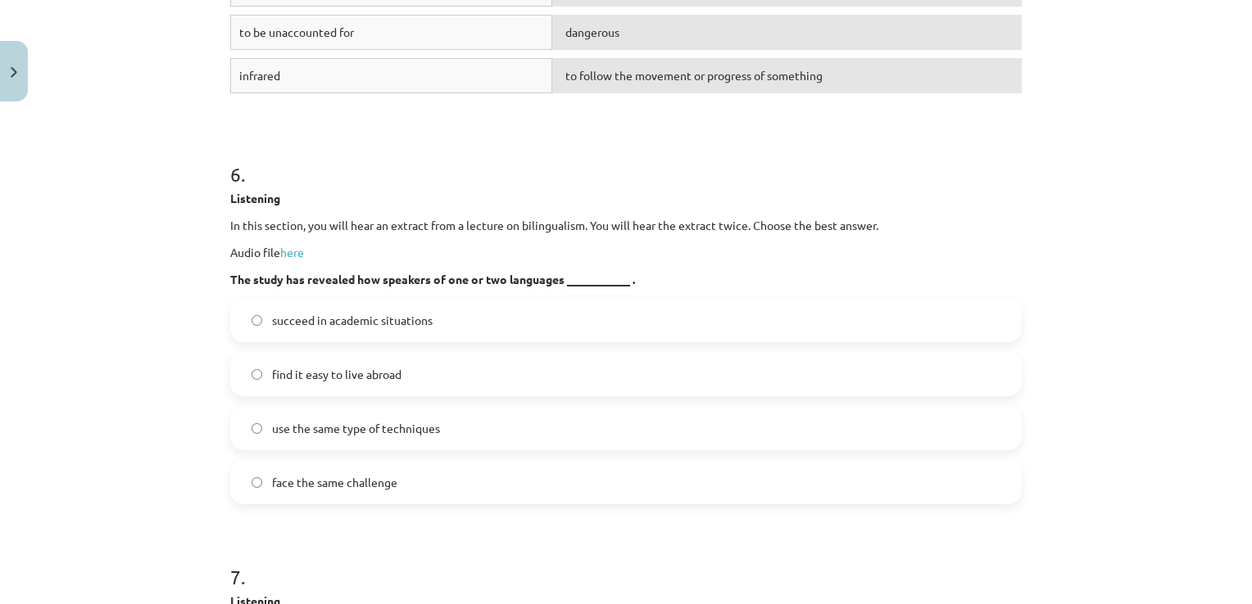
click at [352, 437] on span "use the same type of techniques" at bounding box center [356, 428] width 168 height 17
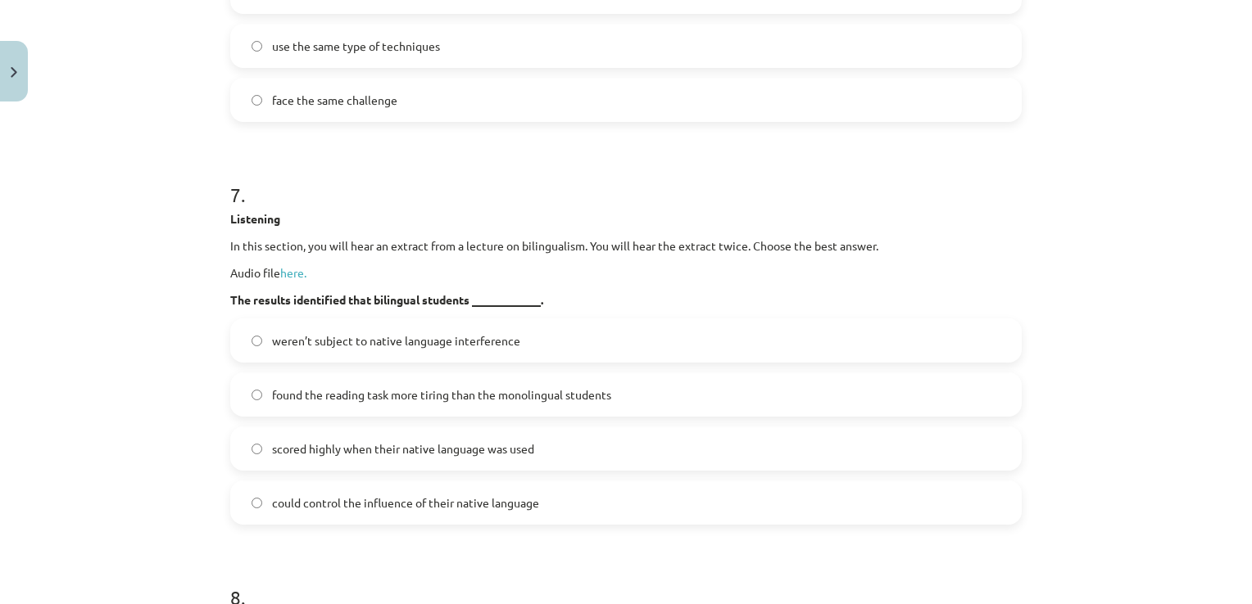
scroll to position [4055, 0]
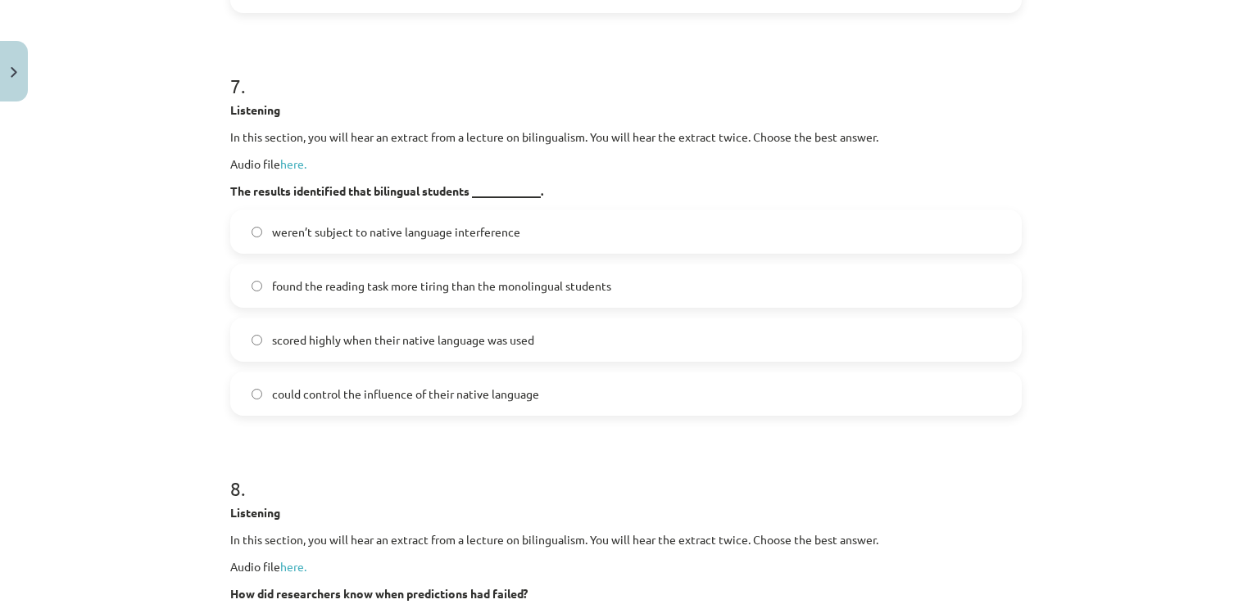
click at [381, 403] on span "could control the influence of their native language" at bounding box center [405, 394] width 267 height 17
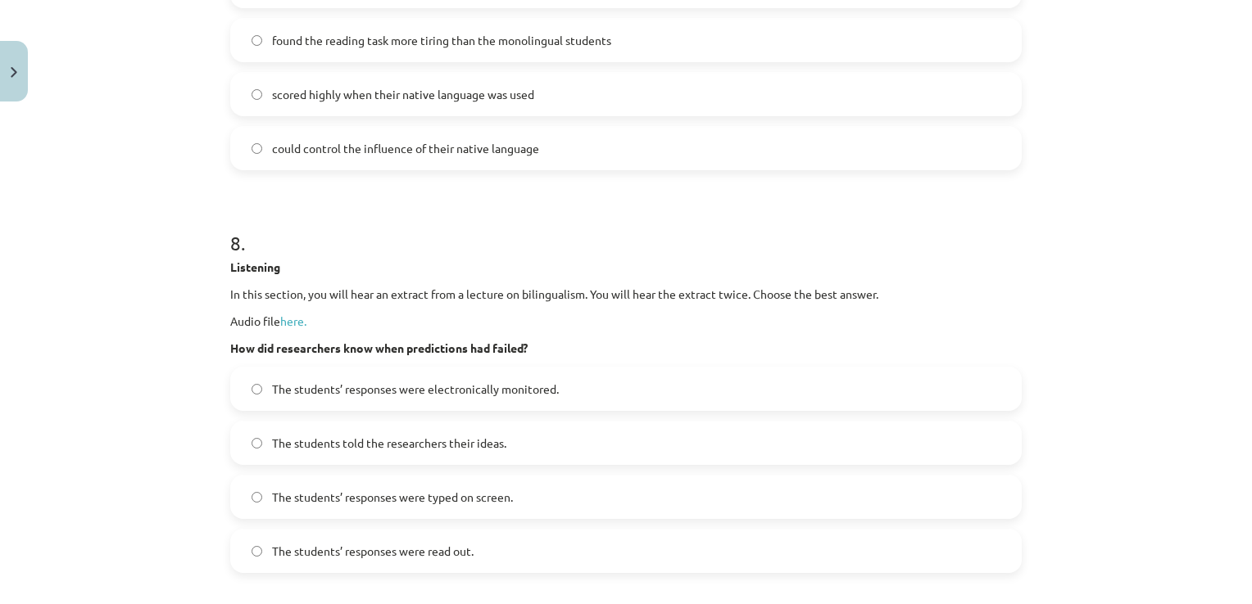
click at [351, 398] on span "The students’ responses were electronically monitored." at bounding box center [415, 389] width 287 height 17
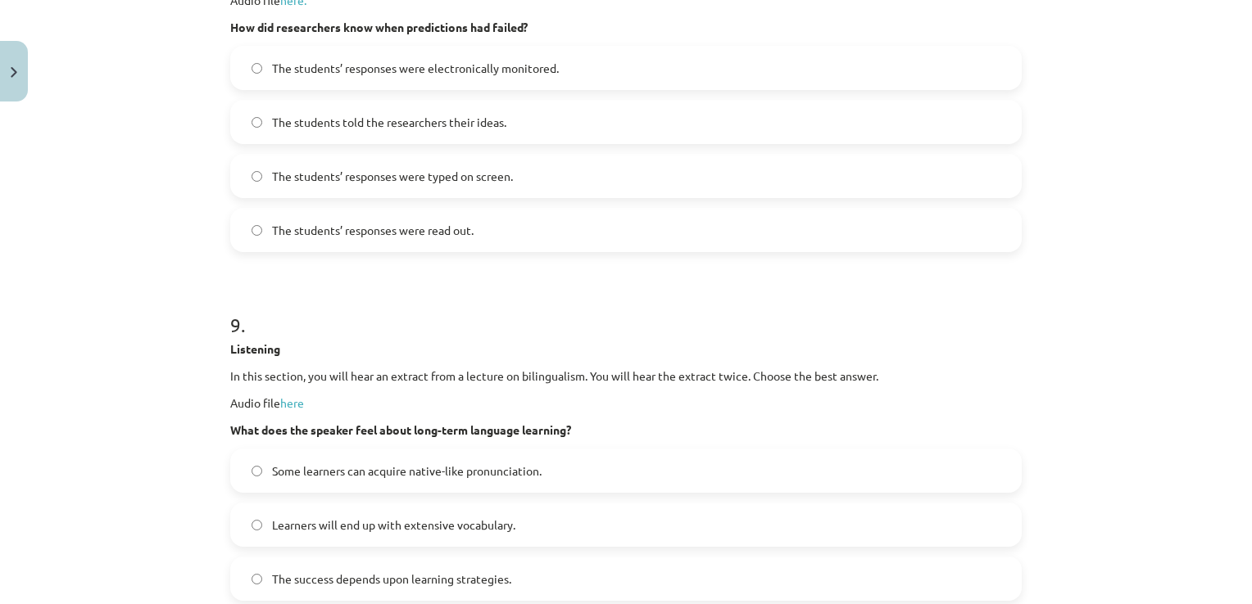
scroll to position [4628, 0]
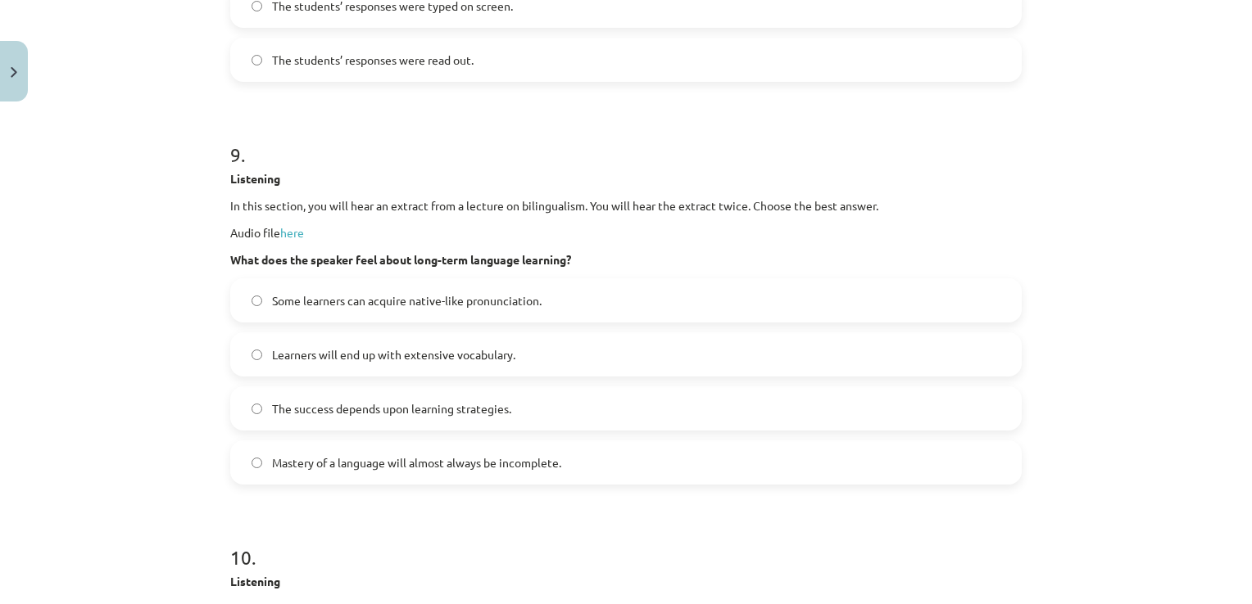
click at [328, 472] on span "Mastery of a language will almost always be incomplete." at bounding box center [416, 463] width 289 height 17
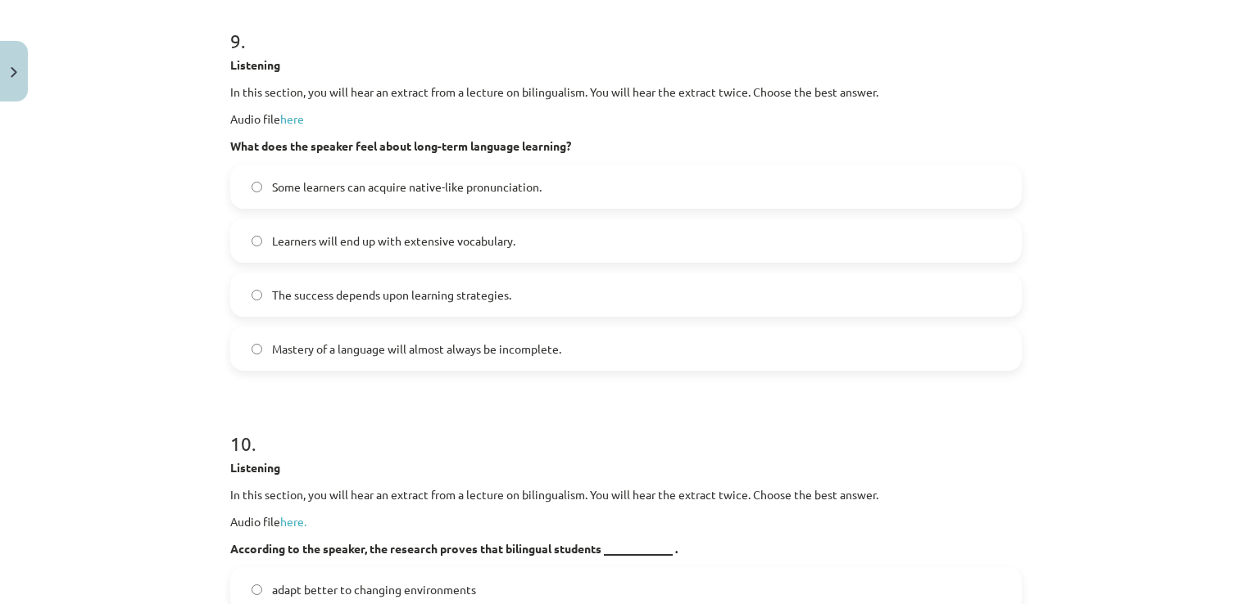
scroll to position [5120, 0]
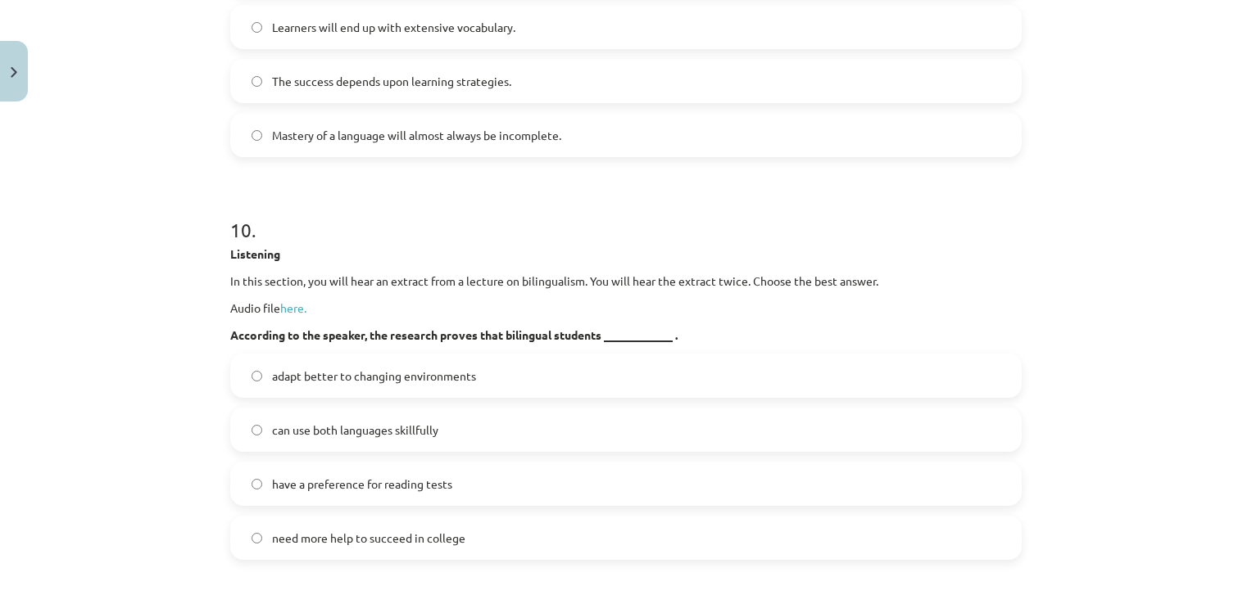
click at [392, 439] on span "can use both languages skillfully" at bounding box center [355, 430] width 166 height 17
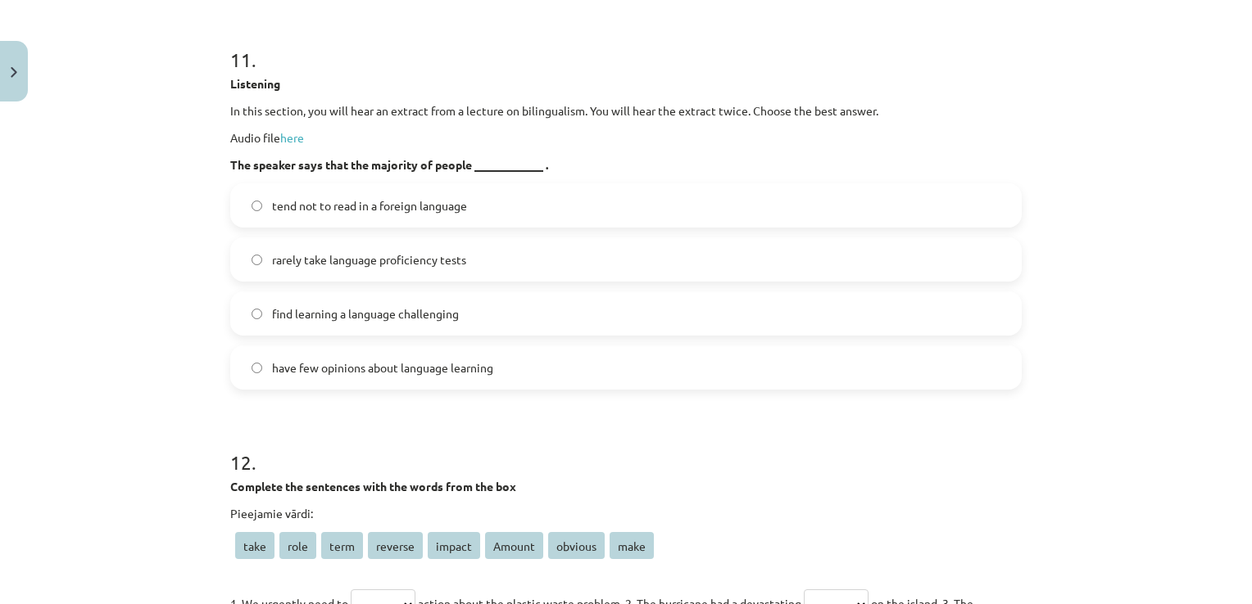
click at [365, 215] on span "tend not to read in a foreign language" at bounding box center [369, 205] width 195 height 17
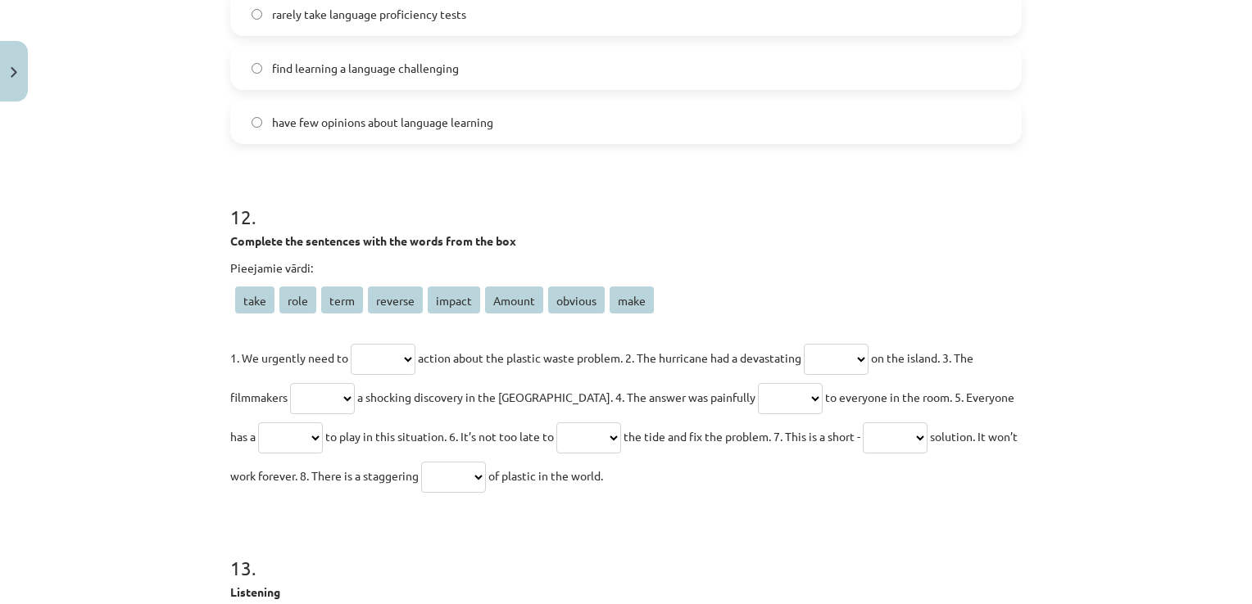
drag, startPoint x: 445, startPoint y: 365, endPoint x: 436, endPoint y: 369, distance: 9.6
click at [436, 369] on p "1. We urgently need to **** **** **** ******* ****** ****** ******* **** action…" at bounding box center [625, 416] width 791 height 157
drag, startPoint x: 436, startPoint y: 369, endPoint x: 412, endPoint y: 376, distance: 24.9
click at [415, 375] on select "**** **** **** ******* ****** ****** ******* ****" at bounding box center [383, 359] width 65 height 31
select select "****"
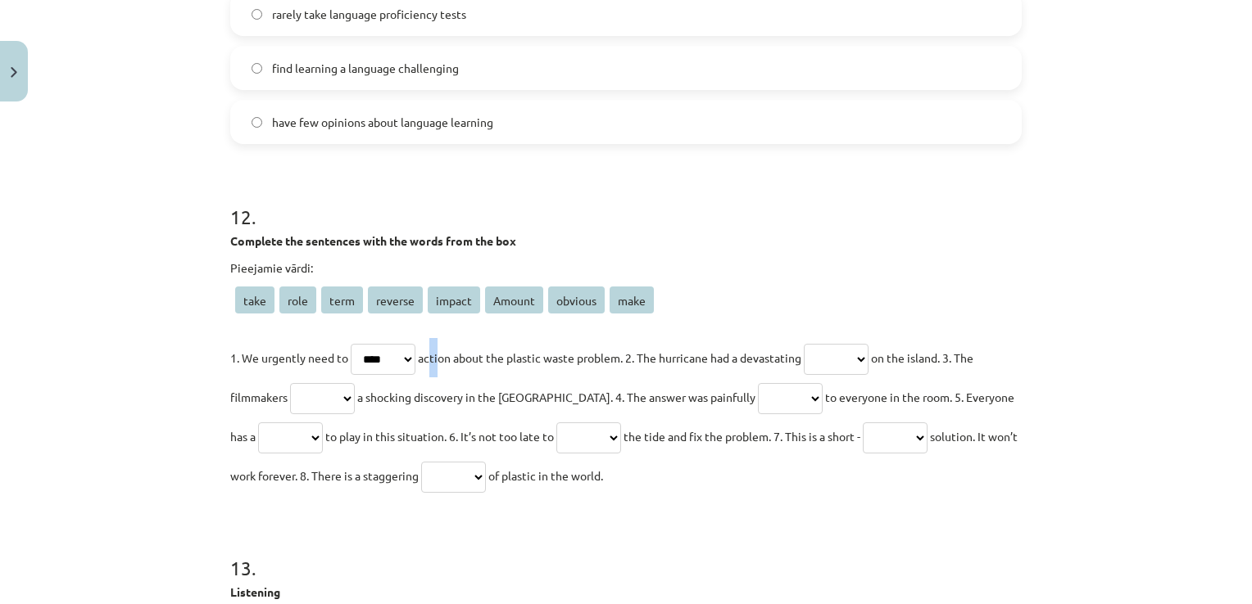
click at [351, 360] on select "**** **** **** ******* ****** ****** ******* ****" at bounding box center [383, 359] width 65 height 31
click at [861, 368] on select "**** **** **** ******* ****** ****** ******* ****" at bounding box center [835, 359] width 65 height 31
select select "******"
click at [819, 360] on select "**** **** **** ******* ****** ****** ******* ****" at bounding box center [835, 359] width 65 height 31
click at [296, 414] on select "**** **** **** ******* ****** ****** ******* ****" at bounding box center [322, 398] width 65 height 31
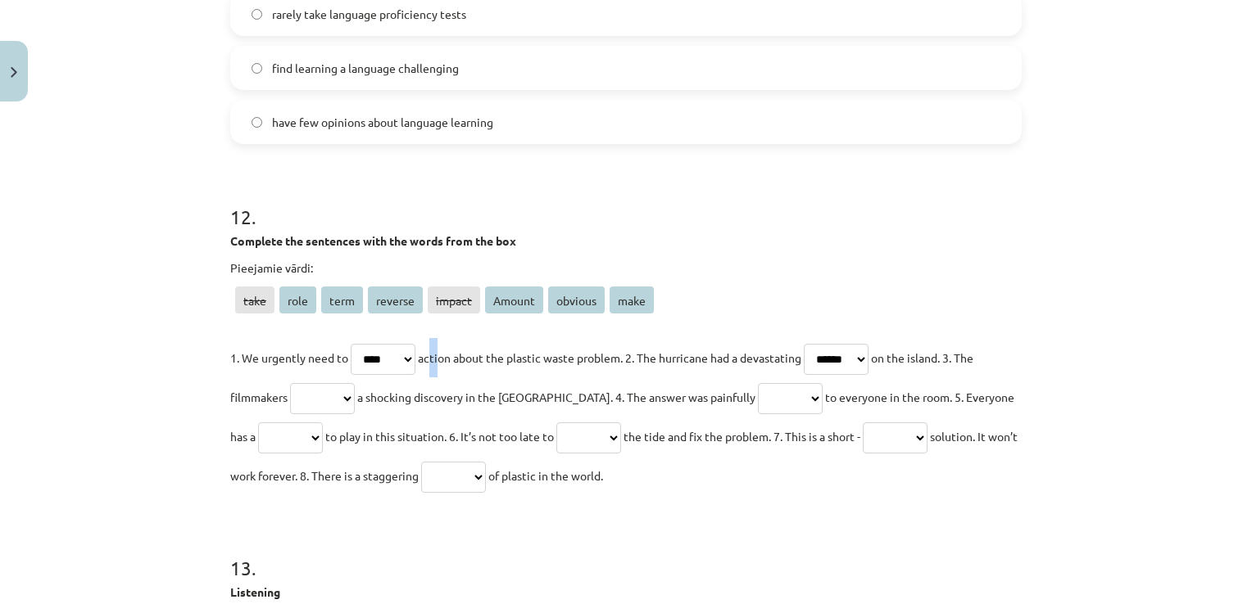
select select "****"
click at [290, 400] on select "**** **** **** ******* ****** ****** ******* ****" at bounding box center [322, 398] width 65 height 31
click at [758, 414] on select "**** **** **** ******* ****** ****** ******* ****" at bounding box center [790, 398] width 65 height 31
click at [758, 412] on select "**** **** **** ******* ****** ****** ******* ****" at bounding box center [790, 398] width 65 height 31
select select "*******"
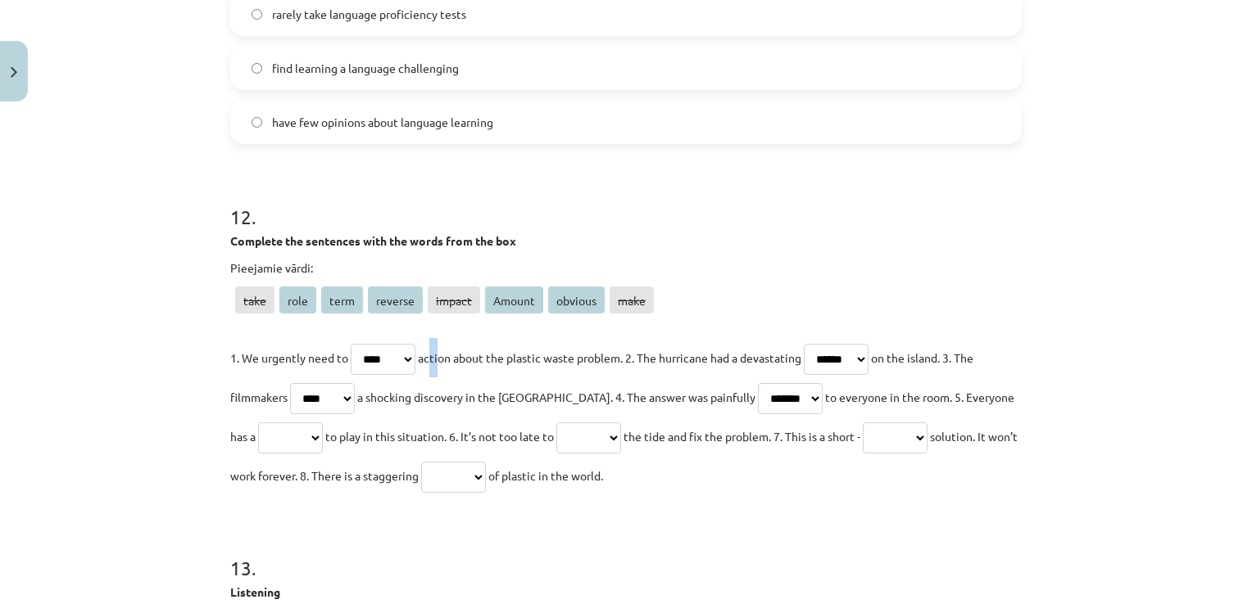
click at [758, 400] on select "**** **** **** ******* ****** ****** ******* ****" at bounding box center [790, 398] width 65 height 31
click at [289, 454] on select "**** **** **** ******* ****** ****** ******* ****" at bounding box center [290, 438] width 65 height 31
select select "****"
click at [258, 439] on select "**** **** **** ******* ****** ****** ******* ****" at bounding box center [290, 438] width 65 height 31
click at [600, 454] on select "**** **** **** ******* ****** ****** ******* ****" at bounding box center [588, 438] width 65 height 31
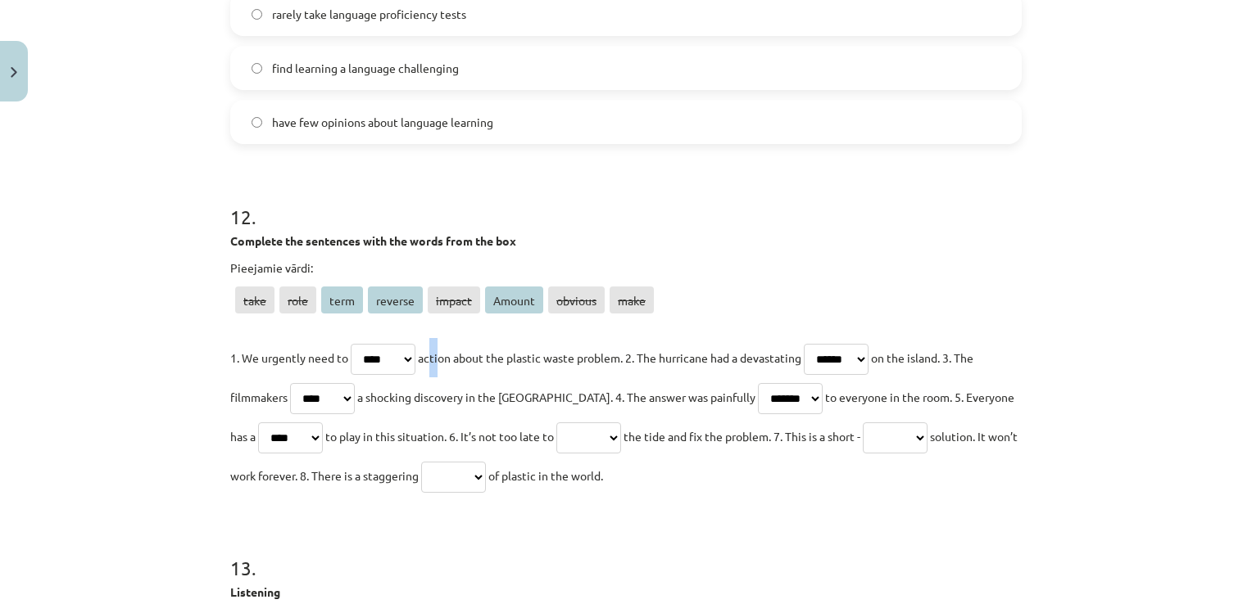
select select "*******"
click at [556, 439] on select "**** **** **** ******* ****** ****** ******* ****" at bounding box center [588, 438] width 65 height 31
click at [907, 451] on select "**** **** **** ******* ****** ****** ******* ****" at bounding box center [894, 438] width 65 height 31
select select "****"
click at [868, 439] on select "**** **** **** ******* ****** ****** ******* ****" at bounding box center [894, 438] width 65 height 31
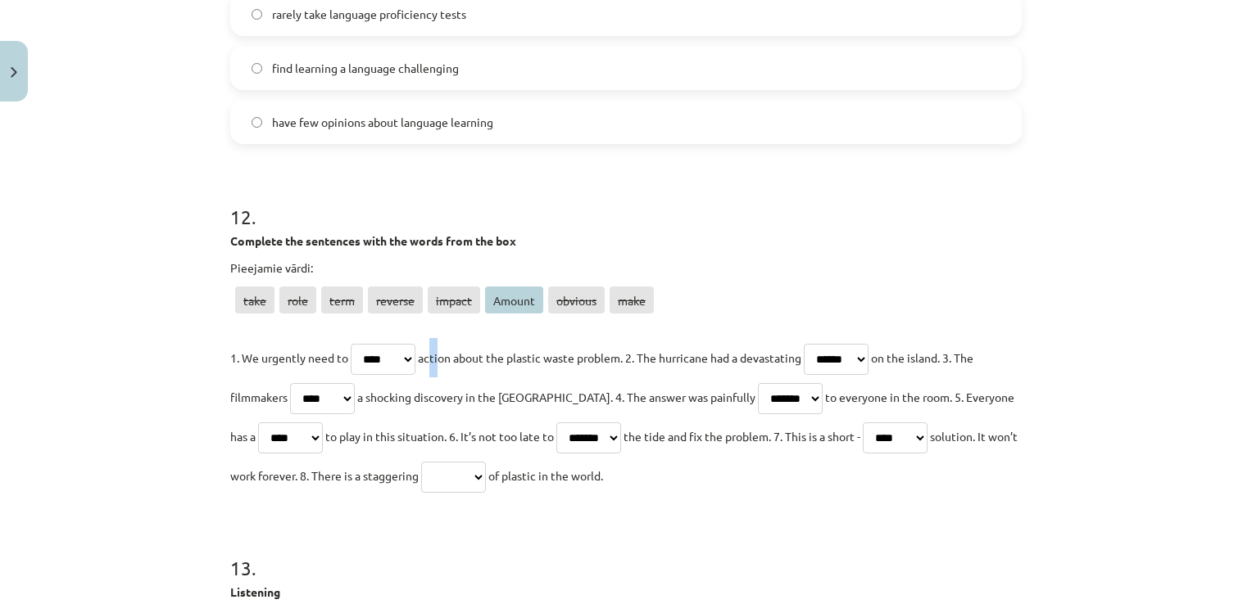
click at [486, 493] on select "**** **** **** ******* ****** ****** ******* ****" at bounding box center [453, 477] width 65 height 31
select select "******"
click at [452, 478] on select "**** **** **** ******* ****** ****** ******* ****" at bounding box center [453, 477] width 65 height 31
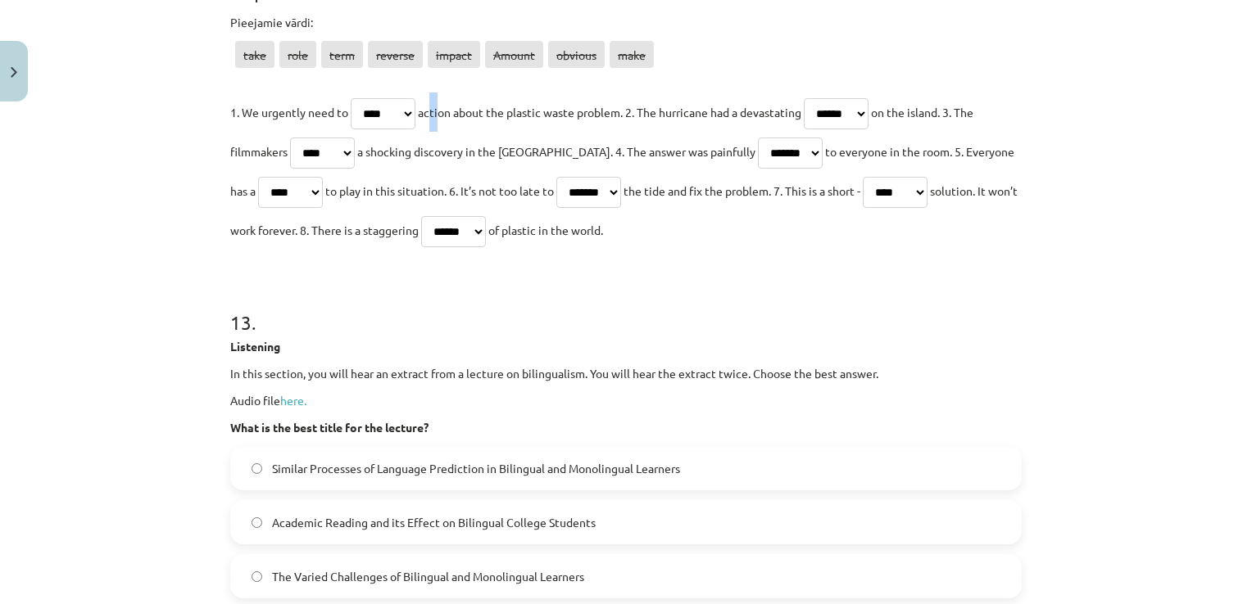
scroll to position [6348, 0]
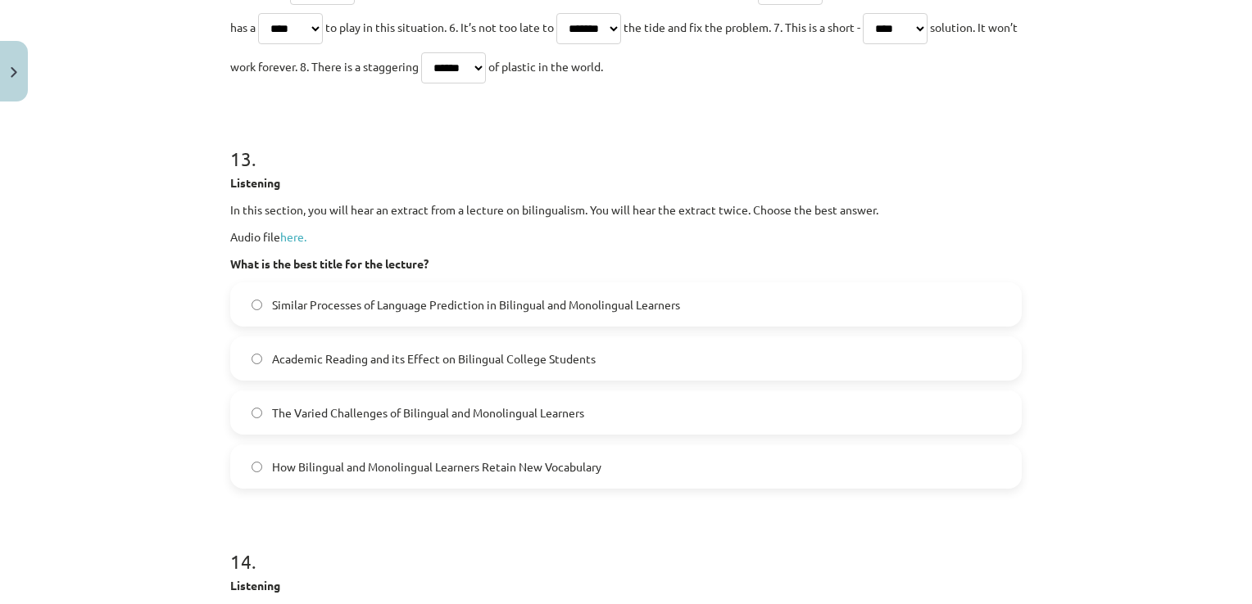
click at [333, 314] on span "Similar Processes of Language Prediction in Bilingual and Monolingual Learners" at bounding box center [476, 304] width 408 height 17
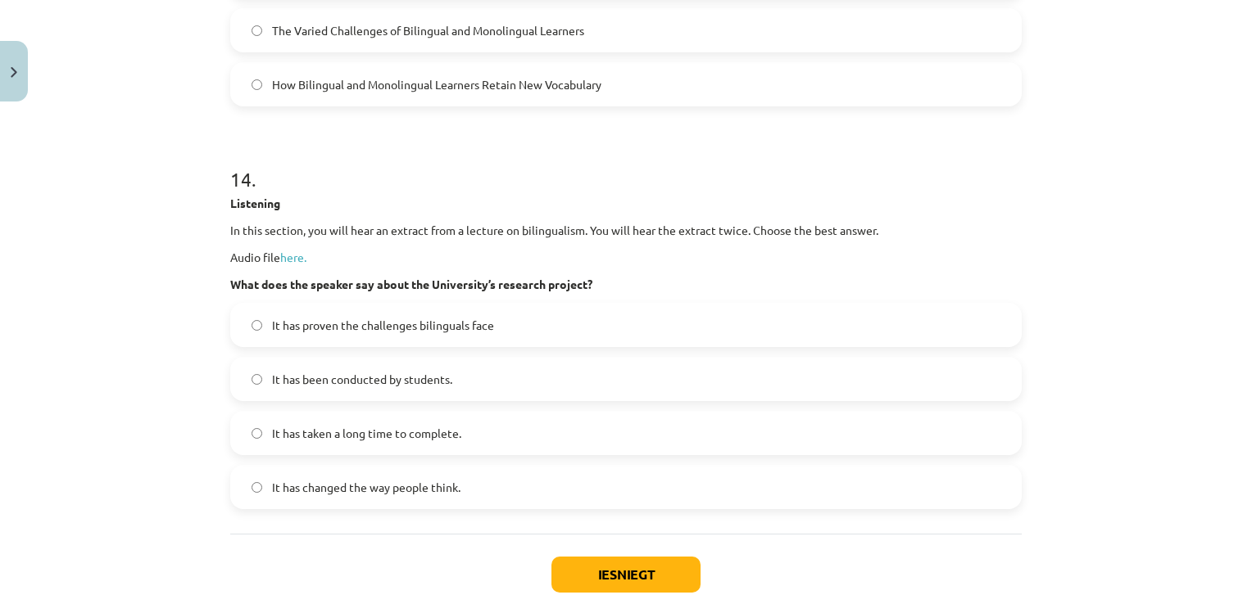
scroll to position [6758, 0]
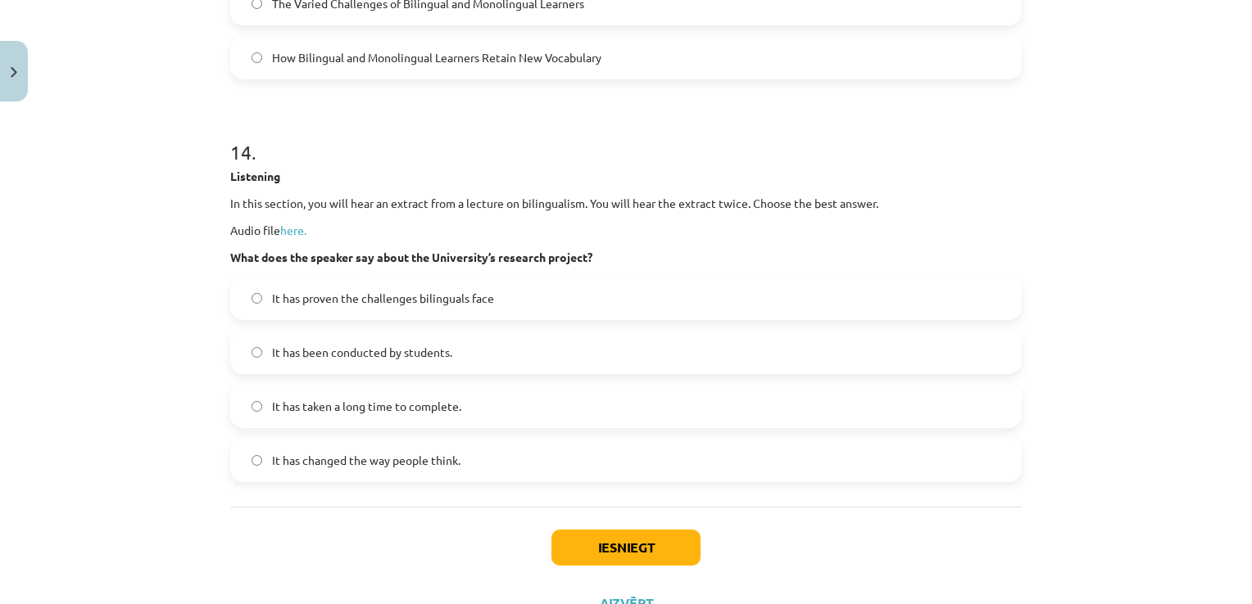
click at [418, 415] on span "It has taken a long time to complete." at bounding box center [366, 406] width 189 height 17
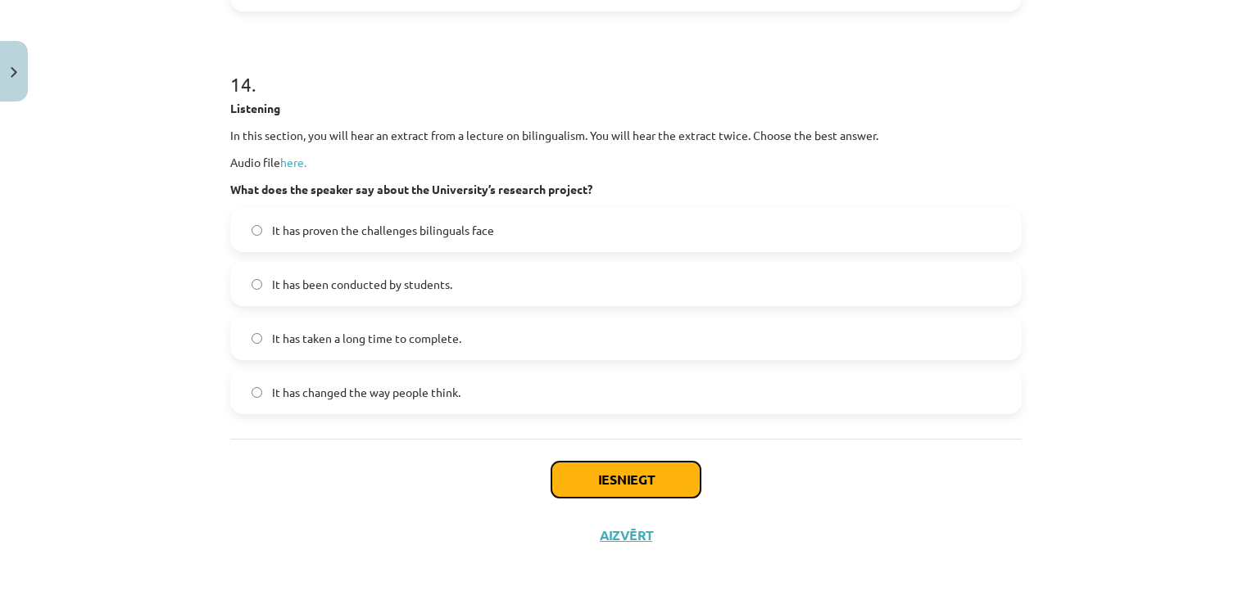
click at [600, 480] on button "Iesniegt" at bounding box center [625, 480] width 149 height 36
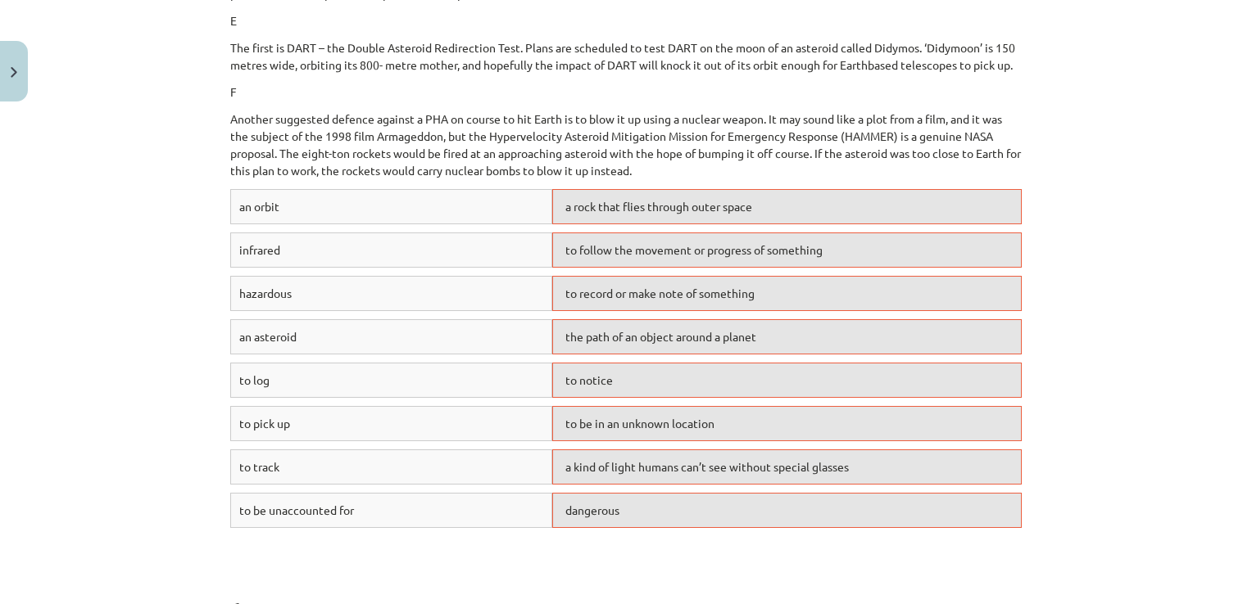
scroll to position [3243, 0]
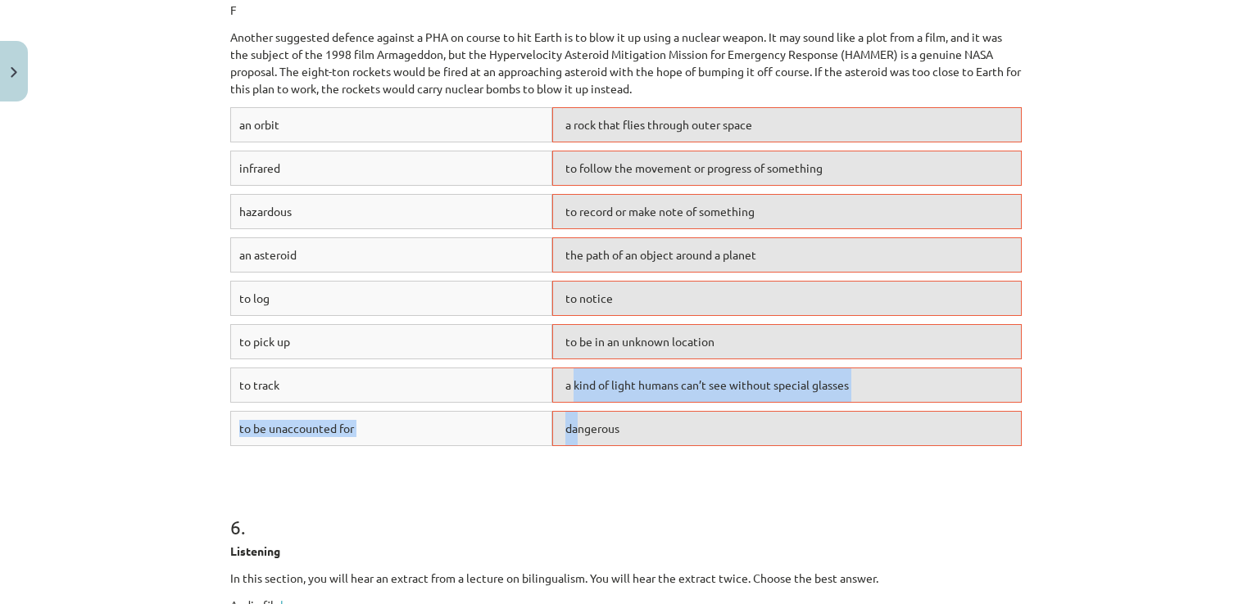
drag, startPoint x: 568, startPoint y: 431, endPoint x: 567, endPoint y: 406, distance: 24.6
click at [567, 406] on div "an orbit a rock that flies through outer space infrared to follow the movement …" at bounding box center [625, 280] width 791 height 347
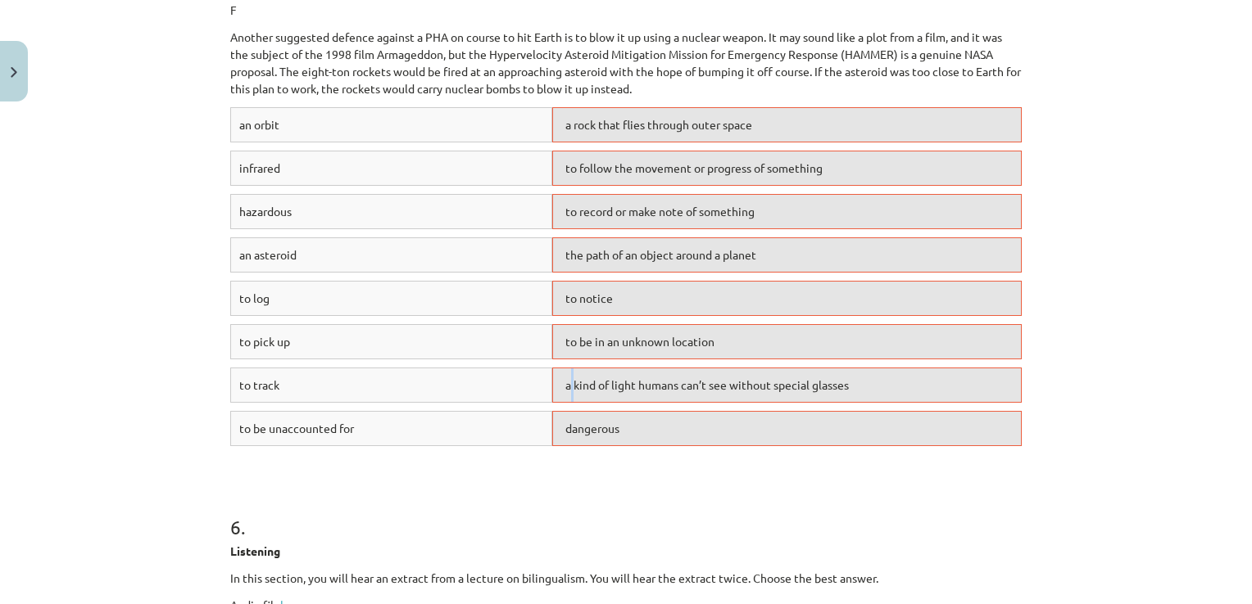
click at [567, 392] on span "a kind of light humans can’t see without special glasses" at bounding box center [706, 385] width 283 height 15
click at [547, 516] on h1 "6 ." at bounding box center [625, 512] width 791 height 51
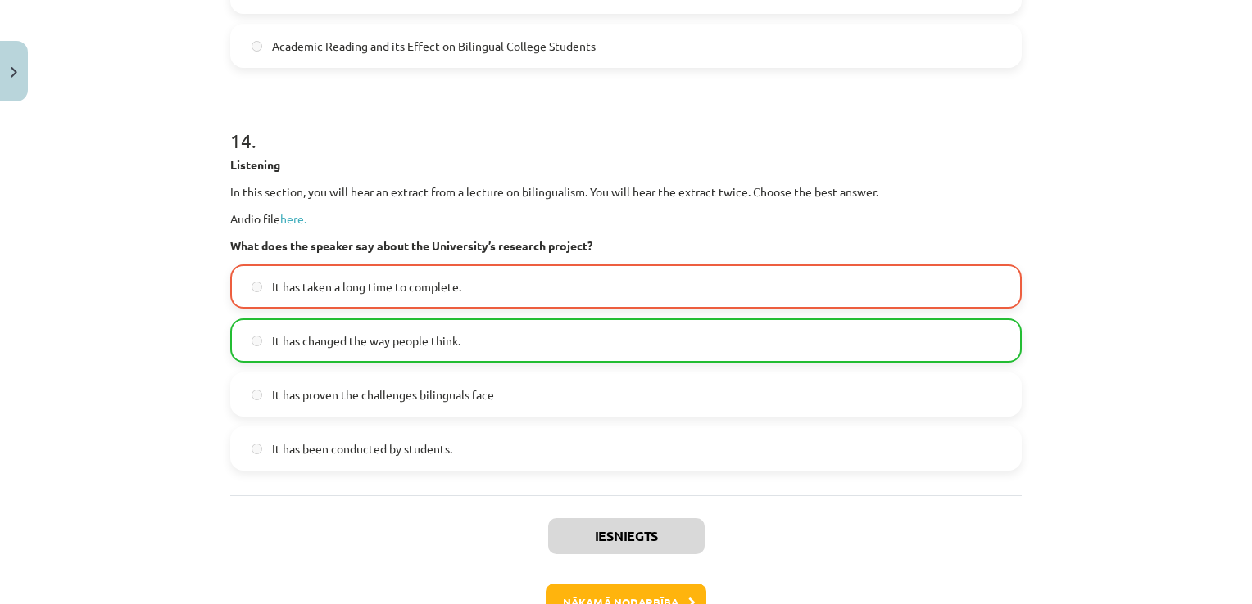
scroll to position [6928, 0]
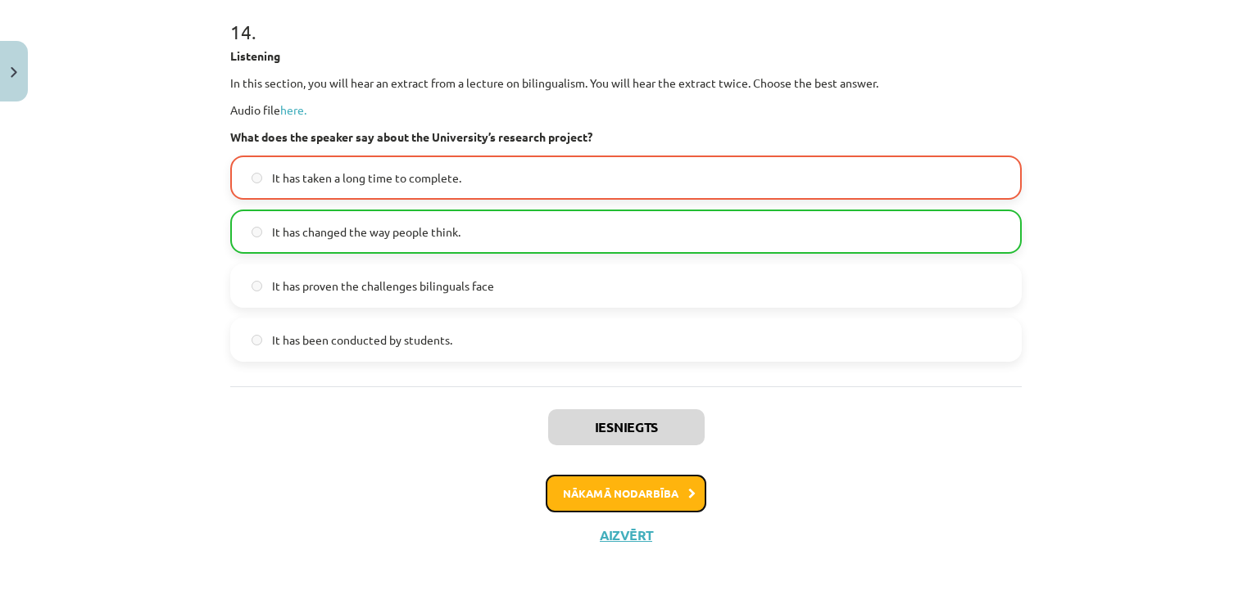
click at [584, 486] on button "Nākamā nodarbība" at bounding box center [625, 494] width 161 height 38
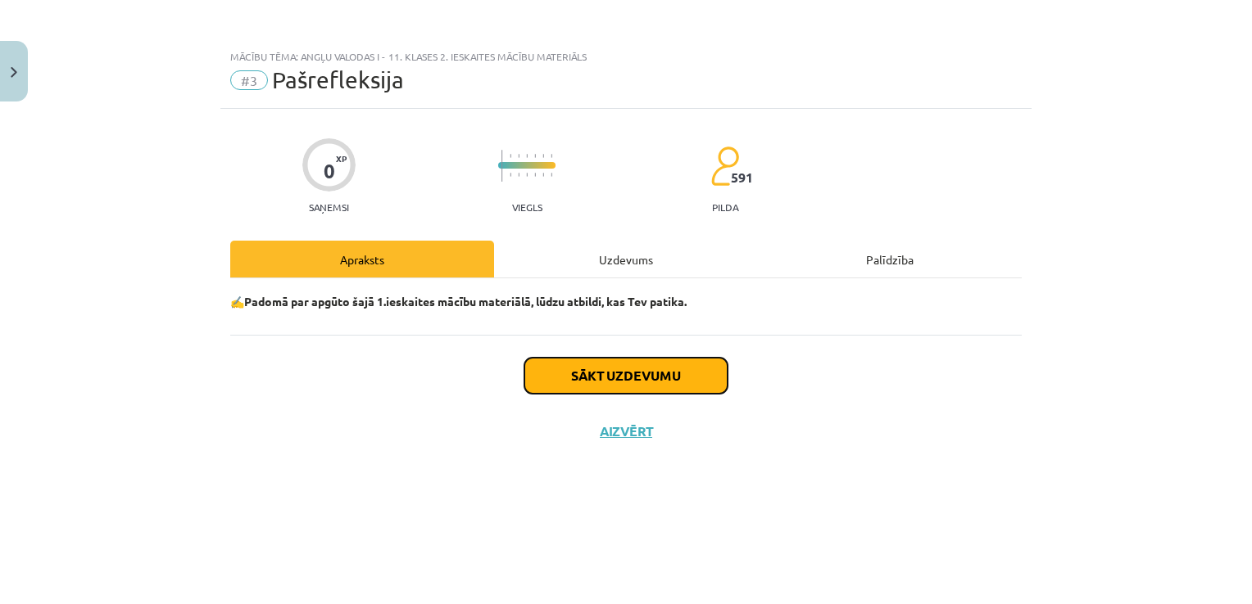
click at [590, 378] on button "Sākt uzdevumu" at bounding box center [625, 376] width 203 height 36
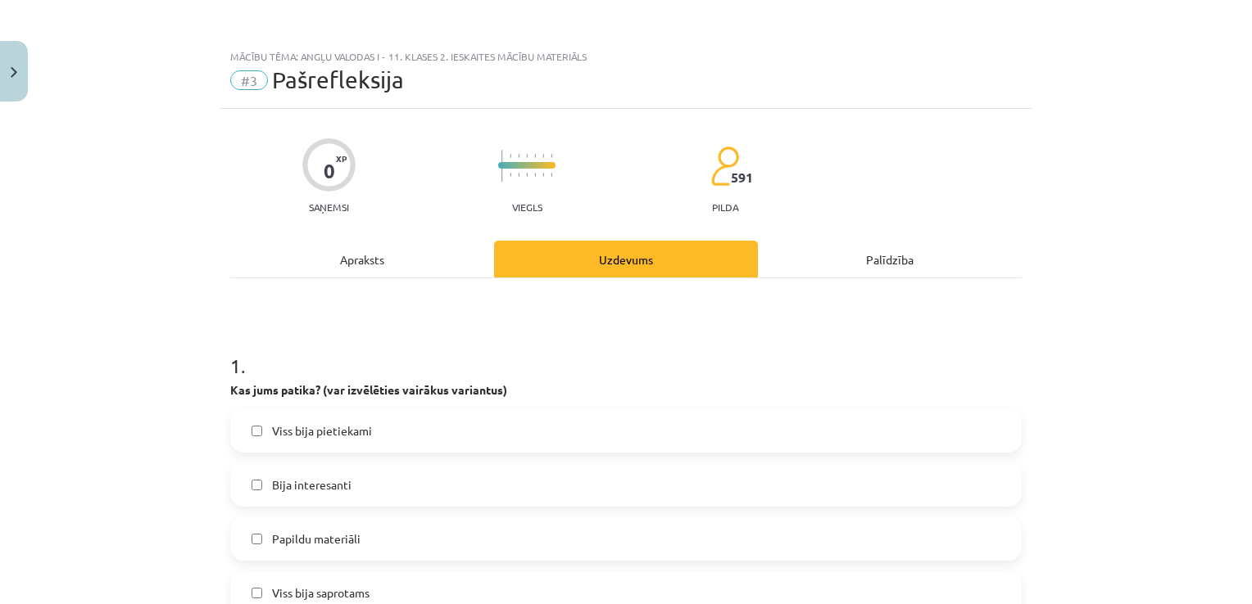
scroll to position [246, 0]
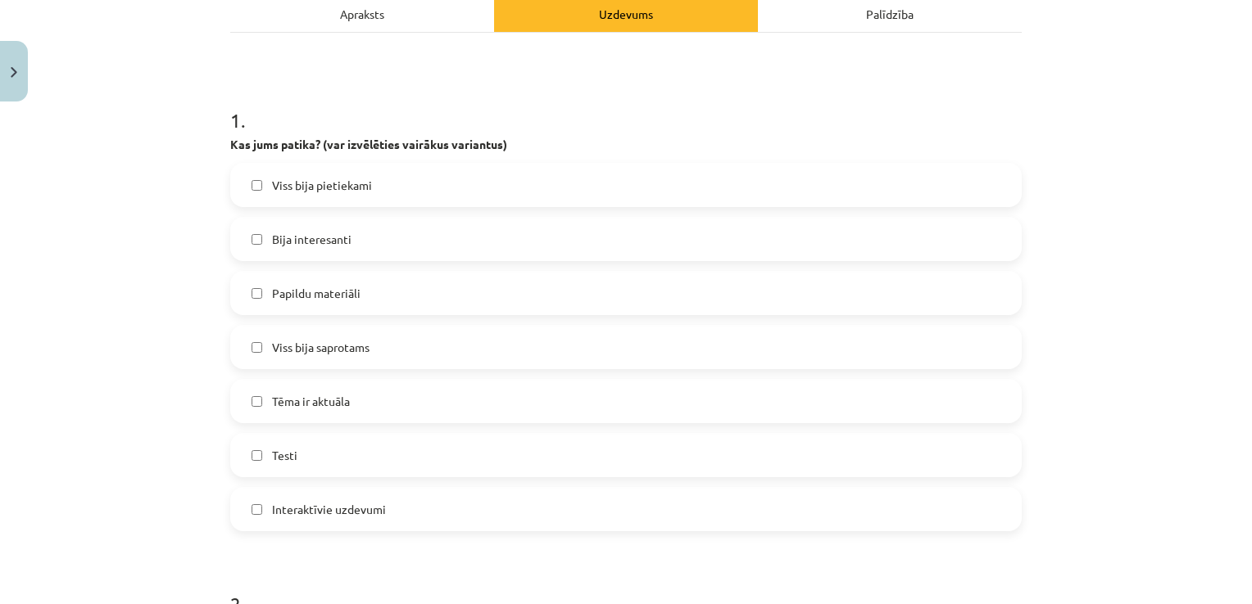
click at [346, 408] on label "Tēma ir aktuāla" at bounding box center [626, 401] width 788 height 41
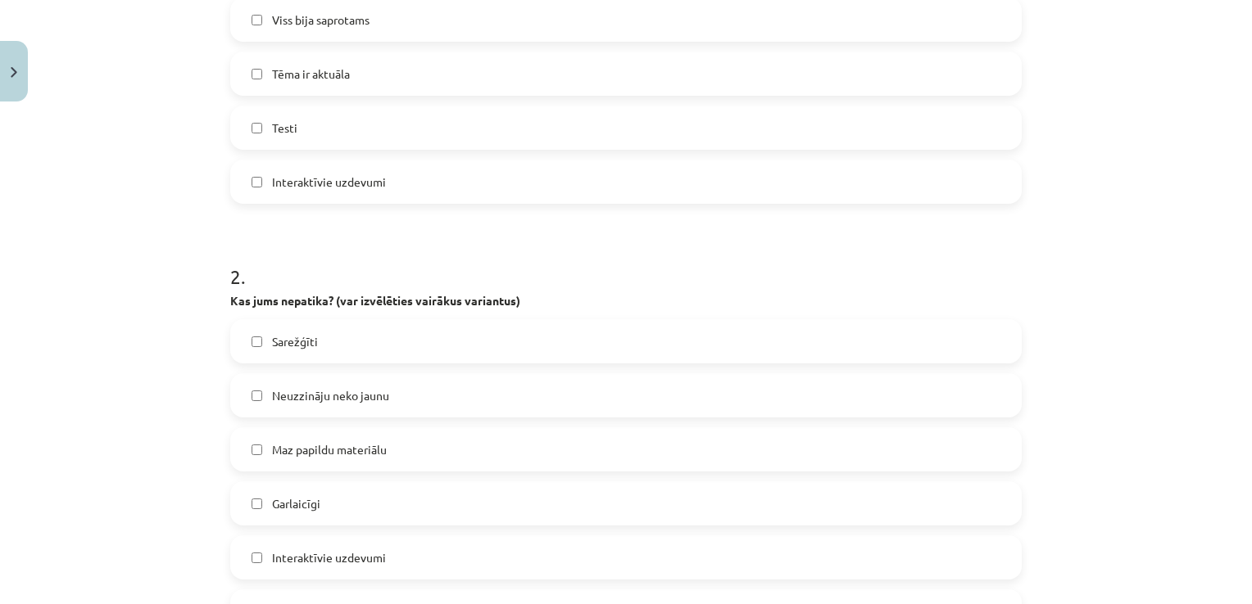
scroll to position [655, 0]
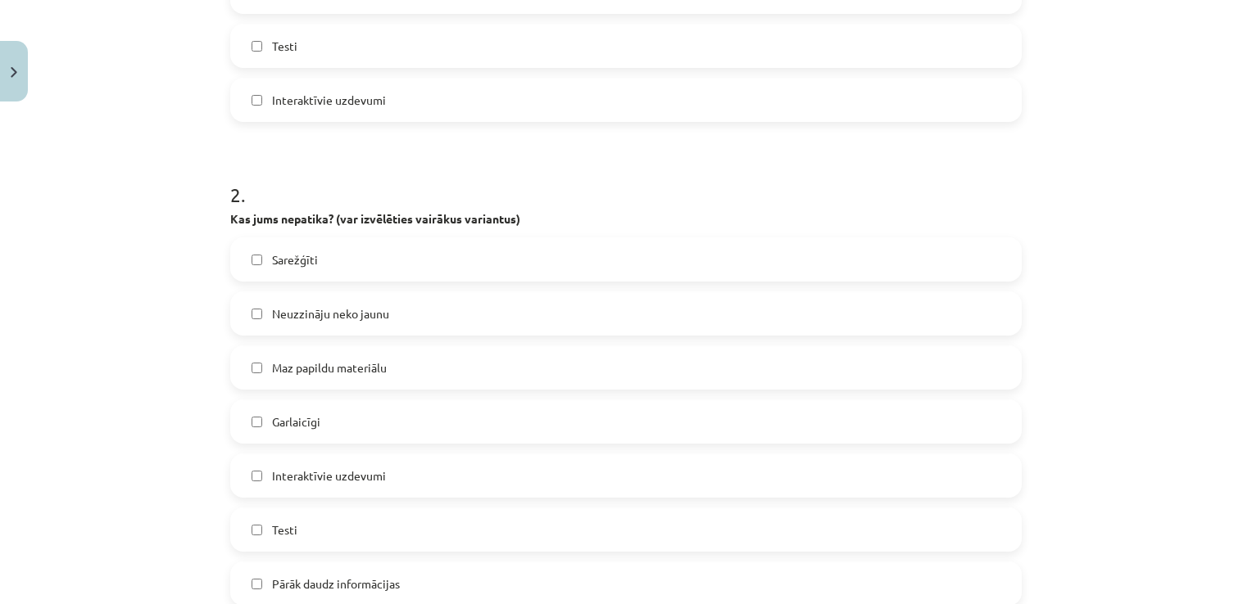
click at [328, 244] on label "Sarežģīti" at bounding box center [626, 259] width 788 height 41
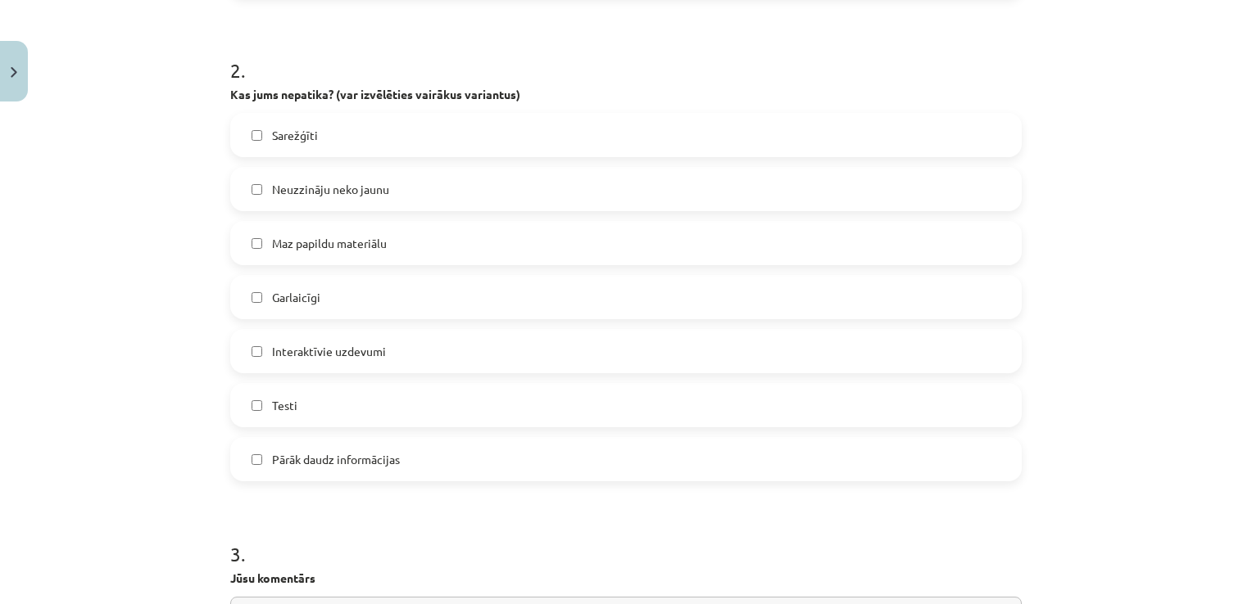
scroll to position [819, 0]
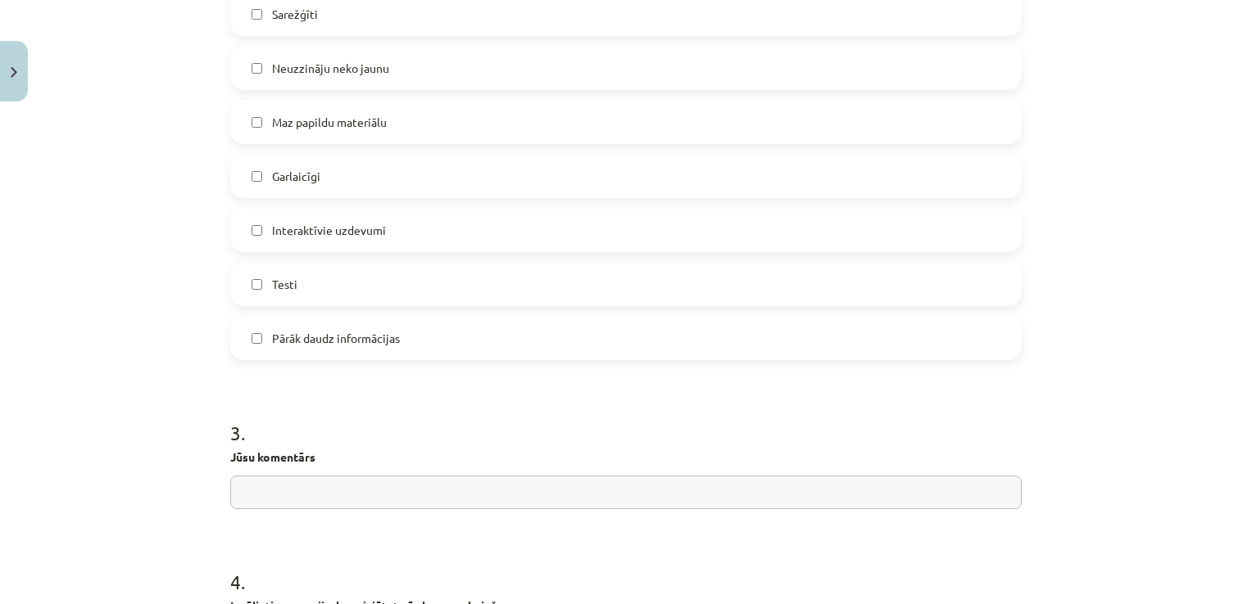
click at [318, 342] on span "Pārāk daudz informācijas" at bounding box center [336, 338] width 128 height 17
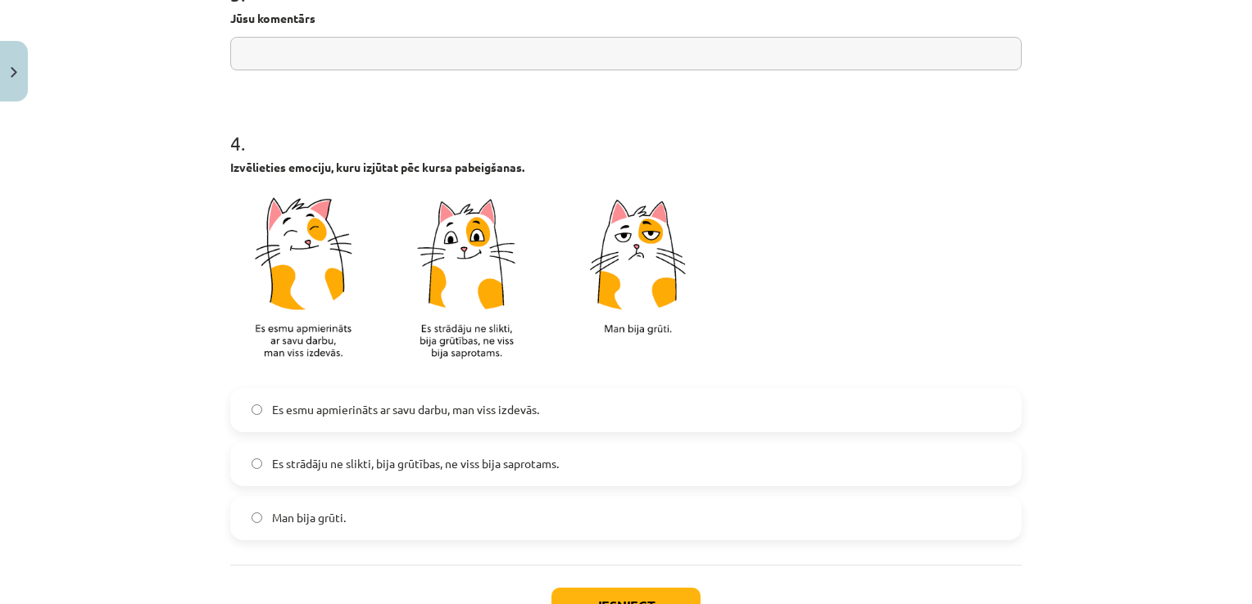
scroll to position [1392, 0]
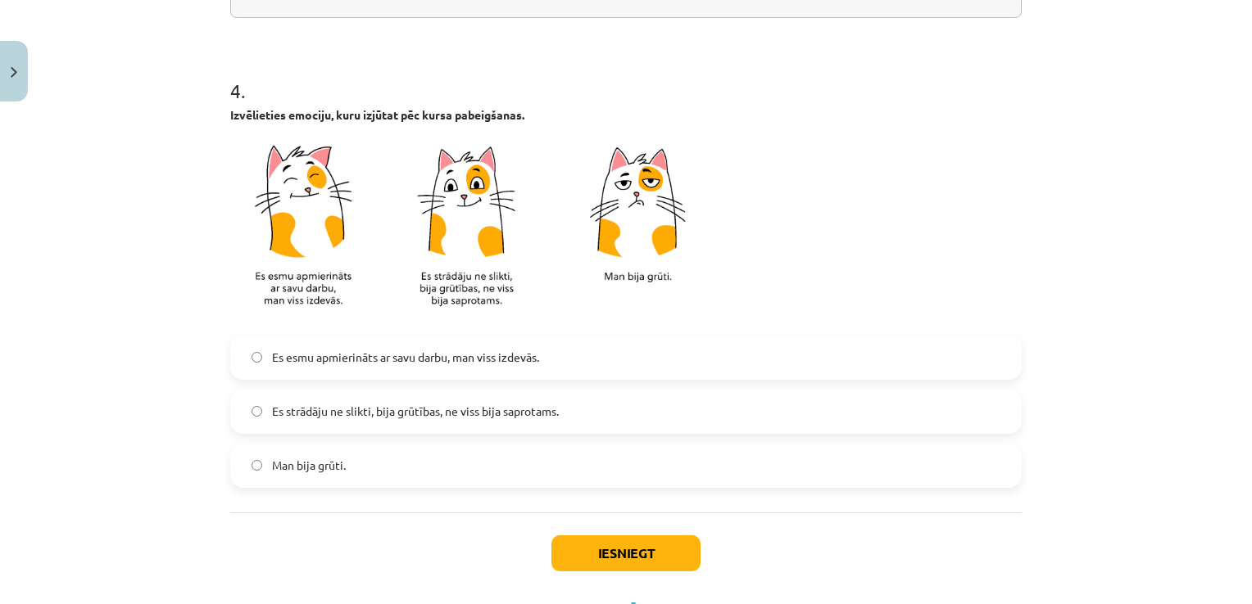
click at [303, 473] on span "Man bija grūti." at bounding box center [309, 465] width 74 height 17
click at [596, 549] on button "Iesniegt" at bounding box center [625, 554] width 149 height 36
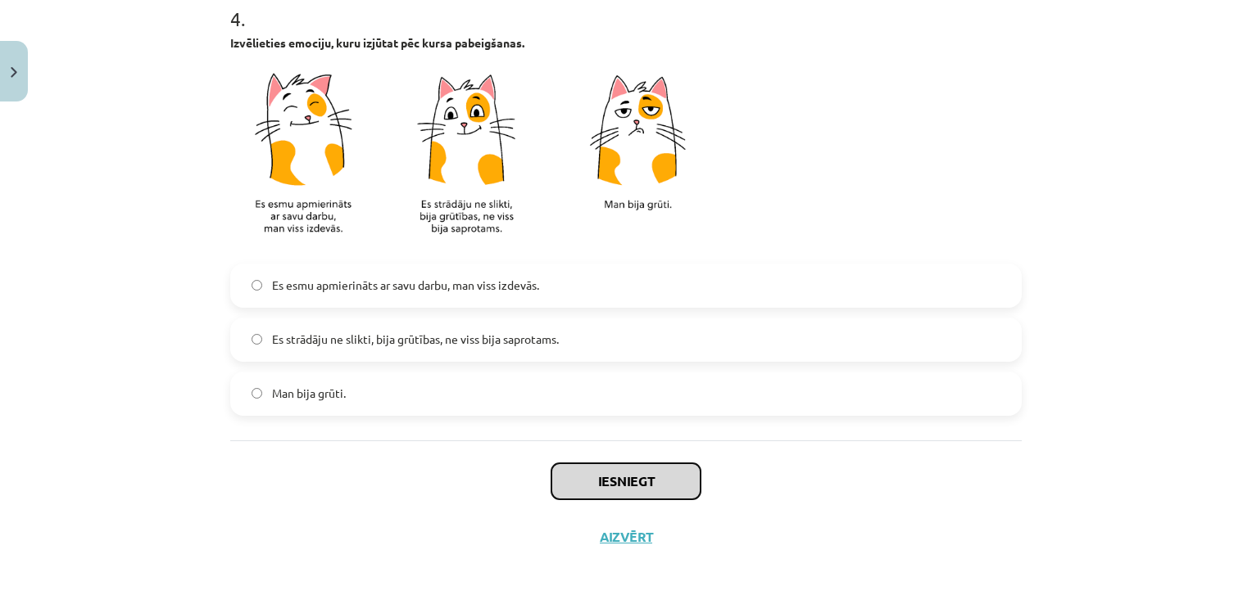
scroll to position [1464, 0]
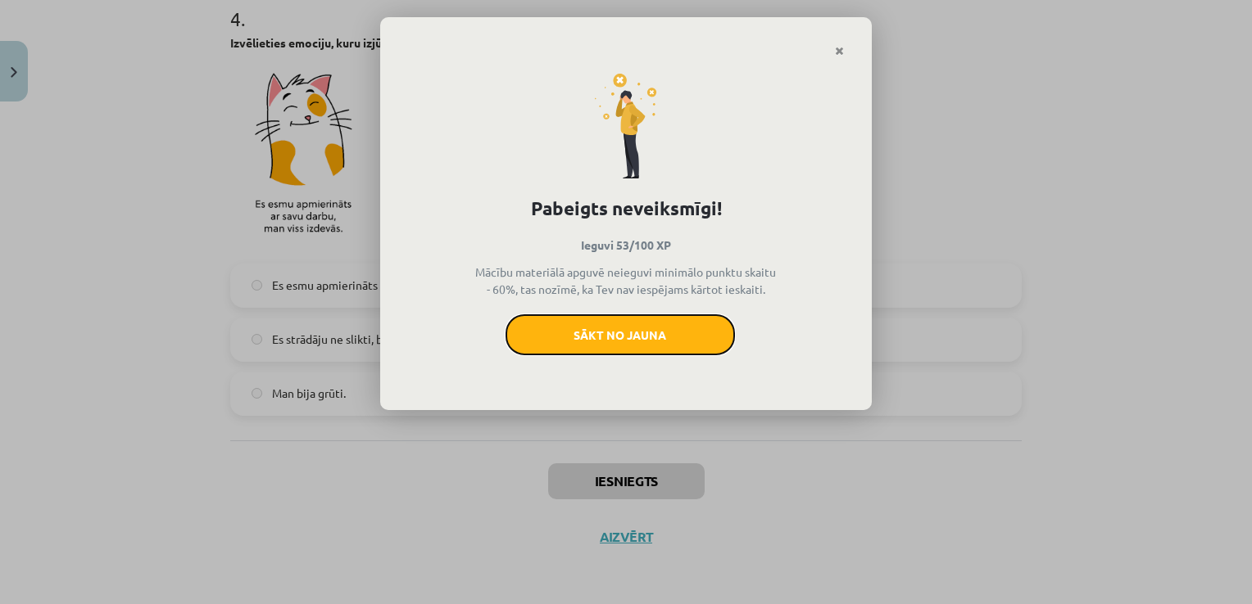
drag, startPoint x: 616, startPoint y: 337, endPoint x: 610, endPoint y: 371, distance: 34.1
click at [610, 371] on div "Pabeigts neveiksmīgi! Ieguvi 53/100 XP Mācību materiālā apguvē neieguvi minimāl…" at bounding box center [625, 234] width 491 height 354
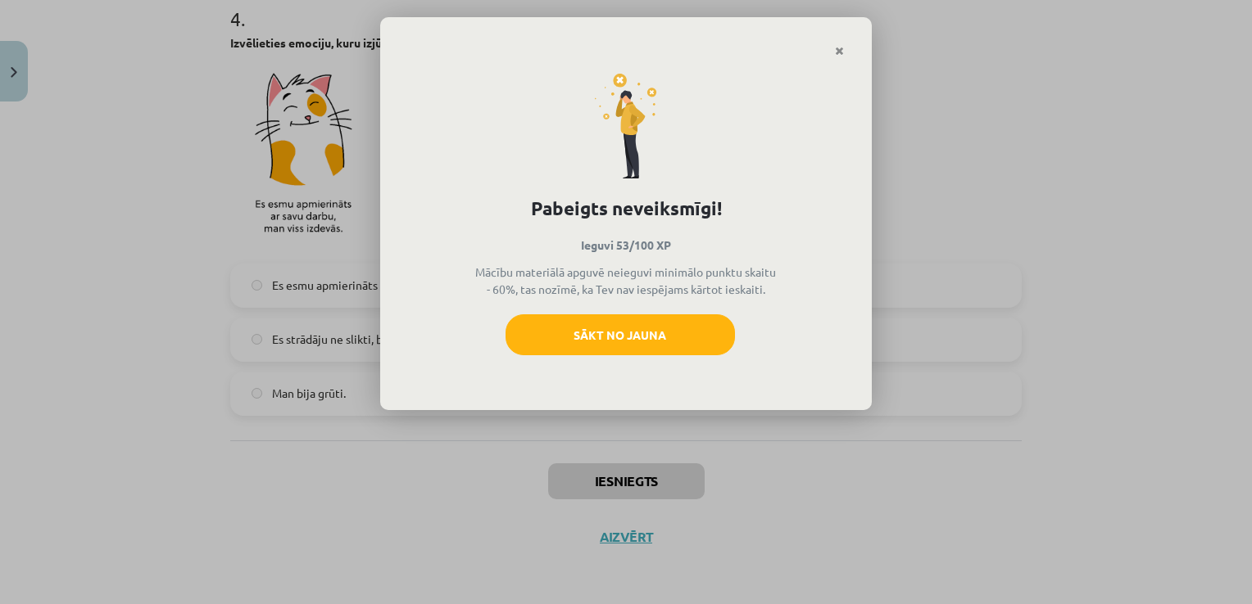
click at [857, 47] on div at bounding box center [625, 37] width 491 height 40
click at [847, 51] on link "Close" at bounding box center [839, 51] width 29 height 32
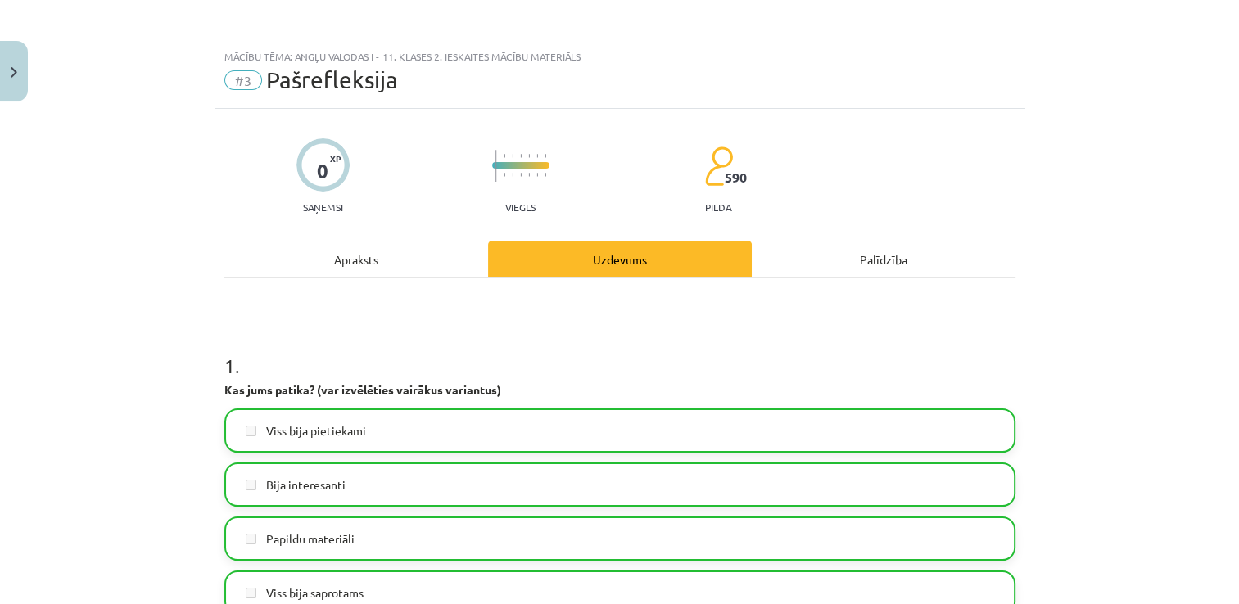
scroll to position [82, 0]
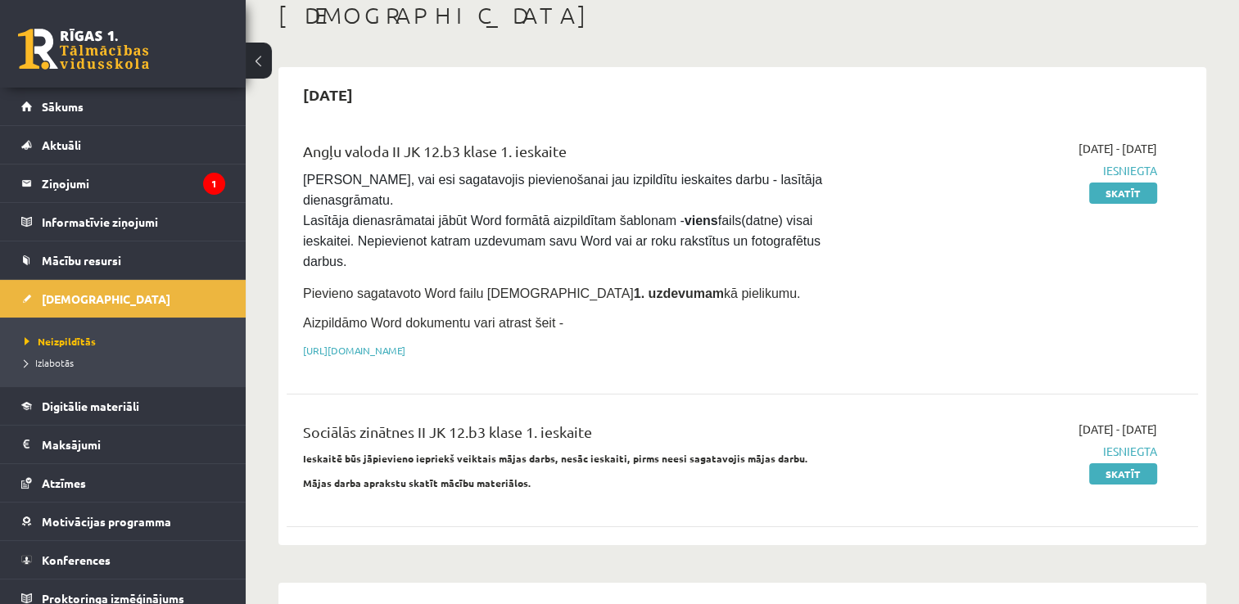
scroll to position [328, 0]
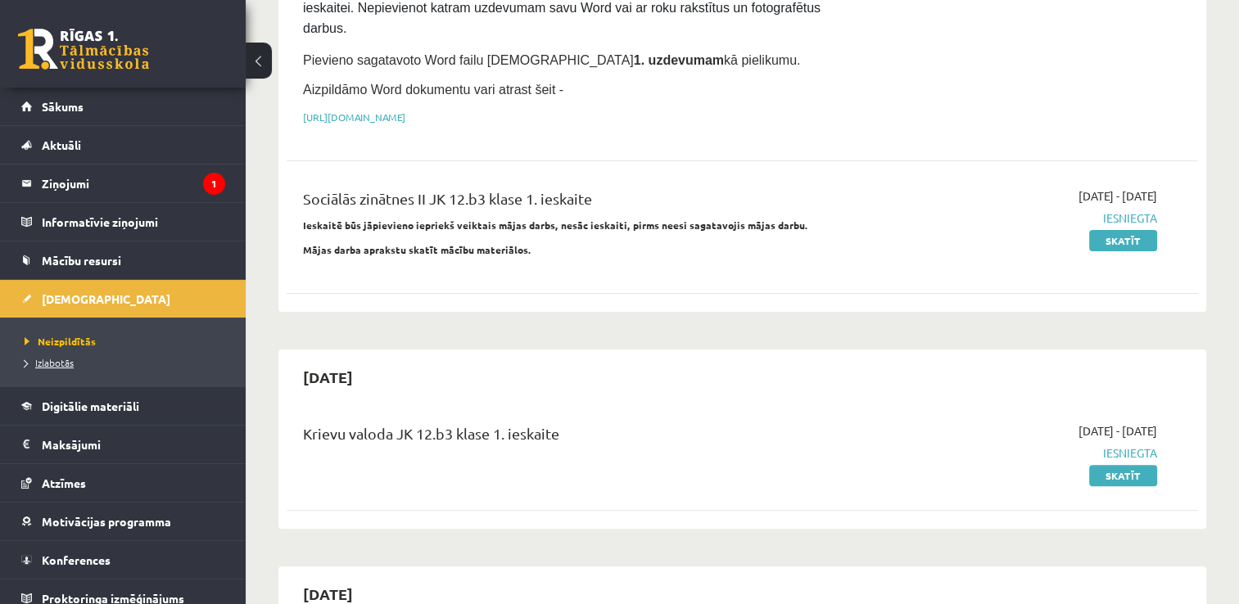
click at [33, 364] on span "Izlabotās" at bounding box center [49, 362] width 49 height 13
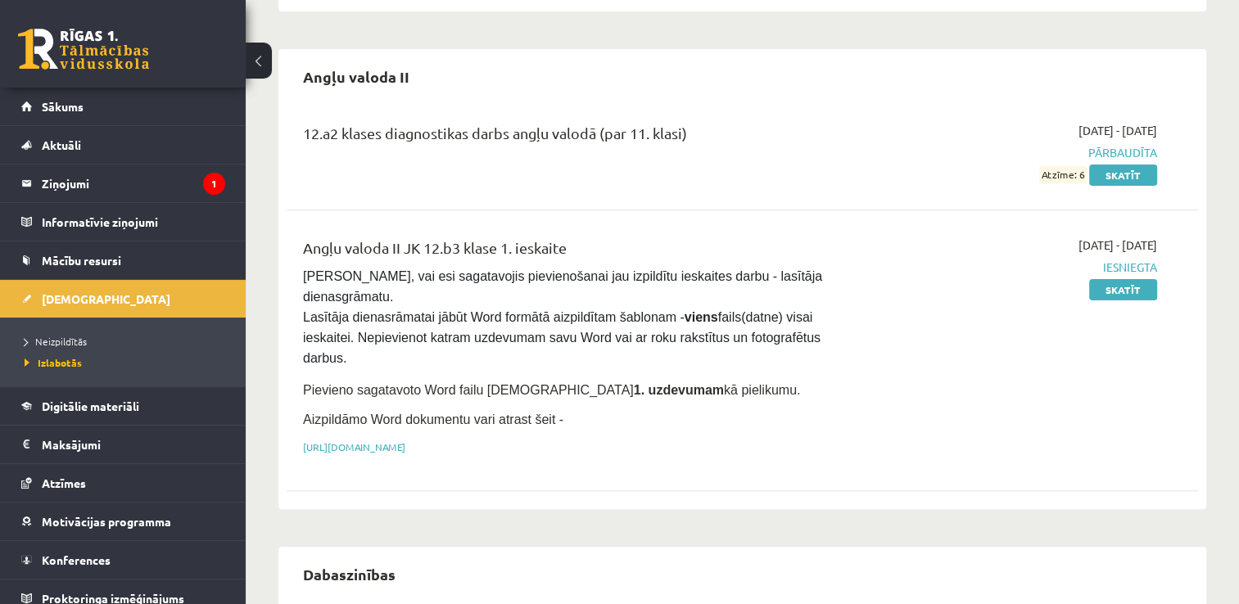
scroll to position [246, 0]
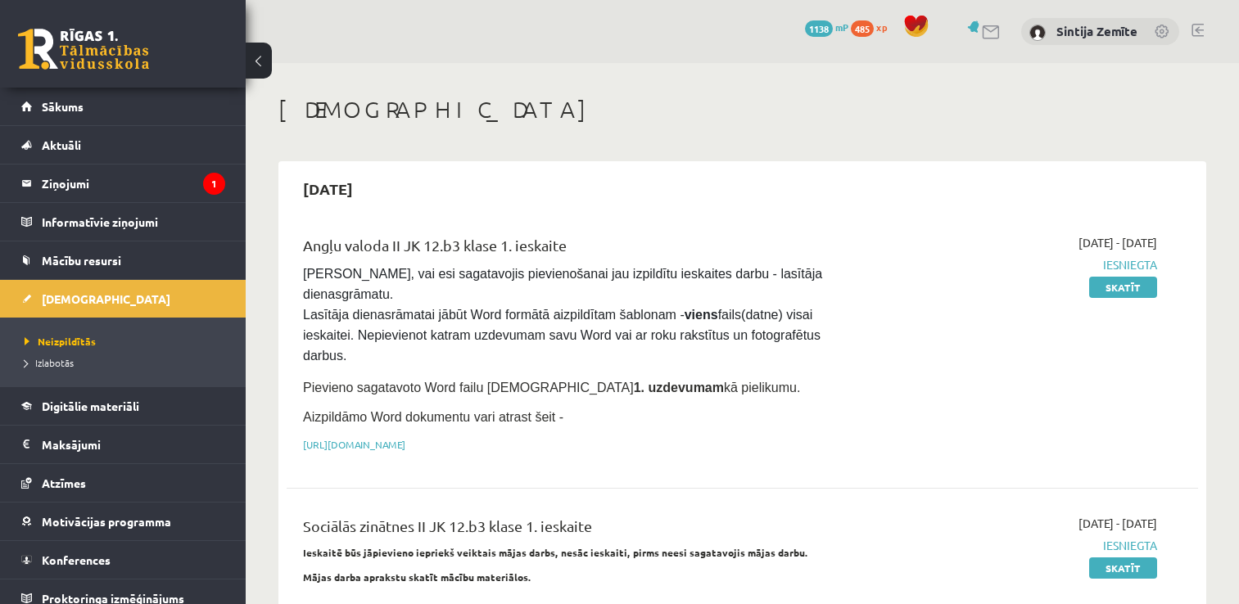
scroll to position [901, 0]
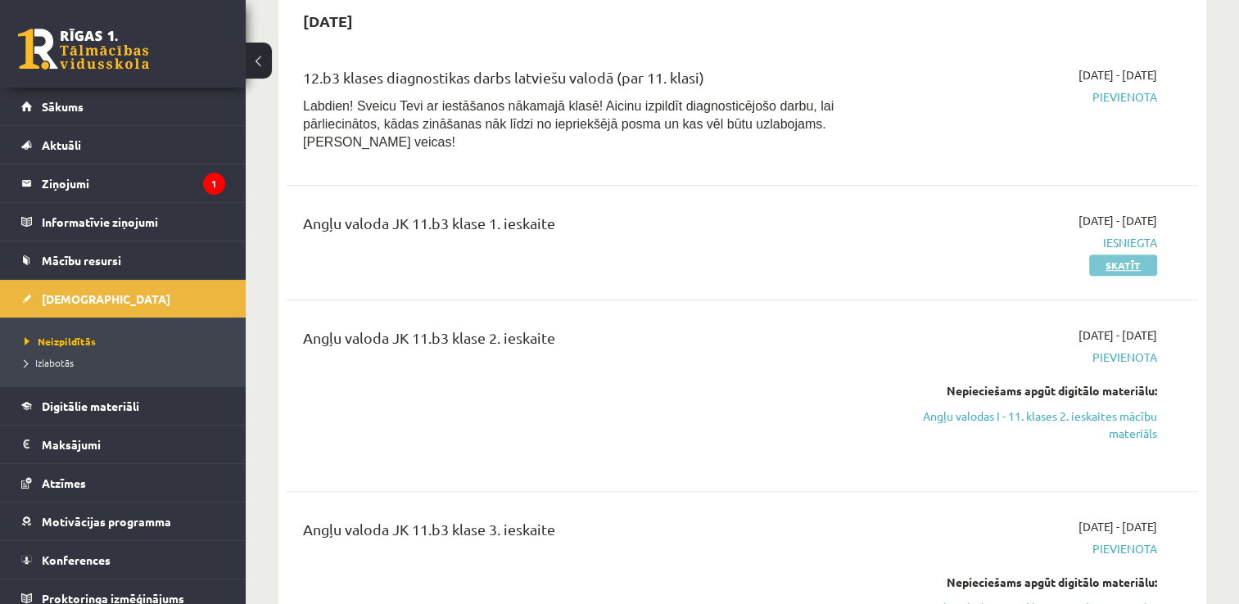
click at [1099, 255] on link "Skatīt" at bounding box center [1123, 265] width 68 height 21
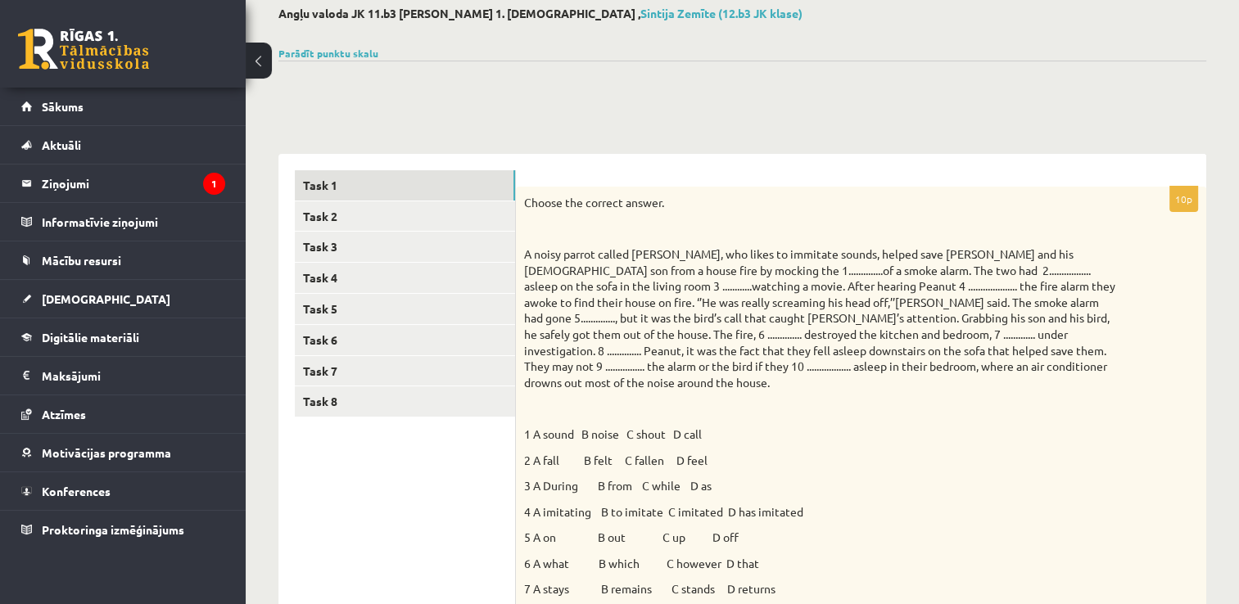
scroll to position [62, 0]
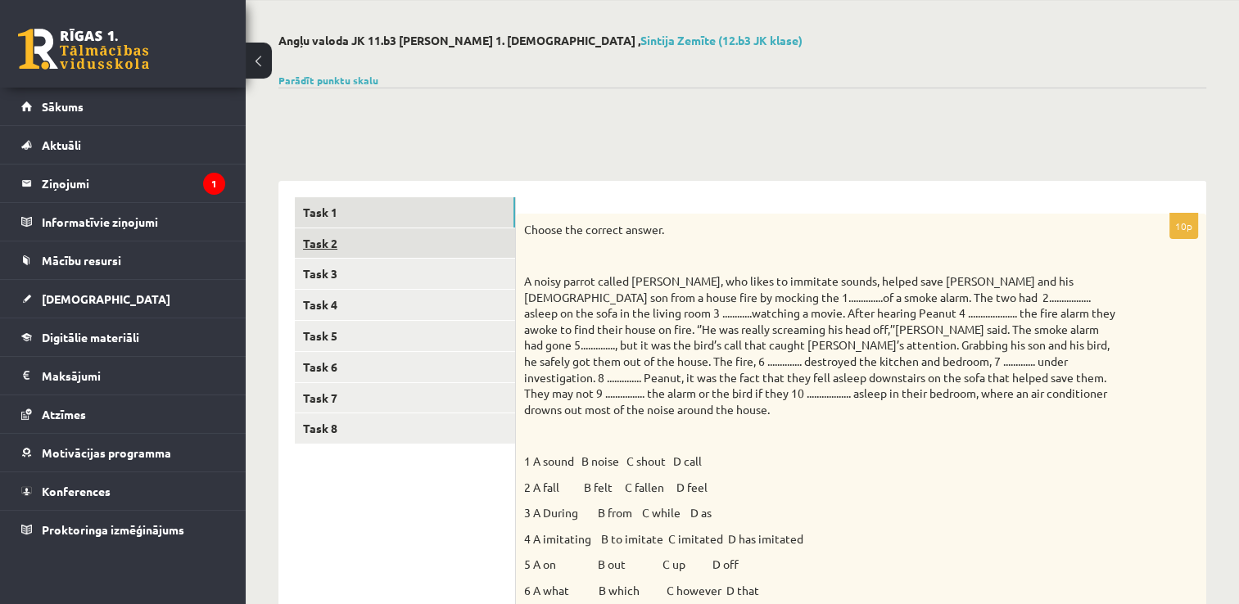
click at [320, 241] on link "Task 2" at bounding box center [405, 244] width 220 height 30
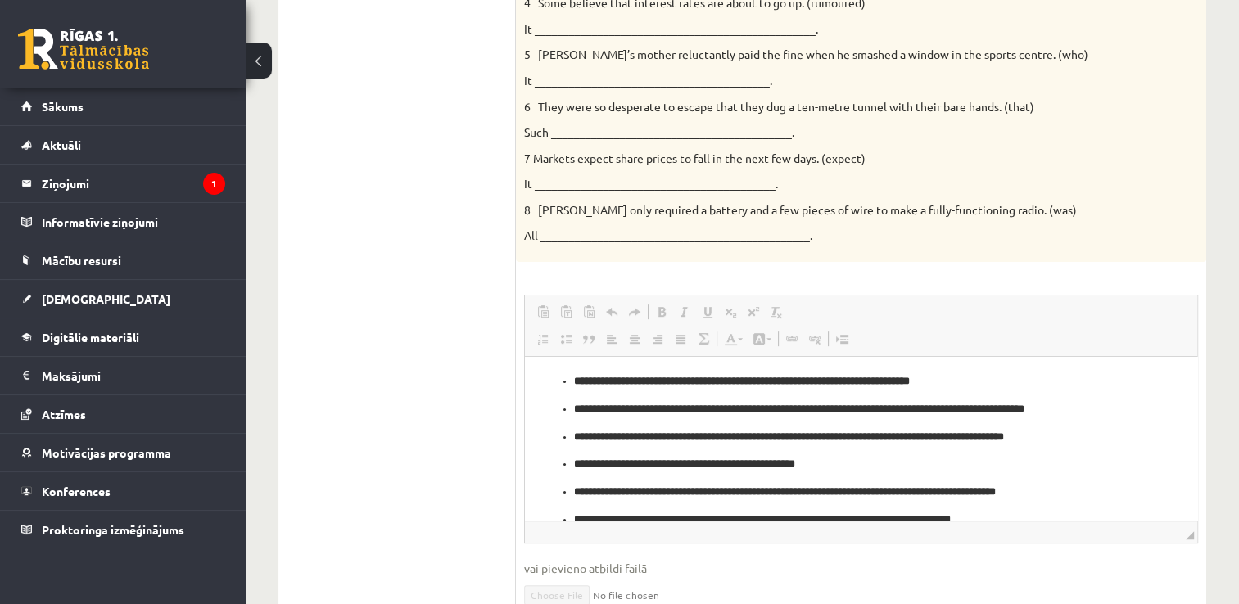
scroll to position [272, 0]
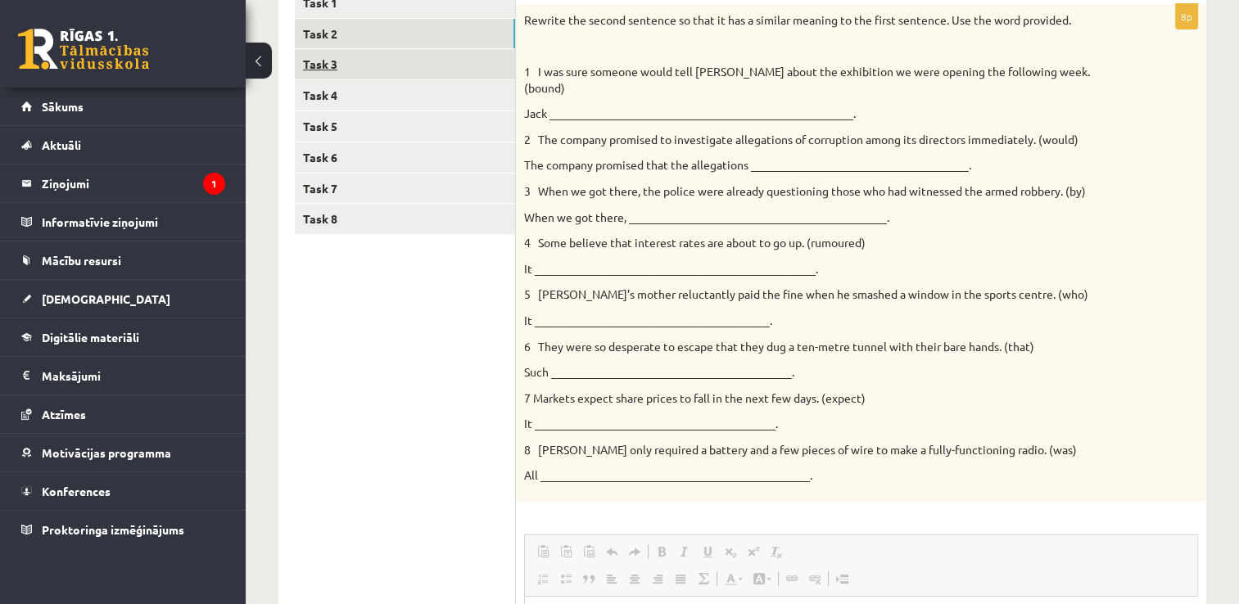
click at [315, 51] on link "Task 3" at bounding box center [405, 64] width 220 height 30
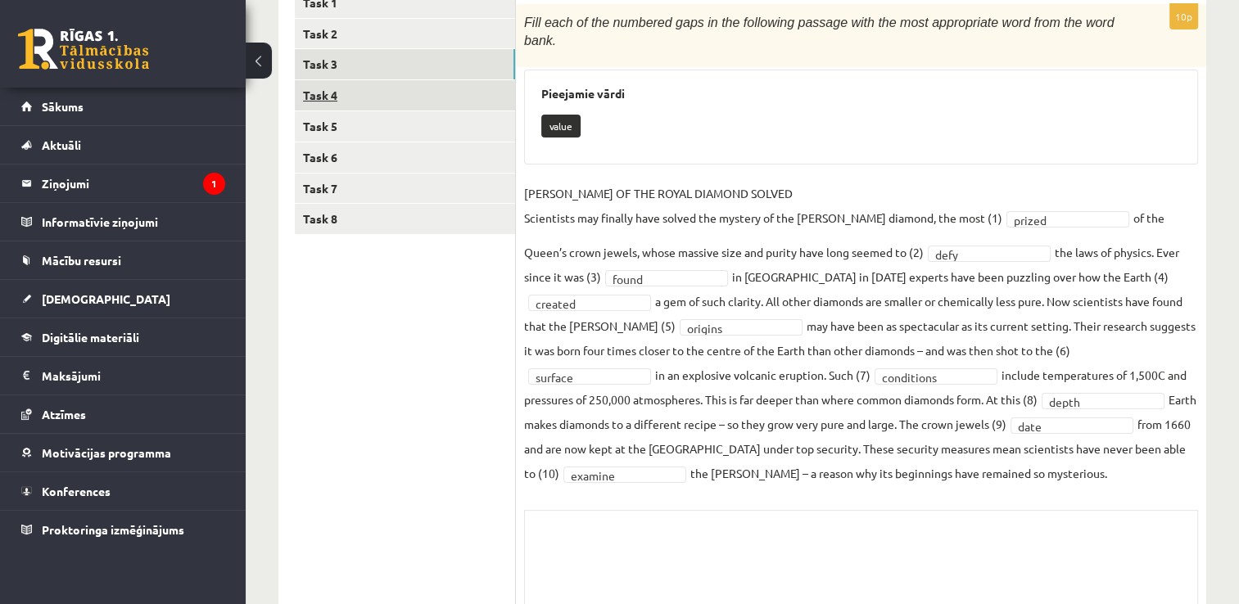
click at [321, 89] on link "Task 4" at bounding box center [405, 95] width 220 height 30
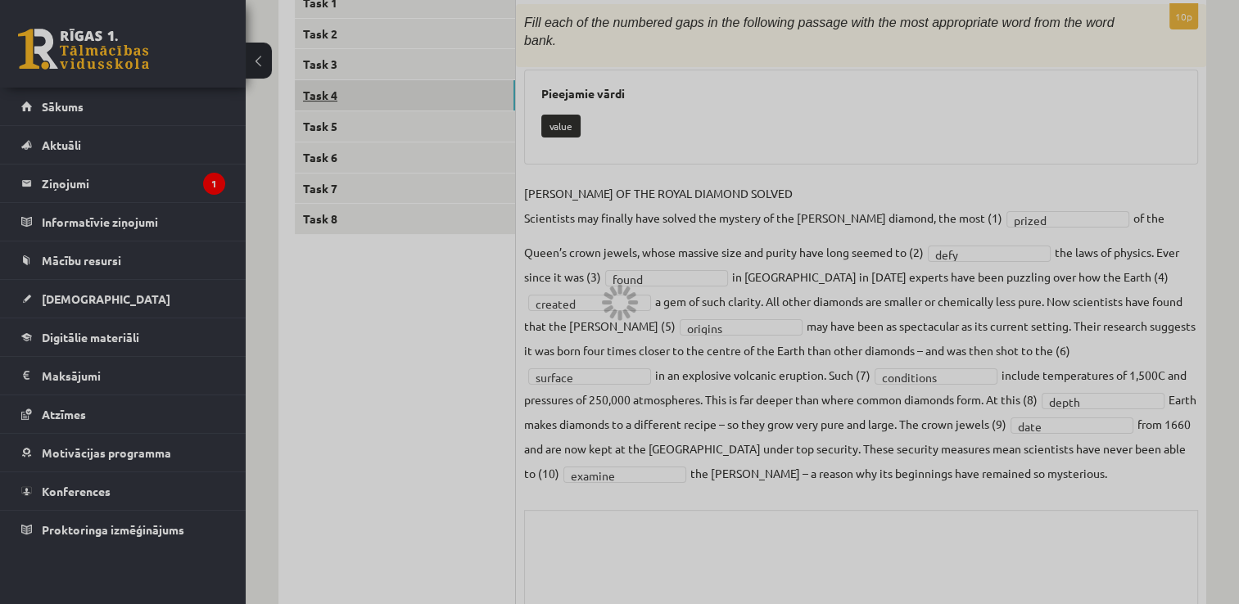
scroll to position [241, 0]
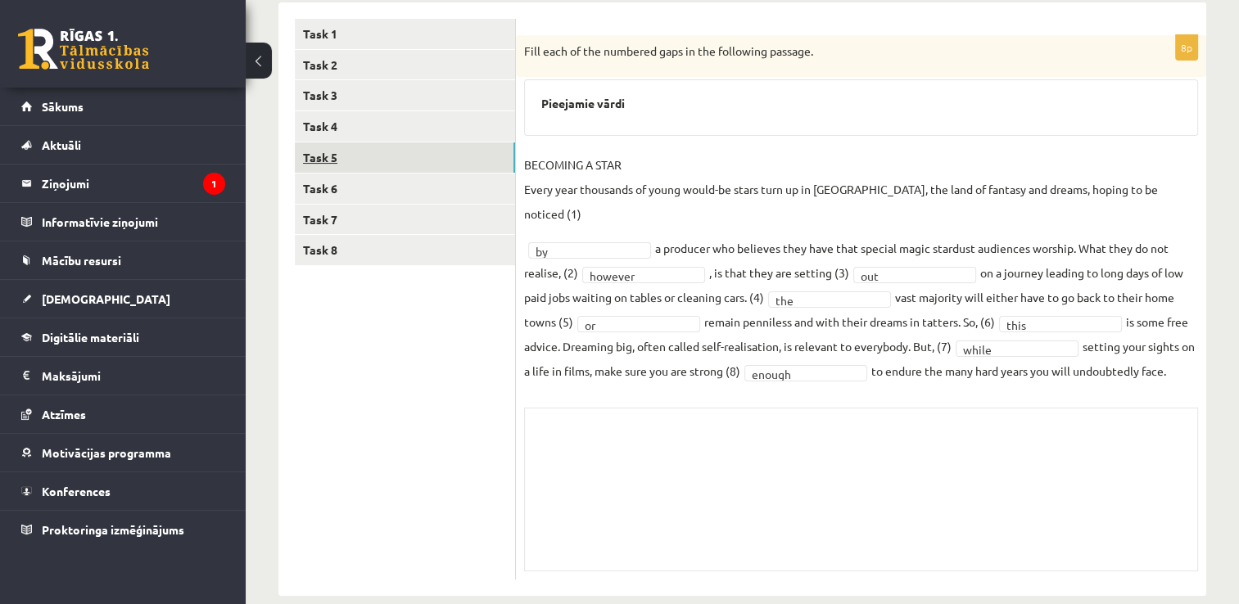
click at [321, 144] on link "Task 5" at bounding box center [405, 158] width 220 height 30
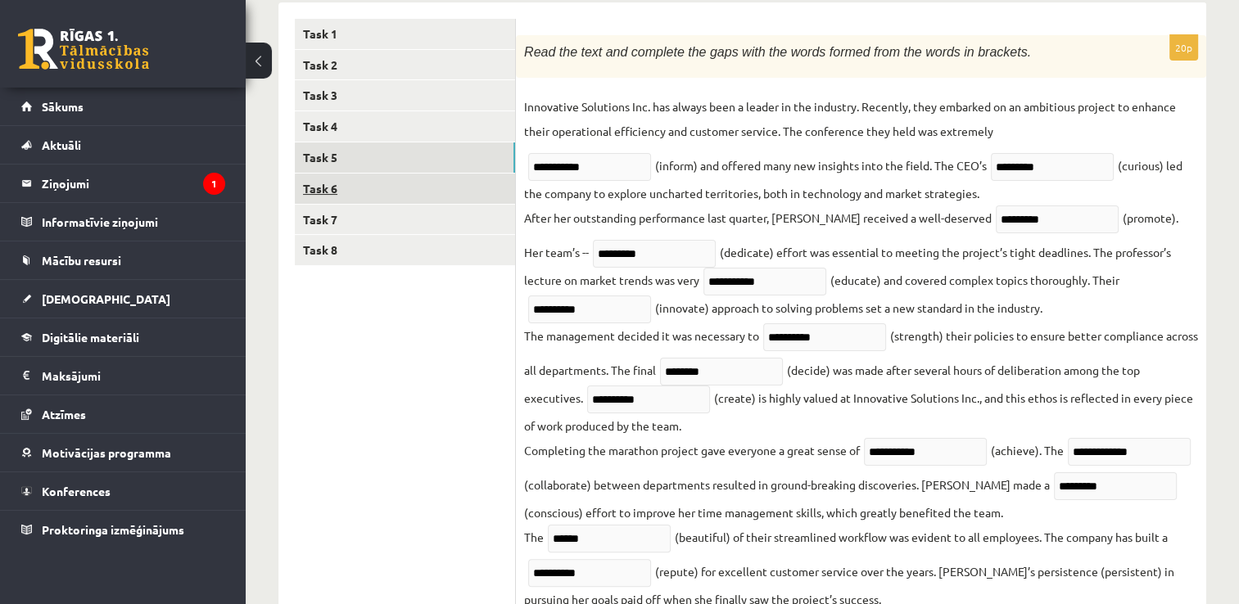
click at [322, 180] on link "Task 6" at bounding box center [405, 189] width 220 height 30
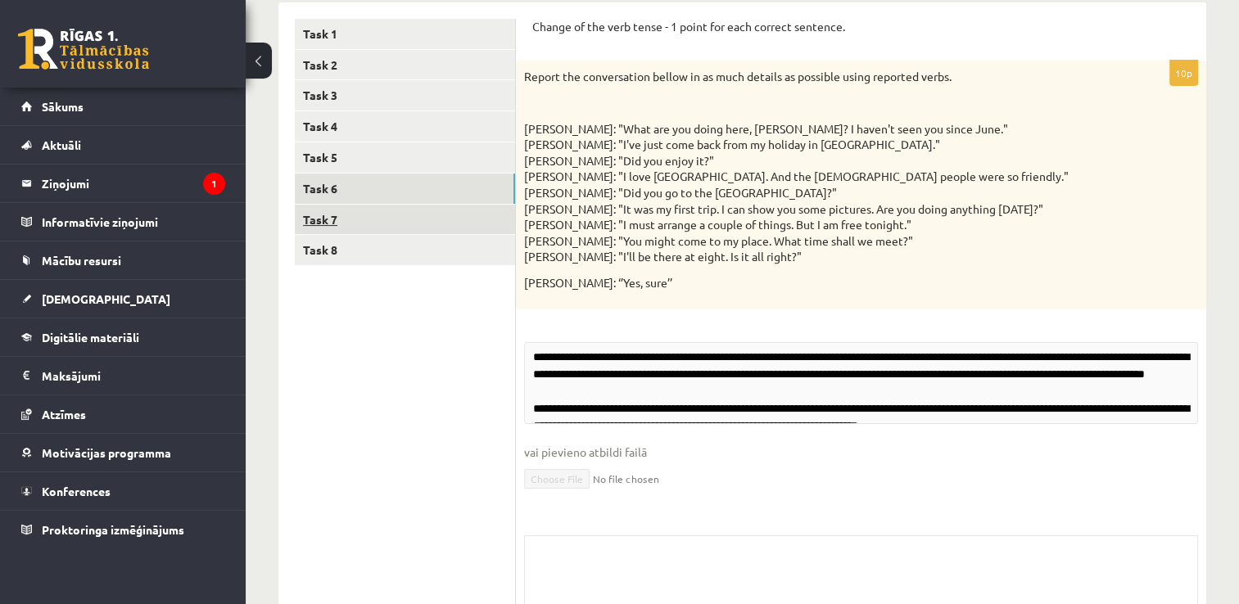
click at [324, 223] on link "Task 7" at bounding box center [405, 220] width 220 height 30
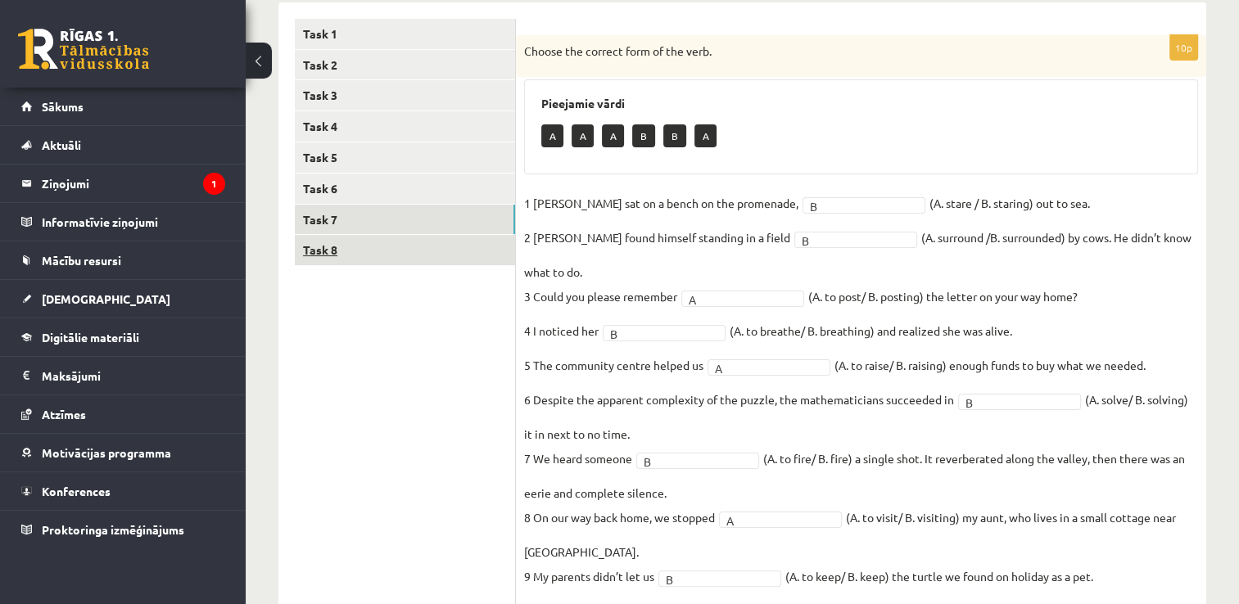
click at [322, 246] on link "Task 8" at bounding box center [405, 250] width 220 height 30
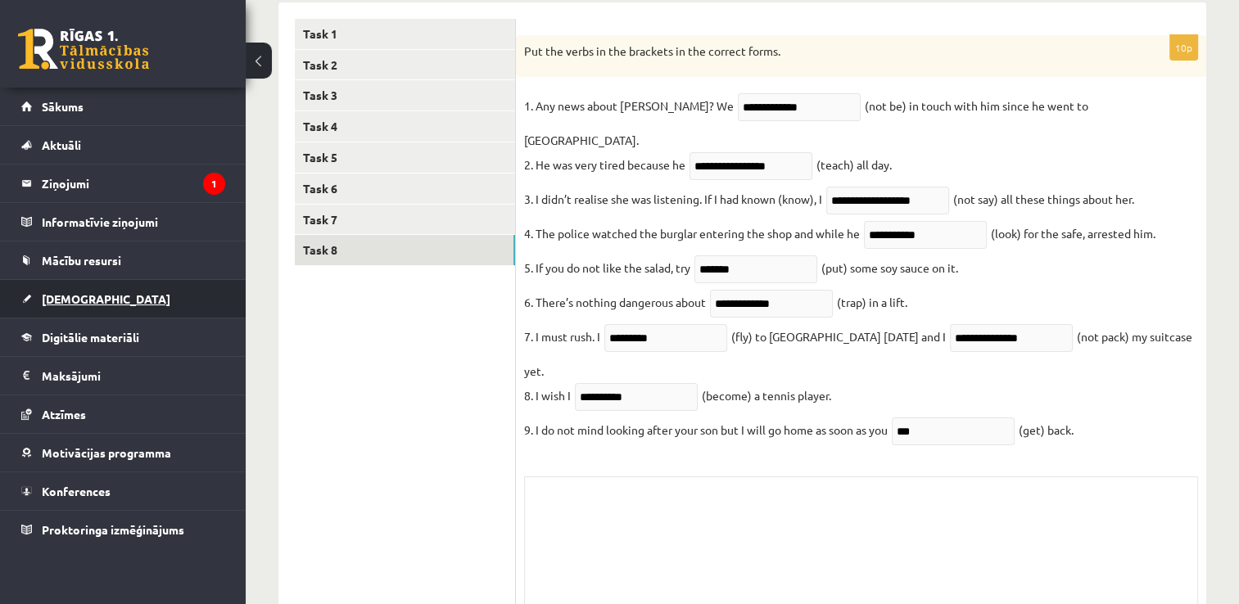
click at [84, 300] on span "[DEMOGRAPHIC_DATA]" at bounding box center [106, 299] width 129 height 15
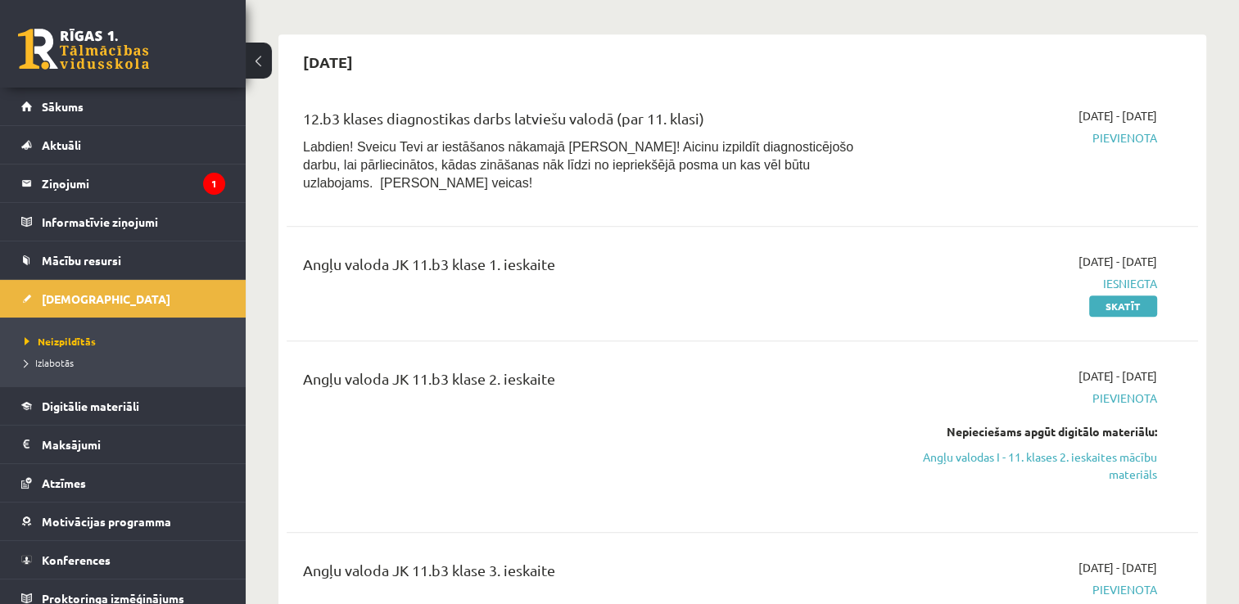
scroll to position [896, 0]
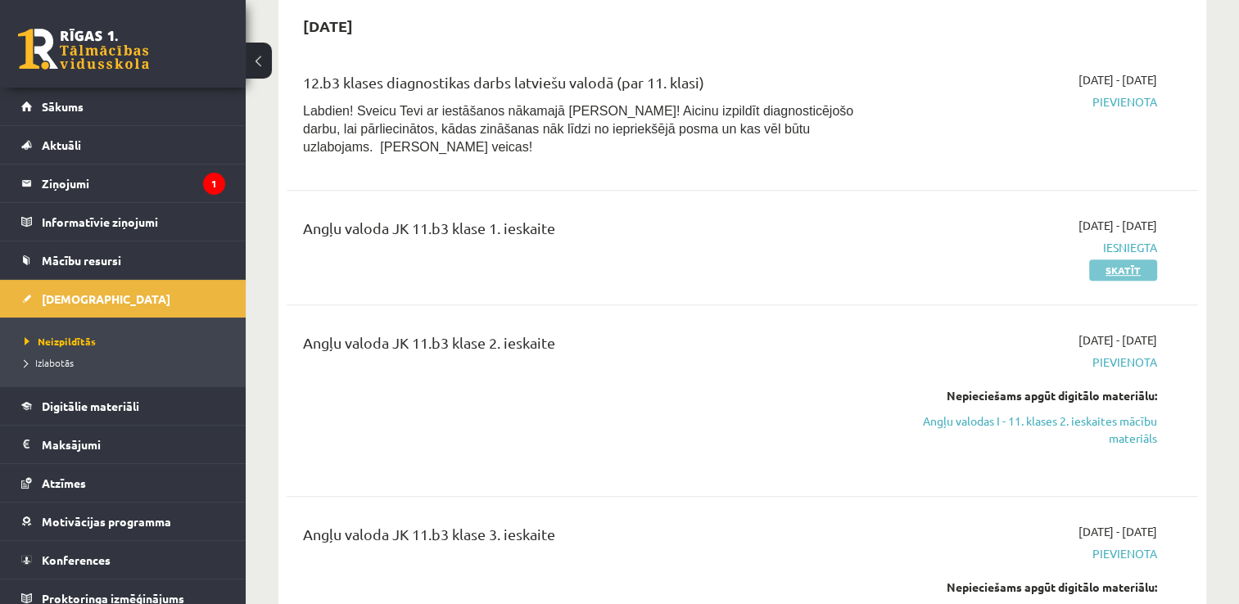
click at [1108, 260] on link "Skatīt" at bounding box center [1123, 270] width 68 height 21
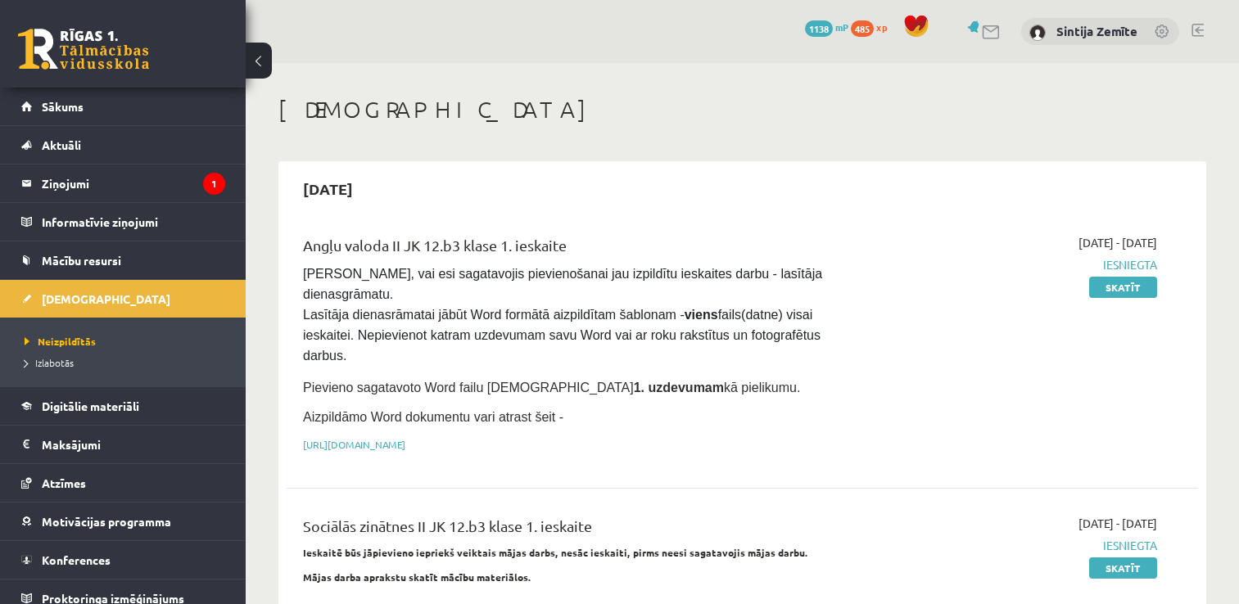
scroll to position [896, 0]
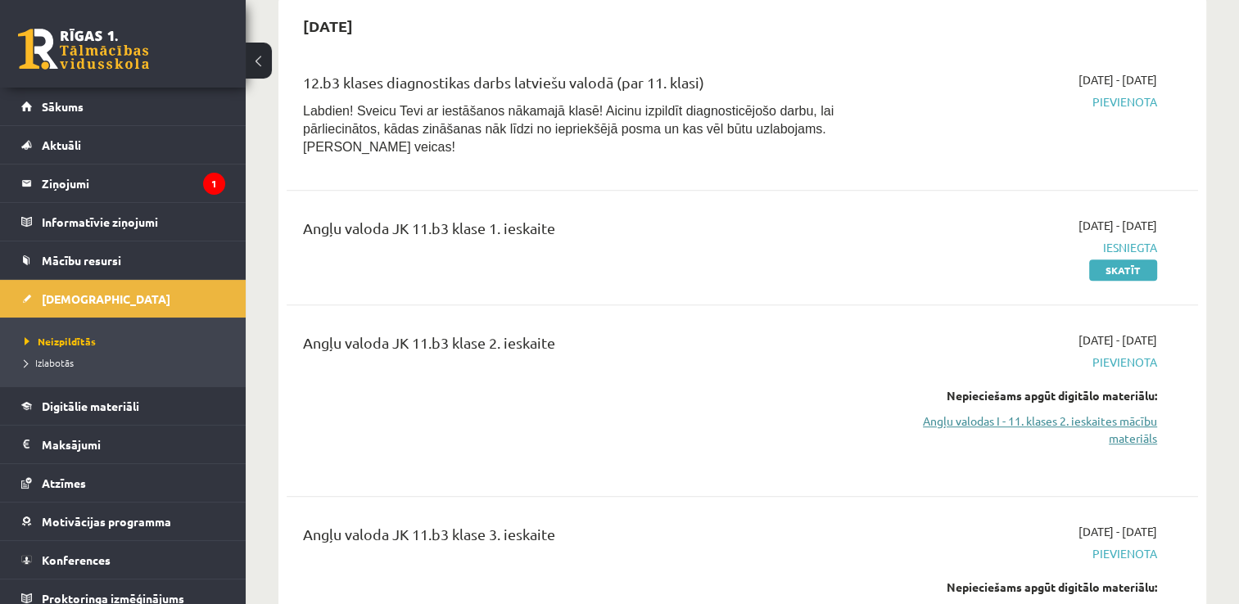
click at [1106, 413] on link "Angļu valodas I - 11. klases 2. ieskaites mācību materiāls" at bounding box center [1023, 430] width 269 height 34
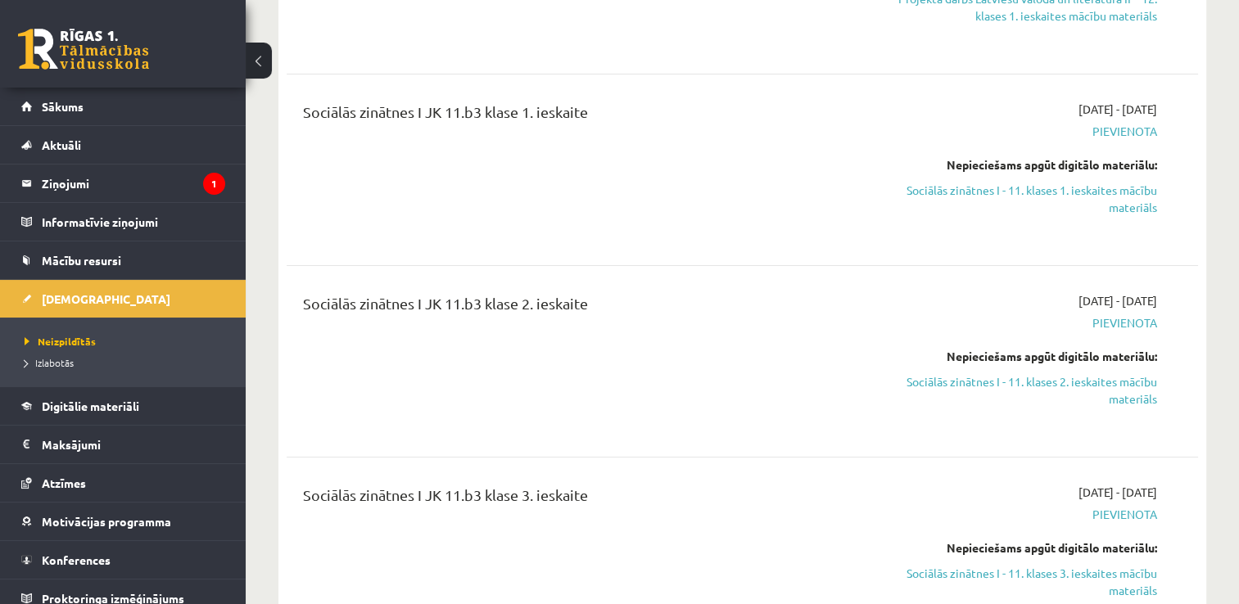
scroll to position [5647, 0]
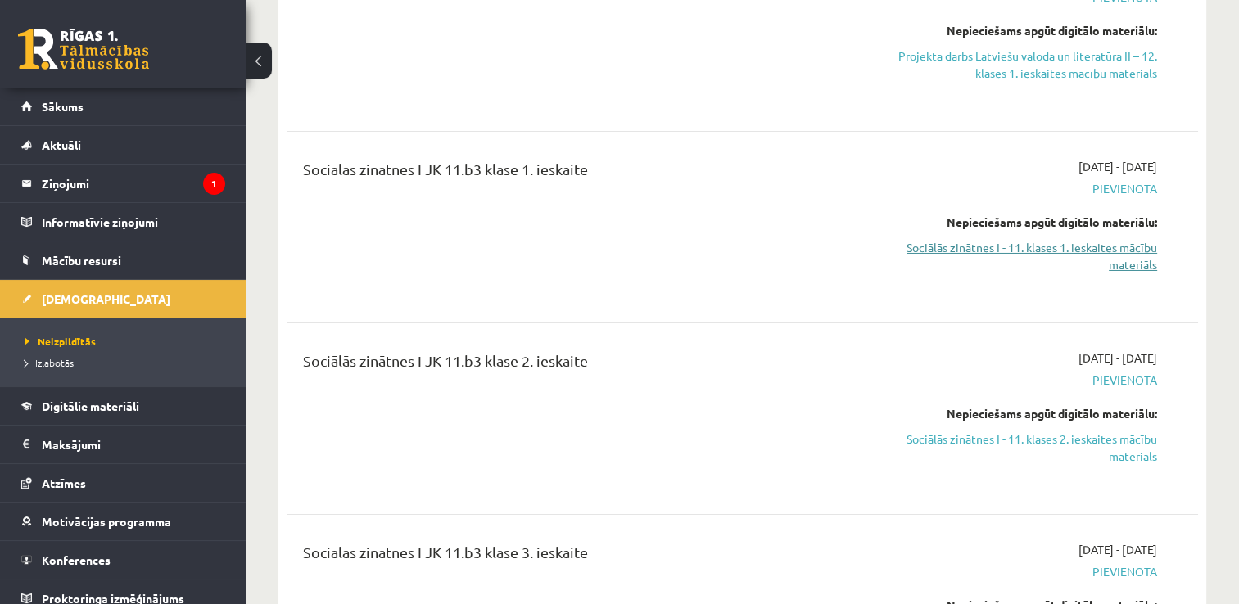
click at [942, 239] on link "Sociālās zinātnes I - 11. klases 1. ieskaites mācību materiāls" at bounding box center [1023, 256] width 269 height 34
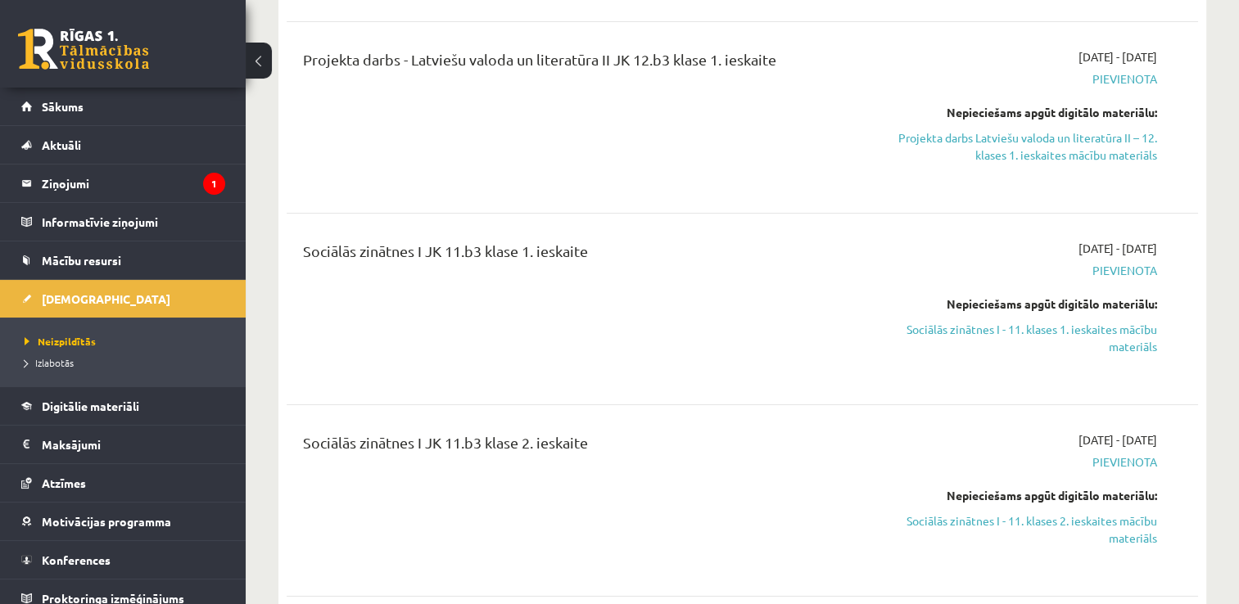
scroll to position [5483, 0]
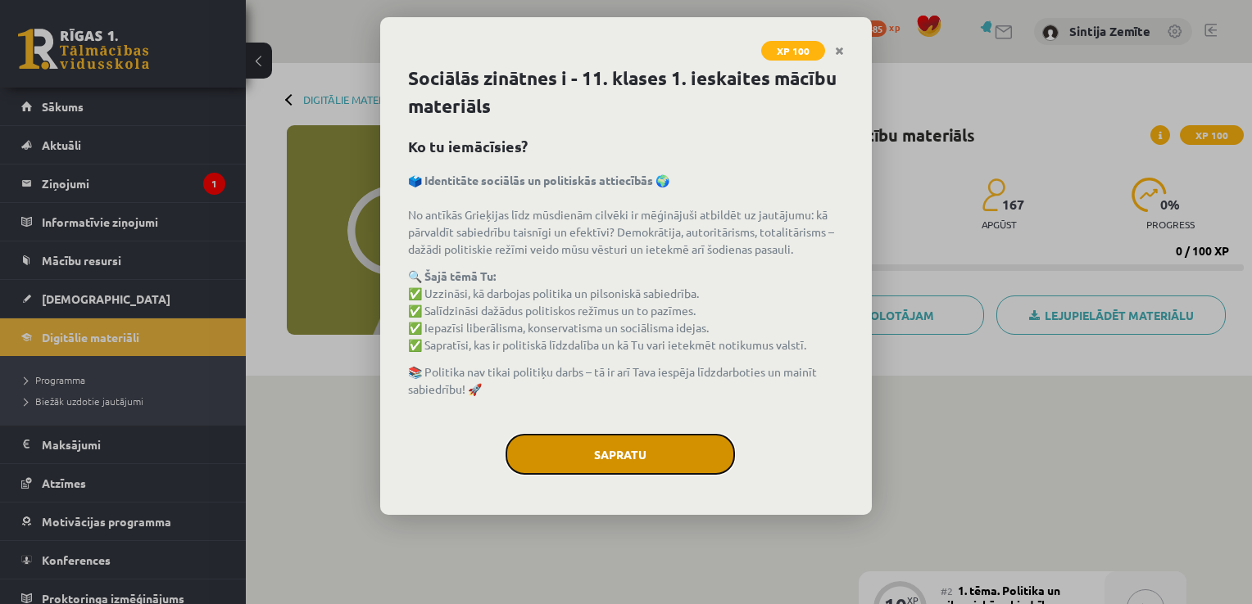
click at [537, 449] on button "Sapratu" at bounding box center [619, 454] width 229 height 41
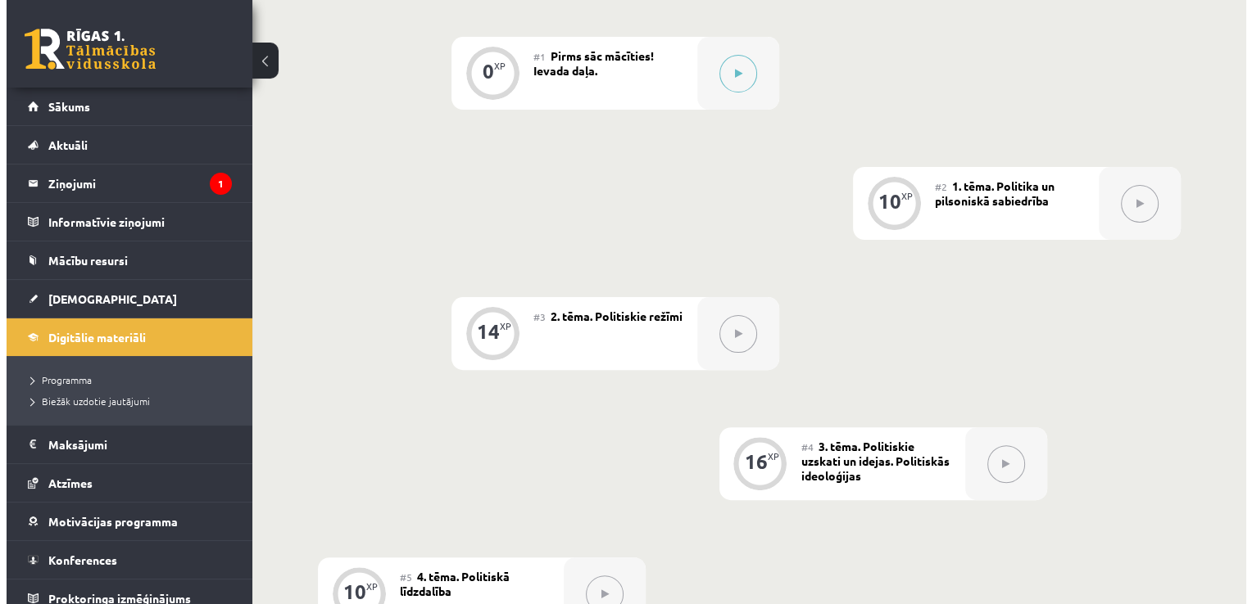
scroll to position [410, 0]
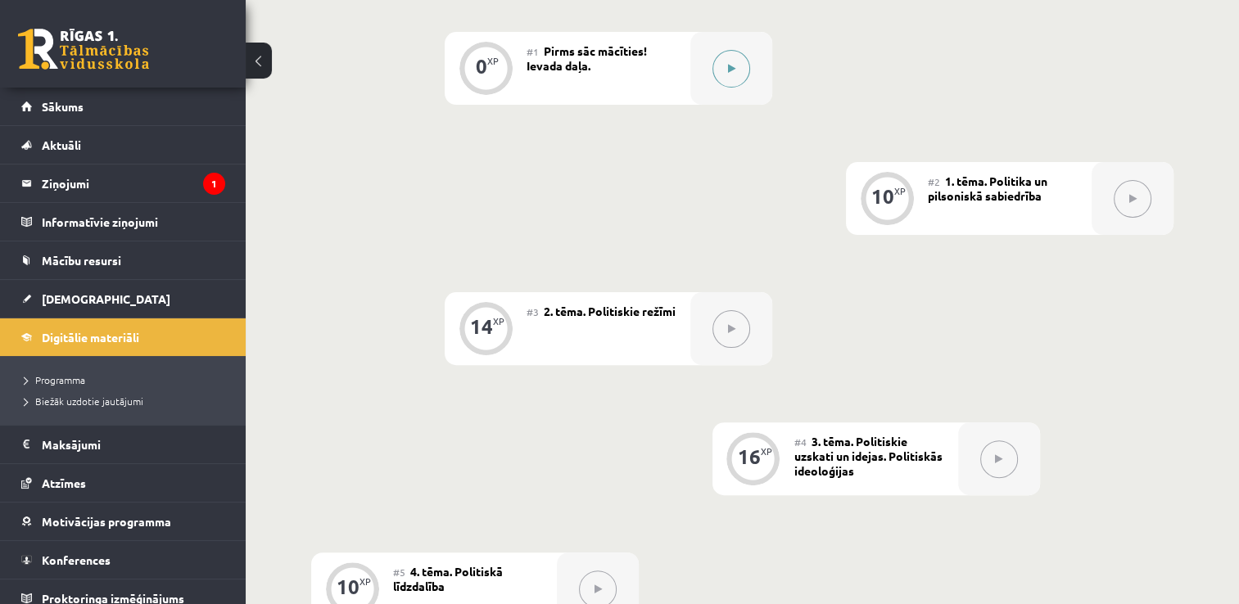
click at [727, 83] on button at bounding box center [732, 69] width 38 height 38
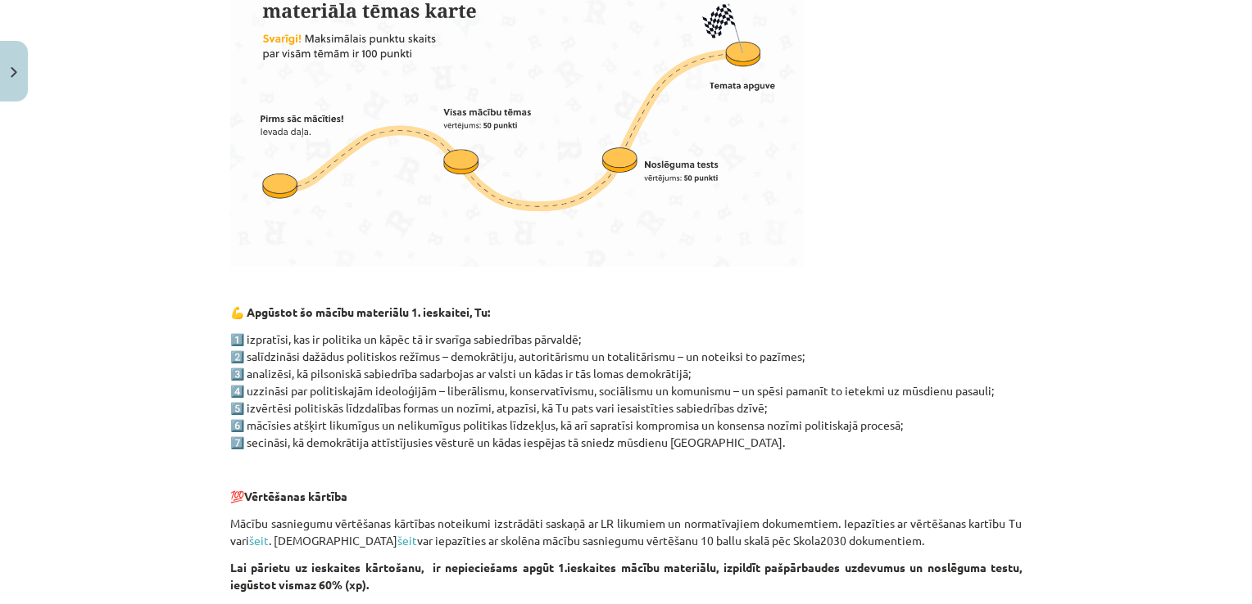
scroll to position [1039, 0]
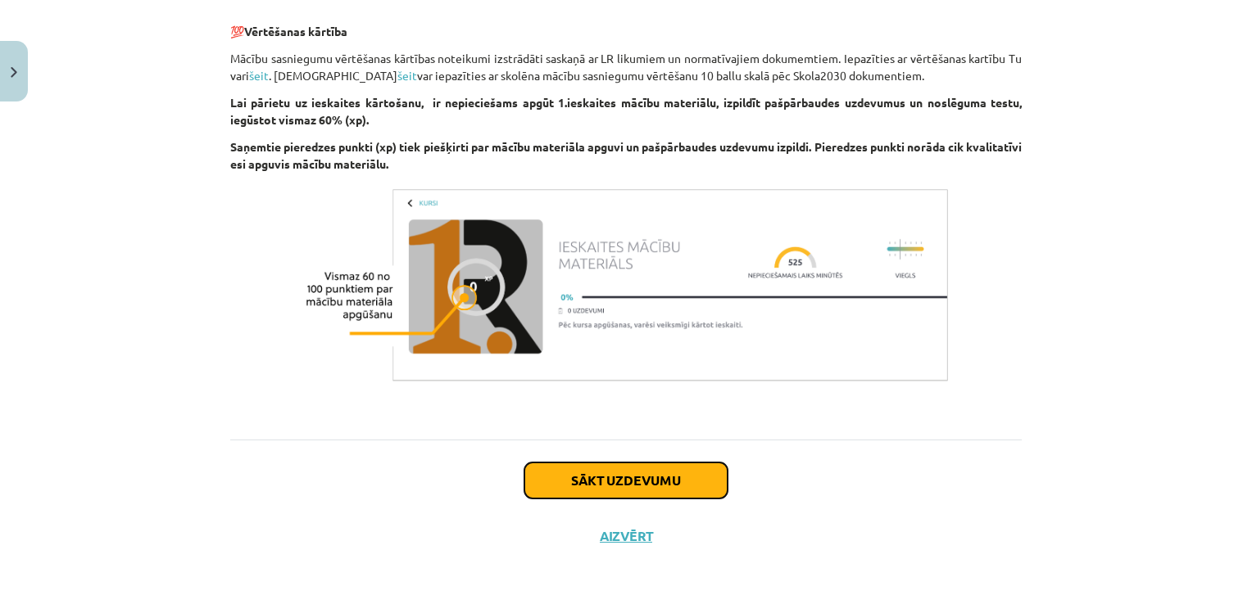
click at [666, 487] on button "Sākt uzdevumu" at bounding box center [625, 481] width 203 height 36
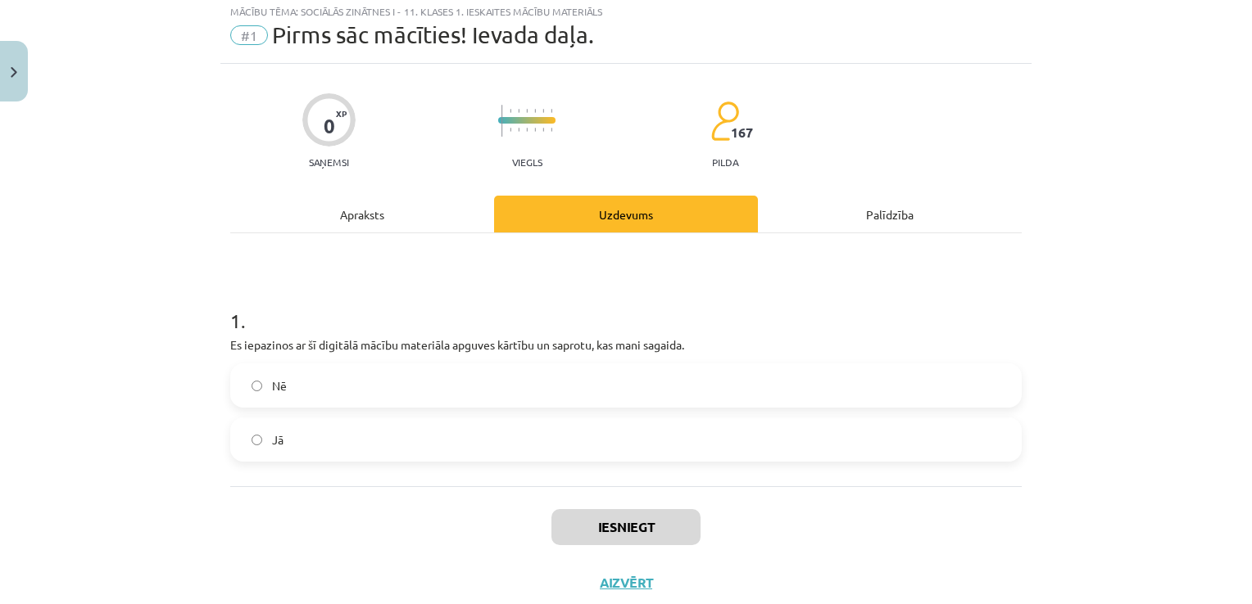
scroll to position [41, 0]
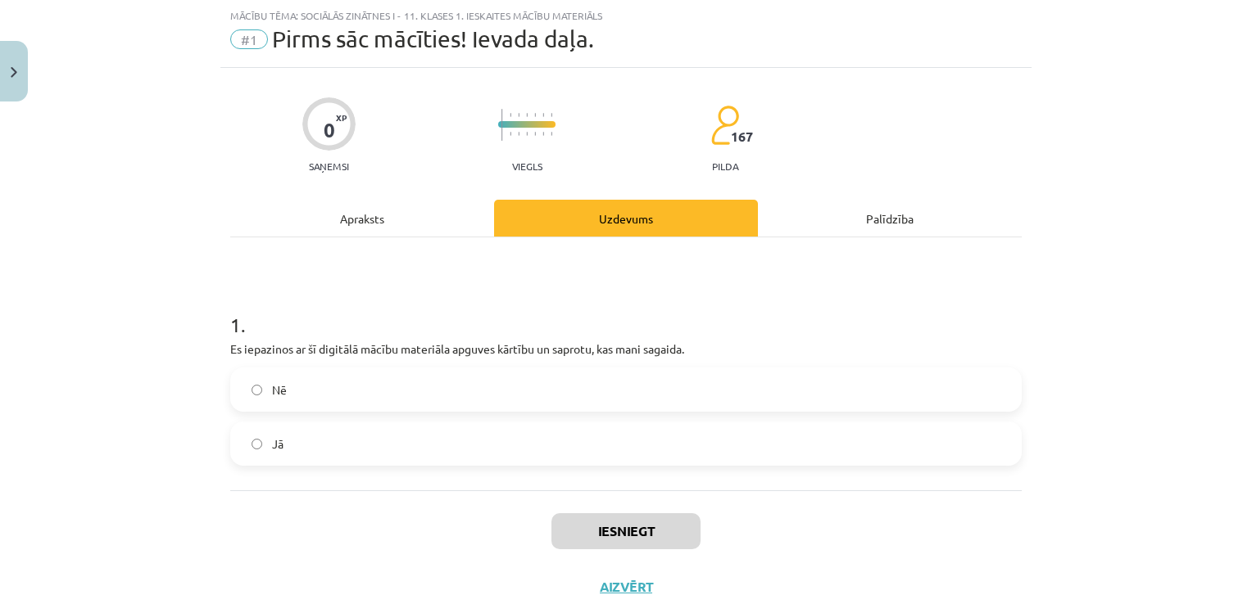
click at [443, 387] on label "Nē" at bounding box center [626, 389] width 788 height 41
click at [442, 424] on label "Jā" at bounding box center [626, 443] width 788 height 41
click at [445, 439] on label "Jā" at bounding box center [626, 443] width 788 height 41
click at [630, 522] on button "Iesniegt" at bounding box center [625, 532] width 149 height 36
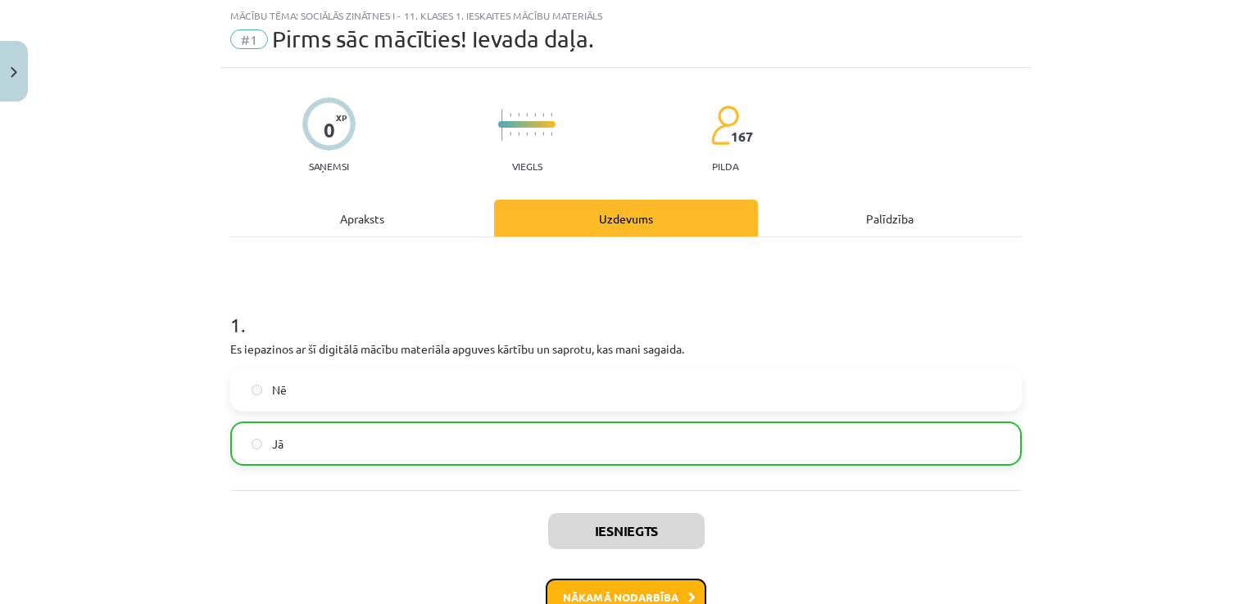
click at [625, 581] on button "Nākamā nodarbība" at bounding box center [625, 598] width 161 height 38
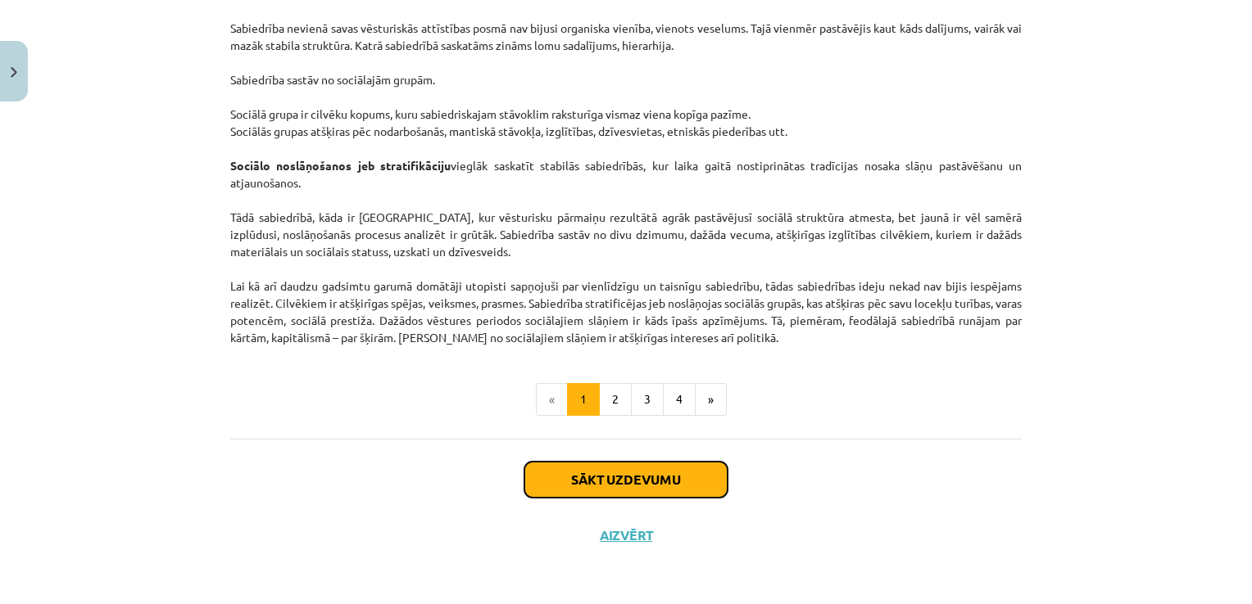
click at [622, 479] on button "Sākt uzdevumu" at bounding box center [625, 480] width 203 height 36
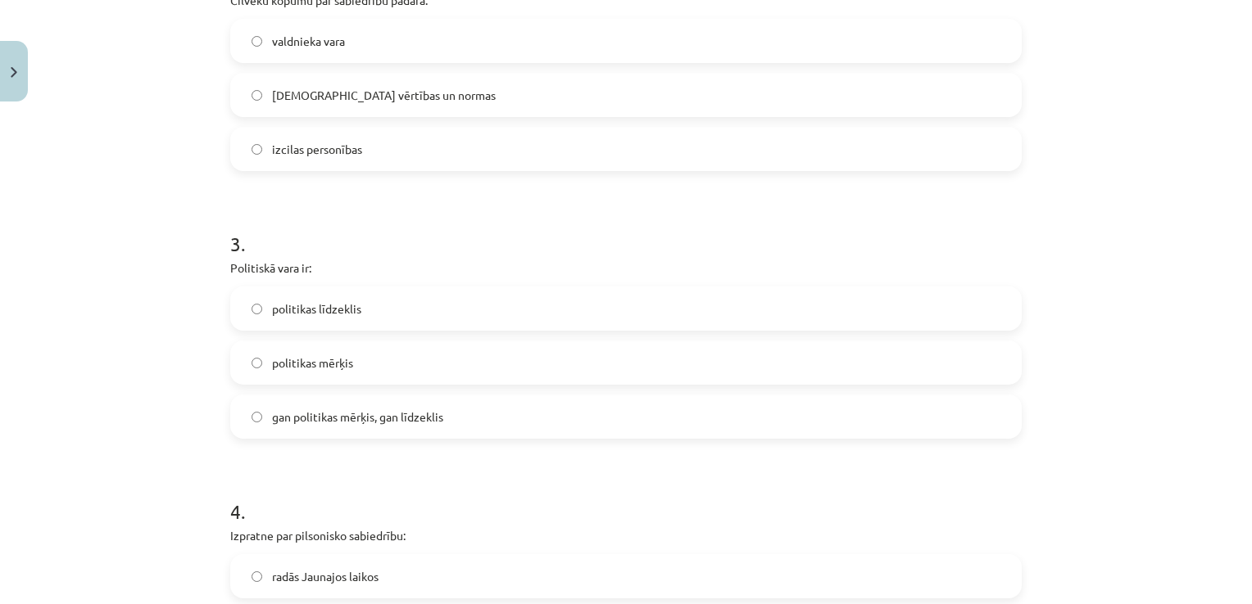
scroll to position [1217, 0]
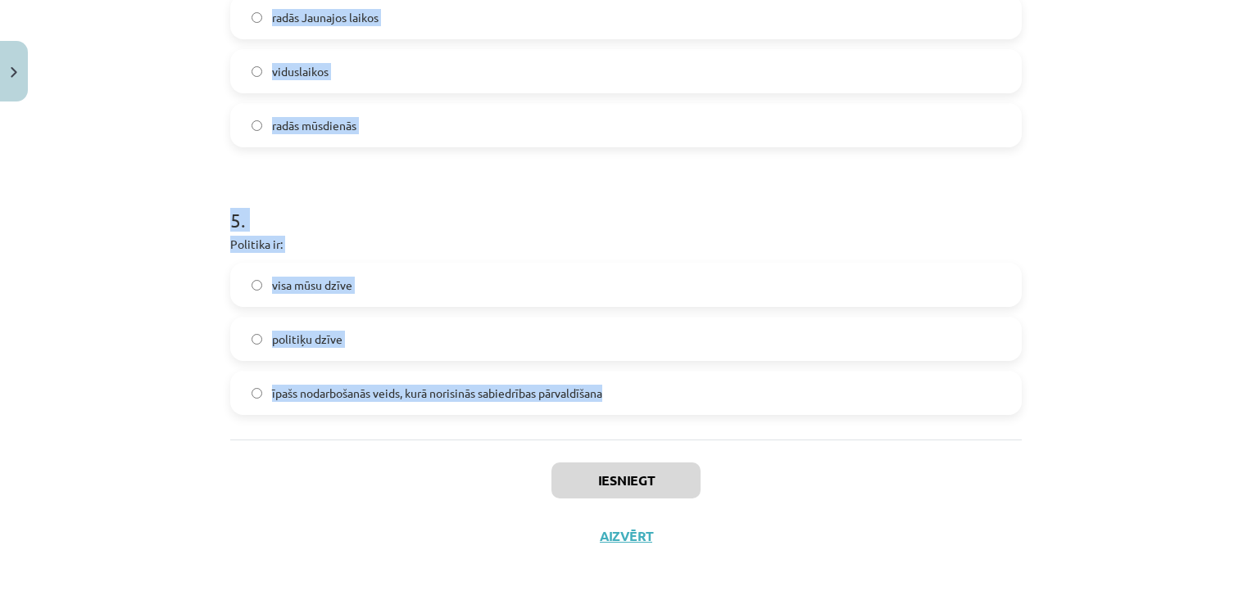
drag, startPoint x: 223, startPoint y: 345, endPoint x: 681, endPoint y: 396, distance: 461.5
copy form "Nozīmīgākais varas leģitimitātes nosacījums demokrātijā ir tas, ka: vara ir dab…"
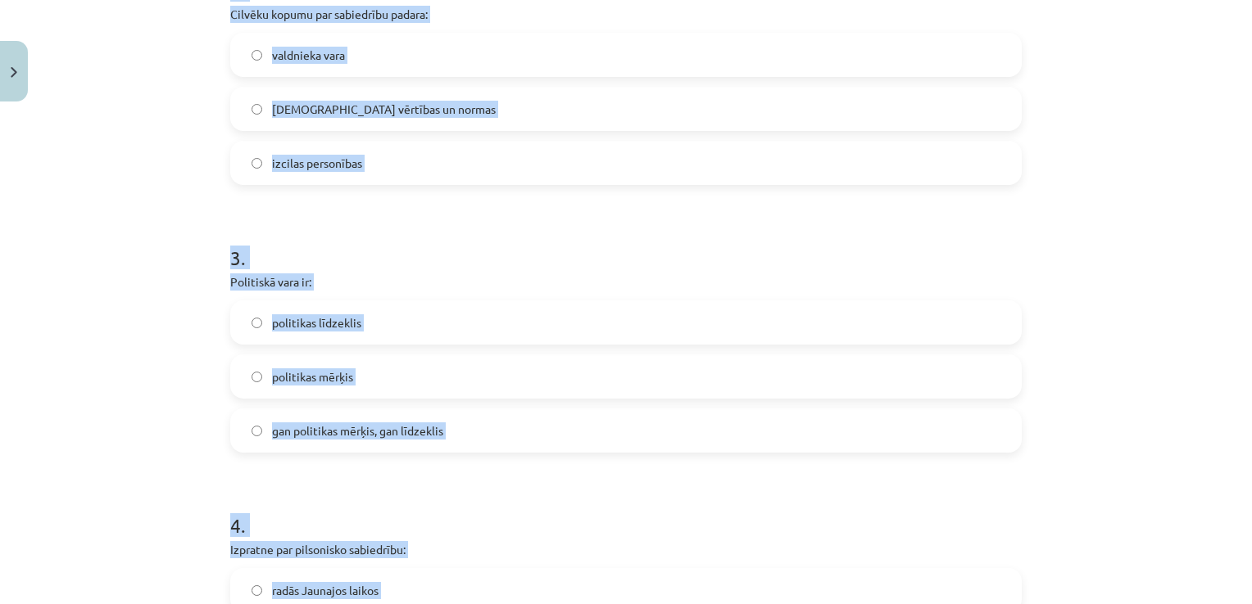
scroll to position [70, 0]
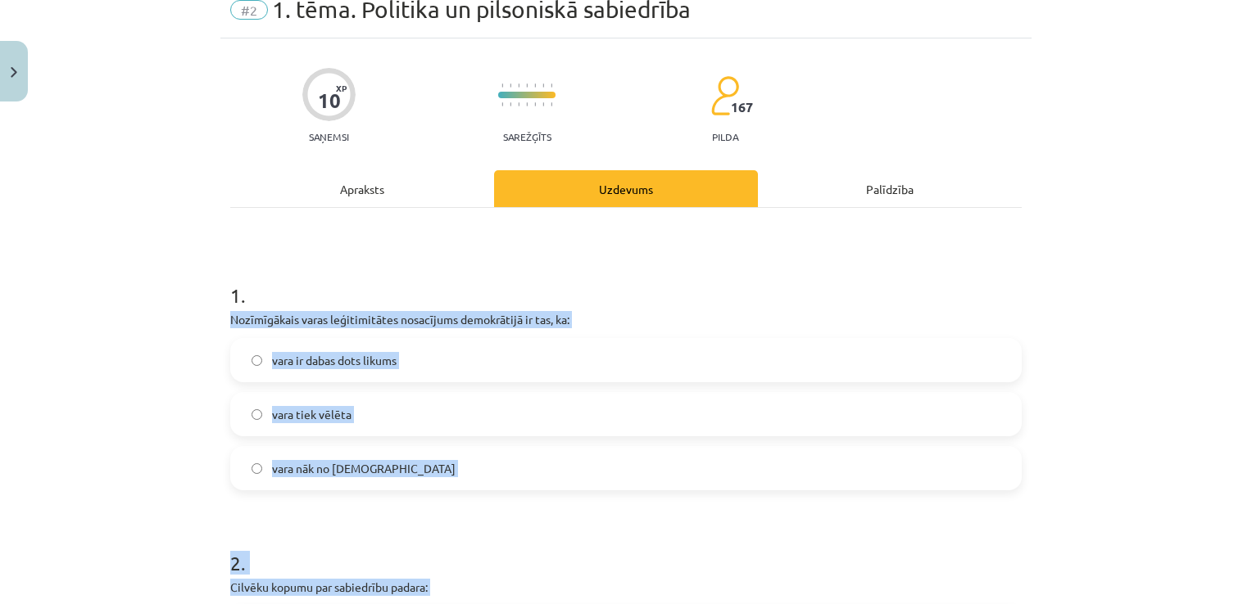
click at [538, 367] on label "vara ir dabas dots likums" at bounding box center [626, 360] width 788 height 41
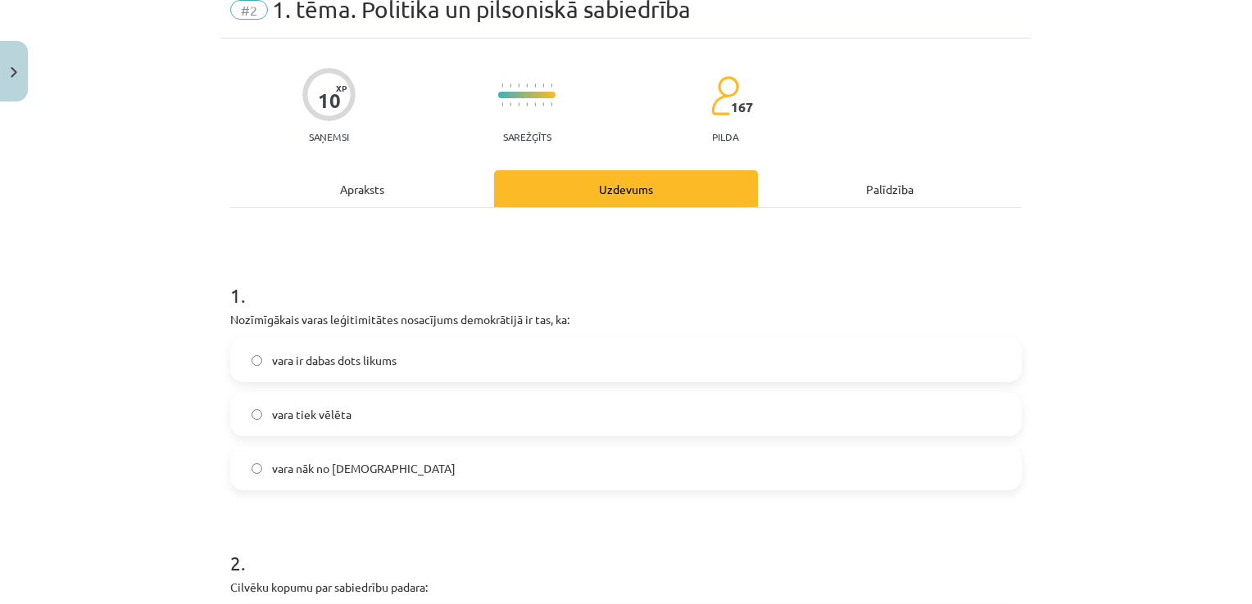
click at [337, 420] on span "vara tiek vēlēta" at bounding box center [311, 414] width 79 height 17
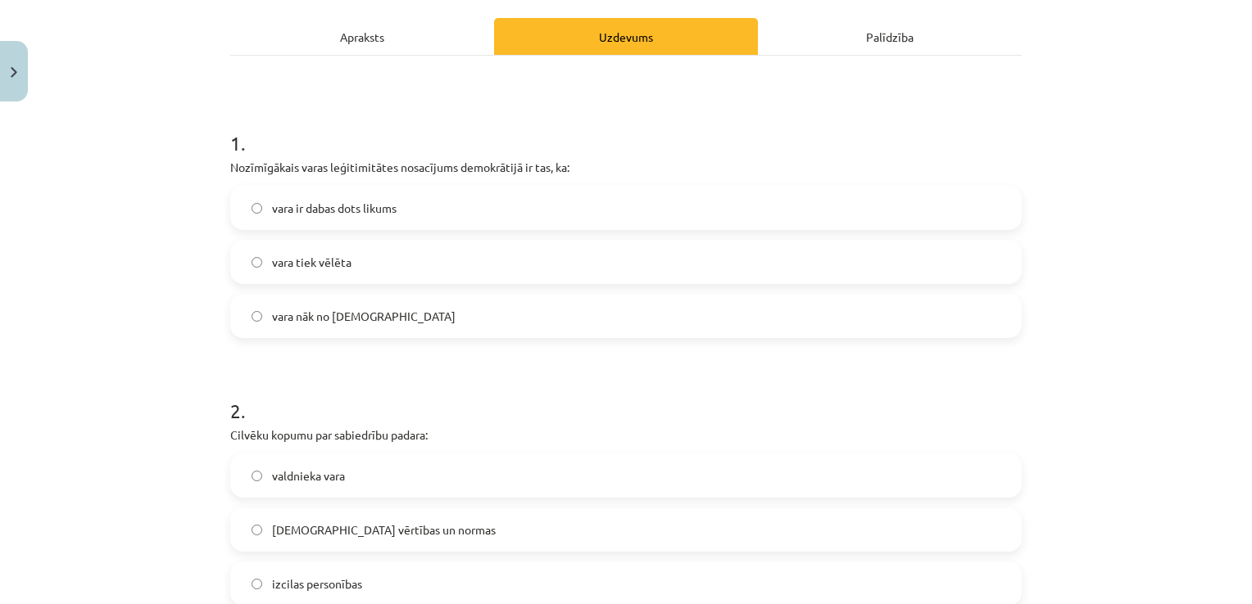
scroll to position [316, 0]
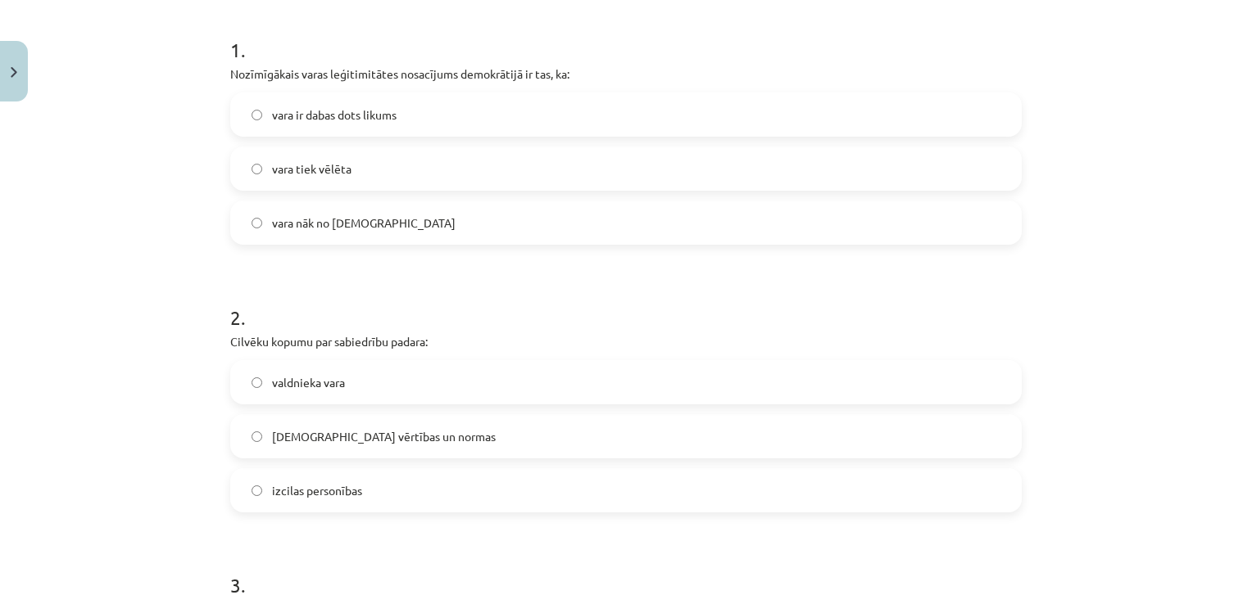
click at [363, 437] on span "[DEMOGRAPHIC_DATA] vērtības un normas" at bounding box center [384, 436] width 224 height 17
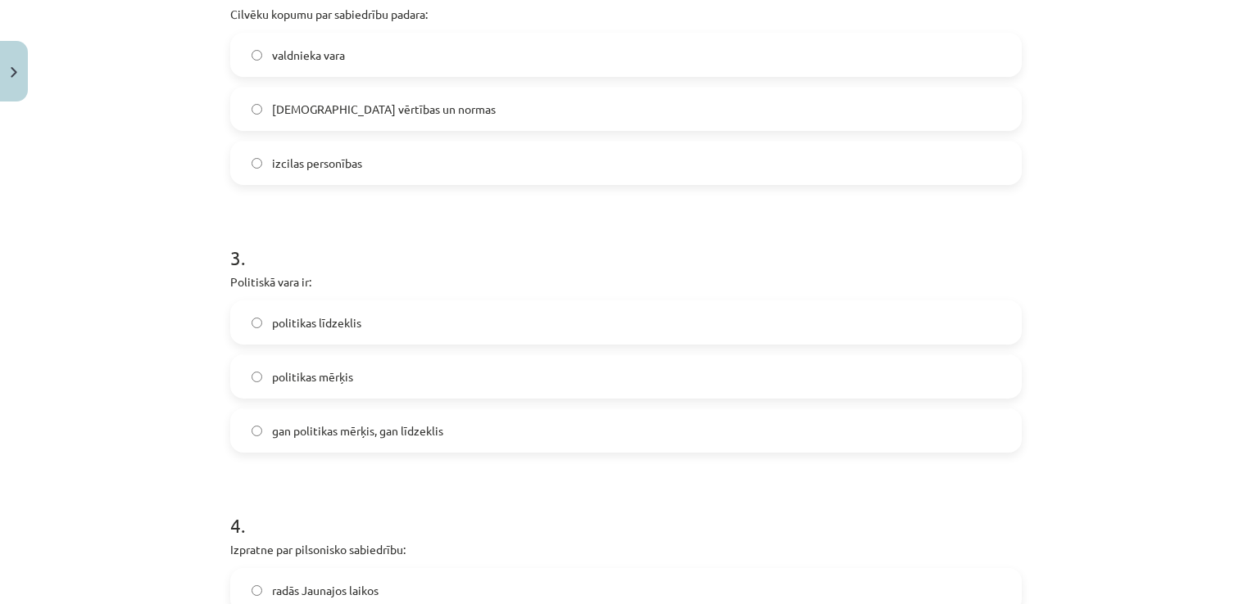
click at [297, 435] on span "gan politikas mērķis, gan līdzeklis" at bounding box center [357, 431] width 171 height 17
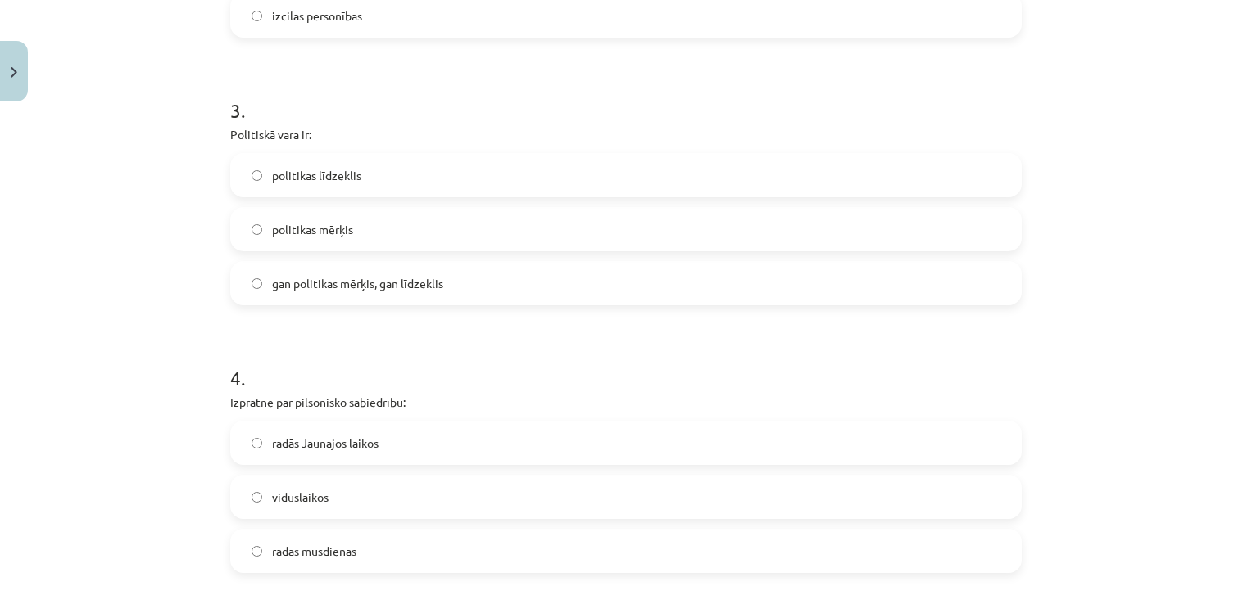
scroll to position [889, 0]
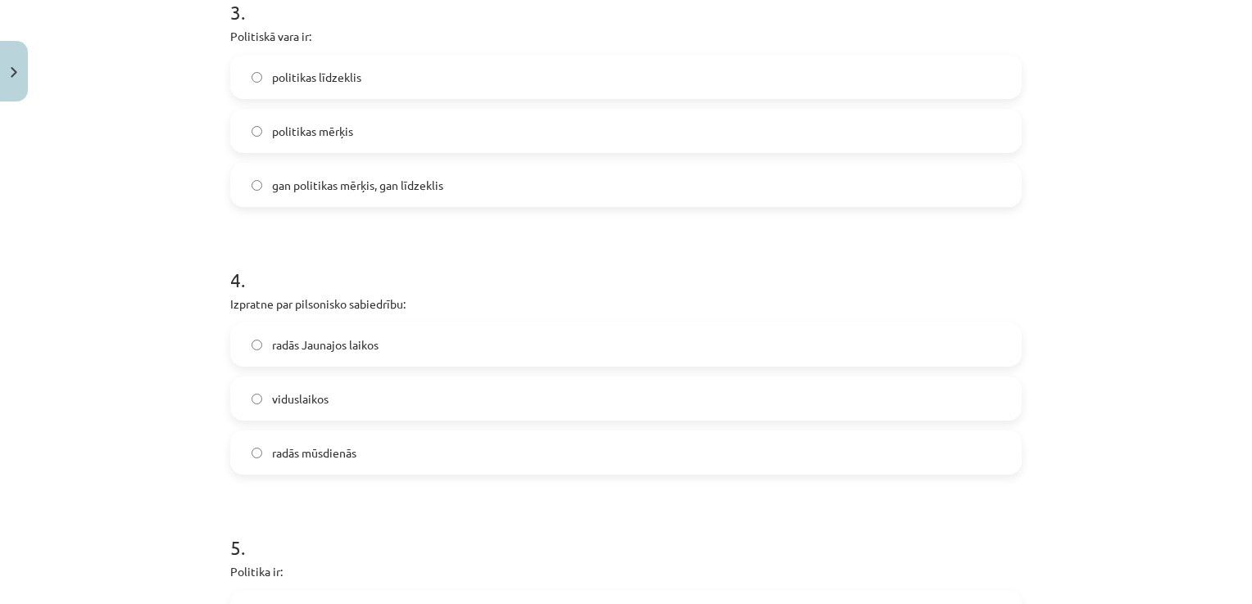
click at [354, 337] on span "radās Jaunajos laikos" at bounding box center [325, 345] width 106 height 17
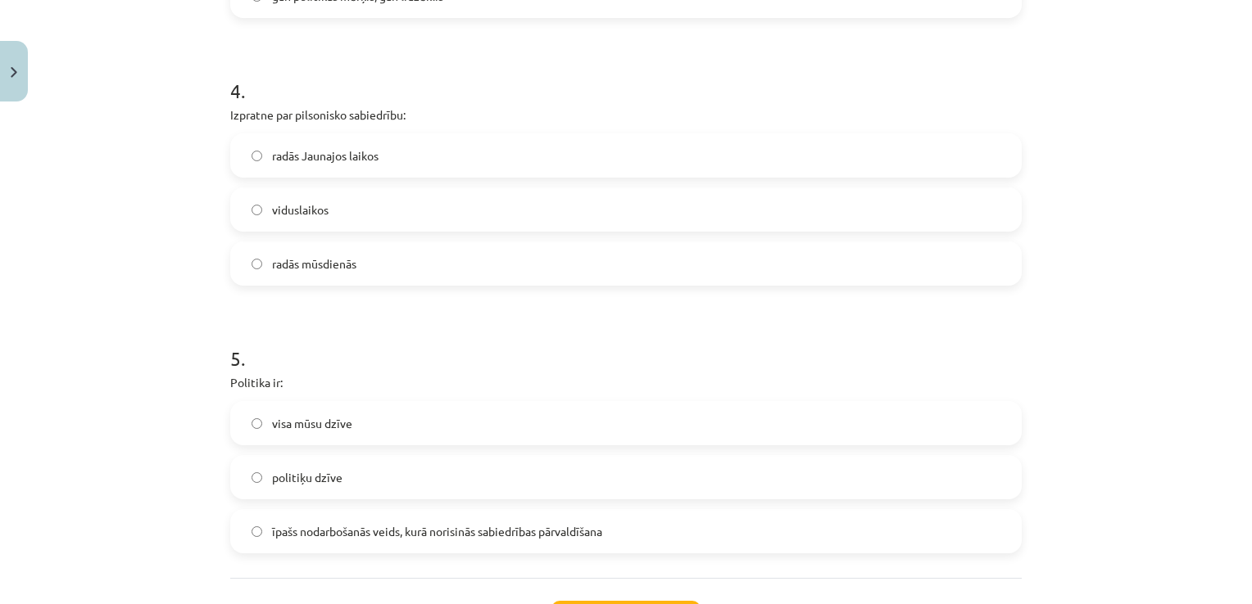
scroll to position [1135, 0]
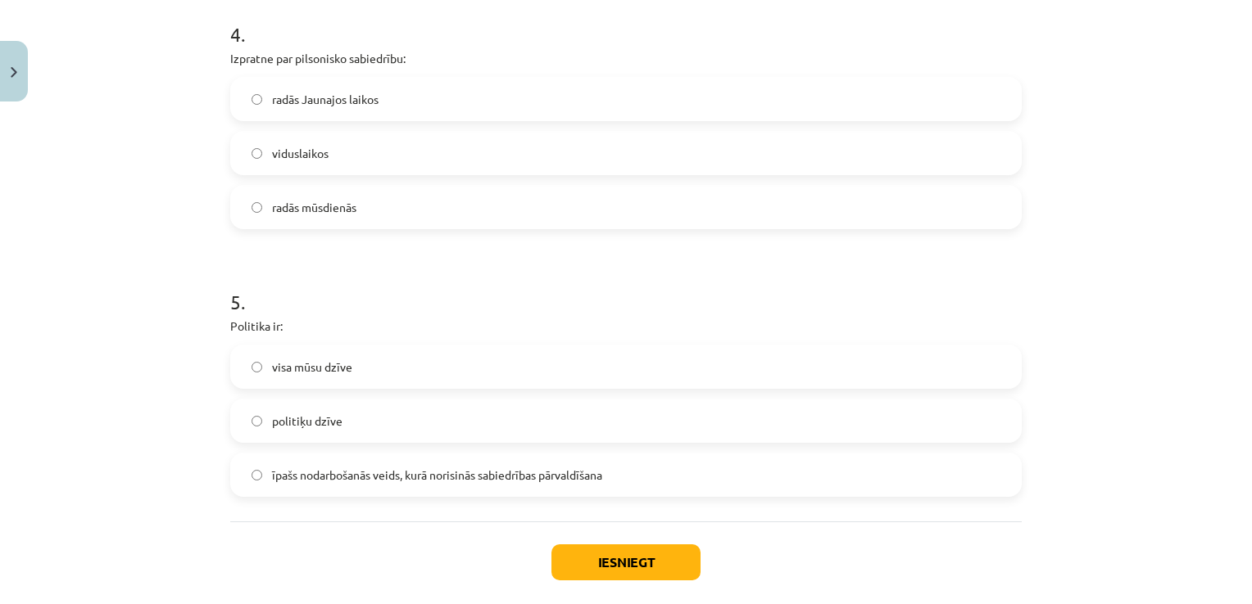
click at [404, 467] on span "īpašs nodarbošanās veids, kurā norisinās sabiedrības pārvaldīšana" at bounding box center [437, 475] width 330 height 17
click at [614, 557] on button "Iesniegt" at bounding box center [625, 563] width 149 height 36
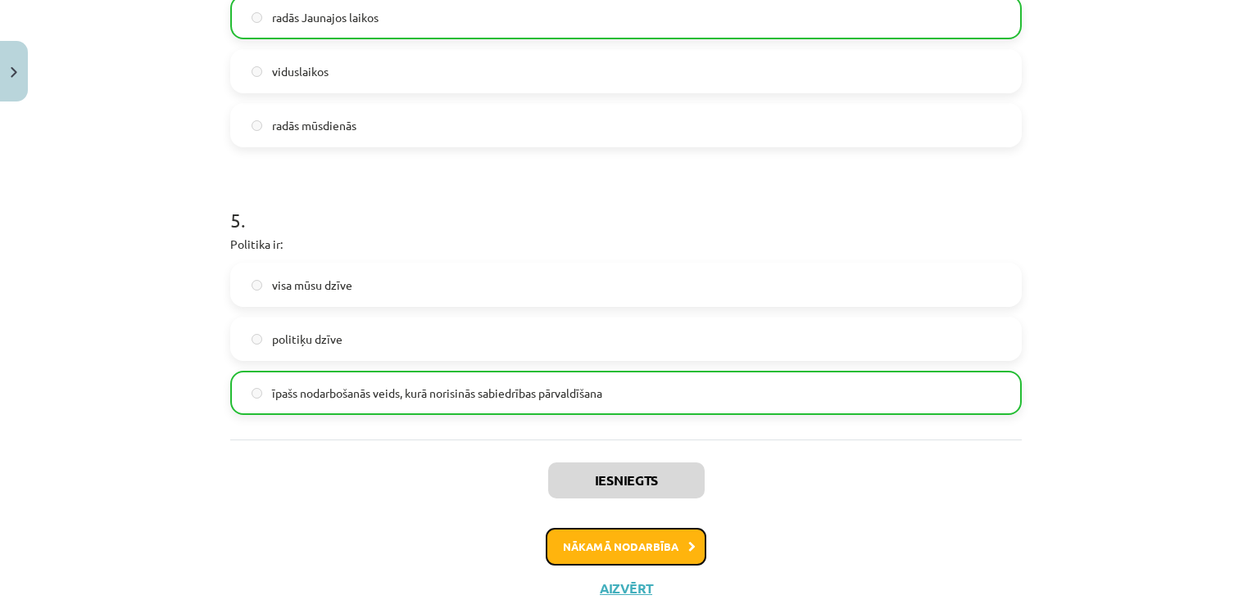
click at [615, 536] on button "Nākamā nodarbība" at bounding box center [625, 547] width 161 height 38
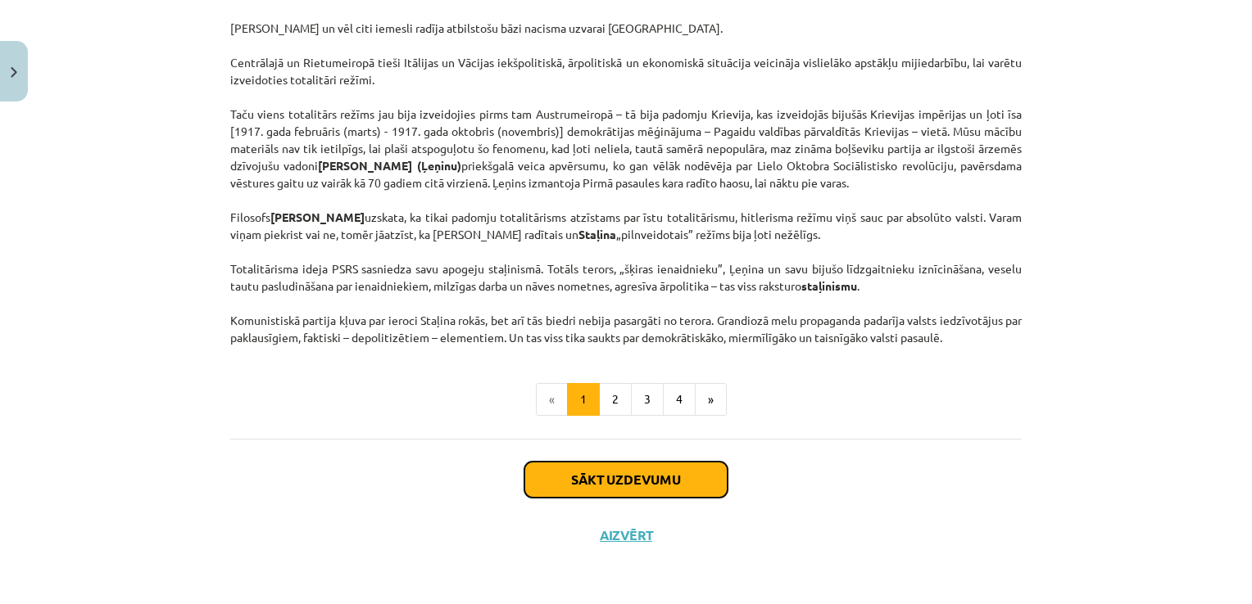
click at [577, 477] on button "Sākt uzdevumu" at bounding box center [625, 480] width 203 height 36
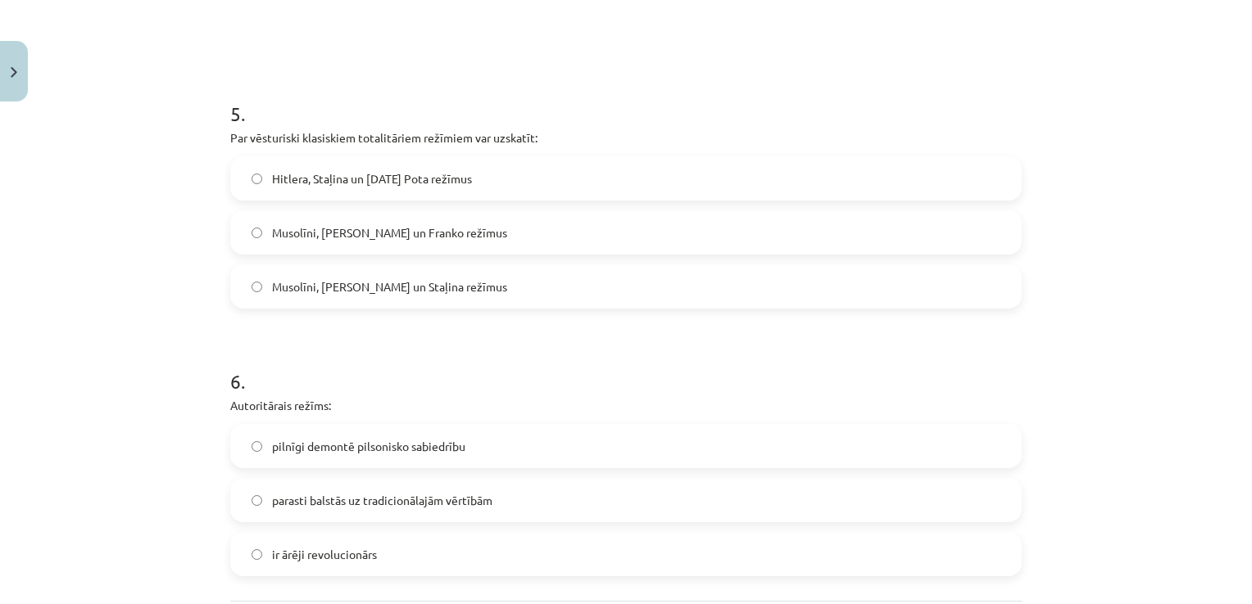
scroll to position [1588, 0]
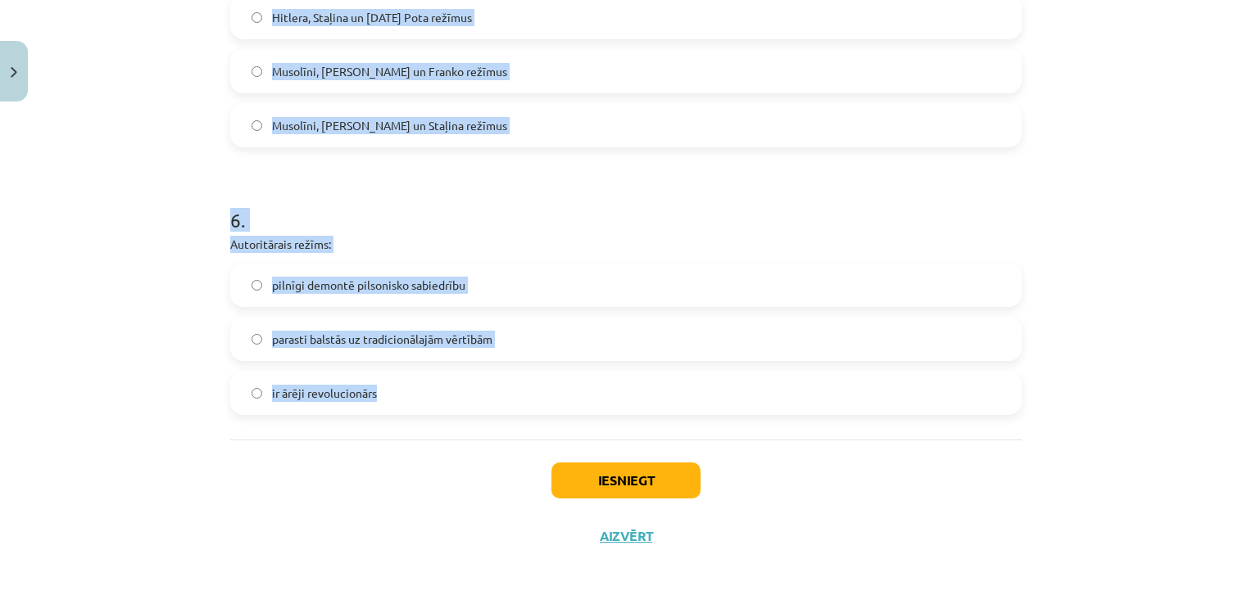
drag, startPoint x: 207, startPoint y: 342, endPoint x: 493, endPoint y: 418, distance: 295.8
click at [493, 418] on div "Mācību tēma: Sociālās zinātnes i - 11. klases 1. ieskaites mācību materiāls #3 …" at bounding box center [626, 302] width 1252 height 604
copy form "Politiskā režīma veidošanos nosaka: dažādu apstākļu mijiedarbība tas, kurai šķi…"
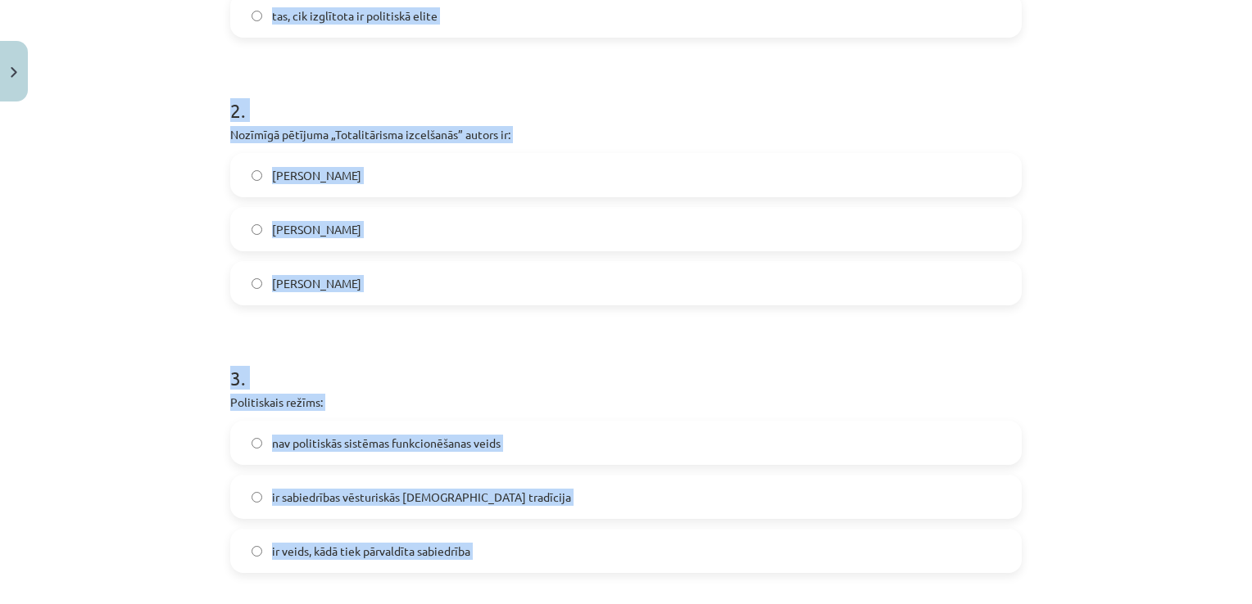
scroll to position [114, 0]
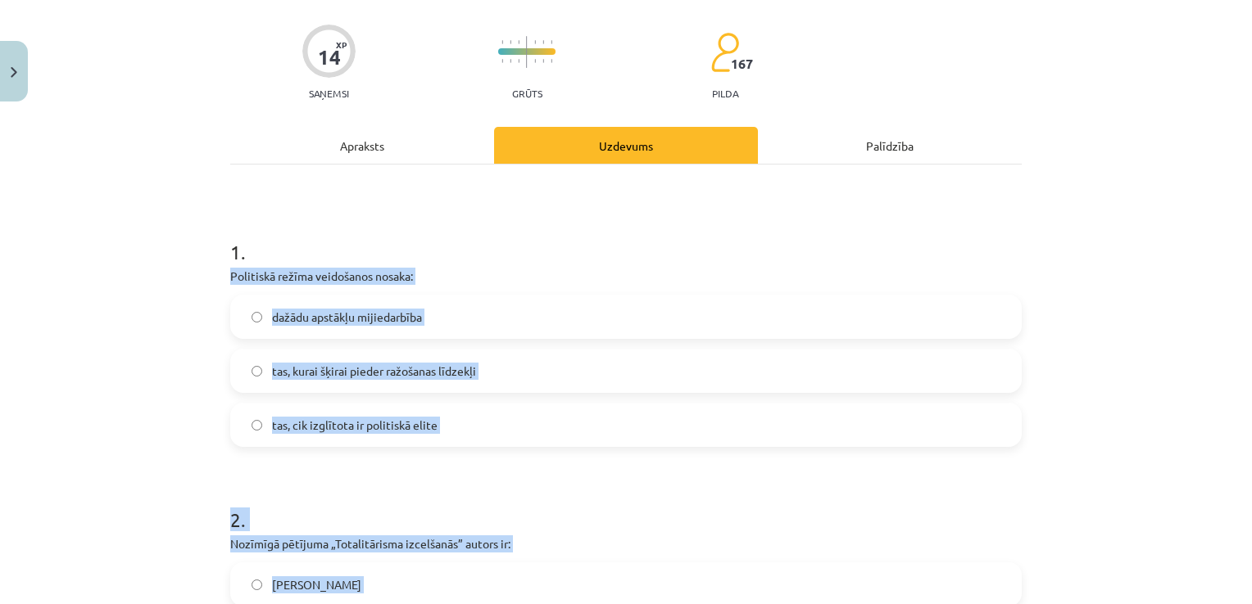
click at [591, 444] on label "tas, cik izglītota ir politiskā elite" at bounding box center [626, 425] width 788 height 41
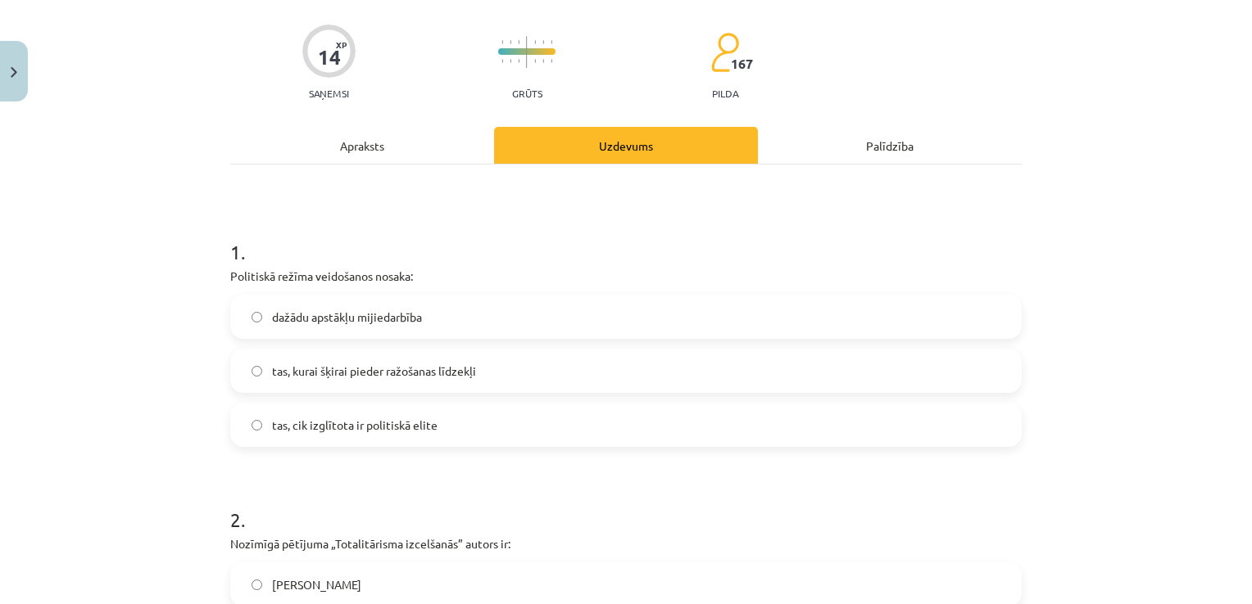
click at [360, 301] on label "dažādu apstākļu mijiedarbība" at bounding box center [626, 316] width 788 height 41
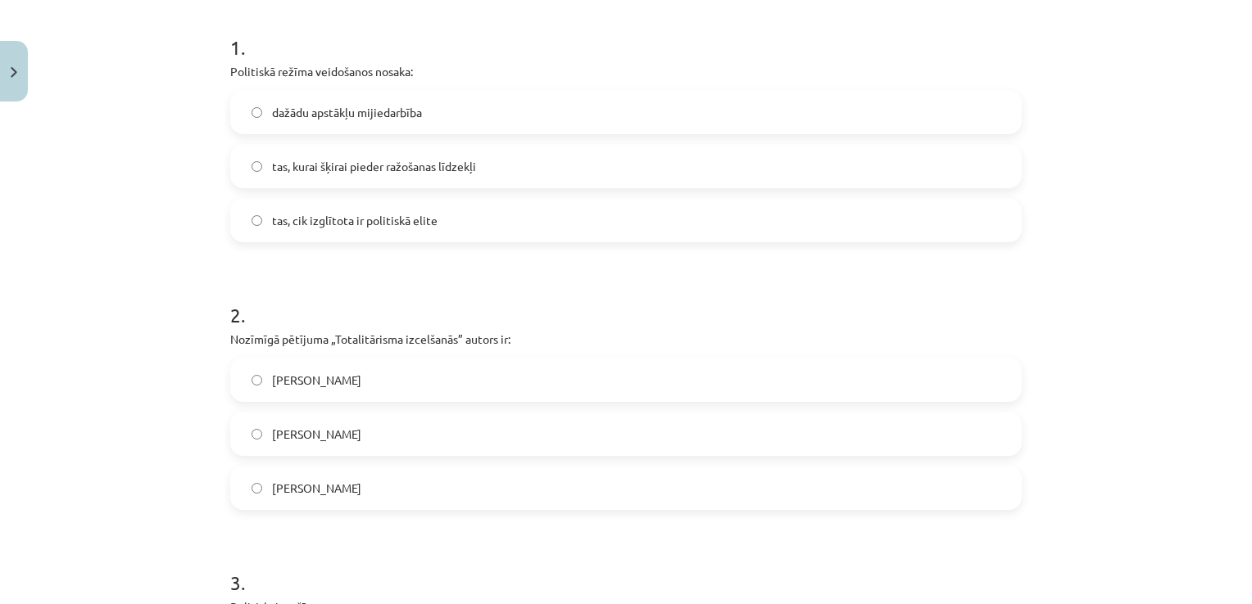
scroll to position [441, 0]
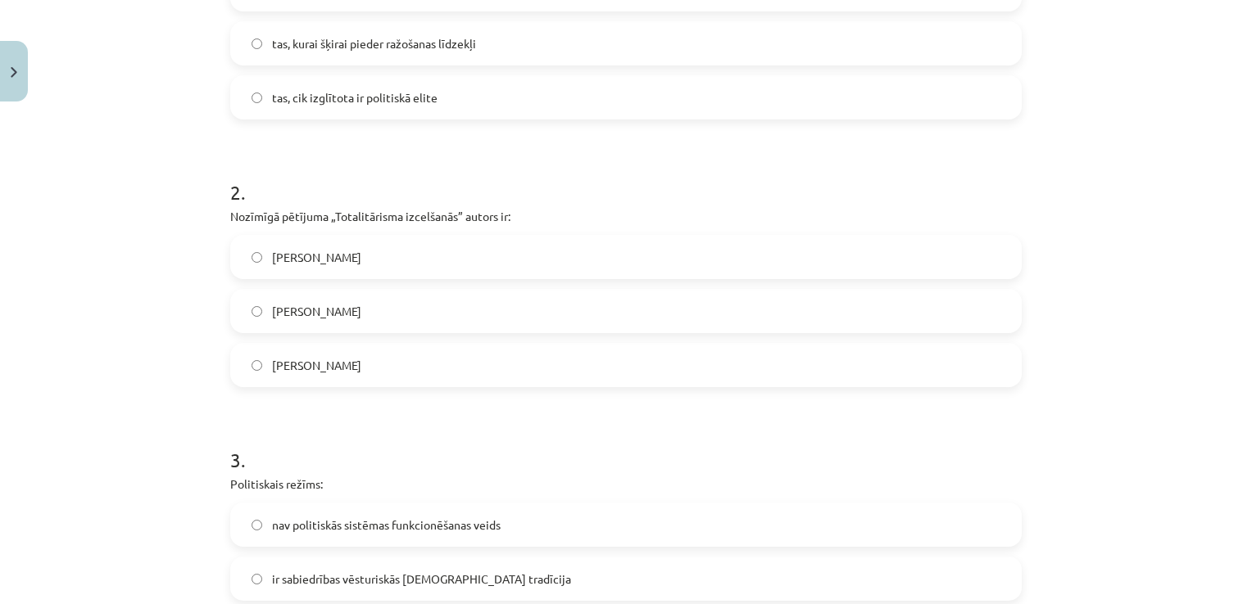
click at [430, 254] on label "[PERSON_NAME]" at bounding box center [626, 257] width 788 height 41
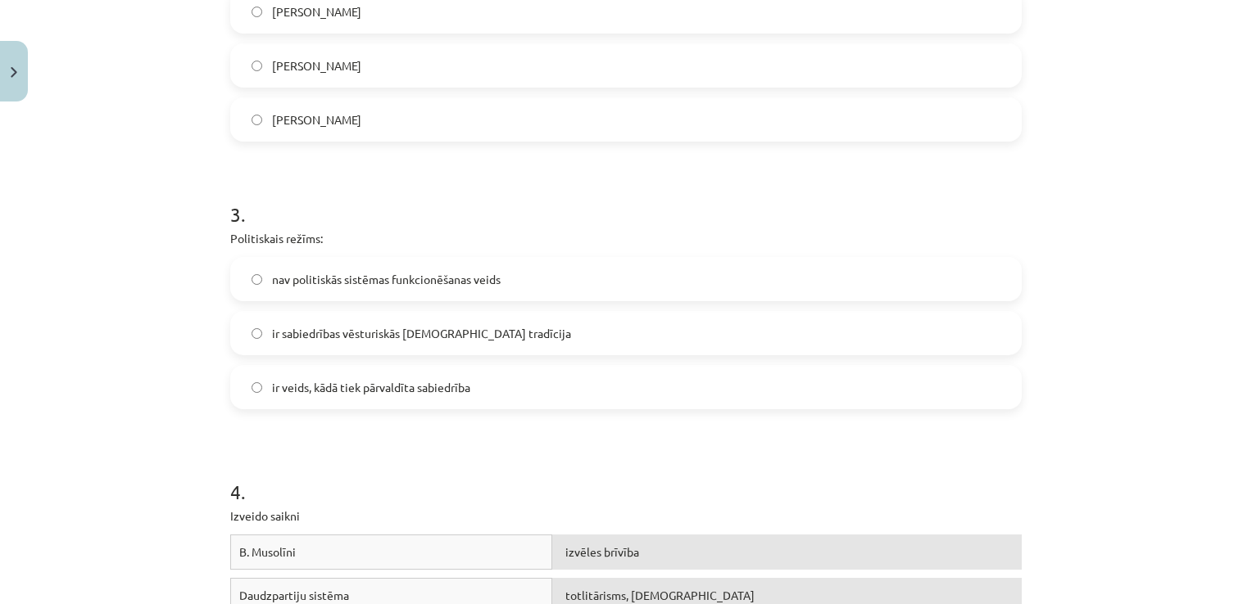
click at [388, 396] on label "ir veids, kādā tiek pārvaldīta sabiedrība" at bounding box center [626, 387] width 788 height 41
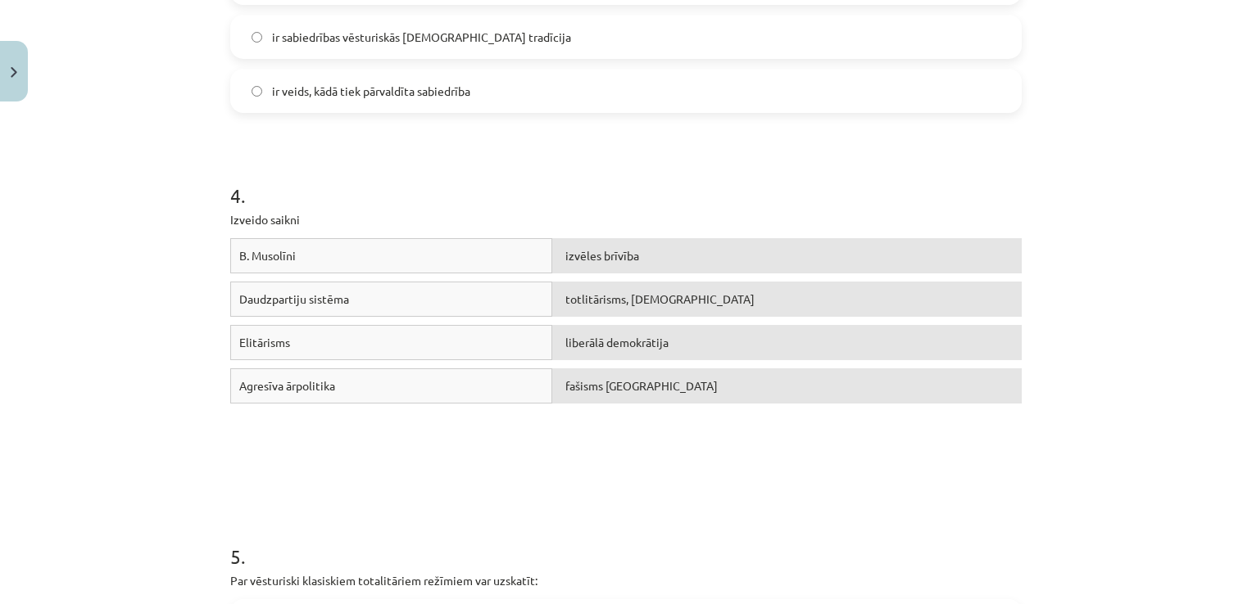
scroll to position [1015, 0]
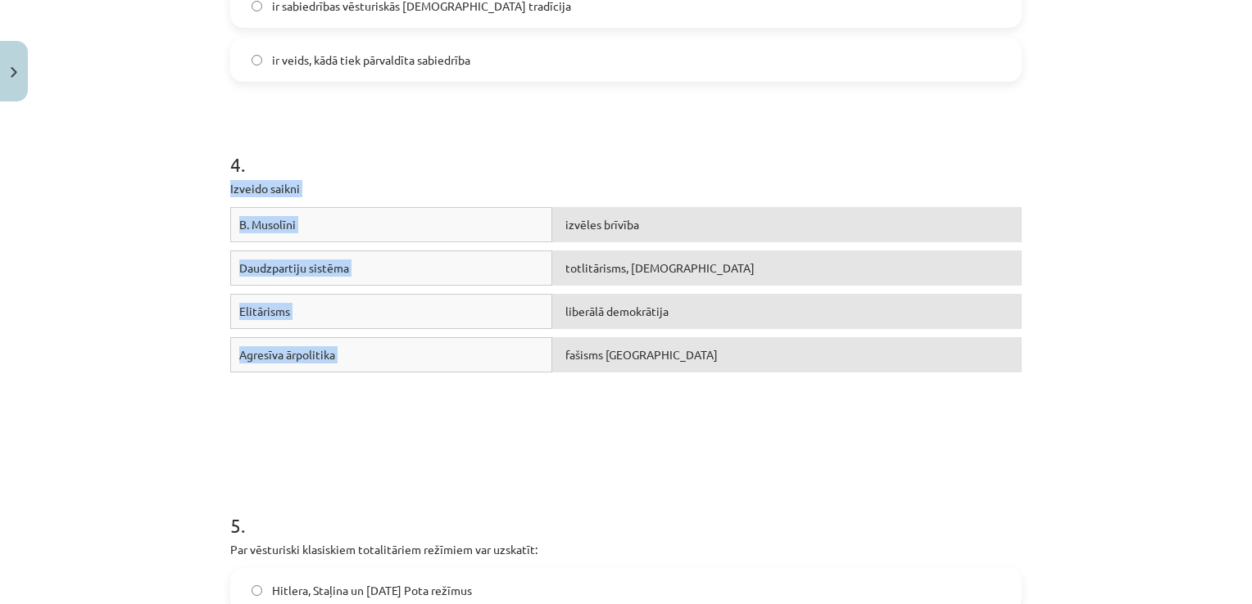
drag, startPoint x: 233, startPoint y: 183, endPoint x: 689, endPoint y: 373, distance: 494.2
click at [689, 373] on div "14 XP Saņemsi Grūts 167 pilda Apraksts Uzdevums Palīdzība 1 . Politiskā režīma …" at bounding box center [625, 116] width 811 height 2044
copy div "Izveido saikni B. Musolīni izvēles brīvība Daudzpartiju sistēma totlitārisms, š…"
click at [468, 192] on p "Izveido saikni" at bounding box center [625, 188] width 791 height 17
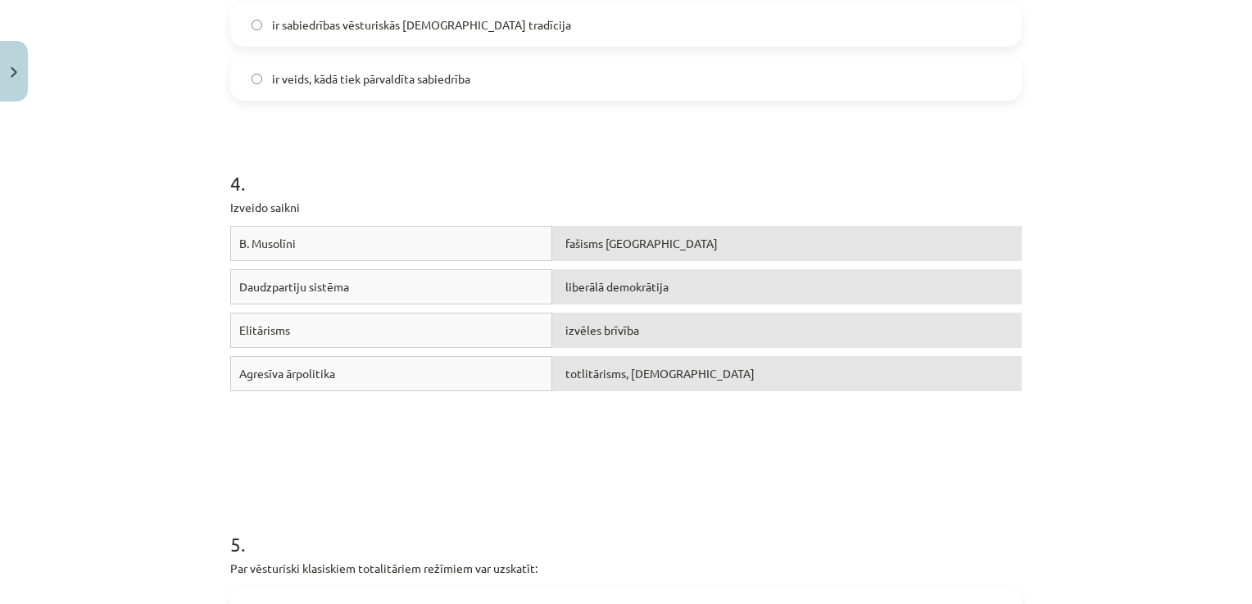
scroll to position [1342, 0]
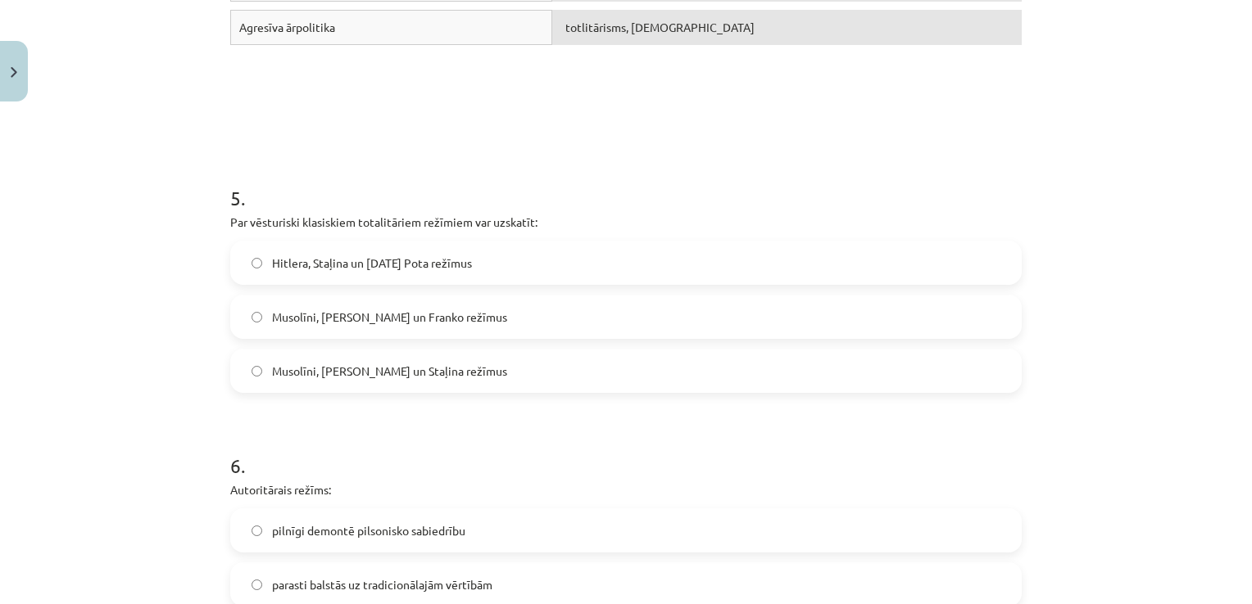
click at [448, 380] on label "Musolīni, [PERSON_NAME] un Staļina režīmus" at bounding box center [626, 371] width 788 height 41
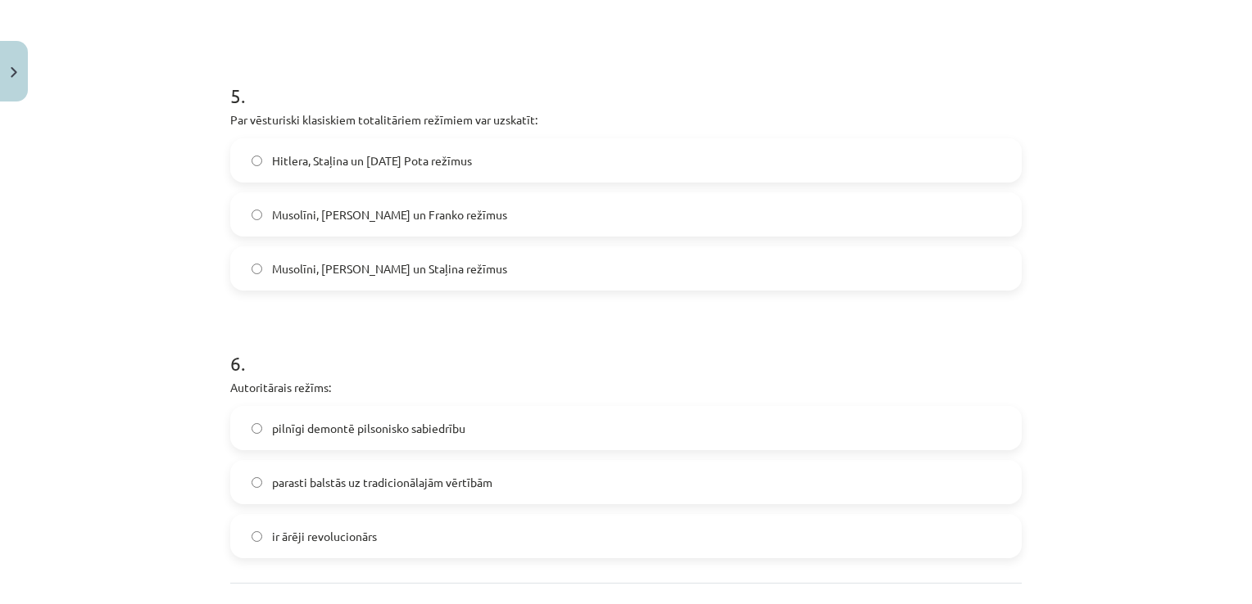
scroll to position [1588, 0]
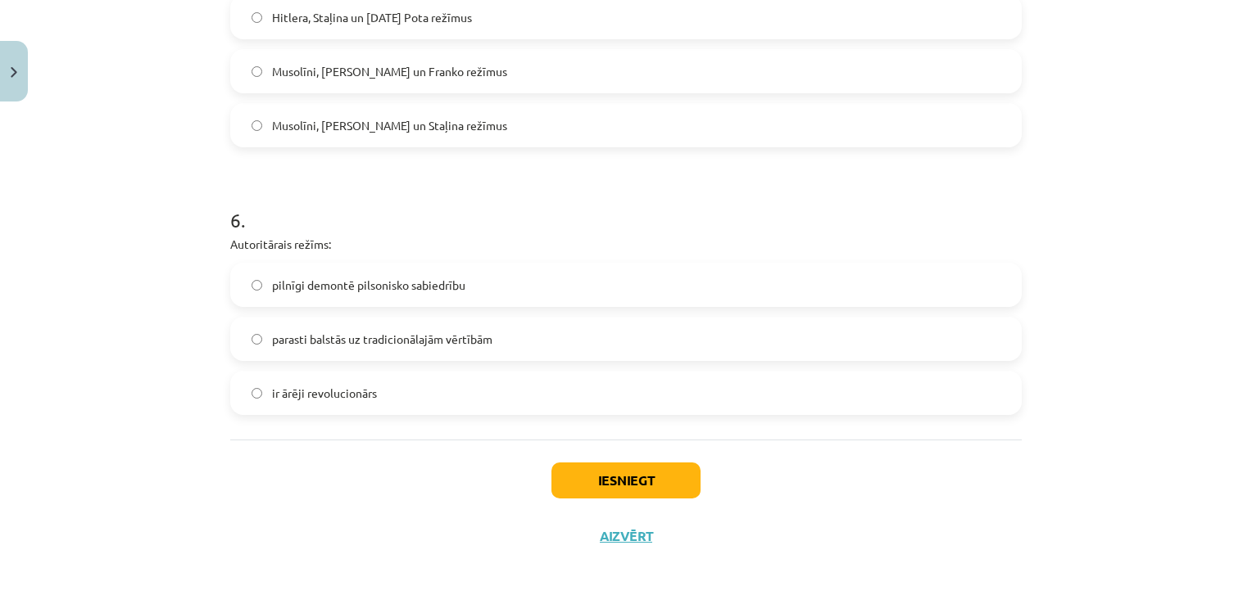
click at [476, 342] on span "parasti balstās uz tradicionālajām vērtībām" at bounding box center [382, 339] width 220 height 17
click at [582, 477] on button "Iesniegt" at bounding box center [625, 481] width 149 height 36
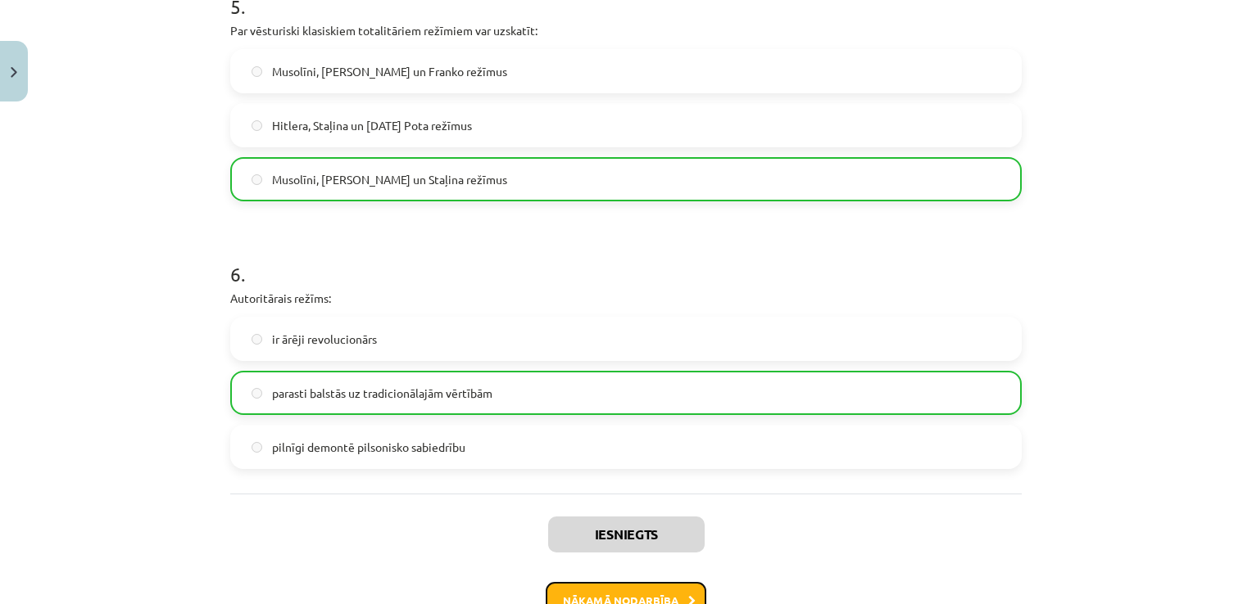
click at [628, 591] on button "Nākamā nodarbība" at bounding box center [625, 601] width 161 height 38
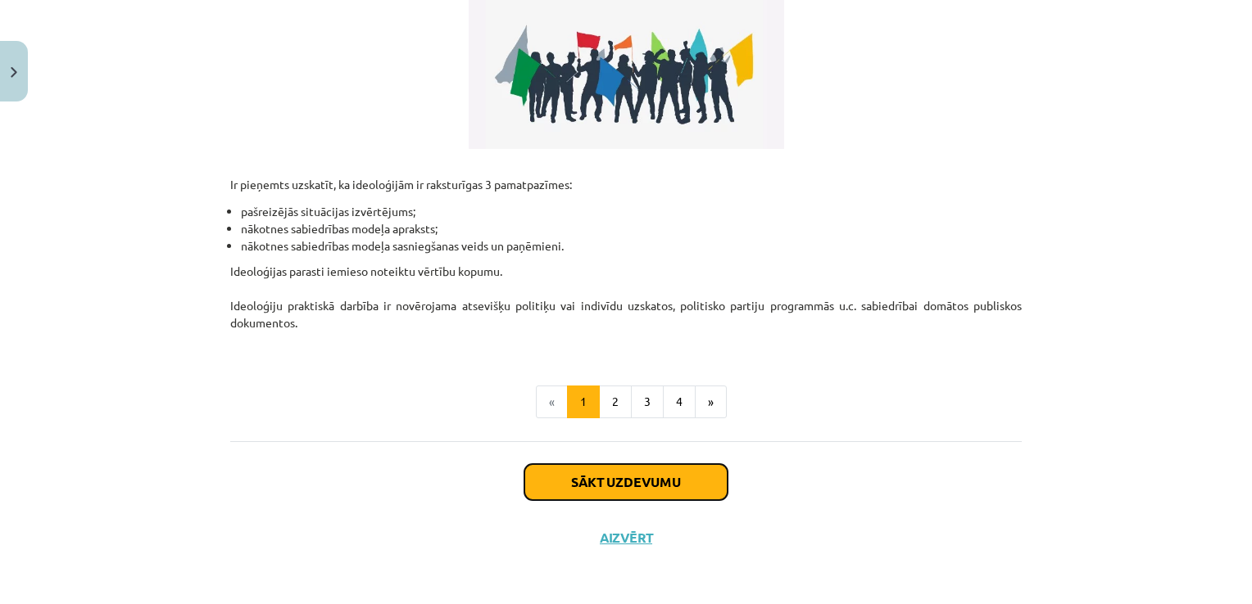
click at [594, 475] on button "Sākt uzdevumu" at bounding box center [625, 482] width 203 height 36
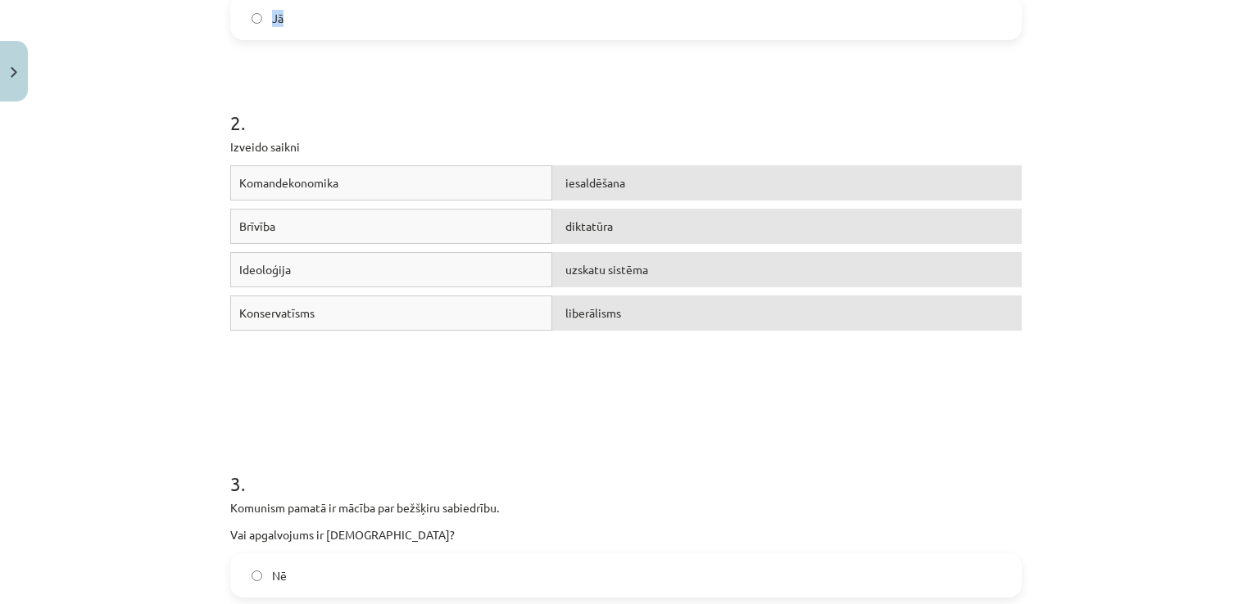
scroll to position [476, 0]
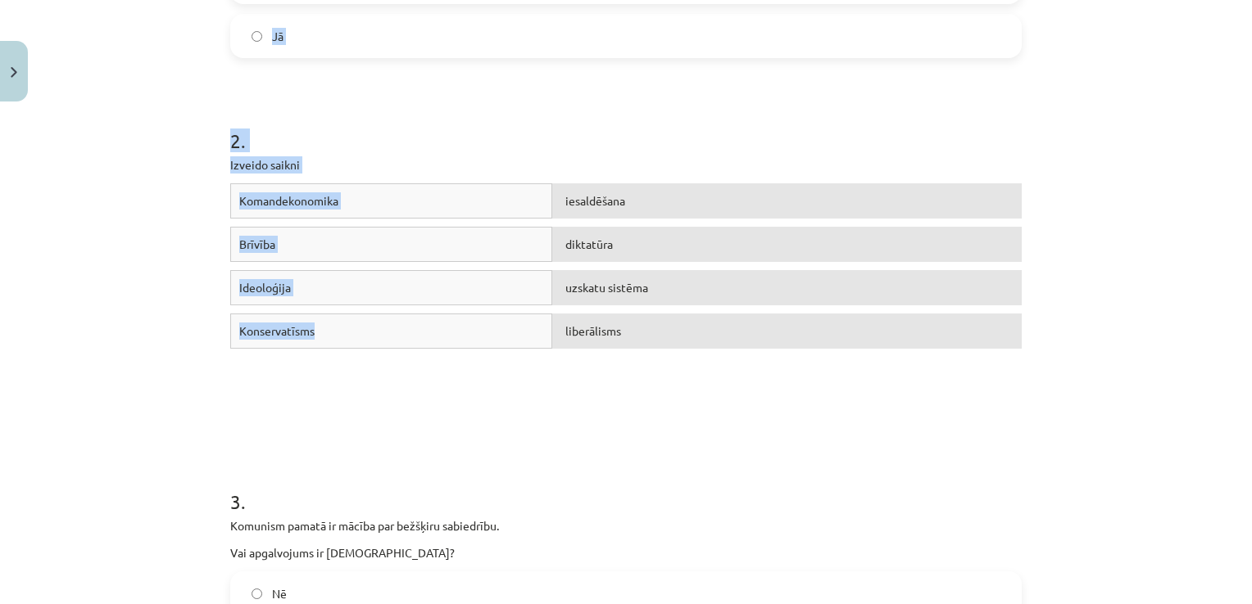
drag, startPoint x: 229, startPoint y: 351, endPoint x: 452, endPoint y: 332, distance: 223.6
copy form "Nacionālisms, demagoģija un vadoņa kults ir neatņemamas fašisma ideoloģijas sas…"
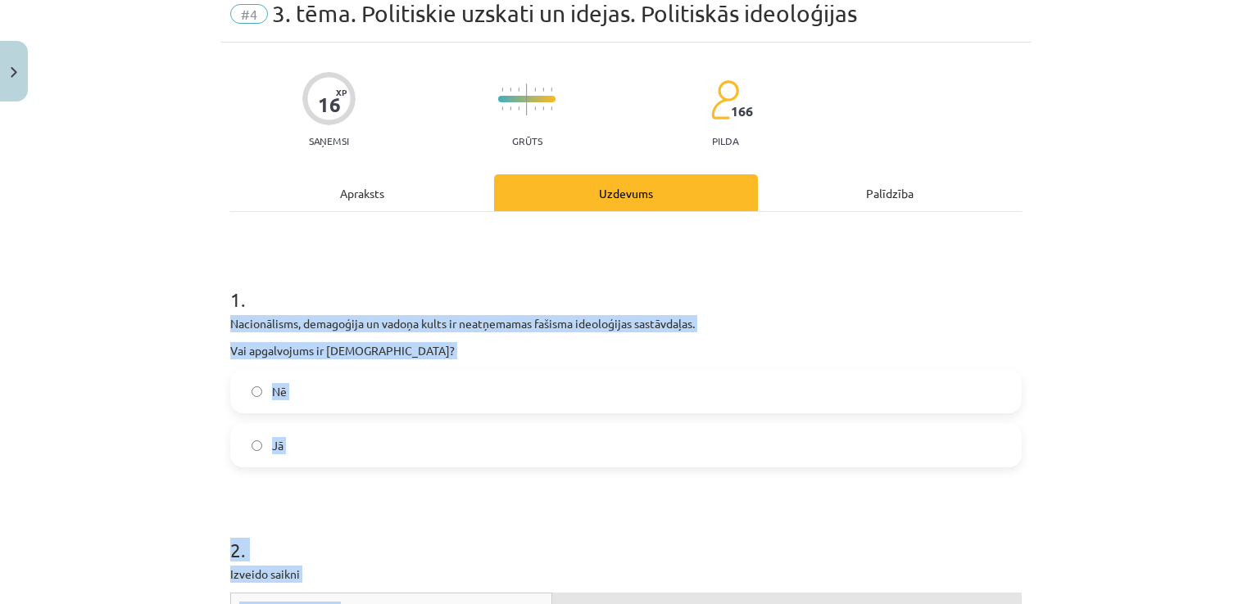
click at [302, 449] on label "Jā" at bounding box center [626, 445] width 788 height 41
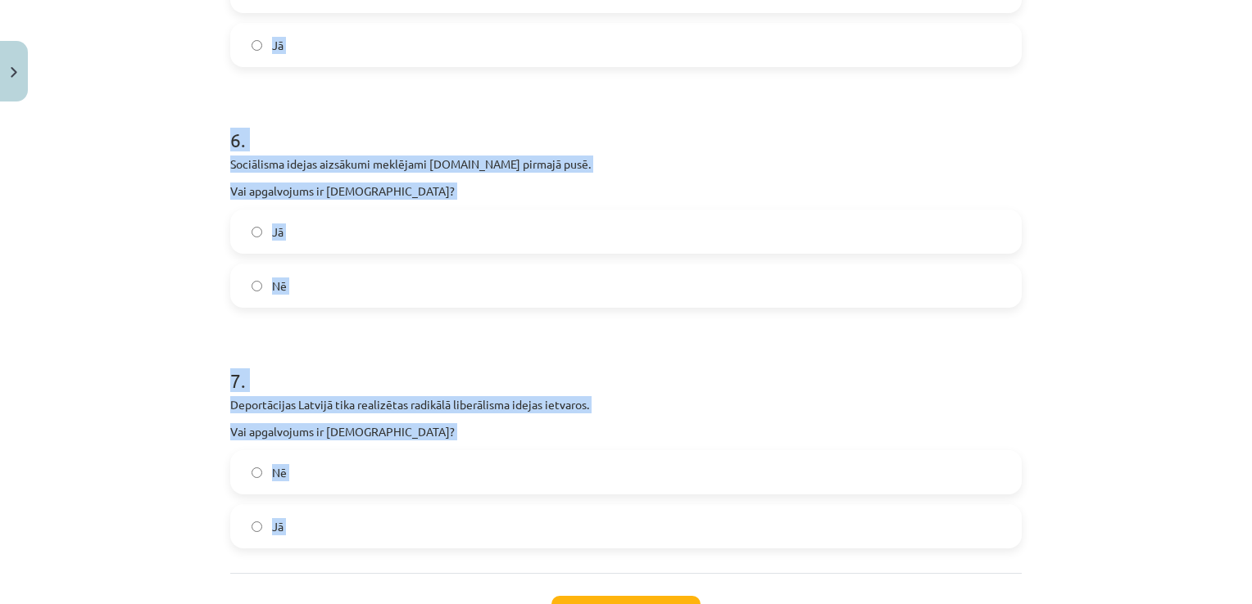
scroll to position [1700, 0]
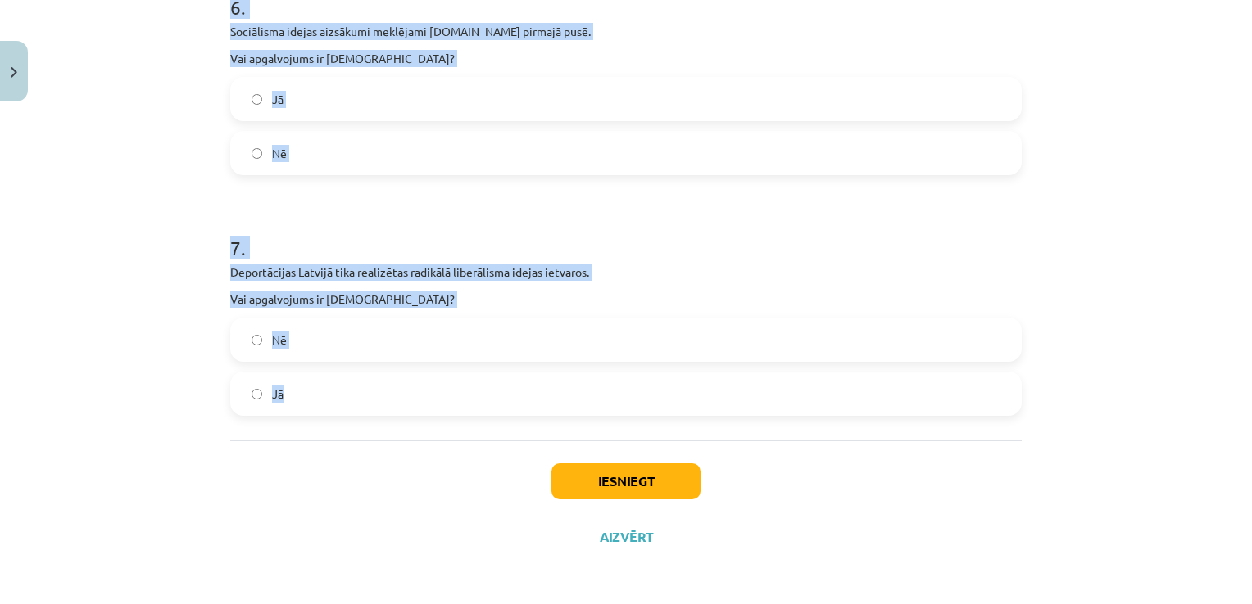
drag, startPoint x: 220, startPoint y: 280, endPoint x: 410, endPoint y: 403, distance: 227.0
copy form "Komunism pamatā ir mācība par bežšķiru sabiedrību. Vai apgalvojums ir [DEMOGRAP…"
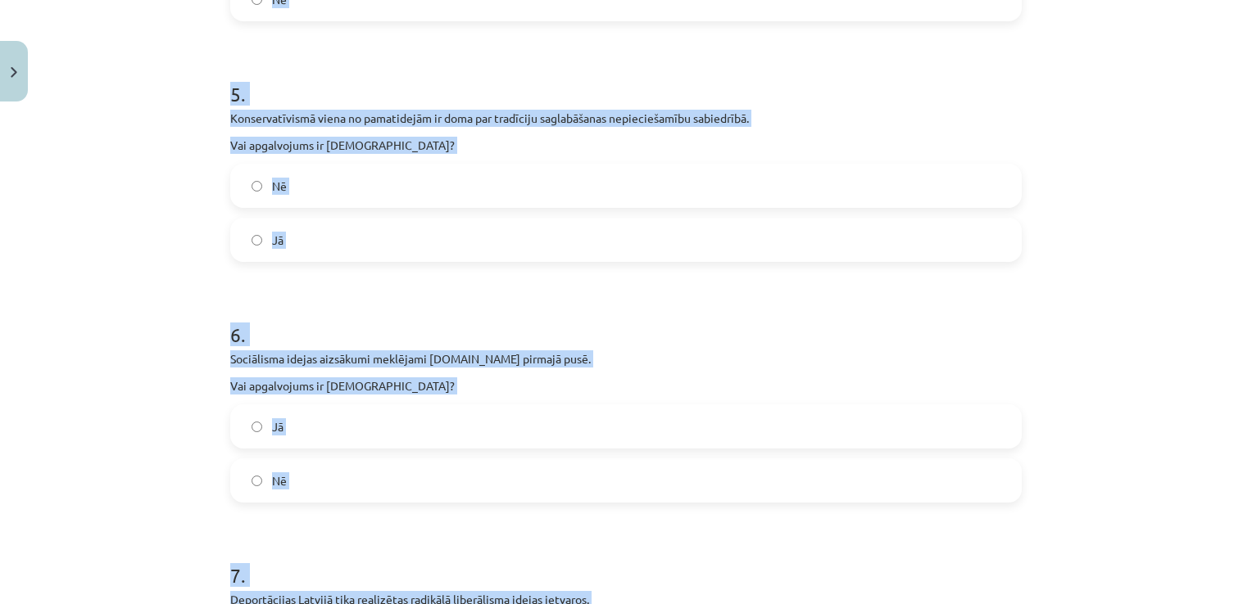
click at [123, 244] on div "Mācību tēma: Sociālās zinātnes i - 11. klases 1. ieskaites mācību materiāls #4 …" at bounding box center [626, 302] width 1252 height 604
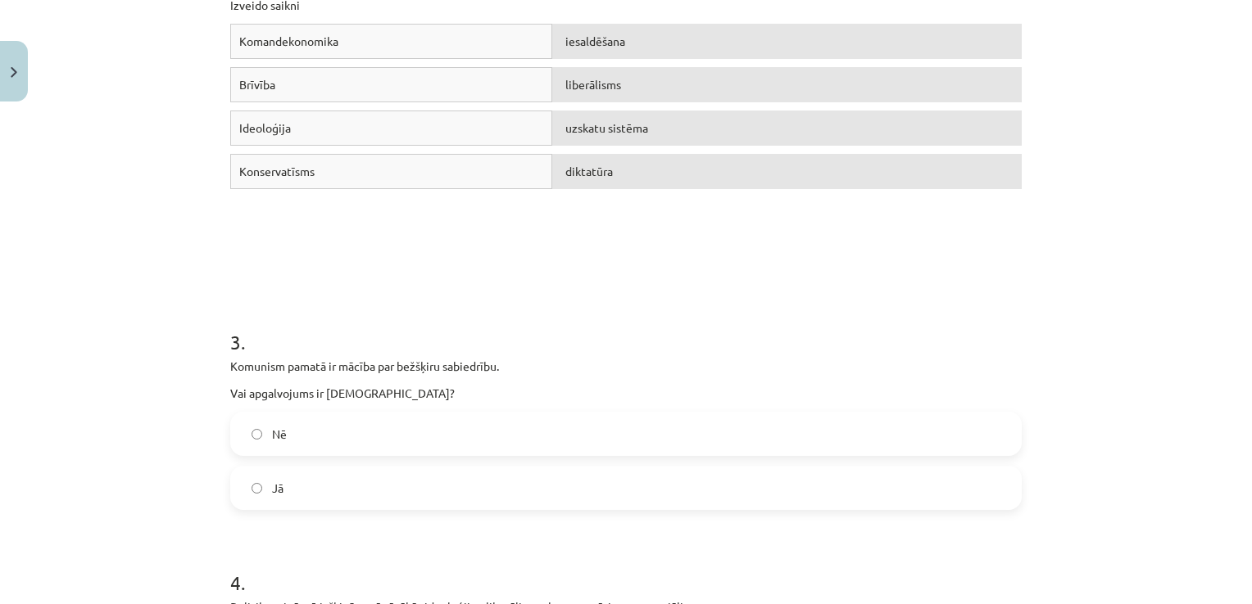
click at [280, 481] on label "Jā" at bounding box center [626, 488] width 788 height 41
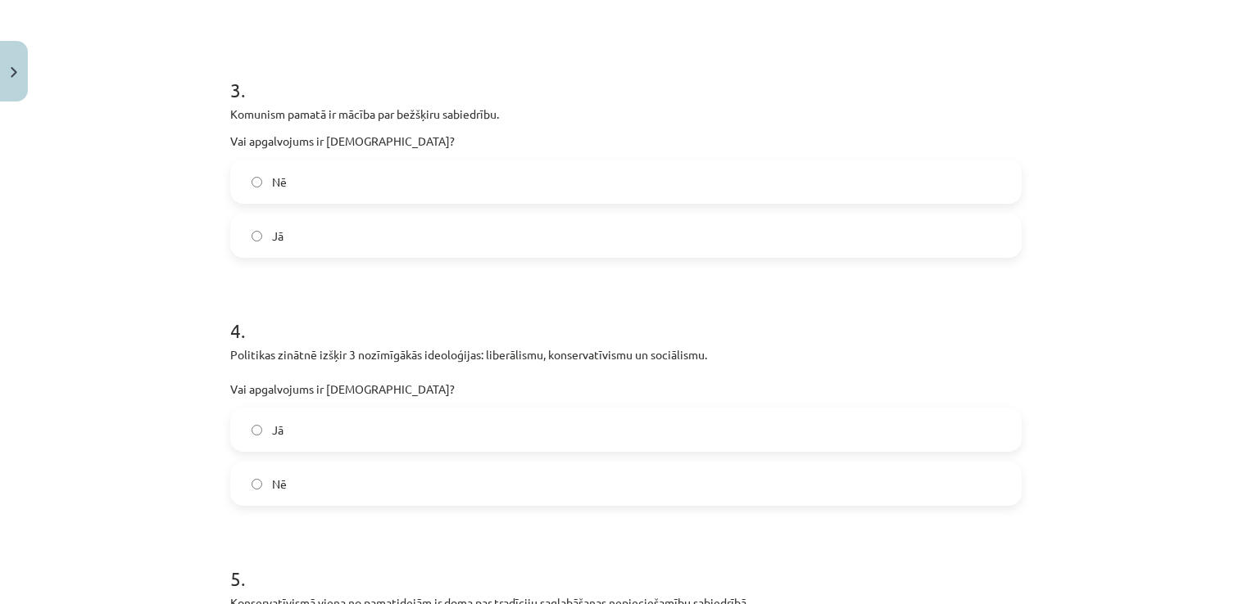
scroll to position [1045, 0]
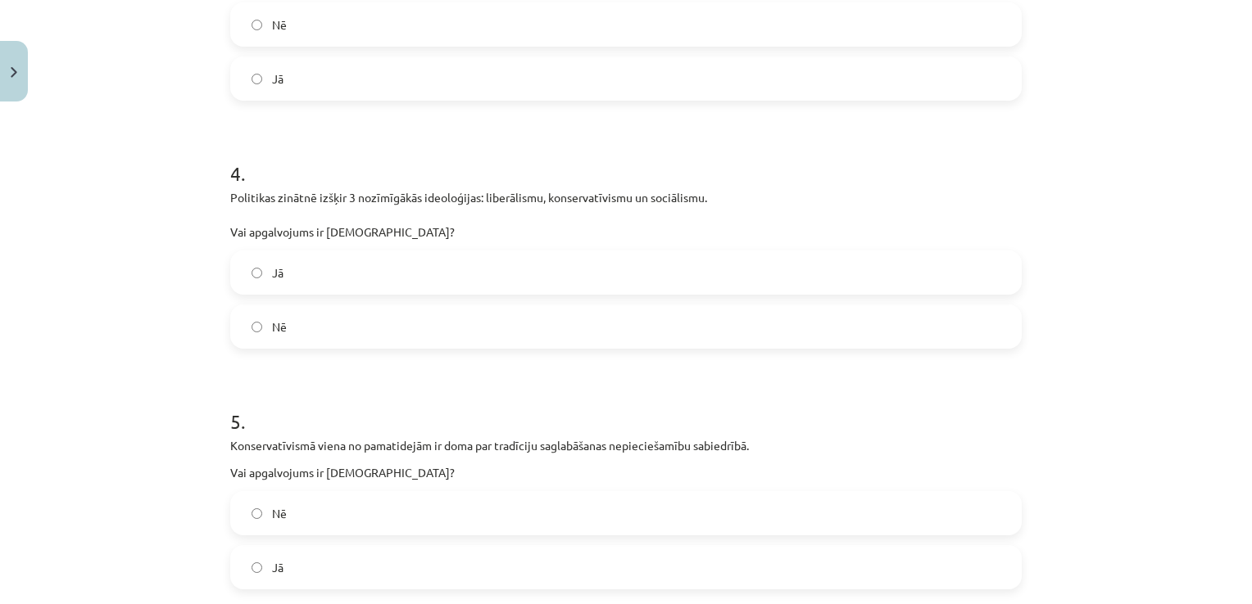
click at [377, 274] on label "Jā" at bounding box center [626, 272] width 788 height 41
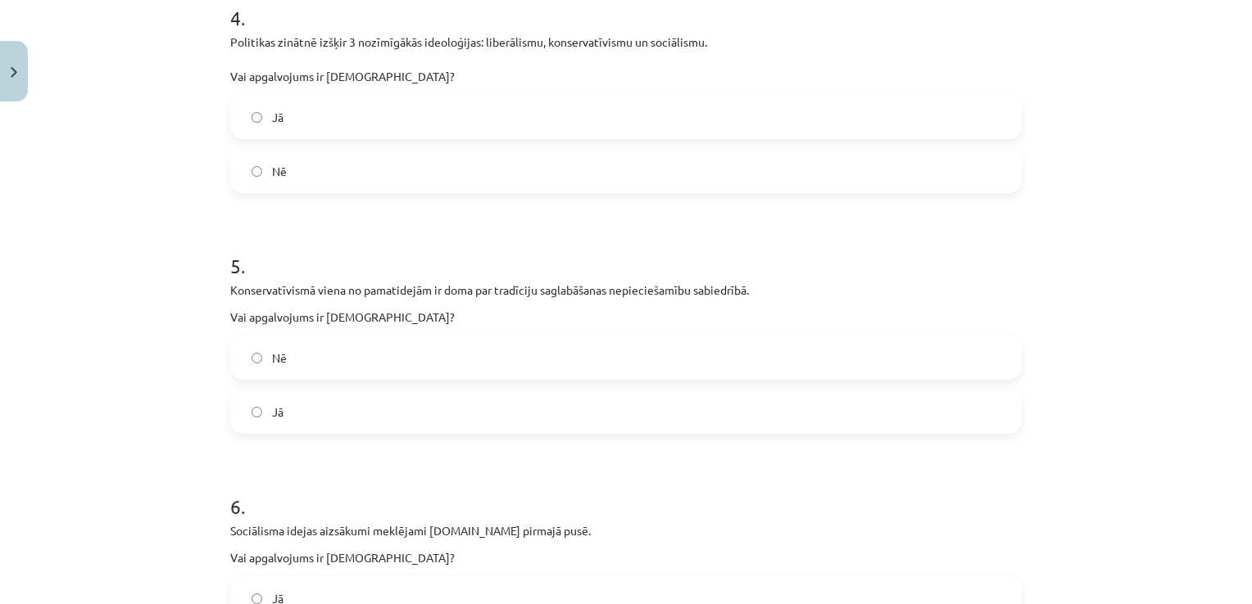
scroll to position [1373, 0]
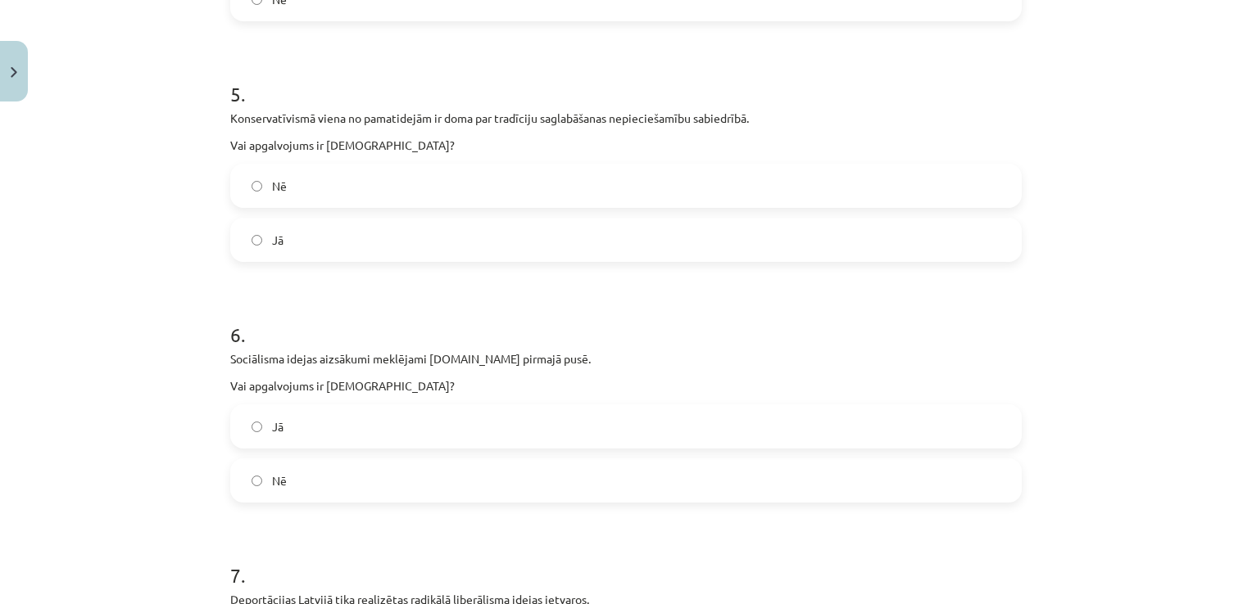
click at [369, 233] on label "Jā" at bounding box center [626, 240] width 788 height 41
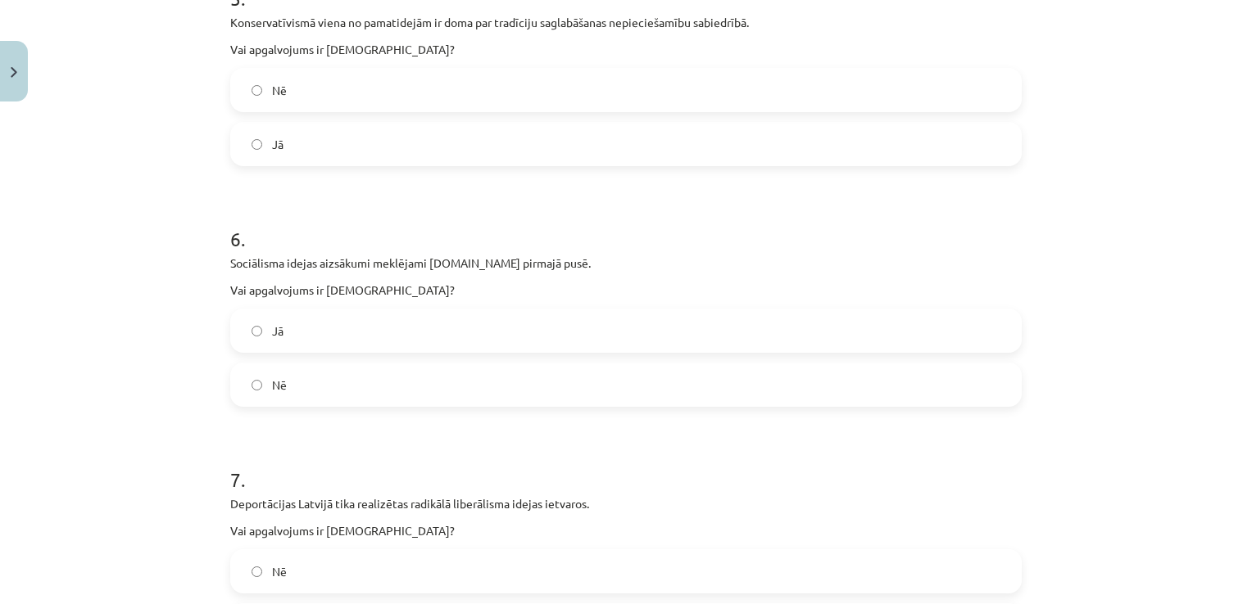
scroll to position [1618, 0]
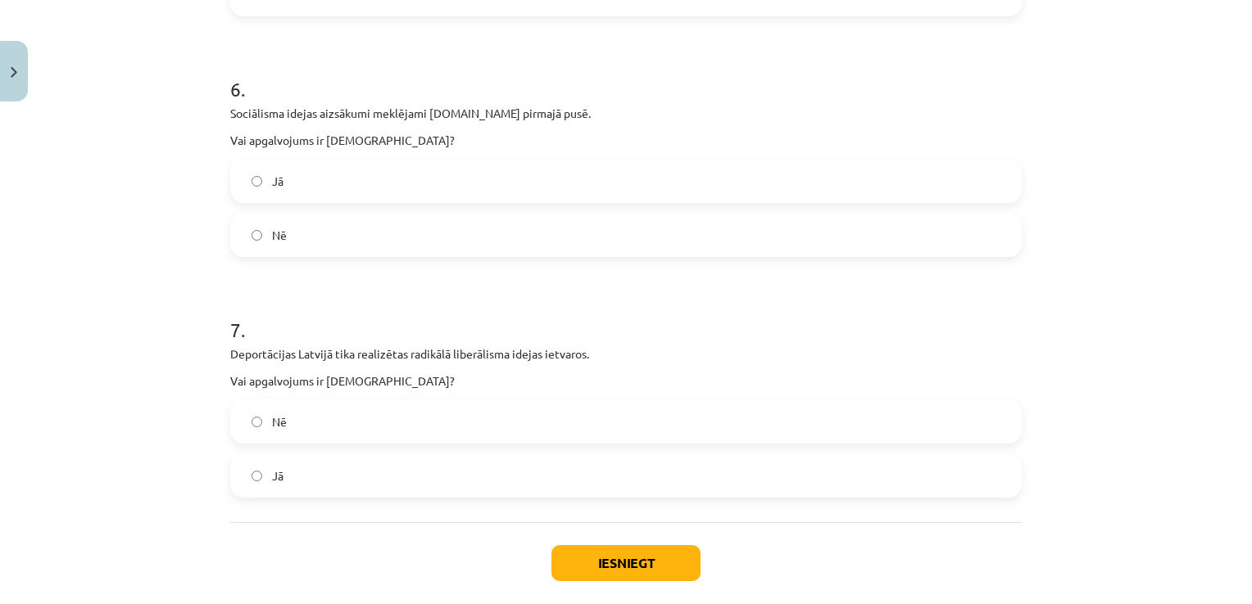
click at [386, 184] on label "Jā" at bounding box center [626, 181] width 788 height 41
click at [344, 432] on label "Nē" at bounding box center [626, 421] width 788 height 41
click at [588, 559] on button "Iesniegt" at bounding box center [625, 563] width 149 height 36
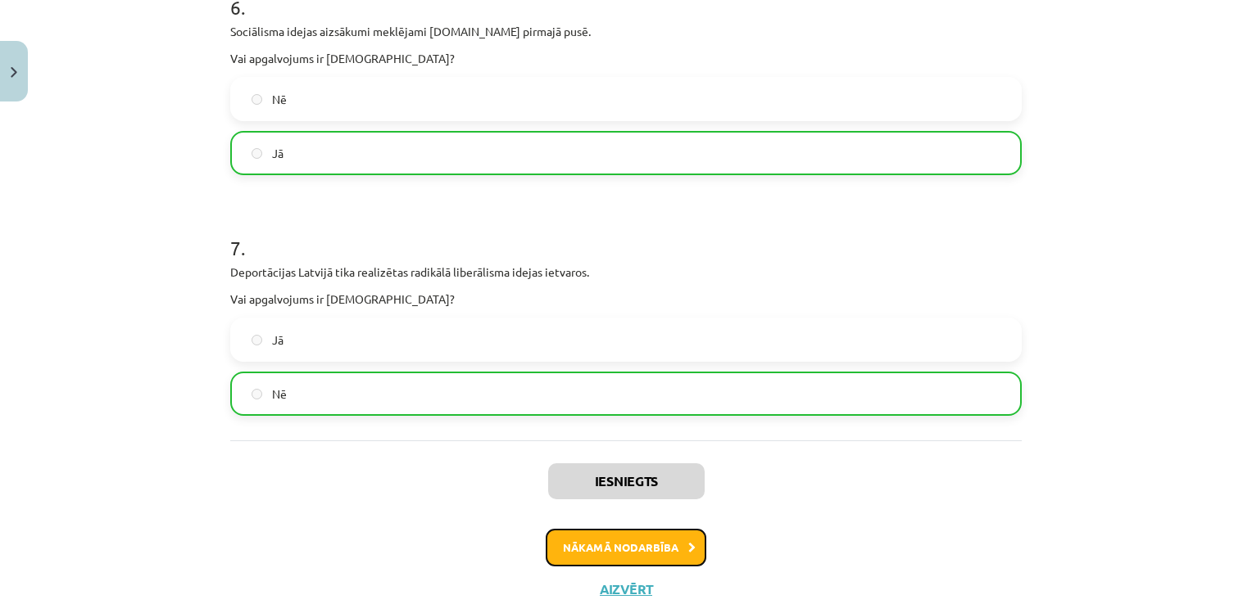
click at [642, 544] on button "Nākamā nodarbība" at bounding box center [625, 548] width 161 height 38
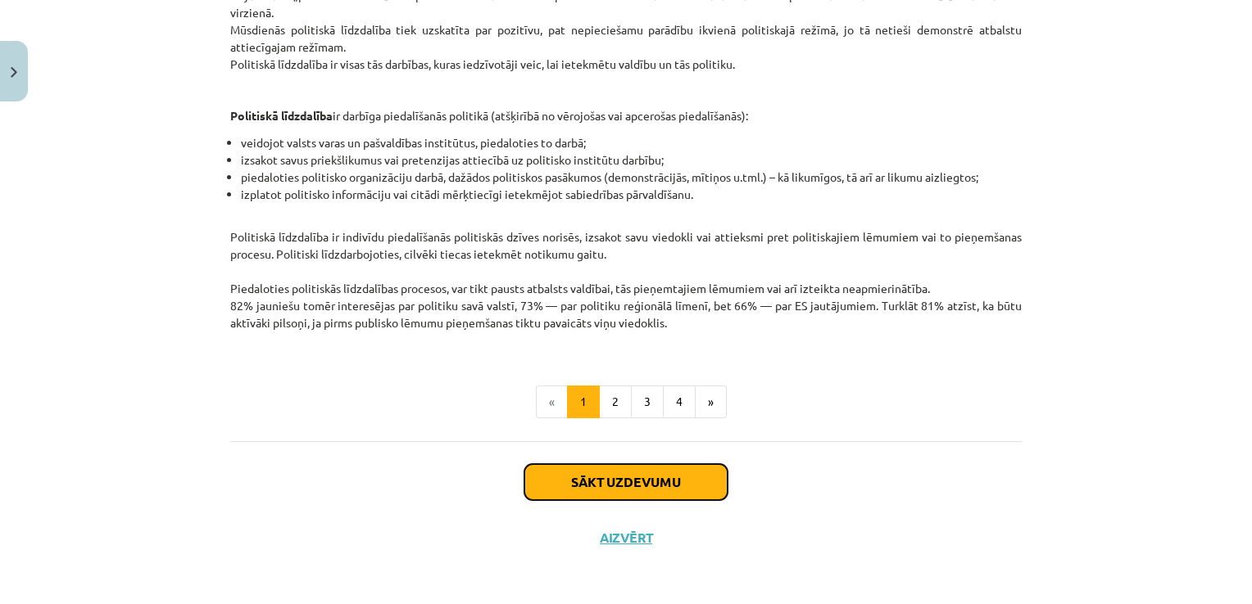
click at [636, 480] on button "Sākt uzdevumu" at bounding box center [625, 482] width 203 height 36
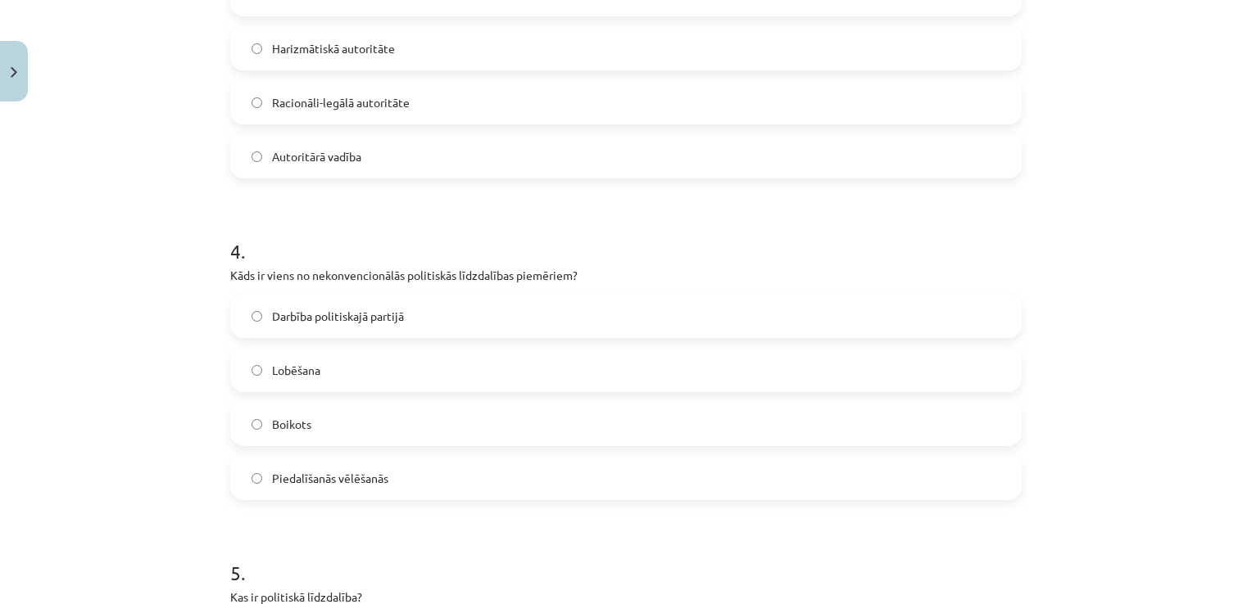
scroll to position [1487, 0]
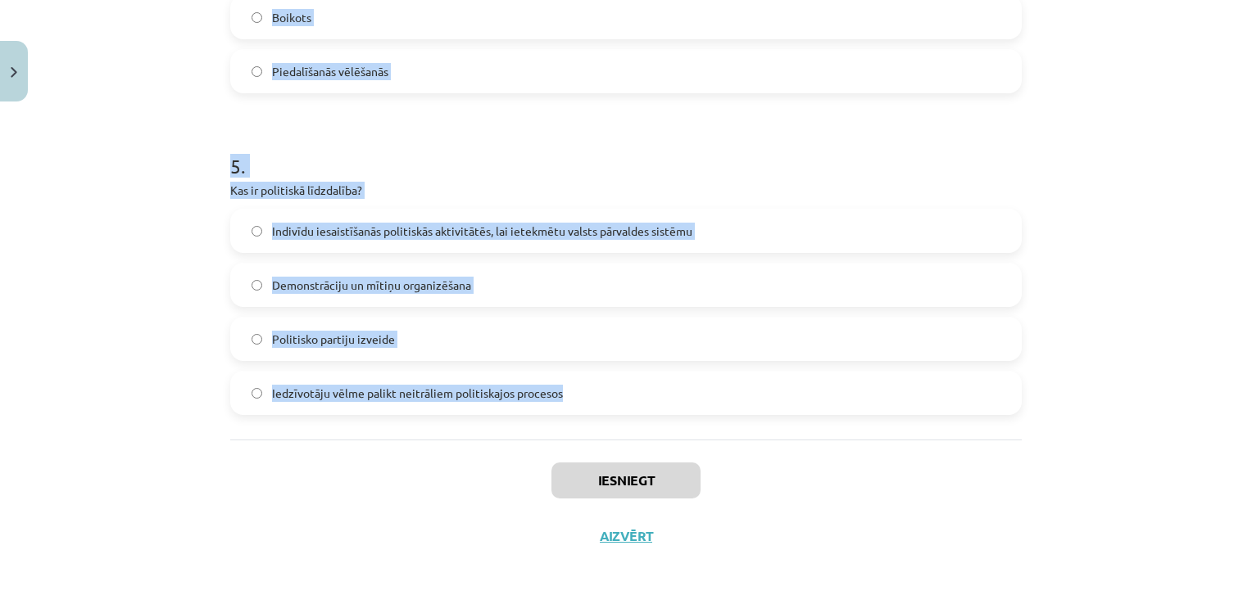
drag, startPoint x: 252, startPoint y: 183, endPoint x: 580, endPoint y: 408, distance: 397.1
click at [580, 408] on div "Mācību tēma: Sociālās zinātnes i - 11. klases 1. ieskaites mācību materiāls #5 …" at bounding box center [626, 302] width 1252 height 604
copy form "Lore ipsumdo sitam consecte adipis elits doeiusmo tempor incididuntu laboree do…"
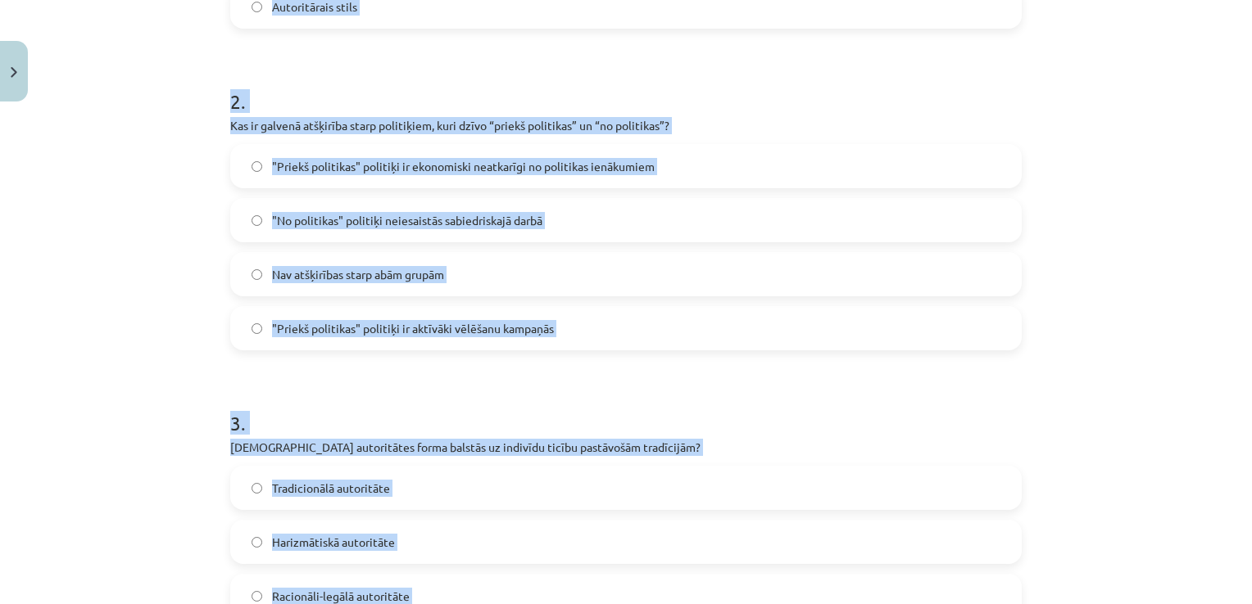
click at [153, 293] on div "Mācību tēma: Sociālās zinātnes i - 11. klases 1. ieskaites mācību materiāls #5 …" at bounding box center [626, 302] width 1252 height 604
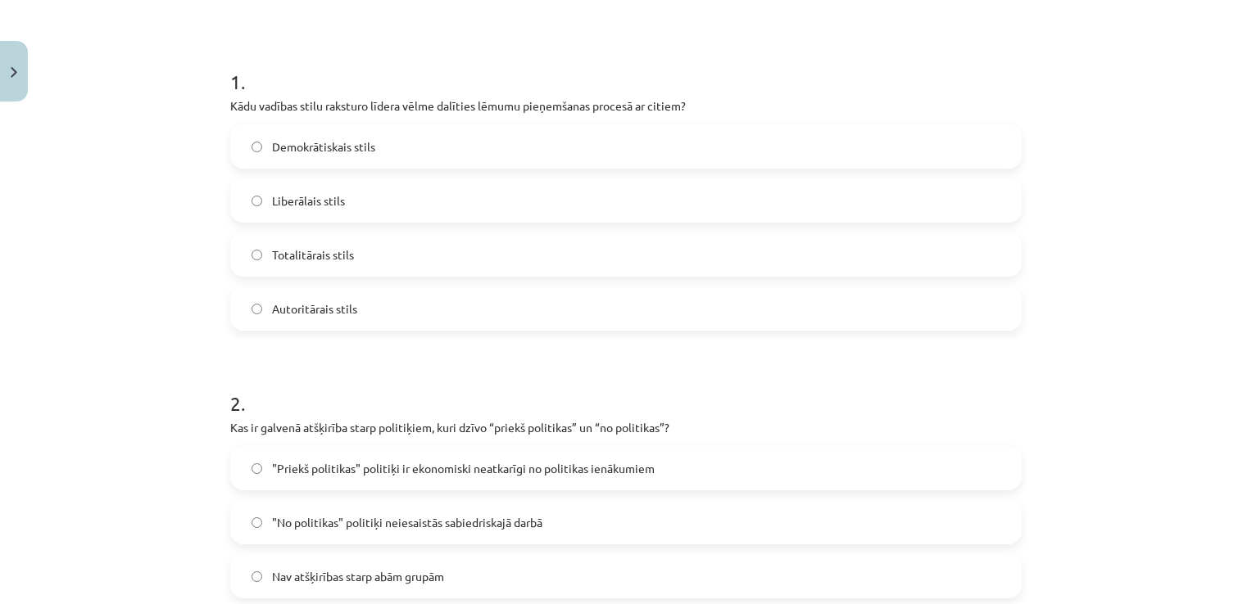
scroll to position [259, 0]
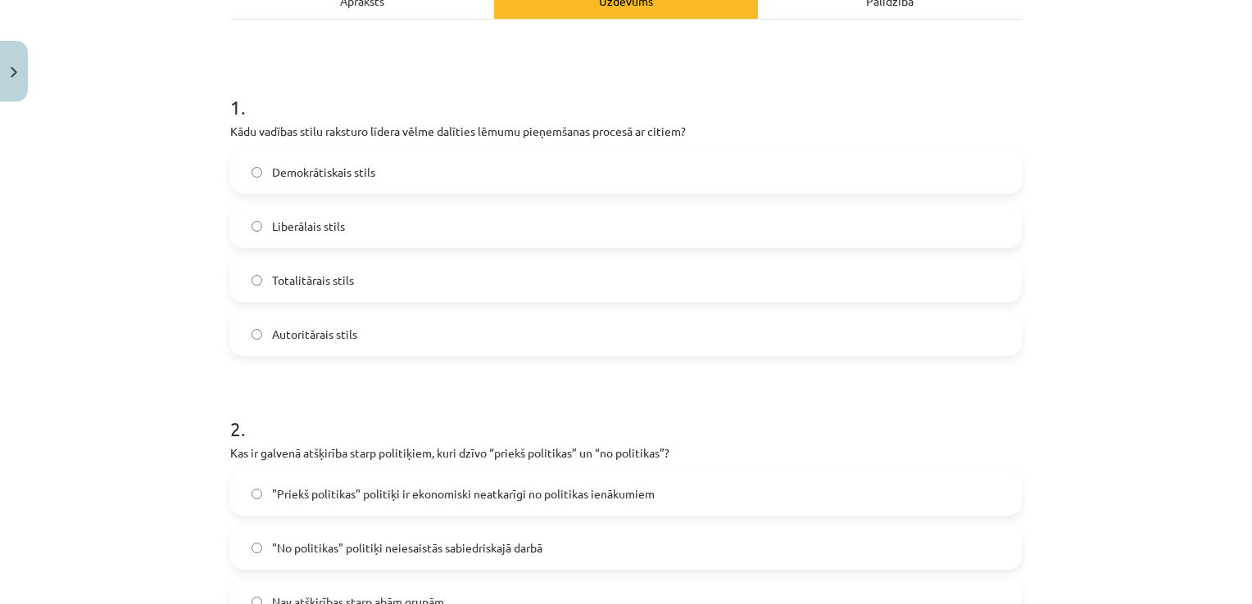
click at [439, 174] on label "Demokrātiskais stils" at bounding box center [626, 172] width 788 height 41
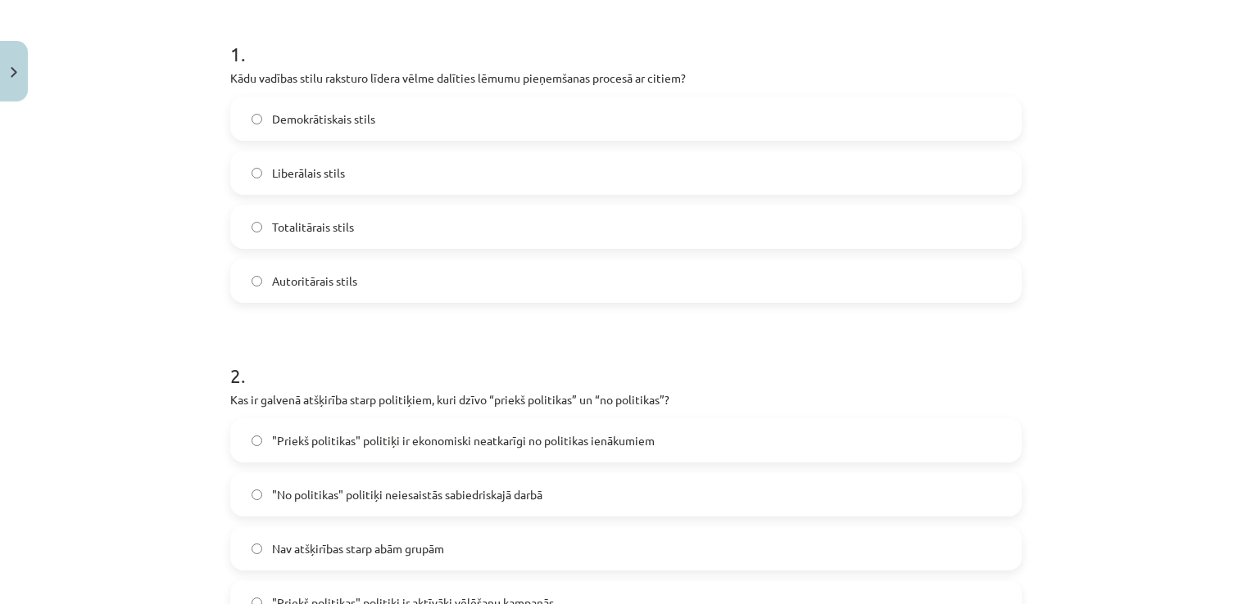
scroll to position [423, 0]
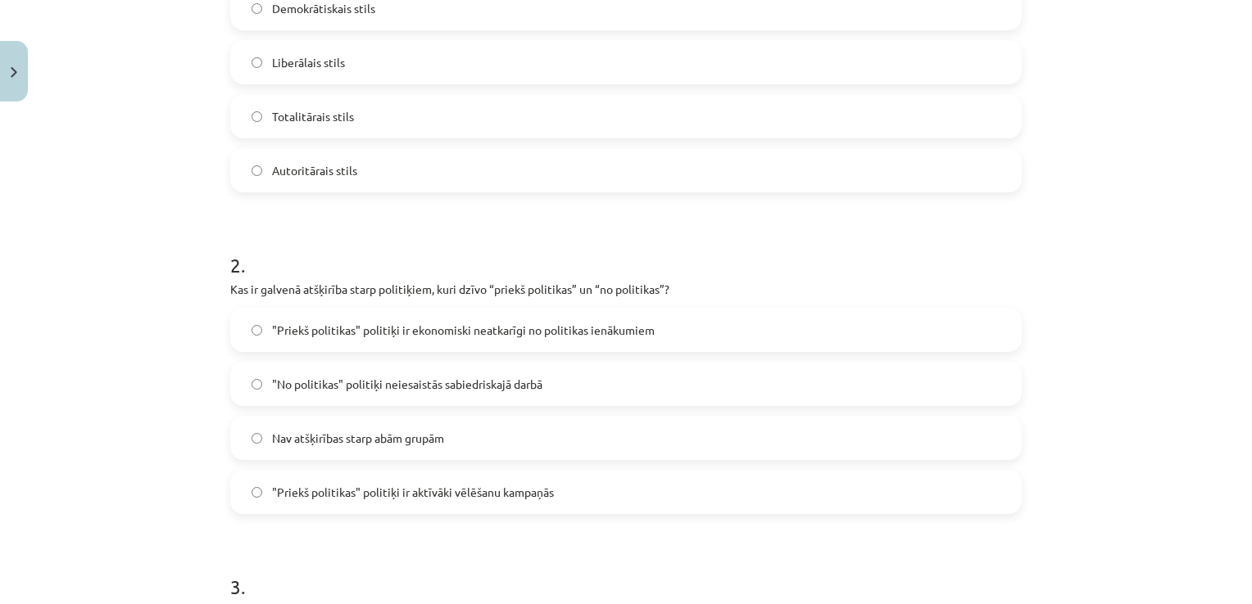
click at [593, 333] on span ""Priekš politikas" politiķi ir ekonomiski neatkarīgi no politikas ienākumiem" at bounding box center [463, 330] width 382 height 17
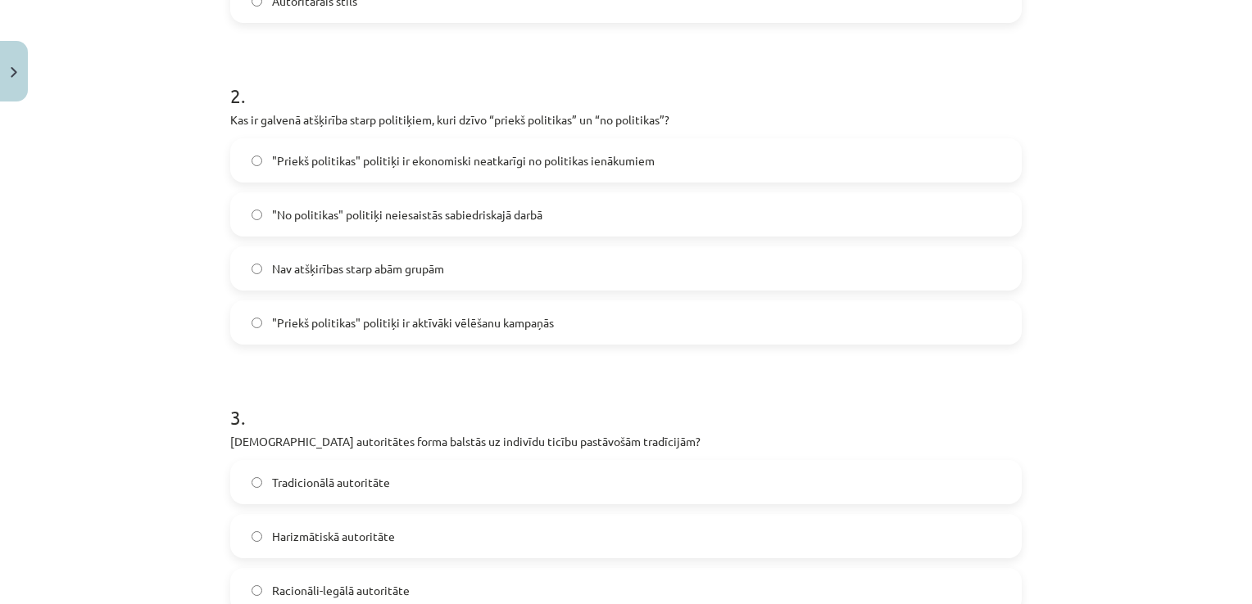
scroll to position [750, 0]
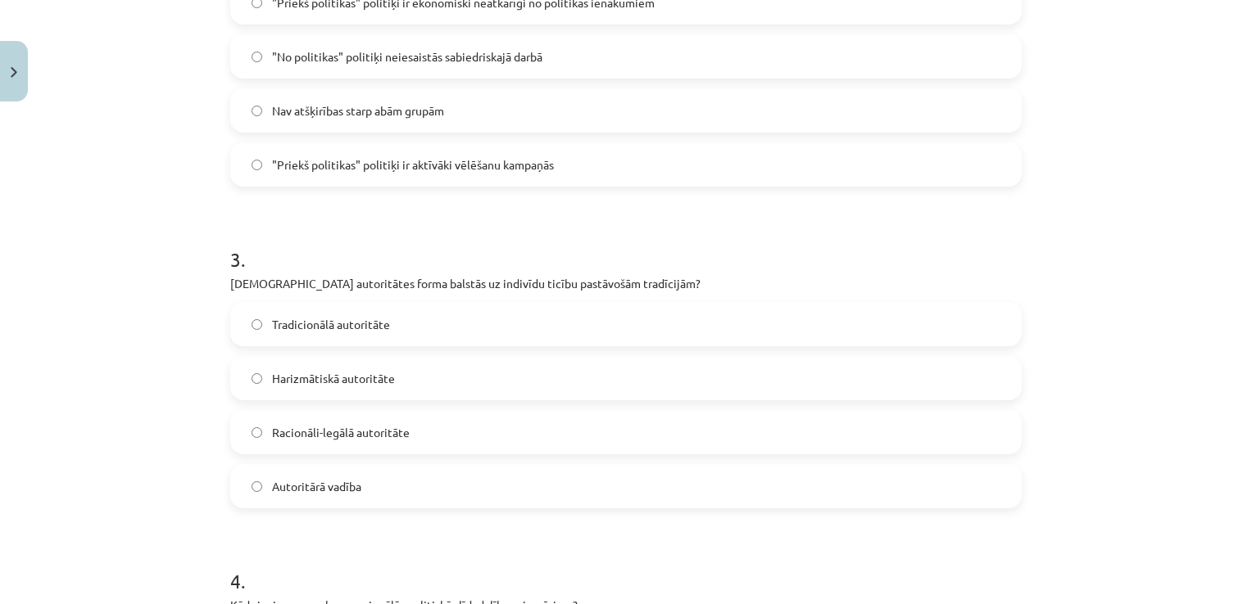
click at [440, 335] on label "Tradicionālā autoritāte" at bounding box center [626, 324] width 788 height 41
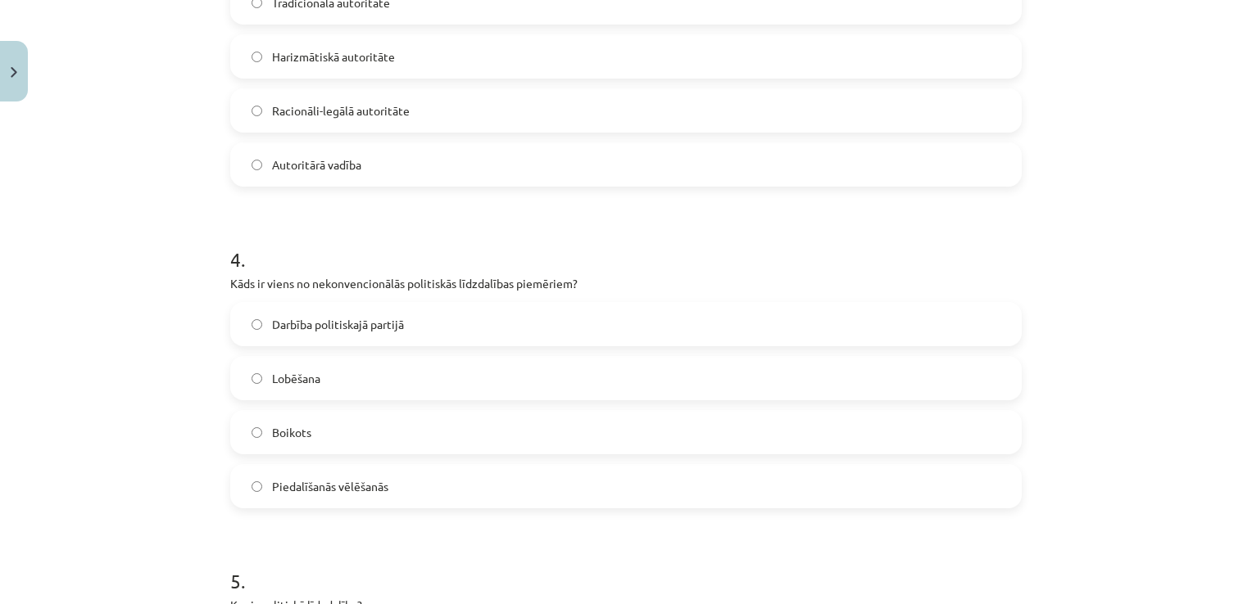
scroll to position [1078, 0]
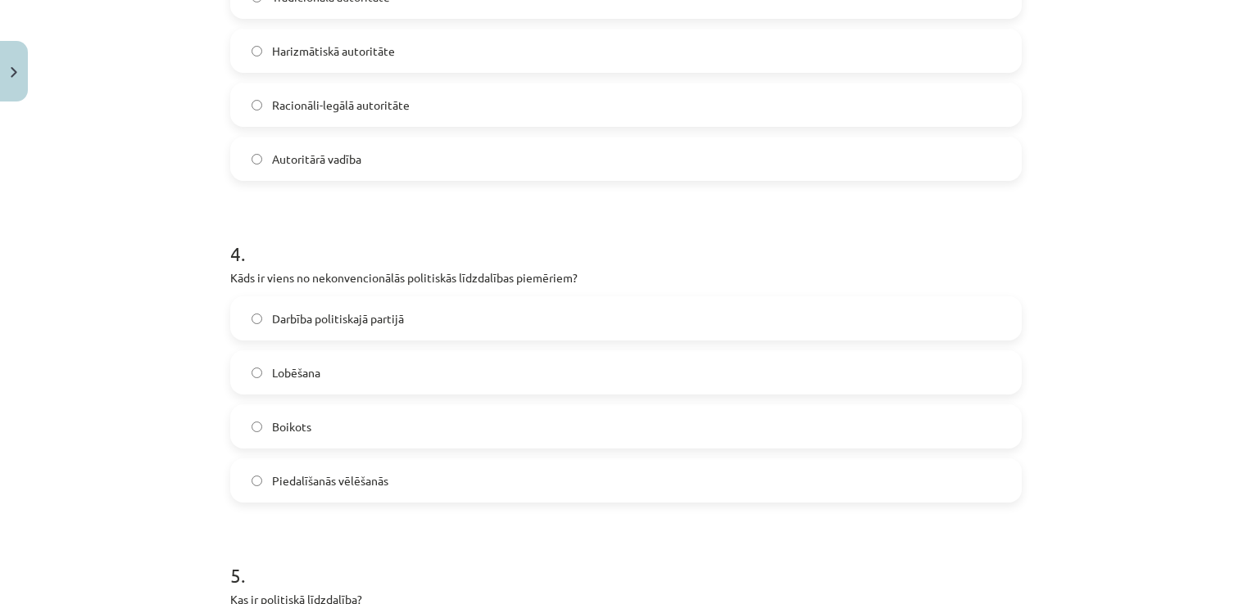
click at [376, 433] on label "Boikots" at bounding box center [626, 426] width 788 height 41
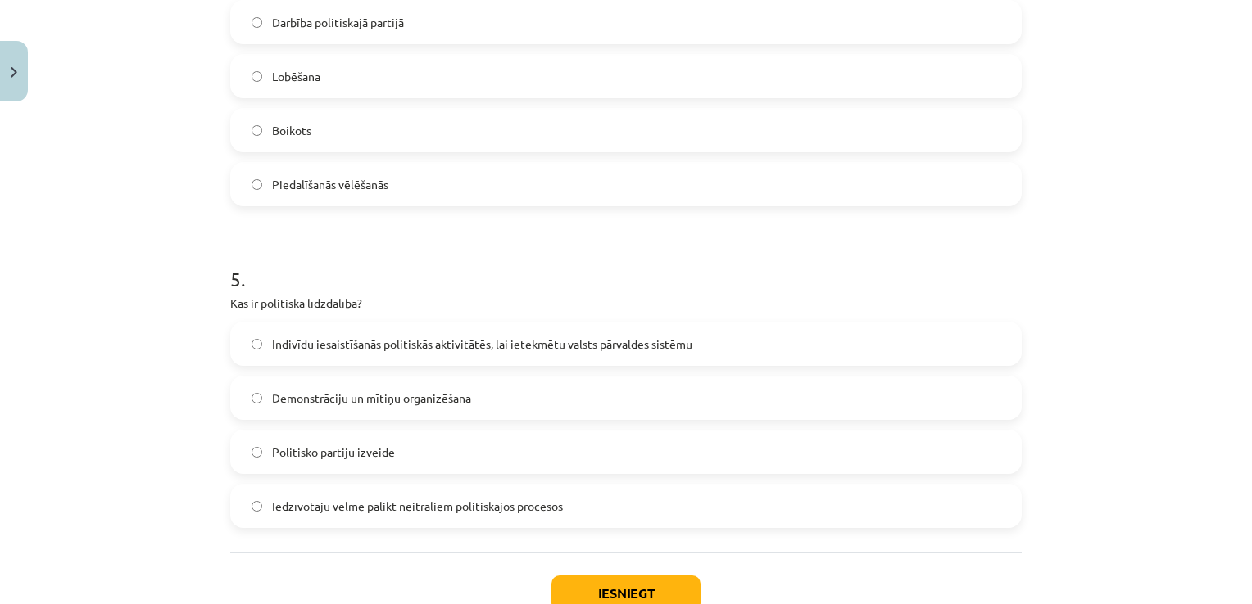
scroll to position [1405, 0]
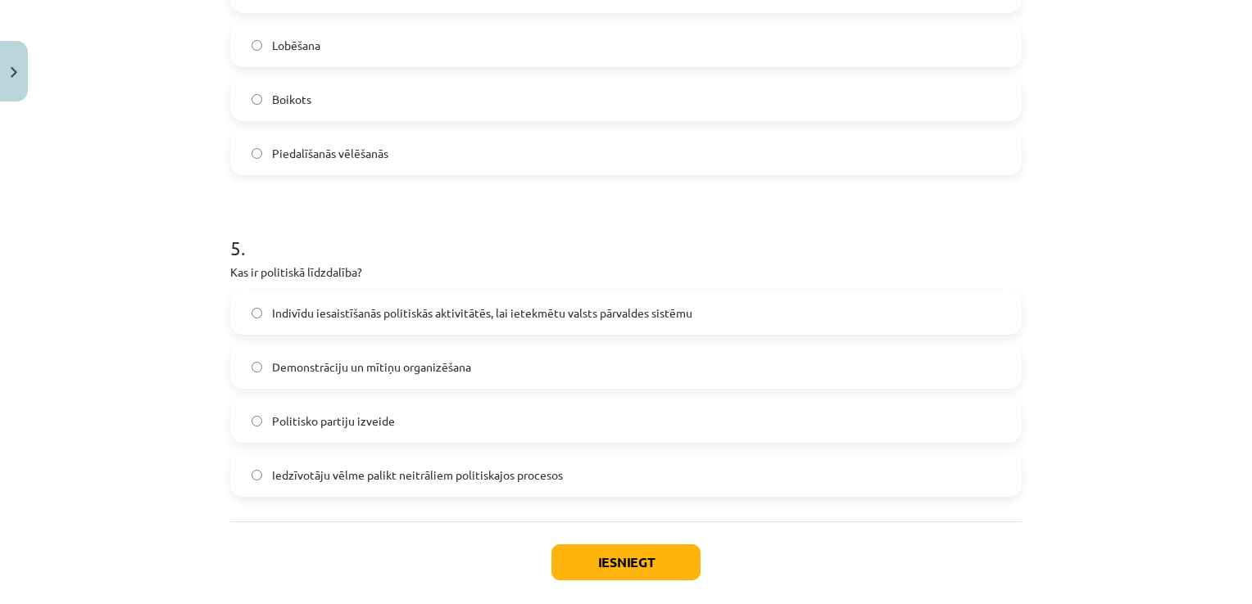
click at [464, 310] on span "Indivīdu iesaistīšanās politiskās aktivitātēs, lai ietekmētu valsts pārvaldes s…" at bounding box center [482, 313] width 420 height 17
click at [606, 564] on button "Iesniegt" at bounding box center [625, 563] width 149 height 36
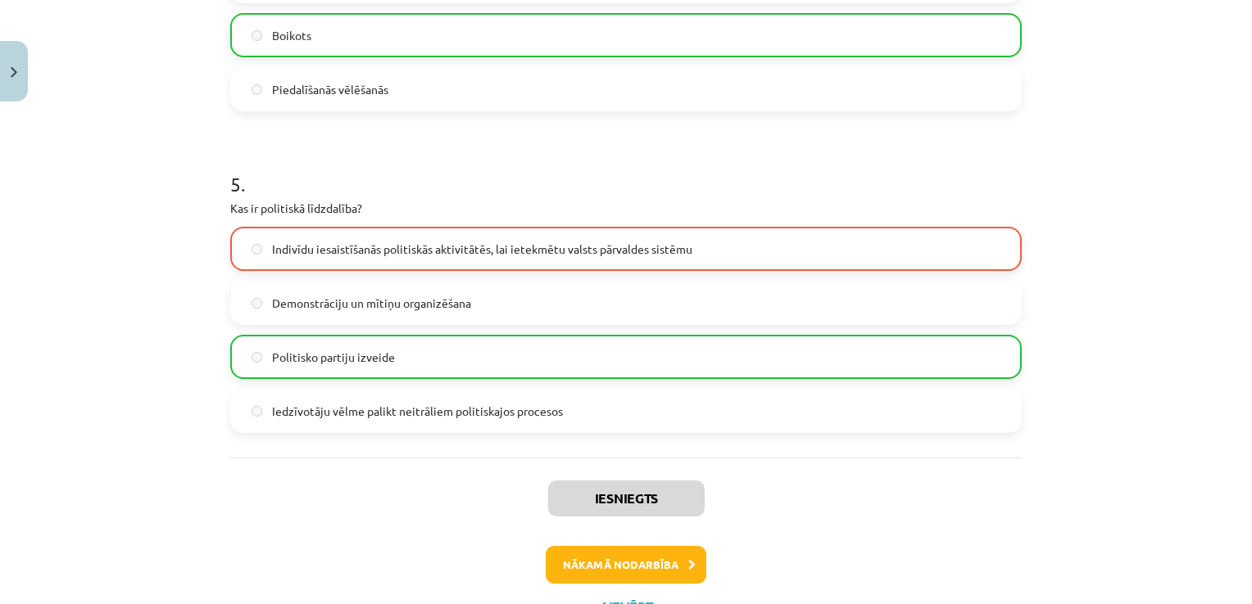
scroll to position [1487, 0]
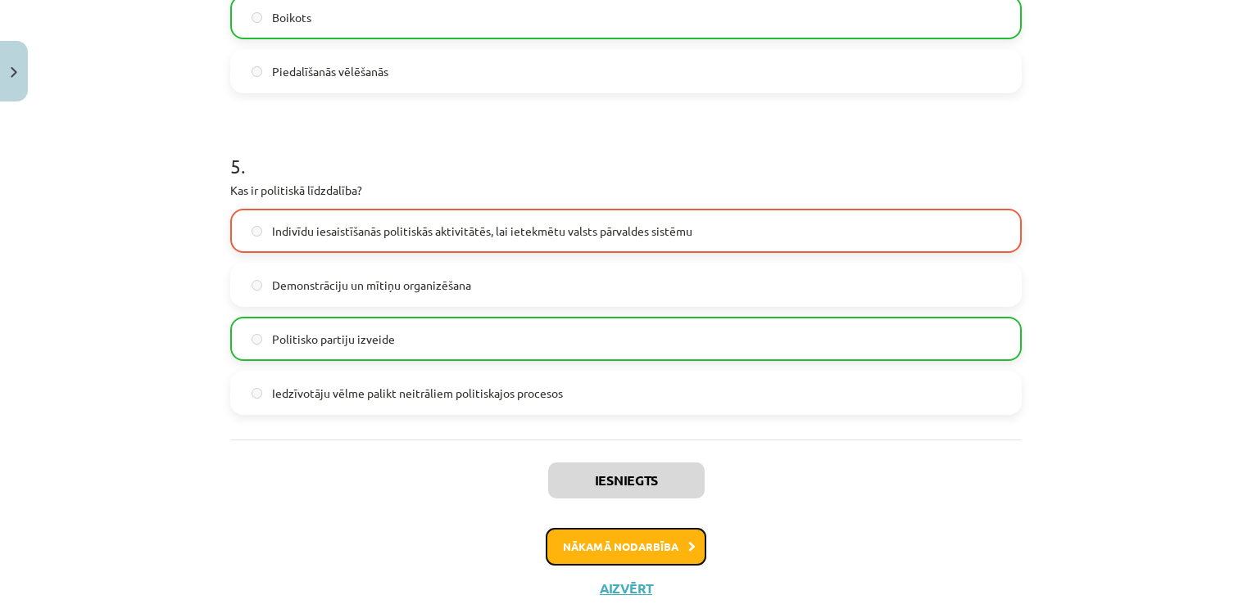
click at [634, 545] on button "Nākamā nodarbība" at bounding box center [625, 547] width 161 height 38
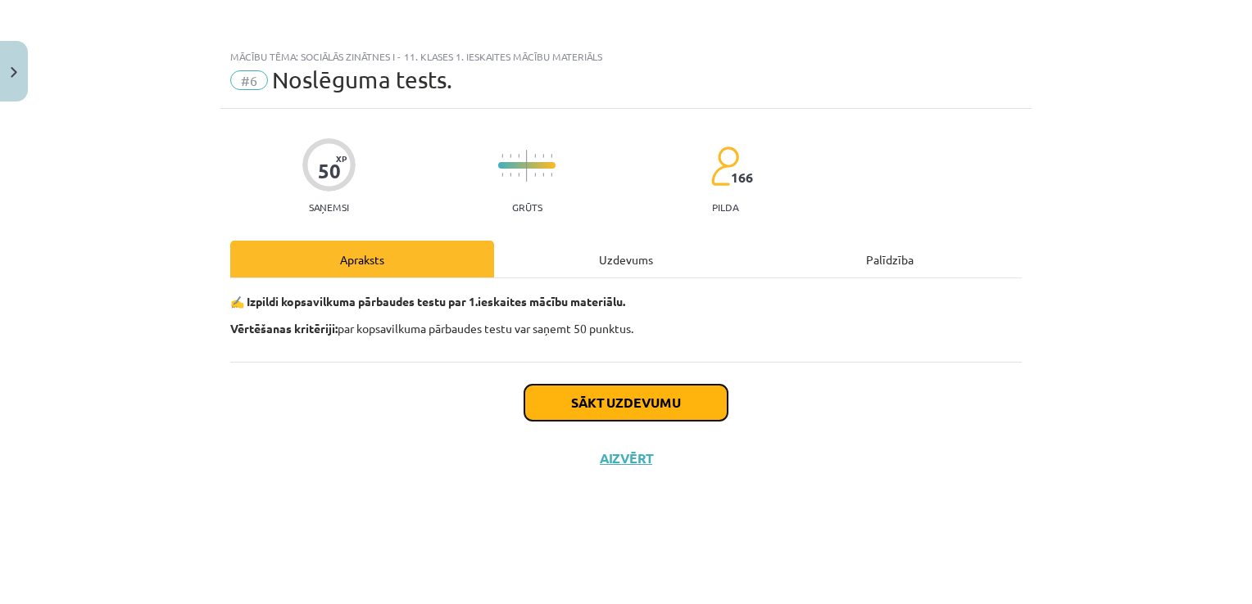
click at [659, 398] on button "Sākt uzdevumu" at bounding box center [625, 403] width 203 height 36
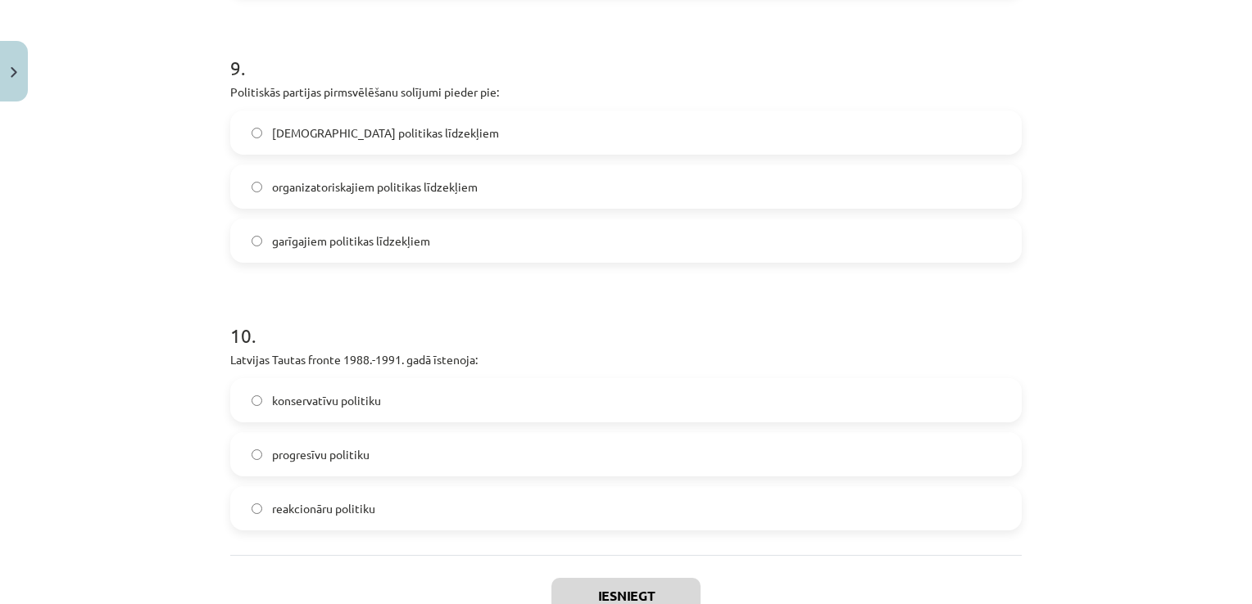
scroll to position [2555, 0]
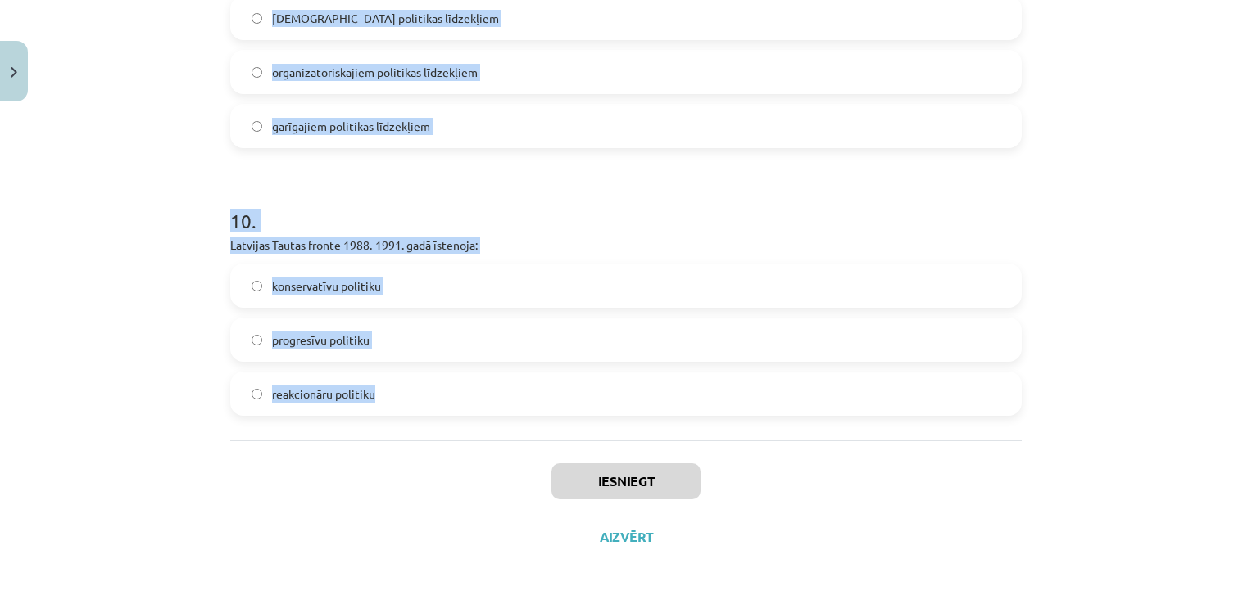
drag, startPoint x: 236, startPoint y: 231, endPoint x: 462, endPoint y: 381, distance: 271.2
copy form "Loremipsumd sitametcons adipisc elitseddoe: temporinci utlabore etdolore magnaa…"
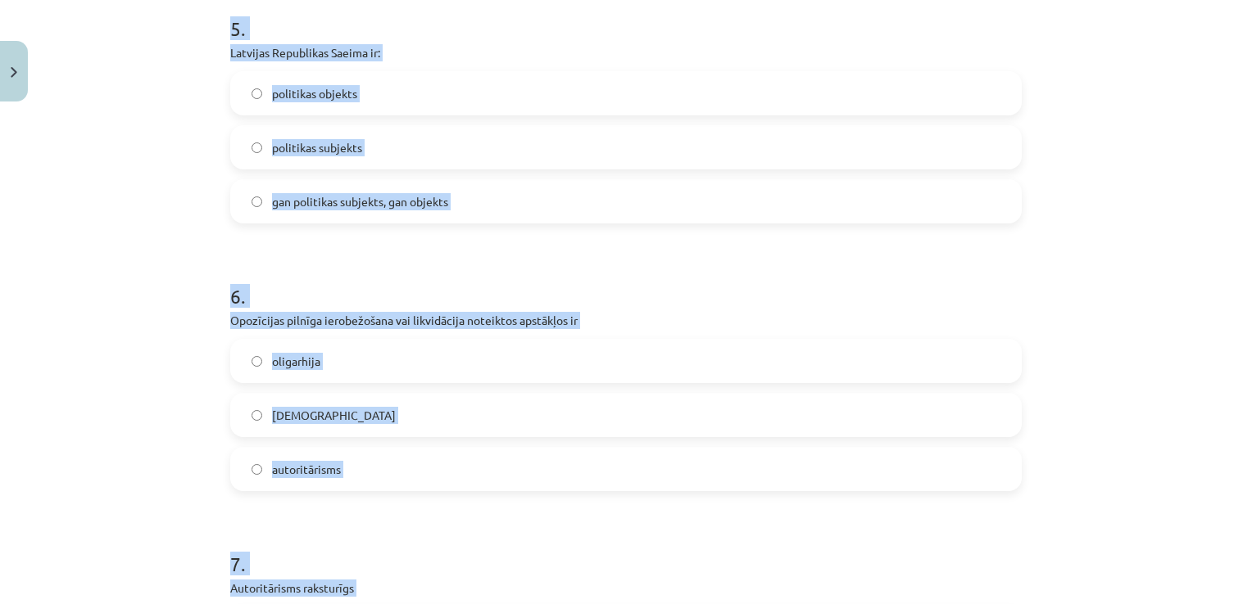
scroll to position [1163, 0]
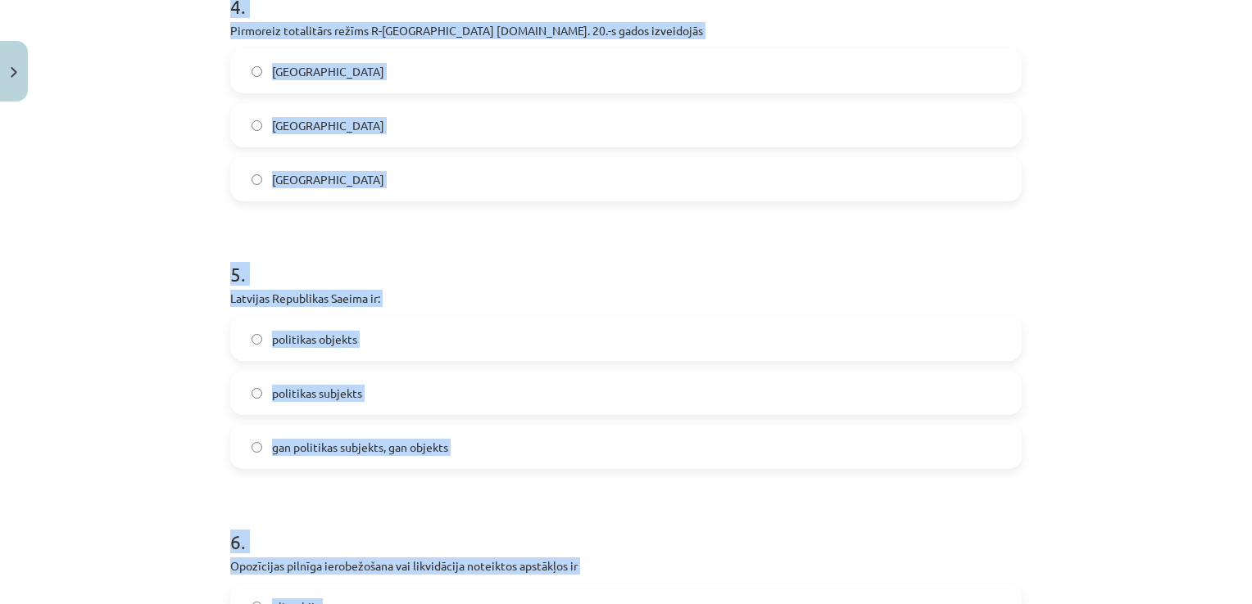
click at [518, 248] on h1 "5 ." at bounding box center [625, 259] width 791 height 51
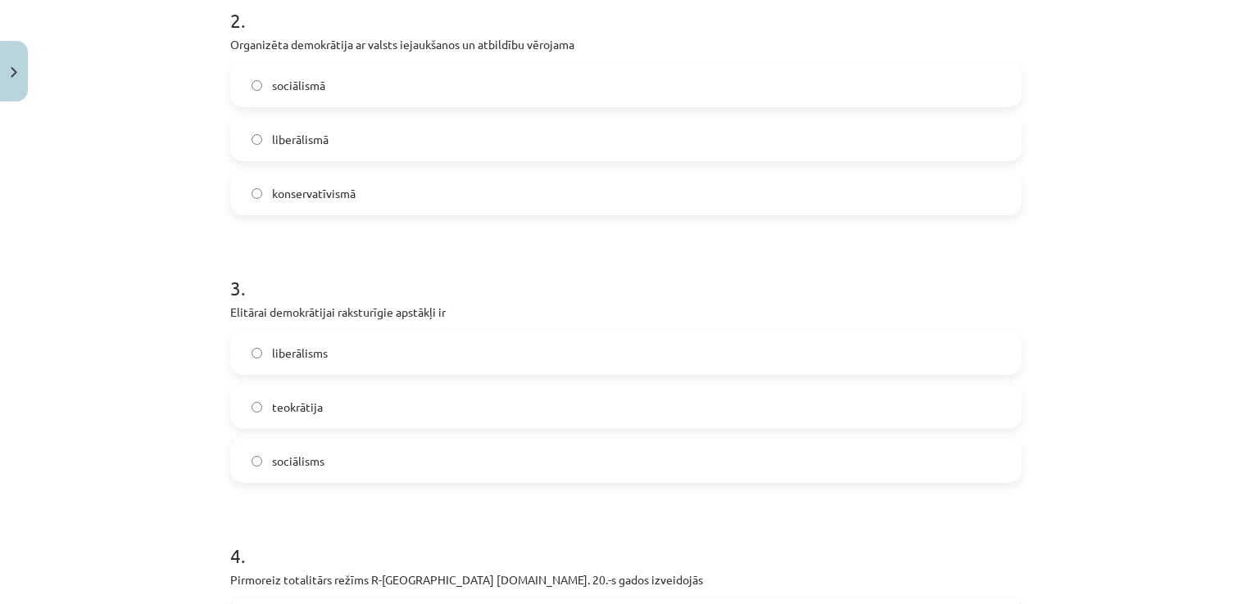
scroll to position [262, 0]
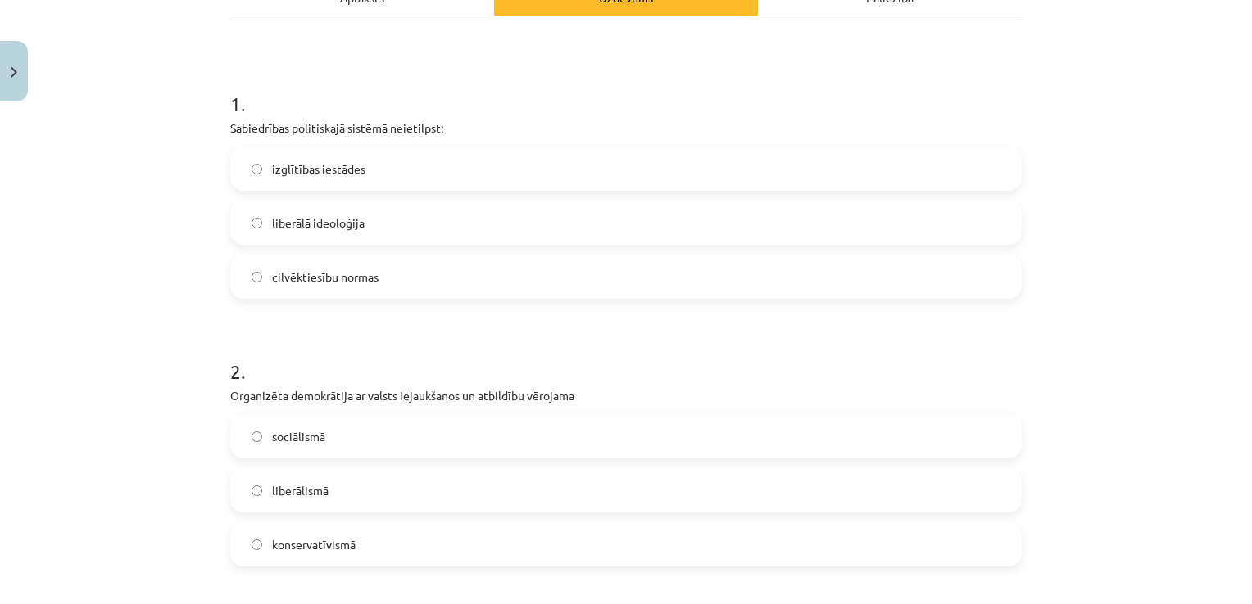
click at [334, 224] on span "liberālā ideoloģija" at bounding box center [318, 223] width 93 height 17
click at [342, 443] on label "sociālismā" at bounding box center [626, 436] width 788 height 41
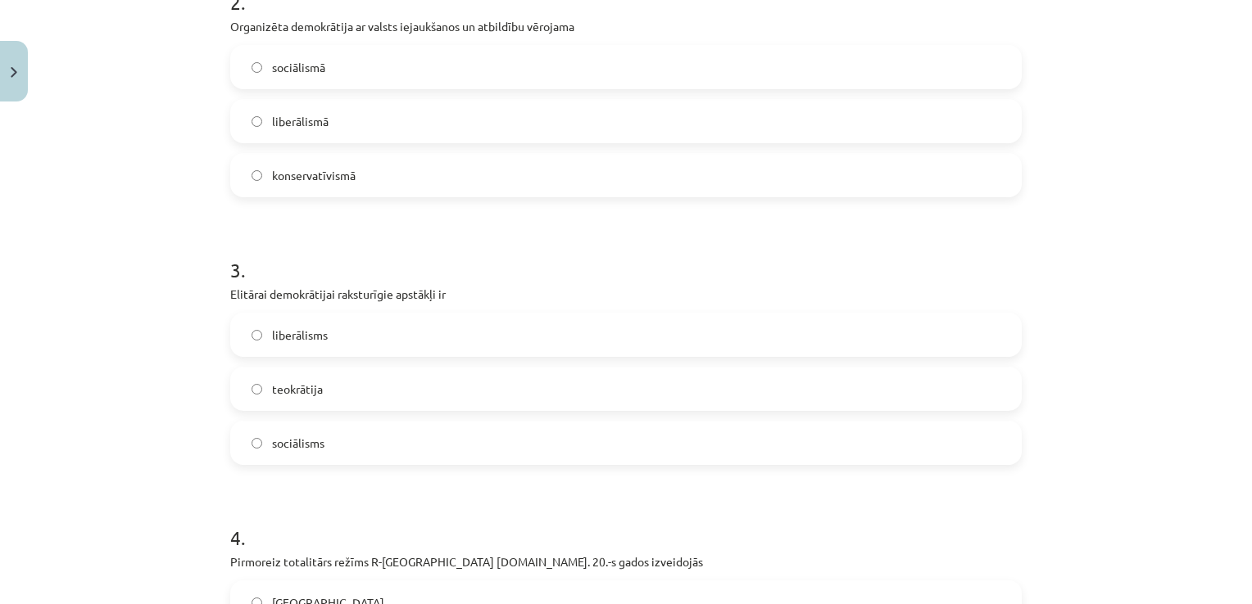
scroll to position [672, 0]
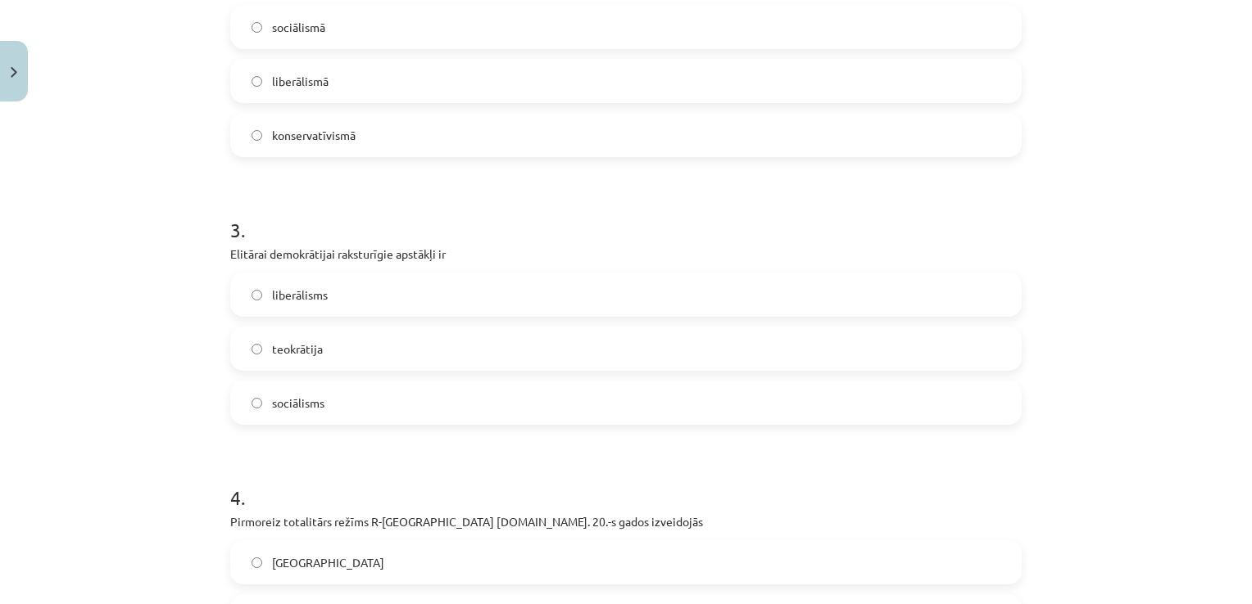
click at [301, 306] on label "liberālisms" at bounding box center [626, 294] width 788 height 41
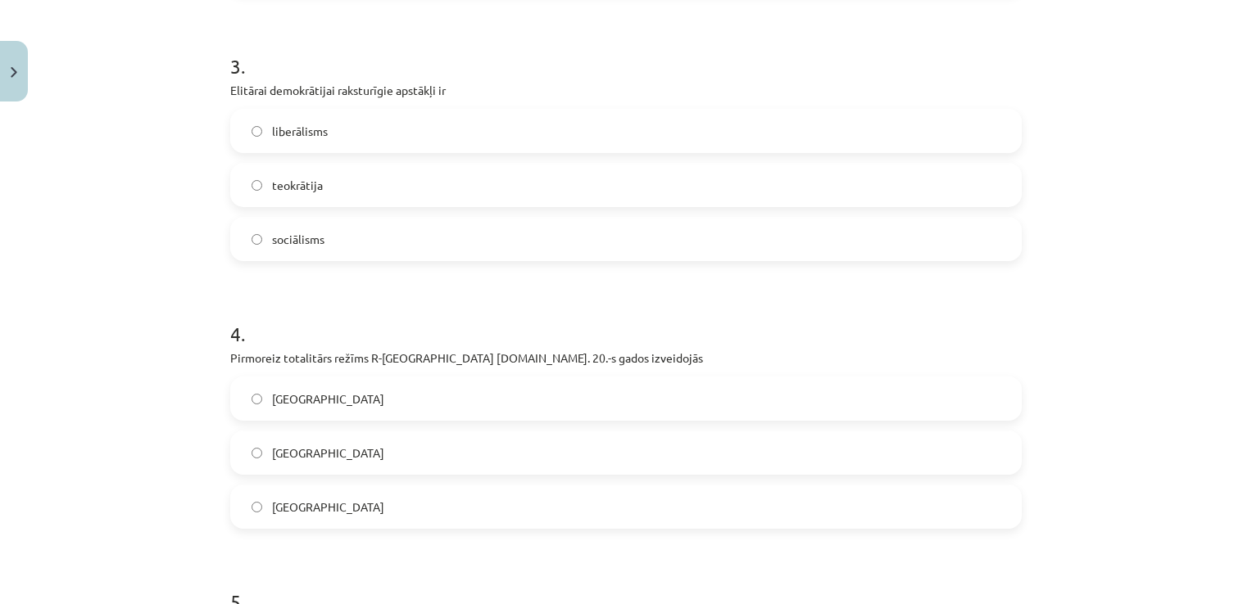
click at [324, 405] on label "[GEOGRAPHIC_DATA]" at bounding box center [626, 398] width 788 height 41
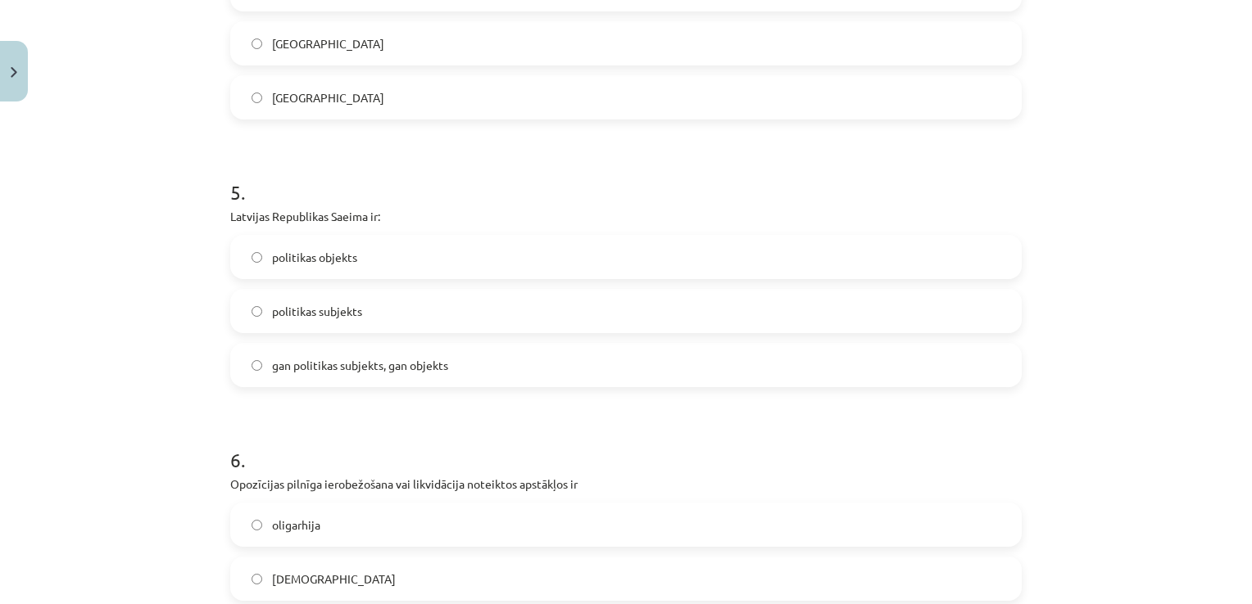
click at [472, 365] on label "gan politikas subjekts, gan objekts" at bounding box center [626, 365] width 788 height 41
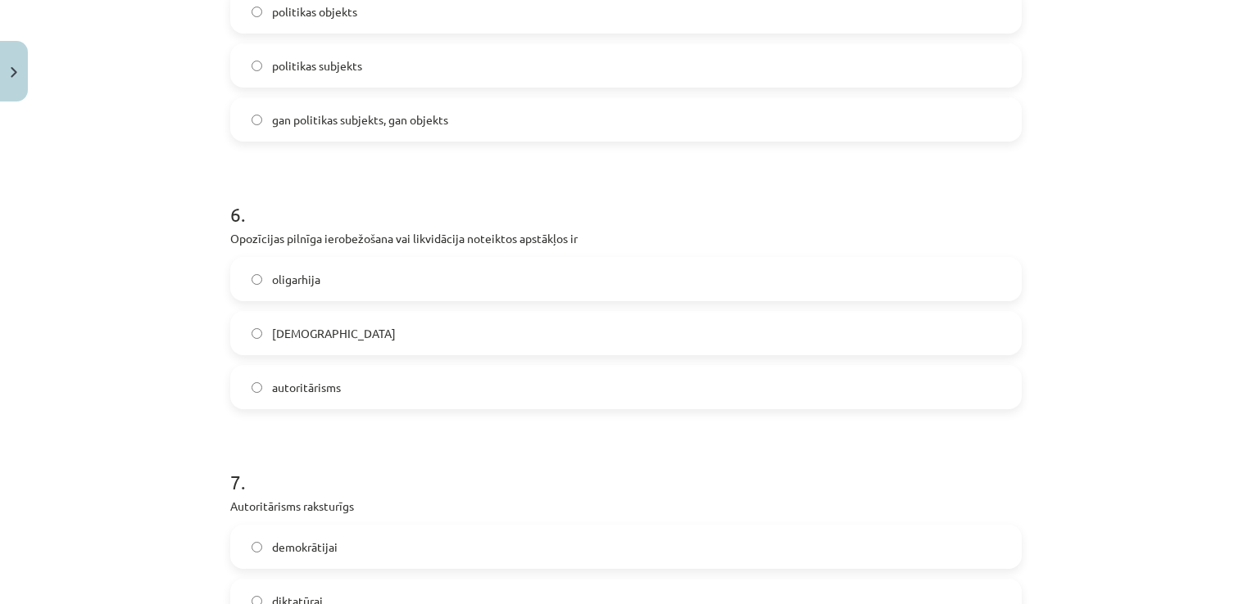
scroll to position [1491, 0]
click at [387, 339] on label "[DEMOGRAPHIC_DATA]" at bounding box center [626, 333] width 788 height 41
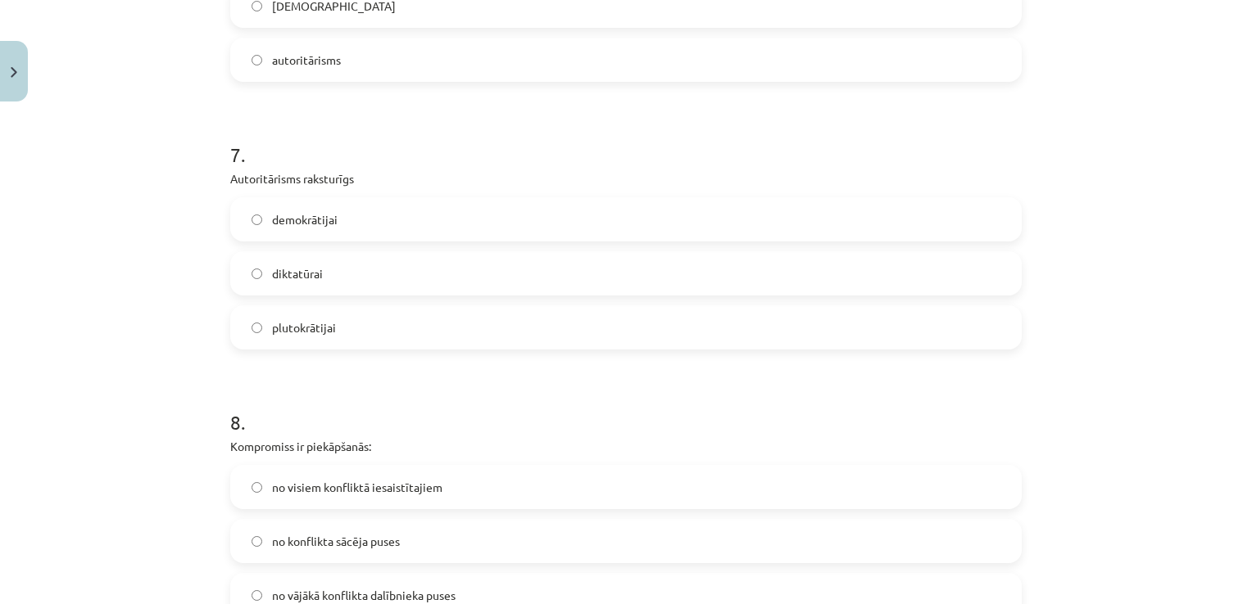
scroll to position [1818, 0]
click at [383, 274] on label "diktatūrai" at bounding box center [626, 273] width 788 height 41
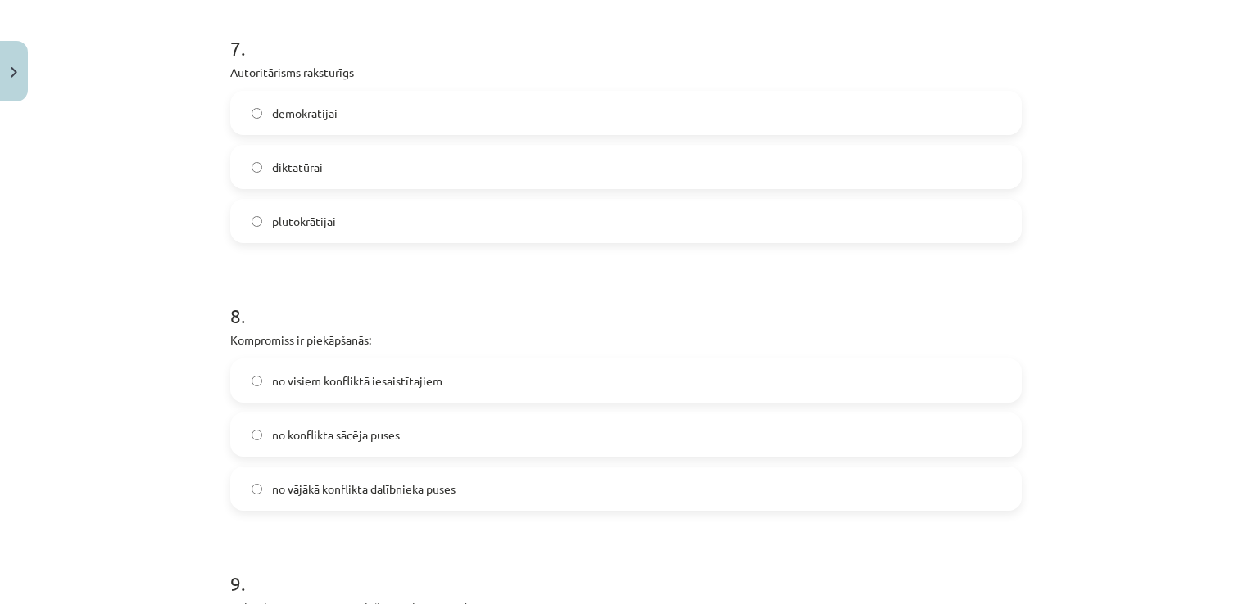
scroll to position [1982, 0]
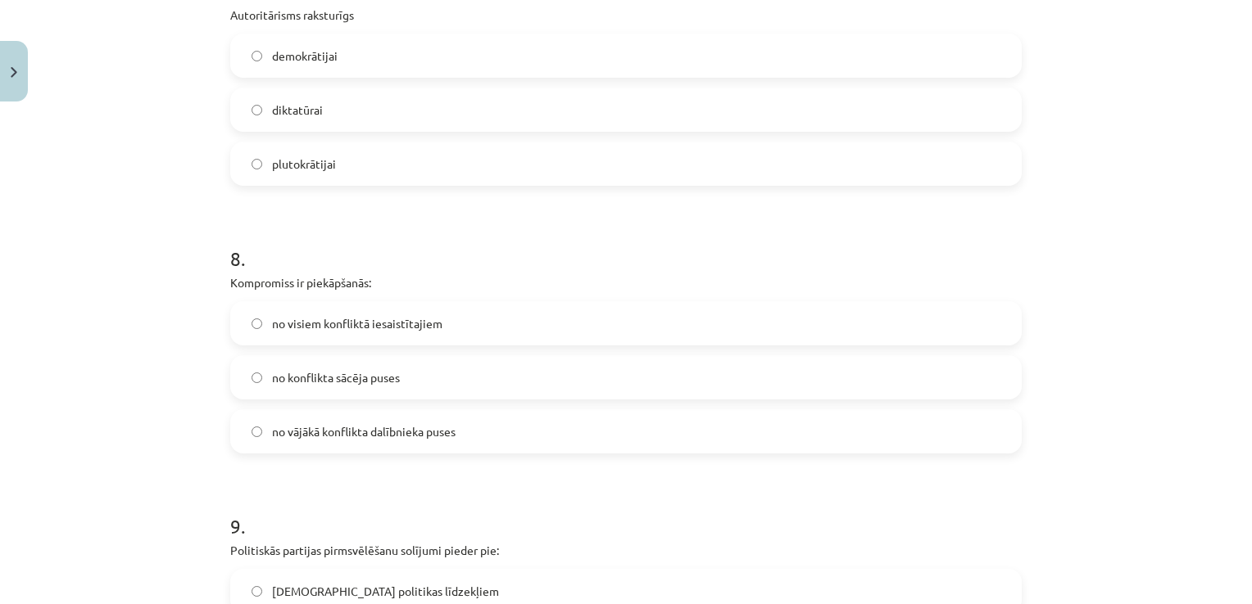
click at [482, 324] on label "no visiem konfliktā iesaistītajiem" at bounding box center [626, 323] width 788 height 41
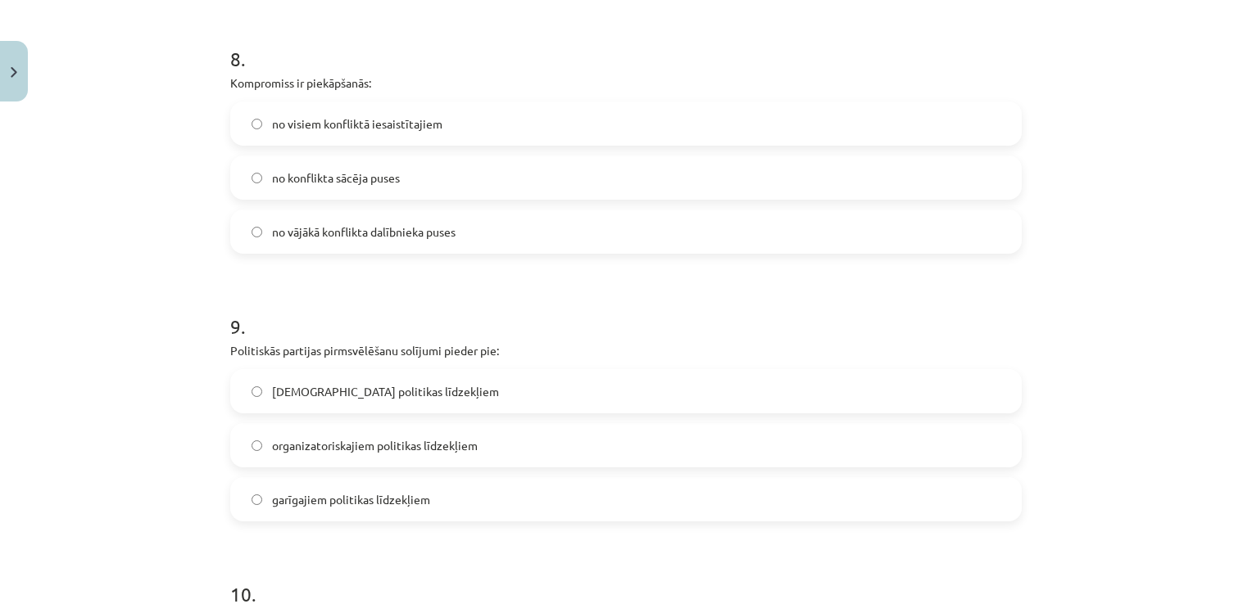
scroll to position [2228, 0]
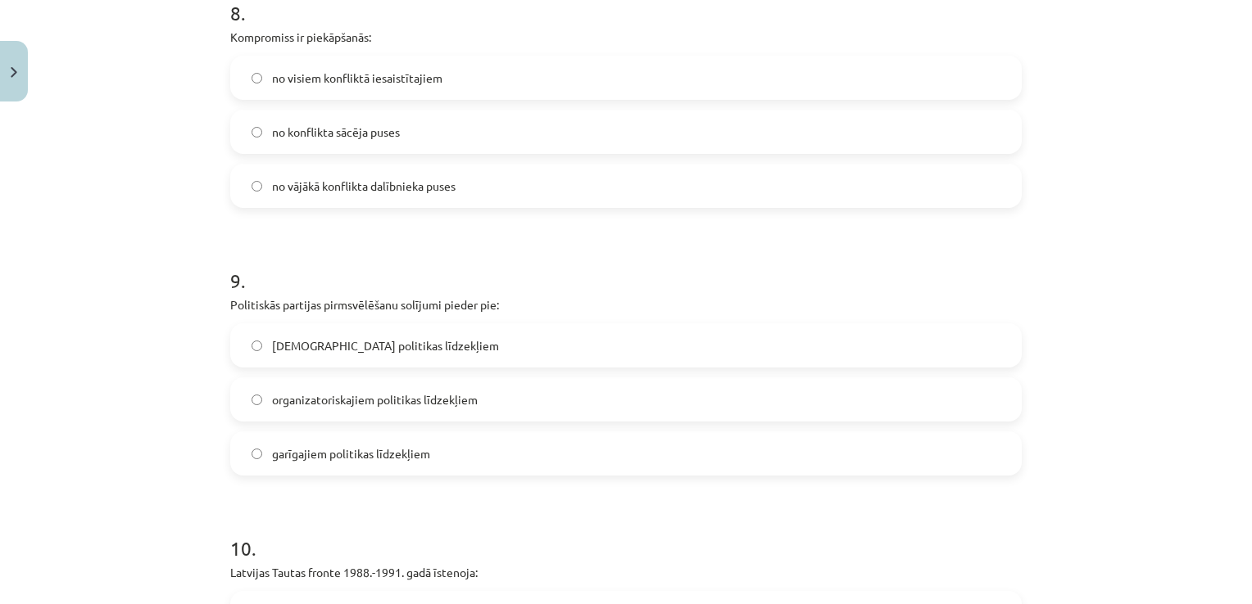
click at [438, 457] on label "garīgajiem politikas līdzekļiem" at bounding box center [626, 453] width 788 height 41
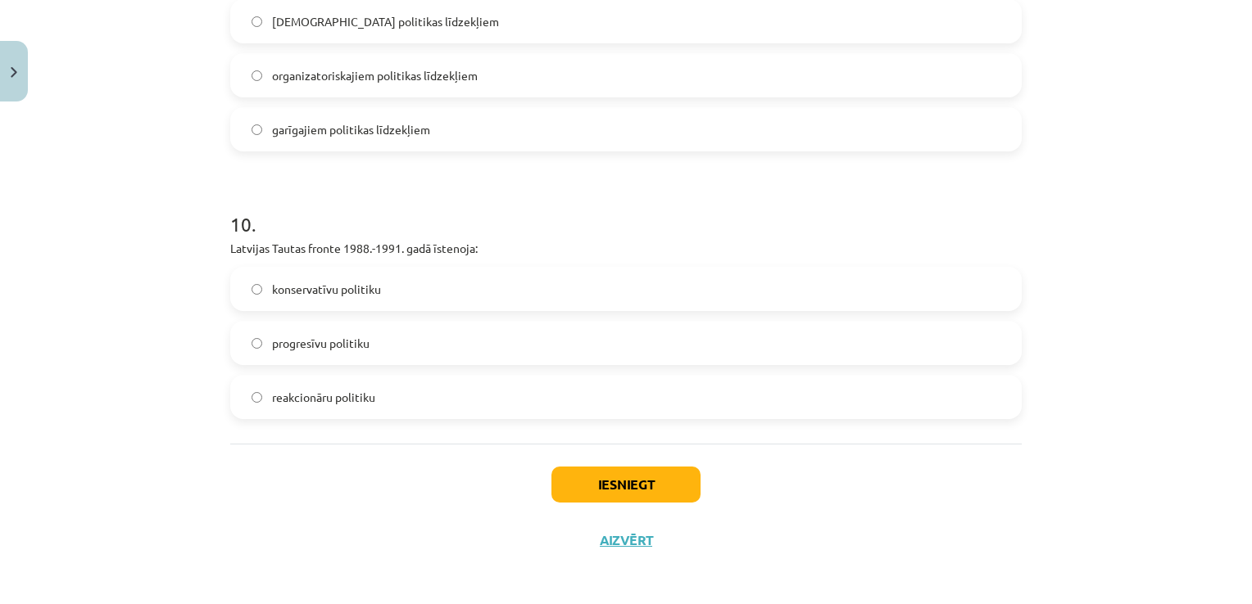
scroll to position [2555, 0]
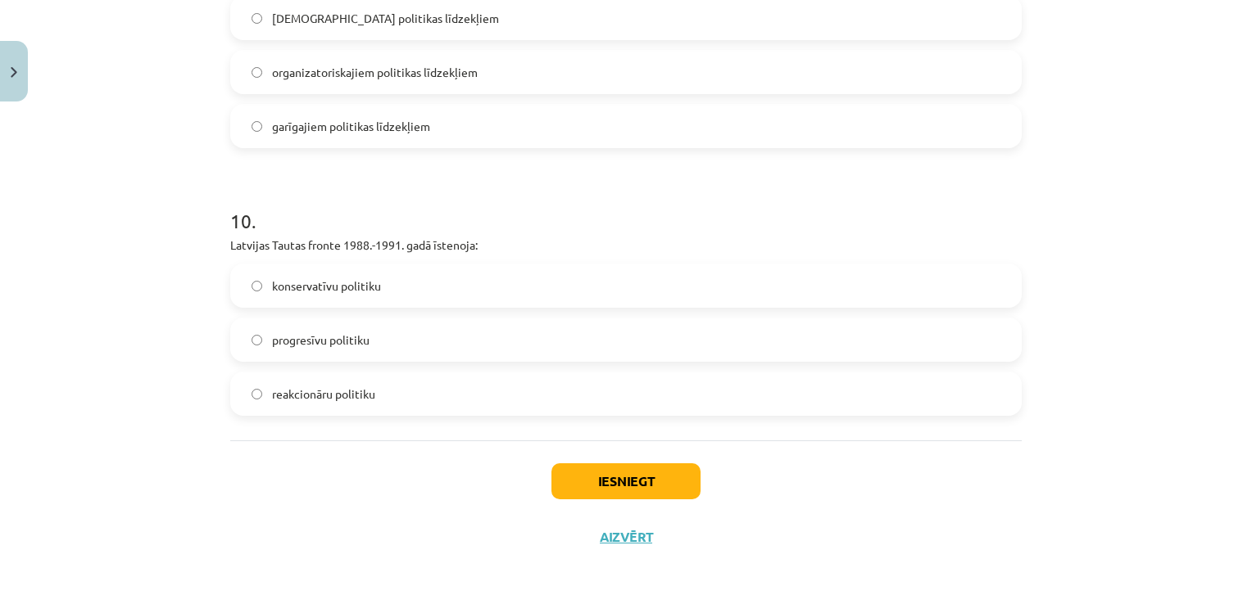
click at [450, 329] on label "progresīvu politiku" at bounding box center [626, 339] width 788 height 41
click at [604, 476] on button "Iesniegt" at bounding box center [625, 482] width 149 height 36
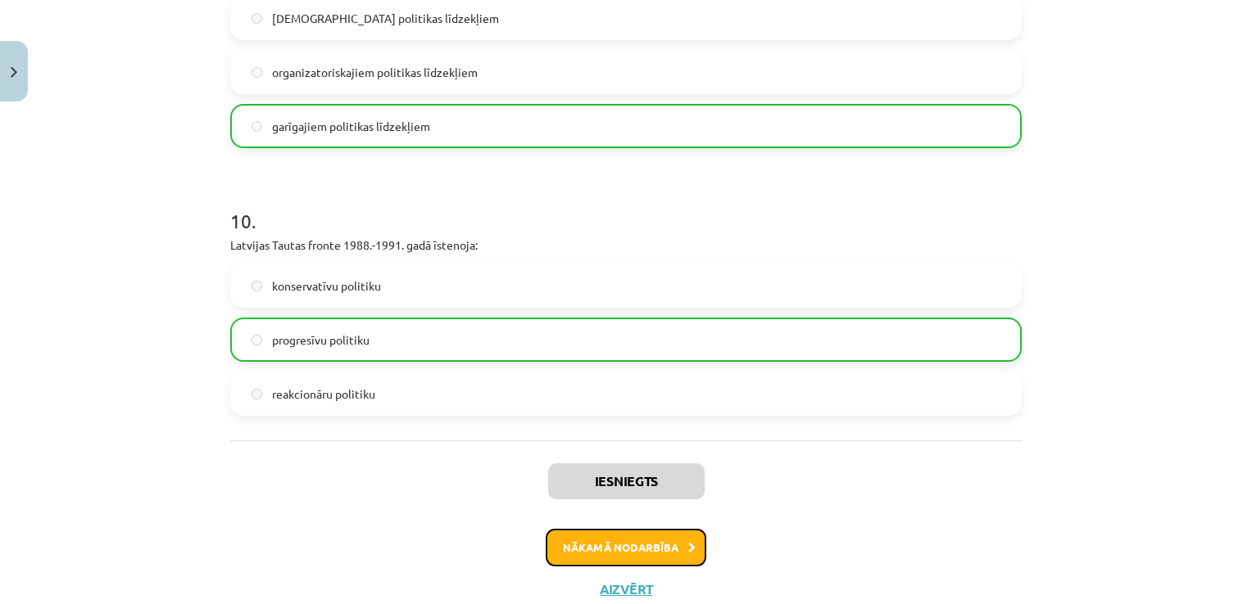
click at [632, 559] on button "Nākamā nodarbība" at bounding box center [625, 548] width 161 height 38
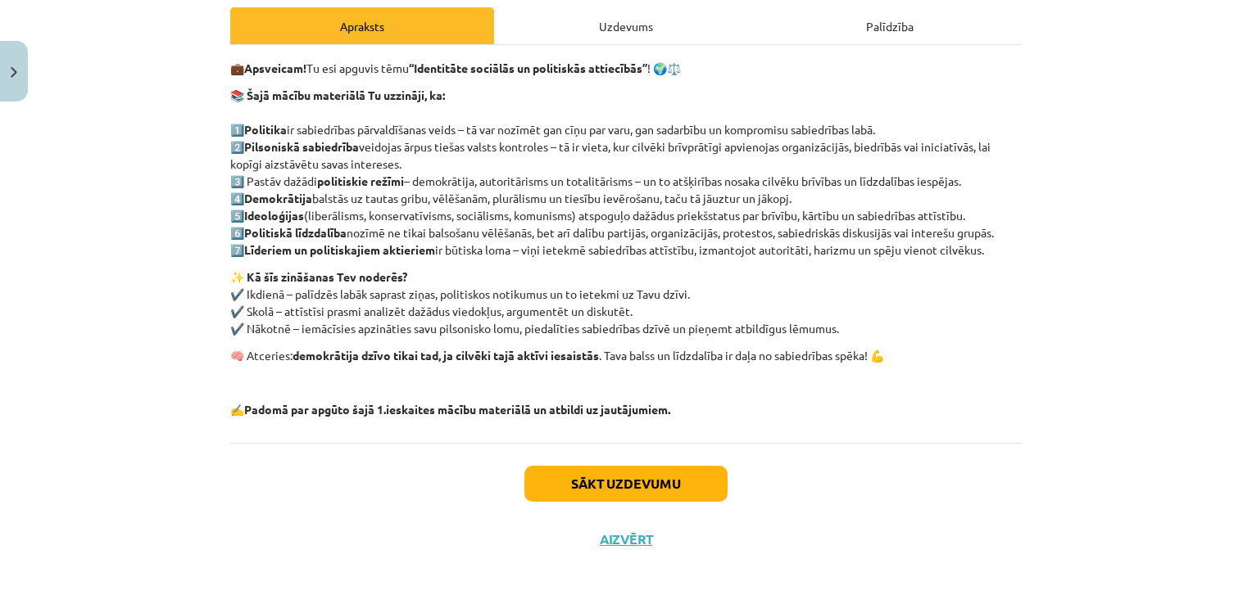
scroll to position [236, 0]
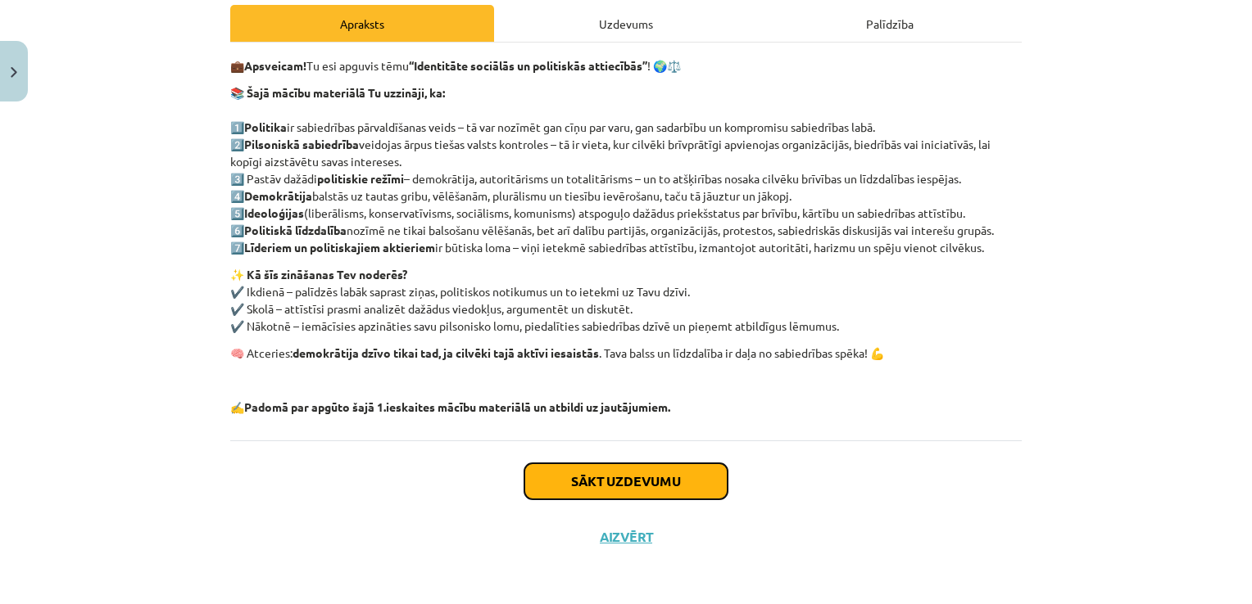
click at [639, 482] on button "Sākt uzdevumu" at bounding box center [625, 482] width 203 height 36
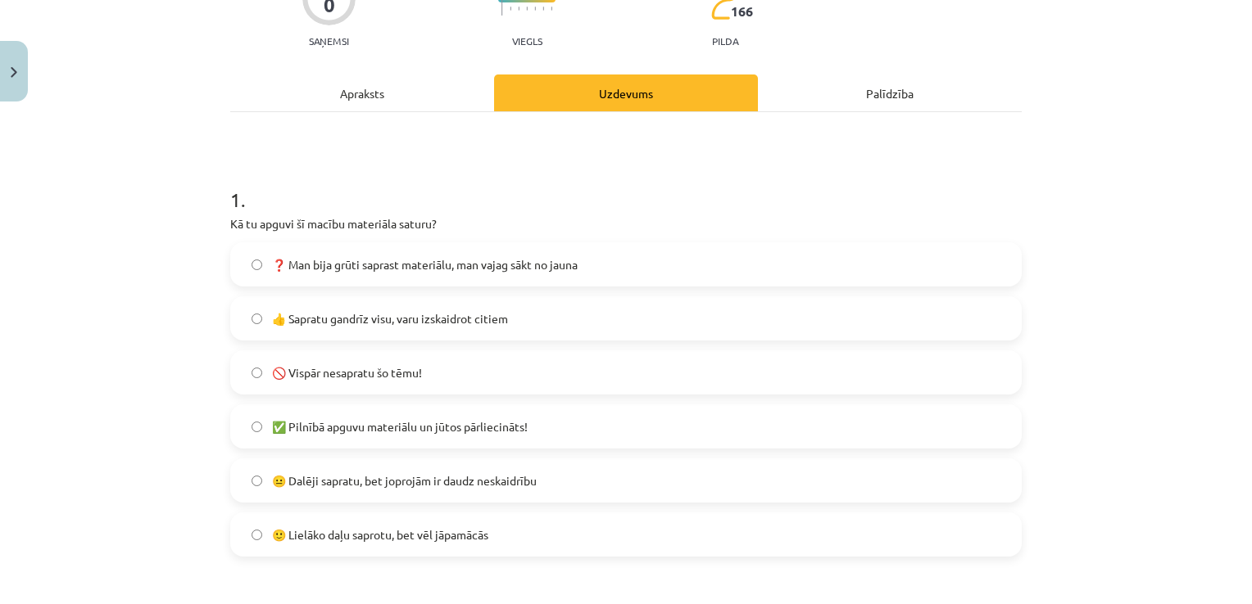
scroll to position [205, 0]
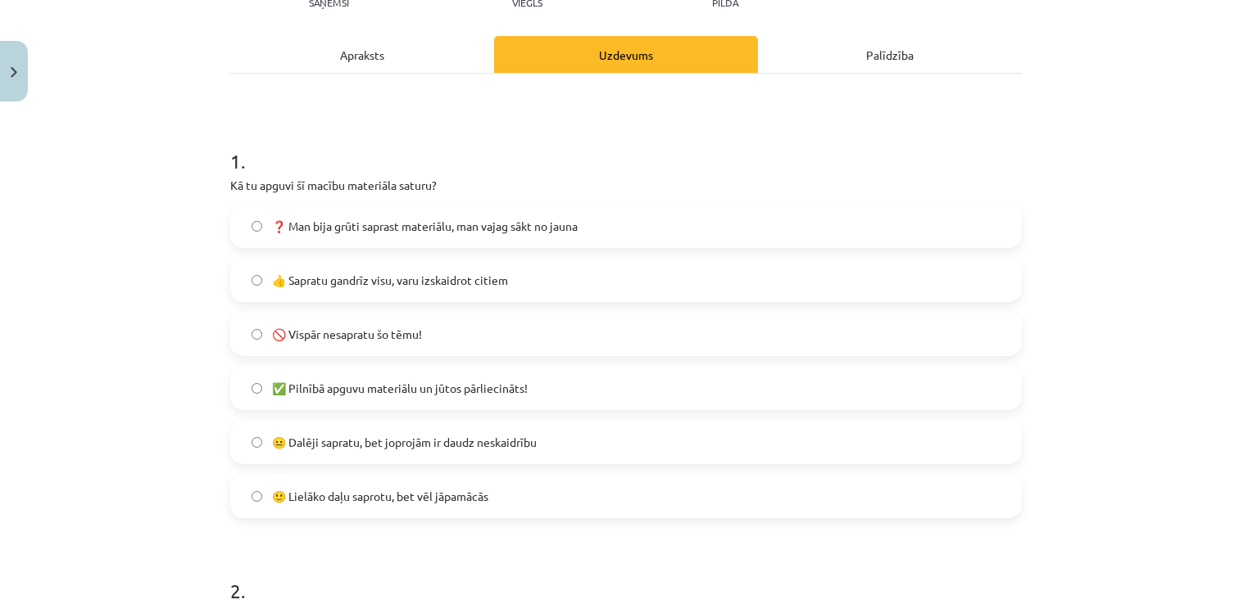
click at [360, 494] on span "🙂 Lielāko daļu saprotu, bet vēl jāpamācās" at bounding box center [380, 496] width 216 height 17
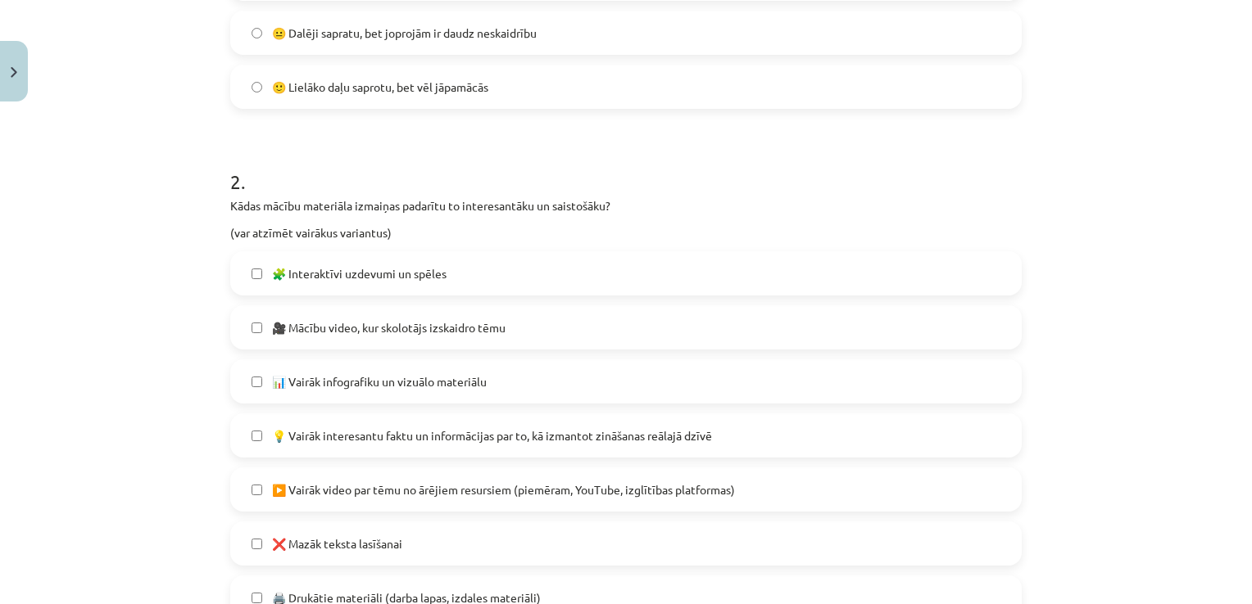
scroll to position [696, 0]
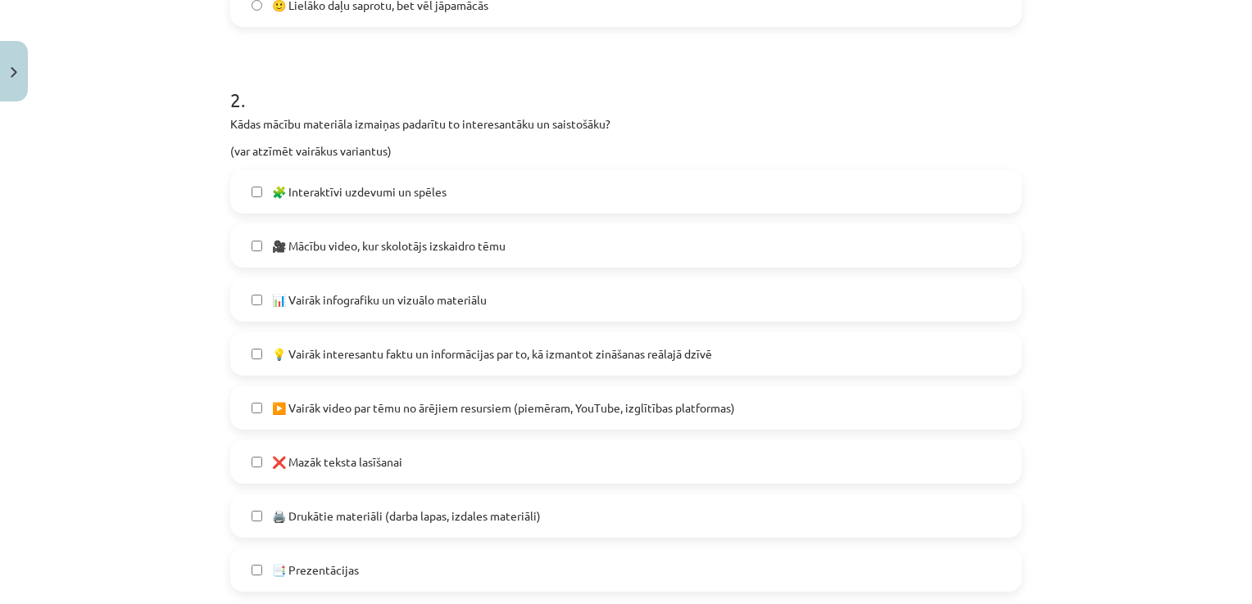
click at [395, 253] on span "🎥 Mācību video, kur skolotājs izskaidro tēmu" at bounding box center [388, 246] width 233 height 17
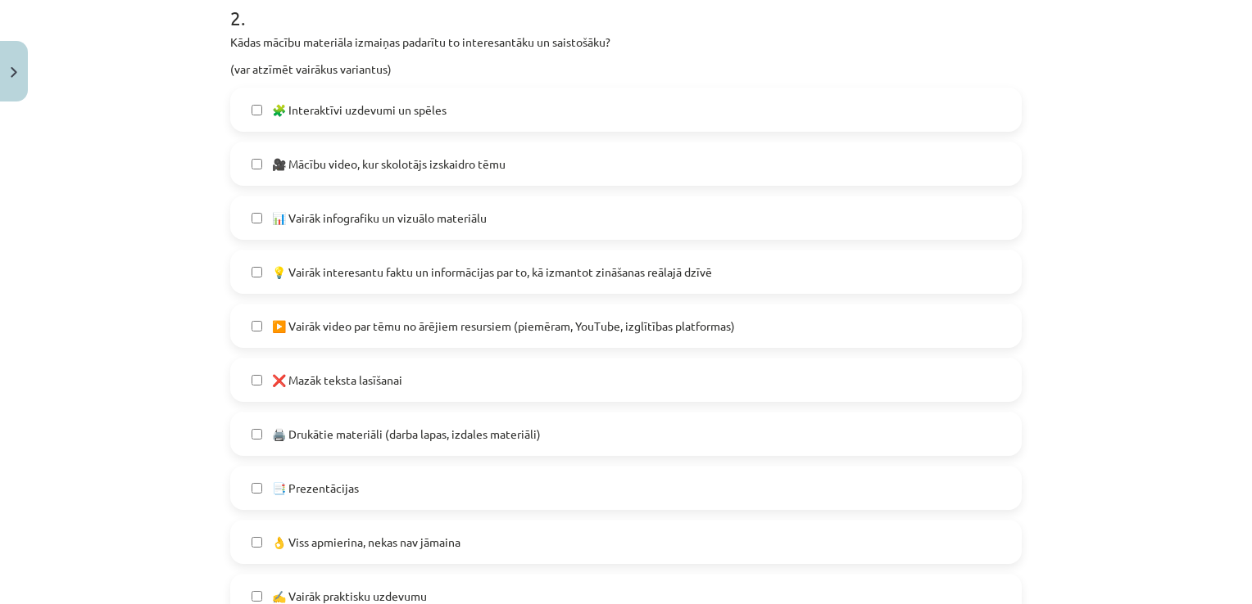
scroll to position [860, 0]
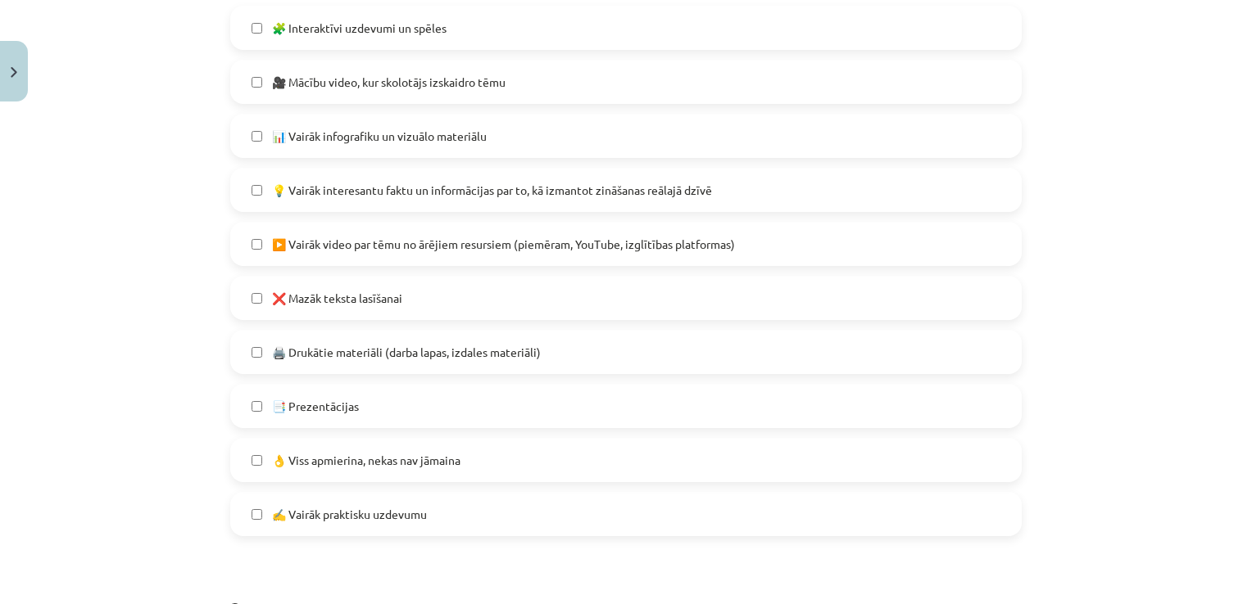
click at [397, 241] on span "▶️ Vairāk video par tēmu no ārējiem resursiem (piemēram, YouTube, izglītības pl…" at bounding box center [503, 244] width 463 height 17
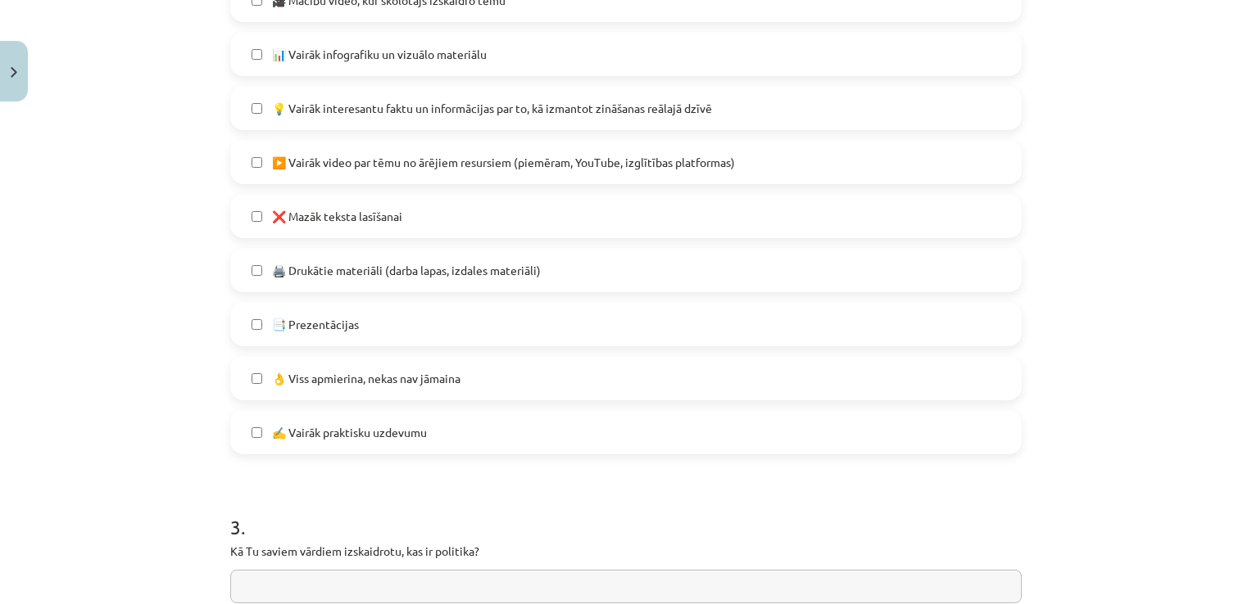
click at [400, 207] on label "❌ Mazāk teksta lasīšanai" at bounding box center [626, 216] width 788 height 41
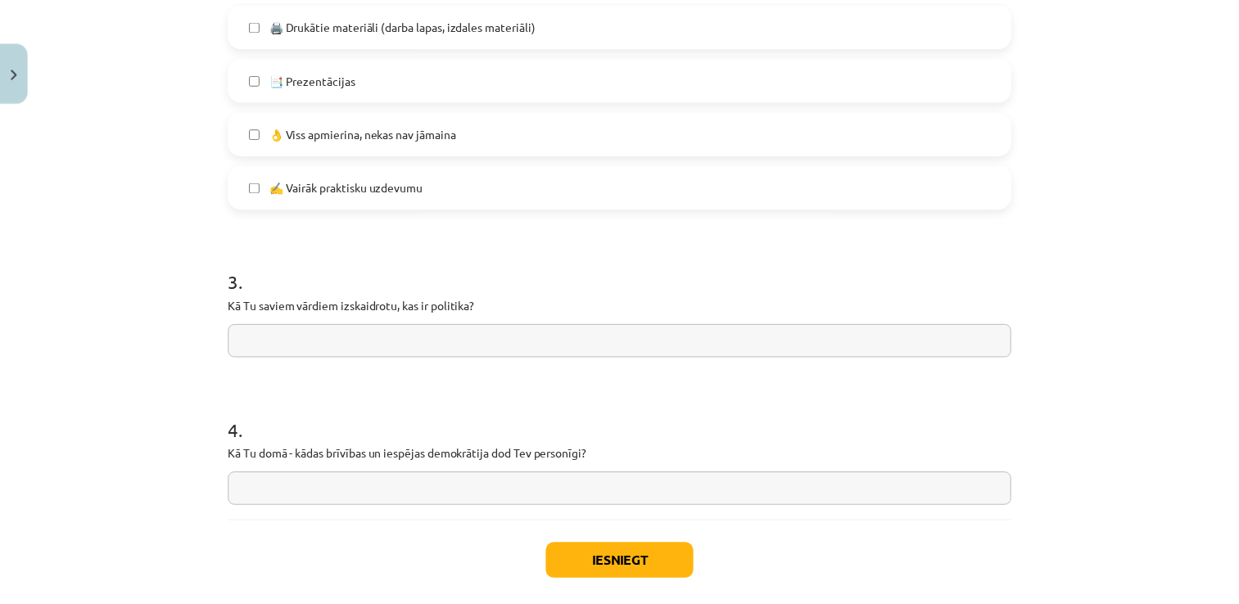
scroll to position [1270, 0]
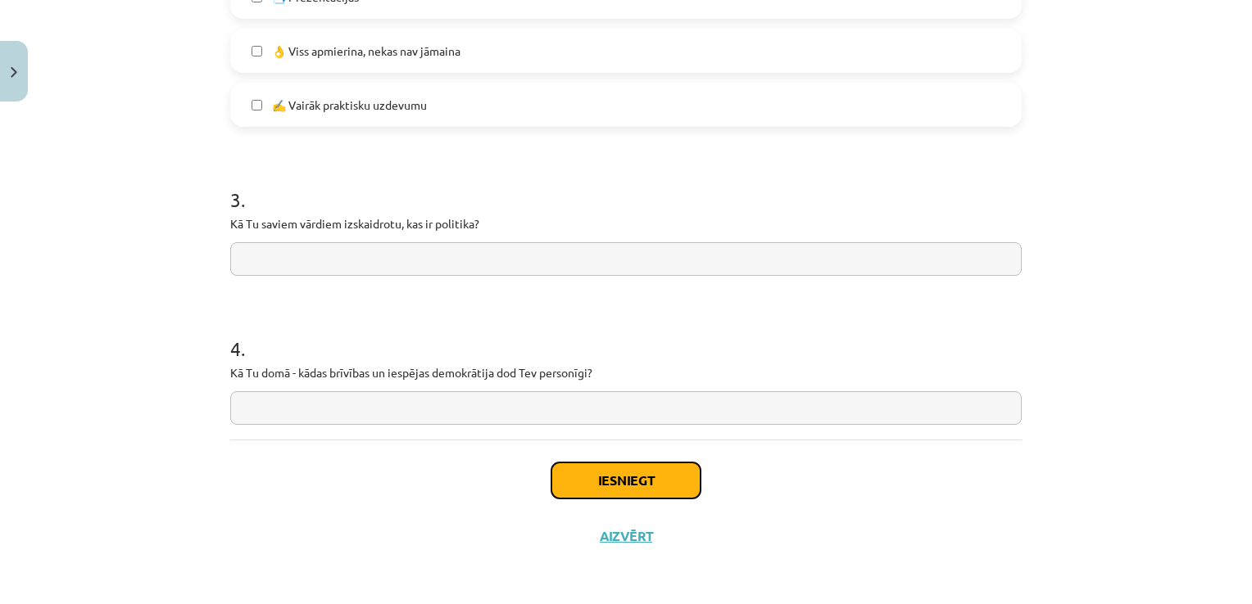
click at [663, 487] on button "Iesniegt" at bounding box center [625, 481] width 149 height 36
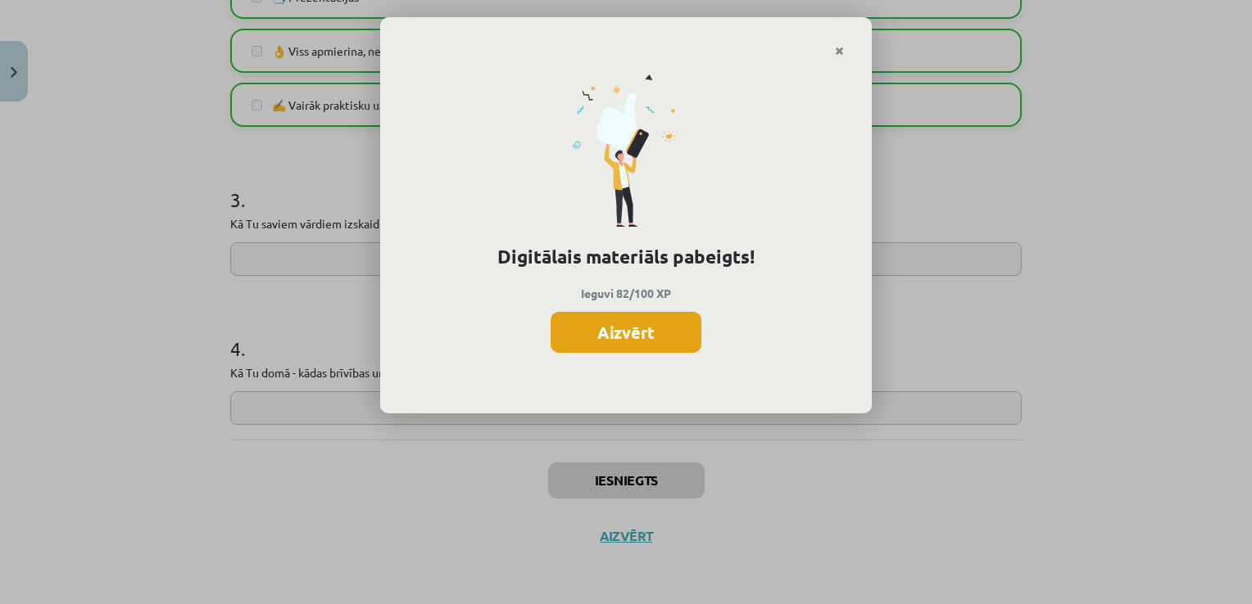
click at [650, 329] on button "Aizvērt" at bounding box center [625, 332] width 151 height 41
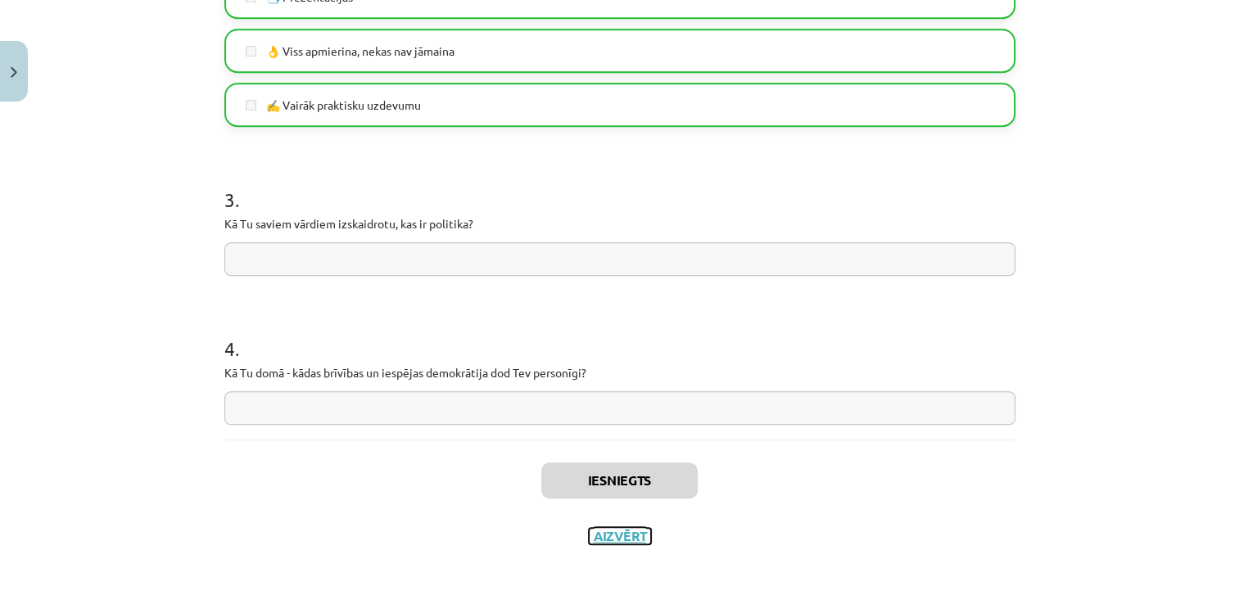
click at [599, 537] on button "Aizvērt" at bounding box center [620, 536] width 62 height 16
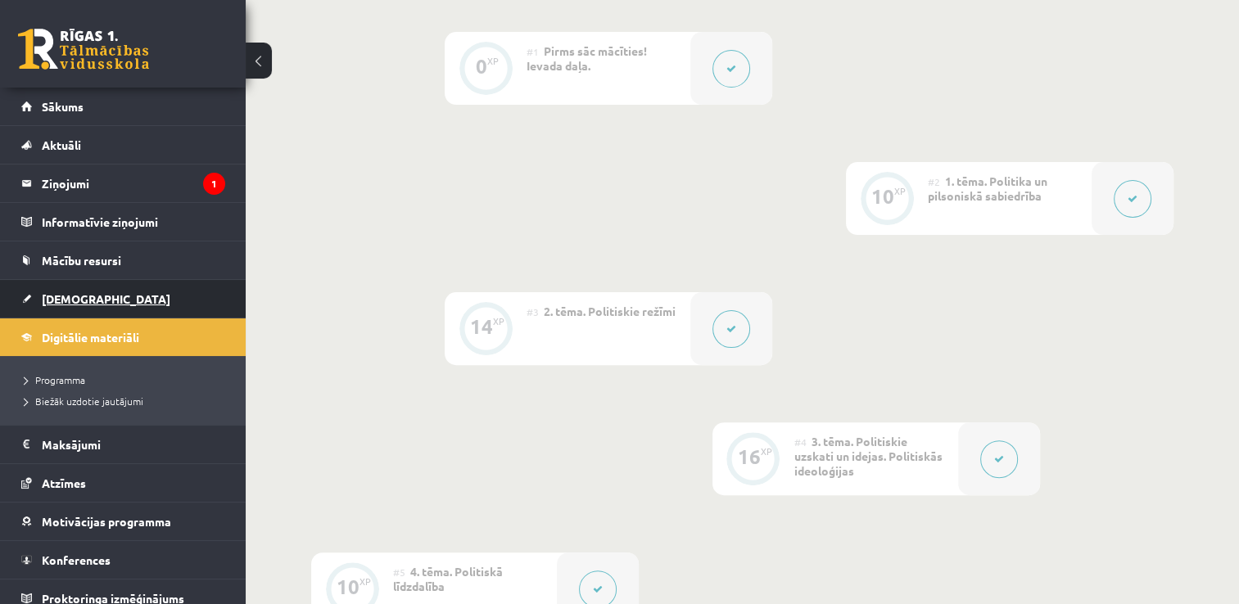
click at [144, 293] on link "[DEMOGRAPHIC_DATA]" at bounding box center [123, 299] width 204 height 38
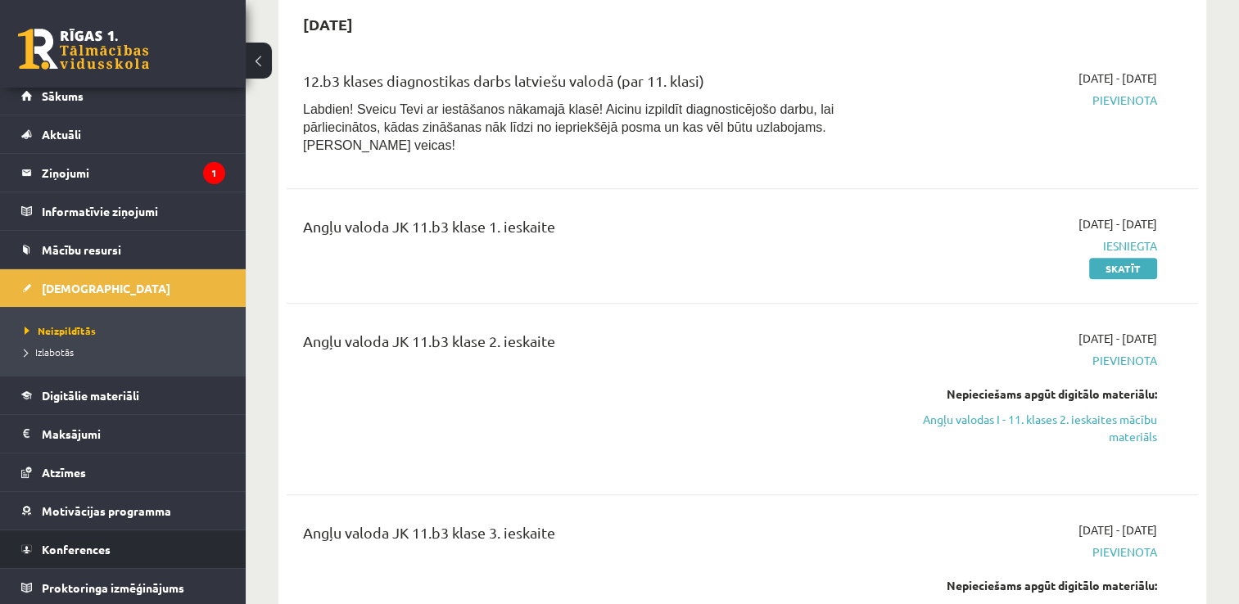
scroll to position [901, 0]
